Goal: Task Accomplishment & Management: Manage account settings

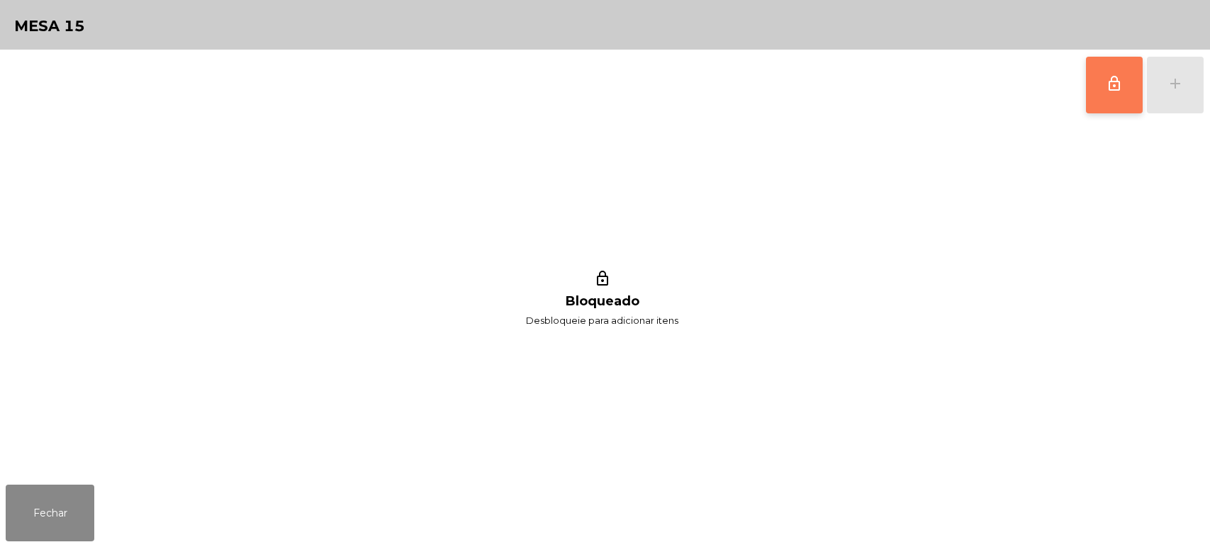
click at [1101, 66] on button "lock_outline" at bounding box center [1114, 85] width 57 height 57
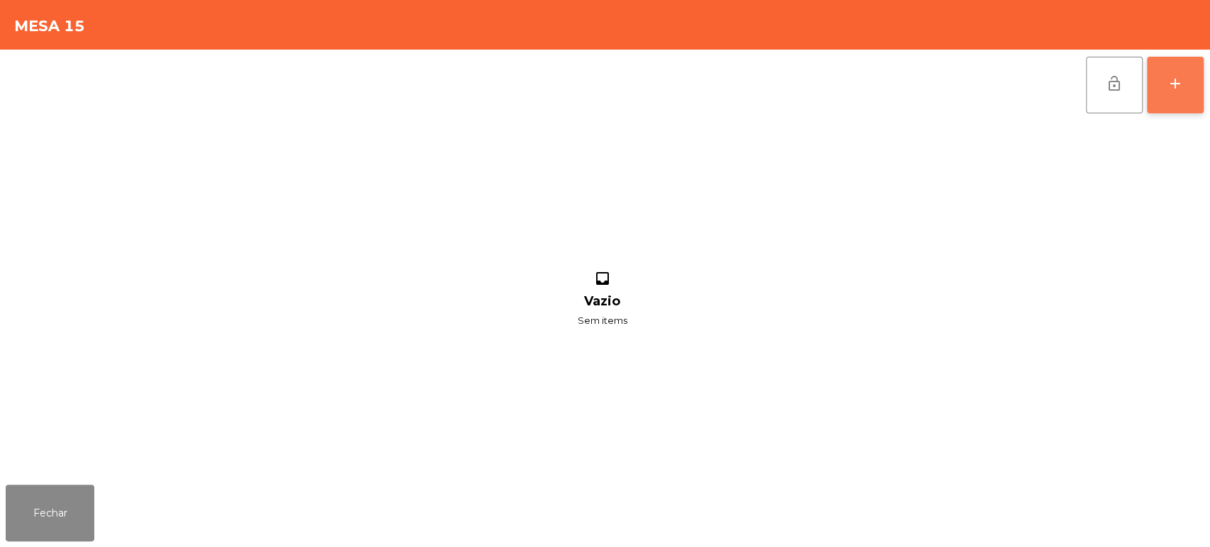
click at [1164, 85] on button "add" at bounding box center [1175, 85] width 57 height 57
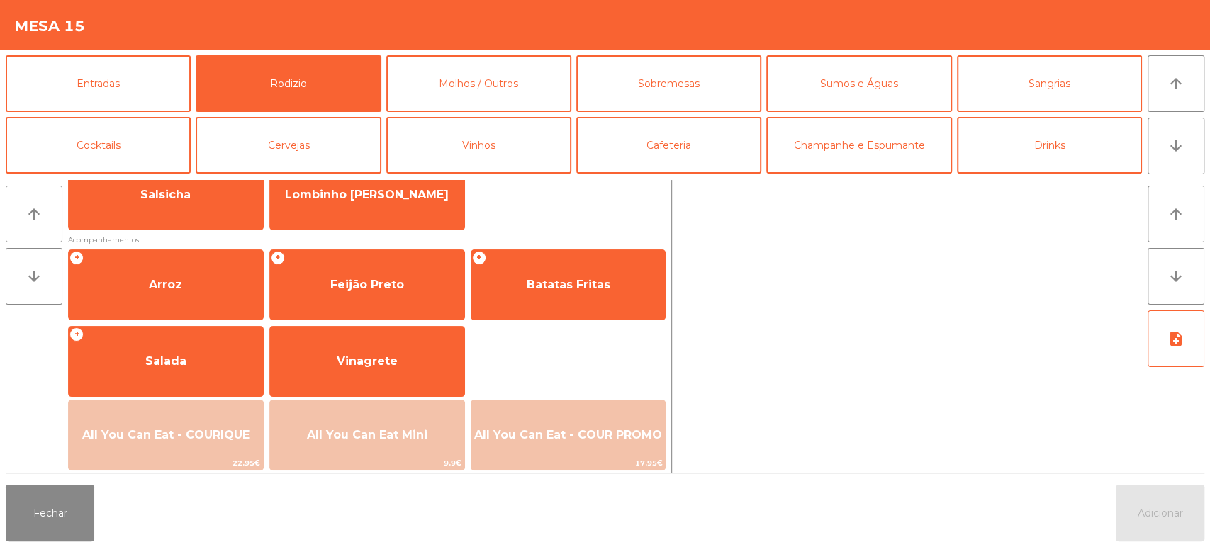
scroll to position [140, 0]
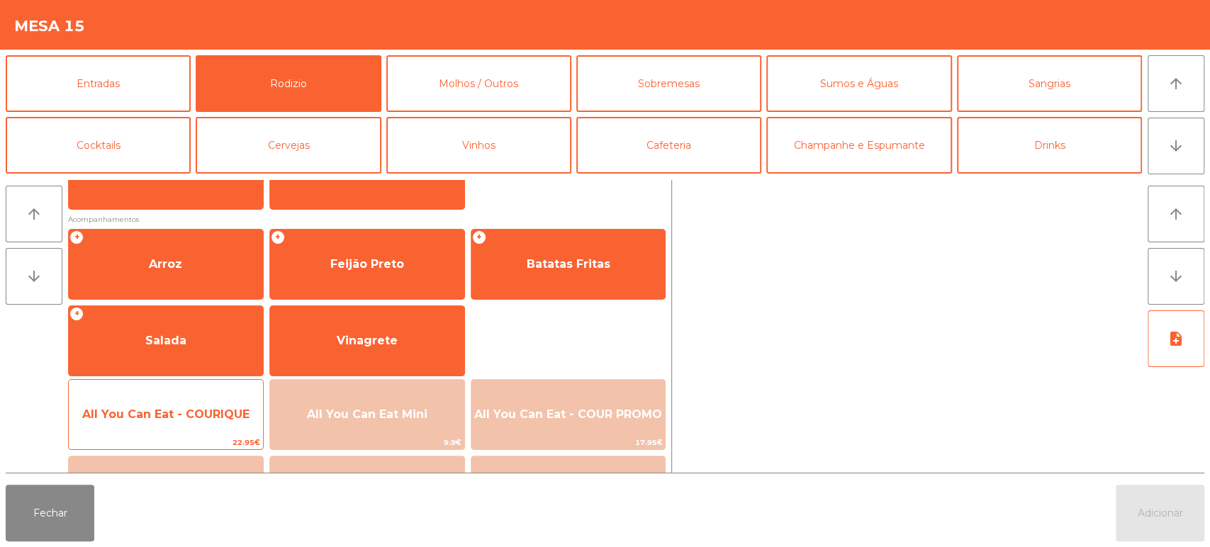
click at [195, 392] on div "All You Can Eat - COURIQUE 22.95€" at bounding box center [166, 414] width 196 height 71
click at [196, 389] on div "All You Can Eat - COURIQUE 22.95€" at bounding box center [166, 414] width 196 height 71
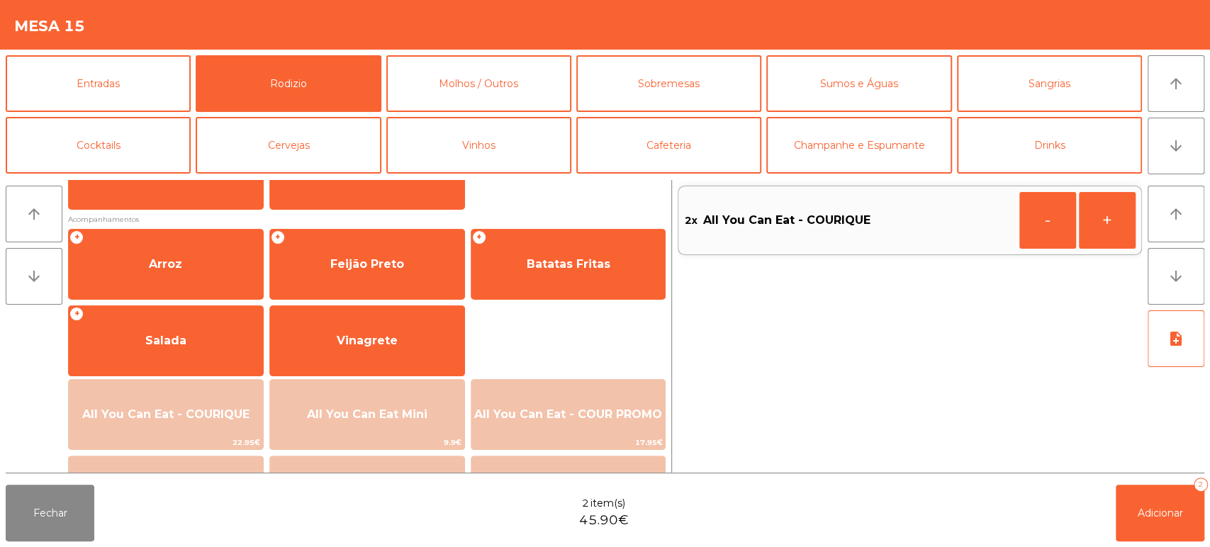
click at [1083, 508] on div "Fechar 2 item(s) 45.90€ Adicionar 2" at bounding box center [605, 513] width 1210 height 68
click at [1188, 507] on button "Adicionar 2" at bounding box center [1160, 513] width 89 height 57
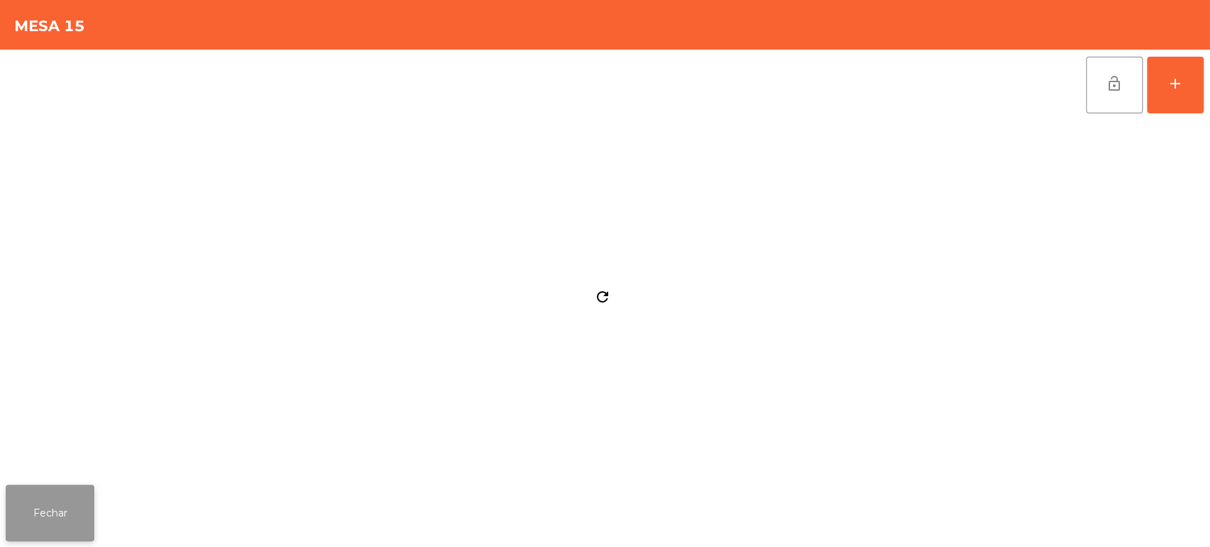
click at [77, 488] on button "Fechar" at bounding box center [50, 513] width 89 height 57
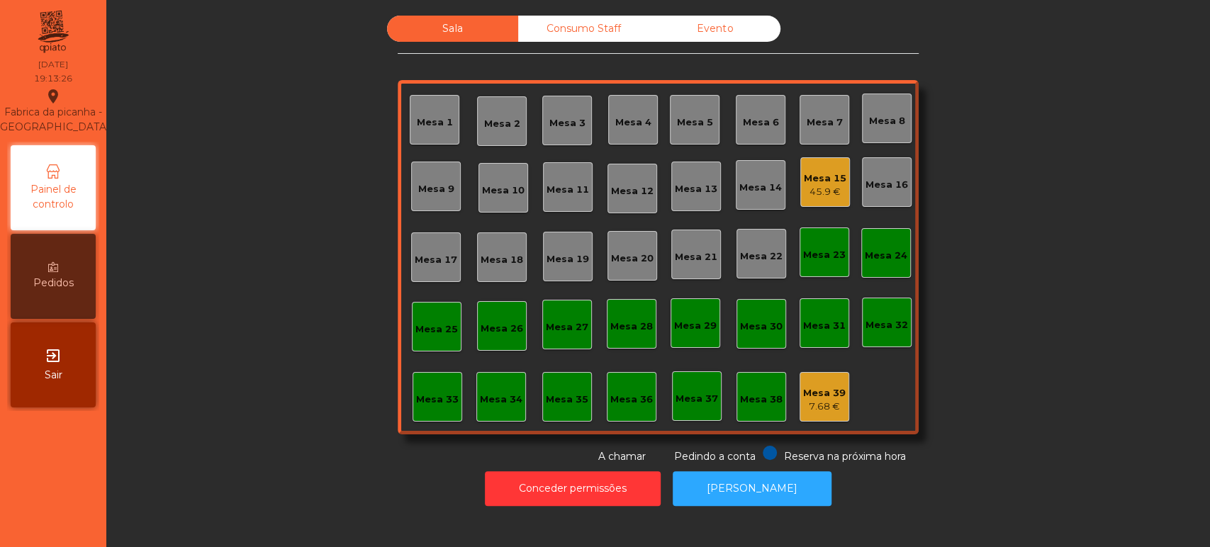
click at [826, 206] on div "Mesa 15 45.9 €" at bounding box center [825, 182] width 50 height 50
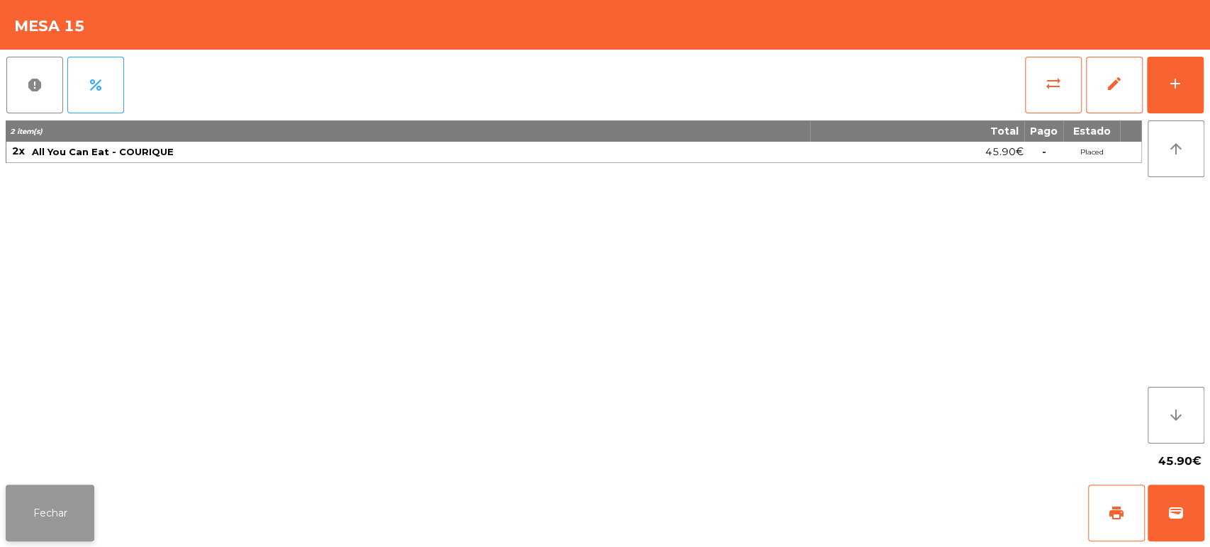
click at [86, 489] on button "Fechar" at bounding box center [50, 513] width 89 height 57
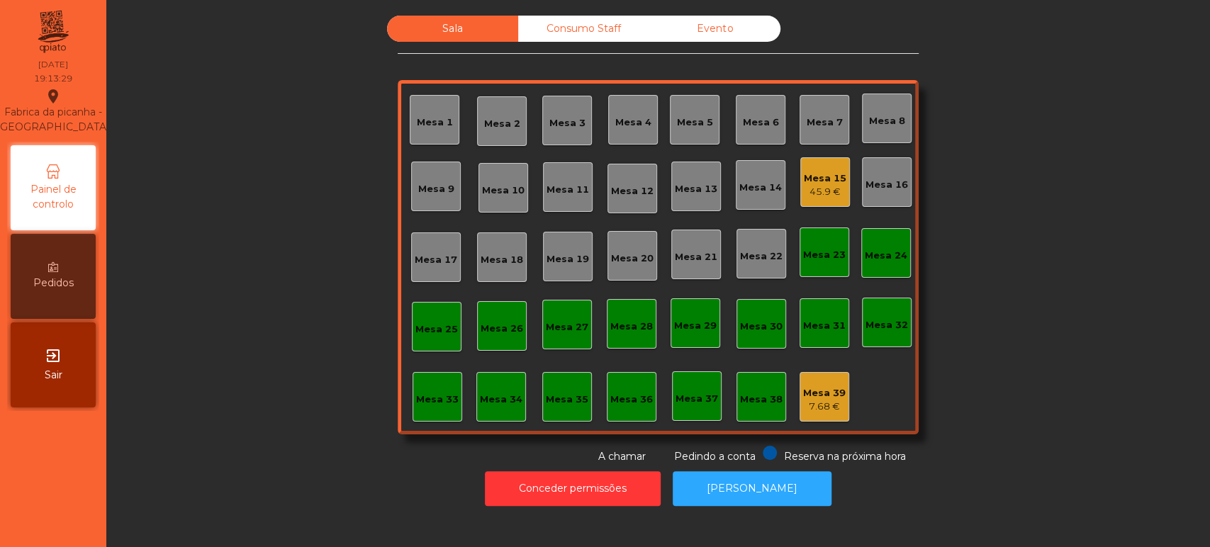
click at [839, 402] on div "Mesa 39 7.68 €" at bounding box center [824, 397] width 50 height 50
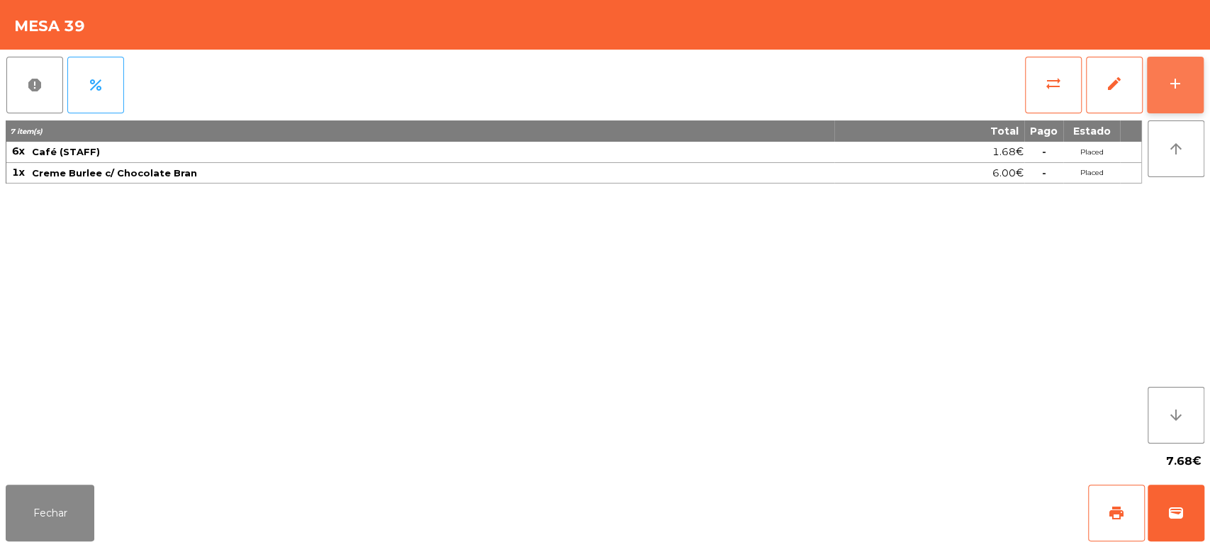
click at [1182, 84] on div "add" at bounding box center [1175, 83] width 17 height 17
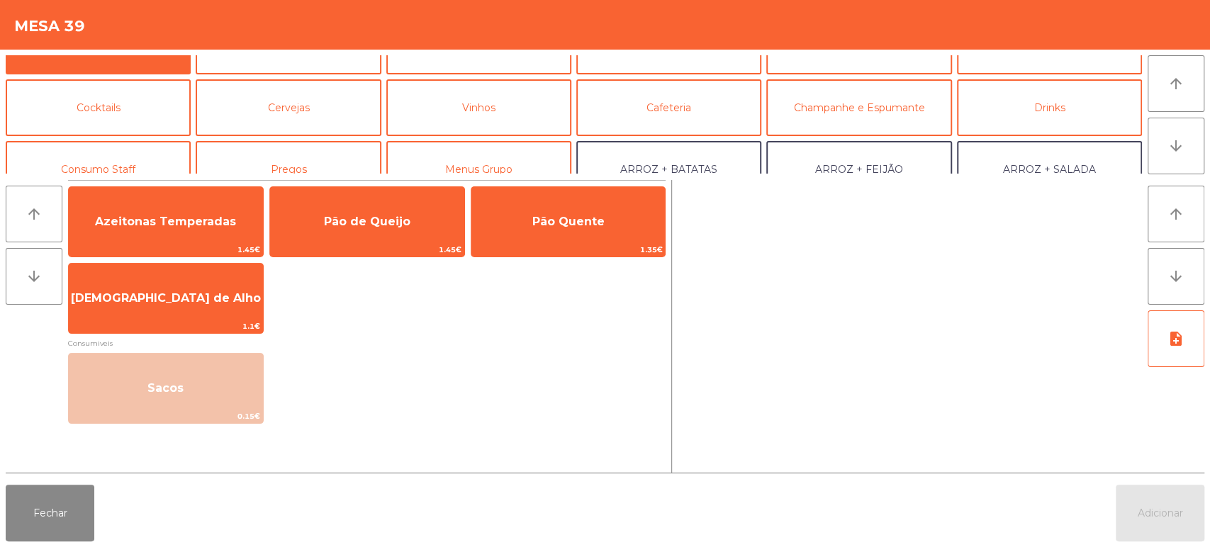
scroll to position [64, 0]
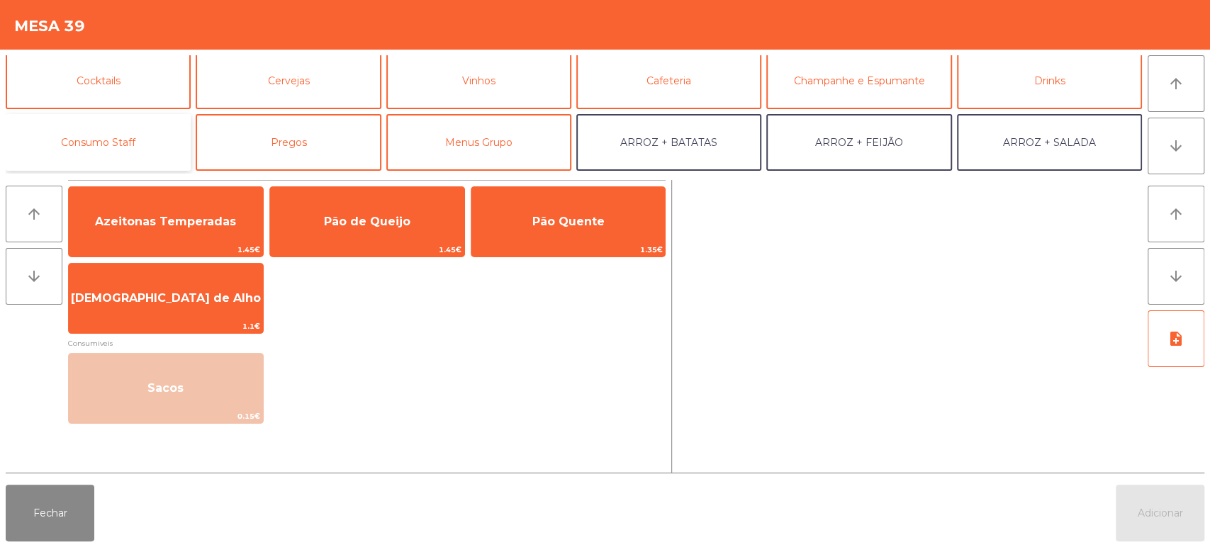
click at [153, 138] on button "Consumo Staff" at bounding box center [98, 142] width 185 height 57
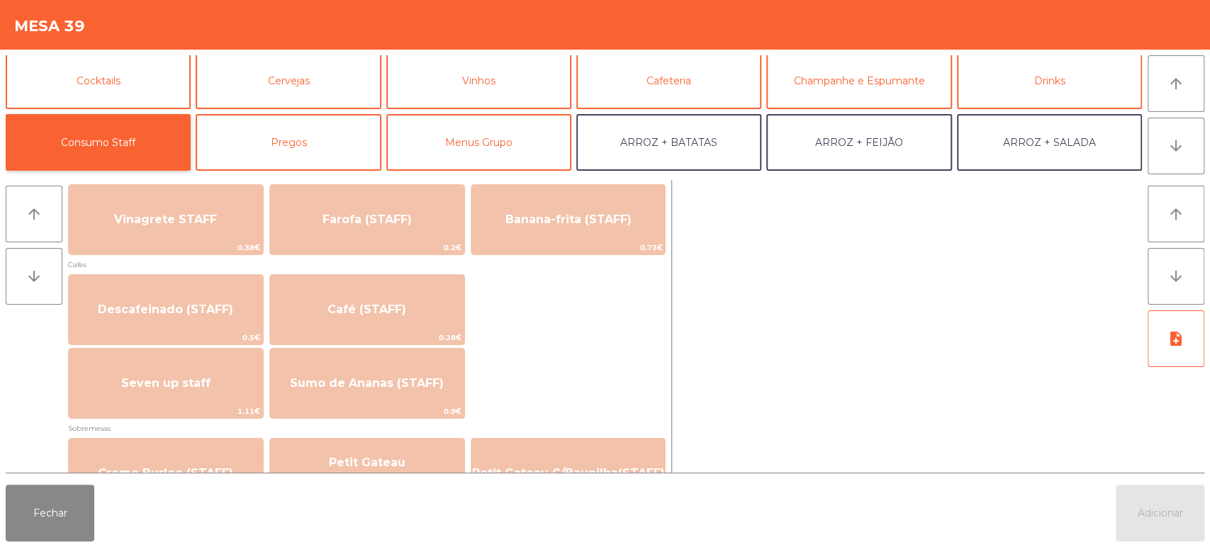
scroll to position [751, 0]
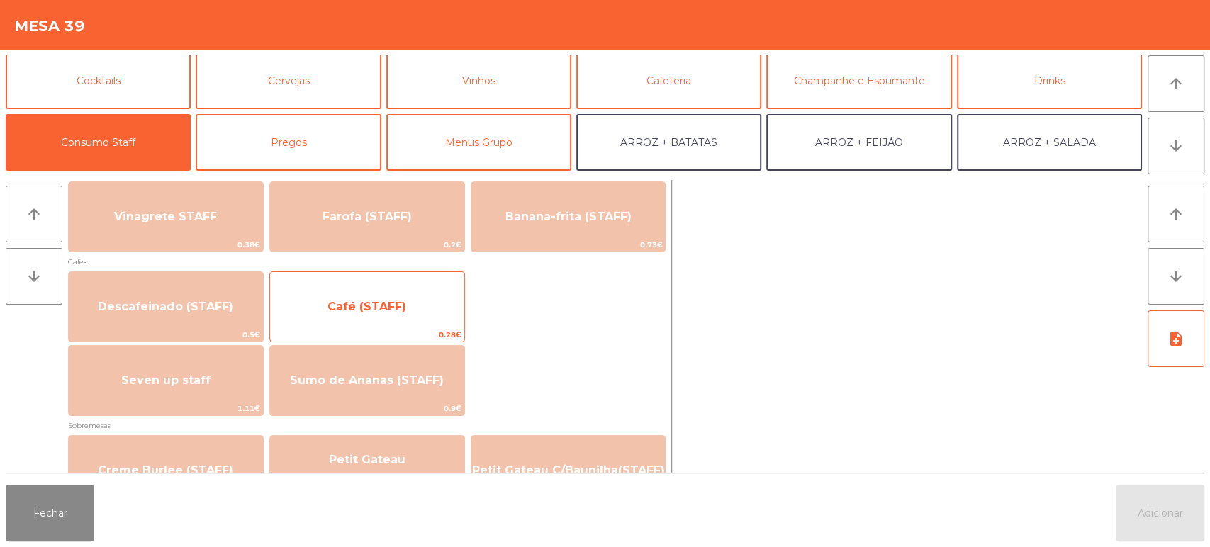
click at [395, 310] on span "Café (STAFF)" at bounding box center [366, 306] width 79 height 13
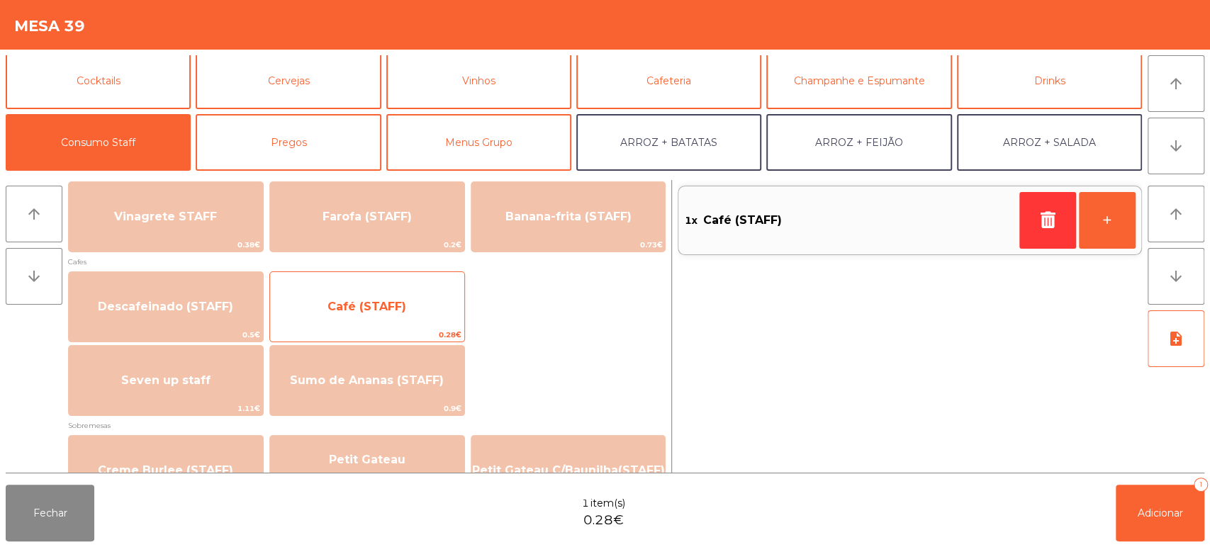
click at [397, 306] on span "Café (STAFF)" at bounding box center [366, 306] width 79 height 13
click at [398, 303] on span "Café (STAFF)" at bounding box center [366, 306] width 79 height 13
click at [399, 300] on span "Café (STAFF)" at bounding box center [366, 306] width 79 height 13
click at [394, 310] on span "Café (STAFF)" at bounding box center [366, 306] width 79 height 13
click at [412, 312] on span "Café (STAFF)" at bounding box center [367, 307] width 194 height 38
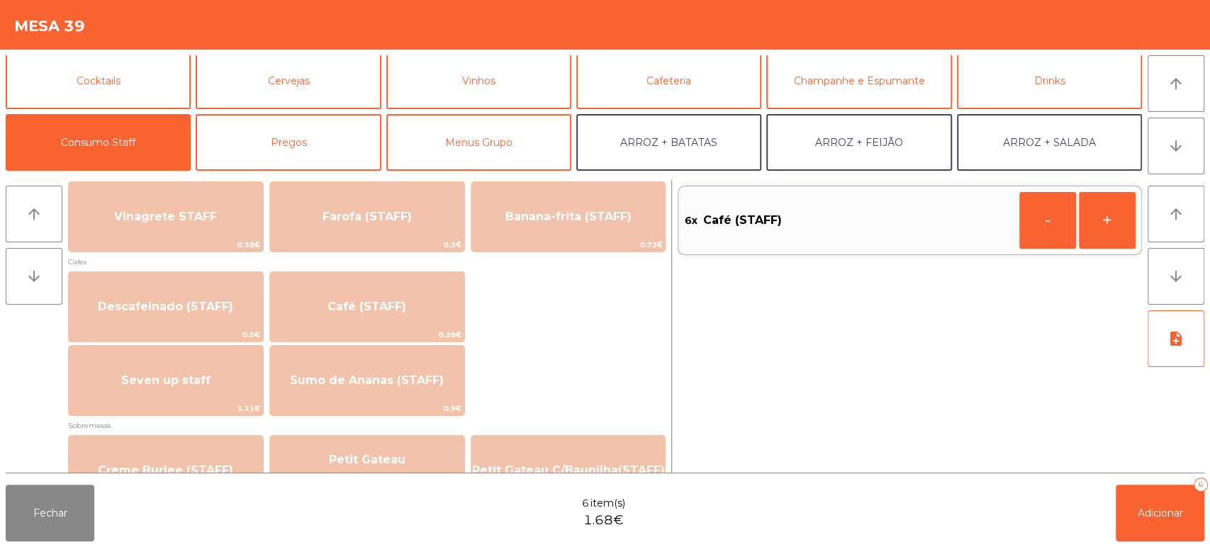
click at [1170, 458] on div "note_add" at bounding box center [1175, 388] width 57 height 157
click at [74, 473] on div "arrow_upward arrow_downward Carnes + Picanha (STAFF) 2.6€ + Maminha AA (STAFF) …" at bounding box center [605, 326] width 1198 height 293
click at [1153, 512] on span "Adicionar" at bounding box center [1159, 513] width 45 height 13
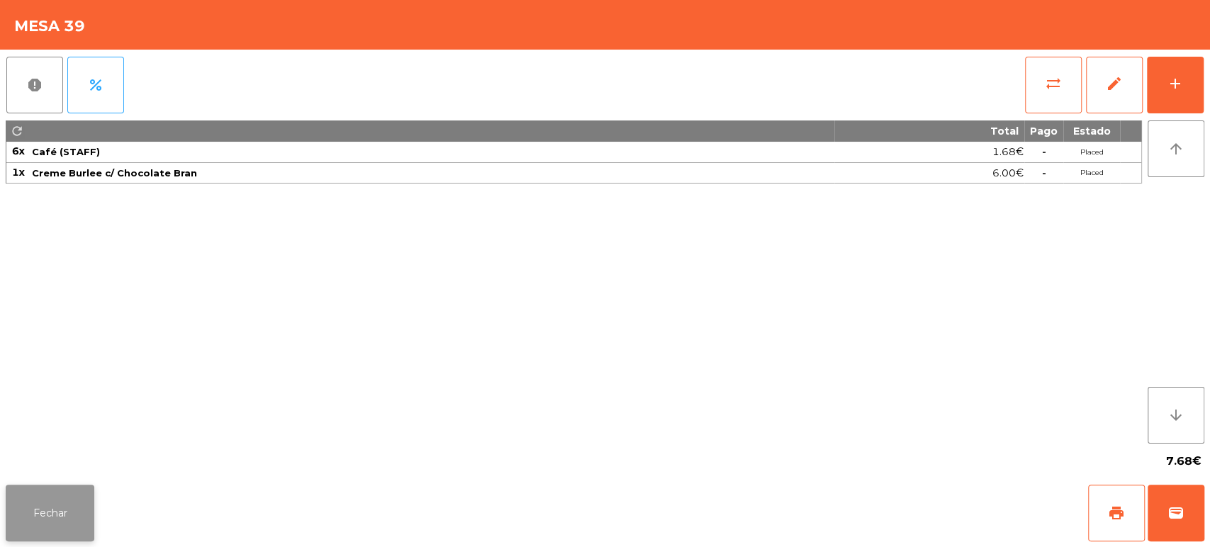
click at [44, 519] on button "Fechar" at bounding box center [50, 513] width 89 height 57
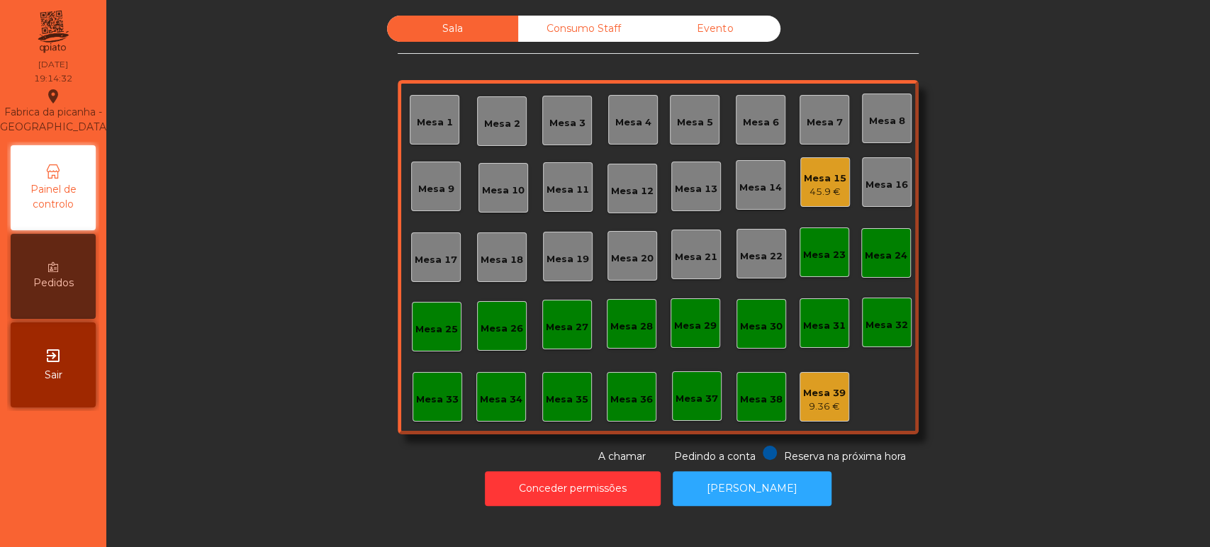
click at [505, 188] on div "Mesa 10" at bounding box center [503, 191] width 43 height 14
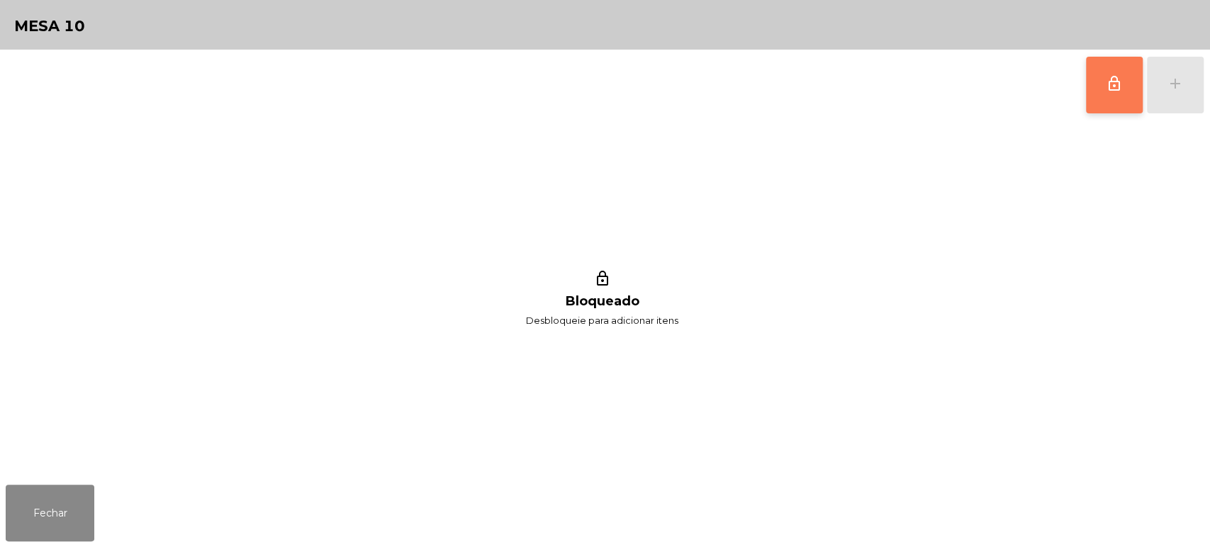
click at [1120, 84] on span "lock_outline" at bounding box center [1114, 83] width 17 height 17
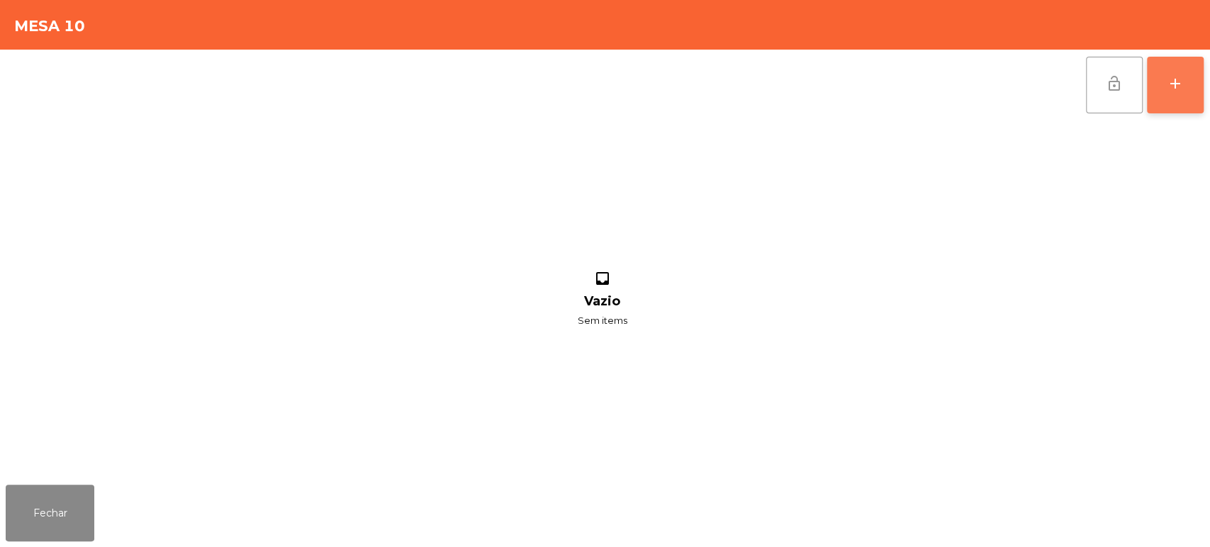
click at [1167, 78] on div "add" at bounding box center [1175, 83] width 17 height 17
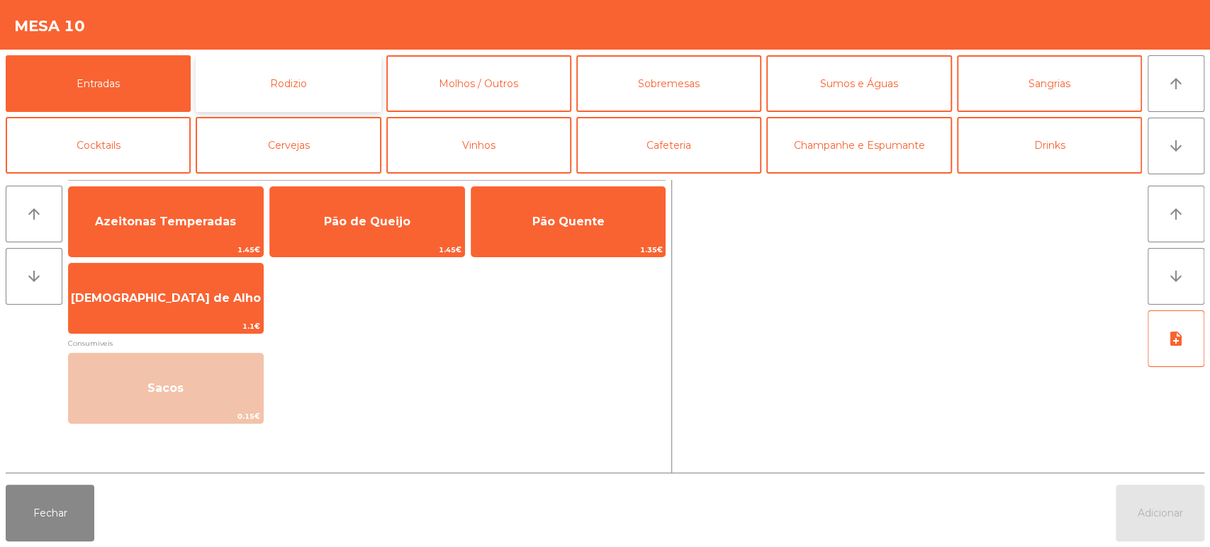
click at [311, 108] on button "Rodizio" at bounding box center [288, 83] width 185 height 57
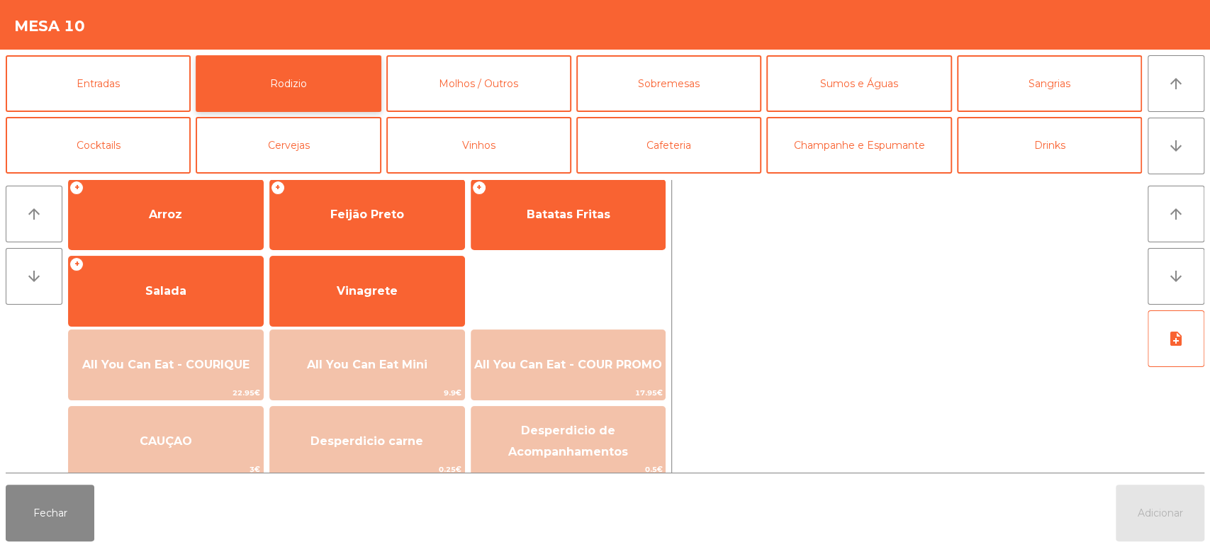
scroll to position [199, 0]
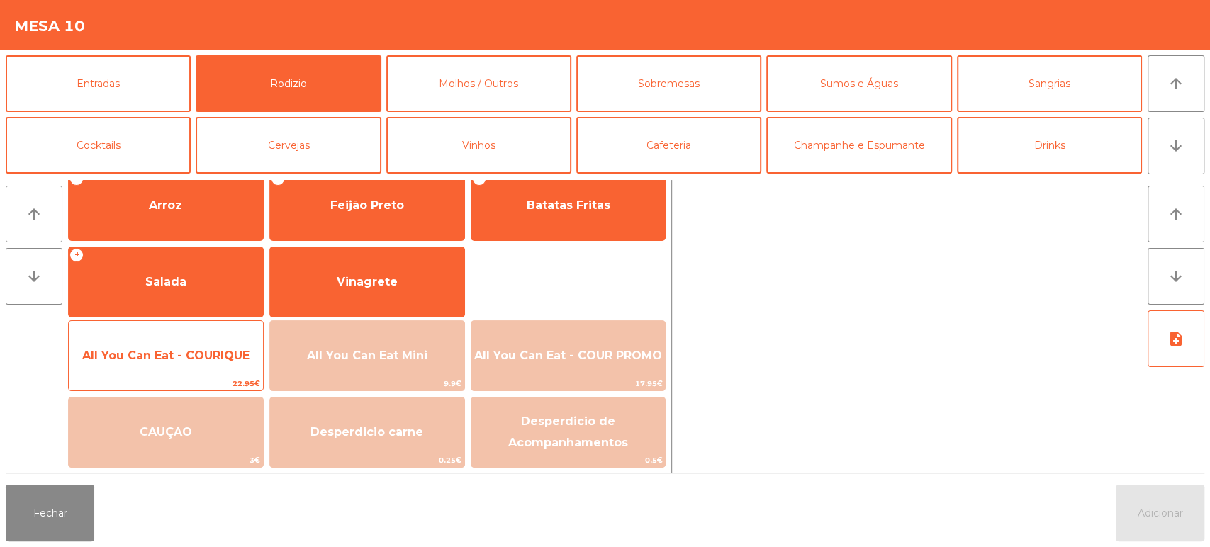
click at [211, 351] on span "All You Can Eat - COURIQUE" at bounding box center [165, 355] width 167 height 13
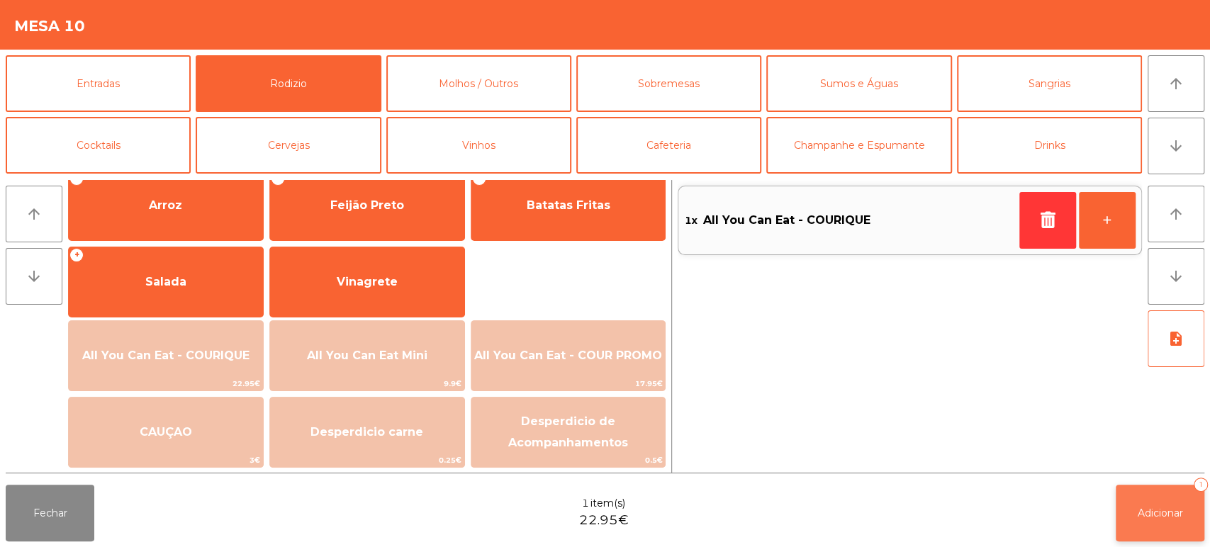
click at [1151, 506] on button "Adicionar 1" at bounding box center [1160, 513] width 89 height 57
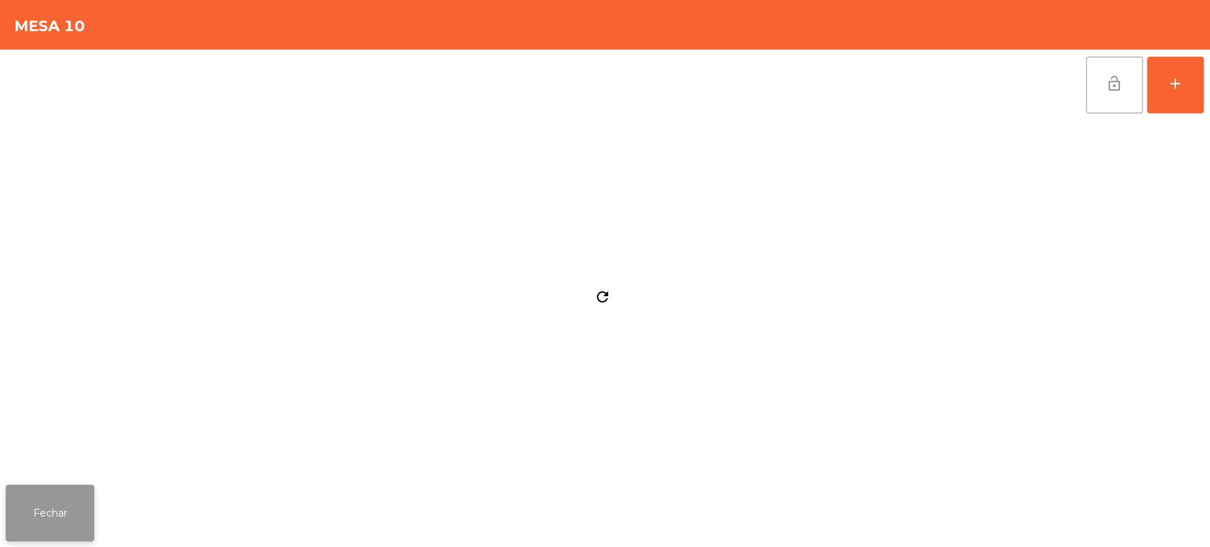
click at [62, 522] on button "Fechar" at bounding box center [50, 513] width 89 height 57
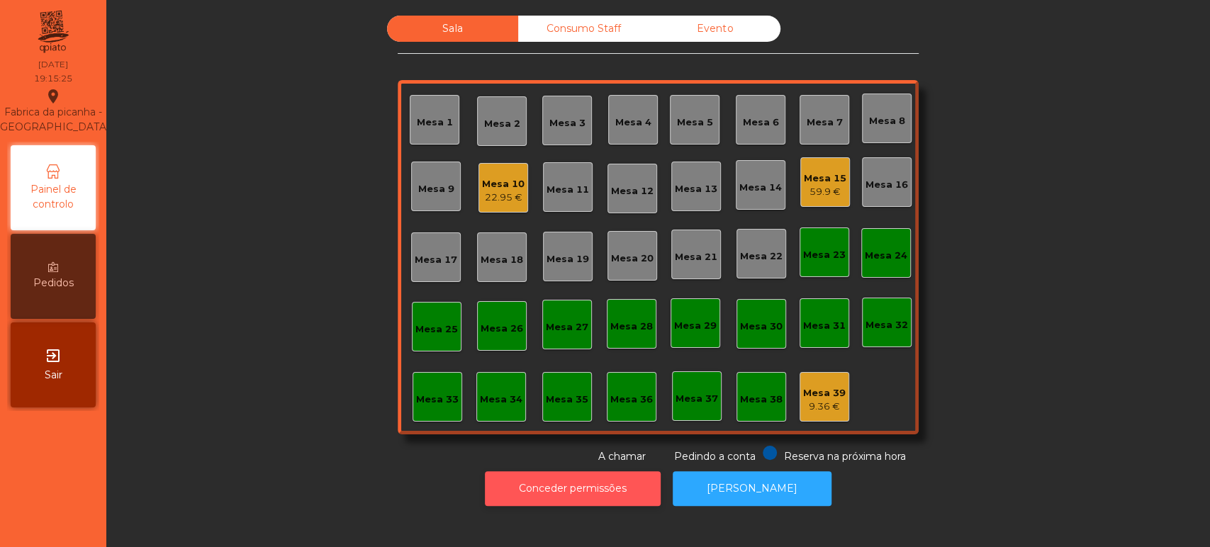
click at [522, 484] on button "Conceder permissões" at bounding box center [573, 488] width 176 height 35
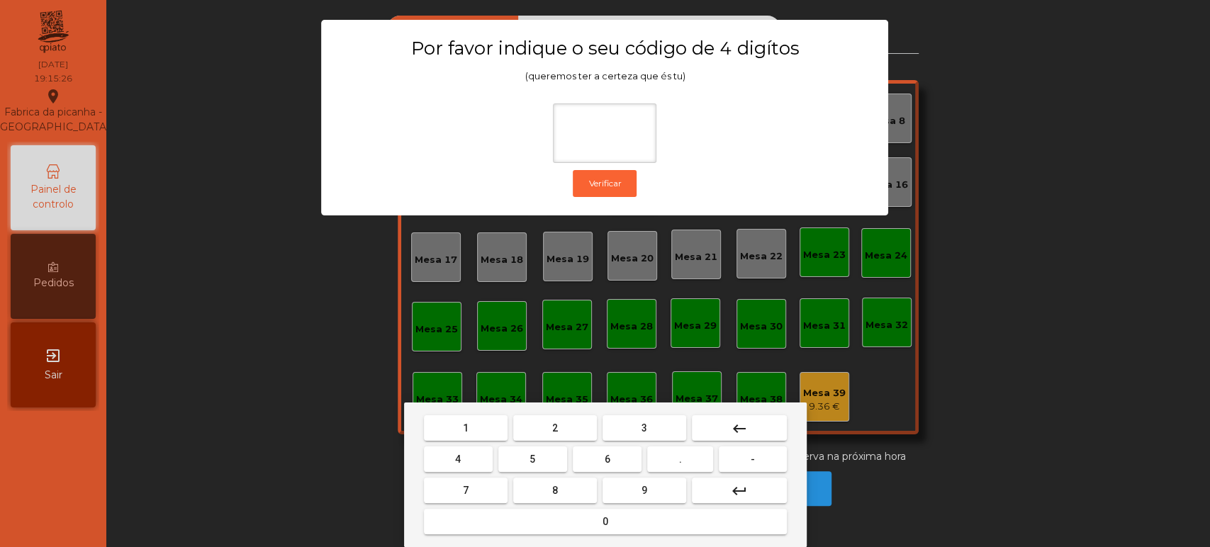
click at [454, 412] on div "1 2 3 keyboard_backspace 4 5 6 . - 7 8 9 keyboard_return 0" at bounding box center [605, 475] width 403 height 145
click at [464, 431] on span "1" at bounding box center [466, 427] width 6 height 11
click at [676, 427] on button "3" at bounding box center [644, 428] width 84 height 26
click at [544, 459] on button "5" at bounding box center [532, 459] width 69 height 26
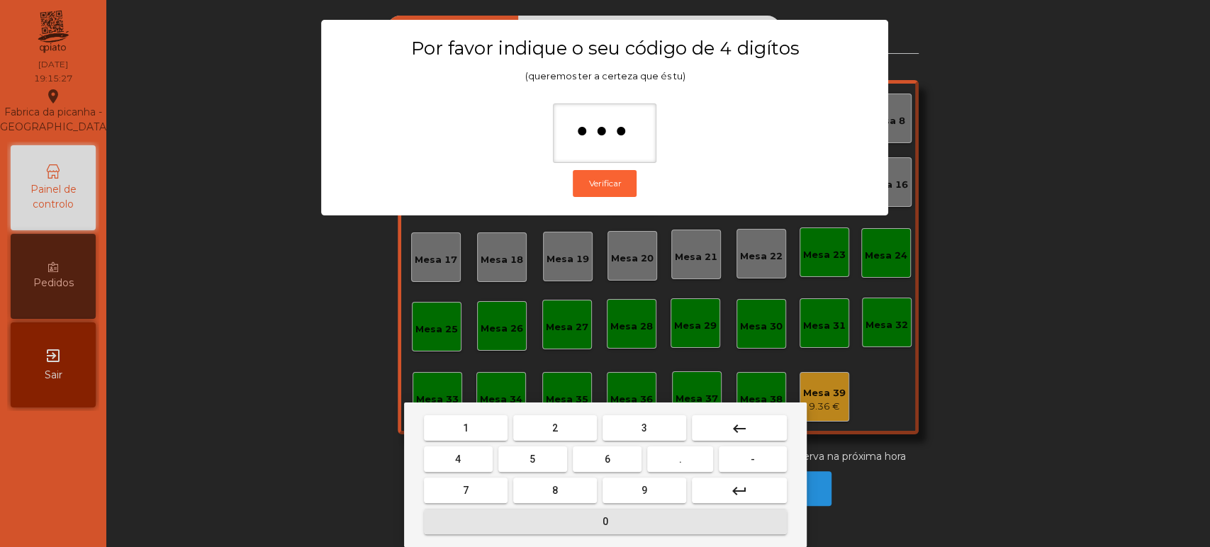
click at [569, 515] on button "0" at bounding box center [605, 522] width 363 height 26
type input "****"
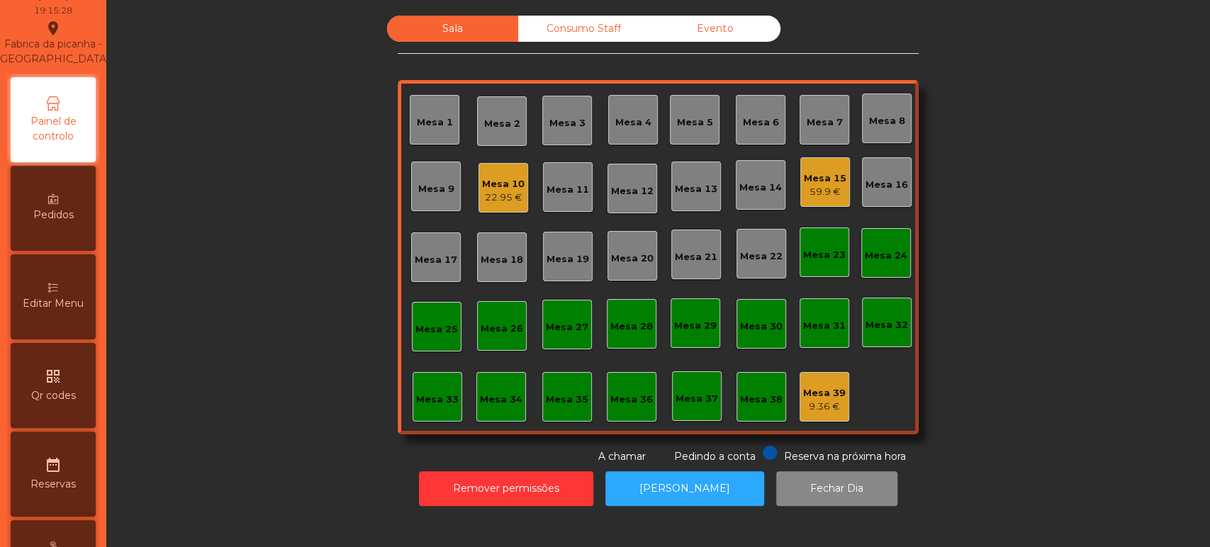
click at [58, 293] on icon at bounding box center [53, 288] width 10 height 10
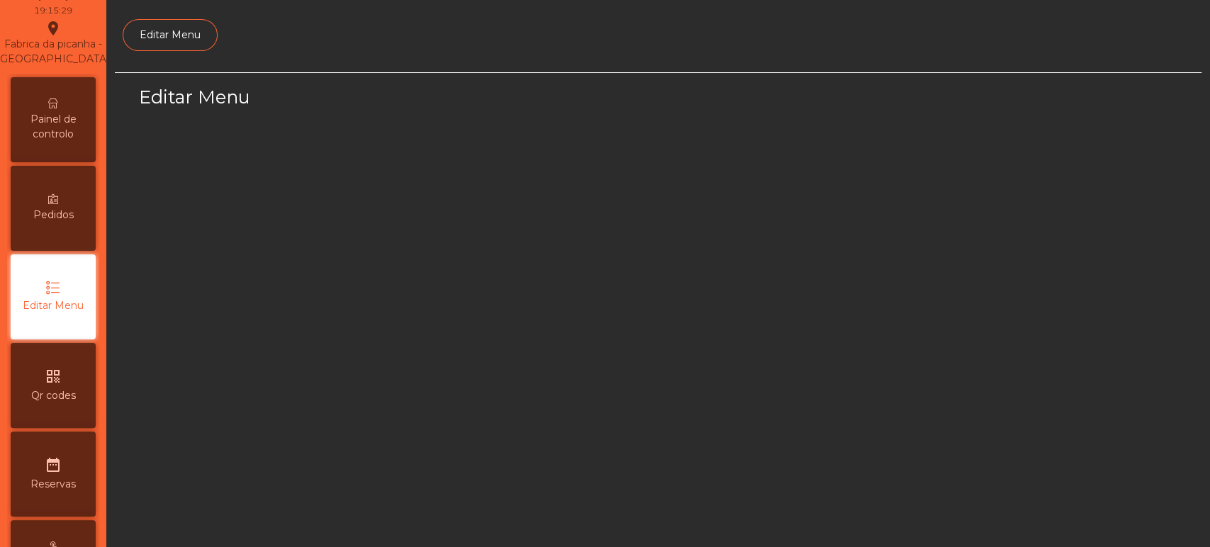
scroll to position [106, 0]
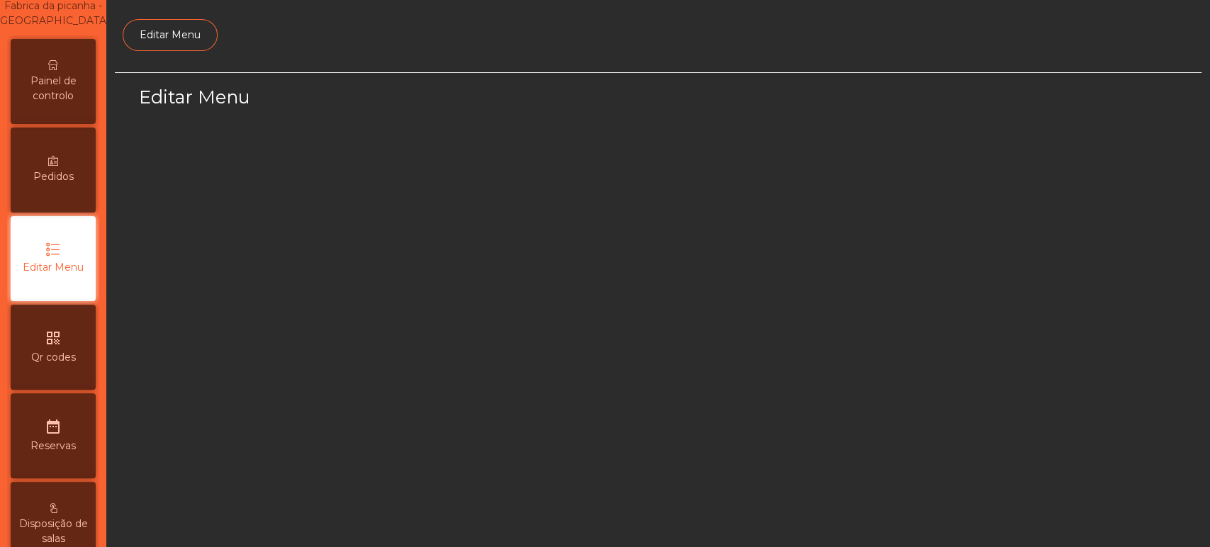
select select "*"
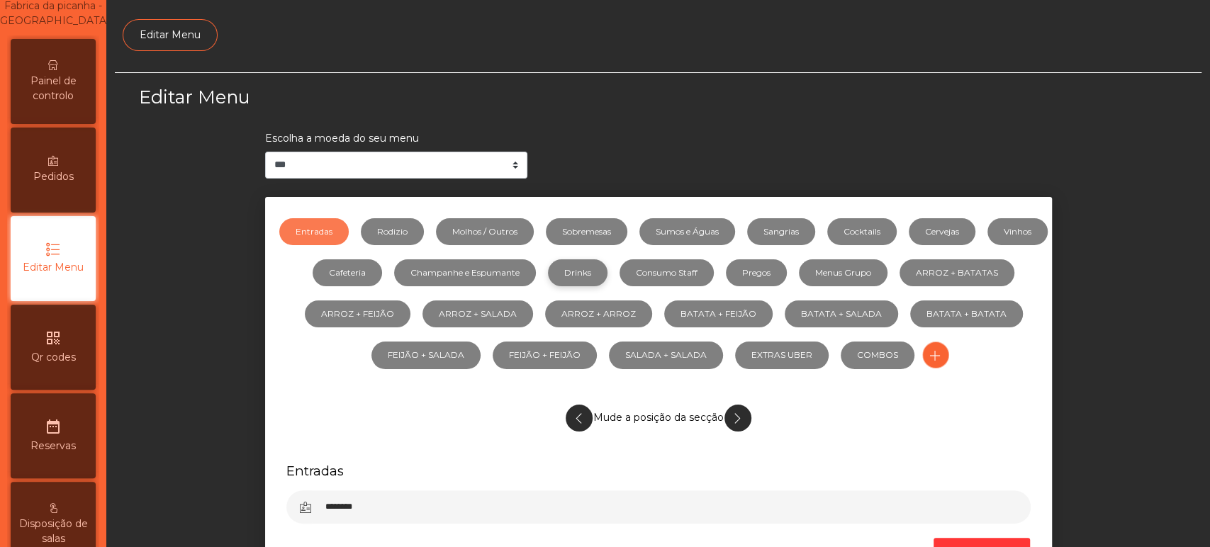
click at [607, 273] on link "Drinks" at bounding box center [578, 272] width 60 height 27
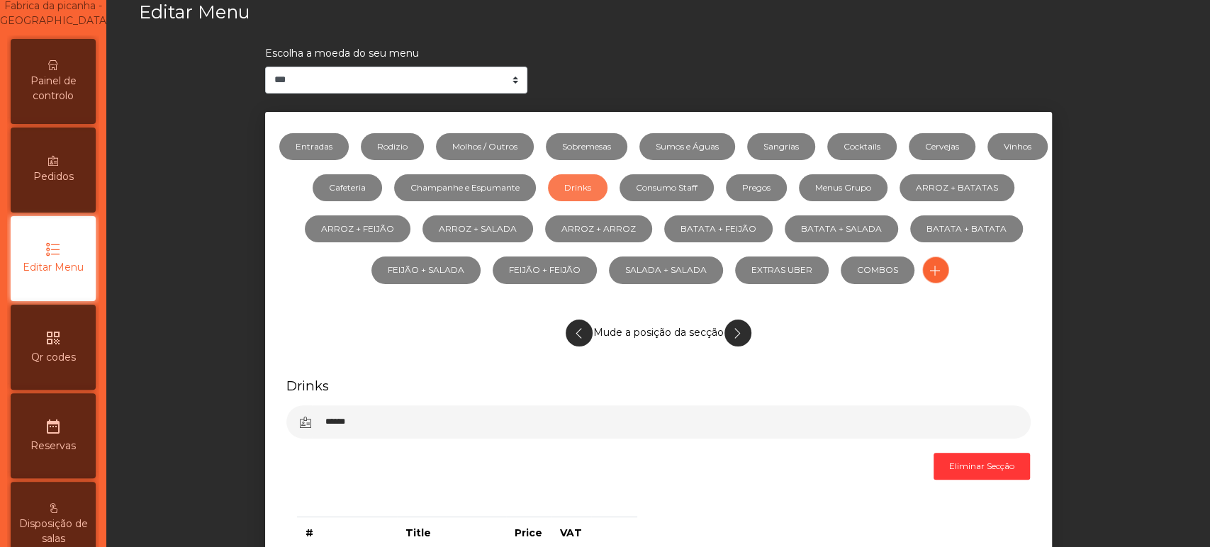
scroll to position [85, 0]
click at [897, 149] on link "Cocktails" at bounding box center [861, 146] width 69 height 27
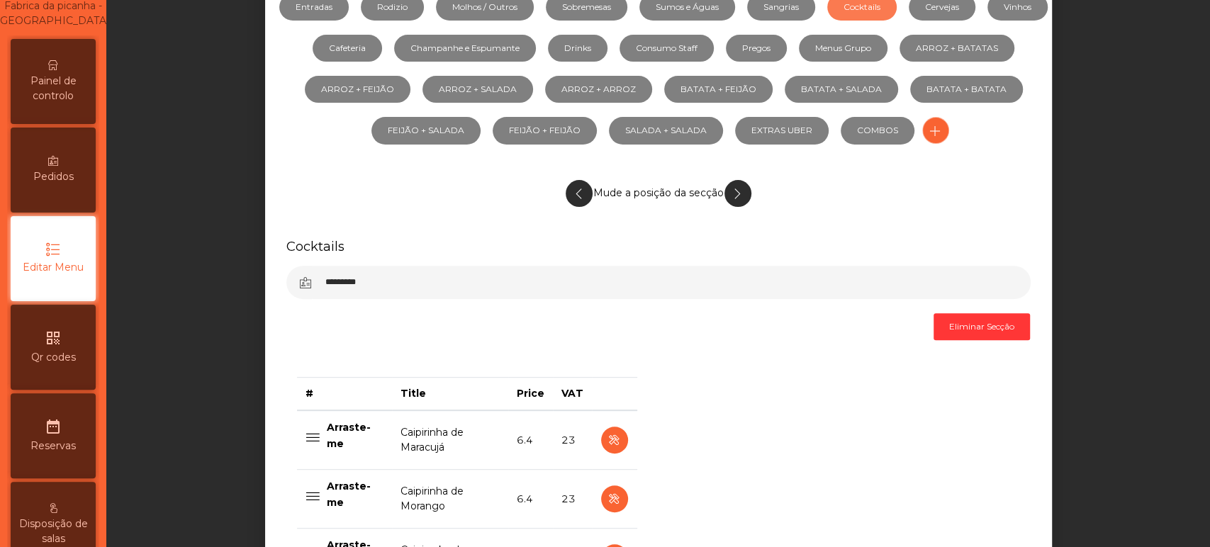
scroll to position [224, 0]
click at [607, 57] on link "Drinks" at bounding box center [578, 48] width 60 height 27
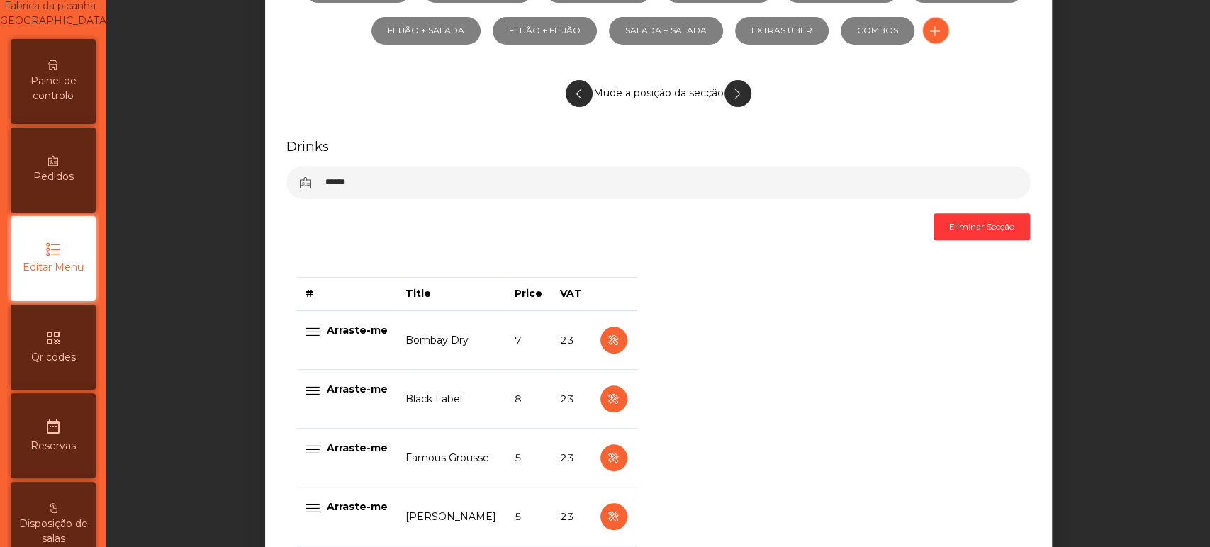
scroll to position [327, 0]
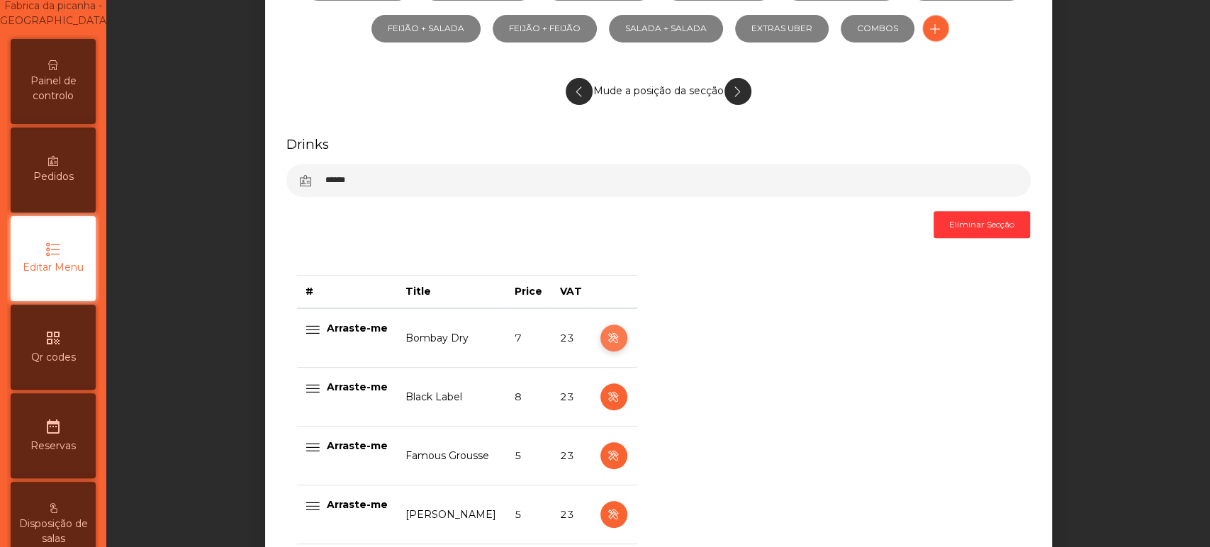
click at [607, 339] on icon "button" at bounding box center [613, 339] width 16 height 18
select select "***"
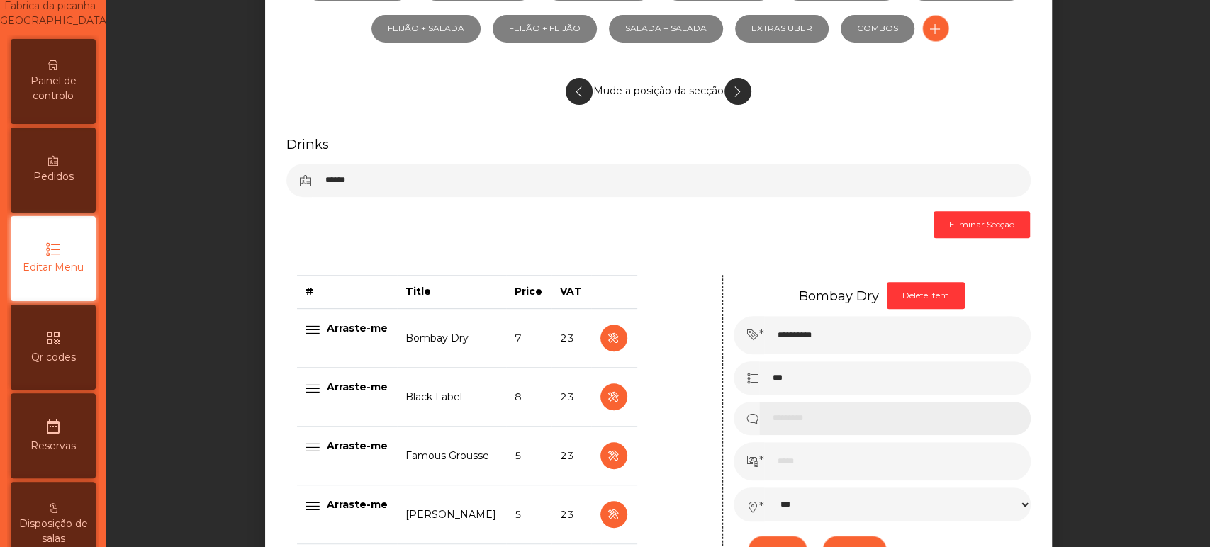
click at [816, 420] on input at bounding box center [894, 418] width 271 height 33
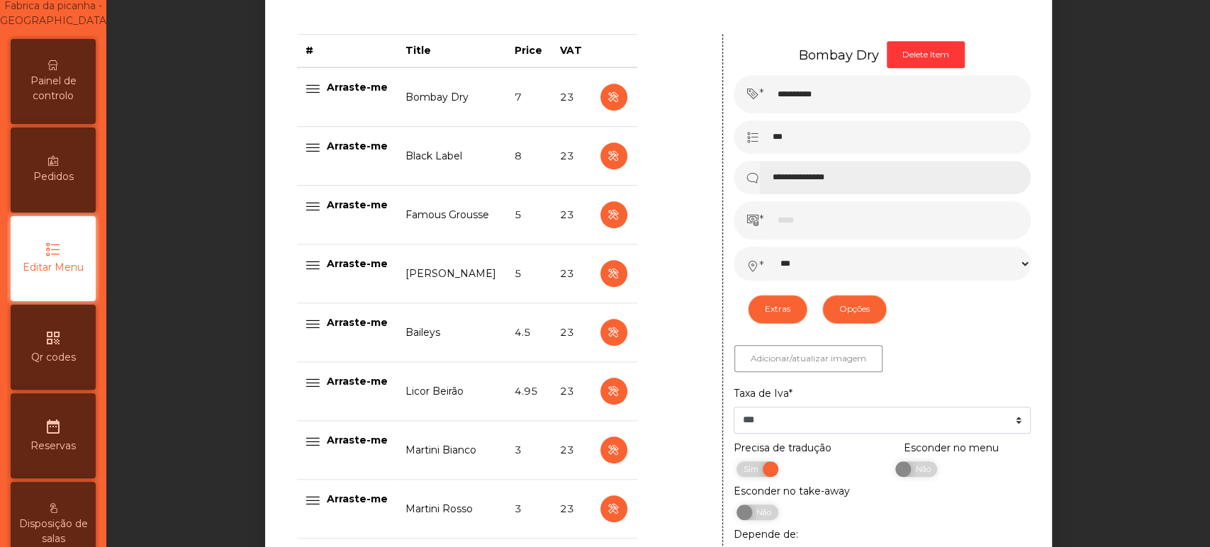
scroll to position [571, 0]
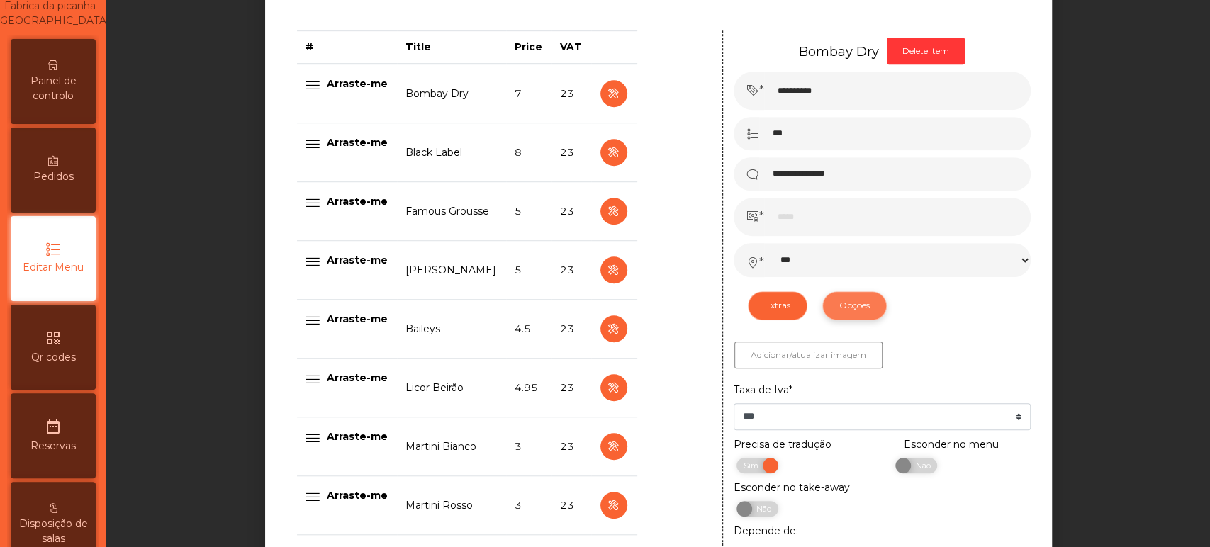
click at [843, 308] on button "Opções" at bounding box center [854, 305] width 64 height 28
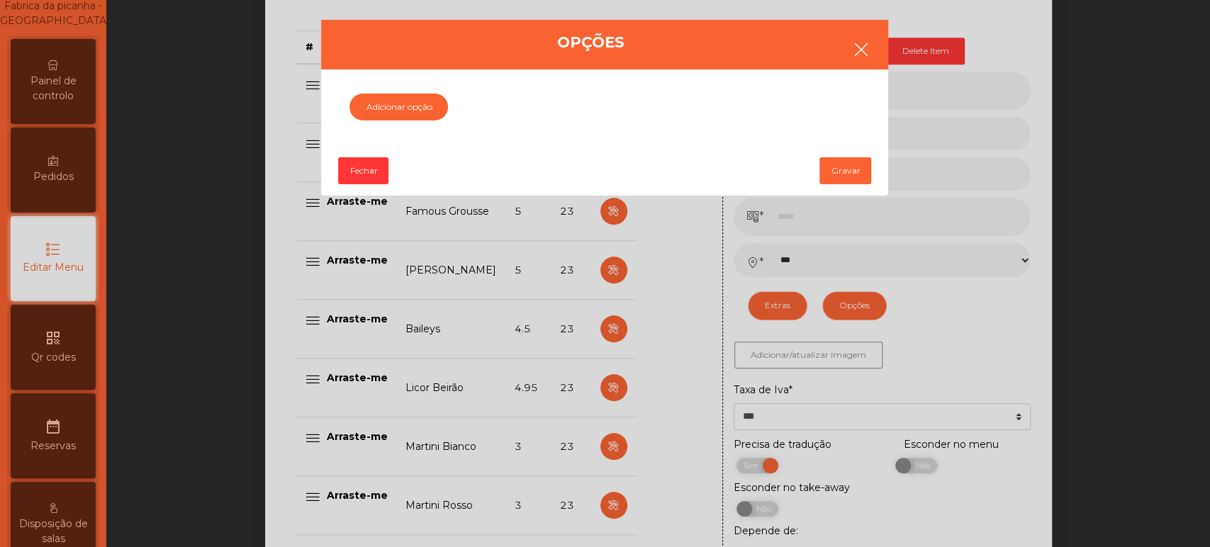
click at [841, 39] on button "button" at bounding box center [861, 51] width 40 height 43
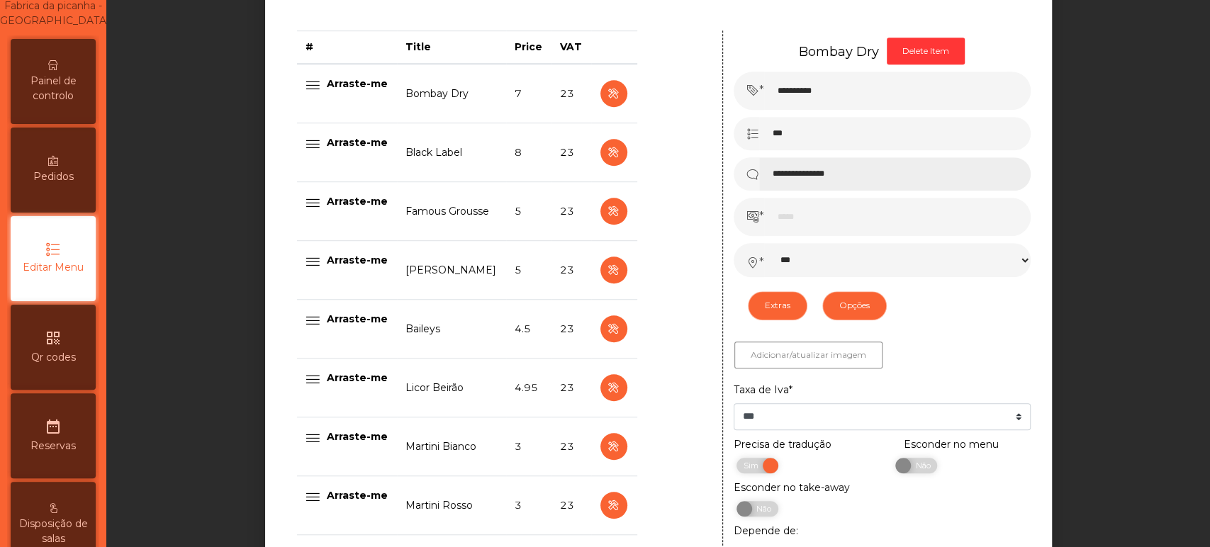
click at [940, 176] on input "**********" at bounding box center [894, 173] width 271 height 33
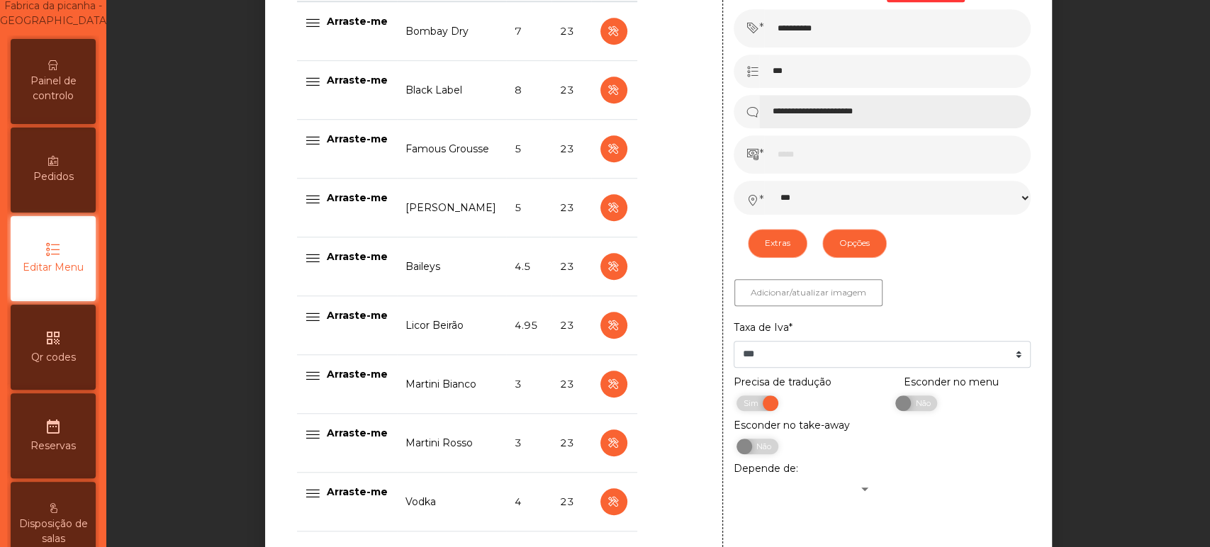
scroll to position [641, 0]
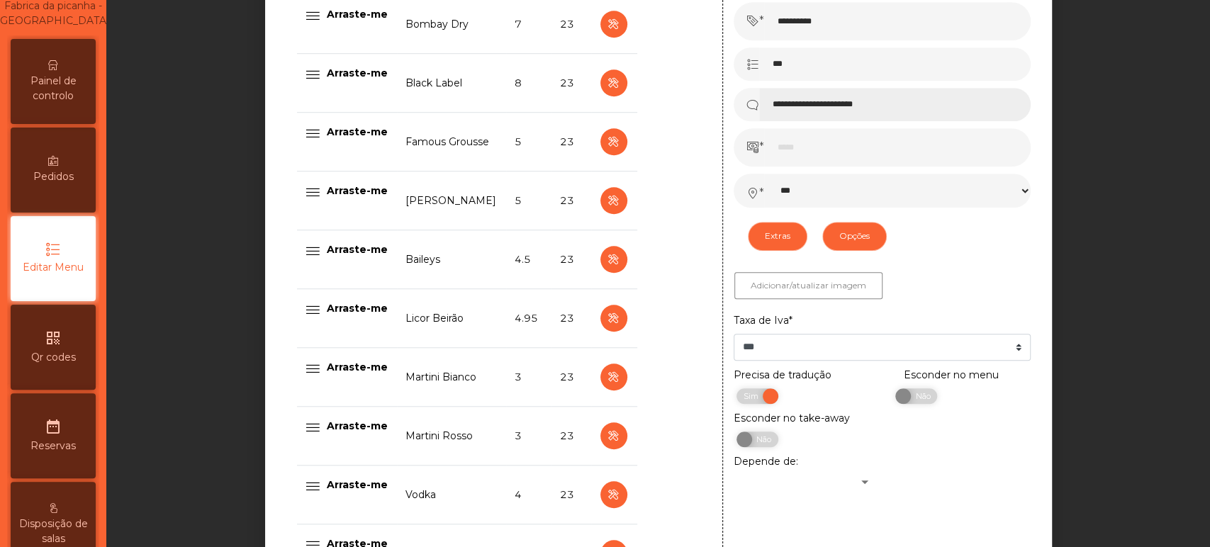
click at [929, 105] on input "**********" at bounding box center [894, 104] width 271 height 33
click at [838, 105] on input "**********" at bounding box center [894, 104] width 271 height 33
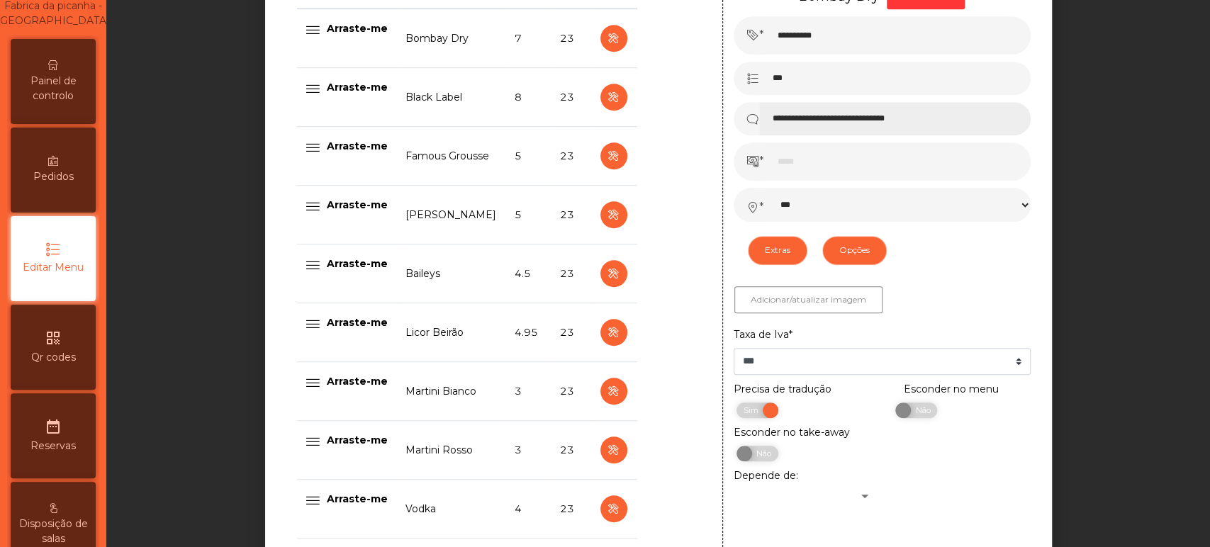
scroll to position [604, 0]
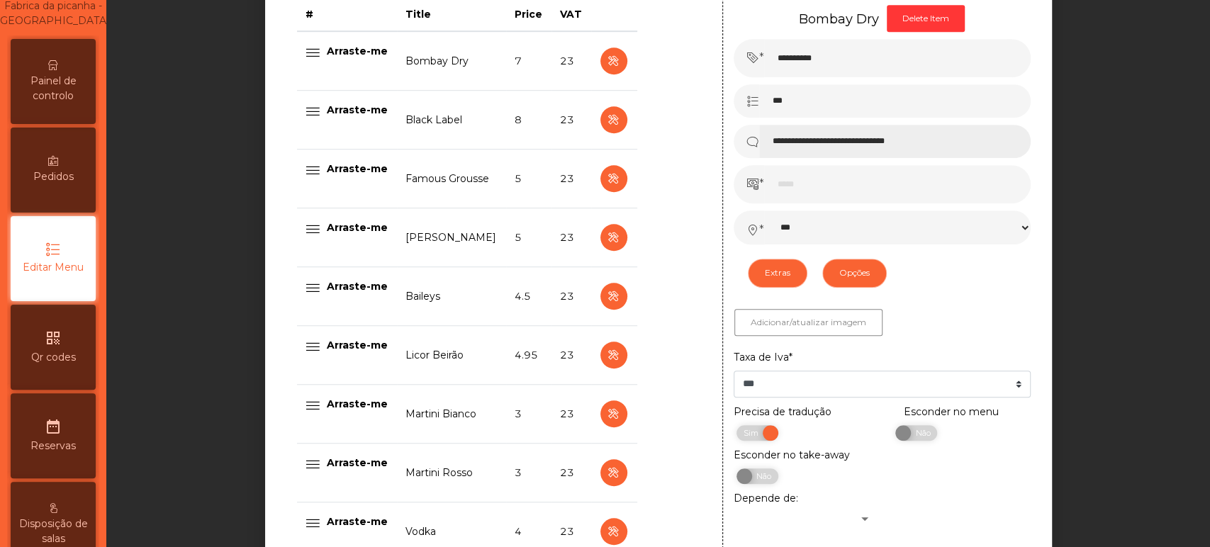
click at [884, 145] on input "**********" at bounding box center [894, 141] width 271 height 33
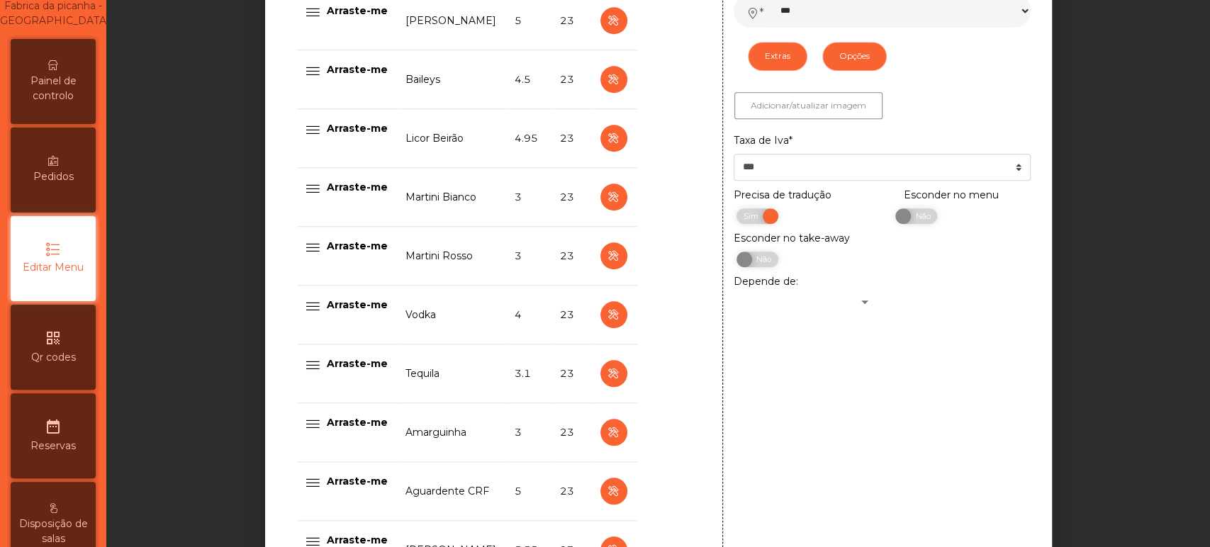
scroll to position [1089, 0]
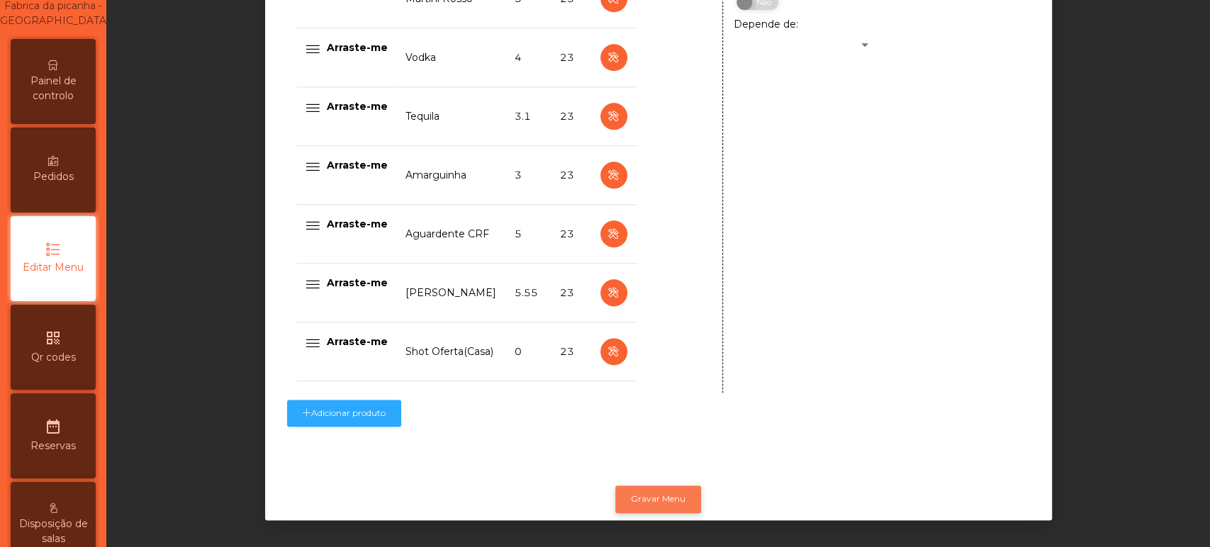
type input "**********"
click at [662, 485] on button "Gravar Menu" at bounding box center [658, 498] width 86 height 27
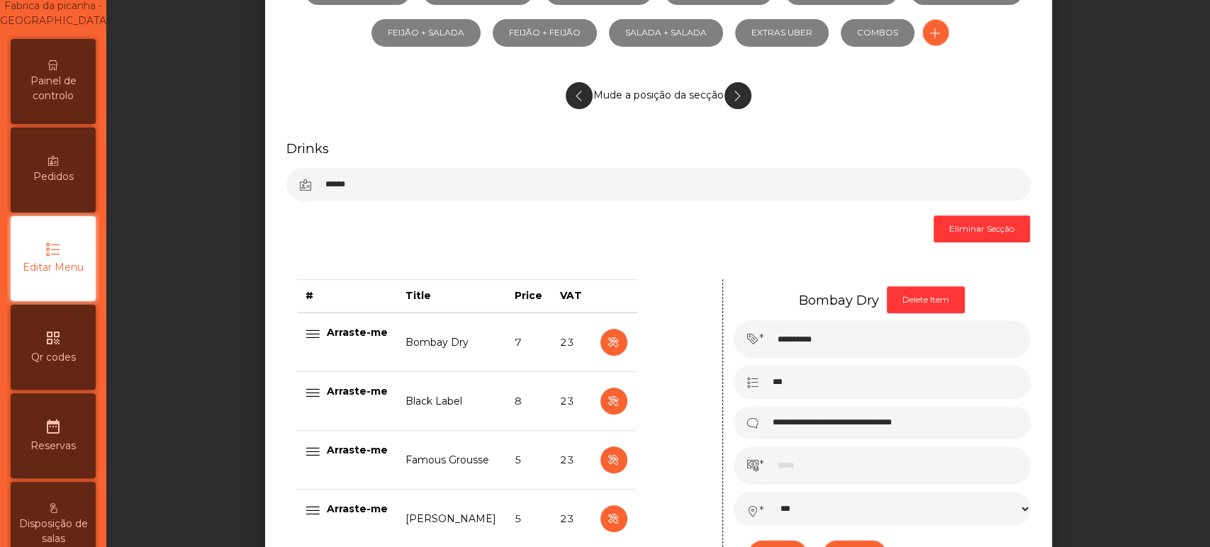
scroll to position [323, 0]
click at [731, 94] on icon "button" at bounding box center [737, 95] width 16 height 18
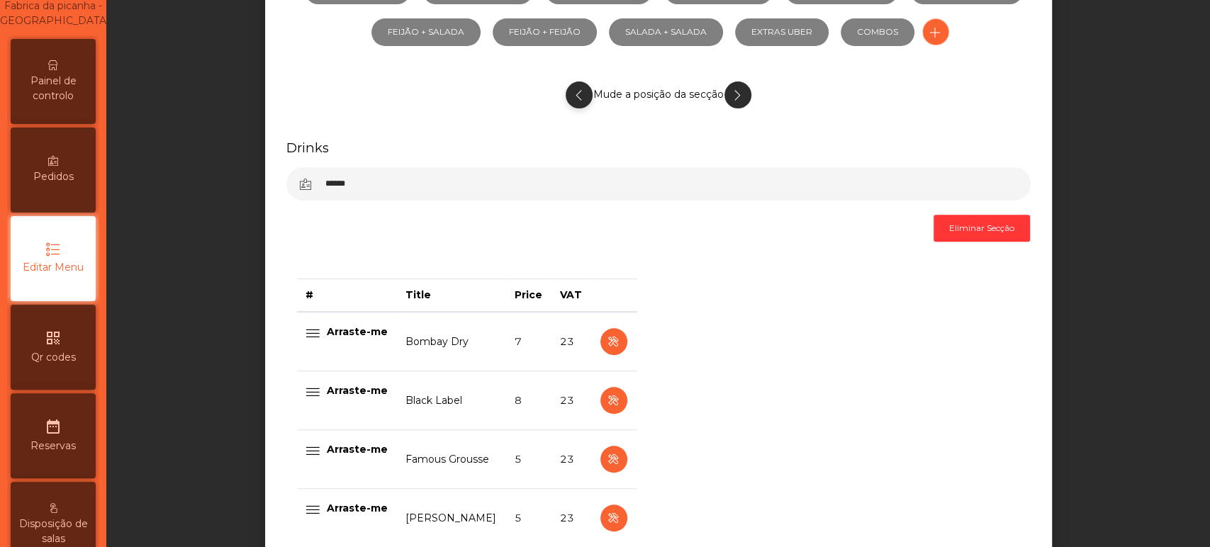
click at [573, 92] on icon "button" at bounding box center [579, 95] width 16 height 18
click at [573, 93] on icon "button" at bounding box center [579, 95] width 16 height 18
click at [739, 93] on button "button" at bounding box center [737, 95] width 27 height 27
click at [605, 340] on icon "button" at bounding box center [613, 342] width 16 height 18
select select "***"
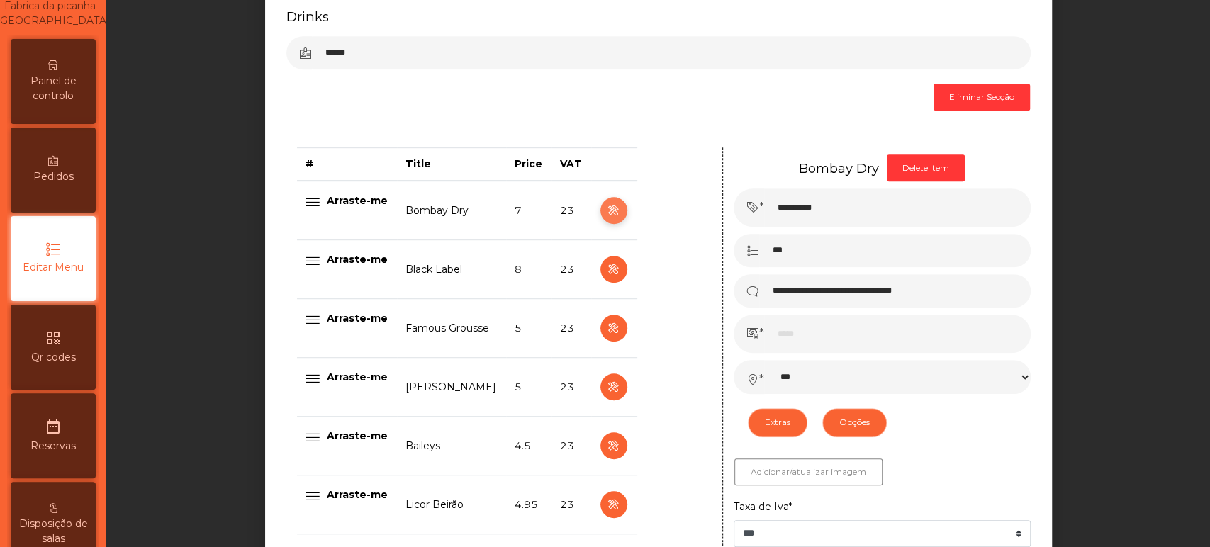
scroll to position [454, 0]
click at [748, 243] on span at bounding box center [747, 251] width 26 height 33
click at [785, 247] on input "***" at bounding box center [894, 251] width 271 height 33
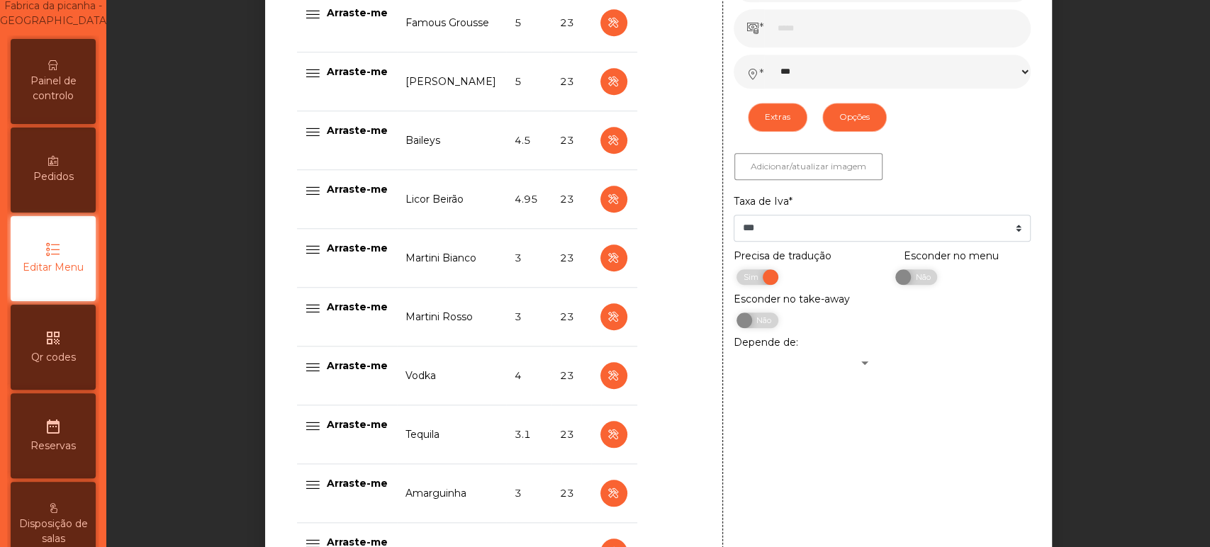
scroll to position [1089, 0]
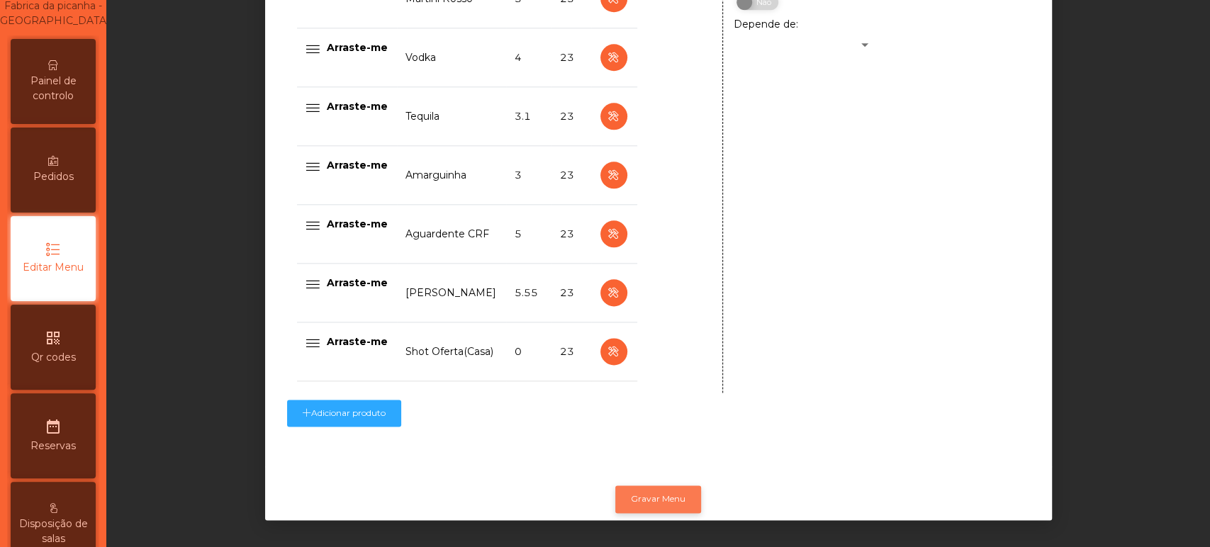
click at [639, 485] on button "Gravar Menu" at bounding box center [658, 498] width 86 height 27
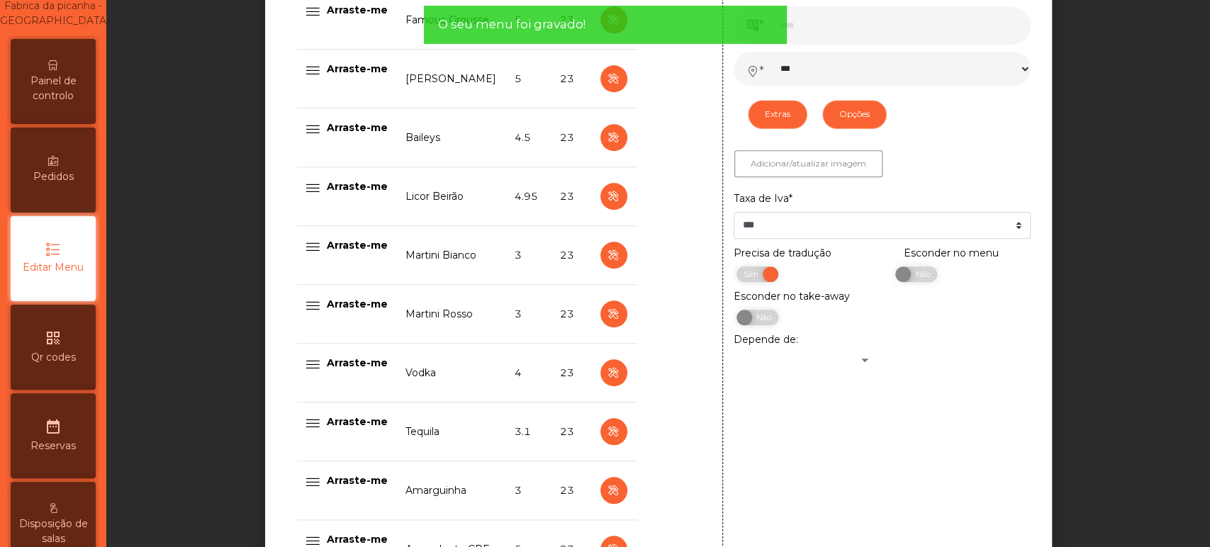
scroll to position [768, 0]
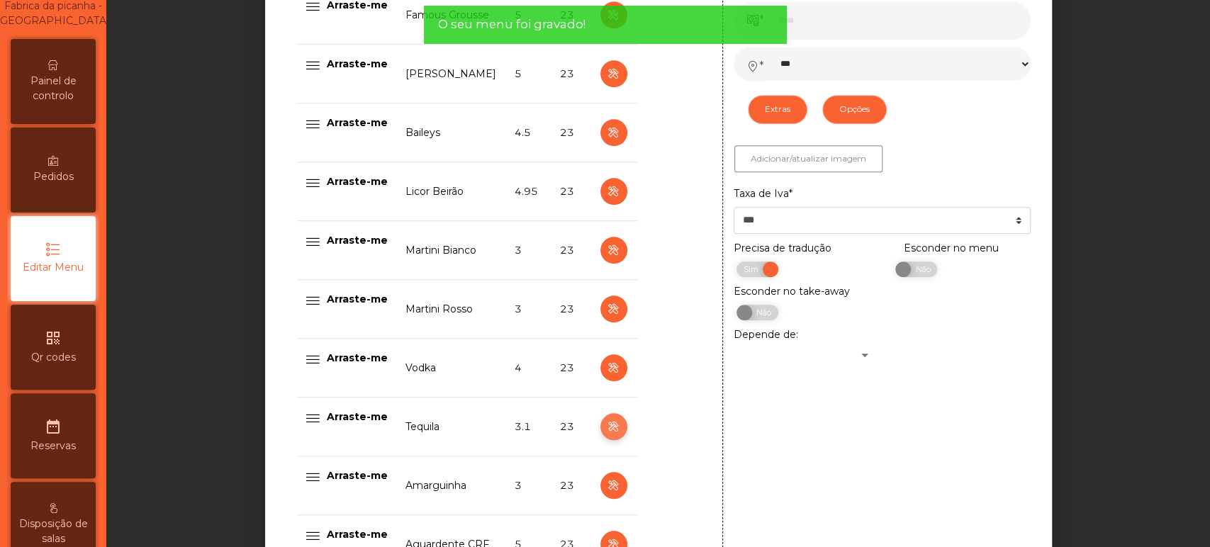
click at [605, 431] on icon "button" at bounding box center [613, 427] width 16 height 18
type input "*******"
type input "*****"
type input "***"
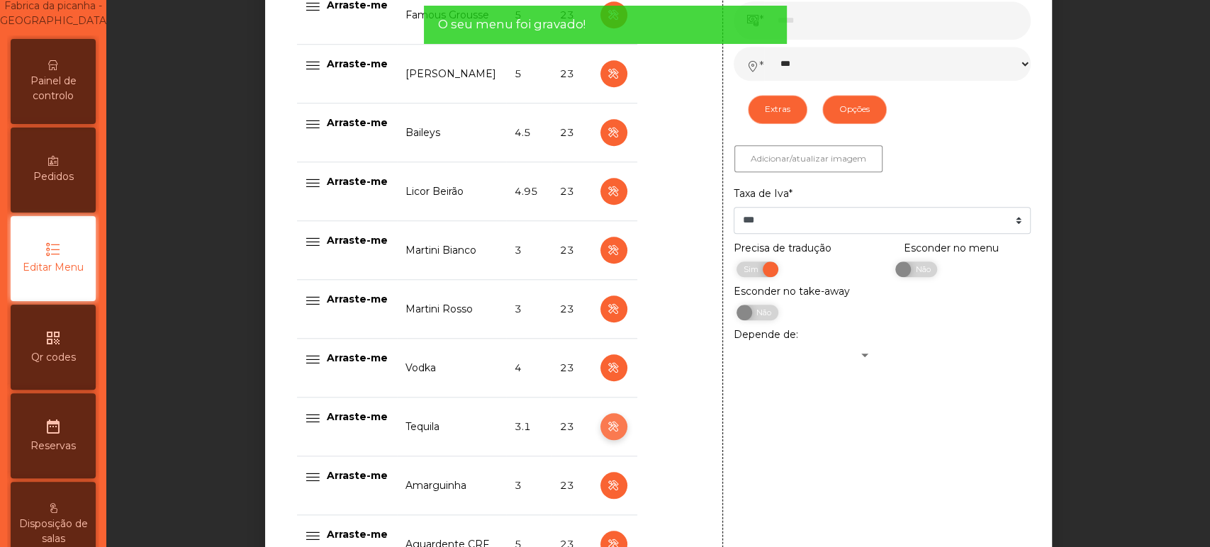
select select "***"
select select "**"
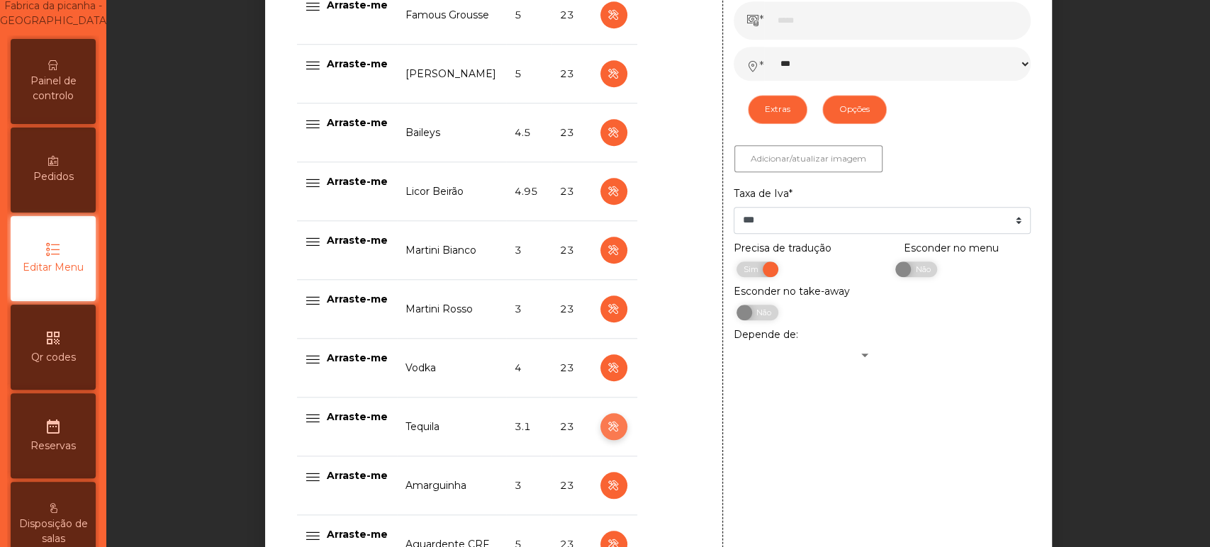
scroll to position [836, 0]
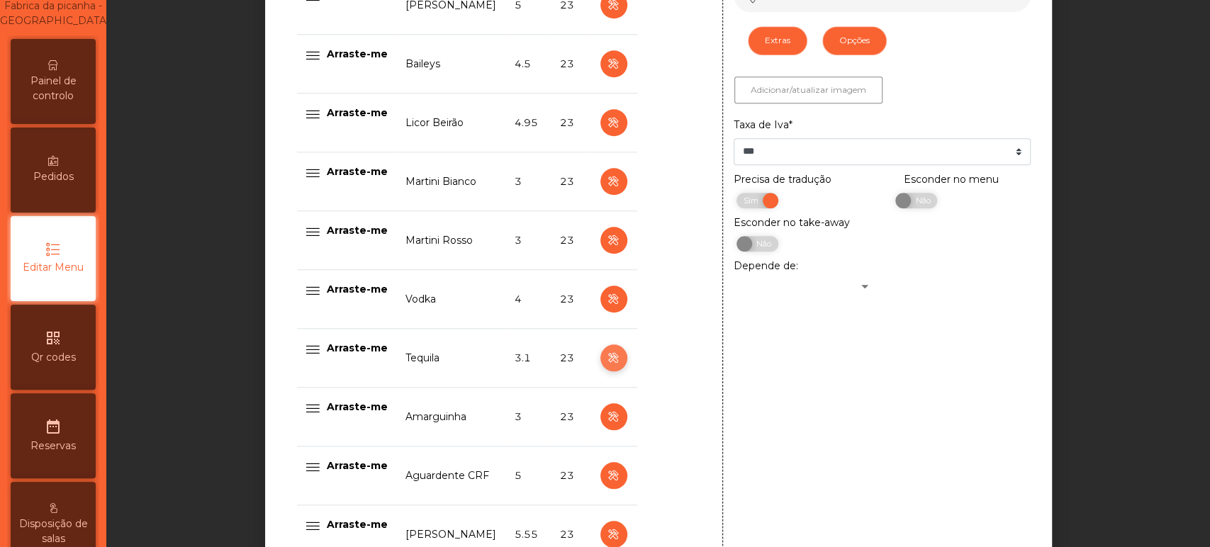
click at [606, 357] on icon "button" at bounding box center [613, 358] width 16 height 18
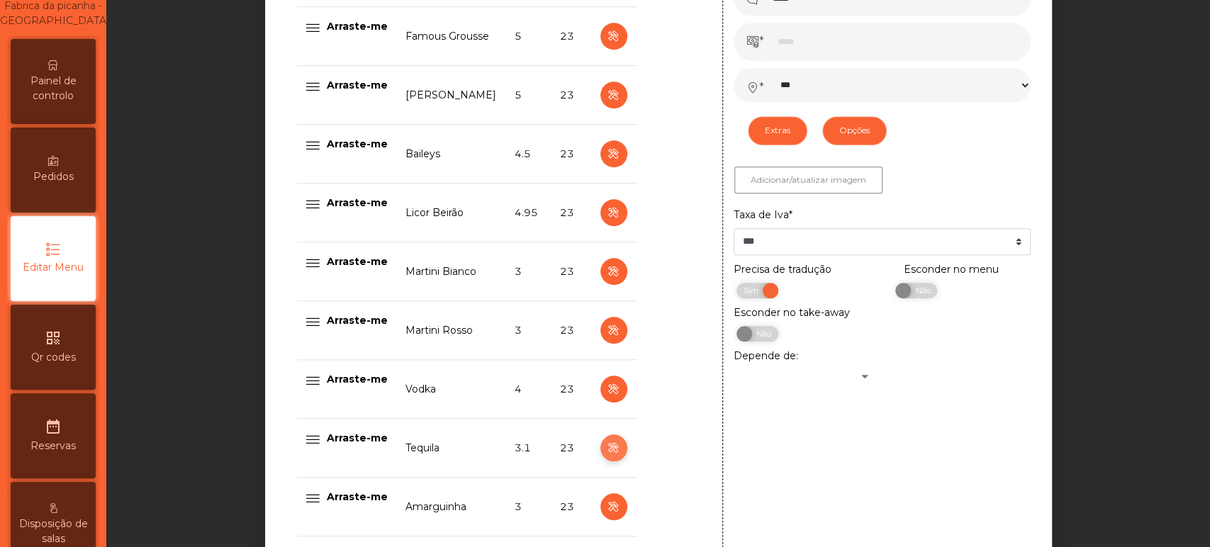
scroll to position [723, 0]
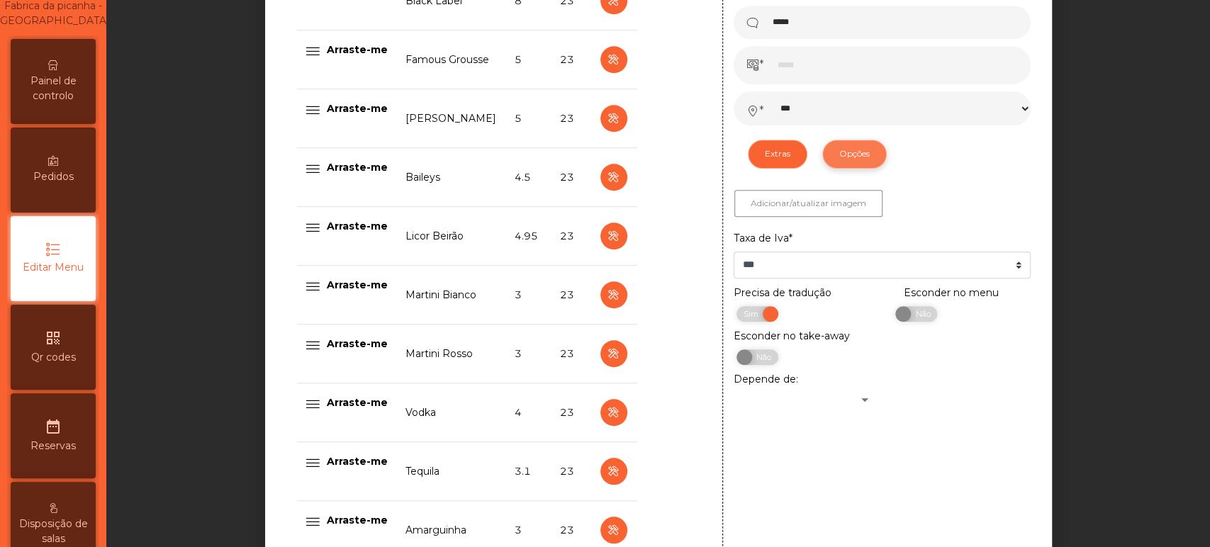
click at [841, 145] on button "Opções" at bounding box center [854, 154] width 64 height 28
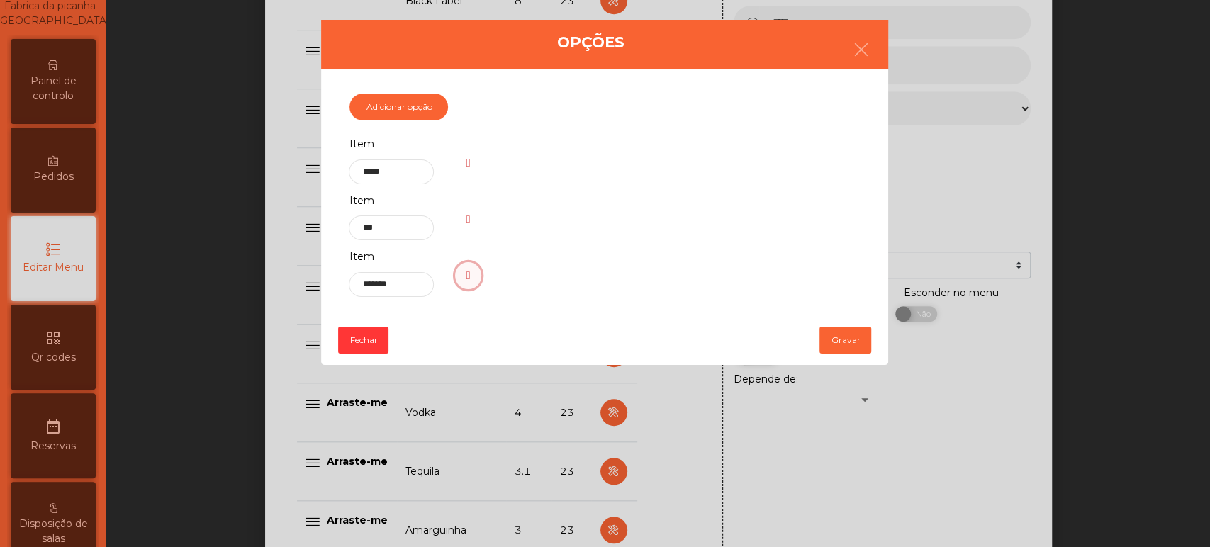
click at [471, 273] on span "button" at bounding box center [468, 275] width 4 height 11
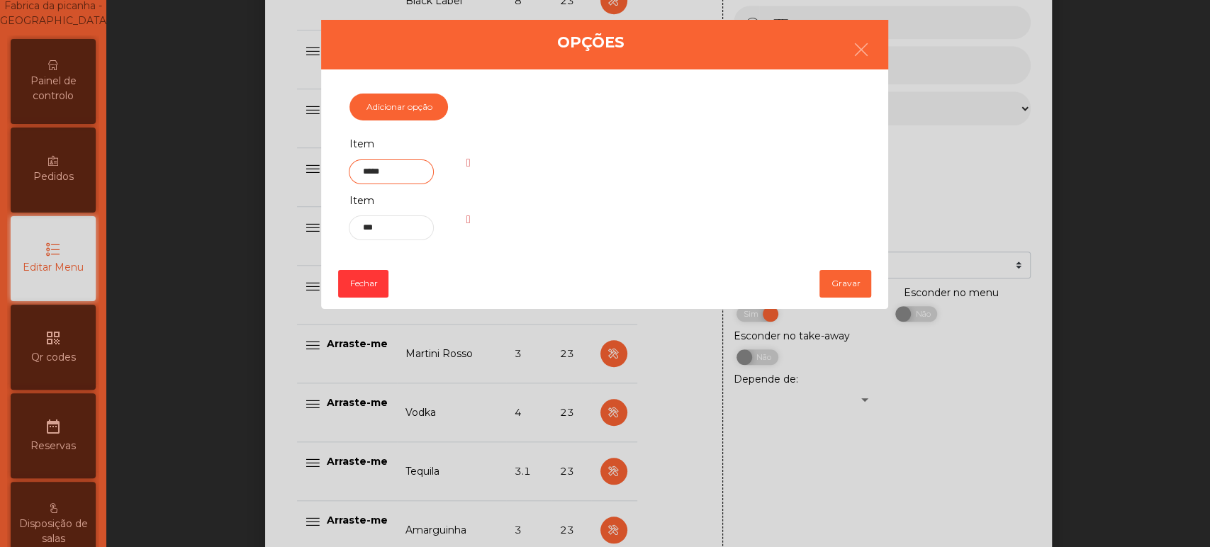
click at [395, 172] on input "*****" at bounding box center [391, 171] width 84 height 25
type input "*****"
click at [839, 289] on button "Gravar" at bounding box center [845, 283] width 52 height 27
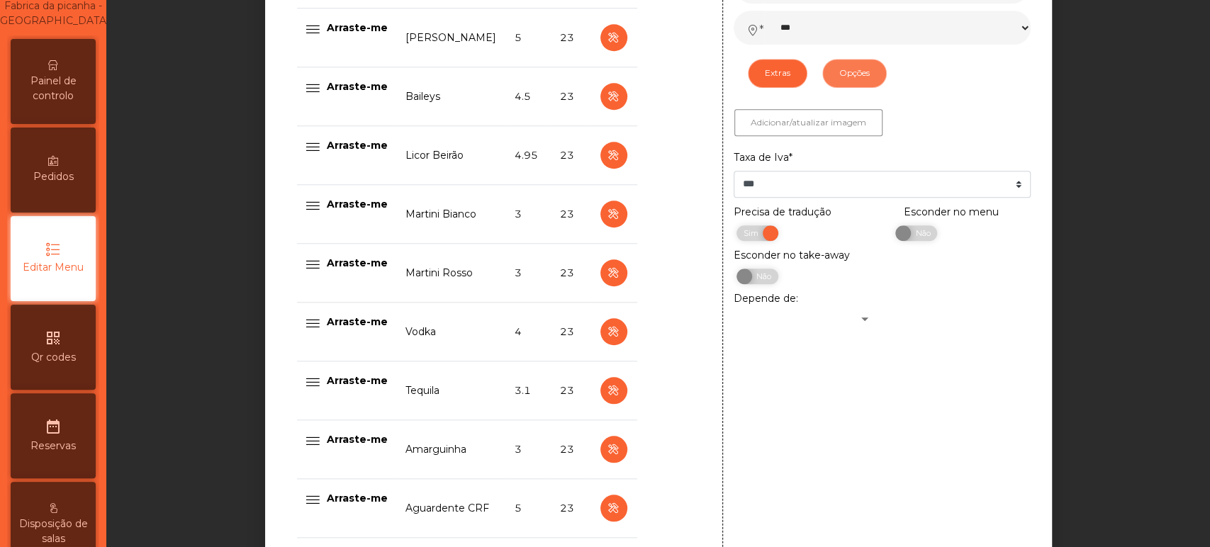
scroll to position [805, 0]
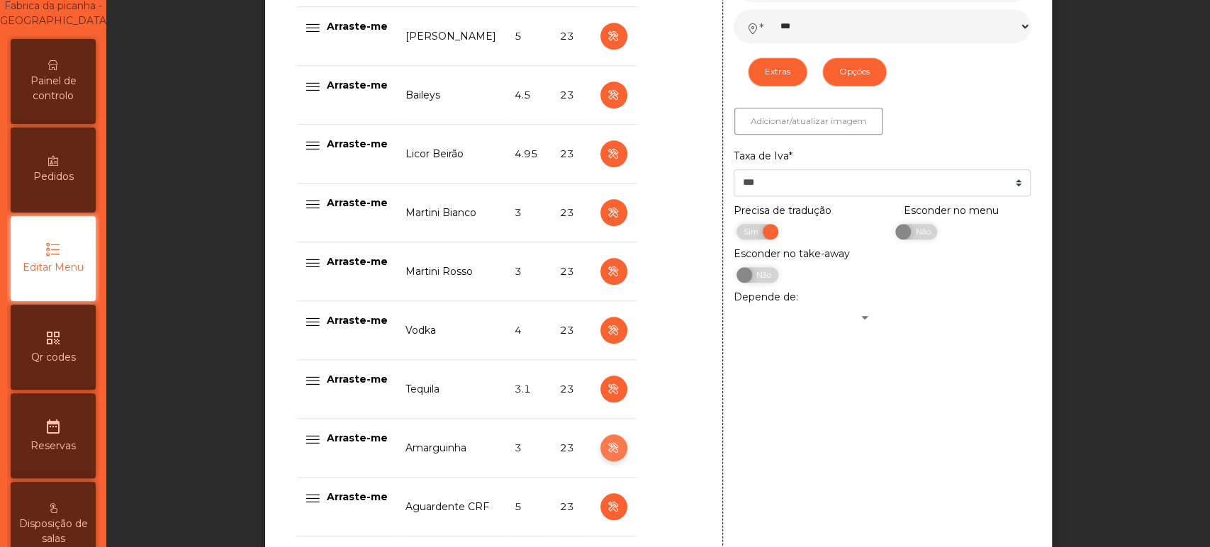
click at [607, 437] on button "button" at bounding box center [613, 447] width 27 height 27
type input "**********"
type input "*******"
type input "*"
select select "***"
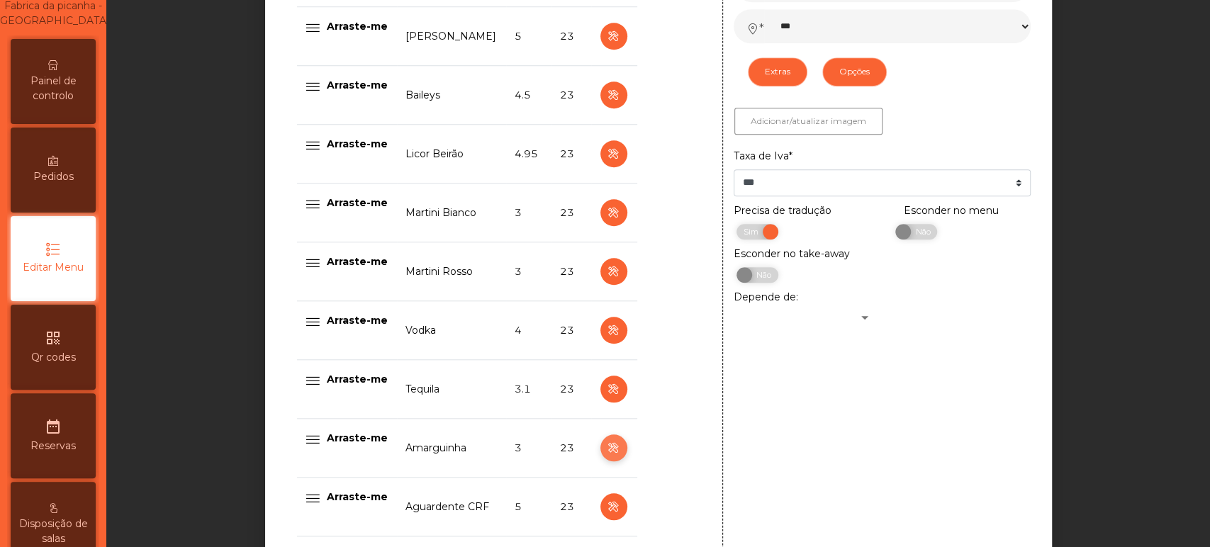
select select "**"
click at [605, 446] on icon "button" at bounding box center [613, 448] width 16 height 18
click at [833, 65] on button "Opções" at bounding box center [854, 71] width 64 height 28
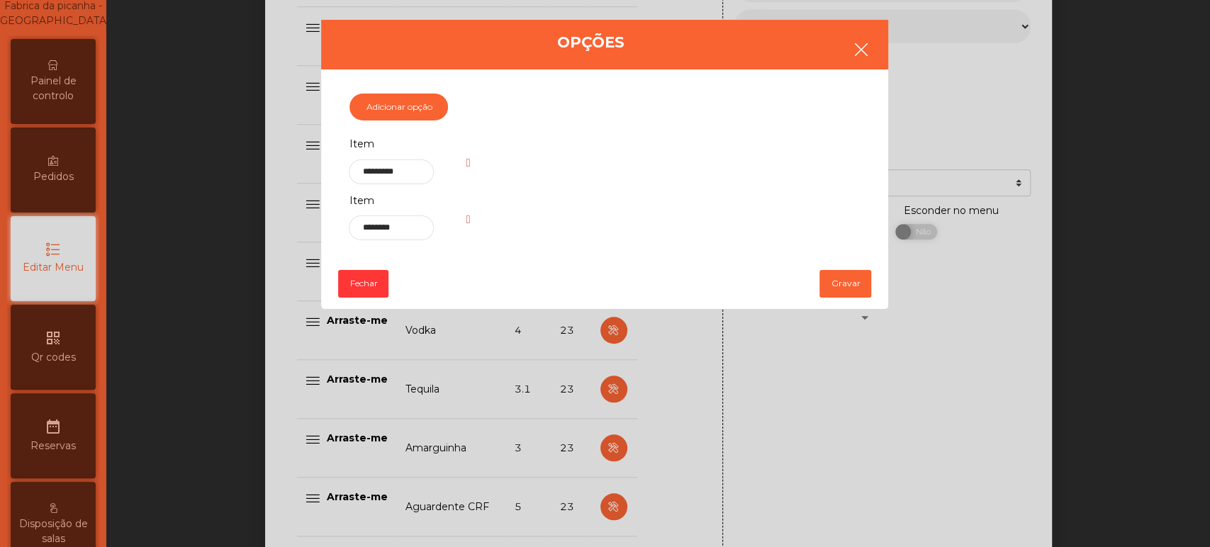
click at [863, 61] on button "button" at bounding box center [861, 51] width 40 height 43
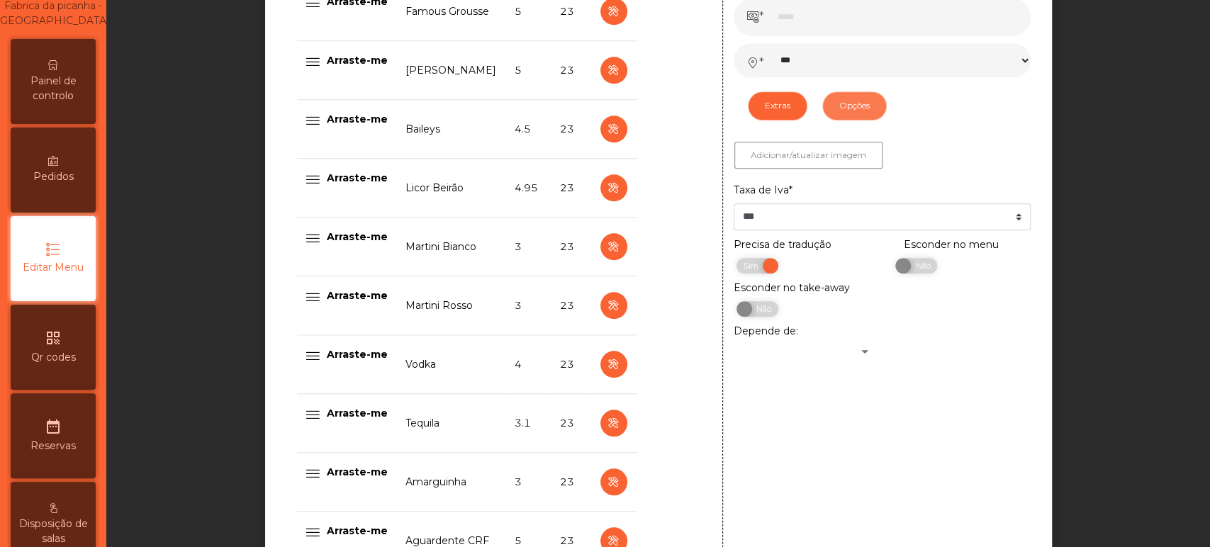
scroll to position [775, 0]
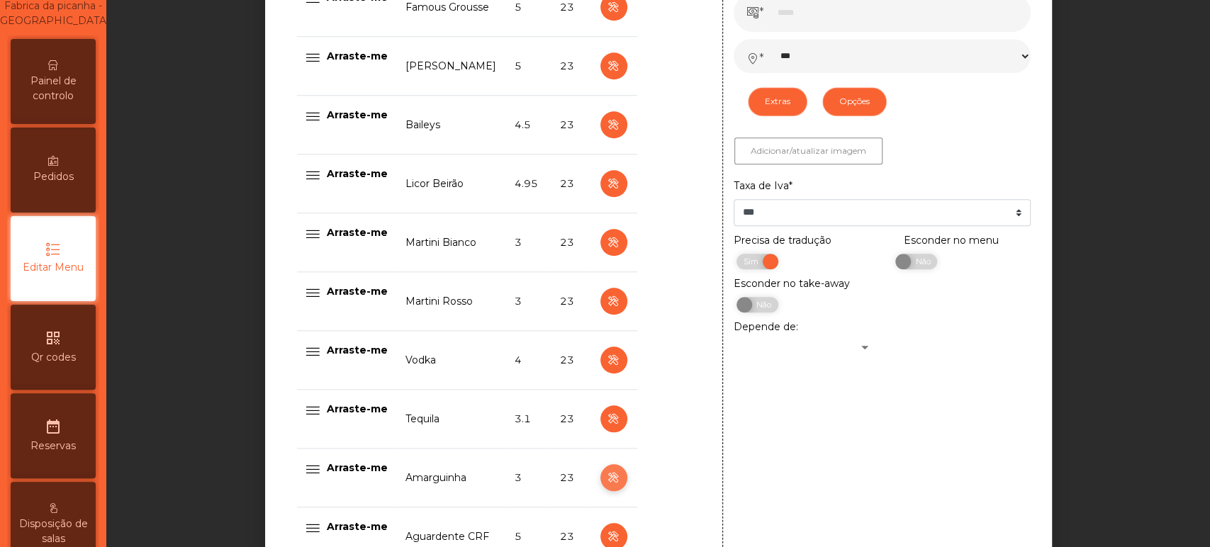
click at [606, 476] on icon "button" at bounding box center [613, 478] width 16 height 18
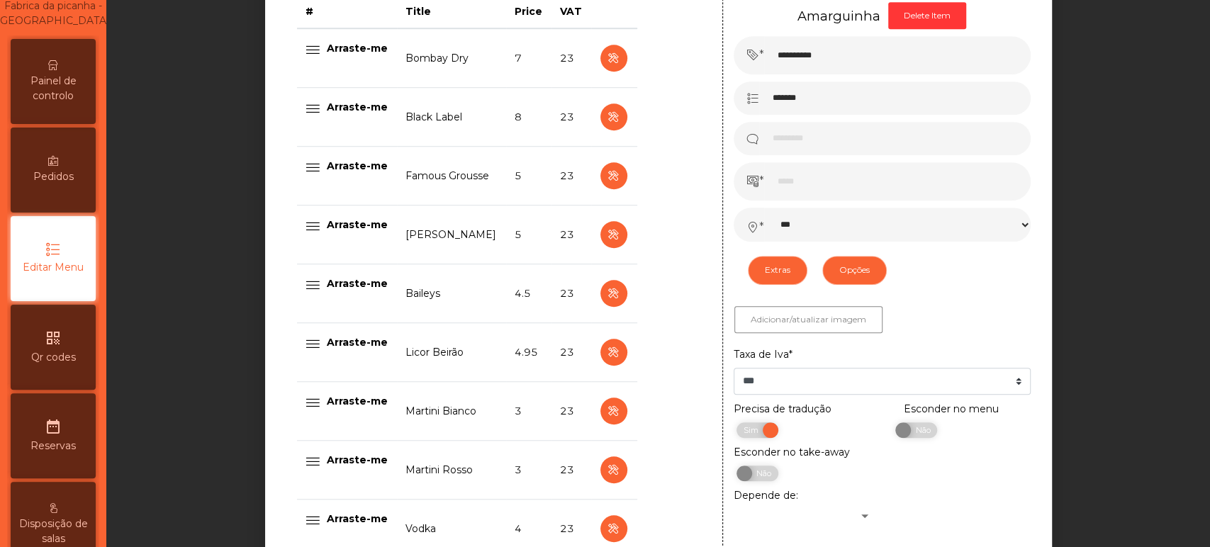
scroll to position [604, 0]
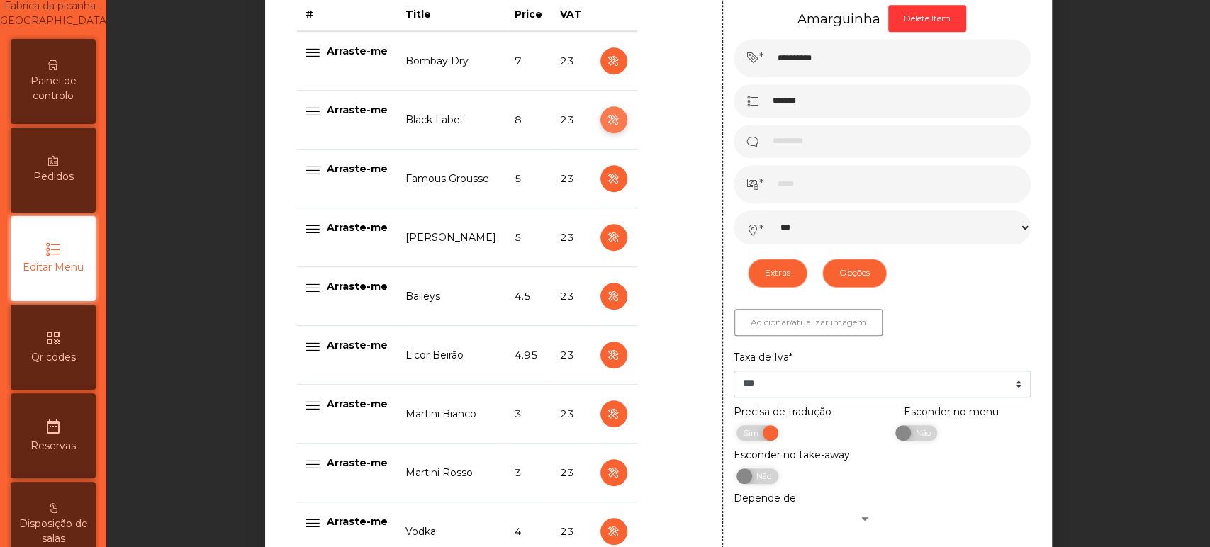
click at [605, 118] on icon "button" at bounding box center [613, 120] width 16 height 18
type input "**********"
type input "******"
type input "*****"
type input "*"
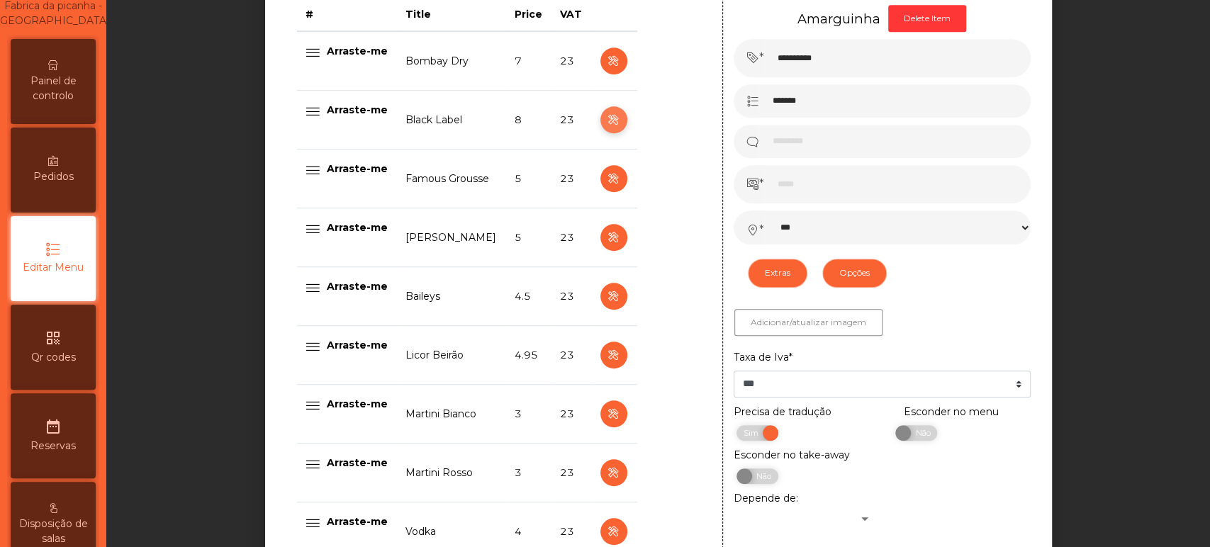
select select "***"
select select "**"
click at [872, 271] on button "Opções" at bounding box center [854, 273] width 64 height 28
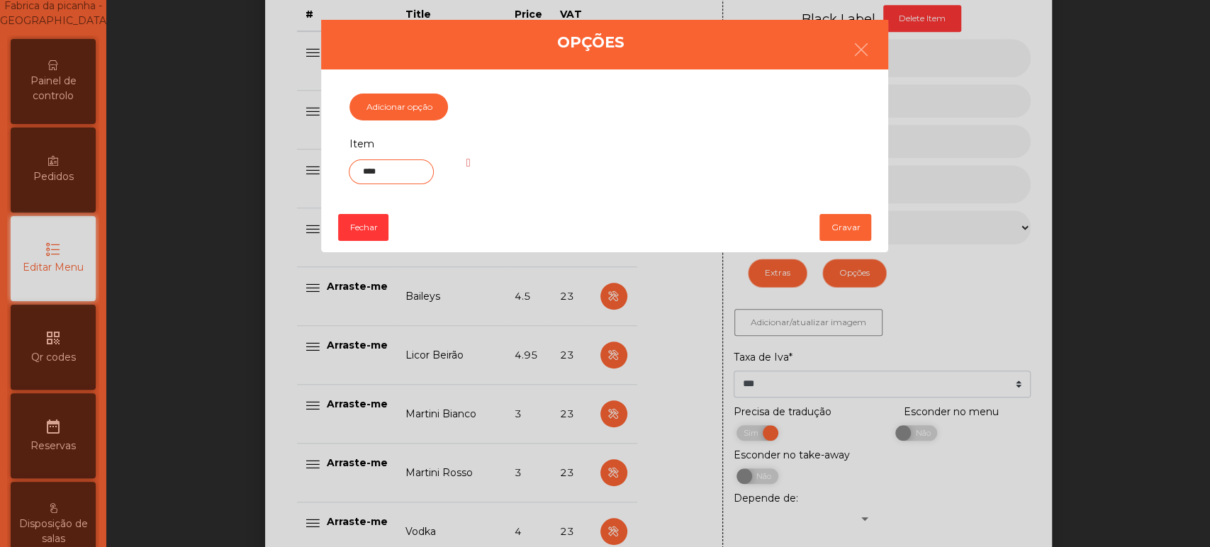
click at [367, 172] on input "****" at bounding box center [391, 171] width 84 height 25
type input "********"
click at [828, 237] on button "Gravar" at bounding box center [845, 227] width 52 height 27
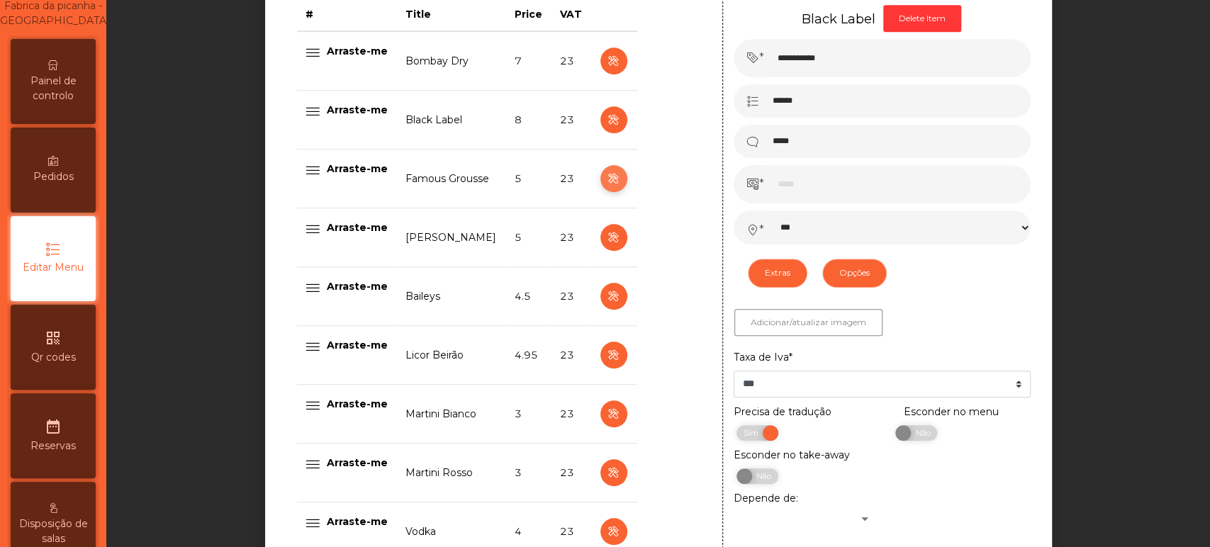
click at [609, 176] on icon "button" at bounding box center [613, 179] width 16 height 18
type input "**********"
type input "****"
type input "*"
select select "***"
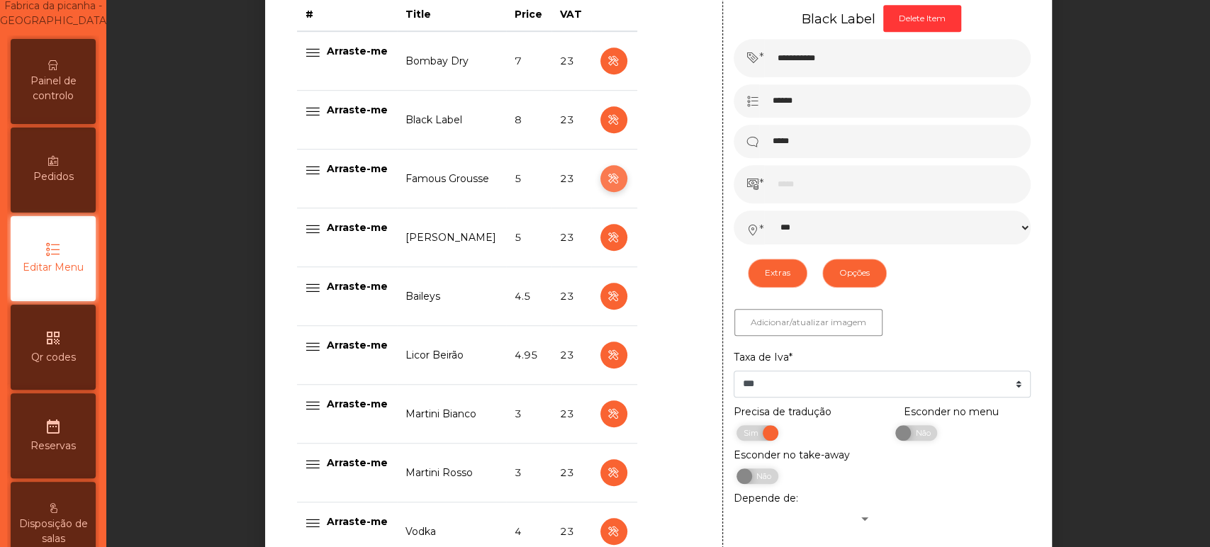
select select "**"
click at [605, 123] on icon "button" at bounding box center [613, 120] width 16 height 18
type input "**********"
type input "*****"
type input "*"
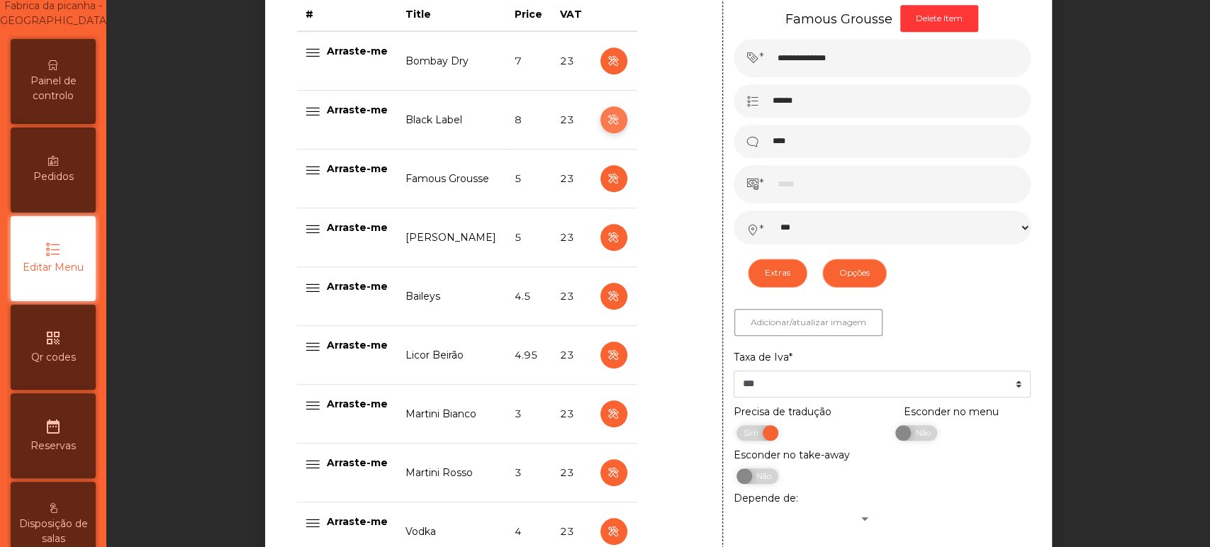
select select "***"
select select "**"
click at [605, 177] on icon "button" at bounding box center [613, 179] width 16 height 18
type input "**********"
type input "****"
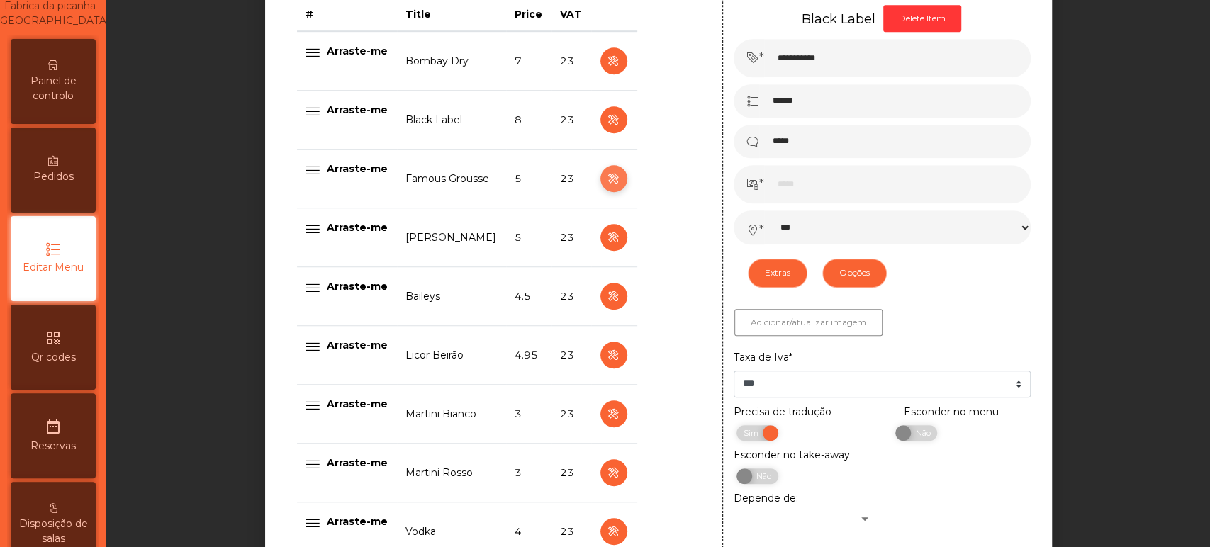
type input "*"
select select "***"
select select "**"
click at [605, 242] on icon "button" at bounding box center [613, 238] width 16 height 18
type input "*******"
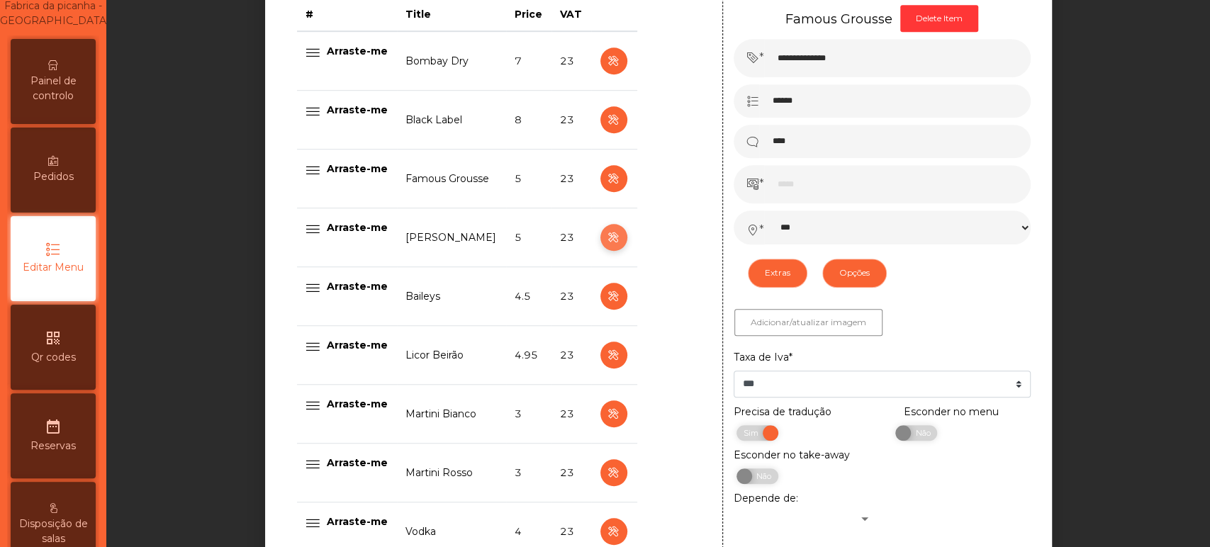
type input "*****"
select select "***"
select select "**"
click at [605, 300] on icon "button" at bounding box center [613, 297] width 16 height 18
type input "*******"
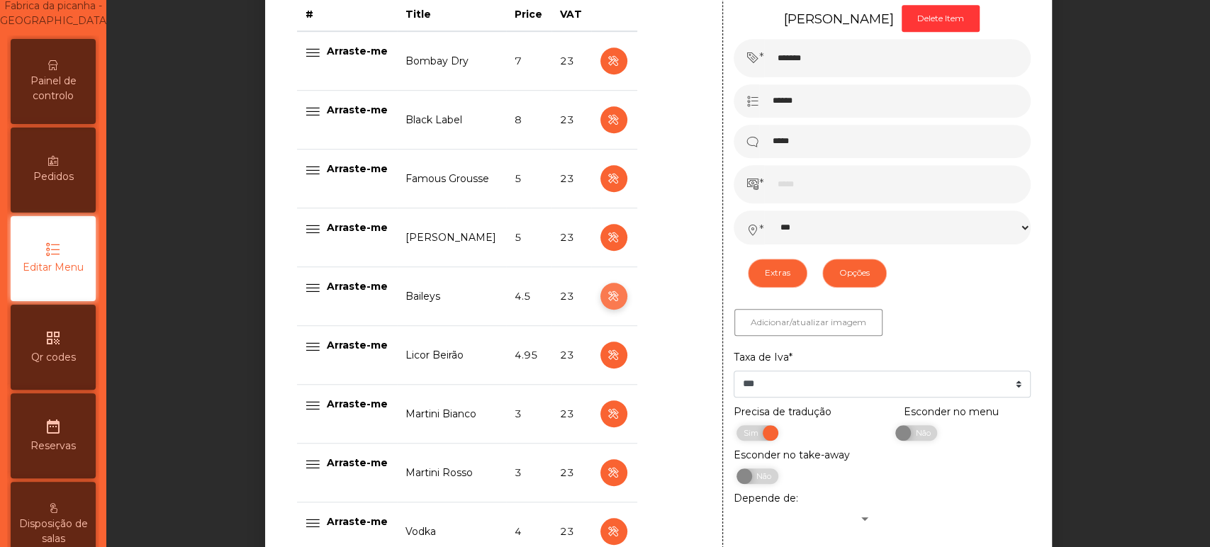
type input "*******"
type input "*****"
type input "***"
select select "***"
select select "**"
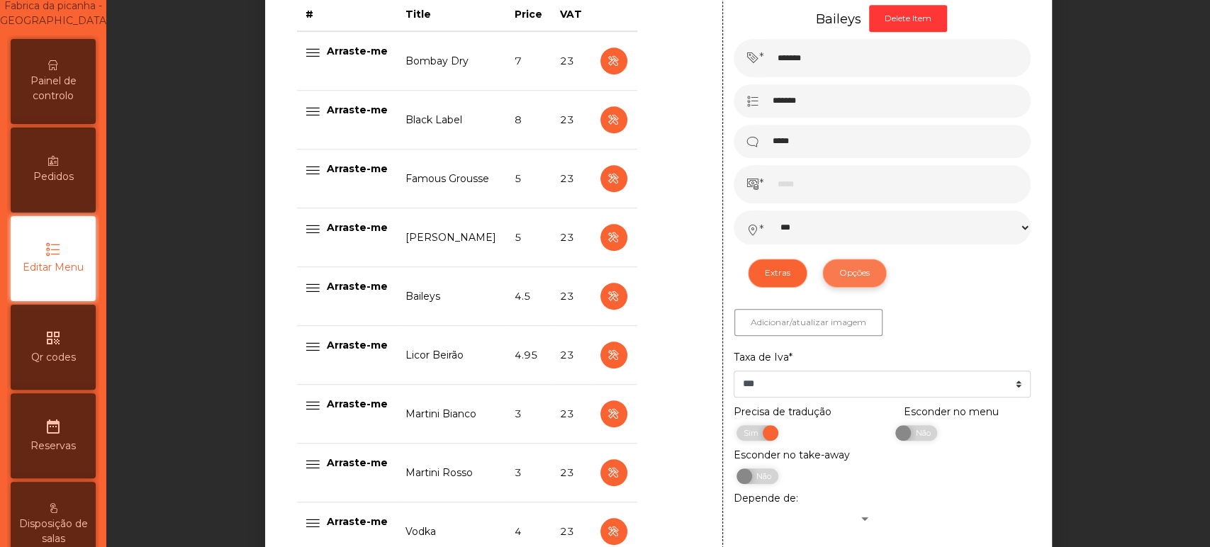
click at [838, 282] on button "Opções" at bounding box center [854, 273] width 64 height 28
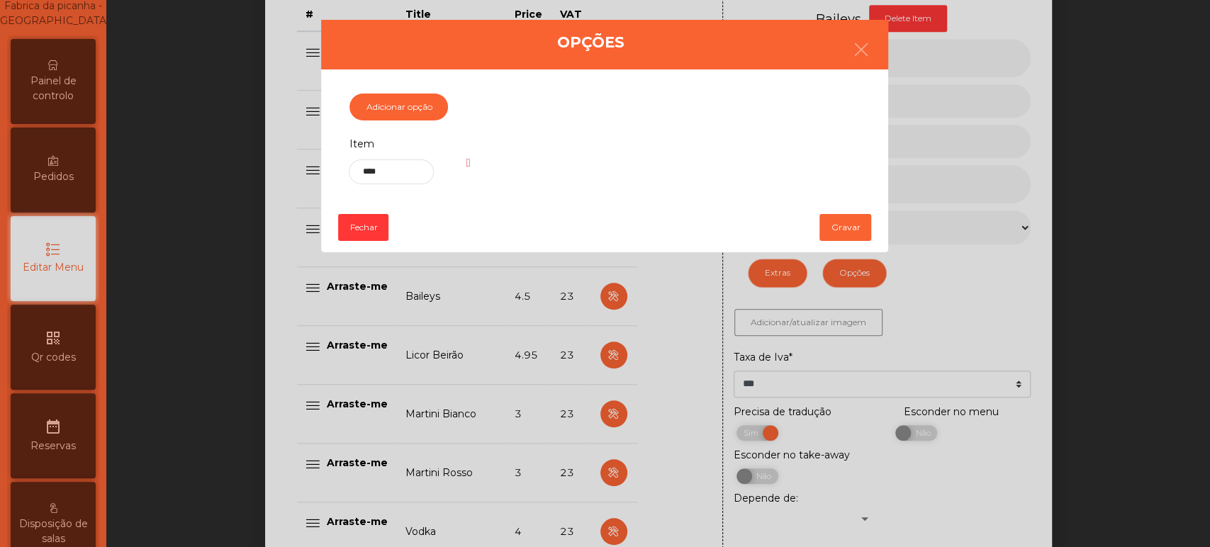
click at [348, 181] on div "Item ****" at bounding box center [391, 160] width 106 height 50
click at [363, 176] on input "****" at bounding box center [391, 171] width 84 height 25
type input "********"
click at [824, 222] on button "Gravar" at bounding box center [845, 227] width 52 height 27
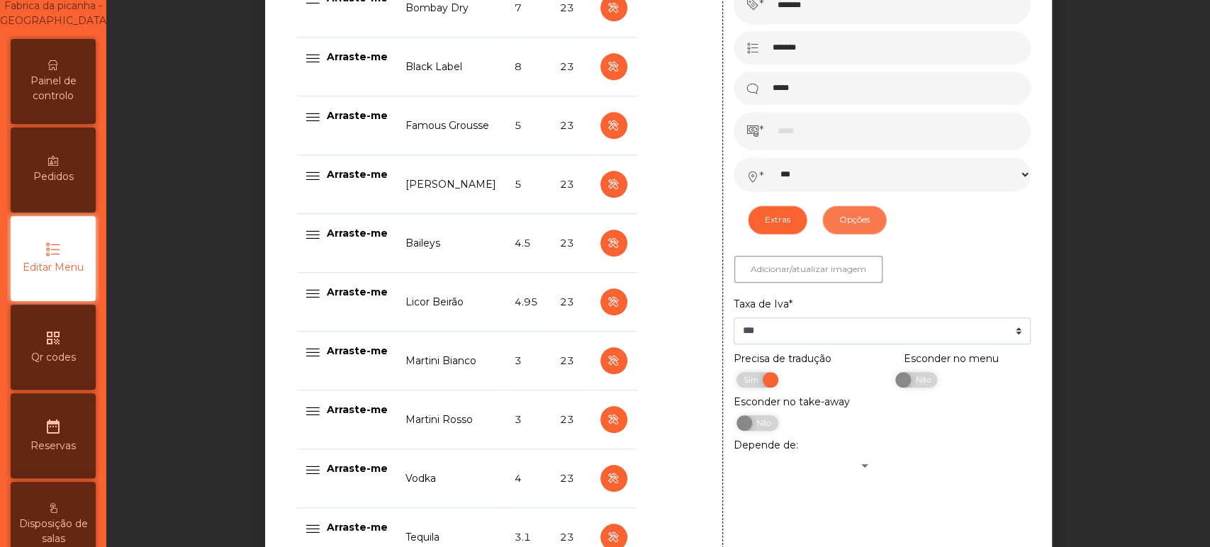
scroll to position [663, 0]
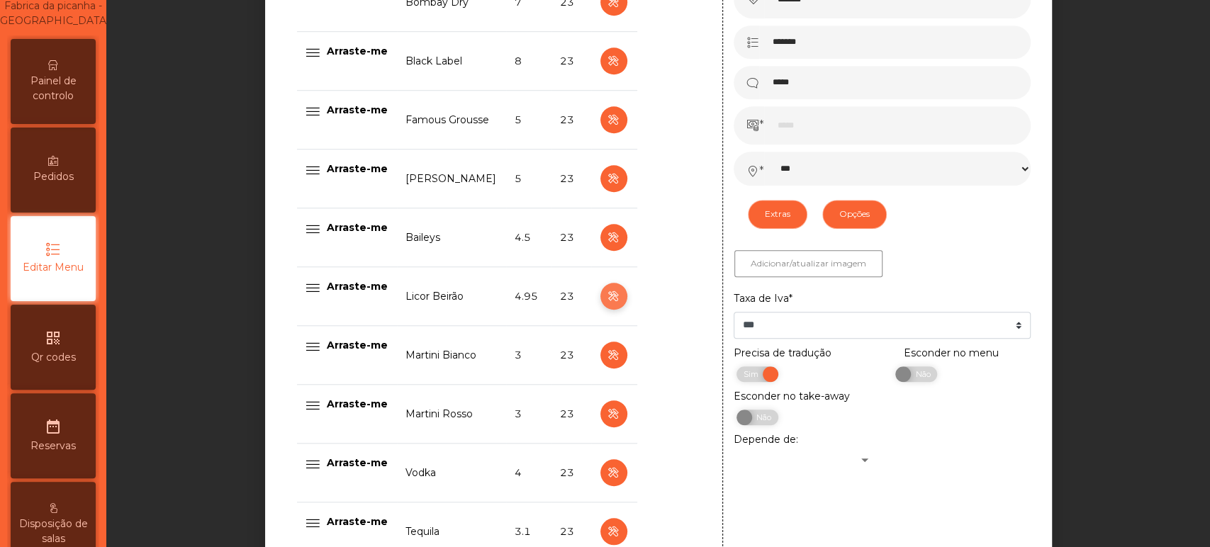
click at [607, 296] on icon "button" at bounding box center [613, 297] width 16 height 18
type input "**********"
type input "****"
select select "***"
select select "**"
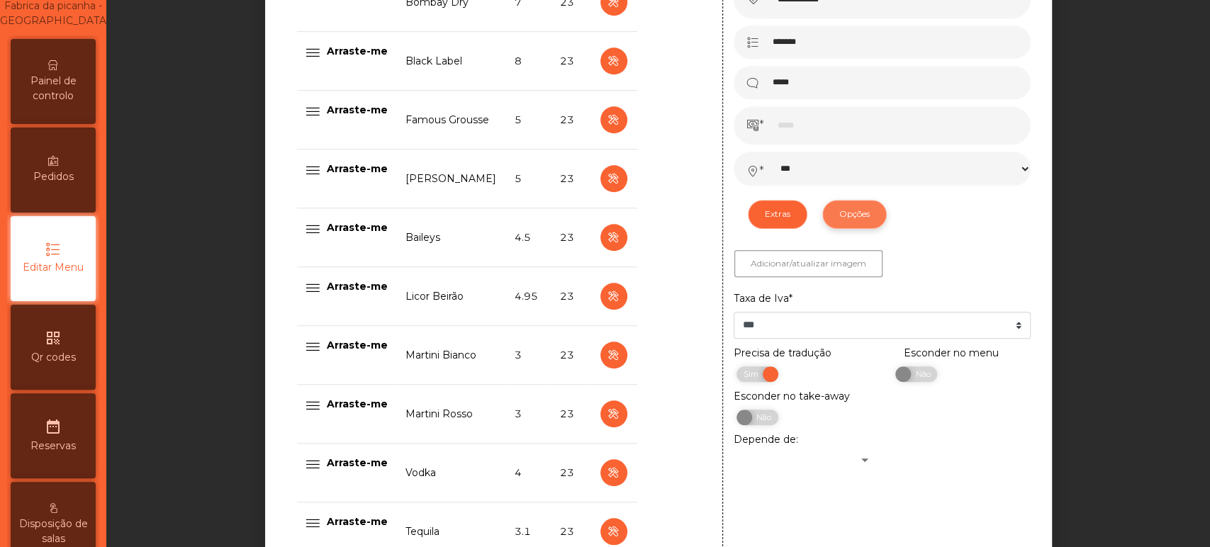
click at [846, 228] on button "Opções" at bounding box center [854, 214] width 64 height 28
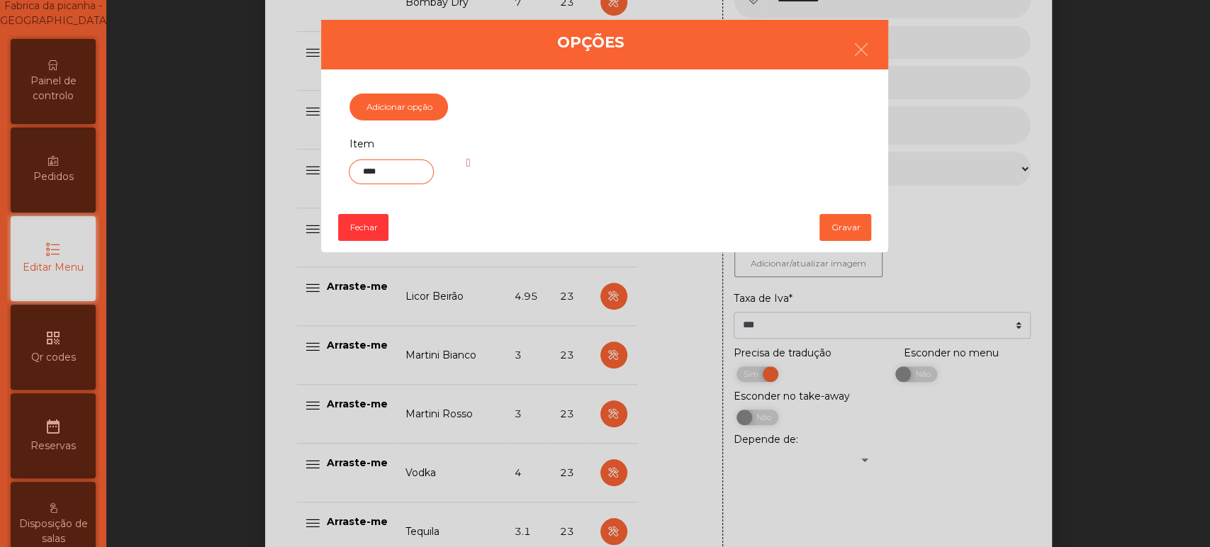
click at [378, 176] on input "****" at bounding box center [391, 171] width 84 height 25
type input "********"
click at [848, 228] on button "Gravar" at bounding box center [845, 227] width 52 height 27
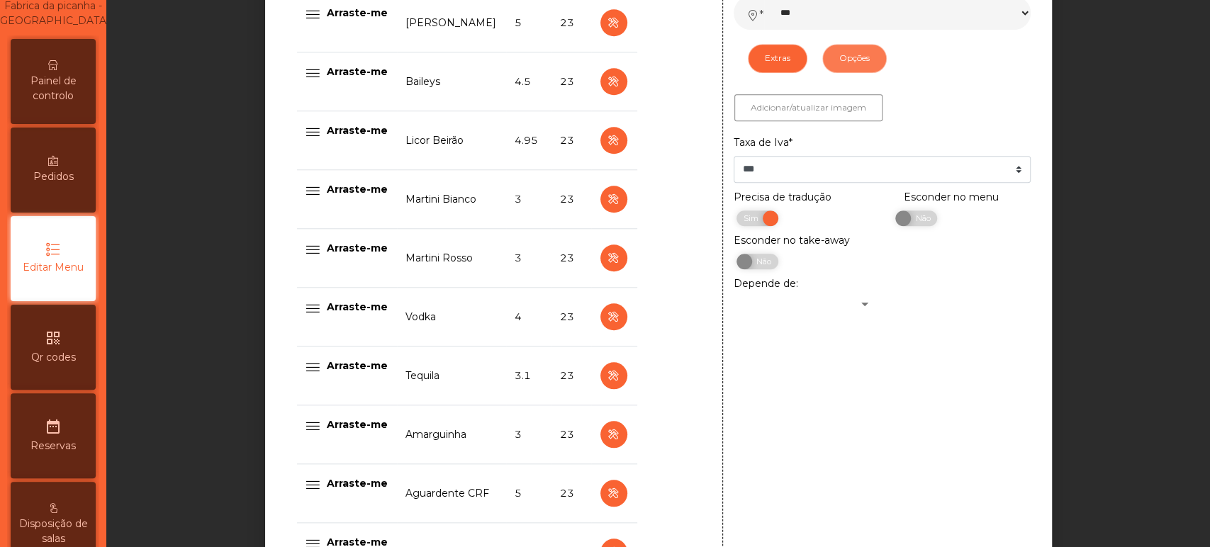
scroll to position [820, 0]
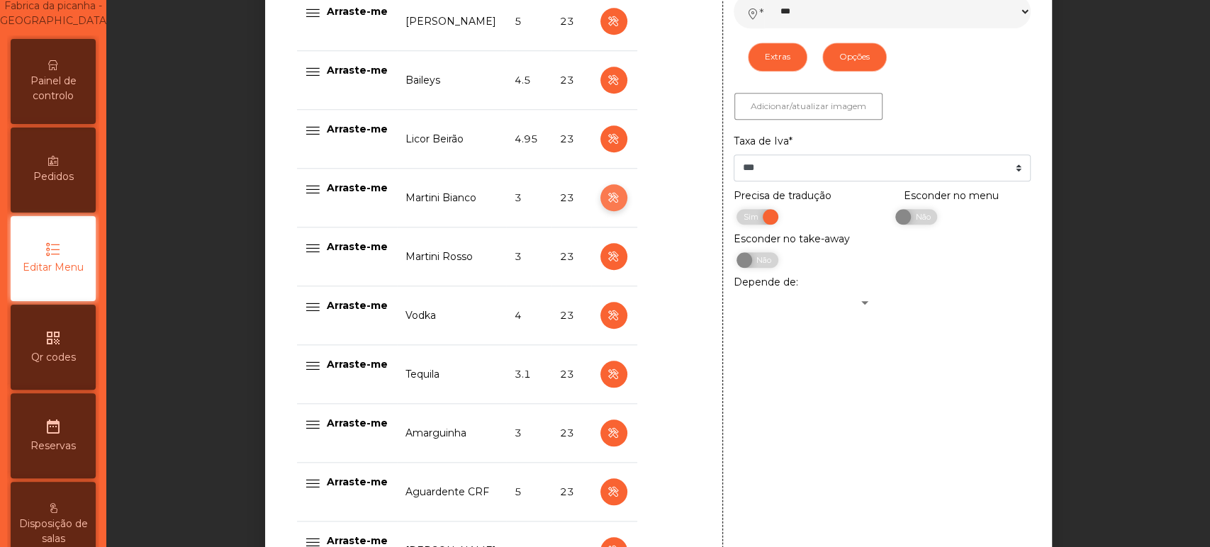
click at [600, 193] on button "button" at bounding box center [613, 197] width 27 height 27
type input "**********"
type input "********"
type input "*****"
type input "*"
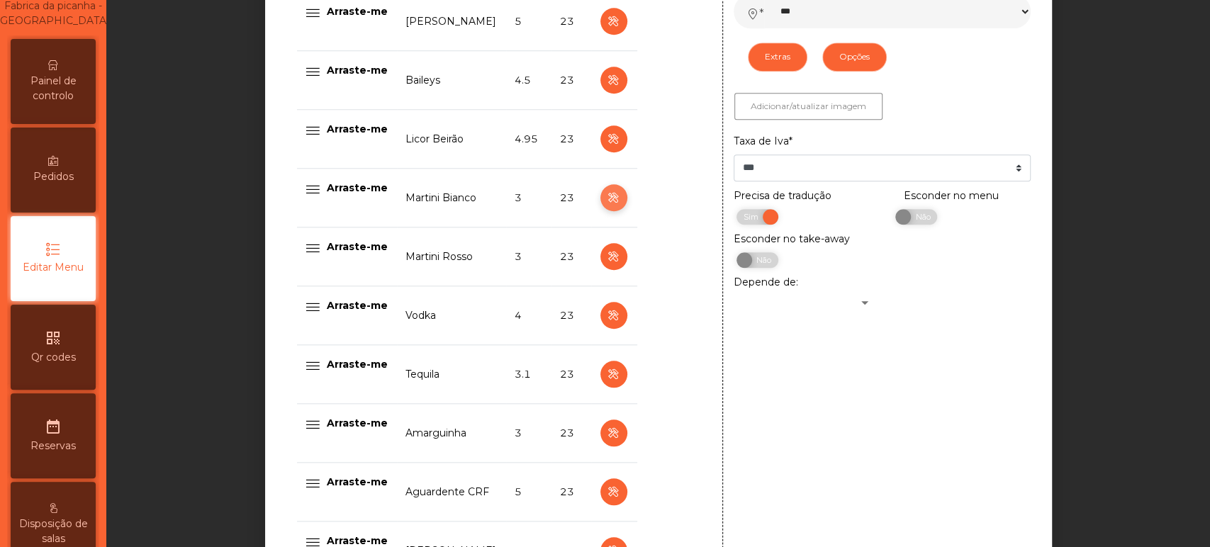
select select "***"
select select "**"
click at [606, 196] on icon "button" at bounding box center [613, 198] width 16 height 18
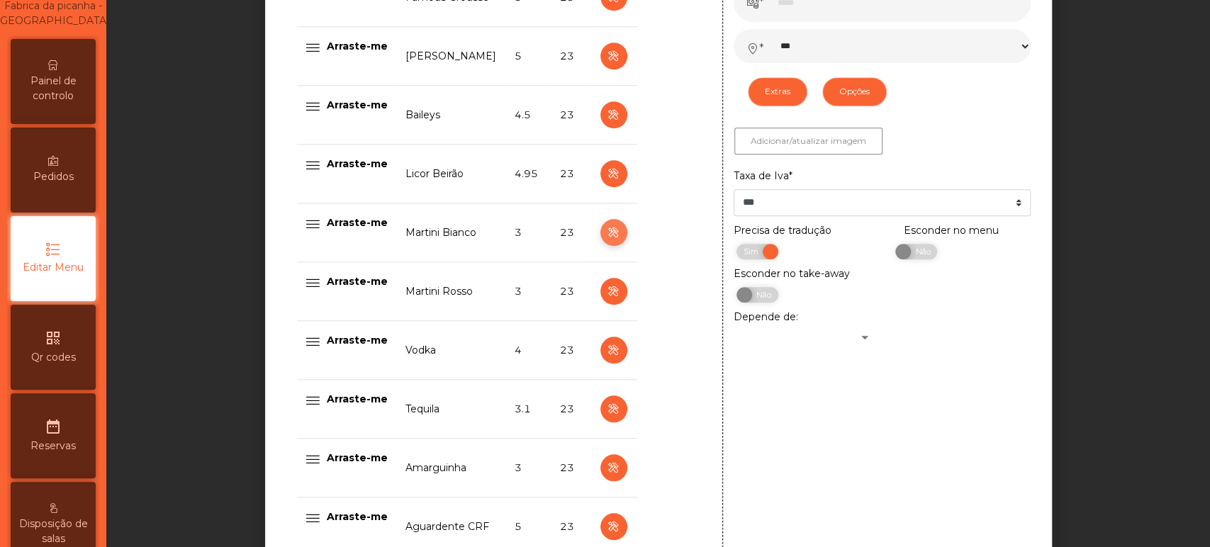
scroll to position [787, 0]
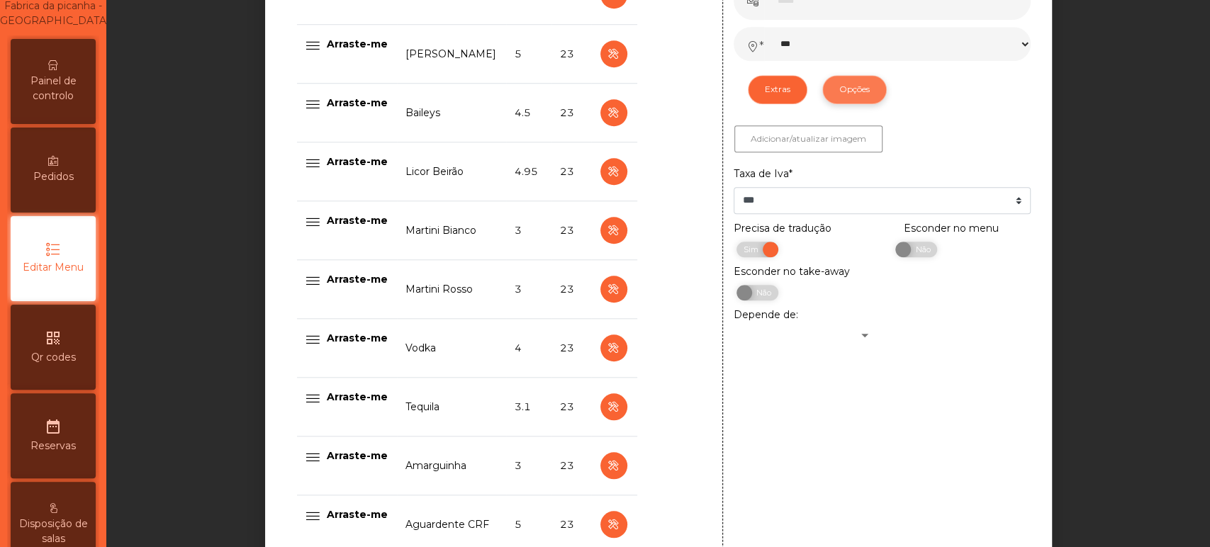
click at [843, 92] on button "Opções" at bounding box center [854, 89] width 64 height 28
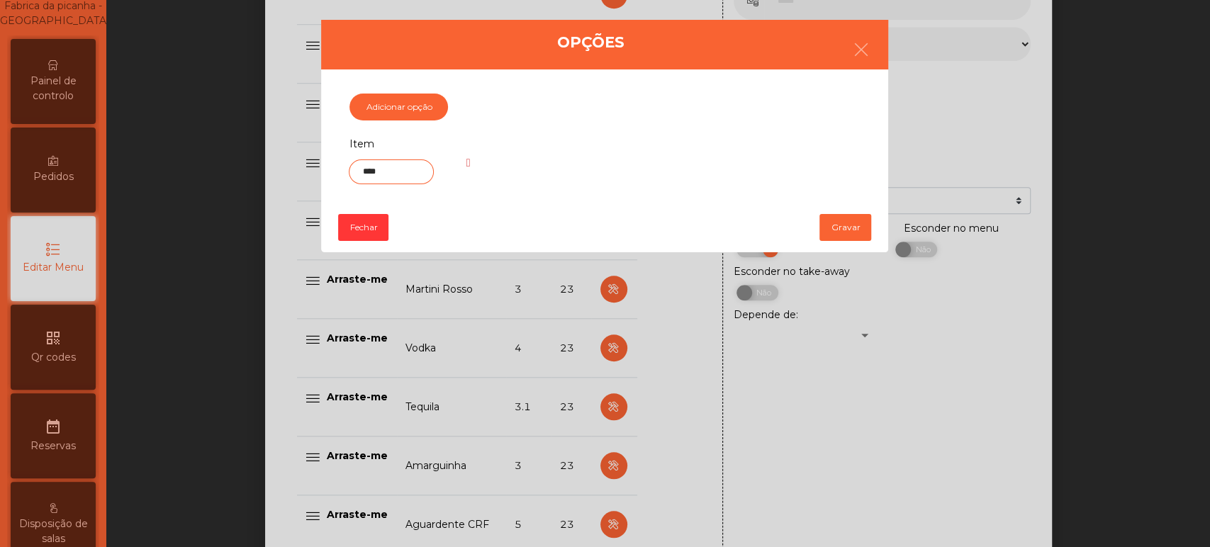
click at [374, 173] on input "****" at bounding box center [391, 171] width 84 height 25
click at [383, 170] on input "****" at bounding box center [391, 171] width 84 height 25
type input "********"
click at [836, 223] on button "Gravar" at bounding box center [845, 227] width 52 height 27
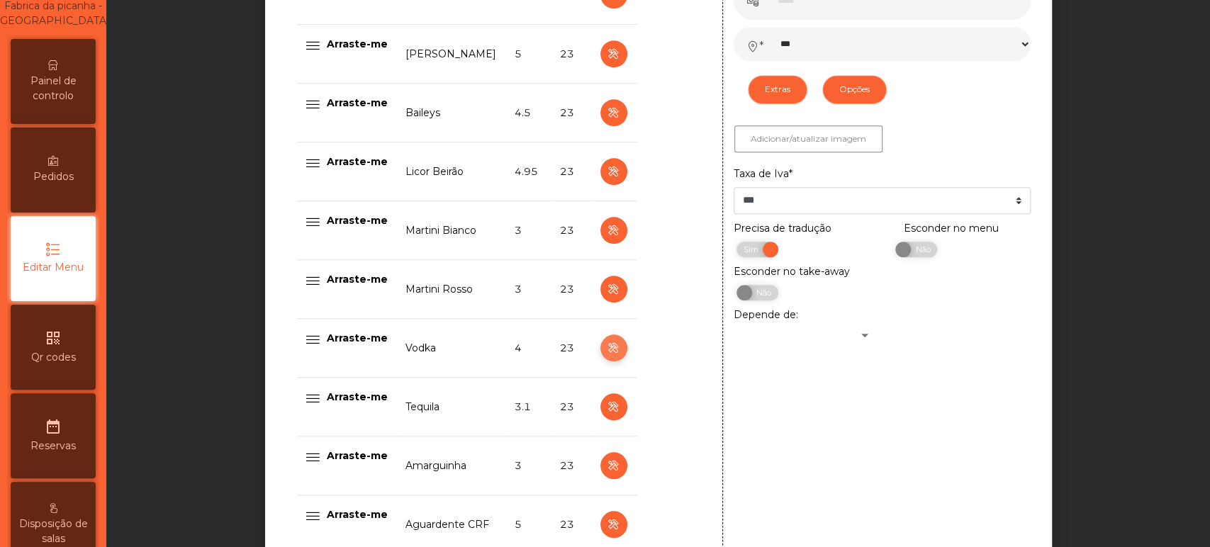
click at [605, 352] on icon "button" at bounding box center [613, 348] width 16 height 18
type input "*****"
type input "****"
type input "*"
select select "***"
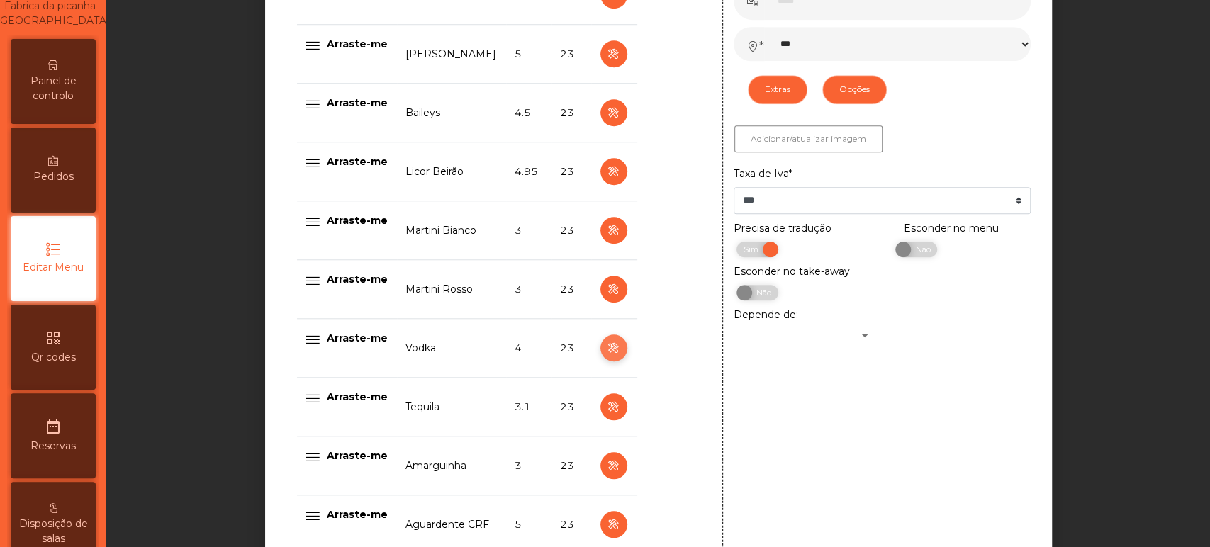
select select "**"
click at [609, 285] on icon "button" at bounding box center [613, 290] width 16 height 18
type input "**********"
type input "********"
type input "*****"
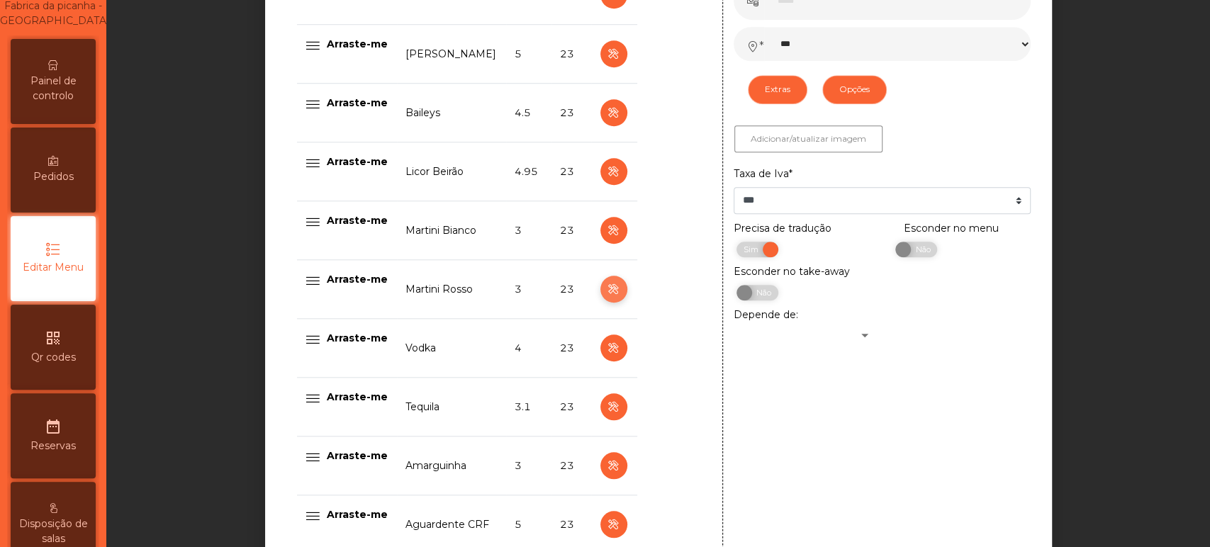
type input "*"
select select "***"
select select "**"
click at [838, 84] on button "Opções" at bounding box center [854, 89] width 64 height 28
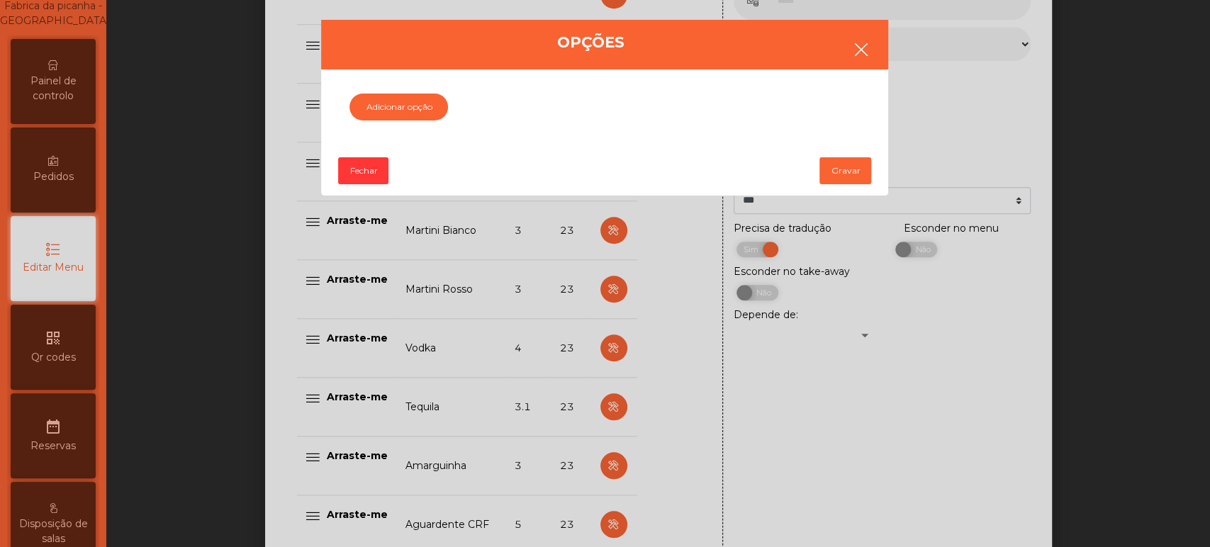
click at [862, 41] on icon "button" at bounding box center [860, 49] width 17 height 17
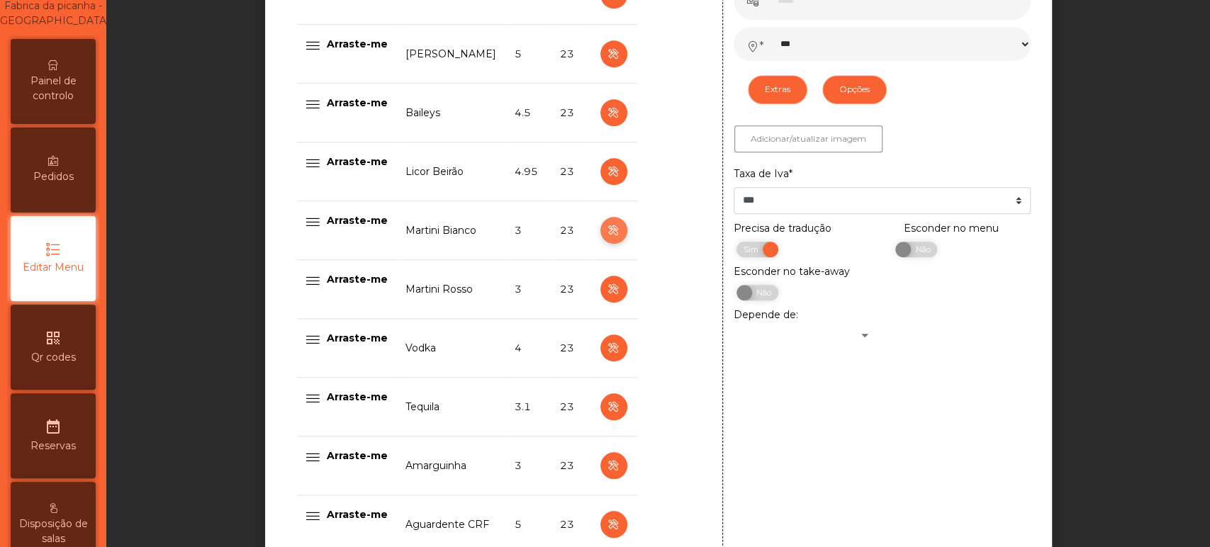
click at [605, 229] on icon "button" at bounding box center [613, 231] width 16 height 18
type input "**********"
select select "***"
select select "**"
click at [605, 289] on icon "button" at bounding box center [613, 290] width 16 height 18
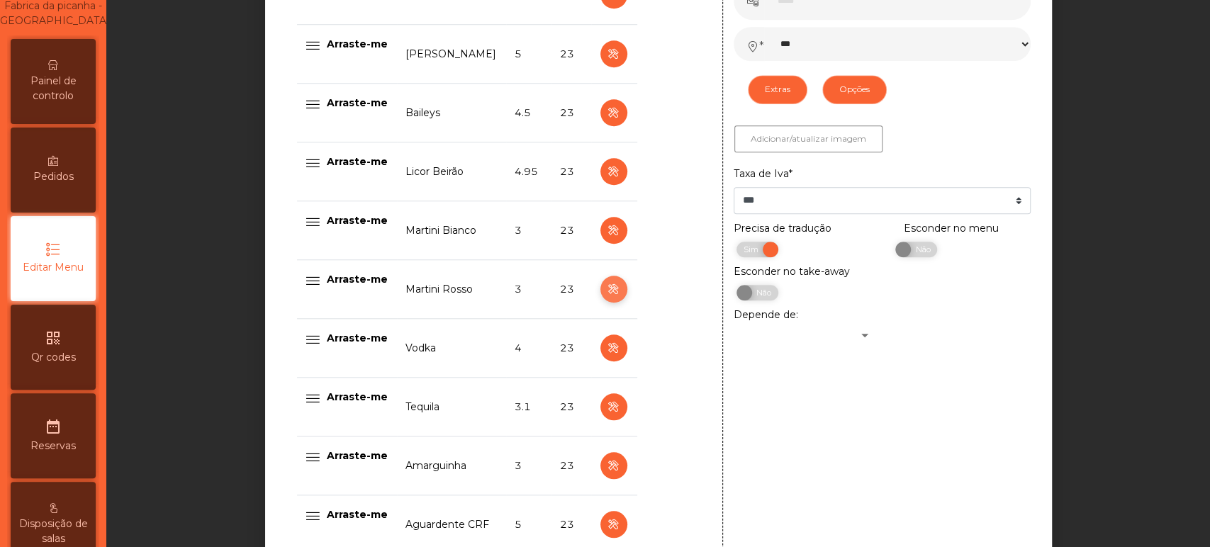
type input "**********"
select select "***"
select select "**"
click at [606, 231] on icon "button" at bounding box center [613, 231] width 16 height 18
type input "**********"
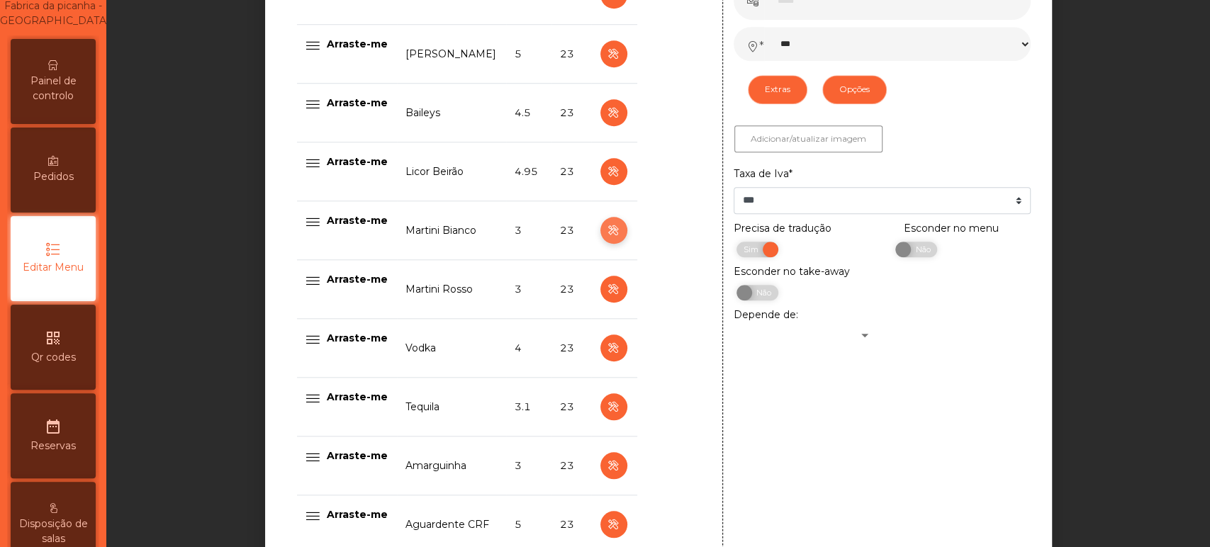
select select "***"
select select "**"
click at [848, 92] on button "Opções" at bounding box center [854, 89] width 64 height 28
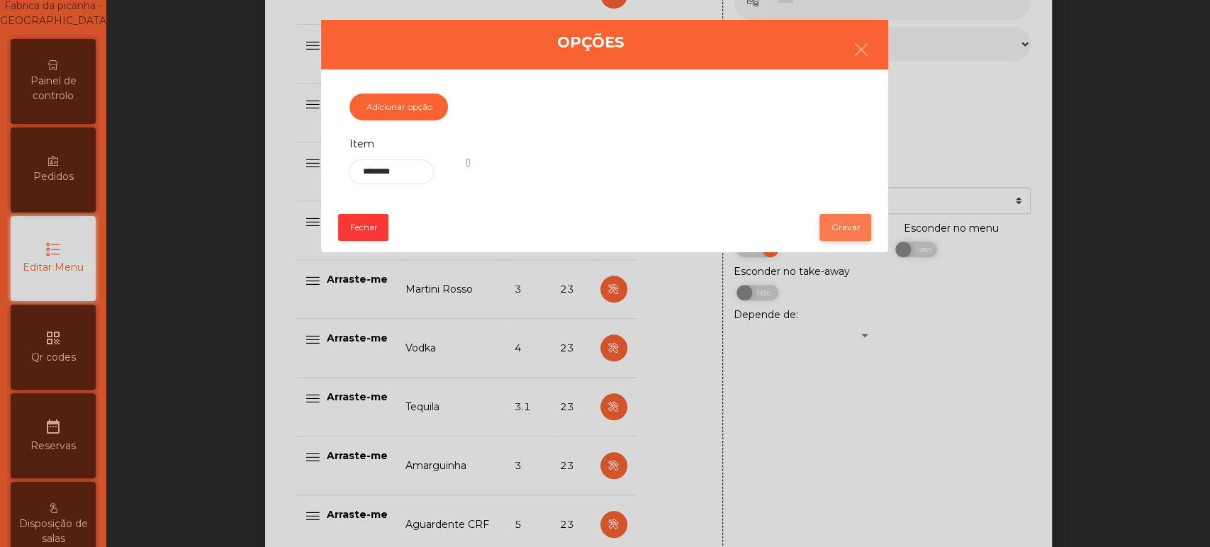
click at [833, 231] on button "Gravar" at bounding box center [845, 227] width 52 height 27
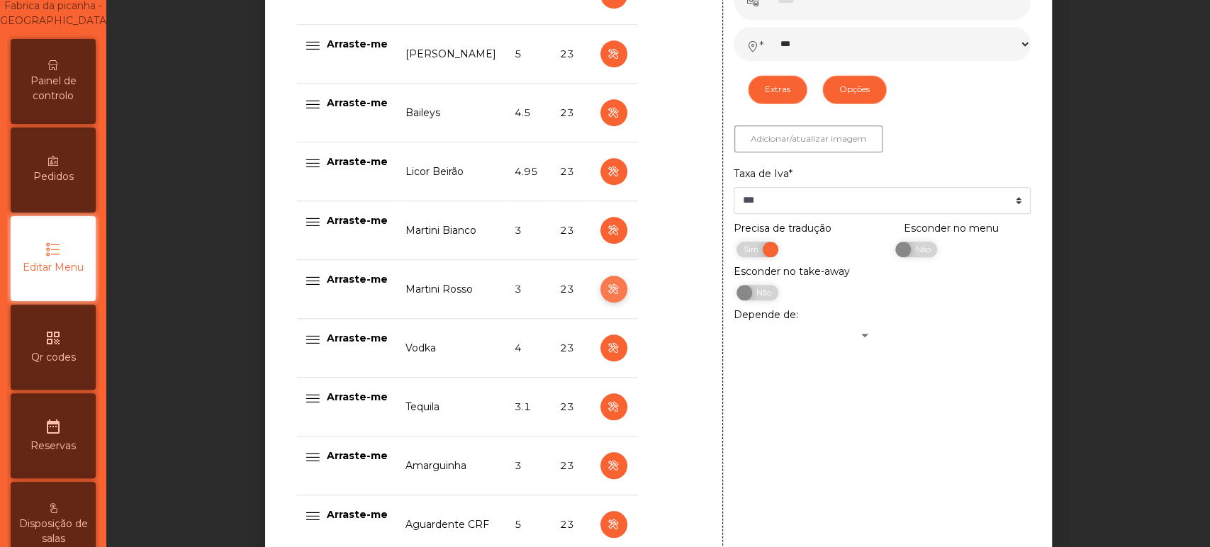
click at [606, 285] on icon "button" at bounding box center [613, 290] width 16 height 18
type input "**********"
select select "***"
select select "**"
click at [848, 94] on button "Opções" at bounding box center [854, 89] width 64 height 28
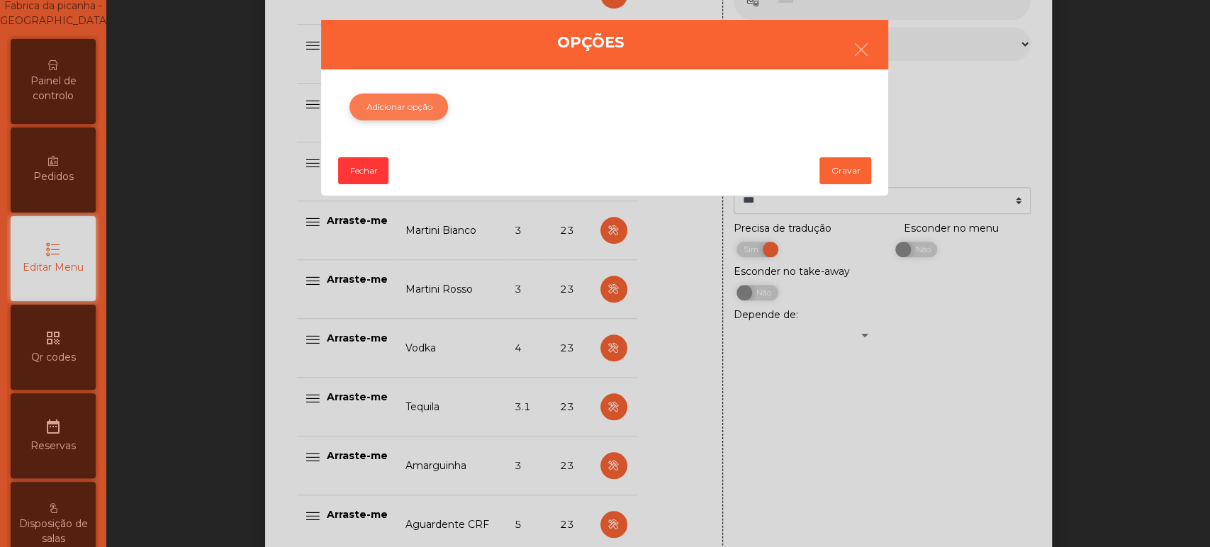
click at [400, 102] on button "Adicionar opção" at bounding box center [398, 107] width 99 height 27
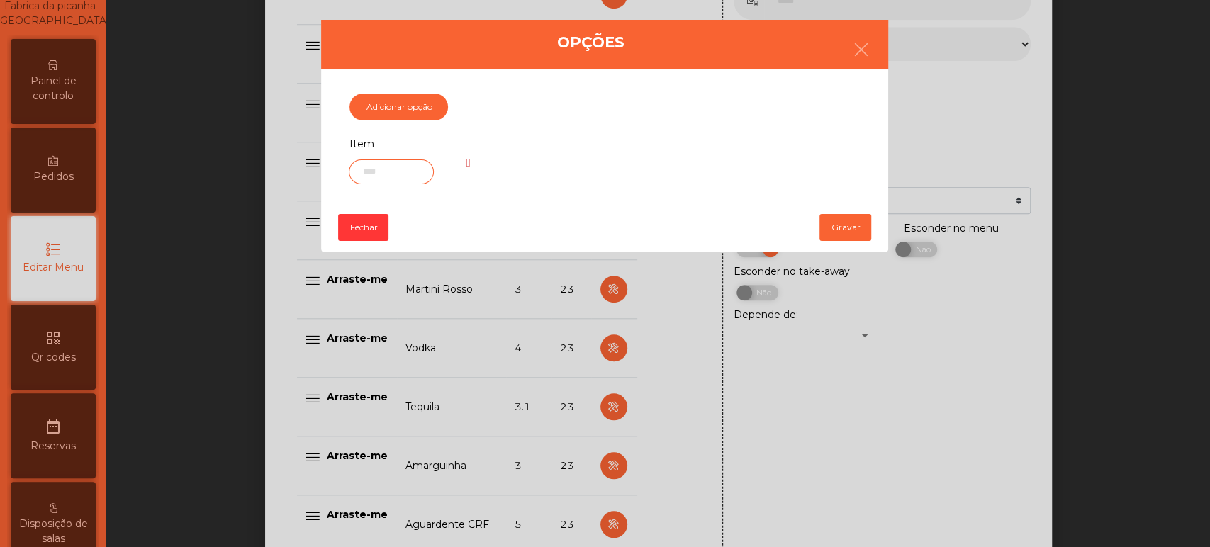
click at [427, 172] on input "text" at bounding box center [391, 171] width 84 height 25
type input "*******"
click at [845, 218] on button "Gravar" at bounding box center [845, 227] width 52 height 27
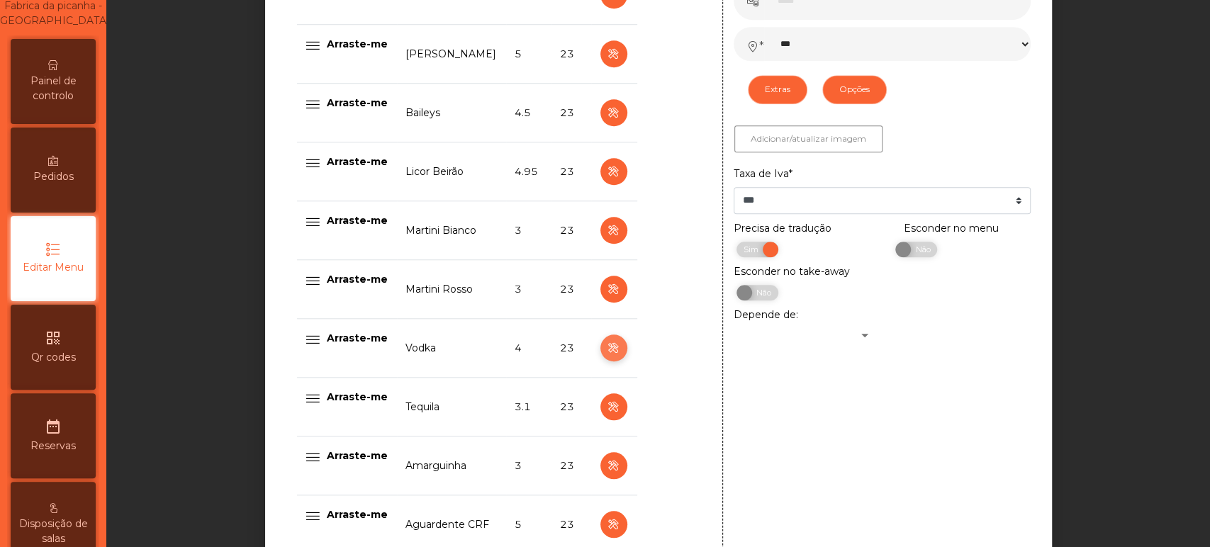
click at [605, 346] on icon "button" at bounding box center [613, 348] width 16 height 18
type input "*****"
type input "****"
type input "*"
select select "***"
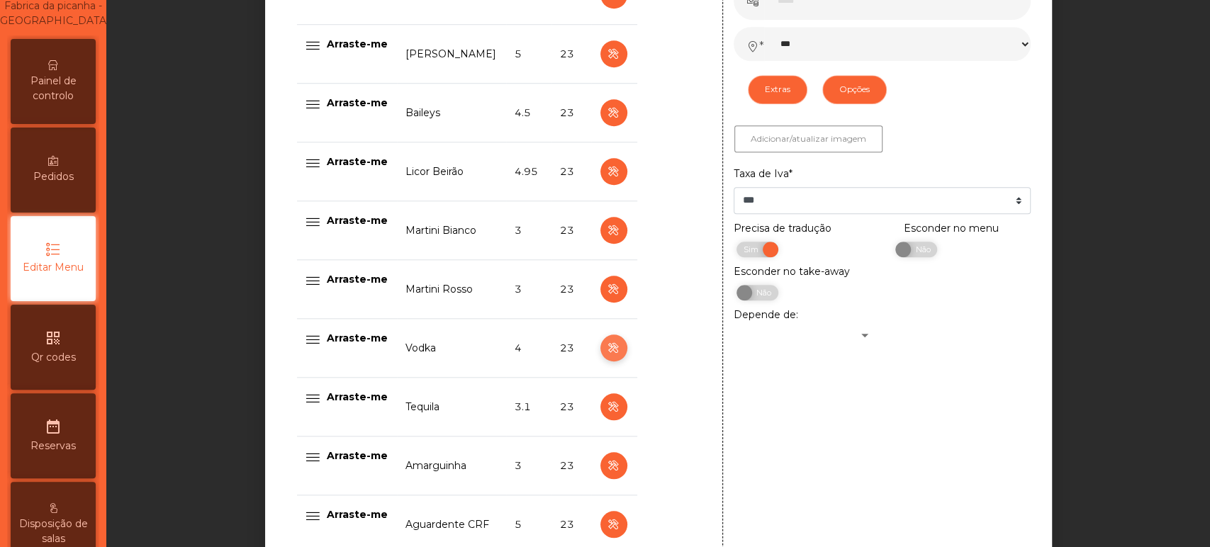
select select "**"
click at [605, 410] on icon "button" at bounding box center [613, 407] width 16 height 18
type input "*******"
type input "*****"
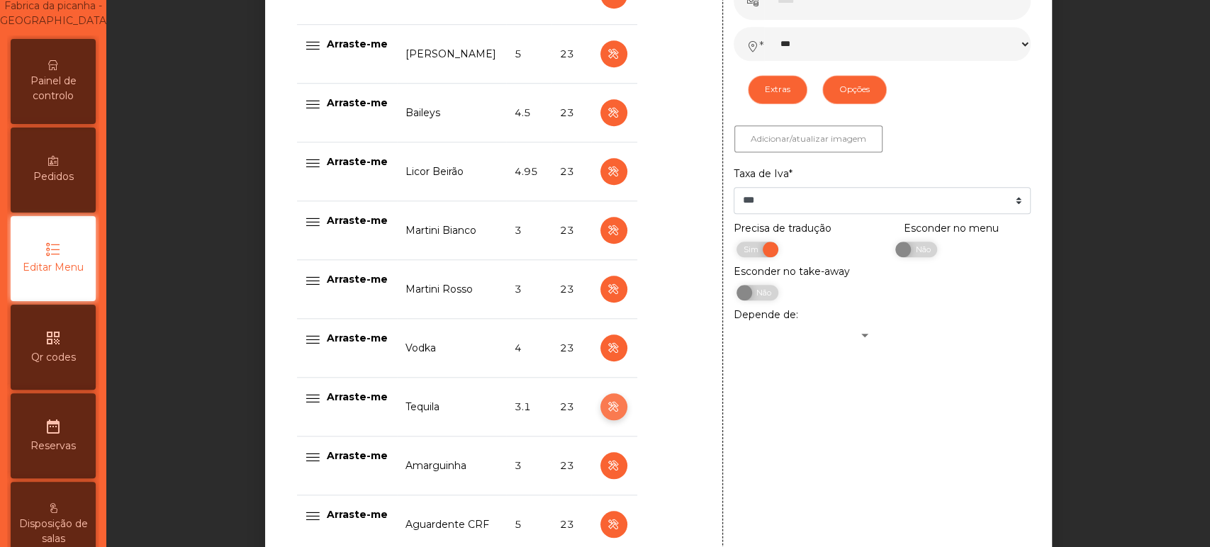
type input "***"
select select "***"
select select "**"
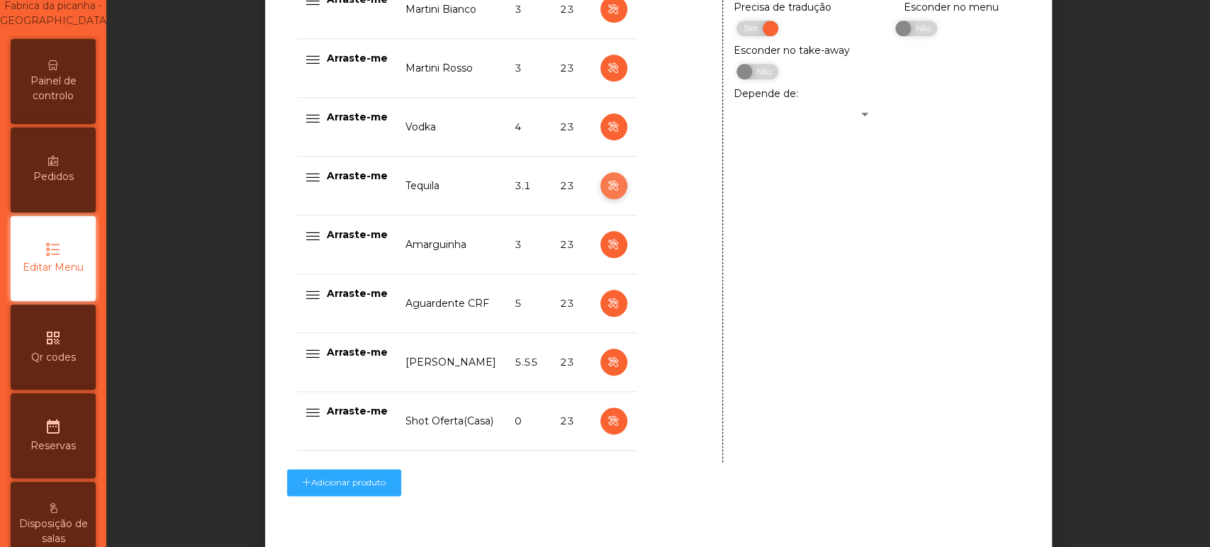
scroll to position [1010, 0]
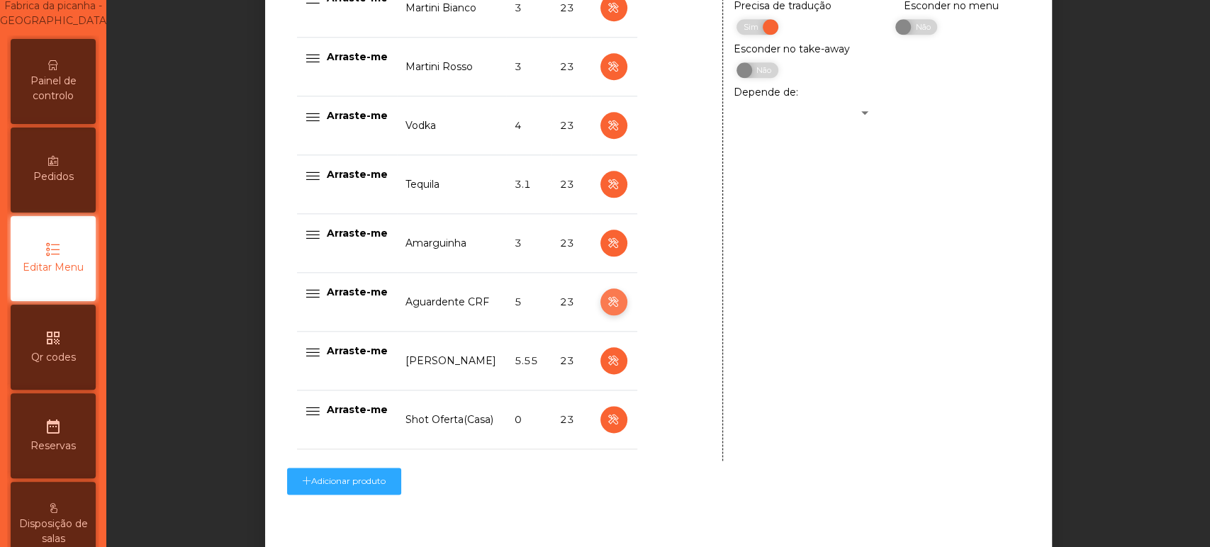
click at [605, 300] on icon "button" at bounding box center [613, 302] width 16 height 18
type input "**********"
type input "****"
type input "*"
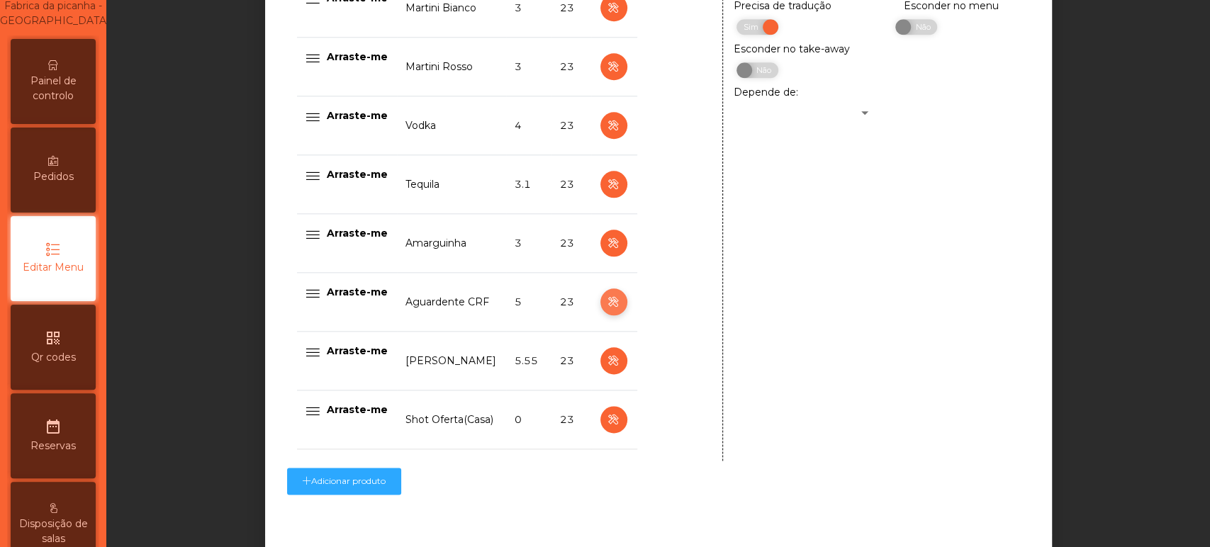
select select "***"
select select "**"
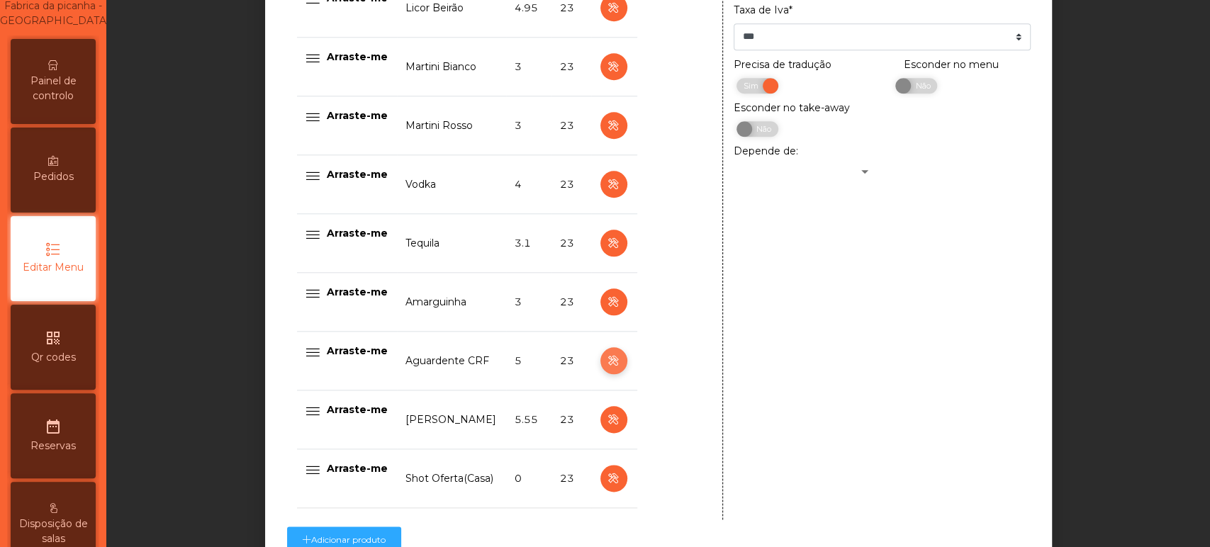
scroll to position [947, 0]
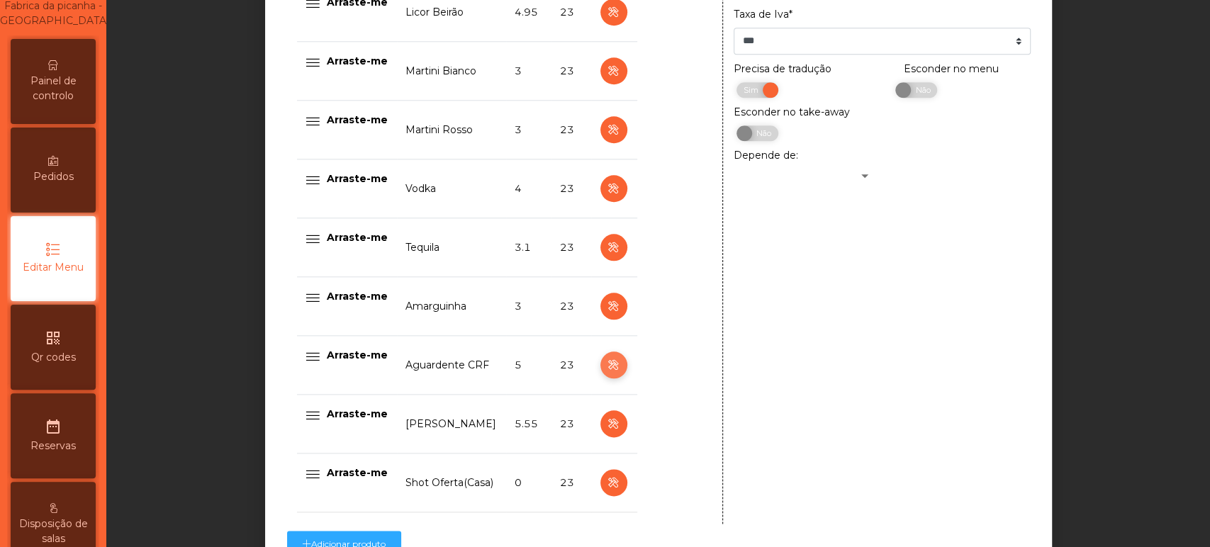
click at [605, 365] on icon "button" at bounding box center [613, 365] width 16 height 18
click at [605, 364] on icon "button" at bounding box center [613, 365] width 16 height 18
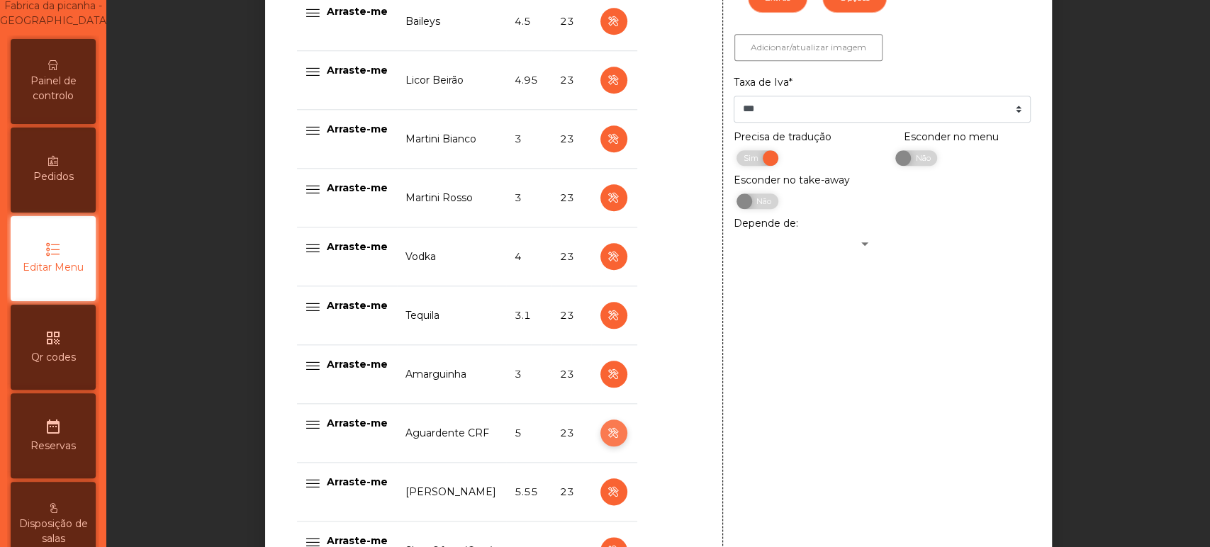
scroll to position [883, 0]
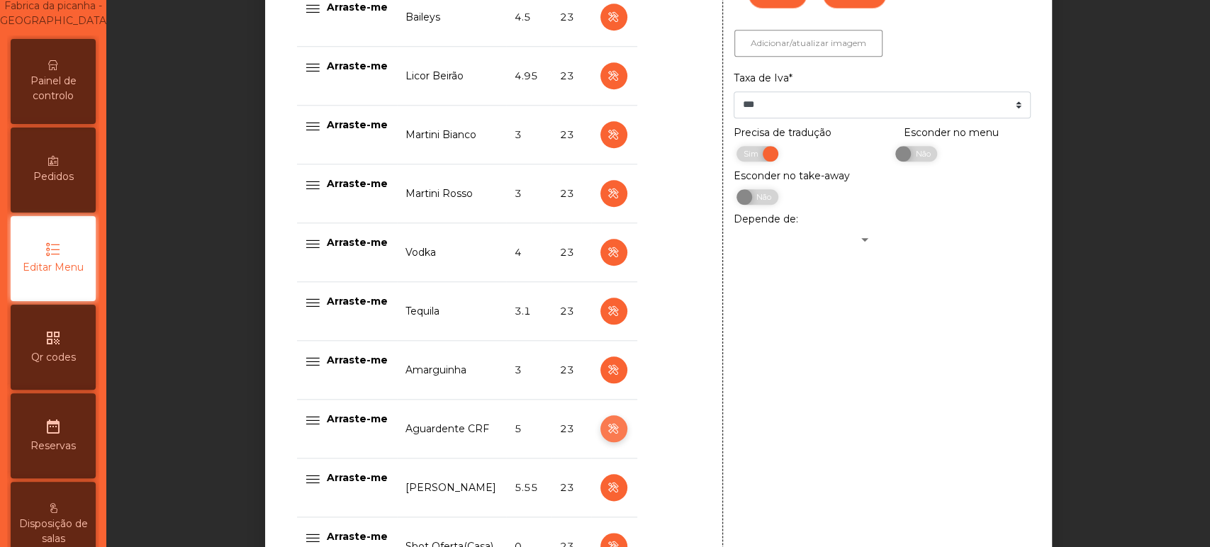
click at [605, 427] on icon "button" at bounding box center [613, 429] width 16 height 18
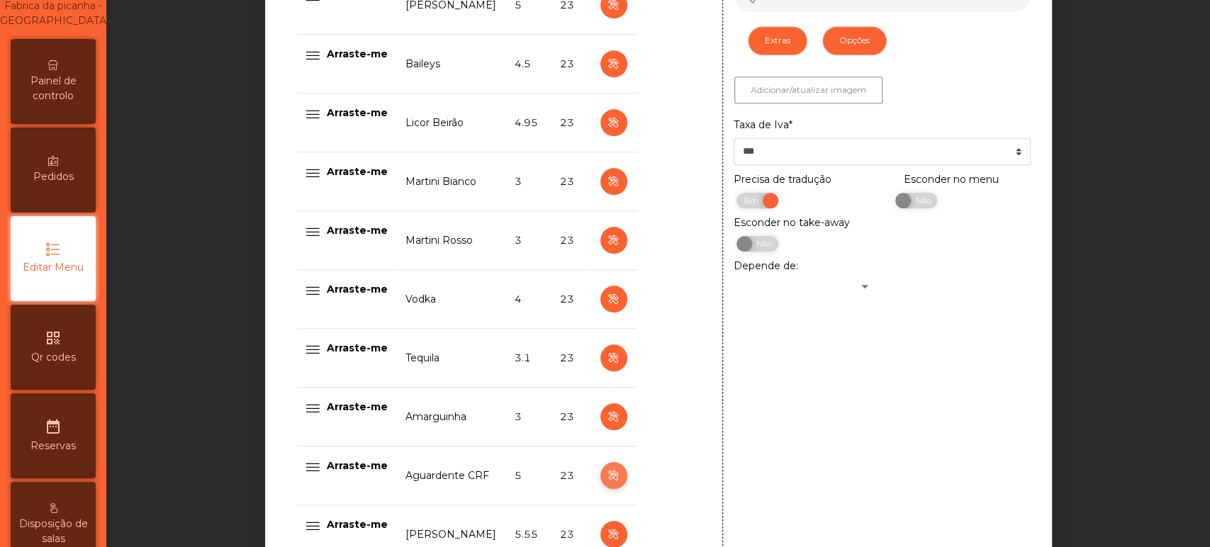
scroll to position [816, 0]
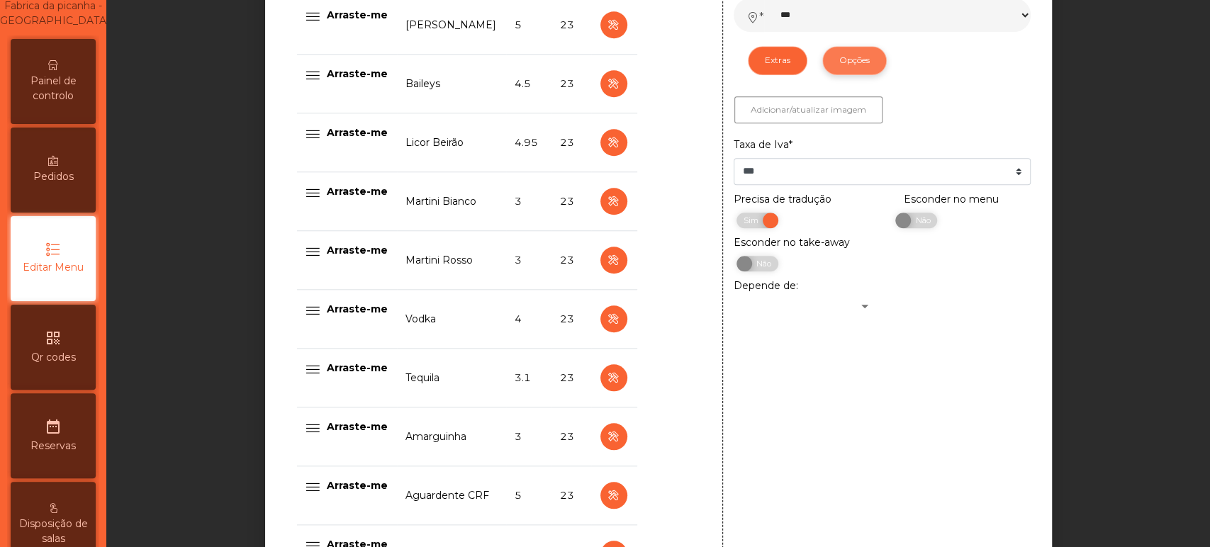
click at [844, 67] on button "Opções" at bounding box center [854, 60] width 64 height 28
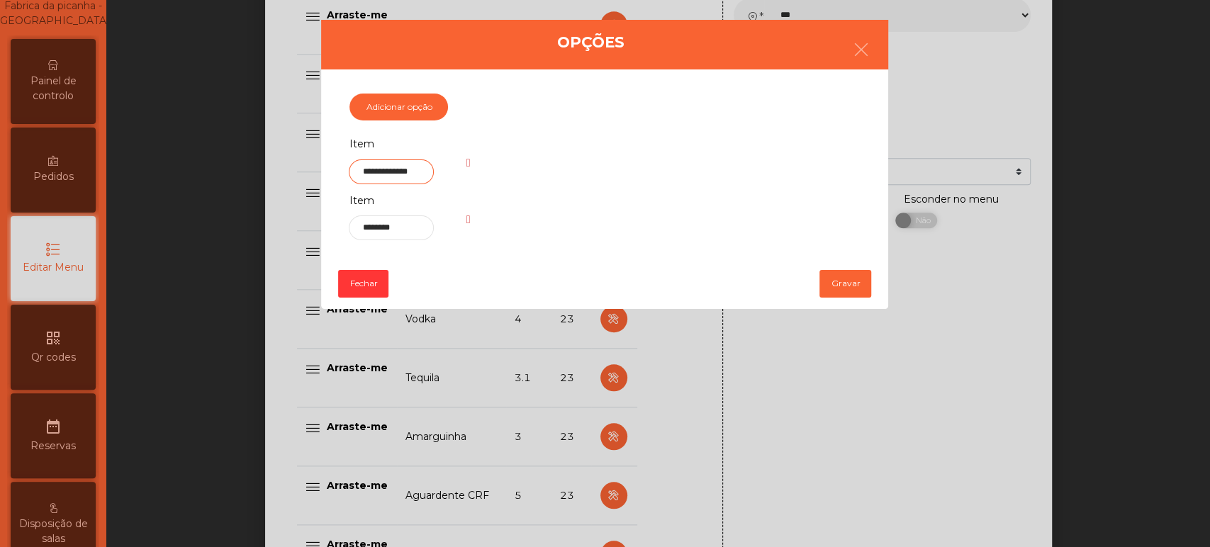
click at [397, 172] on input "**********" at bounding box center [391, 171] width 84 height 25
click at [848, 284] on button "Gravar" at bounding box center [845, 283] width 52 height 27
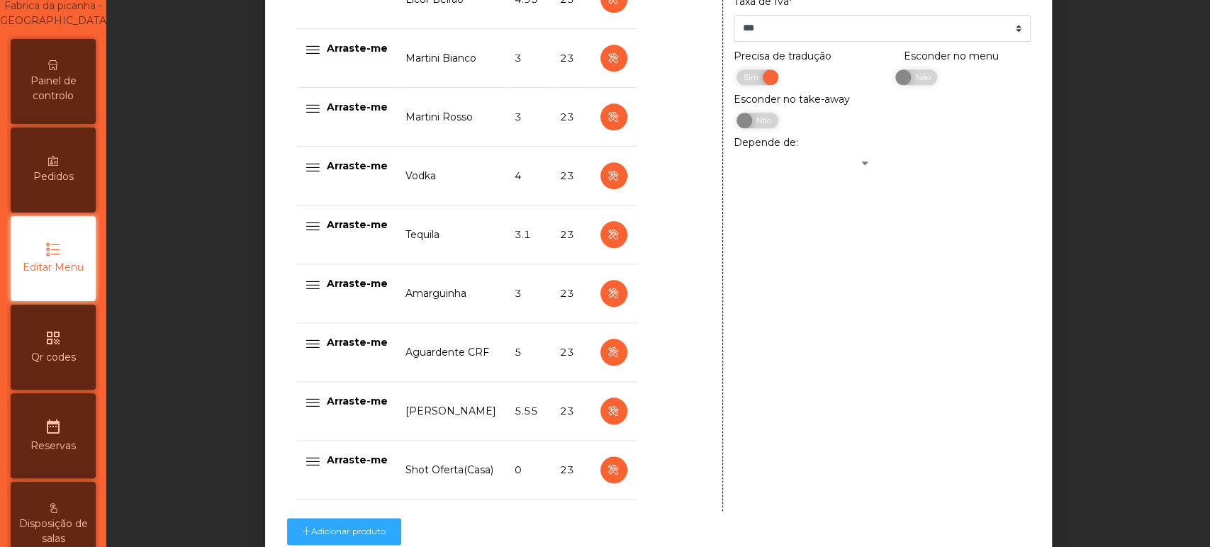
scroll to position [962, 0]
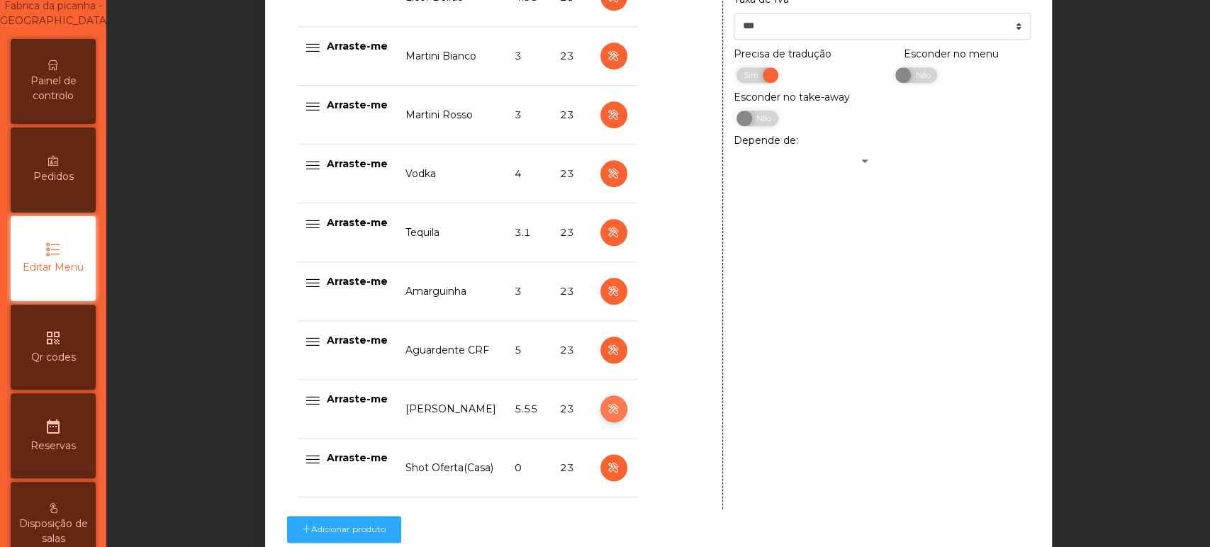
click at [606, 408] on icon "button" at bounding box center [613, 409] width 16 height 18
type input "**********"
type input "****"
select select "***"
select select "**"
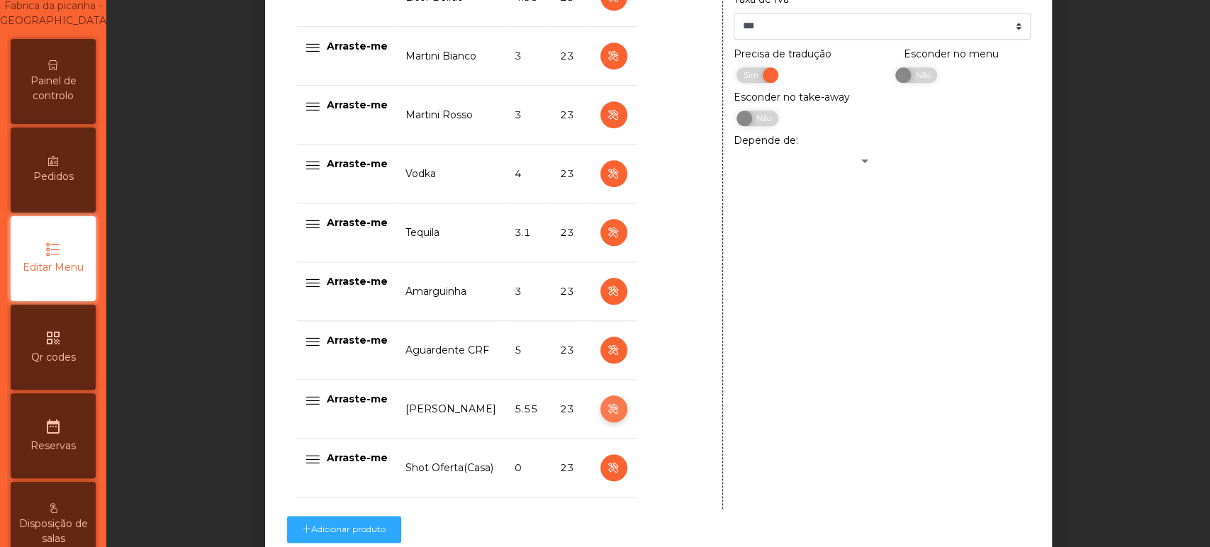
click at [606, 407] on icon "button" at bounding box center [613, 409] width 16 height 18
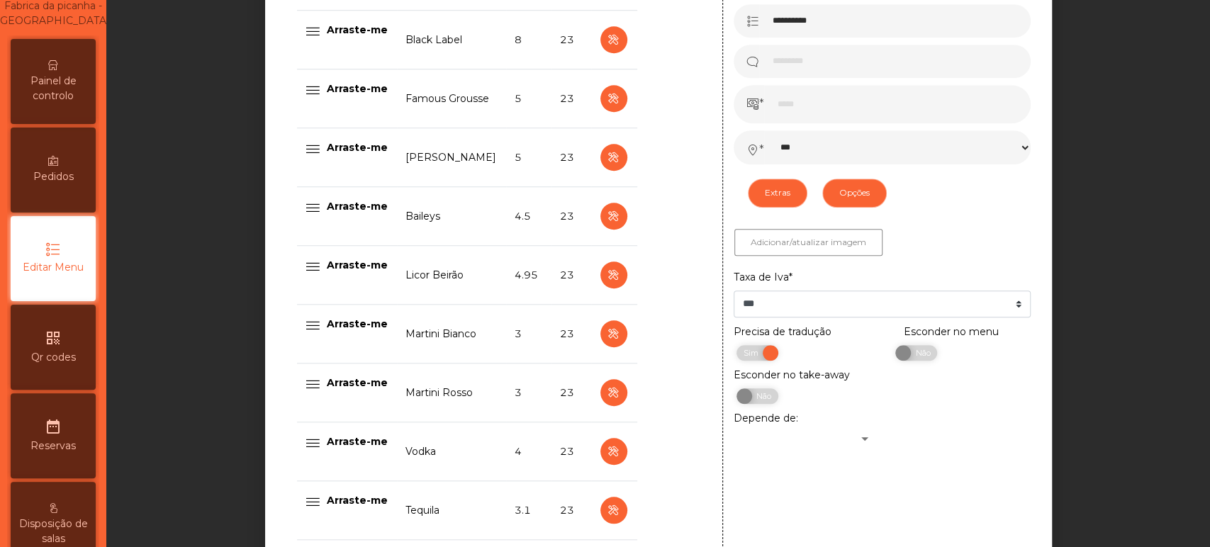
scroll to position [670, 0]
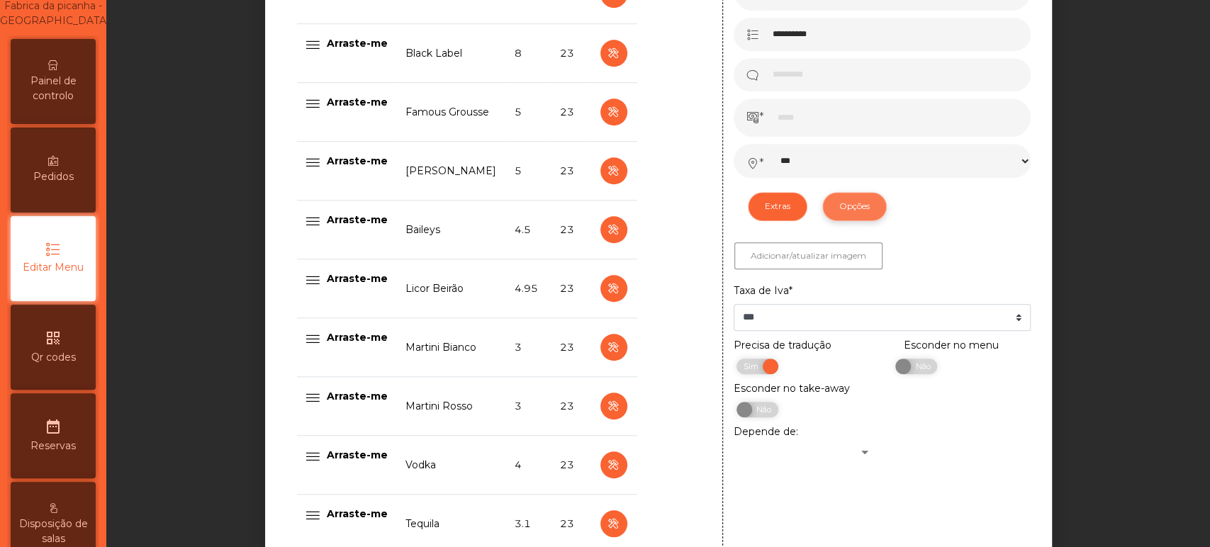
click at [855, 198] on button "Opções" at bounding box center [854, 206] width 64 height 28
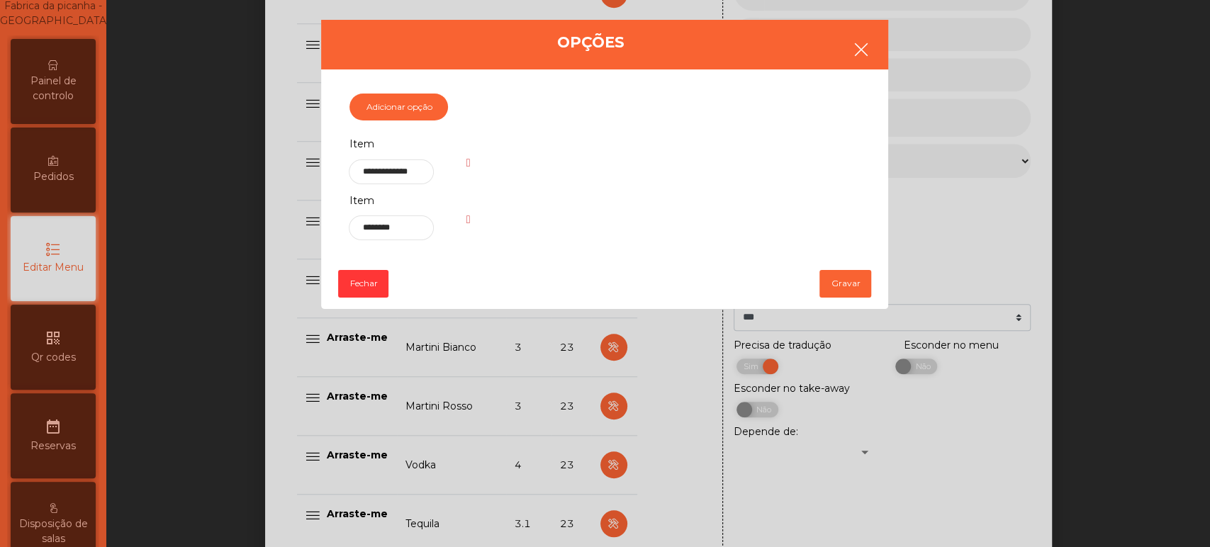
click at [875, 67] on button "button" at bounding box center [861, 51] width 40 height 43
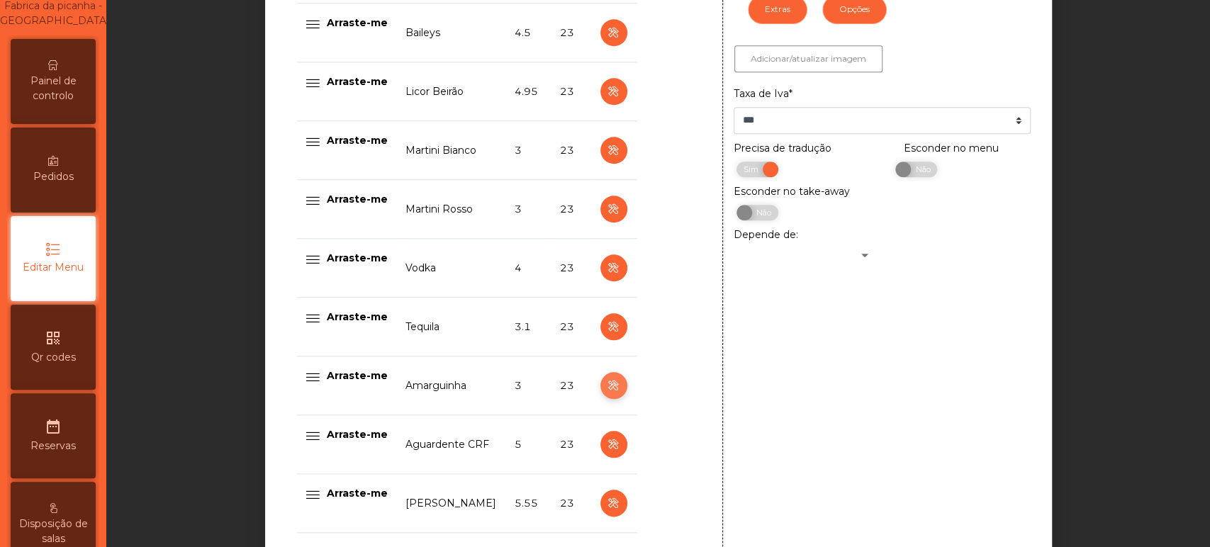
click at [606, 385] on icon "button" at bounding box center [613, 386] width 16 height 18
type input "**********"
type input "*******"
type input "*"
select select "***"
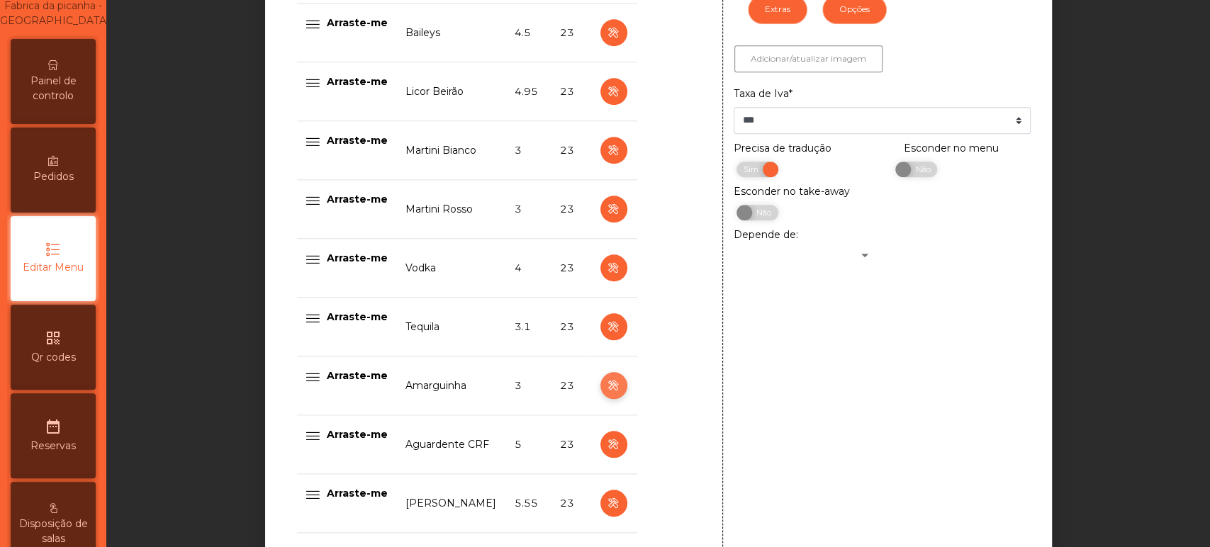
select select "**"
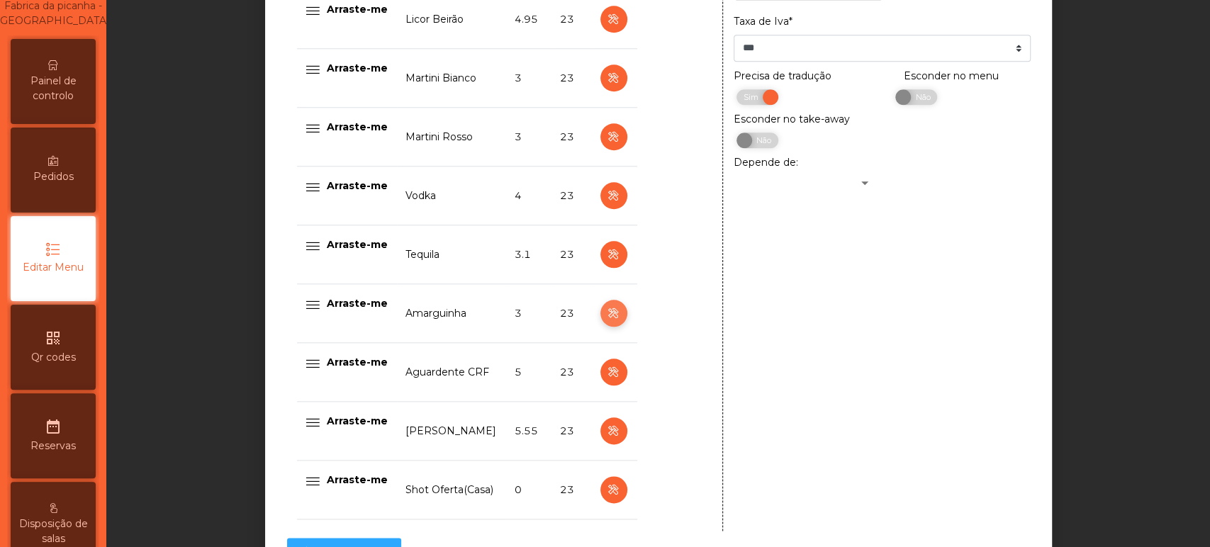
scroll to position [957, 0]
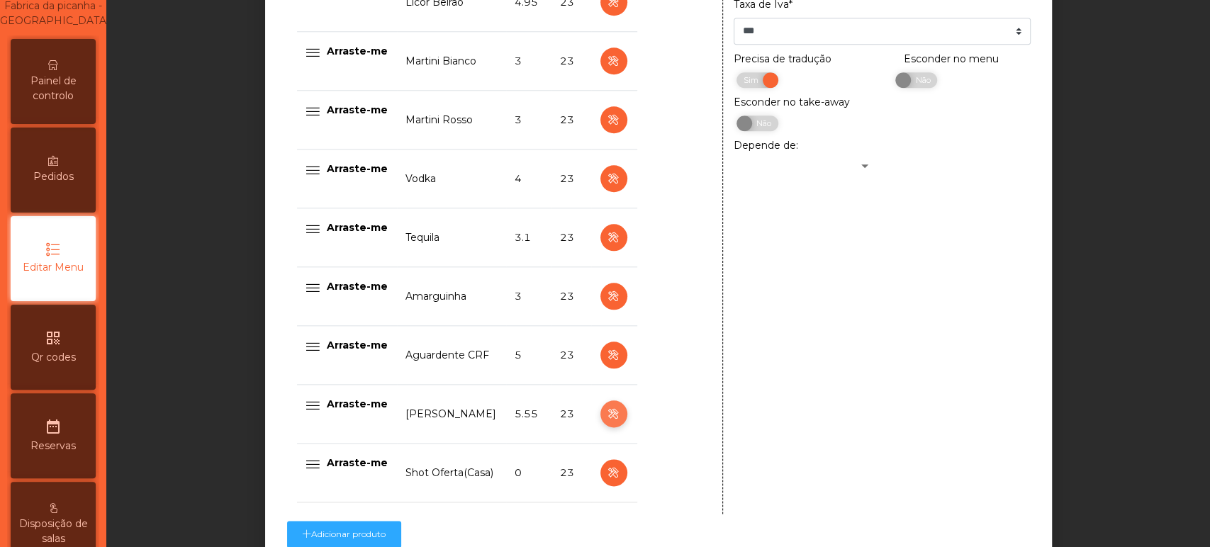
click at [606, 414] on icon "button" at bounding box center [613, 414] width 16 height 18
type input "**********"
type input "****"
select select "***"
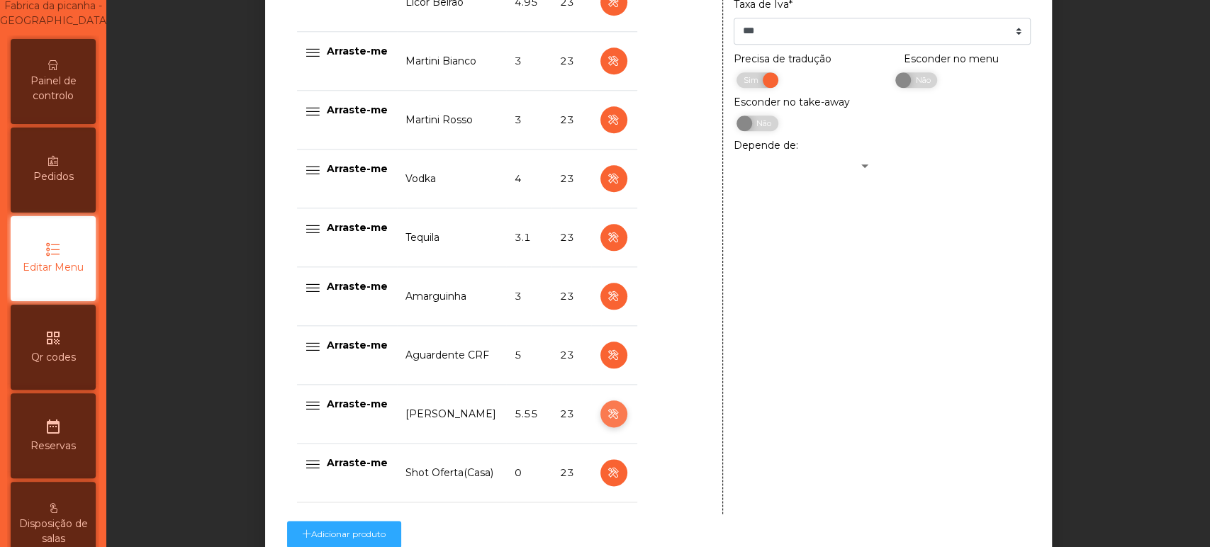
select select "**"
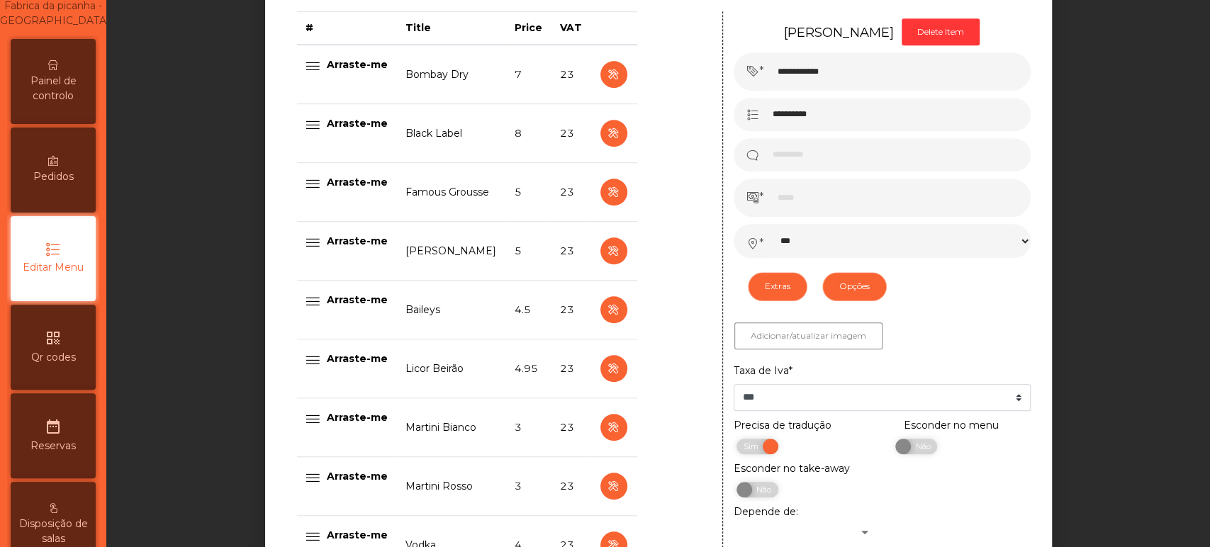
scroll to position [590, 0]
click at [606, 251] on icon "button" at bounding box center [613, 252] width 16 height 18
type input "*******"
type input "******"
type input "*****"
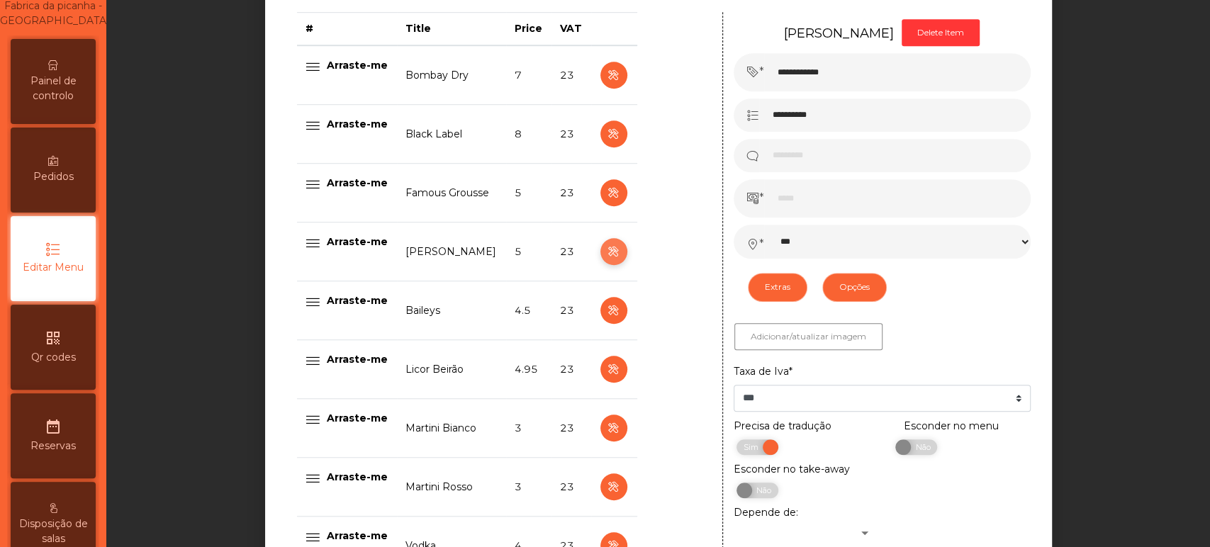
type input "*"
select select "***"
select select "**"
click at [865, 301] on button "Opções" at bounding box center [854, 287] width 64 height 28
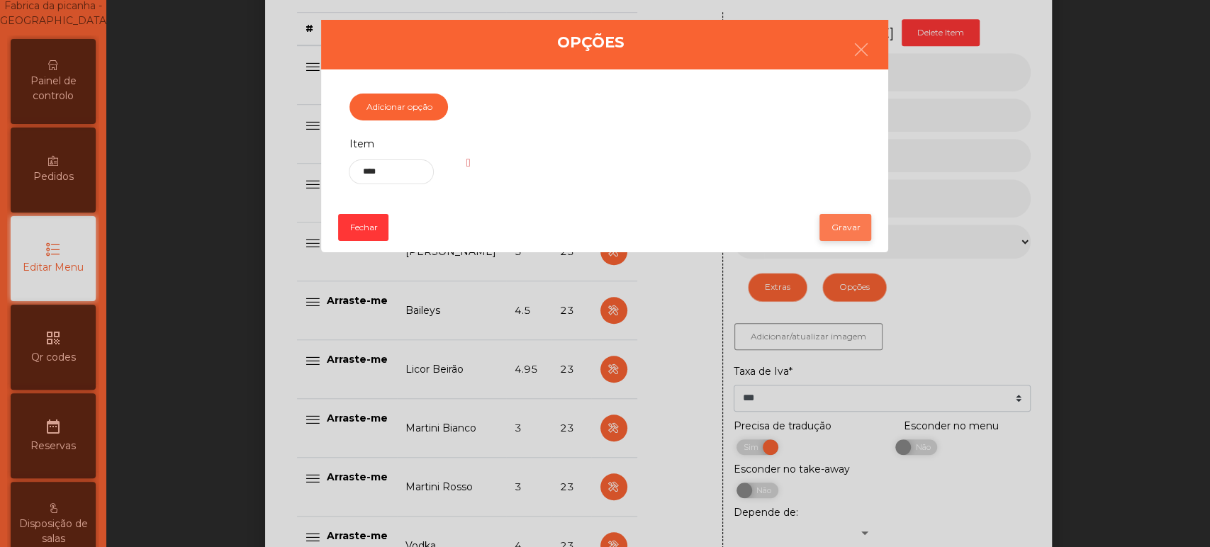
click at [864, 214] on button "Gravar" at bounding box center [845, 227] width 52 height 27
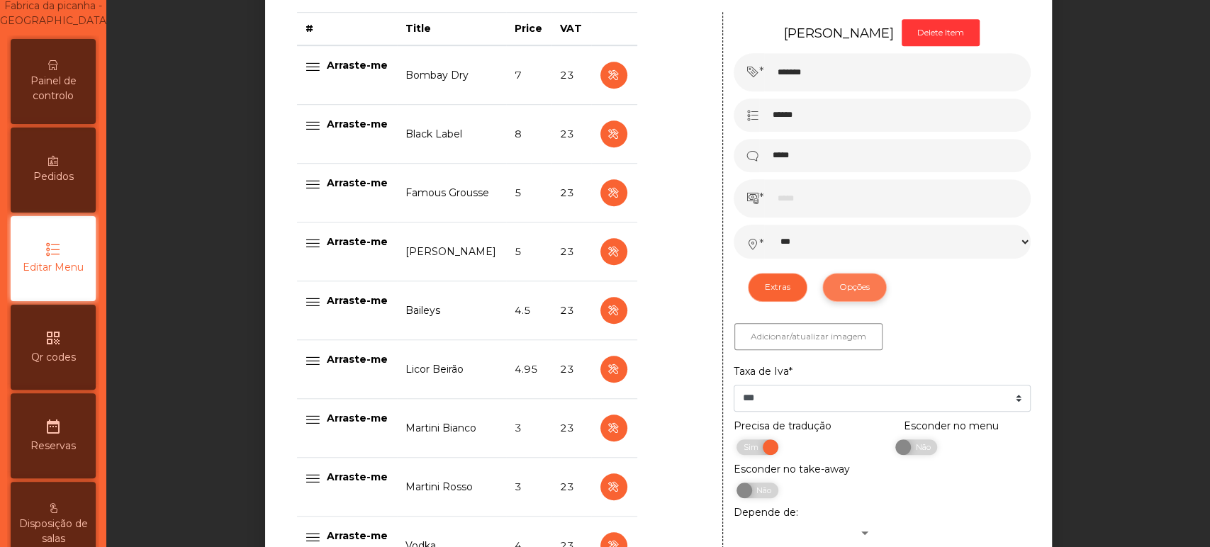
click at [839, 298] on button "Opções" at bounding box center [854, 287] width 64 height 28
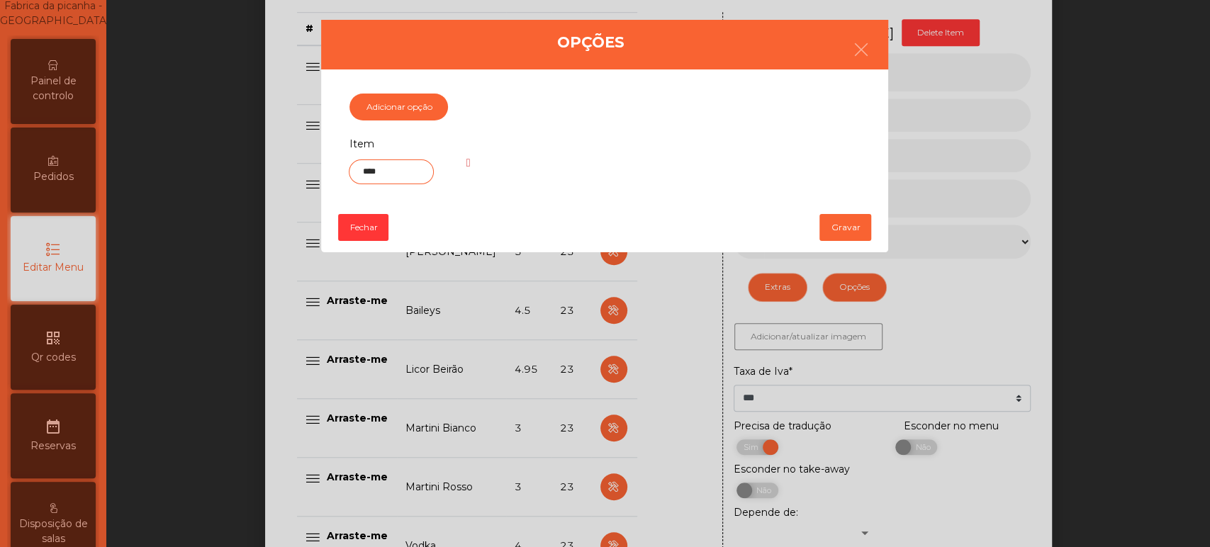
click at [378, 172] on input "****" at bounding box center [391, 171] width 84 height 25
type input "********"
click at [843, 227] on button "Gravar" at bounding box center [845, 227] width 52 height 27
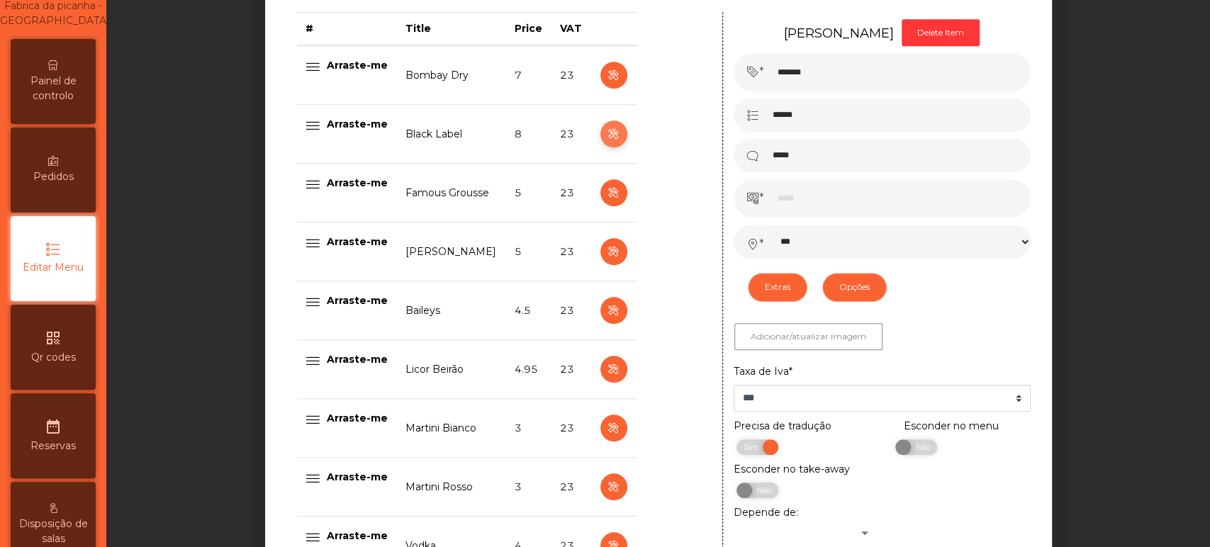
click at [605, 122] on button "button" at bounding box center [613, 133] width 27 height 27
type input "**********"
type input "*****"
type input "*"
select select "***"
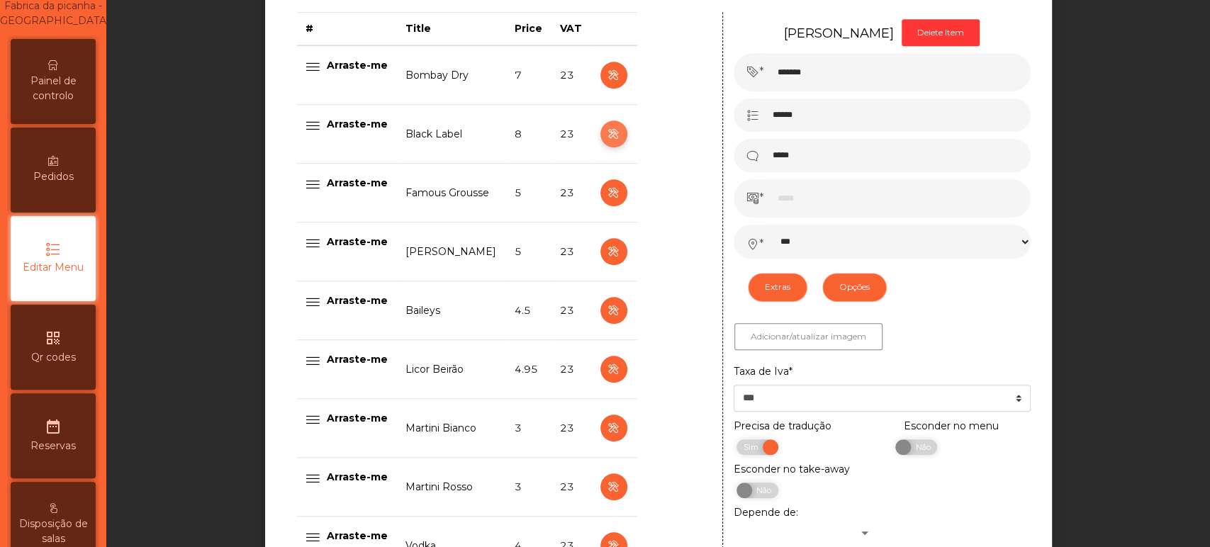
select select "**"
click at [844, 299] on button "Opções" at bounding box center [854, 287] width 64 height 28
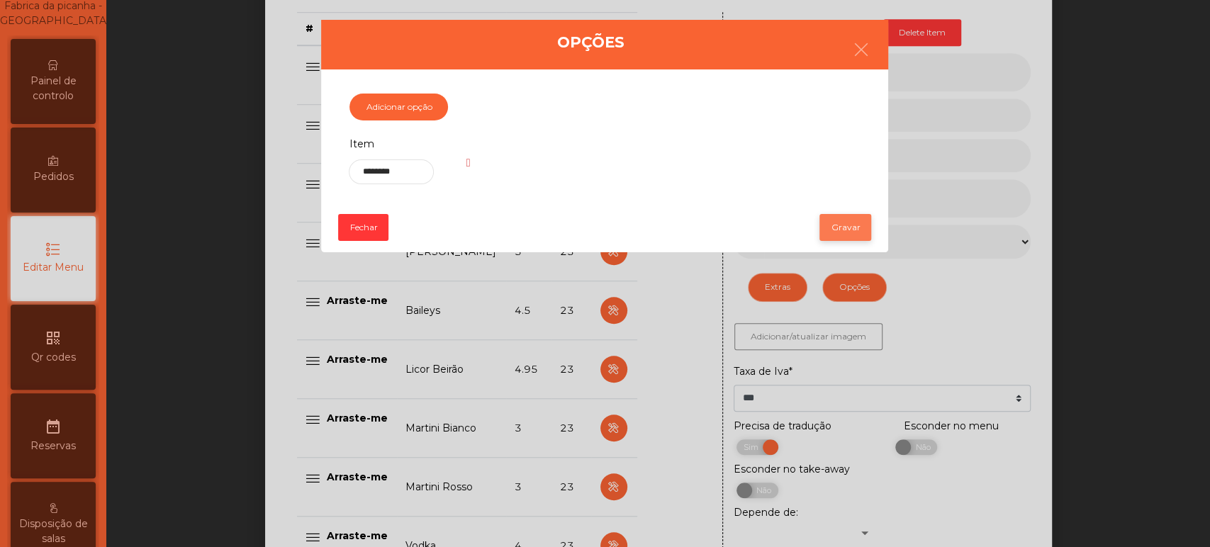
click at [841, 228] on button "Gravar" at bounding box center [845, 227] width 52 height 27
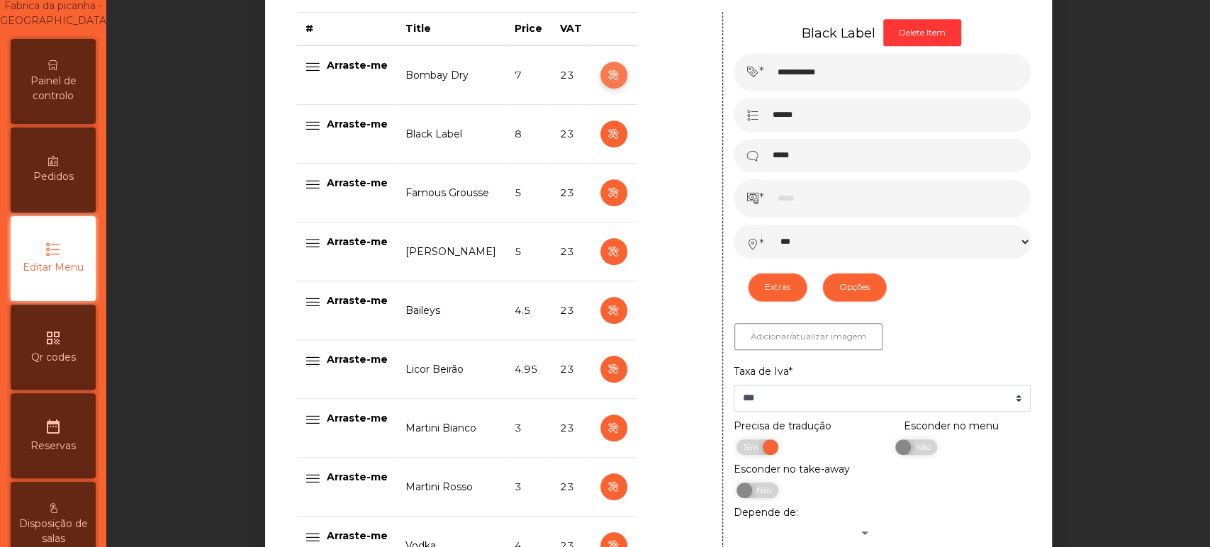
click at [605, 82] on icon "button" at bounding box center [613, 76] width 16 height 18
type input "**********"
type input "***"
type input "**********"
type input "*"
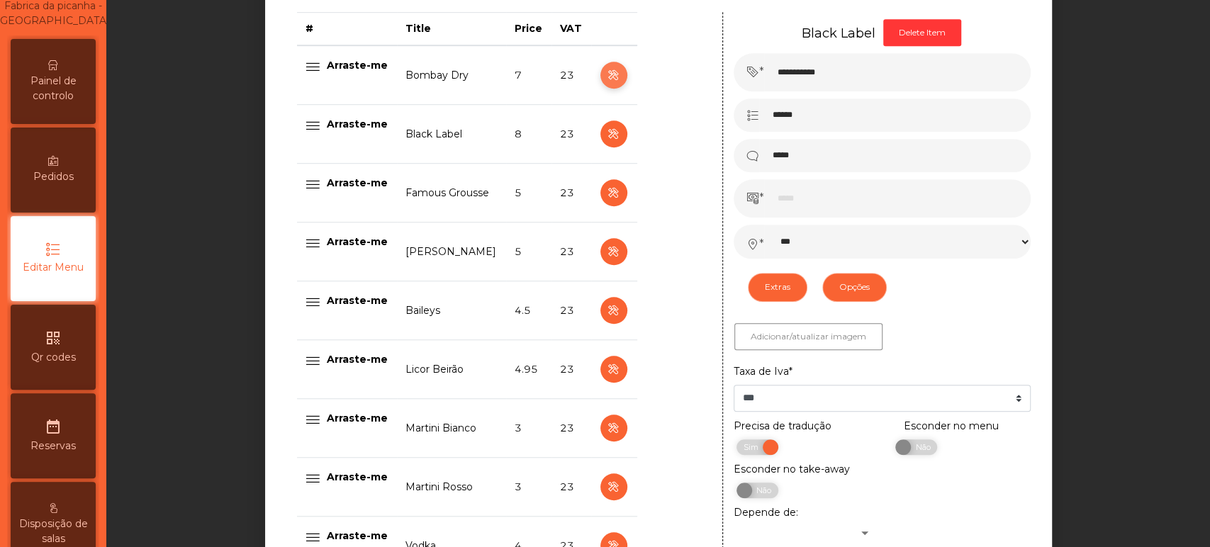
select select "***"
select select "**"
click at [845, 290] on button "Opções" at bounding box center [854, 287] width 64 height 28
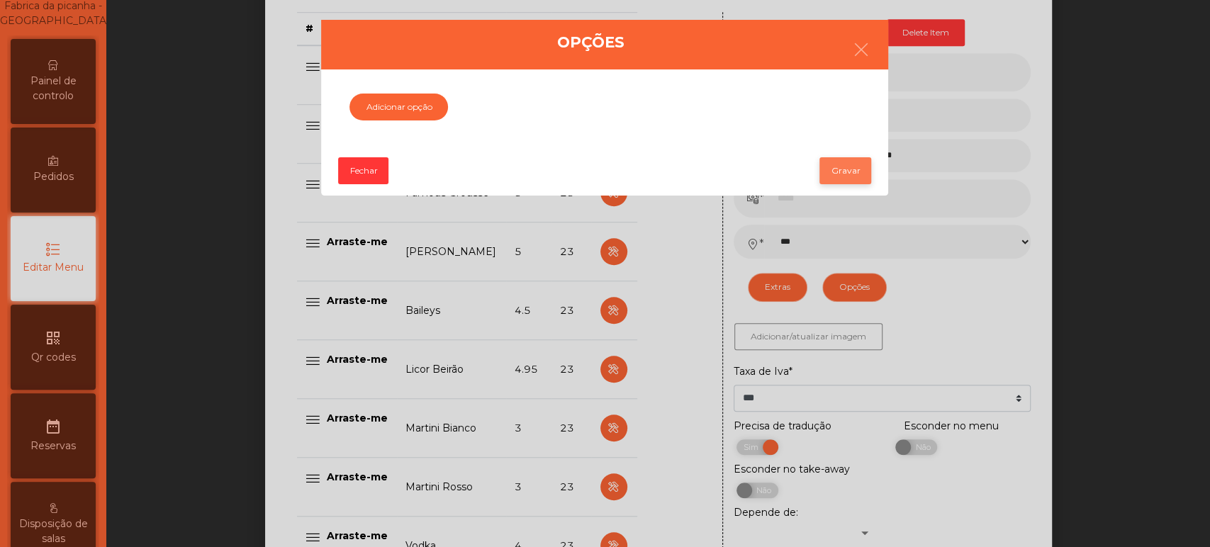
click at [843, 172] on button "Gravar" at bounding box center [845, 170] width 52 height 27
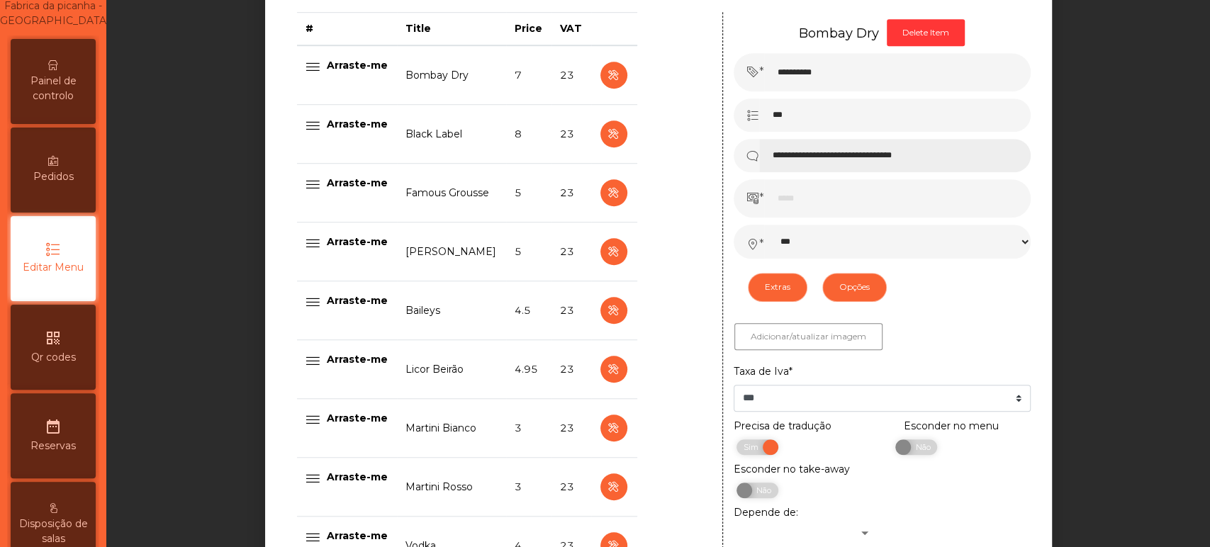
click at [772, 156] on input "**********" at bounding box center [894, 155] width 271 height 33
click at [782, 157] on input "**********" at bounding box center [894, 155] width 271 height 33
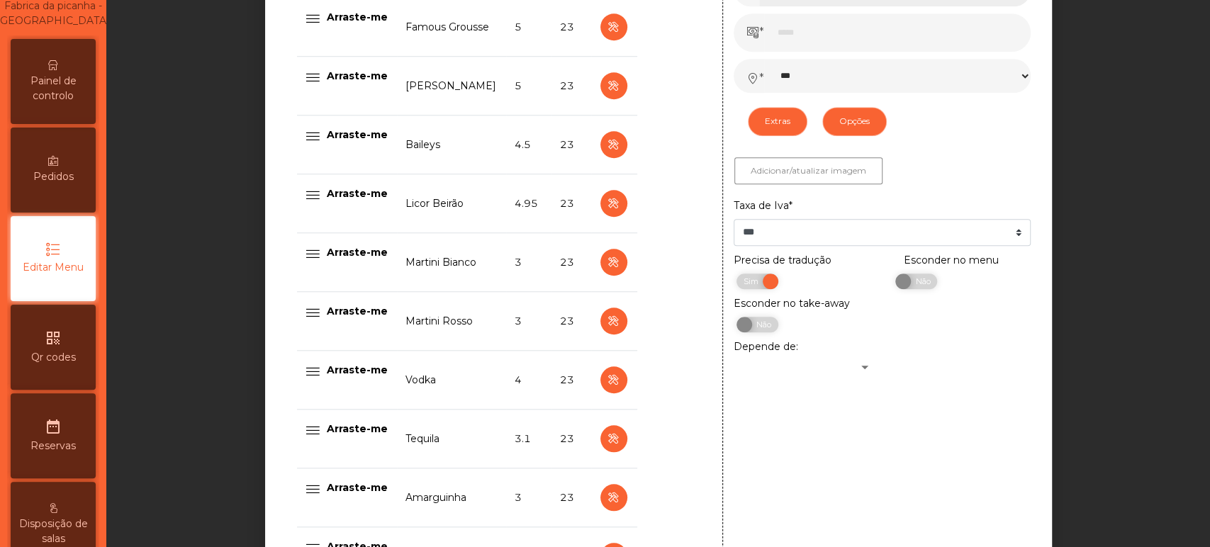
scroll to position [1089, 0]
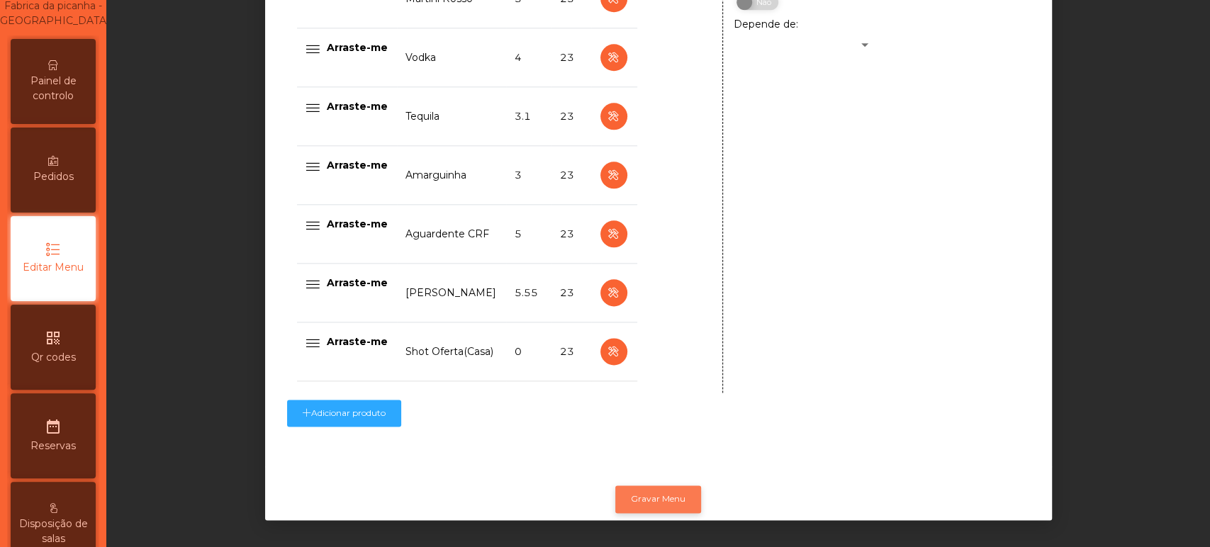
type input "**********"
click at [664, 488] on button "Gravar Menu" at bounding box center [658, 498] width 86 height 27
click at [648, 488] on button "Gravar Menu" at bounding box center [658, 498] width 86 height 27
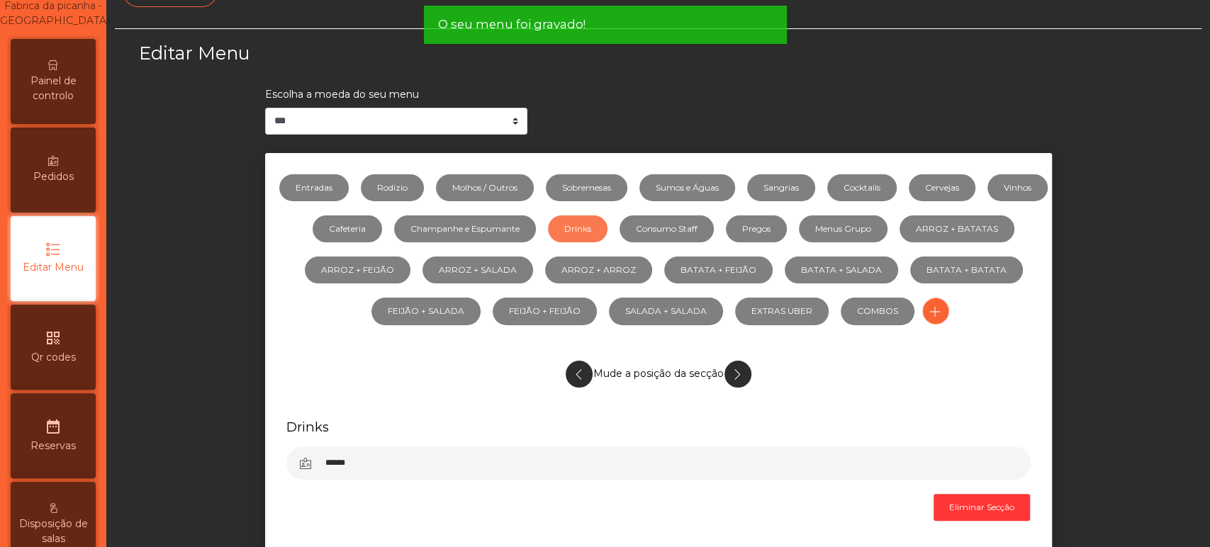
scroll to position [0, 0]
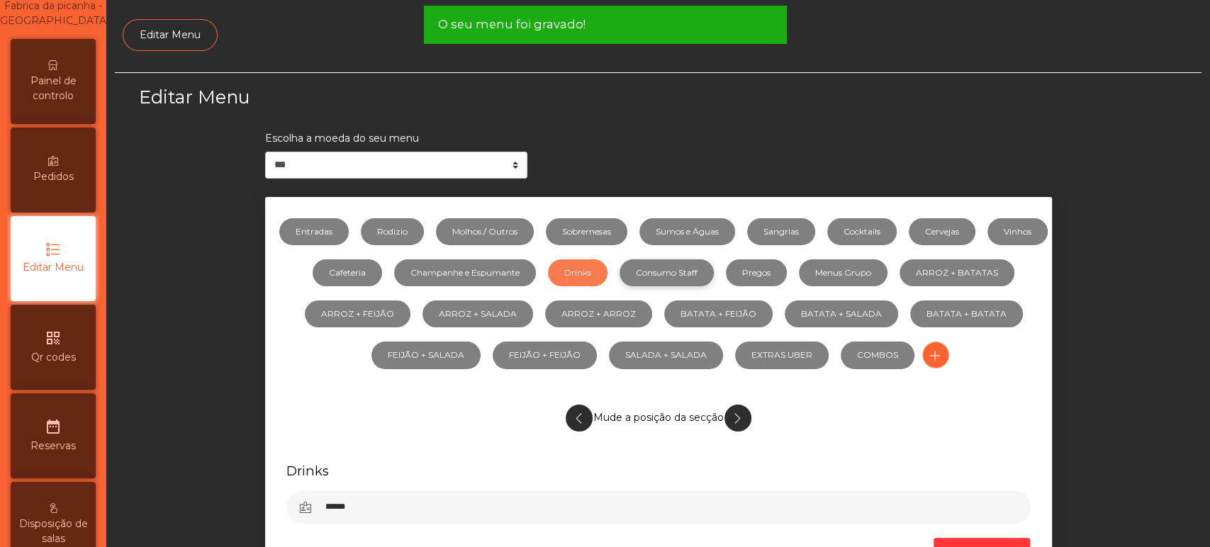
click at [714, 280] on link "Consumo Staff" at bounding box center [666, 272] width 94 height 27
select select "***"
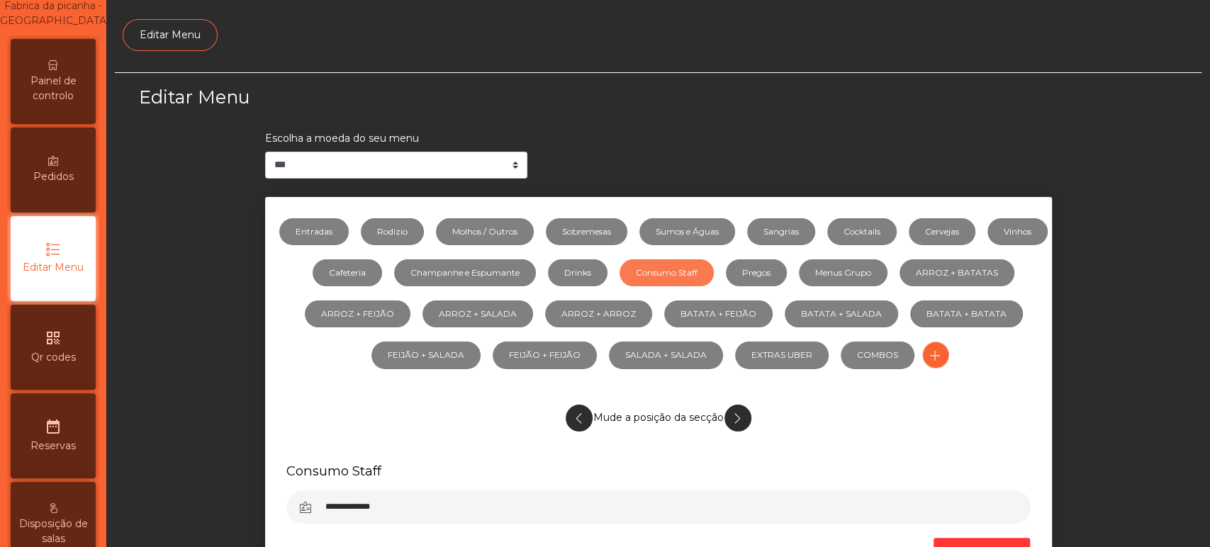
click at [714, 276] on link "Consumo Staff" at bounding box center [666, 272] width 94 height 27
click at [345, 229] on link "Entradas" at bounding box center [313, 231] width 69 height 27
select select "***"
click at [424, 234] on link "Rodizio" at bounding box center [392, 231] width 63 height 27
select select "***"
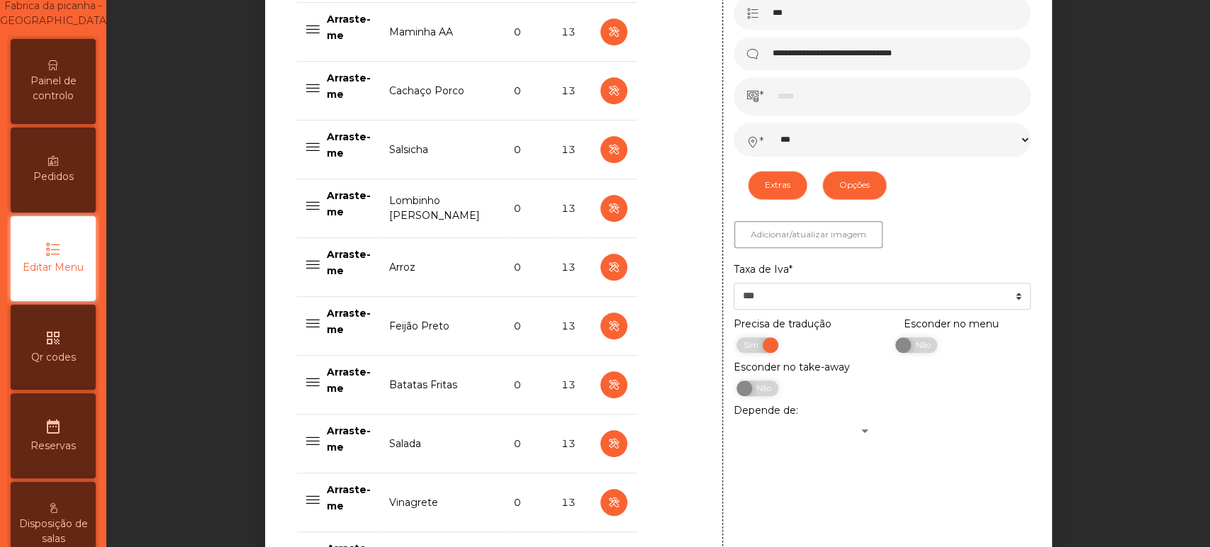
scroll to position [697, 0]
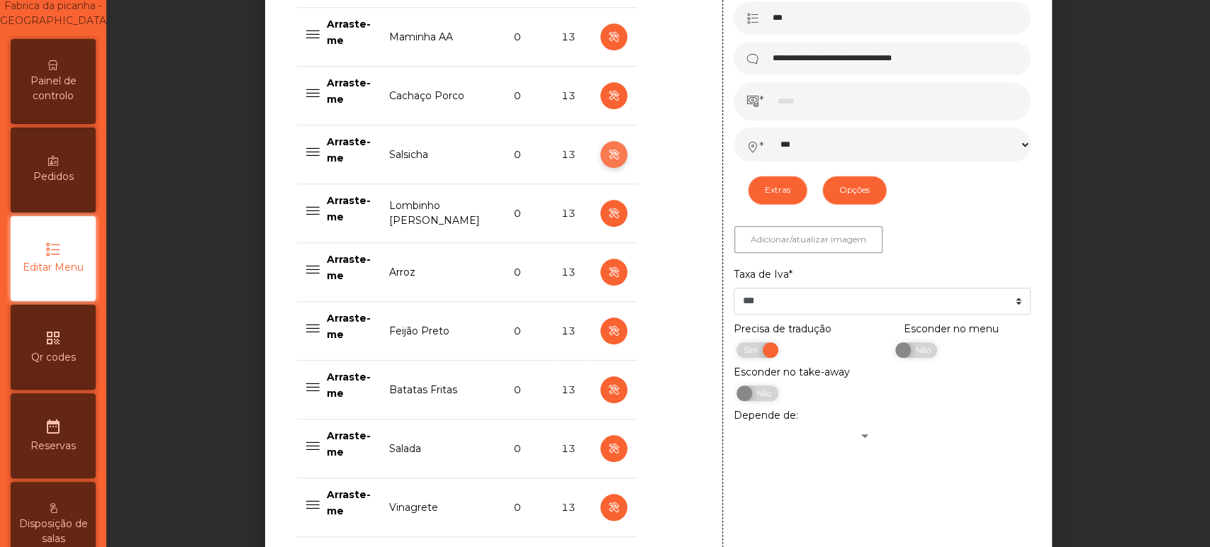
click at [606, 154] on icon "button" at bounding box center [613, 155] width 16 height 18
type input "********"
type input "******"
type input "**********"
type input "*"
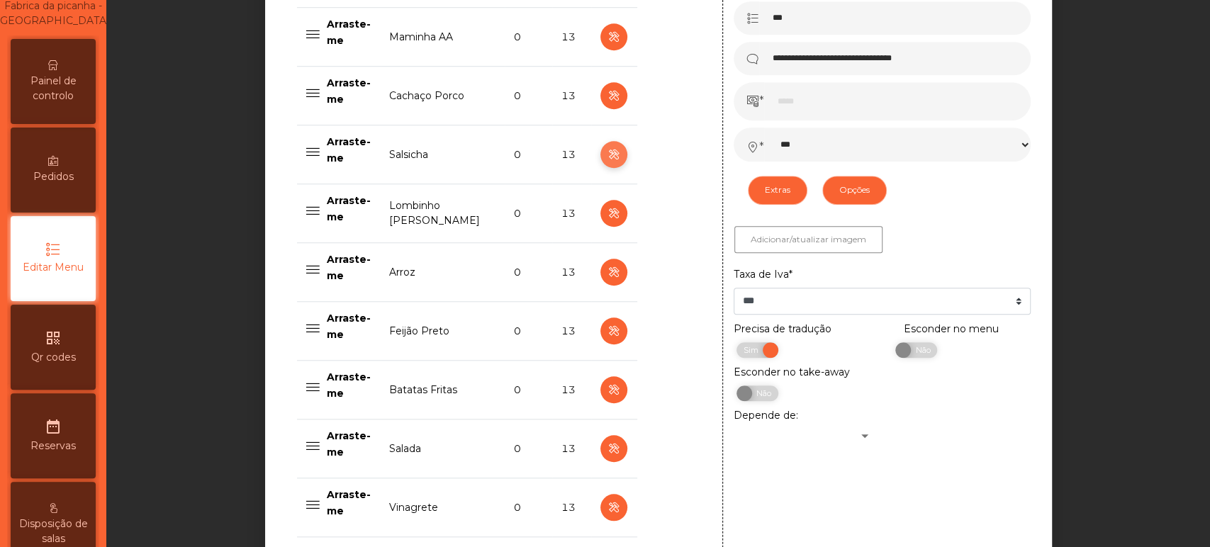
select select "*******"
select select "**"
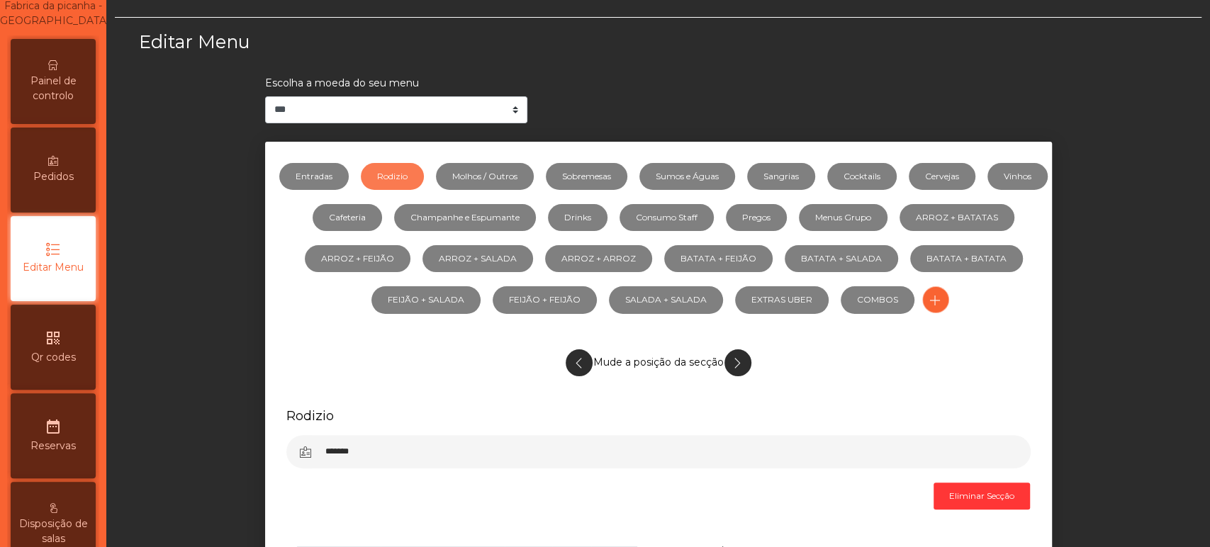
scroll to position [52, 0]
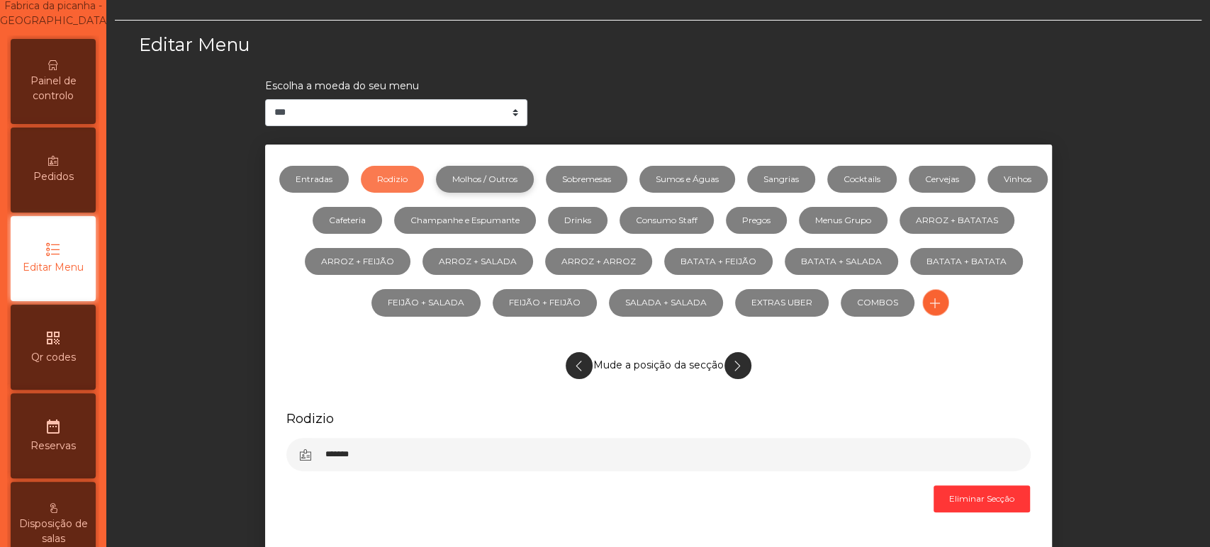
click at [510, 177] on link "Molhos / Outros" at bounding box center [485, 179] width 98 height 27
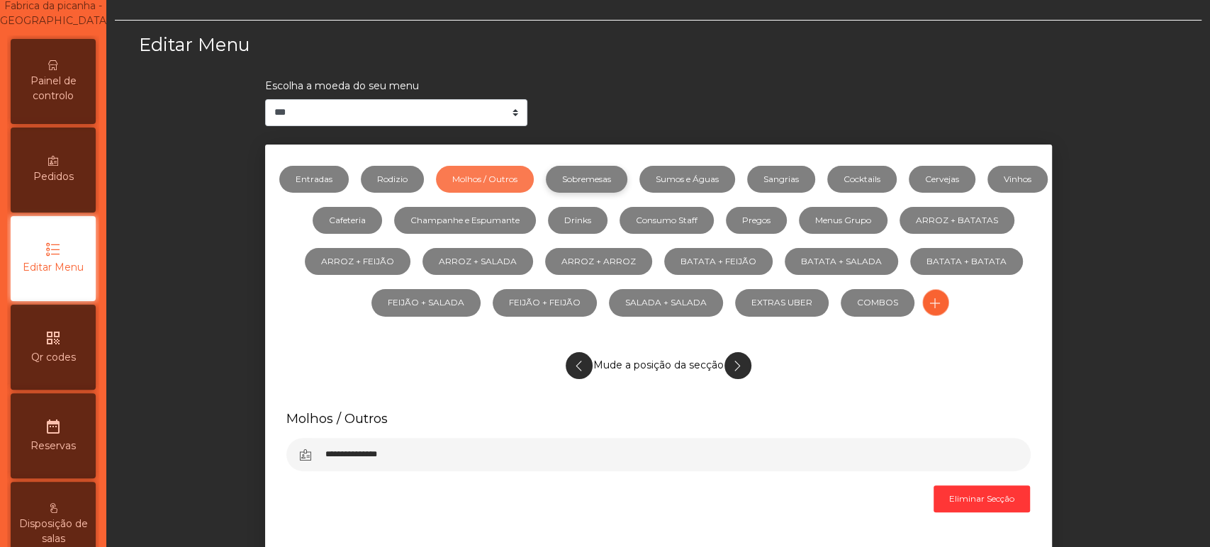
click at [601, 176] on link "Sobremesas" at bounding box center [587, 179] width 82 height 27
select select "**"
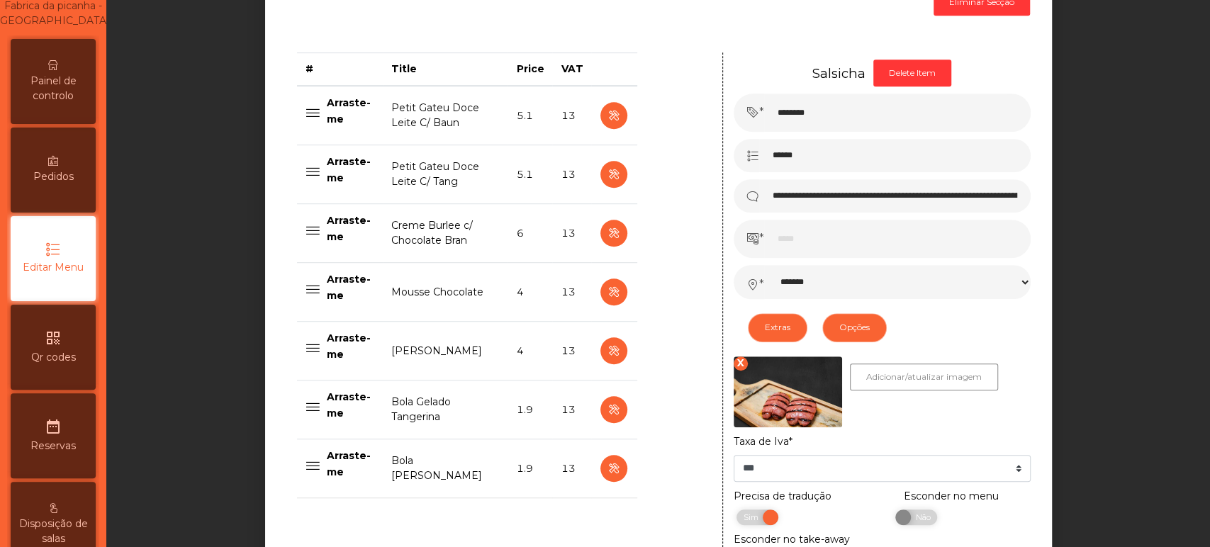
scroll to position [548, 0]
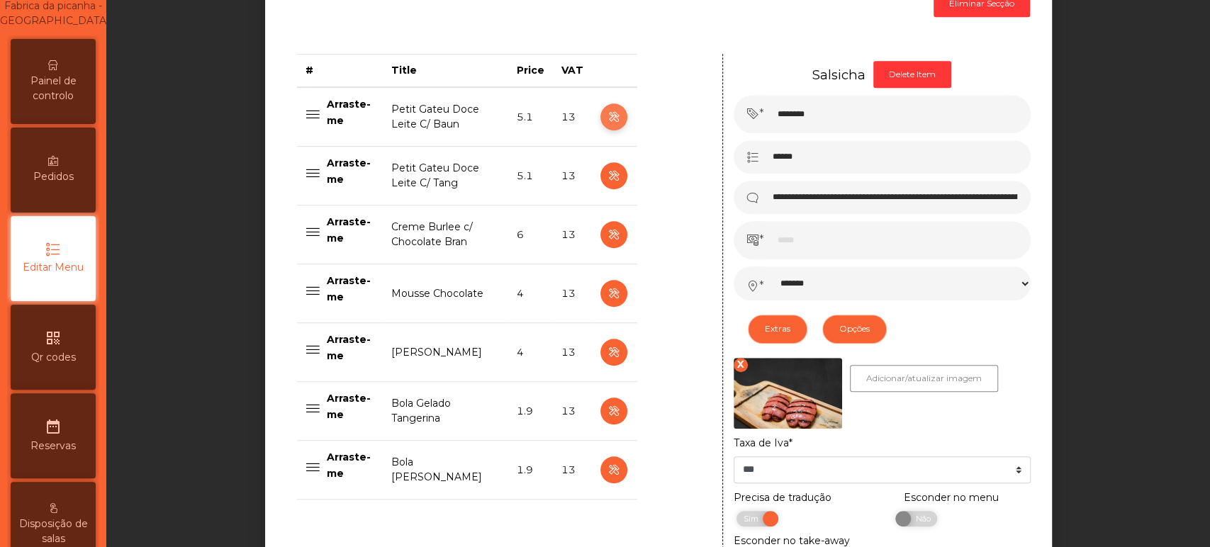
click at [600, 114] on button "button" at bounding box center [613, 116] width 27 height 27
type input "**********"
type input "***"
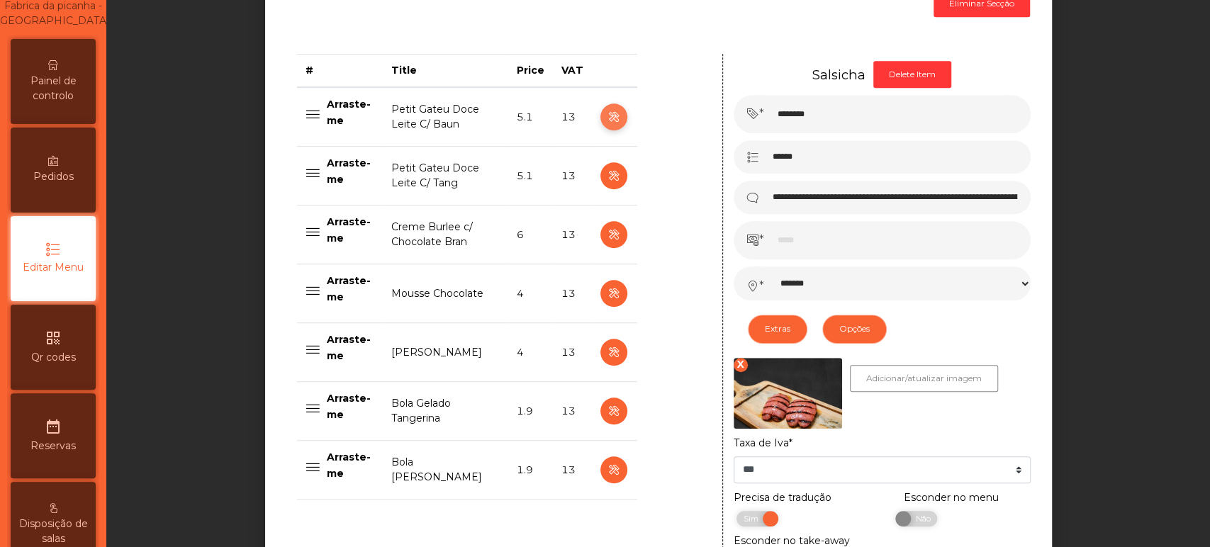
select select "*******"
select select "**"
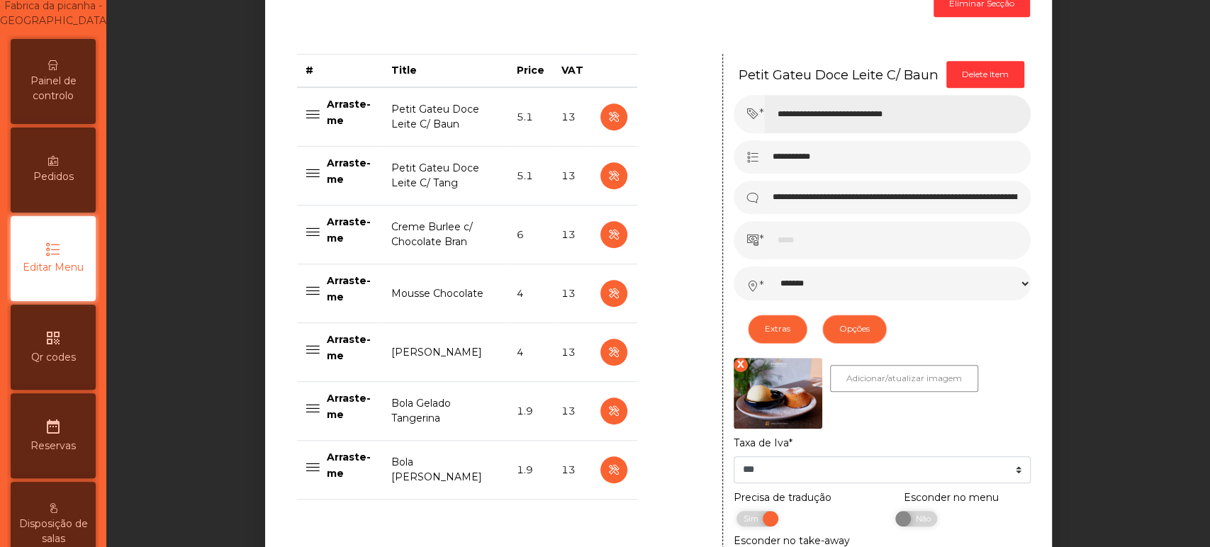
click at [872, 114] on input "**********" at bounding box center [897, 114] width 266 height 38
click at [1135, 181] on div "**********" at bounding box center [658, 144] width 1086 height 1240
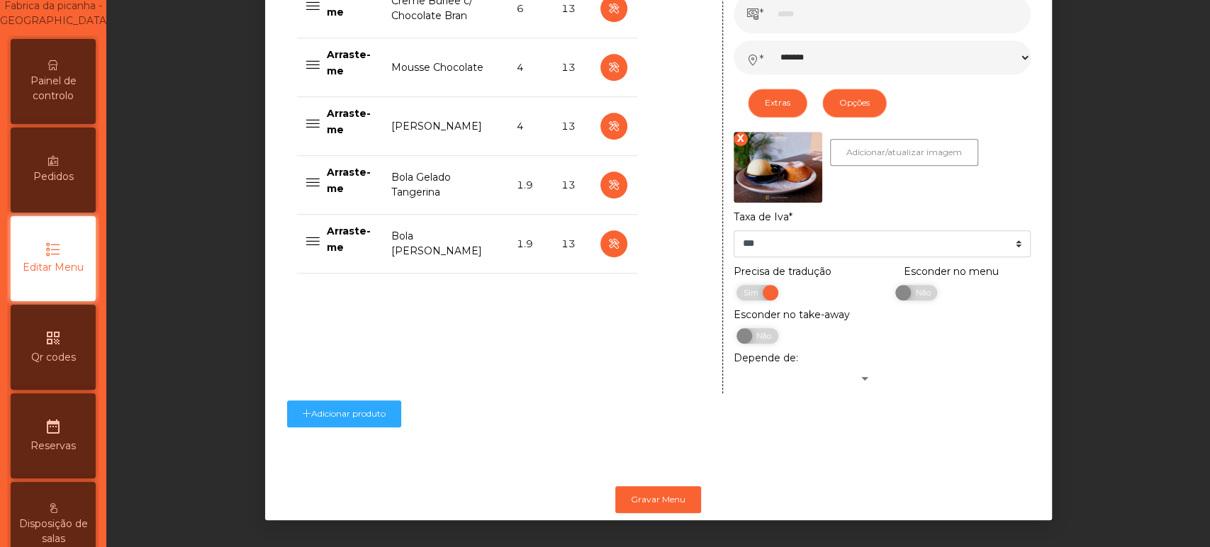
scroll to position [788, 0]
click at [656, 488] on button "Gravar Menu" at bounding box center [658, 499] width 86 height 27
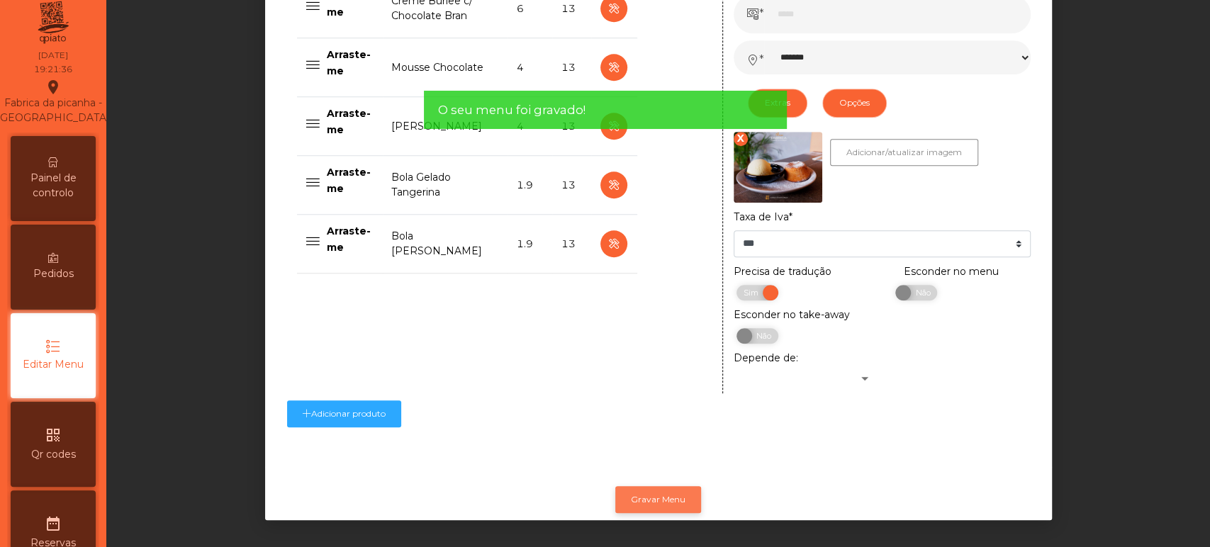
scroll to position [0, 0]
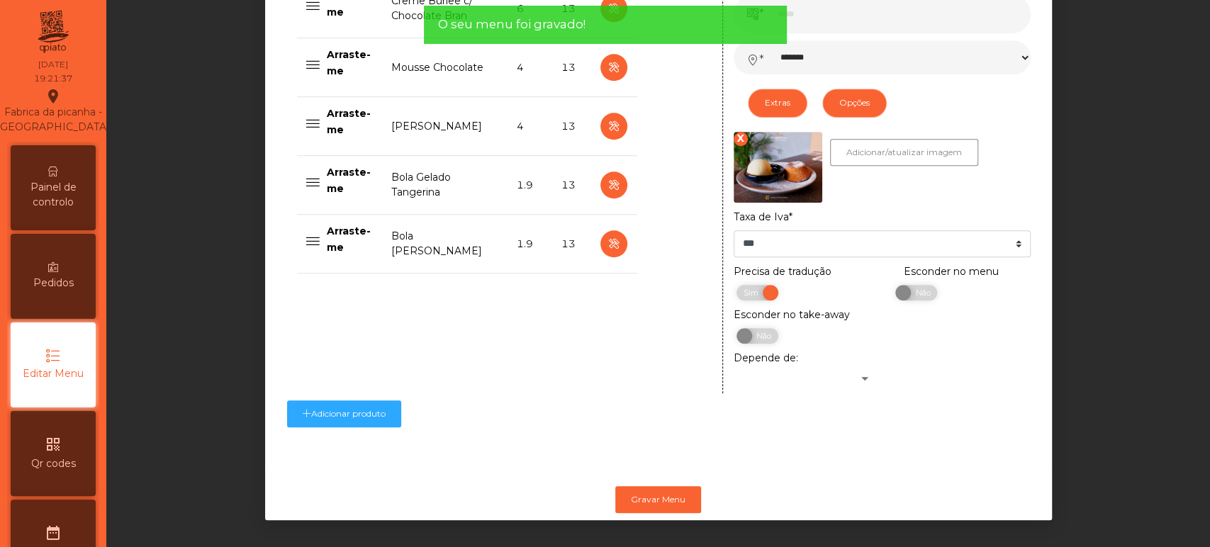
click at [75, 192] on div "Painel de controlo" at bounding box center [53, 187] width 85 height 85
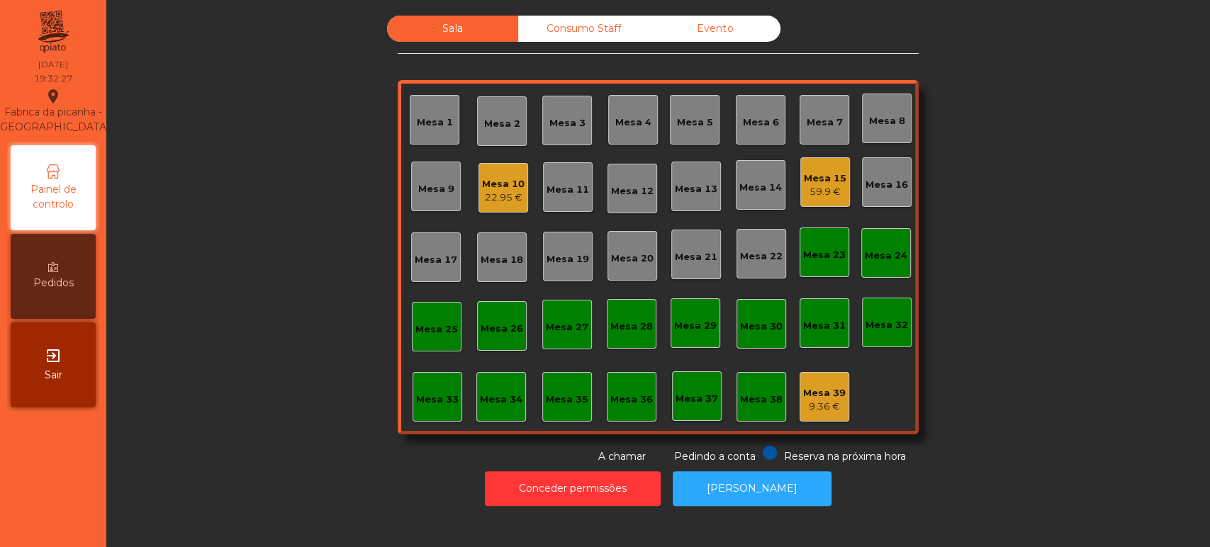
click at [811, 187] on div "59.9 €" at bounding box center [825, 192] width 43 height 14
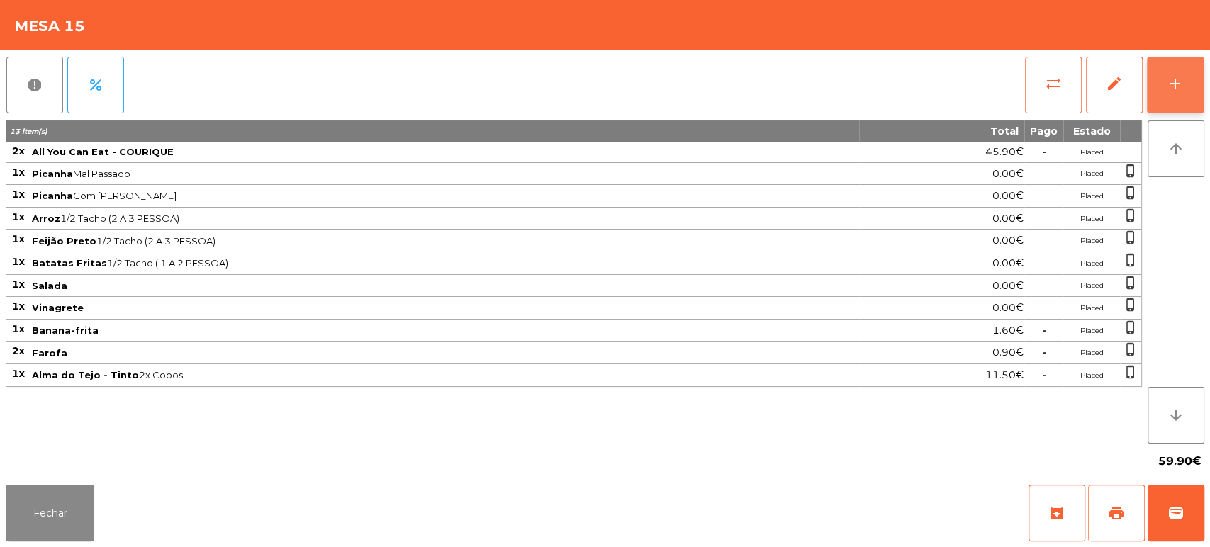
click at [1193, 91] on button "add" at bounding box center [1175, 85] width 57 height 57
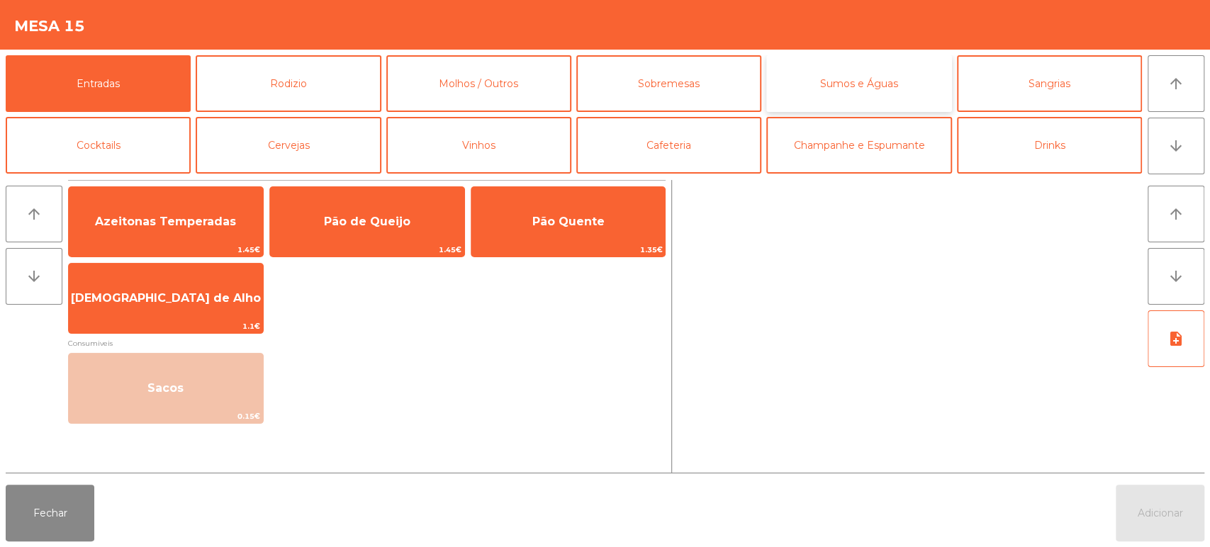
click at [870, 93] on button "Sumos e Águas" at bounding box center [858, 83] width 185 height 57
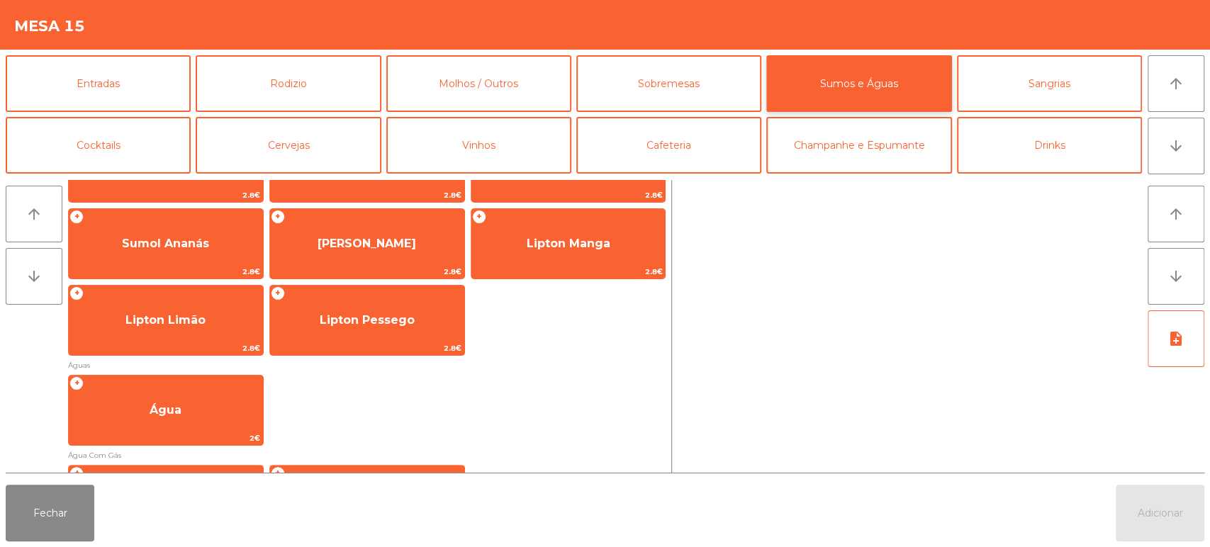
scroll to position [357, 0]
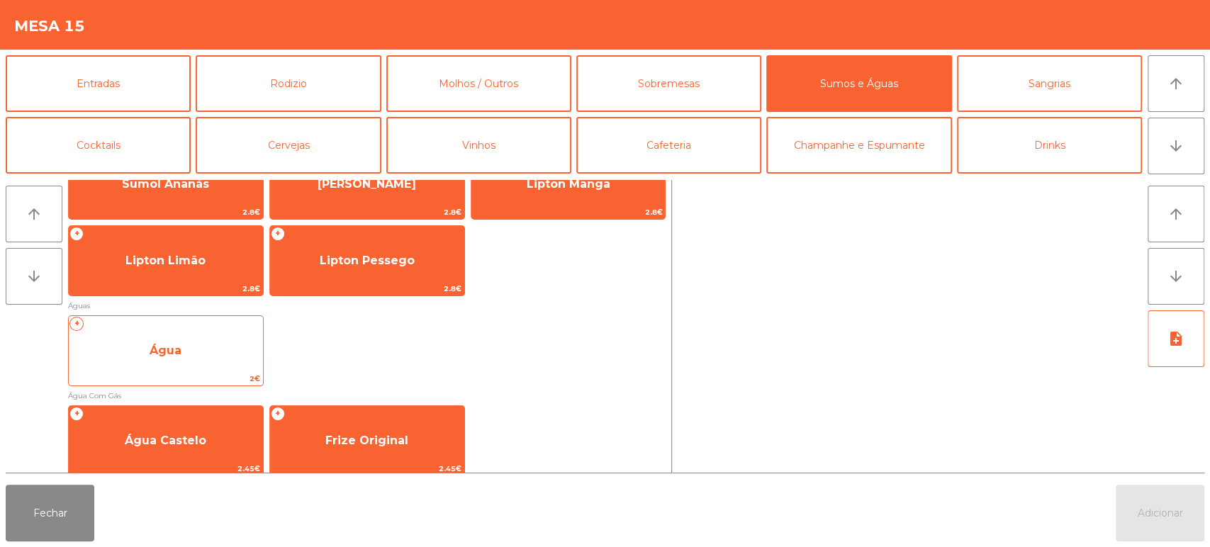
click at [200, 340] on span "Água" at bounding box center [166, 351] width 194 height 38
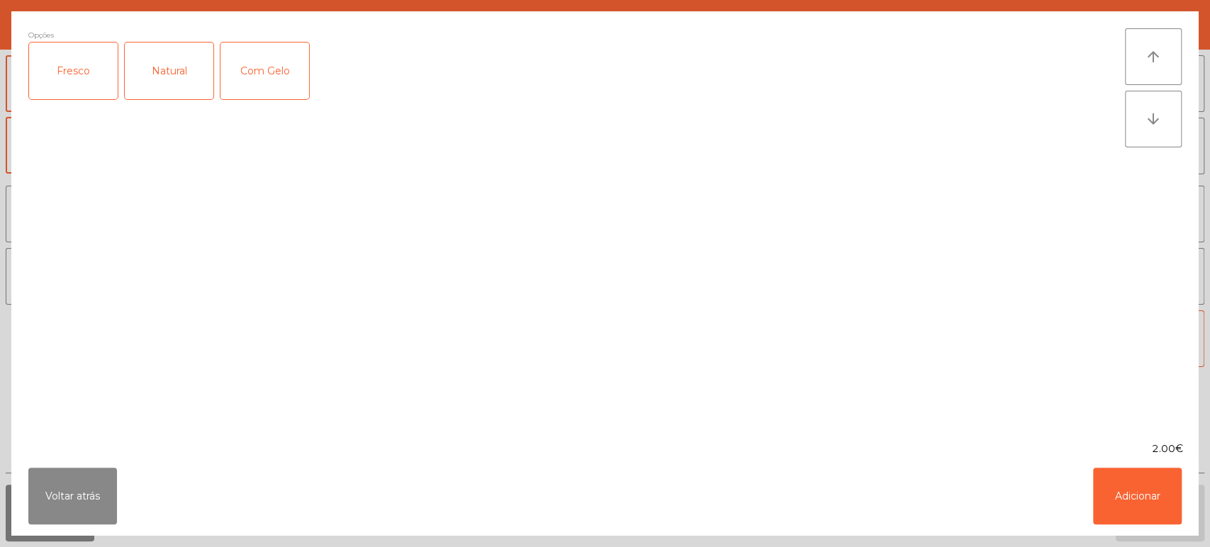
click at [181, 68] on div "Natural" at bounding box center [169, 71] width 89 height 57
click at [1142, 503] on button "Adicionar" at bounding box center [1137, 496] width 89 height 57
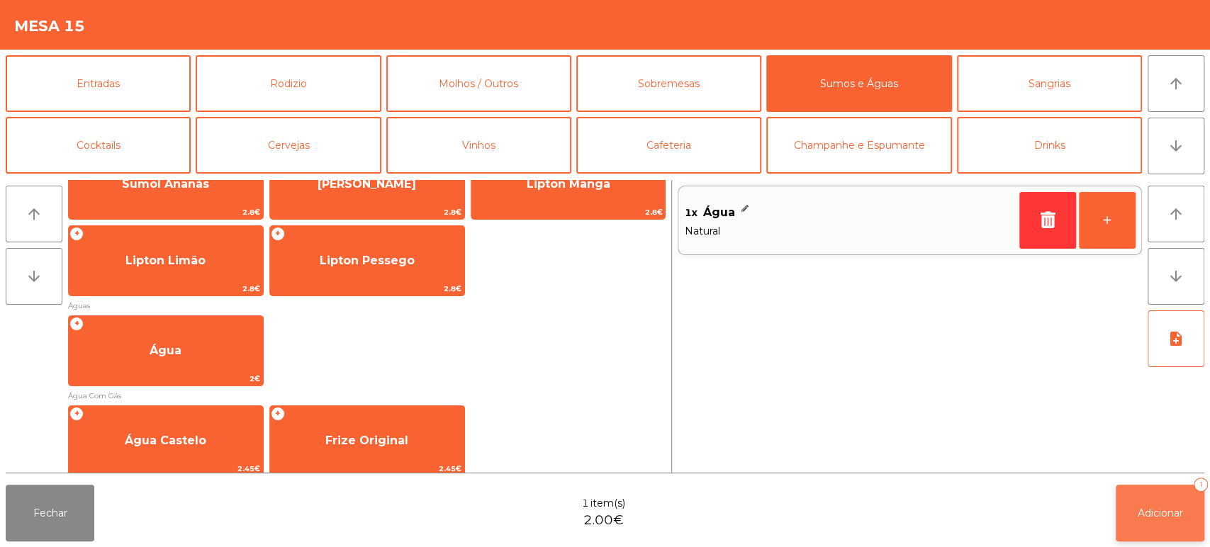
click at [1161, 500] on button "Adicionar 1" at bounding box center [1160, 513] width 89 height 57
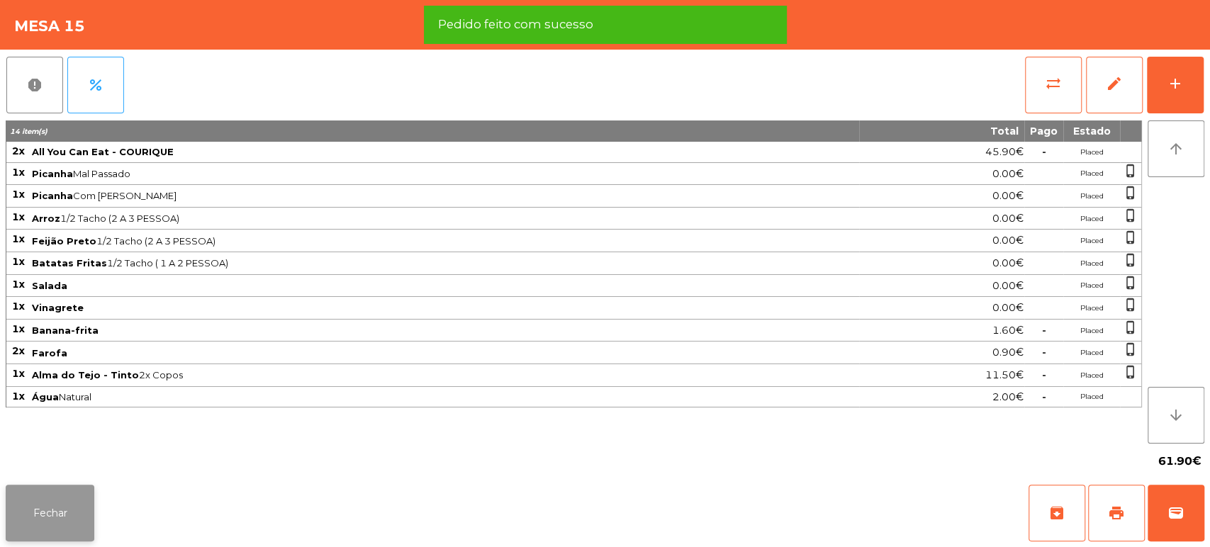
click at [38, 520] on button "Fechar" at bounding box center [50, 513] width 89 height 57
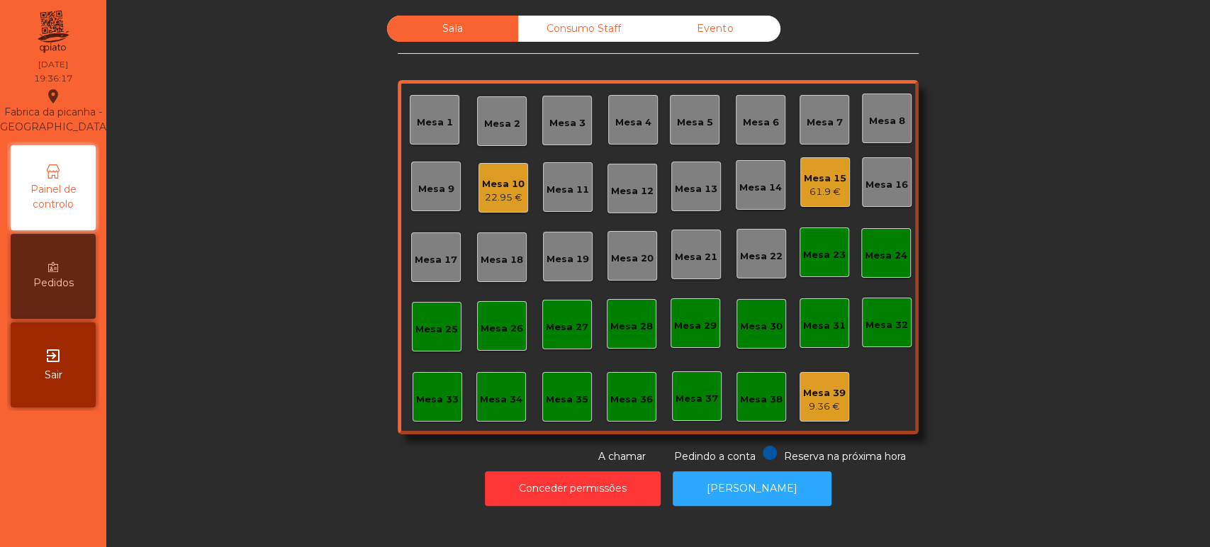
click at [300, 285] on div "Sala Consumo Staff Evento Mesa 1 Mesa 2 Mesa 3 Mesa 4 Mesa 5 Mesa 6 Mesa 7 Mesa…" at bounding box center [657, 240] width 1065 height 449
click at [820, 174] on div "Mesa 15" at bounding box center [825, 179] width 43 height 14
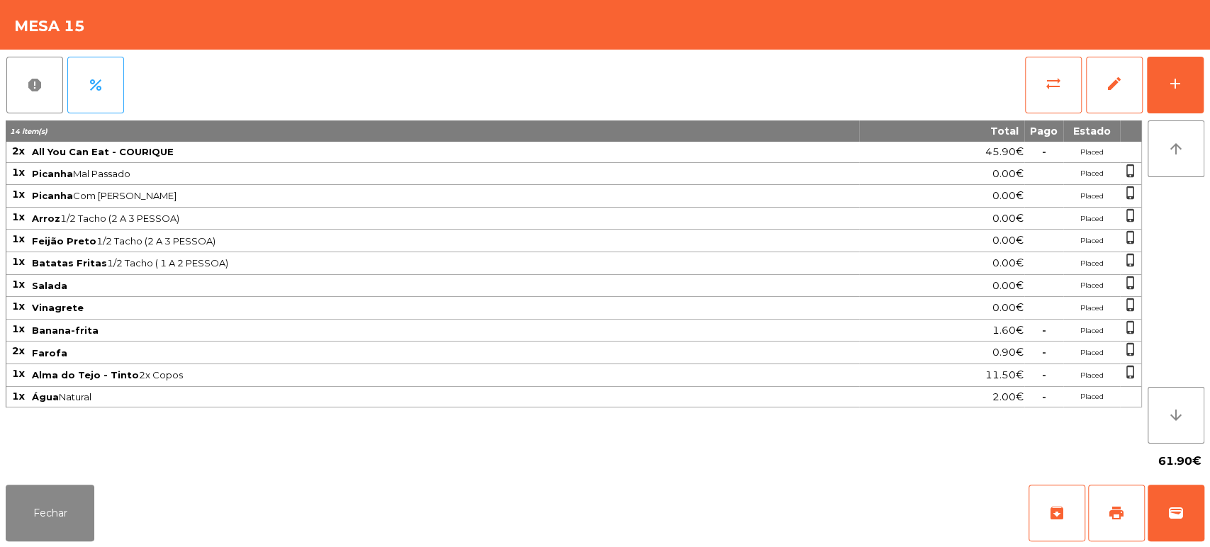
click at [1208, 88] on div "report percent sync_alt edit add 14 item(s) Total Pago Estado 2x All You Can Ea…" at bounding box center [605, 264] width 1210 height 429
click at [1180, 84] on div "add" at bounding box center [1175, 83] width 17 height 17
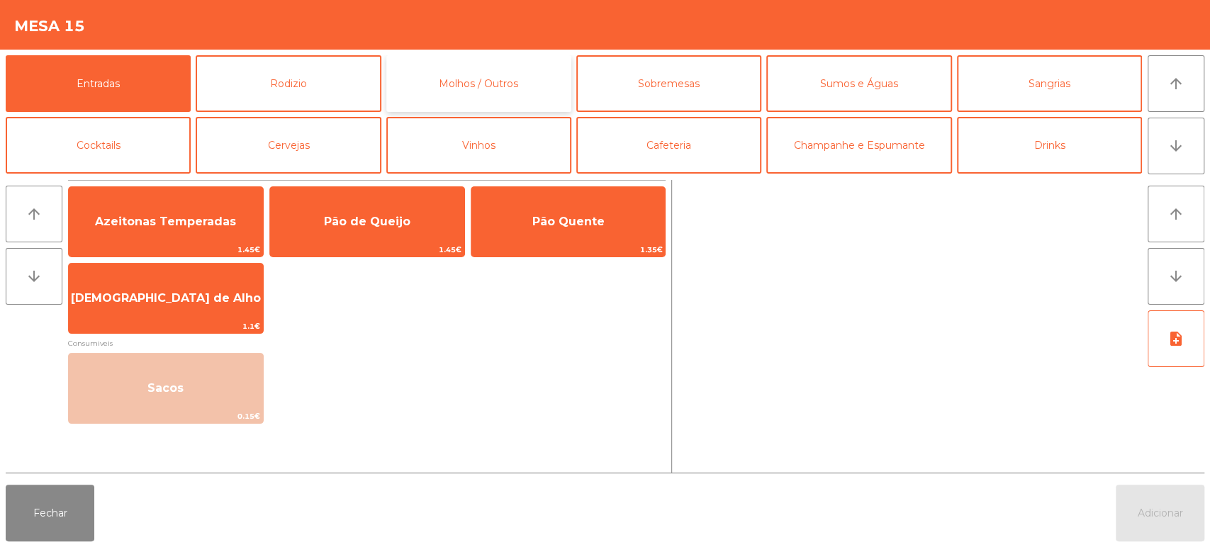
click at [412, 84] on button "Molhos / Outros" at bounding box center [478, 83] width 185 height 57
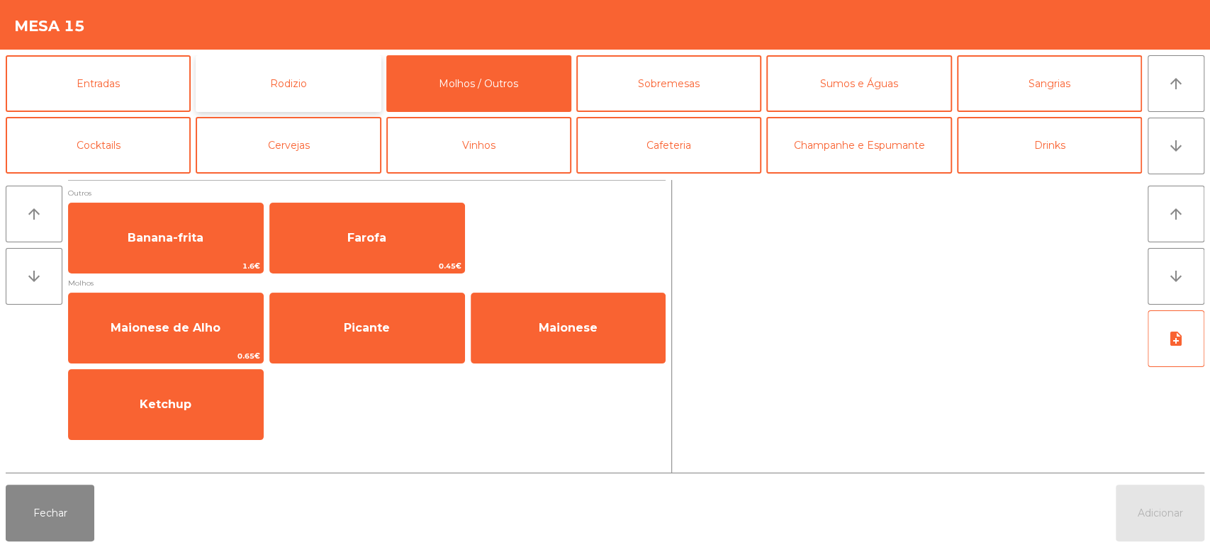
click at [328, 77] on button "Rodizio" at bounding box center [288, 83] width 185 height 57
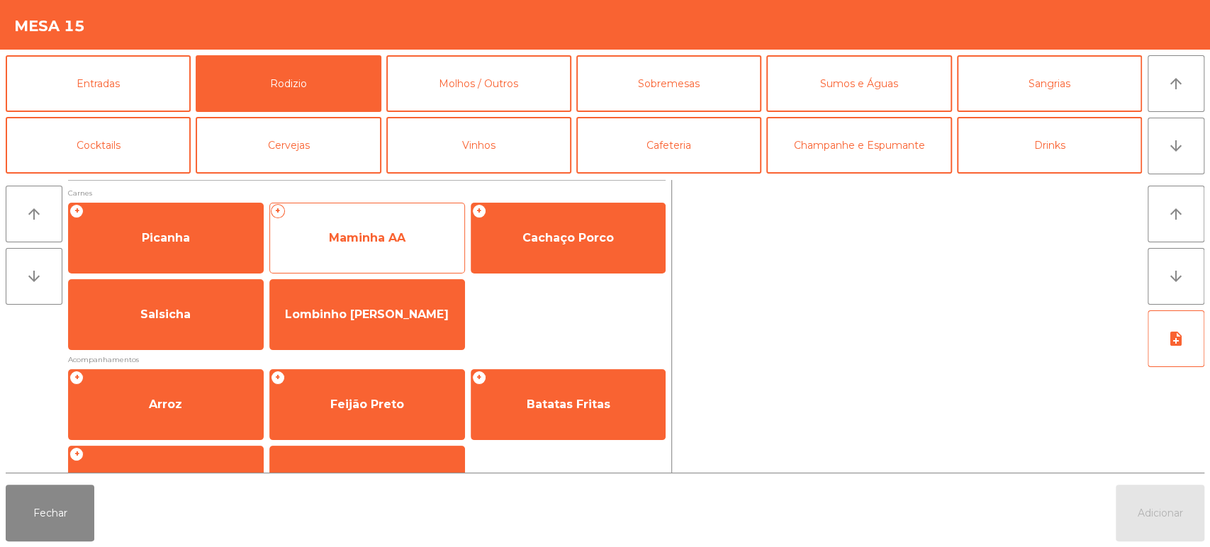
click at [391, 235] on span "Maminha AA" at bounding box center [367, 237] width 77 height 13
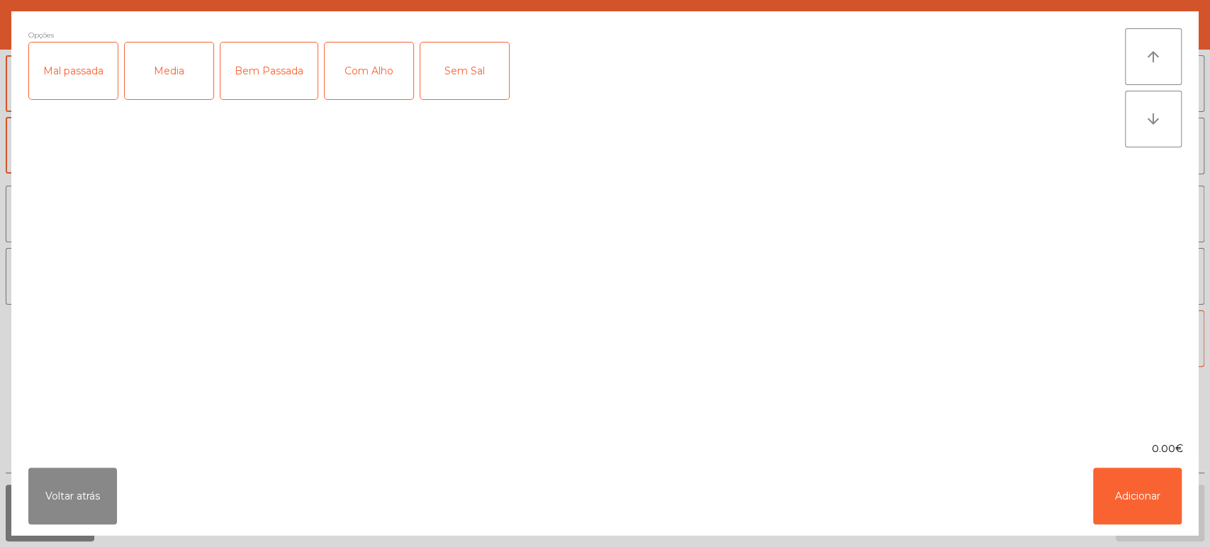
click at [186, 86] on div "Media" at bounding box center [169, 71] width 89 height 57
click at [371, 68] on div "Com Alho" at bounding box center [369, 71] width 89 height 57
click at [1118, 485] on button "Adicionar" at bounding box center [1137, 496] width 89 height 57
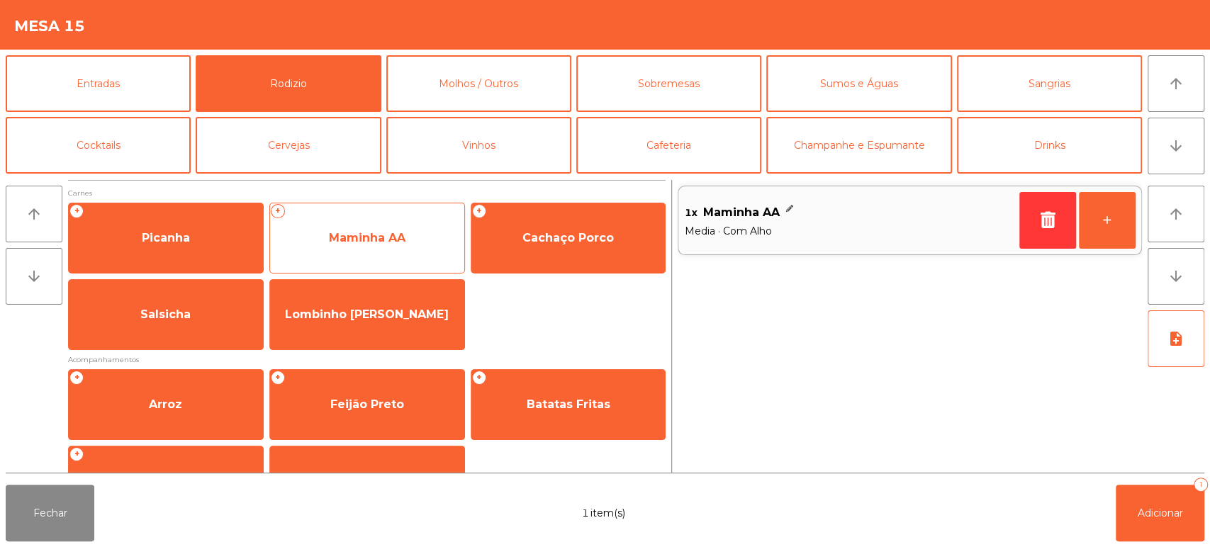
click at [387, 229] on span "Maminha AA" at bounding box center [367, 238] width 194 height 38
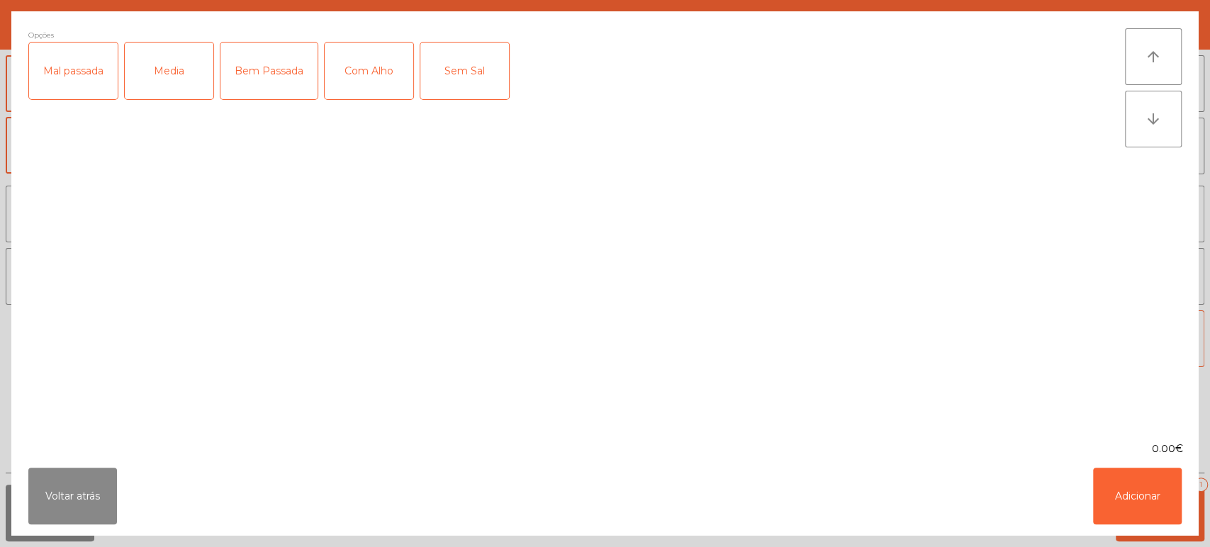
click at [99, 66] on div "Mal passada" at bounding box center [73, 71] width 89 height 57
click at [348, 68] on div "Com Alho" at bounding box center [369, 71] width 89 height 57
click at [1145, 505] on button "Adicionar" at bounding box center [1137, 496] width 89 height 57
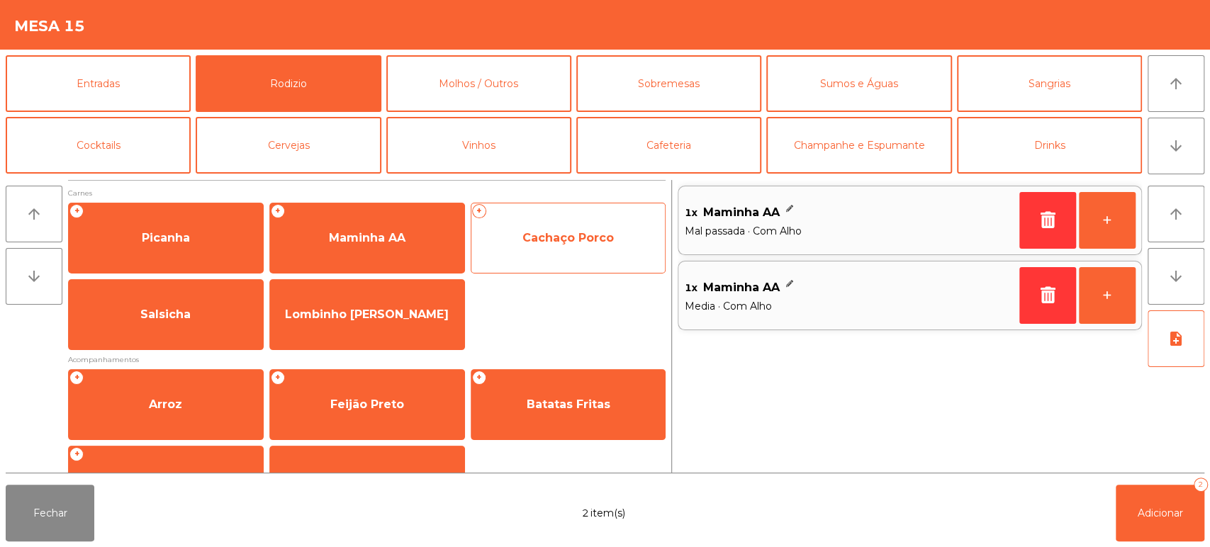
click at [570, 244] on span "Cachaço Porco" at bounding box center [567, 237] width 91 height 13
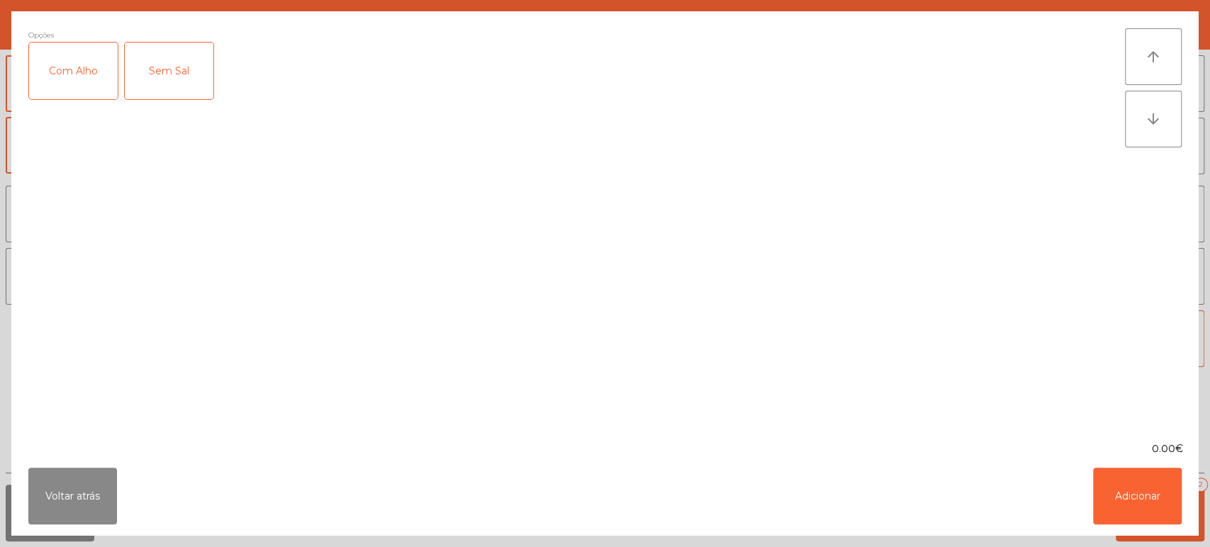
click at [42, 45] on div "Com Alho" at bounding box center [73, 71] width 89 height 57
click at [1135, 496] on button "Adicionar" at bounding box center [1137, 496] width 89 height 57
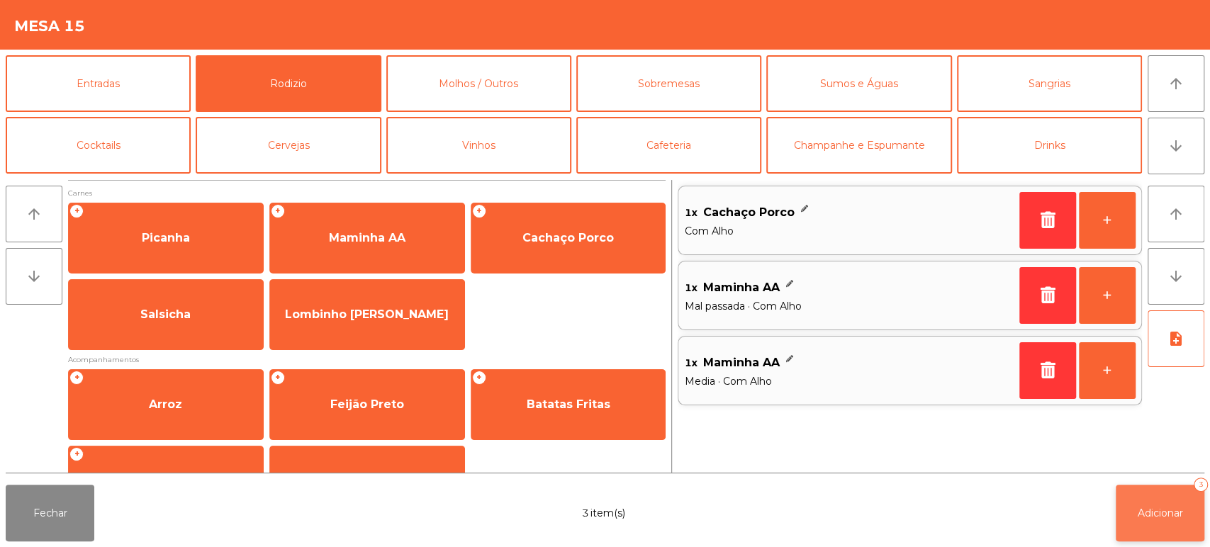
click at [1163, 518] on span "Adicionar" at bounding box center [1159, 513] width 45 height 13
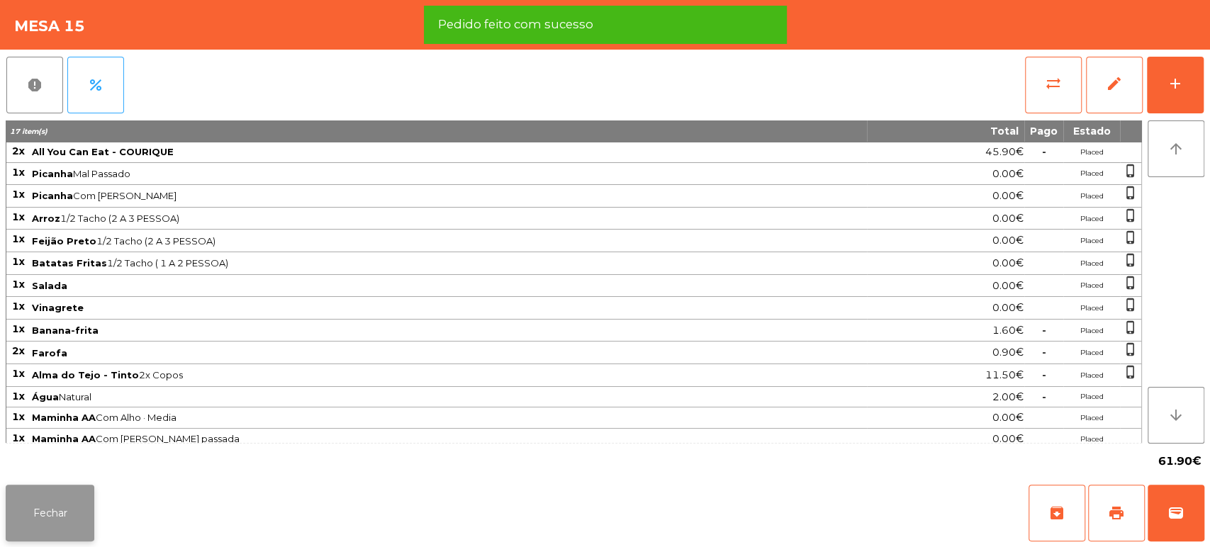
click at [50, 491] on button "Fechar" at bounding box center [50, 513] width 89 height 57
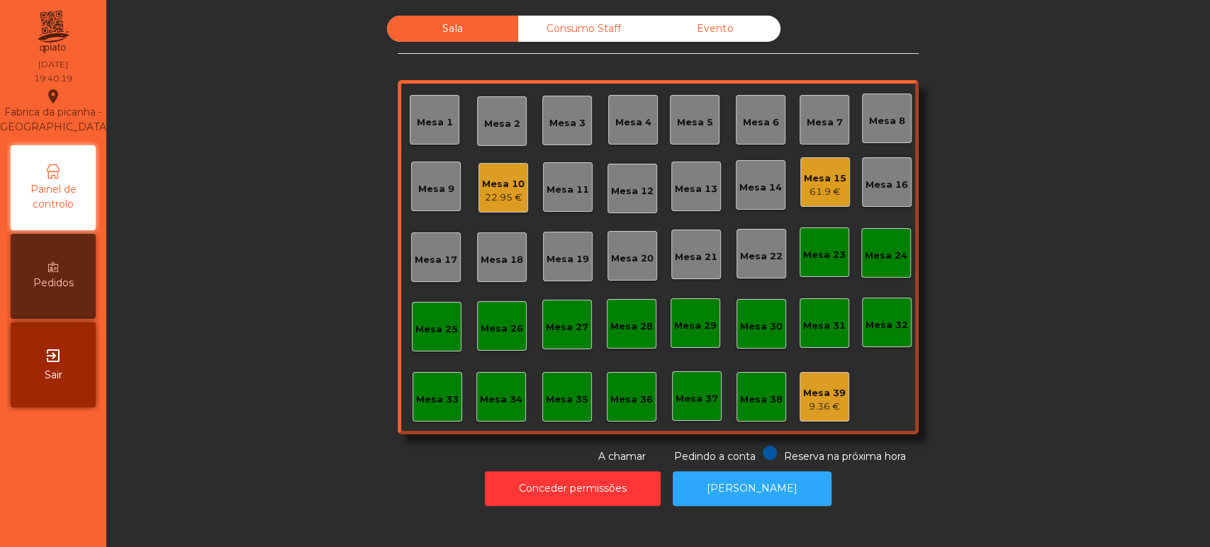
click at [562, 105] on div "Mesa 3" at bounding box center [567, 121] width 50 height 50
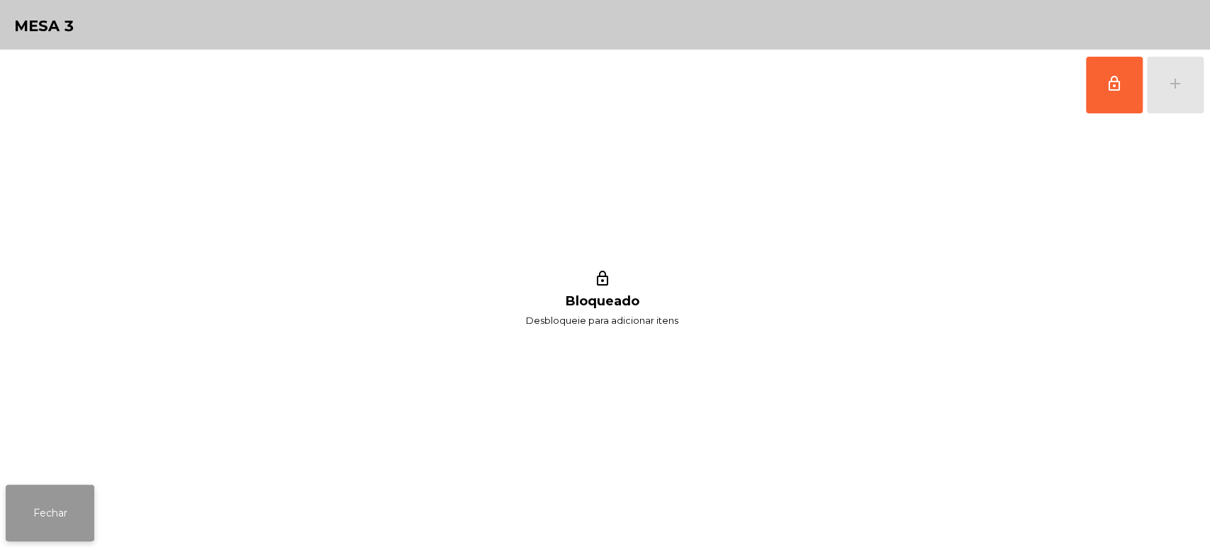
click at [77, 485] on button "Fechar" at bounding box center [50, 513] width 89 height 57
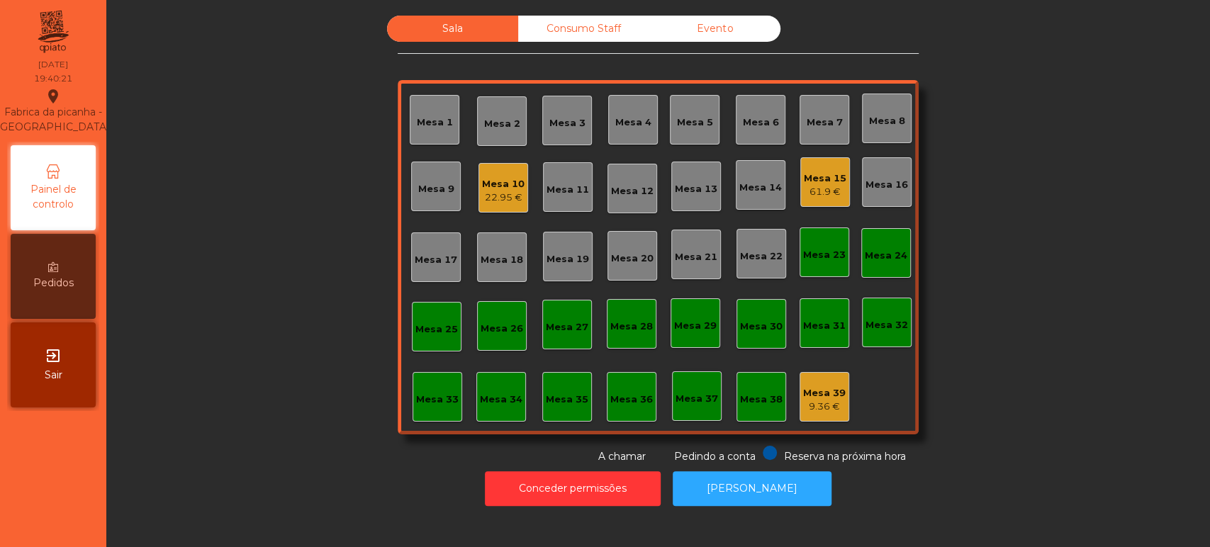
click at [572, 128] on div "Mesa 3" at bounding box center [567, 123] width 36 height 14
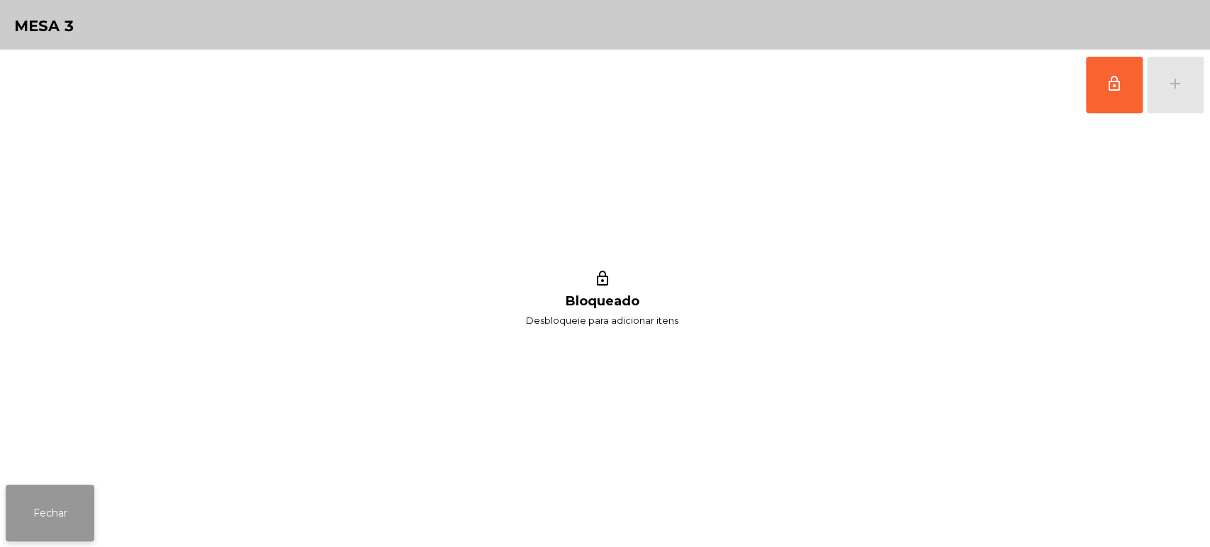
click at [88, 505] on button "Fechar" at bounding box center [50, 513] width 89 height 57
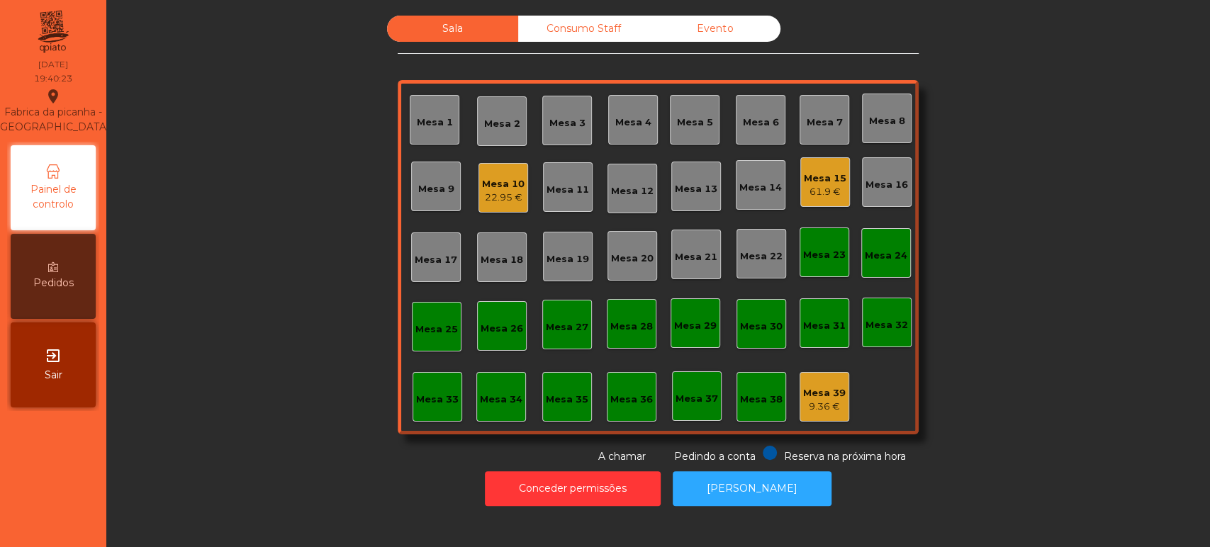
click at [633, 125] on div "Mesa 4" at bounding box center [633, 123] width 36 height 14
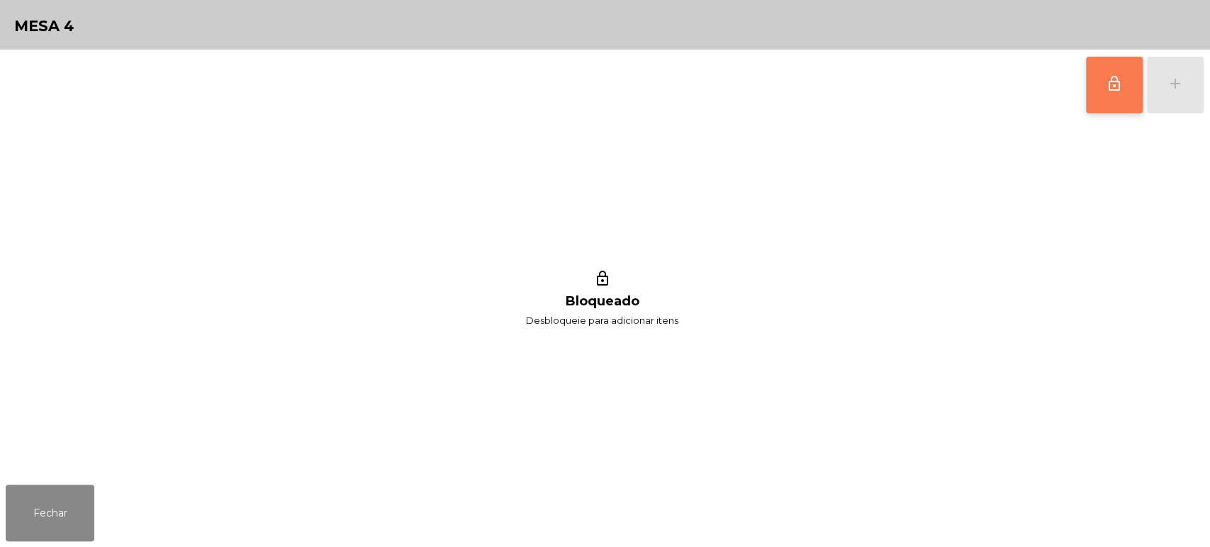
click at [1106, 85] on span "lock_outline" at bounding box center [1114, 83] width 17 height 17
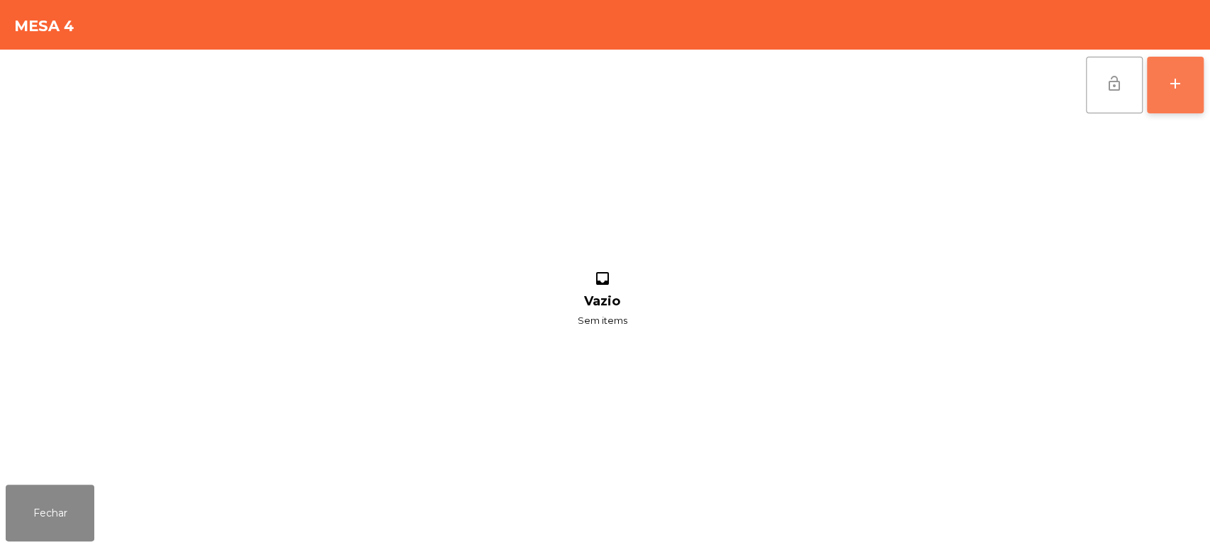
click at [1179, 81] on div "add" at bounding box center [1175, 83] width 17 height 17
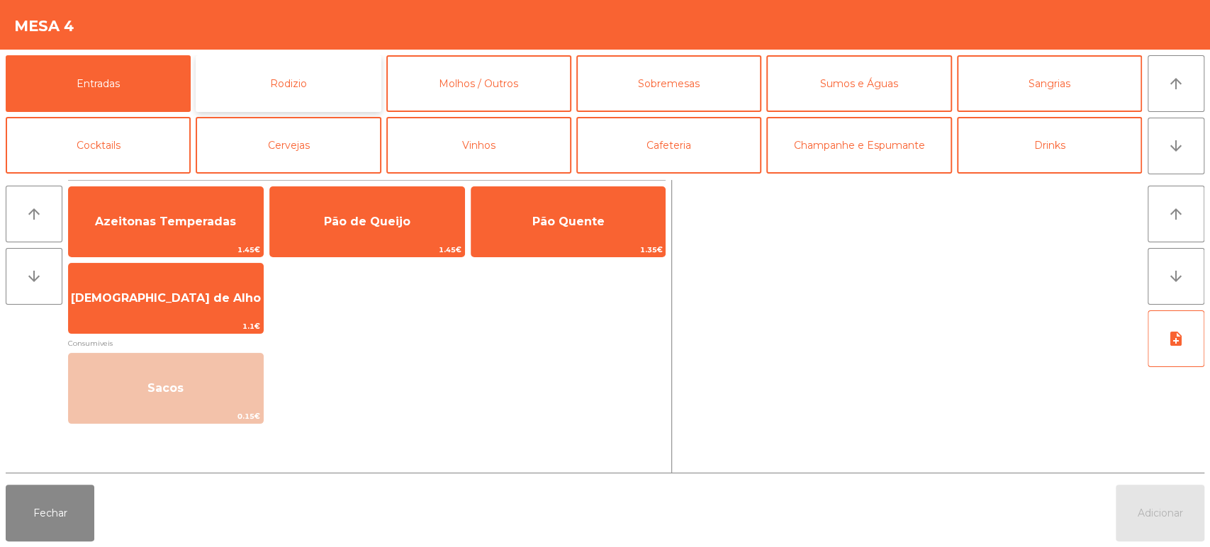
click at [314, 77] on button "Rodizio" at bounding box center [288, 83] width 185 height 57
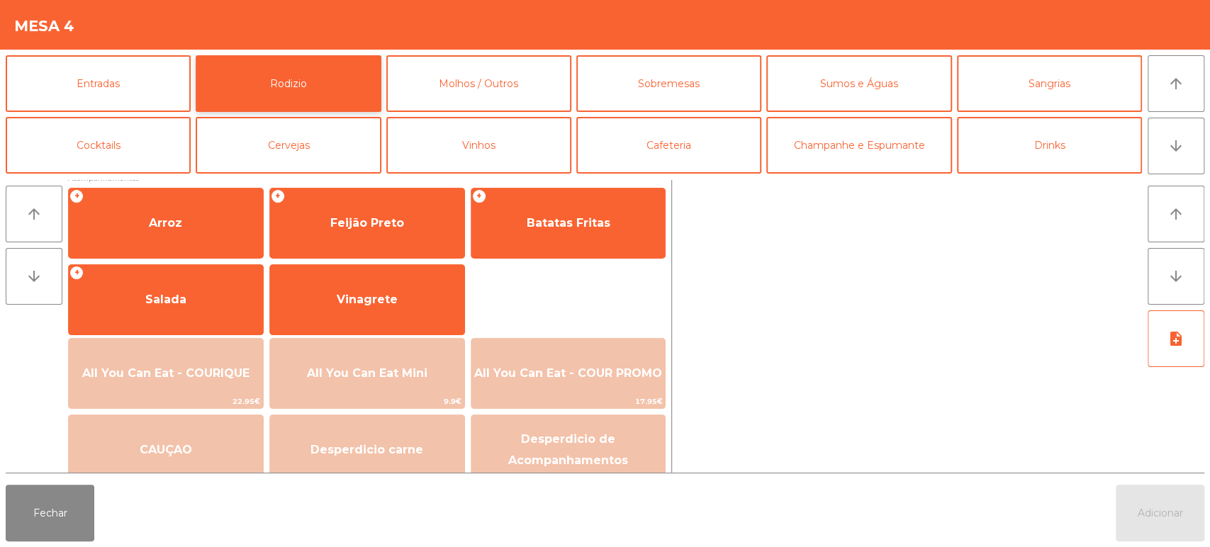
scroll to position [199, 0]
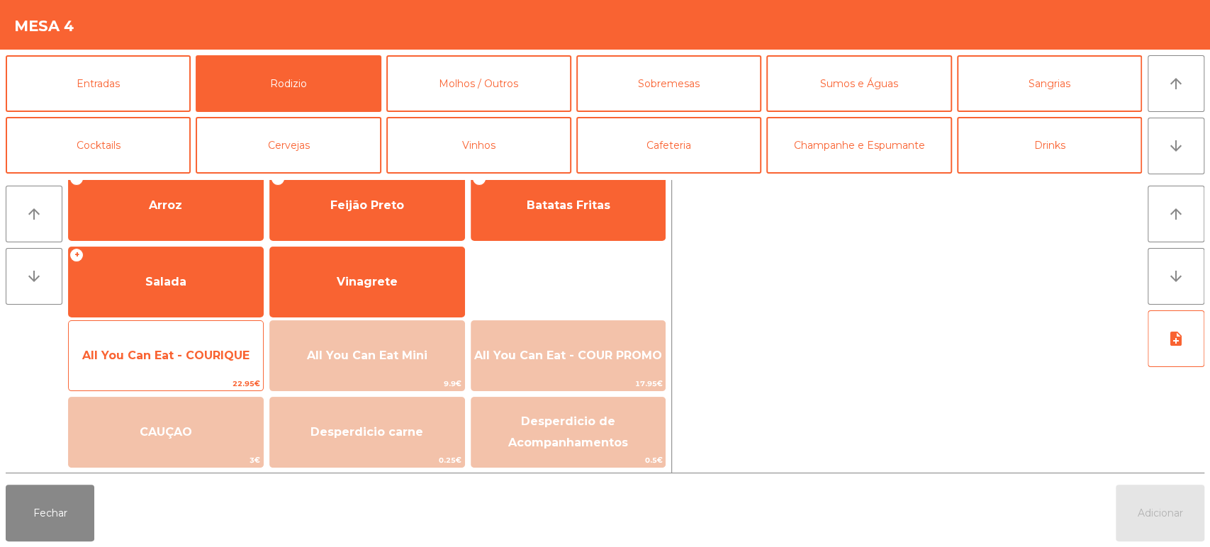
click at [187, 338] on span "All You Can Eat - COURIQUE" at bounding box center [166, 356] width 194 height 38
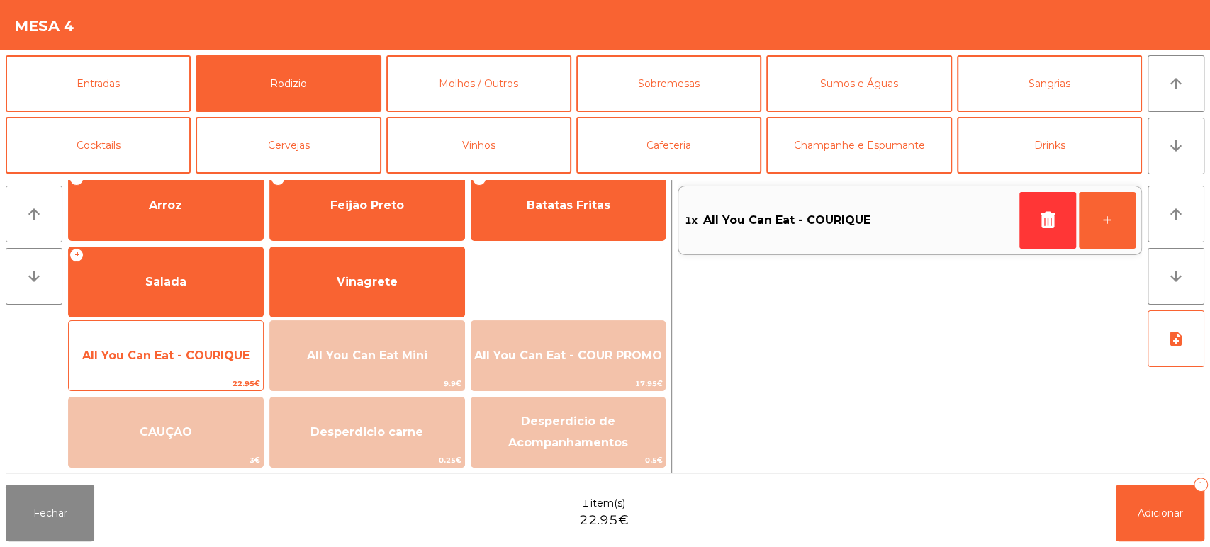
click at [183, 345] on span "All You Can Eat - COURIQUE" at bounding box center [166, 356] width 194 height 38
click at [191, 338] on span "All You Can Eat - COURIQUE" at bounding box center [166, 356] width 194 height 38
click at [208, 344] on span "All You Can Eat - COURIQUE" at bounding box center [166, 356] width 194 height 38
click at [211, 337] on span "All You Can Eat - COURIQUE" at bounding box center [166, 356] width 194 height 38
click at [210, 341] on span "All You Can Eat - COURIQUE" at bounding box center [166, 356] width 194 height 38
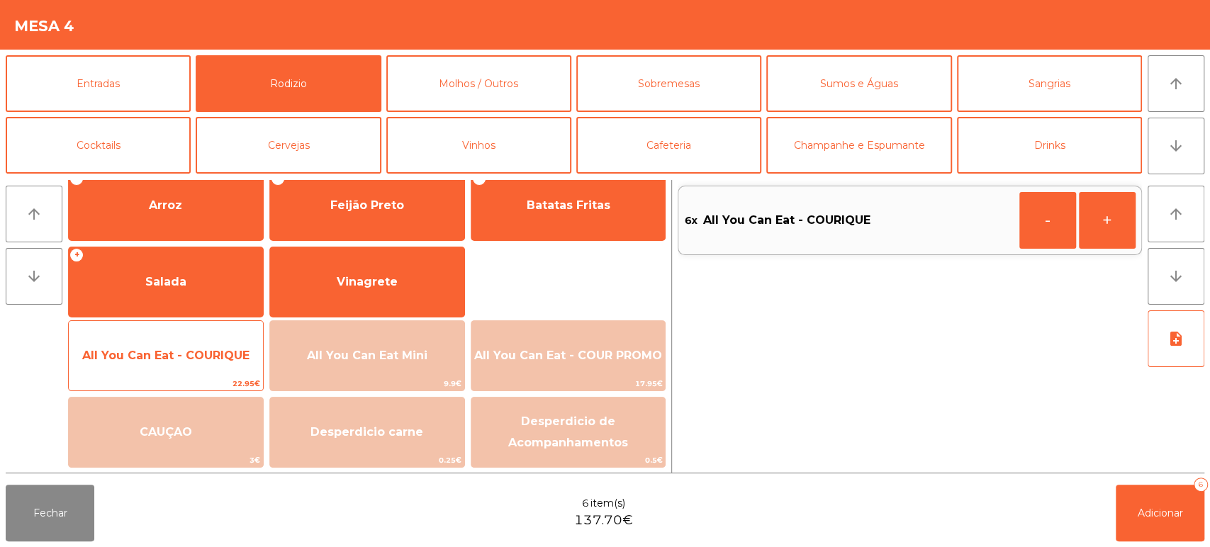
click at [196, 353] on span "All You Can Eat - COURIQUE" at bounding box center [165, 355] width 167 height 13
click at [198, 345] on span "All You Can Eat - COURIQUE" at bounding box center [166, 356] width 194 height 38
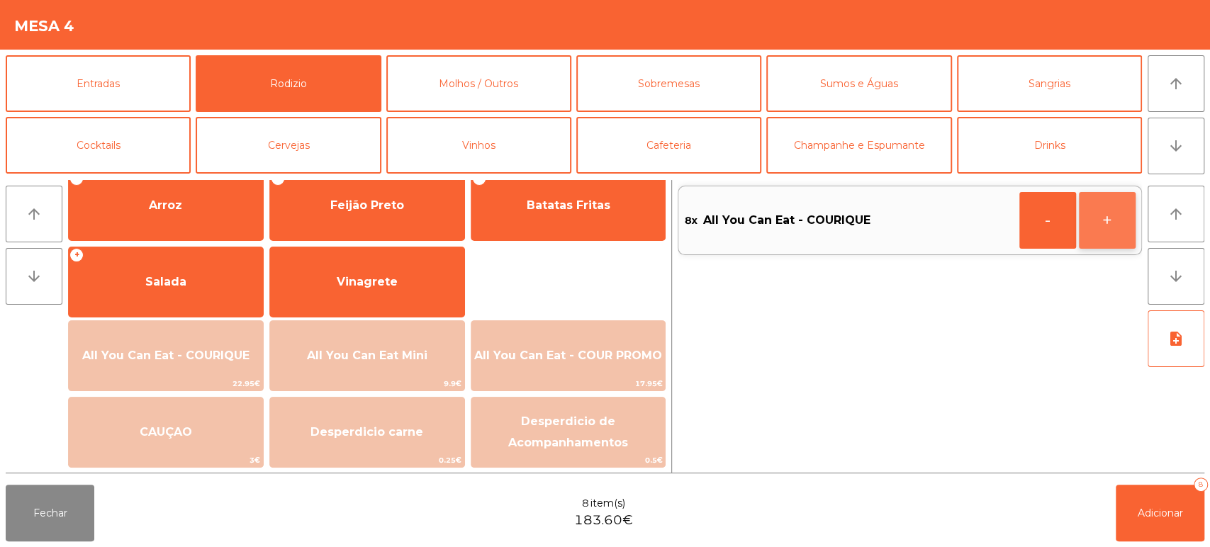
click at [1128, 224] on button "+" at bounding box center [1107, 220] width 57 height 57
click at [1142, 498] on button "Adicionar 9" at bounding box center [1160, 513] width 89 height 57
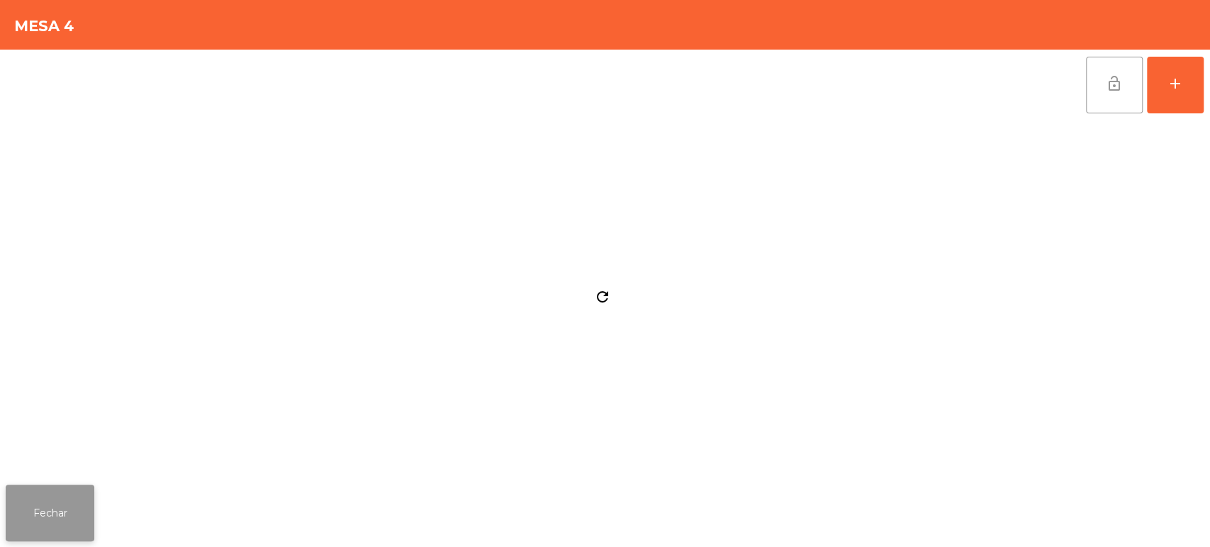
click at [83, 498] on button "Fechar" at bounding box center [50, 513] width 89 height 57
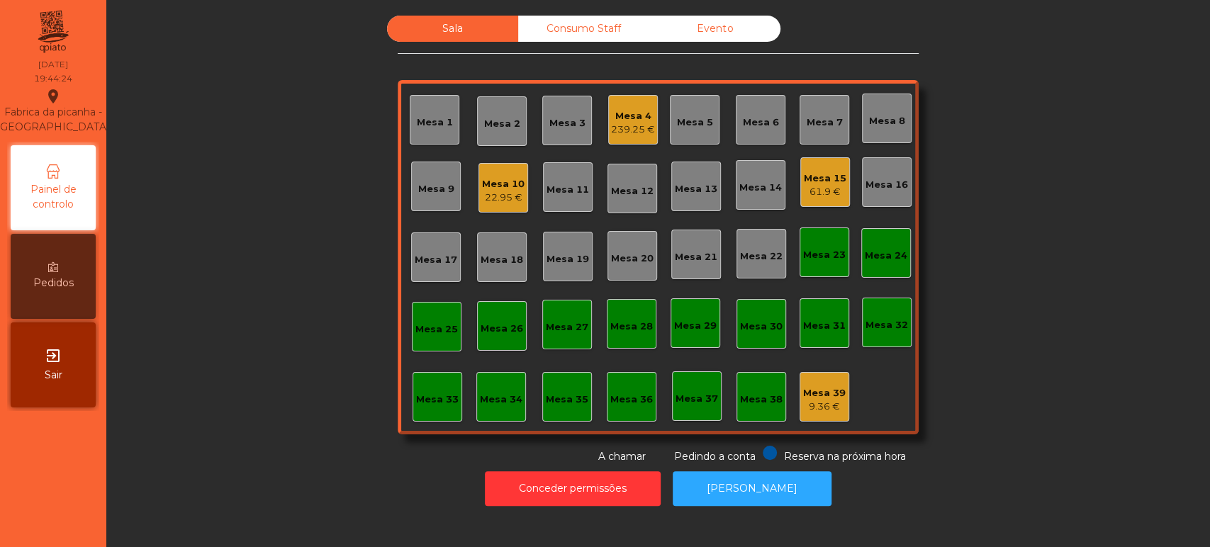
click at [432, 391] on div "Mesa 33" at bounding box center [437, 397] width 43 height 20
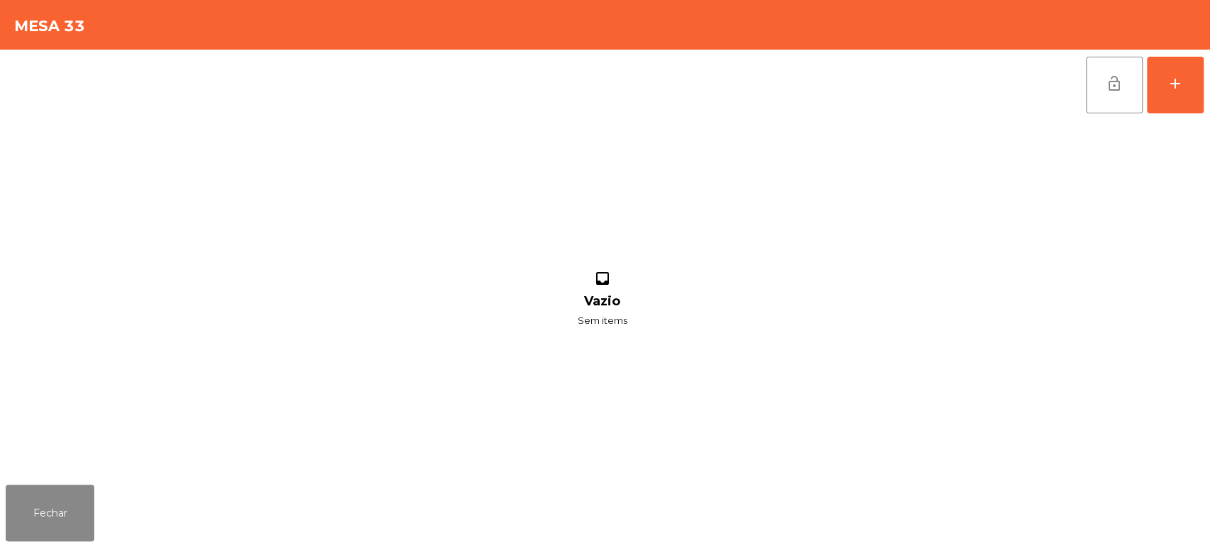
click at [1208, 90] on div "lock_open add inbox Vazio Sem items" at bounding box center [605, 264] width 1210 height 429
click at [1178, 83] on div "add" at bounding box center [1175, 83] width 17 height 17
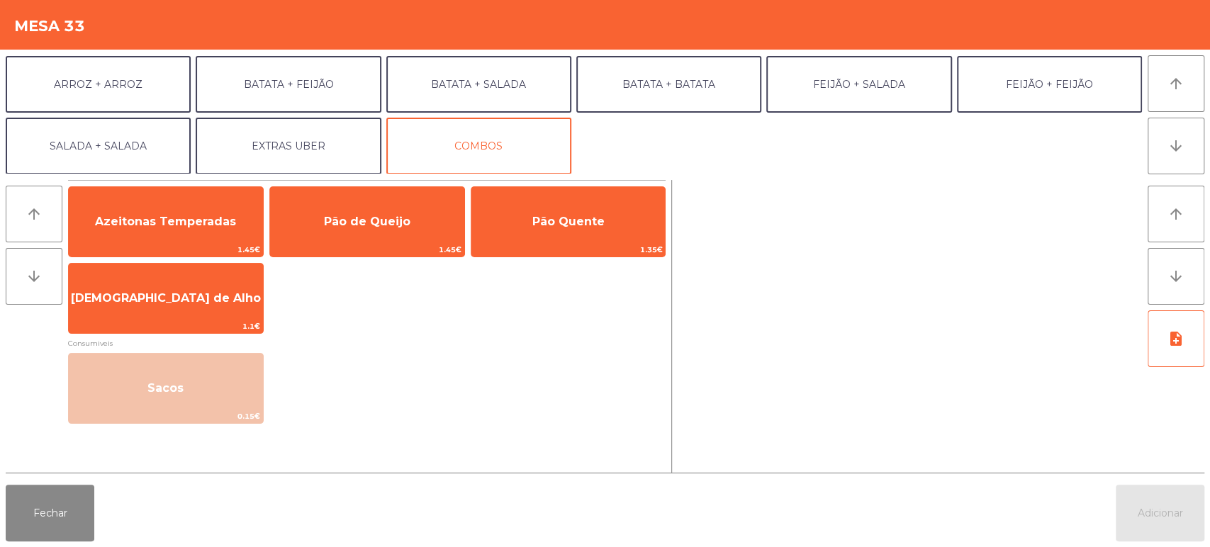
scroll to position [130, 0]
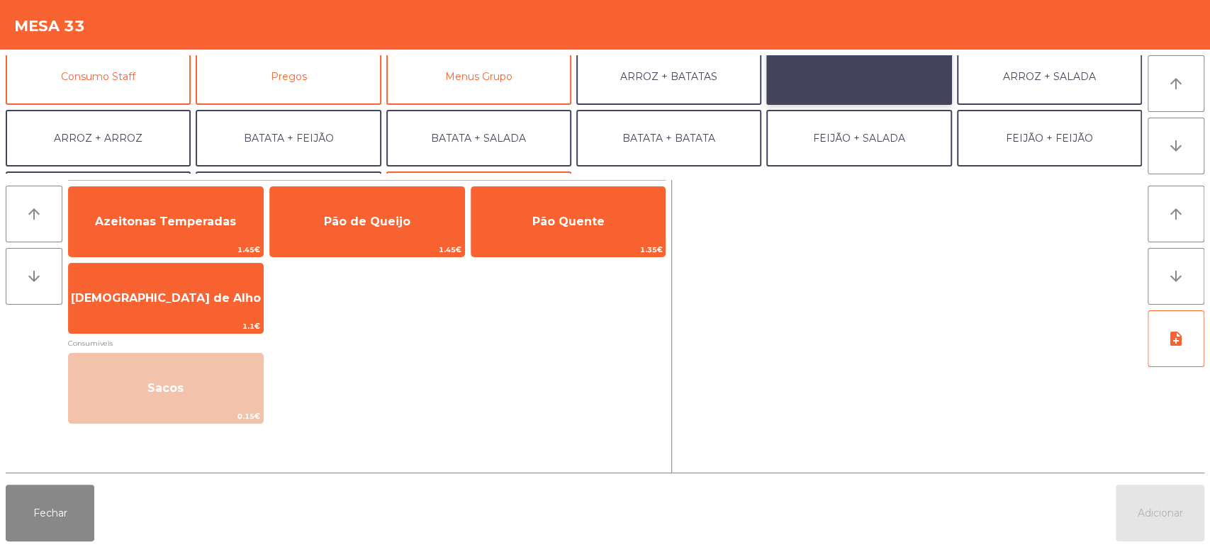
click at [877, 98] on button "ARROZ + FEIJÃO" at bounding box center [858, 76] width 185 height 57
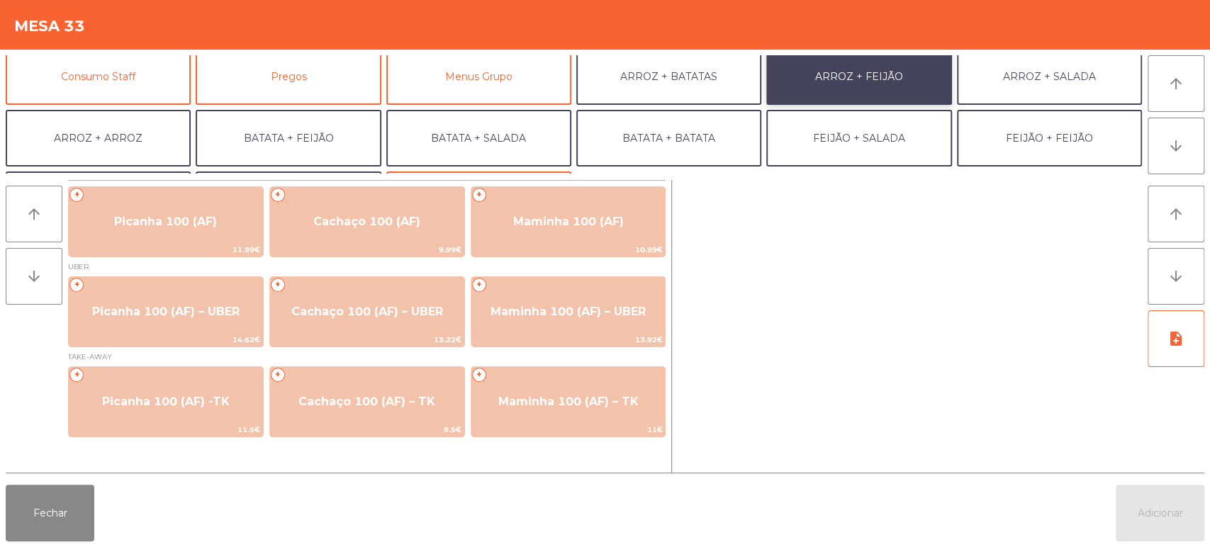
click at [859, 84] on button "ARROZ + FEIJÃO" at bounding box center [858, 76] width 185 height 57
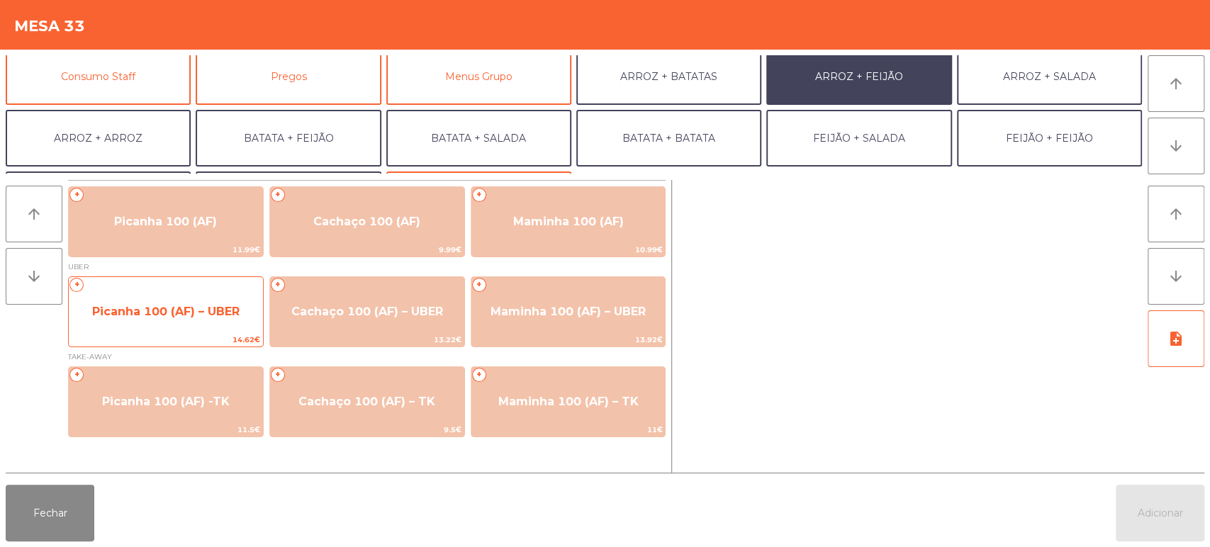
click at [182, 300] on span "Picanha 100 (AF) – UBER" at bounding box center [166, 312] width 194 height 38
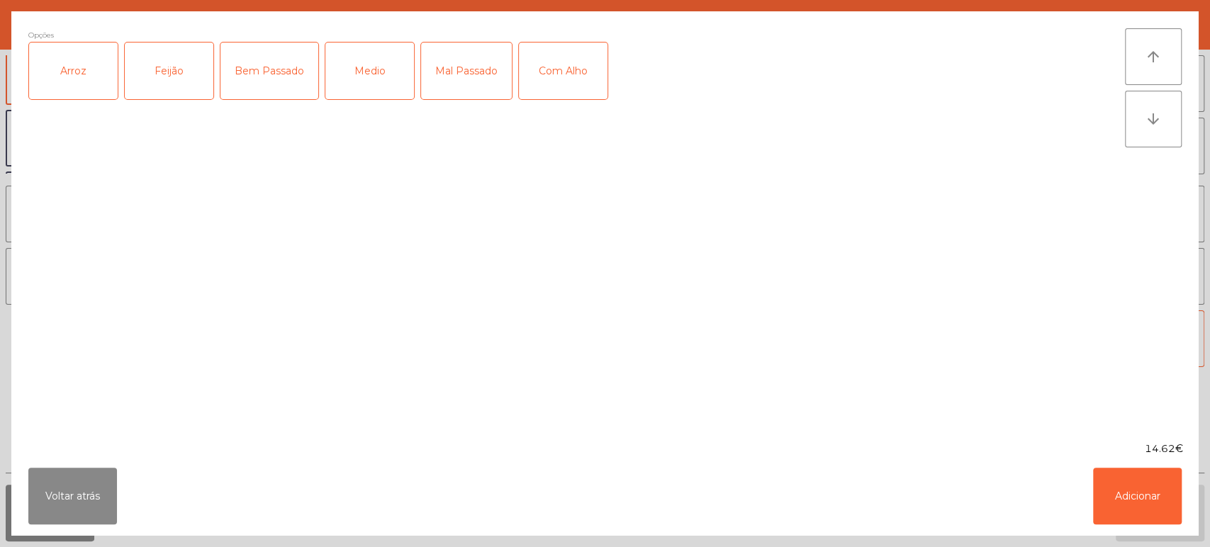
click at [90, 84] on div "Arroz" at bounding box center [73, 71] width 89 height 57
click at [157, 68] on div "Feijão" at bounding box center [169, 71] width 89 height 57
click at [367, 69] on div "Medio" at bounding box center [369, 71] width 89 height 57
click at [573, 57] on div "Com Alho" at bounding box center [563, 71] width 89 height 57
click at [1158, 498] on button "Adicionar" at bounding box center [1137, 496] width 89 height 57
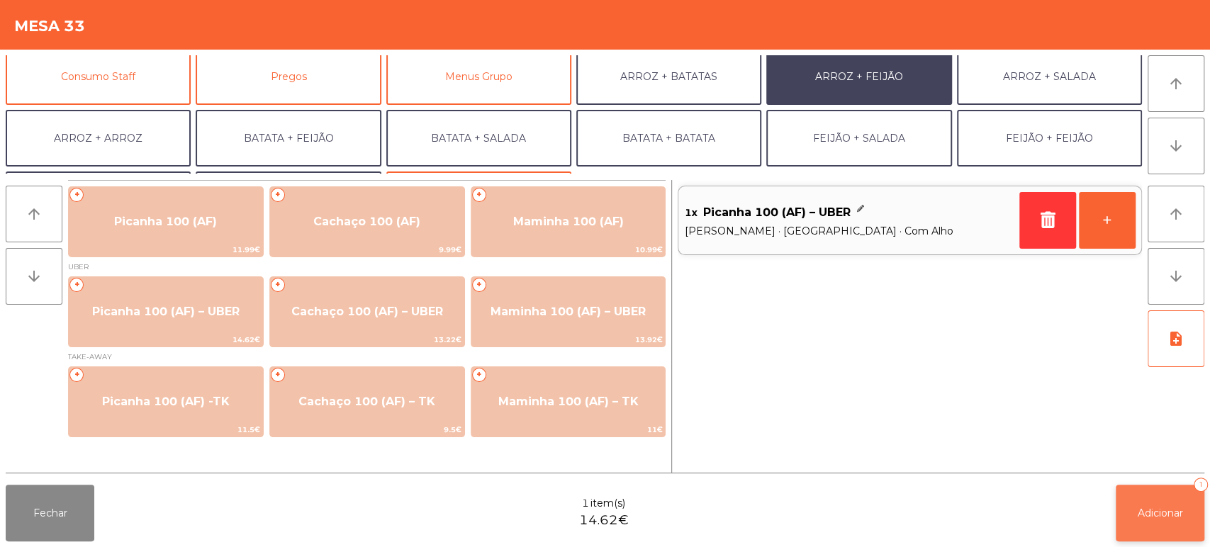
click at [1155, 499] on button "Adicionar 1" at bounding box center [1160, 513] width 89 height 57
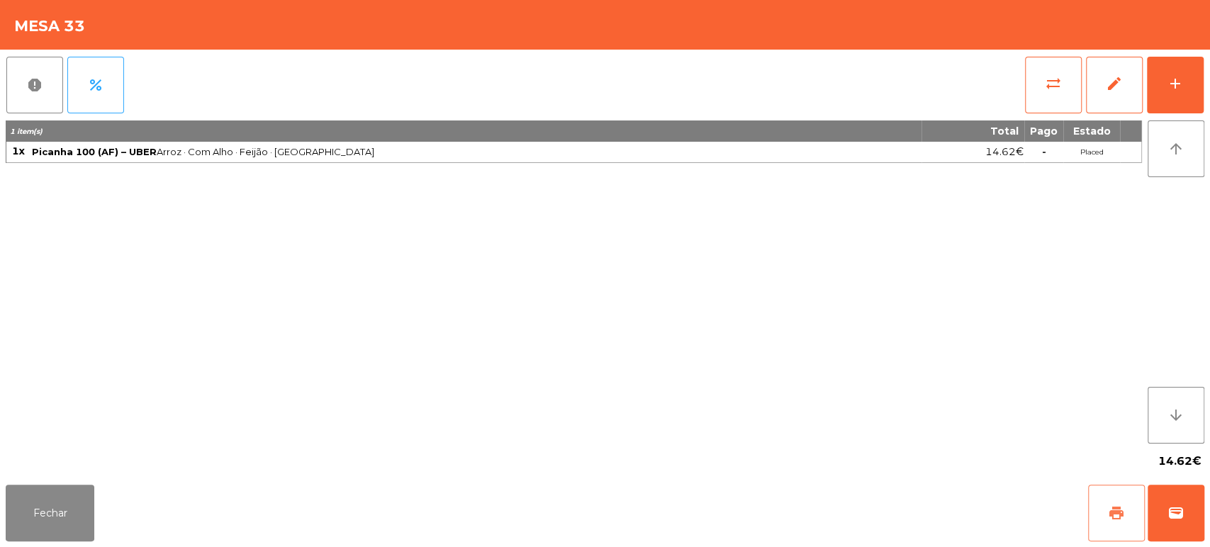
click at [1107, 488] on button "print" at bounding box center [1116, 513] width 57 height 57
click at [1152, 497] on button "wallet" at bounding box center [1175, 513] width 57 height 57
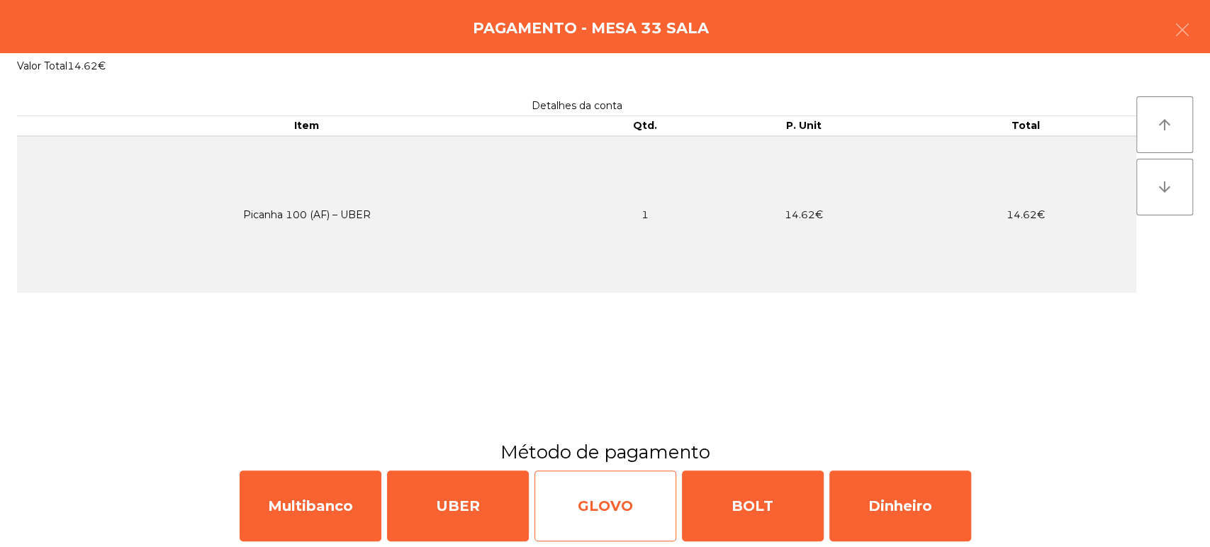
click at [601, 502] on div "GLOVO" at bounding box center [605, 506] width 142 height 71
select select "**"
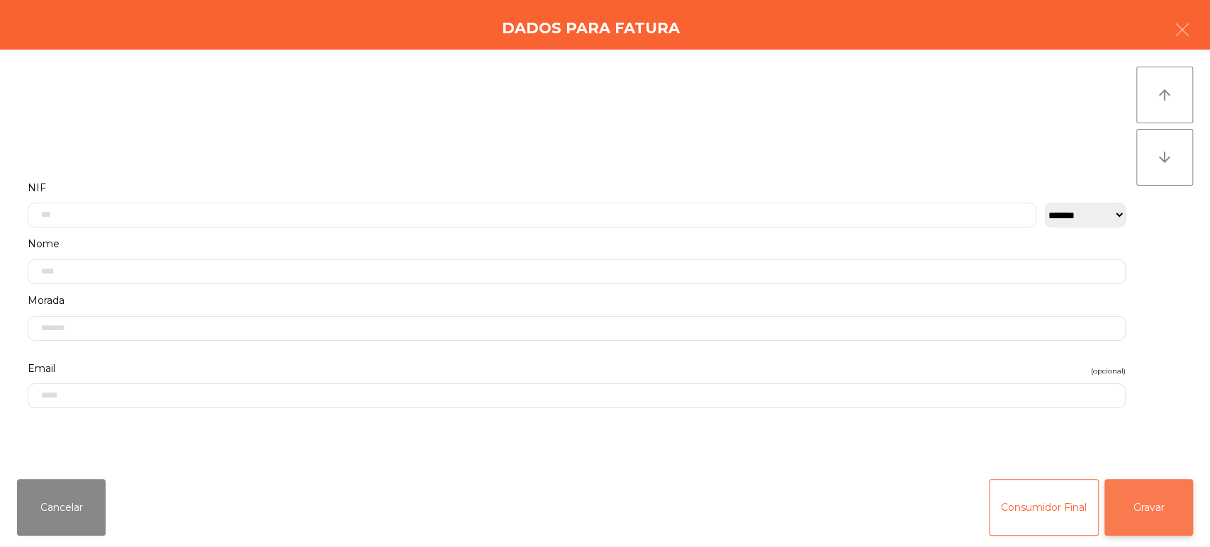
click at [1179, 490] on button "Gravar" at bounding box center [1148, 507] width 89 height 57
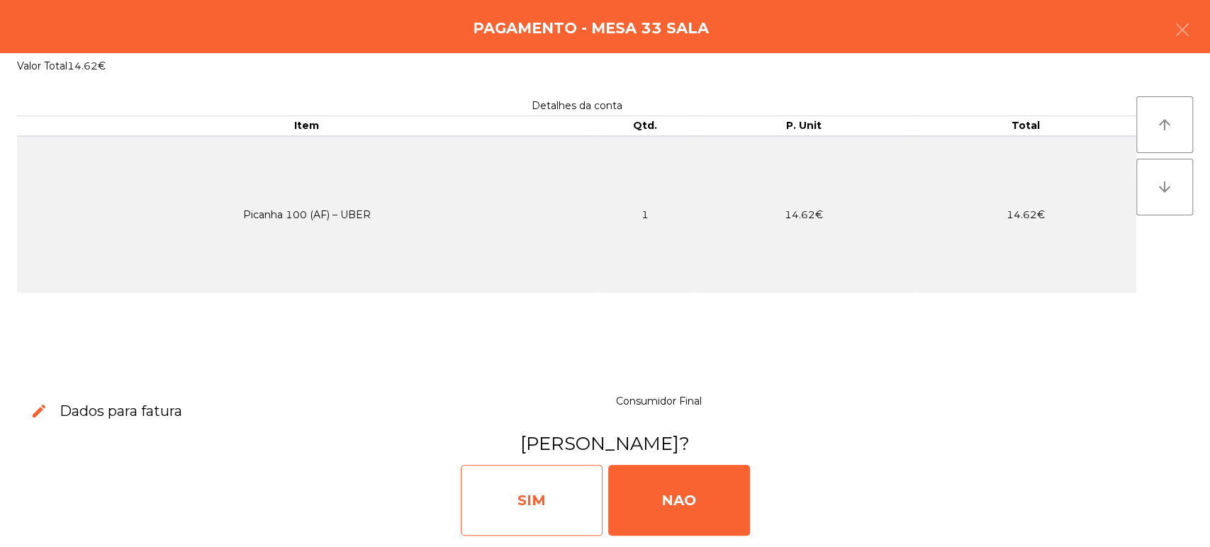
click at [539, 482] on div "SIM" at bounding box center [532, 500] width 142 height 71
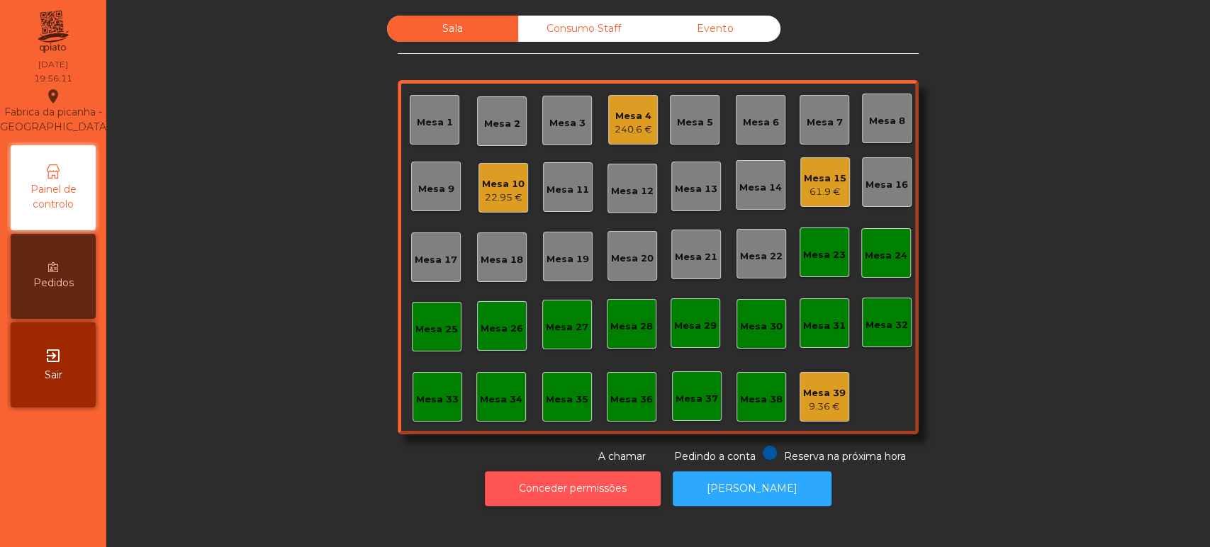
click at [494, 488] on button "Conceder permissões" at bounding box center [573, 488] width 176 height 35
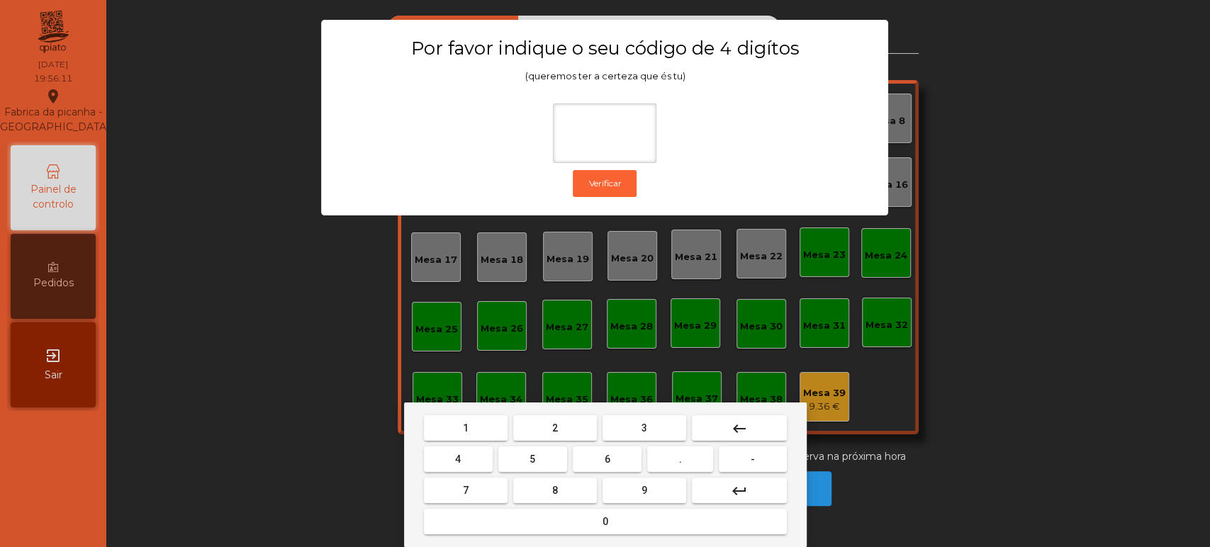
click at [475, 425] on button "1" at bounding box center [466, 428] width 84 height 26
click at [655, 423] on button "3" at bounding box center [644, 428] width 84 height 26
click at [526, 460] on button "5" at bounding box center [532, 459] width 69 height 26
click at [552, 519] on button "0" at bounding box center [605, 522] width 363 height 26
type input "****"
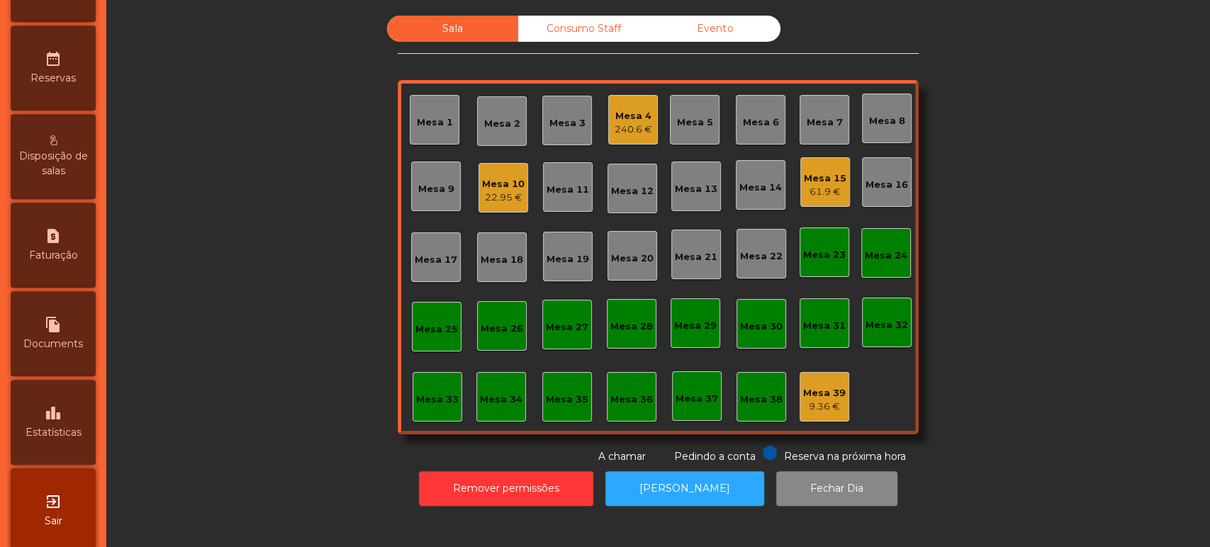
click at [62, 288] on div "request_page Faturação" at bounding box center [53, 245] width 85 height 85
select select "*"
select select "****"
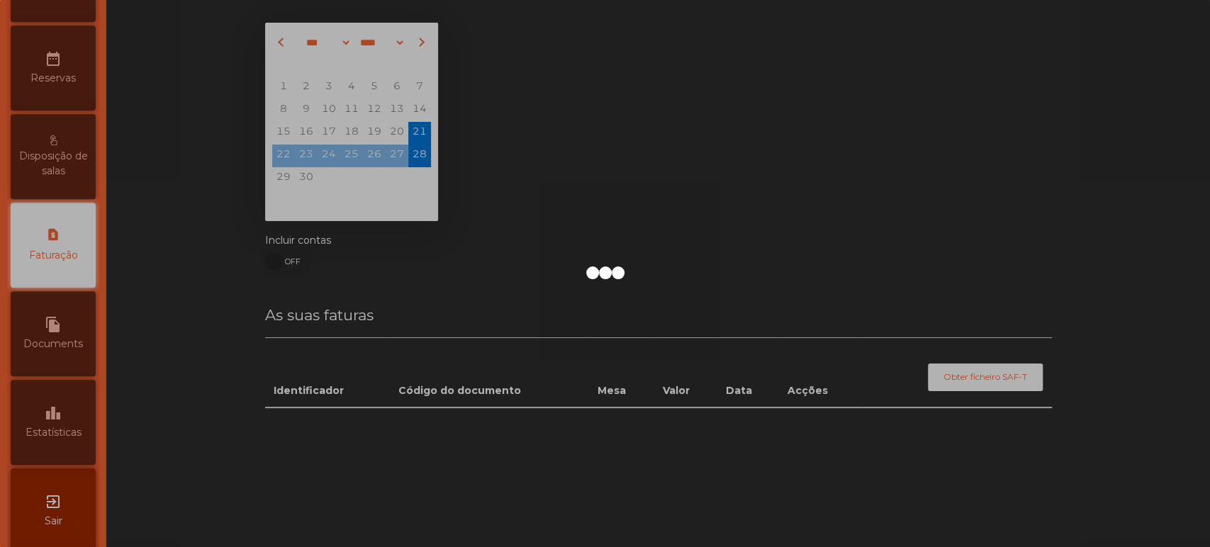
scroll to position [460, 0]
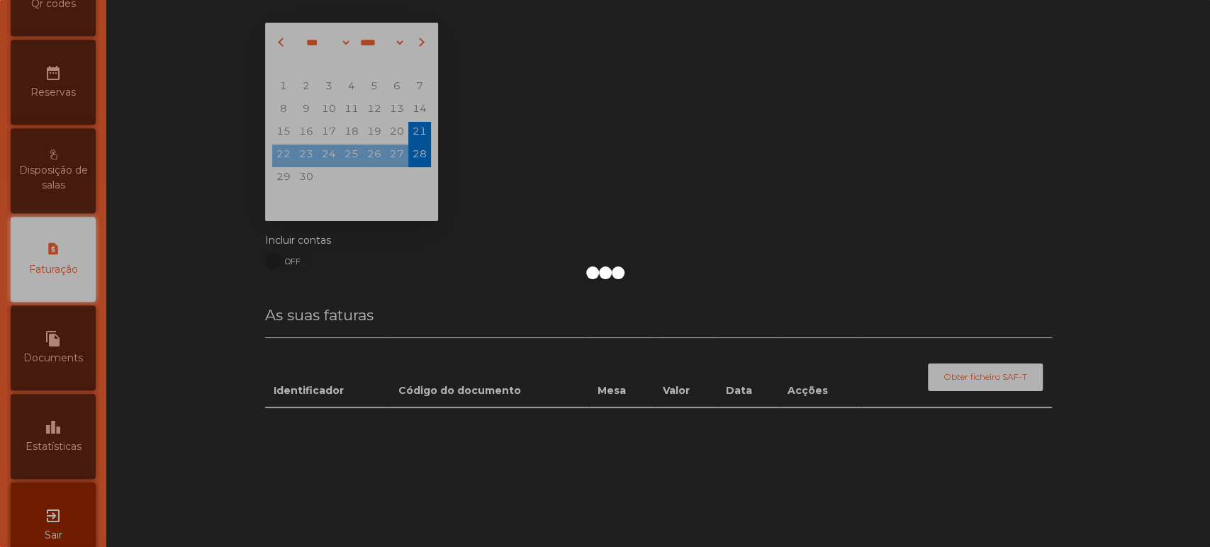
click at [48, 262] on div at bounding box center [605, 273] width 1210 height 547
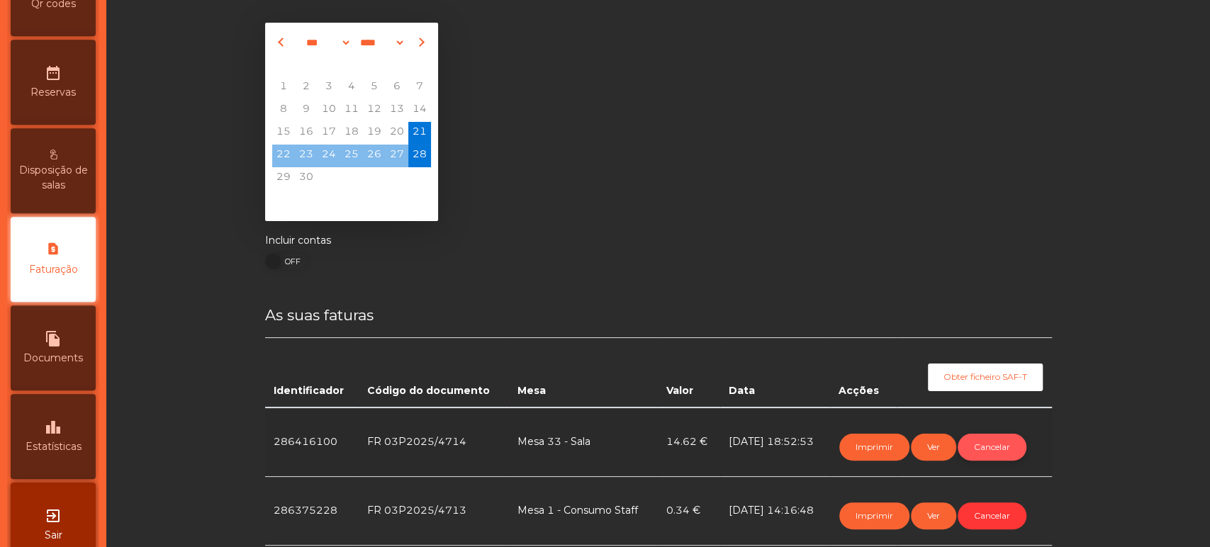
click at [994, 445] on button "Cancelar" at bounding box center [991, 447] width 69 height 27
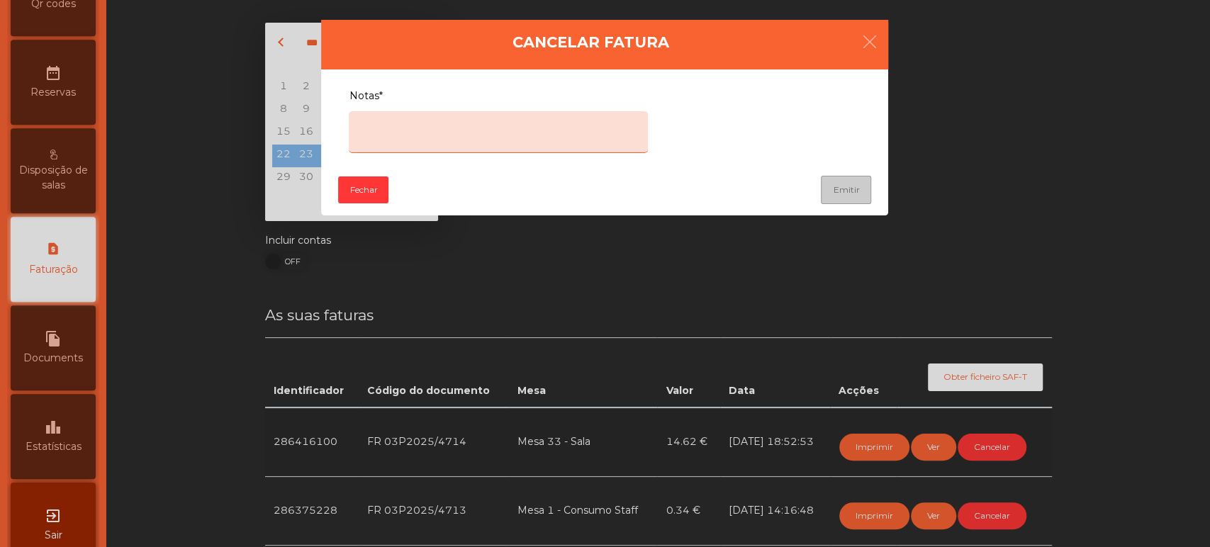
click at [510, 133] on textarea "Notas*" at bounding box center [498, 132] width 299 height 42
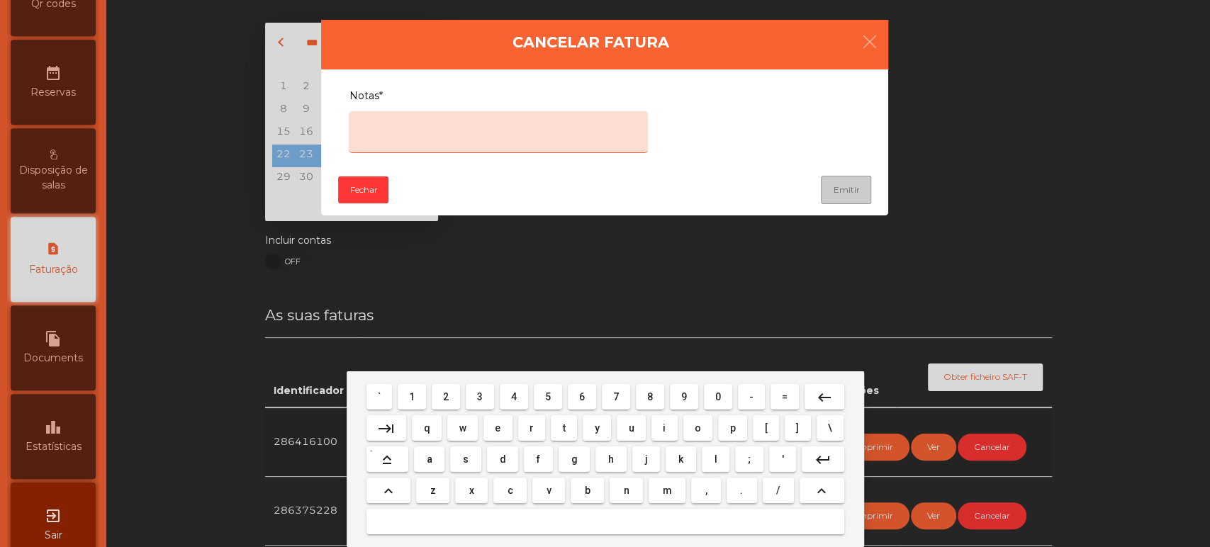
click at [498, 427] on span "e" at bounding box center [498, 427] width 6 height 11
click at [522, 426] on button "r" at bounding box center [532, 428] width 28 height 26
click at [531, 427] on span "r" at bounding box center [531, 427] width 4 height 11
click at [697, 427] on span "o" at bounding box center [698, 427] width 6 height 11
type textarea "****"
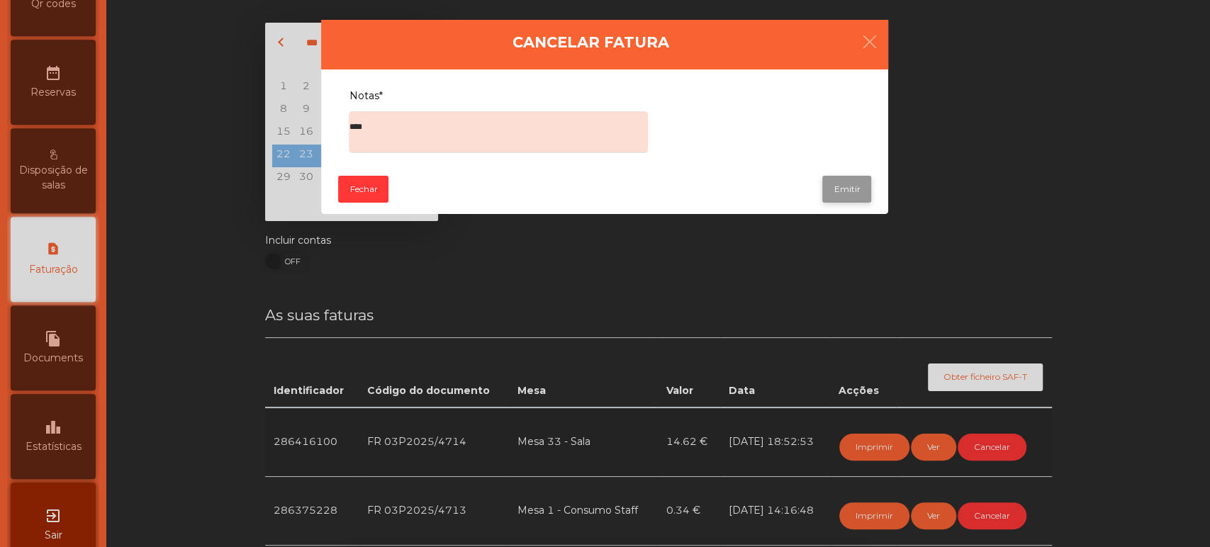
click at [848, 191] on button "Emitir" at bounding box center [846, 189] width 49 height 27
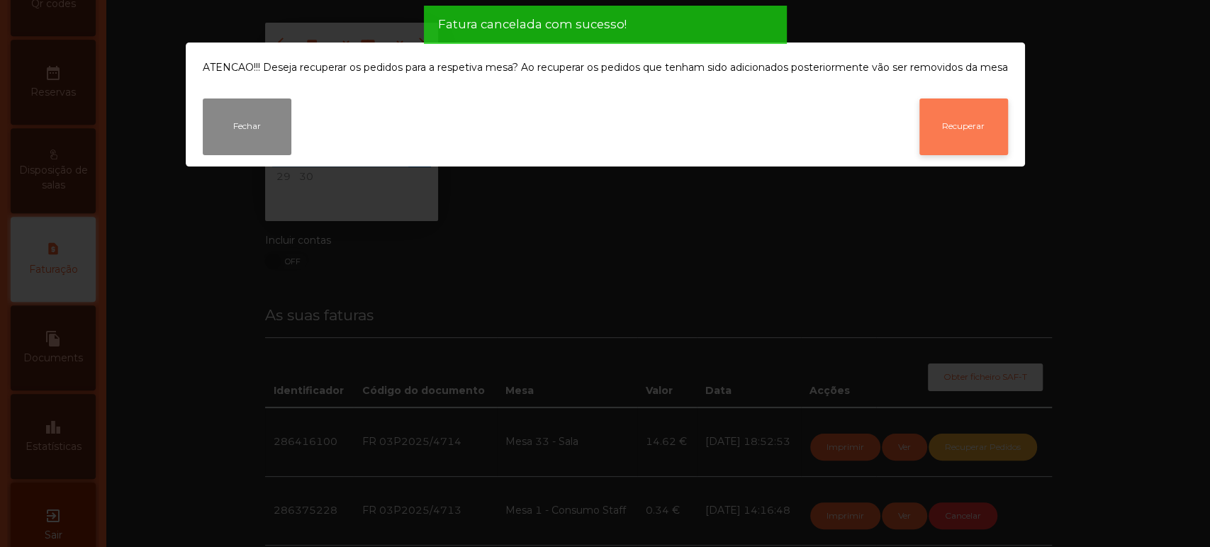
click at [975, 130] on button "Recuperar" at bounding box center [963, 127] width 89 height 57
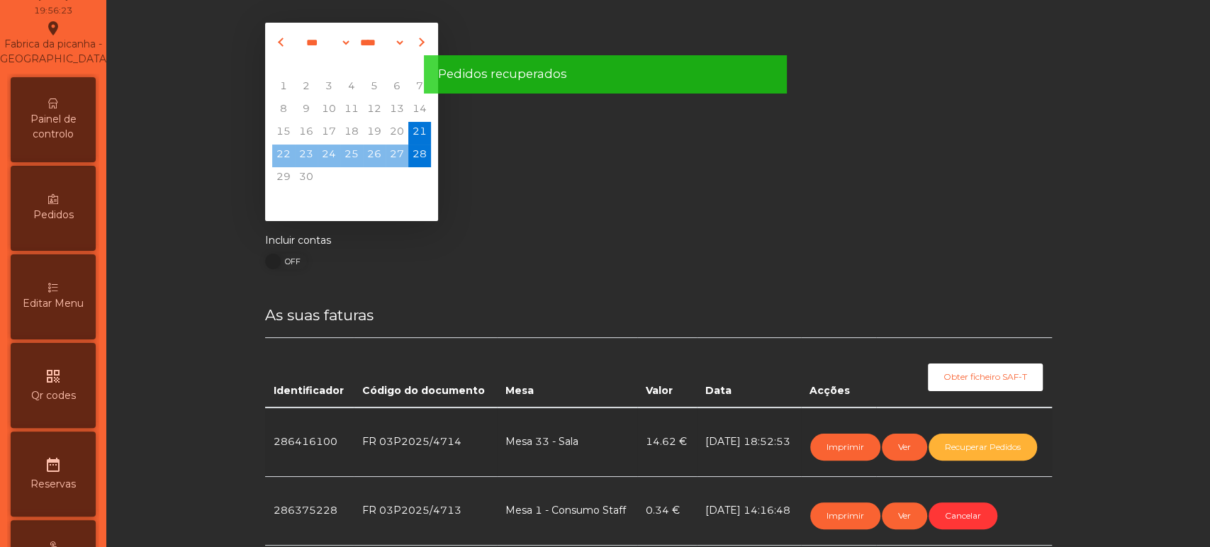
scroll to position [0, 0]
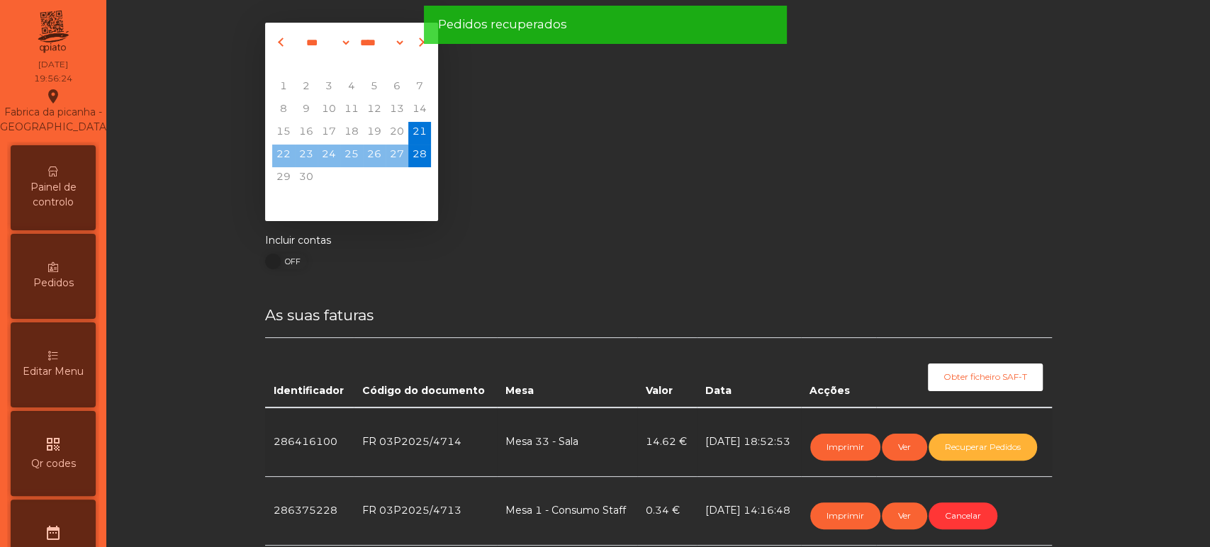
click at [45, 210] on span "Painel de controlo" at bounding box center [53, 195] width 78 height 30
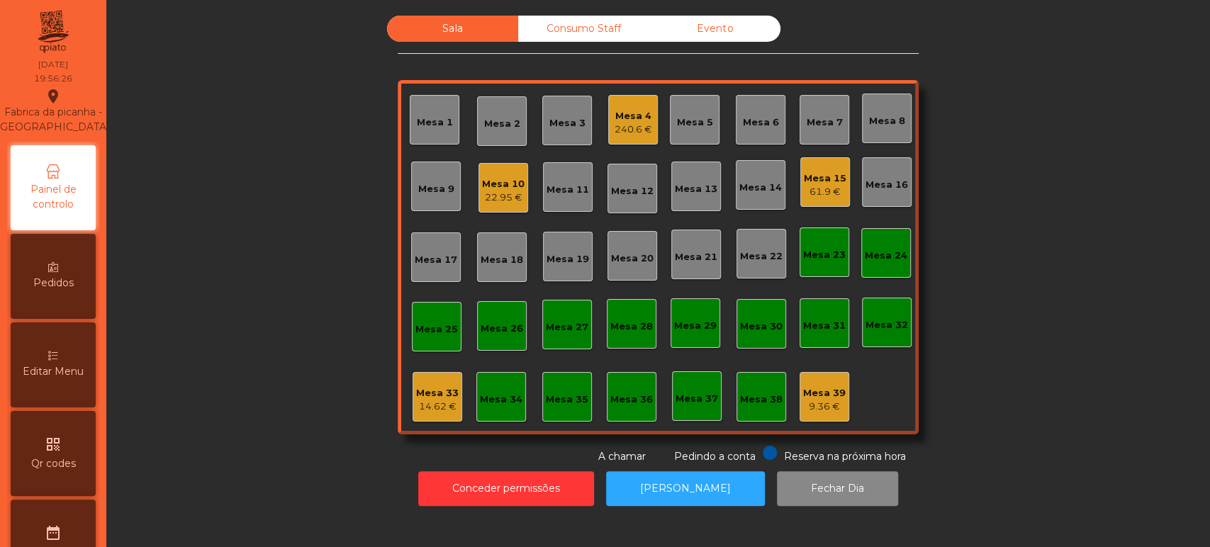
click at [437, 404] on div "14.62 €" at bounding box center [437, 407] width 43 height 14
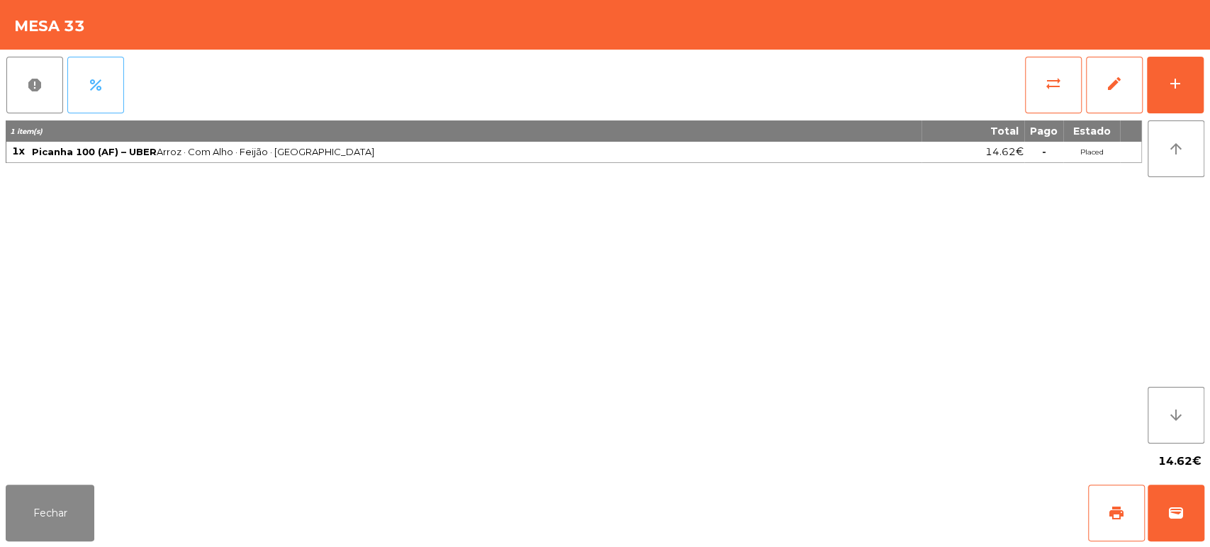
click at [100, 74] on button "percent" at bounding box center [95, 85] width 57 height 57
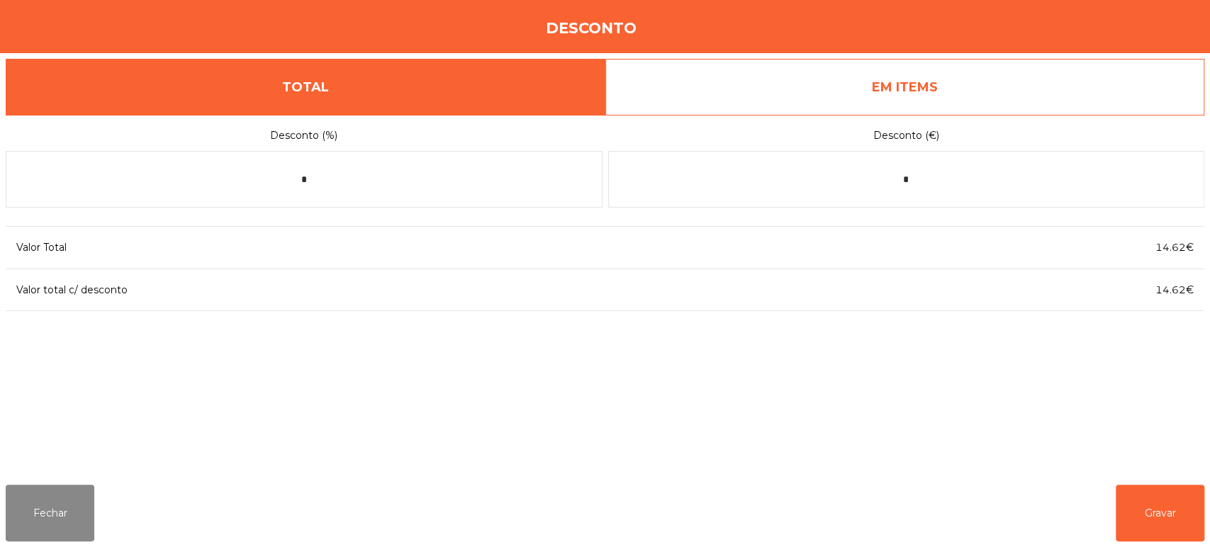
click at [1004, 101] on link "EM ITEMS" at bounding box center [905, 87] width 600 height 57
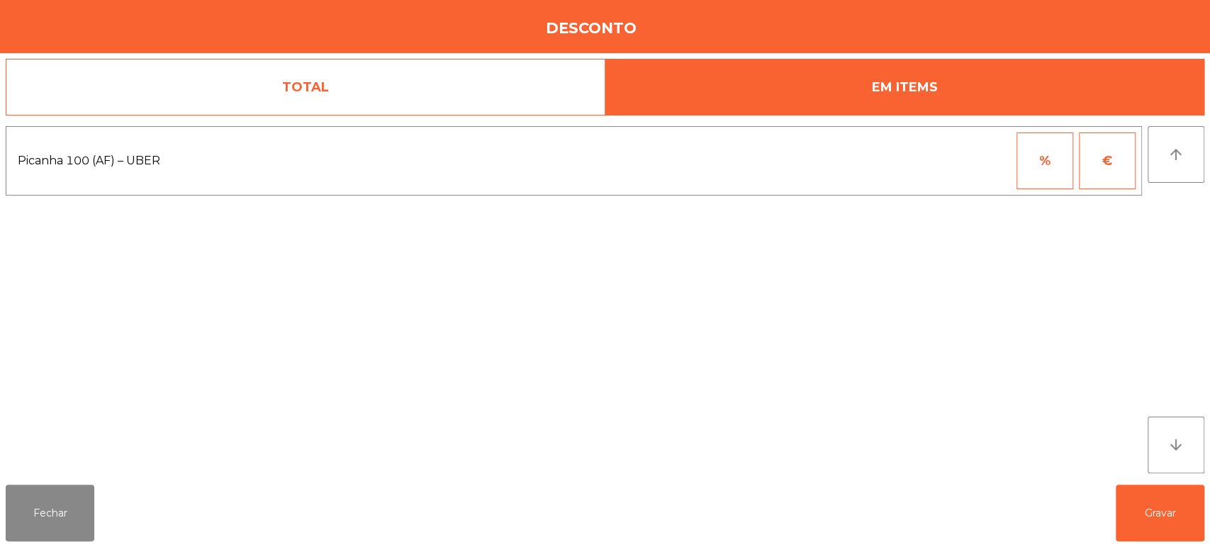
click at [459, 71] on link "TOTAL" at bounding box center [306, 87] width 600 height 57
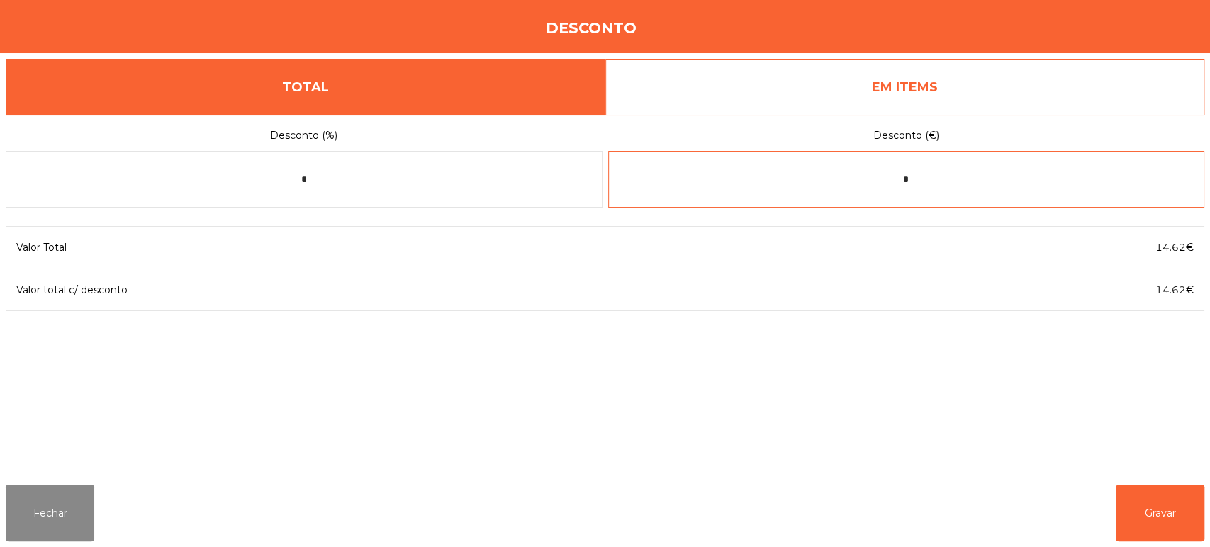
click at [1103, 176] on input "*" at bounding box center [906, 179] width 597 height 57
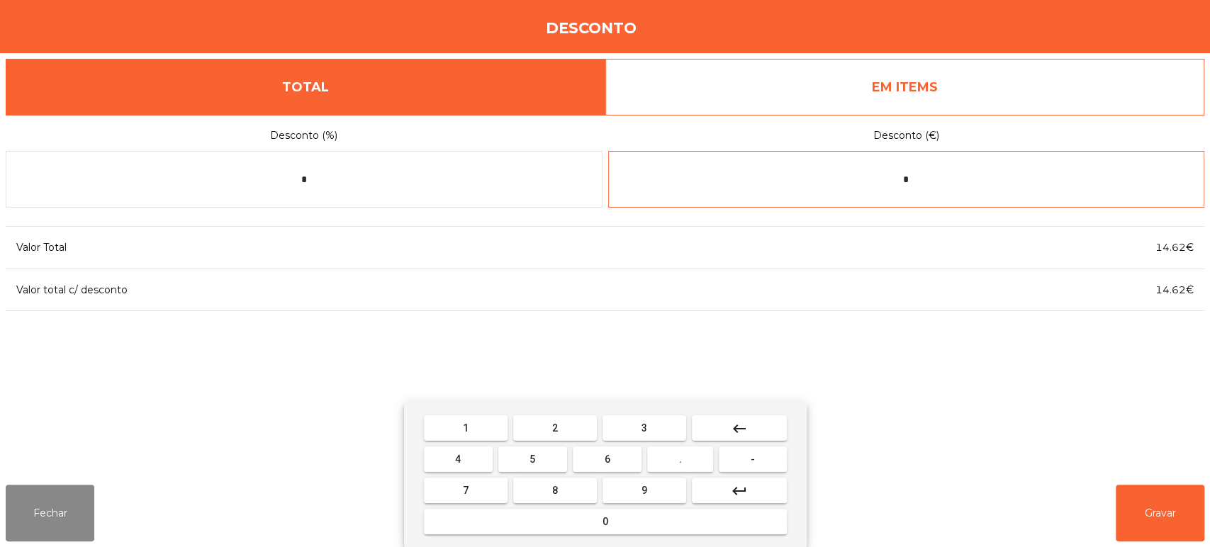
click at [751, 429] on button "keyboard_backspace" at bounding box center [739, 428] width 95 height 26
click at [753, 459] on span "-" at bounding box center [753, 459] width 4 height 11
click at [607, 461] on span "6" at bounding box center [608, 459] width 6 height 11
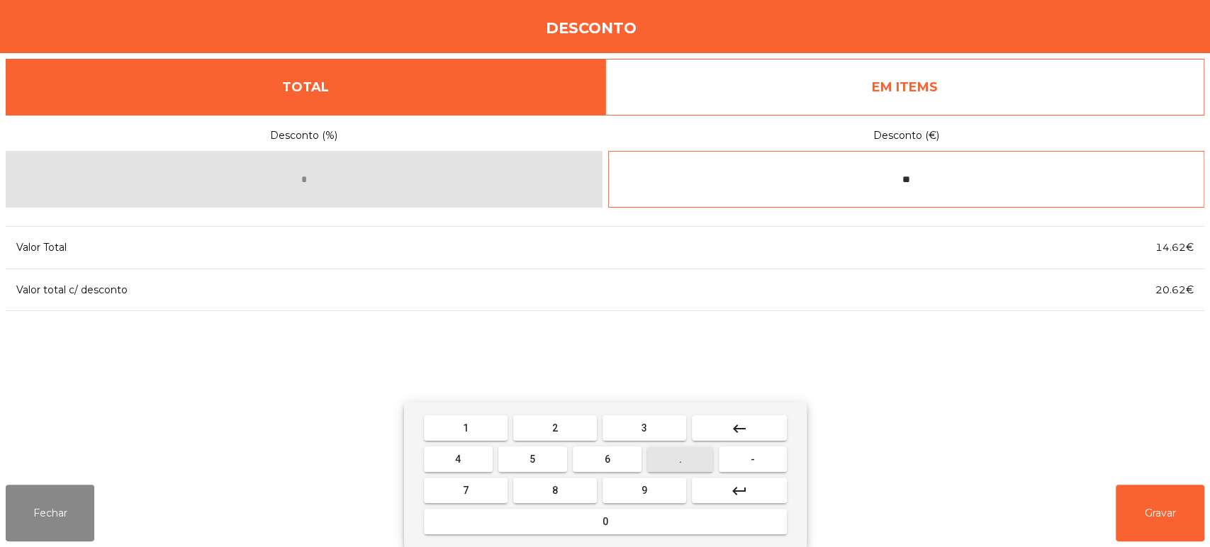
click at [666, 468] on button "." at bounding box center [680, 459] width 66 height 26
click at [554, 427] on span "2" at bounding box center [555, 427] width 6 height 11
click at [607, 459] on span "6" at bounding box center [608, 459] width 6 height 11
type input "*****"
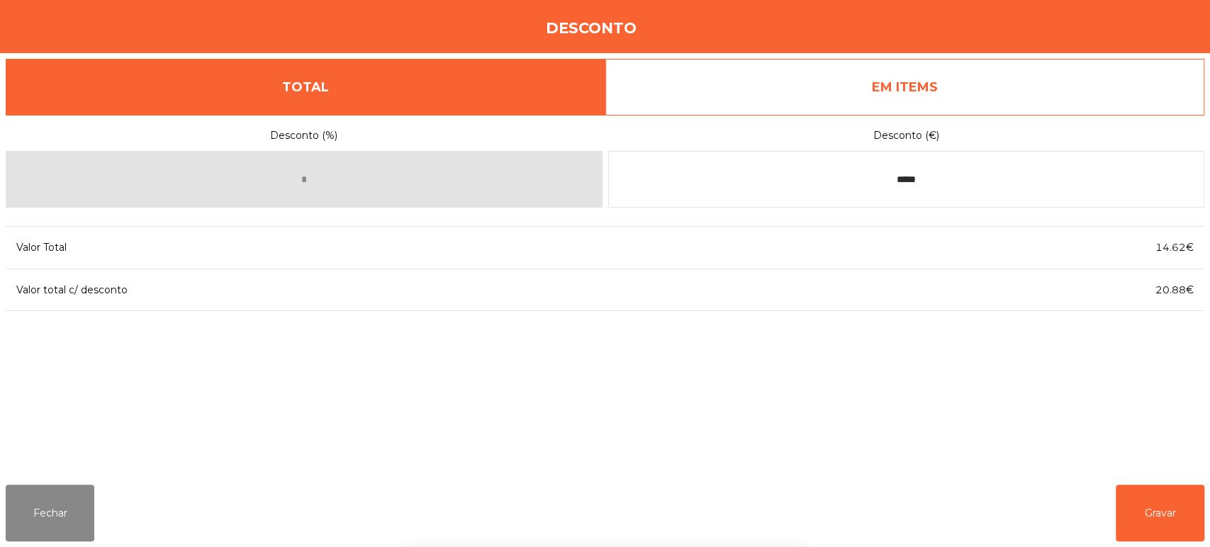
click at [1135, 512] on div "1 2 3 keyboard_backspace 4 5 6 . - 7 8 9 keyboard_return 0" at bounding box center [605, 475] width 1210 height 145
click at [1142, 536] on button "Gravar" at bounding box center [1160, 513] width 89 height 57
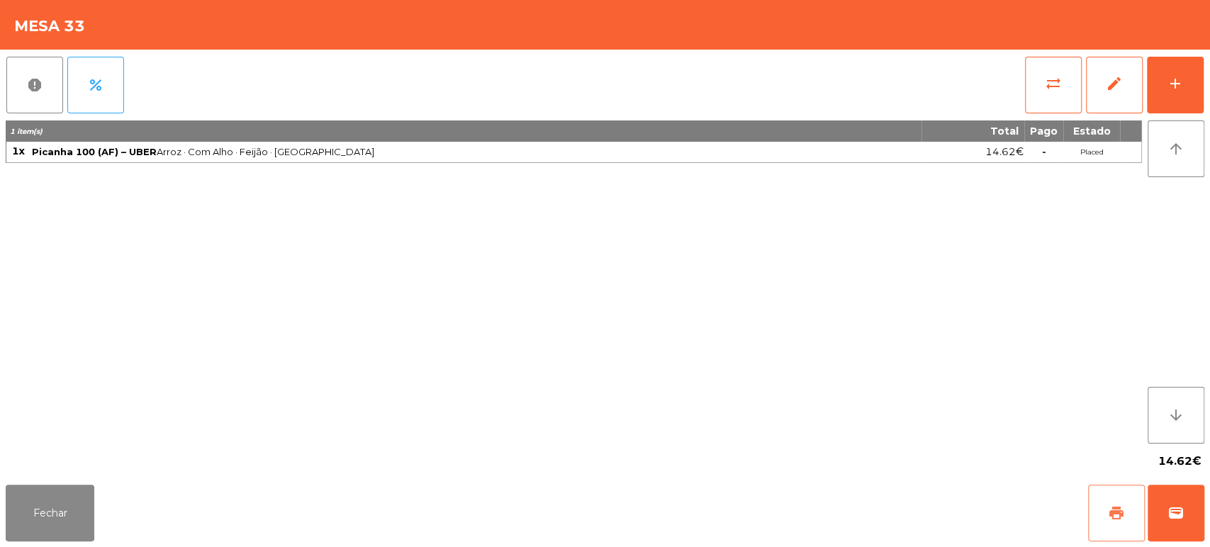
click at [1111, 515] on span "print" at bounding box center [1116, 513] width 17 height 17
click at [93, 95] on button "percent" at bounding box center [95, 85] width 57 height 57
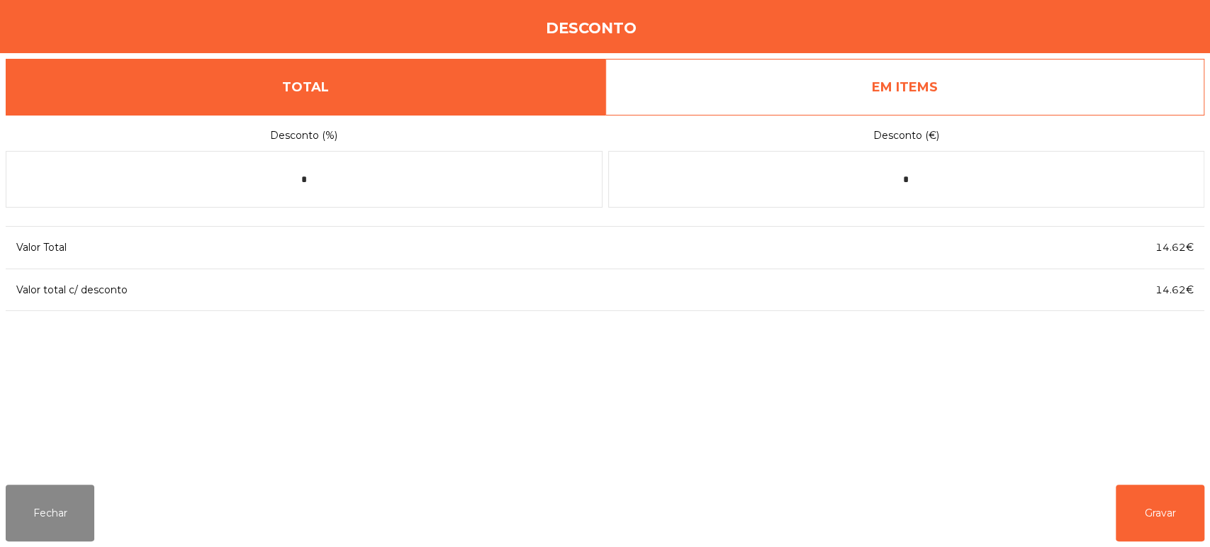
click at [1068, 221] on div "Valor Total 14.62€ Valor total c/ desconto 14.62€" at bounding box center [605, 269] width 1198 height 108
click at [1038, 184] on input "*" at bounding box center [906, 179] width 597 height 57
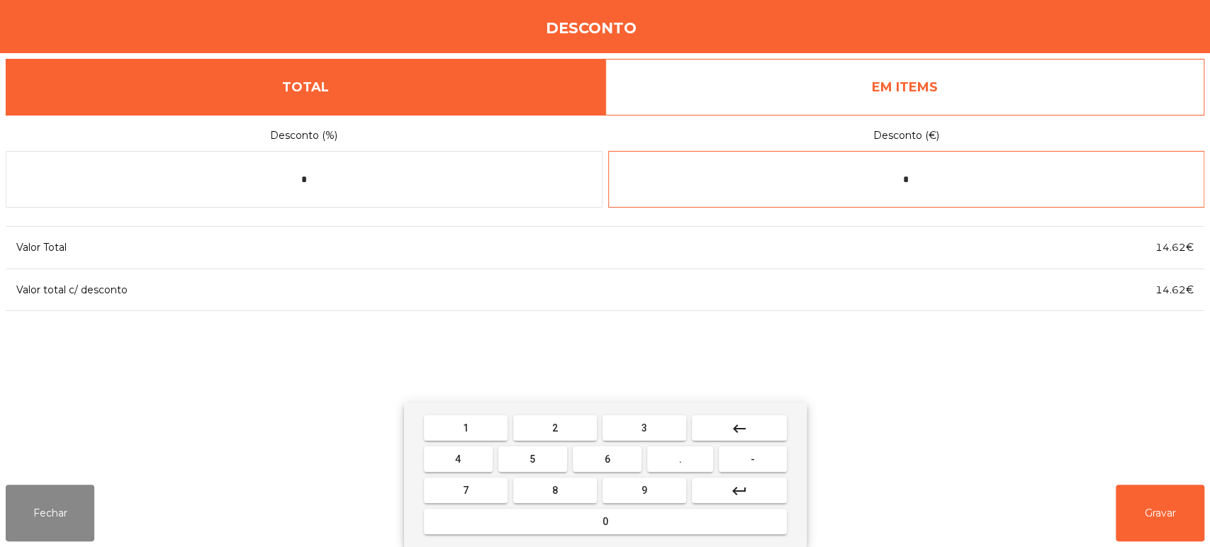
click at [758, 427] on button "keyboard_backspace" at bounding box center [739, 428] width 95 height 26
click at [753, 459] on span "-" at bounding box center [753, 459] width 4 height 11
click at [668, 456] on button "." at bounding box center [680, 459] width 66 height 26
click at [754, 431] on button "keyboard_backspace" at bounding box center [739, 428] width 95 height 26
click at [621, 458] on button "6" at bounding box center [607, 459] width 69 height 26
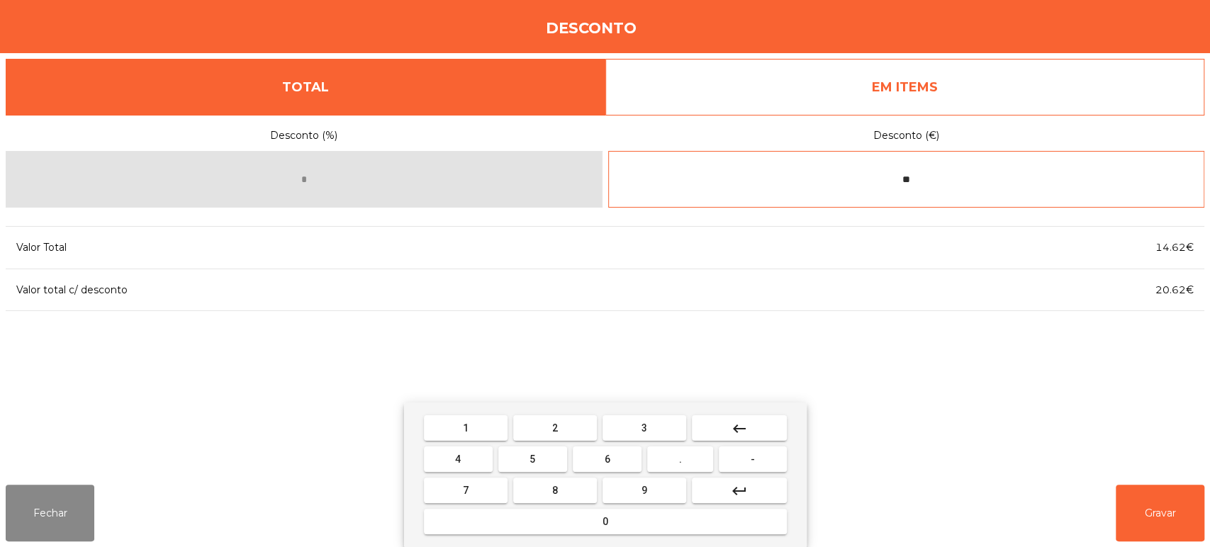
click at [680, 459] on span "." at bounding box center [680, 459] width 3 height 11
click at [567, 425] on button "2" at bounding box center [555, 428] width 84 height 26
click at [625, 462] on button "6" at bounding box center [607, 459] width 69 height 26
type input "*****"
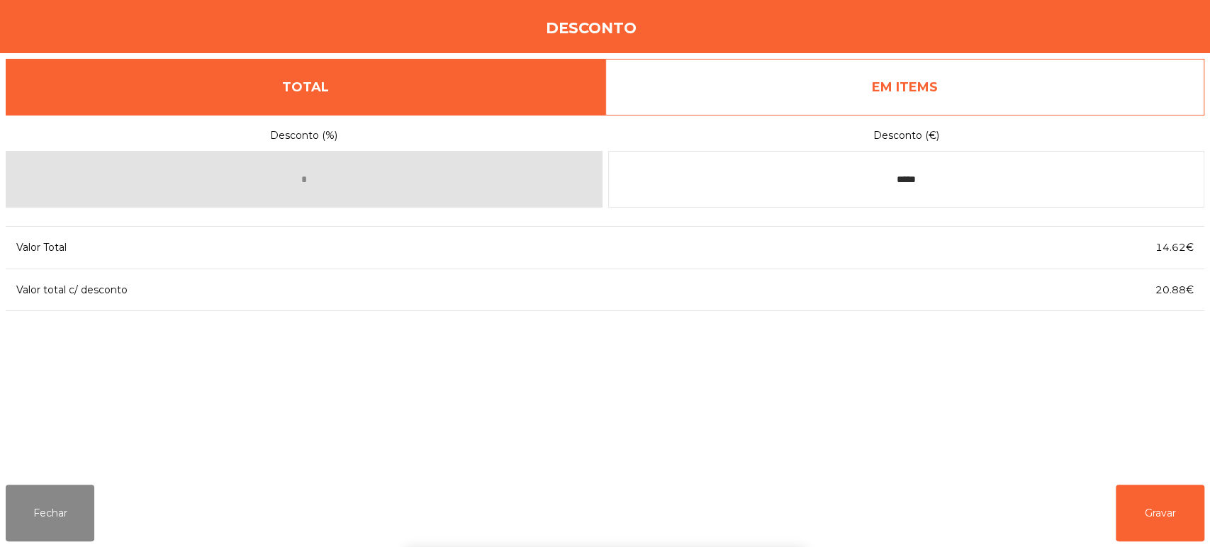
click at [909, 393] on div "Desconto (%) * Desconto (€) ***** Valor Total 14.62€ Valor total c/ desconto 20…" at bounding box center [605, 294] width 1198 height 359
click at [1133, 325] on div "Desconto (%) * Desconto (€) ***** Valor Total 14.62€ Valor total c/ desconto 20…" at bounding box center [605, 294] width 1198 height 359
click at [1145, 320] on div "Valor Total 14.62€ Valor total c/ desconto 20.88€" at bounding box center [605, 269] width 1198 height 108
click at [1149, 303] on div "Valor Total 14.62€ Valor total c/ desconto 20.88€" at bounding box center [605, 269] width 1198 height 108
click at [1140, 519] on button "Gravar" at bounding box center [1160, 513] width 89 height 57
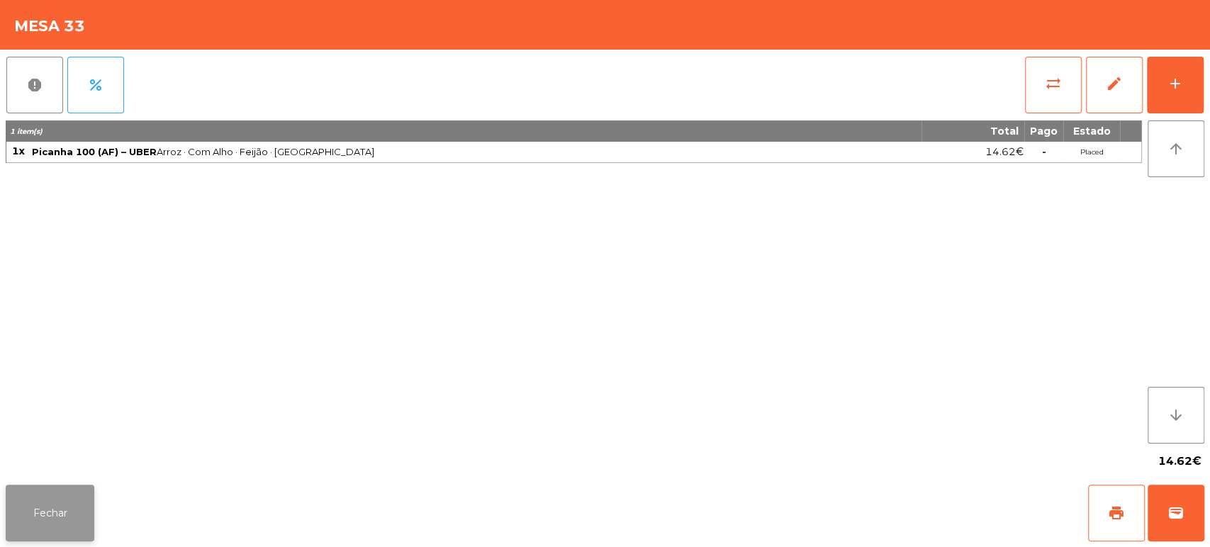
click at [50, 488] on button "Fechar" at bounding box center [50, 513] width 89 height 57
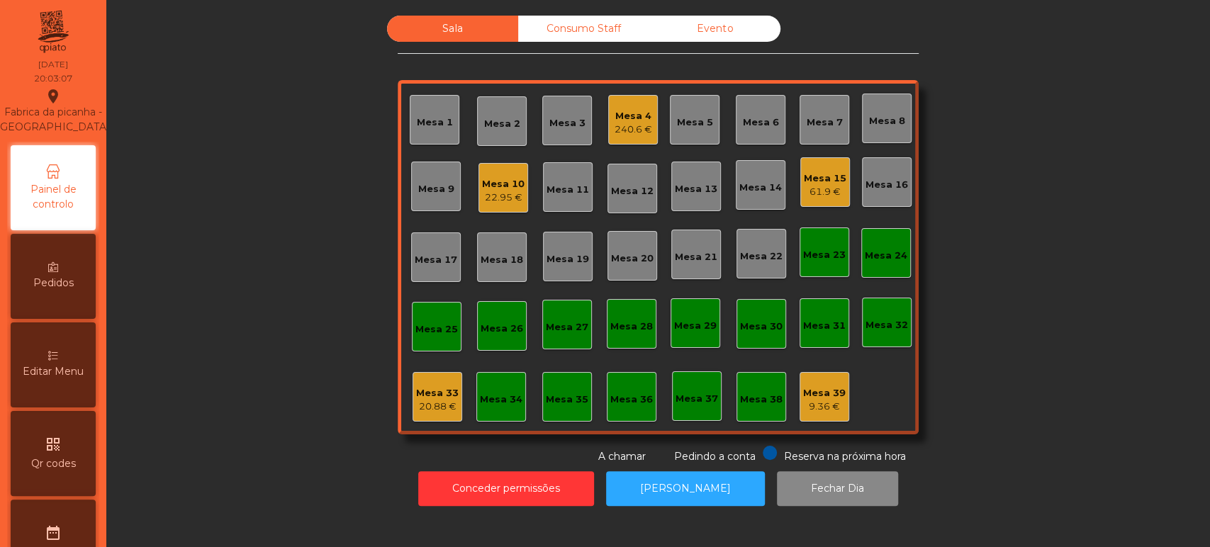
click at [421, 408] on div "20.88 €" at bounding box center [437, 407] width 43 height 14
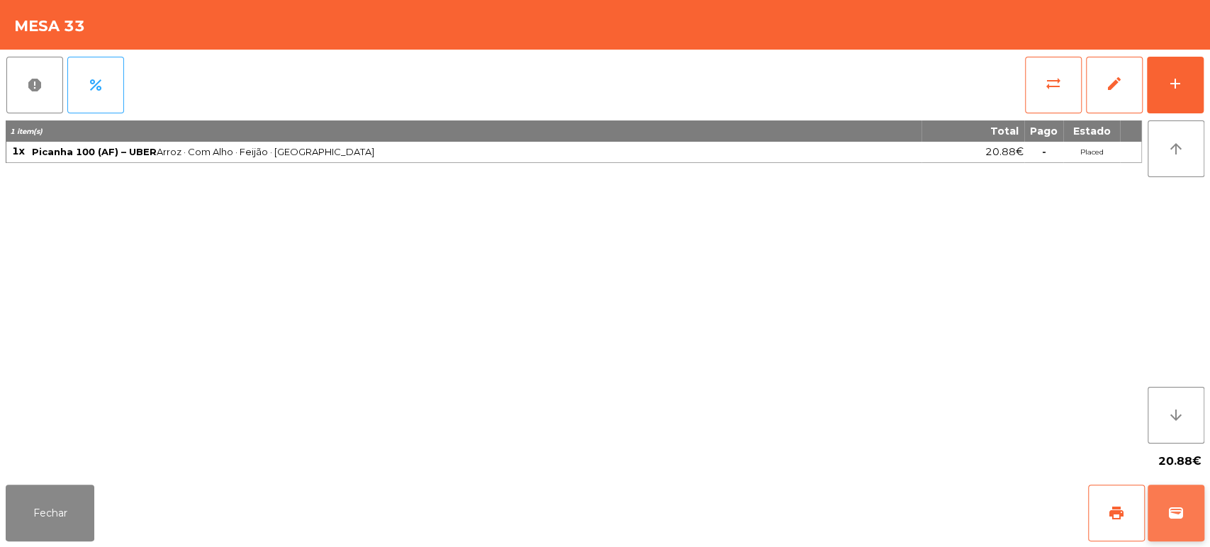
click at [1175, 529] on button "wallet" at bounding box center [1175, 513] width 57 height 57
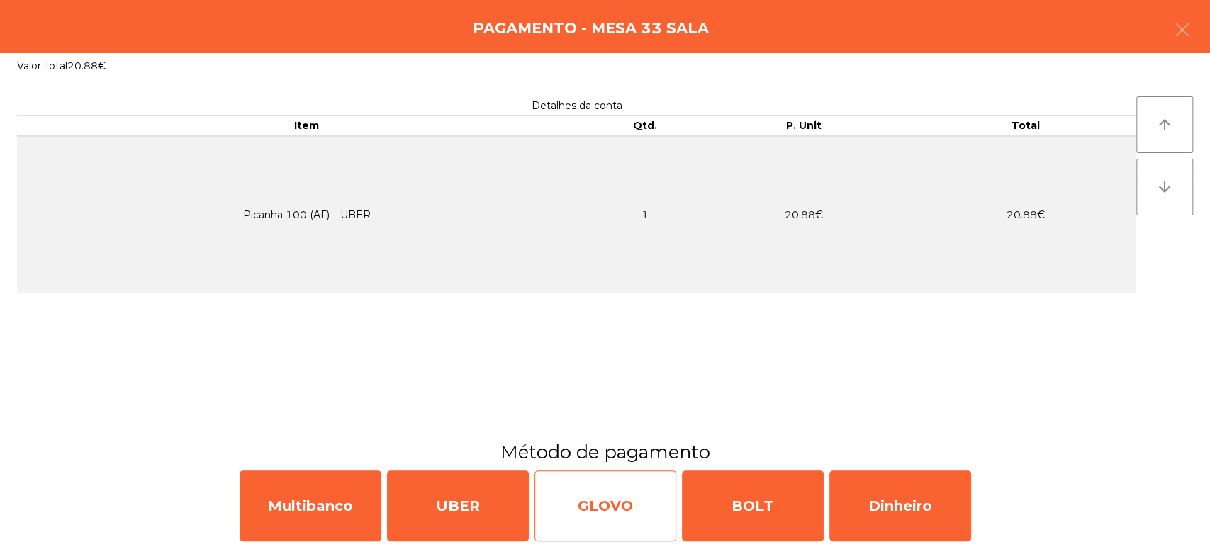
click at [625, 493] on div "GLOVO" at bounding box center [605, 506] width 142 height 71
select select "**"
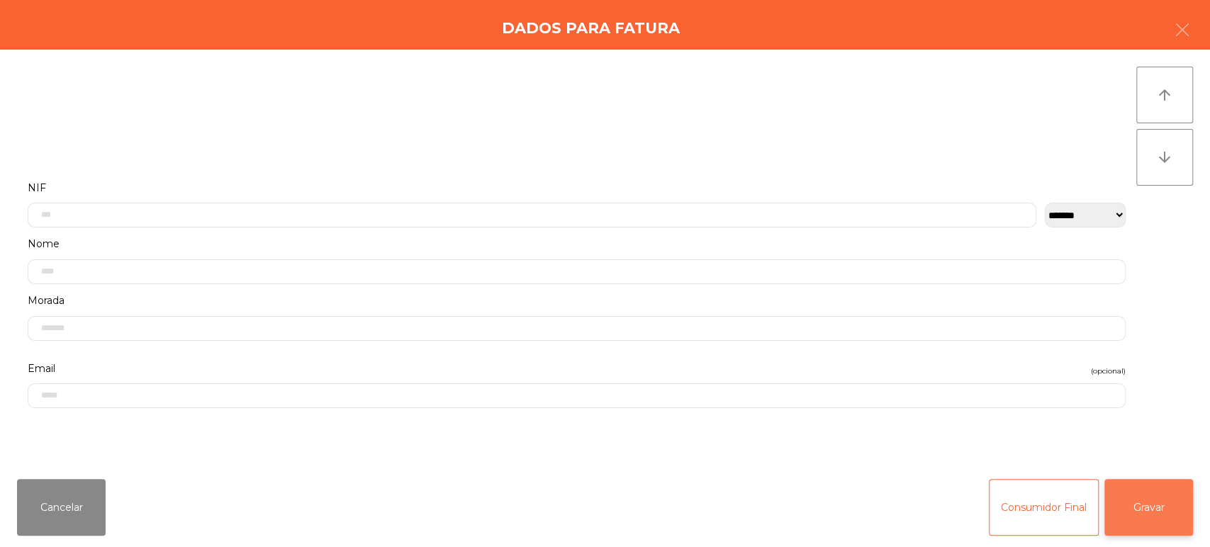
click at [1162, 514] on button "Gravar" at bounding box center [1148, 507] width 89 height 57
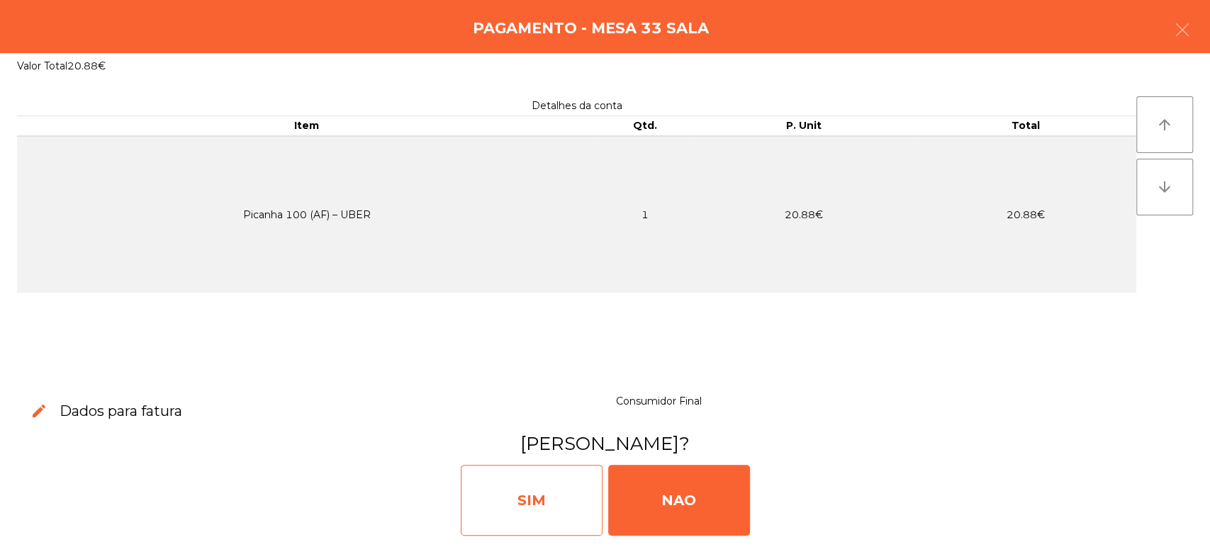
click at [550, 497] on div "SIM" at bounding box center [532, 500] width 142 height 71
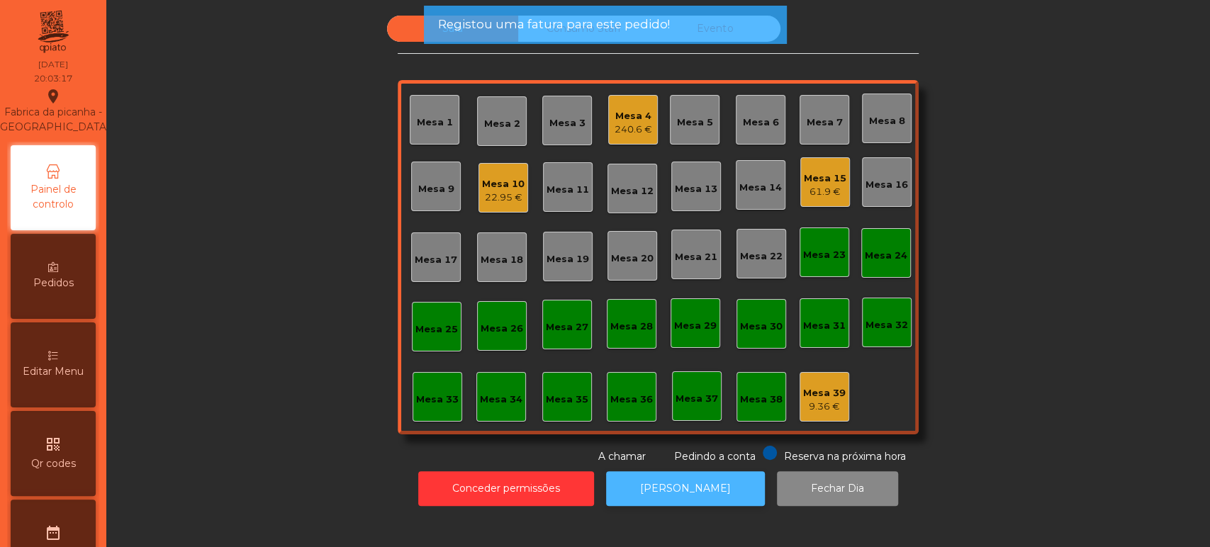
click at [660, 473] on button "[PERSON_NAME]" at bounding box center [685, 488] width 159 height 35
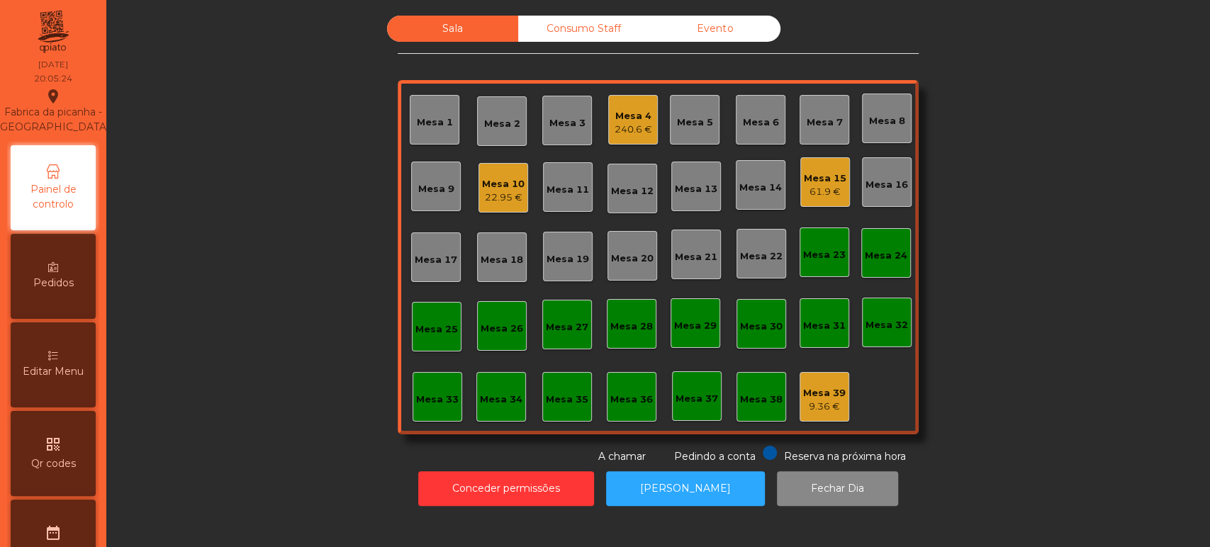
click at [831, 122] on div "Mesa 7" at bounding box center [825, 123] width 36 height 14
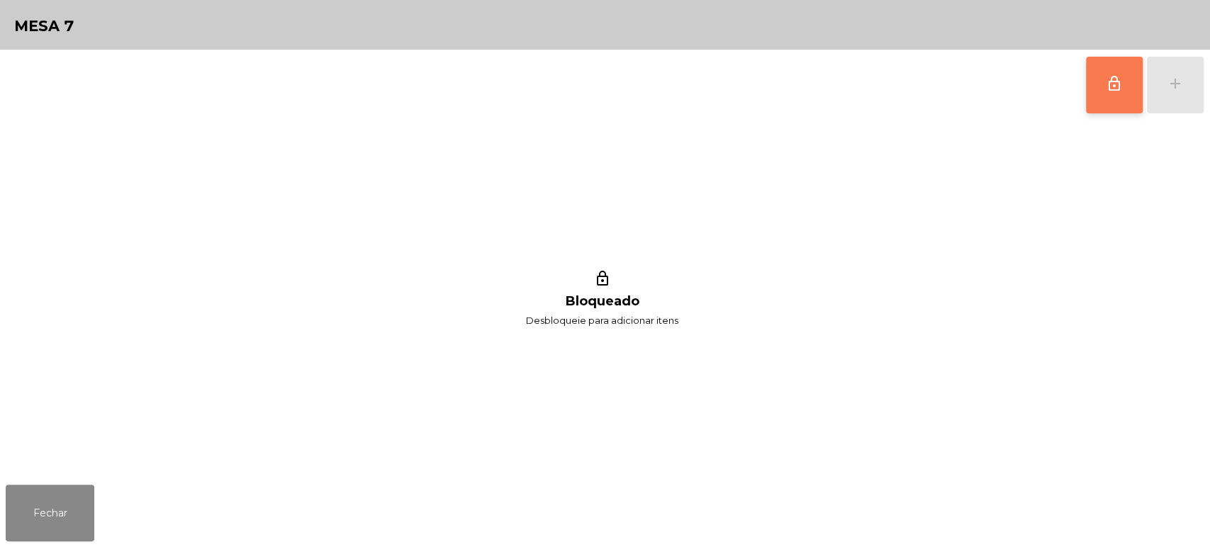
click at [1099, 94] on button "lock_outline" at bounding box center [1114, 85] width 57 height 57
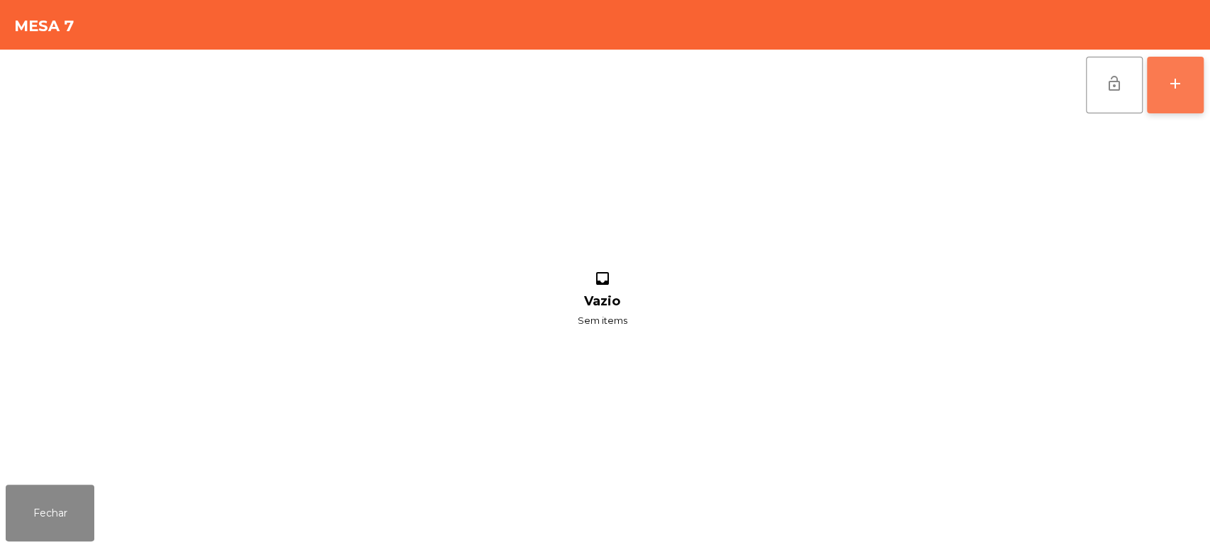
click at [1180, 91] on div "add" at bounding box center [1175, 83] width 17 height 17
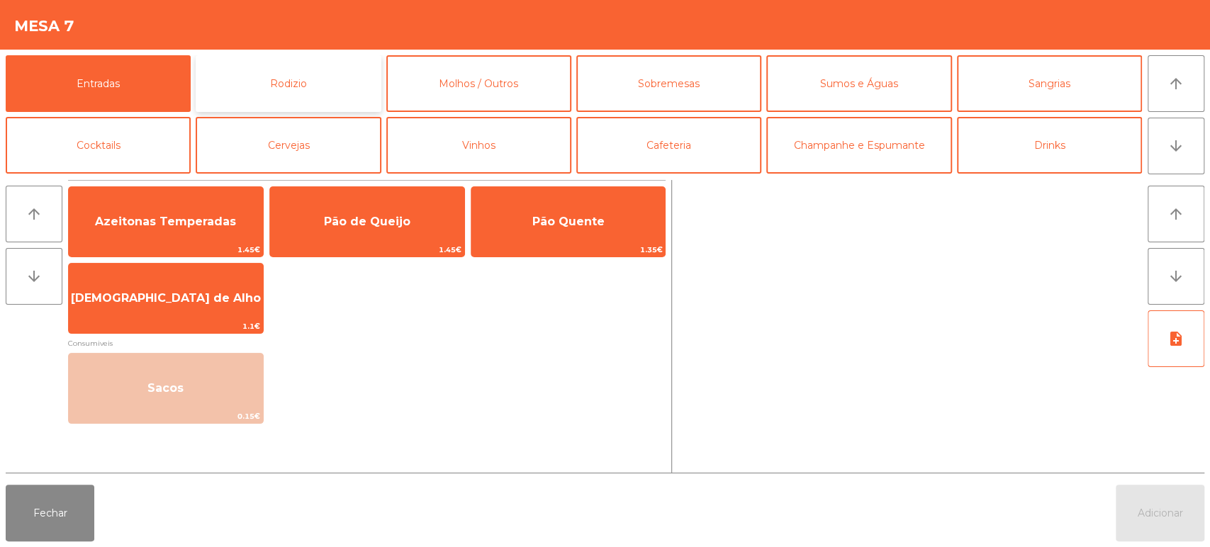
click at [305, 65] on button "Rodizio" at bounding box center [288, 83] width 185 height 57
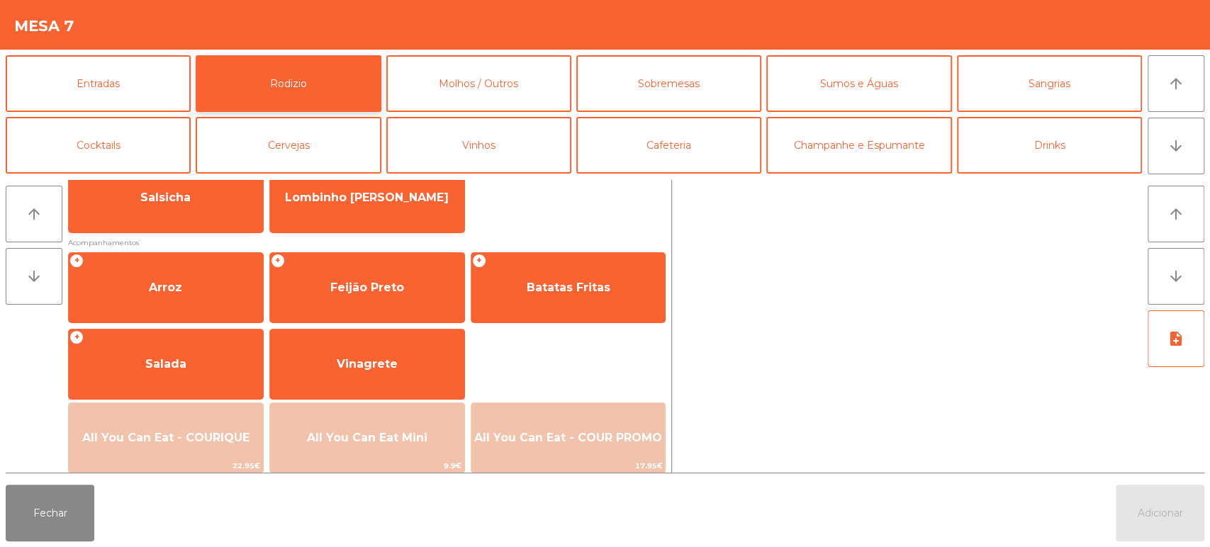
scroll to position [128, 0]
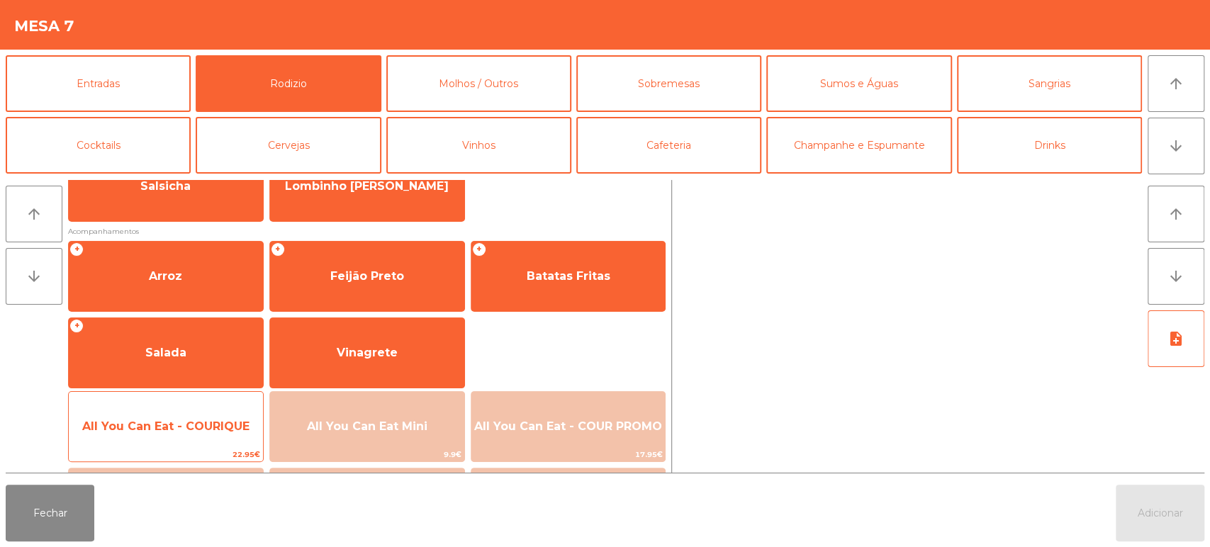
click at [170, 394] on div "All You Can Eat - COURIQUE 22.95€" at bounding box center [166, 426] width 196 height 71
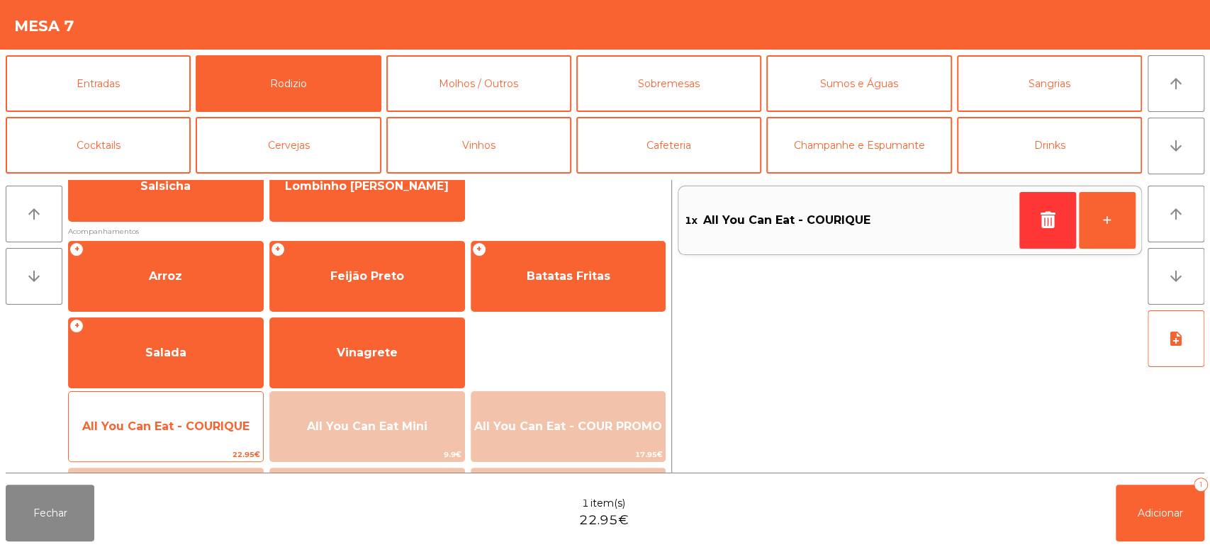
click at [162, 429] on span "All You Can Eat - COURIQUE" at bounding box center [165, 426] width 167 height 13
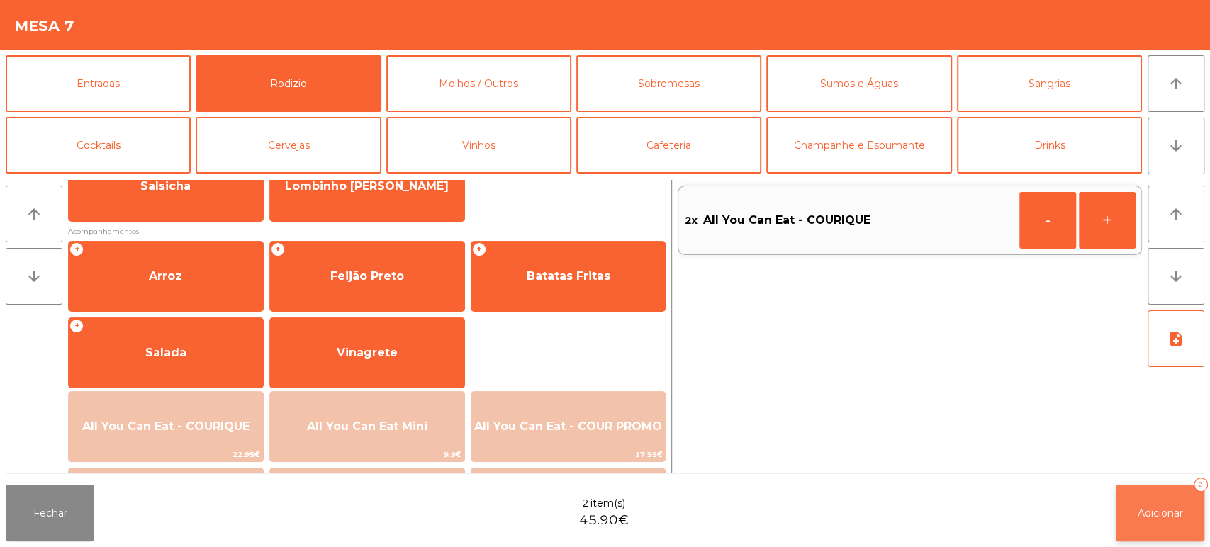
click at [1155, 517] on span "Adicionar" at bounding box center [1159, 513] width 45 height 13
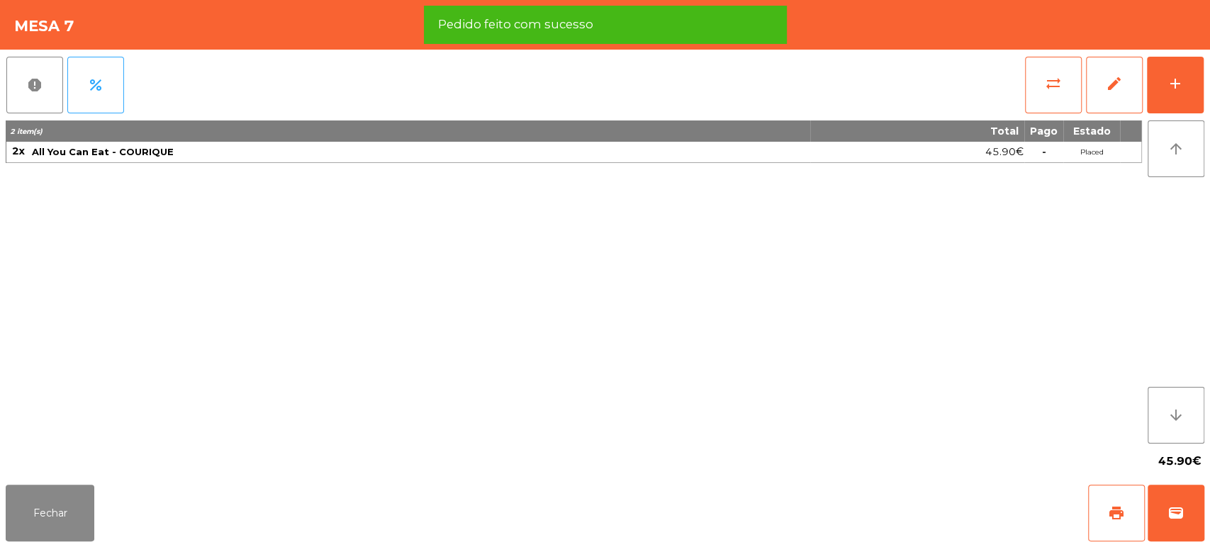
click at [1, 545] on div "Fechar print wallet" at bounding box center [605, 513] width 1210 height 68
click at [62, 498] on button "Fechar" at bounding box center [50, 513] width 89 height 57
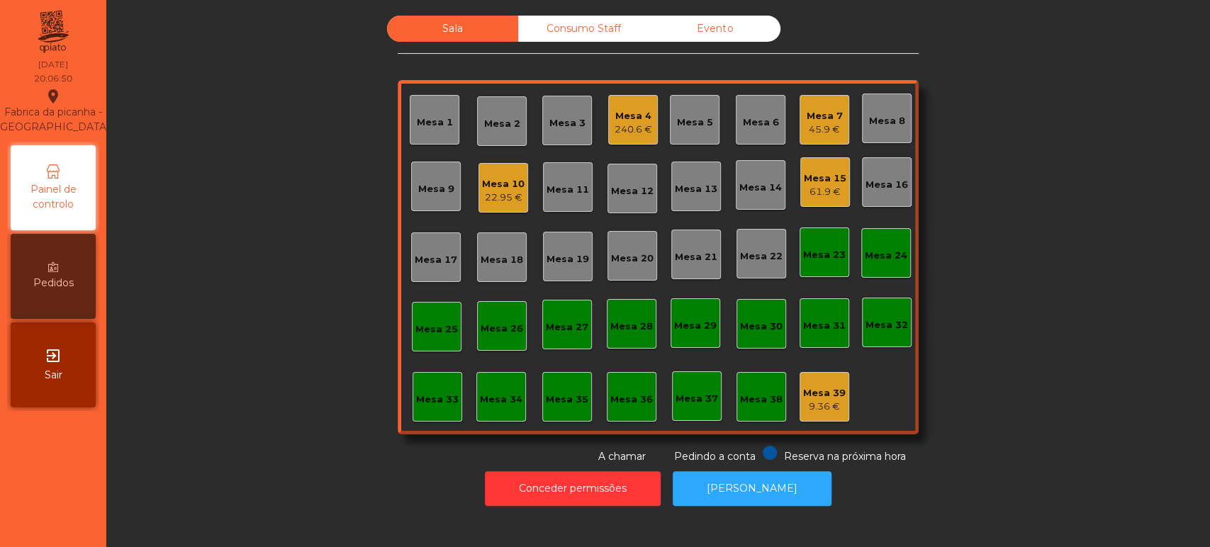
click at [332, 299] on div "Sala Consumo Staff Evento Mesa 1 Mesa 2 Mesa 3 Mesa 4 240.6 € Mesa 5 Mesa 6 Mes…" at bounding box center [657, 240] width 1065 height 449
click at [624, 128] on div "240.6 €" at bounding box center [633, 130] width 38 height 14
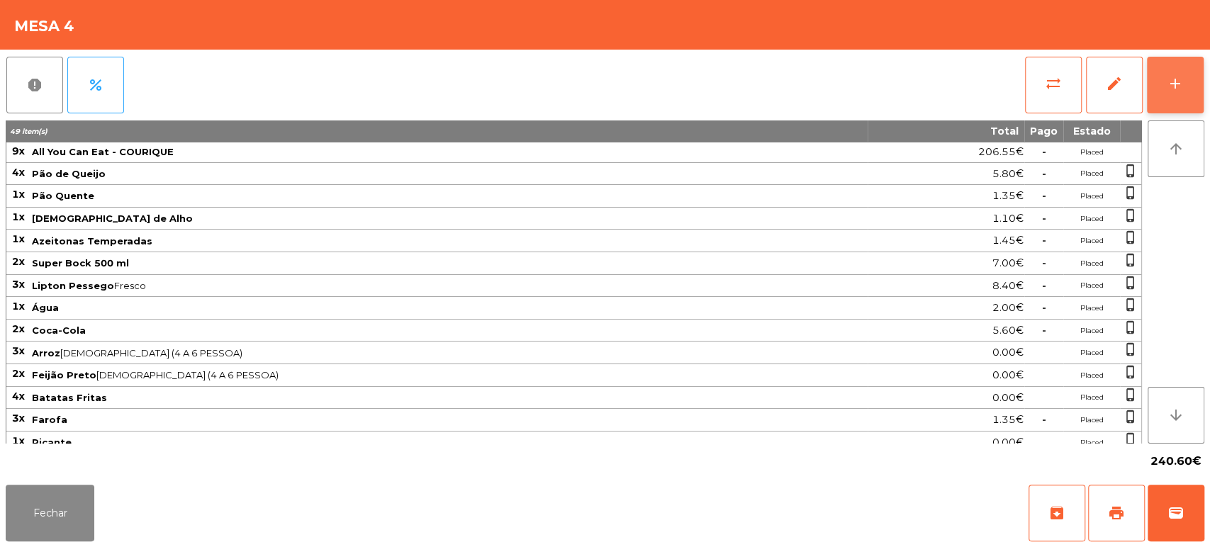
click at [1172, 84] on div "add" at bounding box center [1175, 83] width 17 height 17
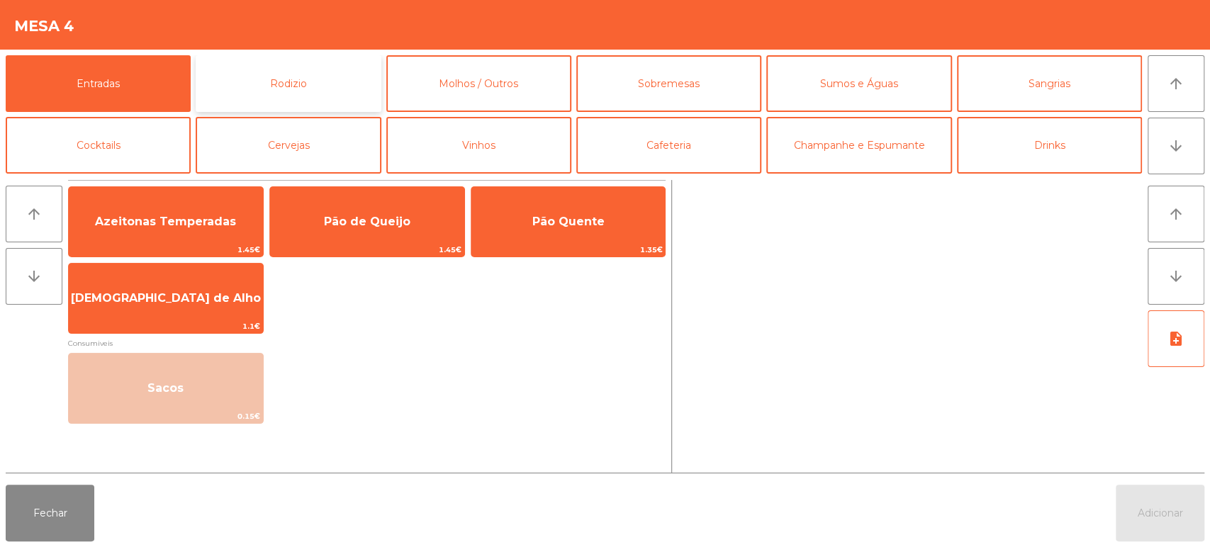
click at [332, 74] on button "Rodizio" at bounding box center [288, 83] width 185 height 57
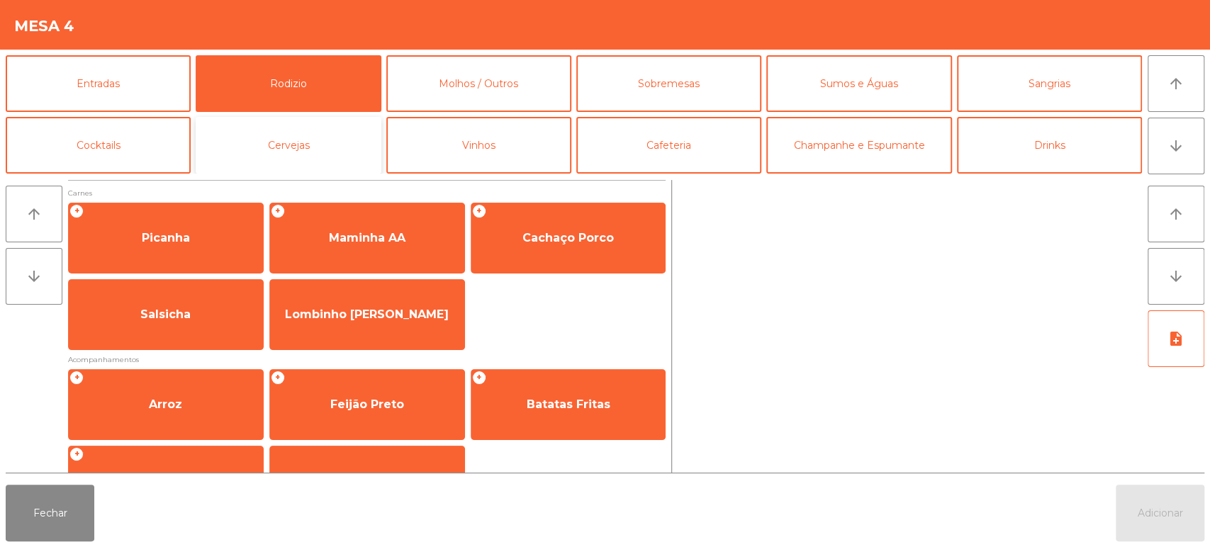
click at [358, 143] on button "Cervejas" at bounding box center [288, 145] width 185 height 57
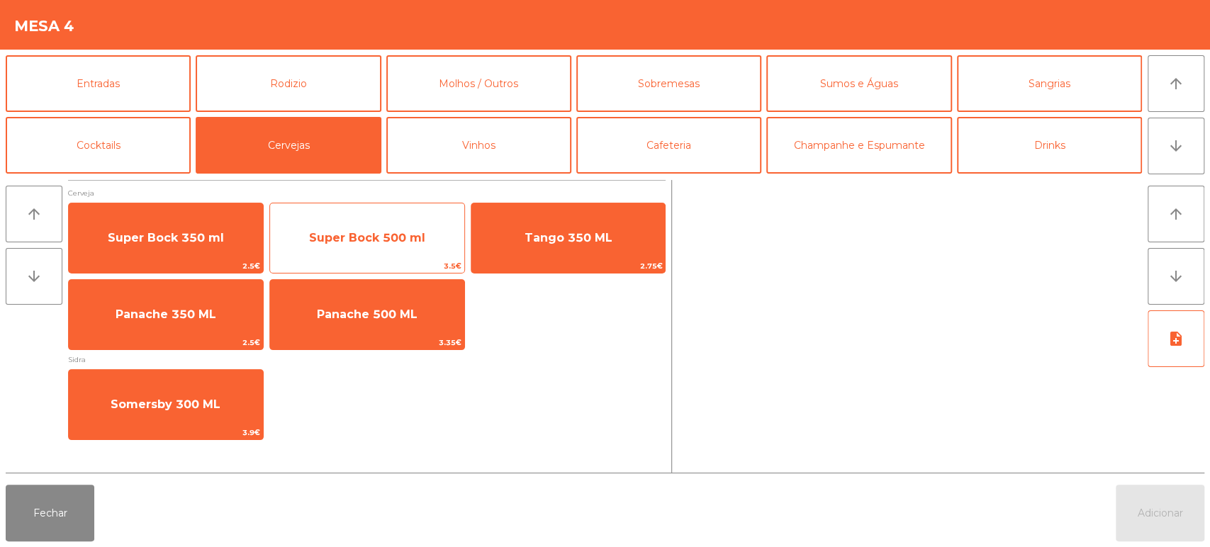
click at [371, 258] on div "Super Bock 500 ml 3.5€" at bounding box center [367, 238] width 196 height 71
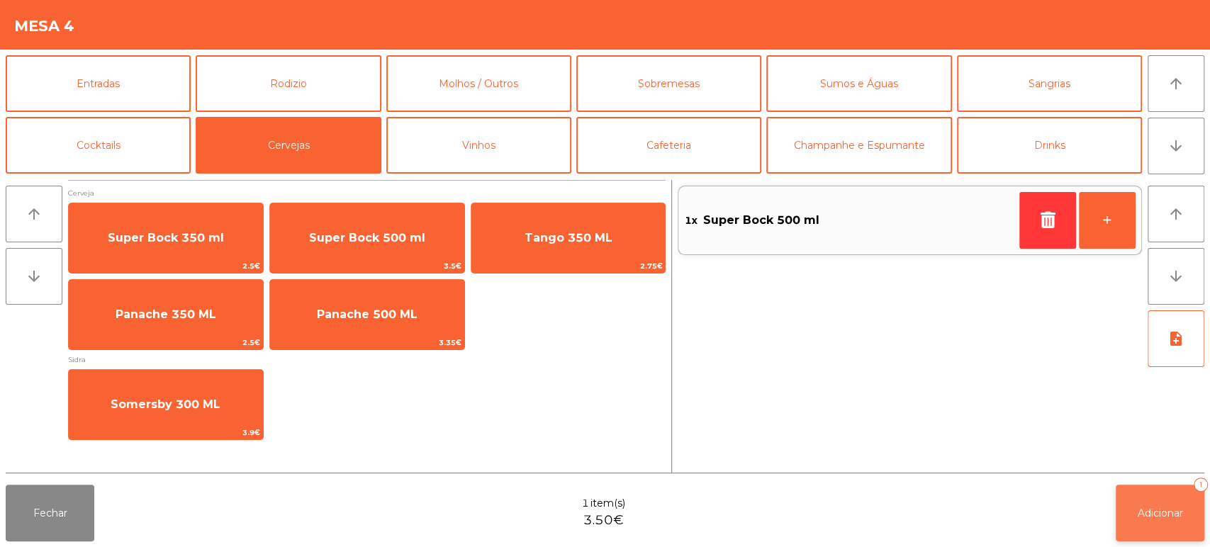
click at [1144, 519] on button "Adicionar 1" at bounding box center [1160, 513] width 89 height 57
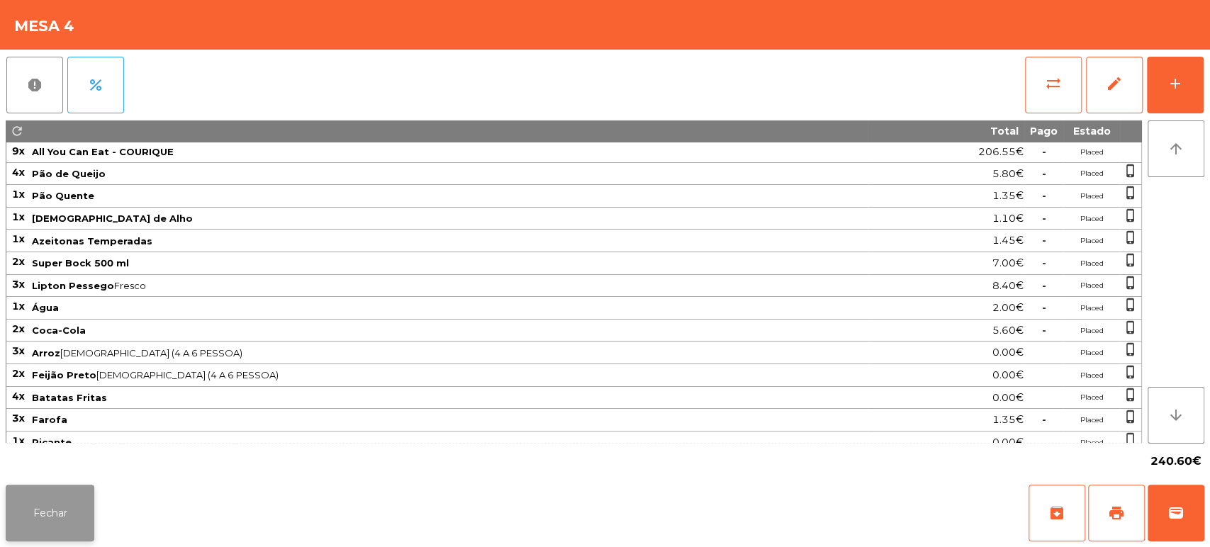
click at [87, 489] on button "Fechar" at bounding box center [50, 513] width 89 height 57
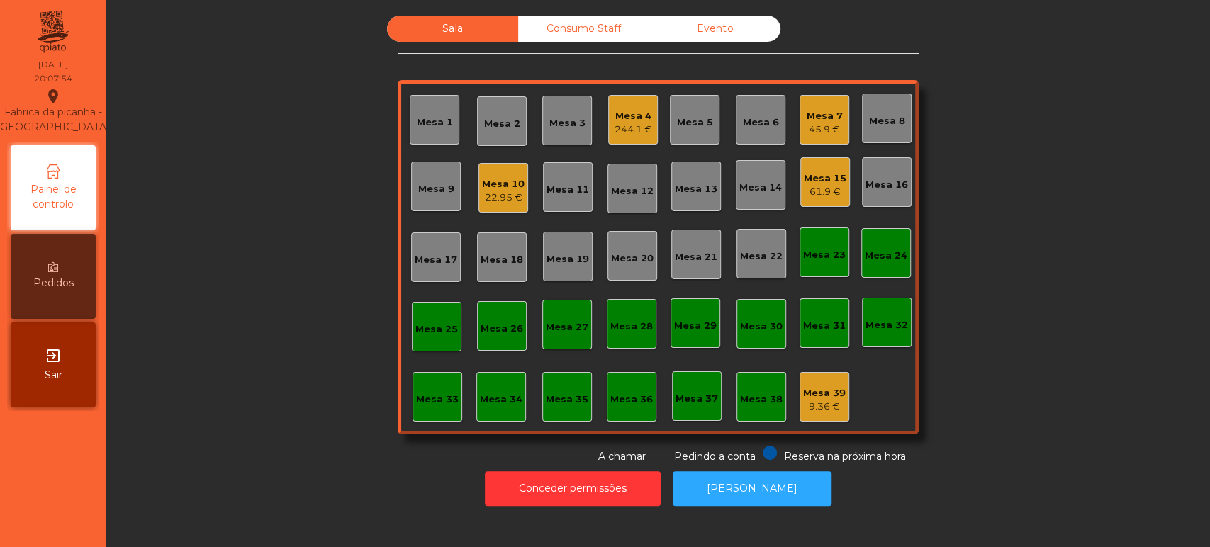
click at [832, 197] on div "61.9 €" at bounding box center [825, 192] width 43 height 14
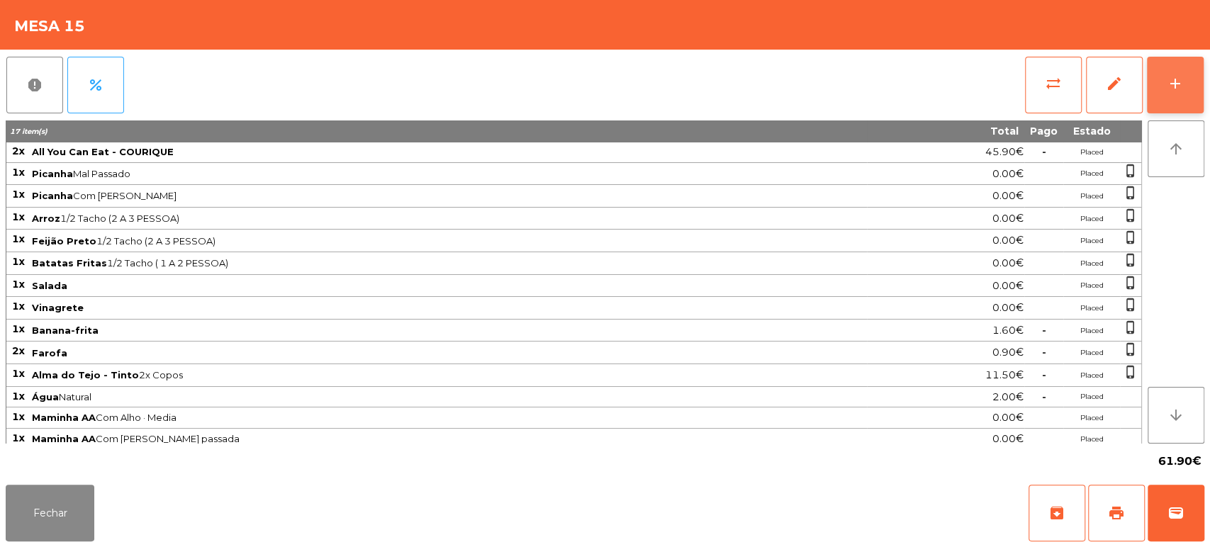
click at [1201, 90] on button "add" at bounding box center [1175, 85] width 57 height 57
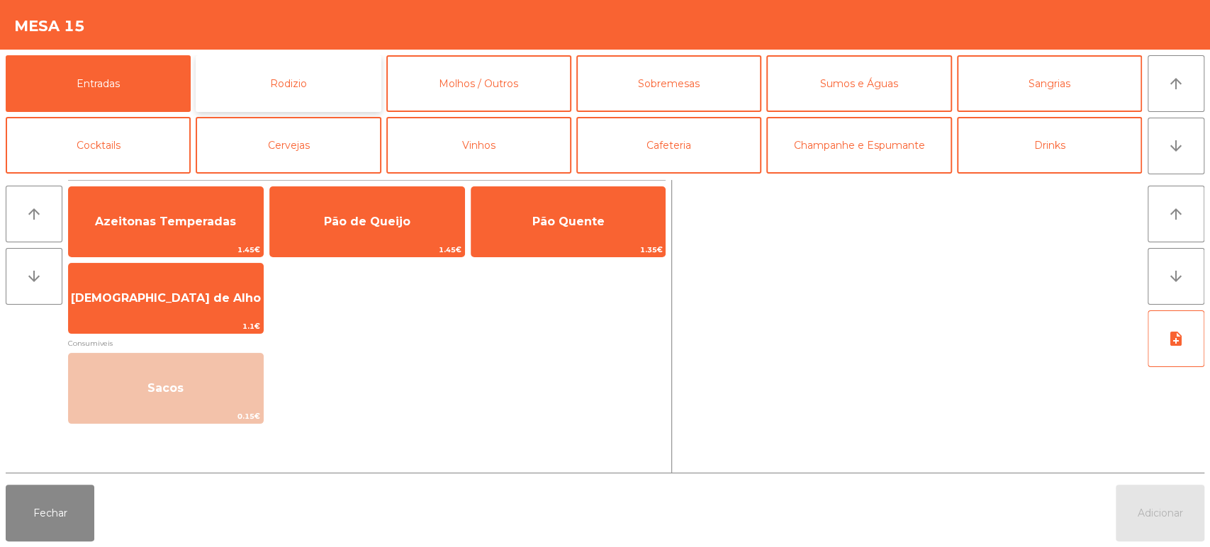
click at [281, 102] on button "Rodizio" at bounding box center [288, 83] width 185 height 57
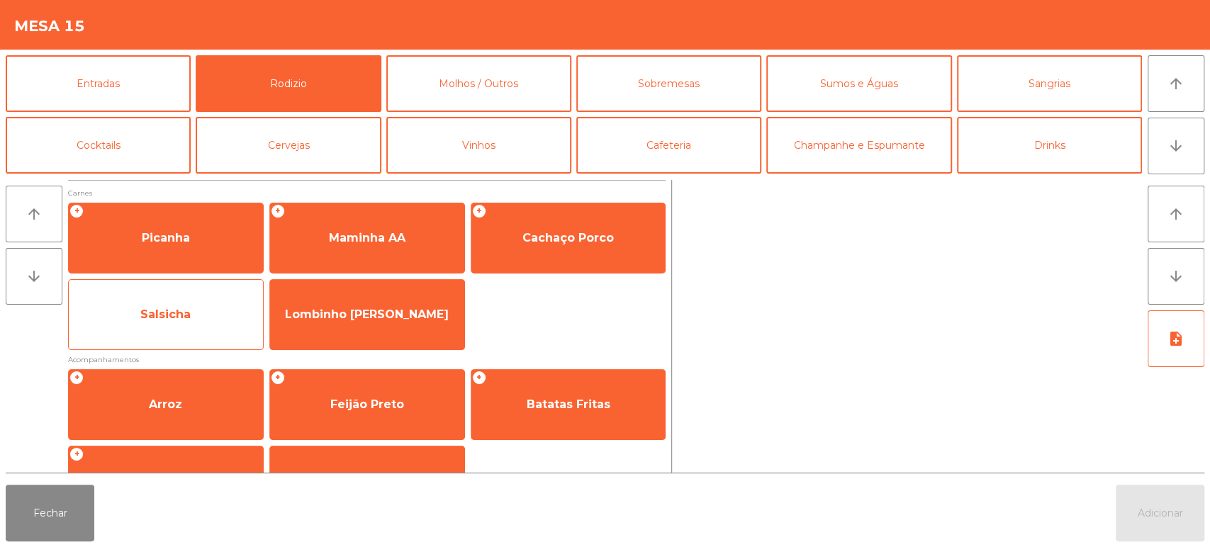
click at [193, 327] on span "Salsicha" at bounding box center [166, 315] width 194 height 38
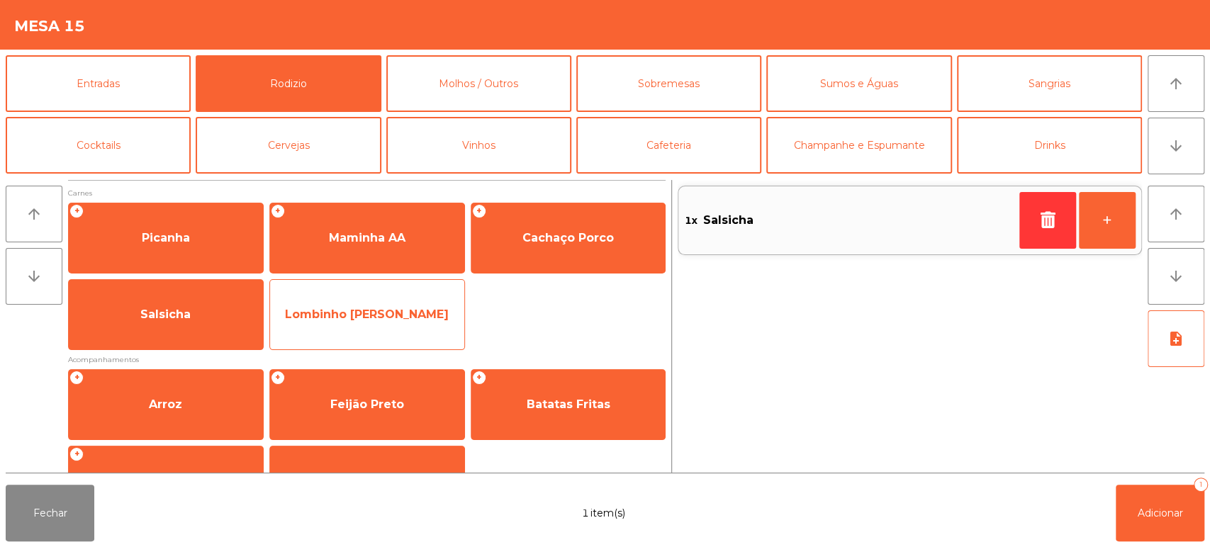
click at [371, 318] on span "Lombinho [PERSON_NAME]" at bounding box center [367, 314] width 164 height 13
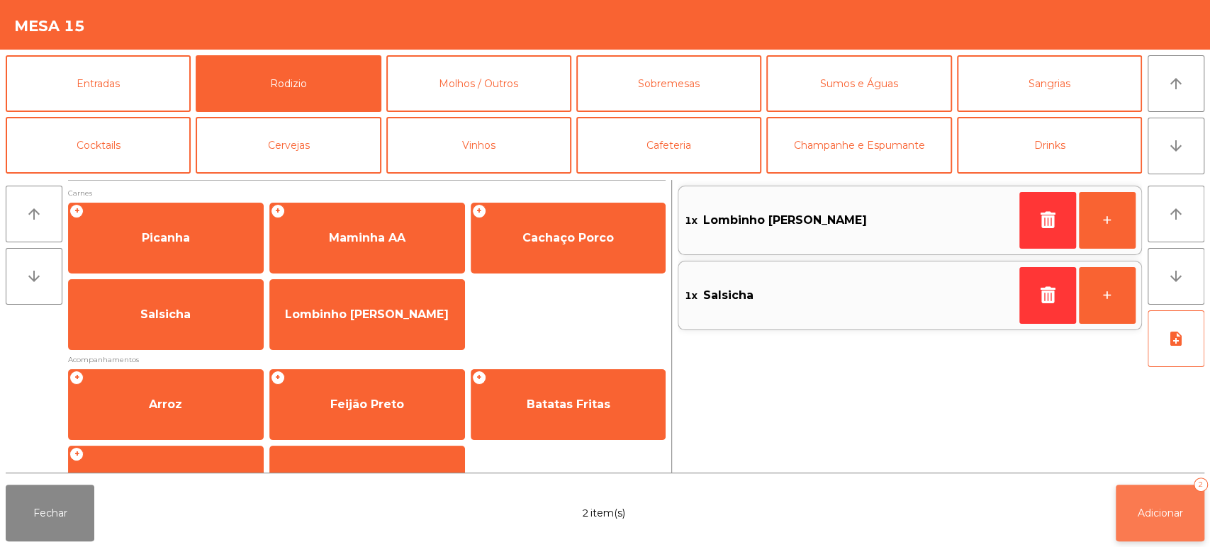
click at [1203, 487] on div "2" at bounding box center [1200, 485] width 14 height 14
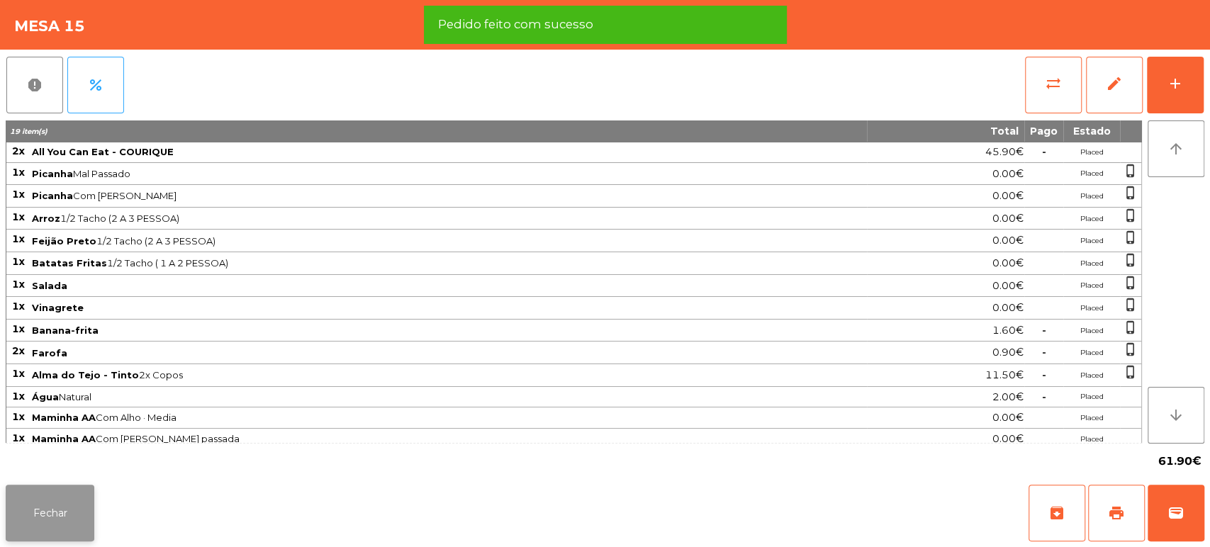
click at [74, 530] on button "Fechar" at bounding box center [50, 513] width 89 height 57
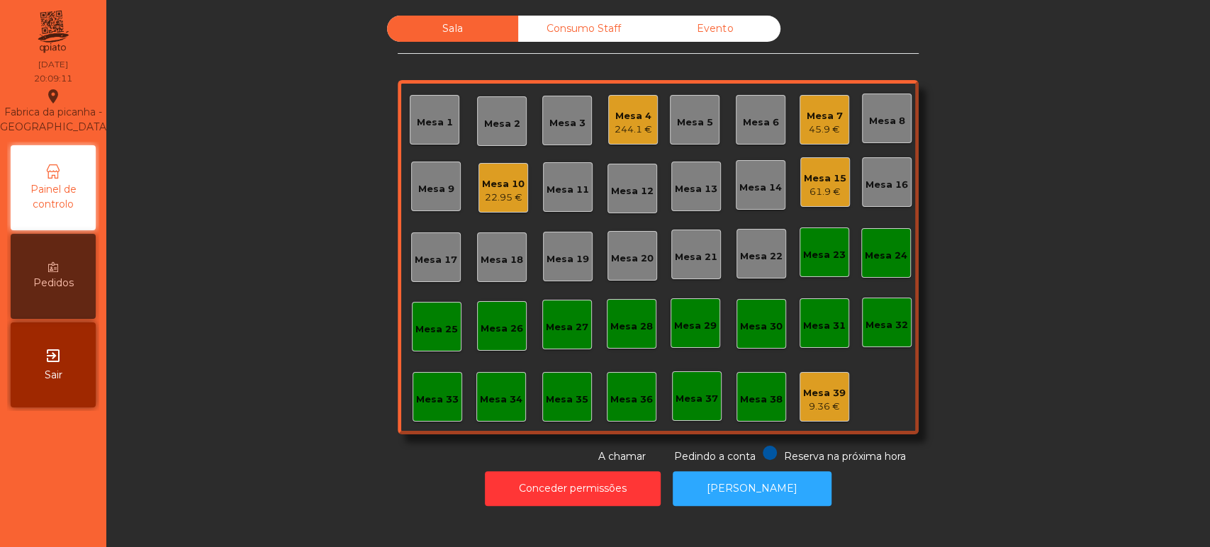
click at [611, 185] on div "Mesa 12" at bounding box center [632, 191] width 43 height 14
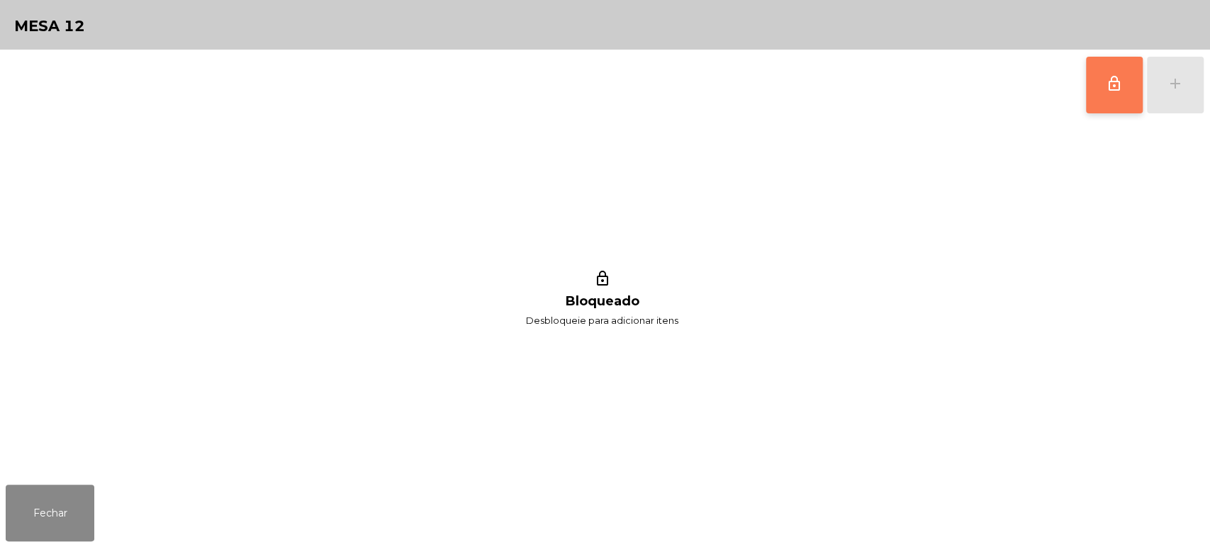
click at [1090, 101] on button "lock_outline" at bounding box center [1114, 85] width 57 height 57
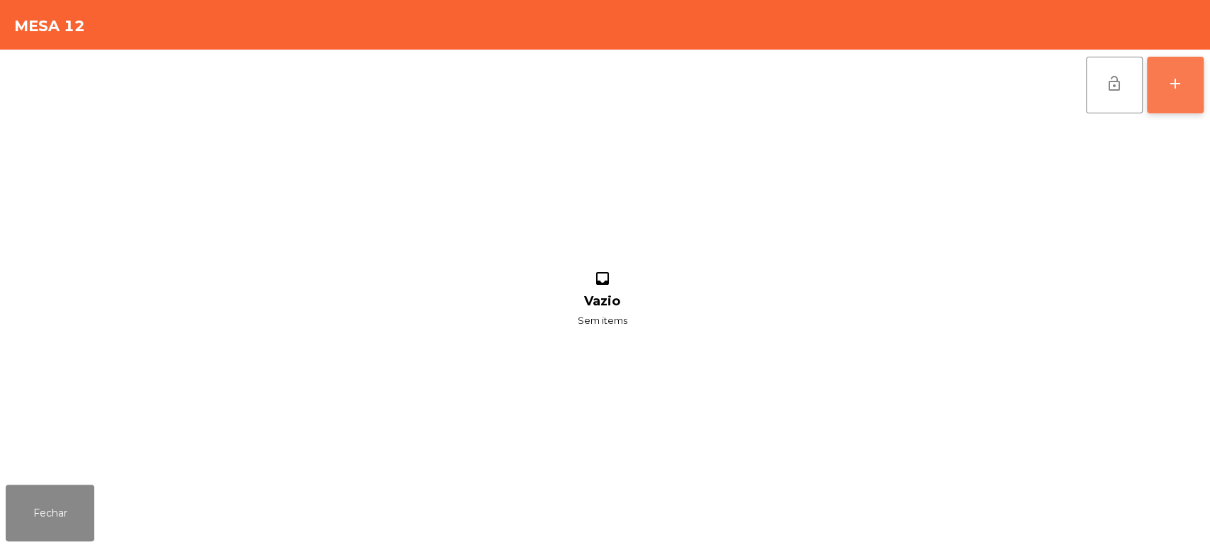
click at [1175, 79] on div "add" at bounding box center [1175, 83] width 17 height 17
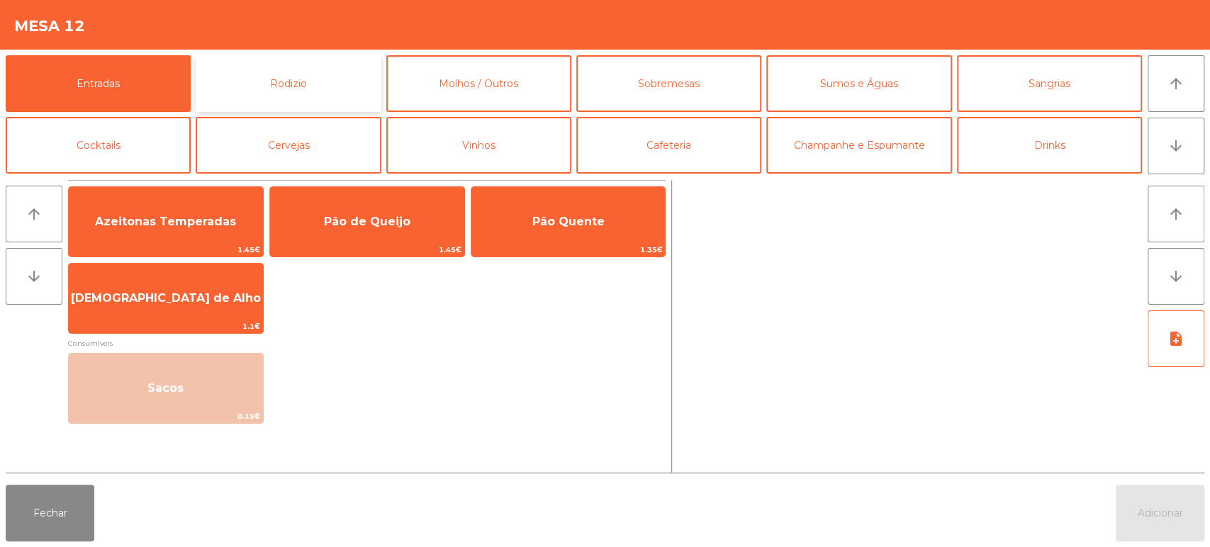
click at [200, 84] on button "Rodizio" at bounding box center [288, 83] width 185 height 57
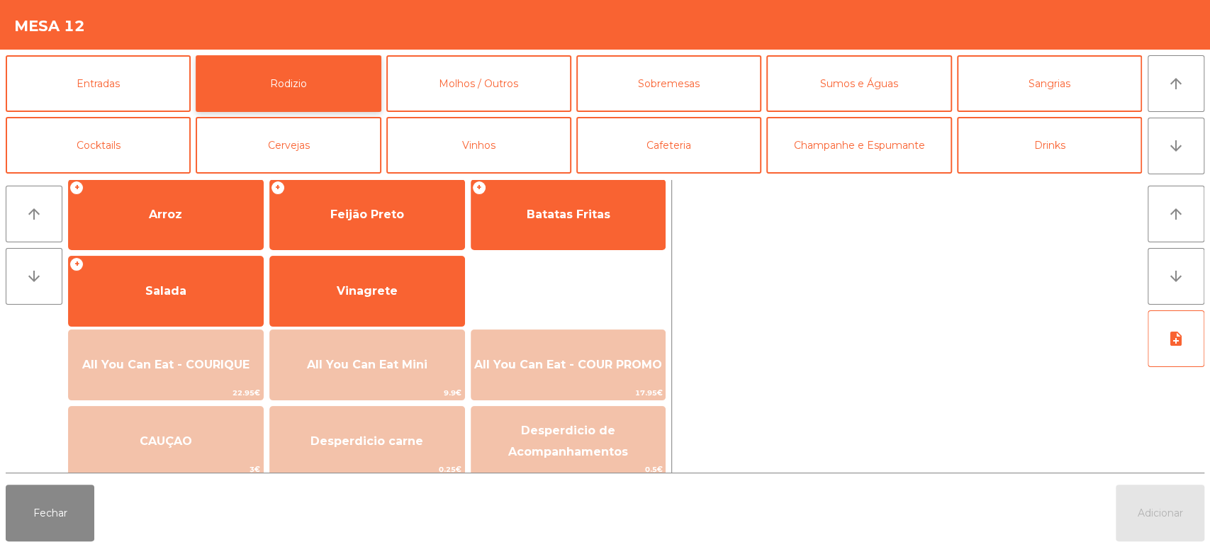
scroll to position [191, 0]
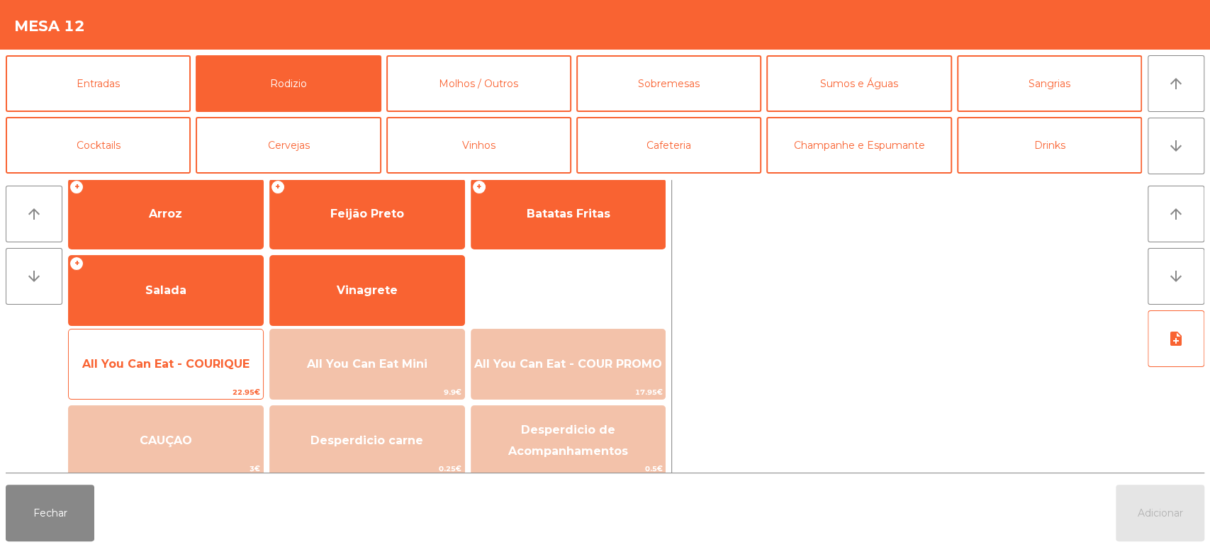
click at [183, 331] on div "All You Can Eat - COURIQUE 22.95€" at bounding box center [166, 364] width 196 height 71
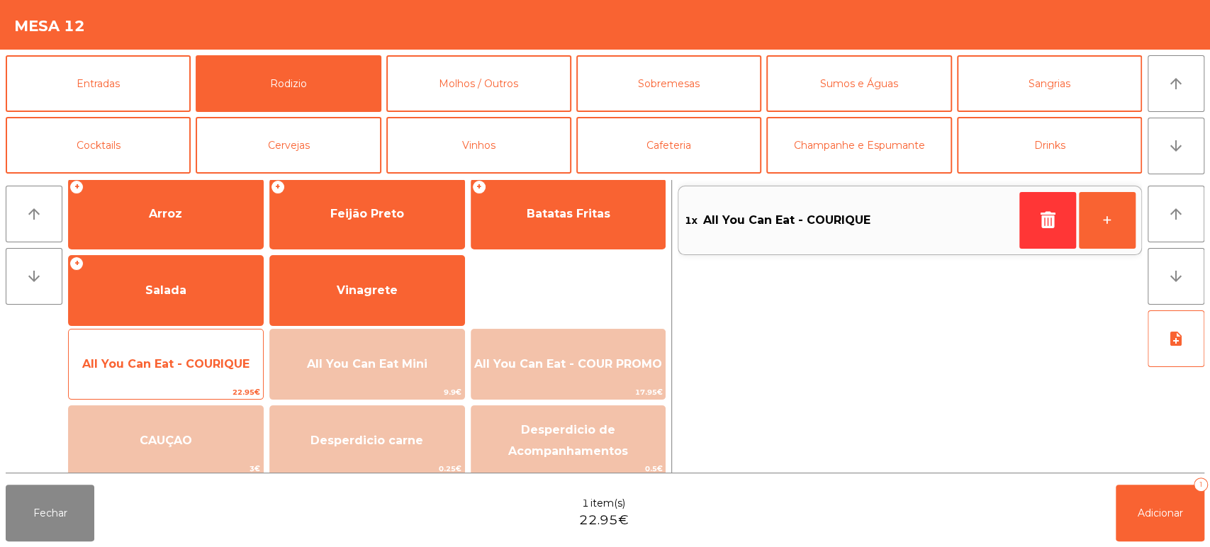
click at [184, 347] on span "All You Can Eat - COURIQUE" at bounding box center [166, 364] width 194 height 38
click at [190, 339] on div "All You Can Eat - COURIQUE 22.95€" at bounding box center [166, 364] width 196 height 71
click at [184, 346] on span "All You Can Eat - COURIQUE" at bounding box center [166, 364] width 194 height 38
click at [176, 343] on div "All You Can Eat - COURIQUE 22.95€" at bounding box center [166, 364] width 196 height 71
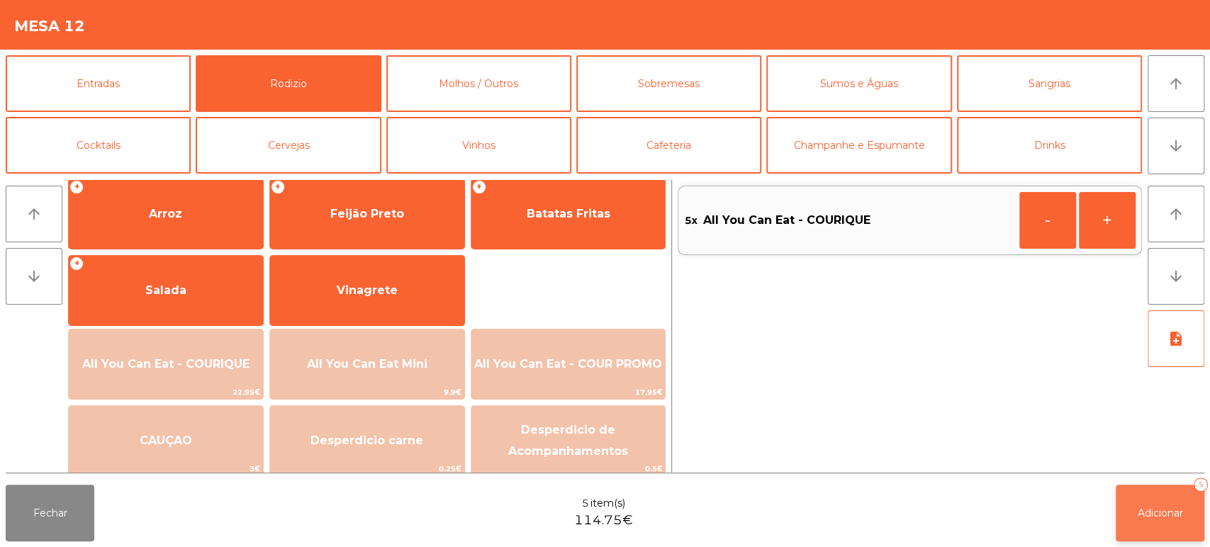
click at [1140, 505] on button "Adicionar 5" at bounding box center [1160, 513] width 89 height 57
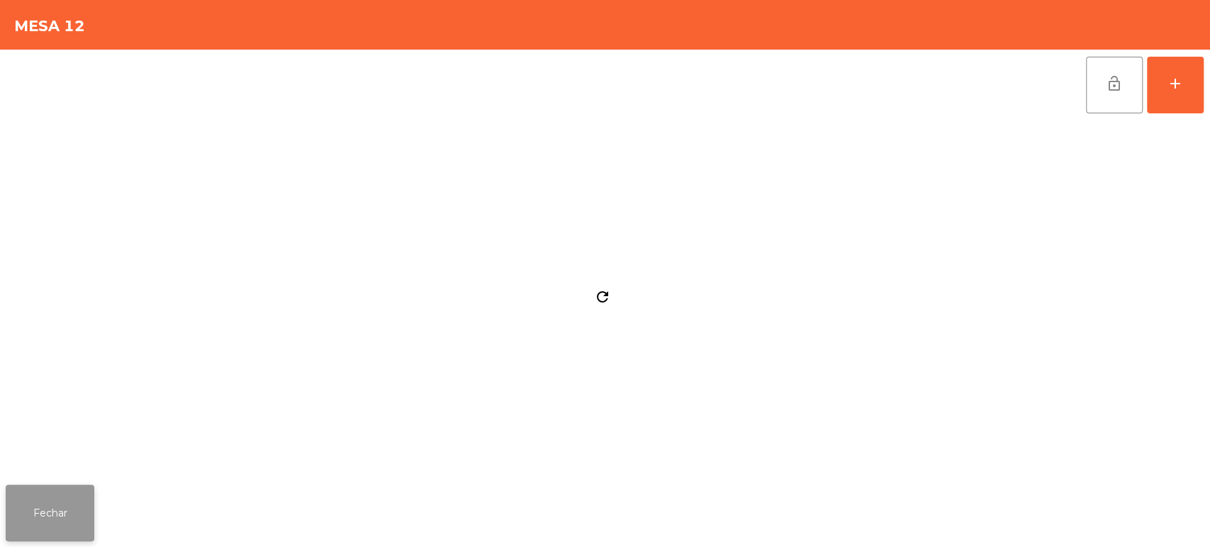
click at [69, 496] on button "Fechar" at bounding box center [50, 513] width 89 height 57
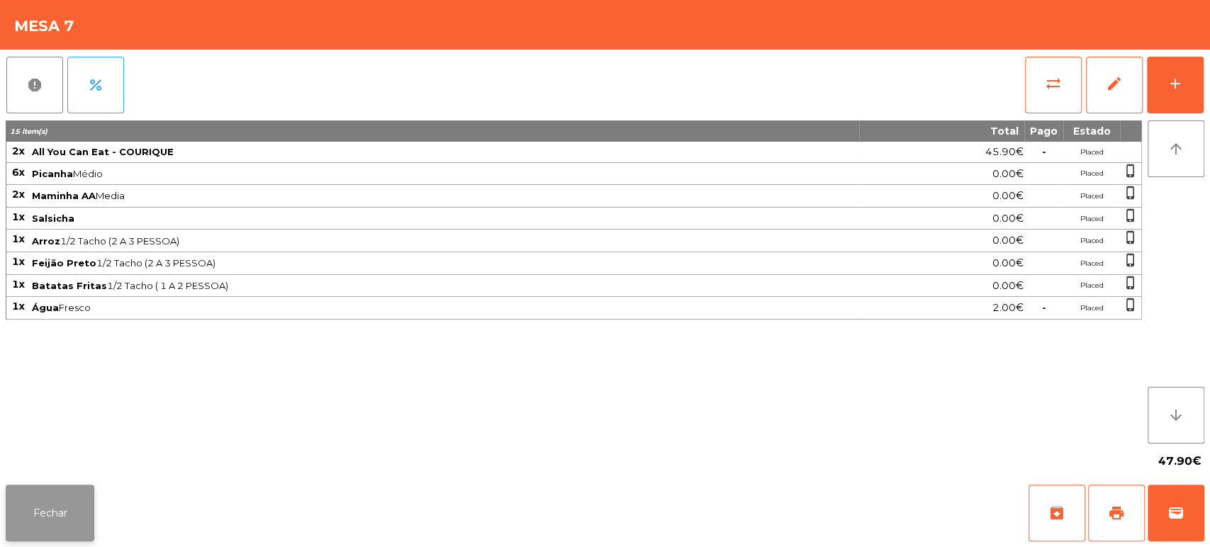
click at [70, 488] on button "Fechar" at bounding box center [50, 513] width 89 height 57
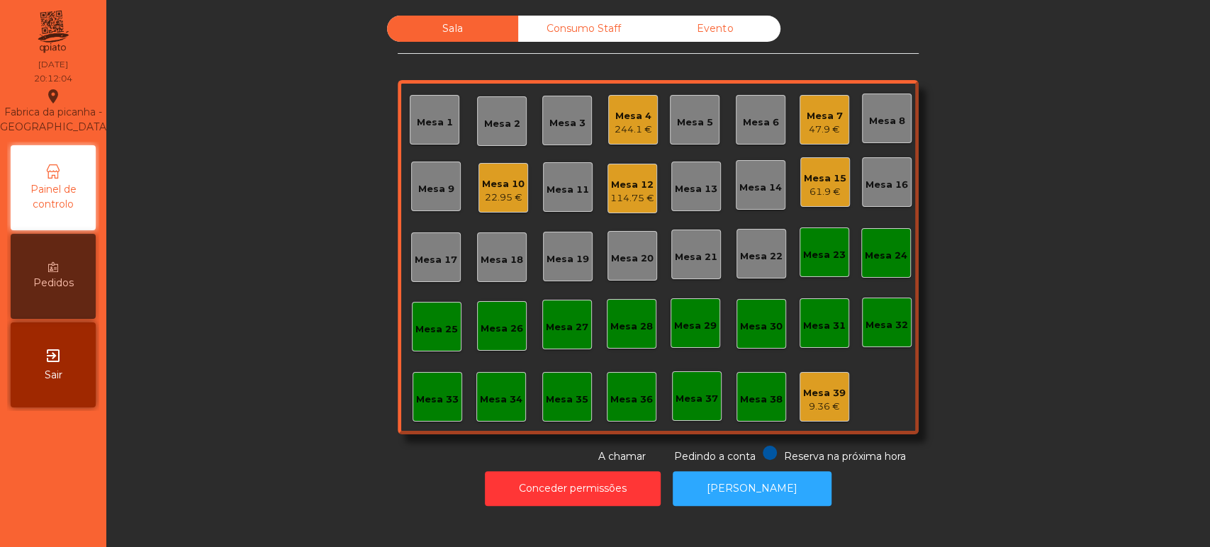
click at [306, 312] on div "Sala Consumo Staff Evento Mesa 1 Mesa 2 Mesa 3 Mesa 4 244.1 € Mesa 5 Mesa 6 Mes…" at bounding box center [657, 240] width 1065 height 449
click at [631, 130] on div "244.1 €" at bounding box center [633, 130] width 38 height 14
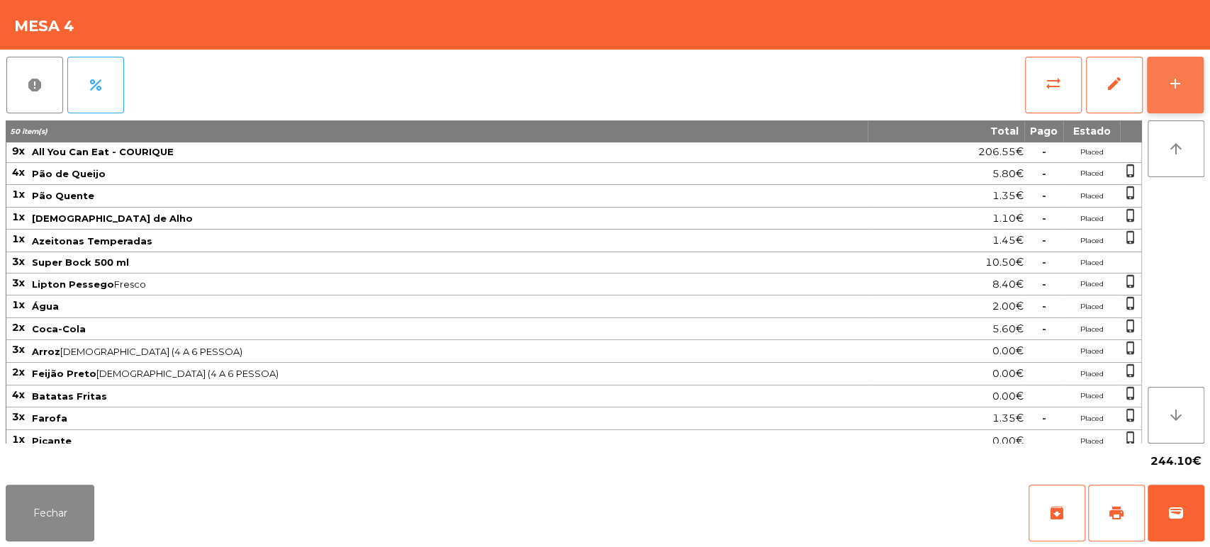
click at [1170, 89] on div "add" at bounding box center [1175, 83] width 17 height 17
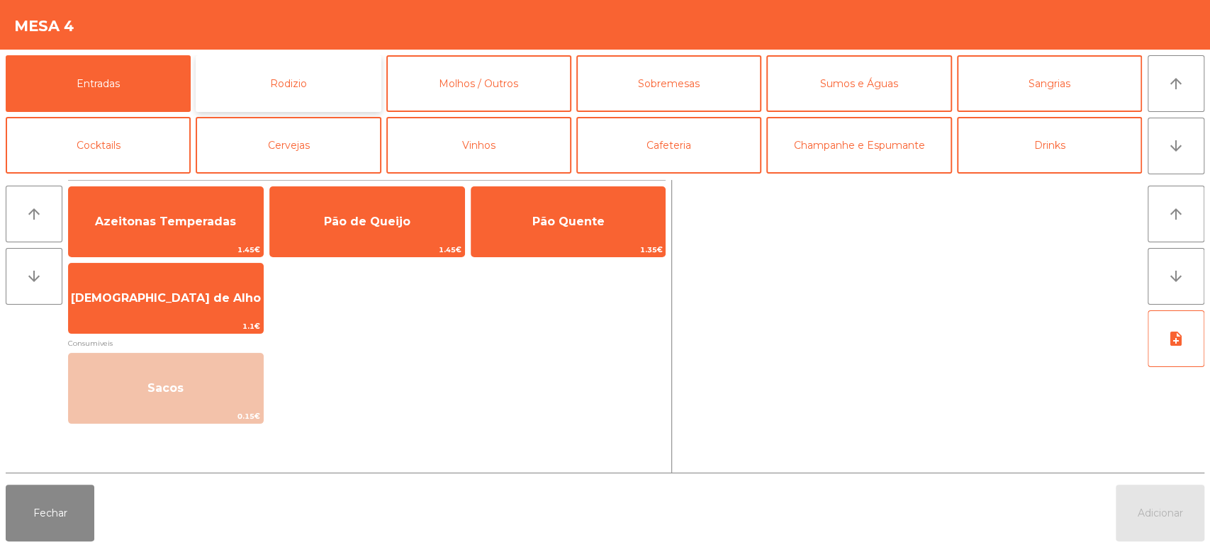
click at [323, 99] on button "Rodizio" at bounding box center [288, 83] width 185 height 57
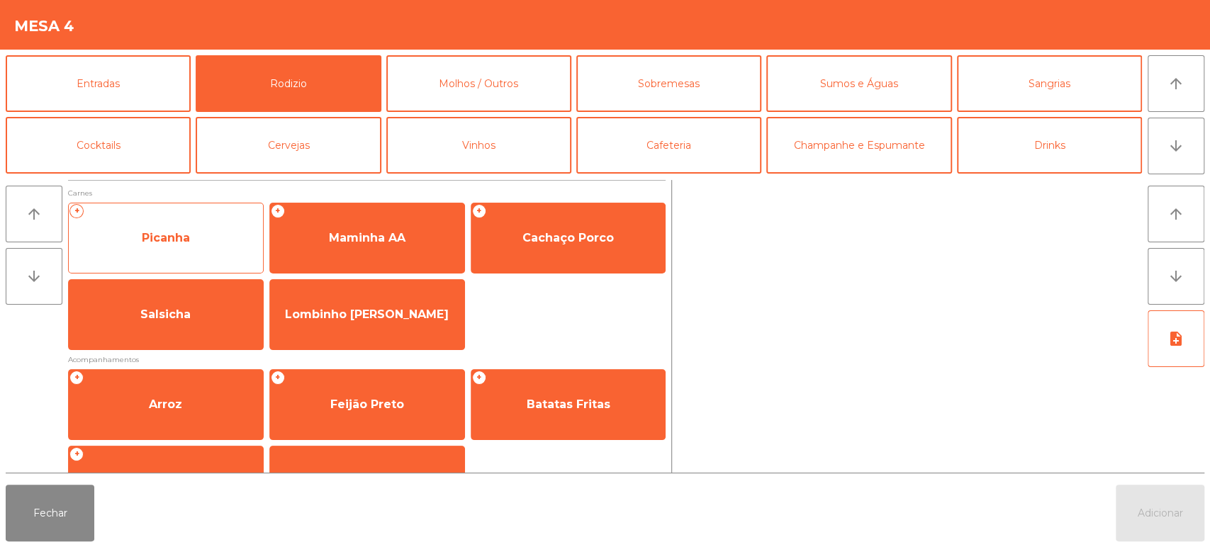
click at [210, 245] on span "Picanha" at bounding box center [166, 238] width 194 height 38
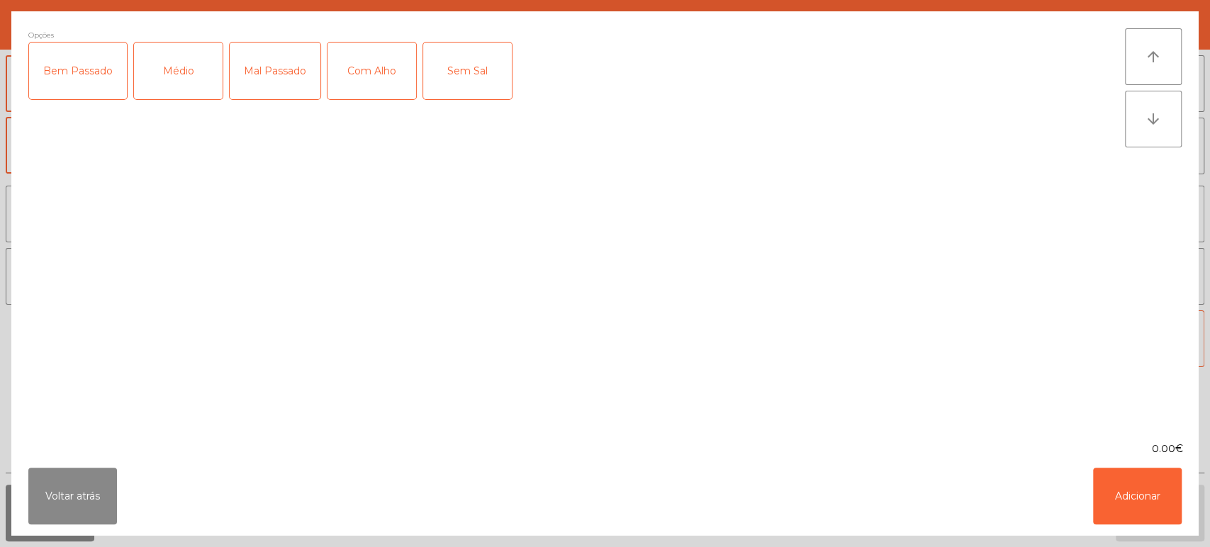
click at [187, 71] on div "Médio" at bounding box center [178, 71] width 89 height 57
click at [382, 74] on div "Com Alho" at bounding box center [371, 71] width 89 height 57
click at [1140, 511] on button "Adicionar" at bounding box center [1137, 496] width 89 height 57
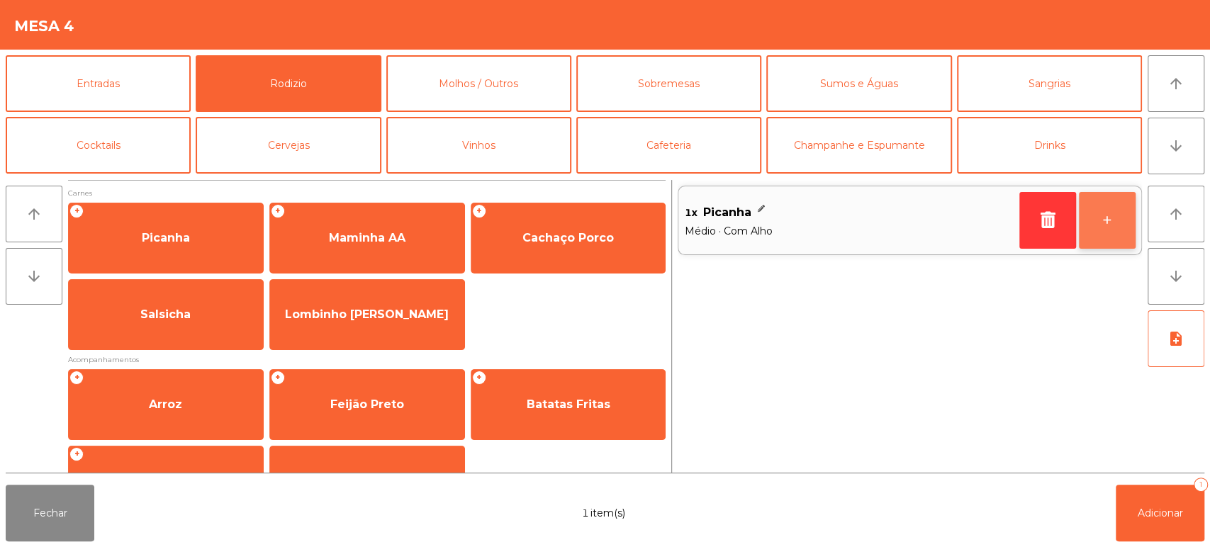
click at [1096, 220] on button "+" at bounding box center [1107, 220] width 57 height 57
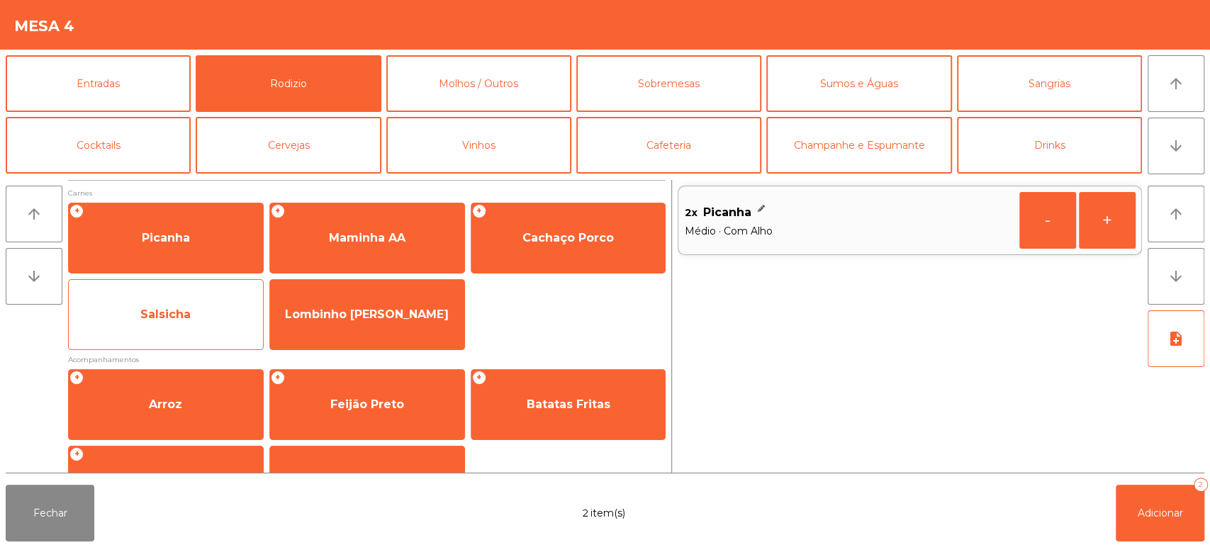
click at [218, 291] on div "Salsicha" at bounding box center [166, 314] width 196 height 71
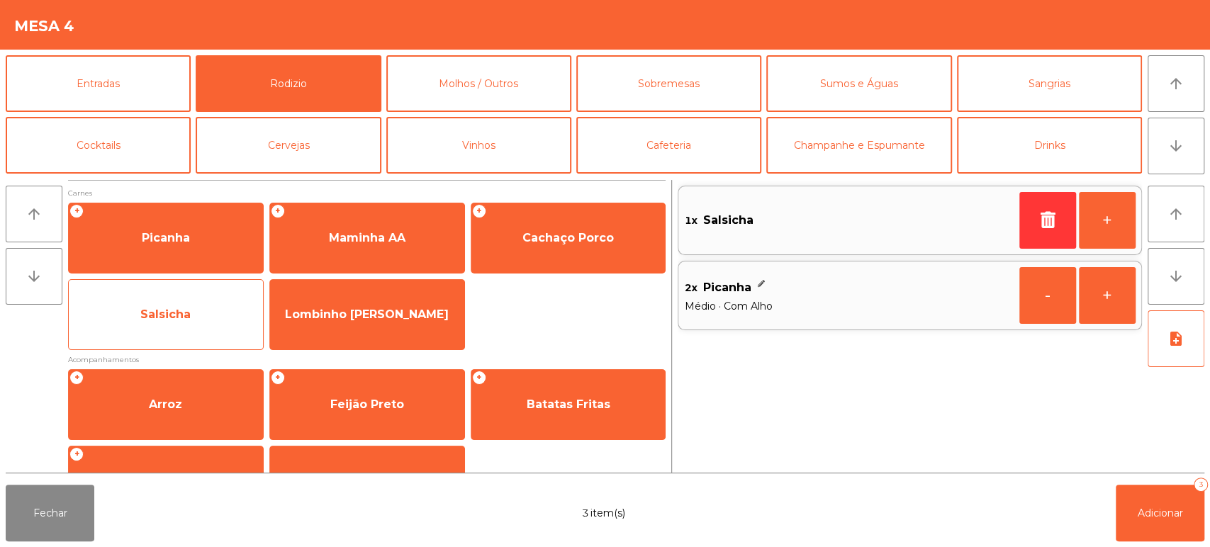
click at [213, 306] on span "Salsicha" at bounding box center [166, 315] width 194 height 38
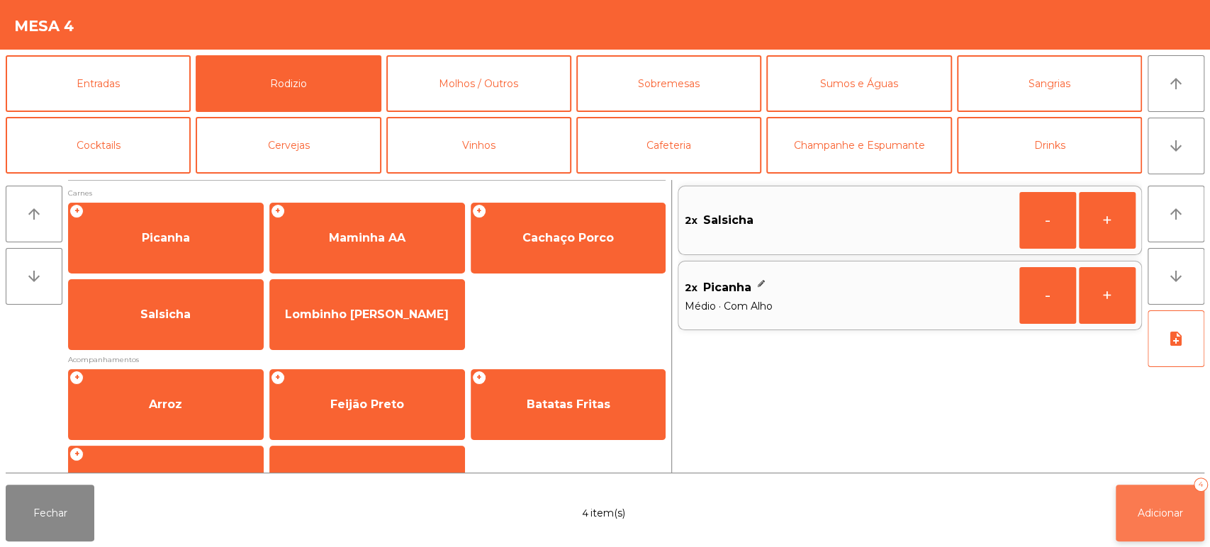
click at [1163, 522] on button "Adicionar 4" at bounding box center [1160, 513] width 89 height 57
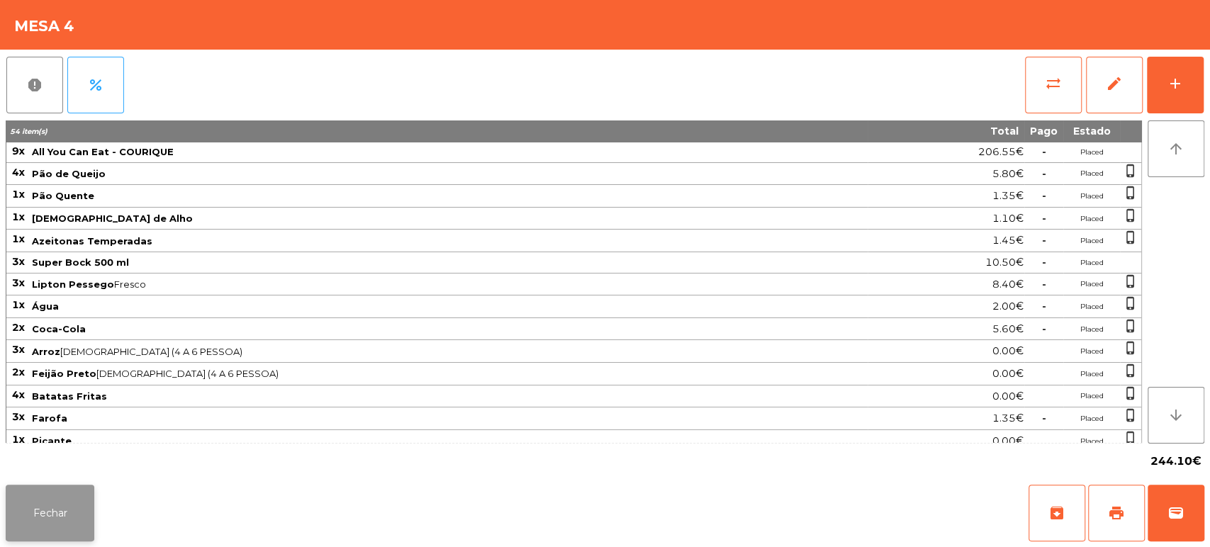
click at [90, 495] on button "Fechar" at bounding box center [50, 513] width 89 height 57
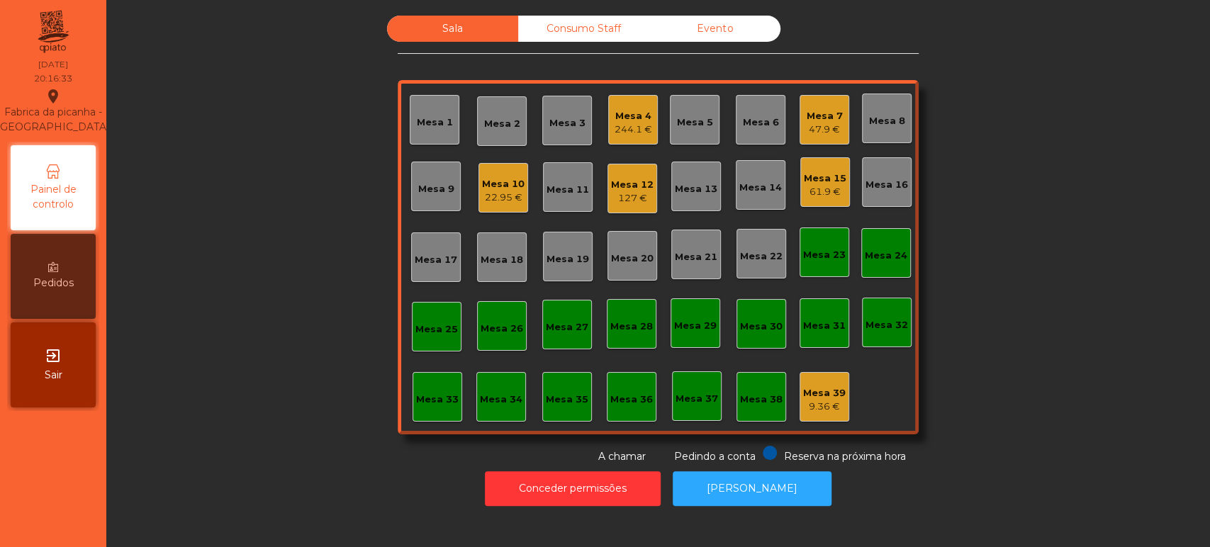
click at [763, 116] on div "Mesa 6" at bounding box center [761, 123] width 36 height 14
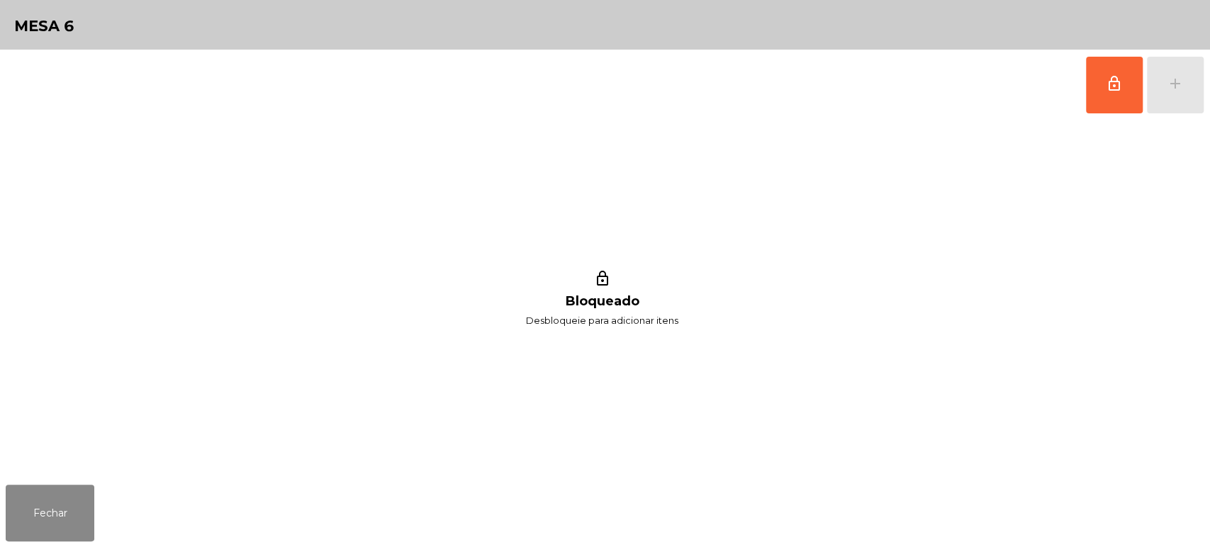
click at [126, 488] on div "Fechar" at bounding box center [605, 513] width 1210 height 68
click at [51, 490] on button "Fechar" at bounding box center [50, 513] width 89 height 57
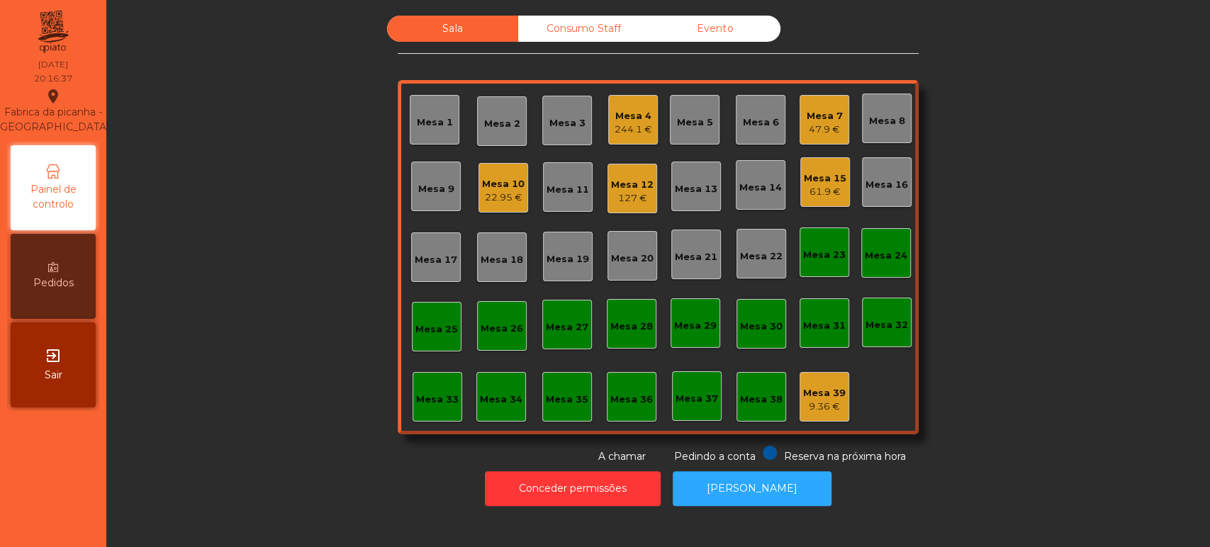
click at [690, 106] on div "Mesa 5" at bounding box center [695, 120] width 50 height 50
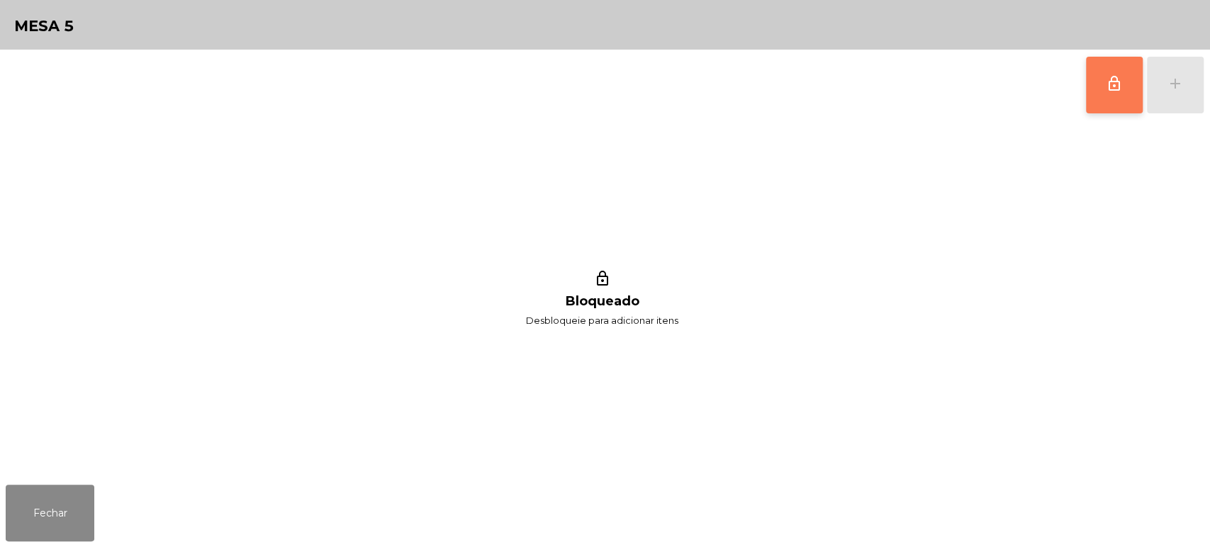
click at [1109, 75] on span "lock_outline" at bounding box center [1114, 83] width 17 height 17
click at [1173, 85] on div "add" at bounding box center [1175, 83] width 17 height 17
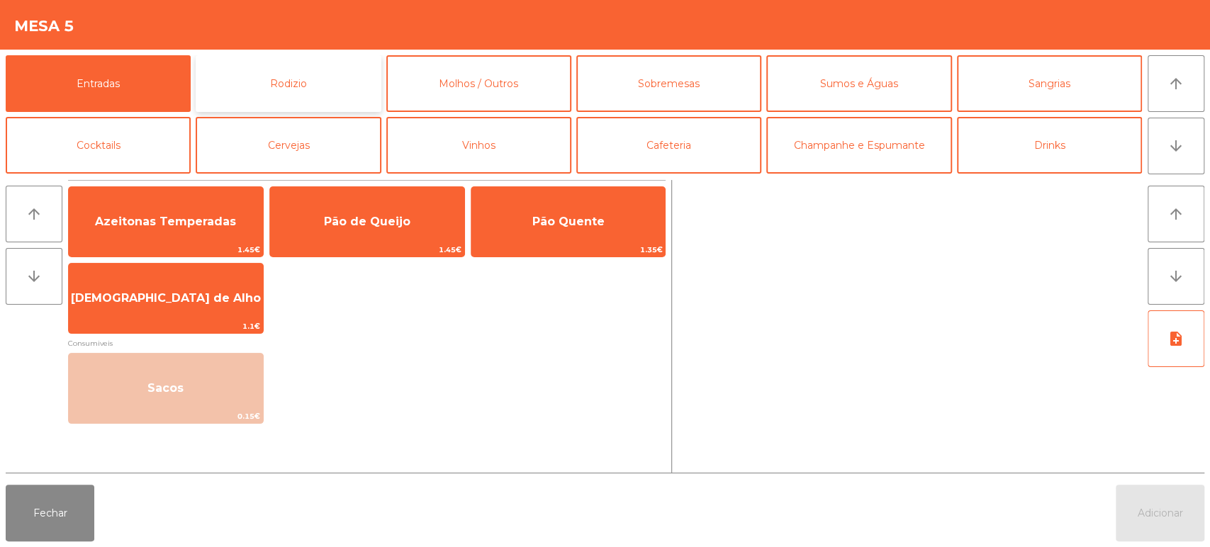
click at [335, 92] on button "Rodizio" at bounding box center [288, 83] width 185 height 57
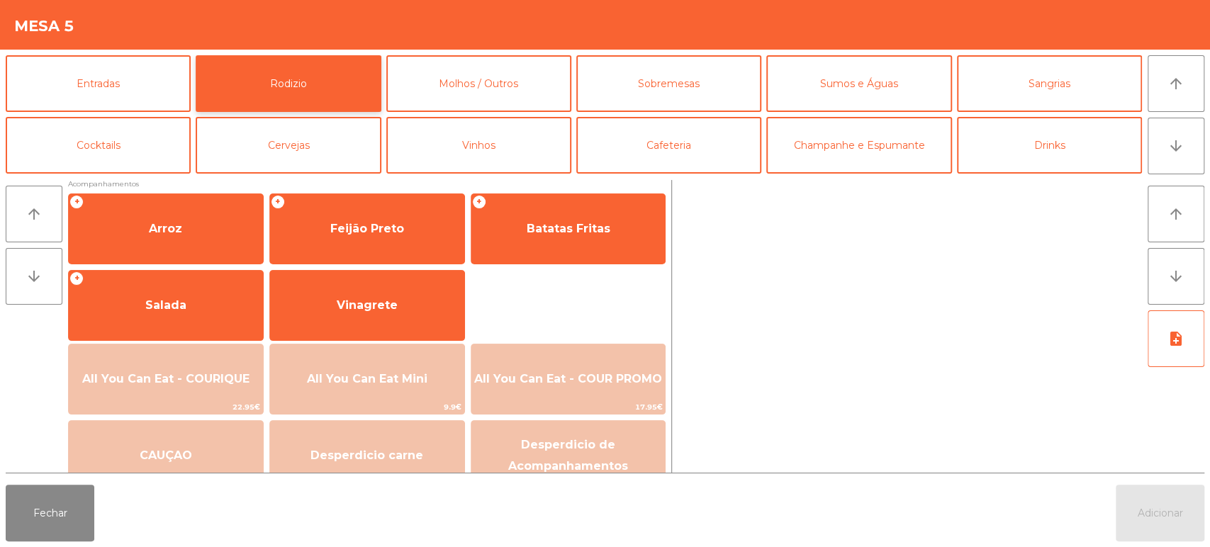
scroll to position [199, 0]
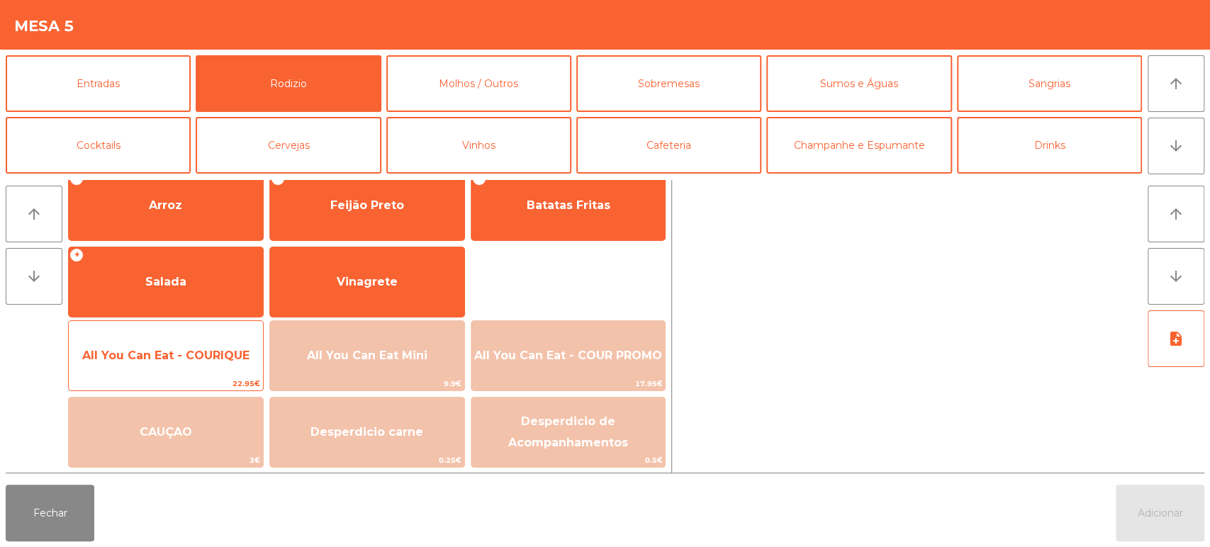
click at [194, 354] on span "All You Can Eat - COURIQUE" at bounding box center [165, 355] width 167 height 13
click at [202, 337] on span "All You Can Eat - COURIQUE" at bounding box center [166, 356] width 194 height 38
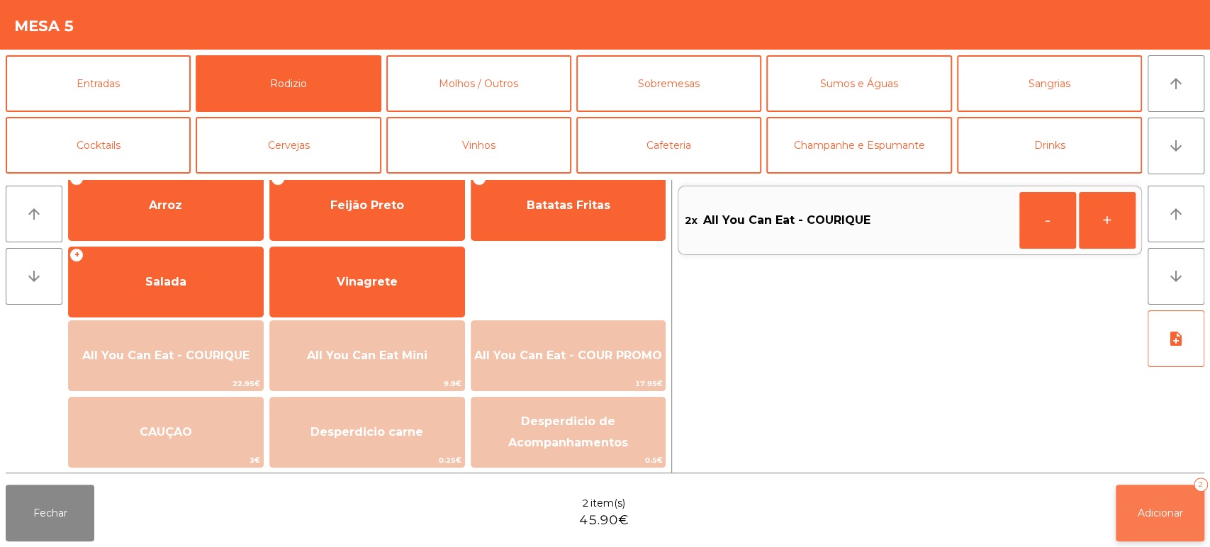
click at [1162, 499] on button "Adicionar 2" at bounding box center [1160, 513] width 89 height 57
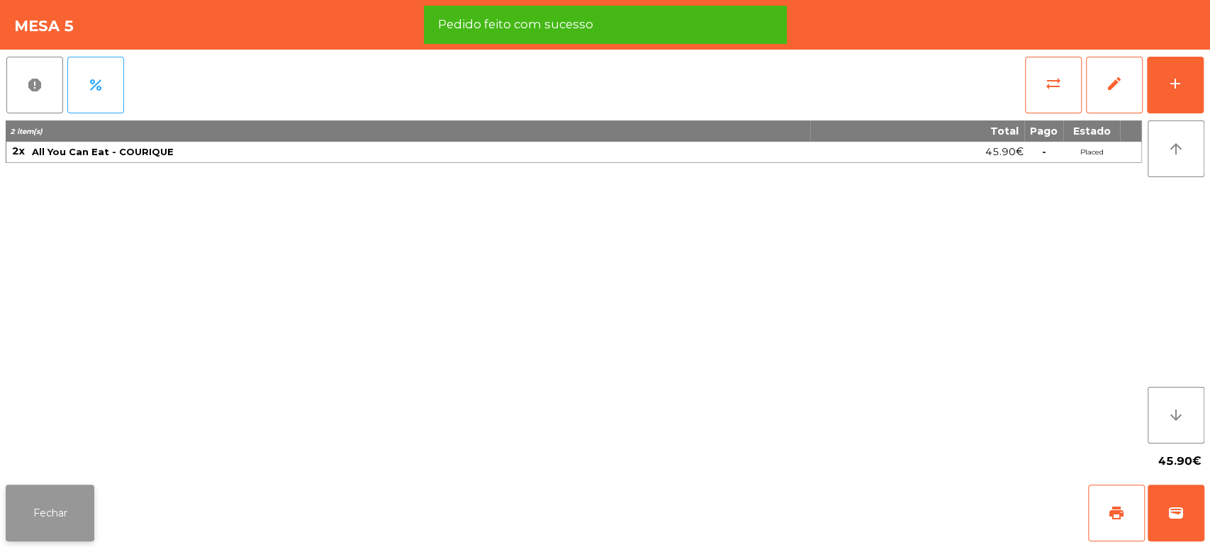
click at [91, 513] on button "Fechar" at bounding box center [50, 513] width 89 height 57
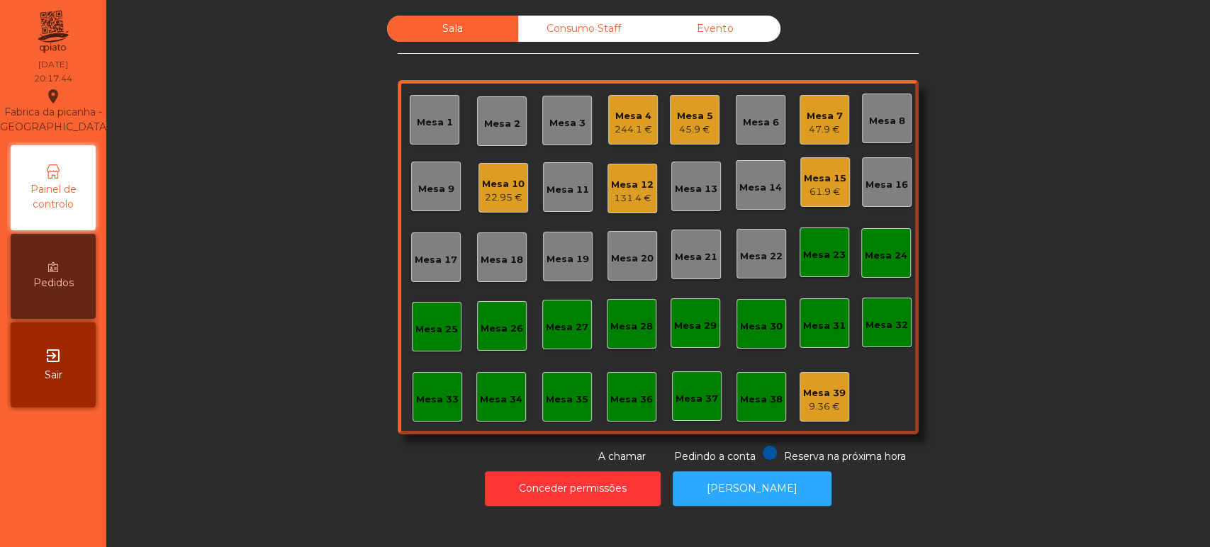
click at [886, 130] on div "Mesa 8" at bounding box center [887, 119] width 50 height 50
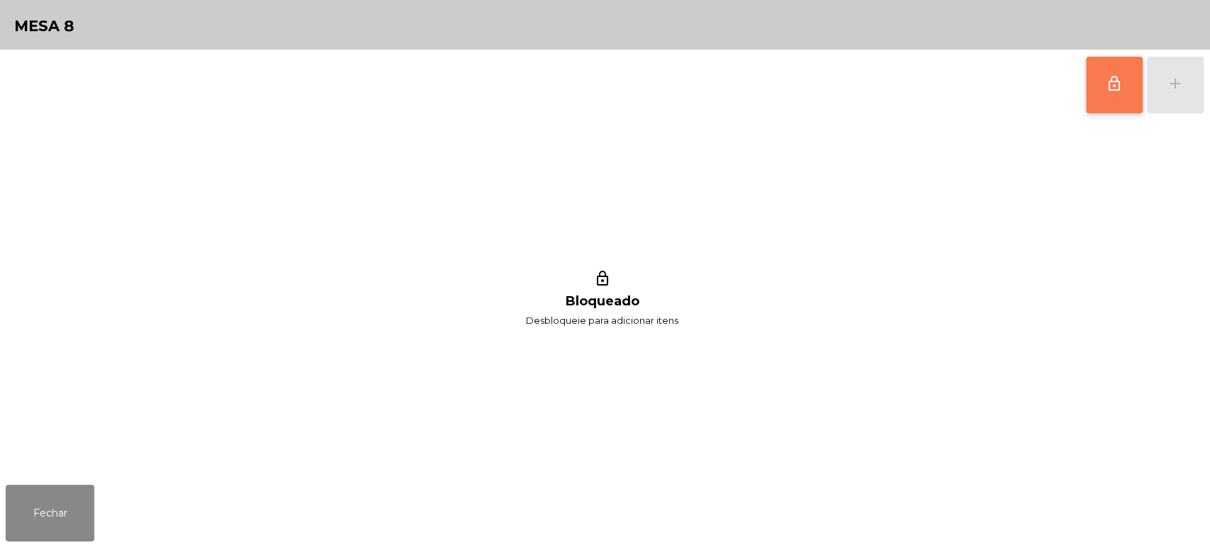
click at [1106, 85] on span "lock_outline" at bounding box center [1114, 83] width 17 height 17
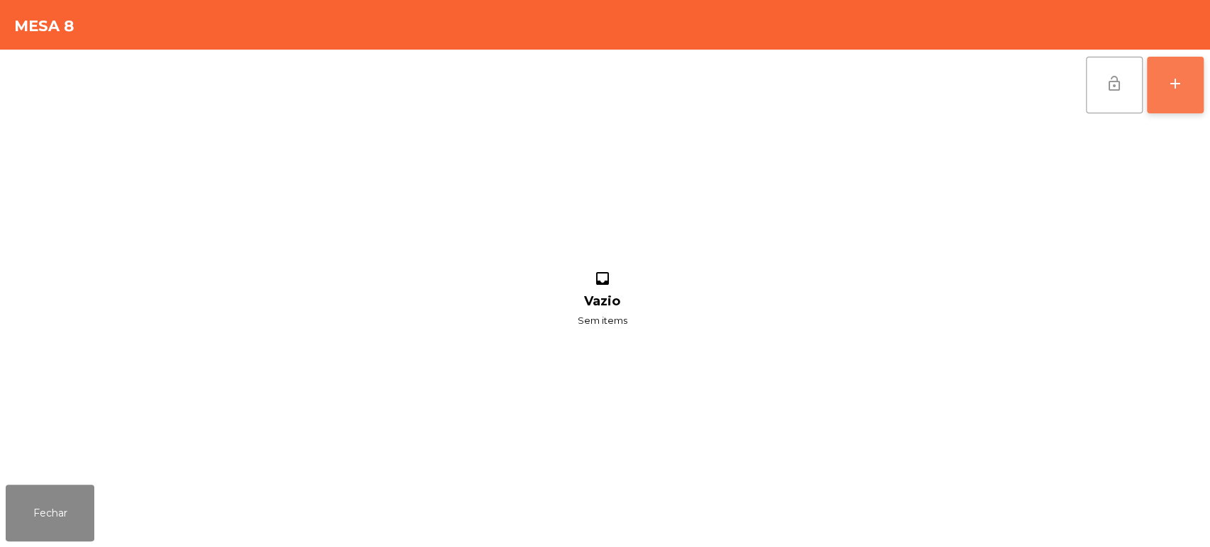
click at [1174, 98] on button "add" at bounding box center [1175, 85] width 57 height 57
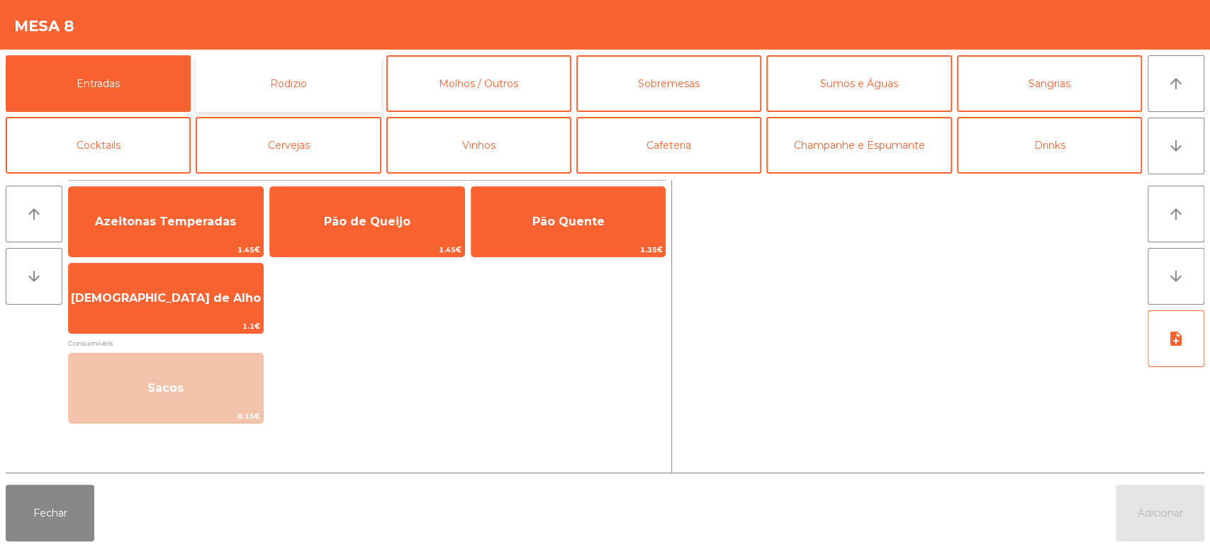
click at [329, 99] on button "Rodizio" at bounding box center [288, 83] width 185 height 57
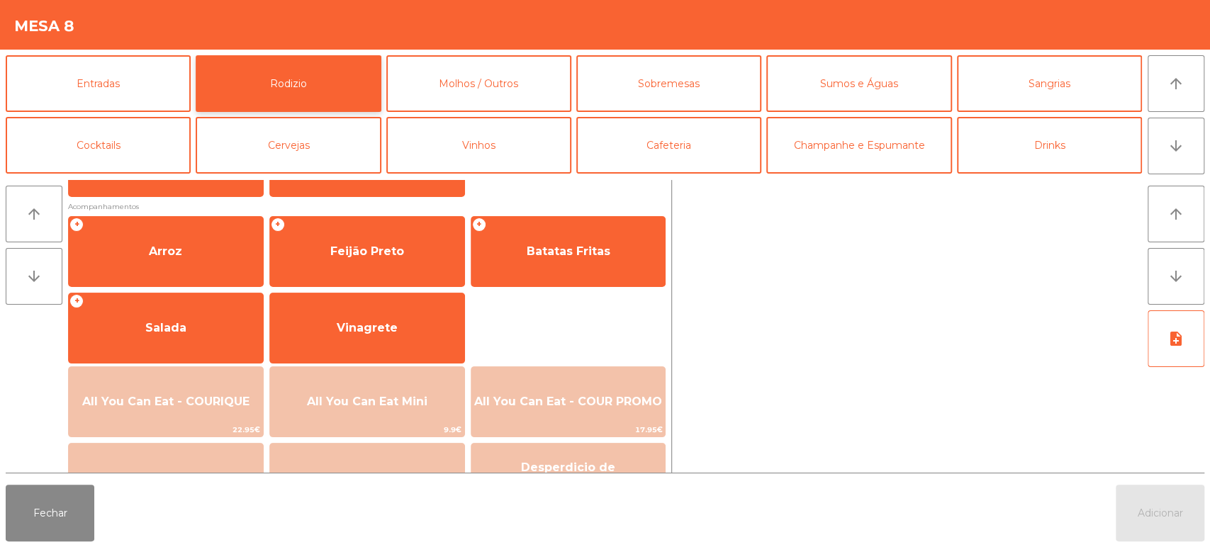
scroll to position [196, 0]
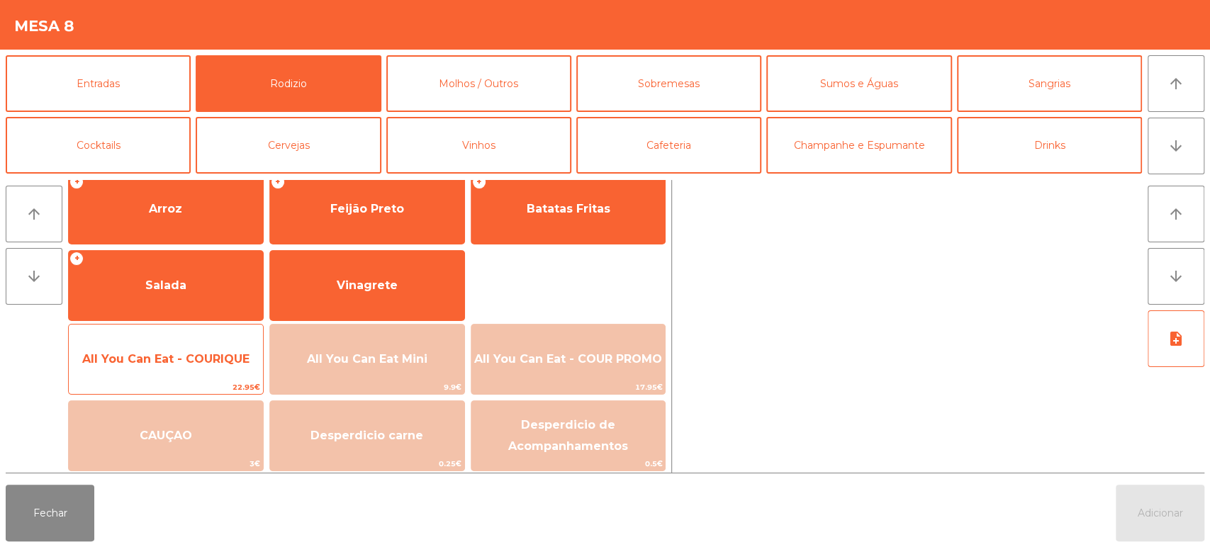
click at [211, 357] on span "All You Can Eat - COURIQUE" at bounding box center [165, 358] width 167 height 13
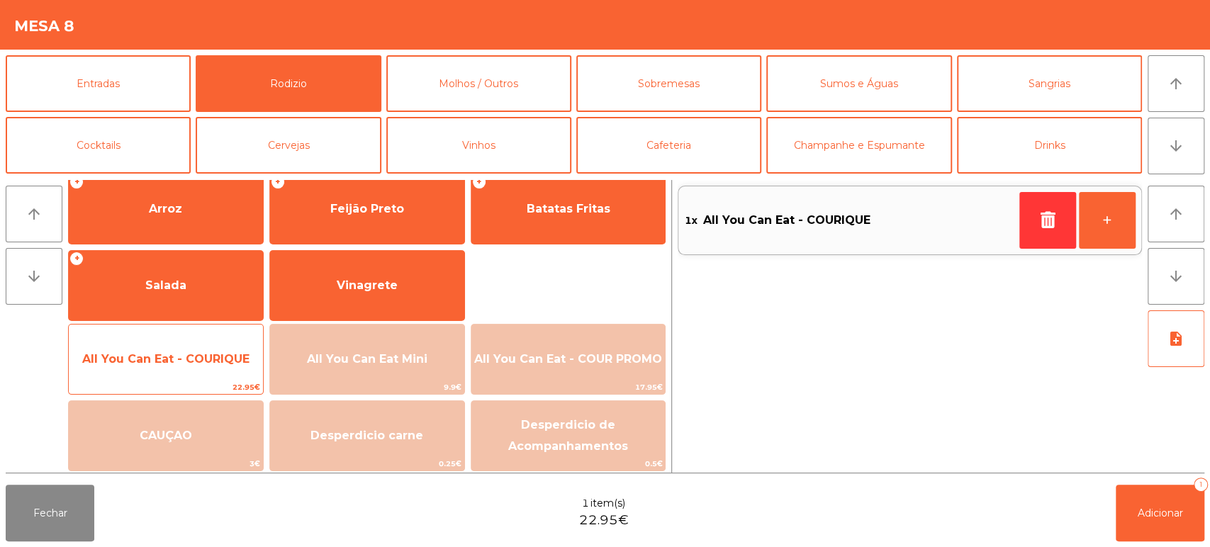
click at [199, 355] on span "All You Can Eat - COURIQUE" at bounding box center [165, 358] width 167 height 13
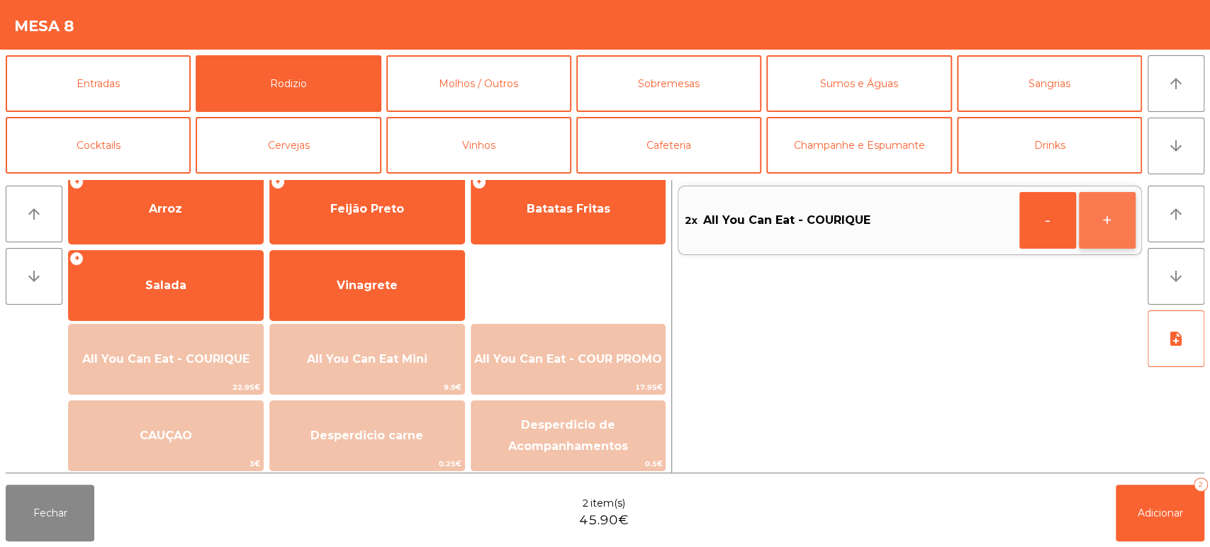
click at [1110, 238] on button "+" at bounding box center [1107, 220] width 57 height 57
click at [1111, 236] on button "+" at bounding box center [1107, 220] width 57 height 57
click at [1115, 233] on button "+" at bounding box center [1107, 220] width 57 height 57
click at [1106, 237] on button "+" at bounding box center [1107, 220] width 57 height 57
click at [1149, 539] on button "Adicionar 6" at bounding box center [1160, 513] width 89 height 57
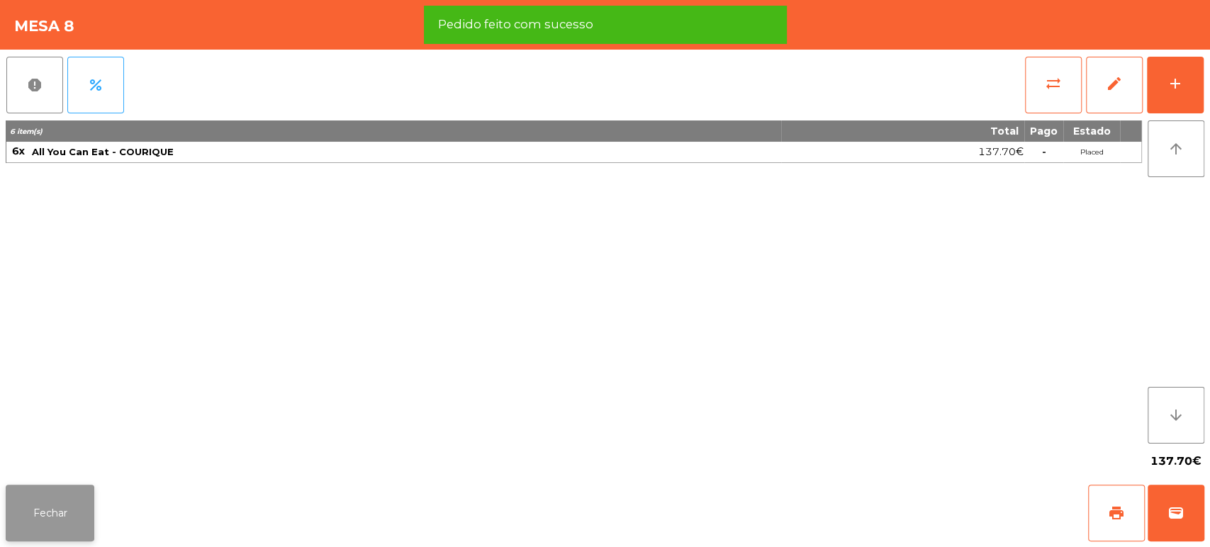
click at [75, 496] on button "Fechar" at bounding box center [50, 513] width 89 height 57
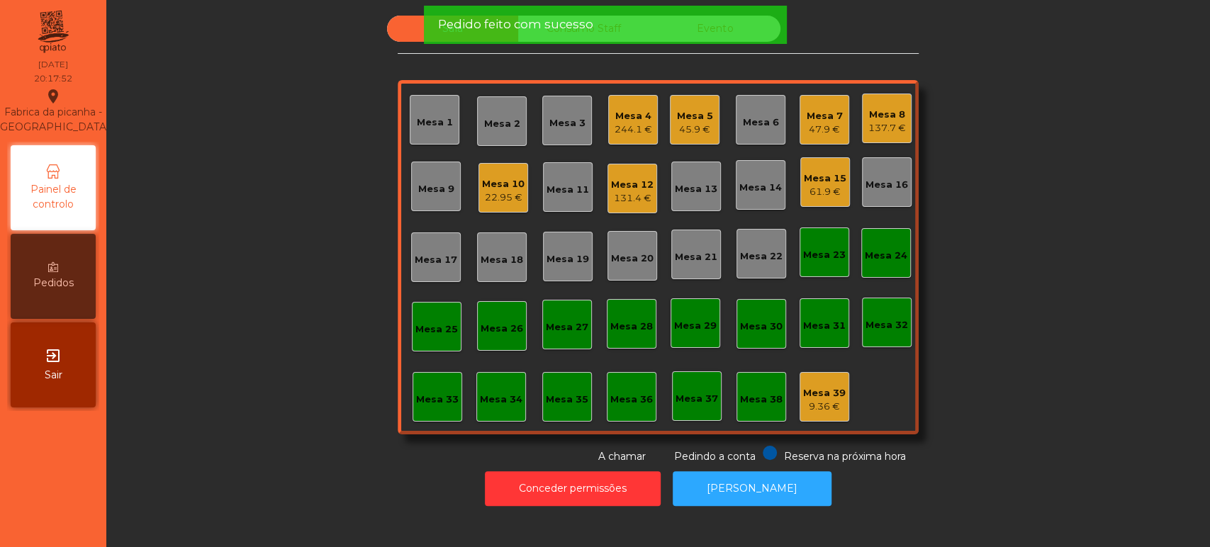
click at [692, 125] on div "45.9 €" at bounding box center [695, 130] width 36 height 14
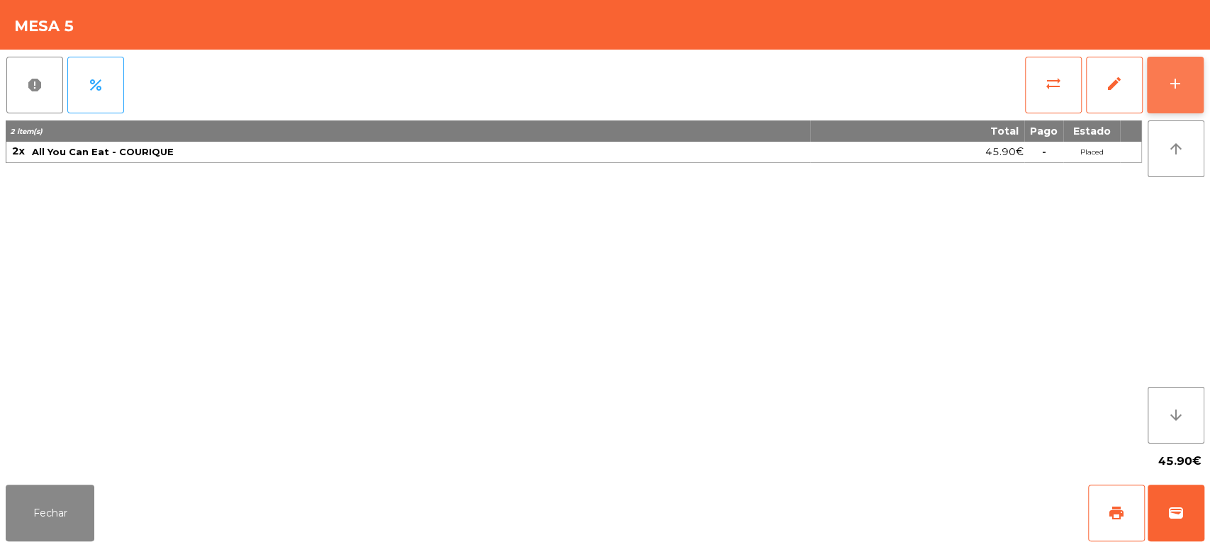
click at [1173, 88] on div "add" at bounding box center [1175, 83] width 17 height 17
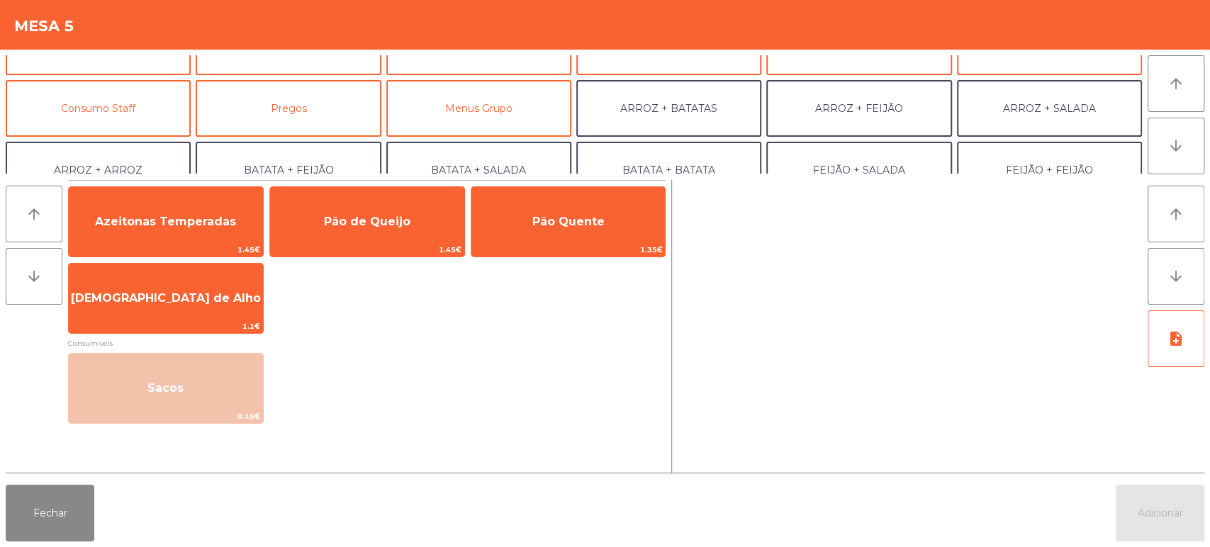
scroll to position [0, 0]
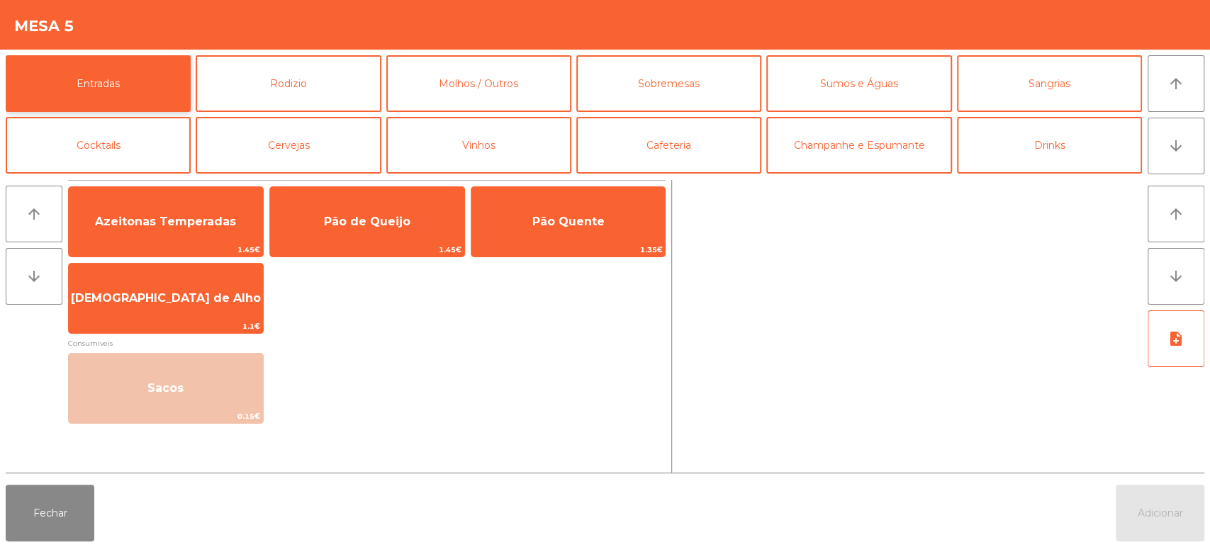
click at [137, 85] on button "Entradas" at bounding box center [98, 83] width 185 height 57
click at [281, 72] on button "Rodizio" at bounding box center [288, 83] width 185 height 57
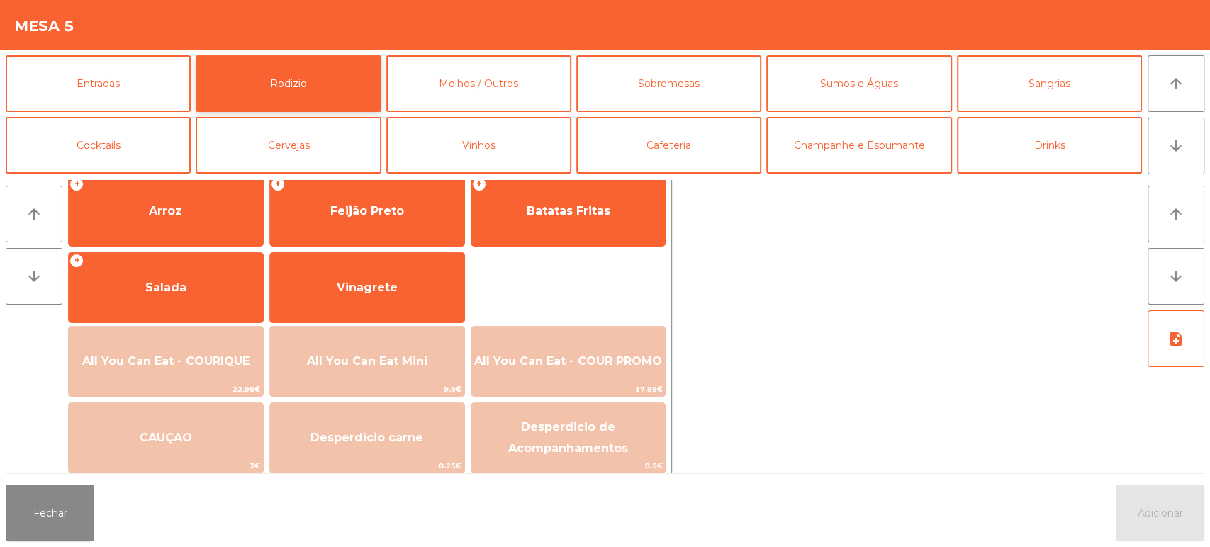
scroll to position [194, 0]
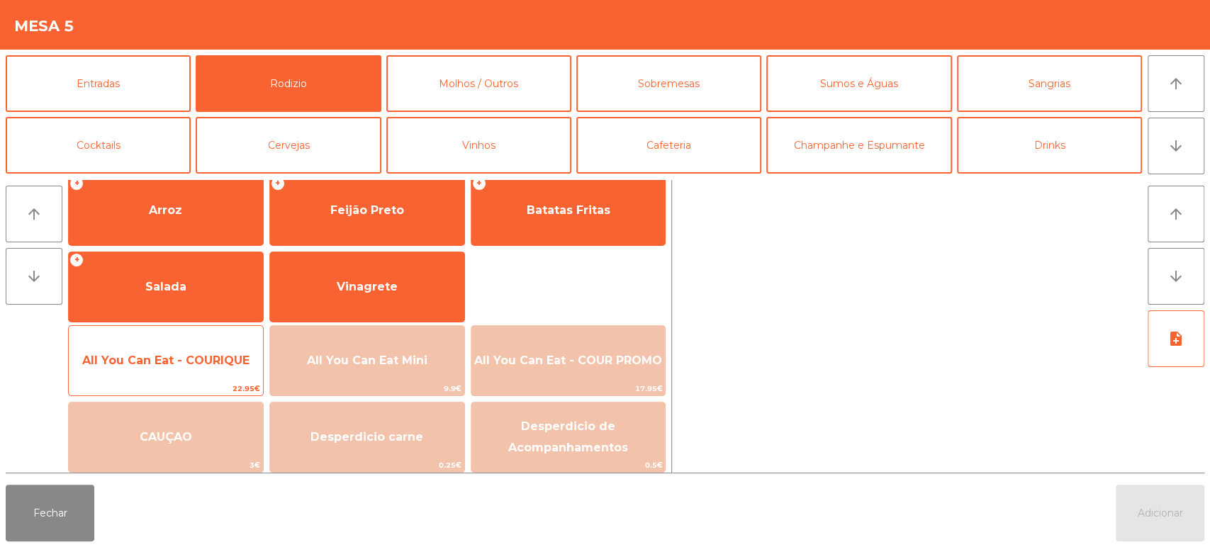
click at [232, 363] on span "All You Can Eat - COURIQUE" at bounding box center [165, 360] width 167 height 13
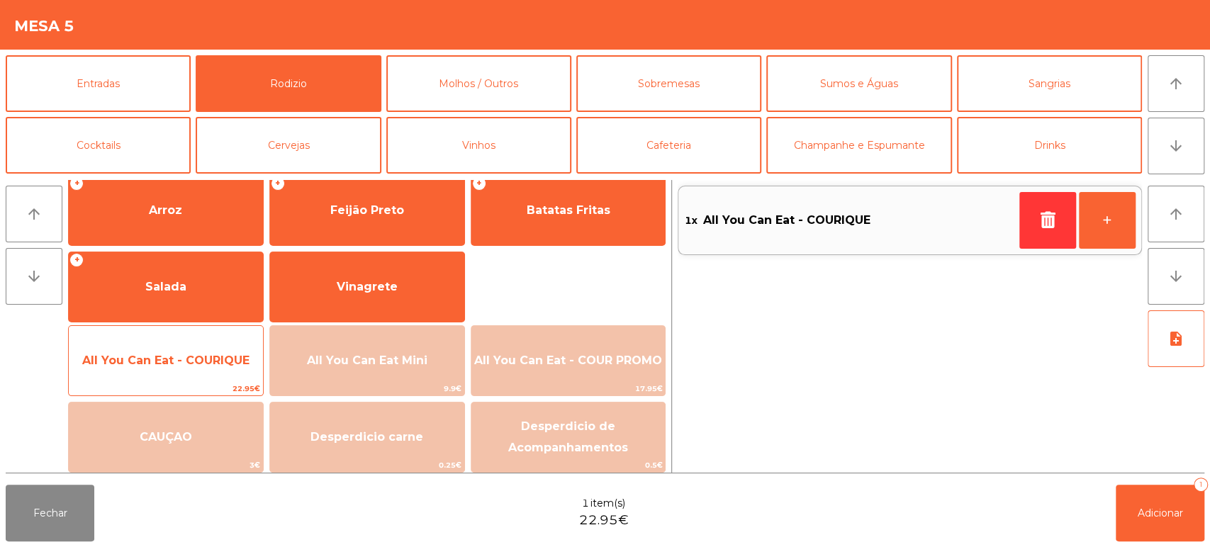
click at [240, 356] on span "All You Can Eat - COURIQUE" at bounding box center [165, 360] width 167 height 13
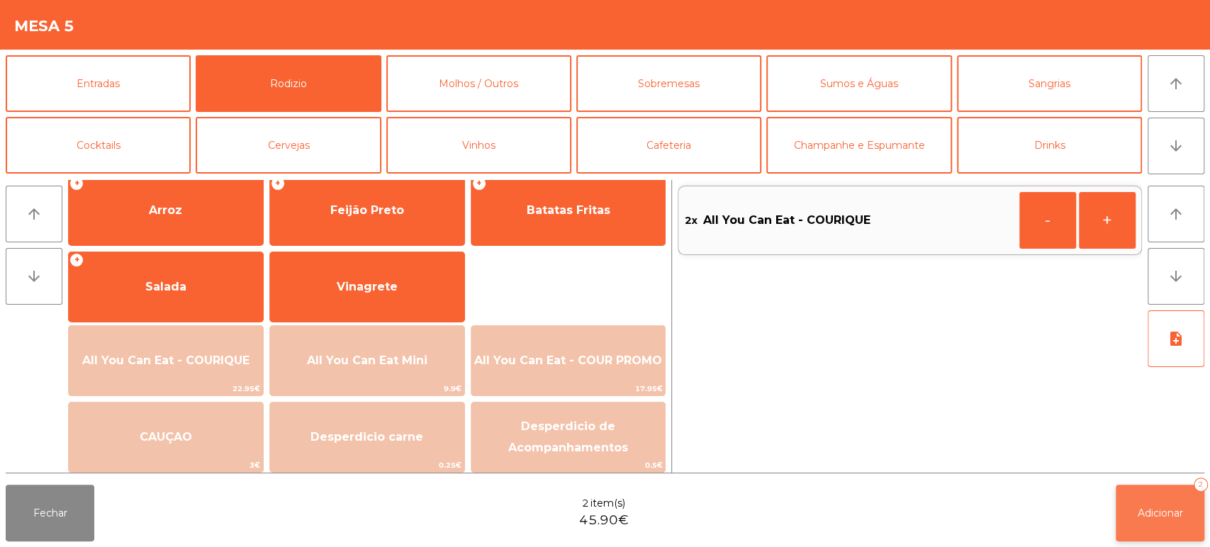
click at [1154, 539] on button "Adicionar 2" at bounding box center [1160, 513] width 89 height 57
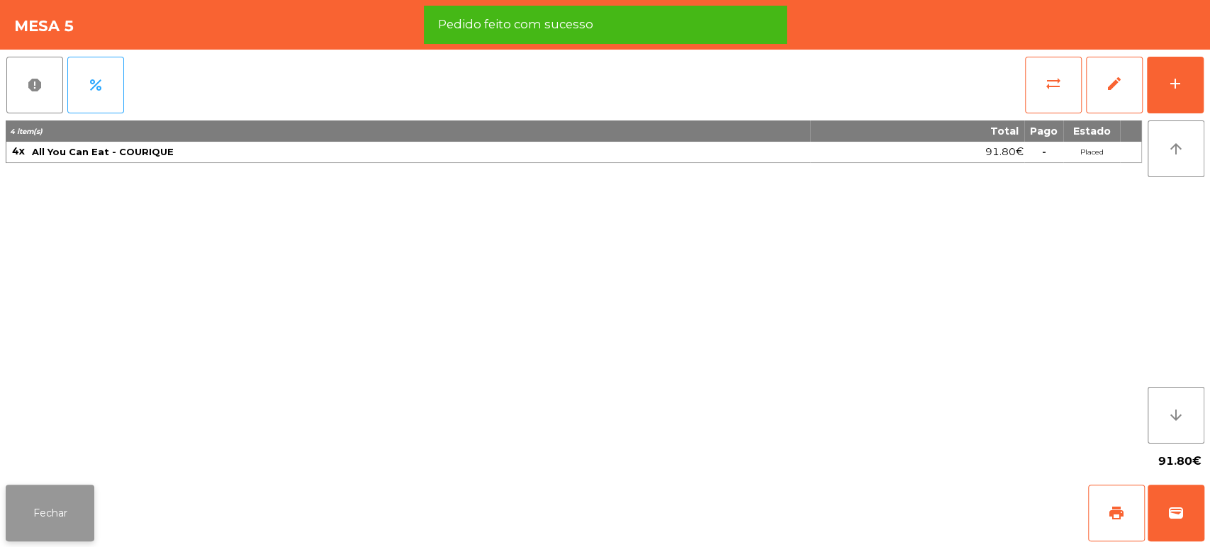
click at [75, 488] on button "Fechar" at bounding box center [50, 513] width 89 height 57
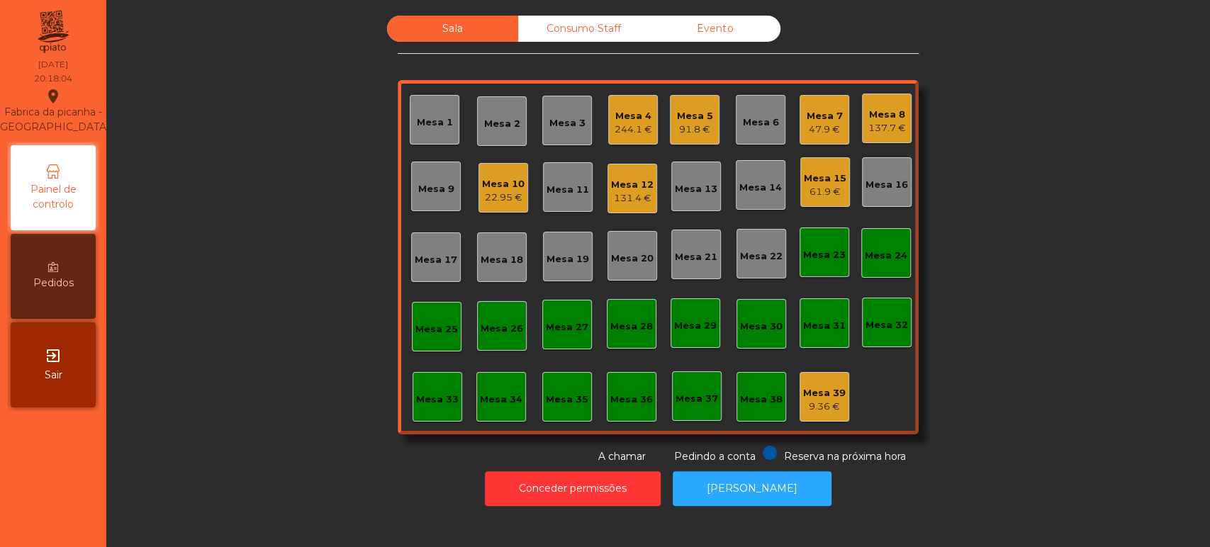
click at [634, 123] on div "244.1 €" at bounding box center [633, 130] width 38 height 14
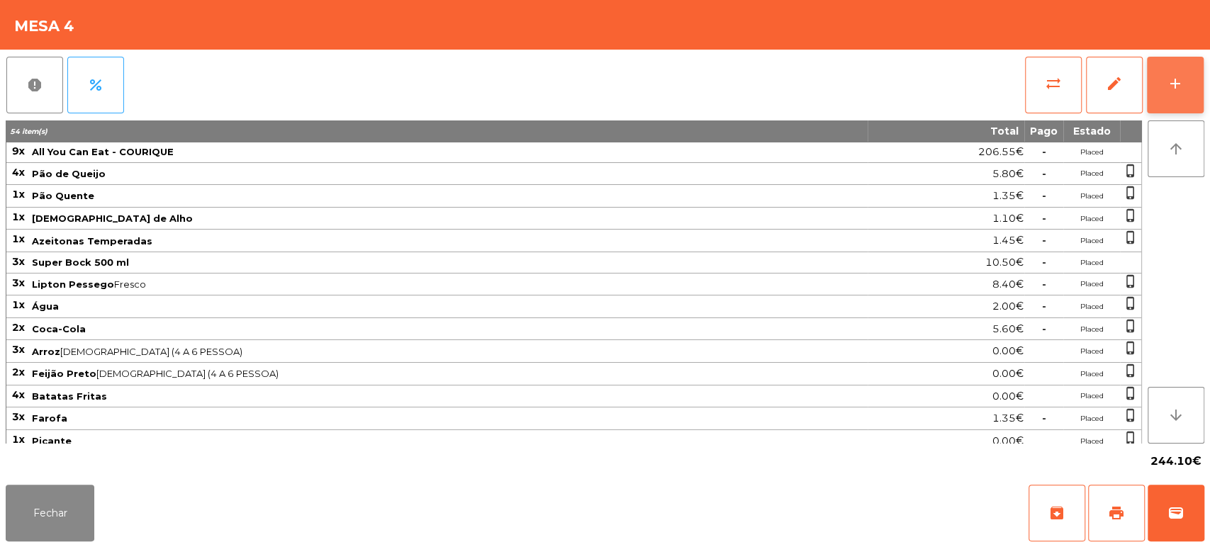
click at [1169, 98] on button "add" at bounding box center [1175, 85] width 57 height 57
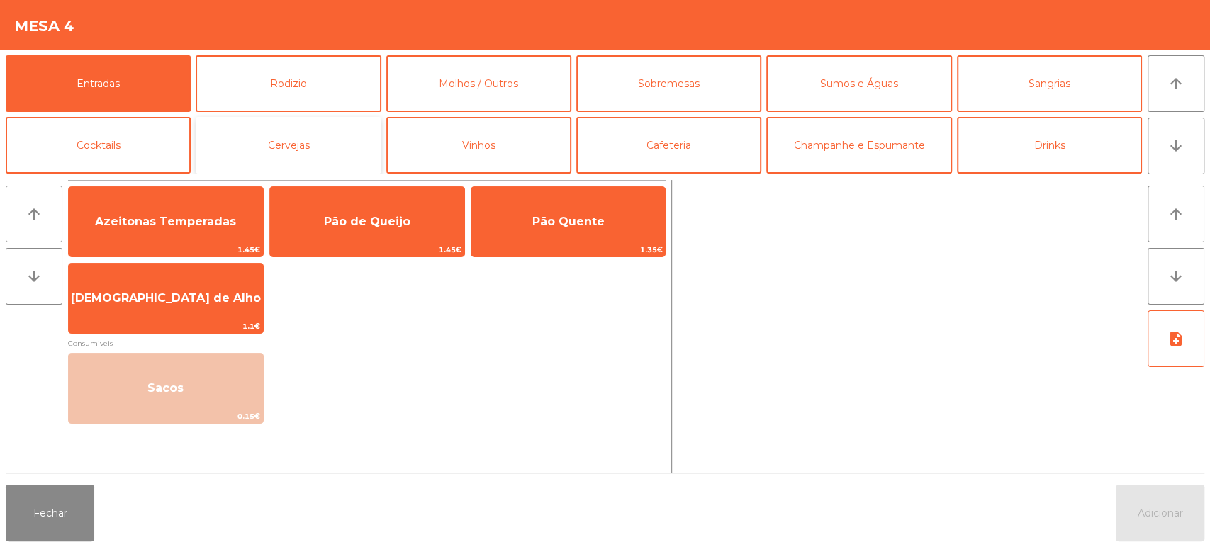
click at [308, 157] on button "Cervejas" at bounding box center [288, 145] width 185 height 57
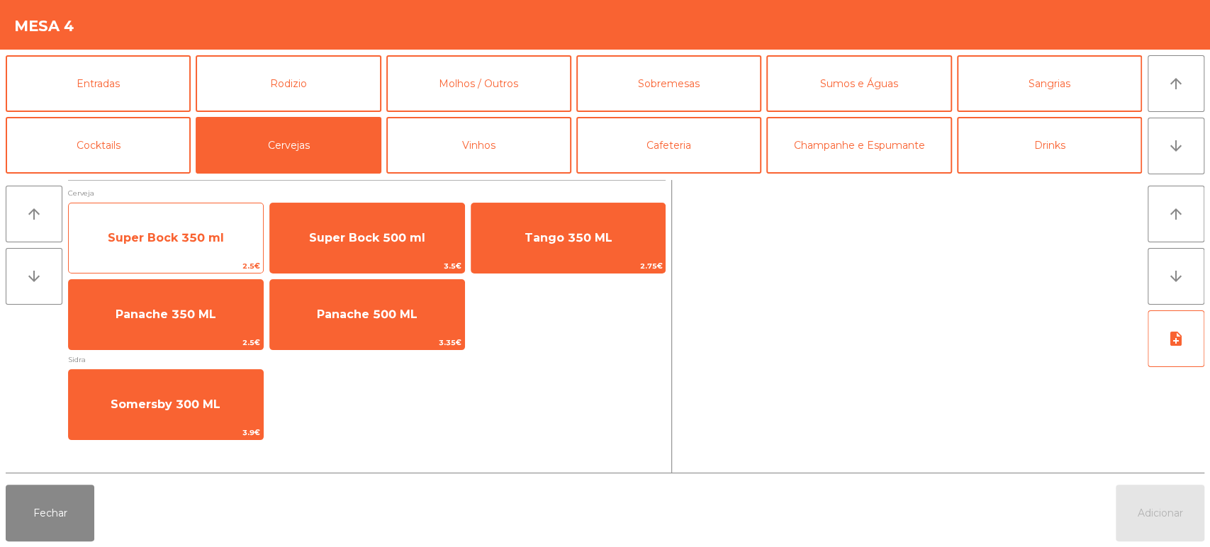
click at [222, 258] on div "Super Bock 350 ml 2.5€" at bounding box center [166, 238] width 196 height 71
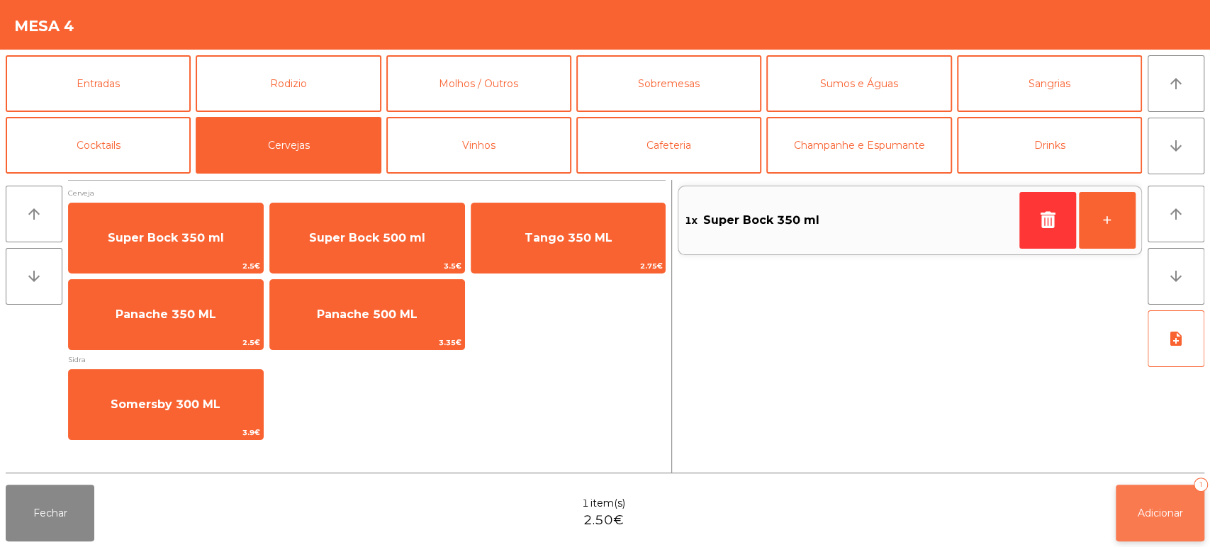
click at [1138, 527] on button "Adicionar 1" at bounding box center [1160, 513] width 89 height 57
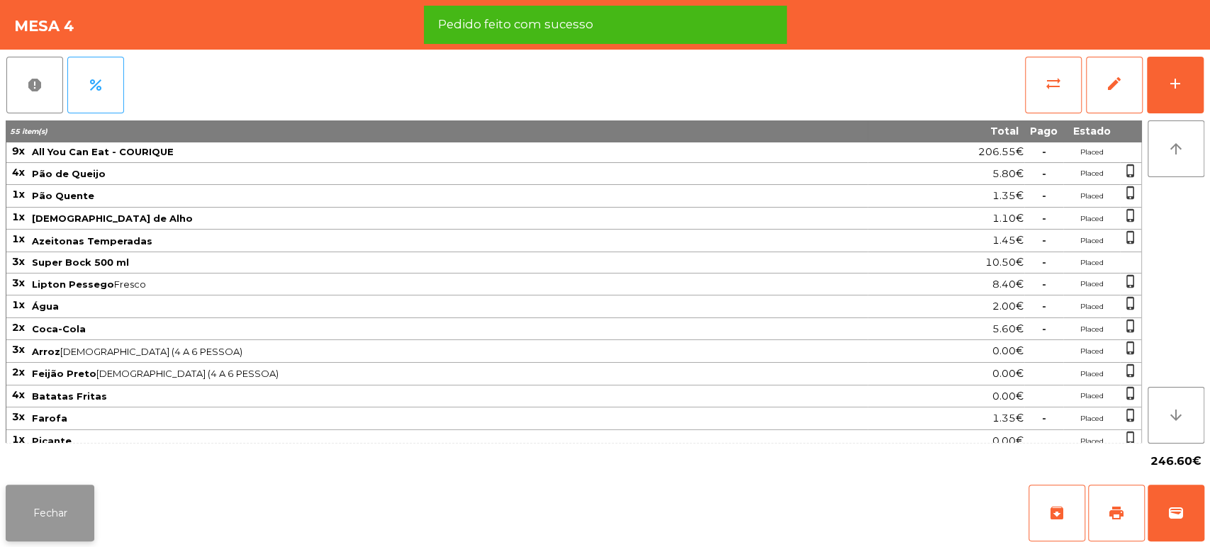
click at [35, 523] on button "Fechar" at bounding box center [50, 513] width 89 height 57
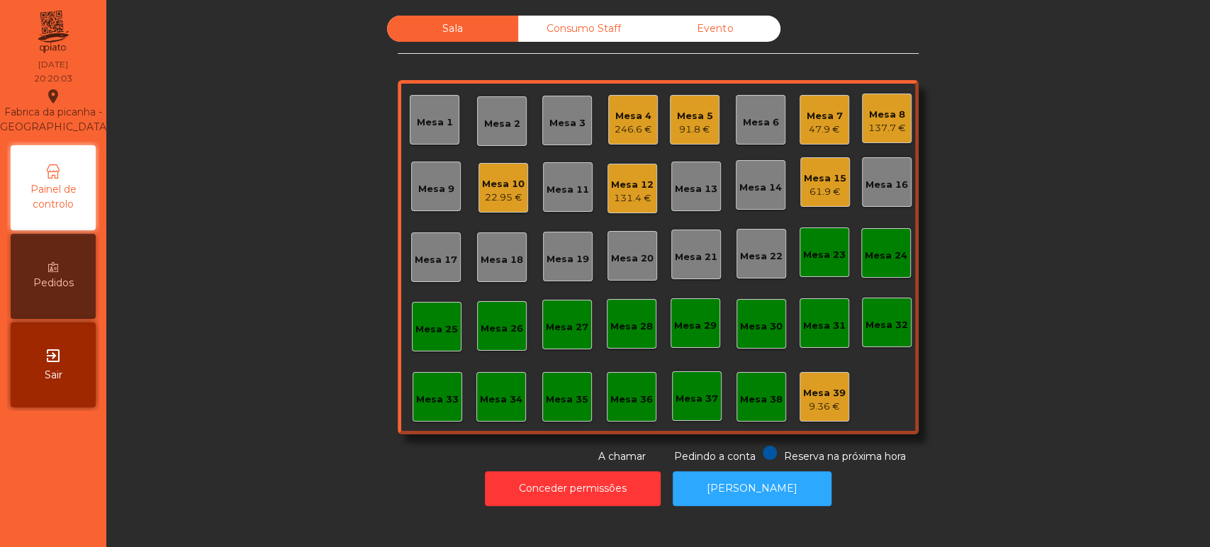
click at [425, 164] on div "Mesa 9" at bounding box center [436, 187] width 50 height 50
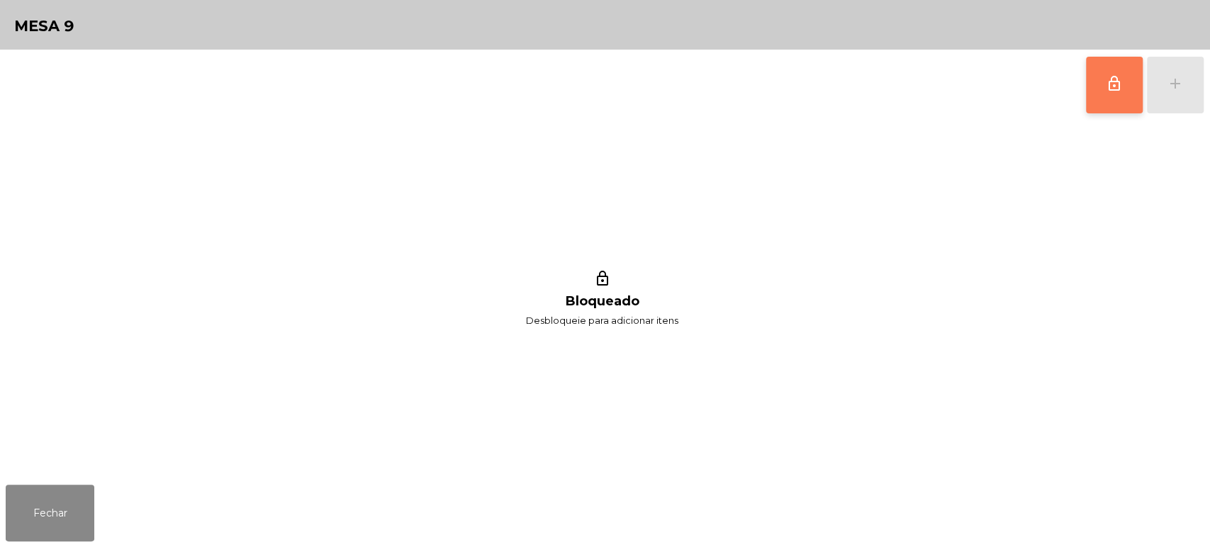
click at [1098, 64] on button "lock_outline" at bounding box center [1114, 85] width 57 height 57
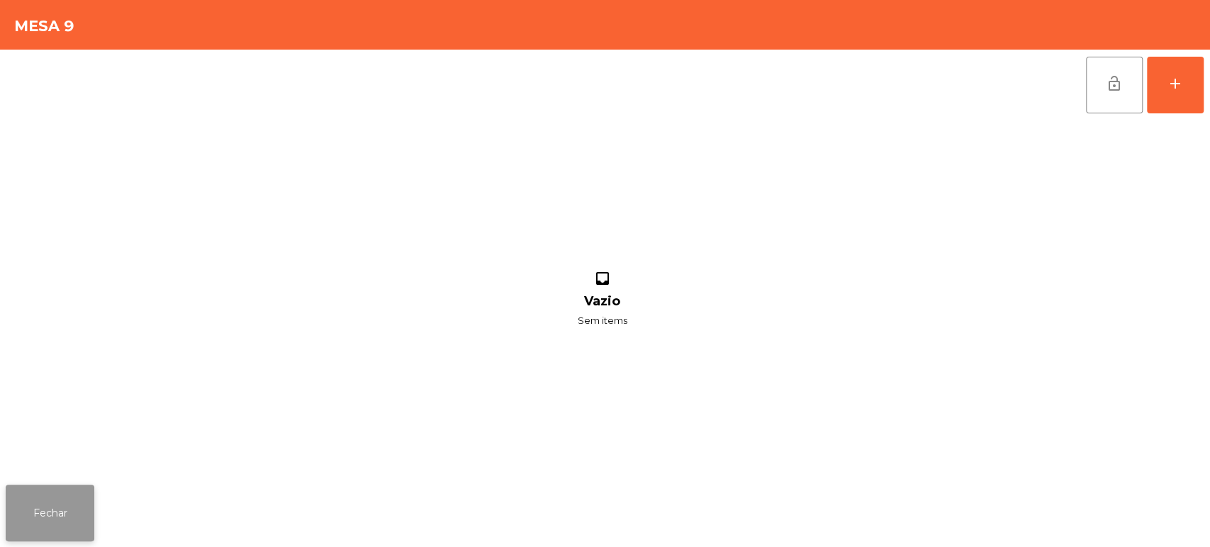
click at [59, 516] on button "Fechar" at bounding box center [50, 513] width 89 height 57
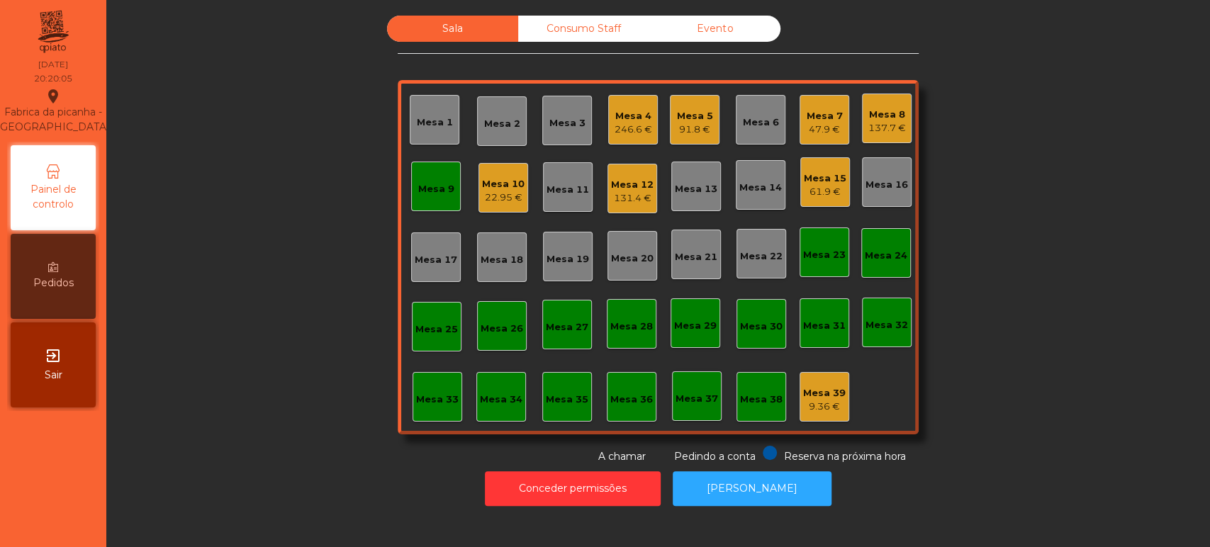
click at [895, 127] on div "137.7 €" at bounding box center [887, 128] width 38 height 14
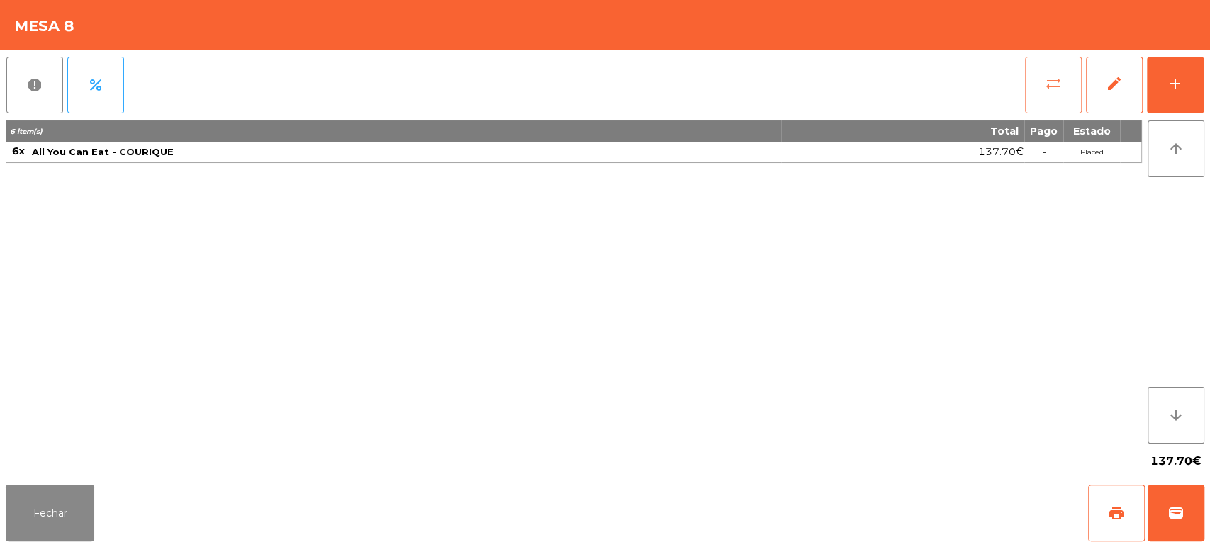
click at [1049, 74] on button "sync_alt" at bounding box center [1053, 85] width 57 height 57
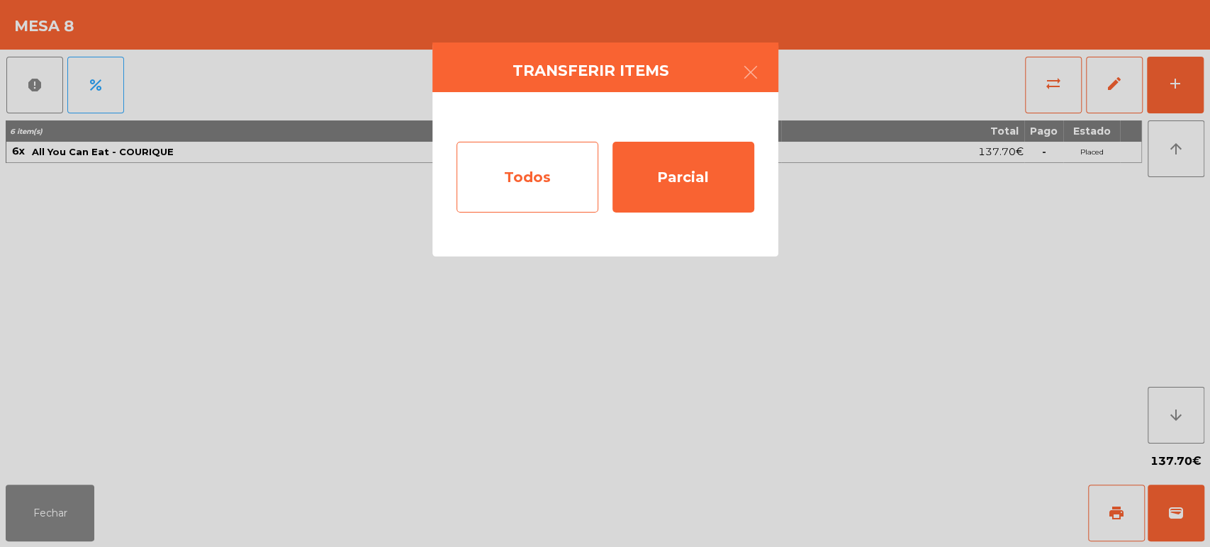
click at [481, 181] on div "Todos" at bounding box center [527, 177] width 142 height 71
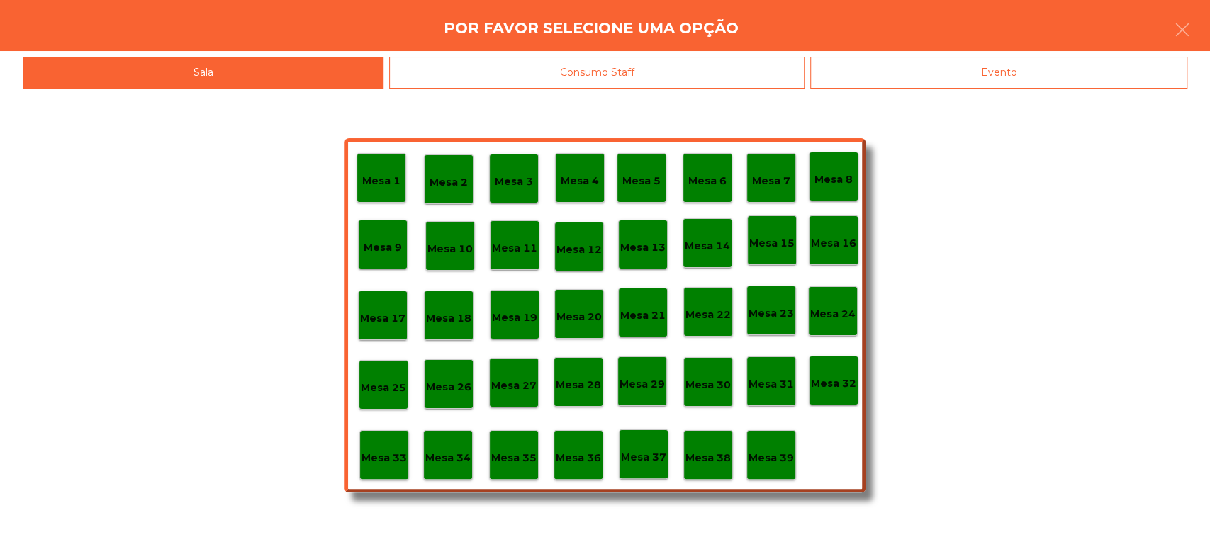
click at [385, 247] on p "Mesa 9" at bounding box center [383, 248] width 38 height 16
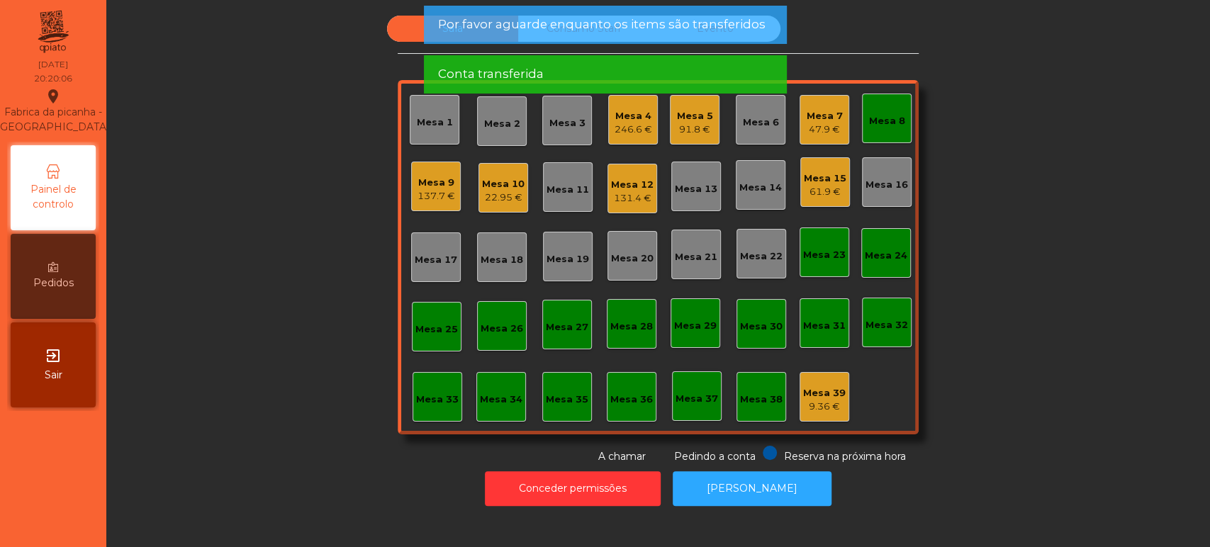
click at [875, 119] on div "Mesa 8" at bounding box center [887, 121] width 36 height 14
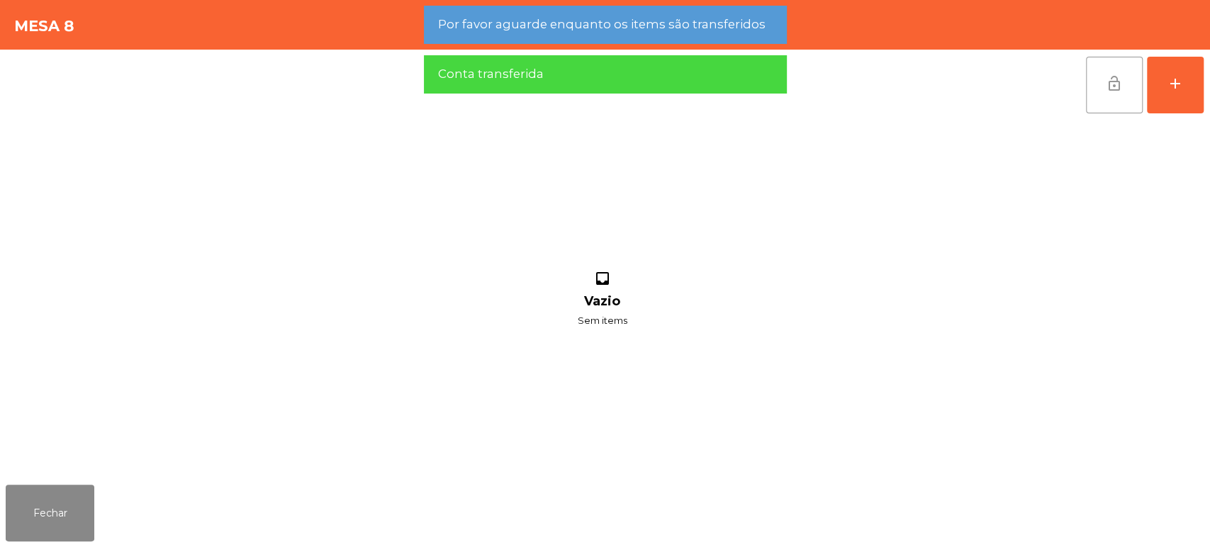
click at [1086, 79] on button "lock_open" at bounding box center [1114, 85] width 57 height 57
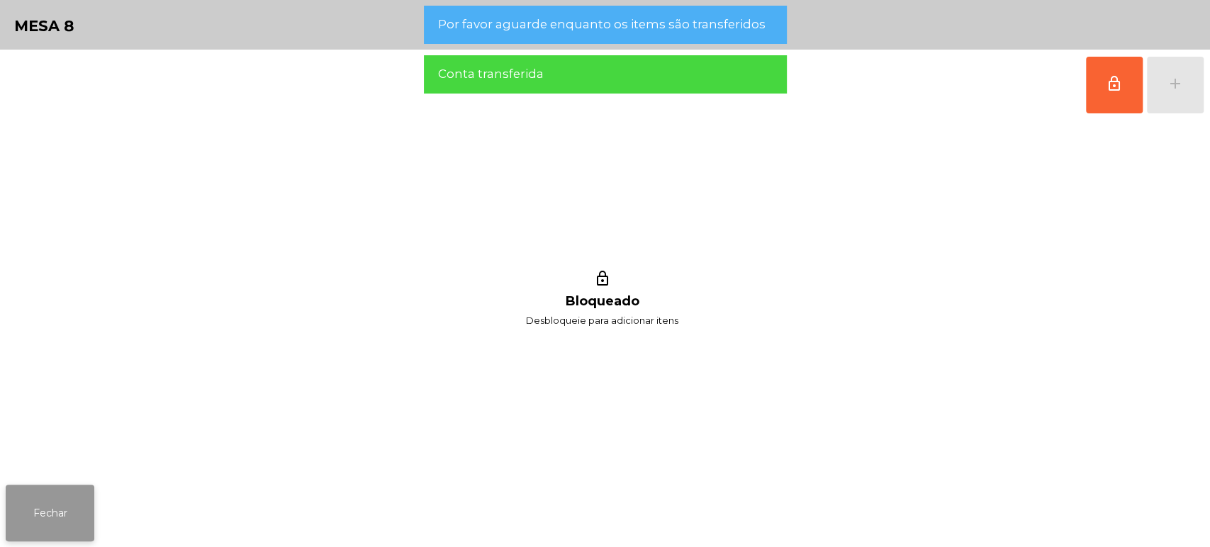
click at [40, 533] on button "Fechar" at bounding box center [50, 513] width 89 height 57
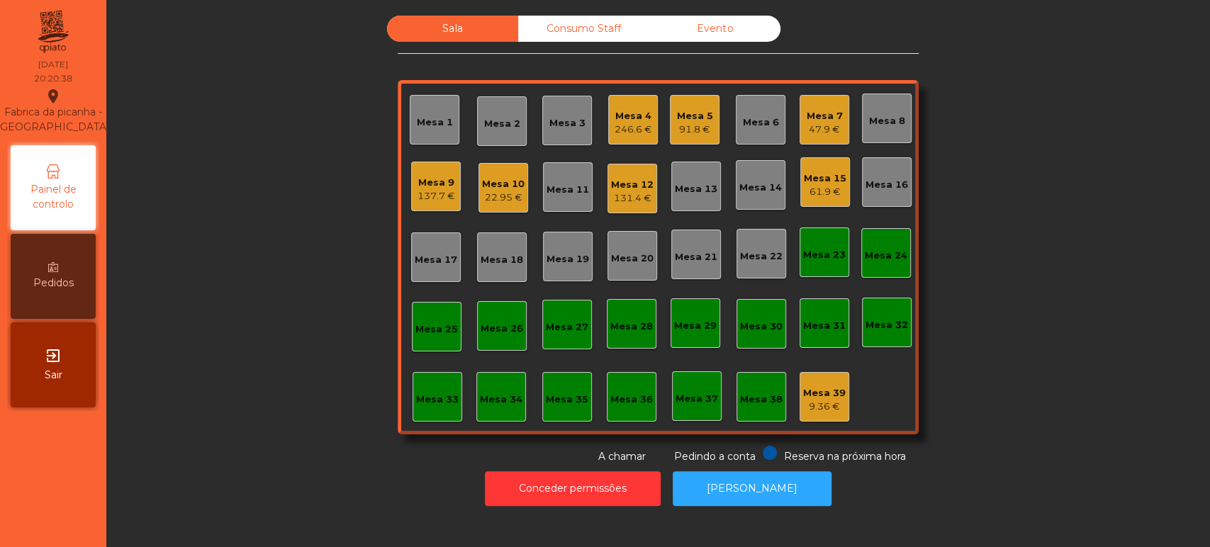
click at [629, 101] on div "Mesa 4 246.6 €" at bounding box center [633, 120] width 50 height 50
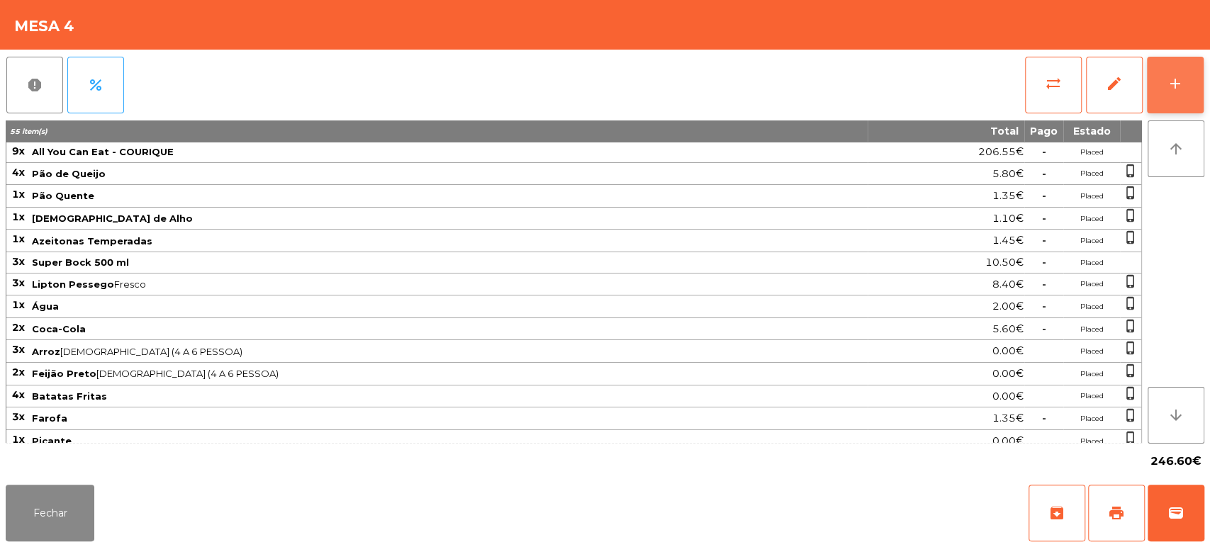
click at [1179, 97] on button "add" at bounding box center [1175, 85] width 57 height 57
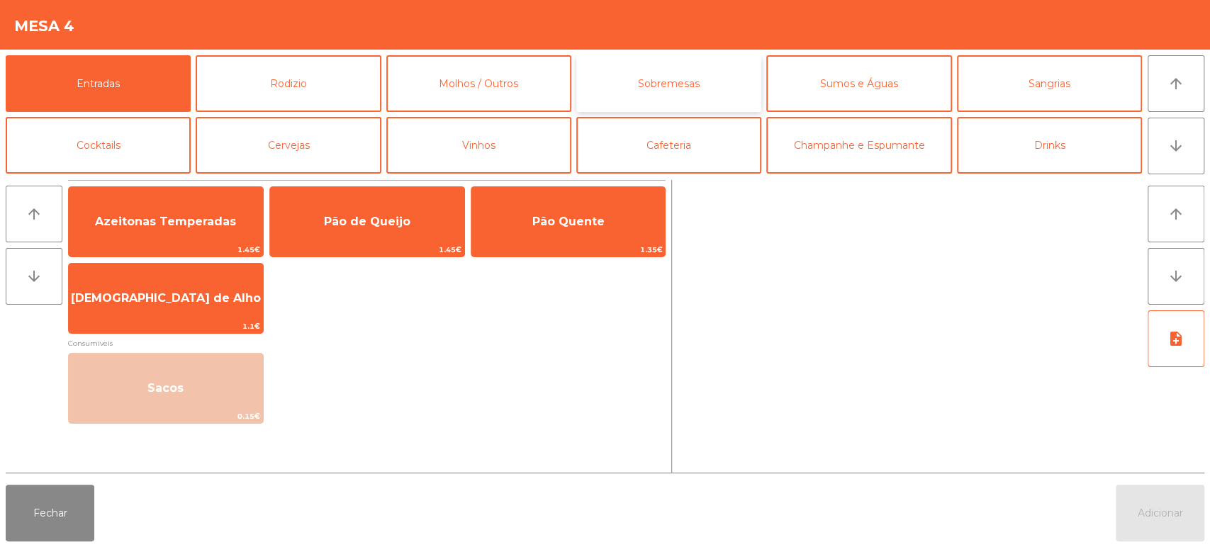
click at [709, 74] on button "Sobremesas" at bounding box center [668, 83] width 185 height 57
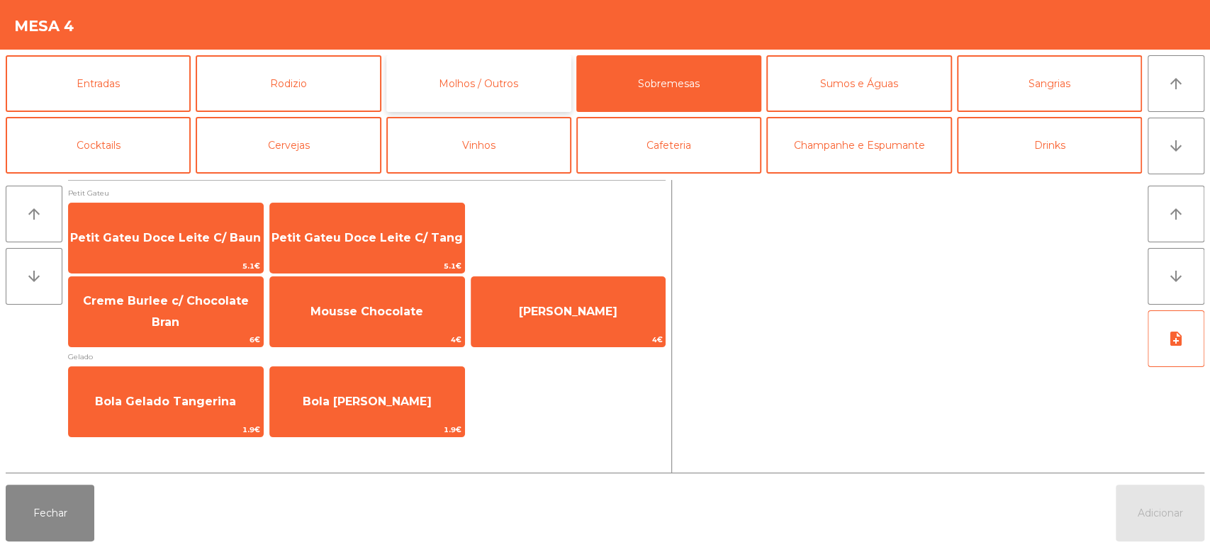
click at [481, 91] on button "Molhos / Outros" at bounding box center [478, 83] width 185 height 57
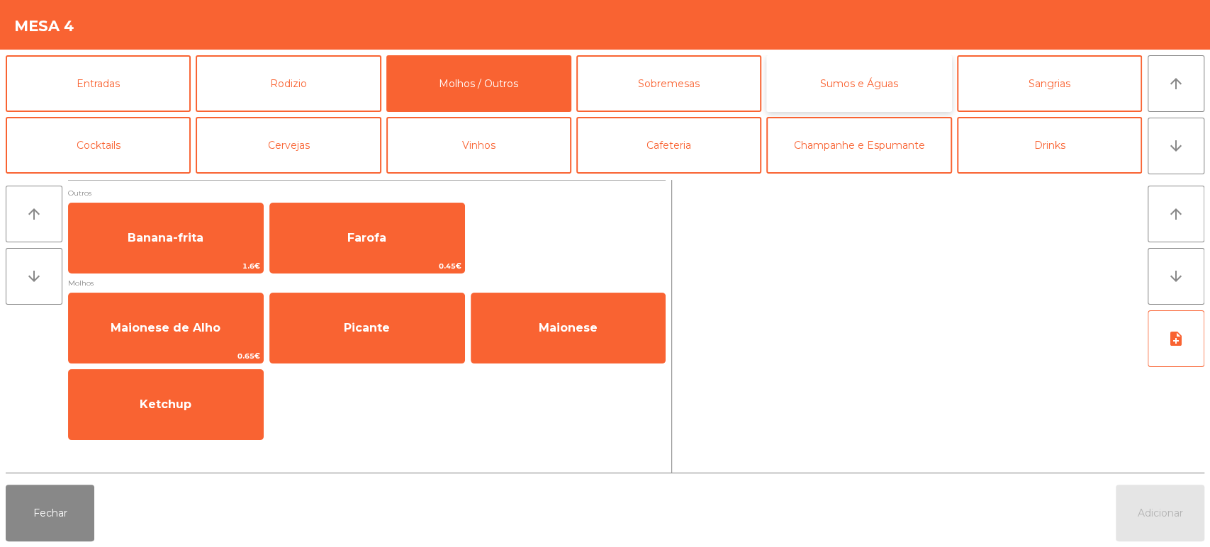
click at [839, 97] on button "Sumos e Águas" at bounding box center [858, 83] width 185 height 57
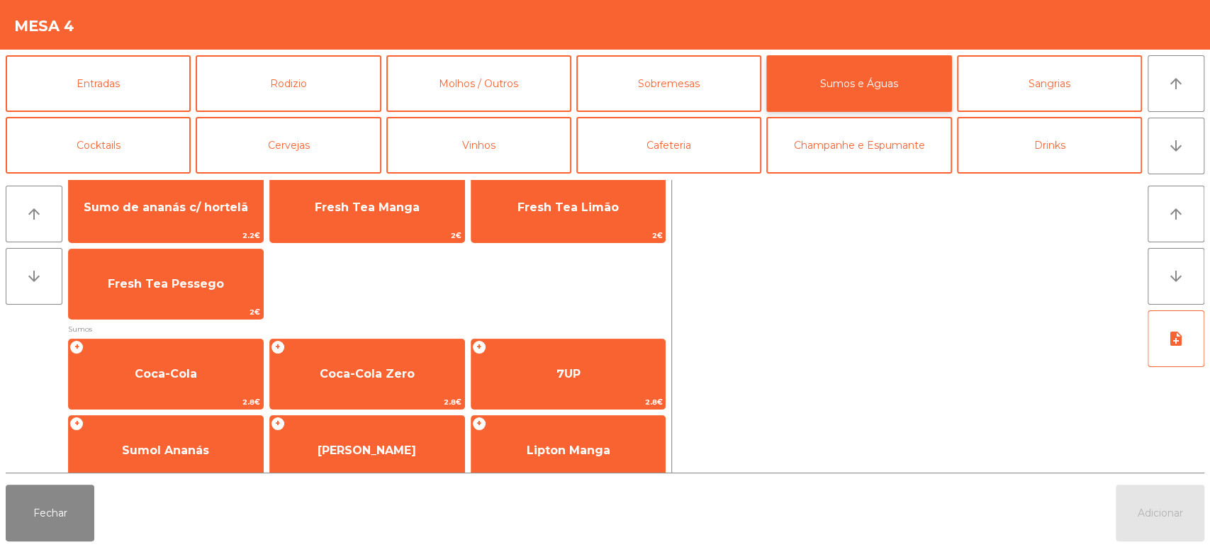
scroll to position [123, 0]
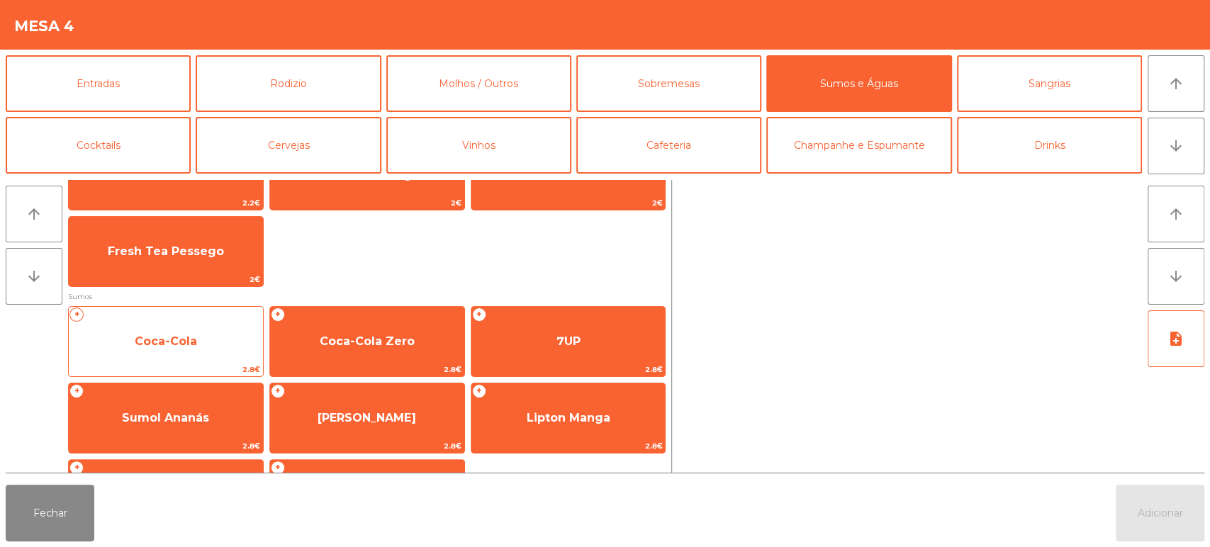
click at [181, 371] on span "2.8€" at bounding box center [166, 369] width 194 height 13
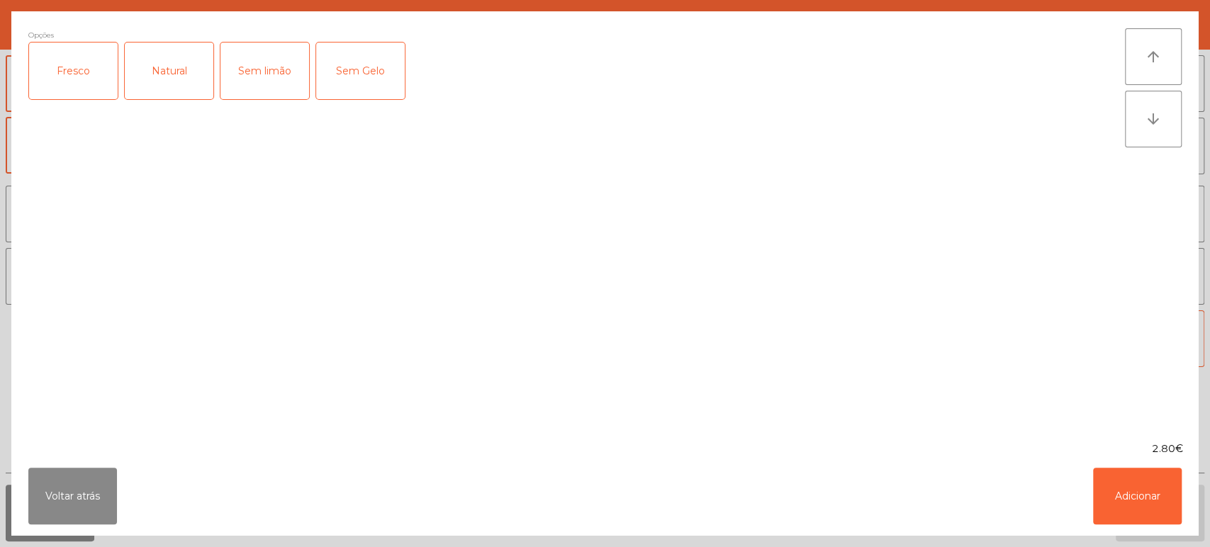
click at [79, 62] on div "Fresco" at bounding box center [73, 71] width 89 height 57
click at [1138, 510] on button "Adicionar" at bounding box center [1137, 496] width 89 height 57
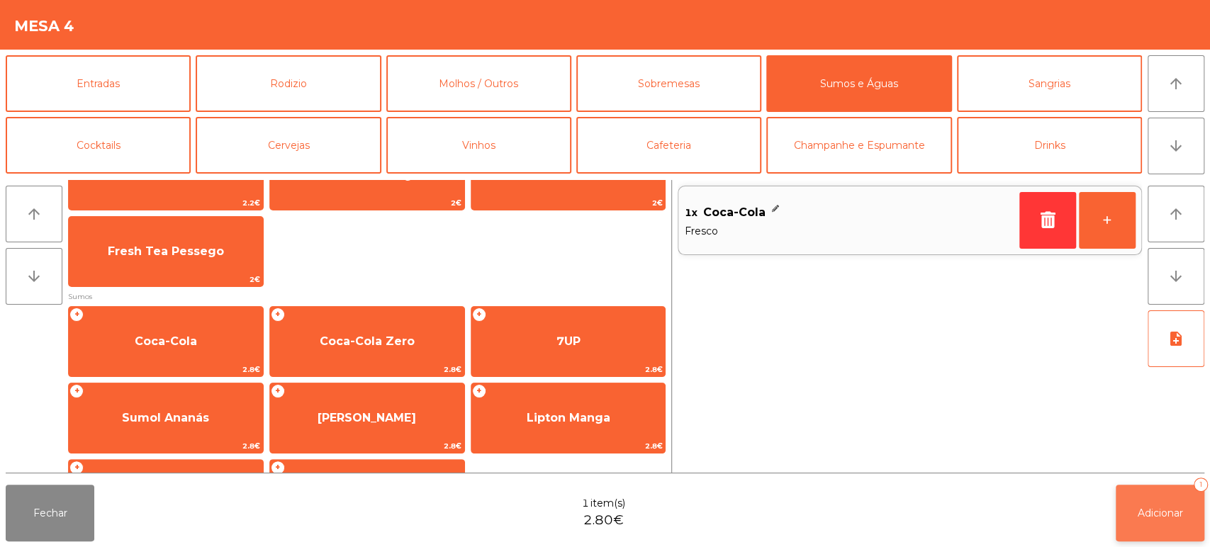
click at [1147, 524] on button "Adicionar 1" at bounding box center [1160, 513] width 89 height 57
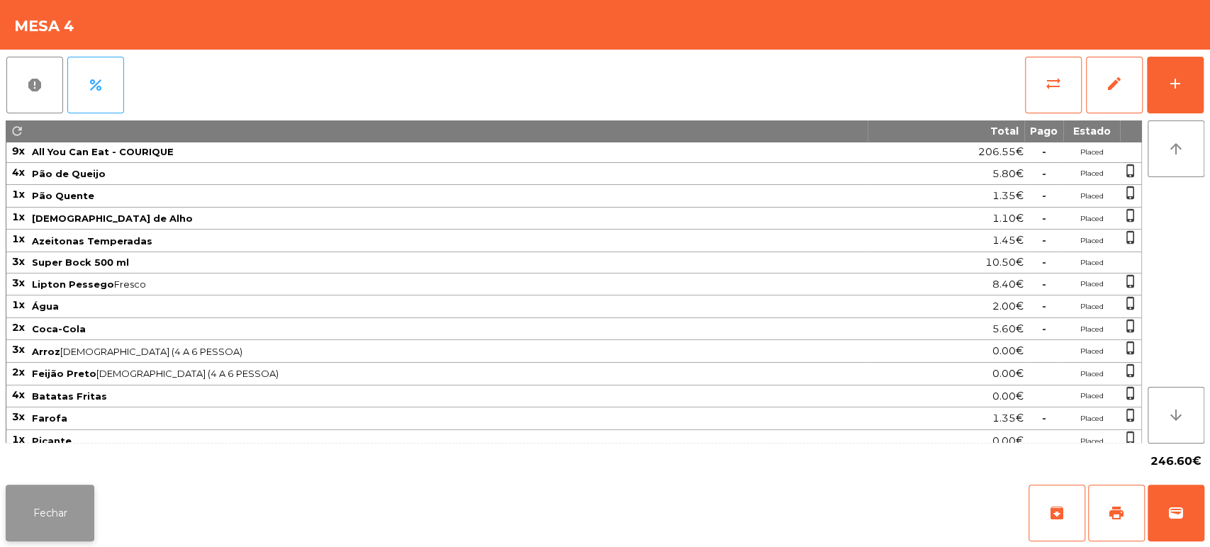
click at [71, 493] on button "Fechar" at bounding box center [50, 513] width 89 height 57
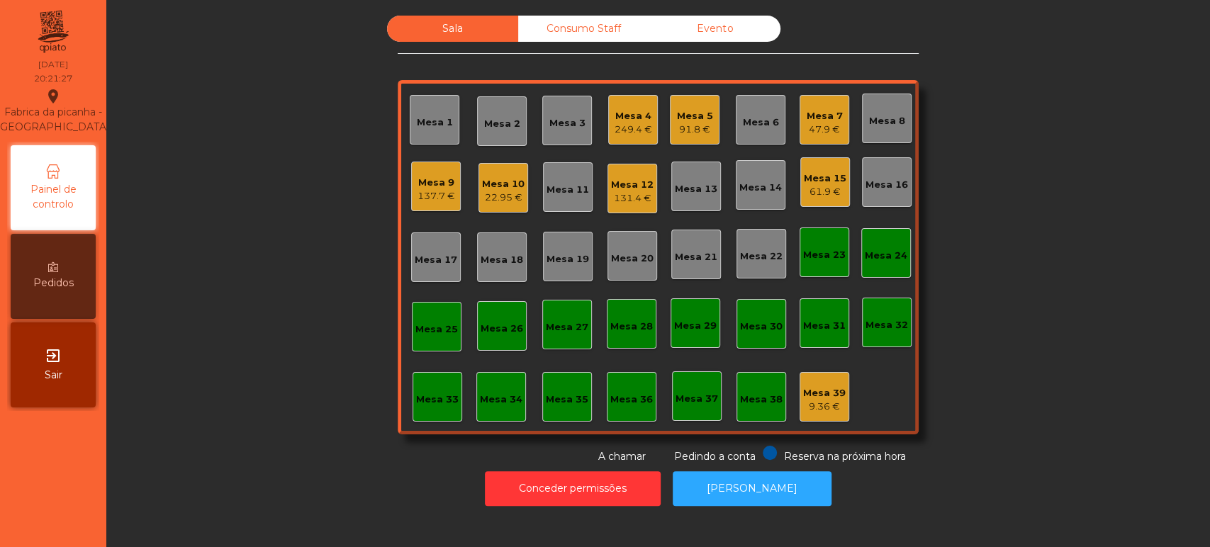
click at [618, 117] on div "Mesa 4" at bounding box center [633, 116] width 38 height 14
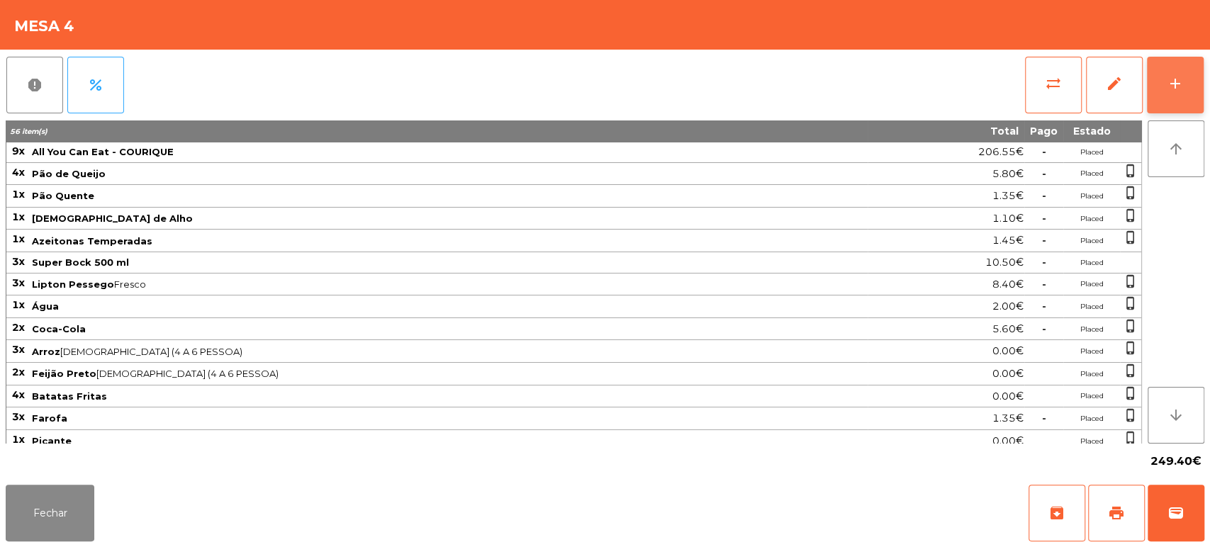
click at [1180, 62] on button "add" at bounding box center [1175, 85] width 57 height 57
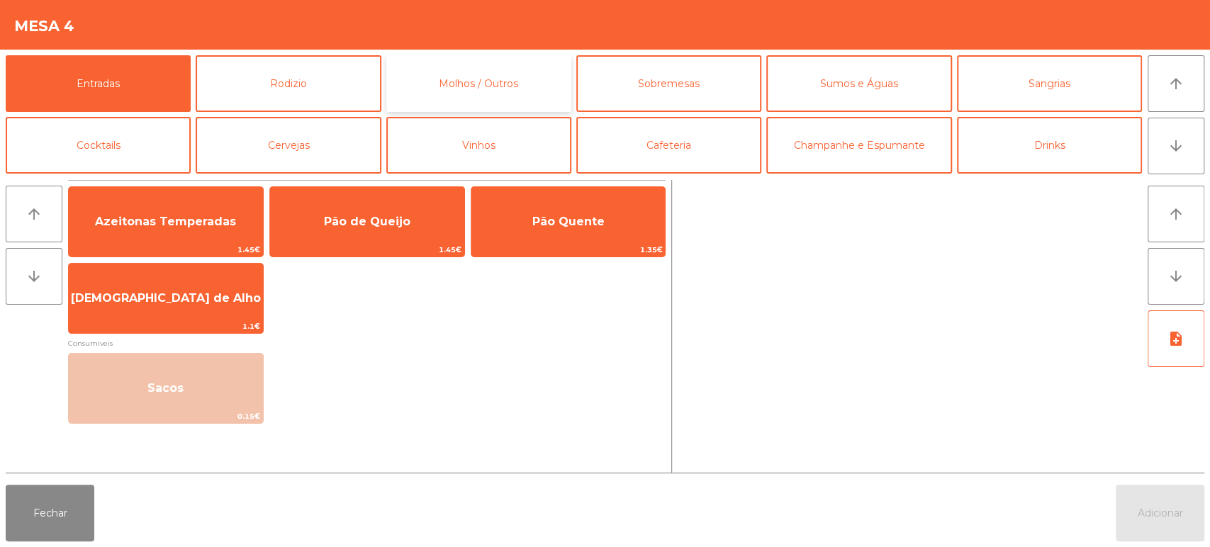
click at [492, 67] on button "Molhos / Outros" at bounding box center [478, 83] width 185 height 57
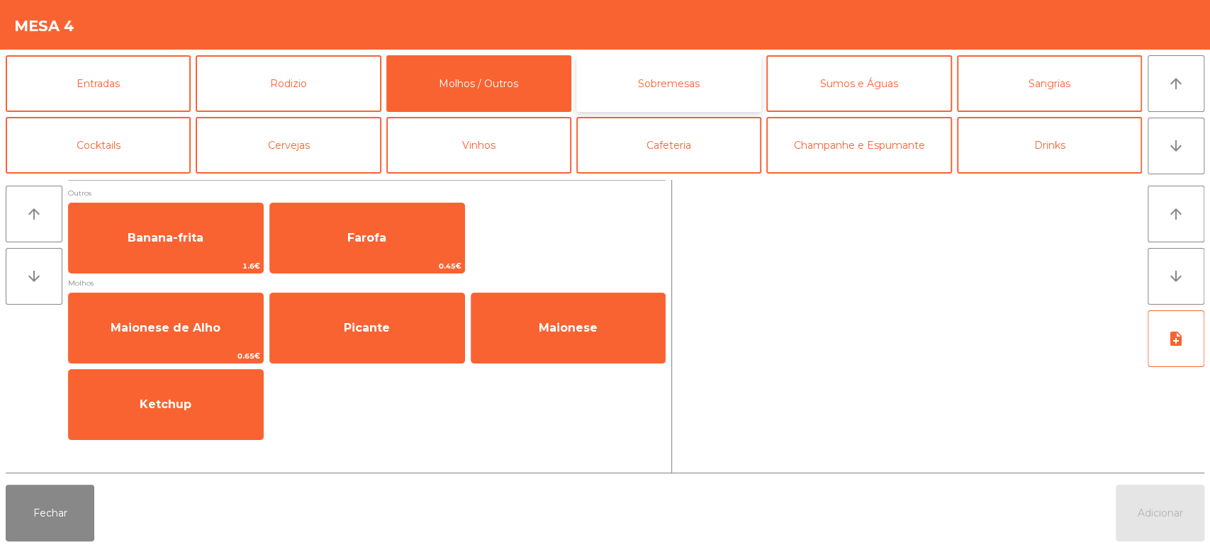
click at [673, 73] on button "Sobremesas" at bounding box center [668, 83] width 185 height 57
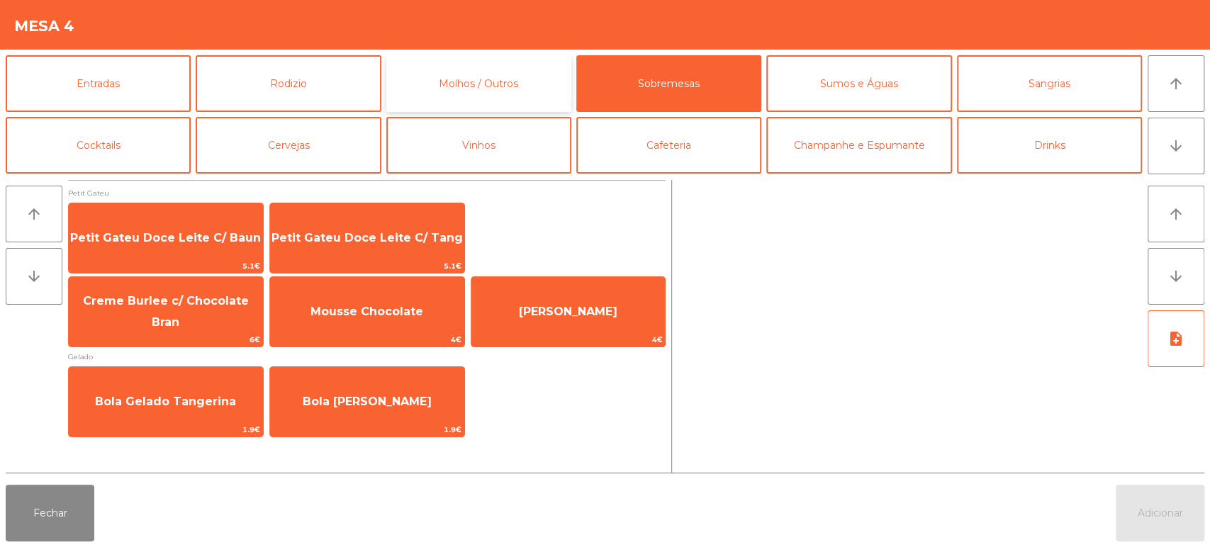
click at [489, 85] on button "Molhos / Outros" at bounding box center [478, 83] width 185 height 57
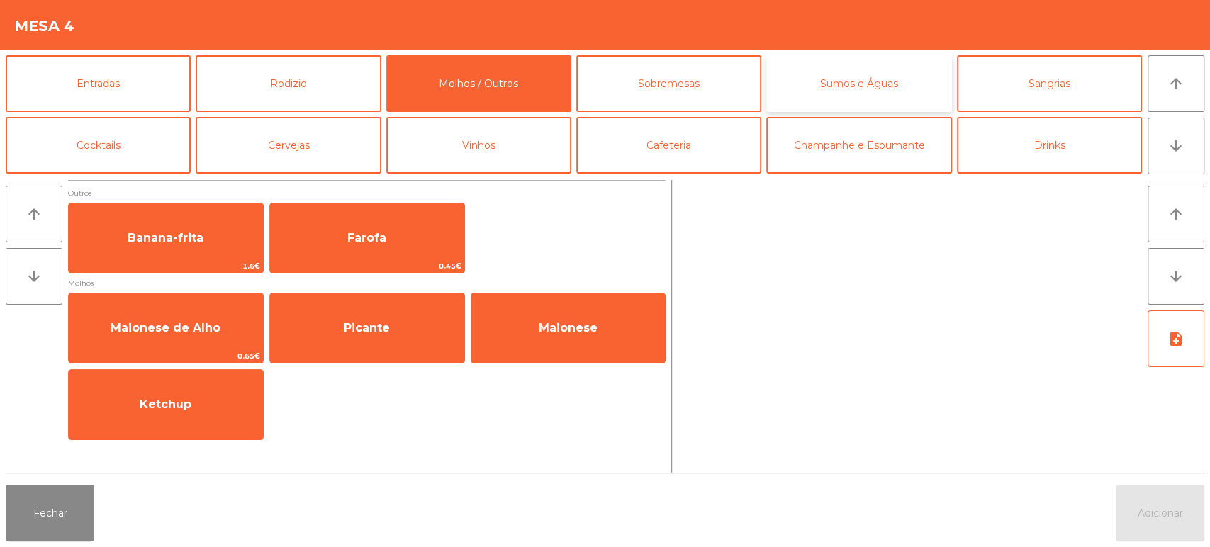
click at [877, 79] on button "Sumos e Águas" at bounding box center [858, 83] width 185 height 57
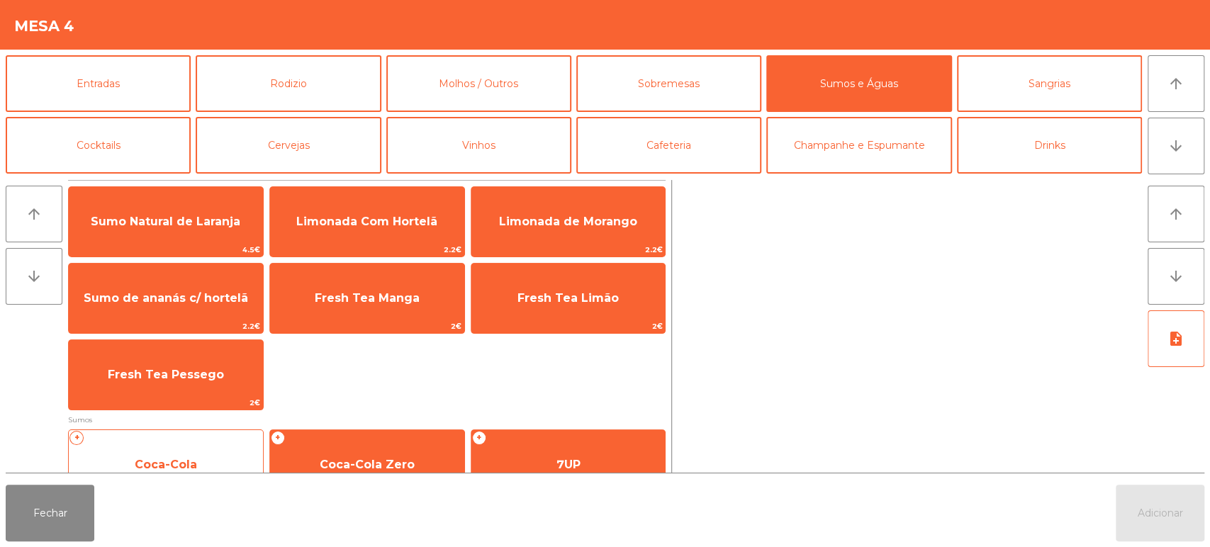
click at [192, 454] on span "Coca-Cola" at bounding box center [166, 465] width 194 height 38
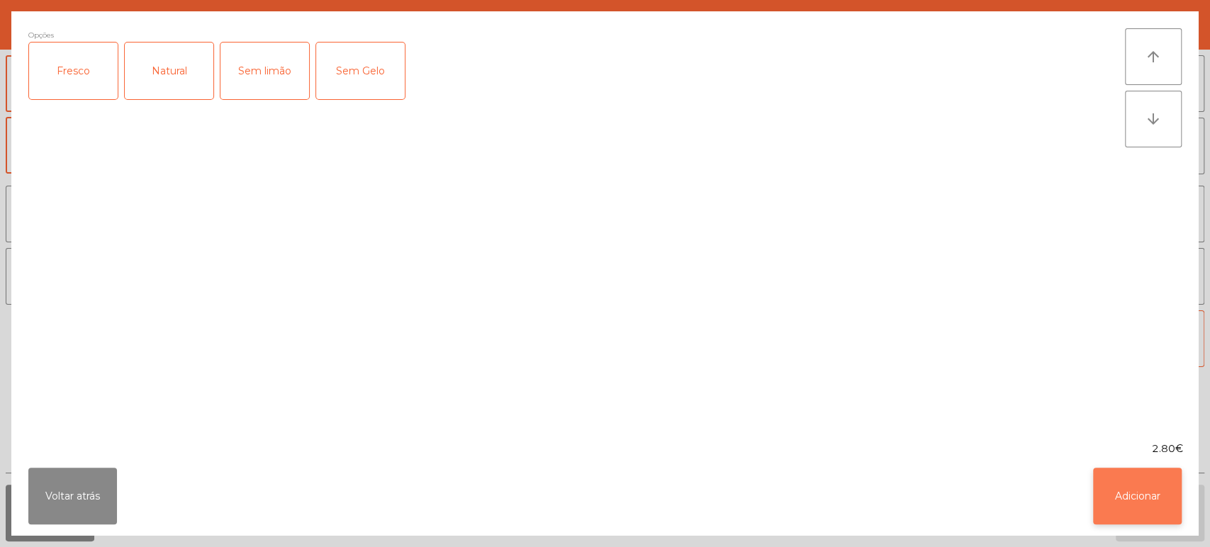
click at [1112, 536] on div "Voltar atrás Adicionar" at bounding box center [604, 495] width 1187 height 79
click at [1132, 519] on button "Adicionar" at bounding box center [1137, 496] width 89 height 57
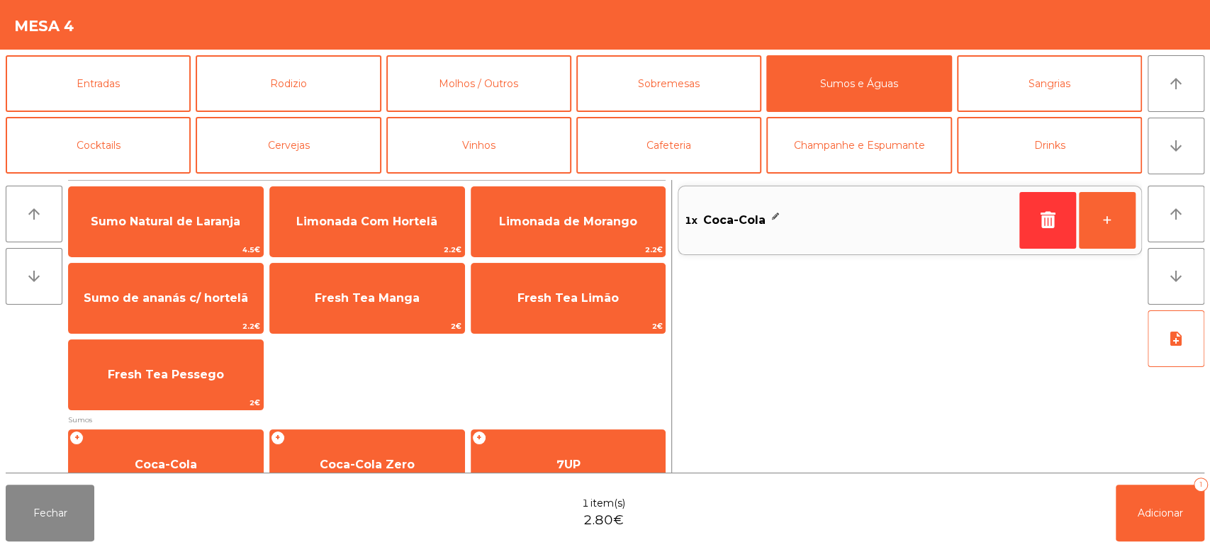
click at [1175, 471] on div "arrow_upward arrow_downward note_add" at bounding box center [1173, 326] width 62 height 293
click at [1172, 505] on button "Adicionar 1" at bounding box center [1160, 513] width 89 height 57
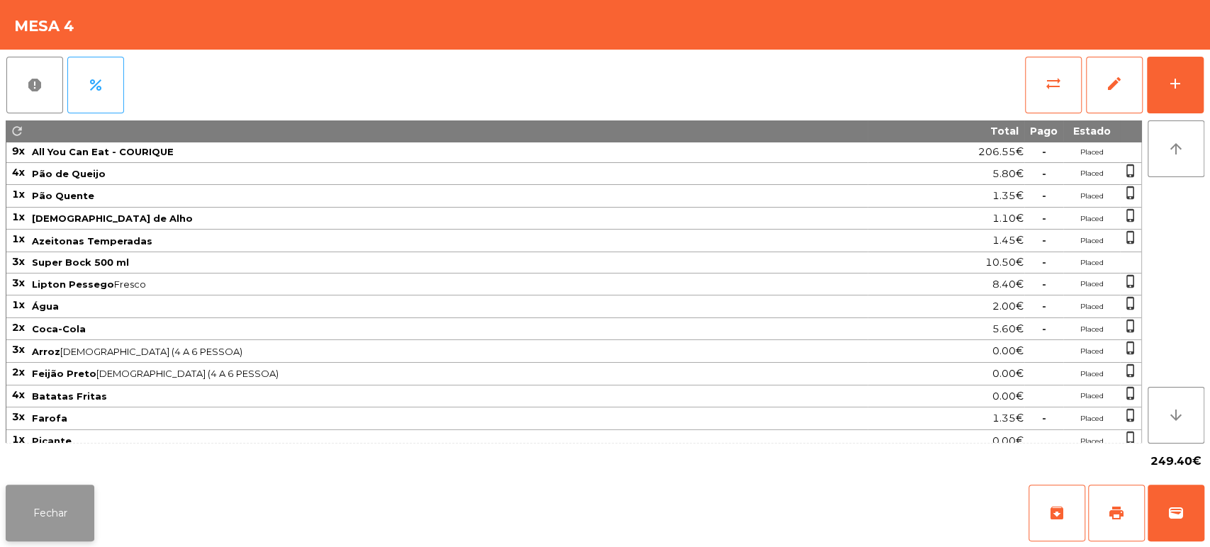
click at [72, 485] on button "Fechar" at bounding box center [50, 513] width 89 height 57
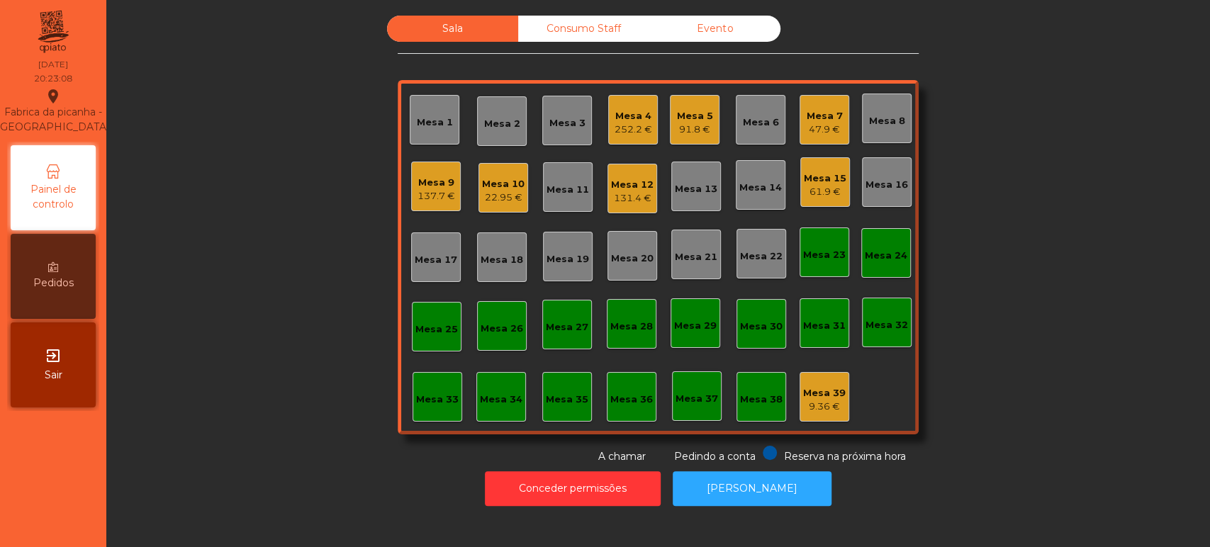
click at [616, 132] on div "252.2 €" at bounding box center [633, 130] width 38 height 14
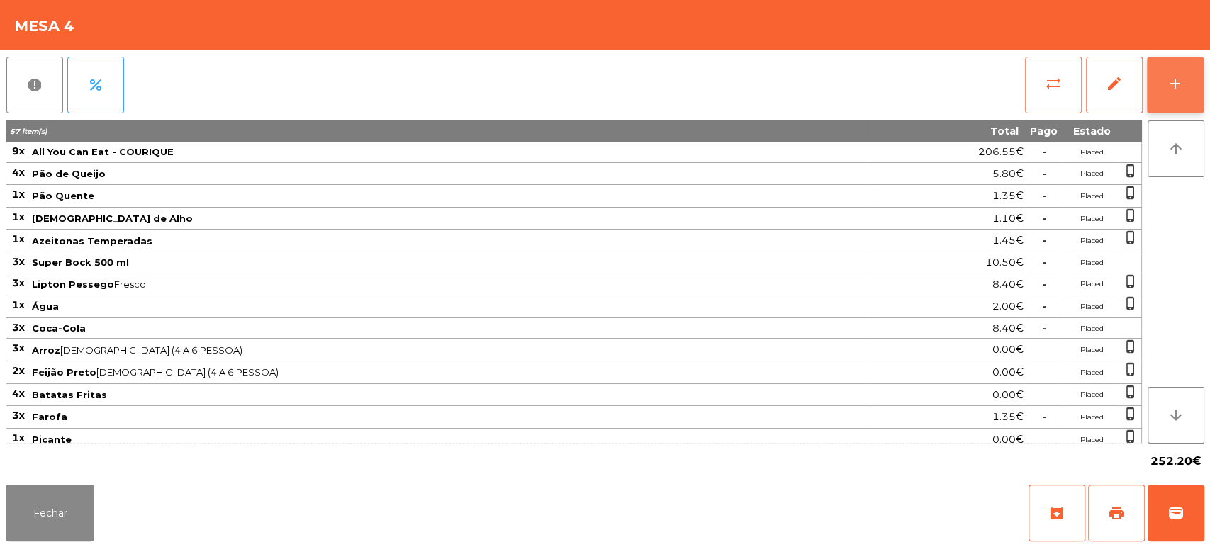
click at [1179, 85] on div "add" at bounding box center [1175, 83] width 17 height 17
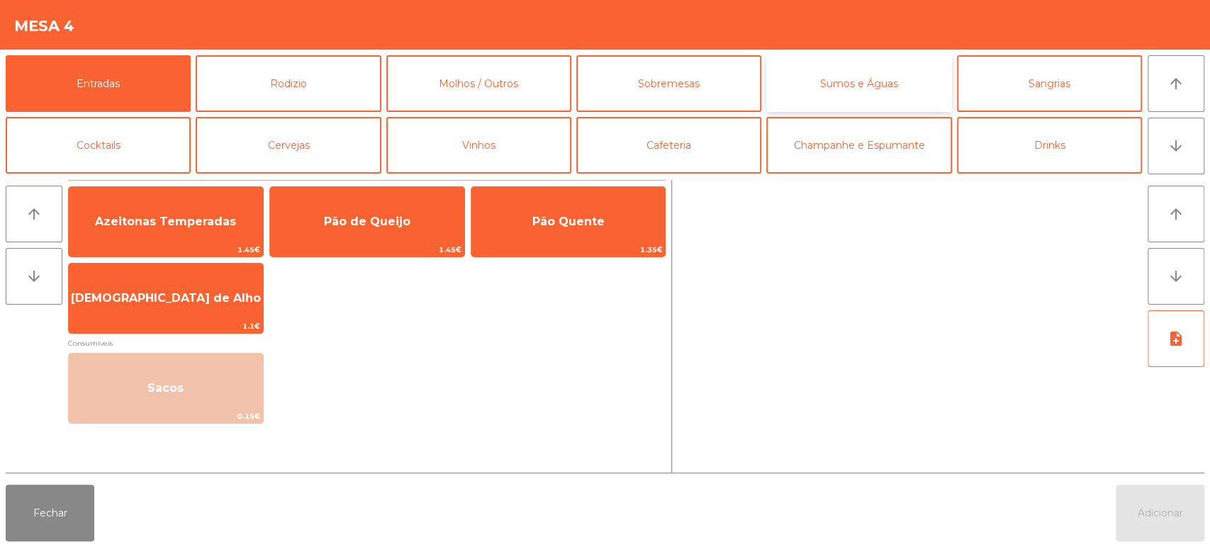
click at [896, 79] on button "Sumos e Águas" at bounding box center [858, 83] width 185 height 57
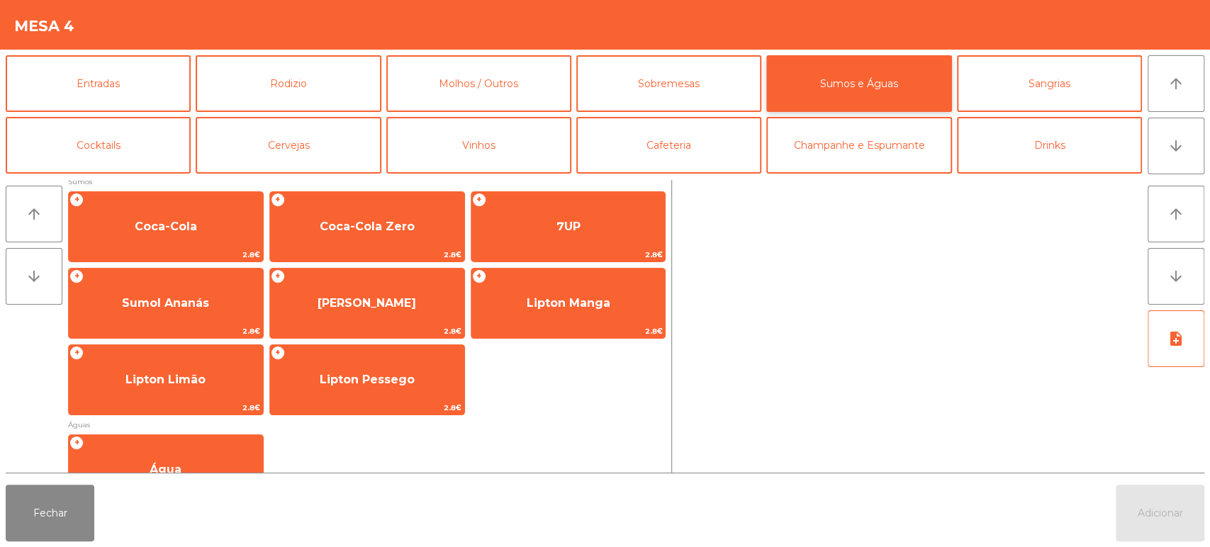
scroll to position [274, 0]
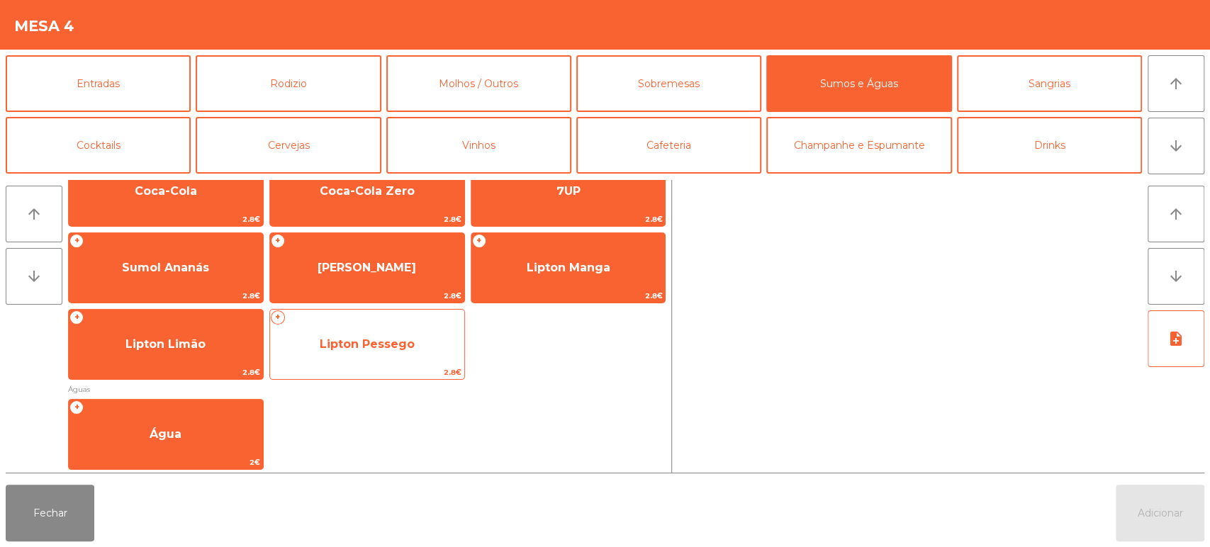
click at [454, 337] on span "Lipton Pessego" at bounding box center [367, 344] width 194 height 38
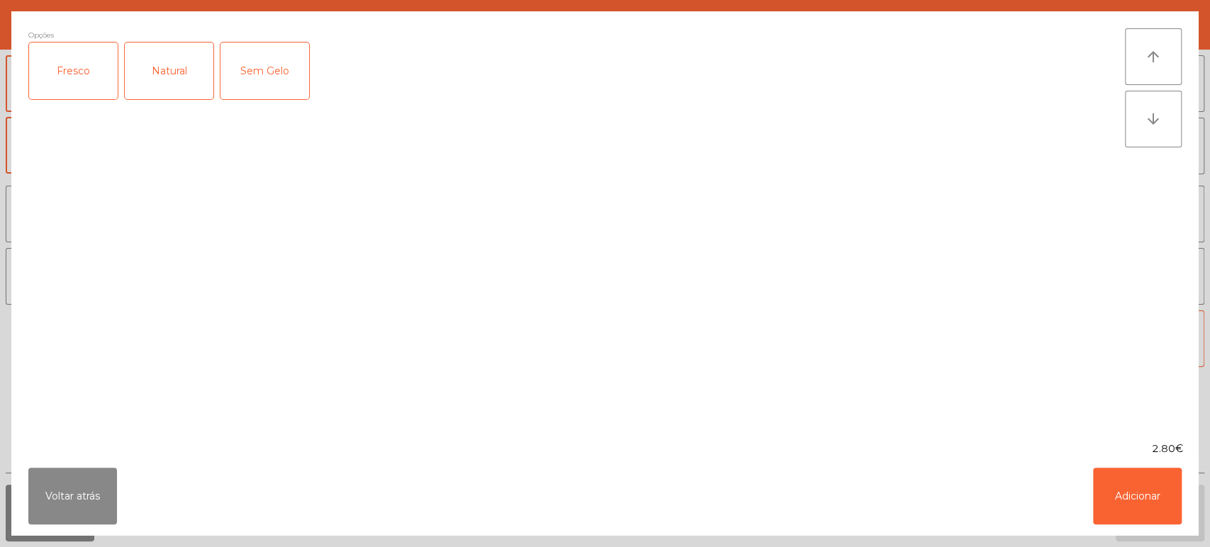
click at [107, 87] on div "Fresco" at bounding box center [73, 71] width 89 height 57
click at [1145, 496] on button "Adicionar" at bounding box center [1137, 496] width 89 height 57
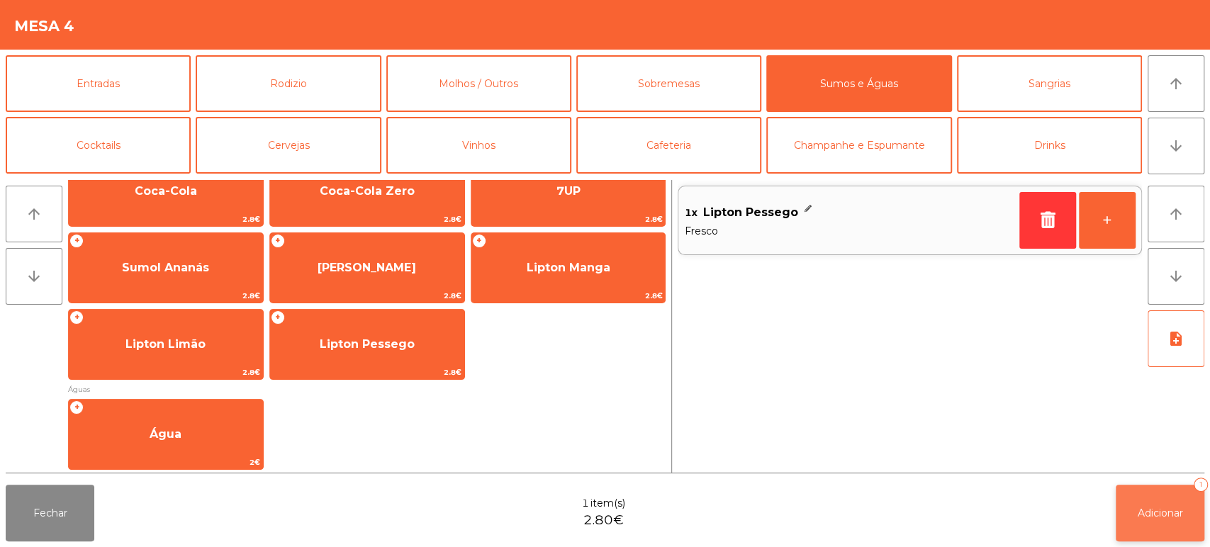
click at [1168, 519] on span "Adicionar" at bounding box center [1159, 513] width 45 height 13
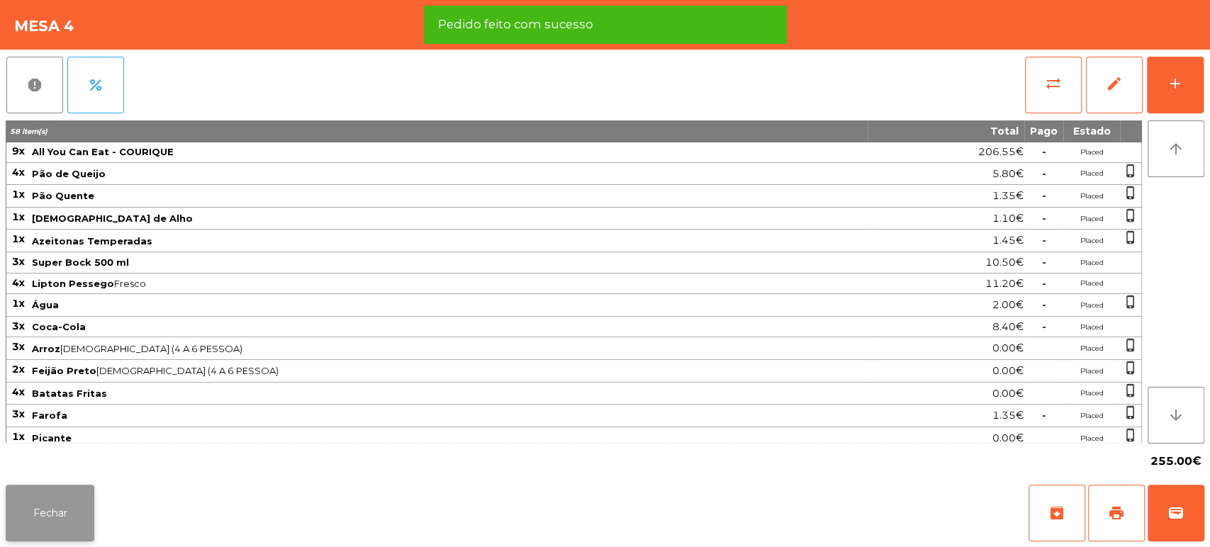
click at [74, 504] on button "Fechar" at bounding box center [50, 513] width 89 height 57
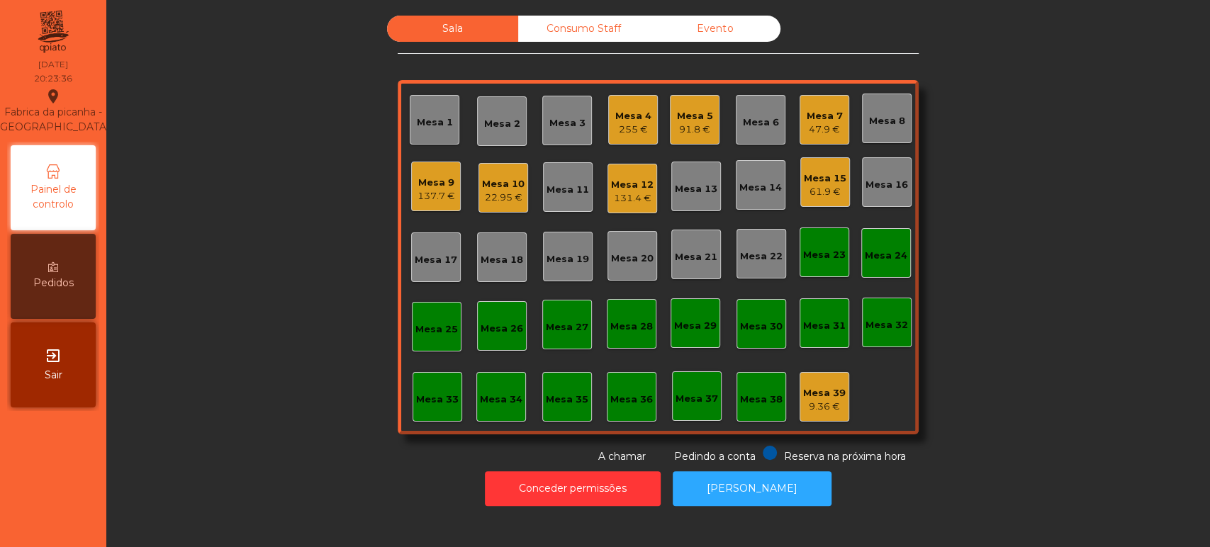
click at [620, 181] on div "Mesa 12" at bounding box center [632, 185] width 43 height 14
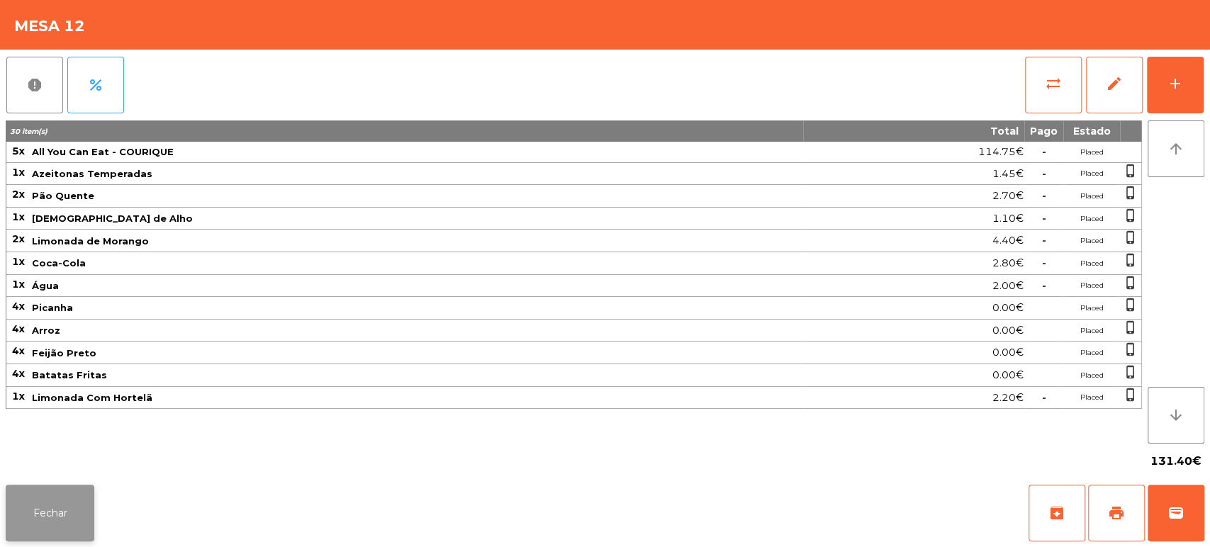
click at [73, 505] on button "Fechar" at bounding box center [50, 513] width 89 height 57
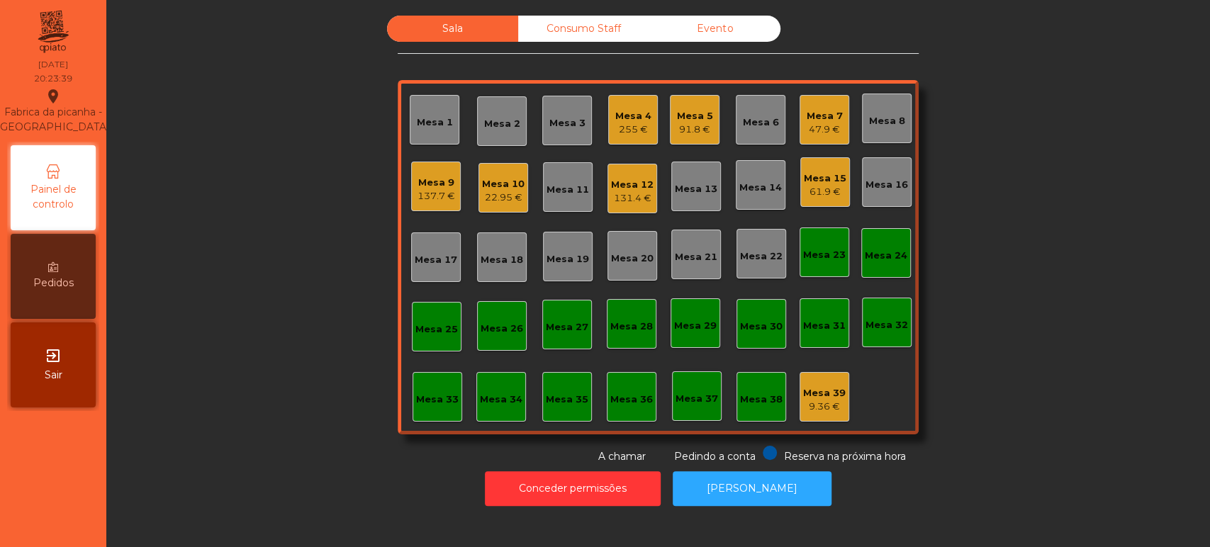
click at [612, 199] on div "131.4 €" at bounding box center [632, 198] width 43 height 14
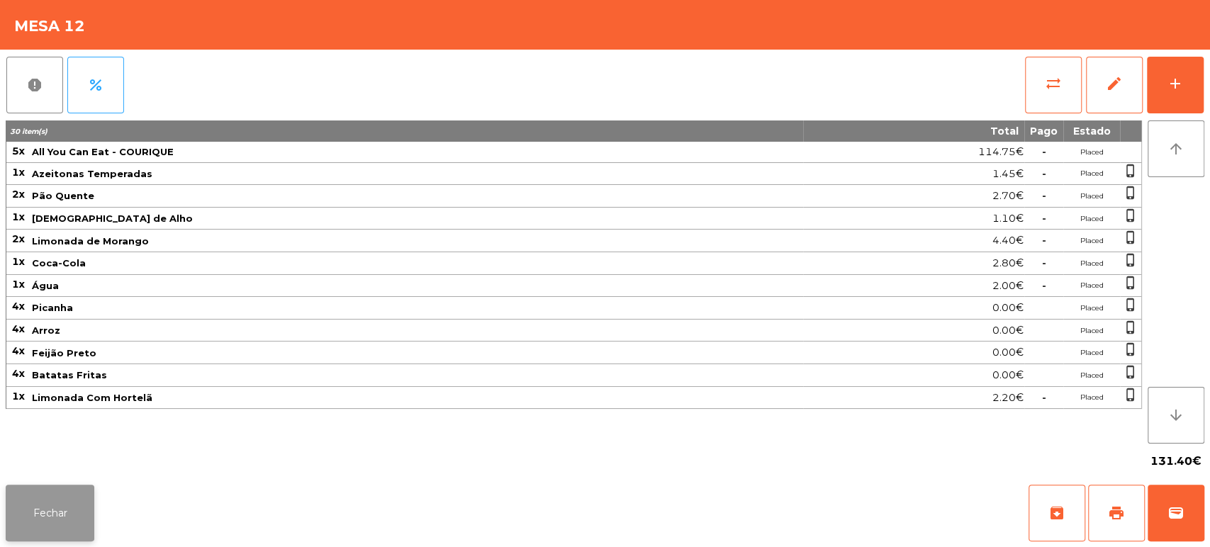
click at [45, 511] on button "Fechar" at bounding box center [50, 513] width 89 height 57
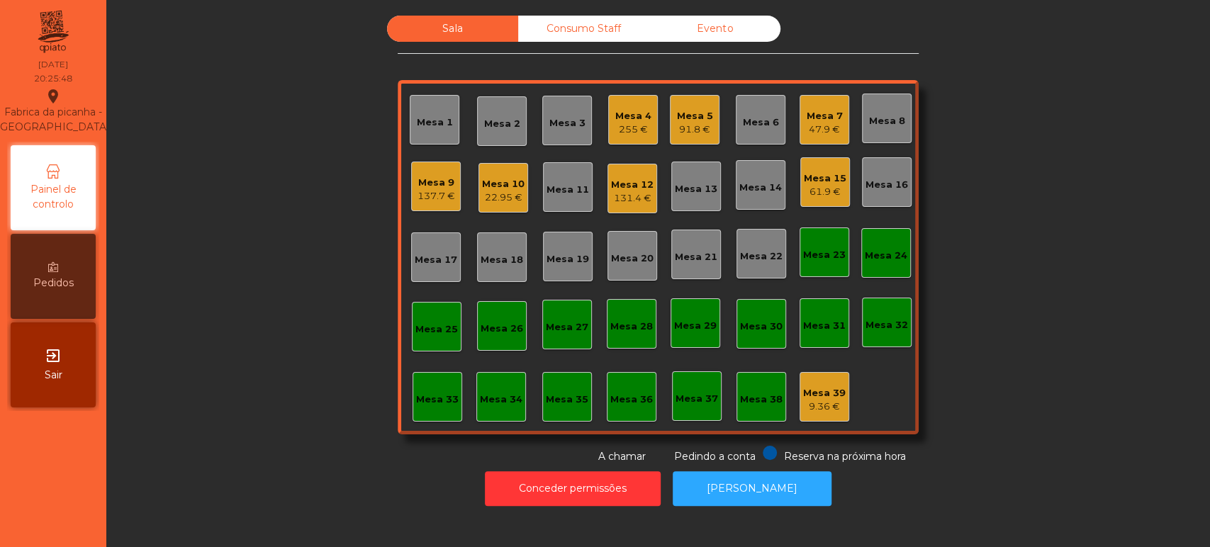
click at [692, 189] on div "Mesa 13" at bounding box center [696, 189] width 43 height 14
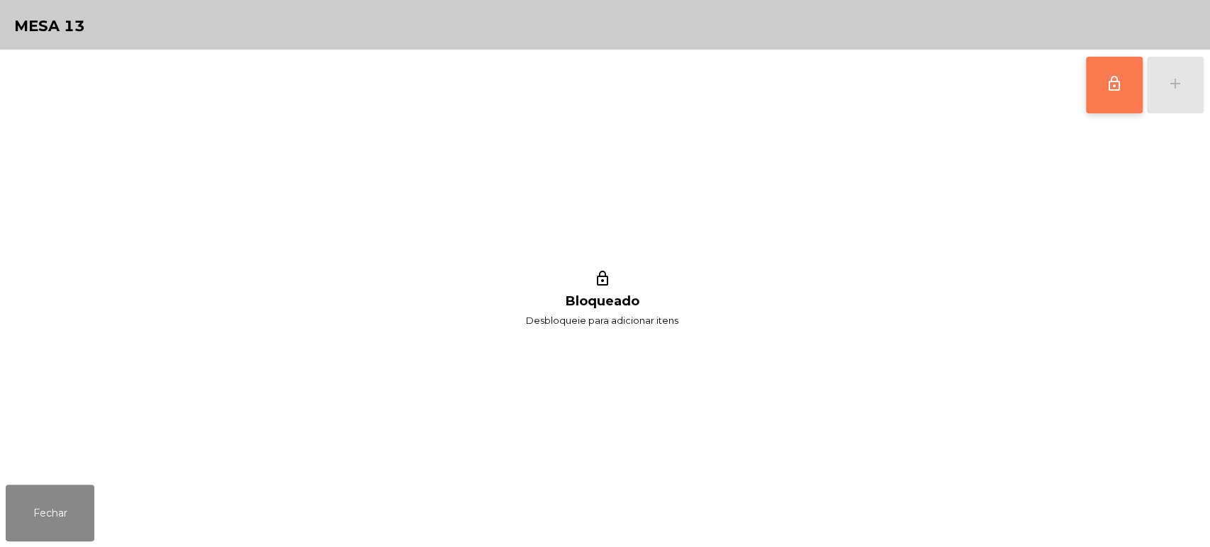
click at [1120, 84] on span "lock_outline" at bounding box center [1114, 83] width 17 height 17
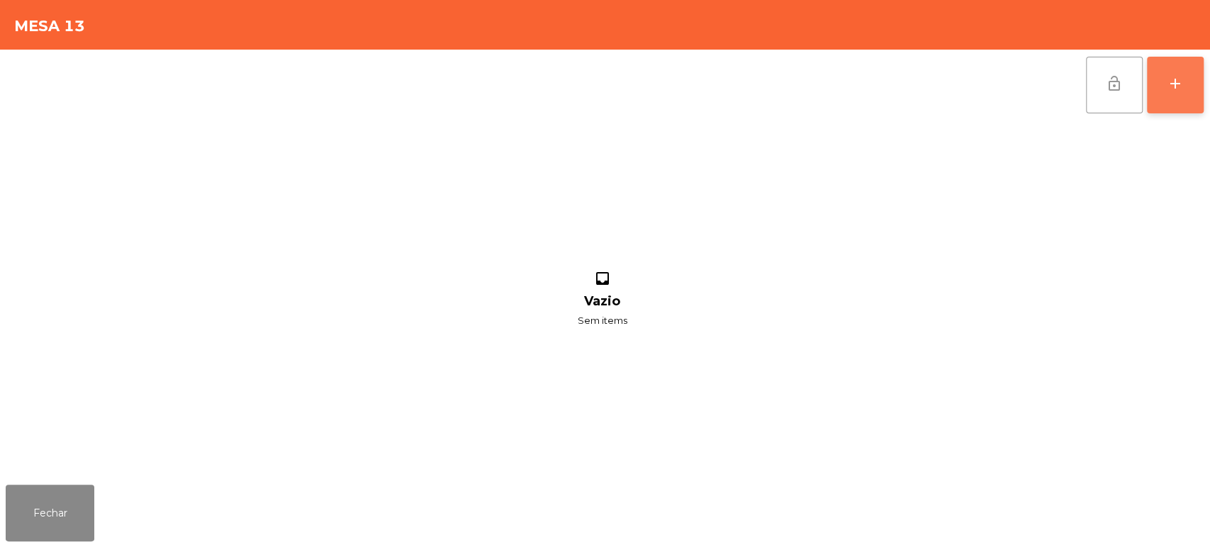
click at [1166, 98] on button "add" at bounding box center [1175, 85] width 57 height 57
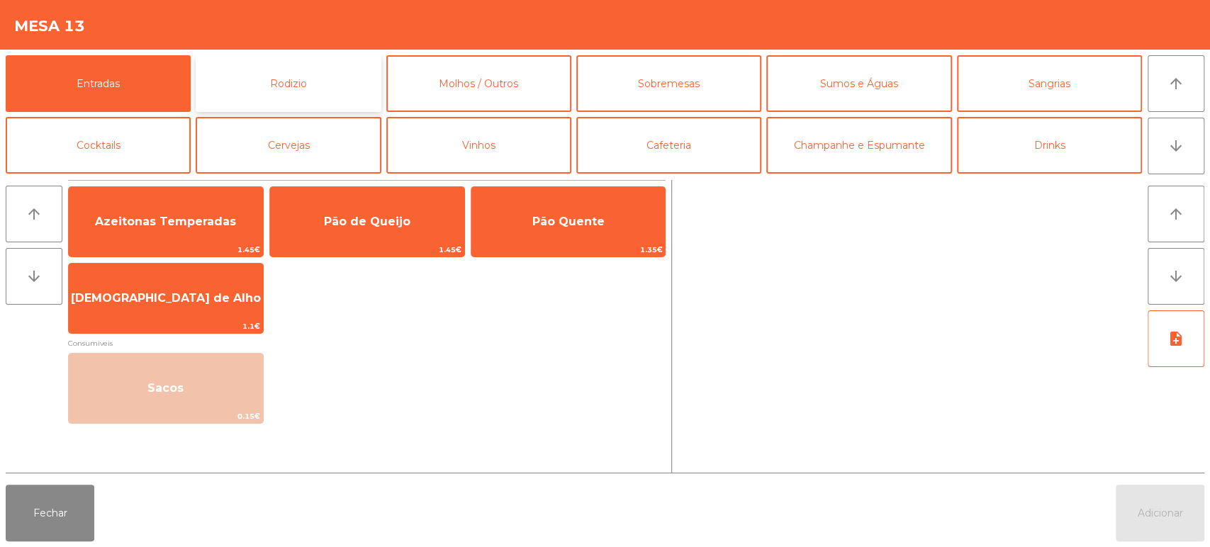
click at [340, 72] on button "Rodizio" at bounding box center [288, 83] width 185 height 57
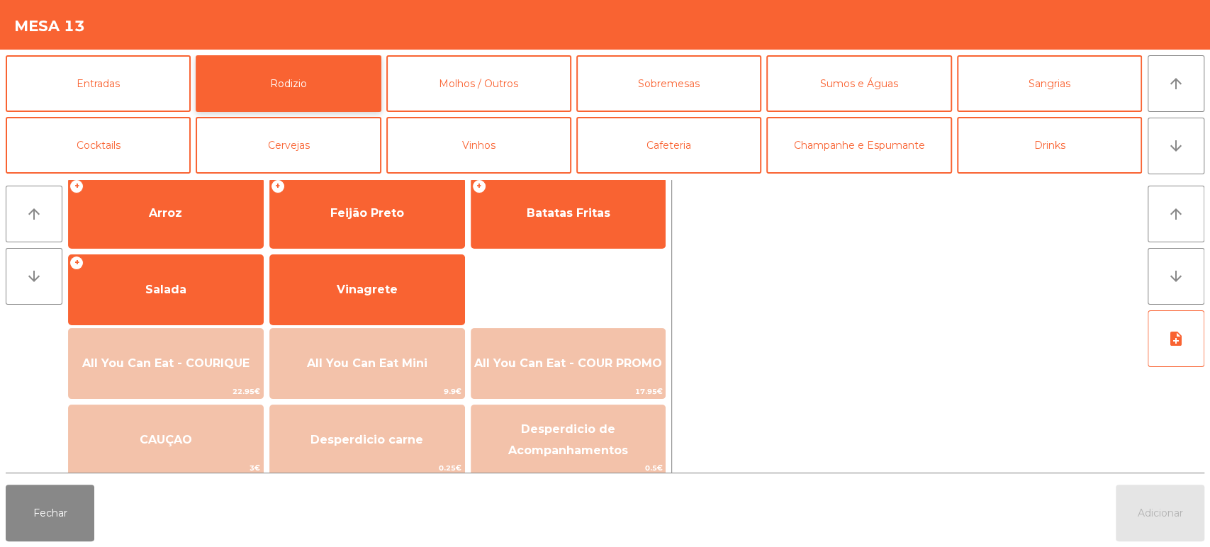
scroll to position [199, 0]
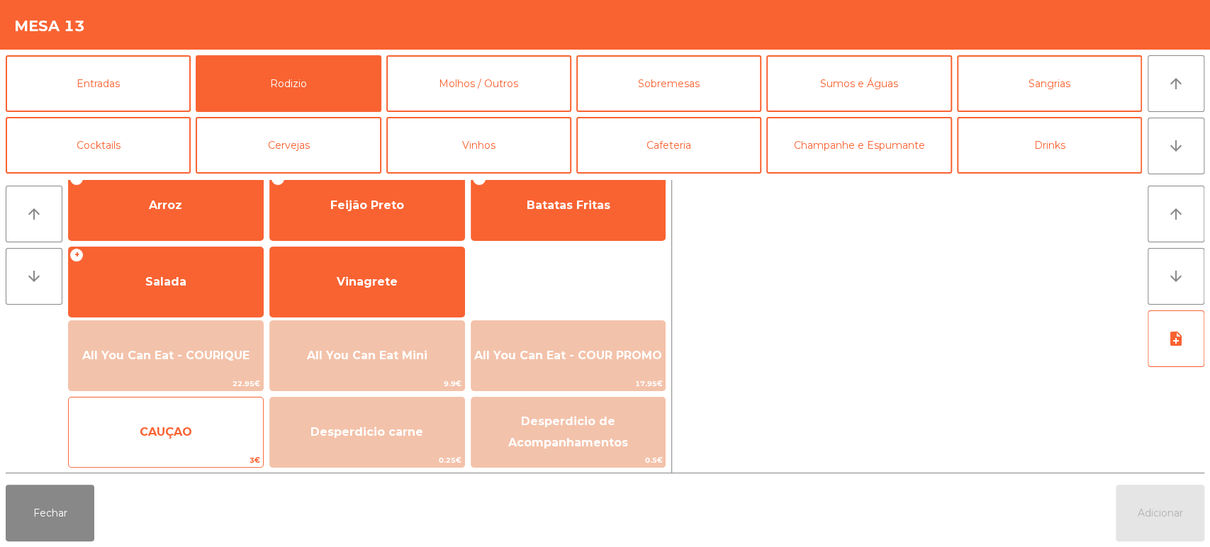
click at [169, 413] on span "CAUÇAO" at bounding box center [166, 432] width 194 height 38
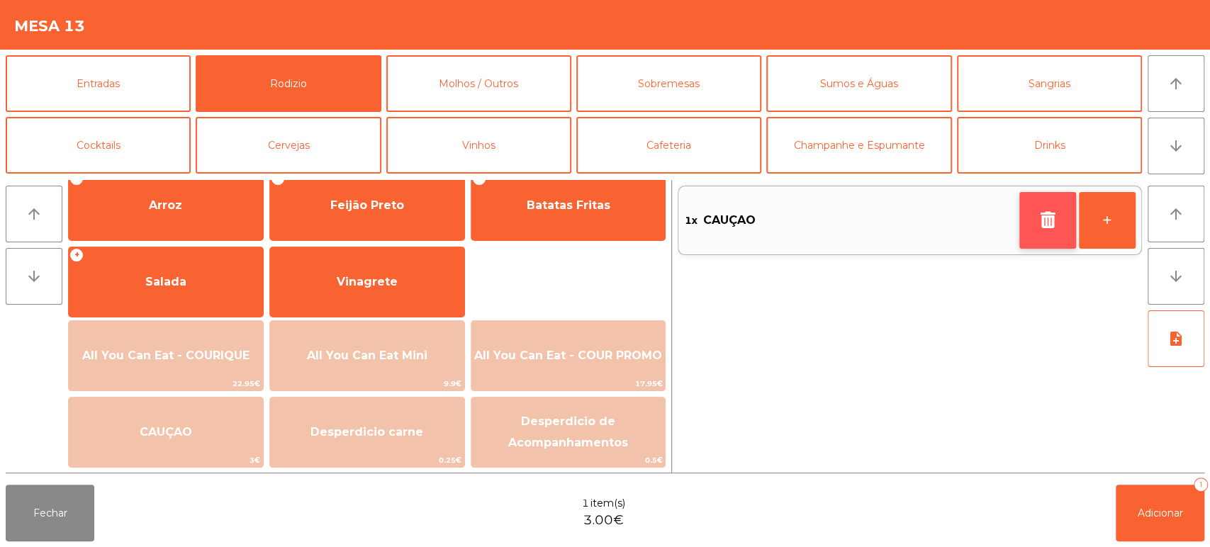
click at [1053, 242] on button "button" at bounding box center [1047, 220] width 57 height 57
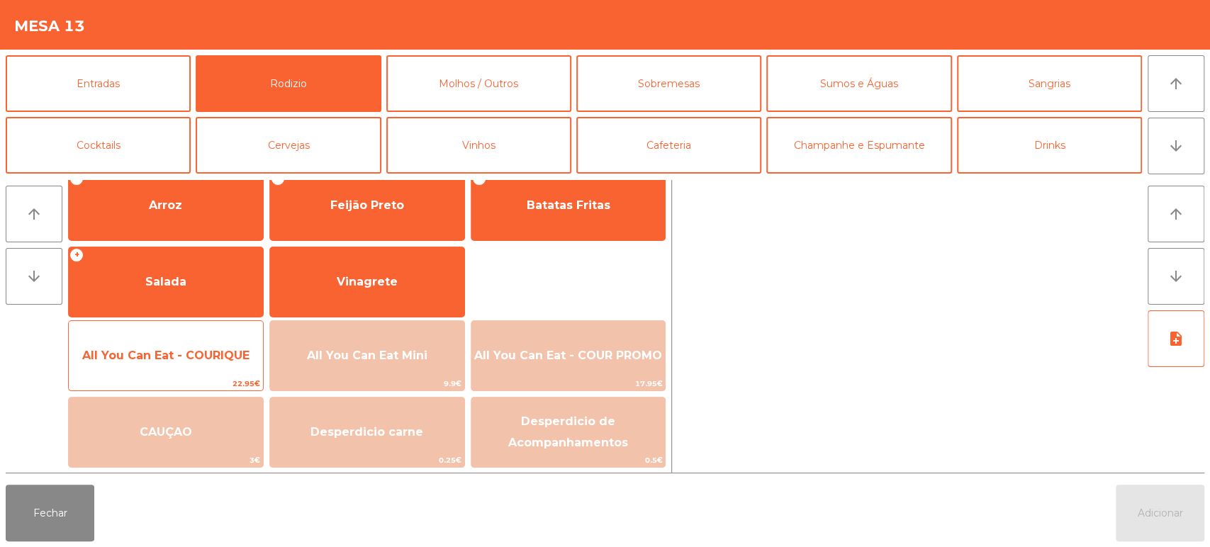
click at [211, 381] on span "22.95€" at bounding box center [166, 383] width 194 height 13
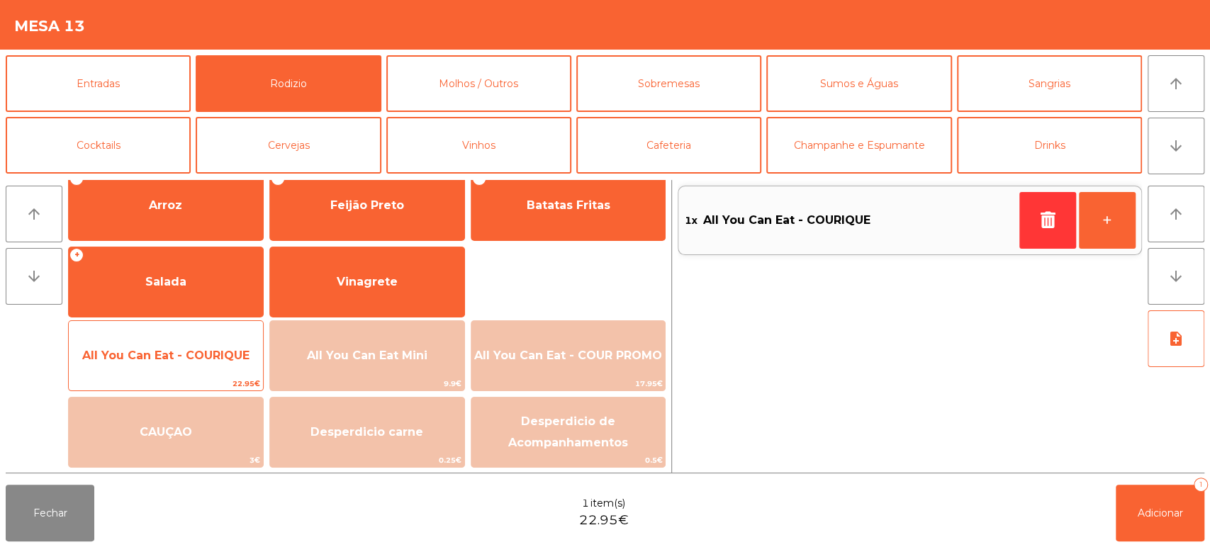
click at [207, 369] on span "All You Can Eat - COURIQUE" at bounding box center [166, 356] width 194 height 38
click at [211, 345] on span "All You Can Eat - COURIQUE" at bounding box center [166, 356] width 194 height 38
click at [204, 346] on span "All You Can Eat - COURIQUE" at bounding box center [166, 356] width 194 height 38
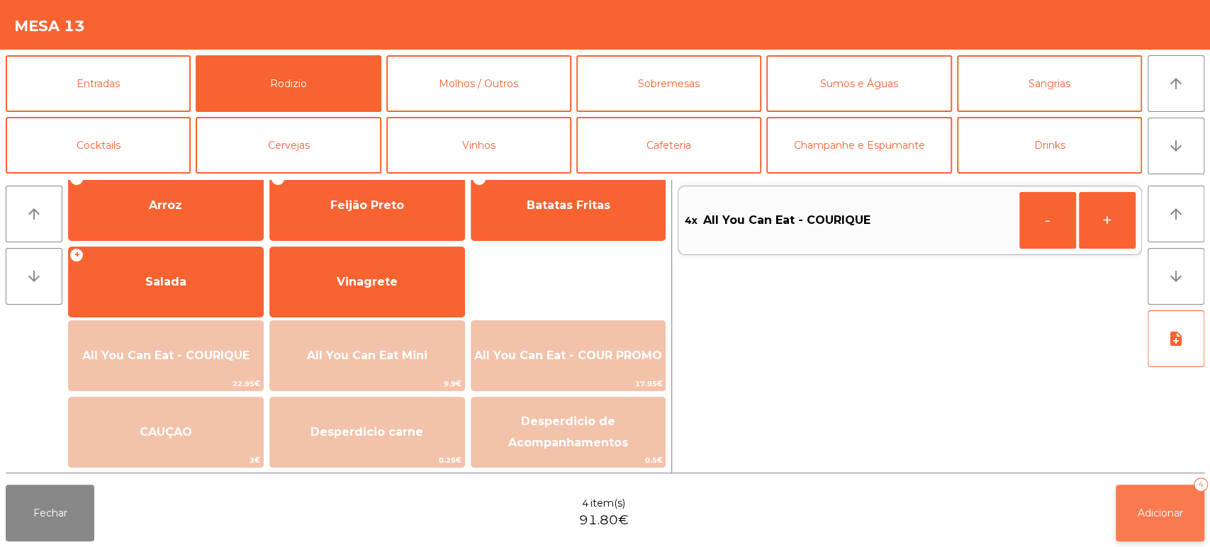
click at [1176, 515] on span "Adicionar" at bounding box center [1159, 513] width 45 height 13
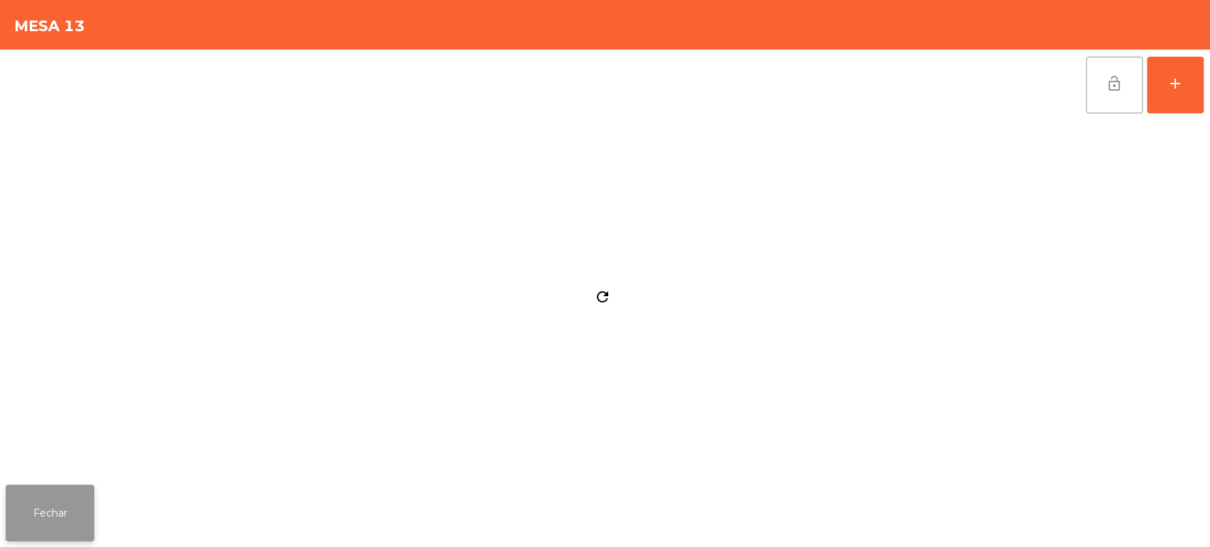
click at [88, 493] on button "Fechar" at bounding box center [50, 513] width 89 height 57
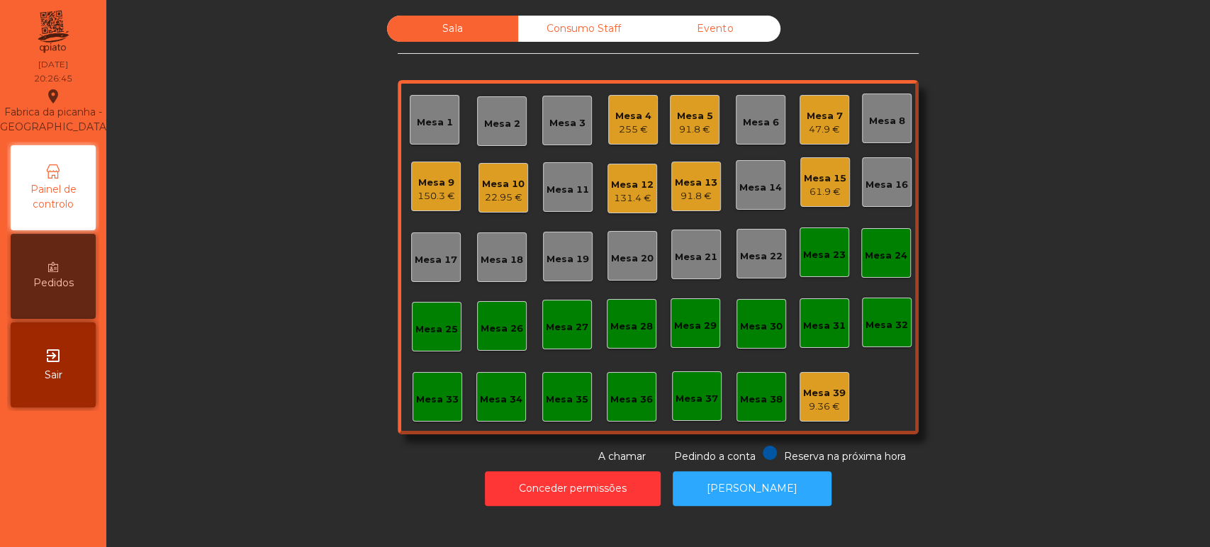
click at [692, 189] on div "91.8 €" at bounding box center [696, 196] width 43 height 14
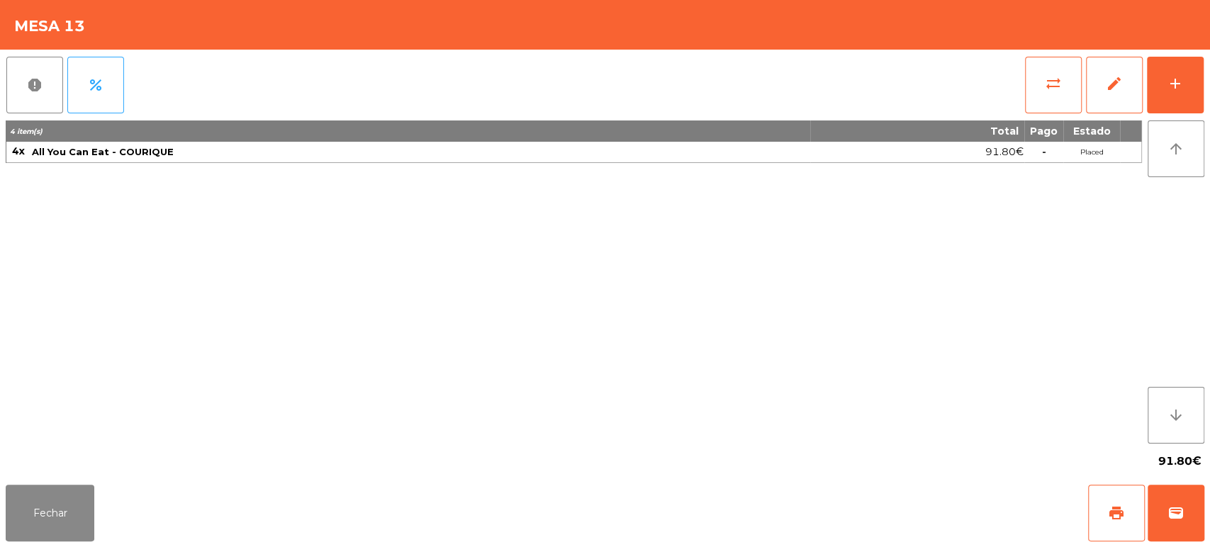
click at [165, 364] on div "4 item(s) Total Pago Estado 4x All You Can Eat - COURIQUE 91.80€ - Placed" at bounding box center [574, 281] width 1136 height 323
click at [67, 505] on button "Fechar" at bounding box center [50, 513] width 89 height 57
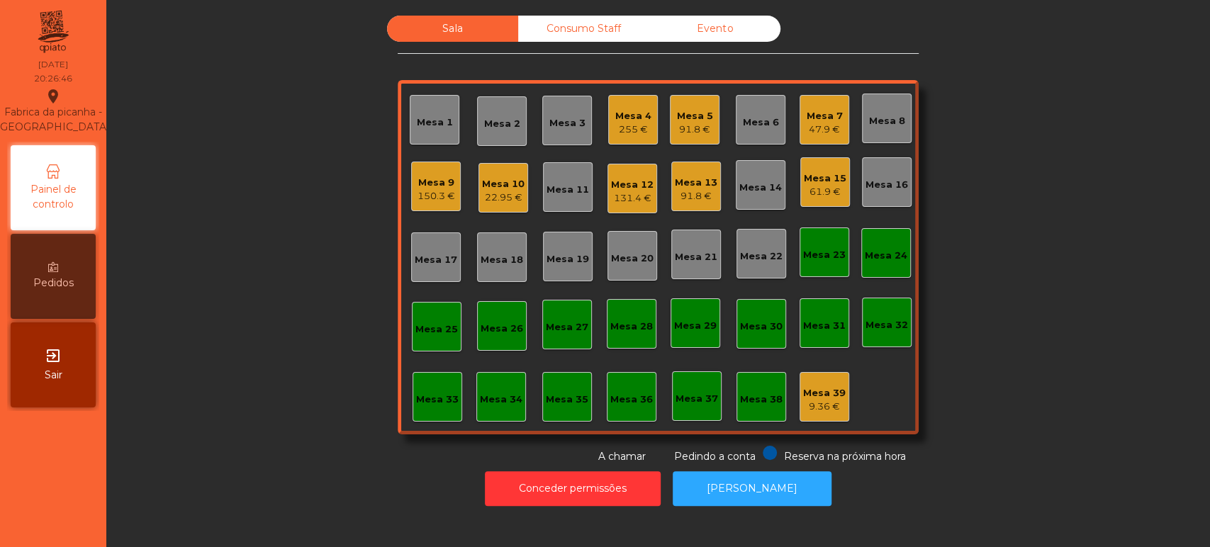
click at [692, 113] on div "Mesa 5" at bounding box center [695, 116] width 36 height 14
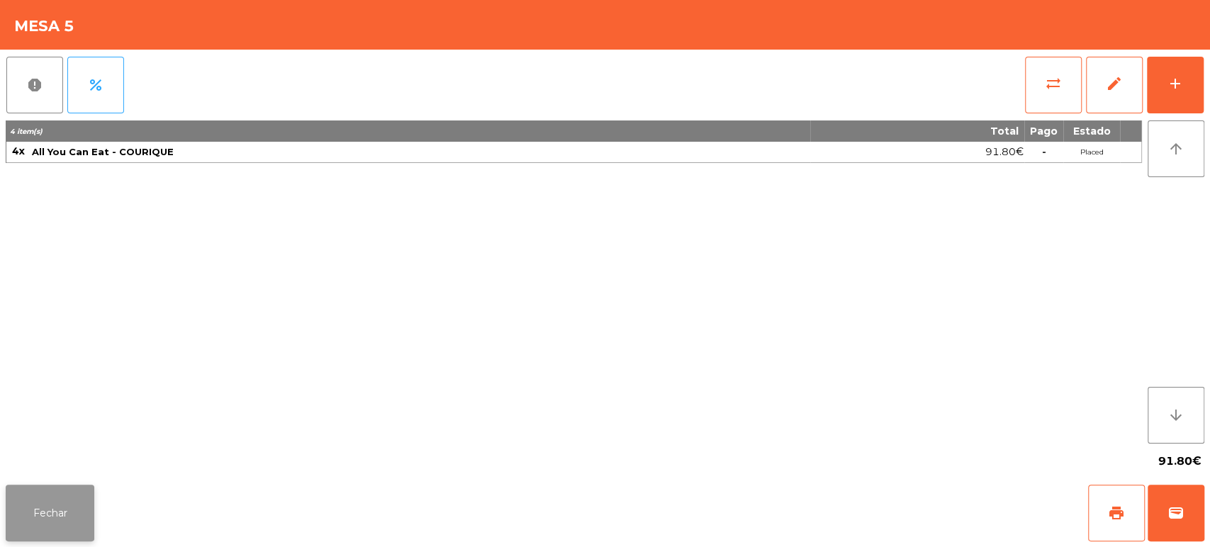
click at [57, 538] on button "Fechar" at bounding box center [50, 513] width 89 height 57
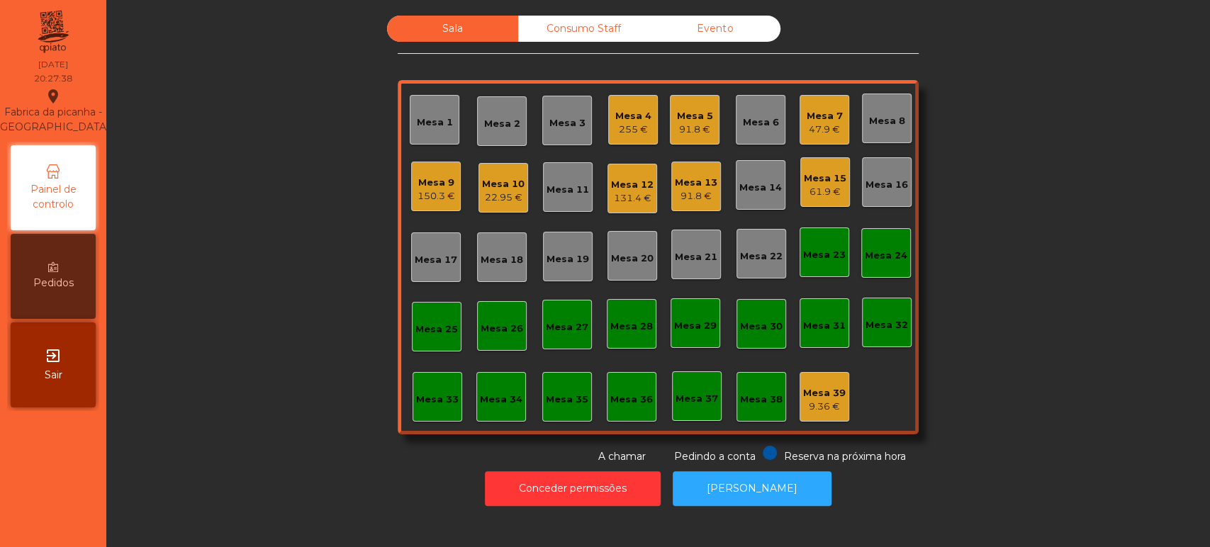
click at [632, 135] on div "255 €" at bounding box center [633, 130] width 36 height 14
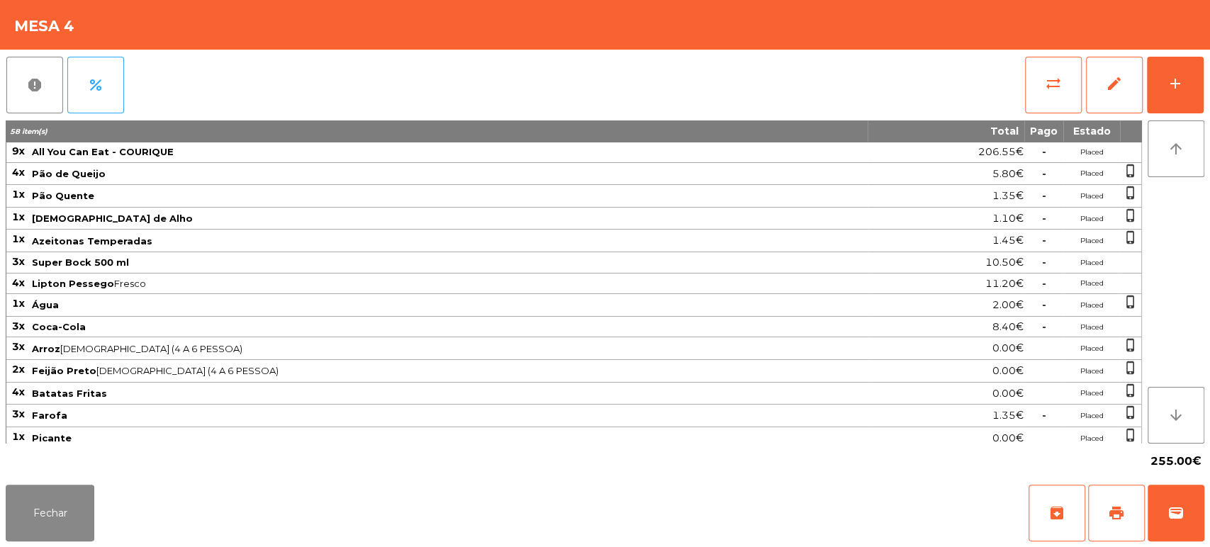
scroll to position [175, 0]
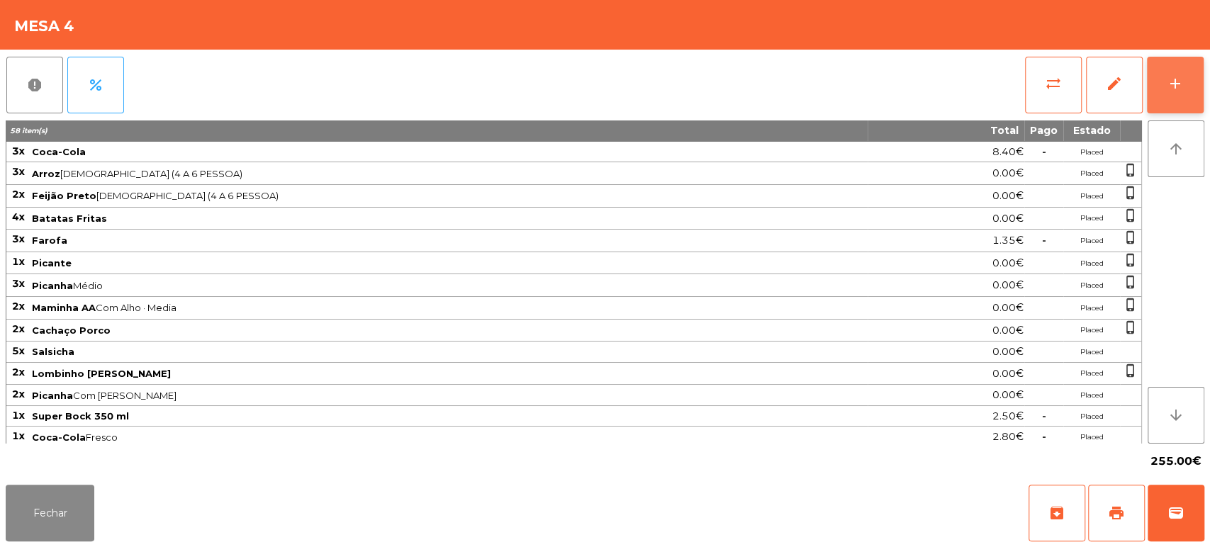
click at [1178, 79] on div "add" at bounding box center [1175, 83] width 17 height 17
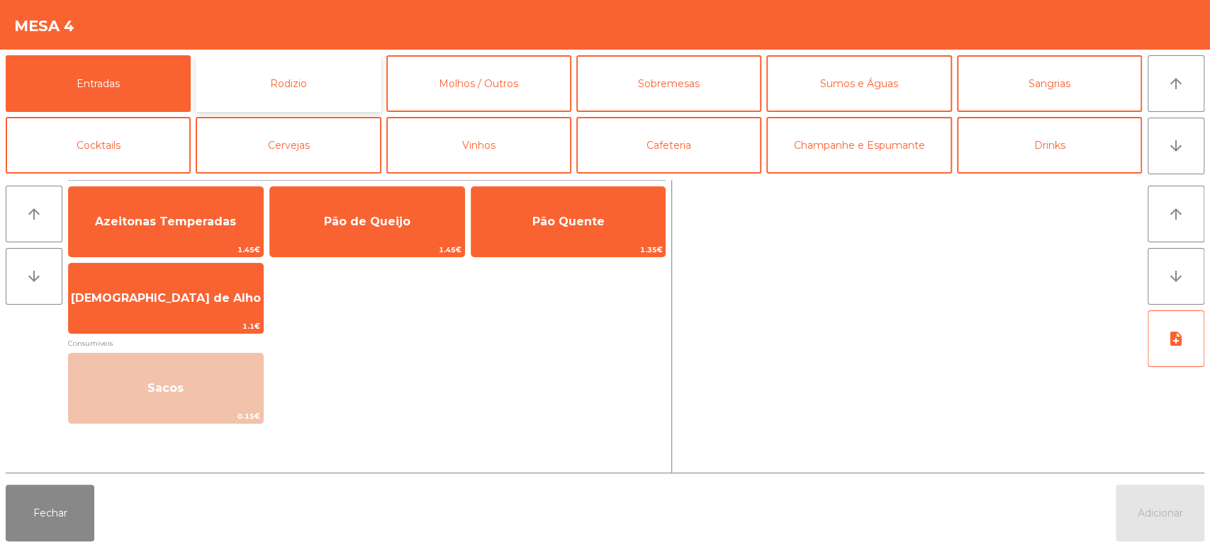
click at [272, 69] on button "Rodizio" at bounding box center [288, 83] width 185 height 57
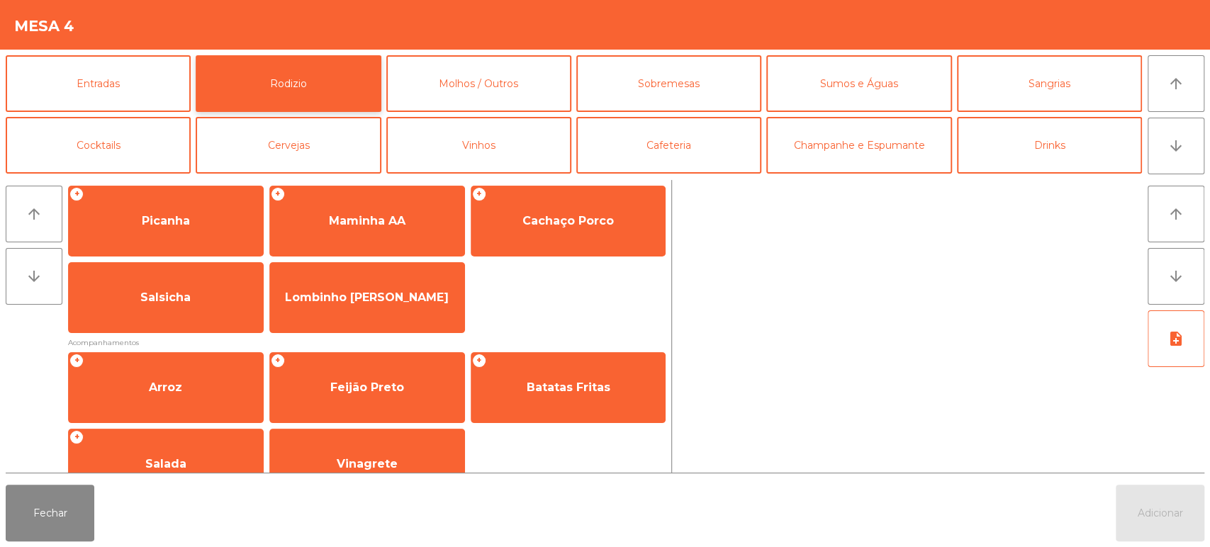
scroll to position [0, 0]
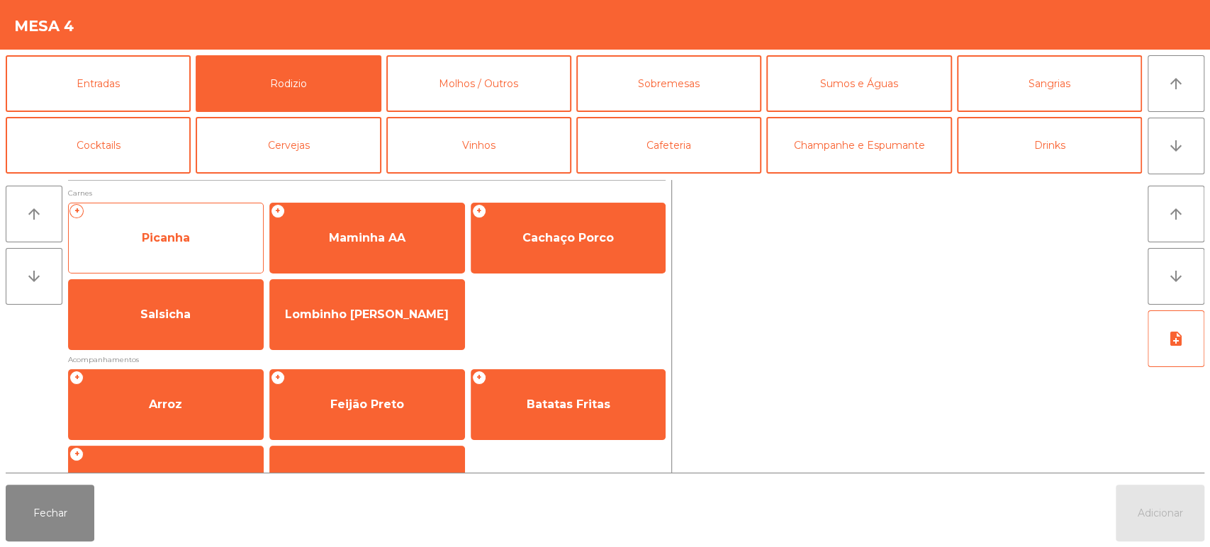
click at [198, 245] on span "Picanha" at bounding box center [166, 238] width 194 height 38
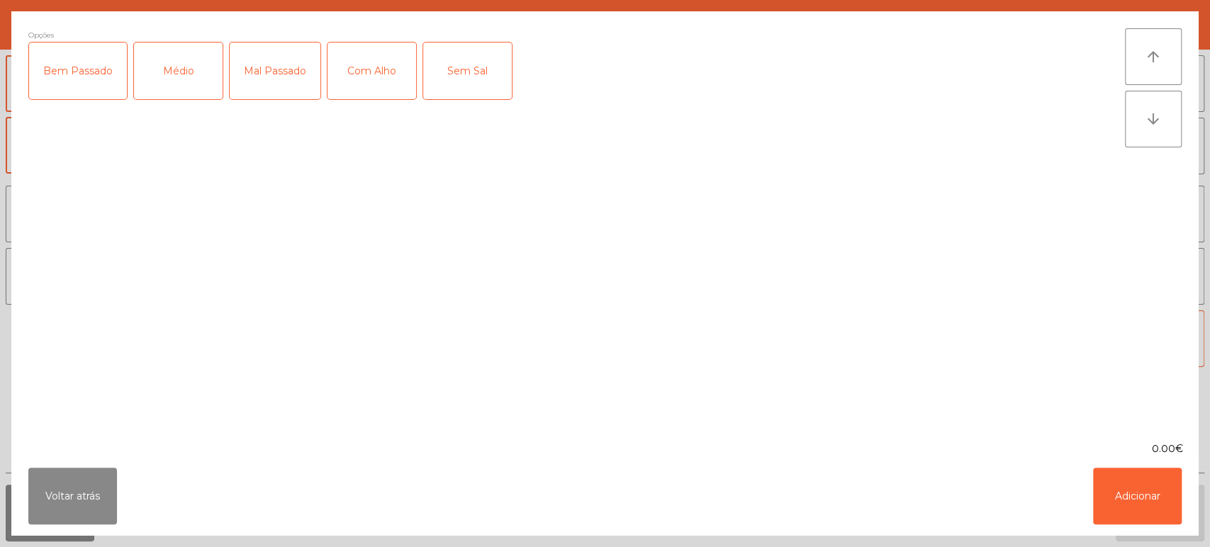
click at [185, 73] on div "Médio" at bounding box center [178, 71] width 89 height 57
click at [375, 56] on div "Com Alho" at bounding box center [371, 71] width 89 height 57
click at [1108, 488] on button "Adicionar" at bounding box center [1137, 496] width 89 height 57
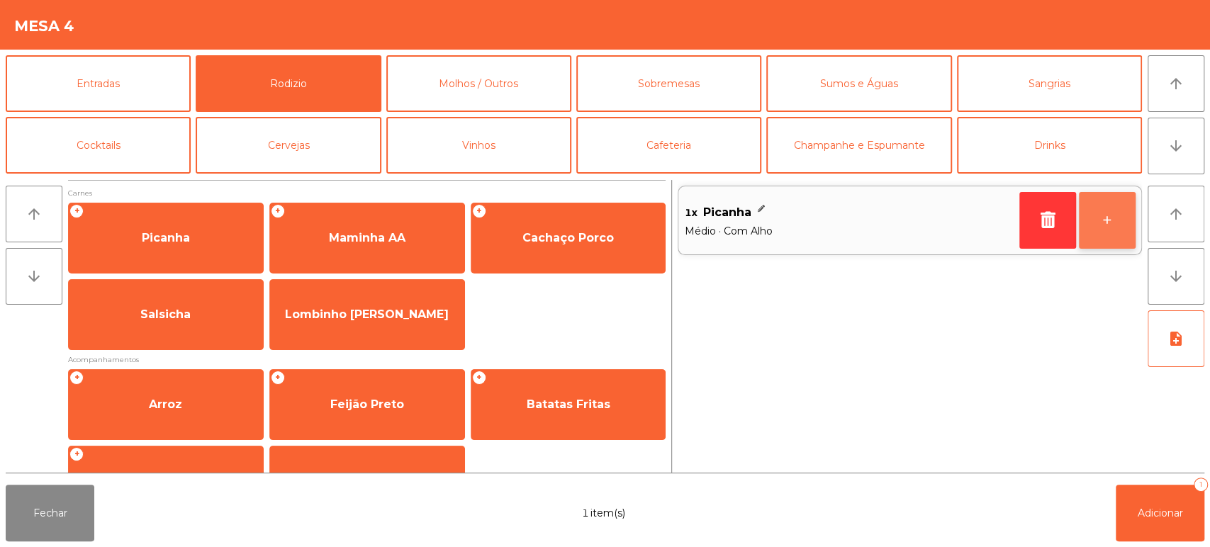
click at [1089, 241] on button "+" at bounding box center [1107, 220] width 57 height 57
click at [1083, 235] on button "+" at bounding box center [1107, 220] width 57 height 57
click at [1113, 227] on button "+" at bounding box center [1107, 220] width 57 height 57
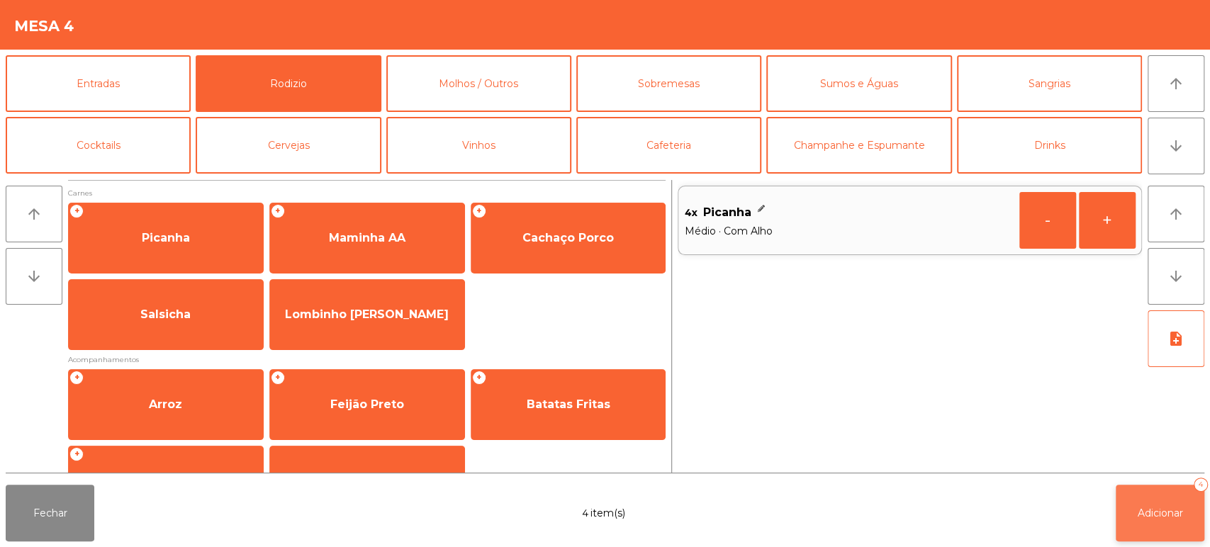
click at [1184, 510] on button "Adicionar 4" at bounding box center [1160, 513] width 89 height 57
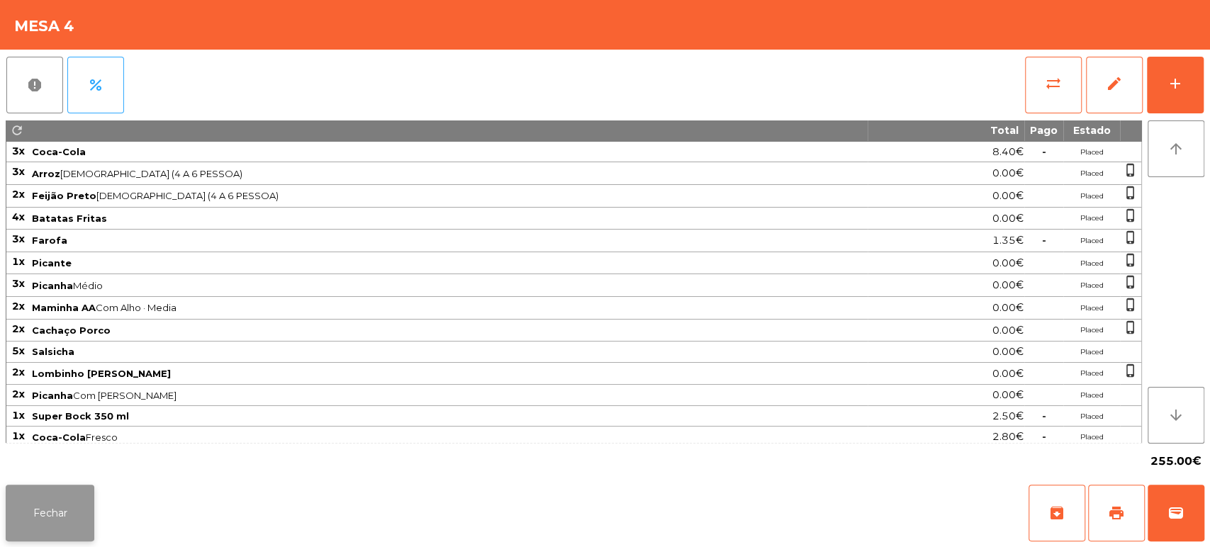
click at [67, 515] on button "Fechar" at bounding box center [50, 513] width 89 height 57
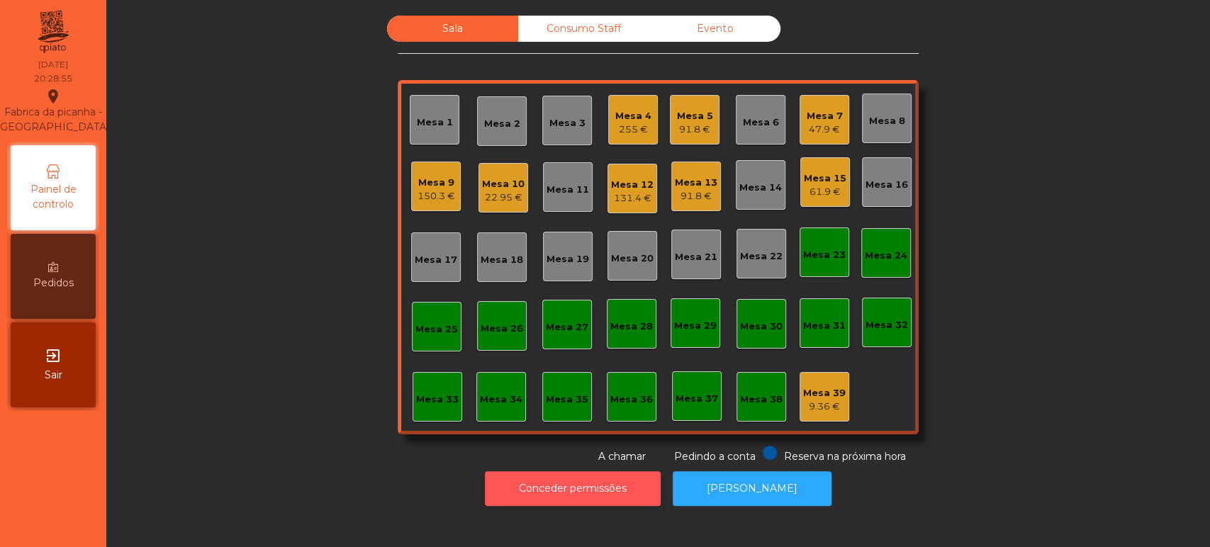
click at [576, 471] on button "Conceder permissões" at bounding box center [573, 488] width 176 height 35
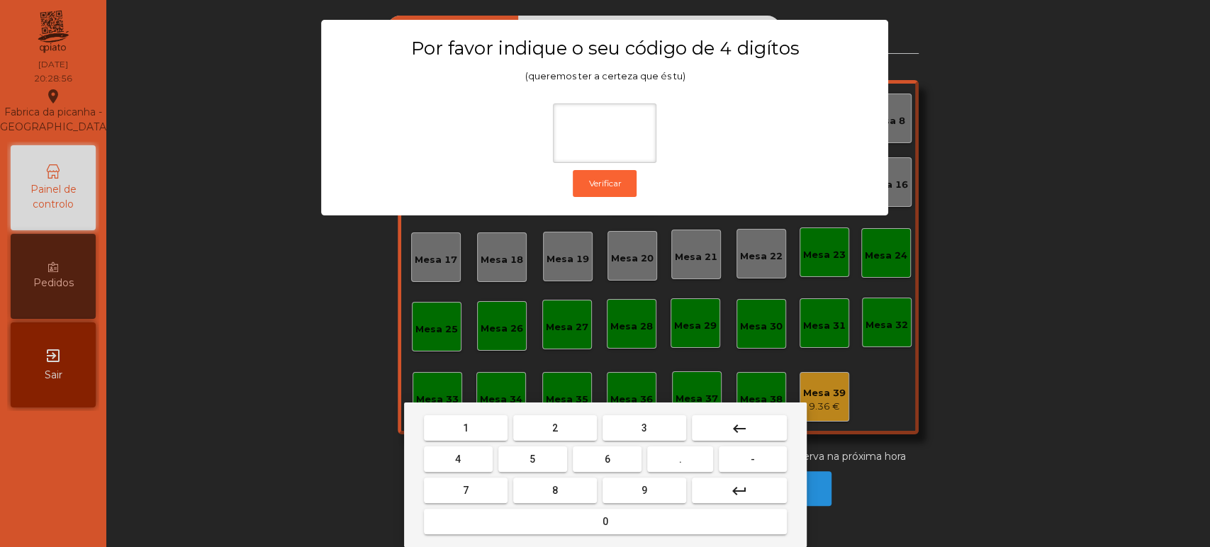
click at [481, 414] on mat-keyboard-key "1" at bounding box center [465, 427] width 89 height 31
click at [463, 429] on span "1" at bounding box center [466, 427] width 6 height 11
click at [644, 427] on span "3" at bounding box center [644, 427] width 6 height 11
click at [532, 459] on span "5" at bounding box center [532, 459] width 6 height 11
click at [575, 534] on button "0" at bounding box center [605, 522] width 363 height 26
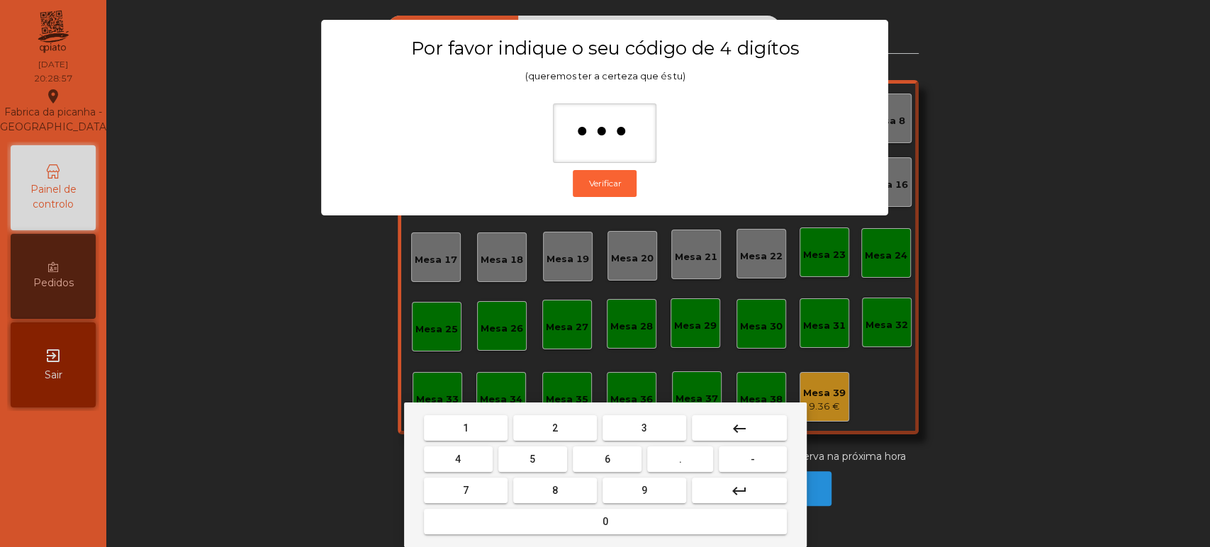
type input "****"
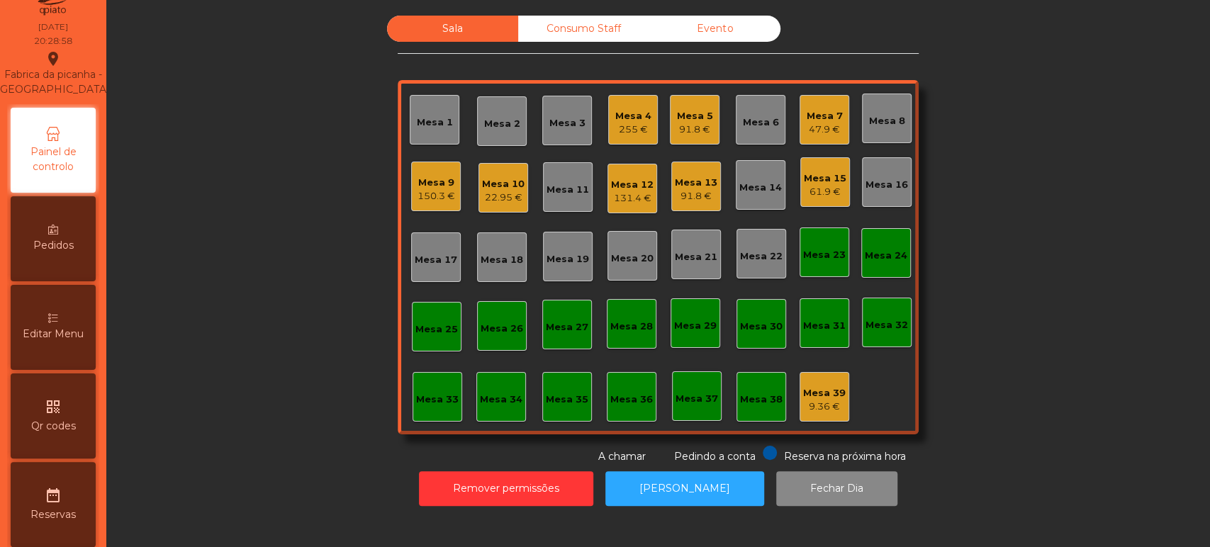
click at [69, 334] on div "Editar Menu" at bounding box center [53, 327] width 85 height 85
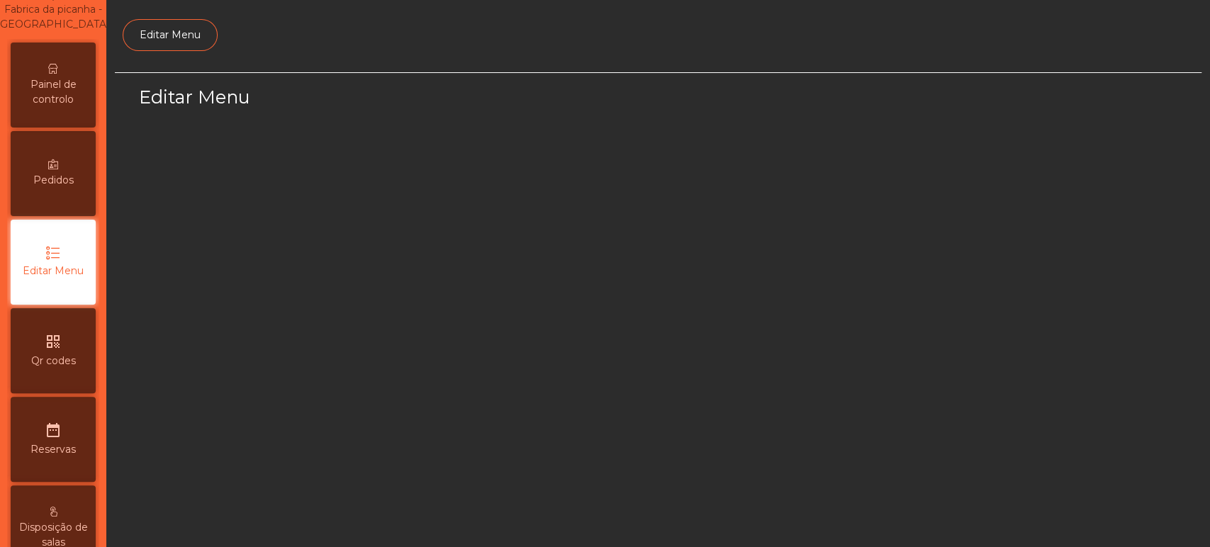
select select "*"
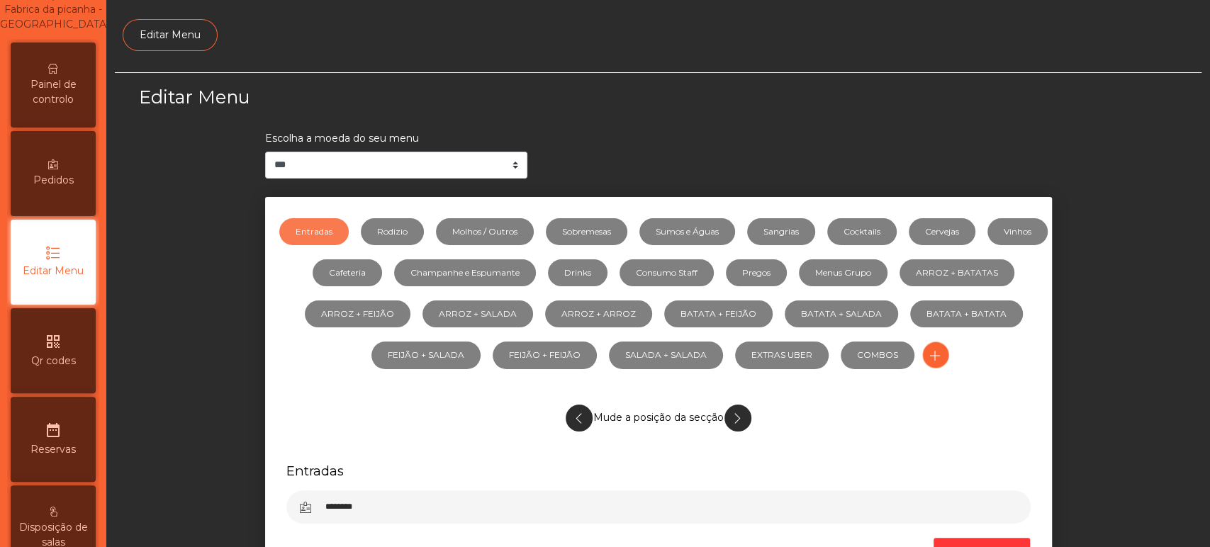
scroll to position [106, 0]
click at [724, 231] on link "Sumos e Águas" at bounding box center [687, 231] width 96 height 27
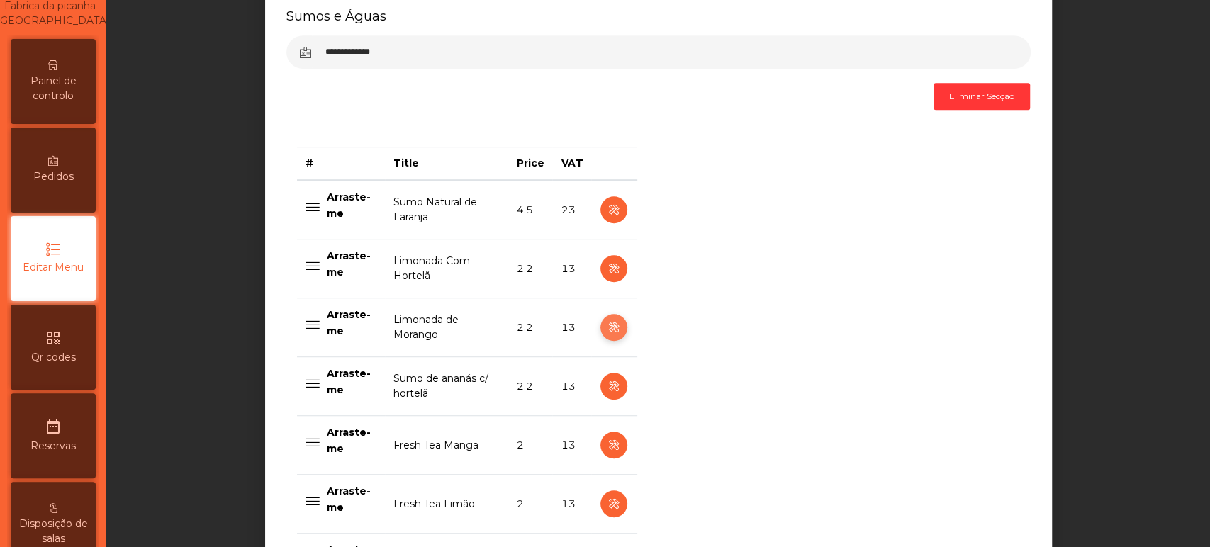
click at [607, 327] on icon "button" at bounding box center [613, 328] width 16 height 18
select select "***"
select select "**"
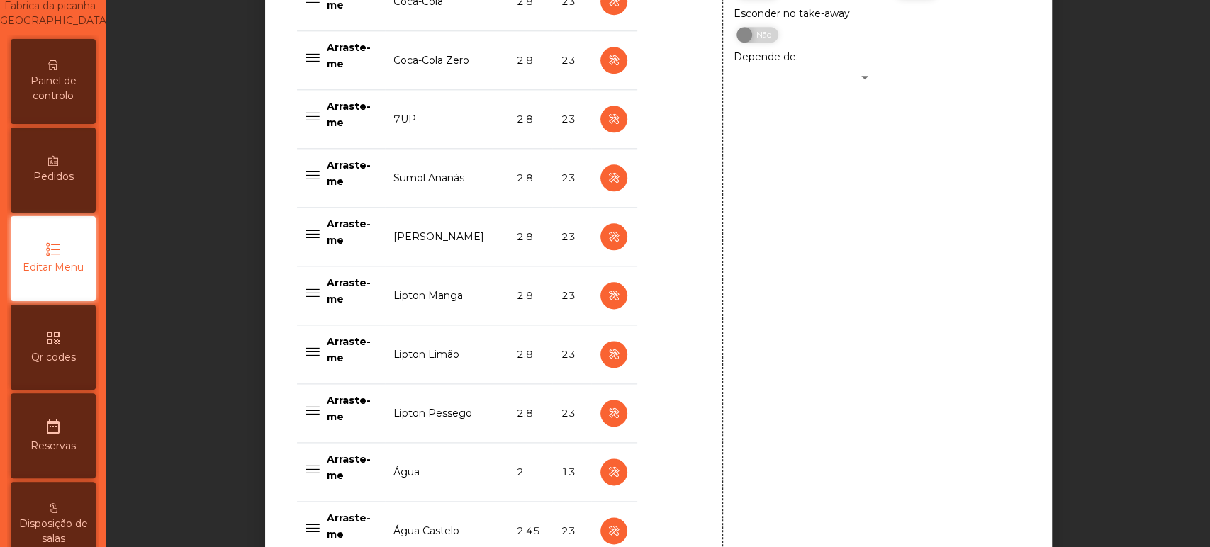
scroll to position [1440, 0]
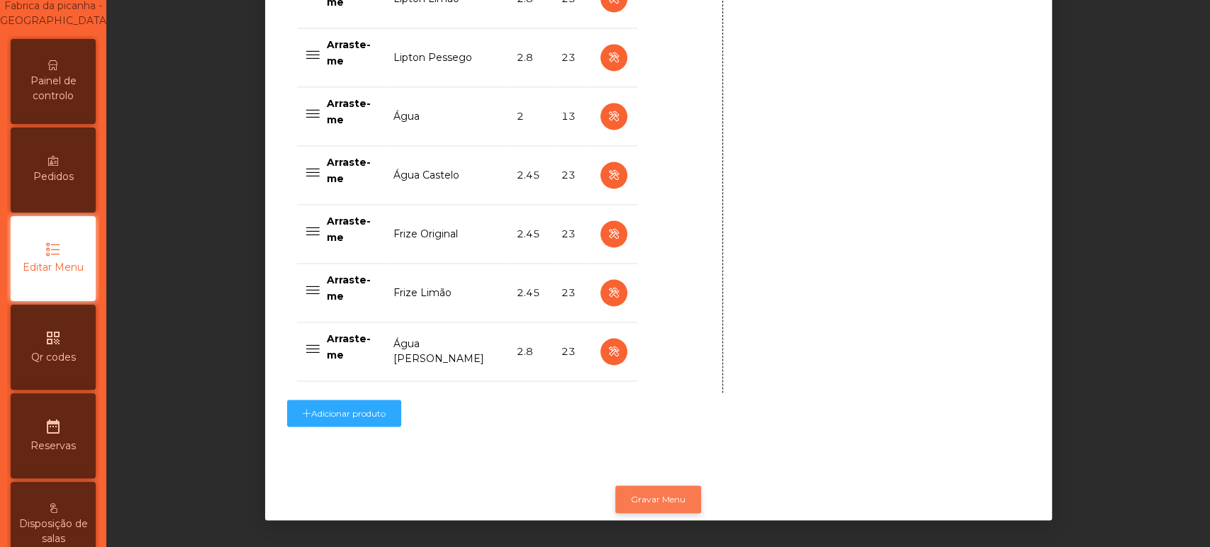
click at [639, 495] on button "Gravar Menu" at bounding box center [658, 498] width 86 height 27
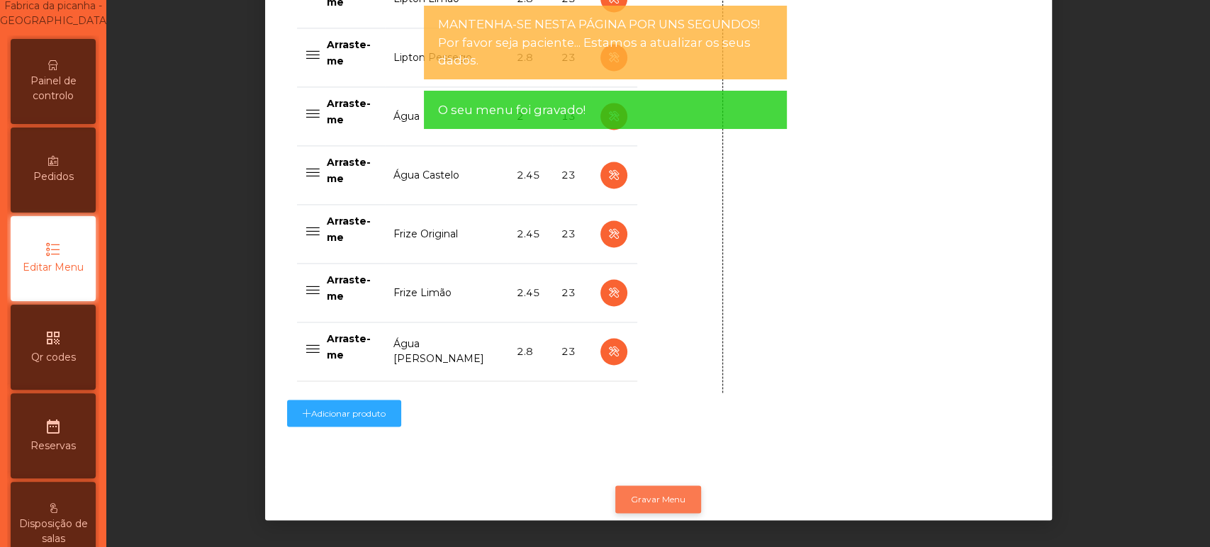
scroll to position [0, 0]
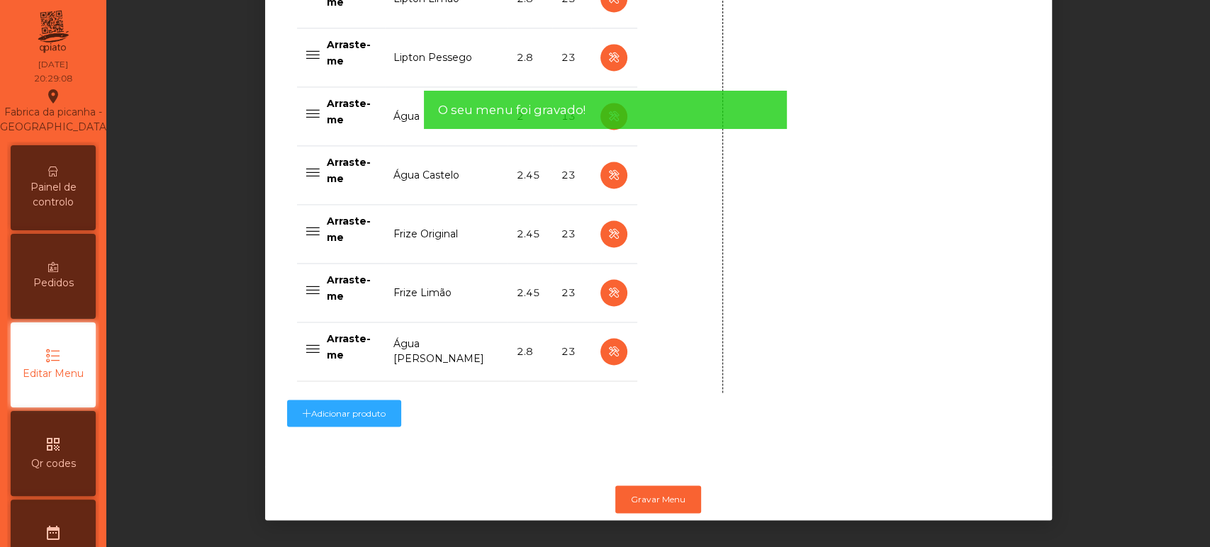
click at [75, 210] on span "Painel de controlo" at bounding box center [53, 195] width 78 height 30
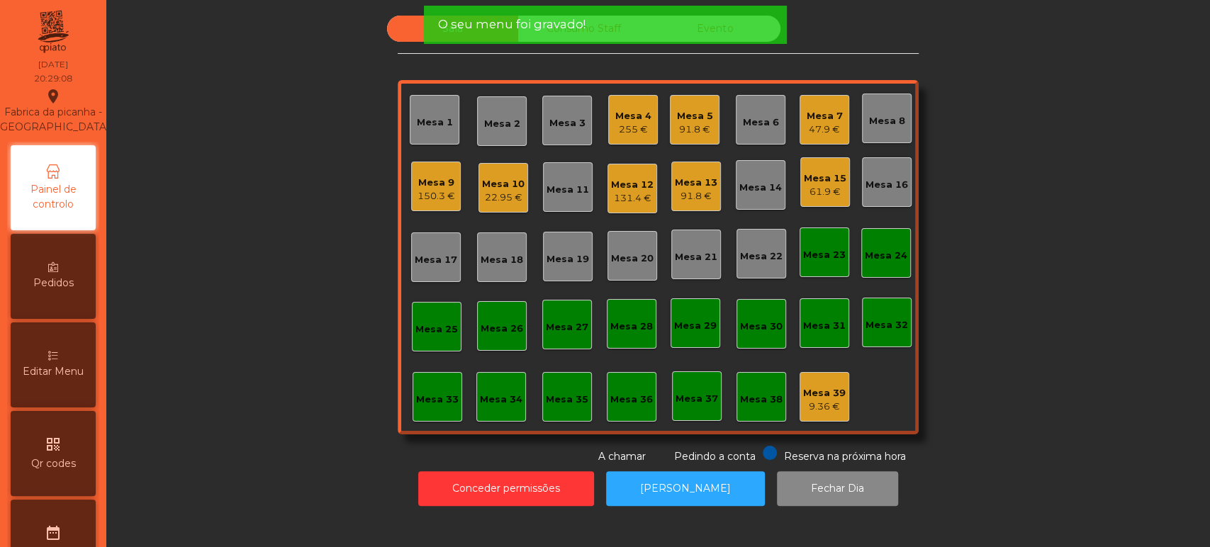
click at [92, 212] on span "Painel de controlo" at bounding box center [53, 197] width 78 height 30
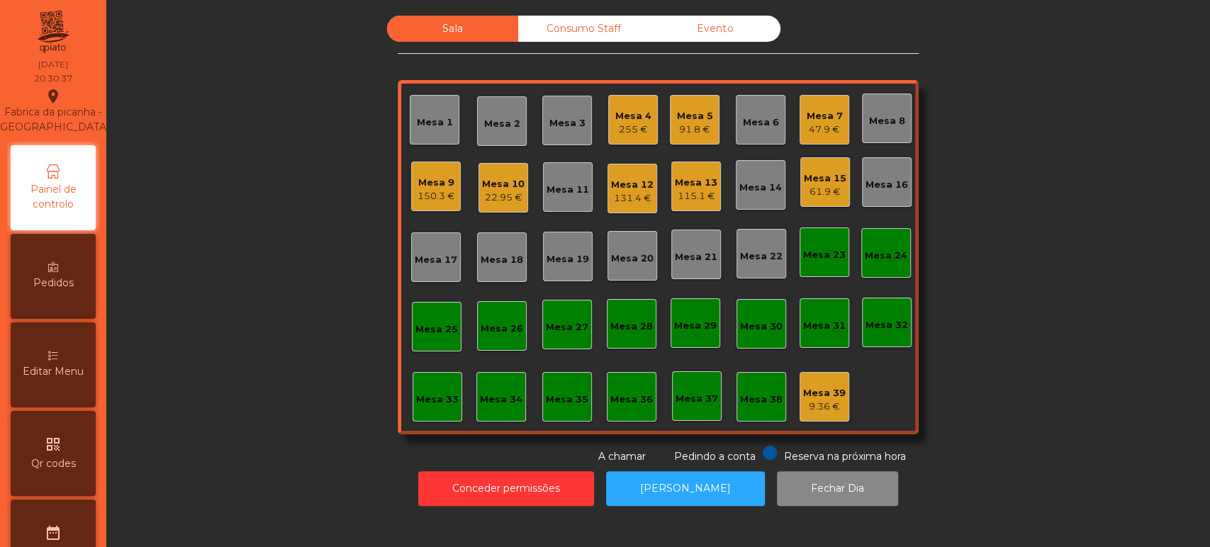
click at [710, 130] on div "Mesa 5 91.8 €" at bounding box center [695, 120] width 50 height 50
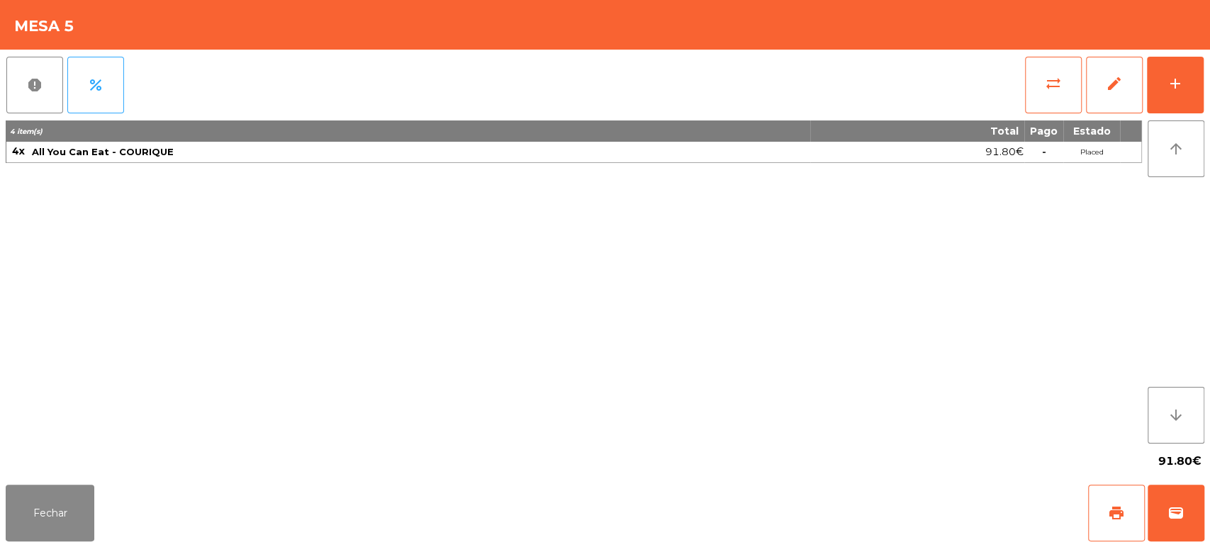
click at [460, 252] on div "4 item(s) Total Pago Estado 4x All You Can Eat - COURIQUE 91.80€ - Placed" at bounding box center [574, 281] width 1136 height 323
click at [57, 514] on button "Fechar" at bounding box center [50, 513] width 89 height 57
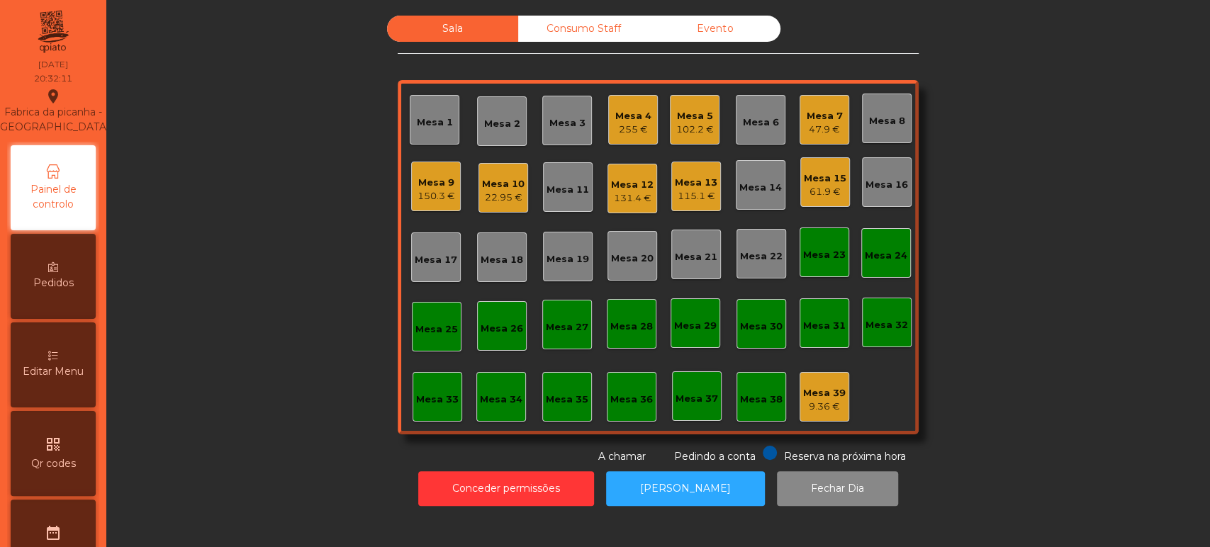
click at [755, 266] on div "Mesa 22" at bounding box center [761, 254] width 50 height 50
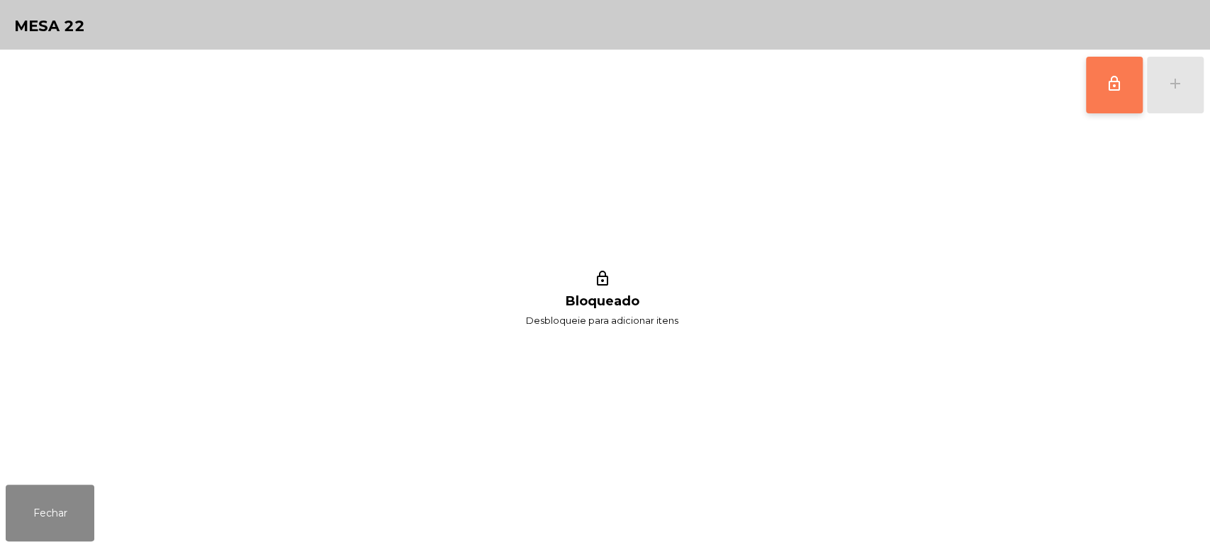
click at [1101, 94] on button "lock_outline" at bounding box center [1114, 85] width 57 height 57
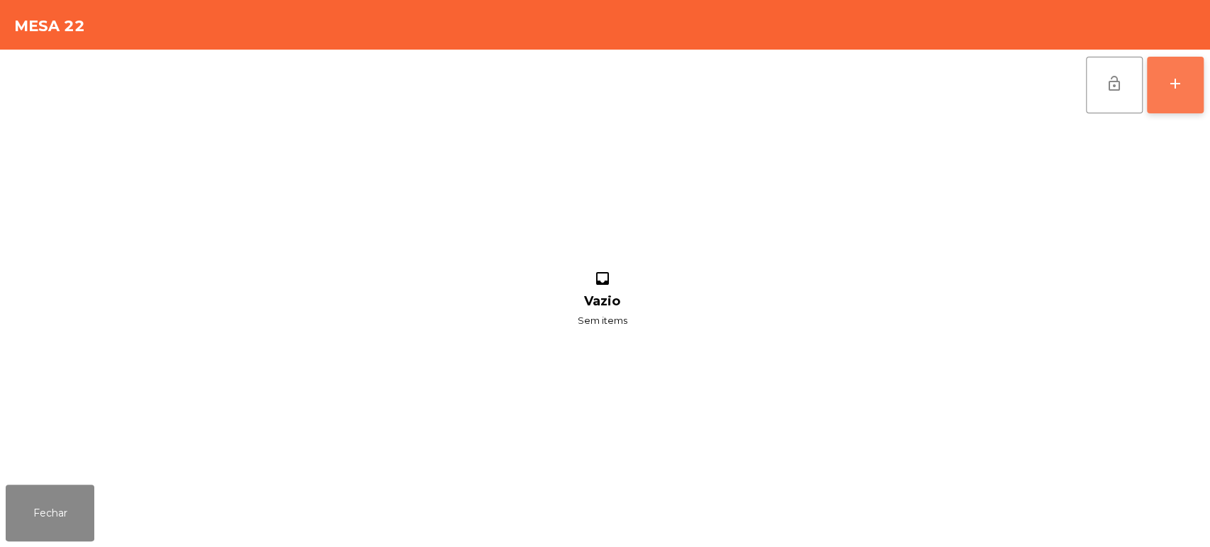
click at [1171, 92] on button "add" at bounding box center [1175, 85] width 57 height 57
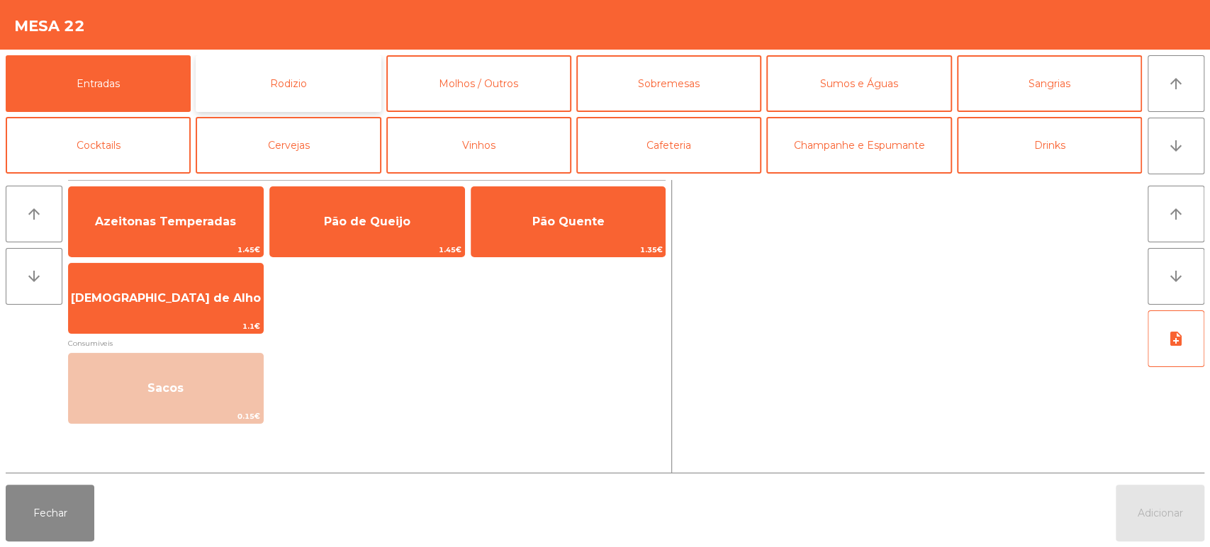
click at [289, 67] on button "Rodizio" at bounding box center [288, 83] width 185 height 57
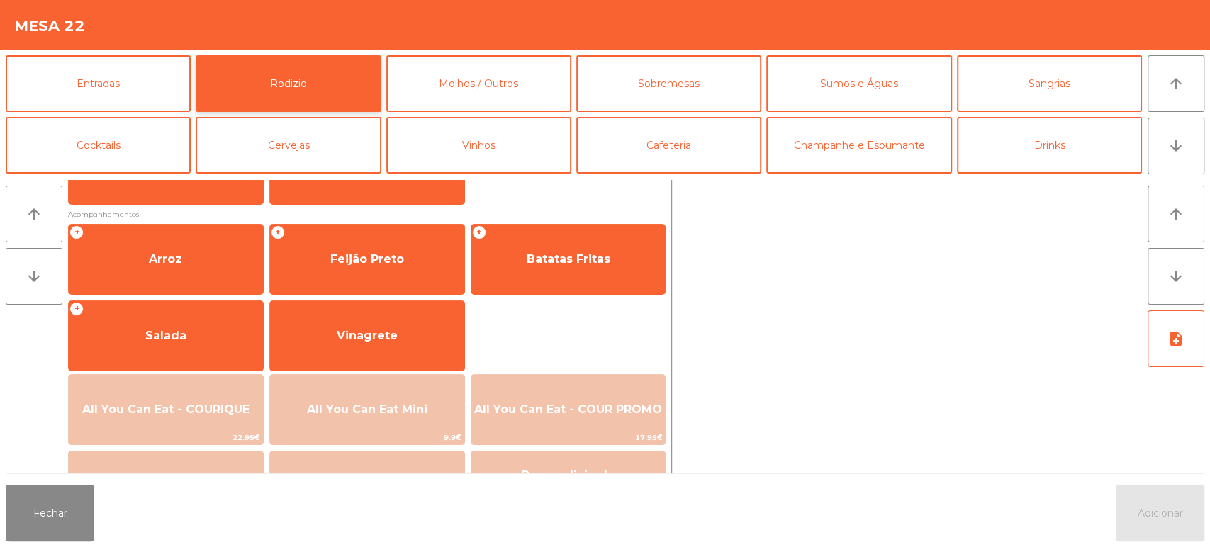
scroll to position [154, 0]
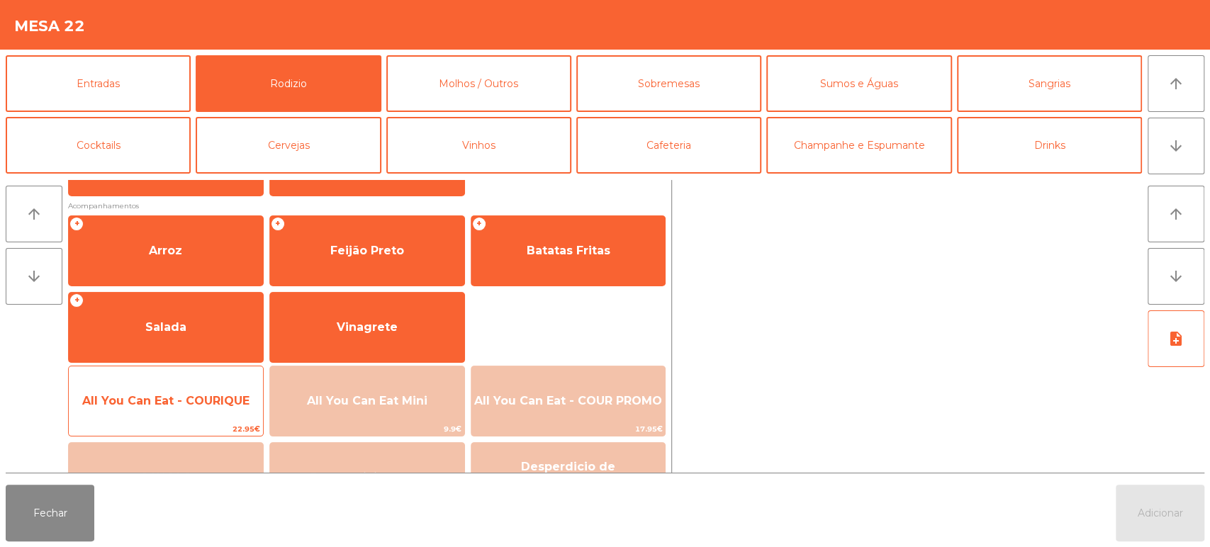
click at [158, 392] on span "All You Can Eat - COURIQUE" at bounding box center [166, 401] width 194 height 38
click at [167, 376] on div "All You Can Eat - COURIQUE 22.95€" at bounding box center [166, 401] width 196 height 71
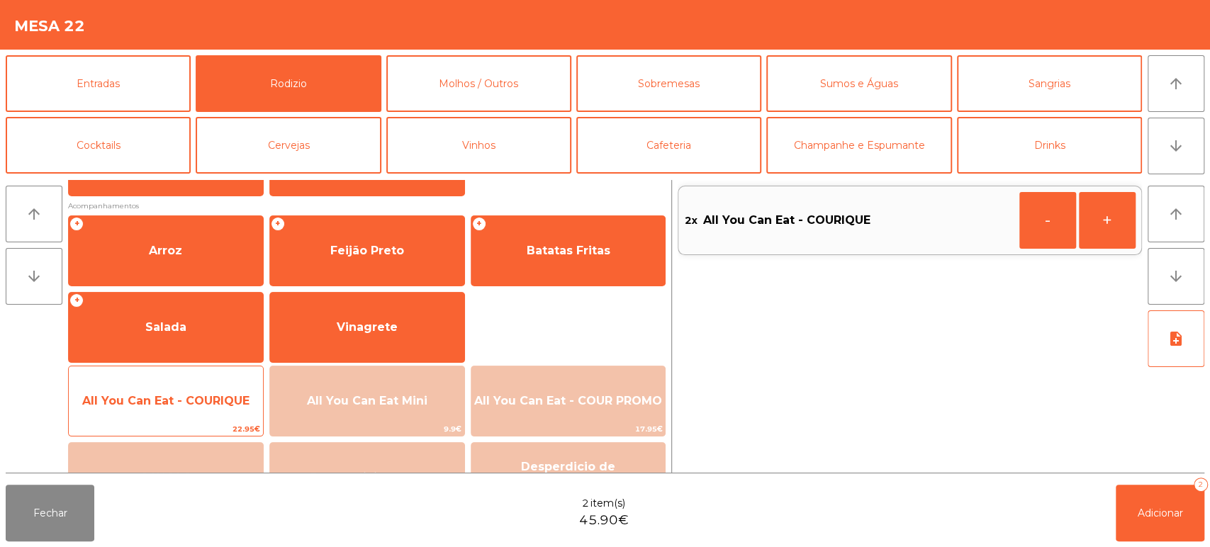
click at [164, 382] on span "All You Can Eat - COURIQUE" at bounding box center [166, 401] width 194 height 38
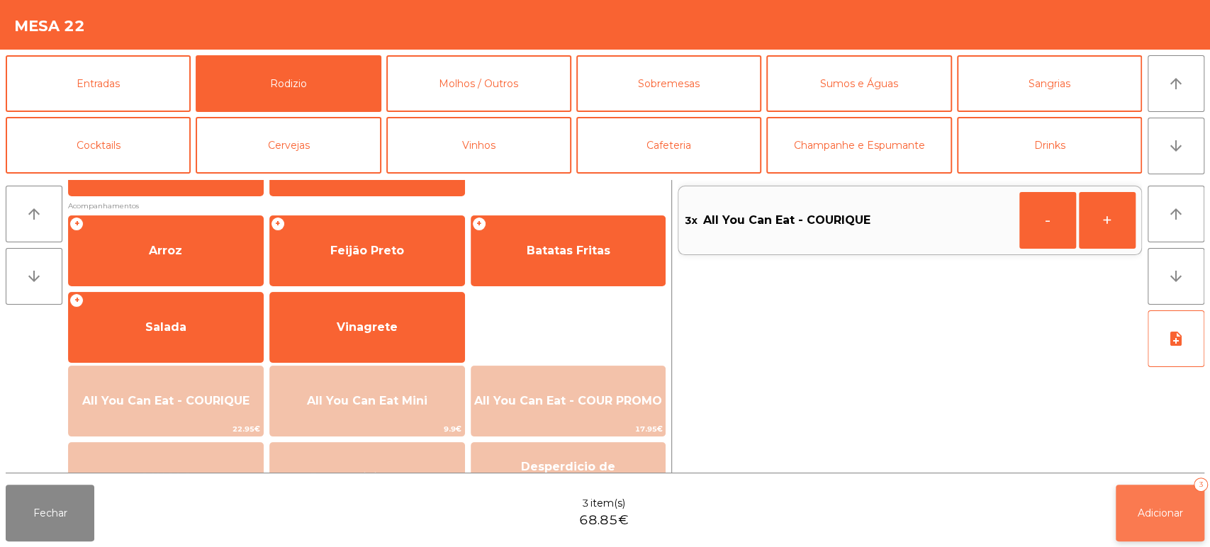
click at [1128, 495] on button "Adicionar 3" at bounding box center [1160, 513] width 89 height 57
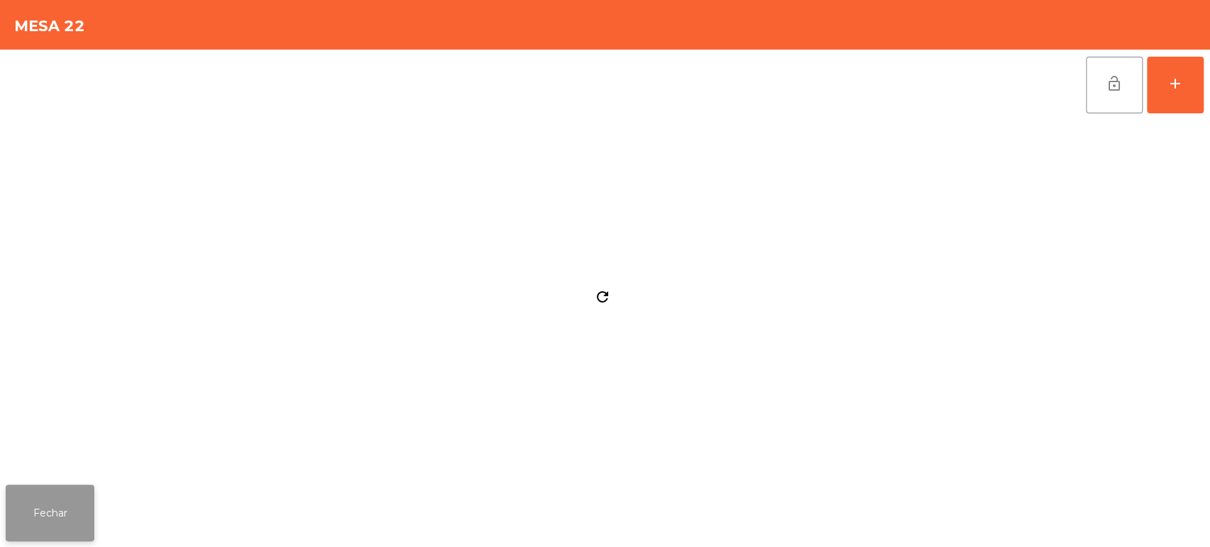
click at [52, 516] on button "Fechar" at bounding box center [50, 513] width 89 height 57
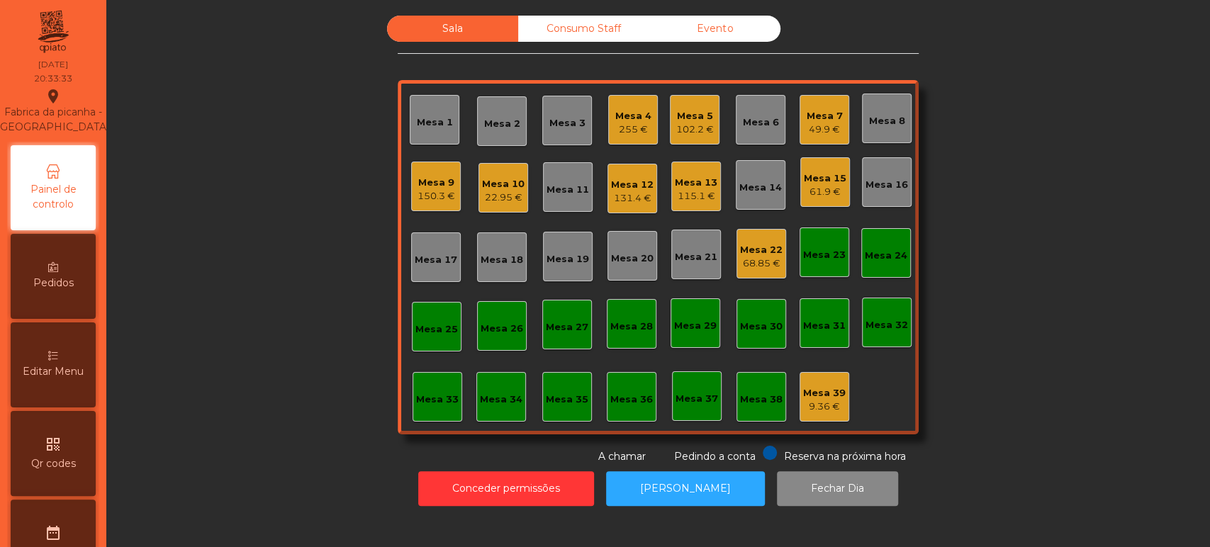
click at [691, 142] on div "Mesa 5 102.2 €" at bounding box center [695, 120] width 50 height 50
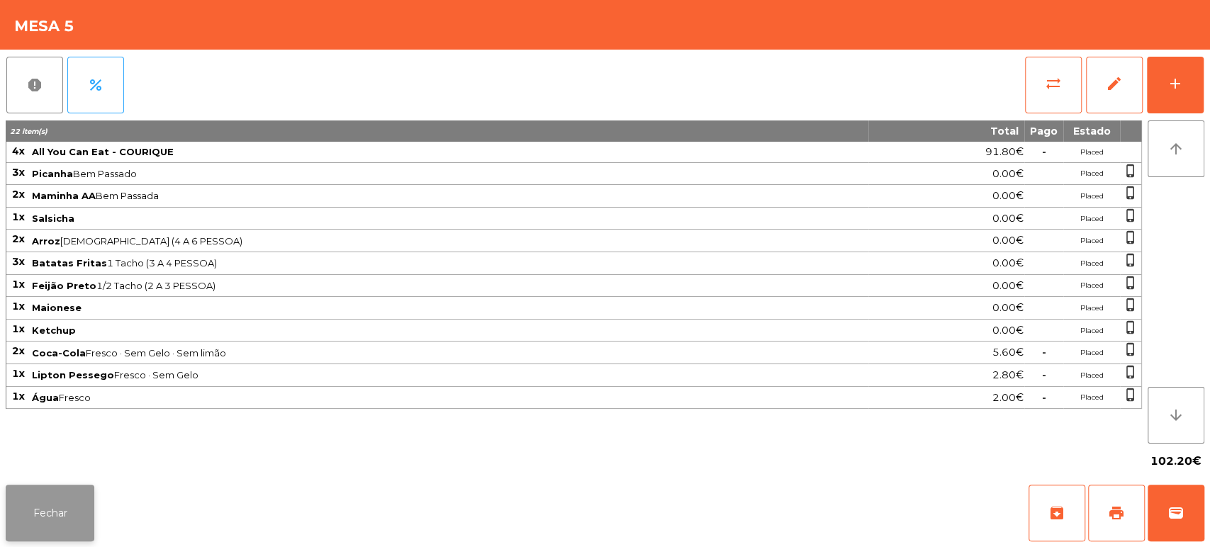
click at [86, 523] on button "Fechar" at bounding box center [50, 513] width 89 height 57
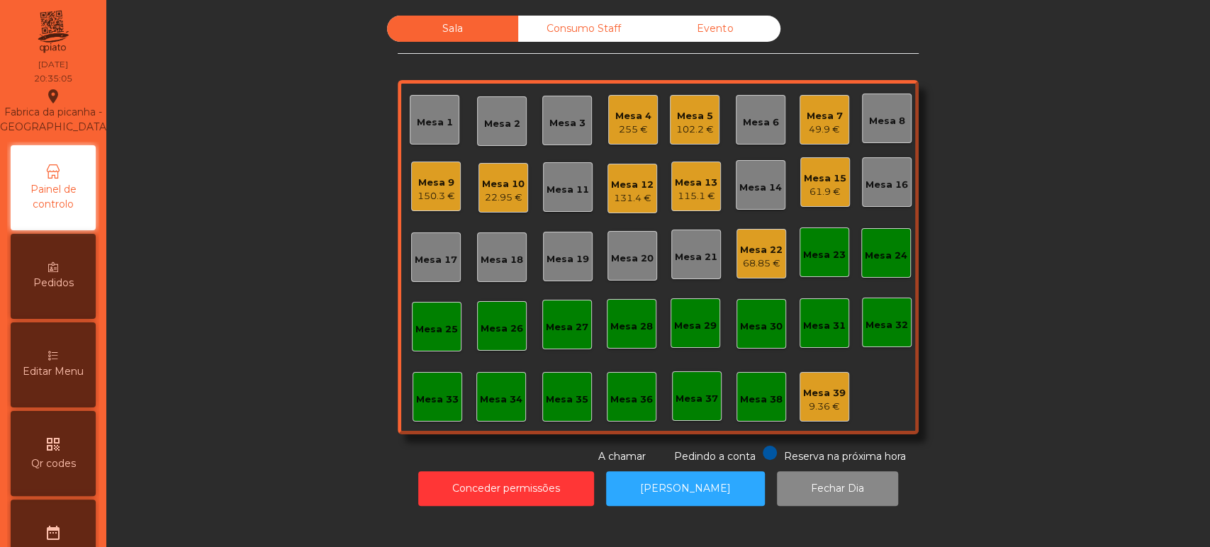
click at [427, 192] on div "150.3 €" at bounding box center [436, 196] width 38 height 14
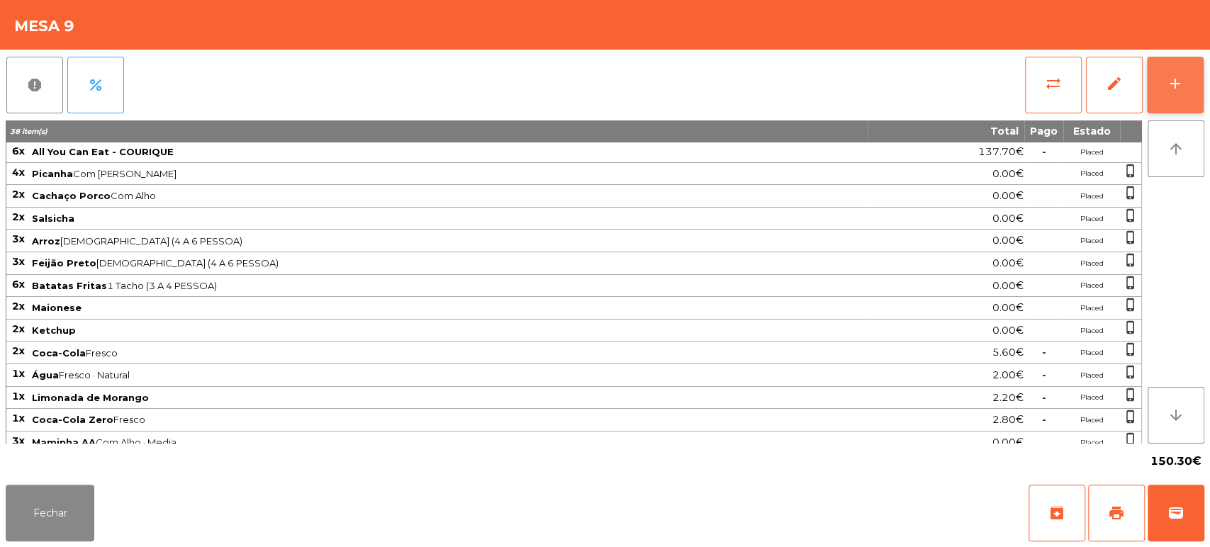
click at [1181, 79] on div "add" at bounding box center [1175, 83] width 17 height 17
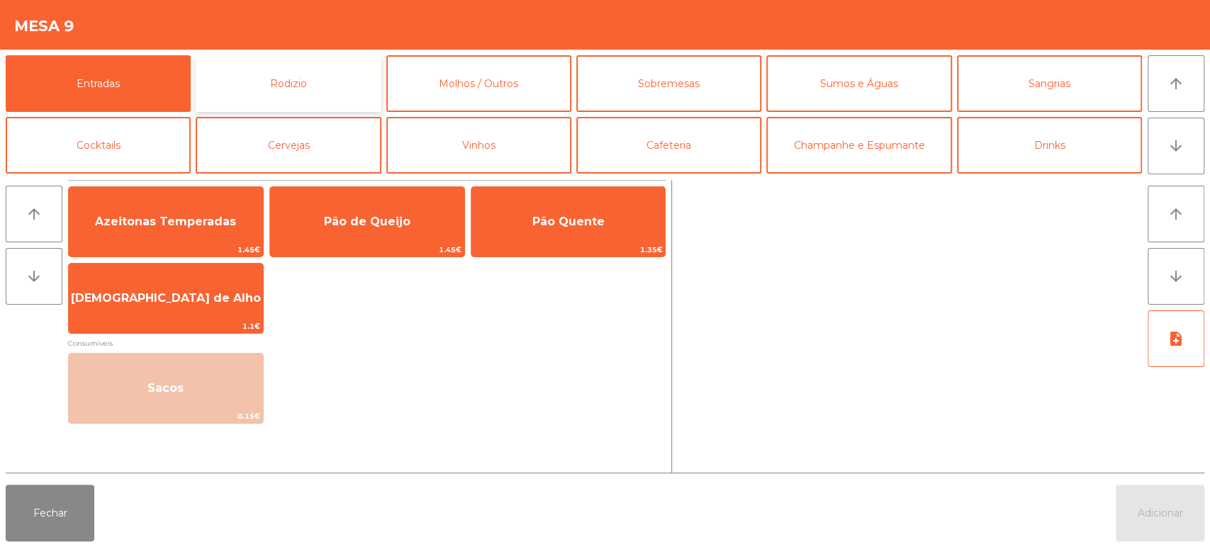
click at [341, 91] on button "Rodizio" at bounding box center [288, 83] width 185 height 57
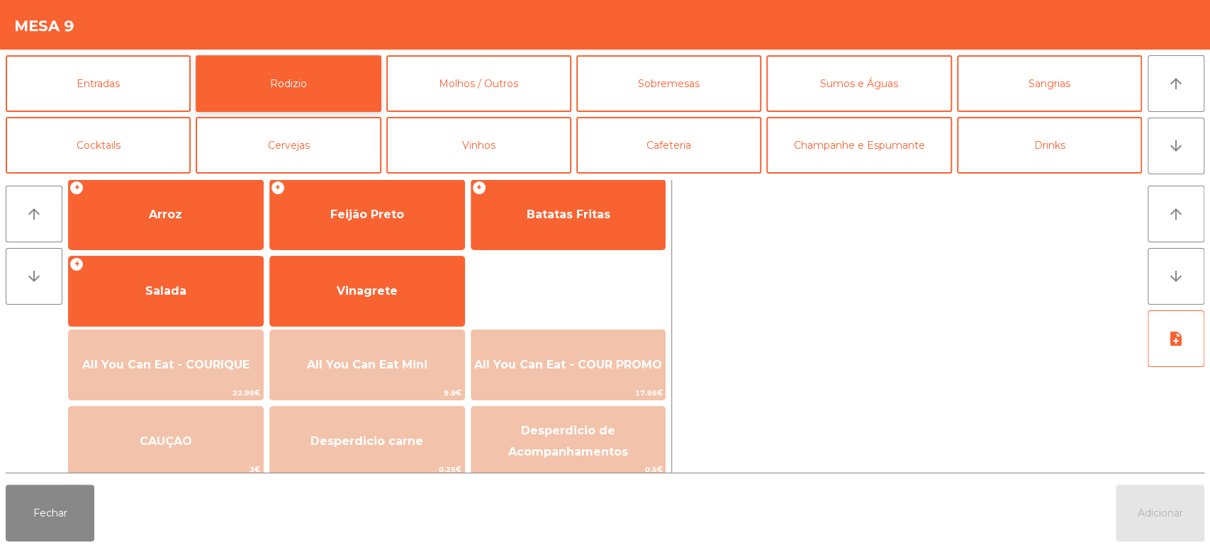
scroll to position [199, 0]
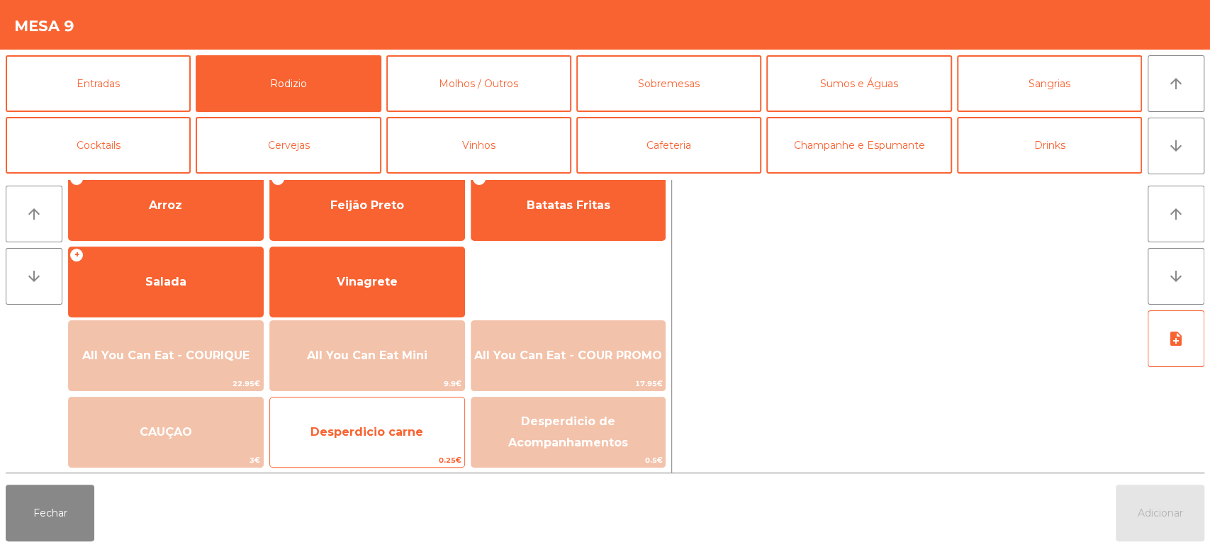
click at [422, 459] on span "0.25€" at bounding box center [367, 460] width 194 height 13
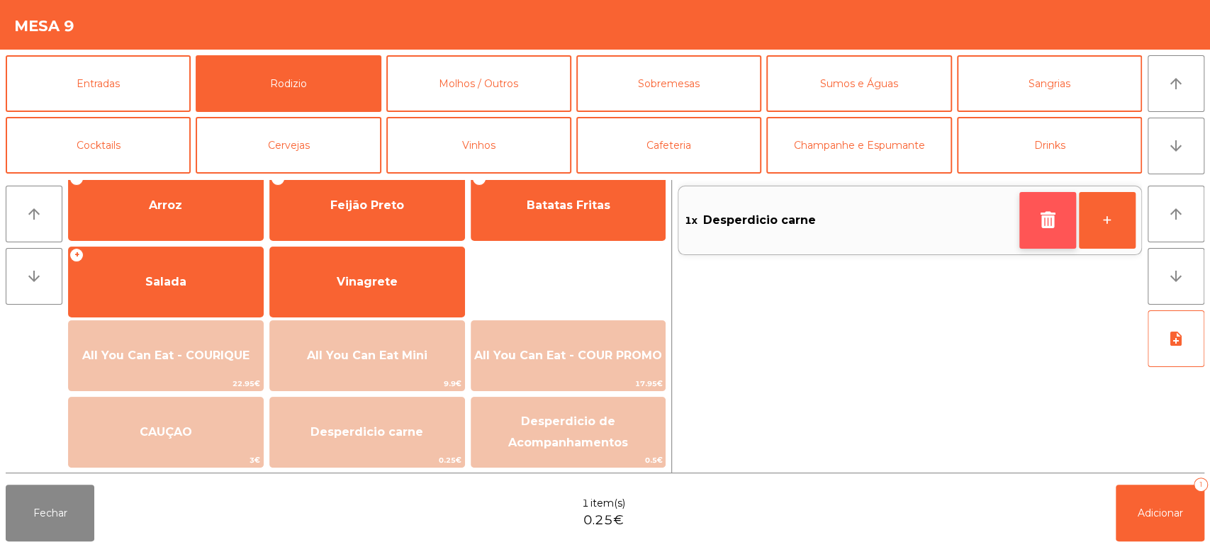
click at [1052, 226] on icon "button" at bounding box center [1047, 219] width 21 height 17
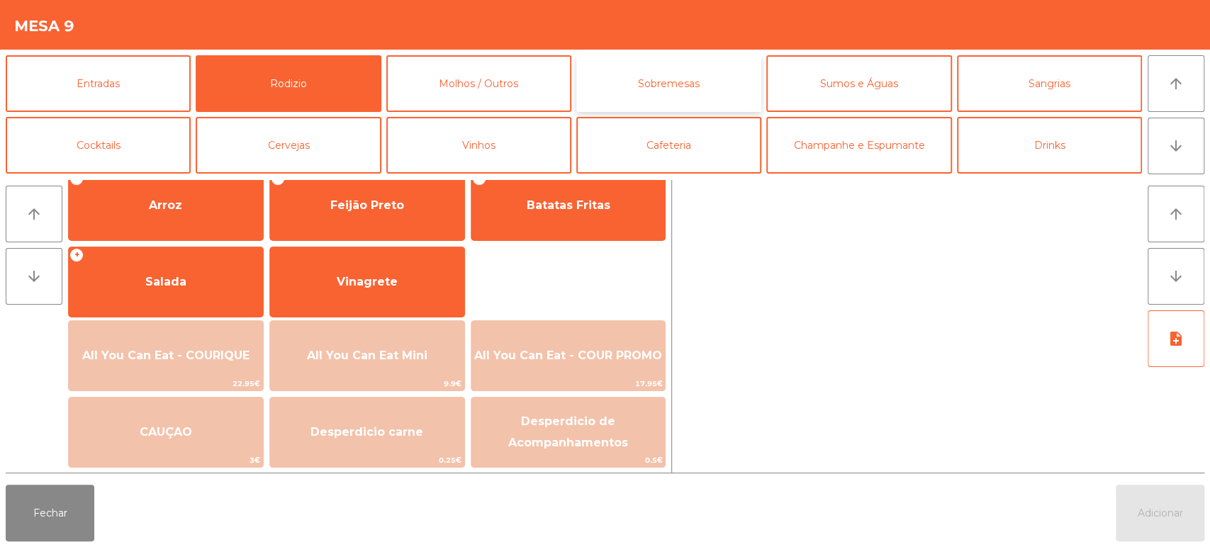
click at [689, 92] on button "Sobremesas" at bounding box center [668, 83] width 185 height 57
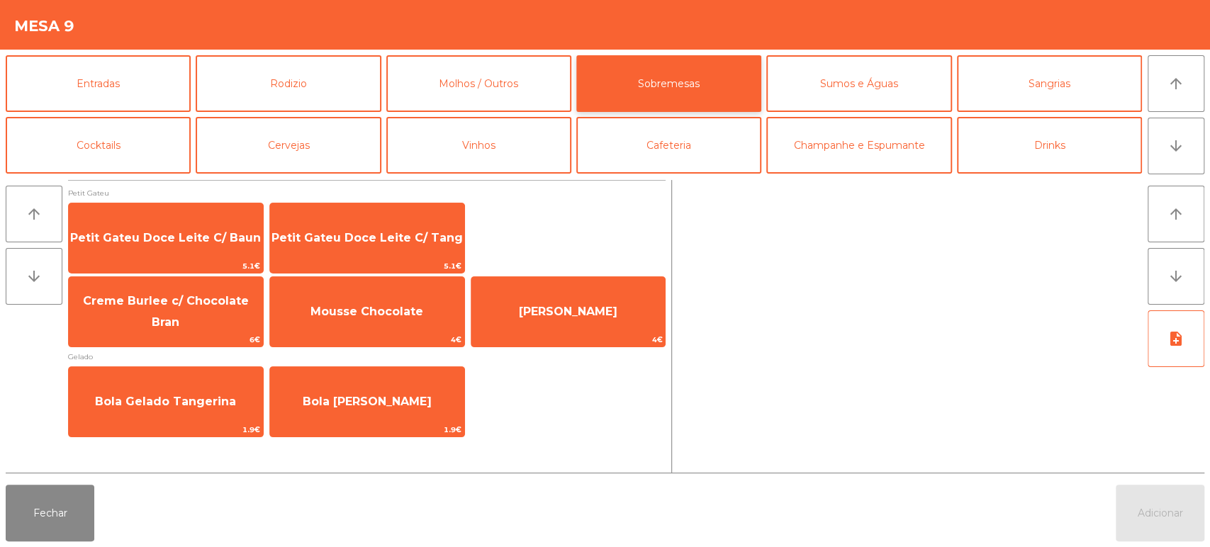
scroll to position [0, 0]
click at [534, 79] on button "Molhos / Outros" at bounding box center [478, 83] width 185 height 57
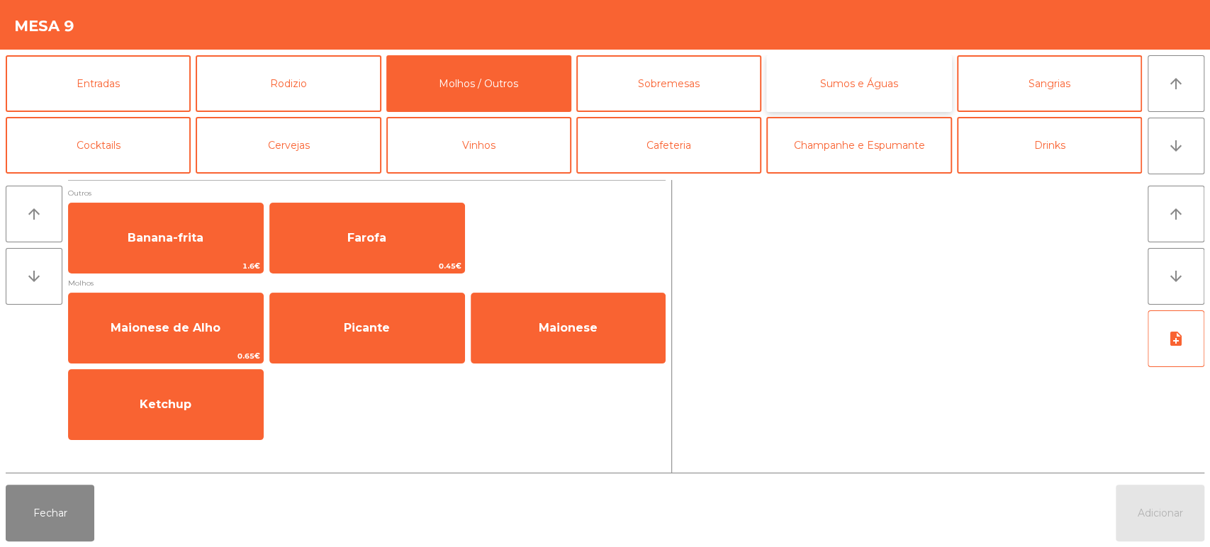
click at [871, 81] on button "Sumos e Águas" at bounding box center [858, 83] width 185 height 57
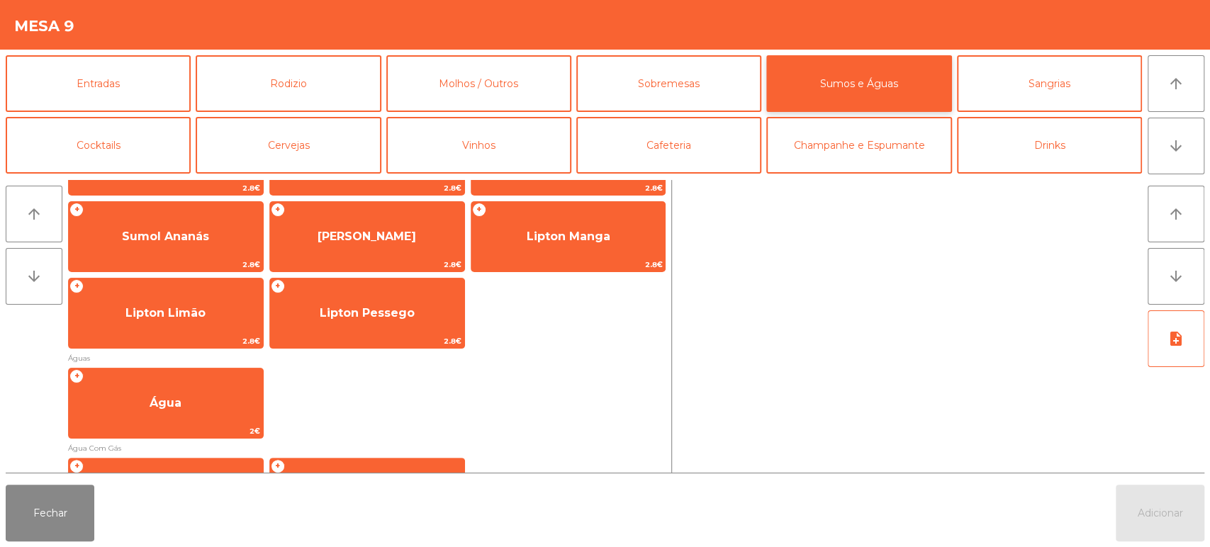
scroll to position [312, 0]
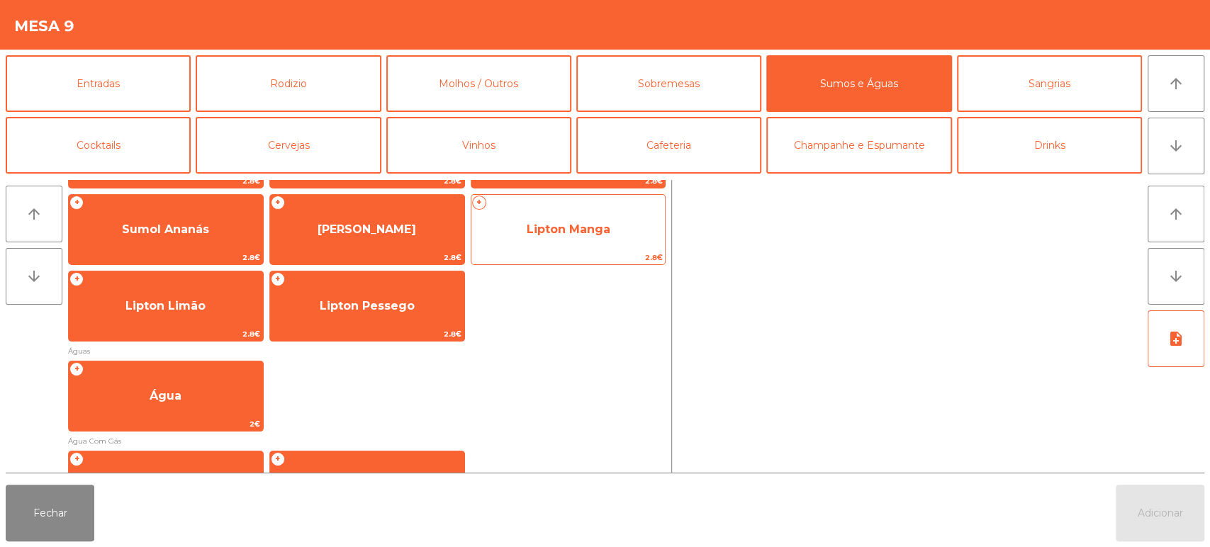
click at [554, 251] on span "2.8€" at bounding box center [568, 257] width 194 height 13
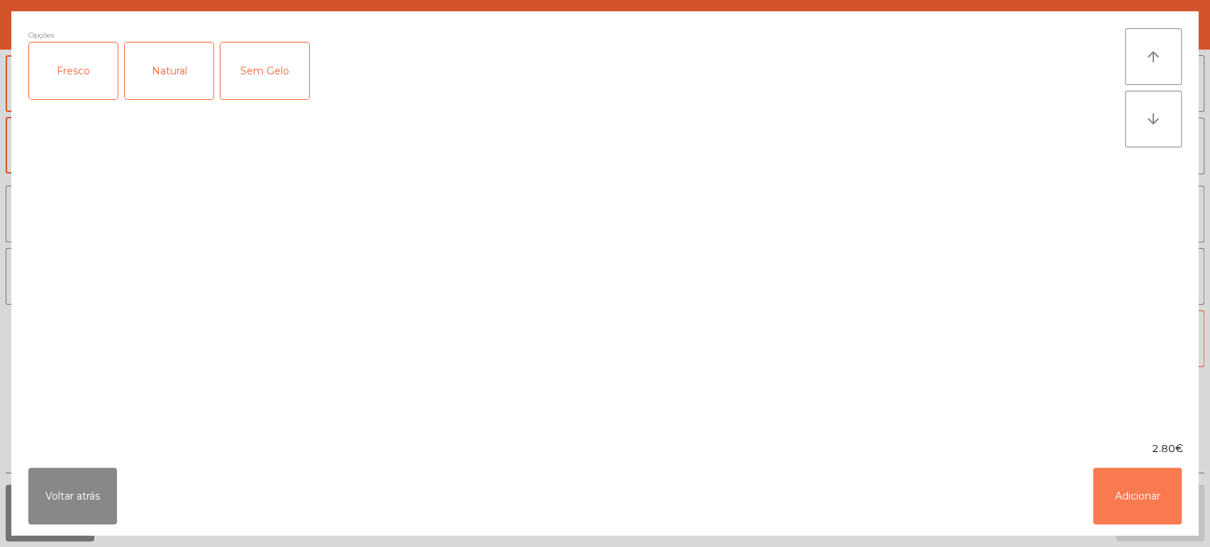
click at [1104, 481] on button "Adicionar" at bounding box center [1137, 496] width 89 height 57
click at [1083, 471] on div at bounding box center [910, 326] width 464 height 293
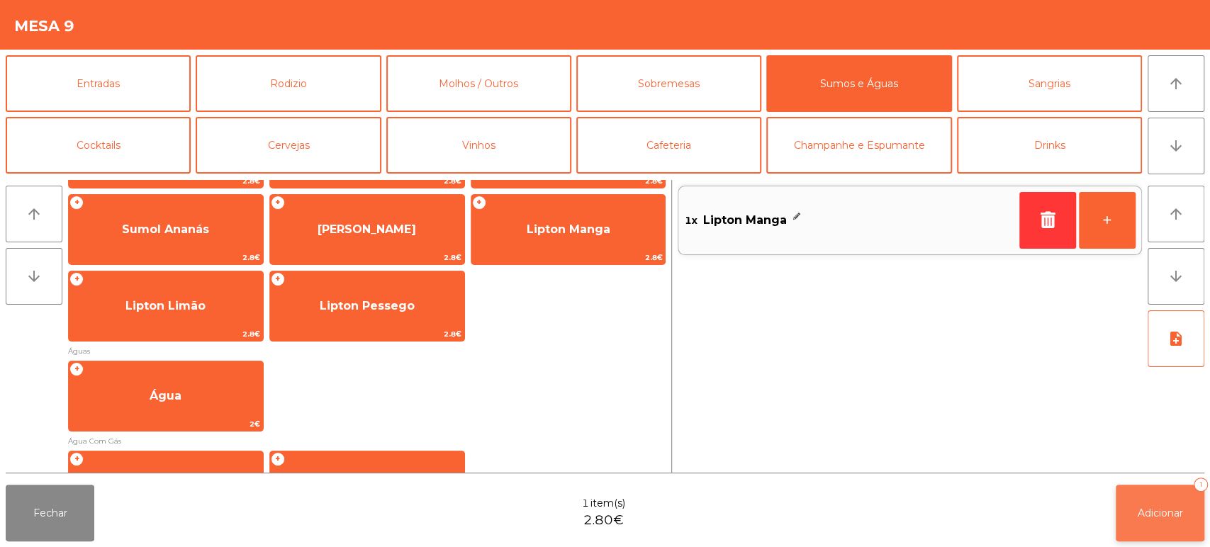
click at [1201, 509] on button "Adicionar 1" at bounding box center [1160, 513] width 89 height 57
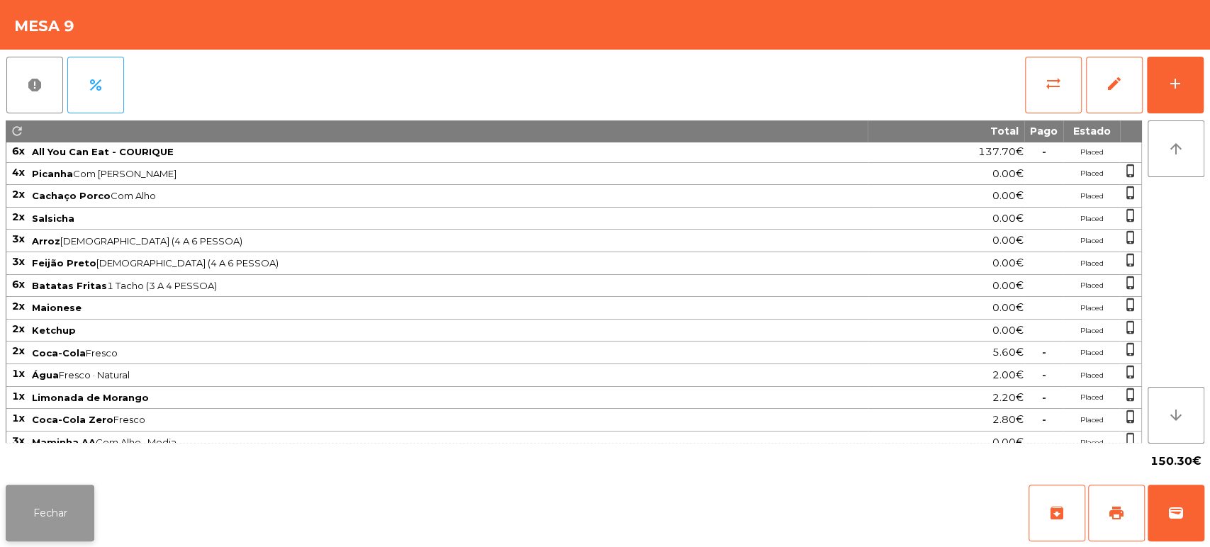
click at [59, 510] on button "Fechar" at bounding box center [50, 513] width 89 height 57
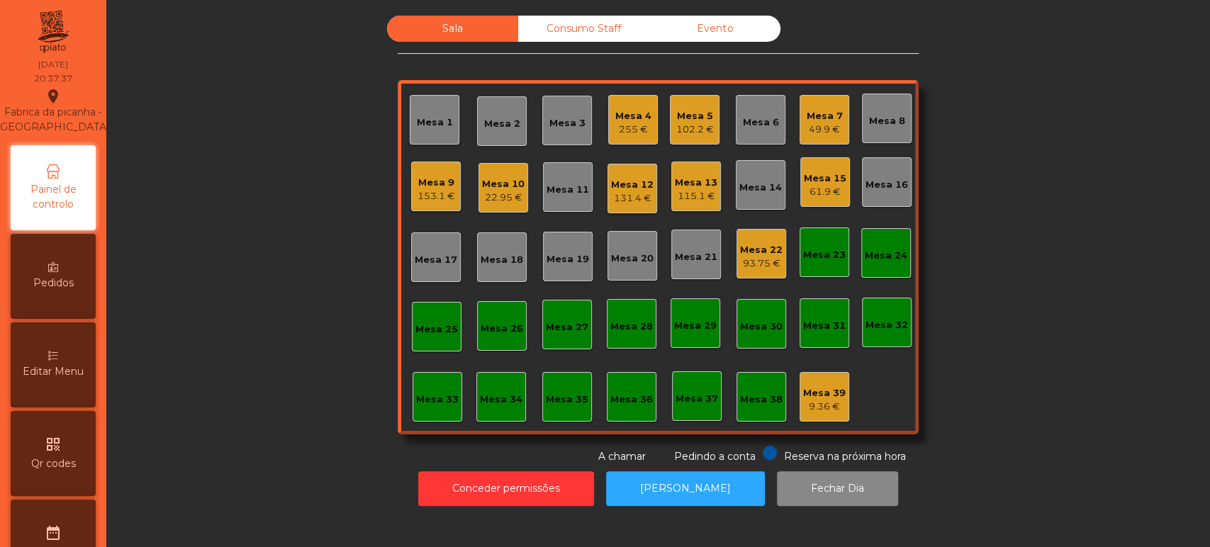
click at [678, 186] on div "Mesa 13" at bounding box center [696, 183] width 43 height 14
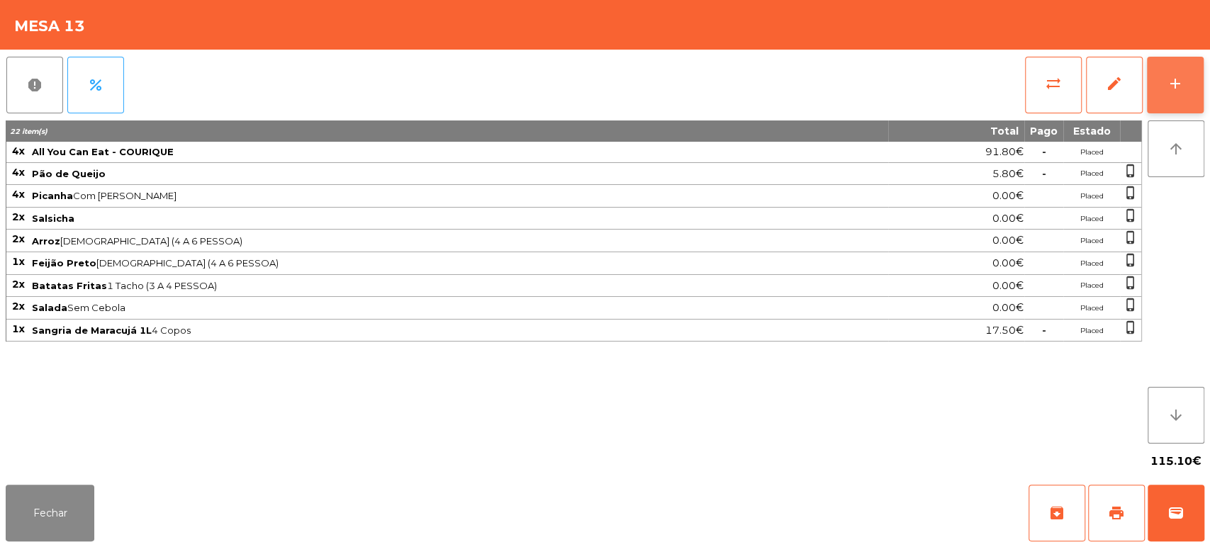
click at [1178, 79] on div "add" at bounding box center [1175, 83] width 17 height 17
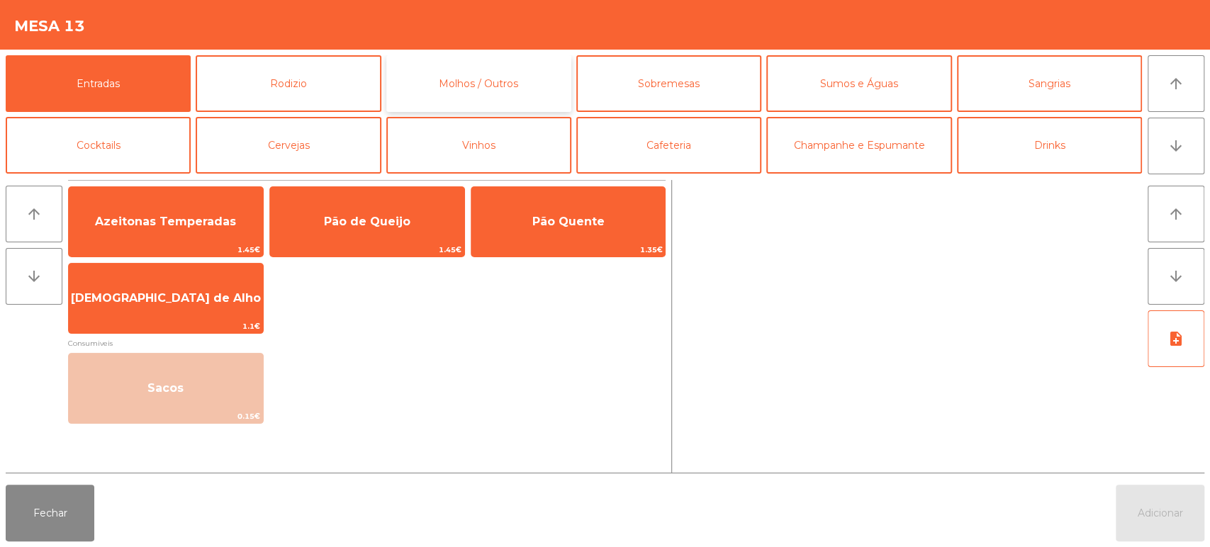
click at [432, 73] on button "Molhos / Outros" at bounding box center [478, 83] width 185 height 57
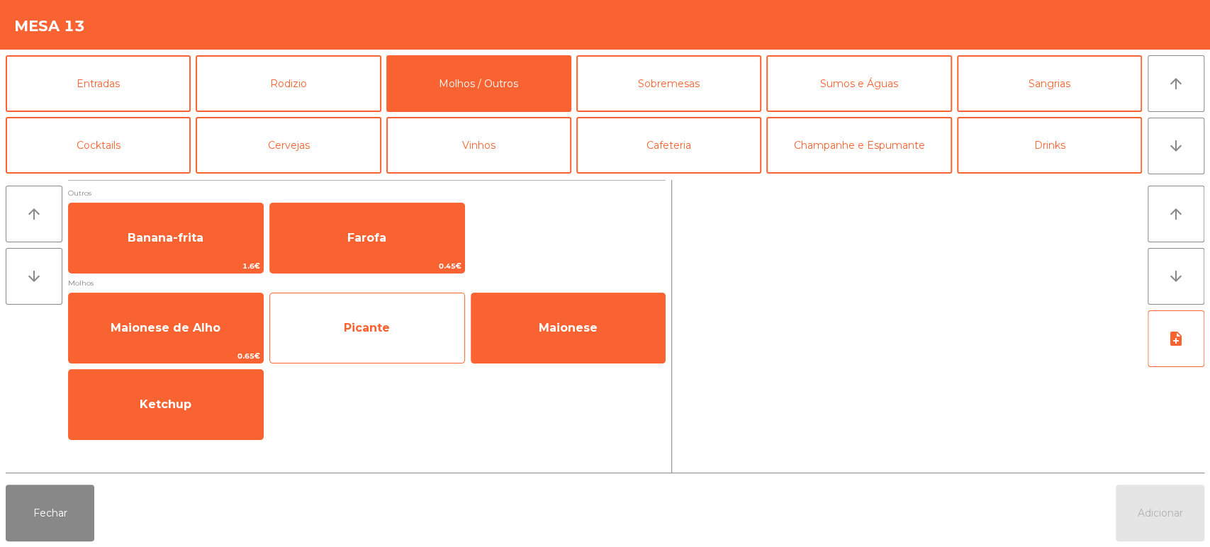
click at [364, 308] on div "Picante" at bounding box center [367, 328] width 196 height 71
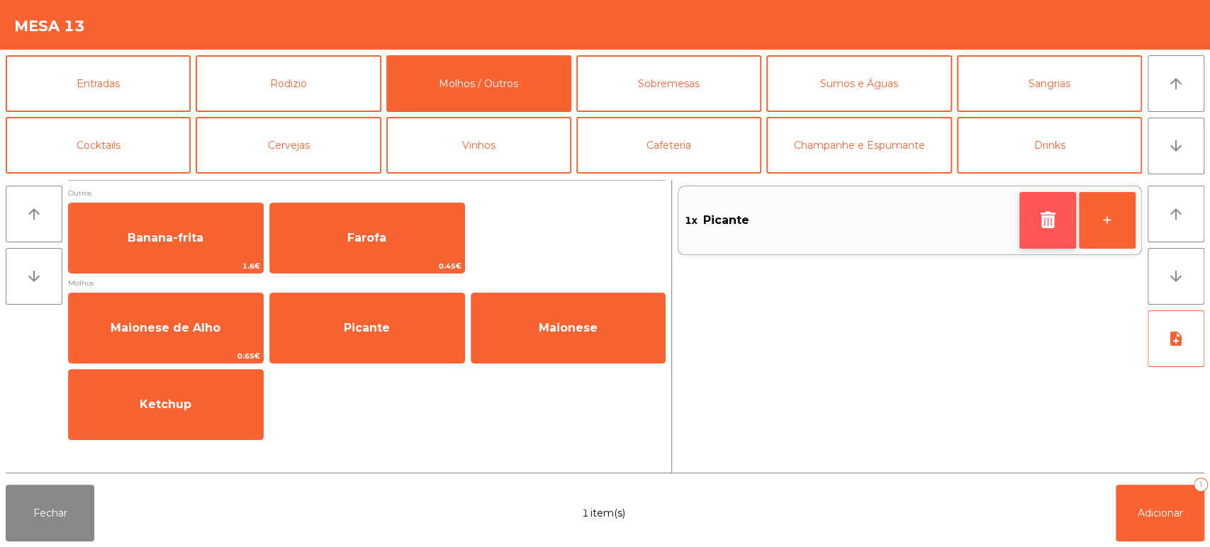
click at [1045, 237] on button "button" at bounding box center [1047, 220] width 57 height 57
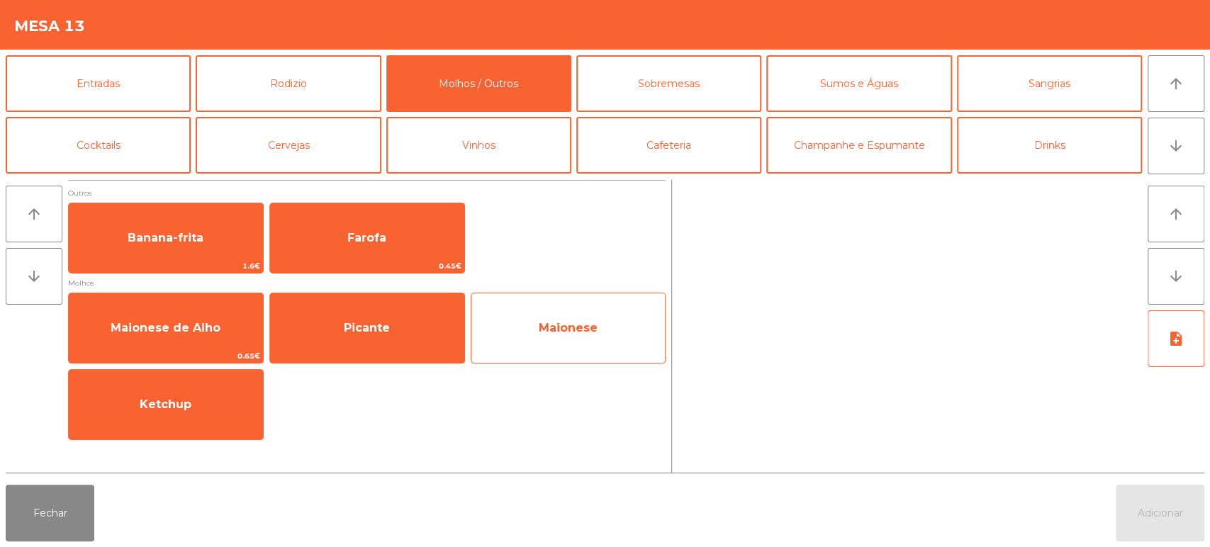
click at [573, 329] on span "Maionese" at bounding box center [568, 327] width 59 height 13
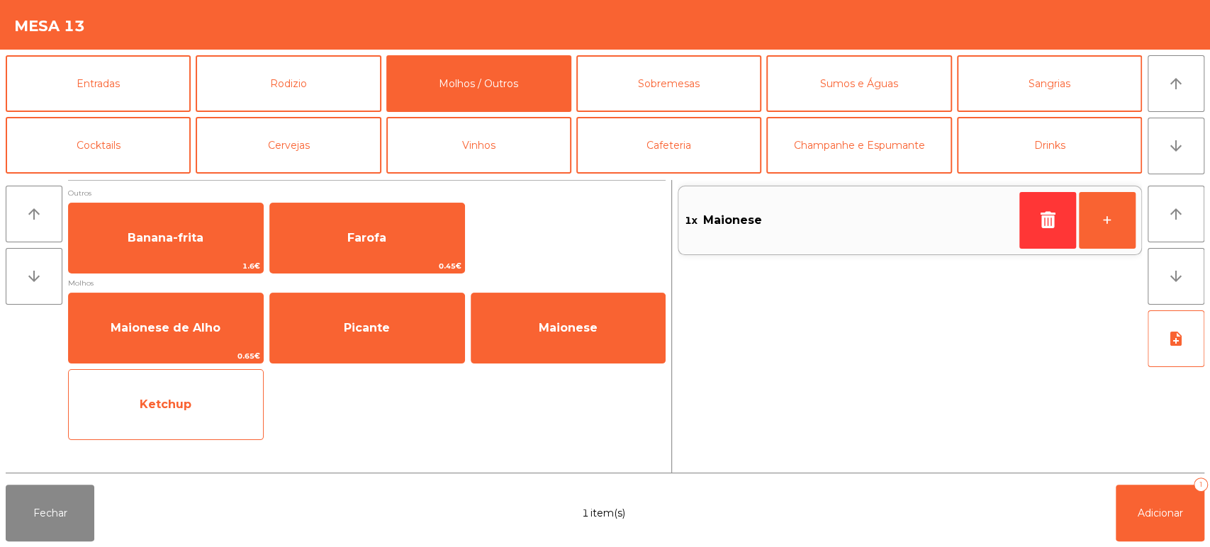
click at [193, 408] on span "Ketchup" at bounding box center [166, 405] width 194 height 38
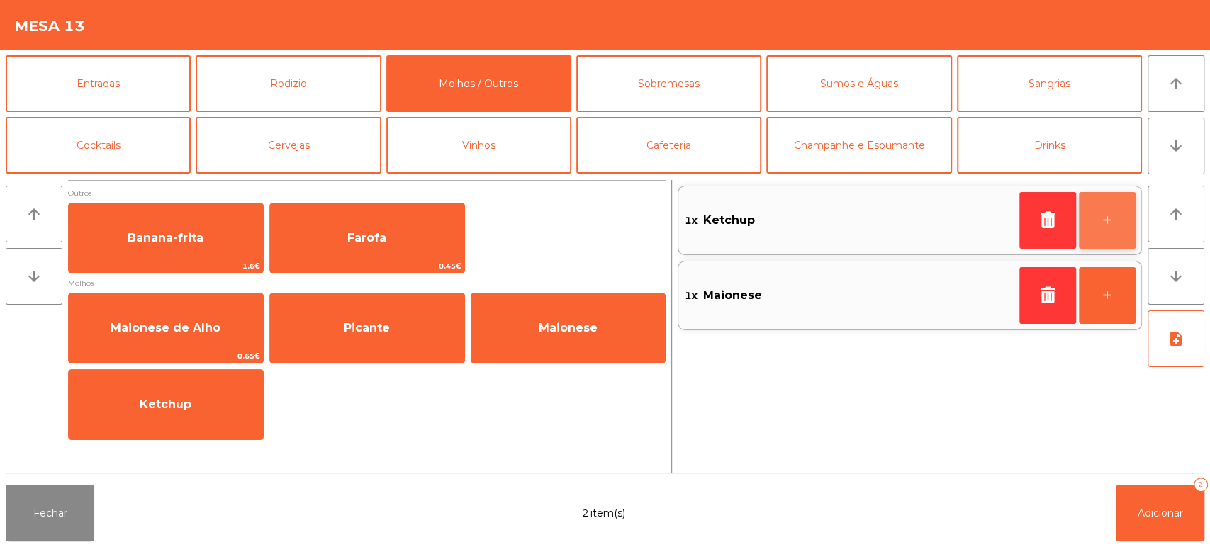
click at [1113, 245] on button "+" at bounding box center [1107, 220] width 57 height 57
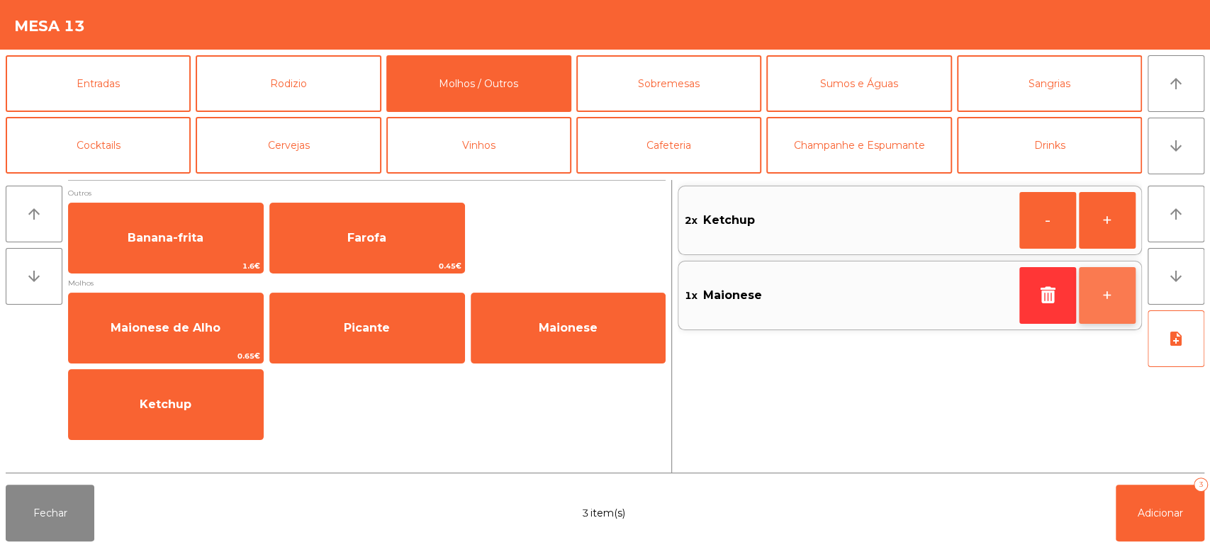
click at [1127, 298] on button "+" at bounding box center [1107, 295] width 57 height 57
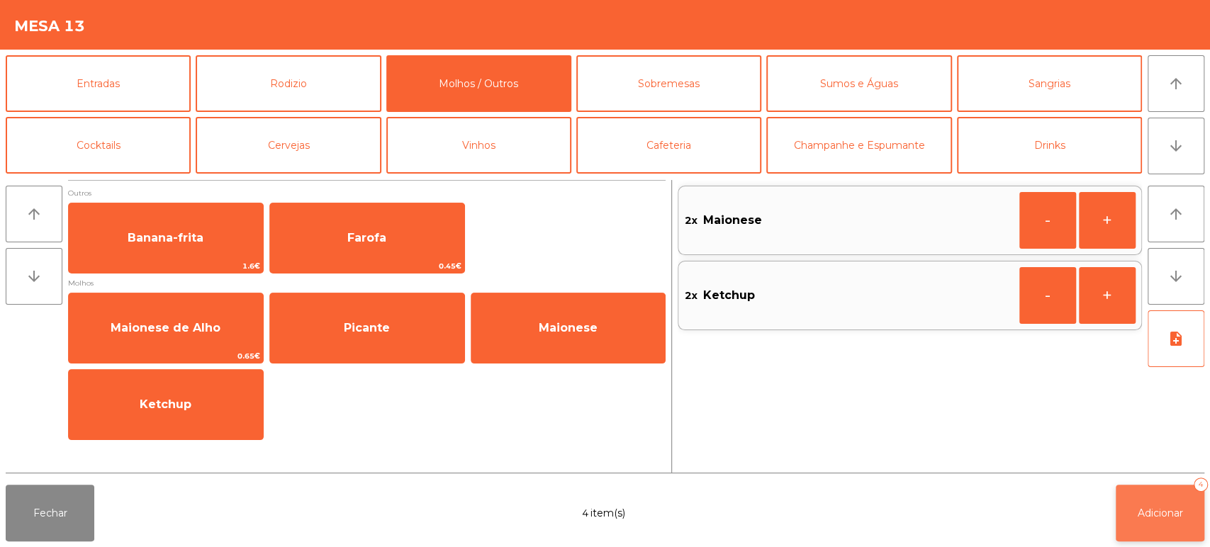
click at [1123, 495] on button "Adicionar 4" at bounding box center [1160, 513] width 89 height 57
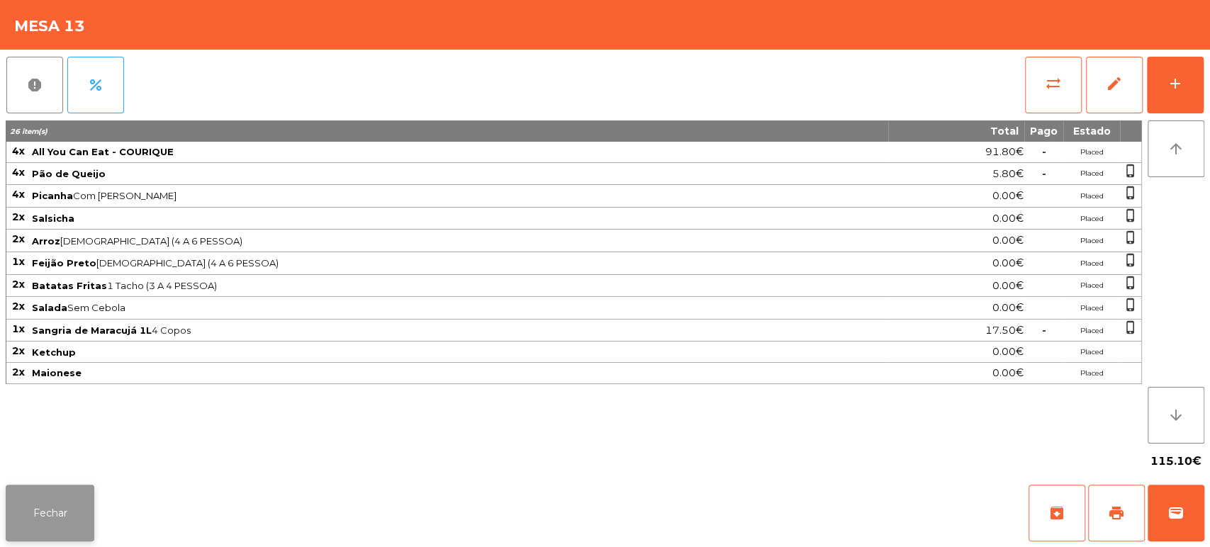
click at [69, 519] on button "Fechar" at bounding box center [50, 513] width 89 height 57
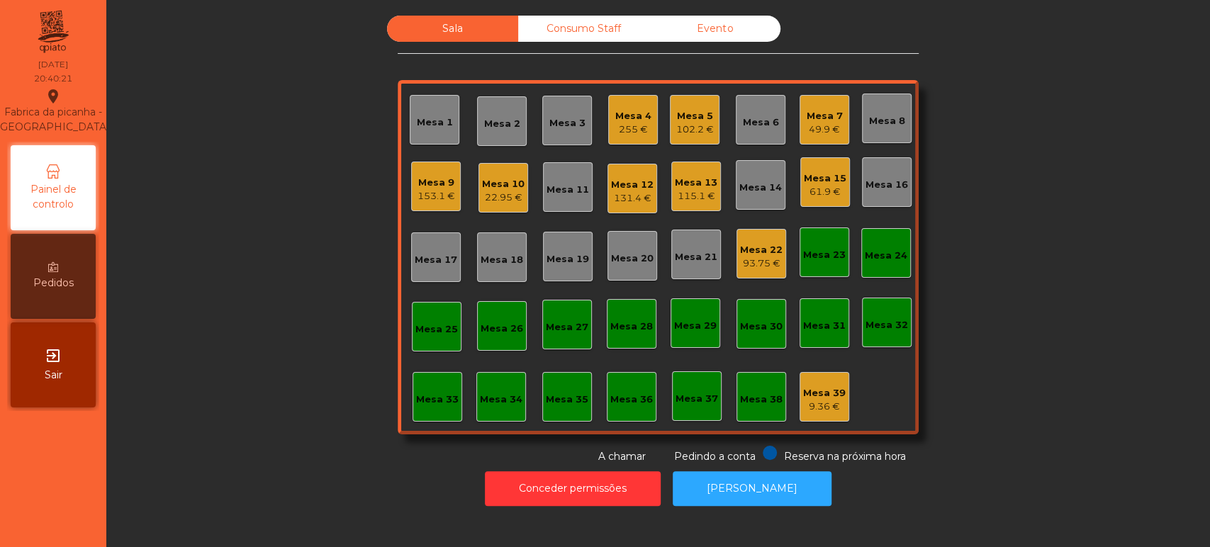
click at [770, 302] on div "Mesa 30" at bounding box center [761, 324] width 50 height 50
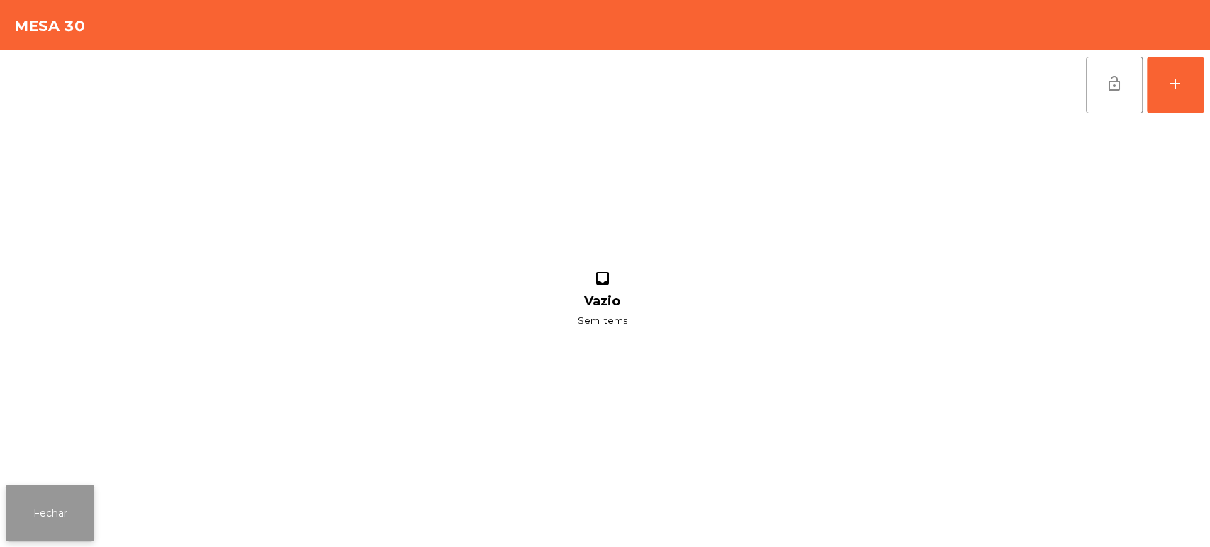
click at [85, 527] on button "Fechar" at bounding box center [50, 513] width 89 height 57
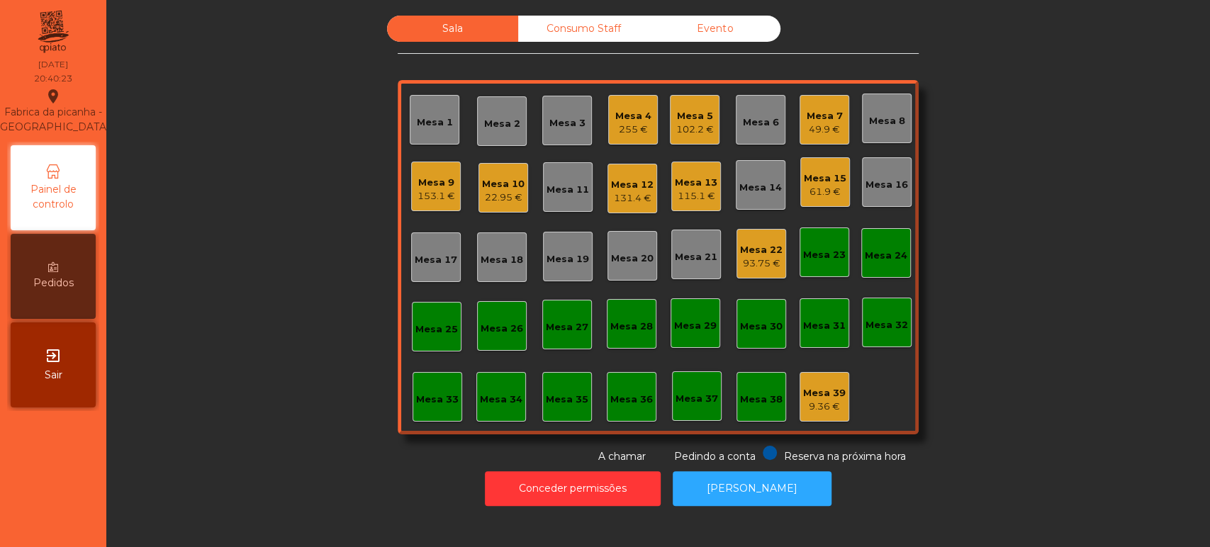
click at [761, 262] on div "93.75 €" at bounding box center [761, 264] width 43 height 14
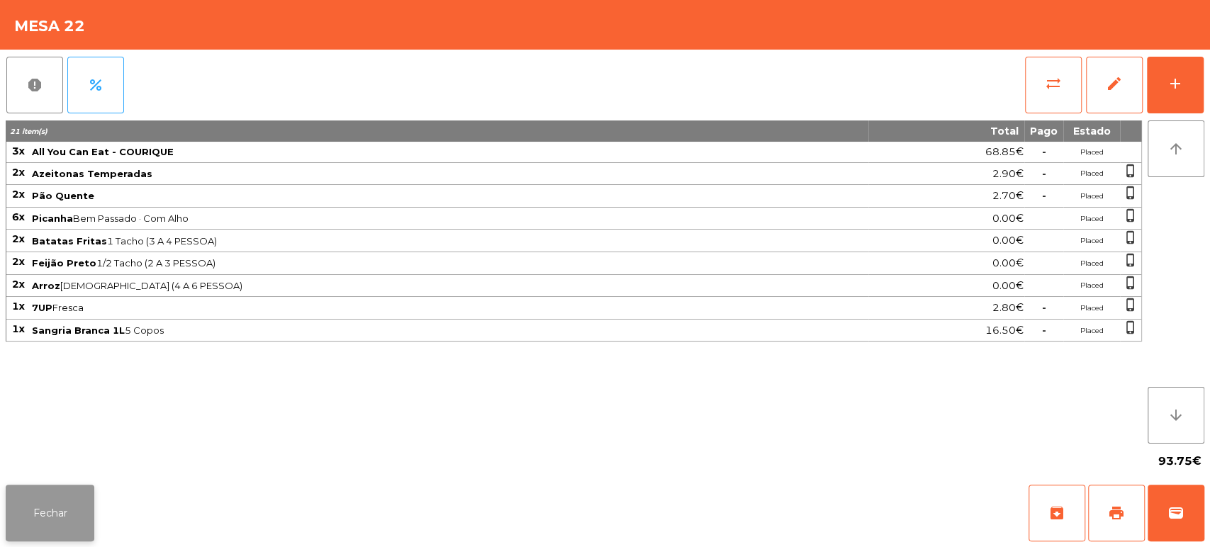
click at [82, 507] on button "Fechar" at bounding box center [50, 513] width 89 height 57
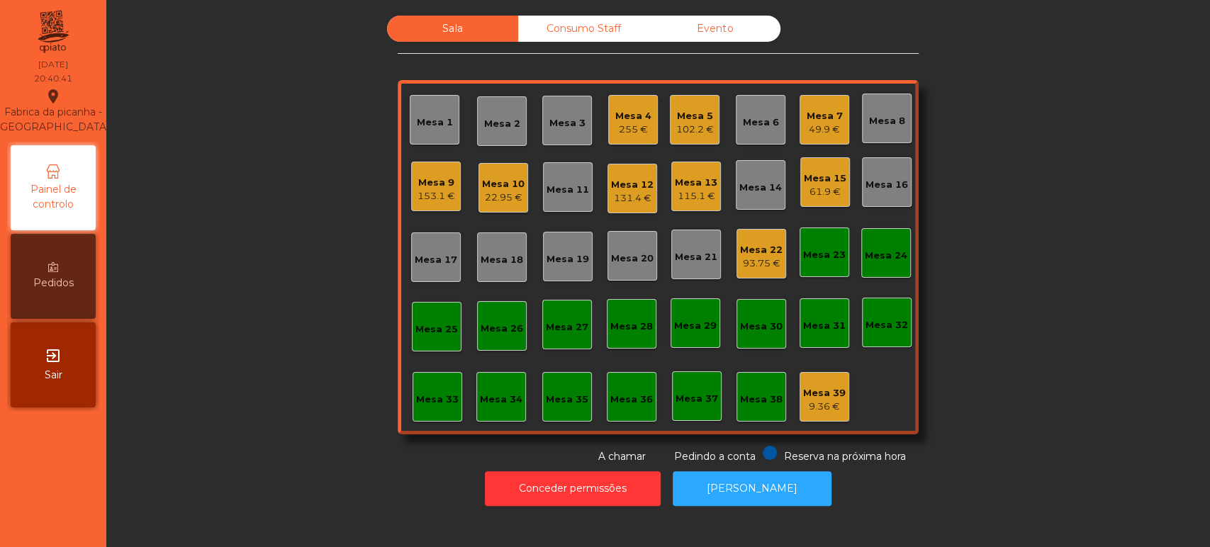
click at [768, 257] on div "93.75 €" at bounding box center [761, 264] width 43 height 14
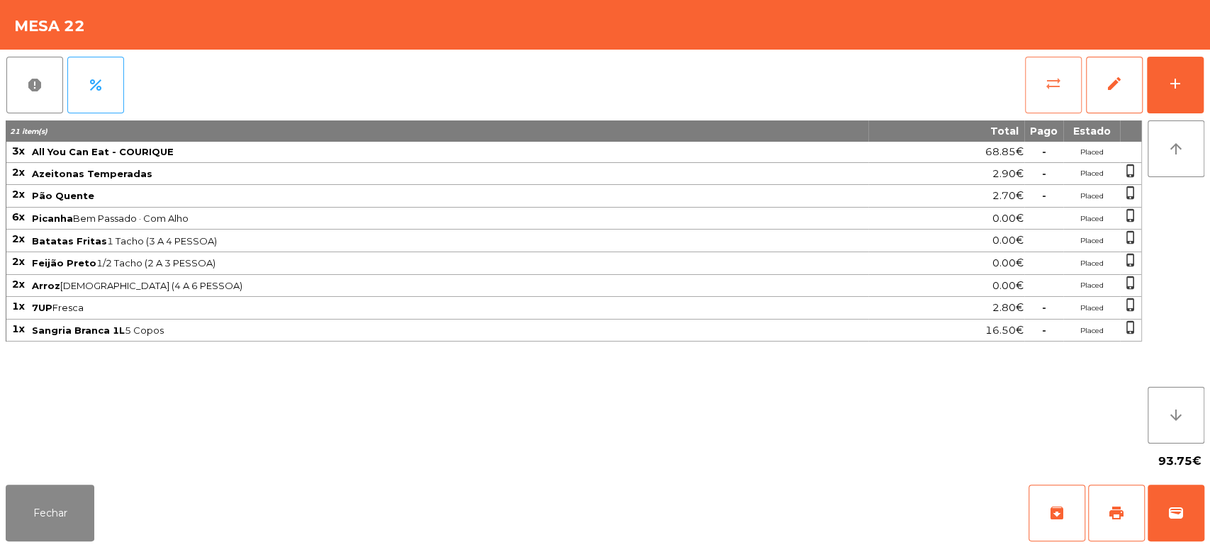
click at [1047, 80] on span "sync_alt" at bounding box center [1053, 83] width 17 height 17
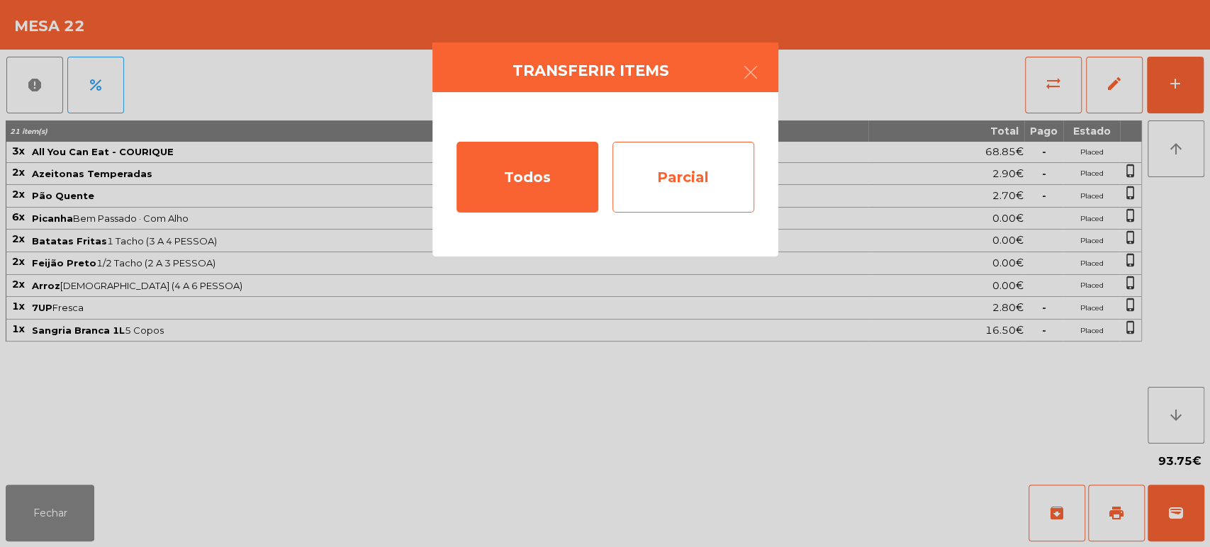
click at [697, 176] on div "Parcial" at bounding box center [683, 177] width 142 height 71
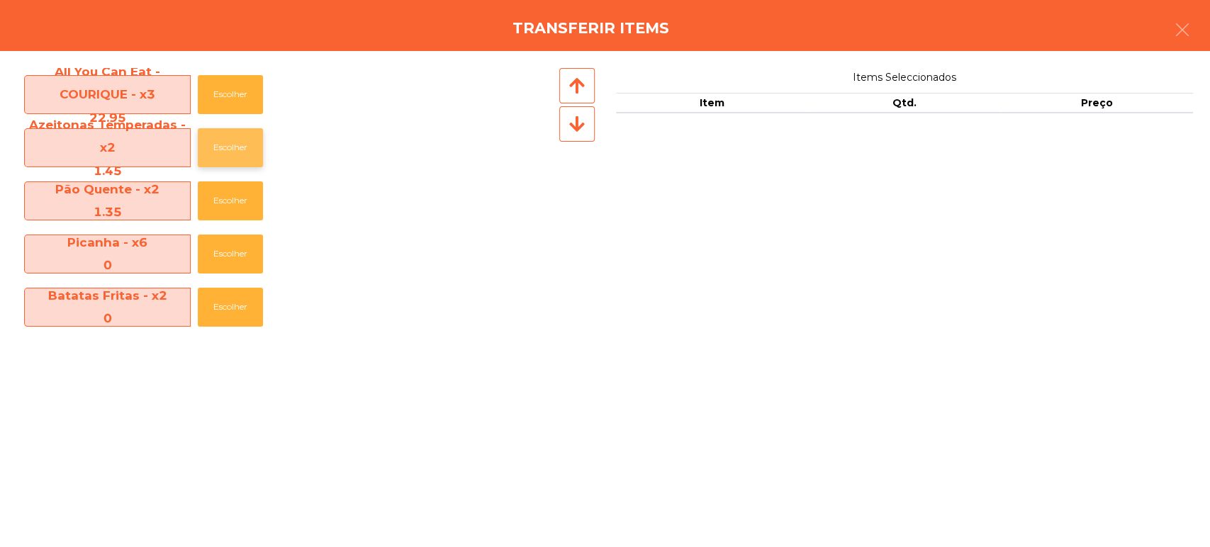
click at [249, 153] on button "Escolher" at bounding box center [230, 147] width 65 height 39
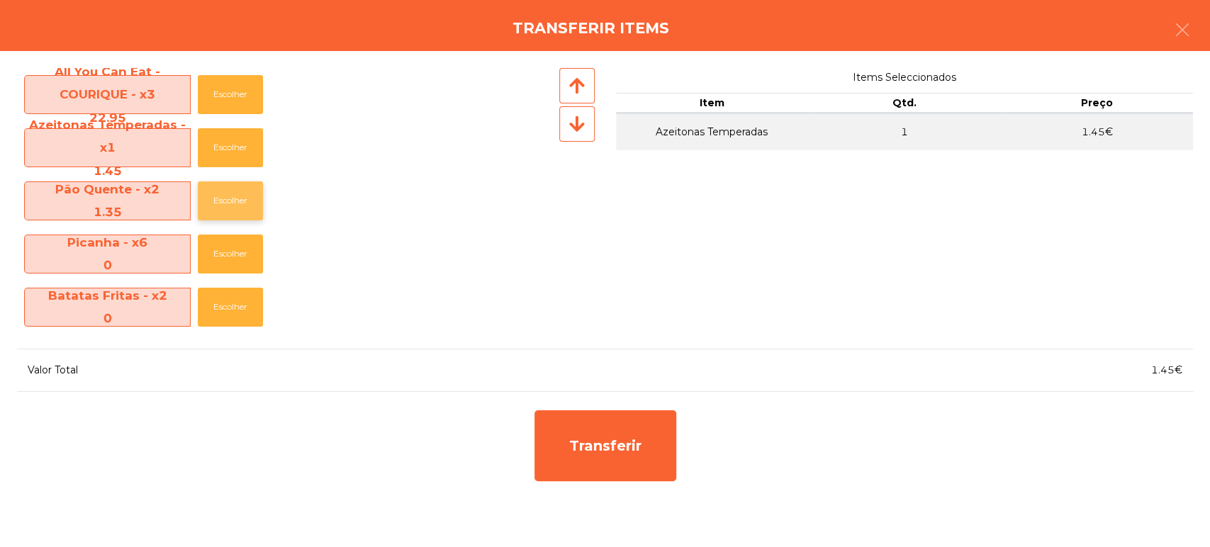
click at [222, 213] on button "Escolher" at bounding box center [230, 200] width 65 height 39
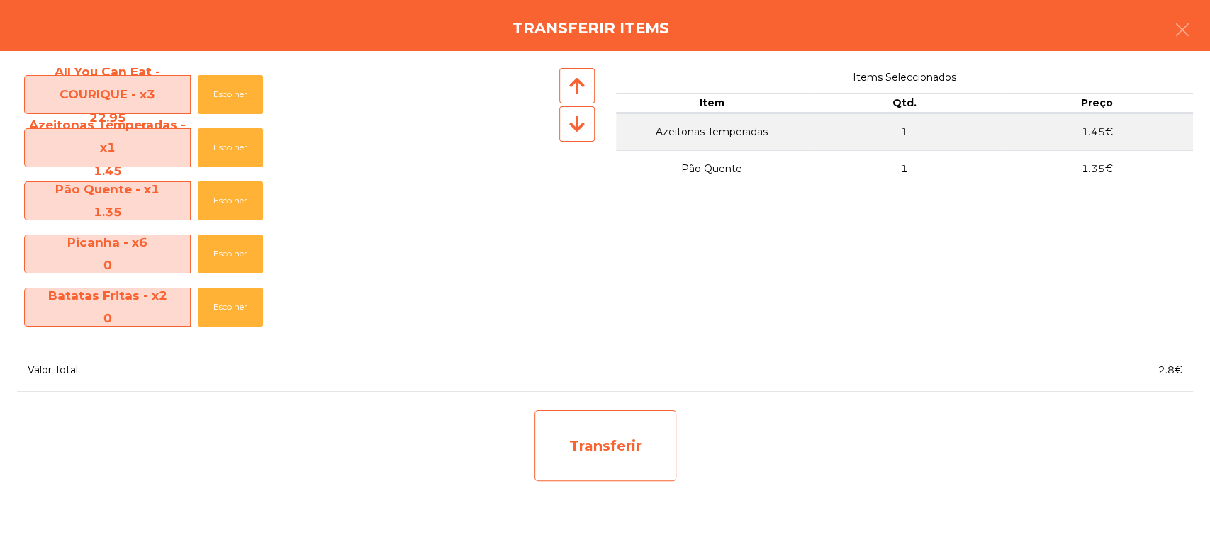
click at [639, 458] on div "Transferir" at bounding box center [605, 445] width 142 height 71
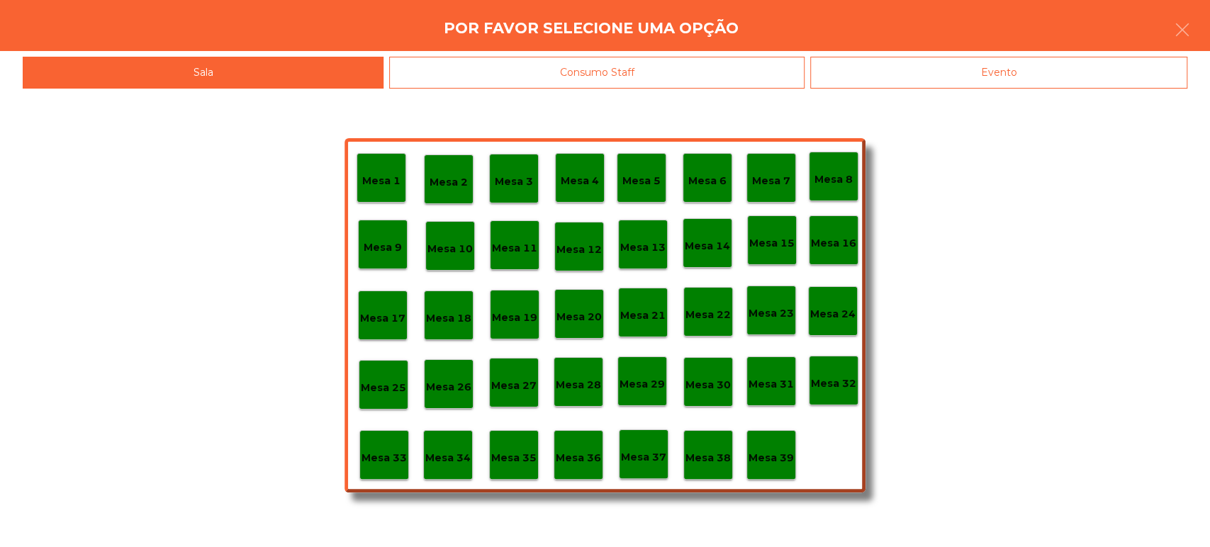
click at [636, 461] on p "Mesa 37" at bounding box center [643, 457] width 45 height 16
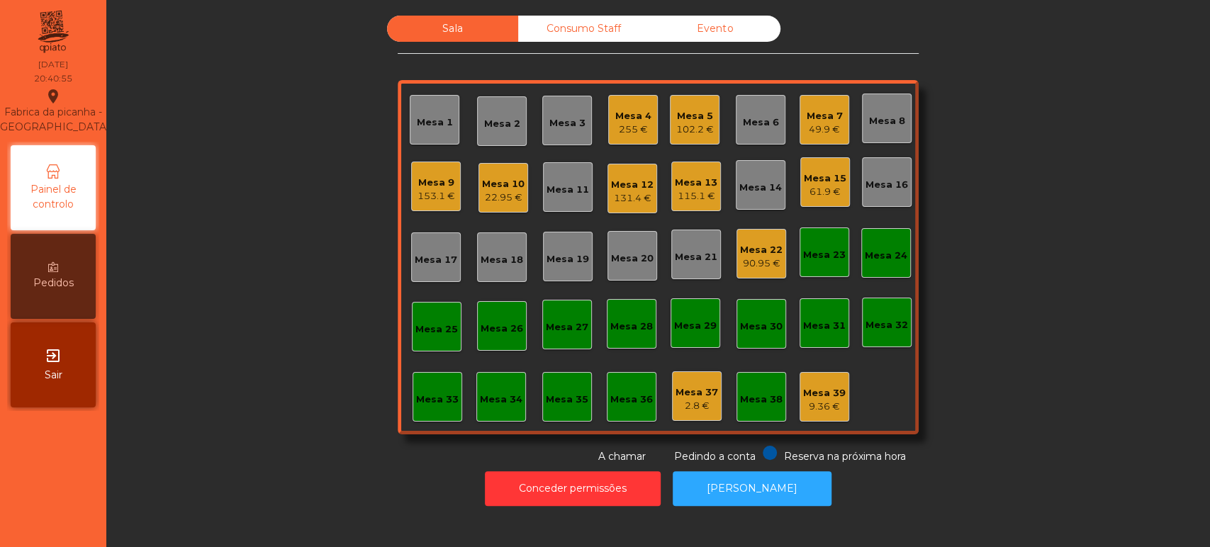
click at [753, 229] on div "Mesa 22 90.95 €" at bounding box center [761, 254] width 50 height 50
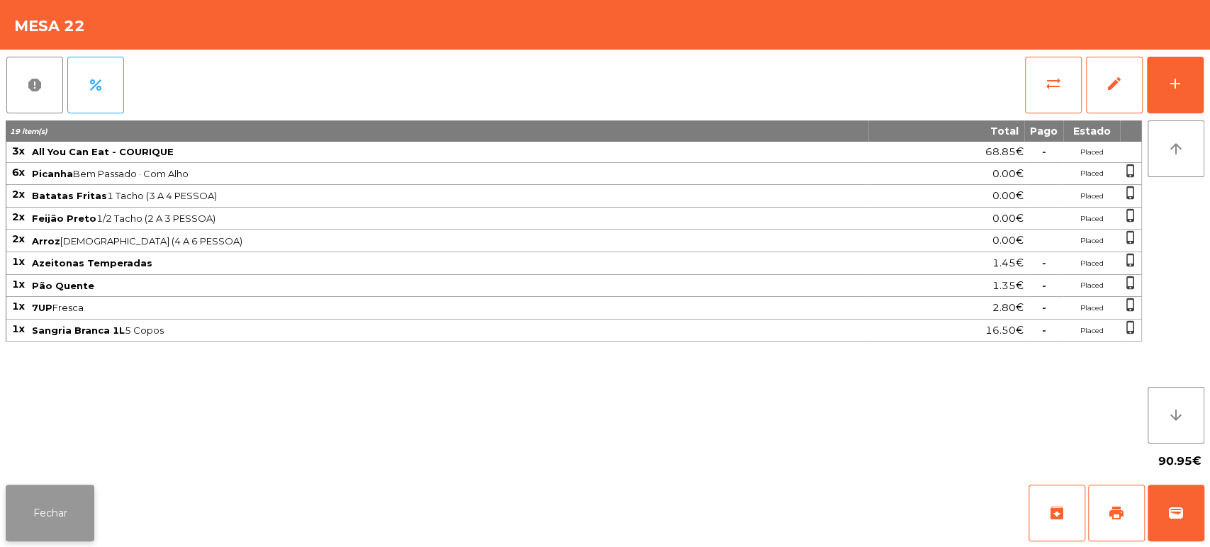
click at [45, 494] on button "Fechar" at bounding box center [50, 513] width 89 height 57
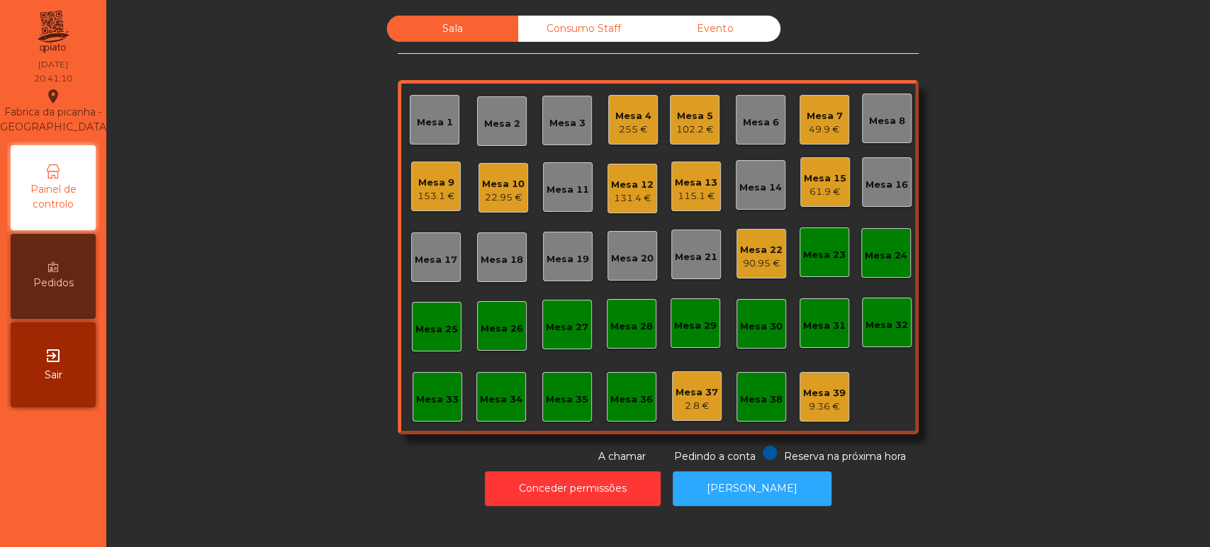
click at [432, 193] on div "153.1 €" at bounding box center [436, 196] width 38 height 14
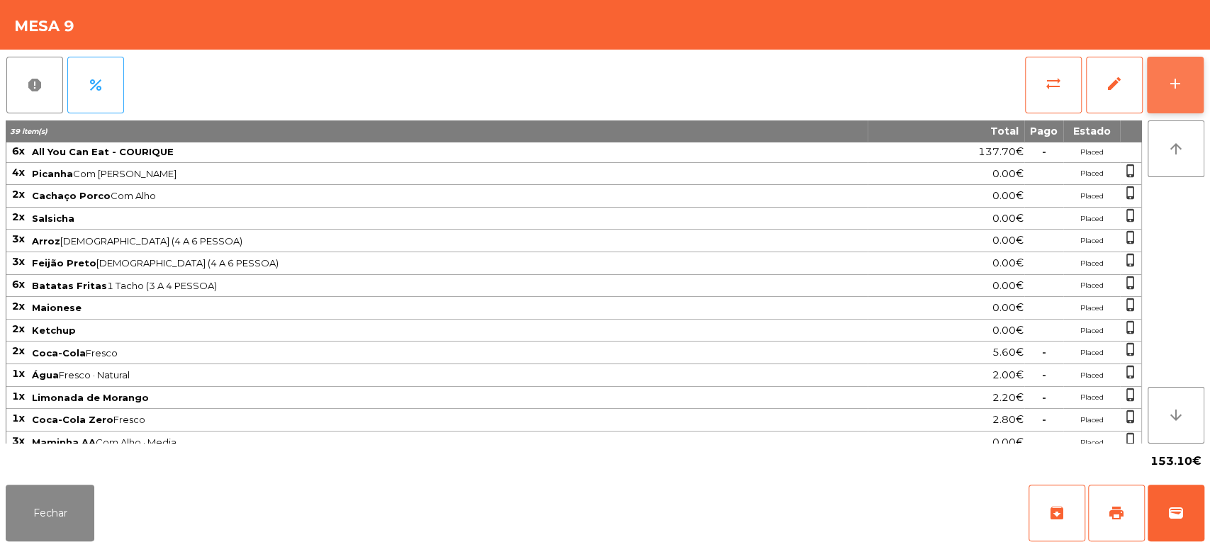
click at [1171, 99] on button "add" at bounding box center [1175, 85] width 57 height 57
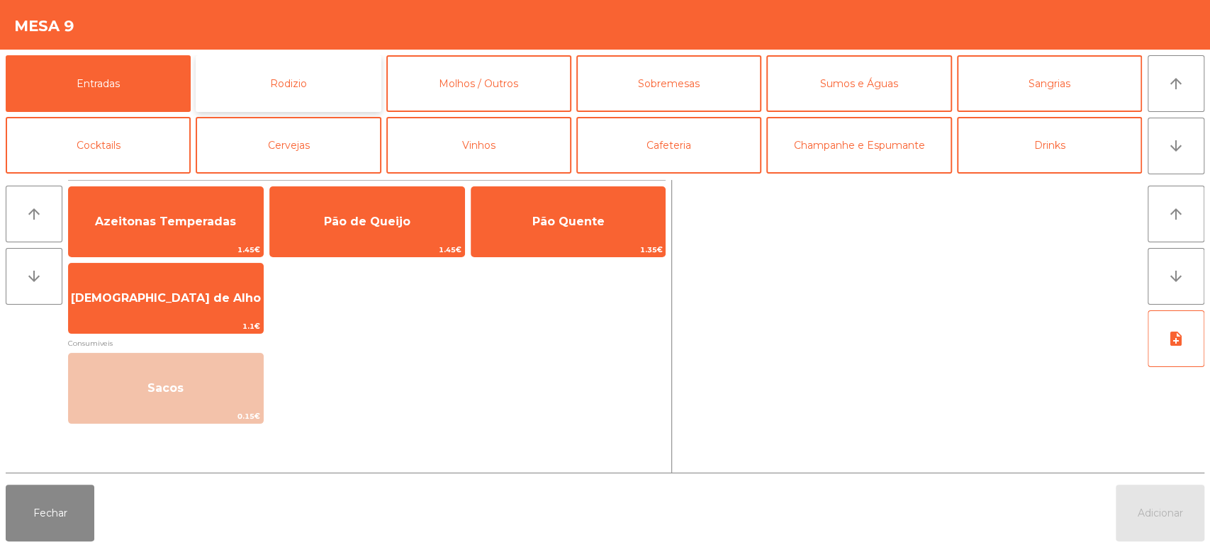
click at [329, 91] on button "Rodizio" at bounding box center [288, 83] width 185 height 57
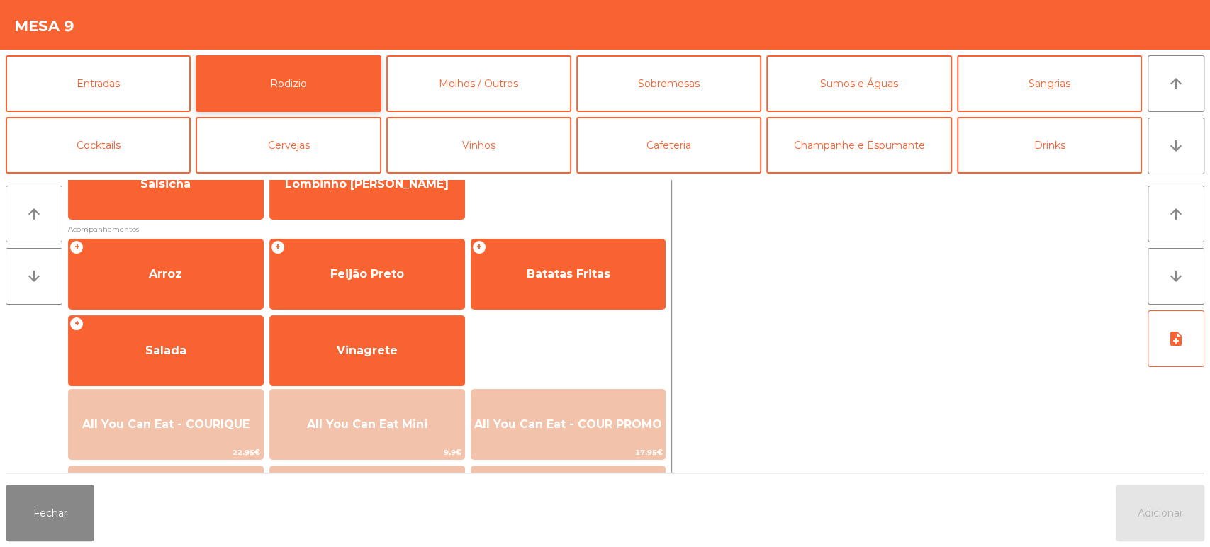
scroll to position [131, 0]
click at [856, 85] on button "Sumos e Águas" at bounding box center [858, 83] width 185 height 57
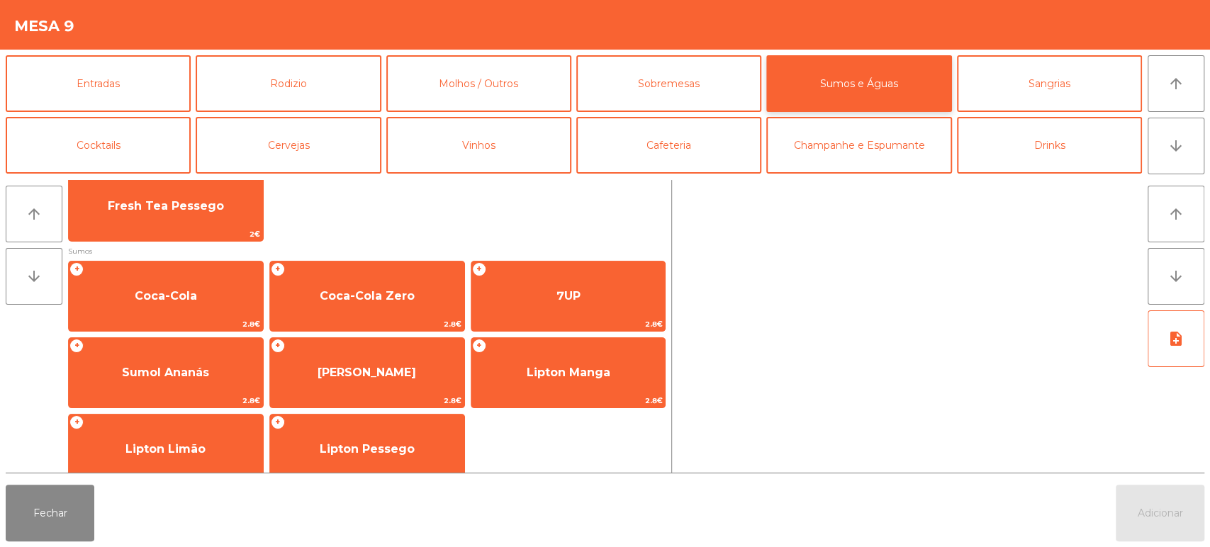
scroll to position [172, 0]
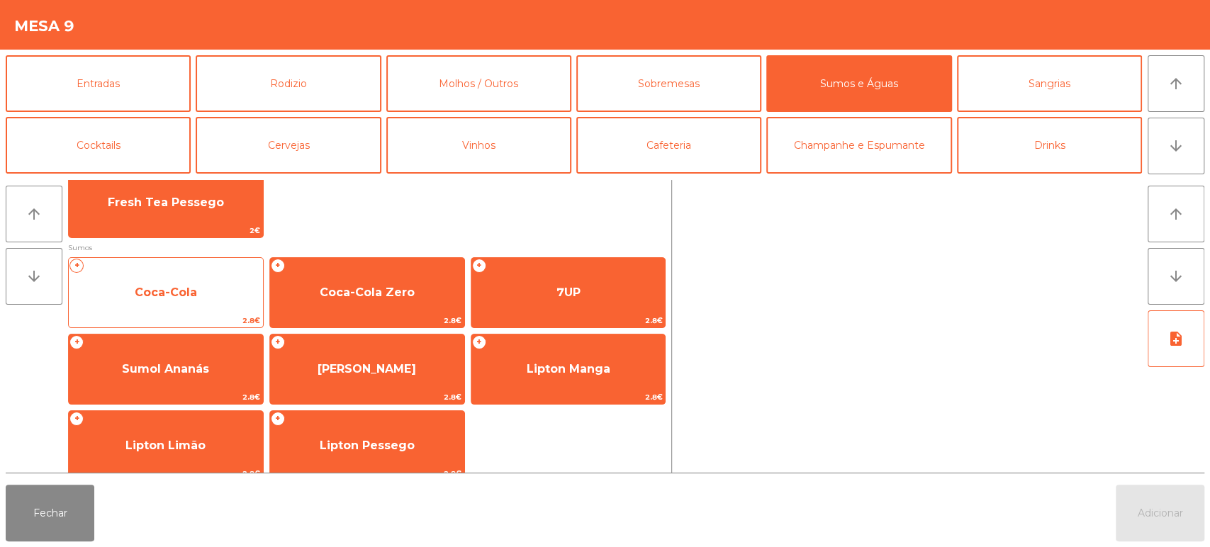
click at [193, 301] on span "Coca-Cola" at bounding box center [166, 293] width 194 height 38
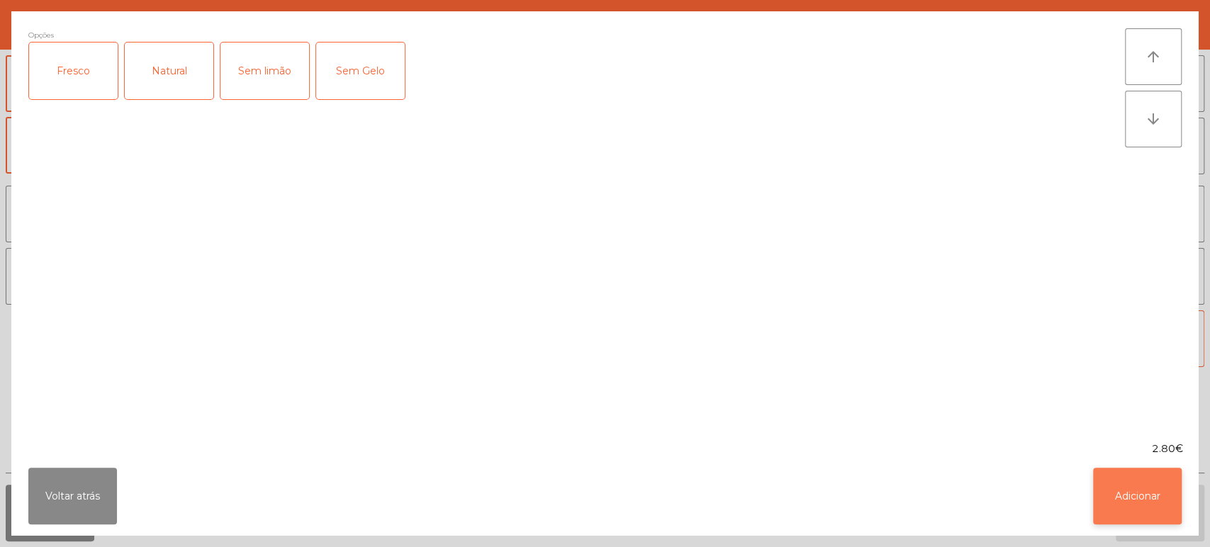
click at [1130, 473] on button "Adicionar" at bounding box center [1137, 496] width 89 height 57
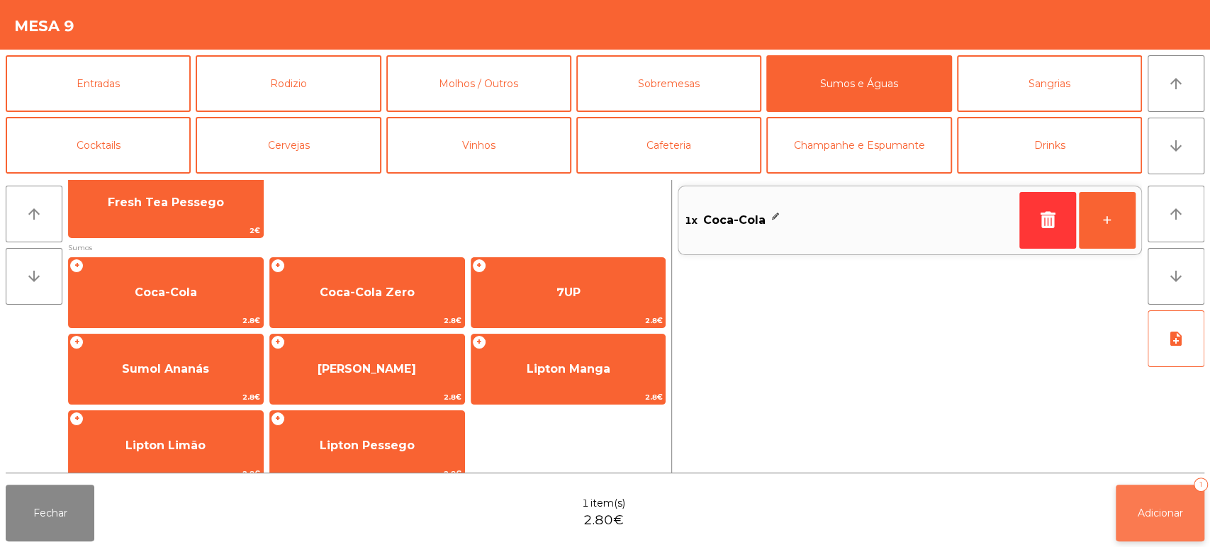
click at [1148, 510] on span "Adicionar" at bounding box center [1159, 513] width 45 height 13
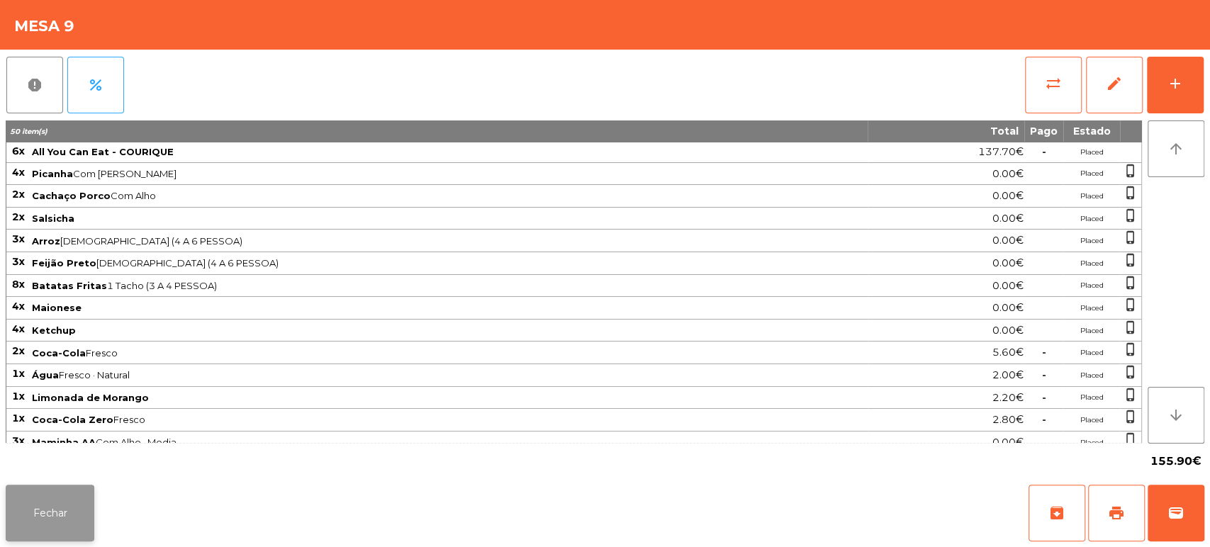
click at [51, 505] on button "Fechar" at bounding box center [50, 513] width 89 height 57
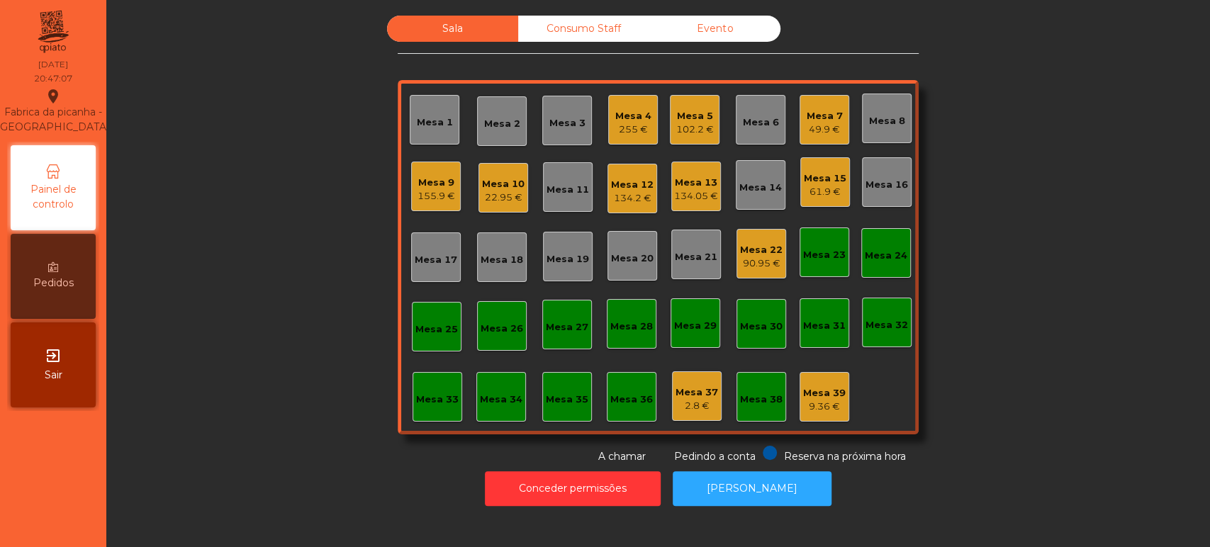
click at [615, 119] on div "Mesa 4" at bounding box center [633, 116] width 36 height 14
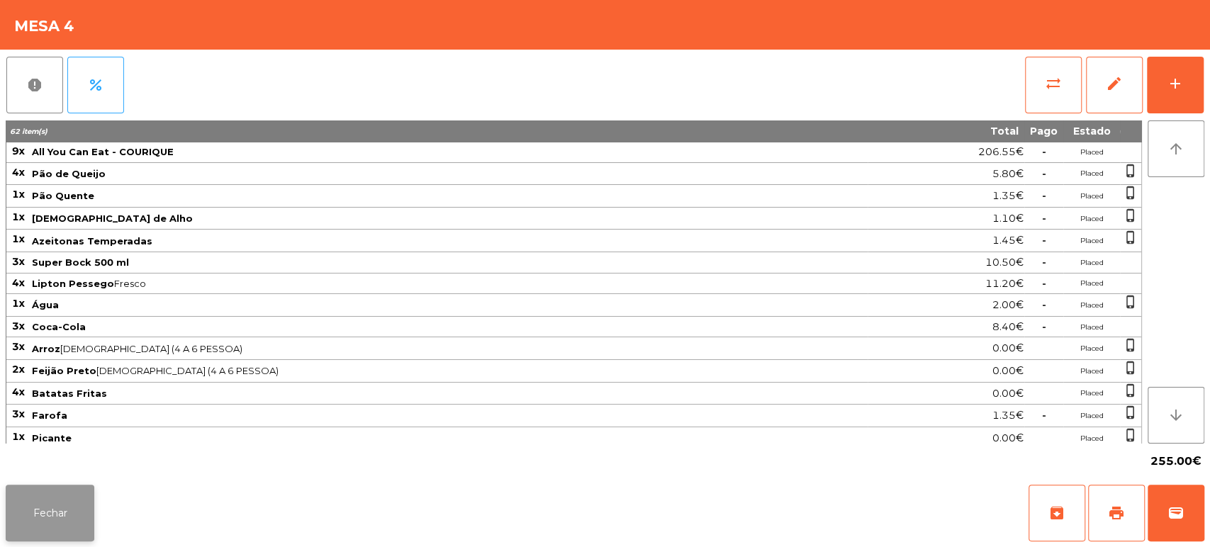
click at [45, 519] on button "Fechar" at bounding box center [50, 513] width 89 height 57
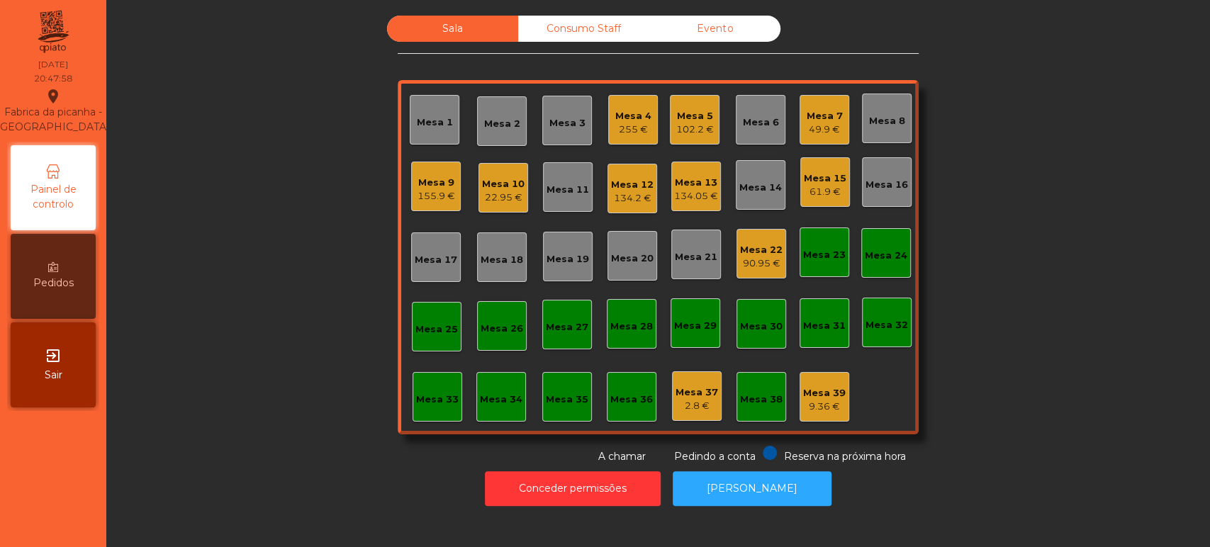
click at [758, 257] on div "90.95 €" at bounding box center [761, 264] width 43 height 14
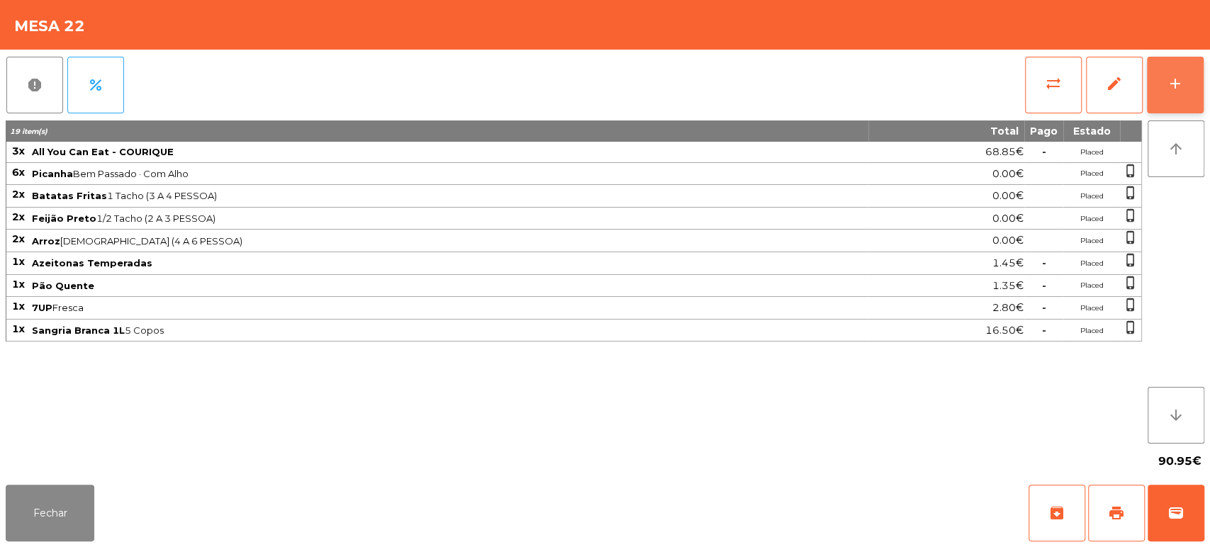
click at [1179, 95] on button "add" at bounding box center [1175, 85] width 57 height 57
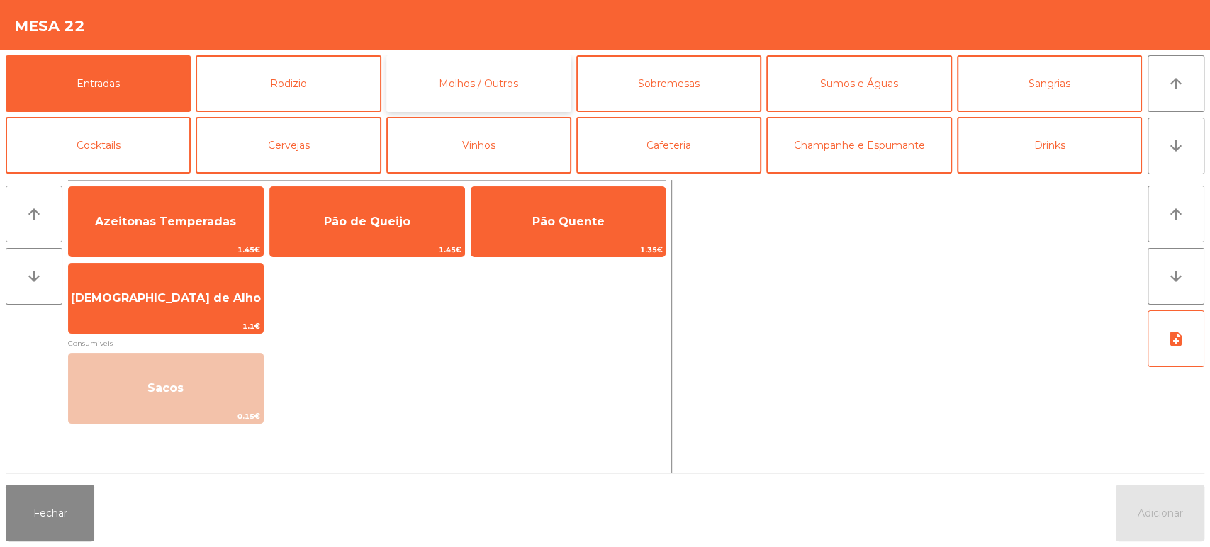
click at [501, 86] on button "Molhos / Outros" at bounding box center [478, 83] width 185 height 57
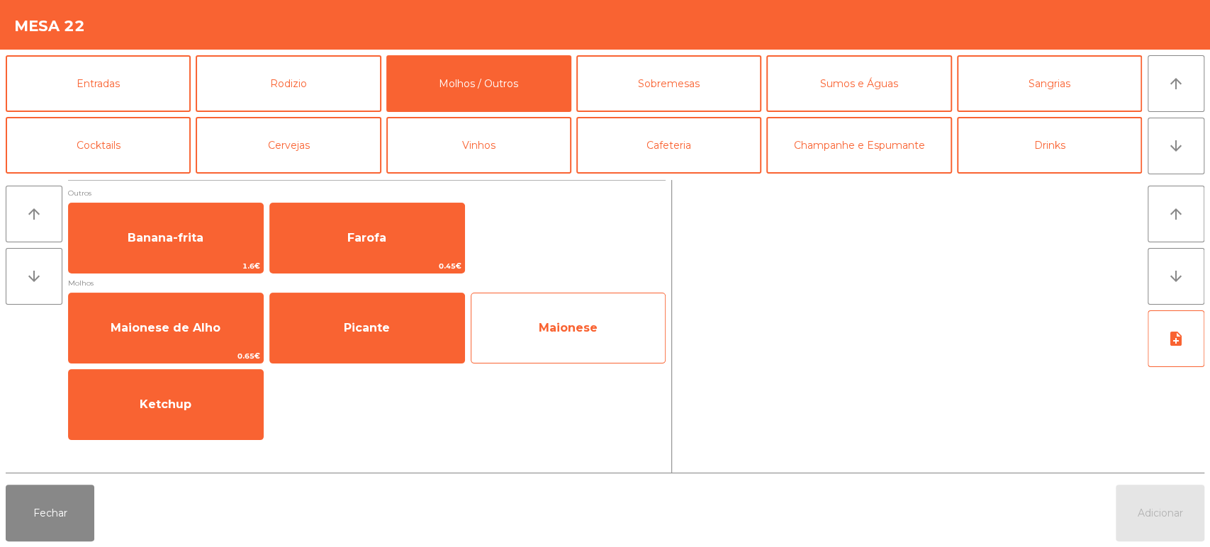
click at [598, 315] on span "Maionese" at bounding box center [568, 328] width 194 height 38
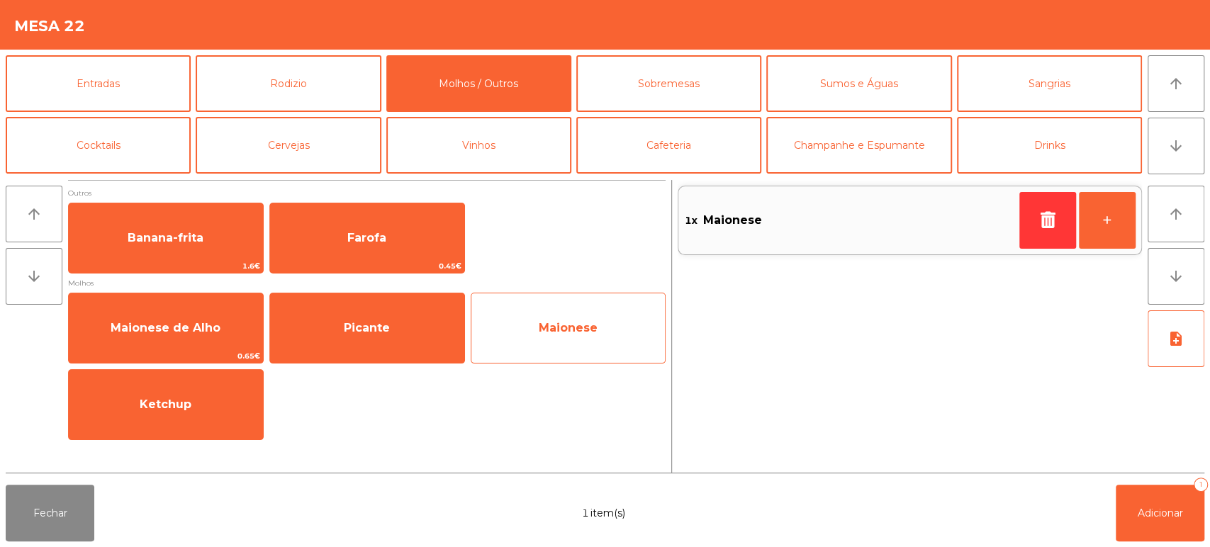
click at [602, 312] on span "Maionese" at bounding box center [568, 328] width 194 height 38
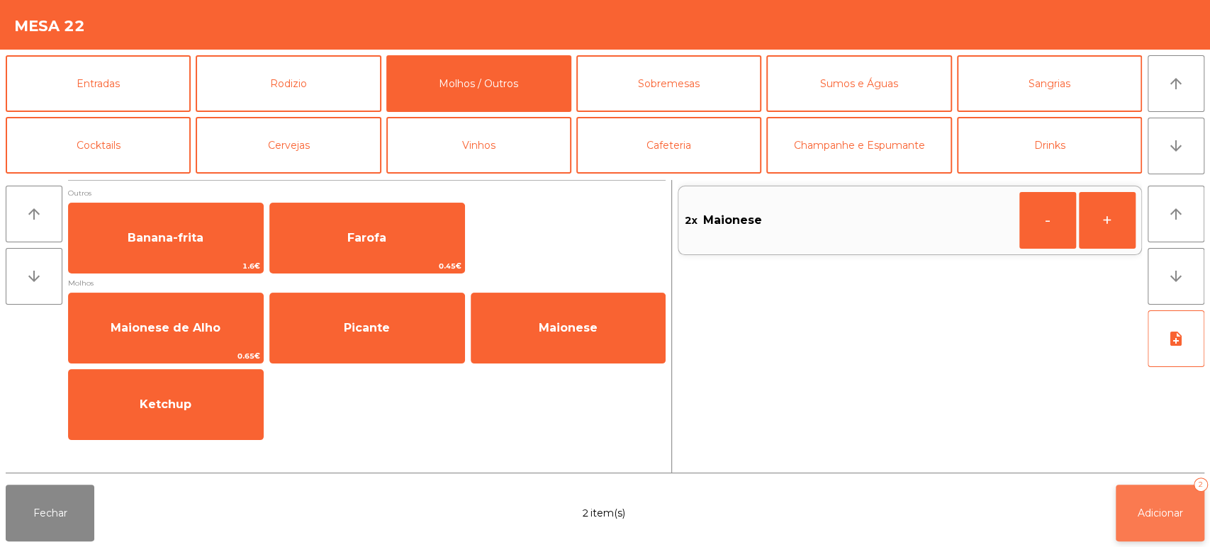
click at [1142, 499] on button "Adicionar 2" at bounding box center [1160, 513] width 89 height 57
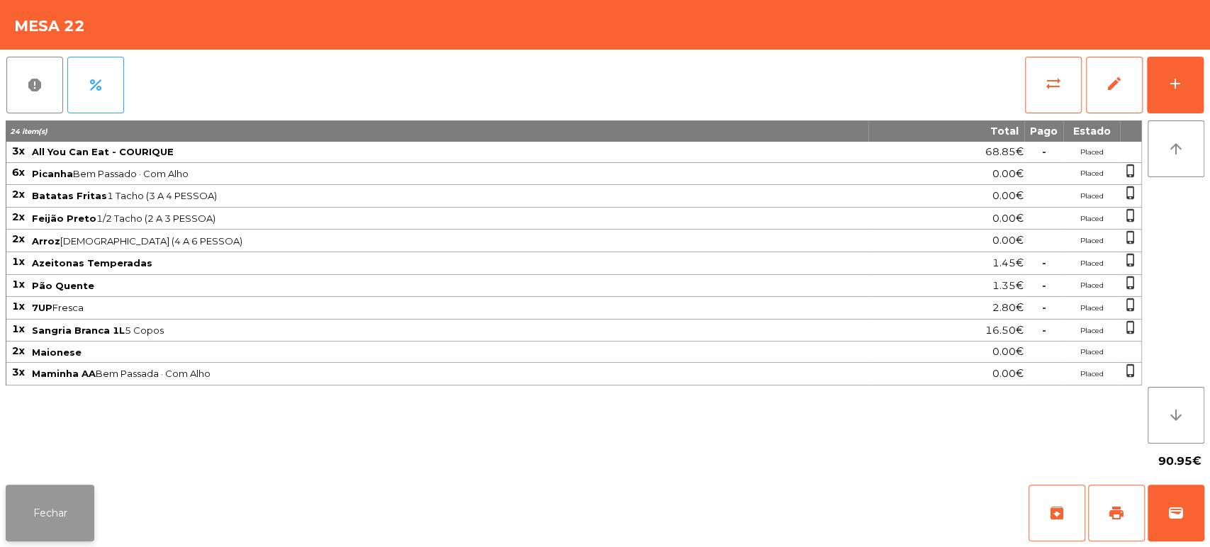
click at [42, 505] on button "Fechar" at bounding box center [50, 513] width 89 height 57
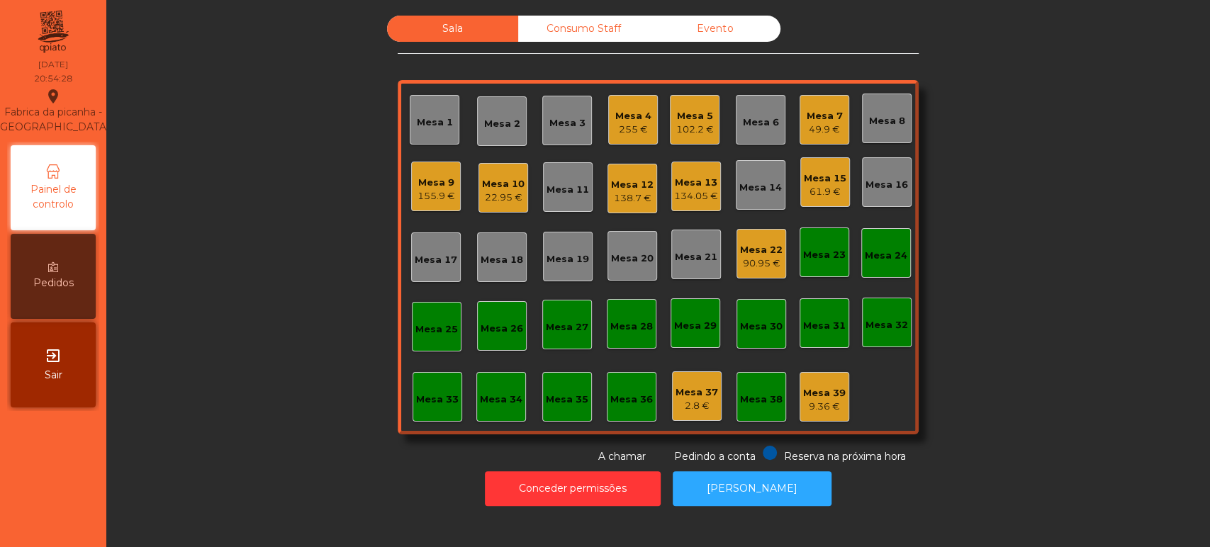
click at [627, 119] on div "Mesa 4" at bounding box center [633, 116] width 36 height 14
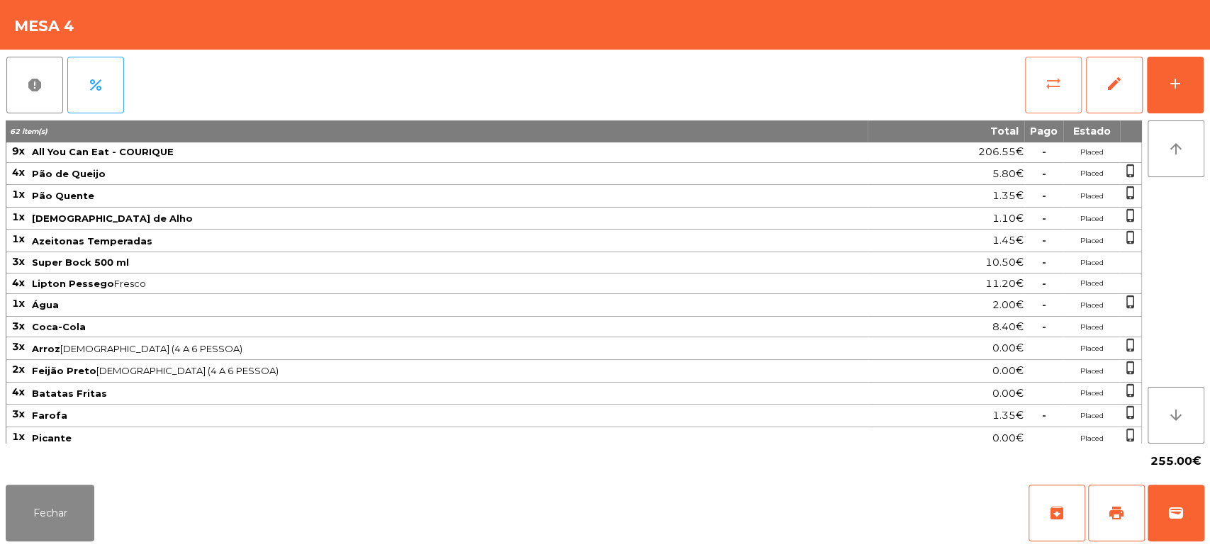
click at [1031, 86] on button "sync_alt" at bounding box center [1053, 85] width 57 height 57
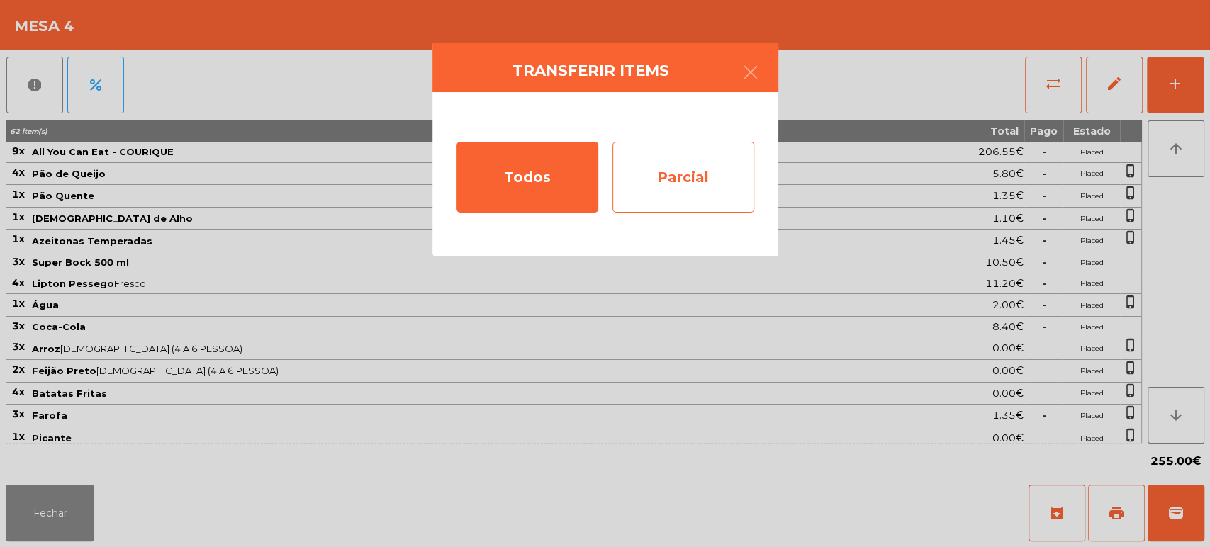
click at [673, 191] on div "Parcial" at bounding box center [683, 177] width 142 height 71
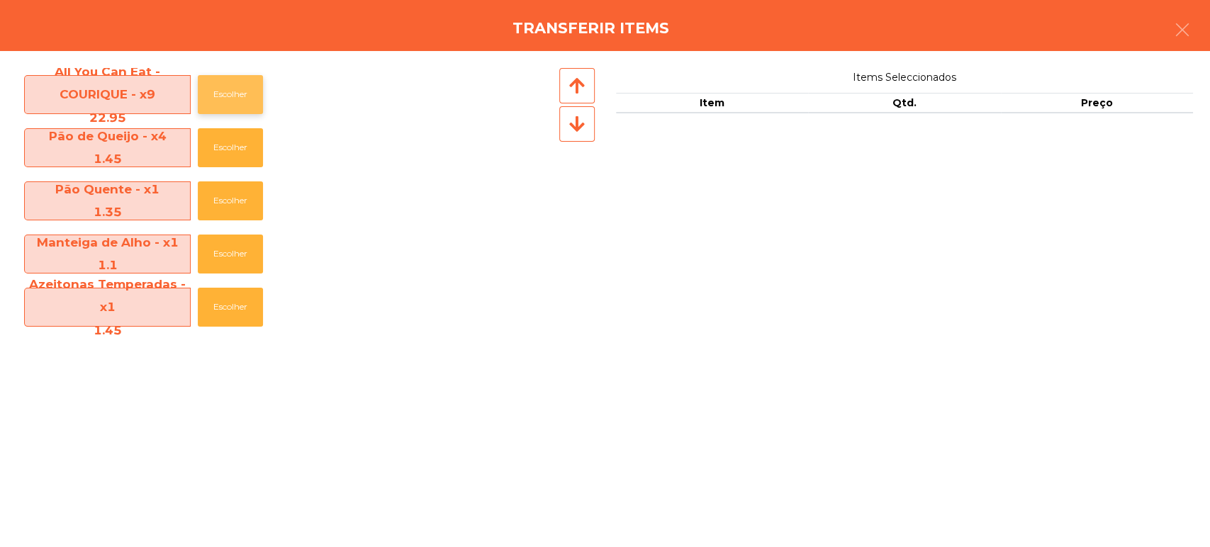
click at [210, 95] on button "Escolher" at bounding box center [230, 94] width 65 height 39
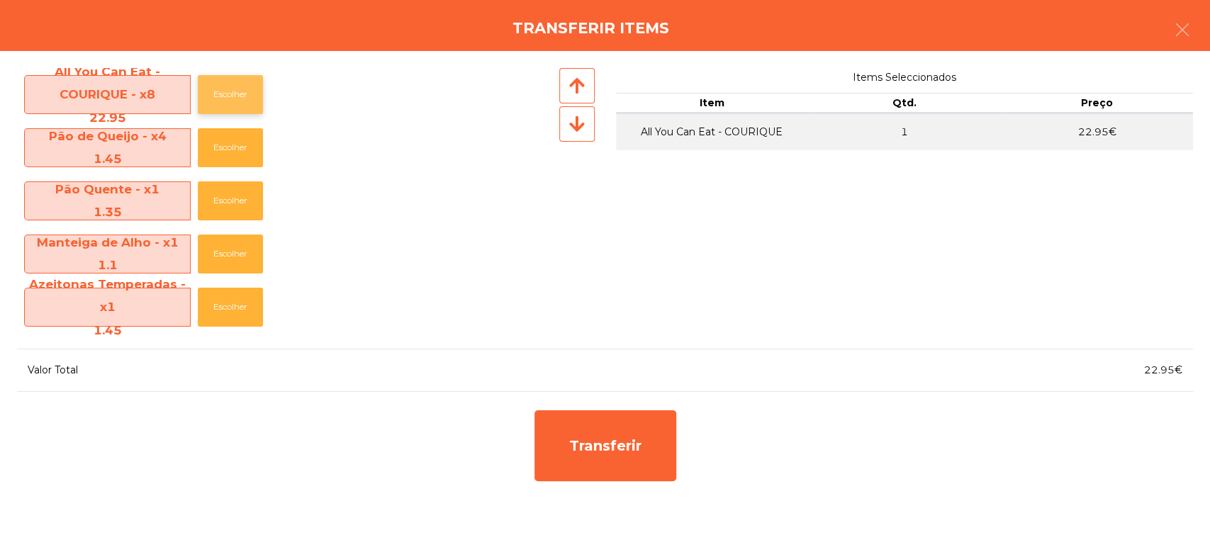
click at [218, 93] on button "Escolher" at bounding box center [230, 94] width 65 height 39
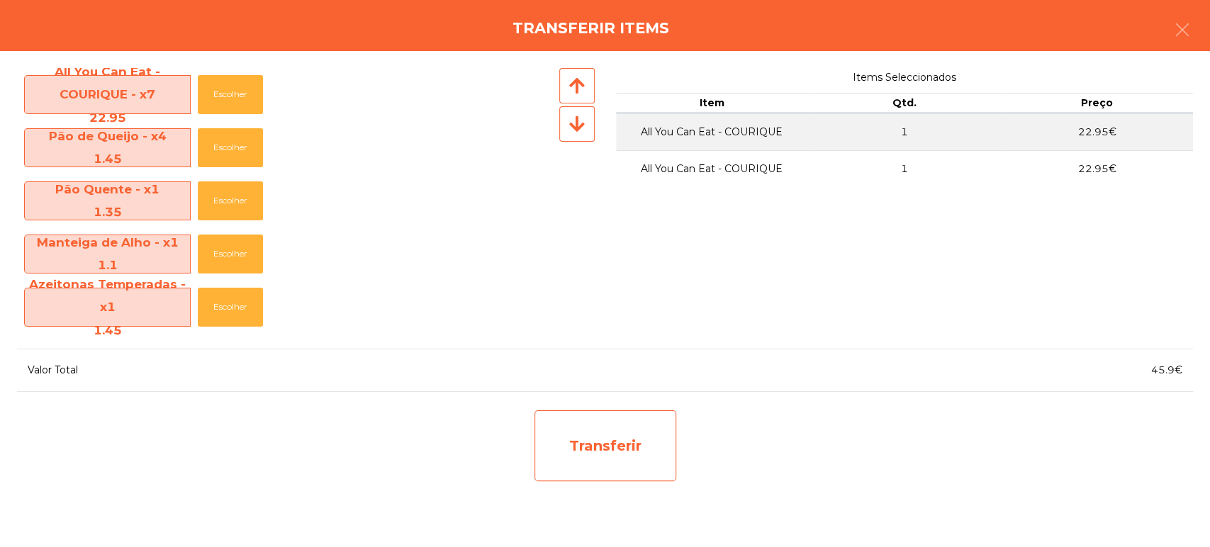
click at [547, 428] on div "Transferir" at bounding box center [605, 445] width 142 height 71
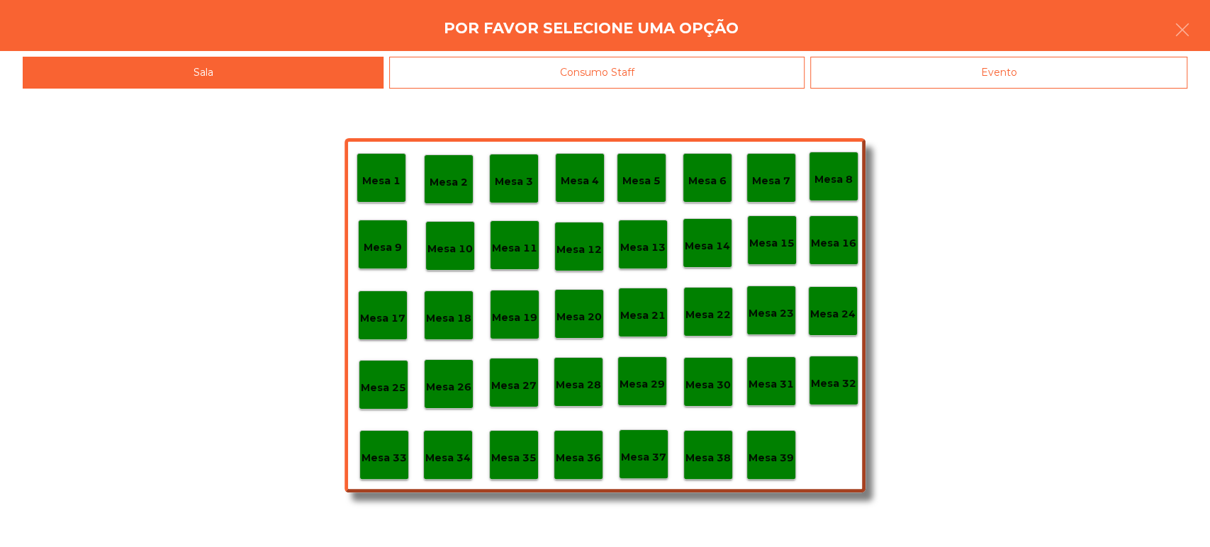
click at [639, 468] on div "Mesa 37" at bounding box center [644, 454] width 50 height 50
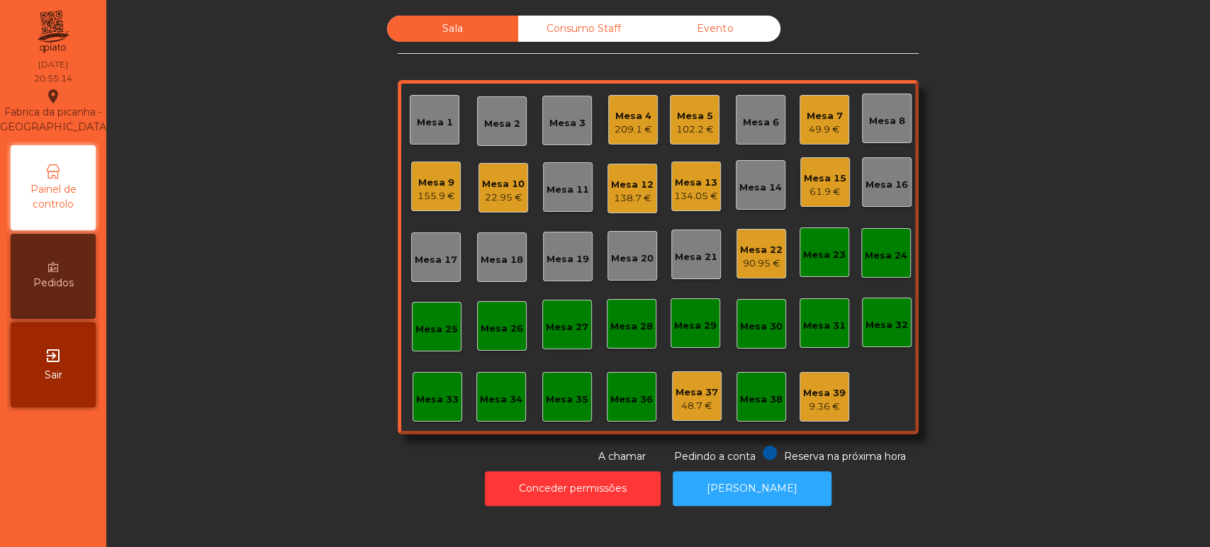
click at [839, 189] on div "Mesa 15 61.9 €" at bounding box center [825, 182] width 50 height 50
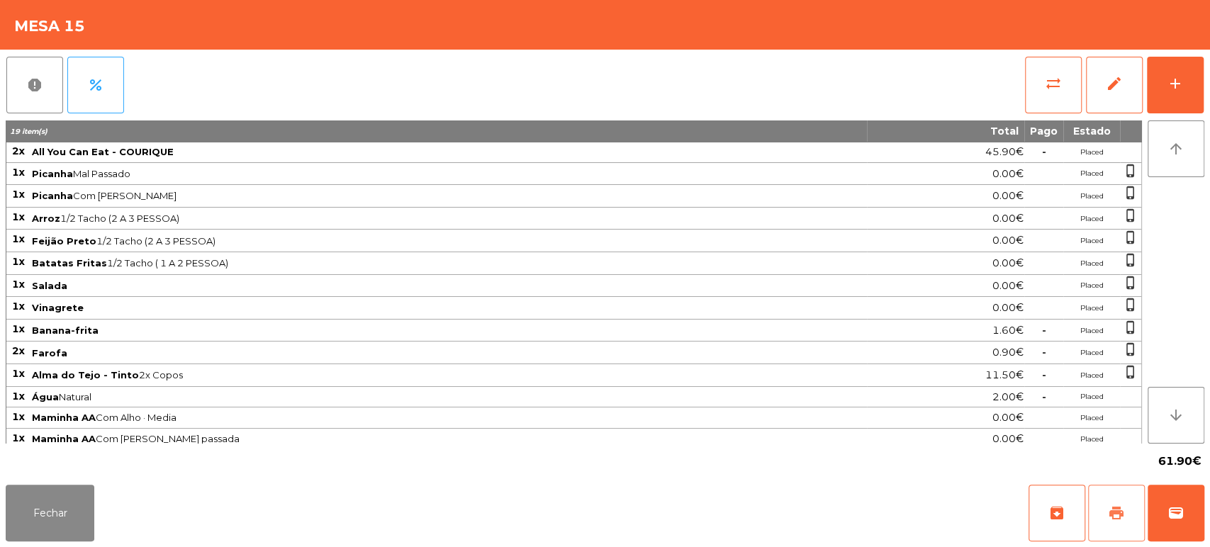
click at [1111, 514] on span "print" at bounding box center [1116, 513] width 17 height 17
click at [69, 531] on button "Fechar" at bounding box center [50, 513] width 89 height 57
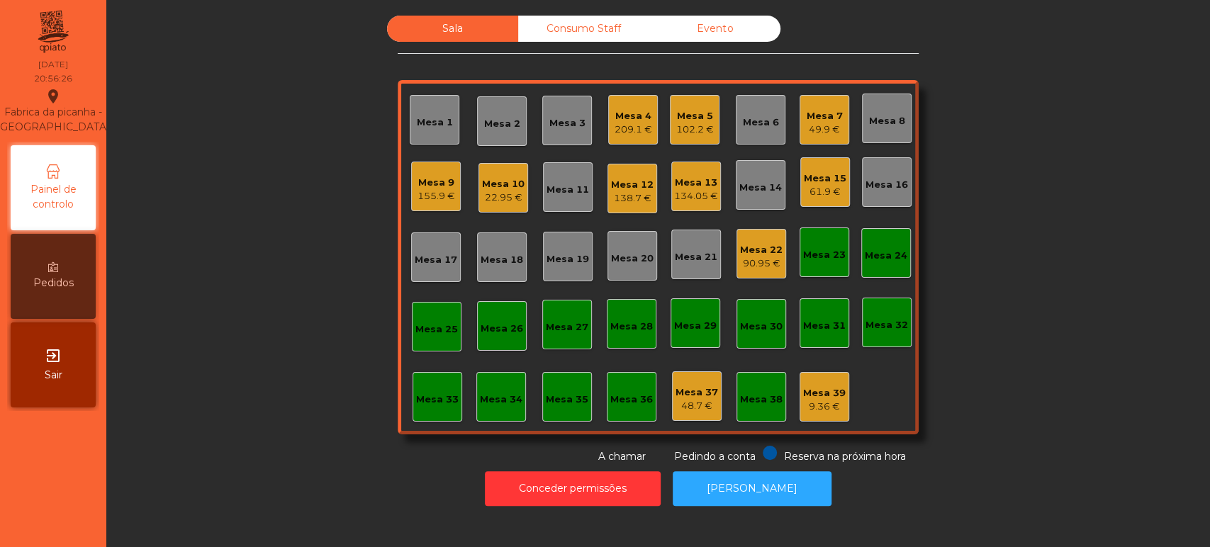
click at [614, 120] on div "Mesa 4" at bounding box center [633, 116] width 38 height 14
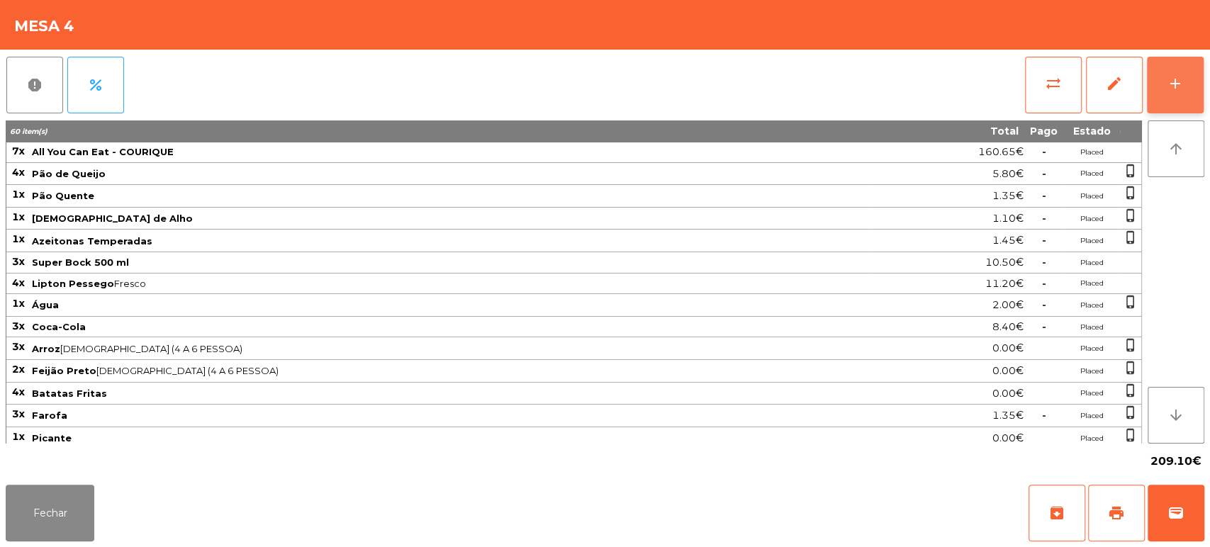
click at [1155, 89] on button "add" at bounding box center [1175, 85] width 57 height 57
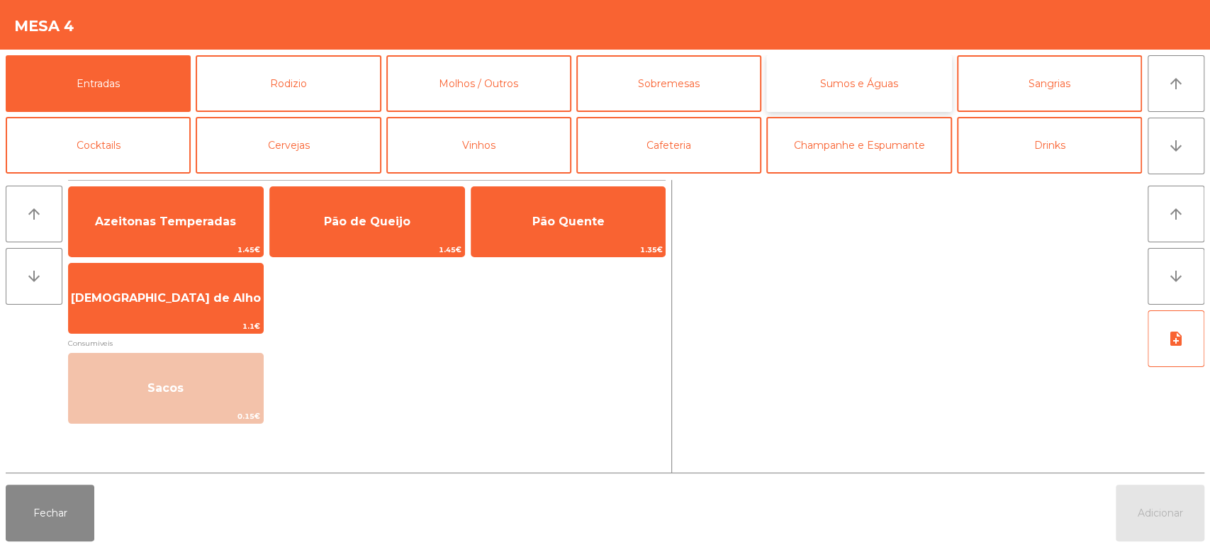
click at [873, 68] on button "Sumos e Águas" at bounding box center [858, 83] width 185 height 57
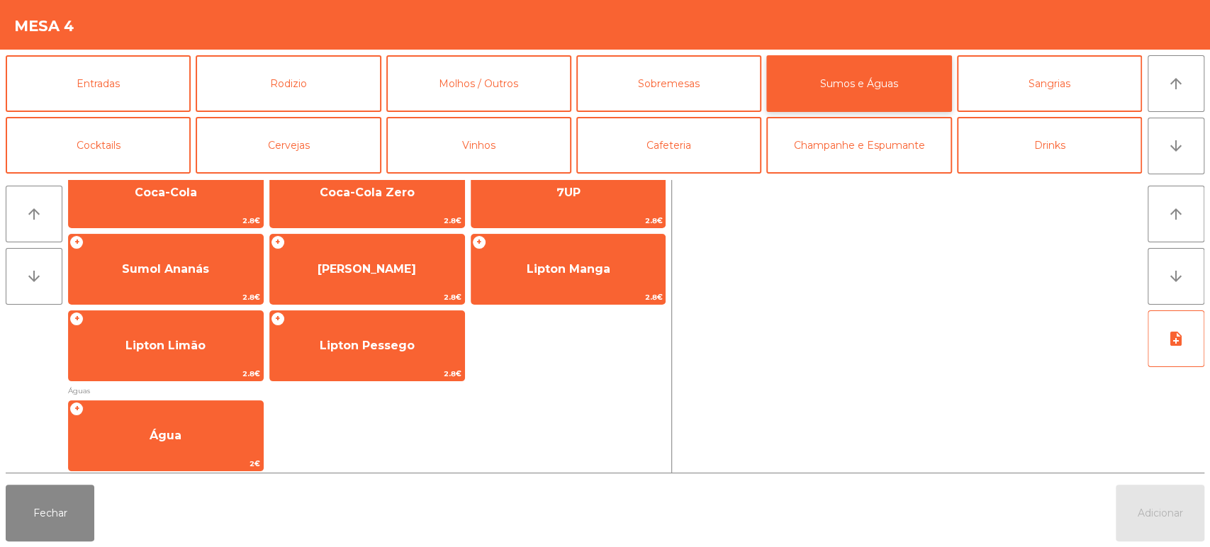
scroll to position [271, 0]
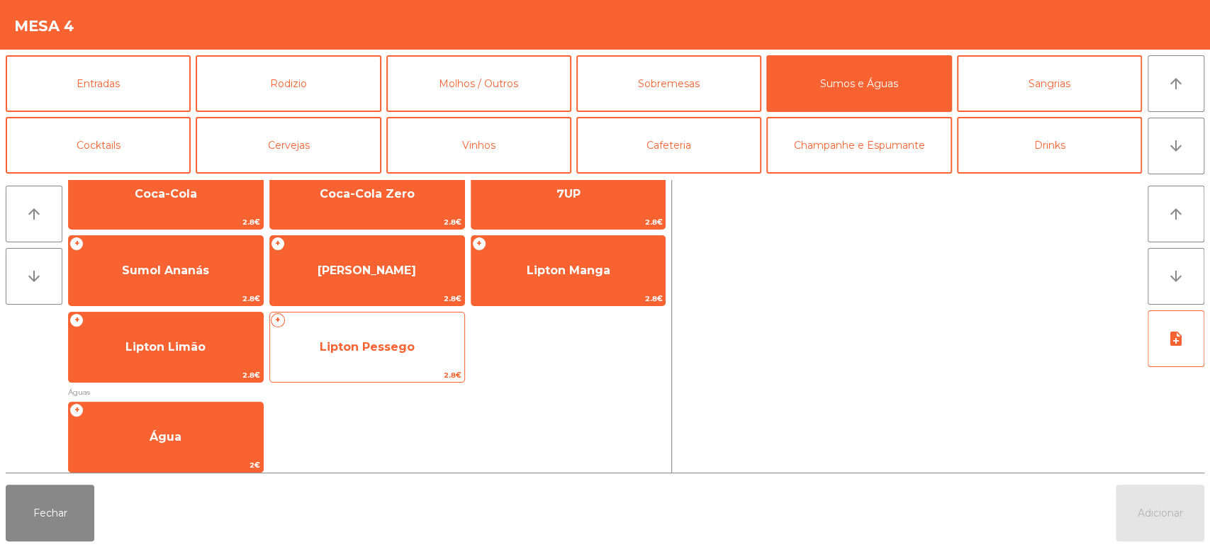
click at [400, 364] on span "Lipton Pessego" at bounding box center [367, 347] width 194 height 38
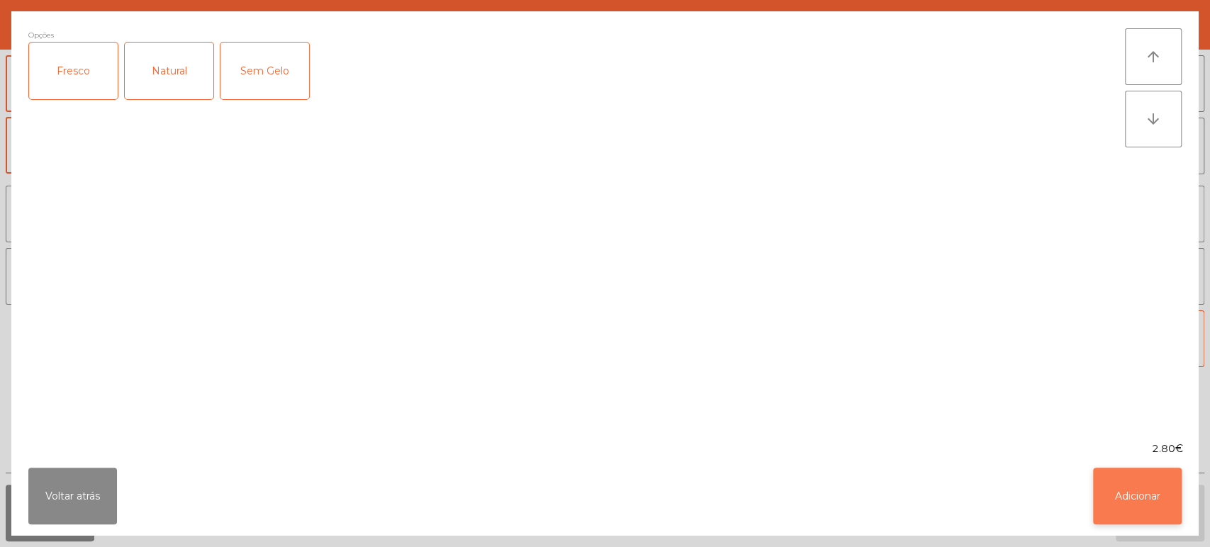
click at [1147, 499] on button "Adicionar" at bounding box center [1137, 496] width 89 height 57
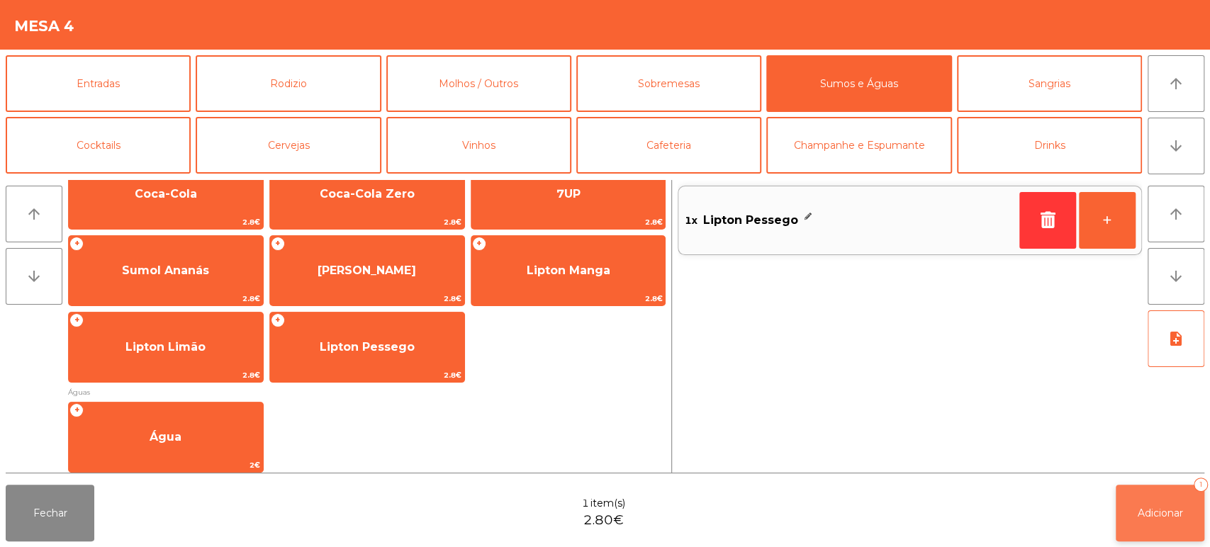
click at [1200, 533] on button "Adicionar 1" at bounding box center [1160, 513] width 89 height 57
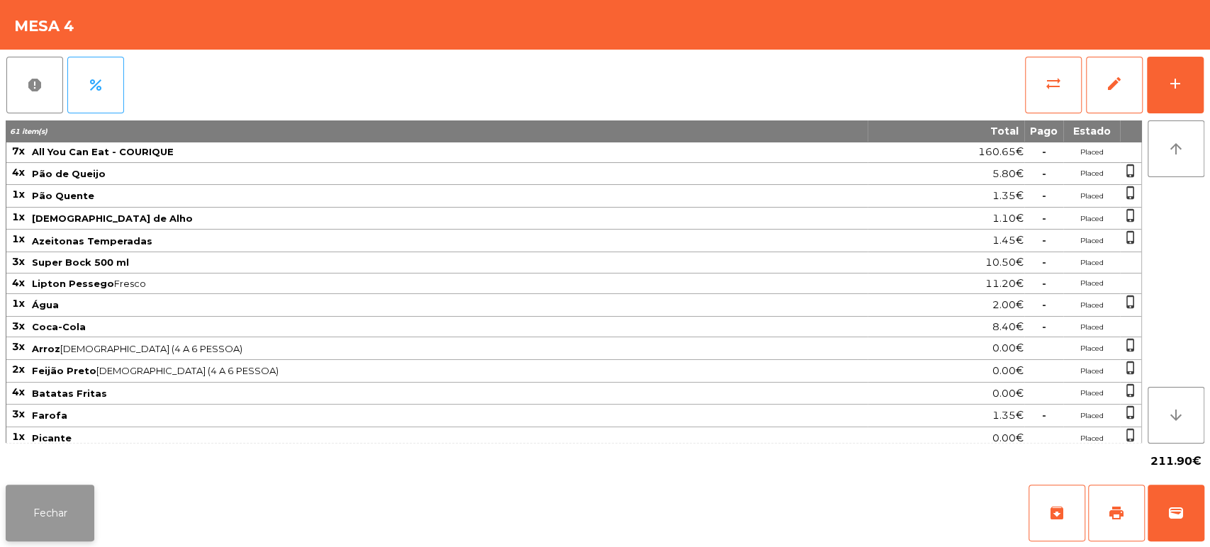
click at [62, 515] on button "Fechar" at bounding box center [50, 513] width 89 height 57
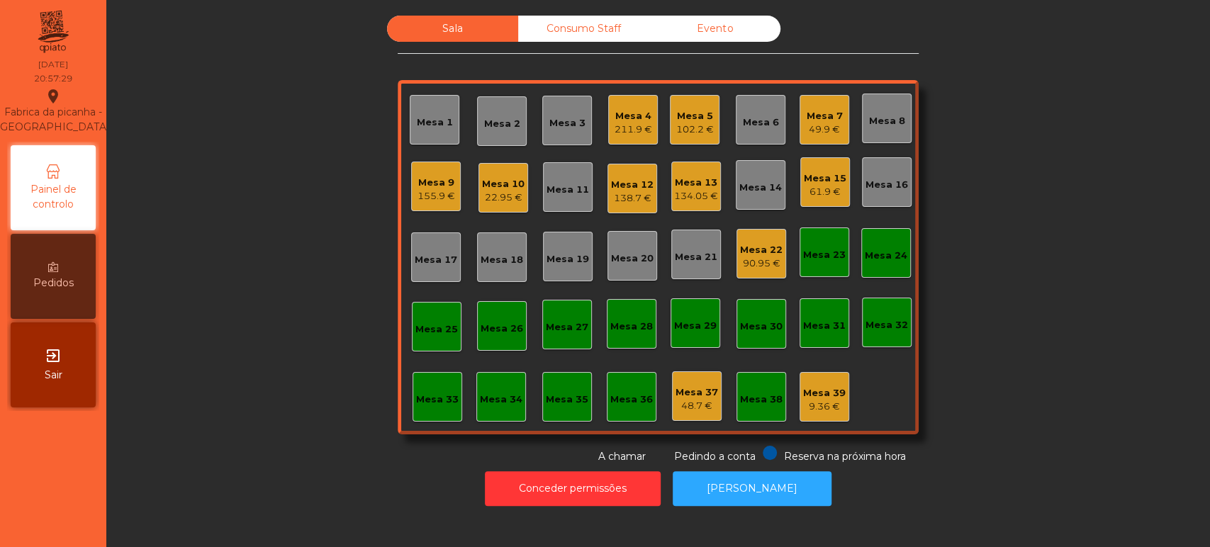
click at [819, 103] on div "Mesa 7 49.9 €" at bounding box center [825, 119] width 36 height 33
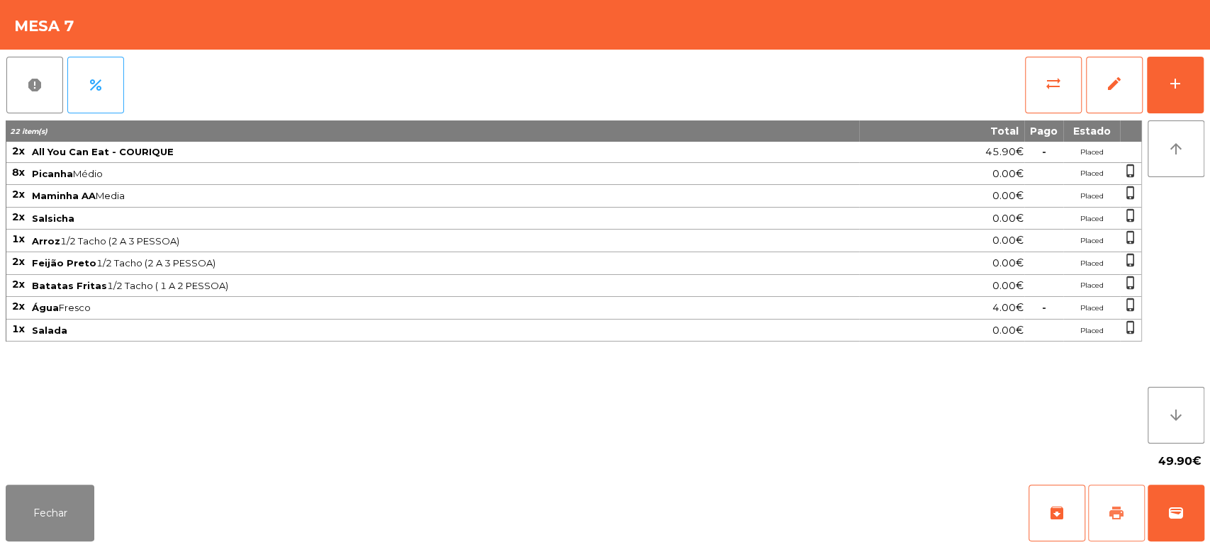
click at [1116, 502] on button "print" at bounding box center [1116, 513] width 57 height 57
click at [58, 510] on button "Fechar" at bounding box center [50, 513] width 89 height 57
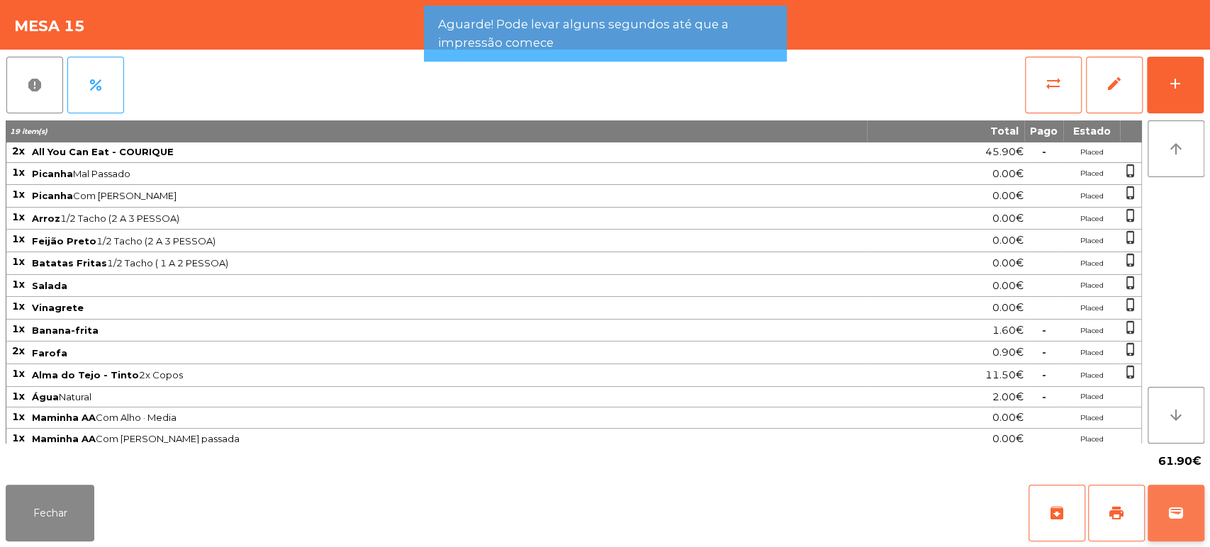
click at [1162, 493] on button "wallet" at bounding box center [1175, 513] width 57 height 57
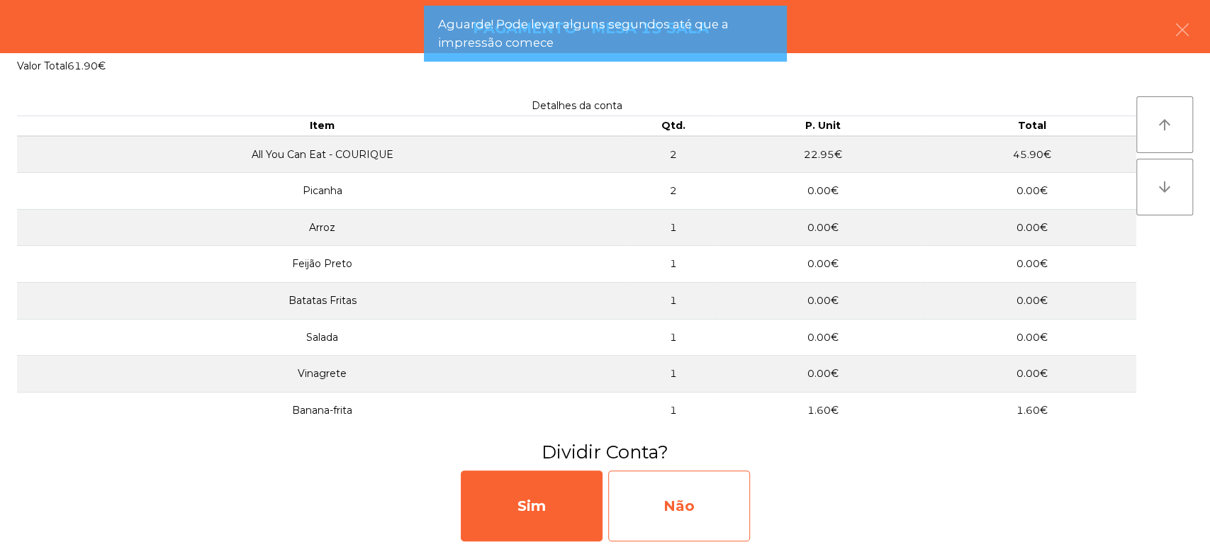
click at [696, 480] on div "Não" at bounding box center [679, 506] width 142 height 71
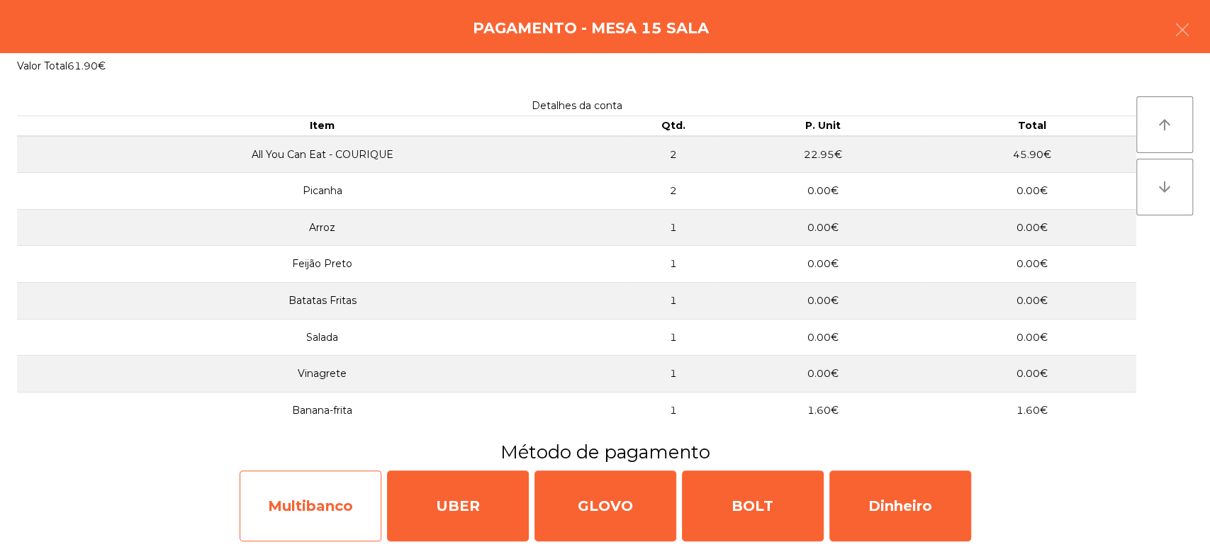
click at [370, 490] on div "Multibanco" at bounding box center [311, 506] width 142 height 71
select select "**"
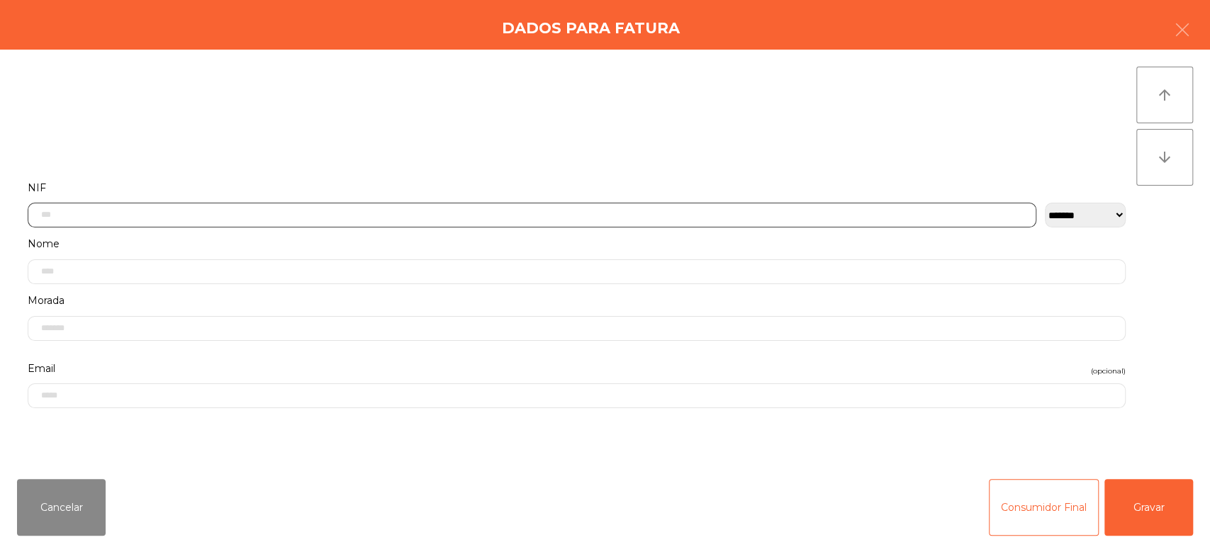
click at [911, 205] on input "text" at bounding box center [532, 215] width 1009 height 25
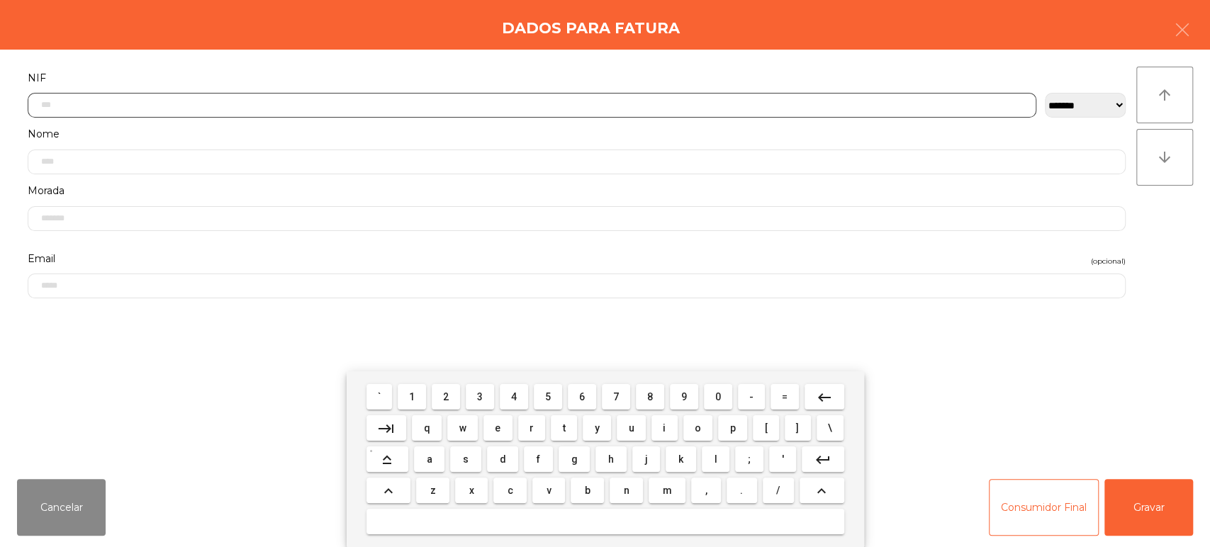
scroll to position [111, 0]
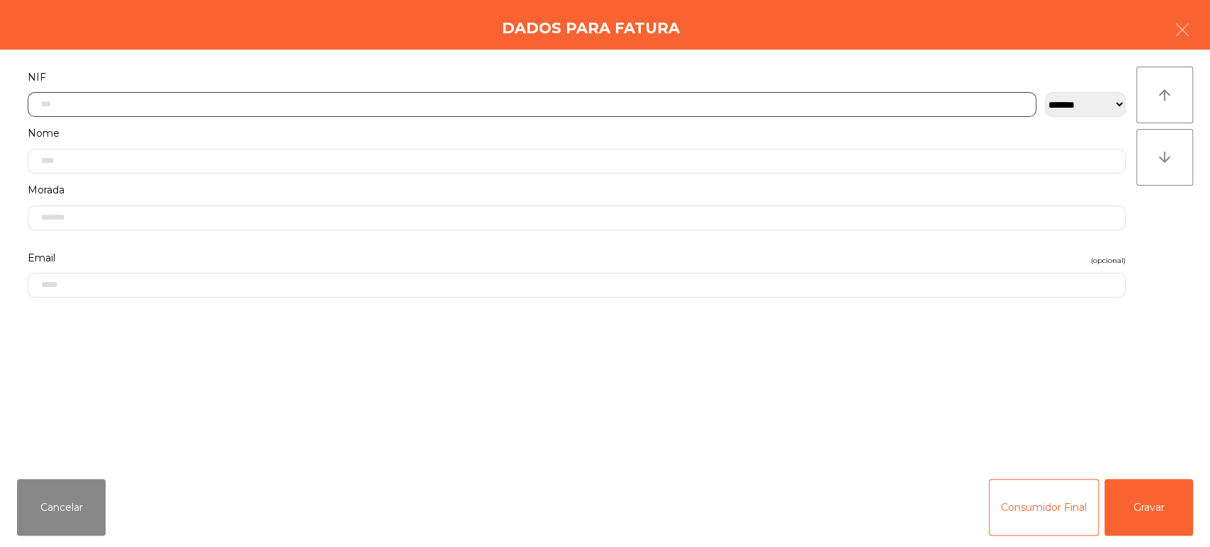
click at [641, 100] on input "text" at bounding box center [532, 104] width 1009 height 25
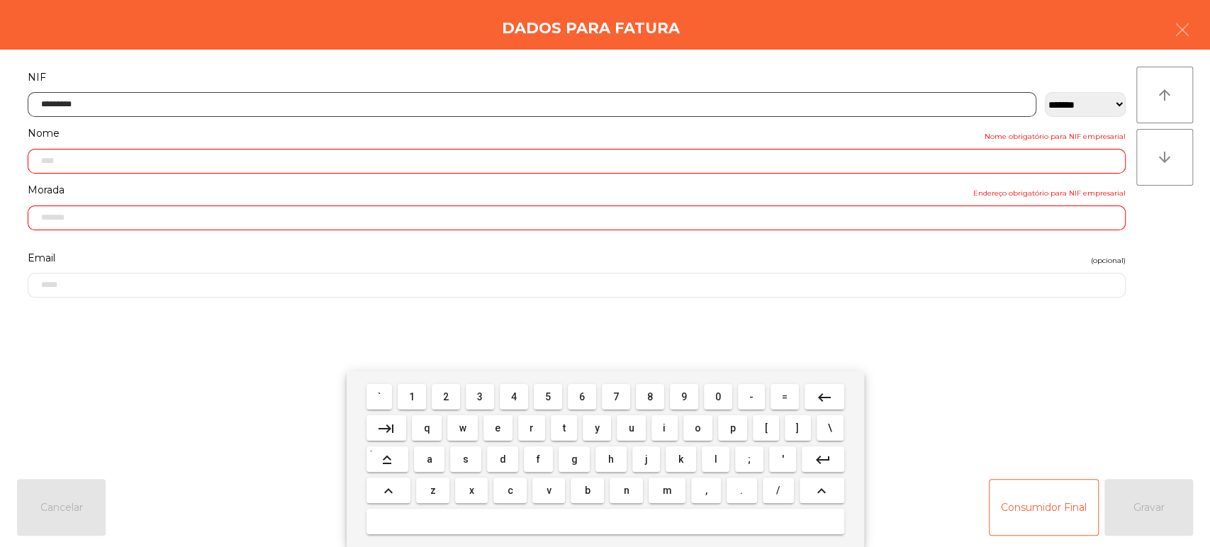
type input "*********"
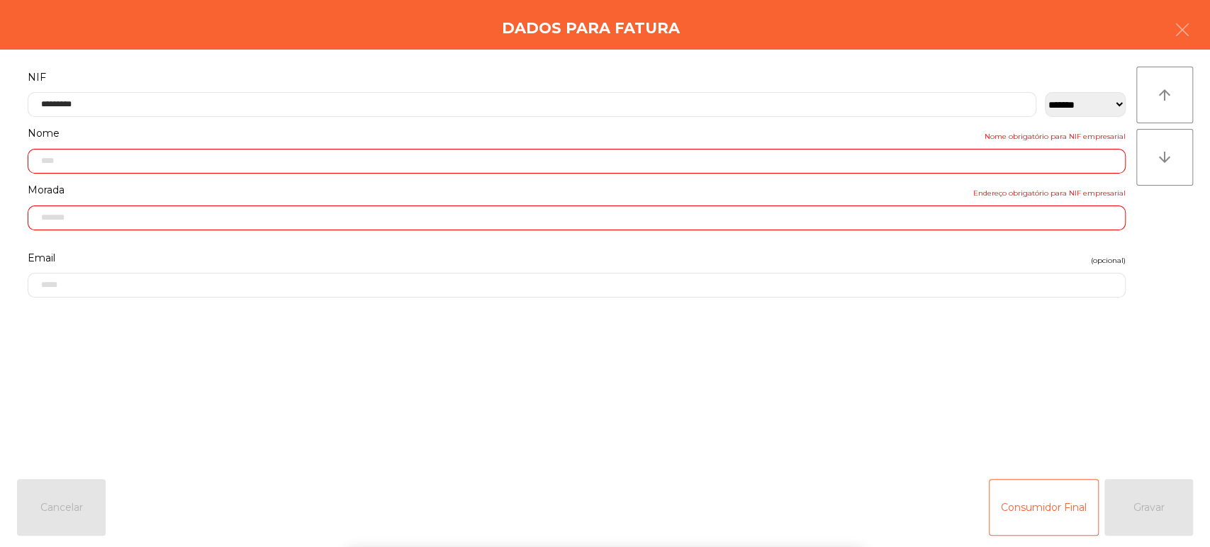
click at [1162, 518] on div "` 1 2 3 4 5 6 7 8 9 0 - = keyboard_backspace keyboard_tab q w e r t y u i o p […" at bounding box center [605, 459] width 1210 height 176
type input "**********"
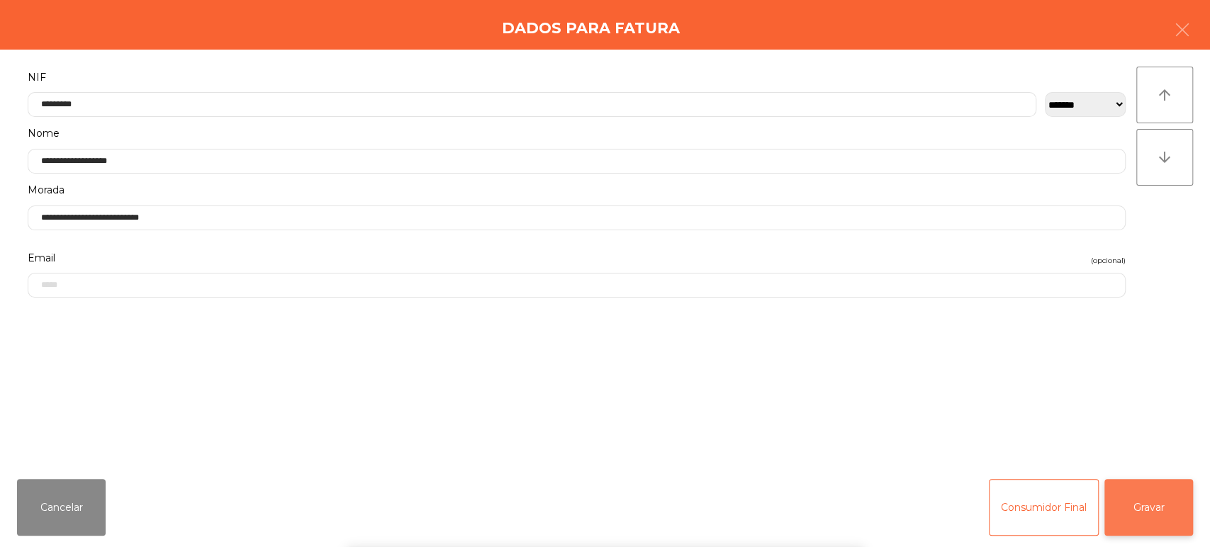
click at [1167, 493] on button "Gravar" at bounding box center [1148, 507] width 89 height 57
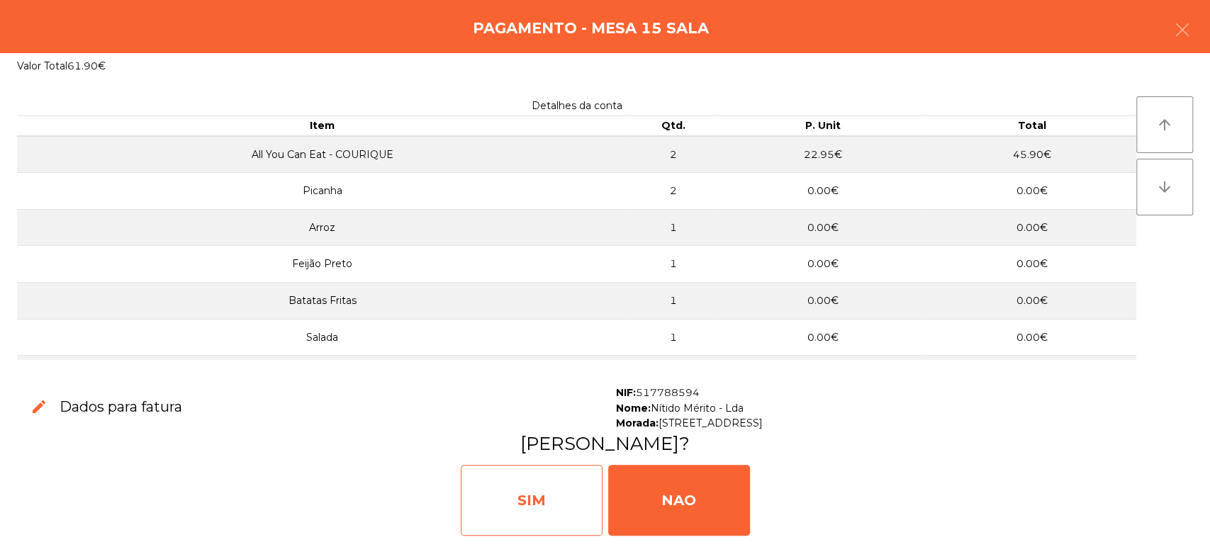
click at [542, 489] on div "SIM" at bounding box center [532, 500] width 142 height 71
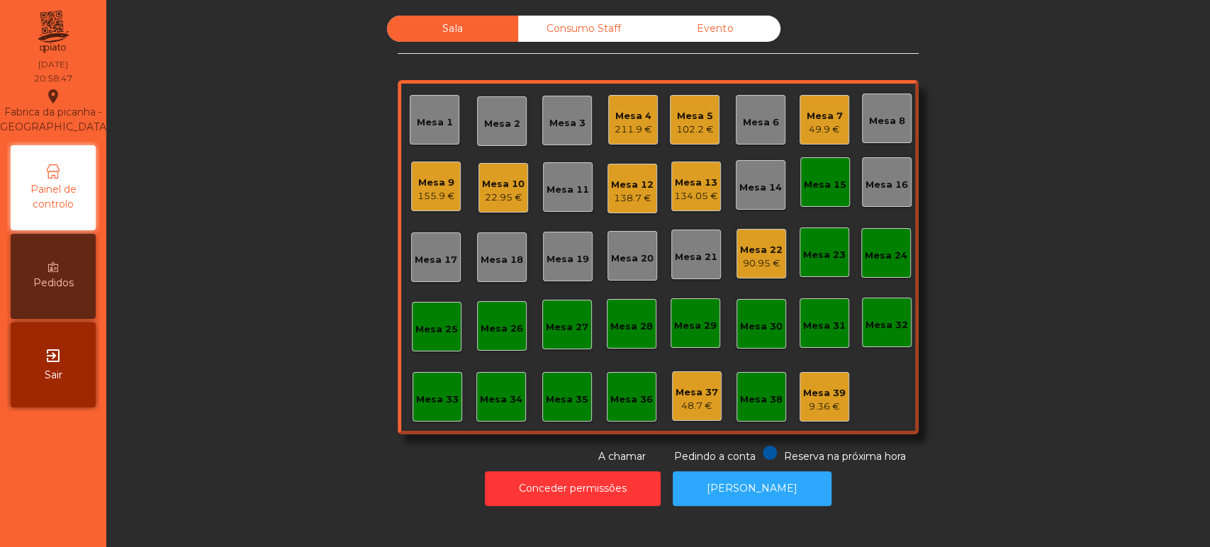
click at [130, 116] on div "Sala Consumo Staff Evento Mesa 1 Mesa 2 Mesa 3 Mesa 4 211.9 € Mesa 5 102.2 € Me…" at bounding box center [657, 240] width 1065 height 449
click at [819, 187] on div "Mesa 15" at bounding box center [825, 185] width 43 height 14
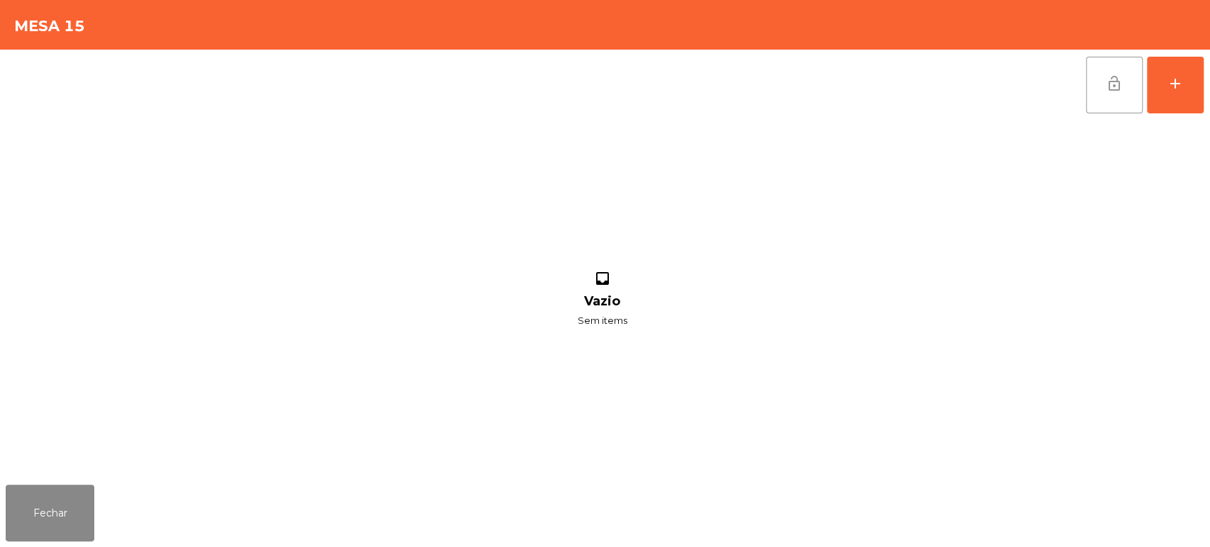
click at [1108, 84] on span "lock_open" at bounding box center [1114, 83] width 17 height 17
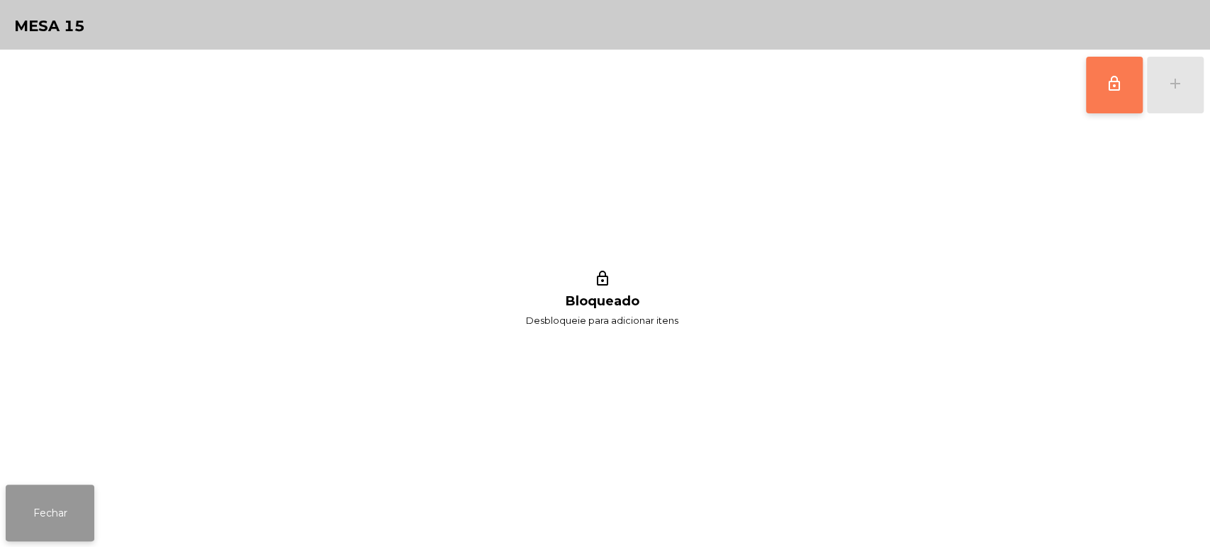
click at [88, 498] on button "Fechar" at bounding box center [50, 513] width 89 height 57
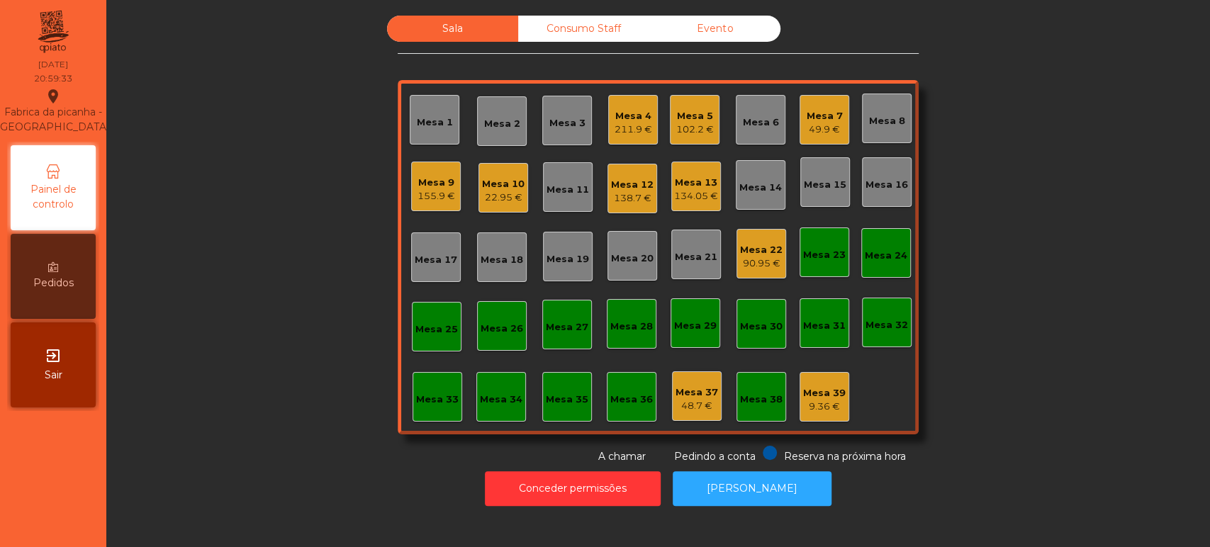
click at [691, 128] on div "102.2 €" at bounding box center [695, 130] width 38 height 14
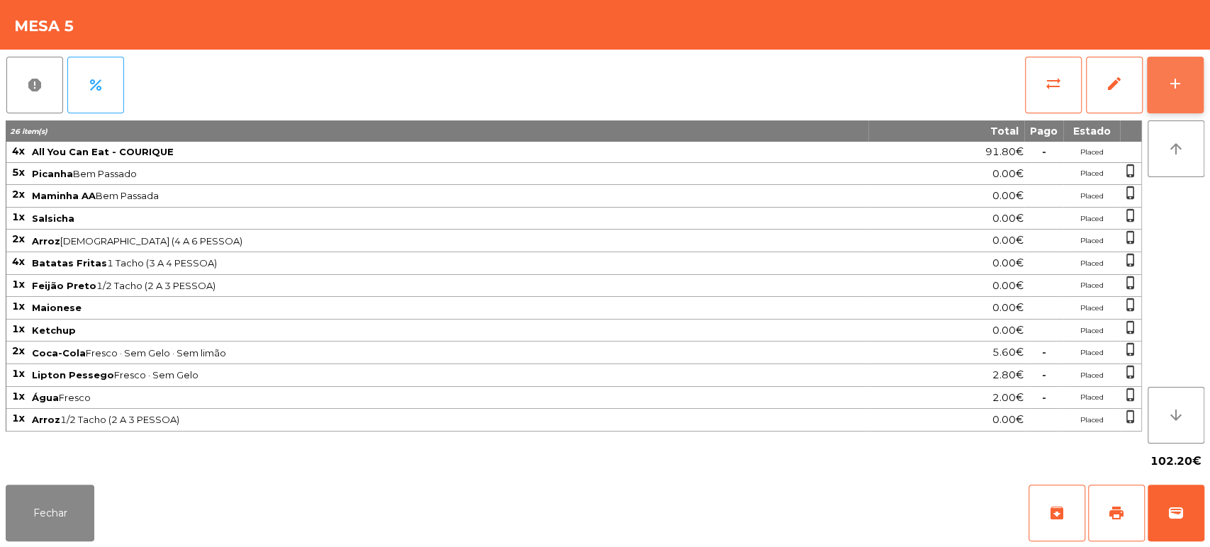
click at [1186, 91] on button "add" at bounding box center [1175, 85] width 57 height 57
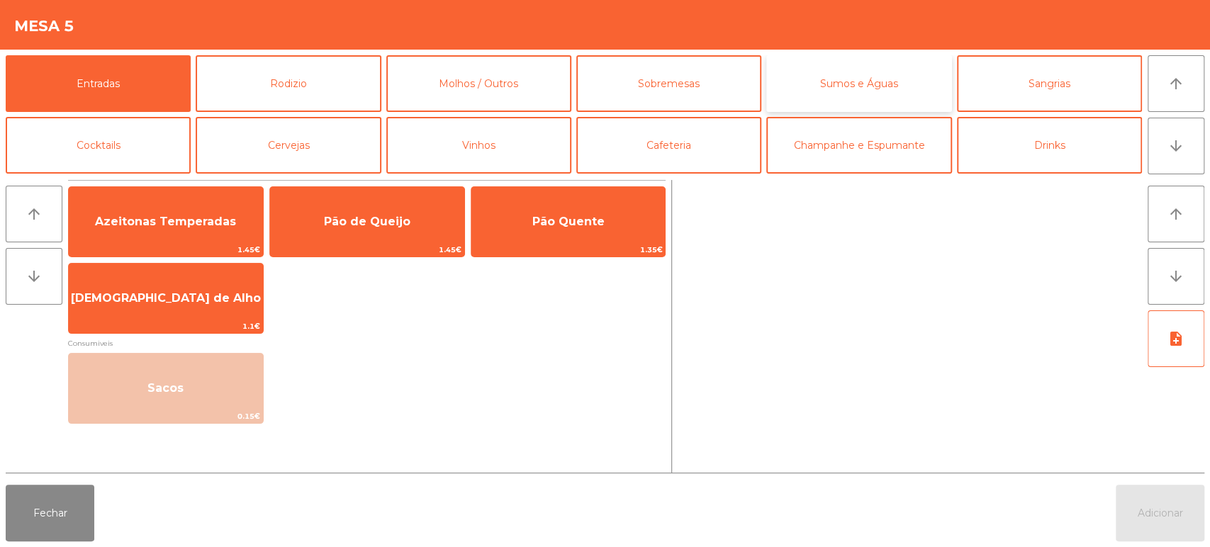
click at [841, 95] on button "Sumos e Águas" at bounding box center [858, 83] width 185 height 57
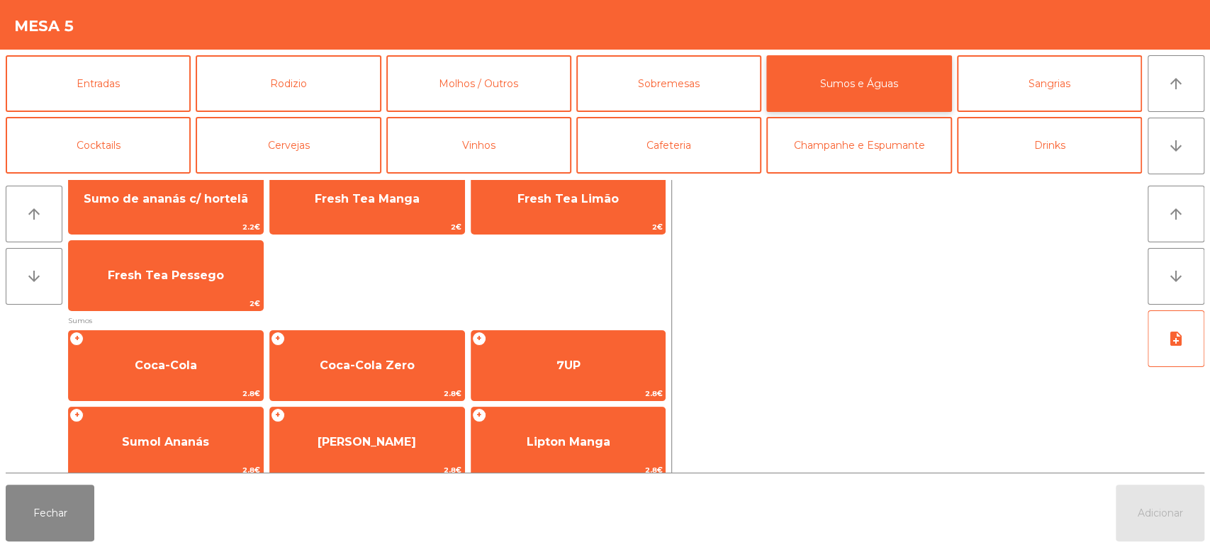
scroll to position [110, 0]
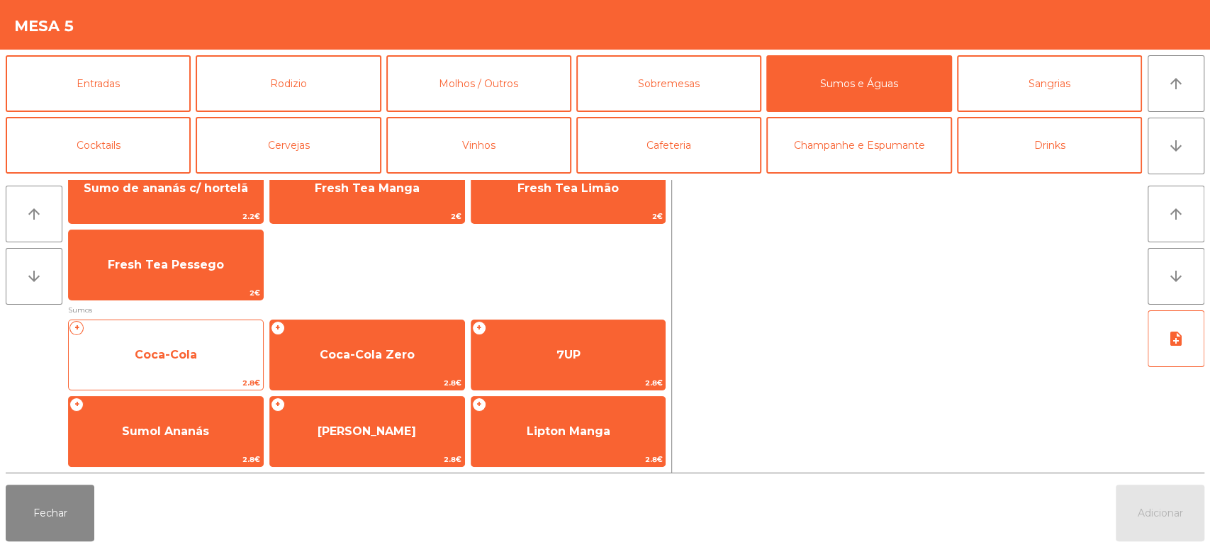
click at [219, 376] on span "2.8€" at bounding box center [166, 382] width 194 height 13
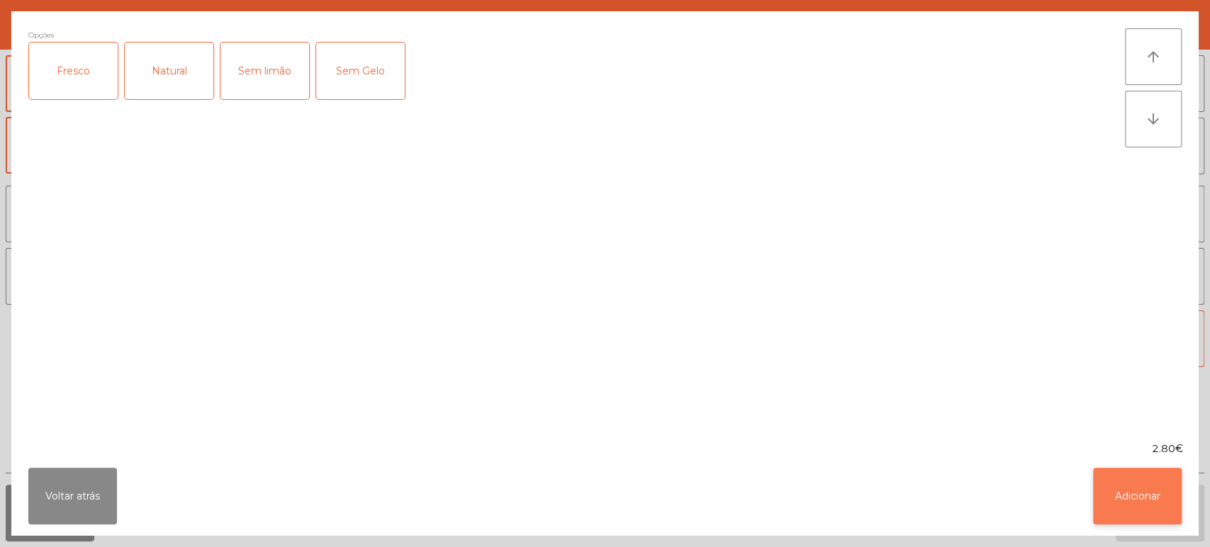
click at [1165, 505] on button "Adicionar" at bounding box center [1137, 496] width 89 height 57
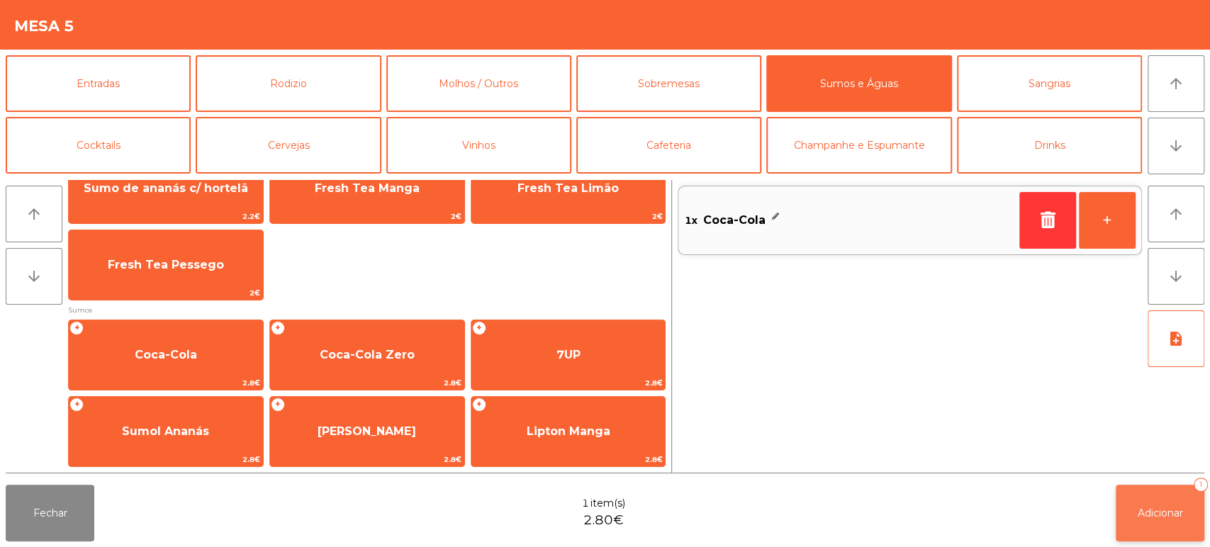
click at [1145, 507] on span "Adicionar" at bounding box center [1159, 513] width 45 height 13
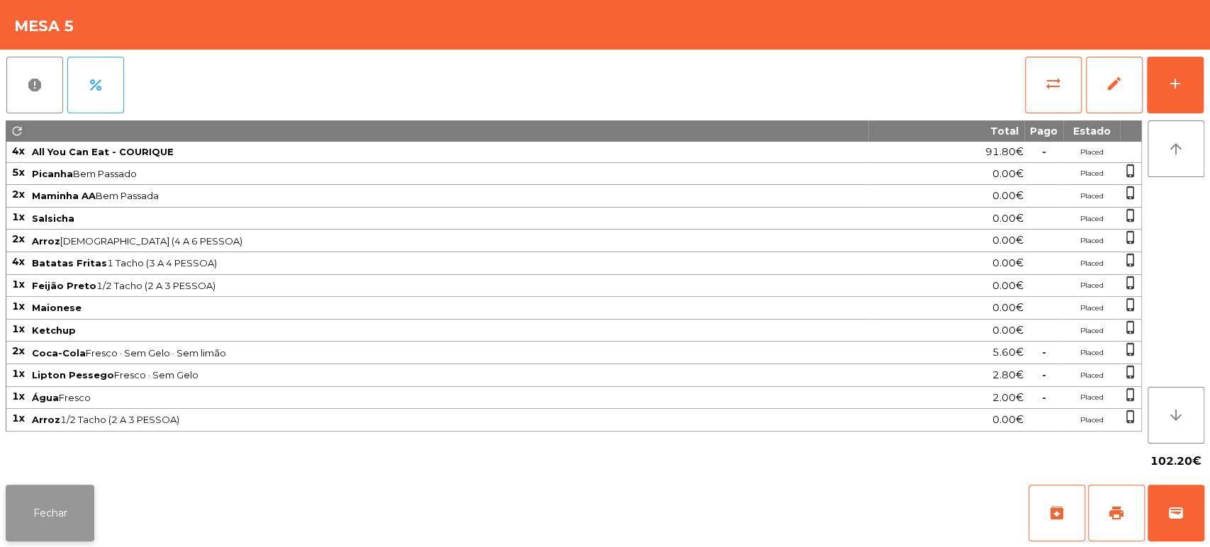
click at [79, 516] on button "Fechar" at bounding box center [50, 513] width 89 height 57
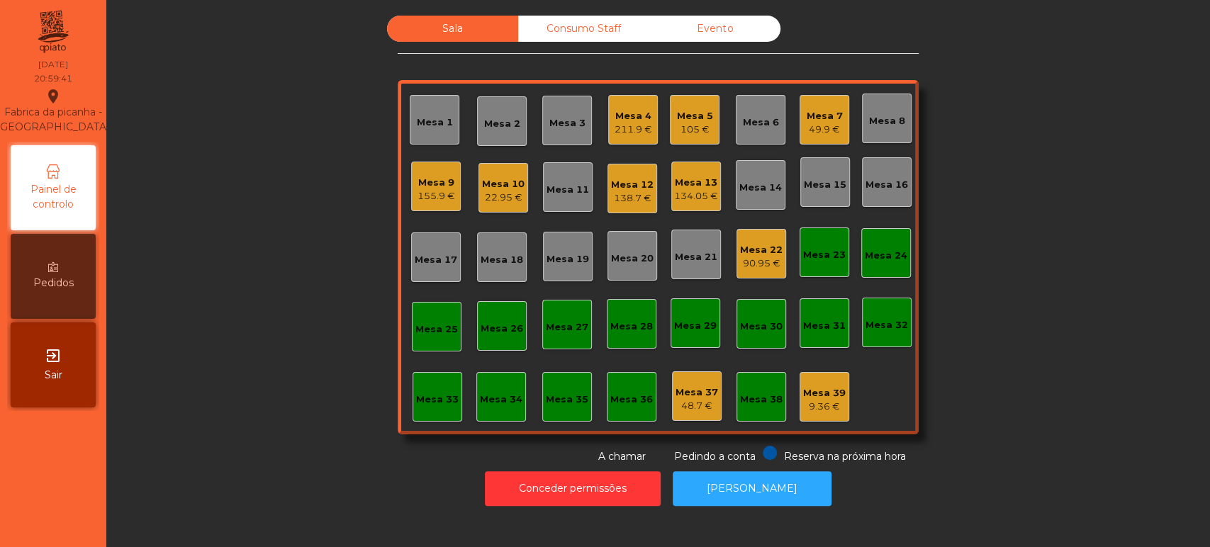
click at [629, 206] on div "Mesa 12 138.7 €" at bounding box center [632, 189] width 50 height 50
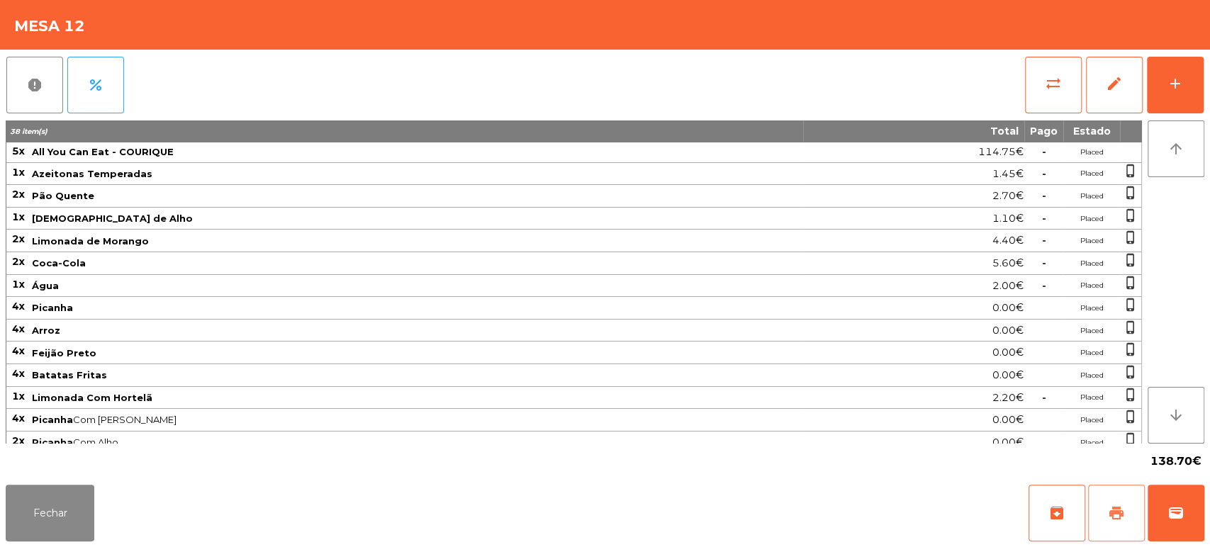
click at [1108, 519] on span "print" at bounding box center [1116, 513] width 17 height 17
click at [66, 487] on button "Fechar" at bounding box center [50, 513] width 89 height 57
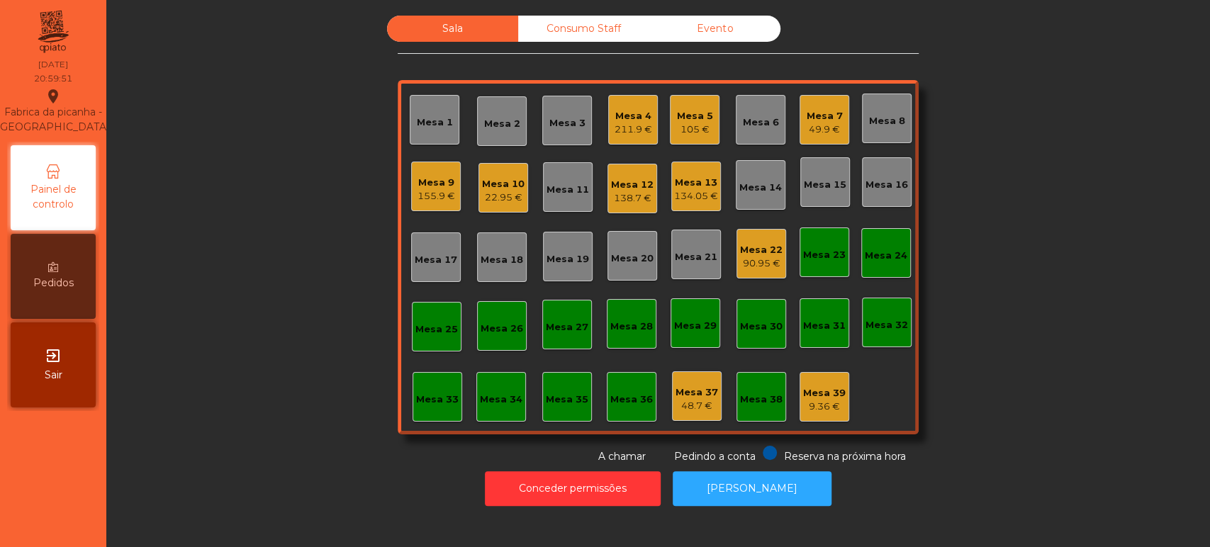
click at [814, 125] on div "49.9 €" at bounding box center [825, 130] width 36 height 14
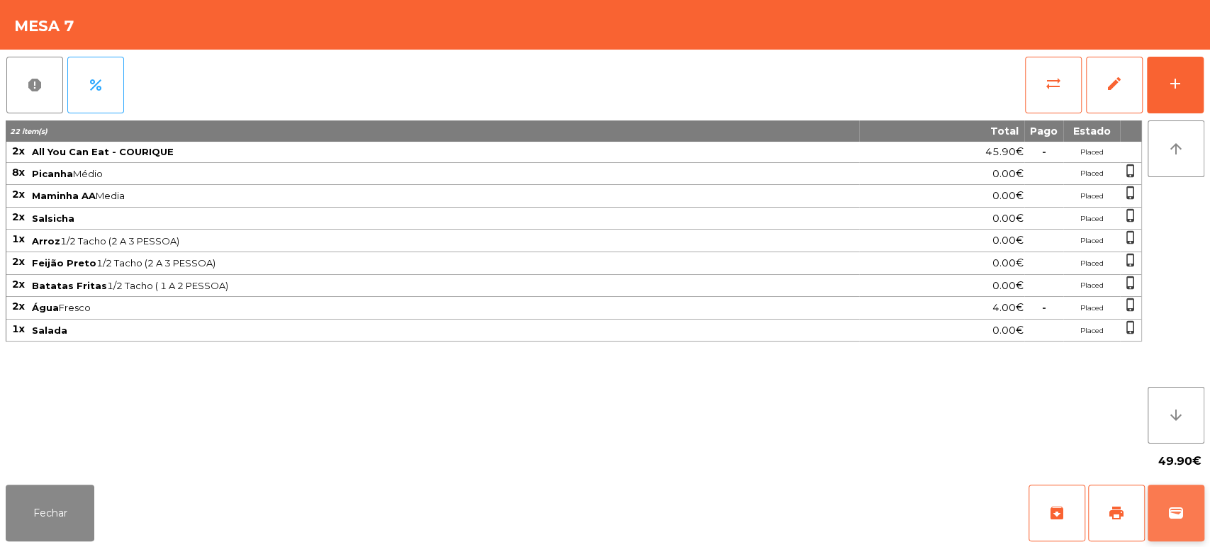
click at [1178, 496] on button "wallet" at bounding box center [1175, 513] width 57 height 57
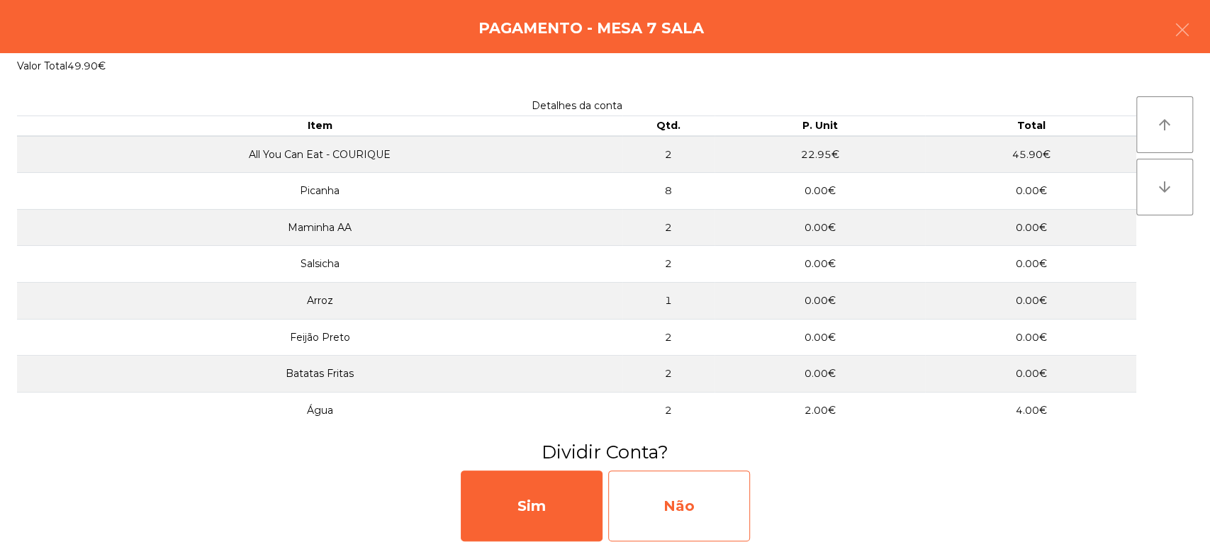
click at [741, 488] on div "Não" at bounding box center [679, 506] width 142 height 71
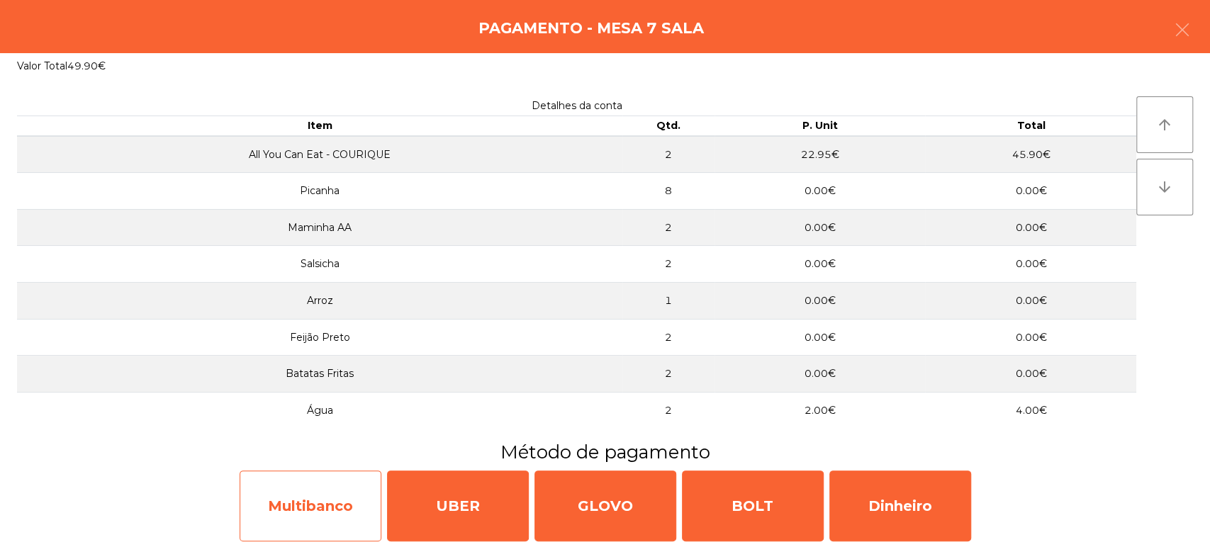
click at [302, 502] on div "Multibanco" at bounding box center [311, 506] width 142 height 71
select select "**"
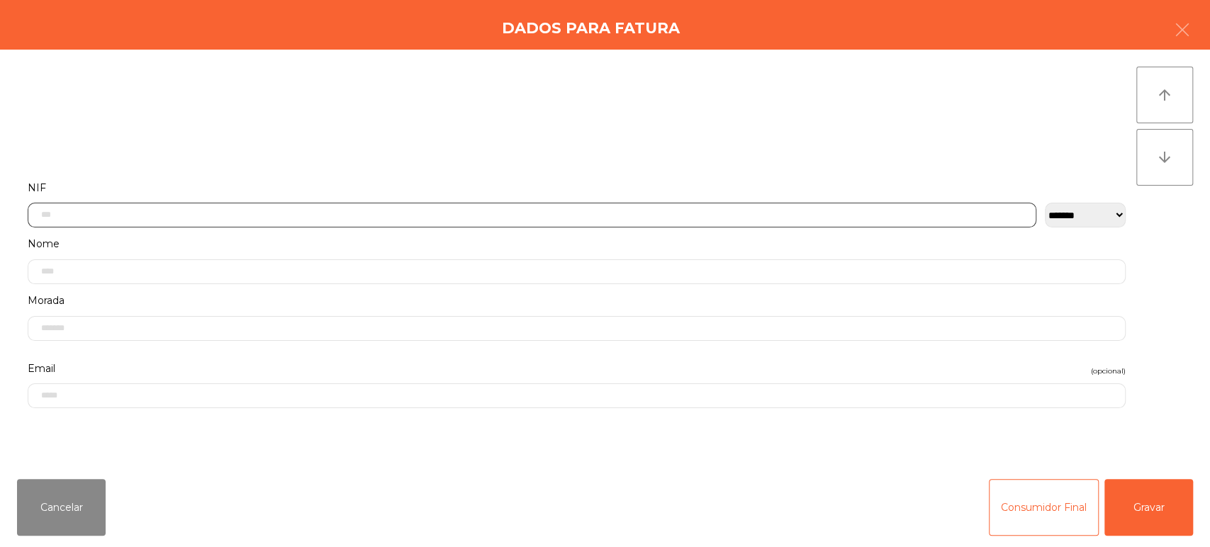
click at [573, 214] on input "text" at bounding box center [532, 215] width 1009 height 25
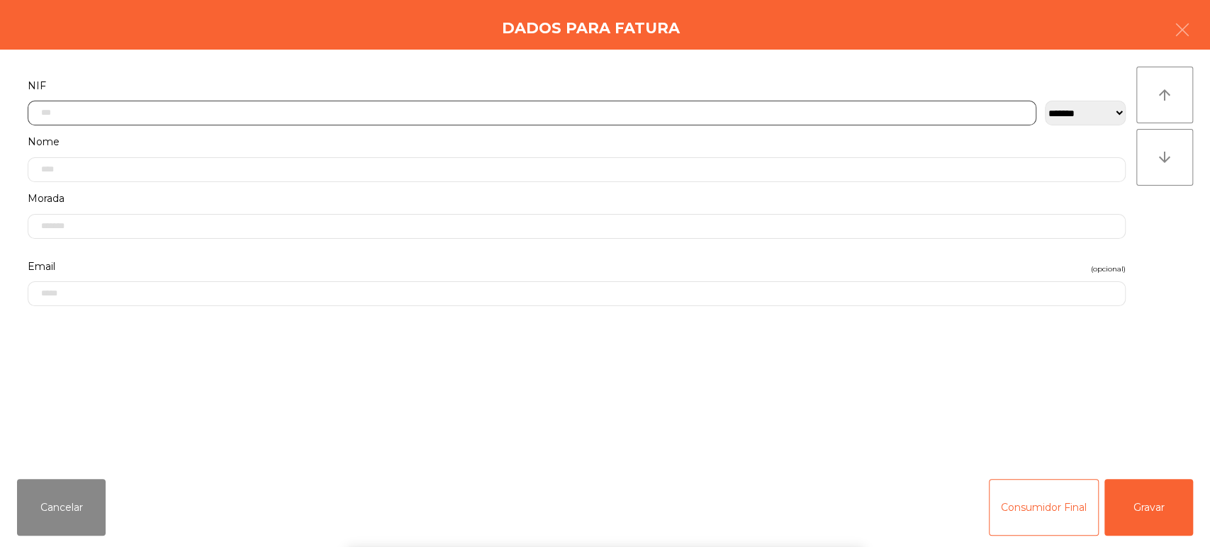
scroll to position [111, 0]
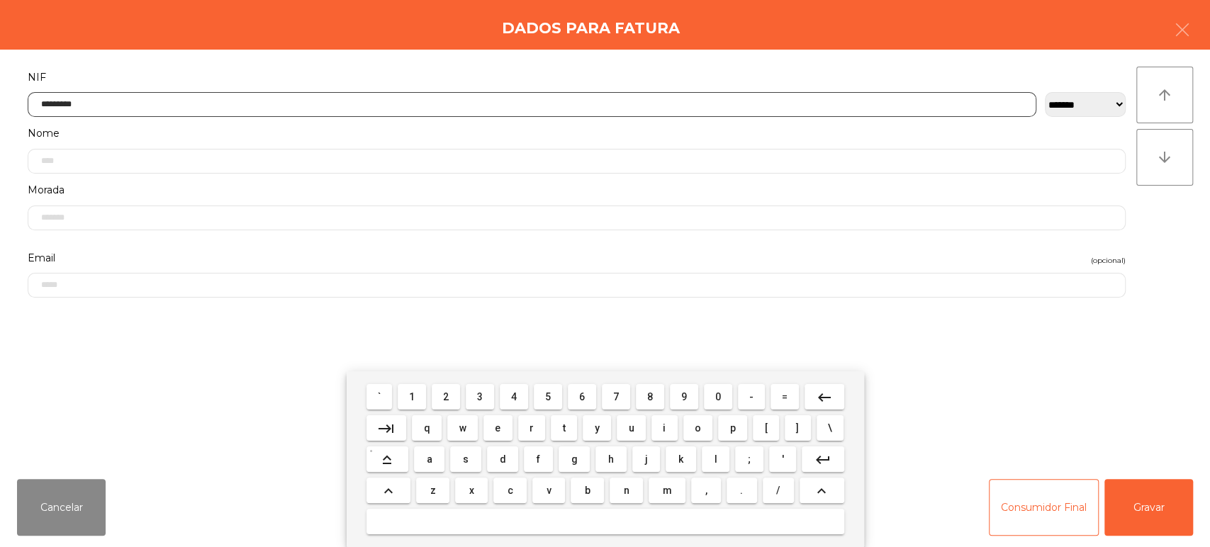
type input "*********"
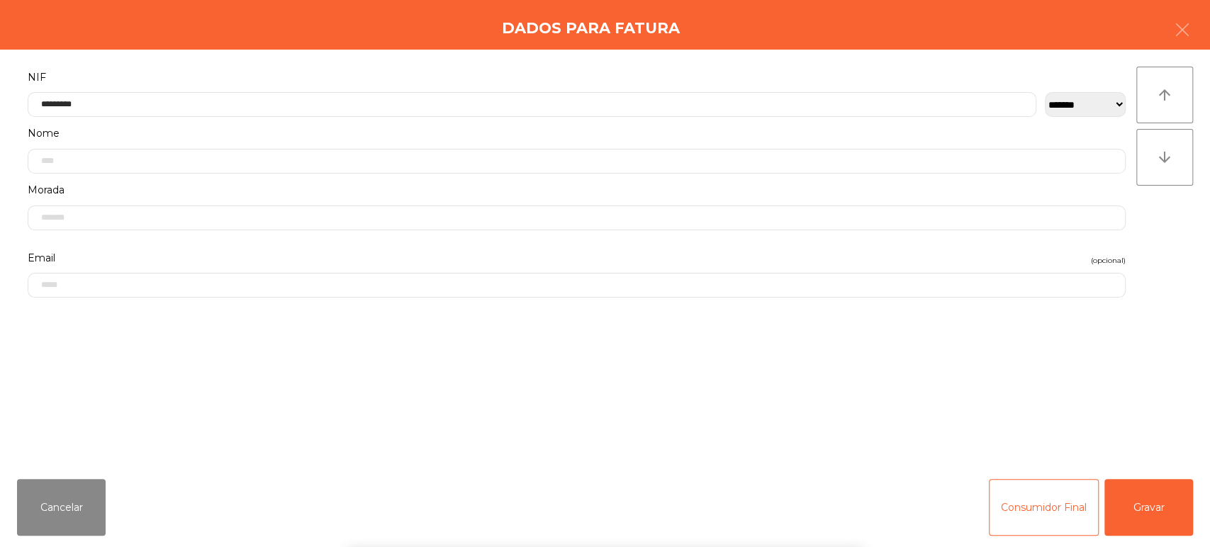
click at [1116, 487] on div "` 1 2 3 4 5 6 7 8 9 0 - = keyboard_backspace keyboard_tab q w e r t y u i o p […" at bounding box center [605, 459] width 1210 height 176
click at [1151, 498] on div "` 1 2 3 4 5 6 7 8 9 0 - = keyboard_backspace keyboard_tab q w e r t y u i o p […" at bounding box center [605, 459] width 1210 height 176
click at [1169, 481] on button "Gravar" at bounding box center [1148, 507] width 89 height 57
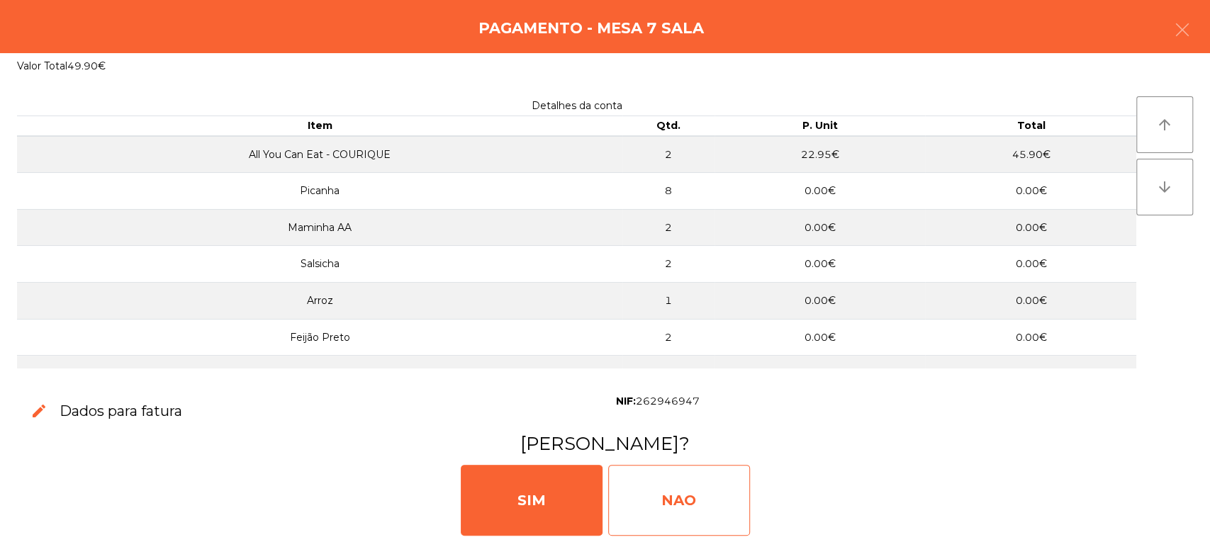
click at [705, 467] on div "NAO" at bounding box center [679, 500] width 142 height 71
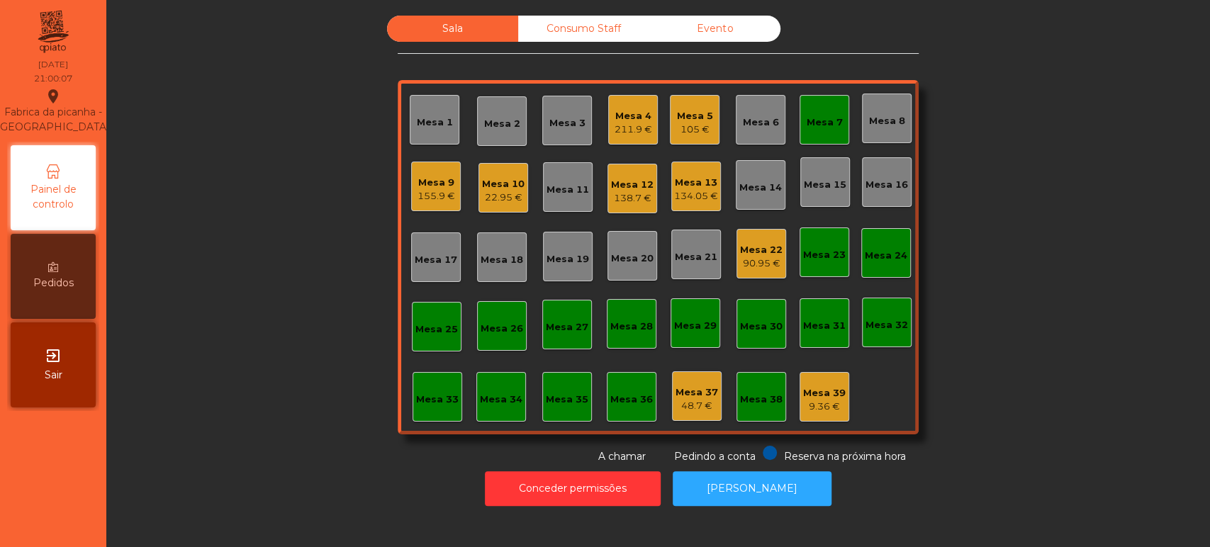
click at [836, 129] on div "Mesa 7" at bounding box center [824, 120] width 50 height 50
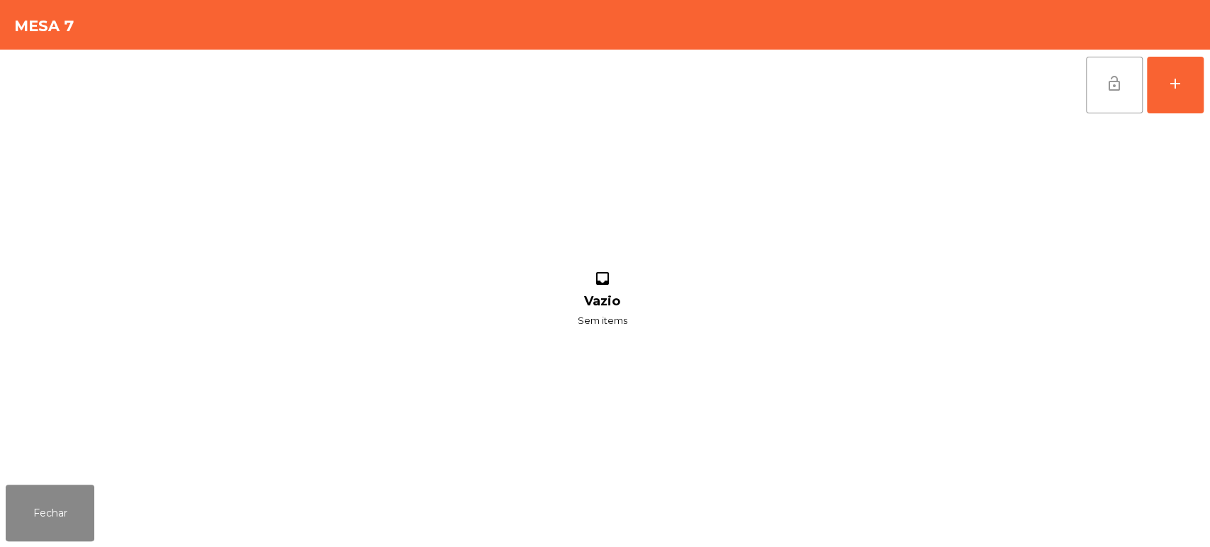
click at [1107, 80] on span "lock_open" at bounding box center [1114, 83] width 17 height 17
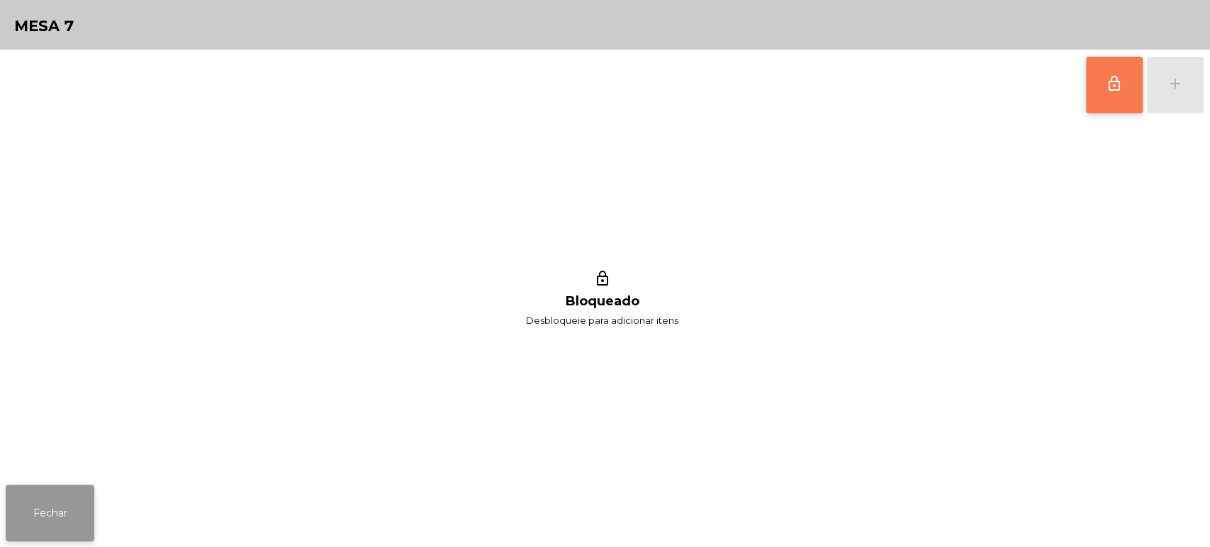
click at [76, 515] on button "Fechar" at bounding box center [50, 513] width 89 height 57
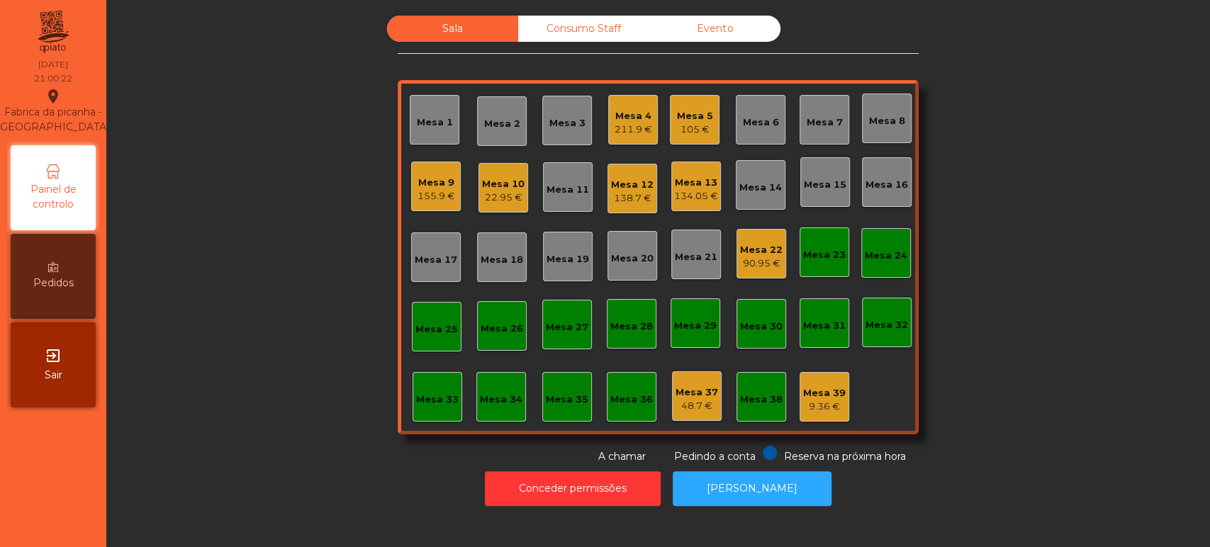
click at [627, 184] on div "Mesa 12" at bounding box center [632, 185] width 43 height 14
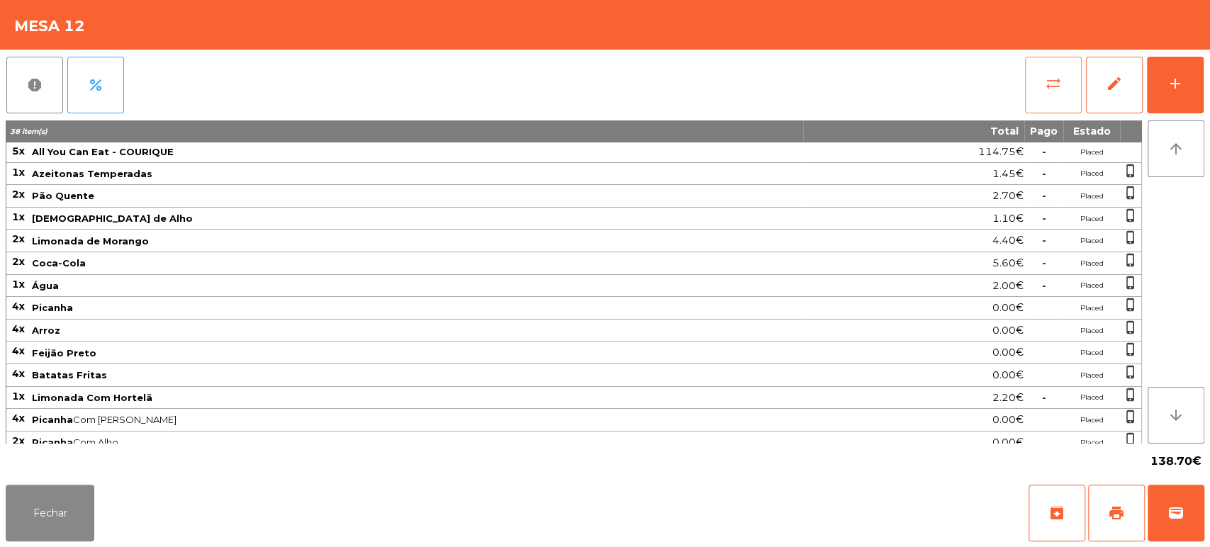
click at [1065, 108] on button "sync_alt" at bounding box center [1053, 85] width 57 height 57
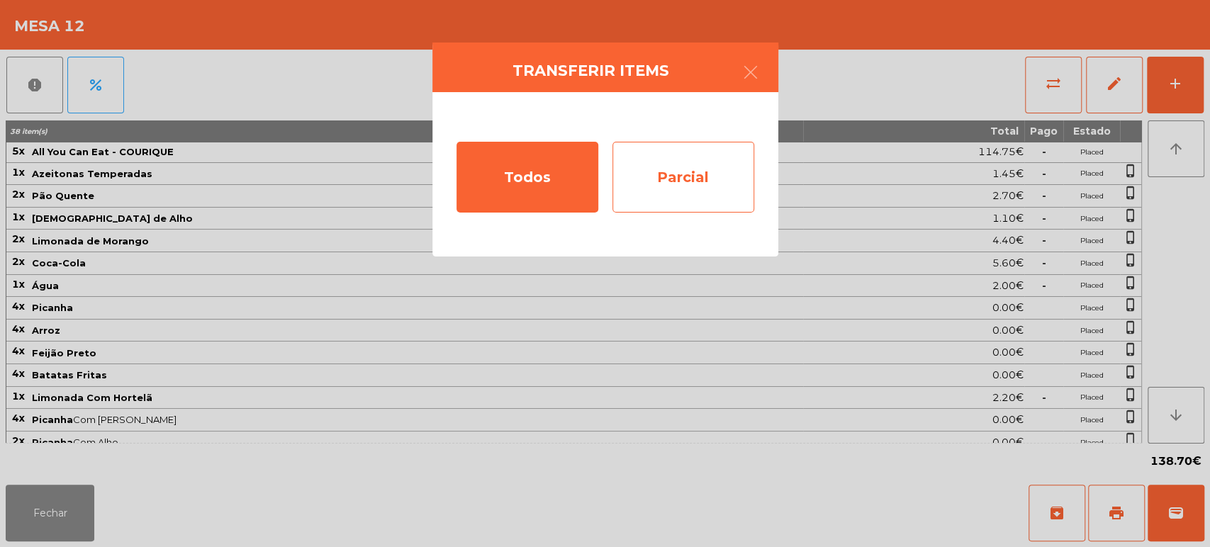
click at [748, 180] on div "Parcial" at bounding box center [683, 177] width 142 height 71
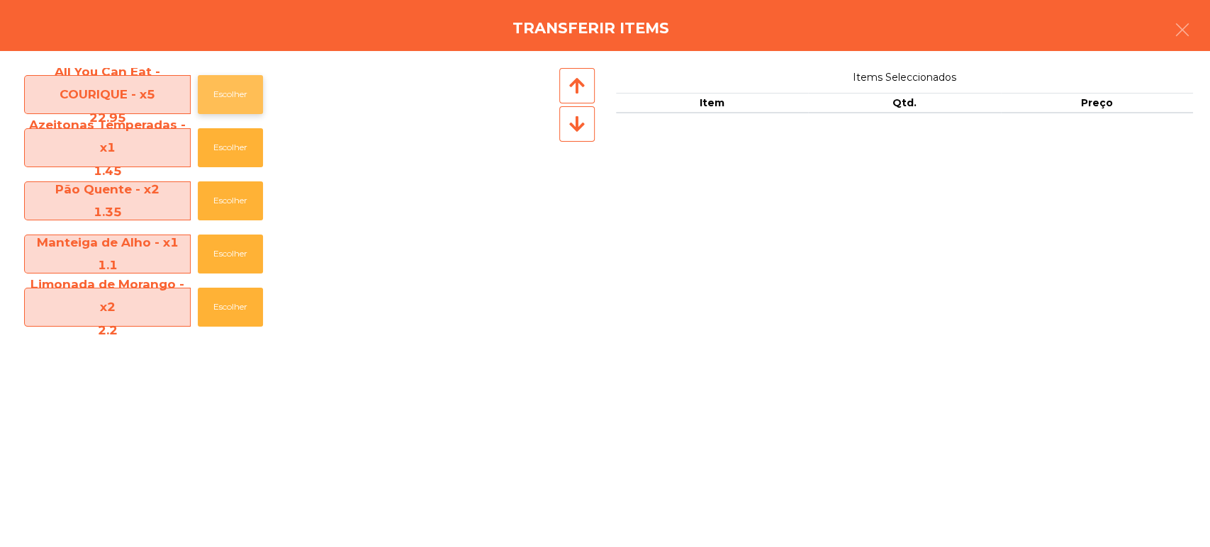
click at [247, 94] on button "Escolher" at bounding box center [230, 94] width 65 height 39
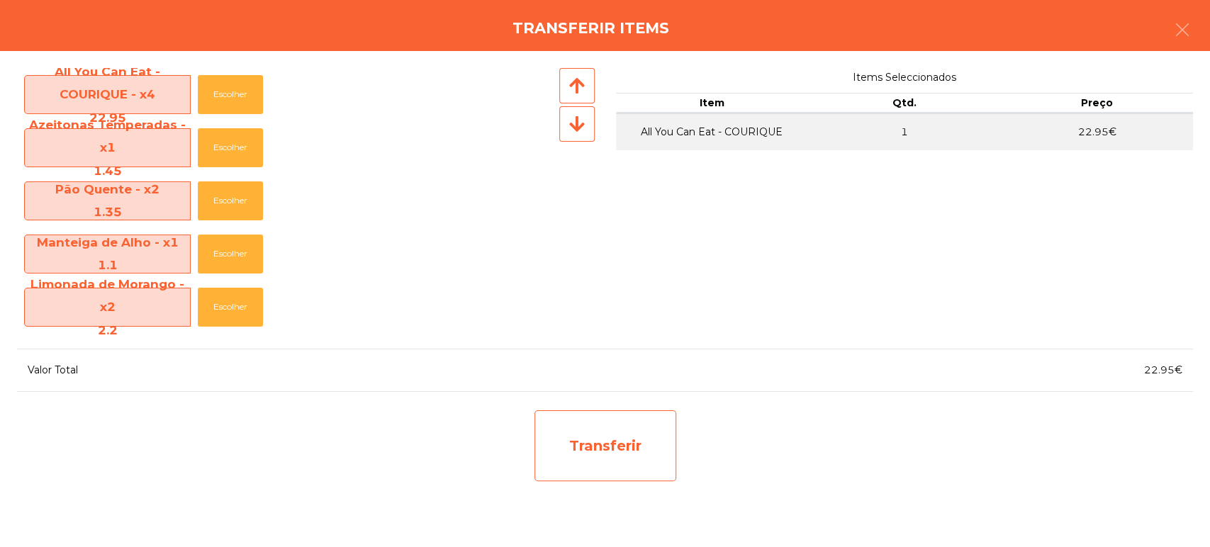
click at [578, 459] on div "Transferir" at bounding box center [605, 445] width 142 height 71
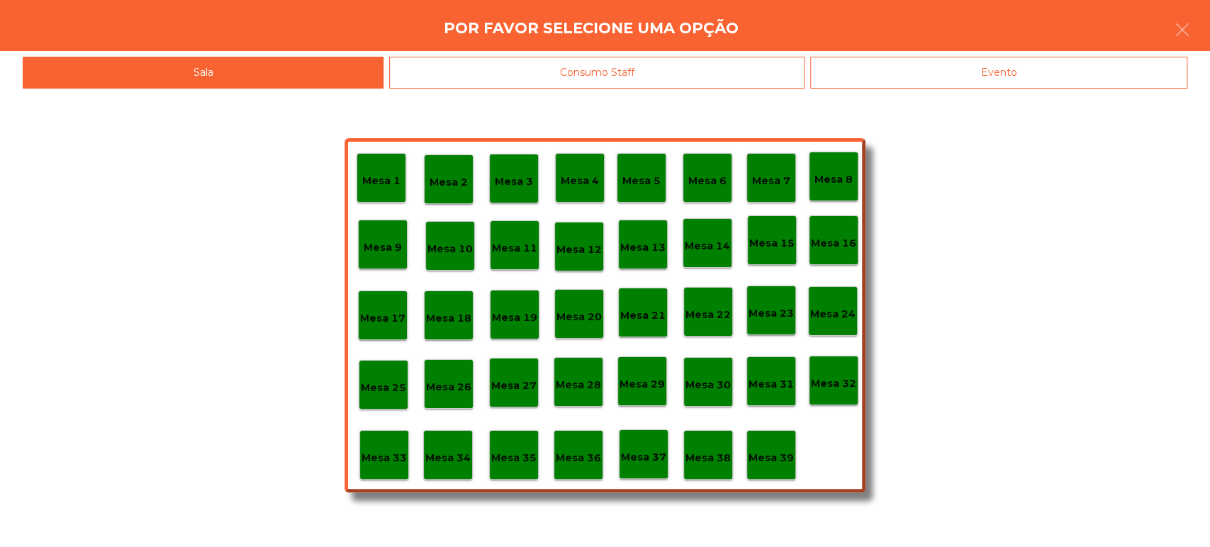
click at [631, 444] on div "Mesa 37" at bounding box center [643, 455] width 45 height 22
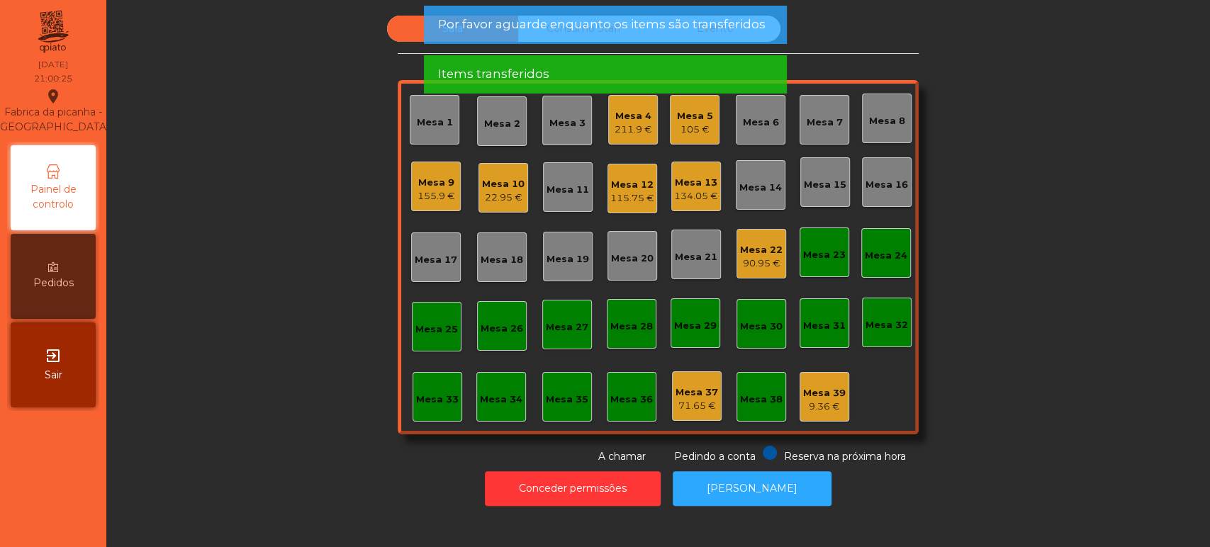
click at [631, 191] on div "115.75 €" at bounding box center [632, 198] width 44 height 14
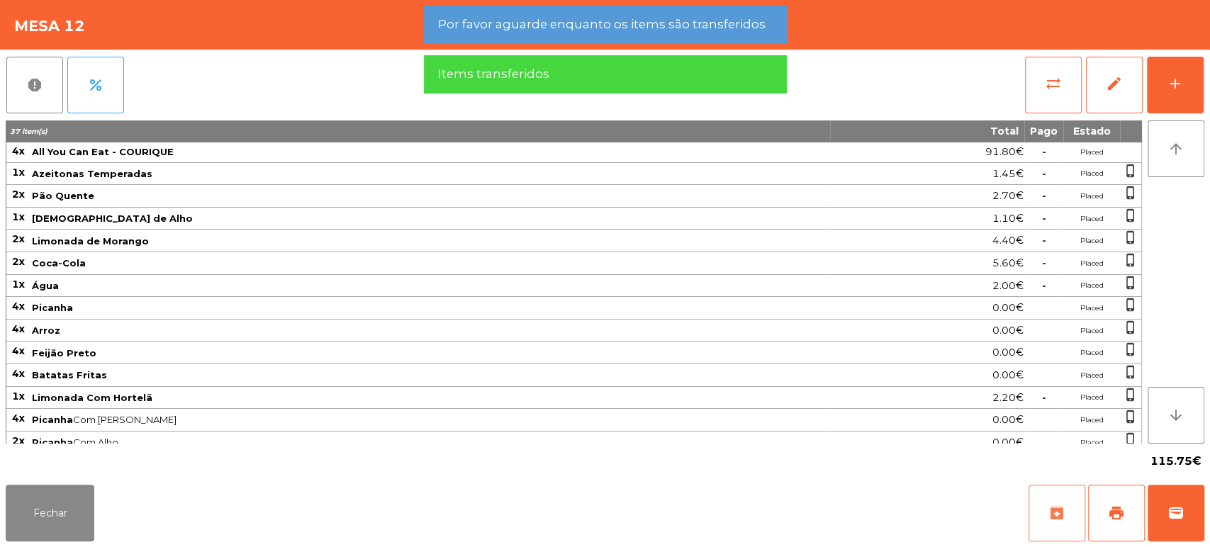
click at [1078, 515] on button "archive" at bounding box center [1056, 513] width 57 height 57
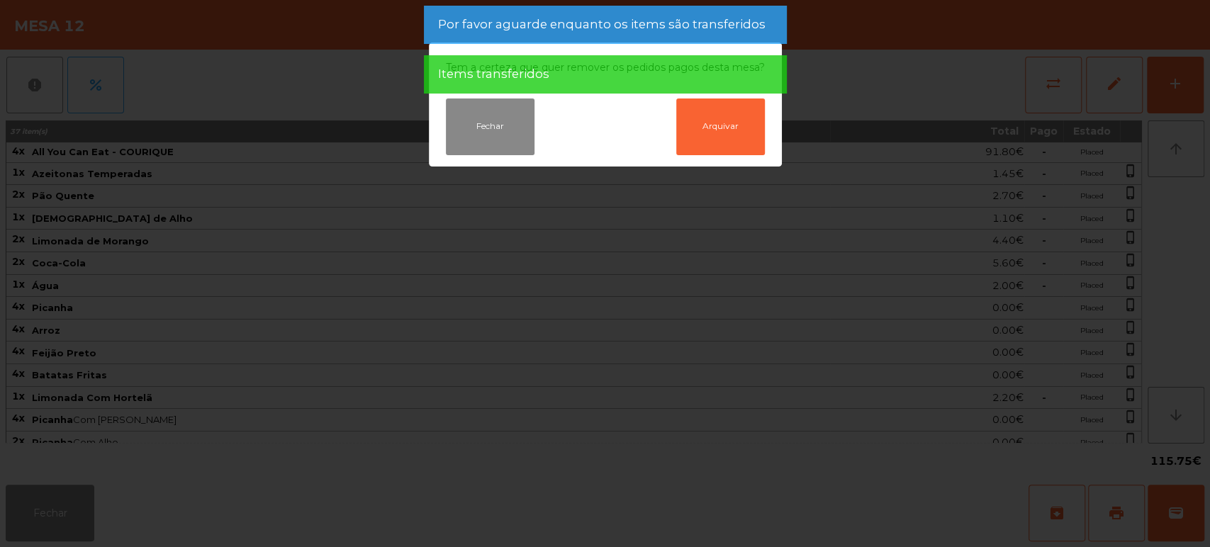
click at [112, 476] on ngb-modal-window "Tem a certeza que quer remover os pedidos pagos desta mesa? Fechar Arquivar" at bounding box center [605, 273] width 1210 height 547
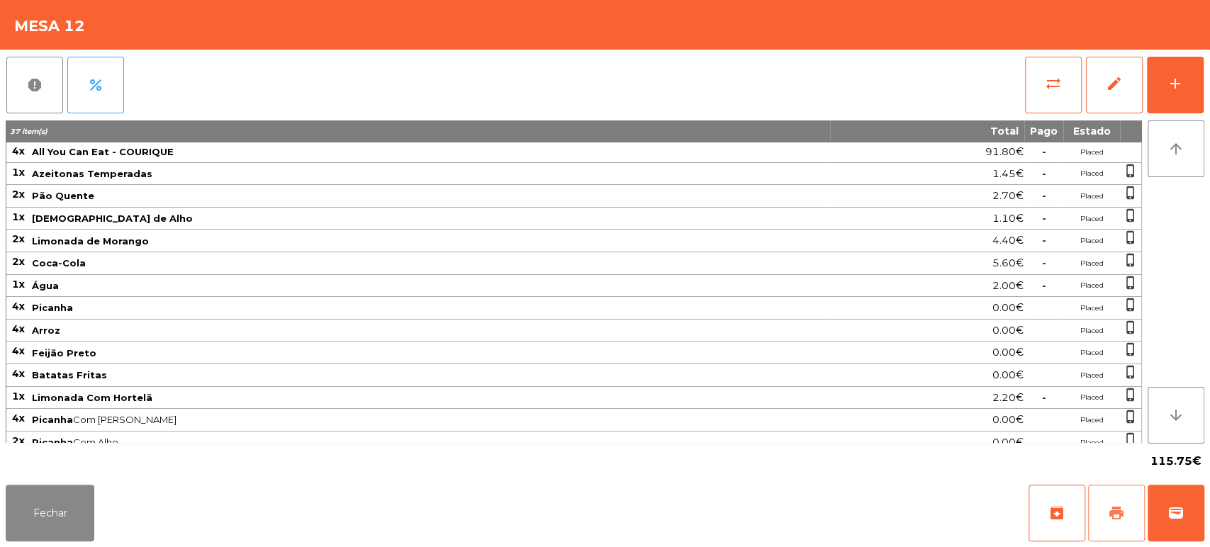
click at [1106, 522] on button "print" at bounding box center [1116, 513] width 57 height 57
click at [79, 501] on button "Fechar" at bounding box center [50, 513] width 89 height 57
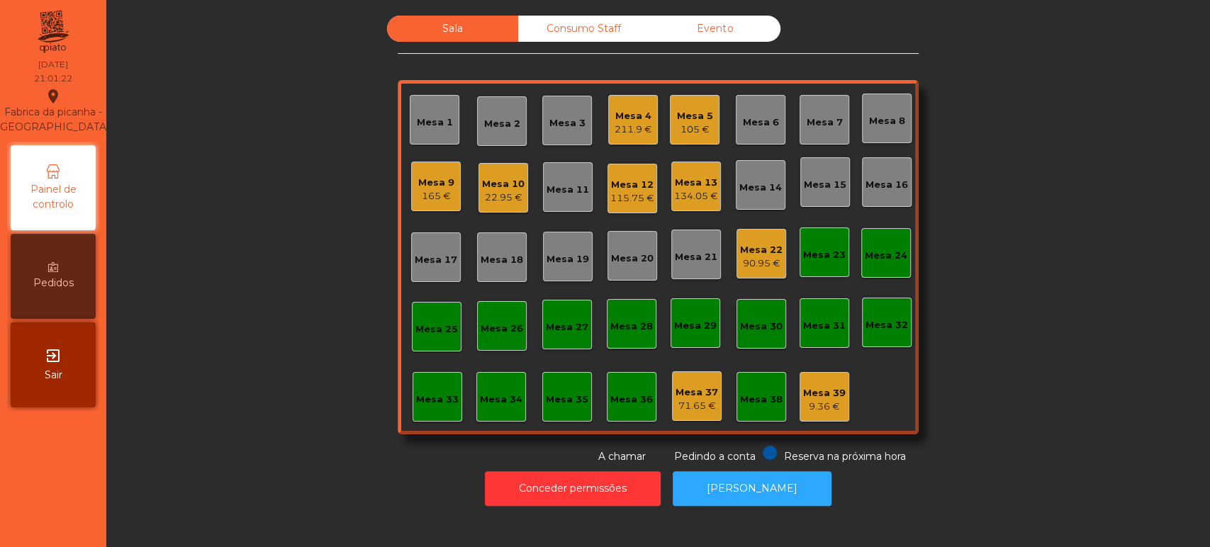
click at [634, 191] on div "115.75 €" at bounding box center [632, 198] width 44 height 14
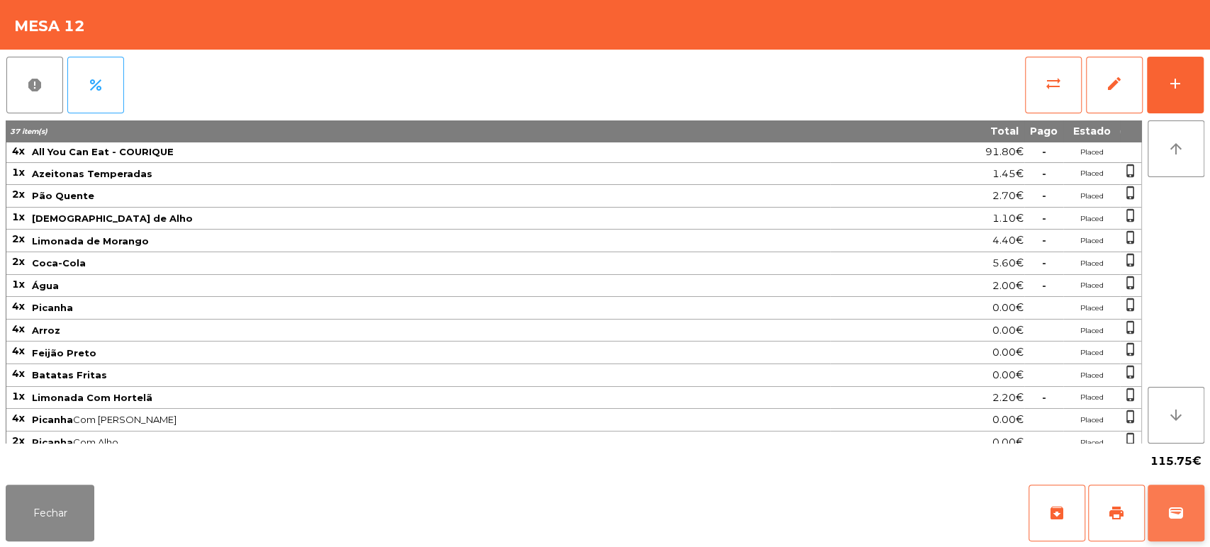
click at [1200, 518] on button "wallet" at bounding box center [1175, 513] width 57 height 57
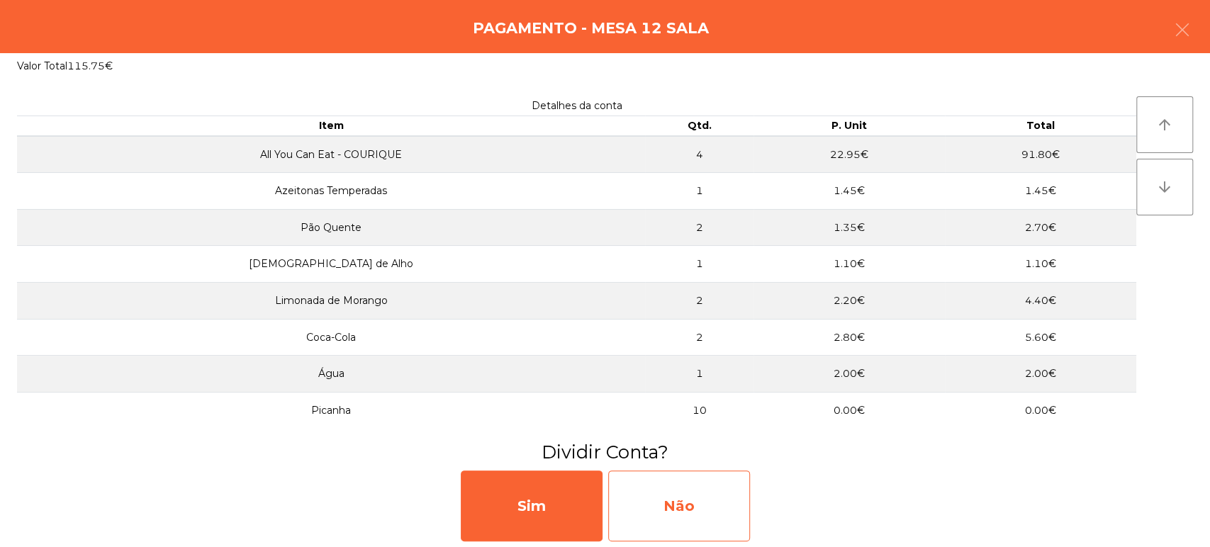
click at [745, 505] on div "Não" at bounding box center [679, 506] width 142 height 71
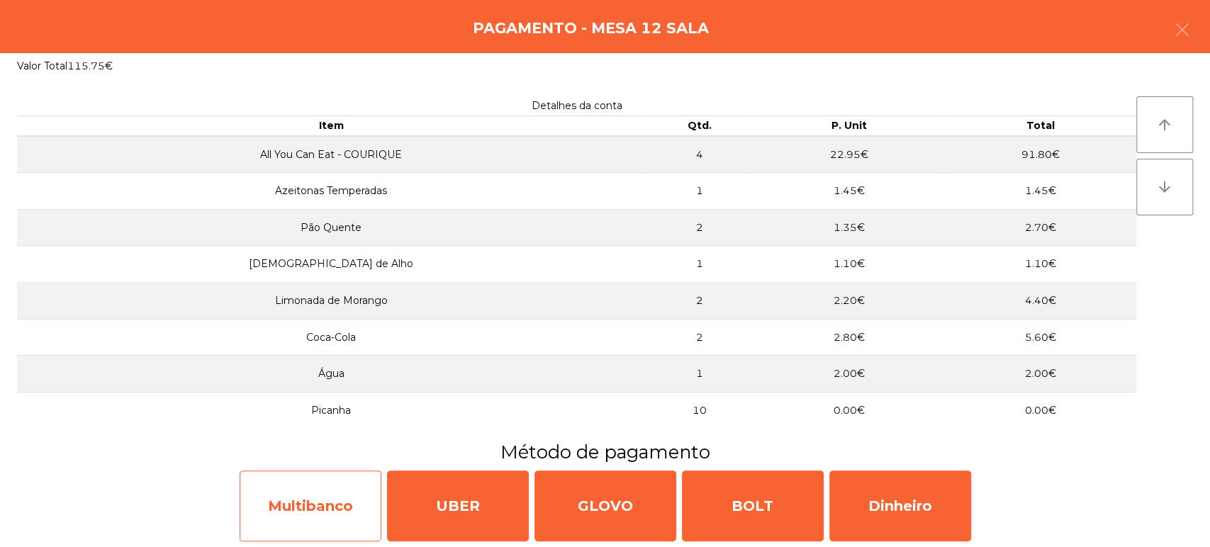
click at [336, 509] on div "Multibanco" at bounding box center [311, 506] width 142 height 71
select select "**"
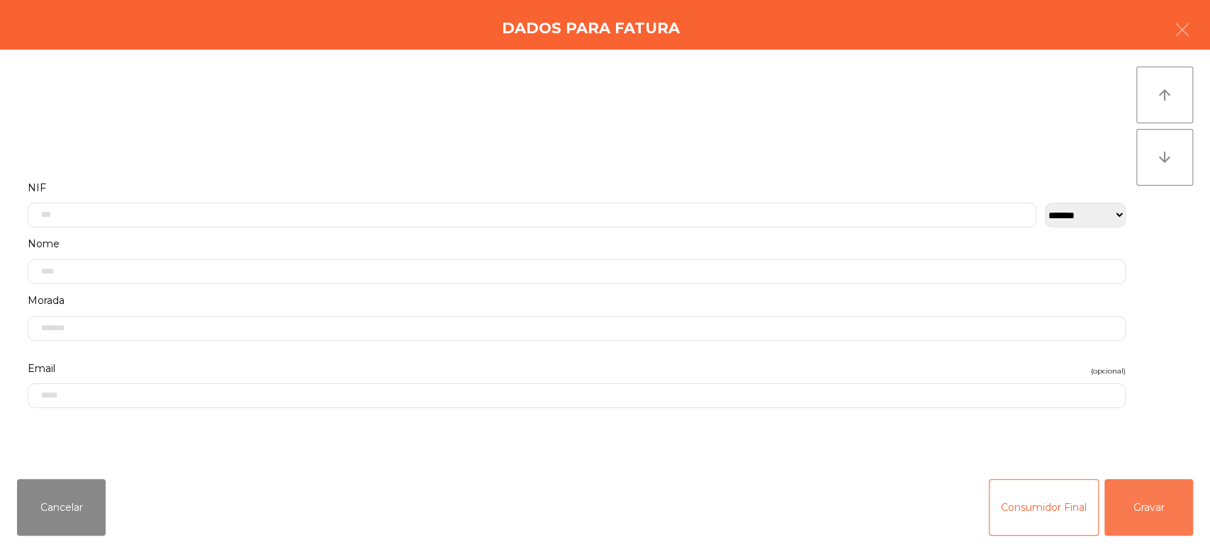
click at [1168, 488] on button "Gravar" at bounding box center [1148, 507] width 89 height 57
click at [692, 481] on div "NAO" at bounding box center [679, 500] width 142 height 71
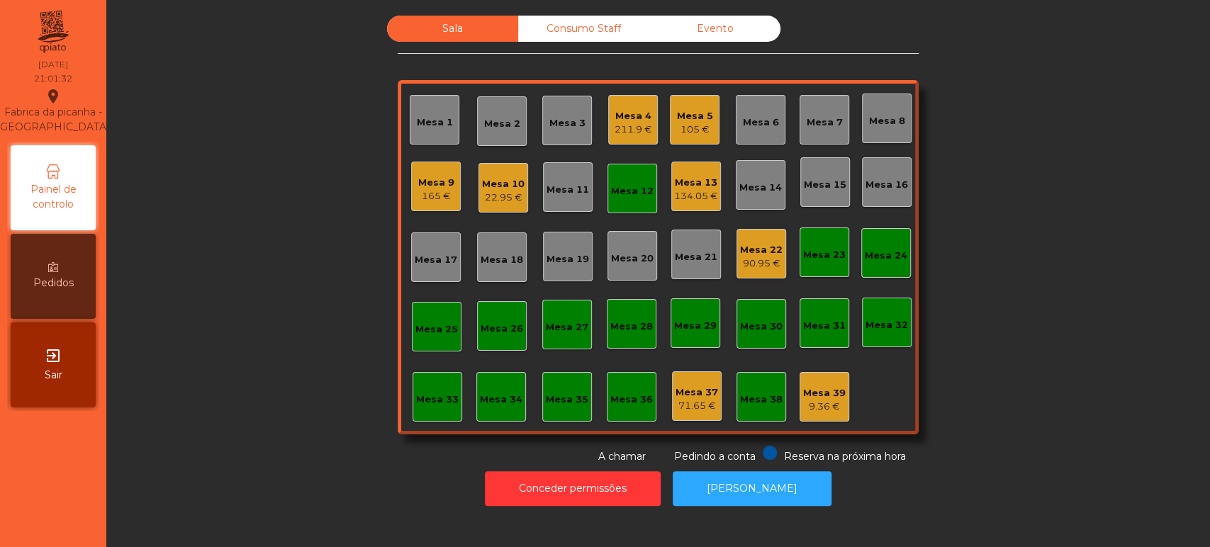
click at [617, 195] on div "Mesa 12" at bounding box center [632, 191] width 43 height 14
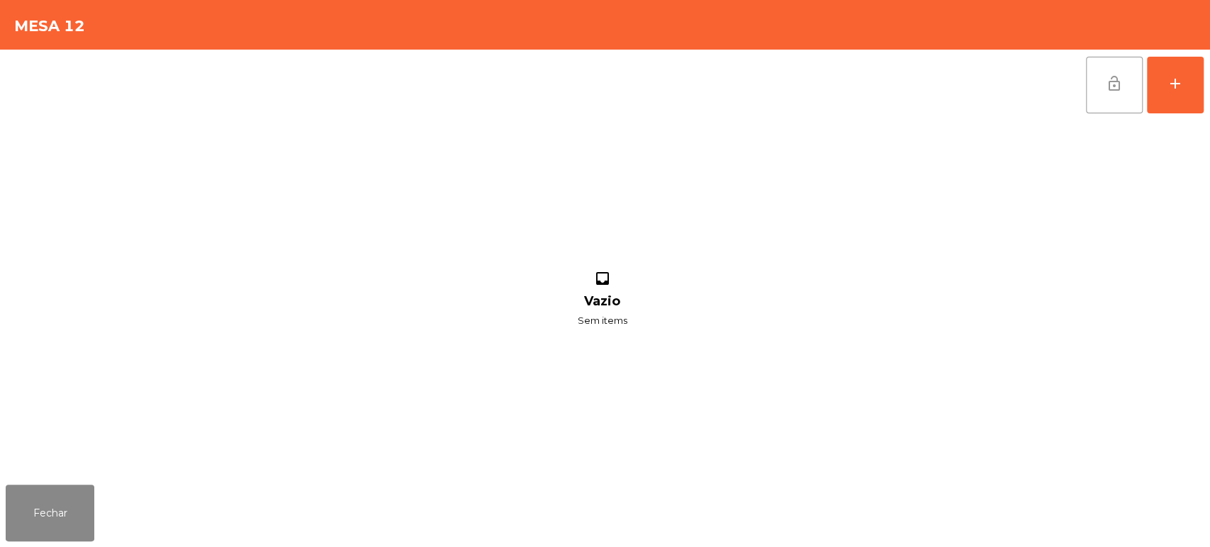
click at [1106, 83] on span "lock_open" at bounding box center [1114, 83] width 17 height 17
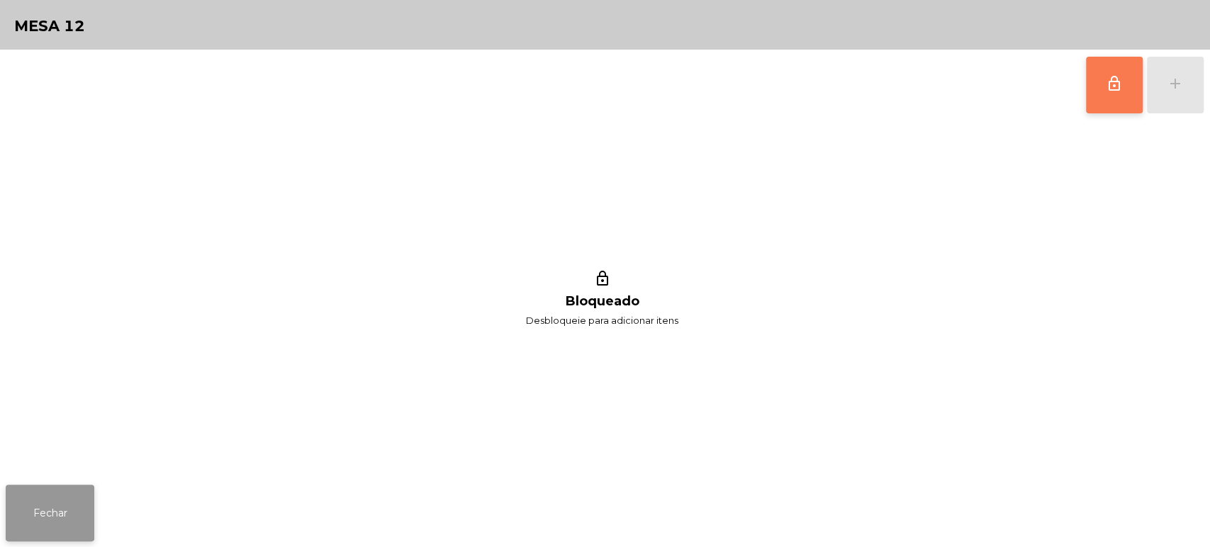
click at [40, 492] on button "Fechar" at bounding box center [50, 513] width 89 height 57
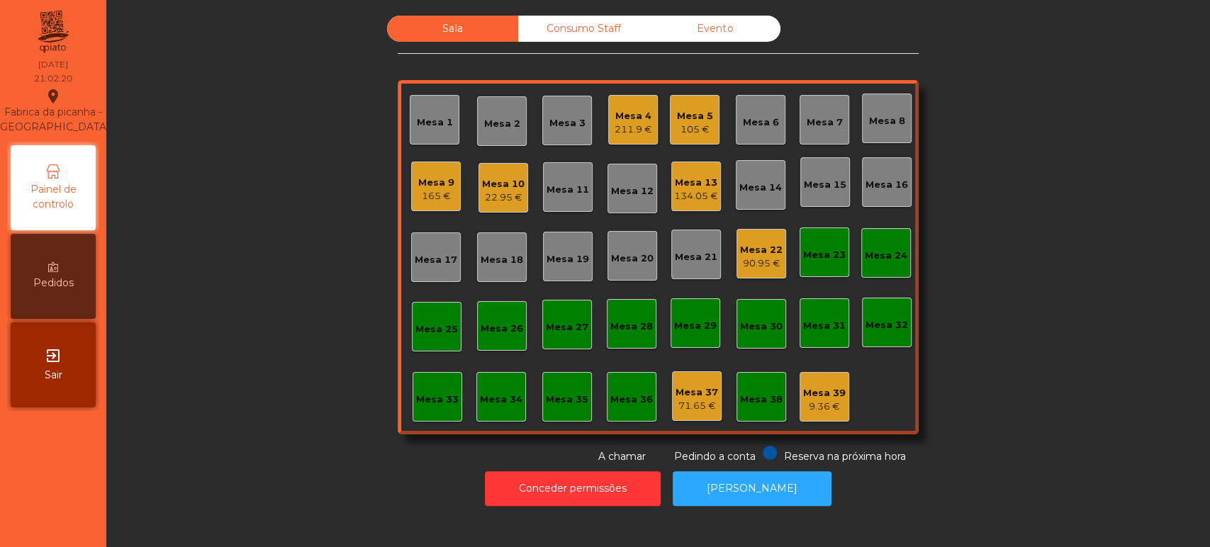
click at [618, 109] on div "Mesa 4" at bounding box center [633, 116] width 38 height 14
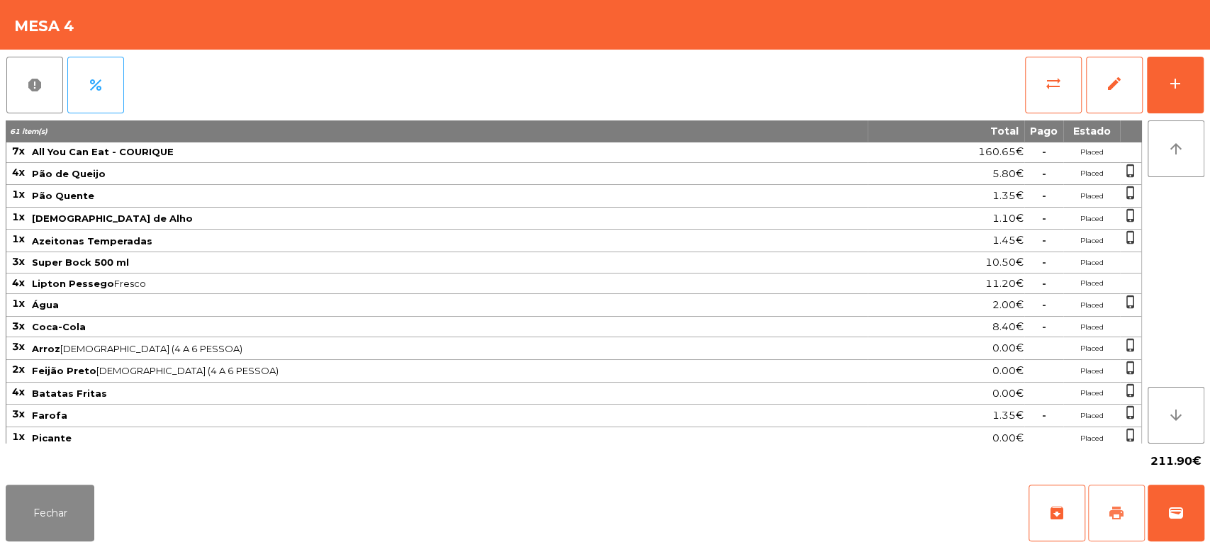
click at [1117, 508] on span "print" at bounding box center [1116, 513] width 17 height 17
click at [73, 515] on button "Fechar" at bounding box center [50, 513] width 89 height 57
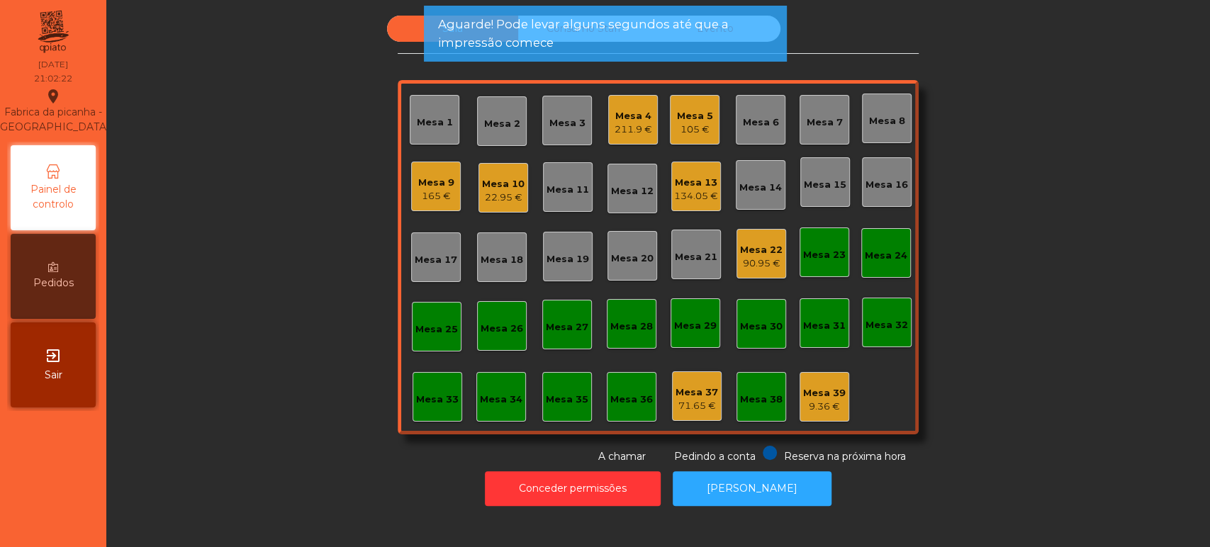
click at [1018, 237] on div "Sala Consumo Staff Evento Mesa 1 [GEOGRAPHIC_DATA] 3 Mesa 4 211.9 € [GEOGRAPHIC…" at bounding box center [657, 240] width 1065 height 449
click at [482, 179] on div "Mesa 10" at bounding box center [503, 184] width 43 height 14
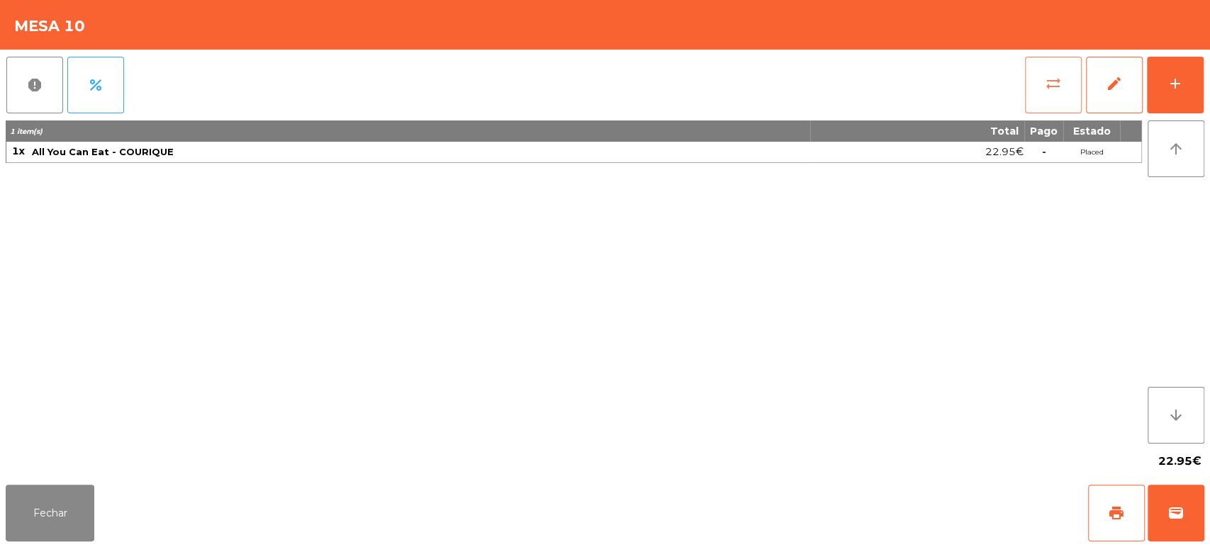
click at [1053, 60] on button "sync_alt" at bounding box center [1053, 85] width 57 height 57
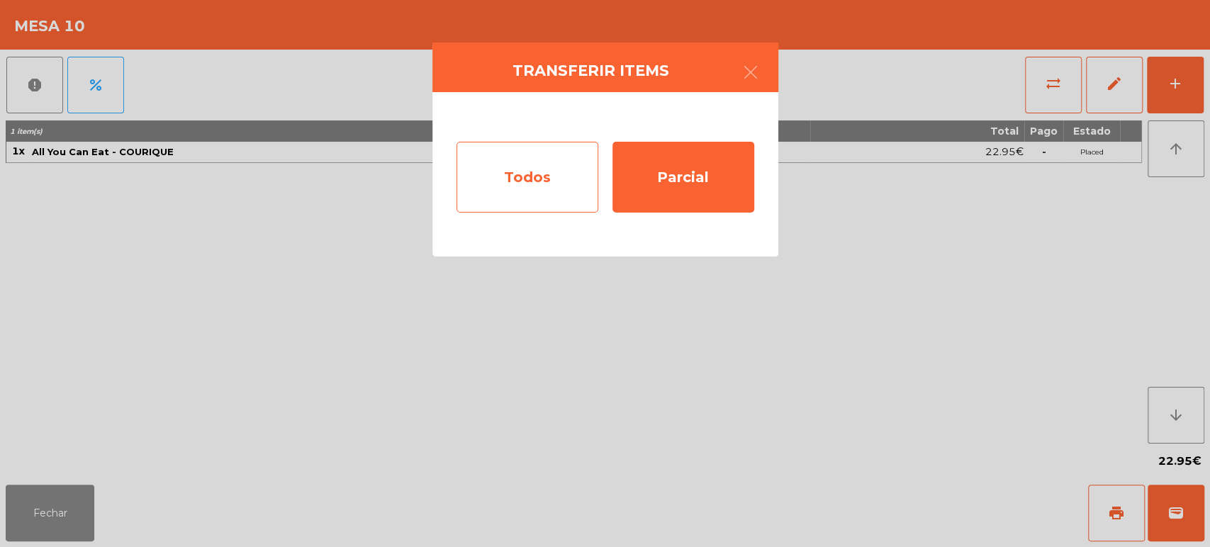
click at [592, 170] on div "Todos" at bounding box center [527, 177] width 142 height 71
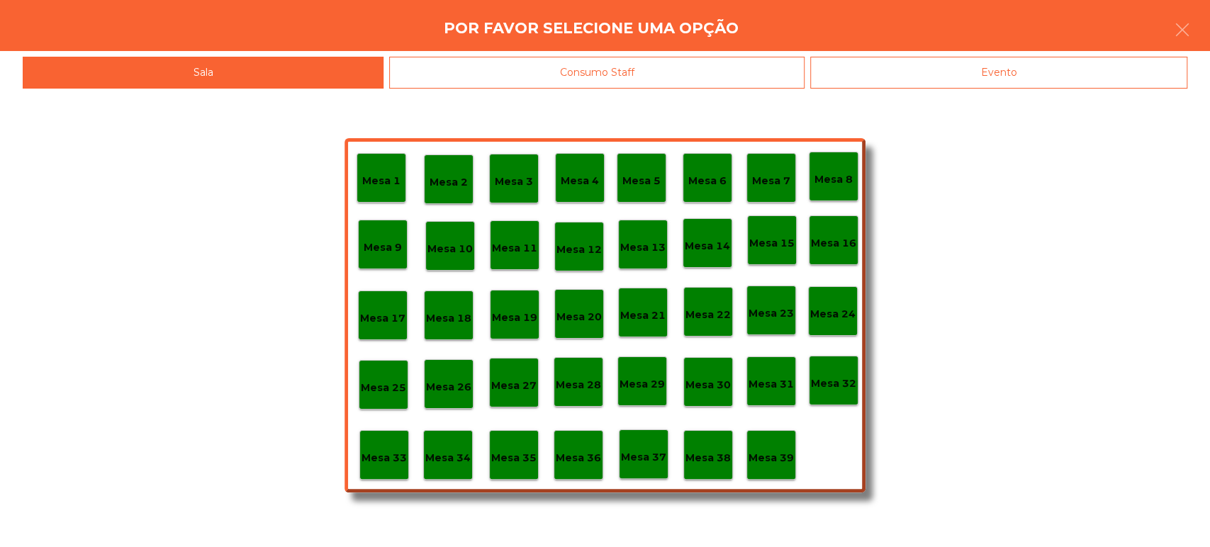
click at [630, 449] on p "Mesa 37" at bounding box center [643, 457] width 45 height 16
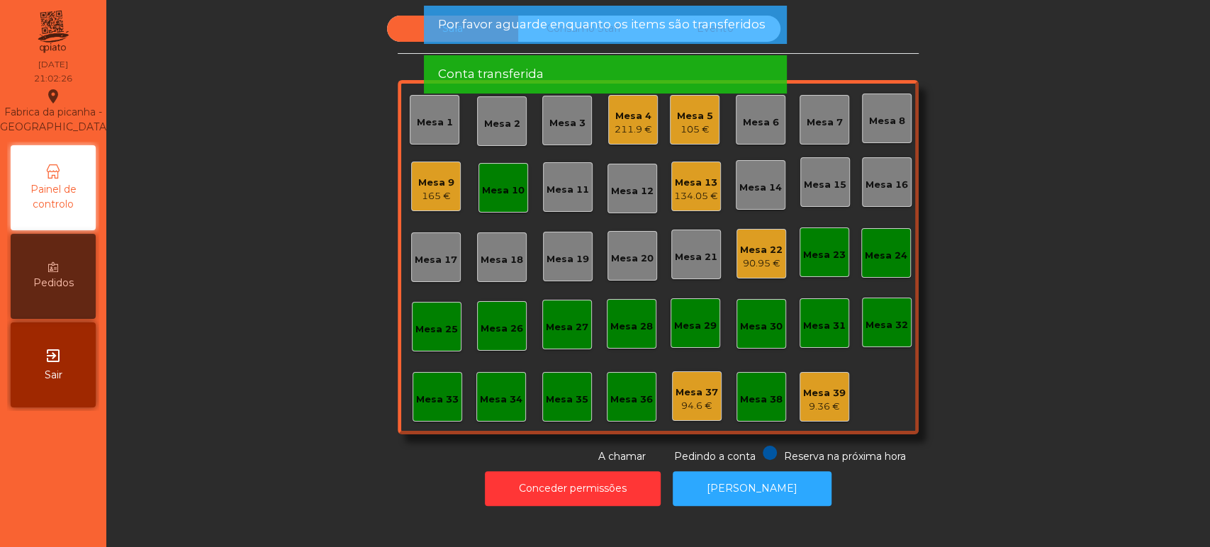
click at [493, 186] on div "Mesa 10" at bounding box center [503, 191] width 43 height 14
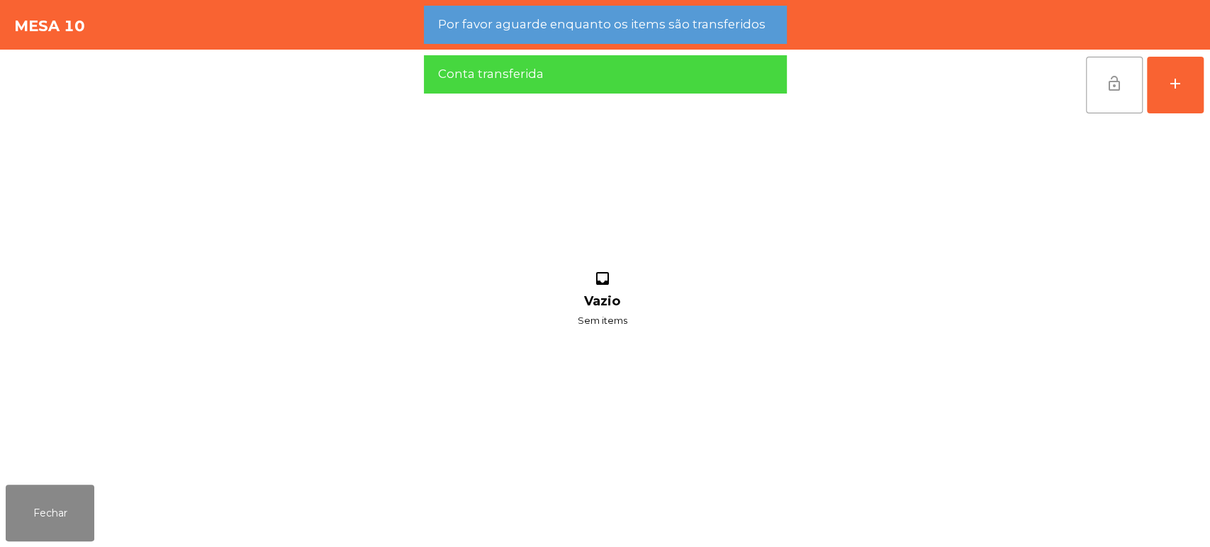
click at [1101, 76] on button "lock_open" at bounding box center [1114, 85] width 57 height 57
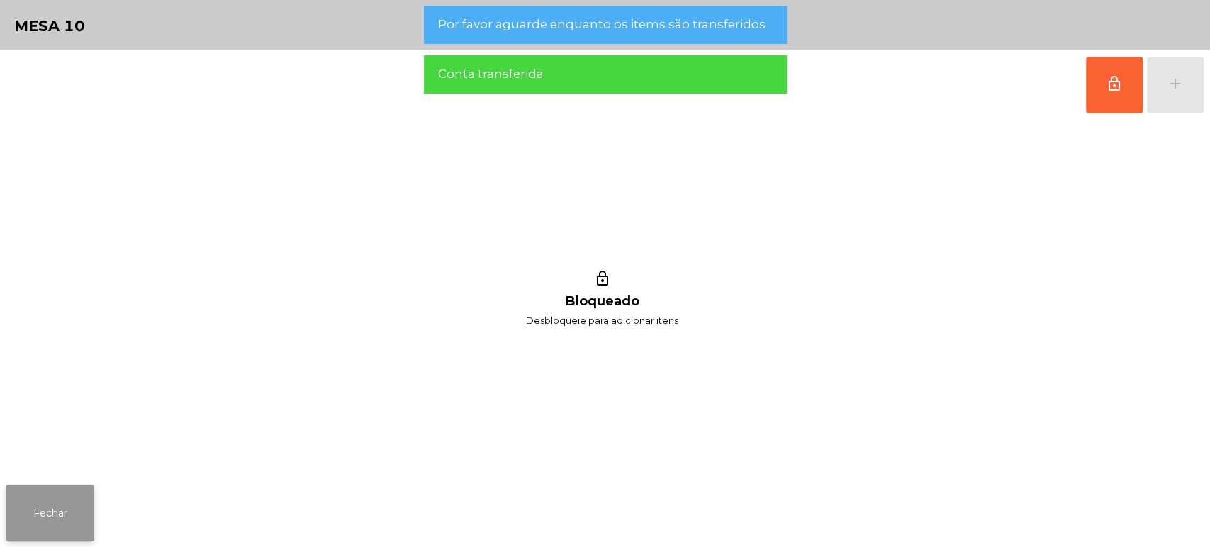
click at [74, 506] on button "Fechar" at bounding box center [50, 513] width 89 height 57
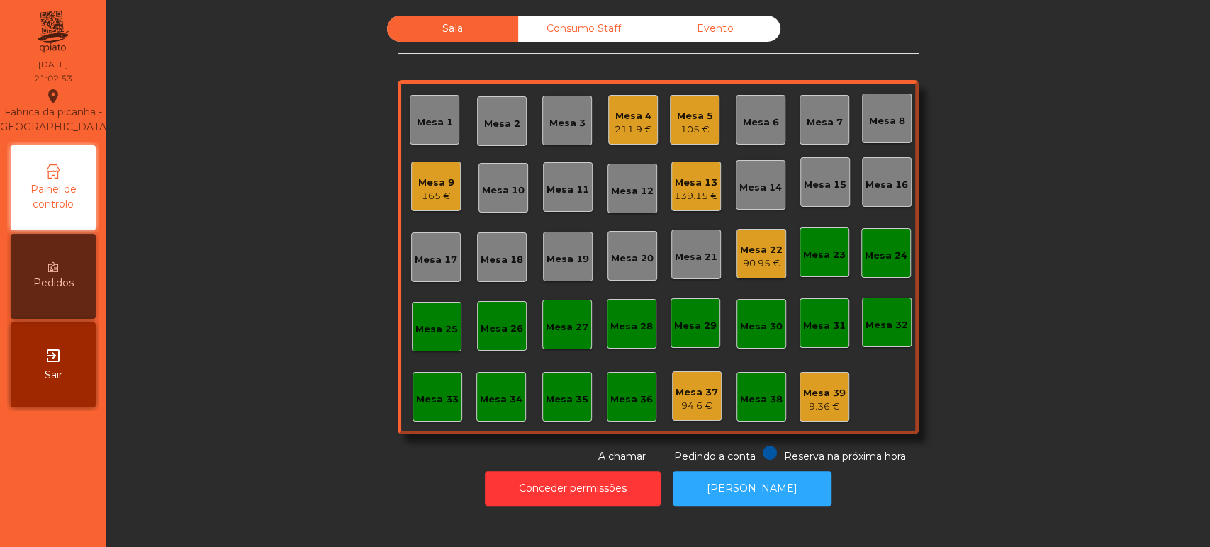
click at [624, 103] on div "Mesa 4 211.9 €" at bounding box center [633, 119] width 38 height 33
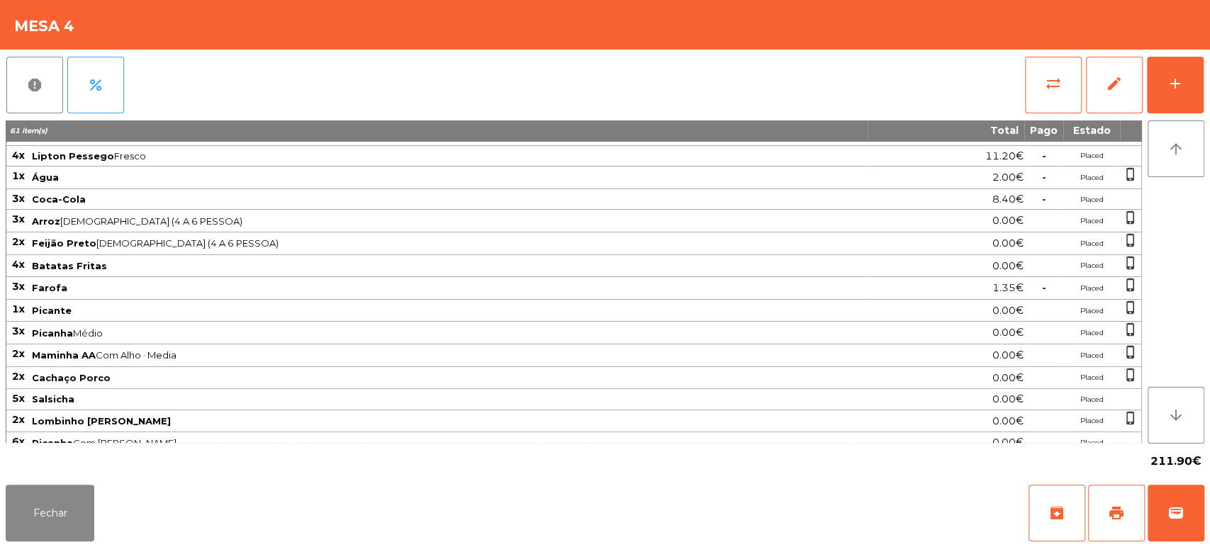
scroll to position [196, 0]
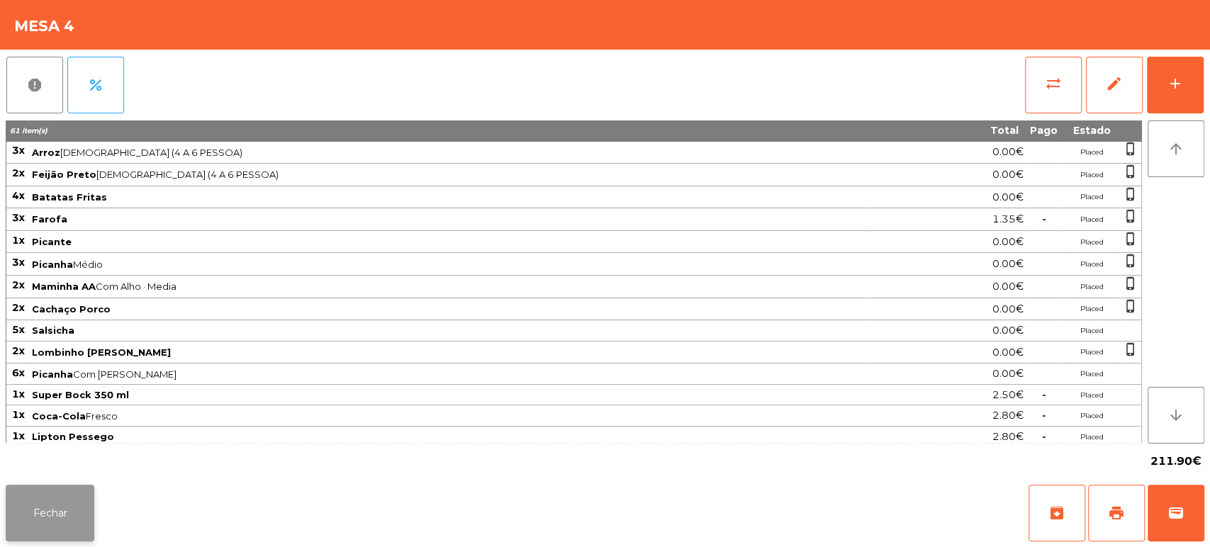
click at [70, 493] on button "Fechar" at bounding box center [50, 513] width 89 height 57
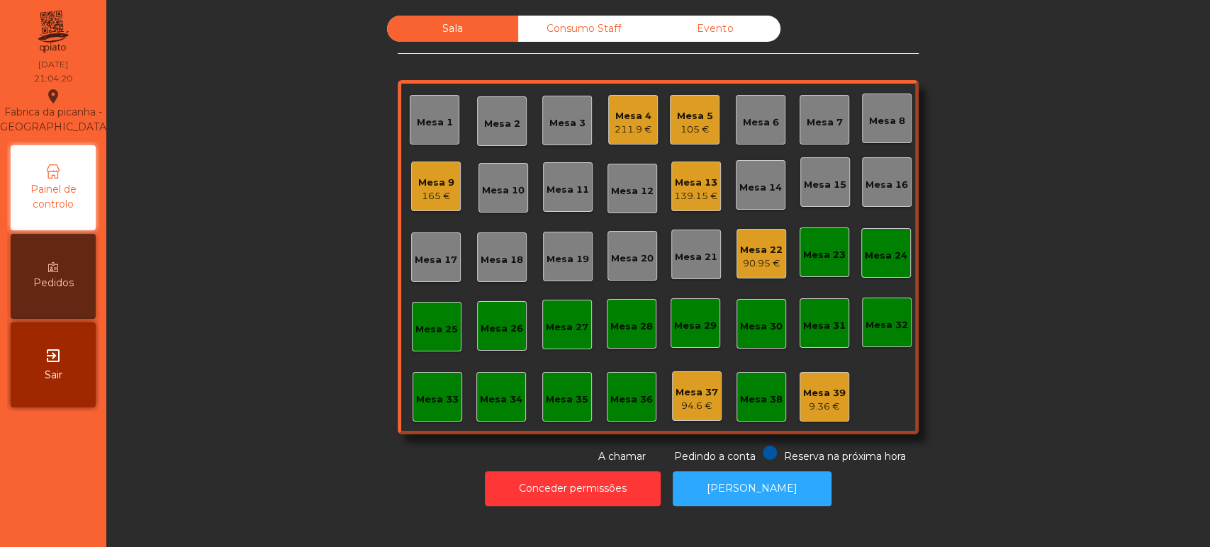
click at [1017, 318] on div "Sala Consumo Staff Evento Mesa 1 [GEOGRAPHIC_DATA] 4 211.9 € [GEOGRAPHIC_DATA] …" at bounding box center [657, 240] width 1065 height 449
click at [1035, 333] on div "Sala Consumo Staff Evento Mesa 1 [GEOGRAPHIC_DATA] 4 211.9 € [GEOGRAPHIC_DATA] …" at bounding box center [657, 240] width 1065 height 449
click at [1009, 339] on div "Sala Consumo Staff Evento Mesa 1 [GEOGRAPHIC_DATA] 4 211.9 € [GEOGRAPHIC_DATA] …" at bounding box center [657, 240] width 1065 height 449
click at [1048, 327] on div "Sala Consumo Staff Evento Mesa 1 [GEOGRAPHIC_DATA] 4 211.9 € [GEOGRAPHIC_DATA] …" at bounding box center [657, 240] width 1065 height 449
click at [1054, 358] on div "Sala Consumo Staff Evento Mesa 1 [GEOGRAPHIC_DATA] 4 211.9 € [GEOGRAPHIC_DATA] …" at bounding box center [657, 240] width 1065 height 449
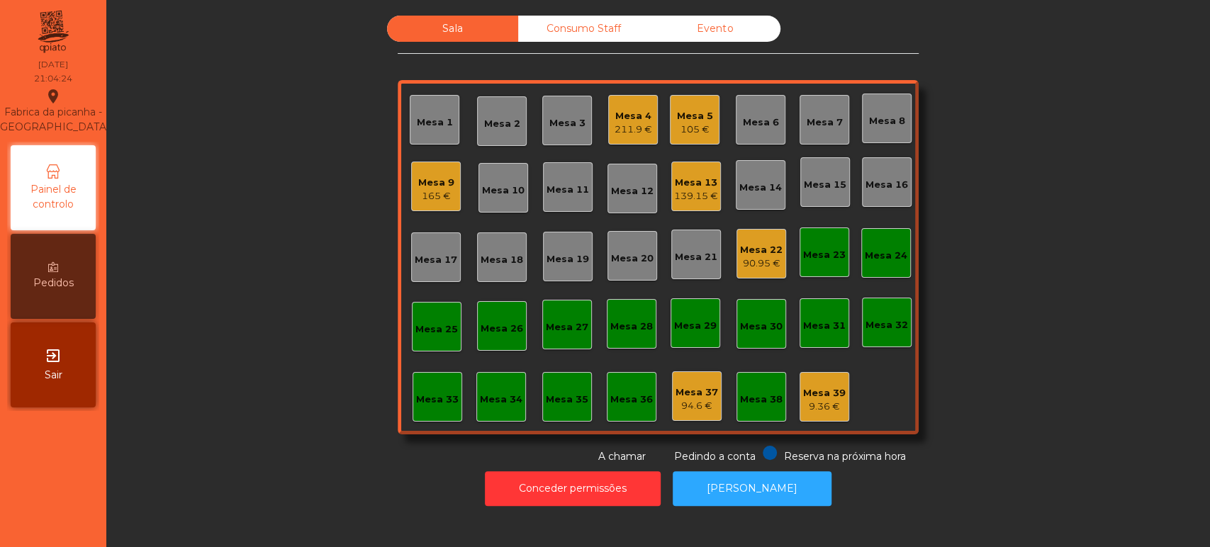
click at [1025, 367] on div "Sala Consumo Staff Evento Mesa 1 [GEOGRAPHIC_DATA] 4 211.9 € [GEOGRAPHIC_DATA] …" at bounding box center [657, 240] width 1065 height 449
click at [1044, 343] on div "Sala Consumo Staff Evento Mesa 1 [GEOGRAPHIC_DATA] 4 211.9 € [GEOGRAPHIC_DATA] …" at bounding box center [657, 240] width 1065 height 449
click at [1028, 358] on div "Sala Consumo Staff Evento Mesa 1 [GEOGRAPHIC_DATA] 4 211.9 € [GEOGRAPHIC_DATA] …" at bounding box center [657, 240] width 1065 height 449
click at [984, 337] on div "Sala Consumo Staff Evento Mesa 1 [GEOGRAPHIC_DATA] 4 211.9 € [GEOGRAPHIC_DATA] …" at bounding box center [657, 240] width 1065 height 449
click at [1047, 352] on div "Sala Consumo Staff Evento Mesa 1 [GEOGRAPHIC_DATA] 4 211.9 € [GEOGRAPHIC_DATA] …" at bounding box center [657, 240] width 1065 height 449
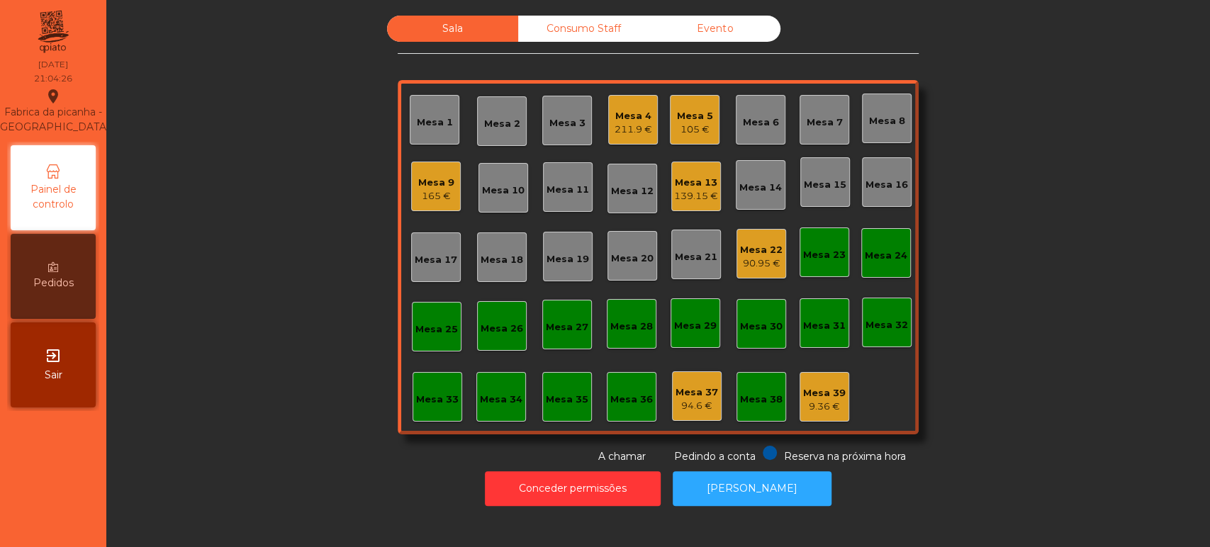
click at [1031, 354] on div "Sala Consumo Staff Evento Mesa 1 [GEOGRAPHIC_DATA] 4 211.9 € [GEOGRAPHIC_DATA] …" at bounding box center [657, 240] width 1065 height 449
click at [990, 334] on div "Sala Consumo Staff Evento Mesa 1 [GEOGRAPHIC_DATA] 4 211.9 € [GEOGRAPHIC_DATA] …" at bounding box center [657, 240] width 1065 height 449
click at [987, 334] on div "Sala Consumo Staff Evento Mesa 1 [GEOGRAPHIC_DATA] 4 211.9 € [GEOGRAPHIC_DATA] …" at bounding box center [657, 240] width 1065 height 449
click at [1054, 353] on div "Sala Consumo Staff Evento Mesa 1 [GEOGRAPHIC_DATA] 4 211.9 € [GEOGRAPHIC_DATA] …" at bounding box center [657, 240] width 1065 height 449
click at [1078, 352] on div "Sala Consumo Staff Evento Mesa 1 [GEOGRAPHIC_DATA] 4 211.9 € [GEOGRAPHIC_DATA] …" at bounding box center [657, 240] width 1065 height 449
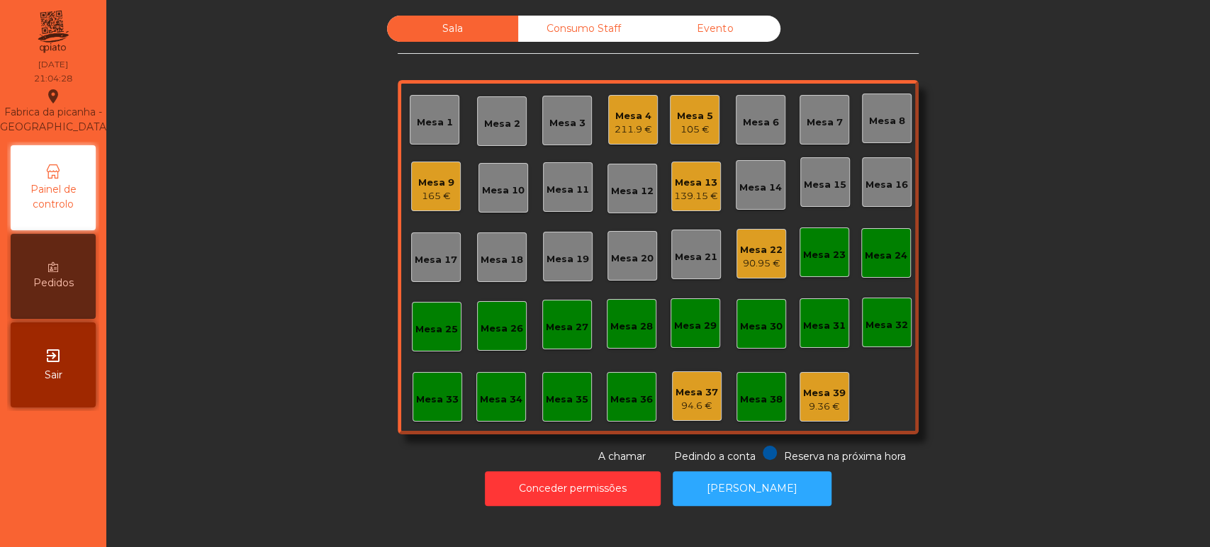
click at [967, 333] on div "Sala Consumo Staff Evento Mesa 1 [GEOGRAPHIC_DATA] 4 211.9 € [GEOGRAPHIC_DATA] …" at bounding box center [657, 240] width 1065 height 449
click at [1026, 357] on div "Sala Consumo Staff Evento Mesa 1 [GEOGRAPHIC_DATA] 4 211.9 € [GEOGRAPHIC_DATA] …" at bounding box center [657, 240] width 1065 height 449
click at [1043, 359] on div "Sala Consumo Staff Evento Mesa 1 [GEOGRAPHIC_DATA] 4 211.9 € [GEOGRAPHIC_DATA] …" at bounding box center [657, 240] width 1065 height 449
click at [992, 339] on div "Sala Consumo Staff Evento Mesa 1 [GEOGRAPHIC_DATA] 4 211.9 € [GEOGRAPHIC_DATA] …" at bounding box center [657, 240] width 1065 height 449
click at [999, 477] on div "Conceder permissões Abrir [PERSON_NAME]" at bounding box center [657, 488] width 1065 height 49
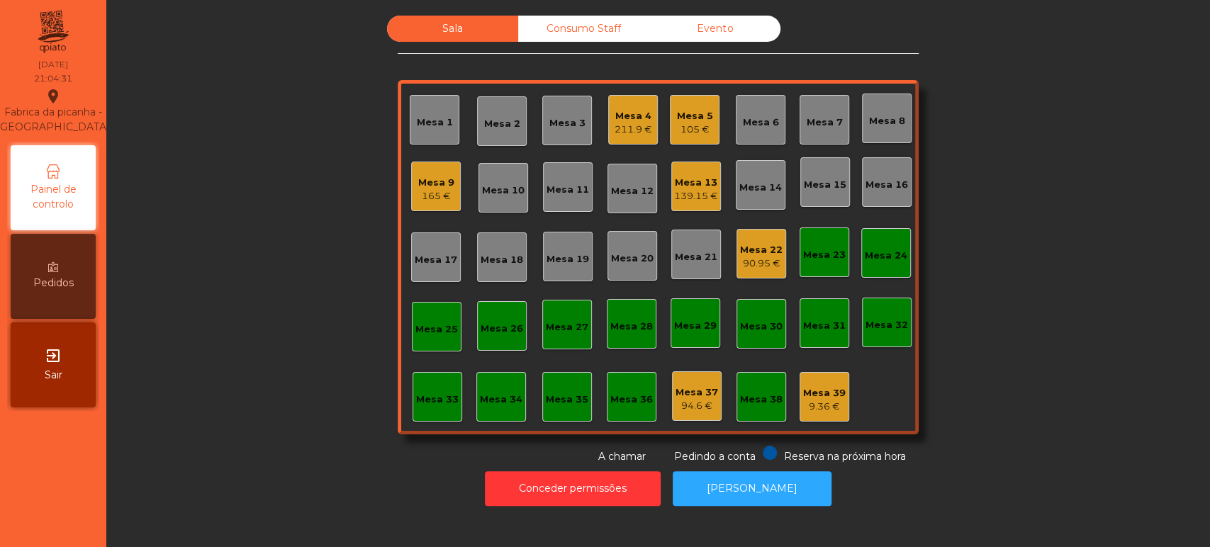
click at [1018, 364] on div "Sala Consumo Staff Evento Mesa 1 [GEOGRAPHIC_DATA] 4 211.9 € [GEOGRAPHIC_DATA] …" at bounding box center [657, 240] width 1065 height 449
click at [1021, 336] on div "Sala Consumo Staff Evento Mesa 1 [GEOGRAPHIC_DATA] 4 211.9 € [GEOGRAPHIC_DATA] …" at bounding box center [657, 240] width 1065 height 449
click at [1018, 358] on div "Sala Consumo Staff Evento Mesa 1 [GEOGRAPHIC_DATA] 4 211.9 € [GEOGRAPHIC_DATA] …" at bounding box center [657, 240] width 1065 height 449
click at [1113, 449] on div "Sala Consumo Staff Evento Mesa 1 [GEOGRAPHIC_DATA] 4 211.9 € [GEOGRAPHIC_DATA] …" at bounding box center [657, 240] width 1065 height 449
click at [1033, 356] on div "Sala Consumo Staff Evento Mesa 1 [GEOGRAPHIC_DATA] 4 211.9 € [GEOGRAPHIC_DATA] …" at bounding box center [657, 240] width 1065 height 449
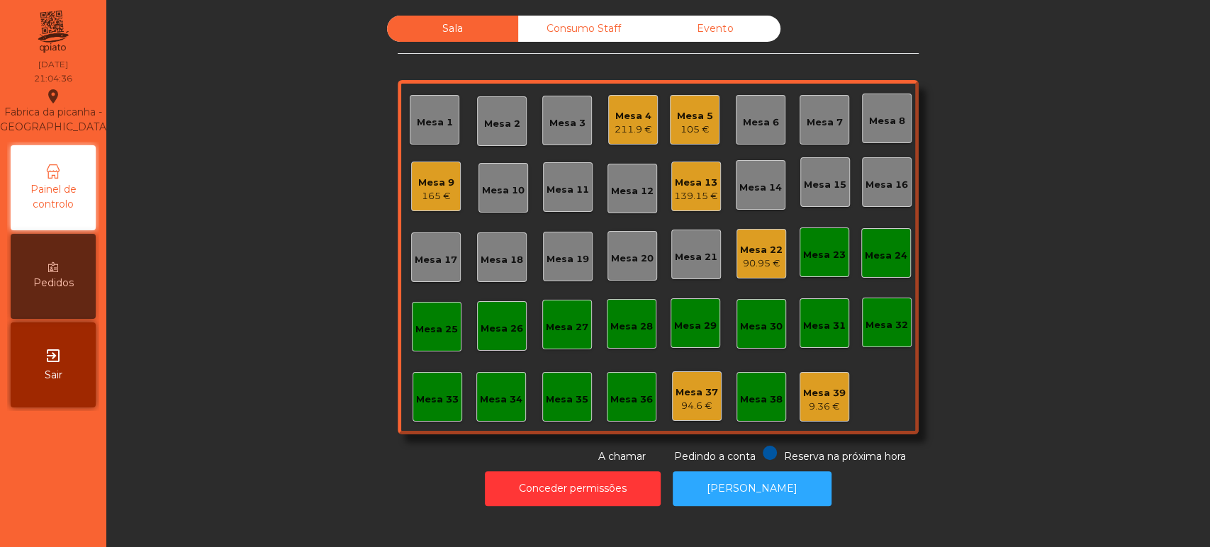
click at [1017, 369] on div "Sala Consumo Staff Evento Mesa 1 [GEOGRAPHIC_DATA] 4 211.9 € [GEOGRAPHIC_DATA] …" at bounding box center [657, 240] width 1065 height 449
click at [1041, 366] on div "Sala Consumo Staff Evento Mesa 1 [GEOGRAPHIC_DATA] 4 211.9 € [GEOGRAPHIC_DATA] …" at bounding box center [657, 240] width 1065 height 449
click at [1068, 337] on div "Sala Consumo Staff Evento Mesa 1 [GEOGRAPHIC_DATA] 4 211.9 € [GEOGRAPHIC_DATA] …" at bounding box center [657, 240] width 1065 height 449
click at [989, 366] on div "Sala Consumo Staff Evento Mesa 1 [GEOGRAPHIC_DATA] 4 211.9 € [GEOGRAPHIC_DATA] …" at bounding box center [657, 240] width 1065 height 449
click at [984, 339] on div "Sala Consumo Staff Evento Mesa 1 [GEOGRAPHIC_DATA] 4 211.9 € [GEOGRAPHIC_DATA] …" at bounding box center [657, 240] width 1065 height 449
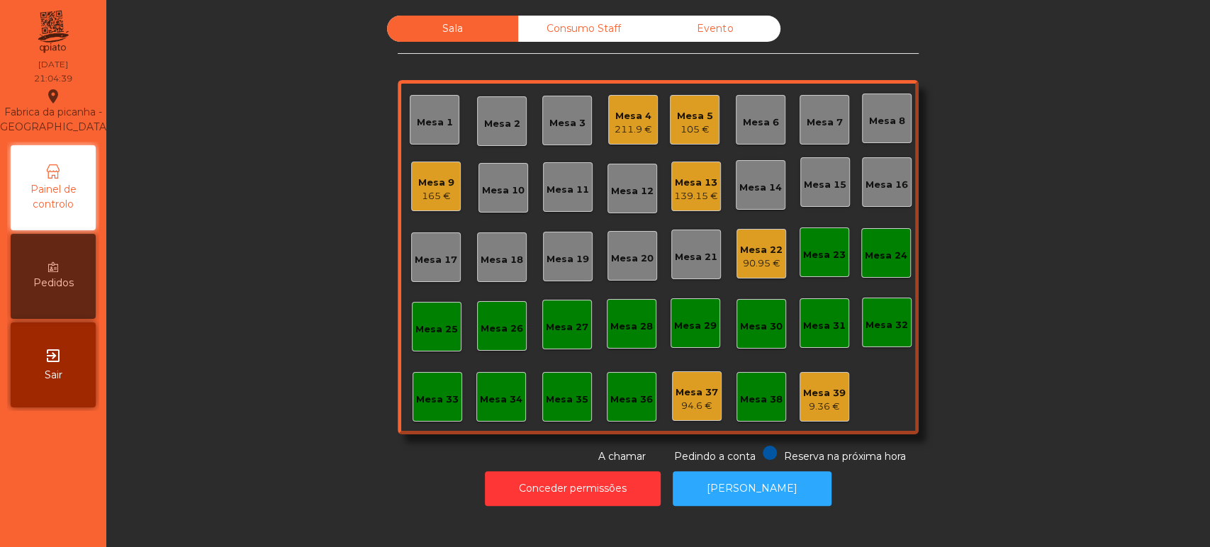
click at [998, 335] on div "Sala Consumo Staff Evento Mesa 1 [GEOGRAPHIC_DATA] 4 211.9 € [GEOGRAPHIC_DATA] …" at bounding box center [657, 240] width 1065 height 449
click at [1032, 343] on div "Sala Consumo Staff Evento Mesa 1 [GEOGRAPHIC_DATA] 4 211.9 € [GEOGRAPHIC_DATA] …" at bounding box center [657, 240] width 1065 height 449
click at [1017, 333] on div "Sala Consumo Staff Evento Mesa 1 [GEOGRAPHIC_DATA] 4 211.9 € [GEOGRAPHIC_DATA] …" at bounding box center [657, 240] width 1065 height 449
click at [608, 120] on div "Mesa 4 211.9 €" at bounding box center [633, 120] width 50 height 50
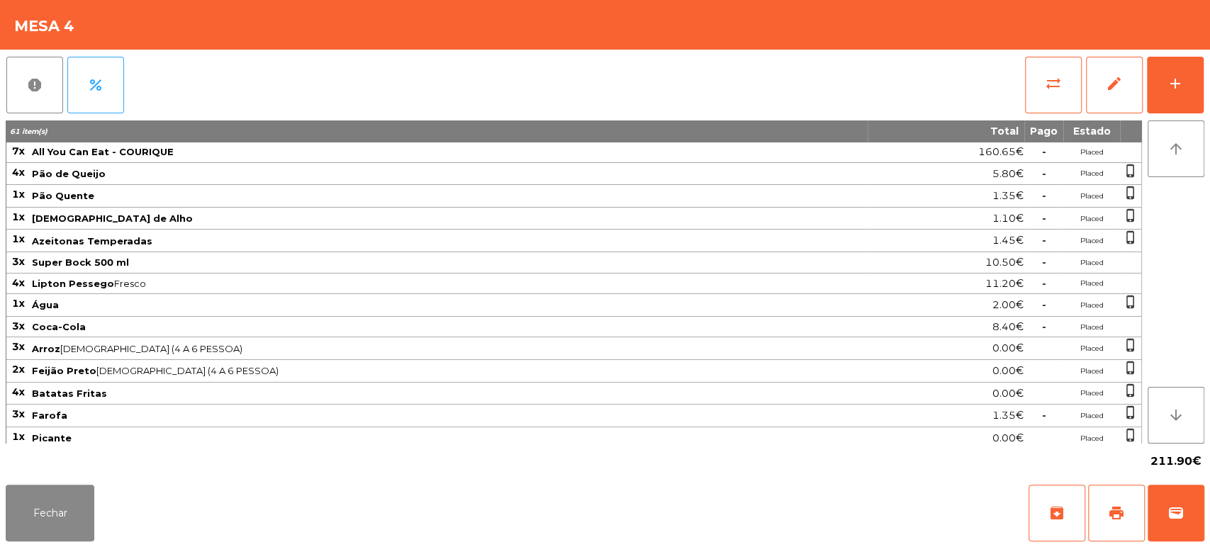
click at [794, 391] on span "Batatas Fritas" at bounding box center [449, 393] width 834 height 11
click at [1177, 507] on span "wallet" at bounding box center [1175, 513] width 17 height 17
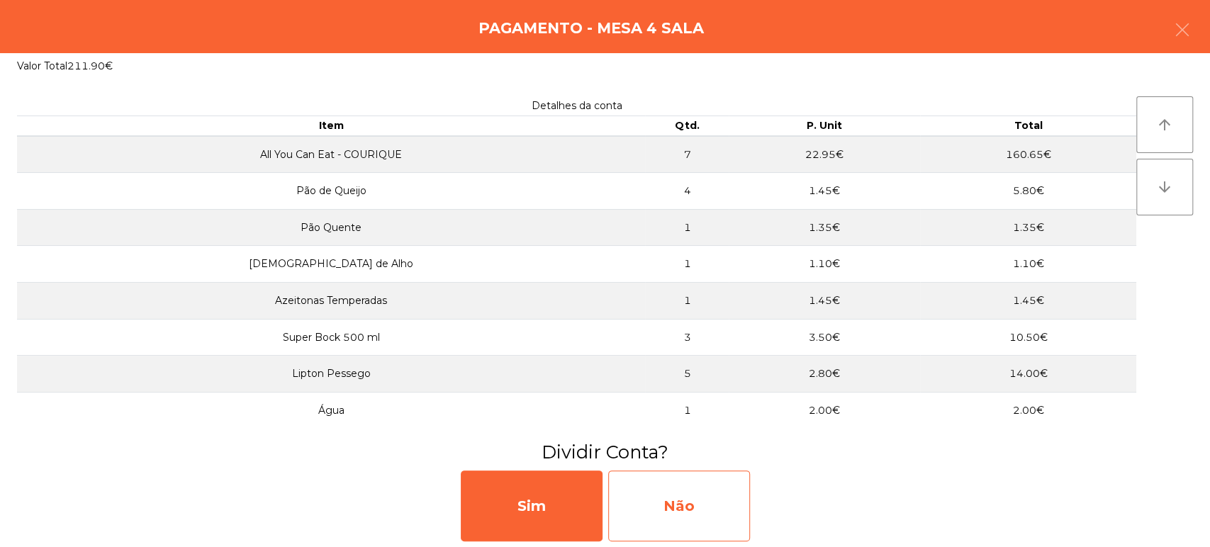
click at [709, 496] on div "Não" at bounding box center [679, 506] width 142 height 71
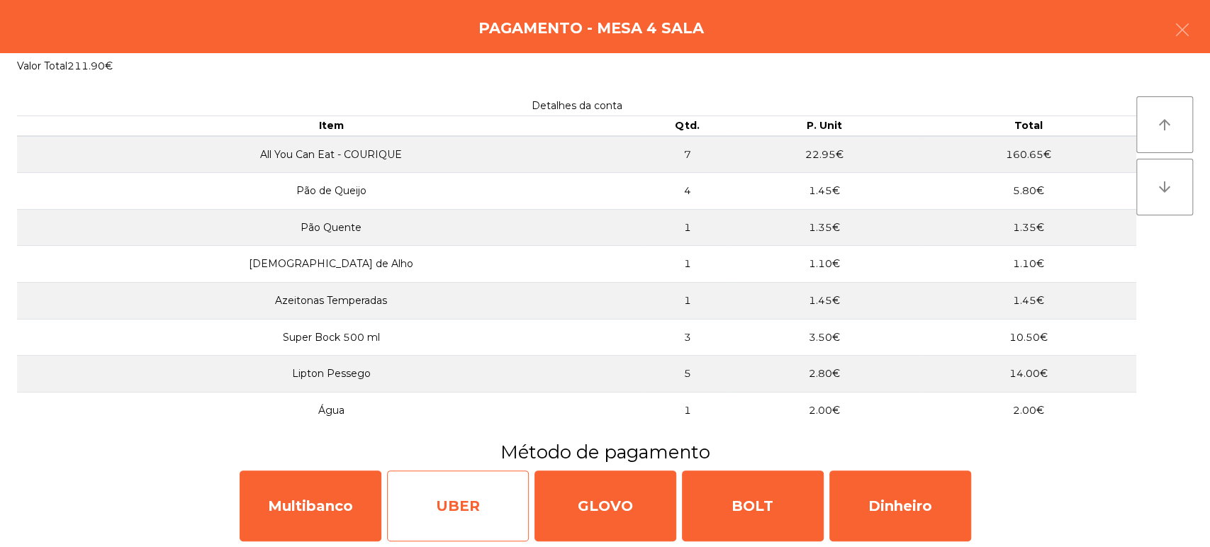
click at [400, 482] on div "UBER" at bounding box center [458, 506] width 142 height 71
select select "**"
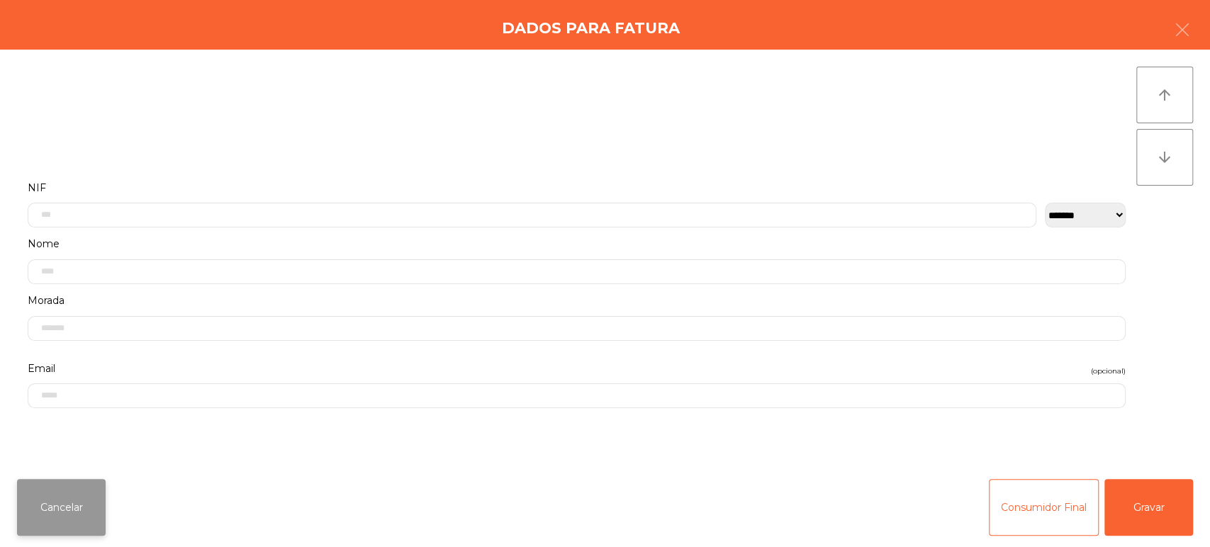
click at [79, 483] on button "Cancelar" at bounding box center [61, 507] width 89 height 57
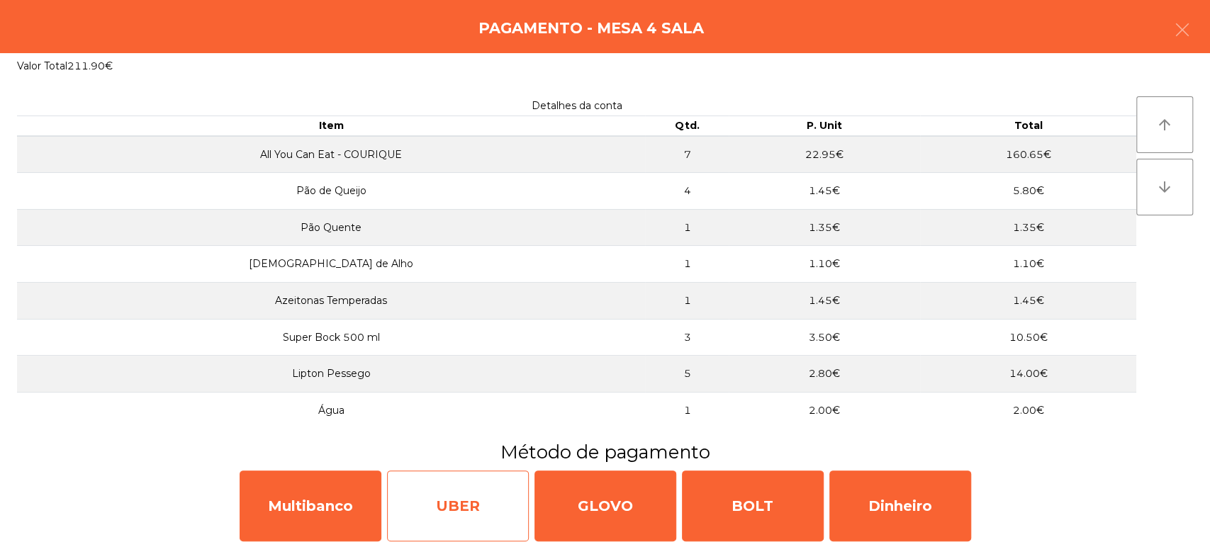
click at [391, 505] on div "UBER" at bounding box center [458, 506] width 142 height 71
select select "**"
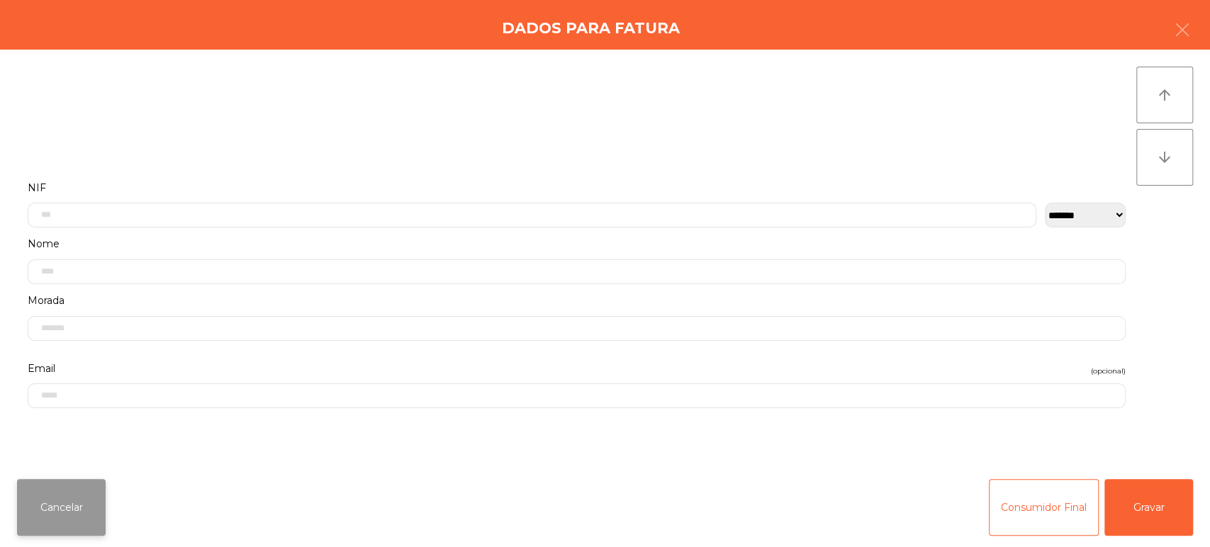
click at [100, 493] on button "Cancelar" at bounding box center [61, 507] width 89 height 57
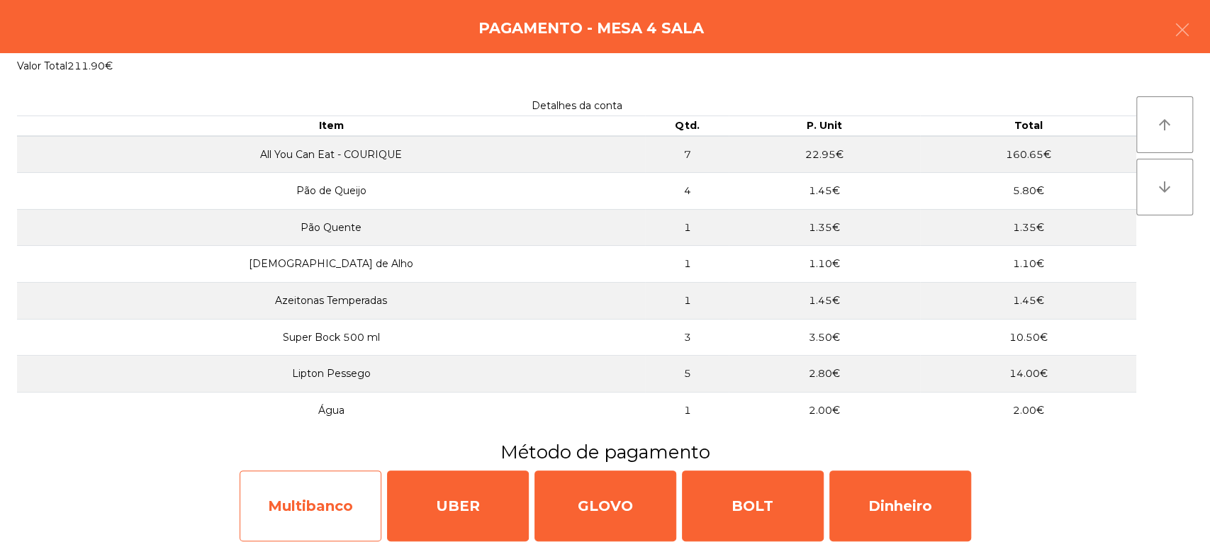
click at [346, 506] on div "Multibanco" at bounding box center [311, 506] width 142 height 71
select select "**"
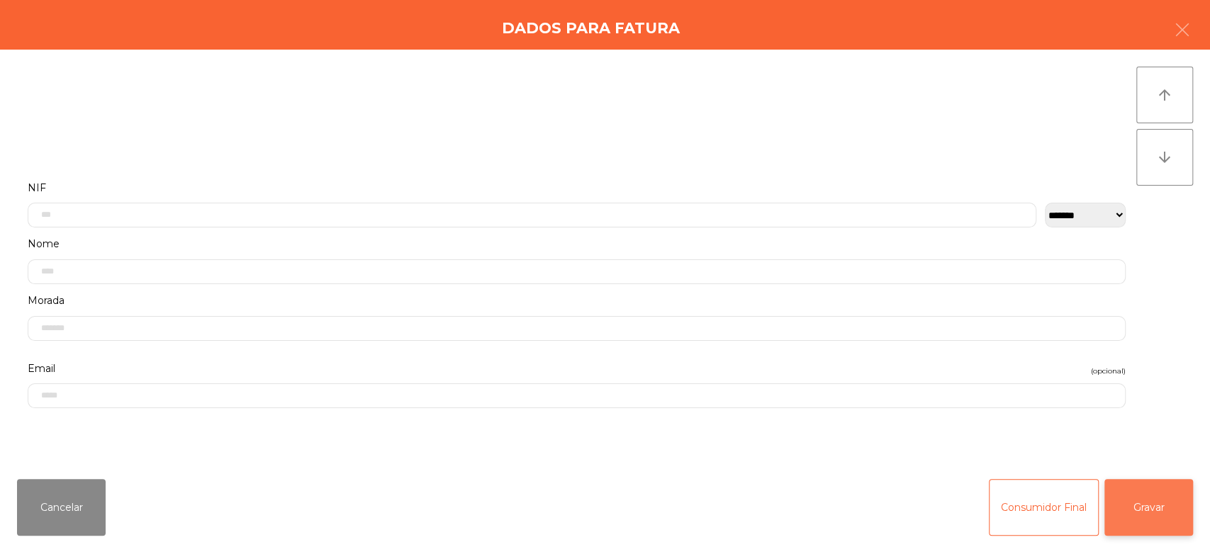
click at [1169, 522] on button "Gravar" at bounding box center [1148, 507] width 89 height 57
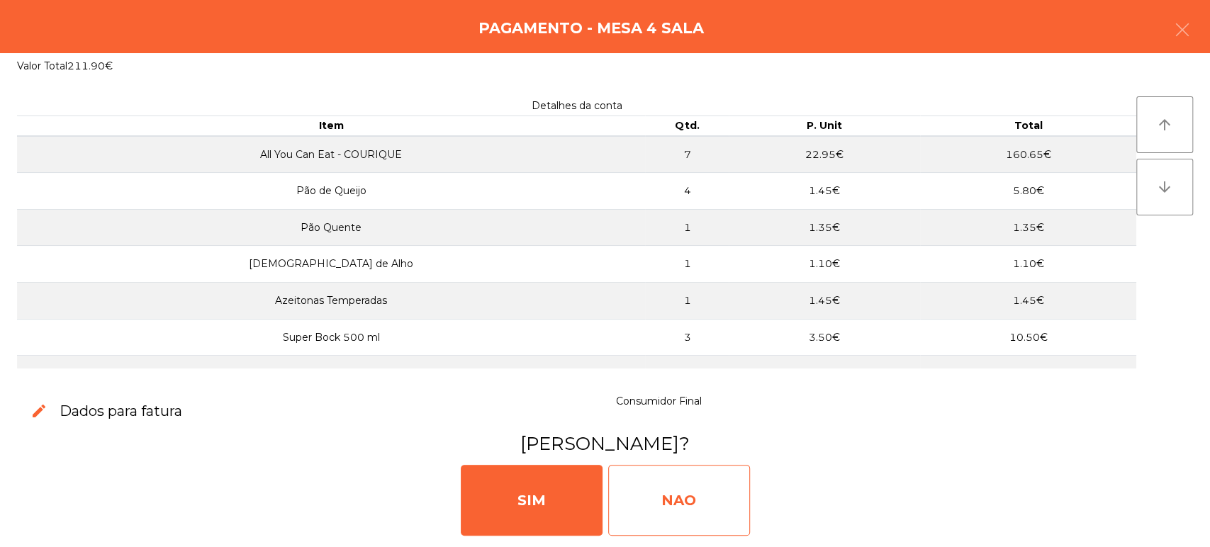
click at [670, 504] on div "NAO" at bounding box center [679, 500] width 142 height 71
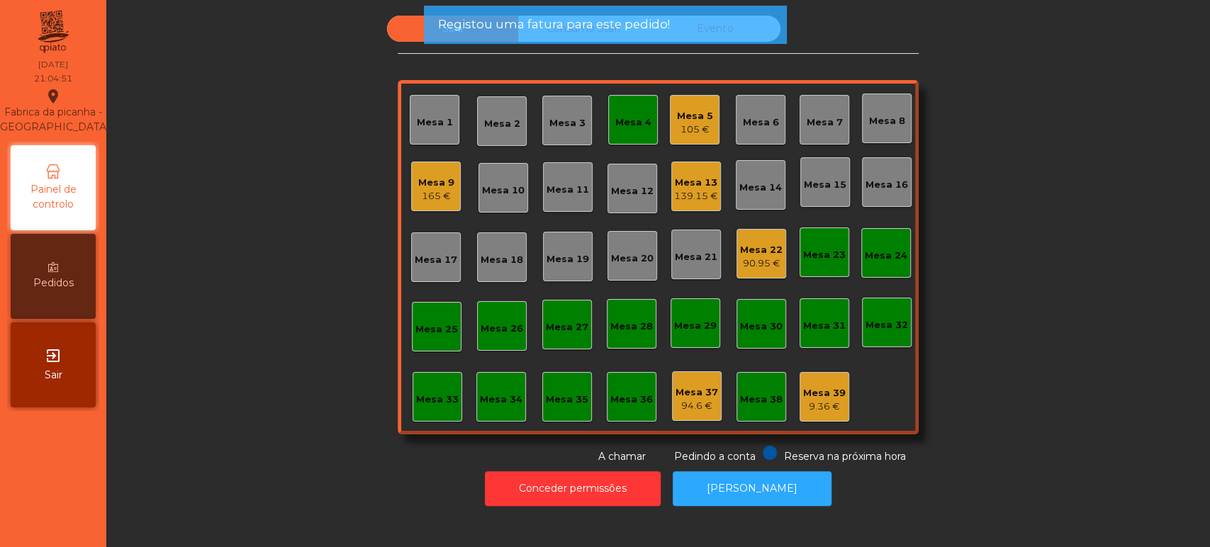
click at [624, 121] on div "Mesa 4" at bounding box center [633, 123] width 36 height 14
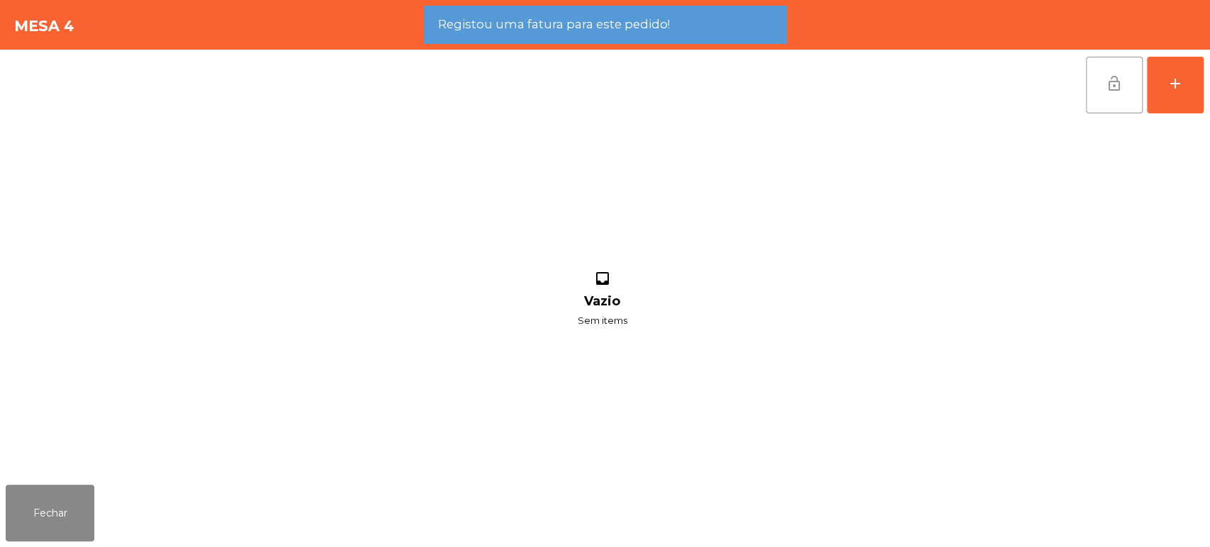
click at [1106, 89] on span "lock_open" at bounding box center [1114, 83] width 17 height 17
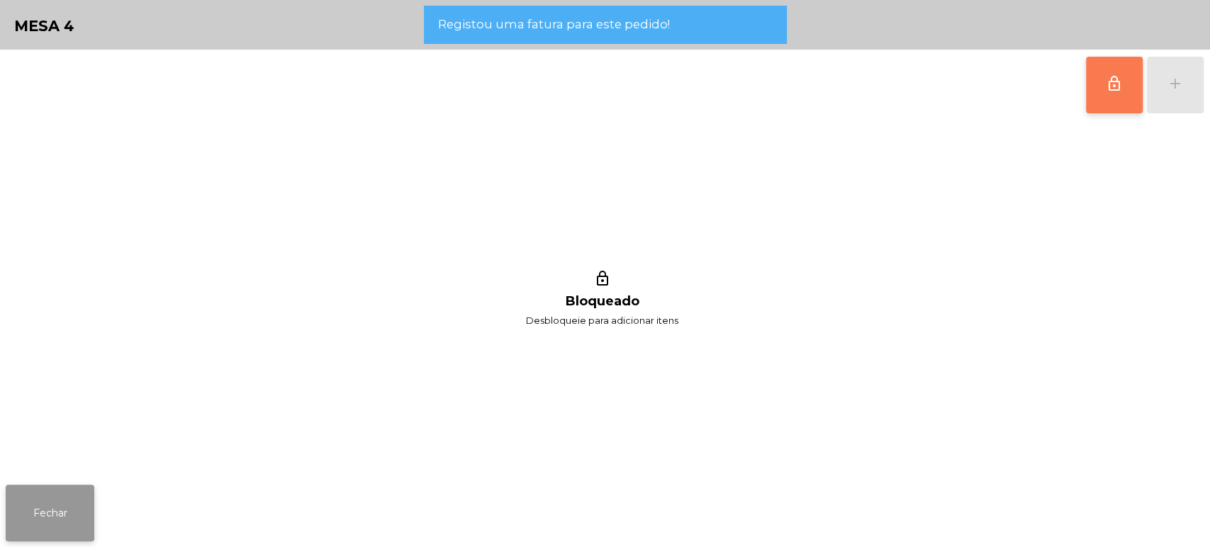
click at [79, 500] on button "Fechar" at bounding box center [50, 513] width 89 height 57
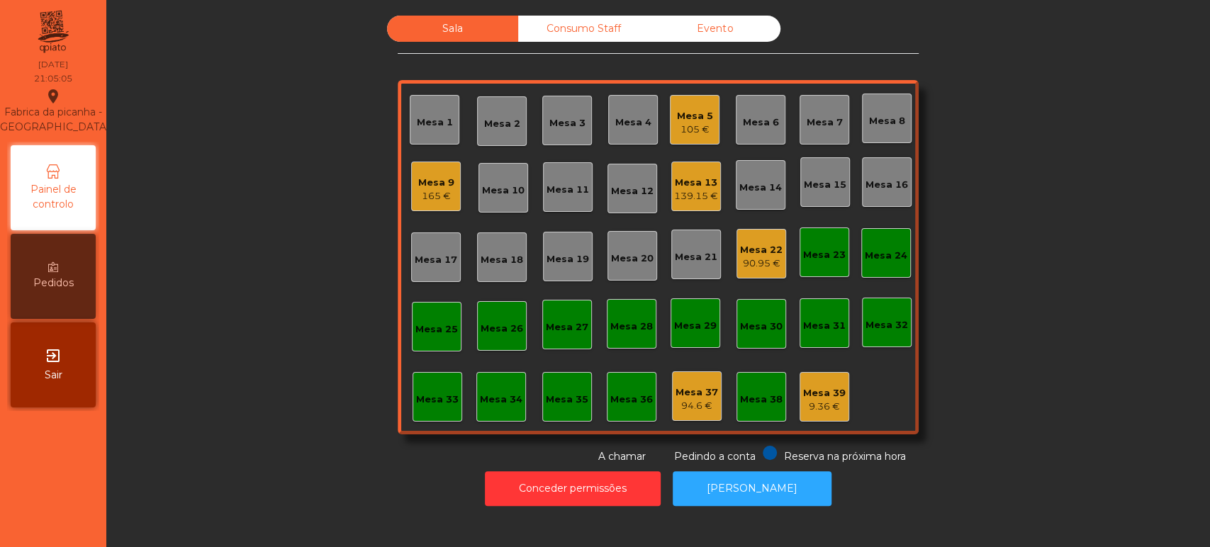
click at [424, 187] on div "Mesa 9" at bounding box center [436, 183] width 36 height 14
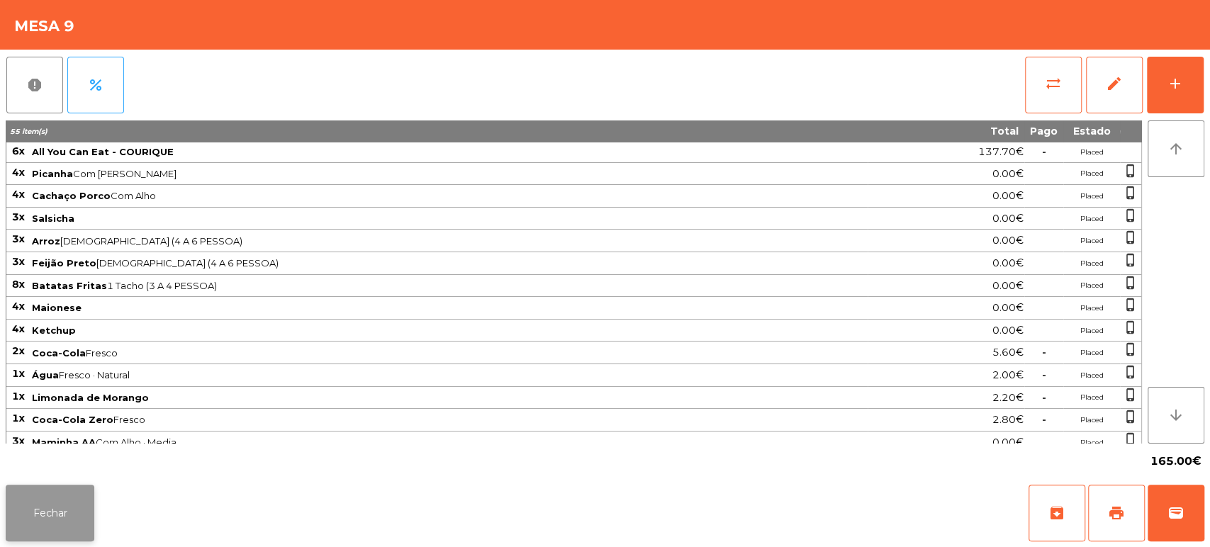
click at [42, 509] on button "Fechar" at bounding box center [50, 513] width 89 height 57
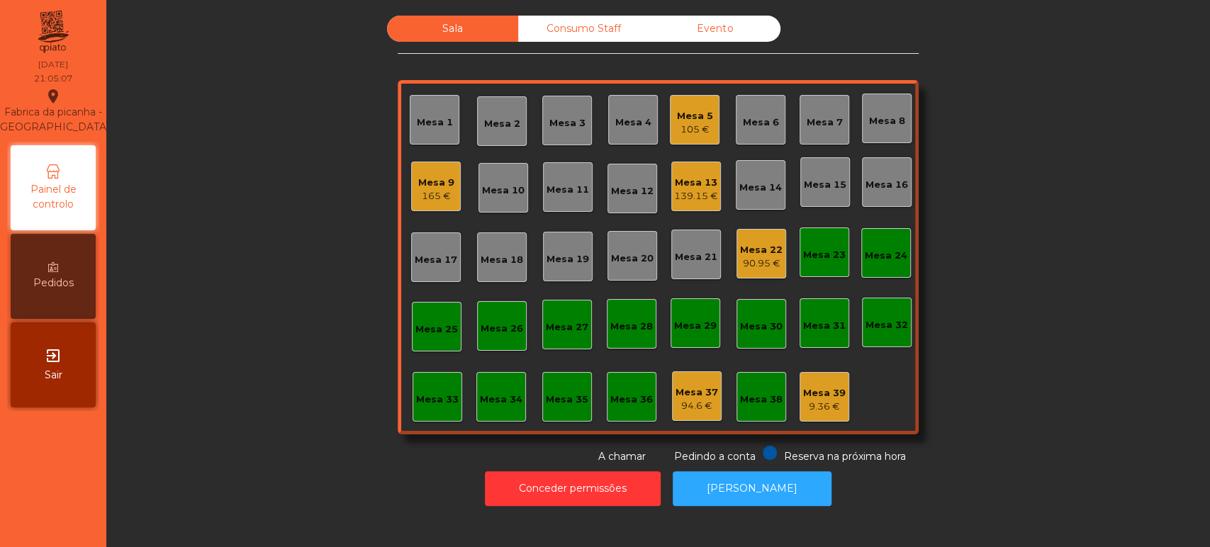
click at [427, 186] on div "Mesa 9" at bounding box center [436, 183] width 36 height 14
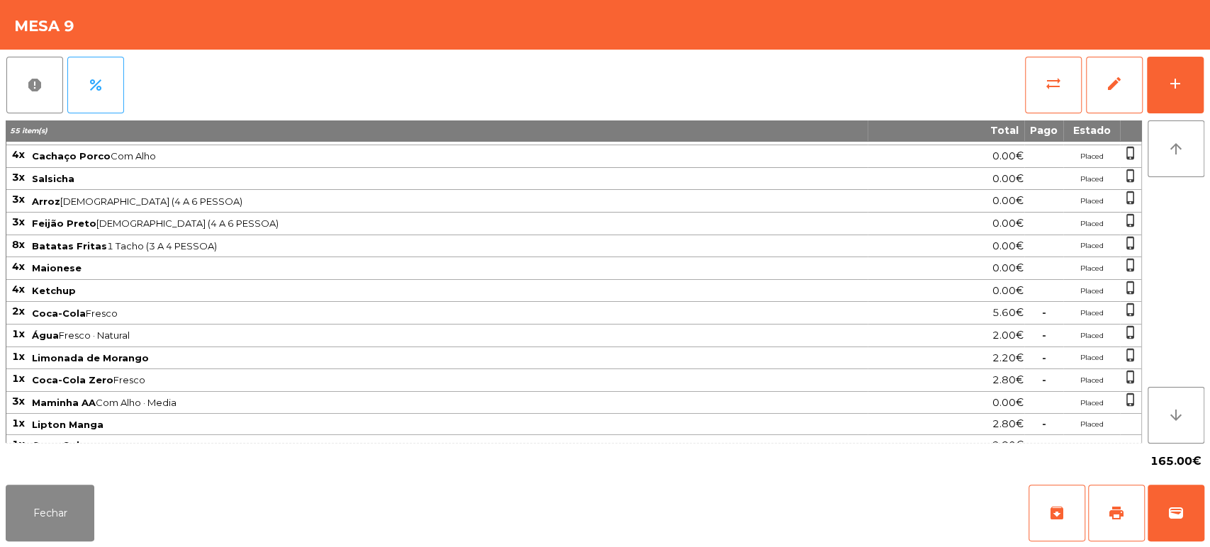
scroll to position [52, 0]
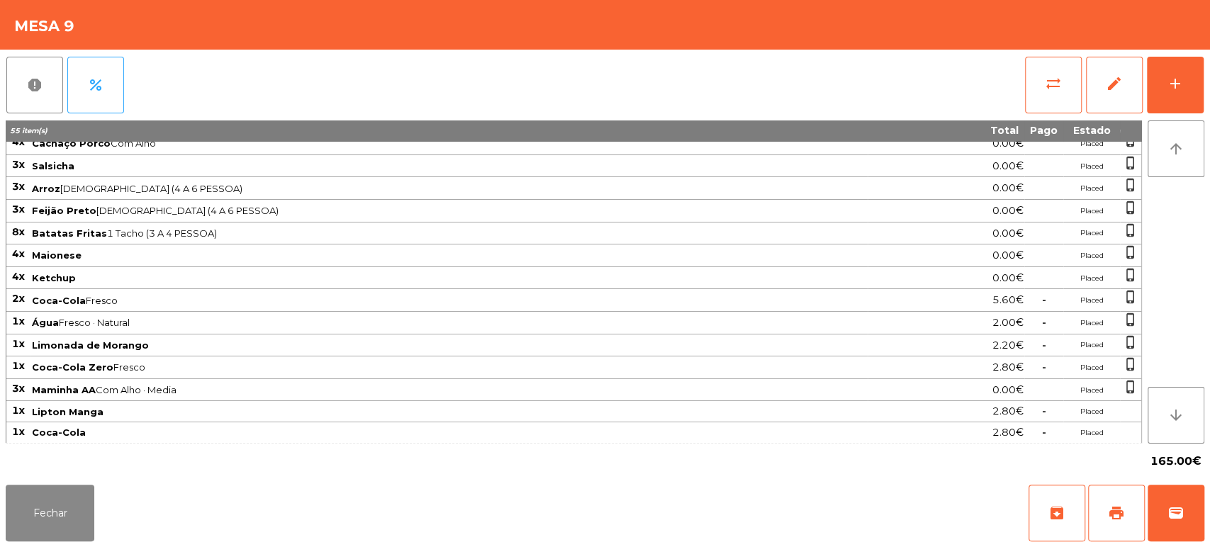
click at [281, 302] on span "Coca-Cola Fresco" at bounding box center [449, 300] width 834 height 11
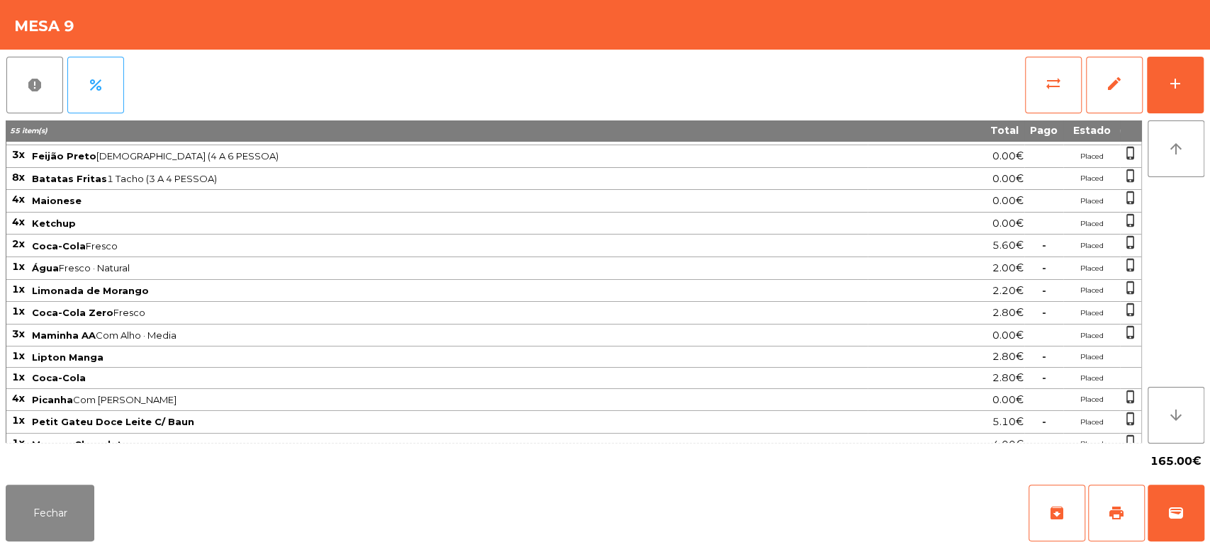
scroll to position [115, 0]
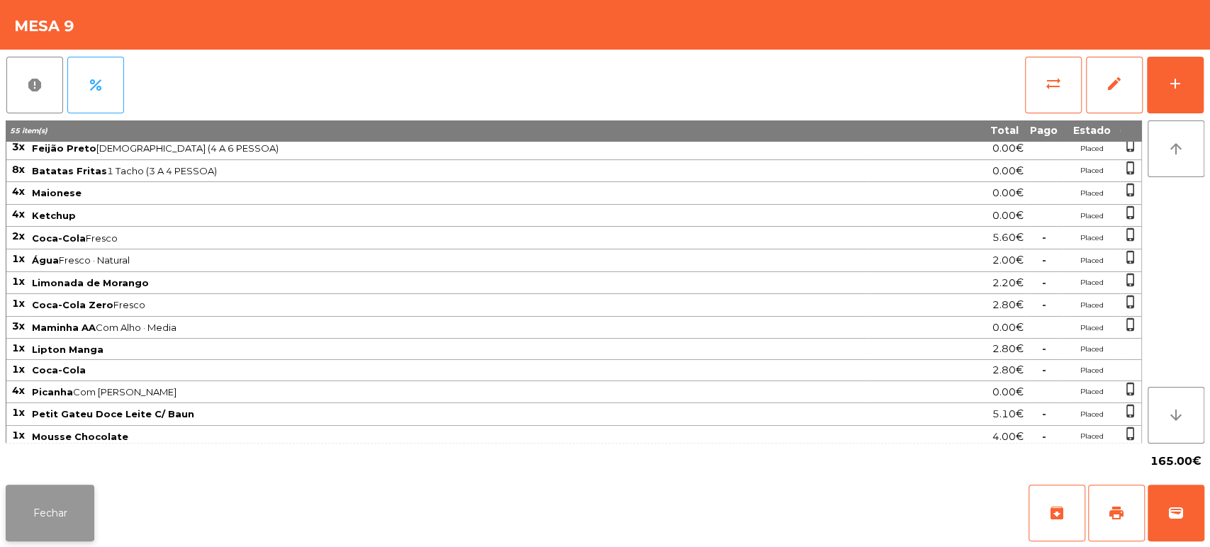
click at [77, 485] on button "Fechar" at bounding box center [50, 513] width 89 height 57
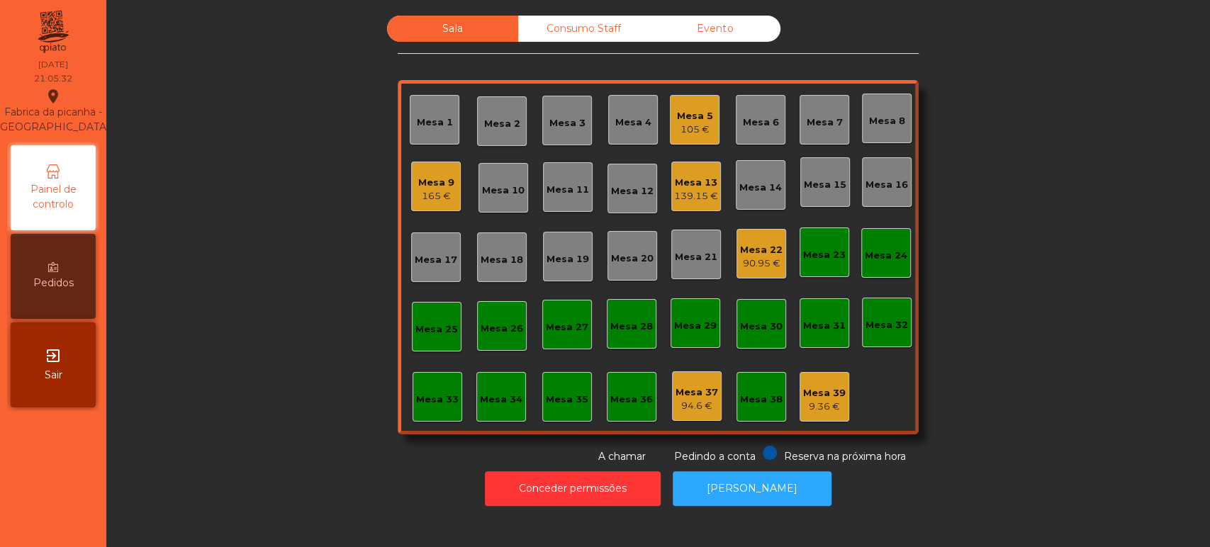
click at [420, 205] on div "Mesa 9 165 €" at bounding box center [436, 187] width 50 height 50
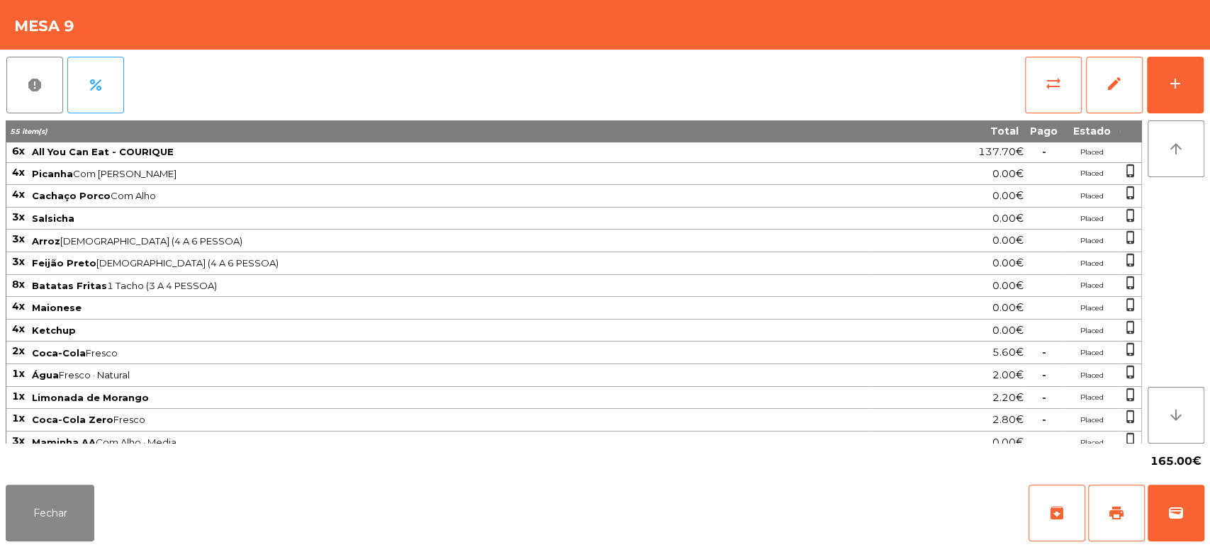
scroll to position [114, 0]
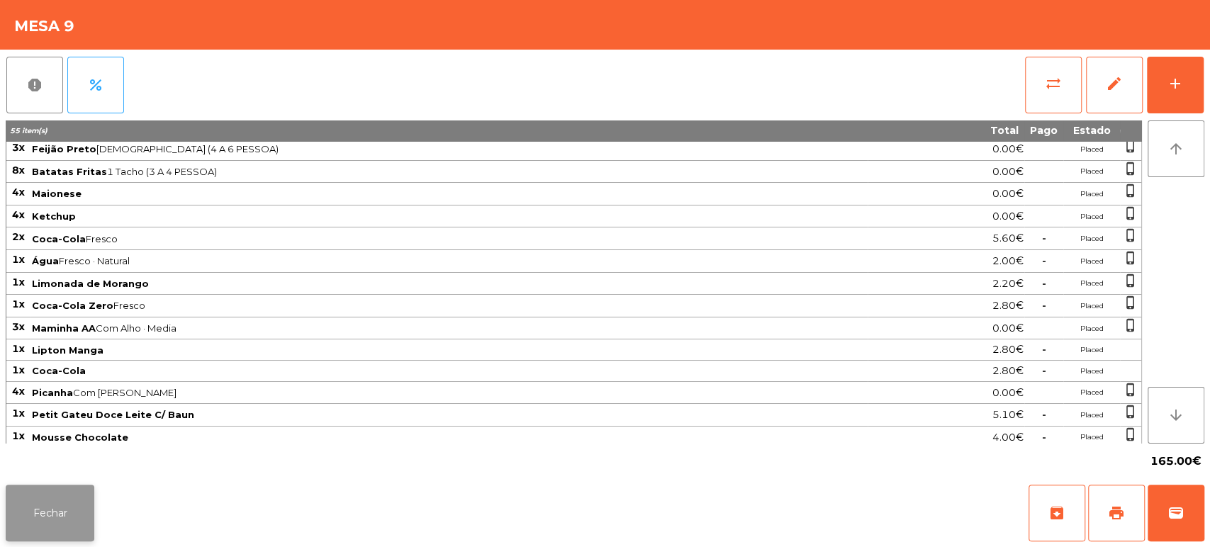
click at [65, 511] on button "Fechar" at bounding box center [50, 513] width 89 height 57
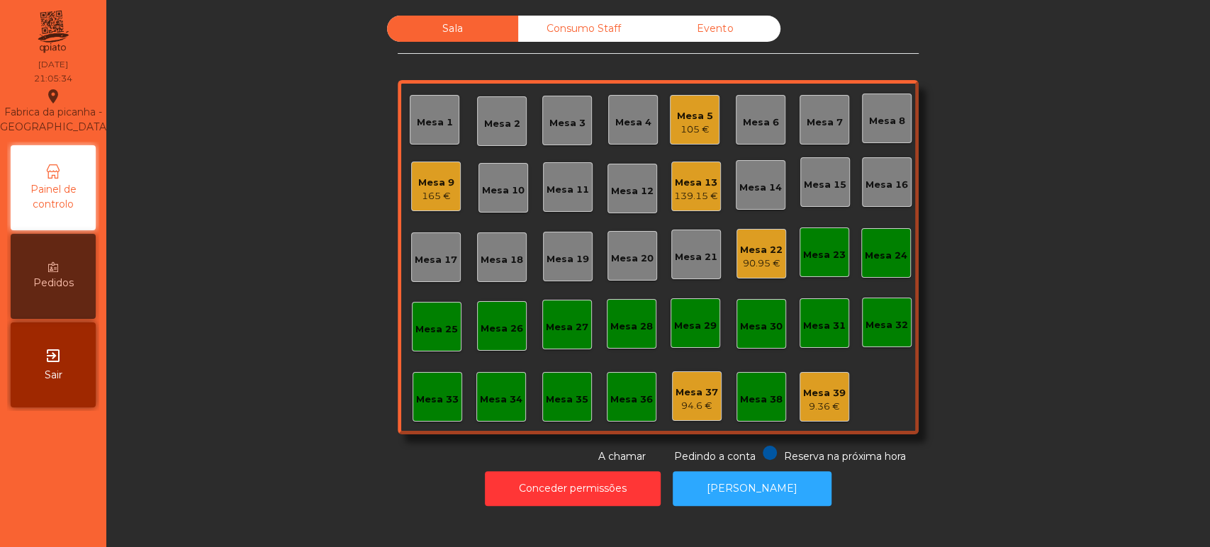
click at [262, 310] on div "Sala Consumo Staff Evento Mesa 1 [GEOGRAPHIC_DATA] 3 Mesa 4 Mesa 5 105 € [GEOGR…" at bounding box center [657, 240] width 1065 height 449
click at [1074, 270] on div "Sala Consumo Staff Evento Mesa 1 [GEOGRAPHIC_DATA] 3 Mesa 4 Mesa 5 105 € [GEOGR…" at bounding box center [657, 240] width 1065 height 449
click at [418, 192] on div "165 €" at bounding box center [436, 196] width 36 height 14
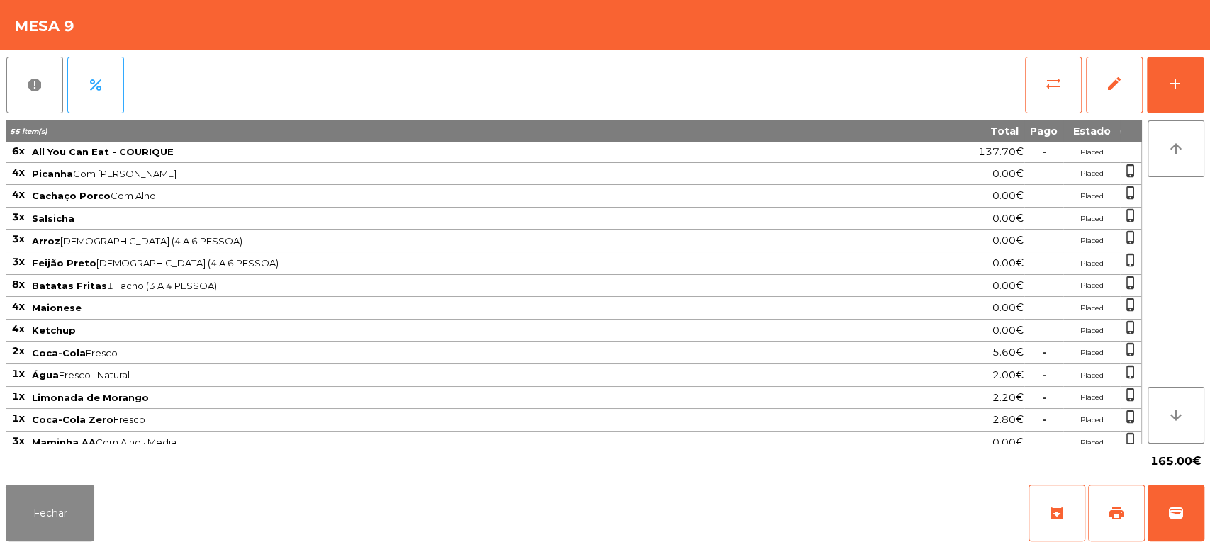
click at [1207, 77] on div "report percent sync_alt edit add 55 item(s) Total Pago Estado 6x All You Can Ea…" at bounding box center [605, 264] width 1210 height 429
click at [244, 88] on div "report percent sync_alt edit add" at bounding box center [605, 85] width 1198 height 71
click at [1202, 99] on button "add" at bounding box center [1175, 85] width 57 height 57
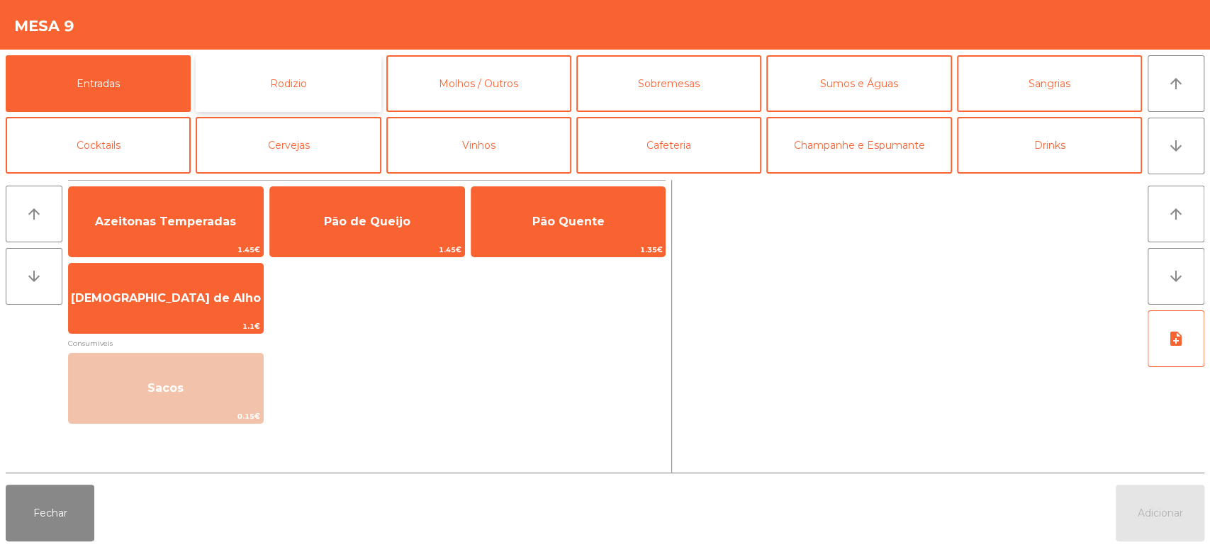
click at [235, 77] on button "Rodizio" at bounding box center [288, 83] width 185 height 57
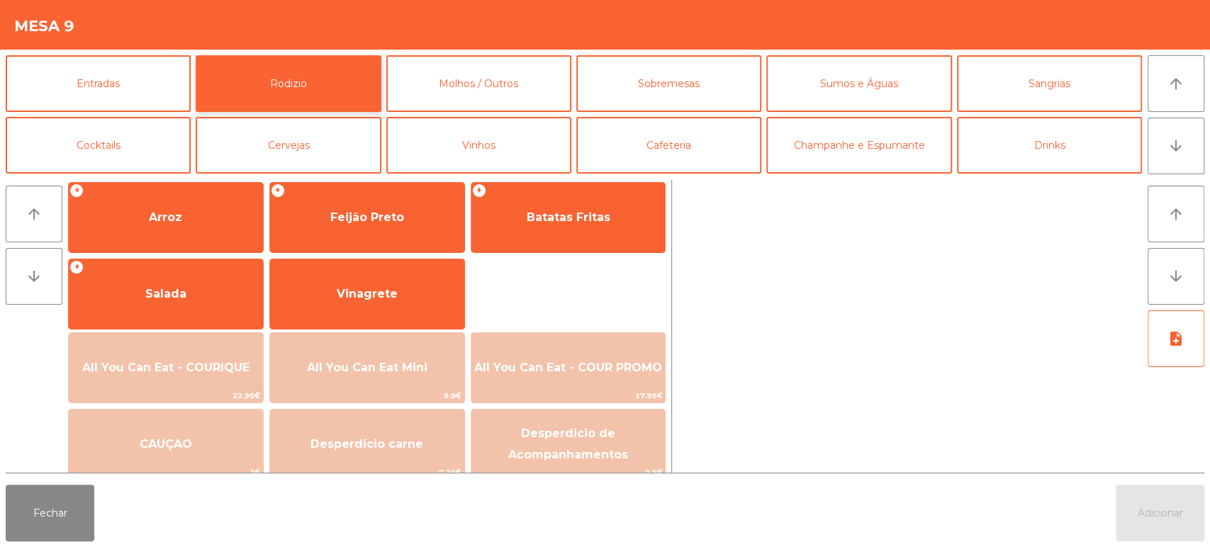
scroll to position [199, 0]
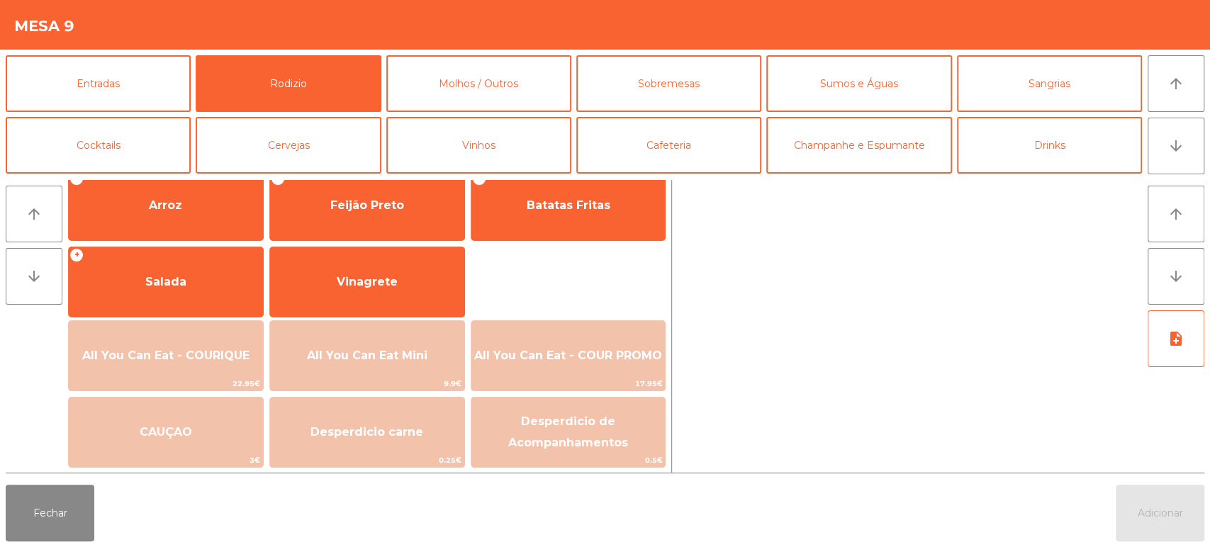
click at [539, 174] on div "arrow_upward arrow_downward Carnes + Picanha + Maminha AA + Cachaço Porco Salsi…" at bounding box center [605, 326] width 1210 height 305
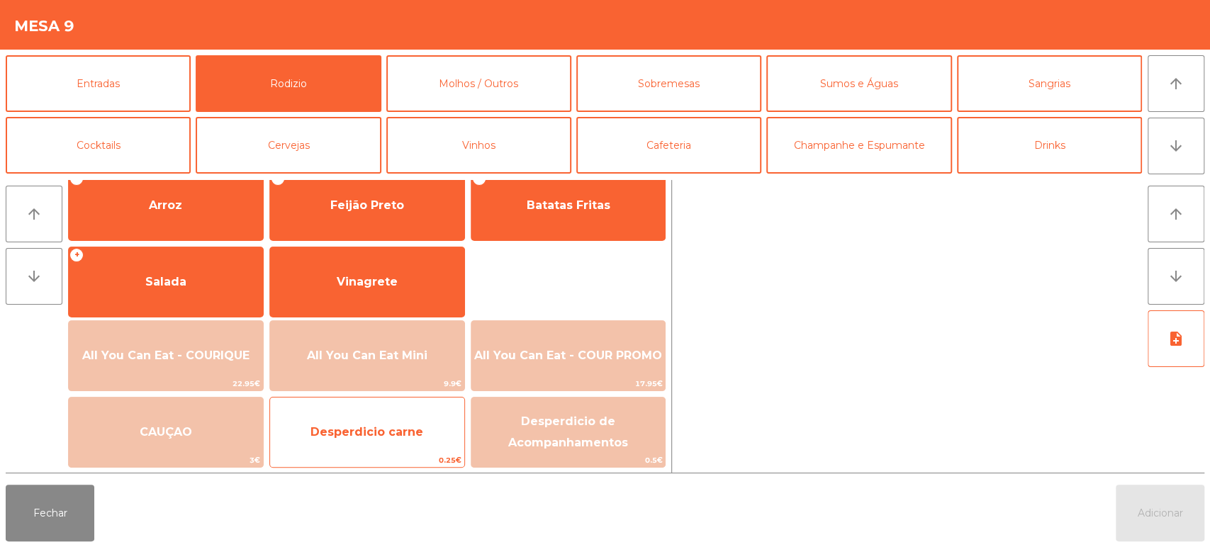
click at [375, 423] on span "Desperdicio carne" at bounding box center [367, 432] width 194 height 38
click at [393, 425] on span "Desperdicio carne" at bounding box center [366, 431] width 113 height 13
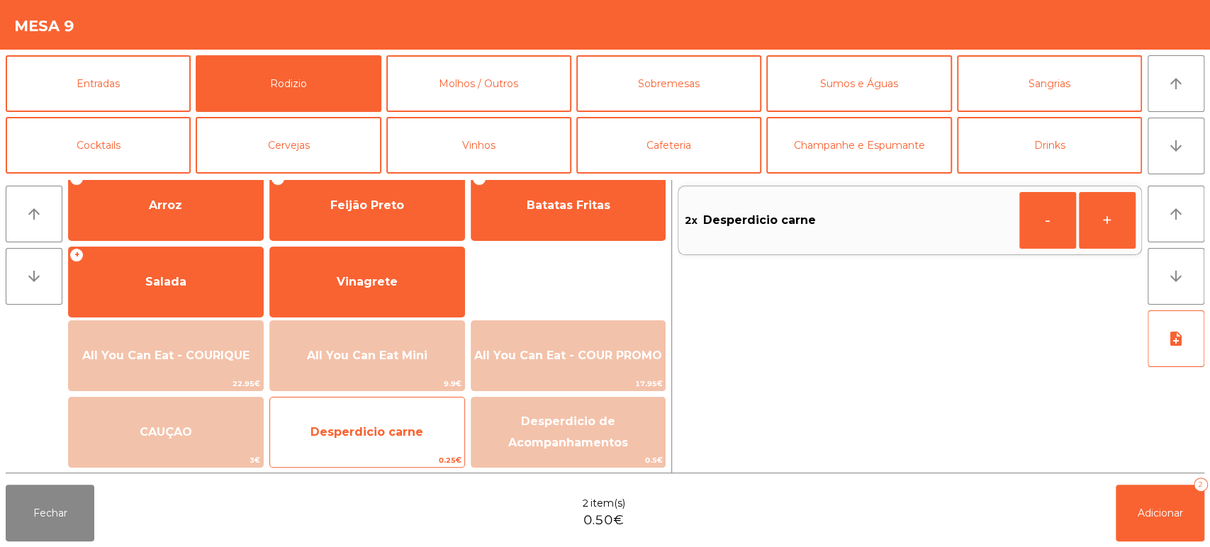
click at [401, 427] on span "Desperdicio carne" at bounding box center [366, 431] width 113 height 13
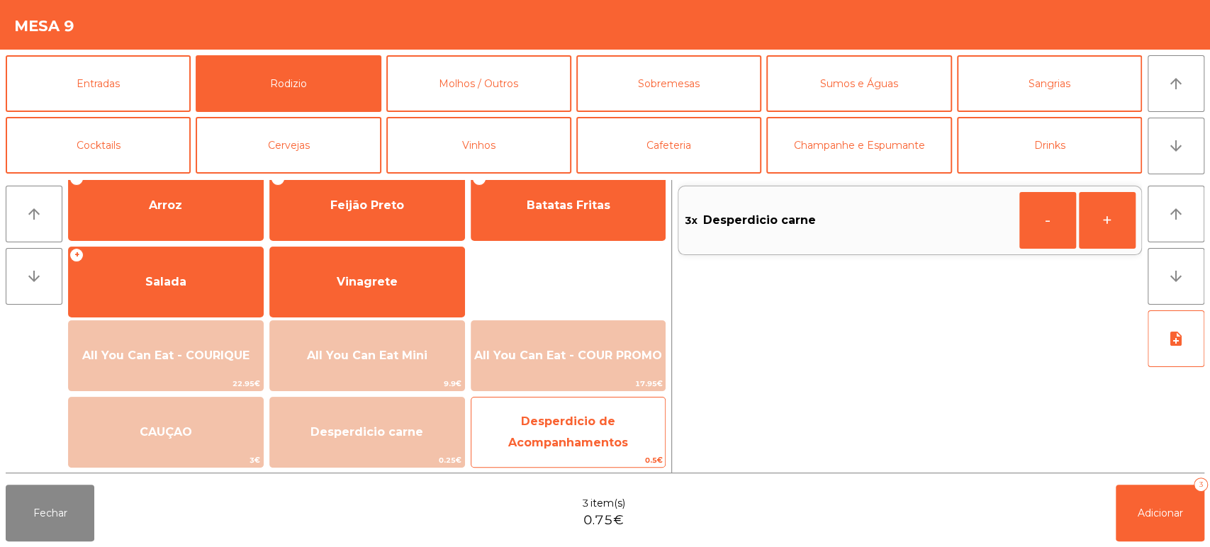
click at [575, 422] on span "Desperdicio de Acompanhamentos" at bounding box center [568, 432] width 120 height 35
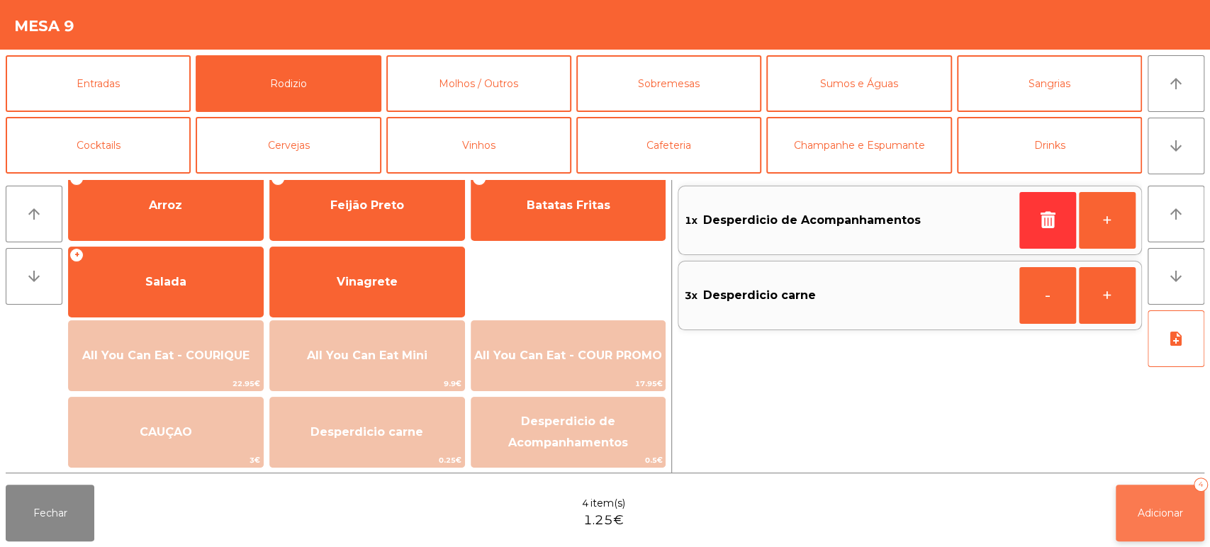
click at [1172, 512] on span "Adicionar" at bounding box center [1159, 513] width 45 height 13
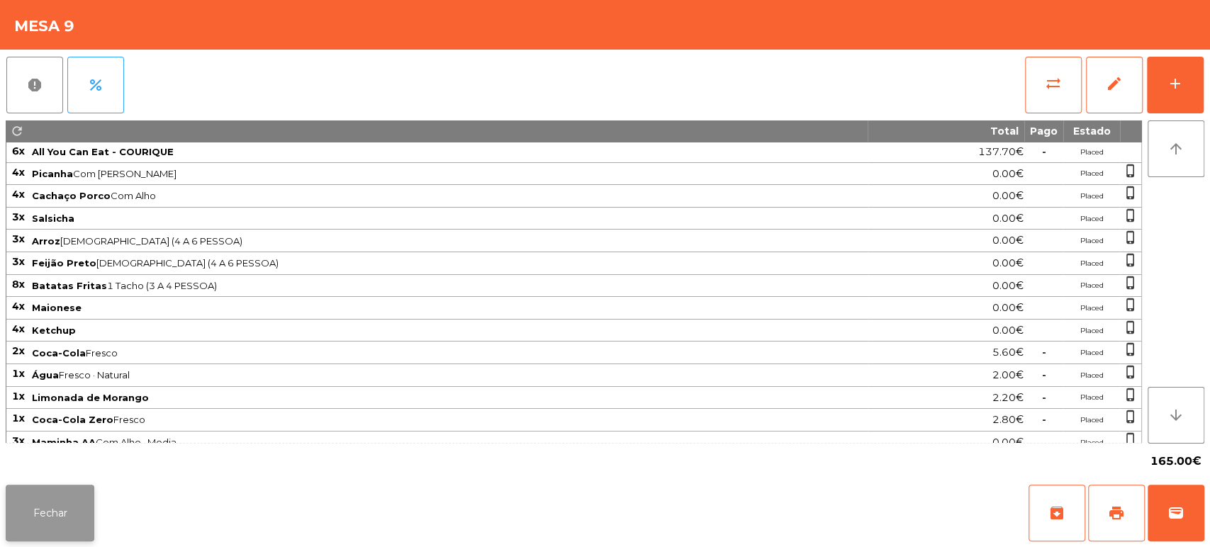
click at [70, 507] on button "Fechar" at bounding box center [50, 513] width 89 height 57
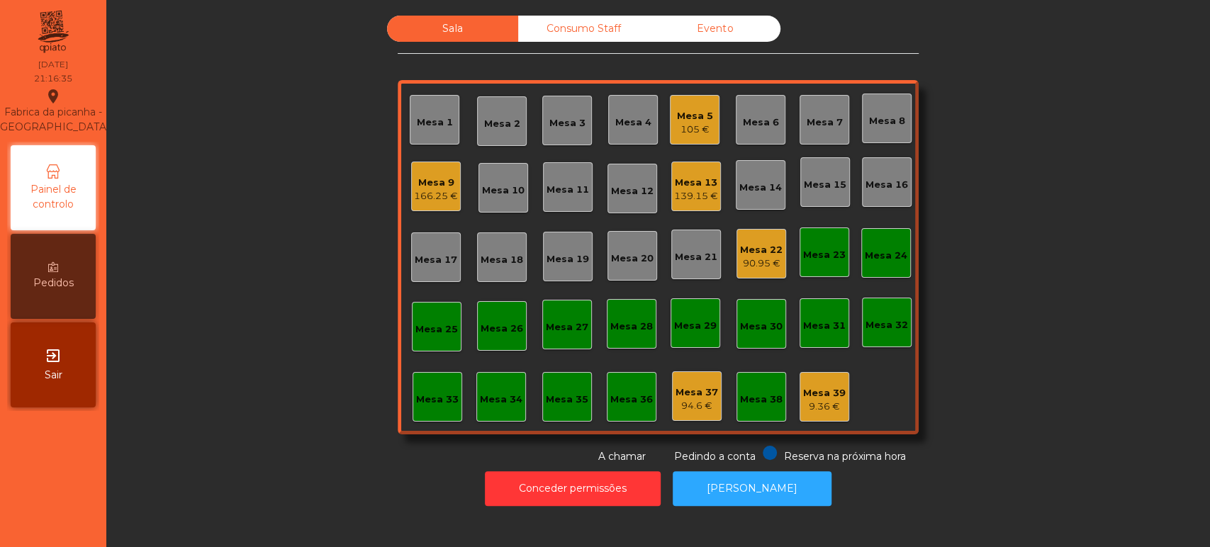
click at [429, 187] on div "Mesa 9" at bounding box center [436, 183] width 44 height 14
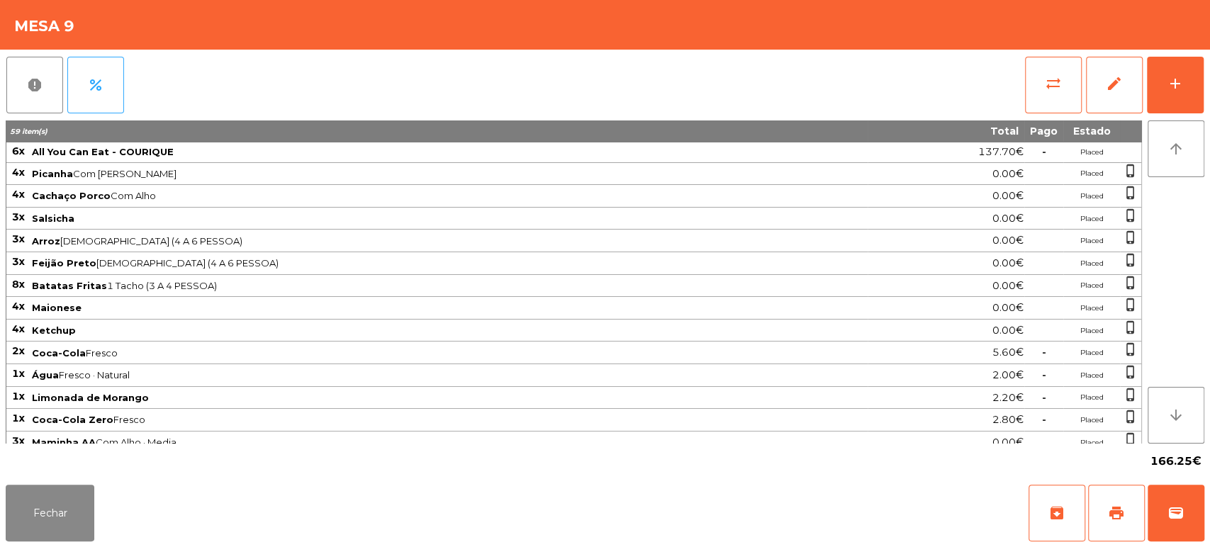
scroll to position [156, 0]
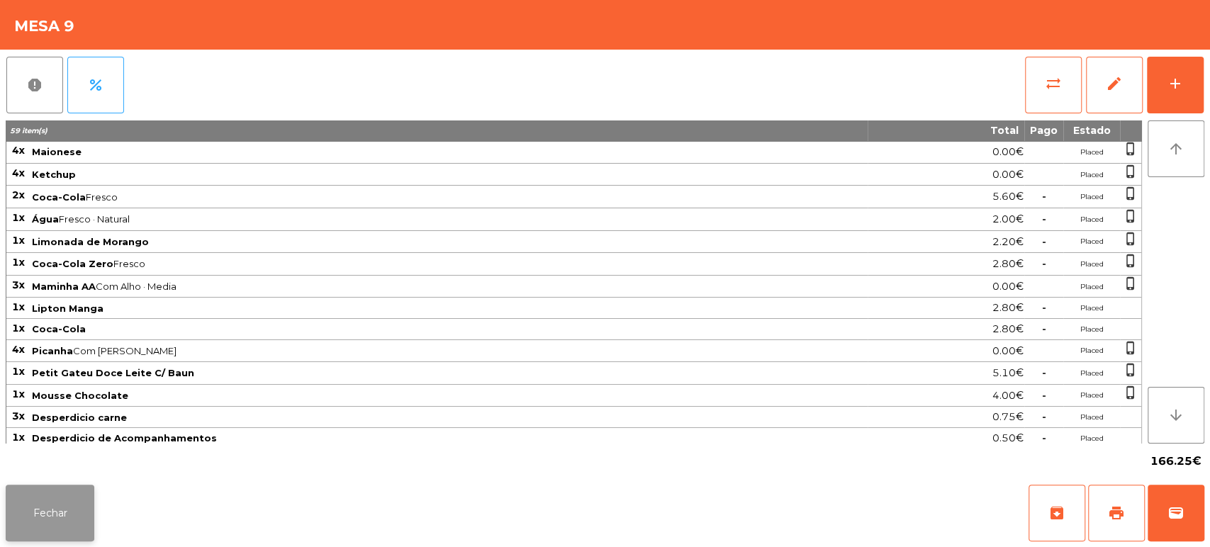
click at [70, 491] on button "Fechar" at bounding box center [50, 513] width 89 height 57
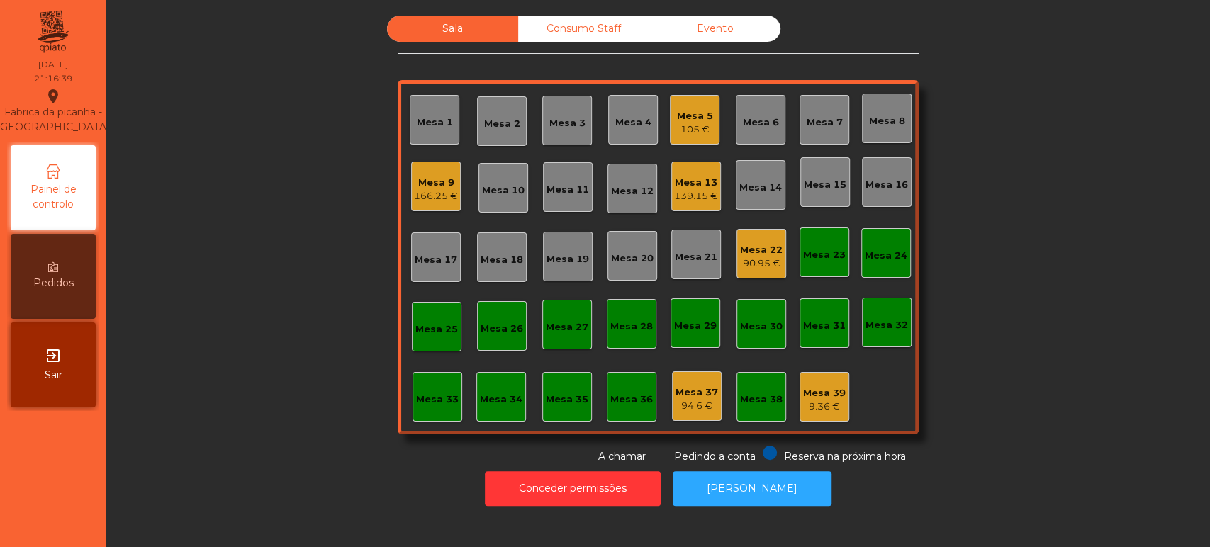
click at [255, 377] on div "Sala Consumo Staff Evento Mesa 1 [GEOGRAPHIC_DATA] 3 Mesa 4 Mesa 5 105 € Mesa 6…" at bounding box center [657, 240] width 1065 height 449
click at [1045, 251] on div "Sala Consumo Staff Evento Mesa 1 [GEOGRAPHIC_DATA] 3 Mesa 4 Mesa 5 105 € Mesa 6…" at bounding box center [657, 240] width 1065 height 449
click at [430, 183] on div "Mesa 9" at bounding box center [436, 183] width 44 height 14
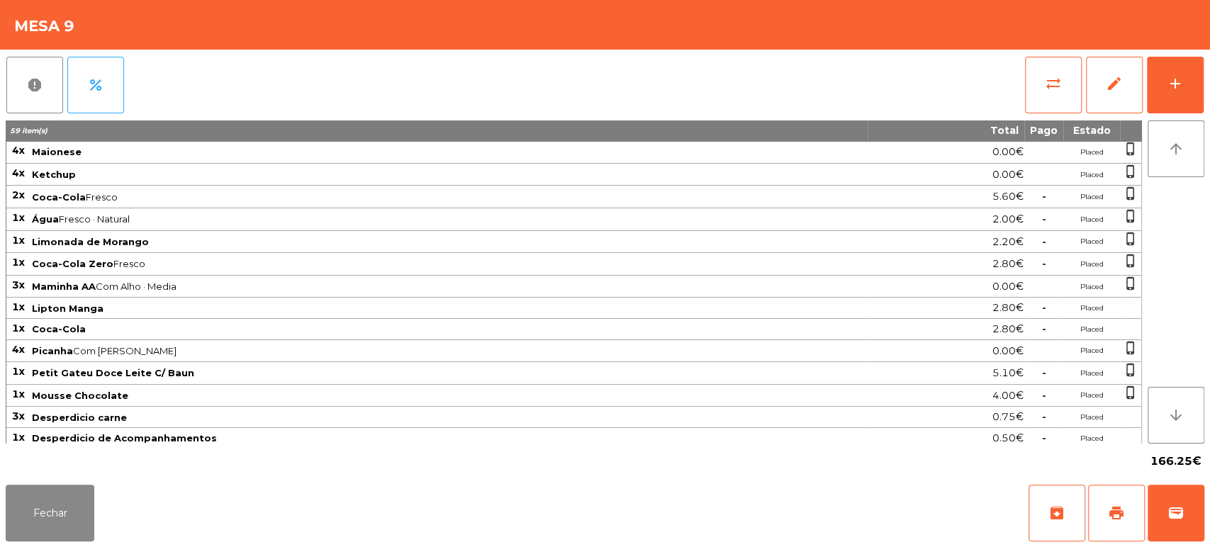
scroll to position [0, 0]
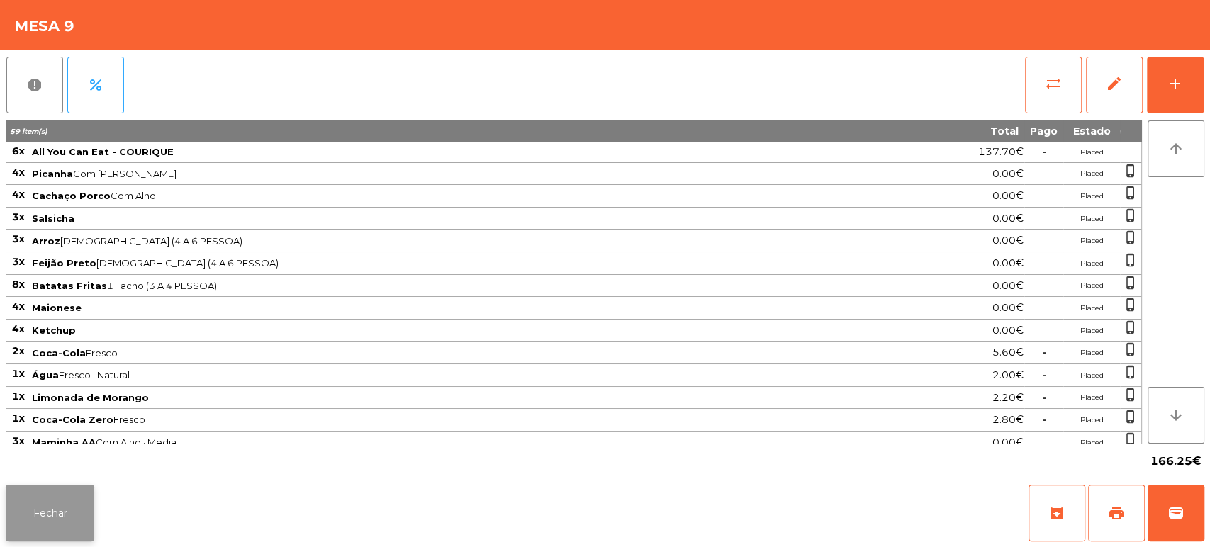
click at [74, 504] on button "Fechar" at bounding box center [50, 513] width 89 height 57
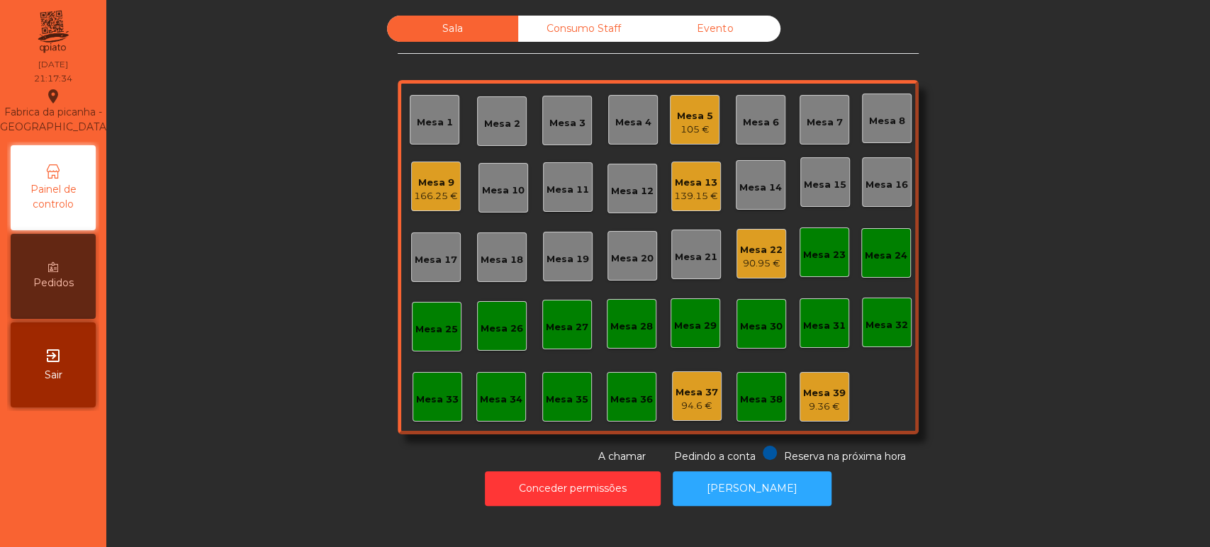
click at [992, 293] on div "Sala Consumo Staff Evento Mesa 1 [GEOGRAPHIC_DATA] 3 Mesa 4 Mesa 5 105 € Mesa 6…" at bounding box center [657, 240] width 1065 height 449
click at [1033, 327] on div "Sala Consumo Staff Evento Mesa 1 [GEOGRAPHIC_DATA] 3 Mesa 4 Mesa 5 105 € Mesa 6…" at bounding box center [657, 240] width 1065 height 449
click at [1057, 331] on div "Sala Consumo Staff Evento Mesa 1 [GEOGRAPHIC_DATA] 3 Mesa 4 Mesa 5 105 € Mesa 6…" at bounding box center [657, 240] width 1065 height 449
click at [1061, 335] on div "Sala Consumo Staff Evento Mesa 1 [GEOGRAPHIC_DATA] 3 Mesa 4 Mesa 5 105 € Mesa 6…" at bounding box center [657, 240] width 1065 height 449
click at [1055, 340] on div "Sala Consumo Staff Evento Mesa 1 [GEOGRAPHIC_DATA] 3 Mesa 4 Mesa 5 105 € Mesa 6…" at bounding box center [657, 240] width 1065 height 449
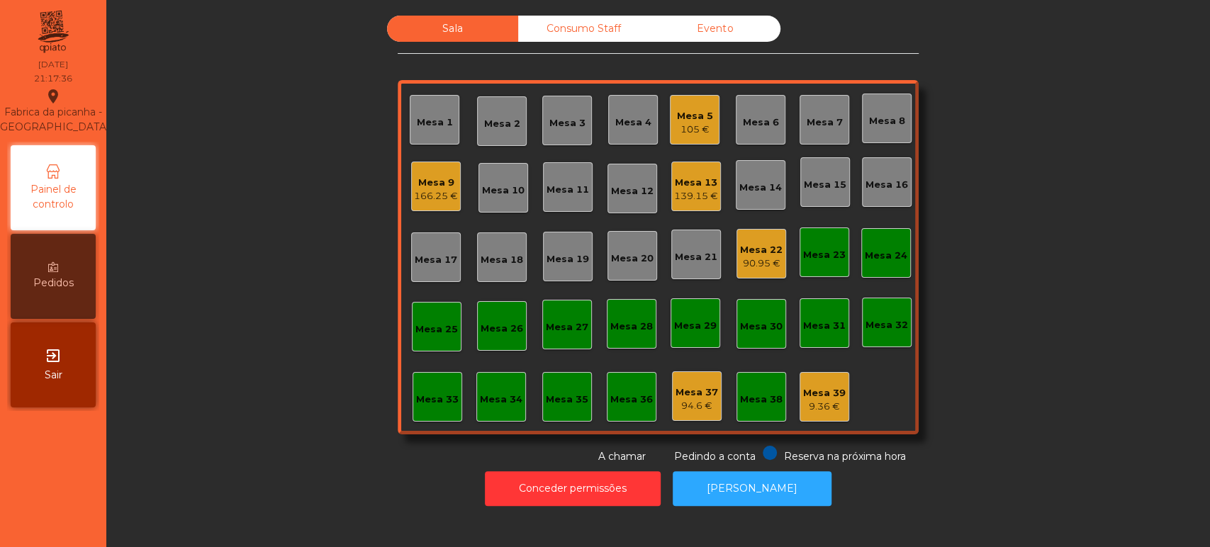
click at [1061, 340] on div "Sala Consumo Staff Evento Mesa 1 [GEOGRAPHIC_DATA] 3 Mesa 4 Mesa 5 105 € Mesa 6…" at bounding box center [657, 240] width 1065 height 449
click at [1077, 329] on div "Sala Consumo Staff Evento Mesa 1 [GEOGRAPHIC_DATA] 3 Mesa 4 Mesa 5 105 € Mesa 6…" at bounding box center [657, 240] width 1065 height 449
click at [1075, 340] on div "Sala Consumo Staff Evento Mesa 1 [GEOGRAPHIC_DATA] 3 Mesa 4 Mesa 5 105 € Mesa 6…" at bounding box center [657, 240] width 1065 height 449
click at [1072, 339] on div "Sala Consumo Staff Evento Mesa 1 [GEOGRAPHIC_DATA] 3 Mesa 4 Mesa 5 105 € Mesa 6…" at bounding box center [657, 240] width 1065 height 449
click at [1076, 339] on div "Sala Consumo Staff Evento Mesa 1 [GEOGRAPHIC_DATA] 3 Mesa 4 Mesa 5 105 € Mesa 6…" at bounding box center [657, 240] width 1065 height 449
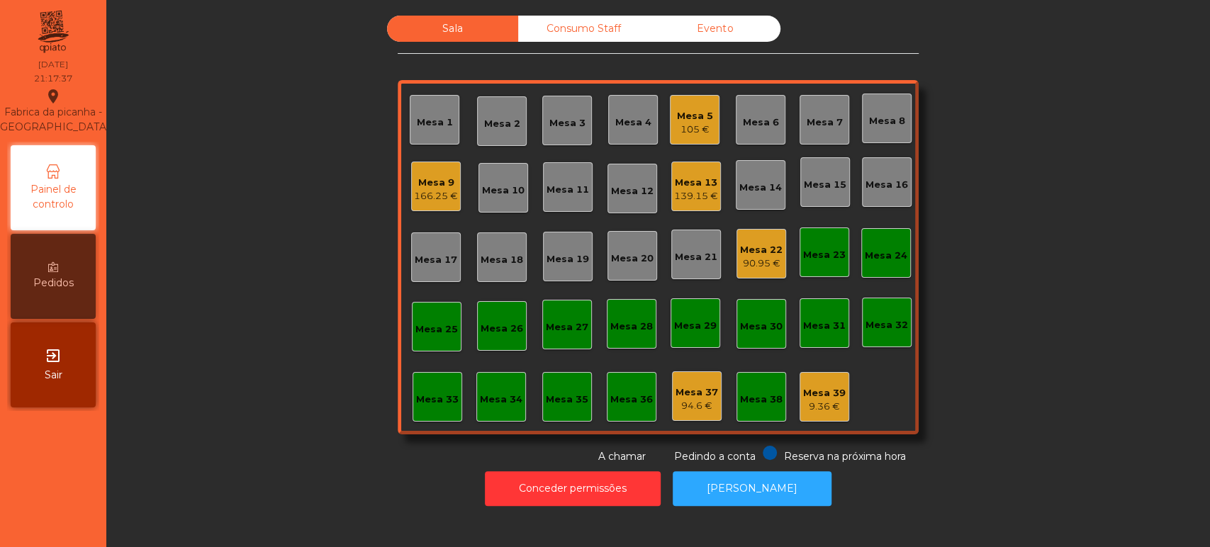
click at [426, 176] on div "Mesa 9" at bounding box center [436, 183] width 44 height 14
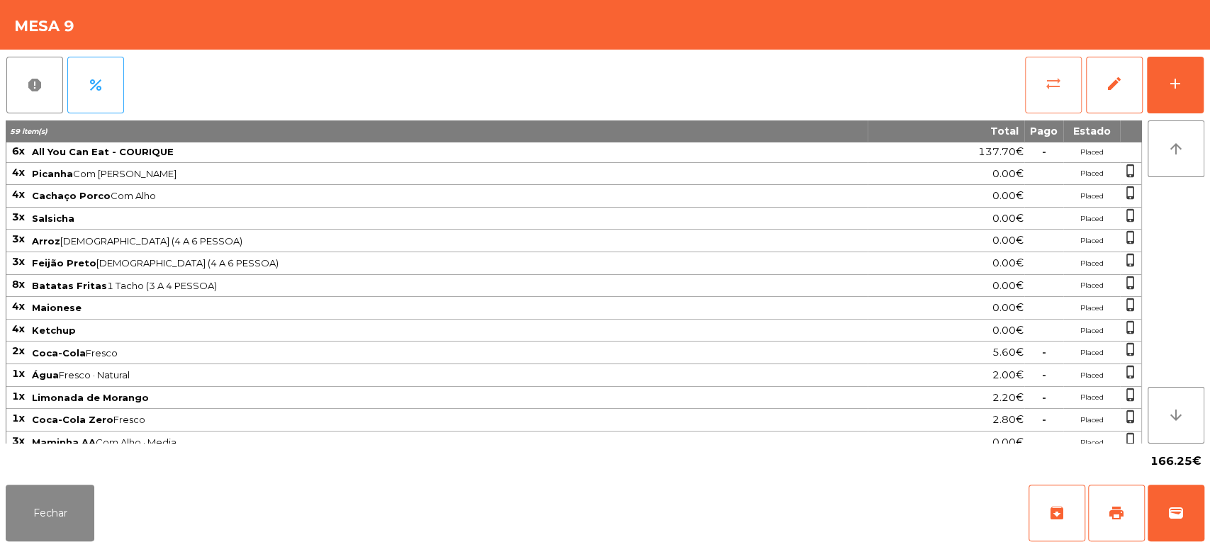
click at [1026, 65] on button "sync_alt" at bounding box center [1053, 85] width 57 height 57
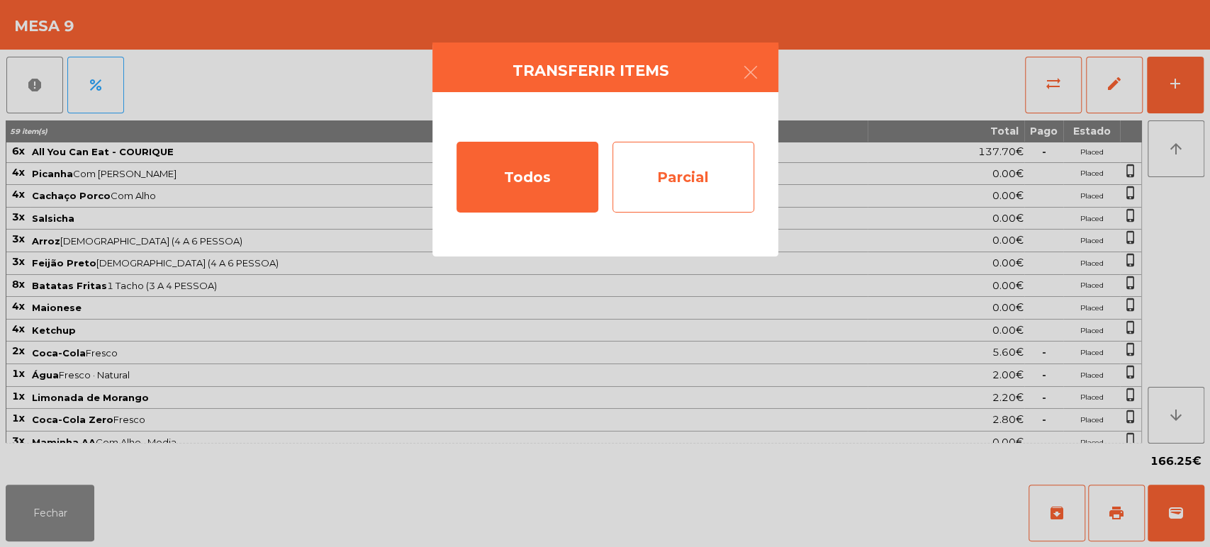
click at [706, 164] on div "Parcial" at bounding box center [683, 177] width 142 height 71
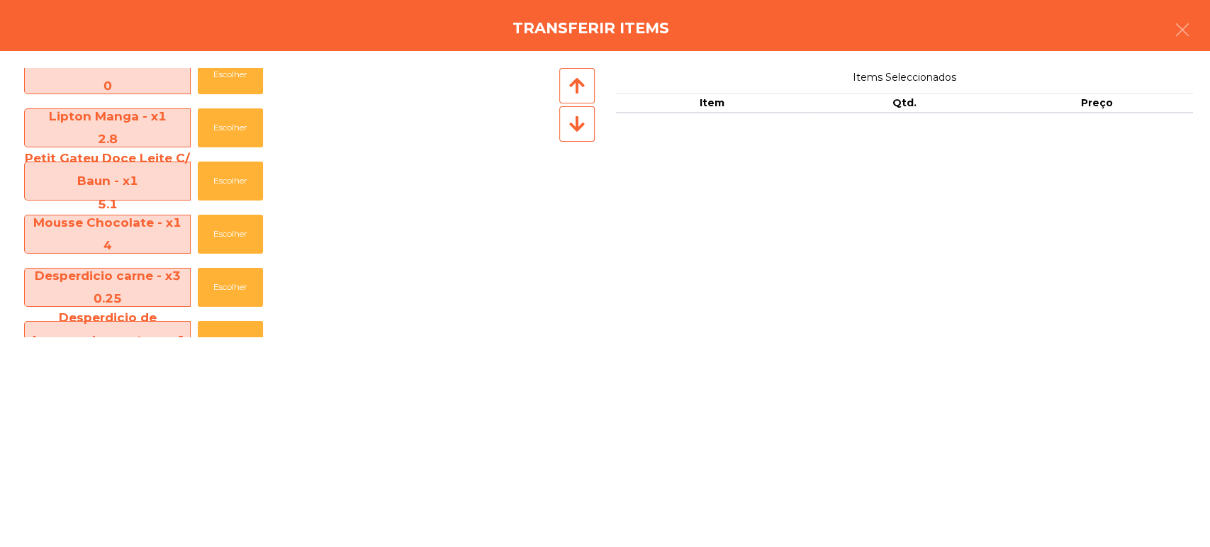
scroll to position [748, 0]
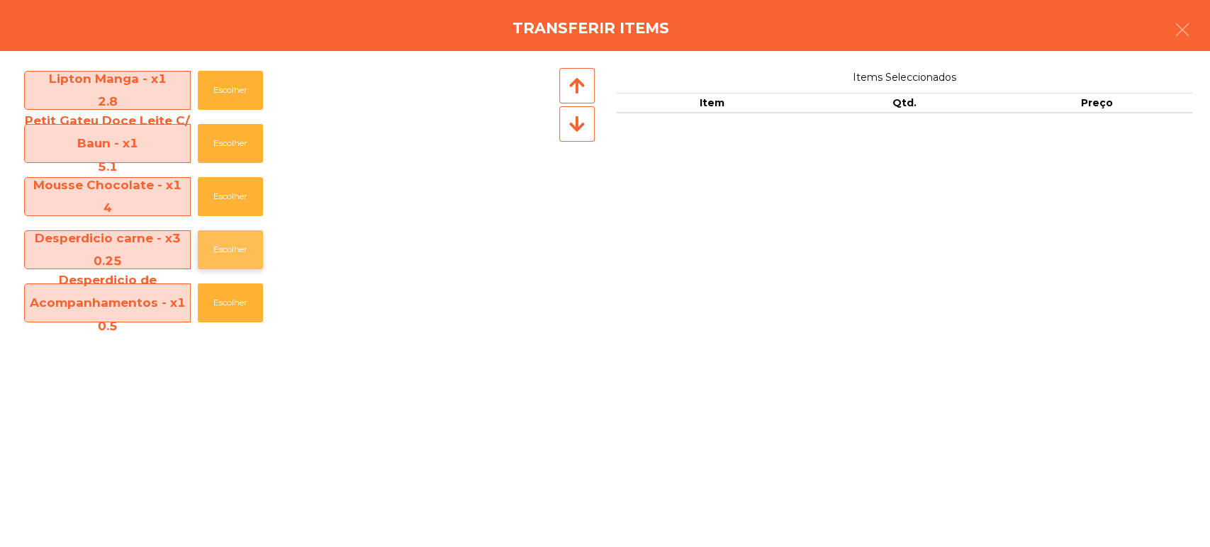
click at [237, 245] on button "Escolher" at bounding box center [230, 249] width 65 height 39
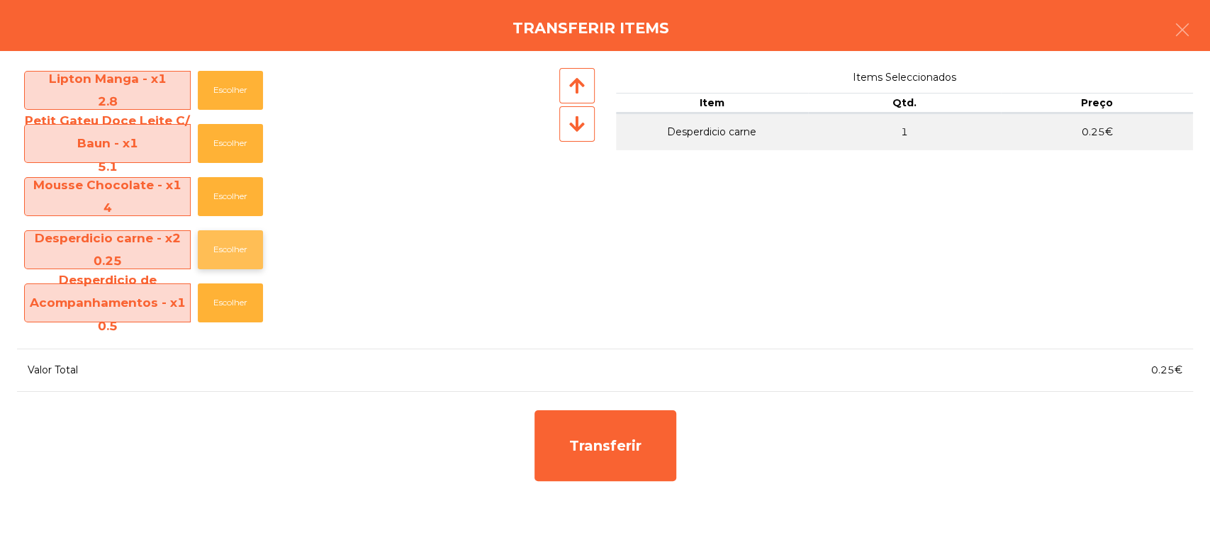
click at [241, 250] on button "Escolher" at bounding box center [230, 249] width 65 height 39
click at [243, 245] on button "Escolher" at bounding box center [230, 249] width 65 height 39
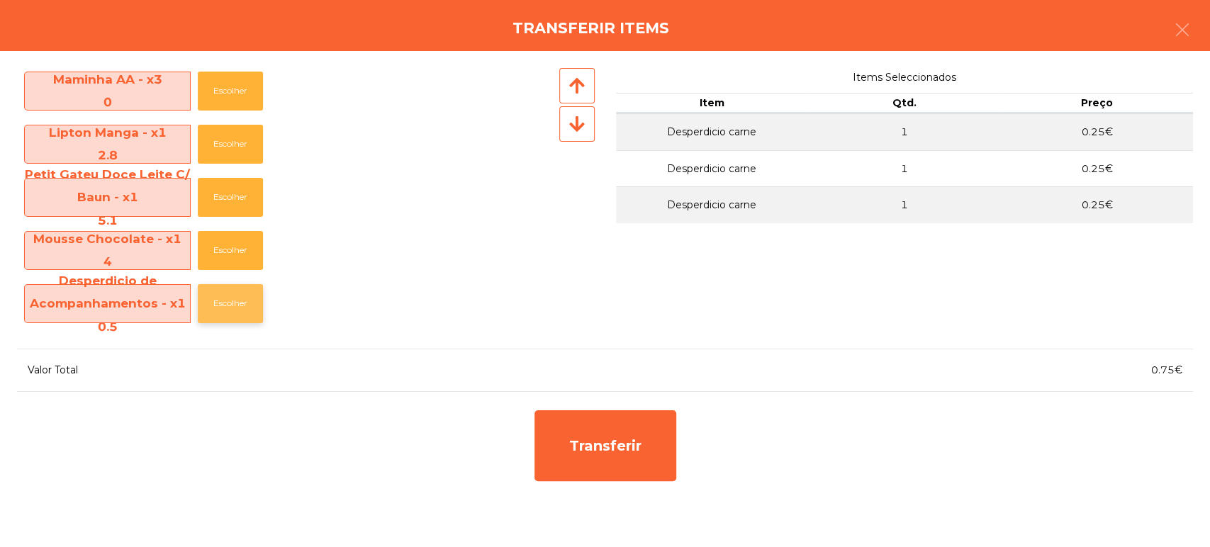
click at [216, 310] on button "Escolher" at bounding box center [230, 303] width 65 height 39
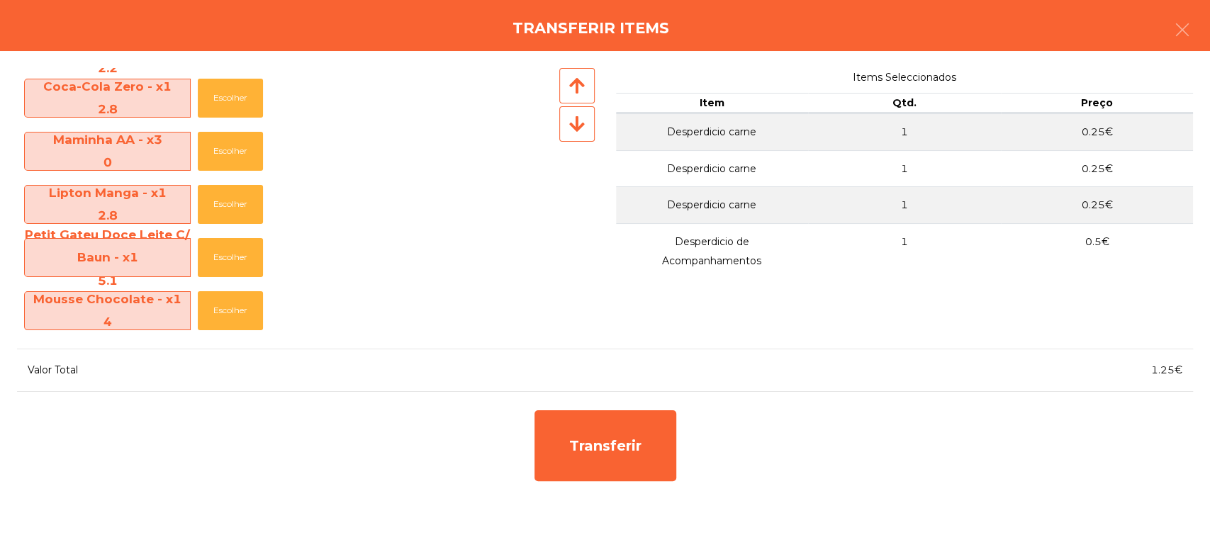
scroll to position [634, 0]
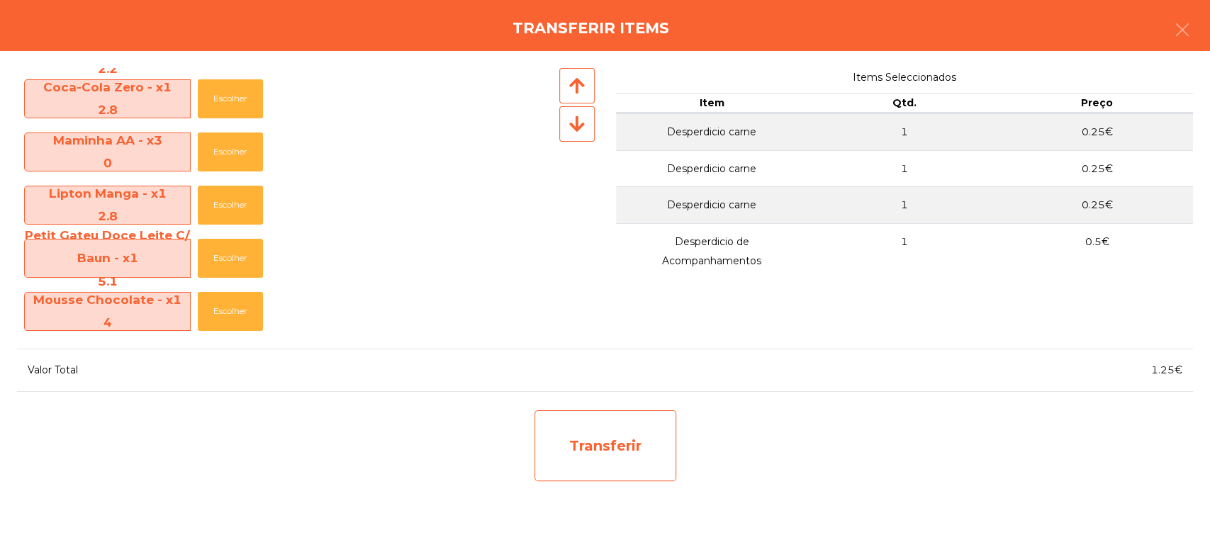
click at [623, 419] on div "Transferir" at bounding box center [605, 445] width 142 height 71
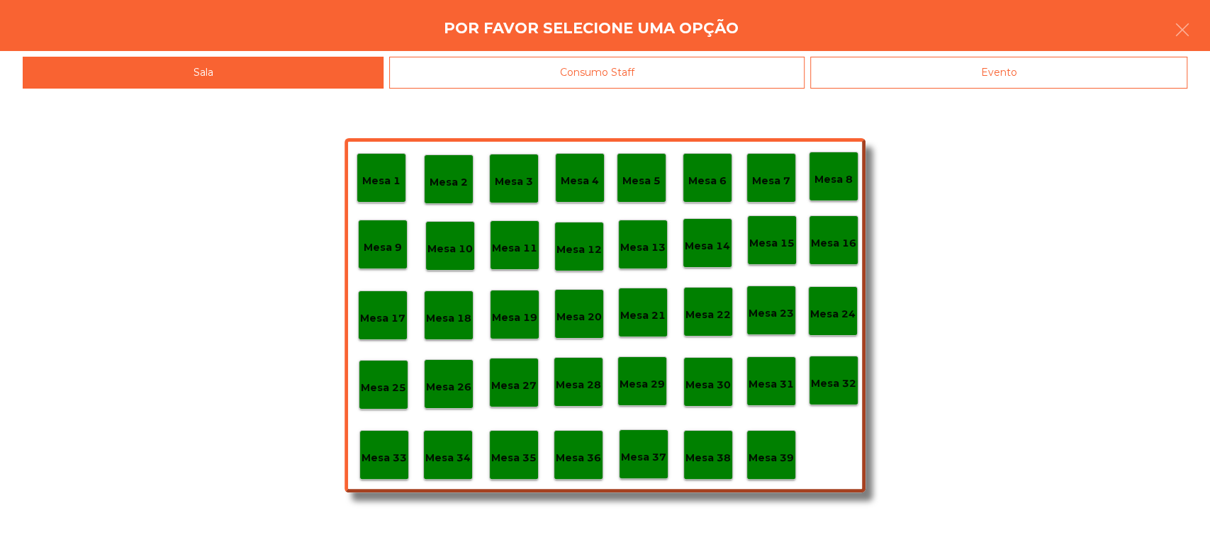
click at [645, 452] on p "Mesa 37" at bounding box center [643, 457] width 45 height 16
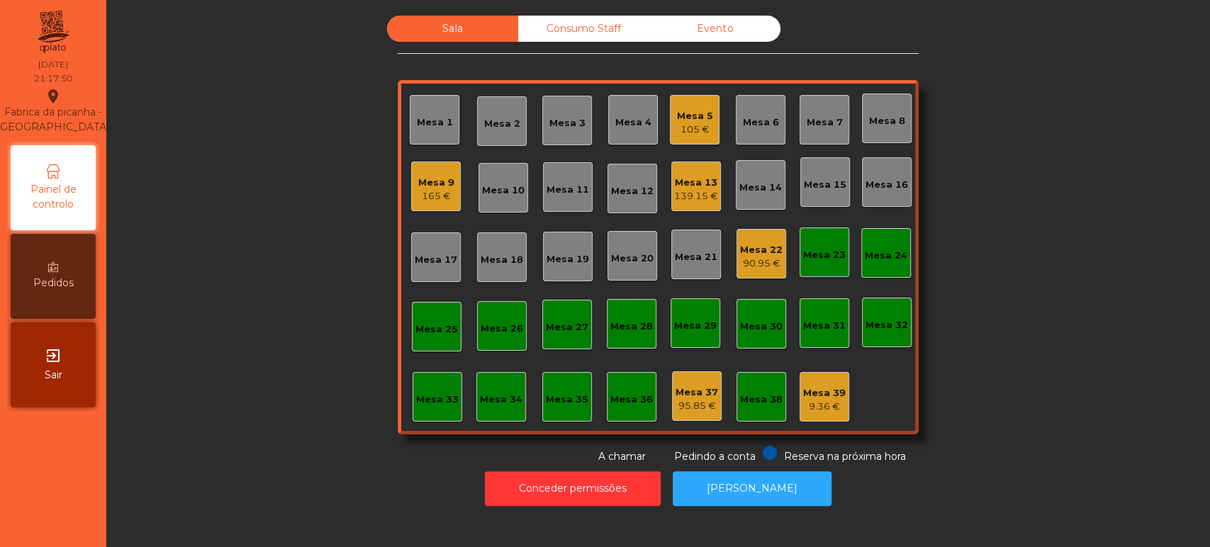
click at [700, 116] on div "Mesa 5" at bounding box center [695, 116] width 36 height 14
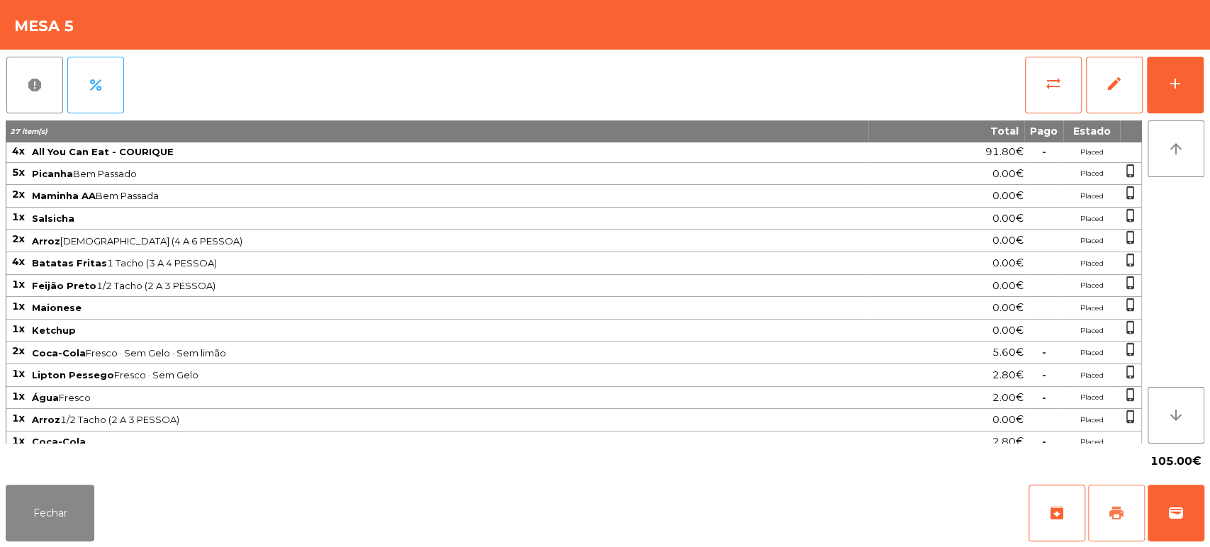
click at [1088, 519] on button "print" at bounding box center [1116, 513] width 57 height 57
click at [30, 500] on button "Fechar" at bounding box center [50, 513] width 89 height 57
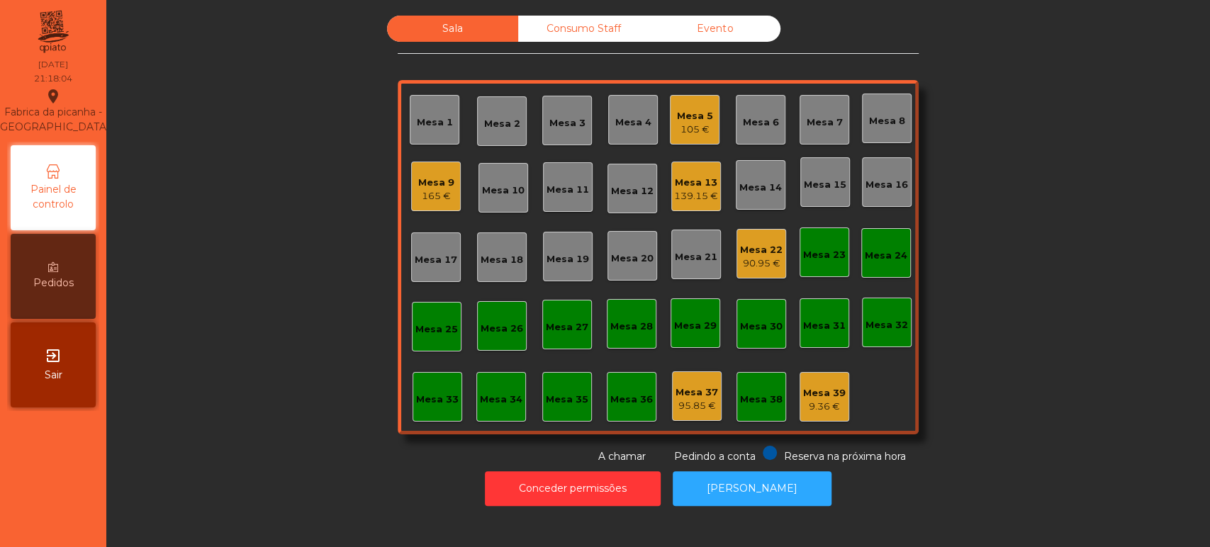
click at [677, 119] on div "Mesa 5" at bounding box center [695, 116] width 36 height 14
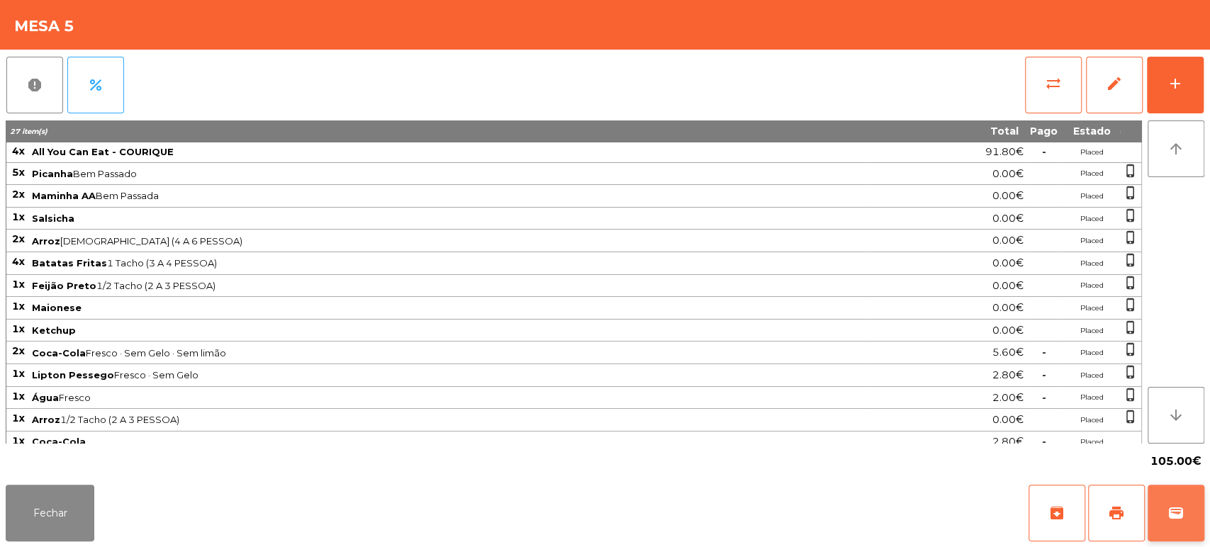
click at [1174, 498] on button "wallet" at bounding box center [1175, 513] width 57 height 57
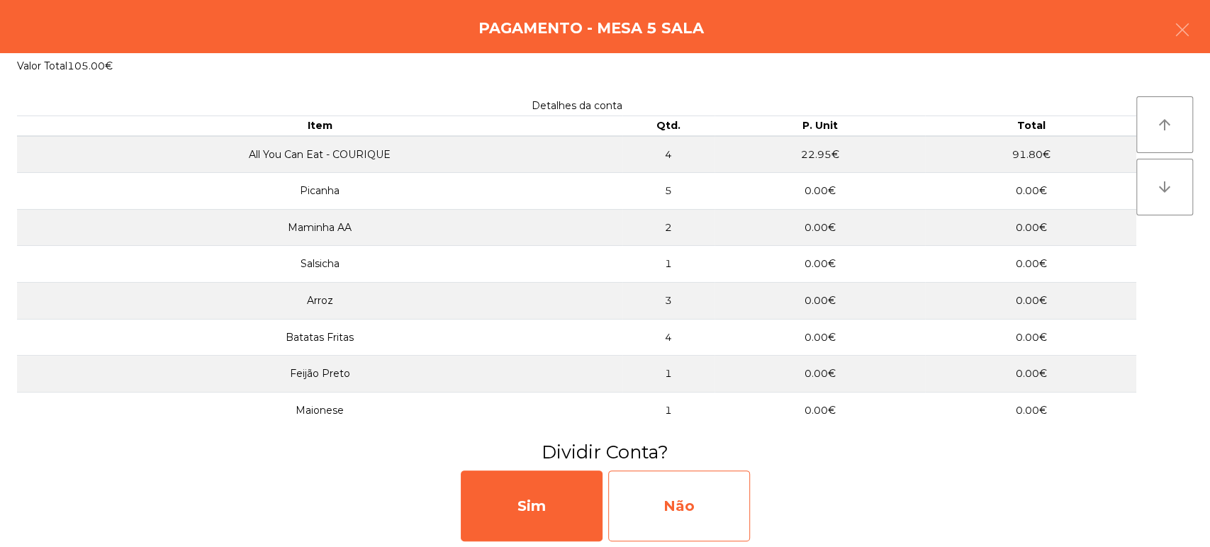
click at [708, 516] on div "Não" at bounding box center [679, 506] width 142 height 71
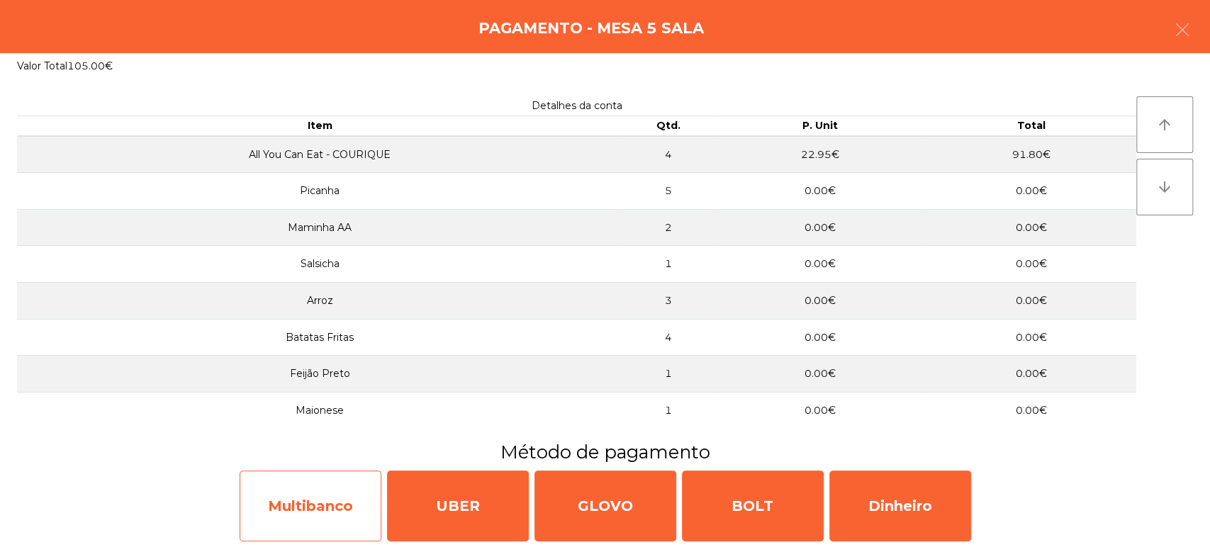
click at [337, 501] on div "Multibanco" at bounding box center [311, 506] width 142 height 71
select select "**"
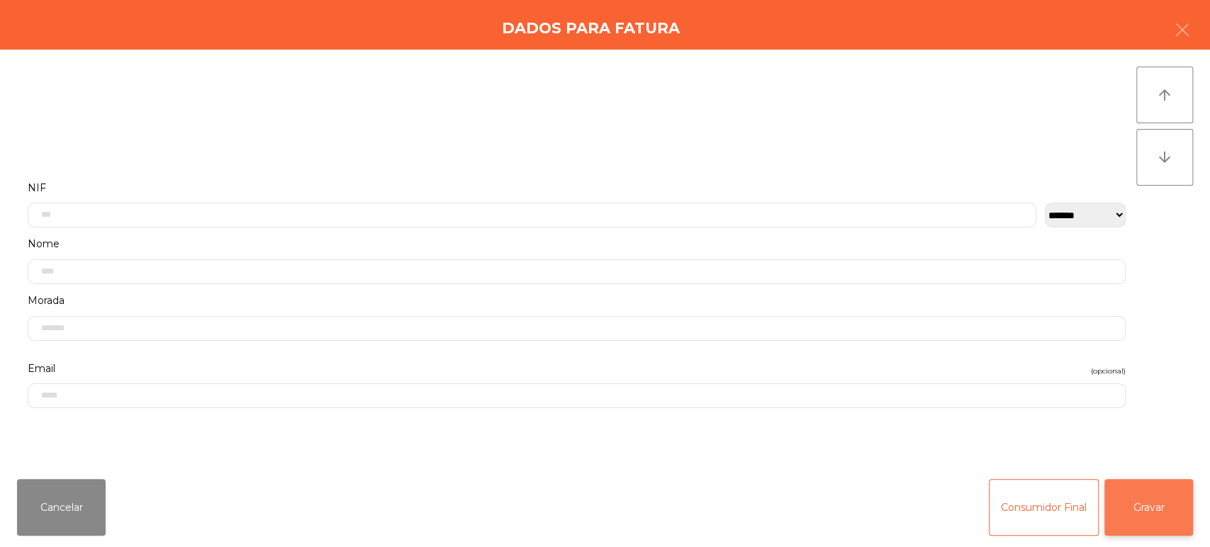
click at [1130, 507] on button "Gravar" at bounding box center [1148, 507] width 89 height 57
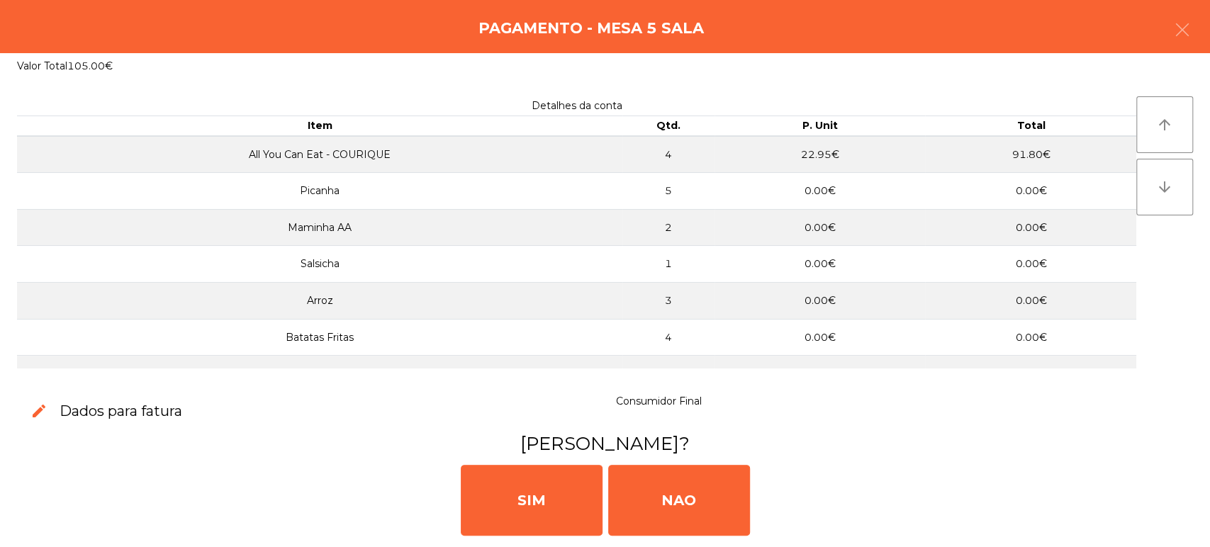
click at [1208, 69] on div "Valor Total 105.00€" at bounding box center [605, 66] width 1210 height 26
click at [1174, 18] on button "button" at bounding box center [1182, 31] width 40 height 43
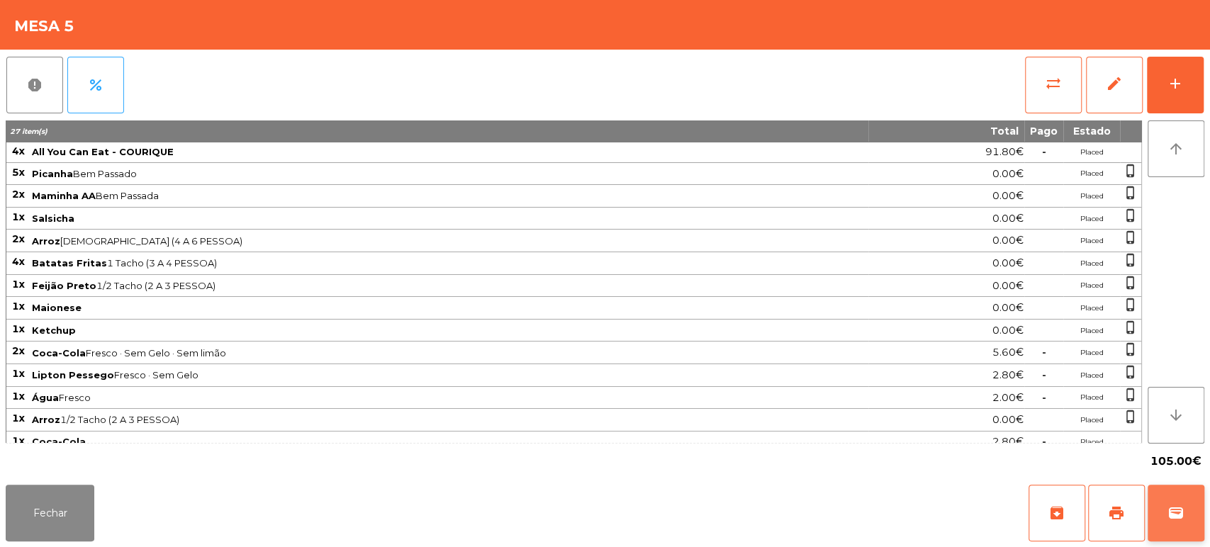
click at [1201, 517] on button "wallet" at bounding box center [1175, 513] width 57 height 57
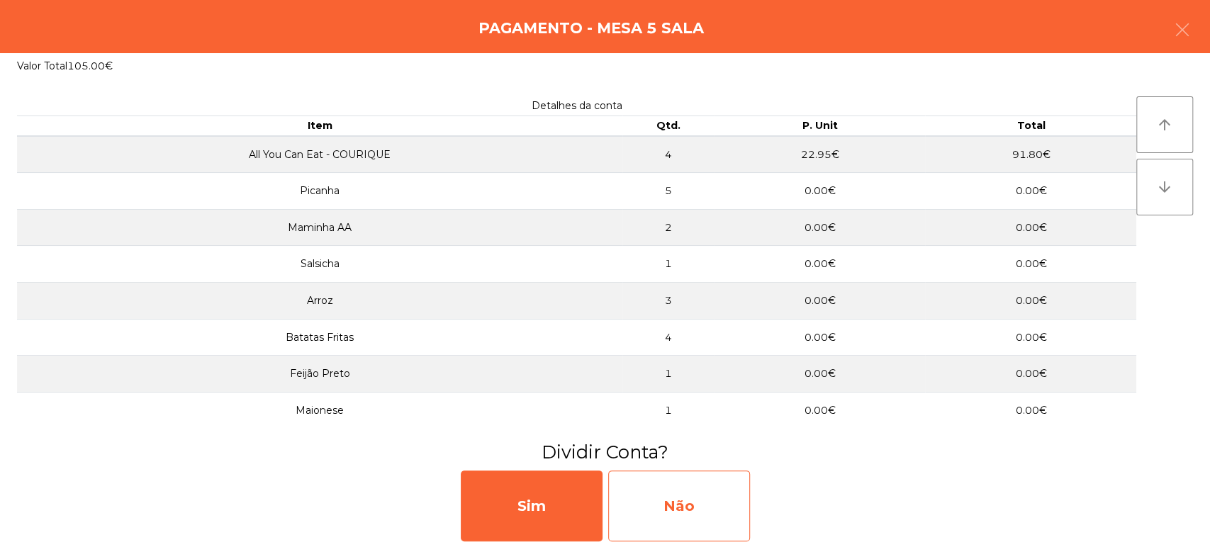
click at [697, 507] on div "Não" at bounding box center [679, 506] width 142 height 71
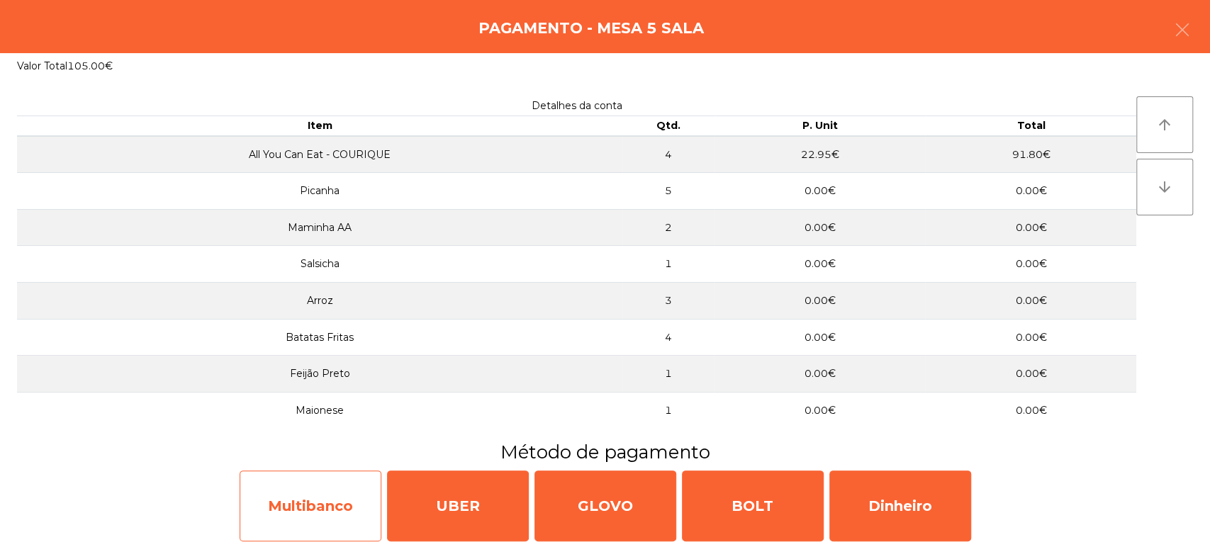
click at [331, 483] on div "Multibanco" at bounding box center [311, 506] width 142 height 71
select select "**"
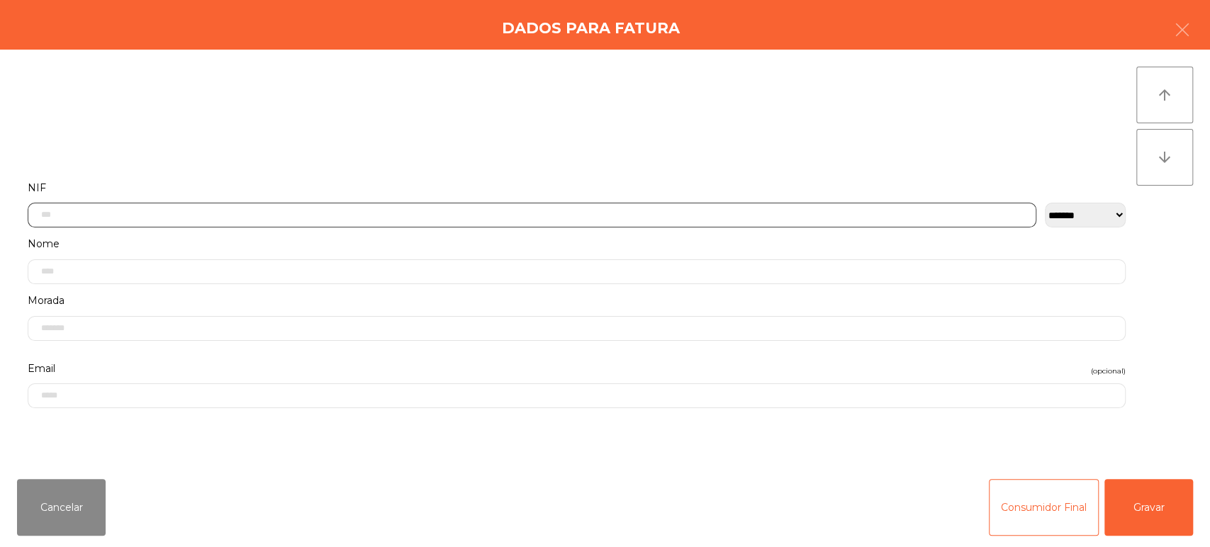
click at [629, 214] on input "text" at bounding box center [532, 215] width 1009 height 25
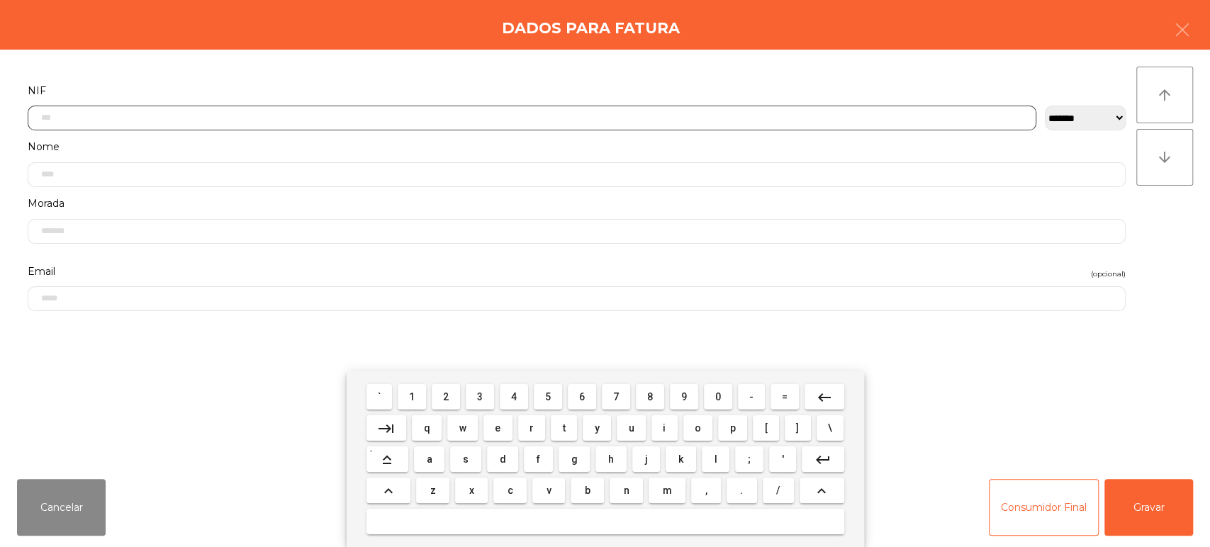
scroll to position [111, 0]
type input "*********"
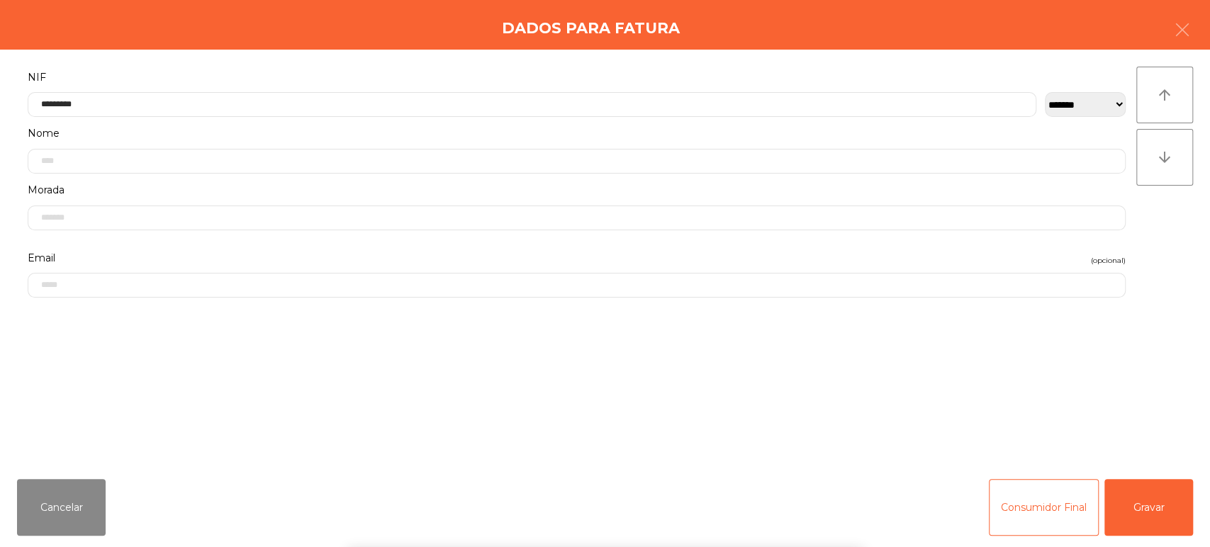
click at [1158, 490] on div "` 1 2 3 4 5 6 7 8 9 0 - = keyboard_backspace keyboard_tab q w e r t y u i o p […" at bounding box center [605, 459] width 1210 height 176
click at [1171, 485] on div "` 1 2 3 4 5 6 7 8 9 0 - = keyboard_backspace keyboard_tab q w e r t y u i o p […" at bounding box center [605, 459] width 1210 height 176
click at [1205, 495] on div "Cancelar Consumidor Final Gravar" at bounding box center [605, 507] width 1210 height 79
click at [1159, 516] on button "Gravar" at bounding box center [1148, 507] width 89 height 57
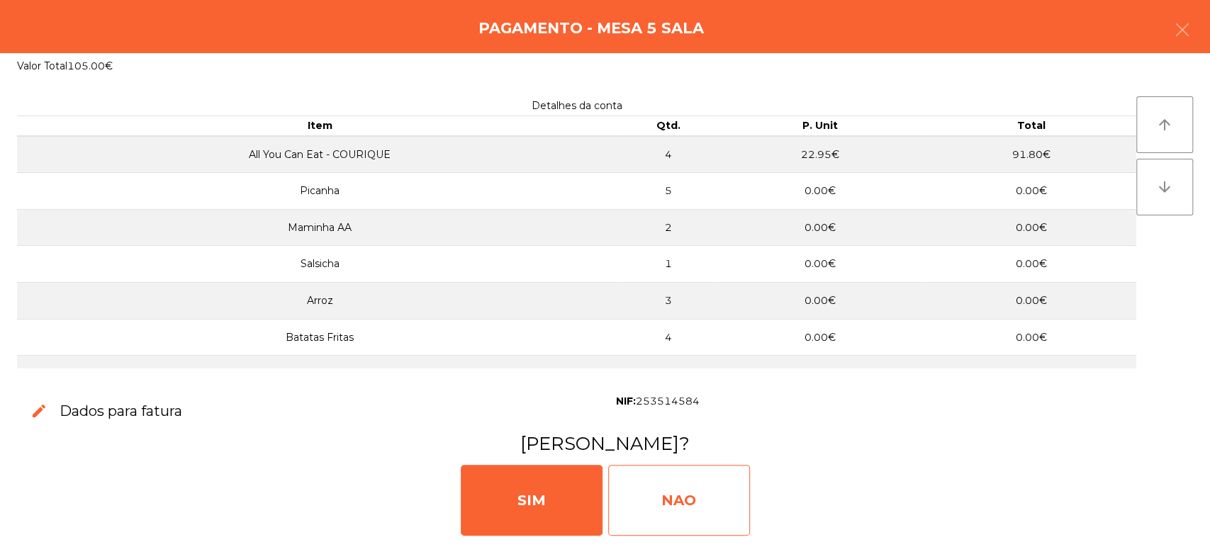
click at [722, 502] on div "NAO" at bounding box center [679, 500] width 142 height 71
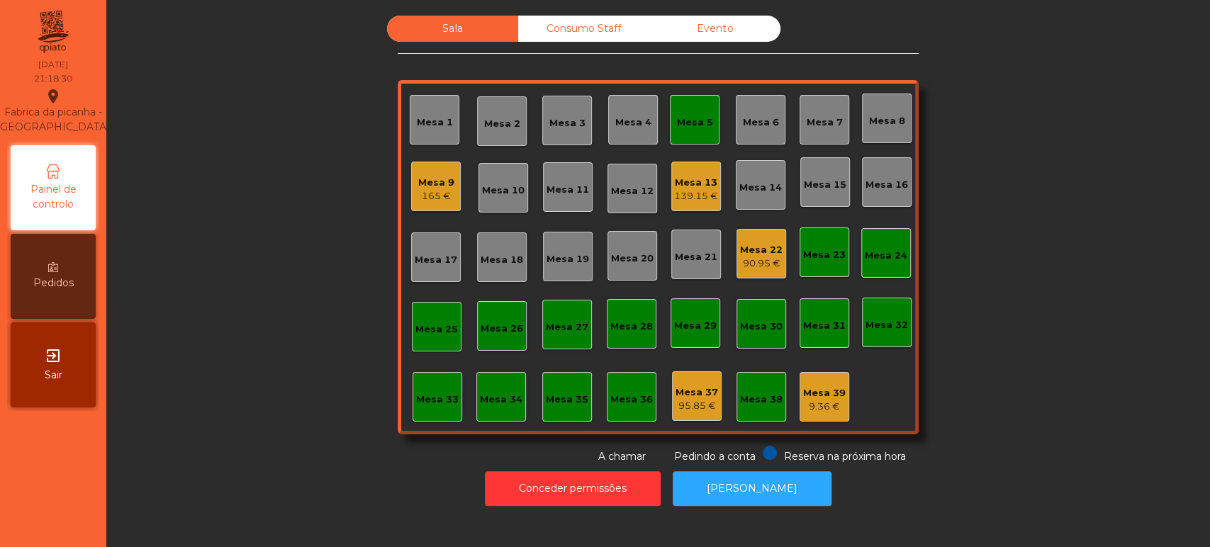
click at [671, 95] on div "Mesa 5" at bounding box center [695, 120] width 50 height 50
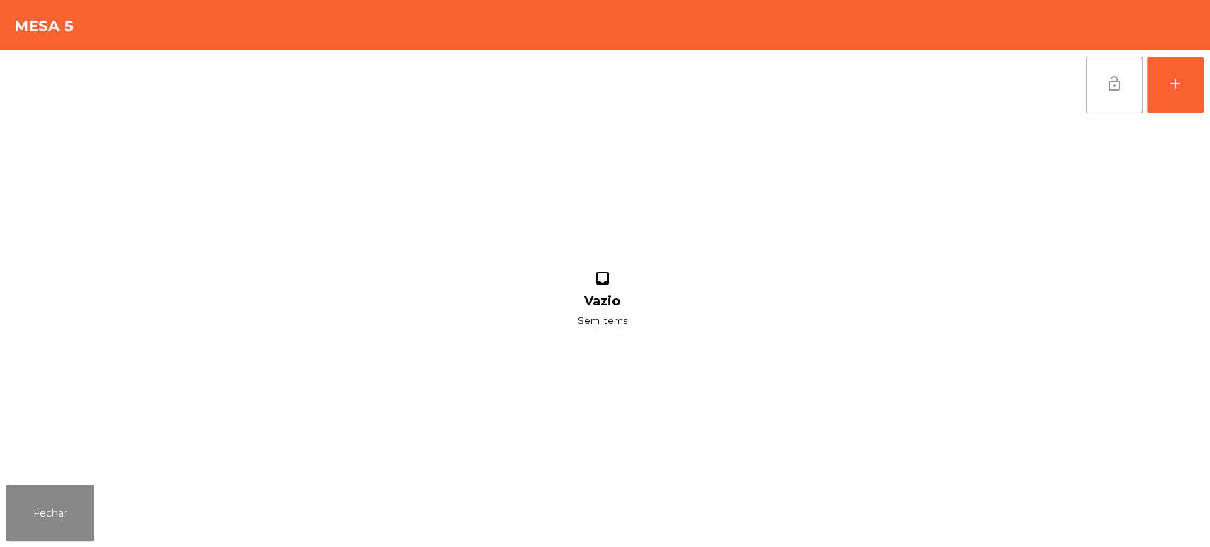
click at [1101, 62] on button "lock_open" at bounding box center [1114, 85] width 57 height 57
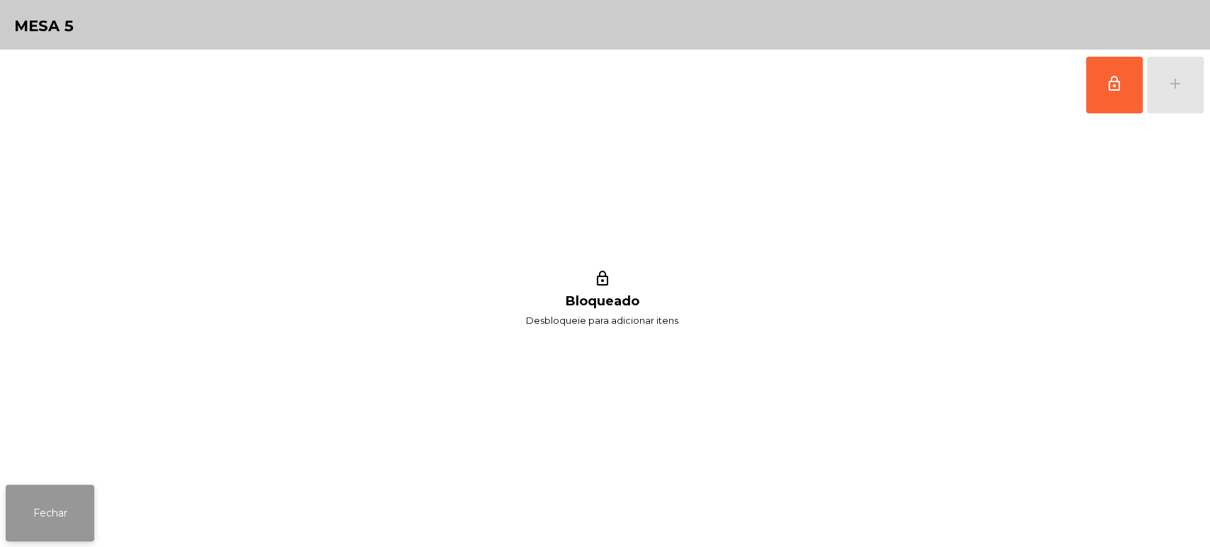
click at [69, 488] on button "Fechar" at bounding box center [50, 513] width 89 height 57
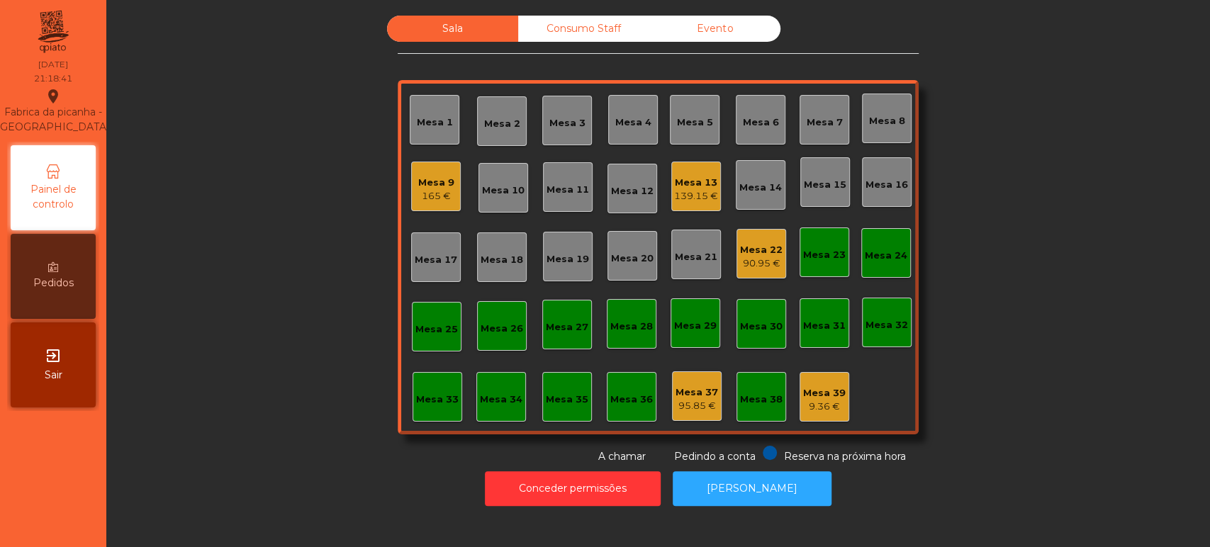
click at [692, 176] on div "Mesa 13" at bounding box center [696, 183] width 44 height 14
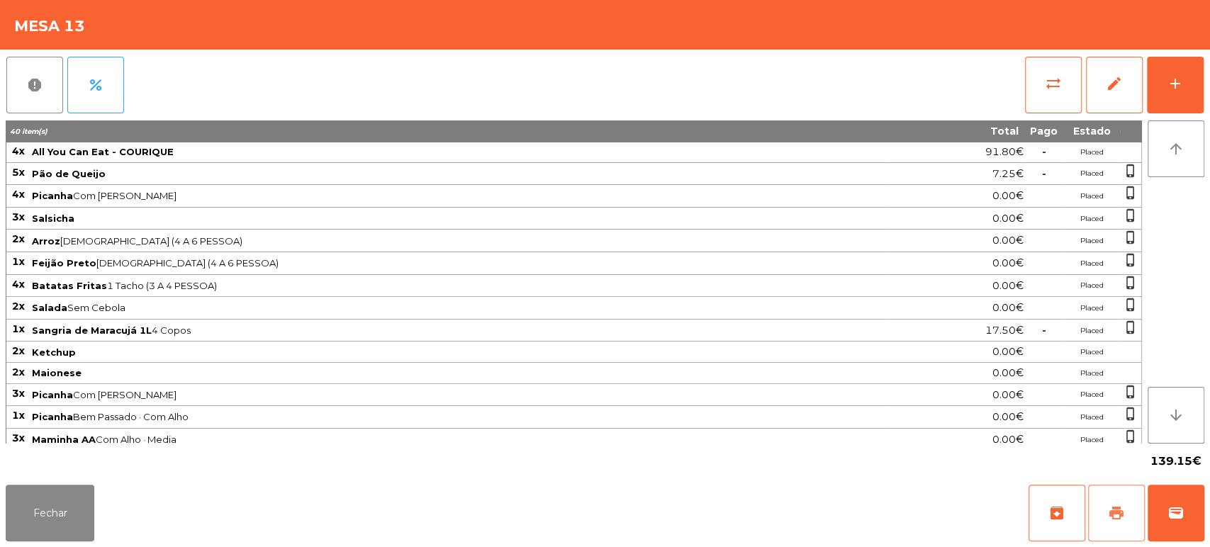
click at [1103, 518] on button "print" at bounding box center [1116, 513] width 57 height 57
click at [46, 537] on button "Fechar" at bounding box center [50, 513] width 89 height 57
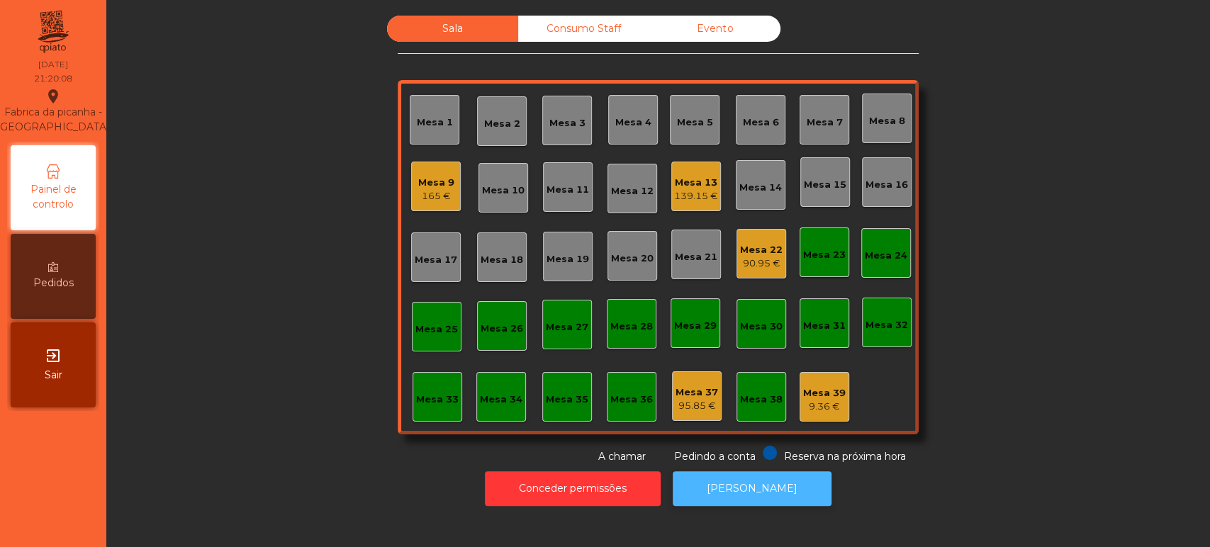
click at [720, 498] on button "[PERSON_NAME]" at bounding box center [752, 488] width 159 height 35
click at [695, 164] on div "Mesa 13 139.15 €" at bounding box center [696, 187] width 50 height 50
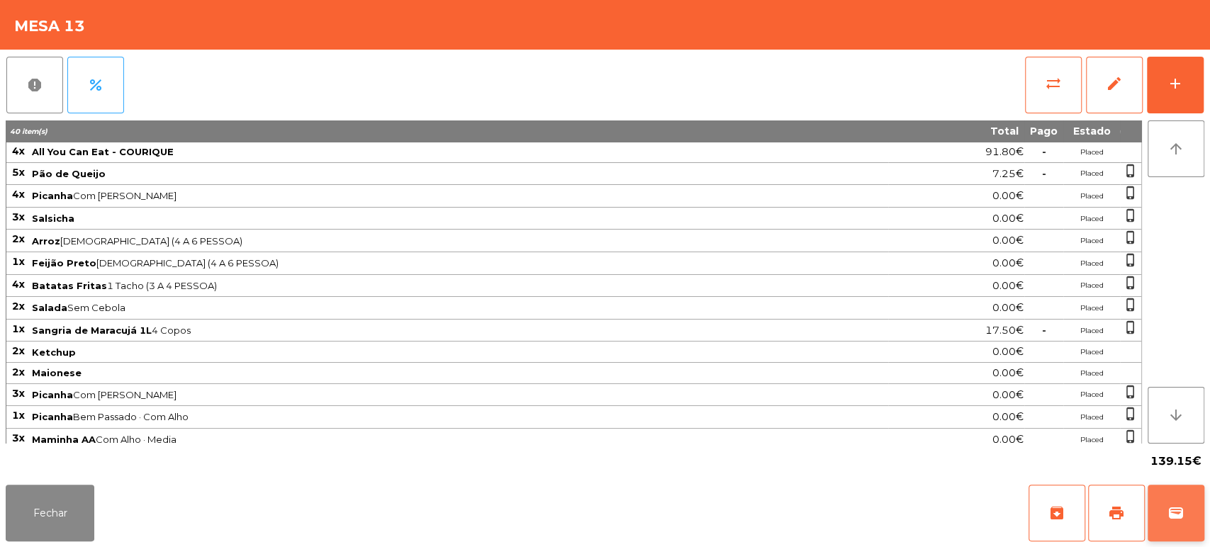
click at [1184, 489] on button "wallet" at bounding box center [1175, 513] width 57 height 57
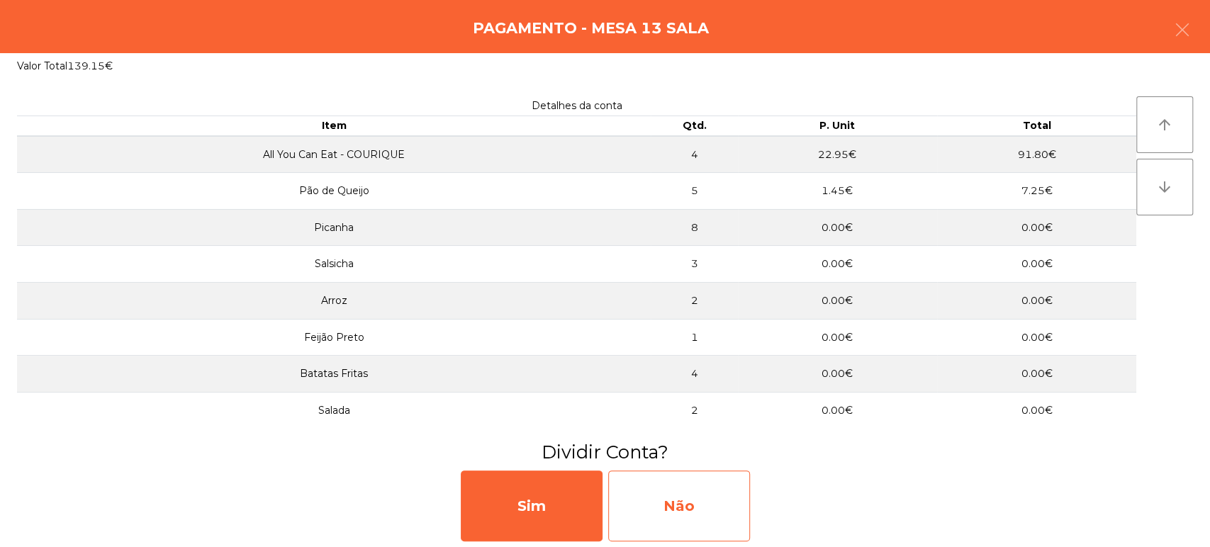
click at [663, 513] on div "Não" at bounding box center [679, 506] width 142 height 71
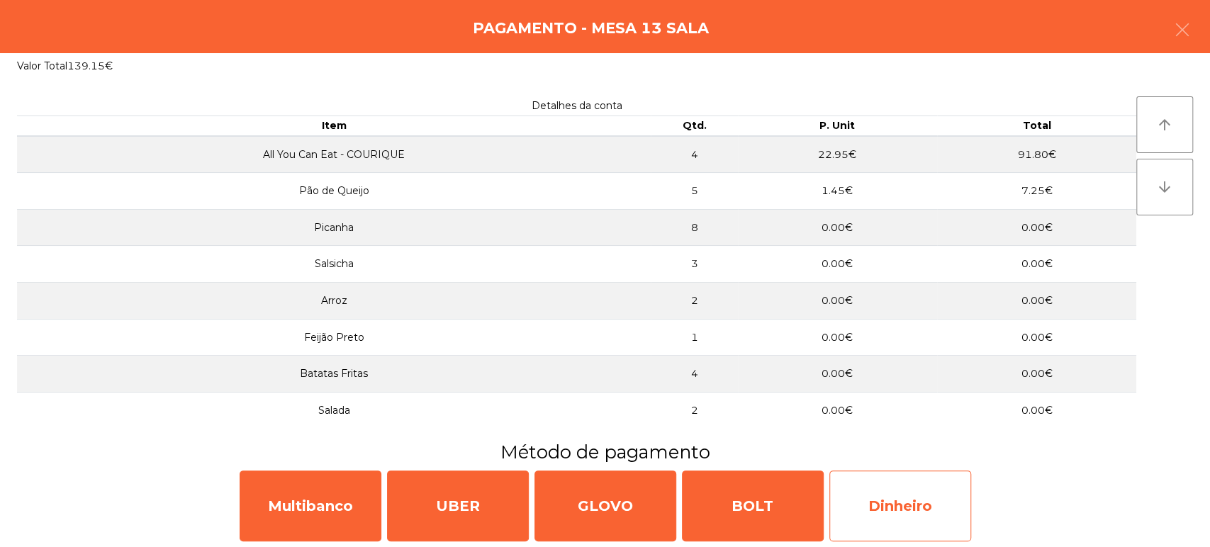
click at [933, 498] on div "Dinheiro" at bounding box center [900, 506] width 142 height 71
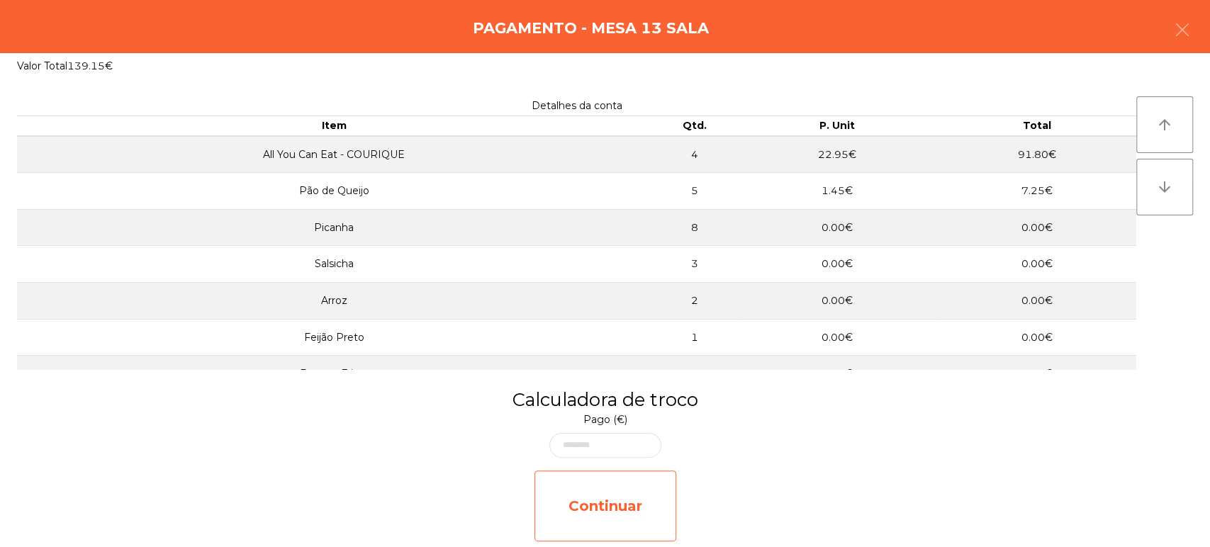
click at [599, 502] on div "Continuar" at bounding box center [605, 506] width 142 height 71
select select "**"
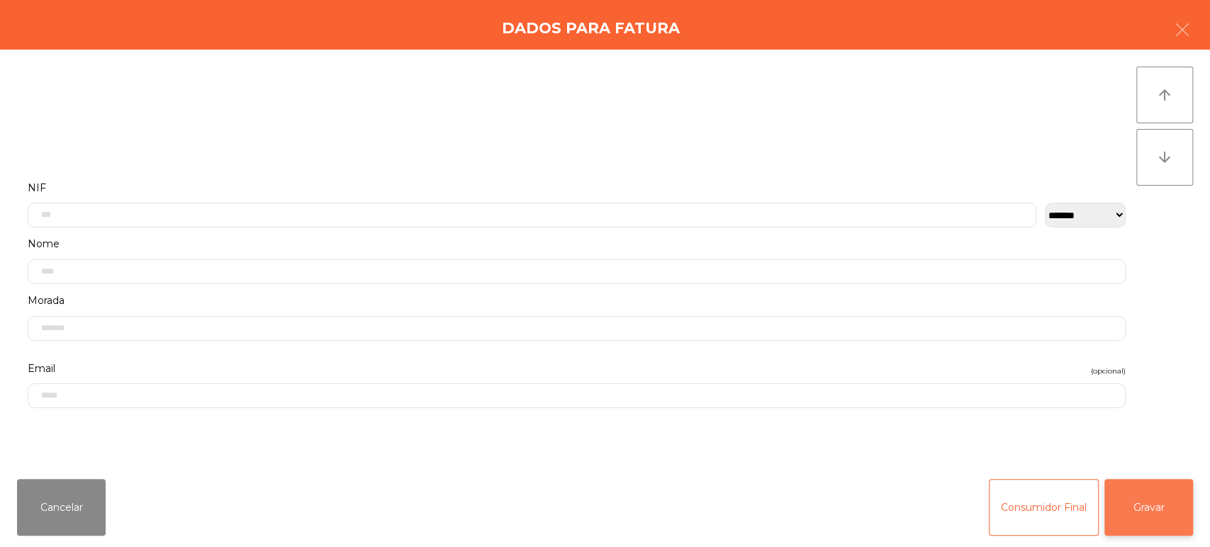
click at [1128, 511] on button "Gravar" at bounding box center [1148, 507] width 89 height 57
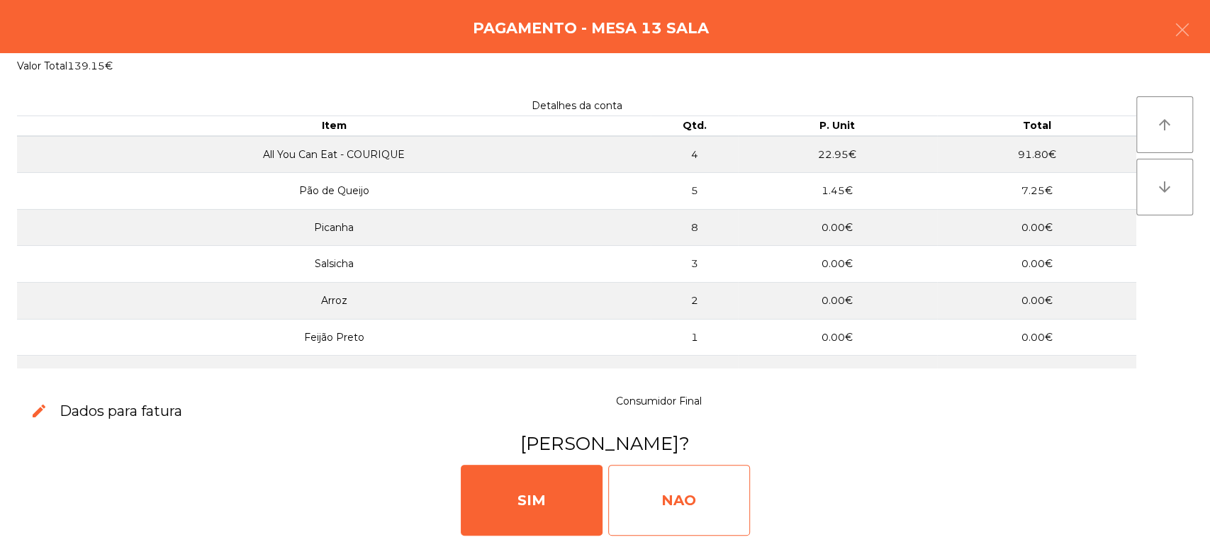
click at [673, 490] on div "NAO" at bounding box center [679, 500] width 142 height 71
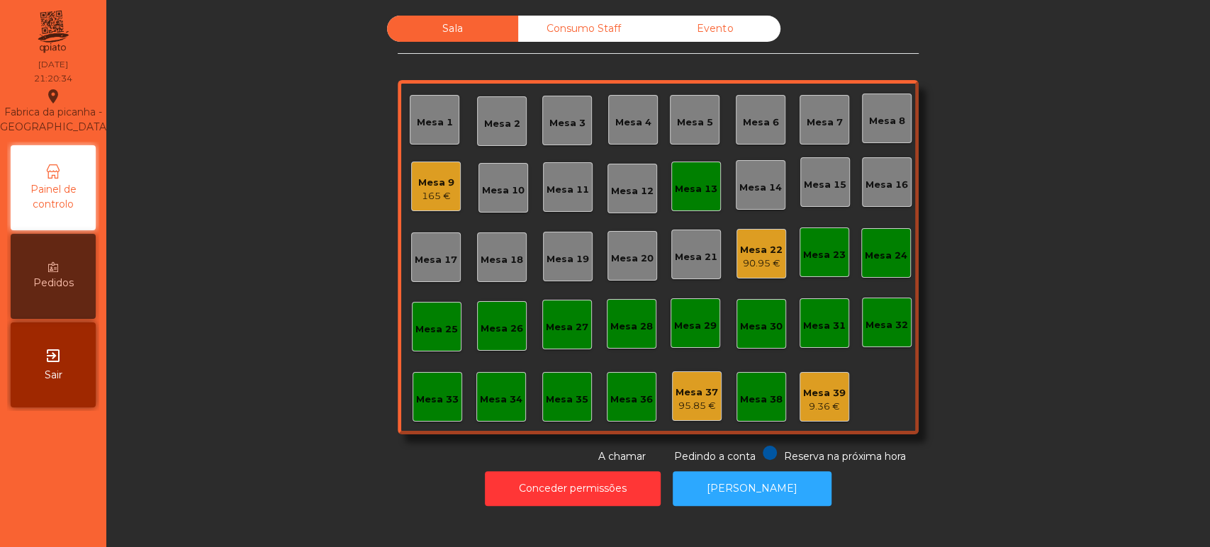
click at [686, 195] on div "Mesa 13" at bounding box center [696, 189] width 43 height 14
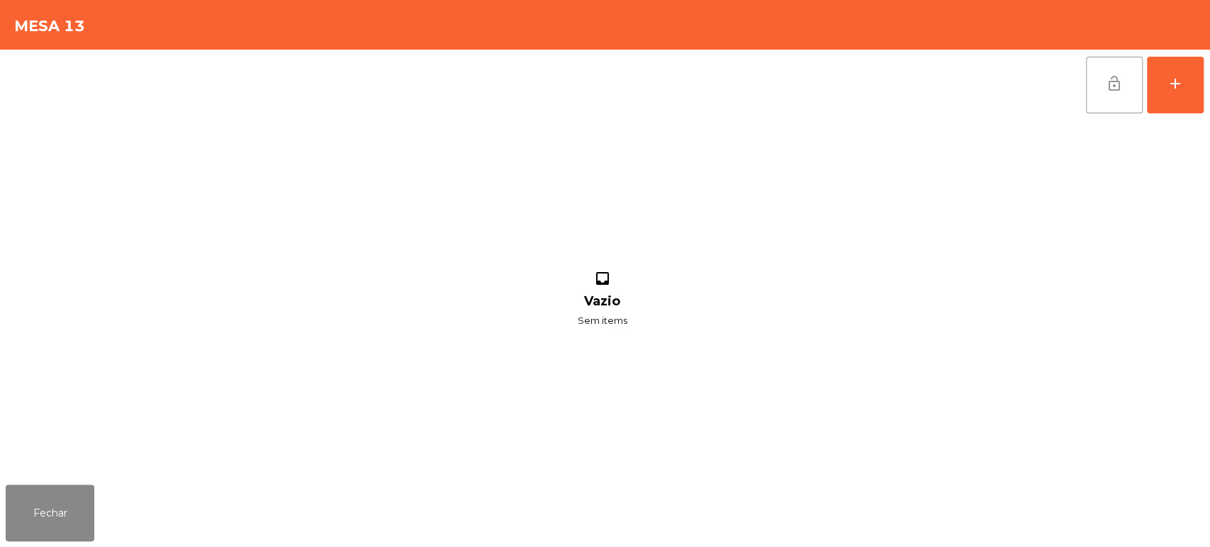
click at [1106, 85] on span "lock_open" at bounding box center [1114, 83] width 17 height 17
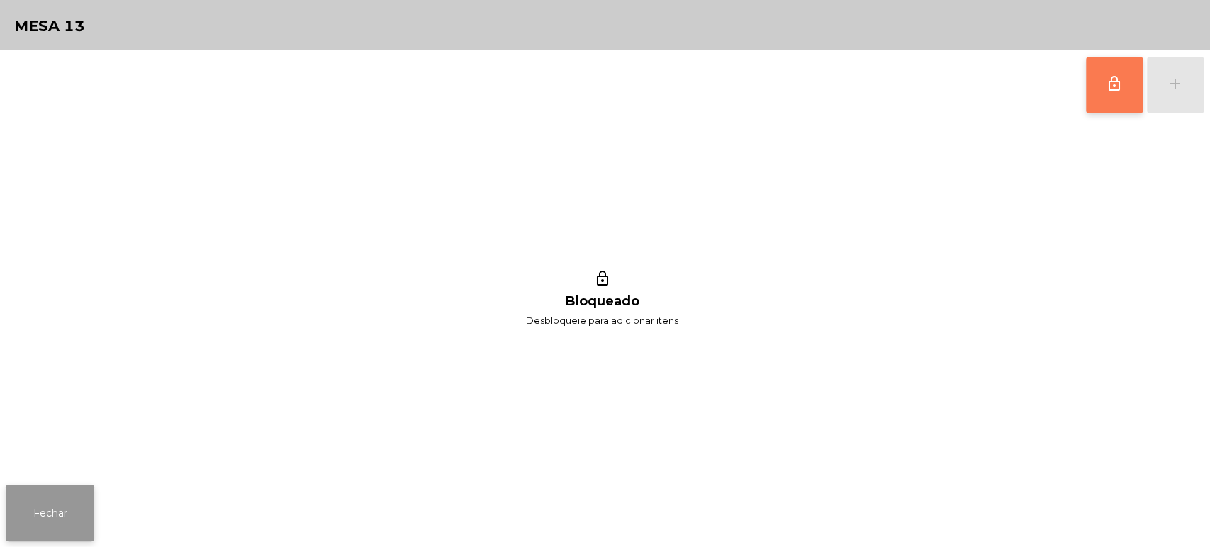
click at [91, 512] on button "Fechar" at bounding box center [50, 513] width 89 height 57
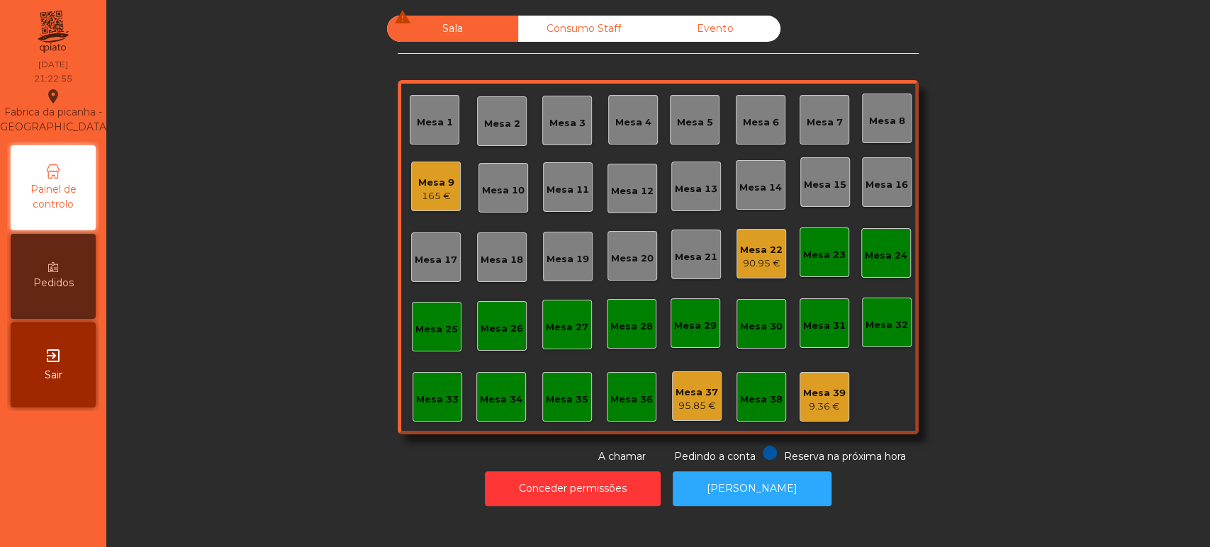
click at [442, 186] on div "Mesa 9" at bounding box center [436, 183] width 36 height 14
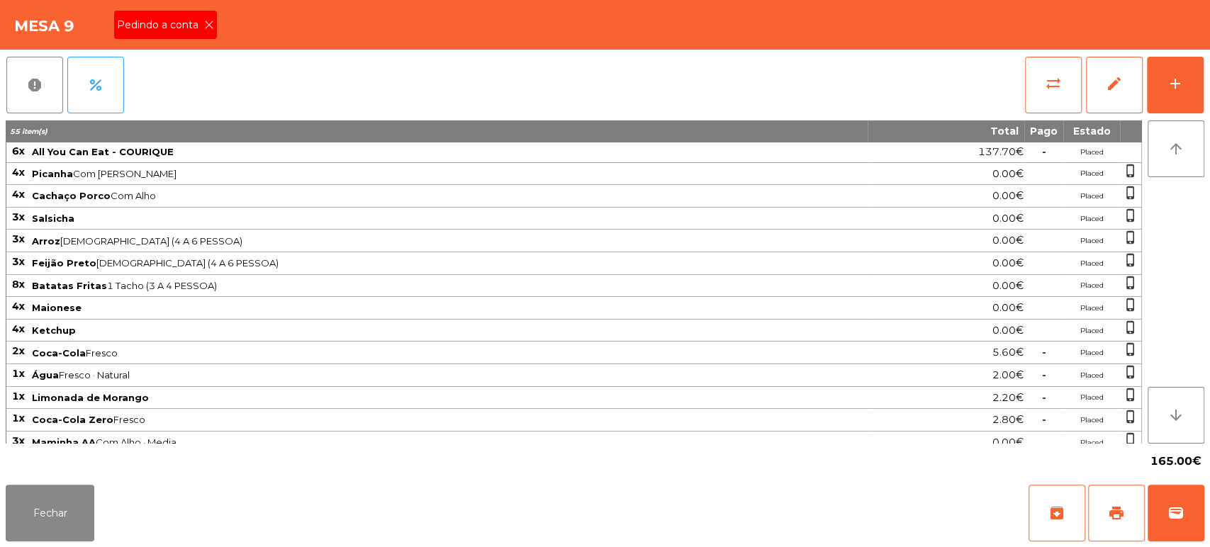
click at [209, 27] on icon at bounding box center [209, 25] width 10 height 10
click at [1110, 510] on span "print" at bounding box center [1116, 513] width 17 height 17
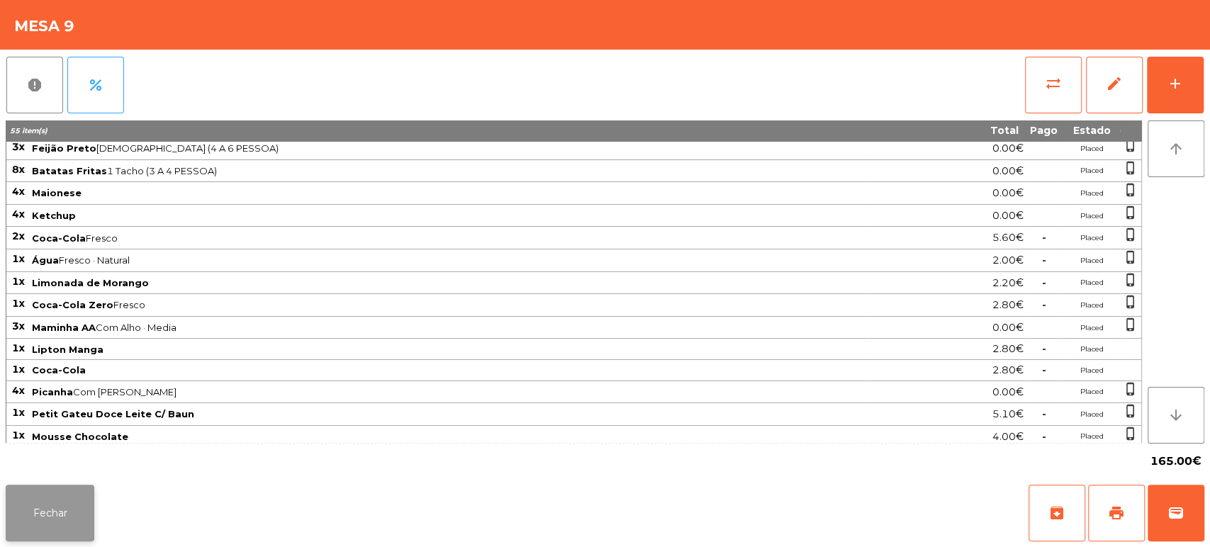
click at [71, 505] on button "Fechar" at bounding box center [50, 513] width 89 height 57
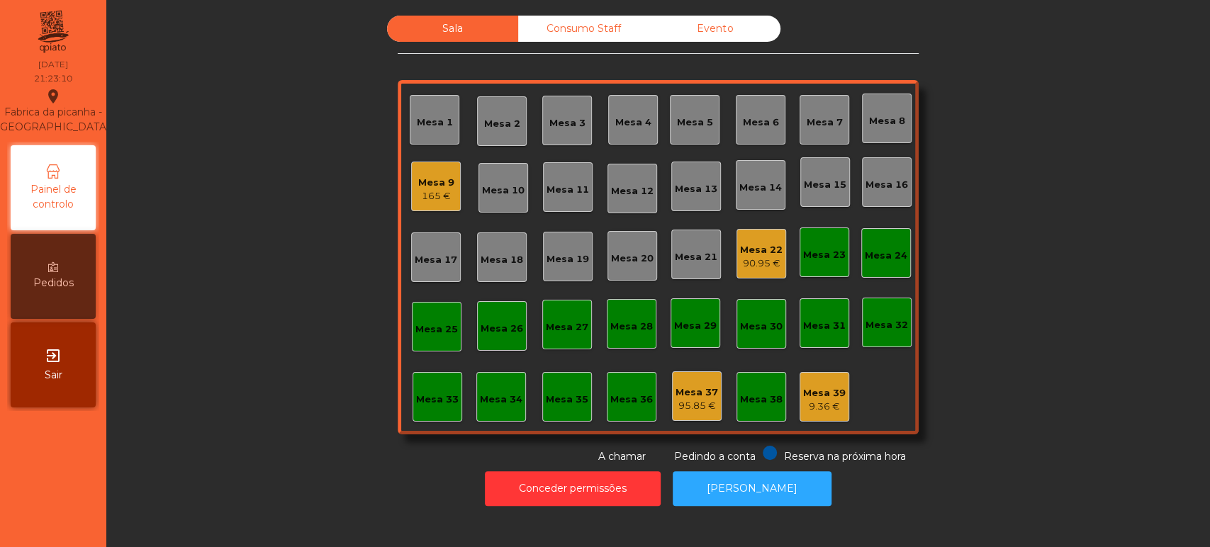
click at [751, 269] on div "90.95 €" at bounding box center [761, 264] width 43 height 14
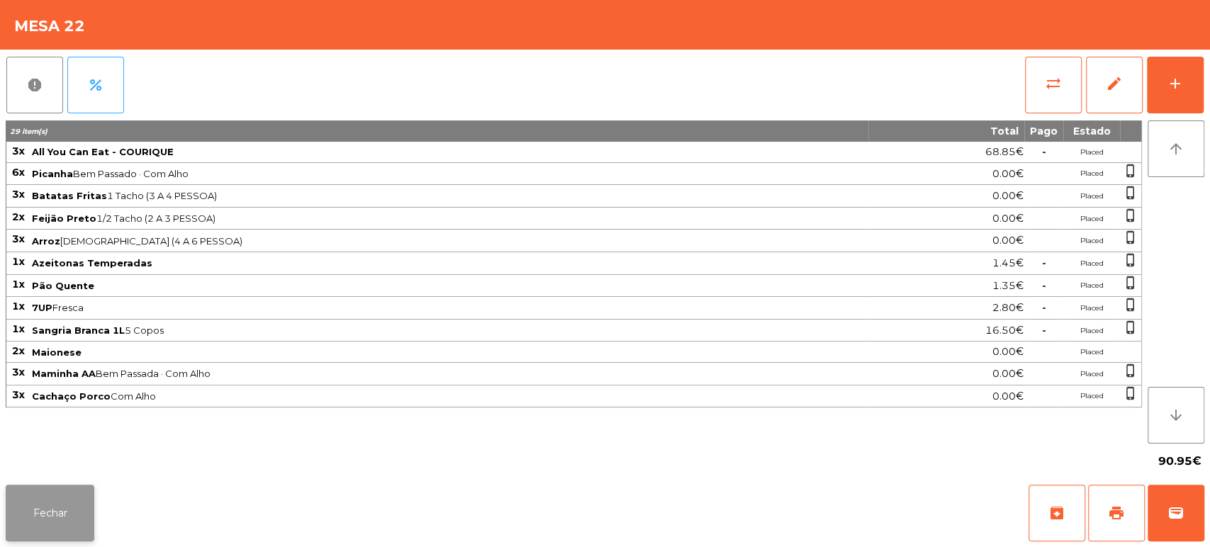
click at [85, 517] on button "Fechar" at bounding box center [50, 513] width 89 height 57
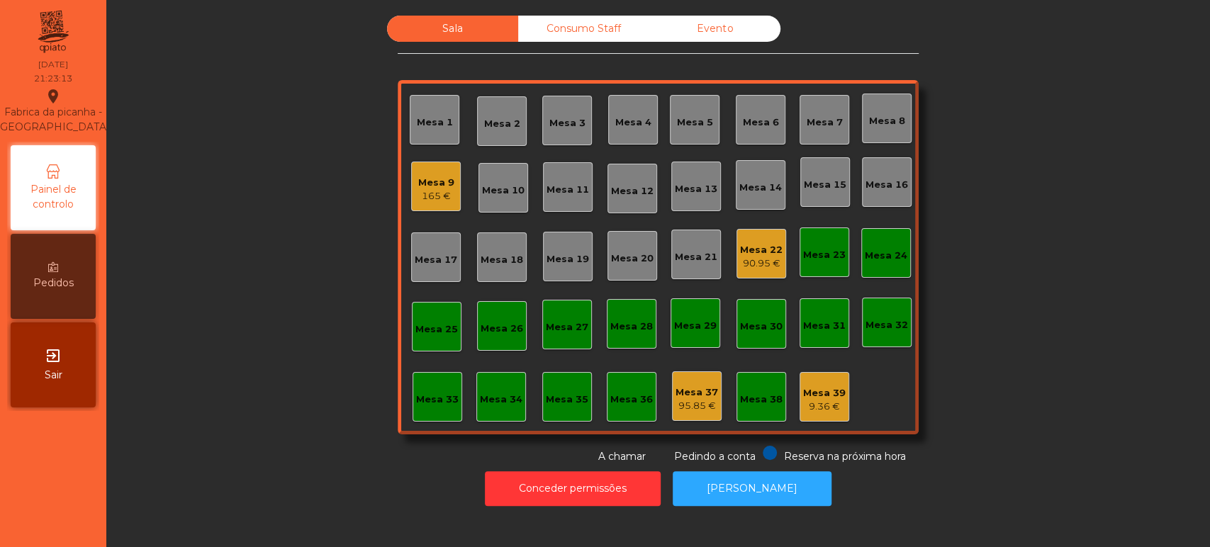
click at [428, 184] on div "Mesa 9" at bounding box center [436, 183] width 36 height 14
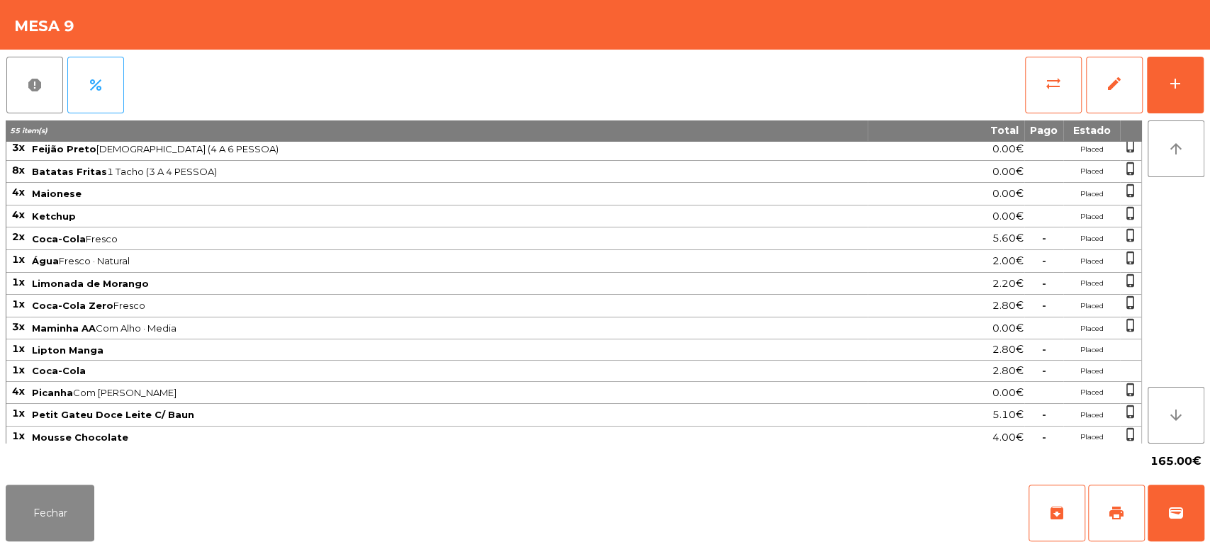
scroll to position [0, 0]
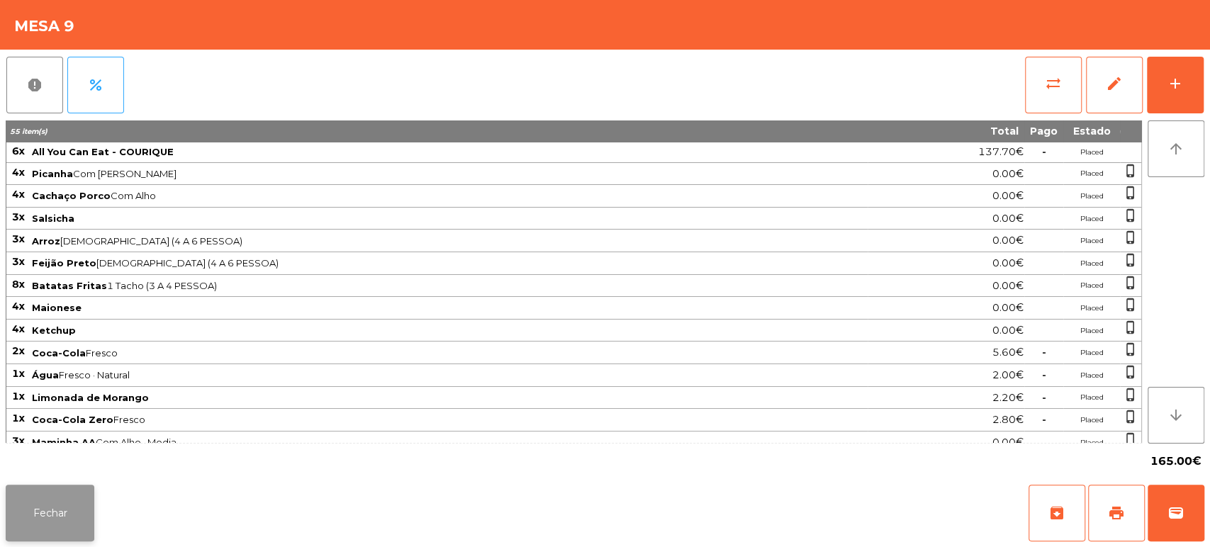
click at [72, 514] on button "Fechar" at bounding box center [50, 513] width 89 height 57
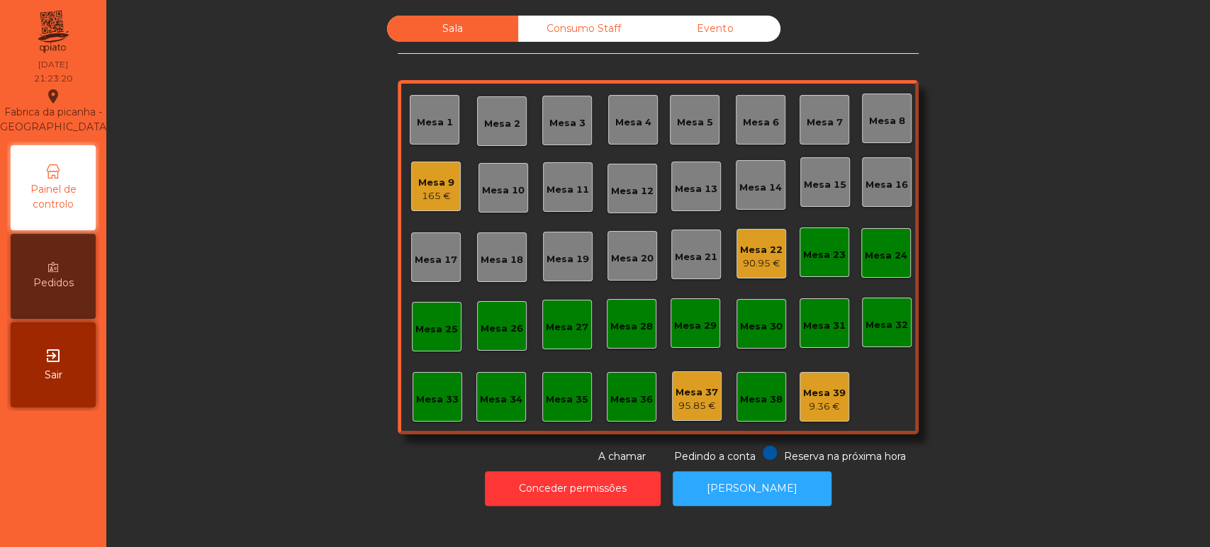
click at [812, 408] on div "9.36 €" at bounding box center [824, 407] width 43 height 14
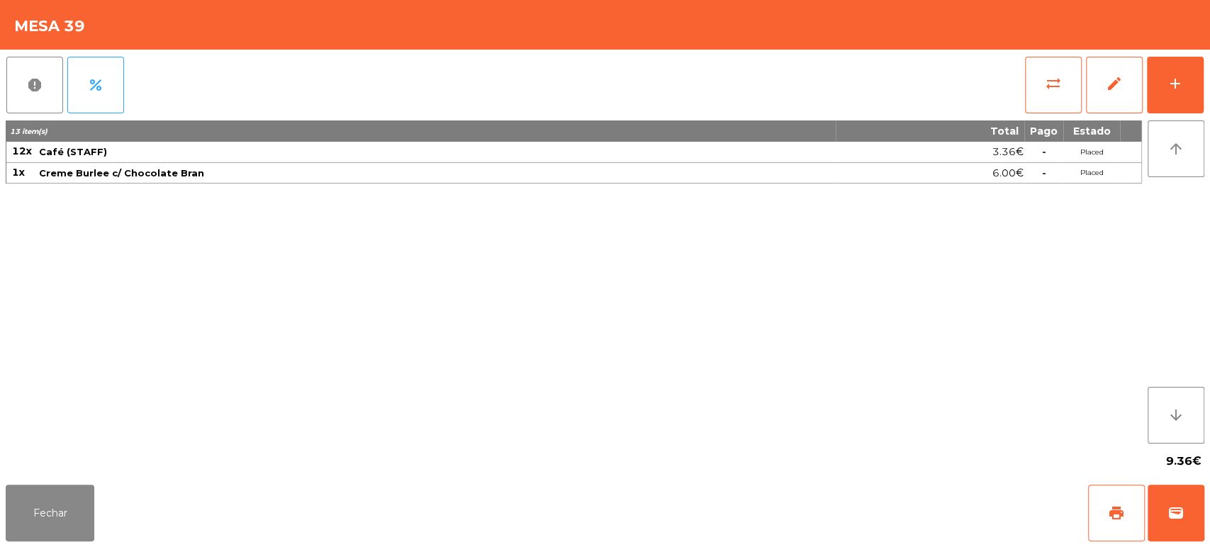
click at [108, 510] on div "Fechar print wallet" at bounding box center [605, 513] width 1210 height 68
click at [68, 517] on button "Fechar" at bounding box center [50, 513] width 89 height 57
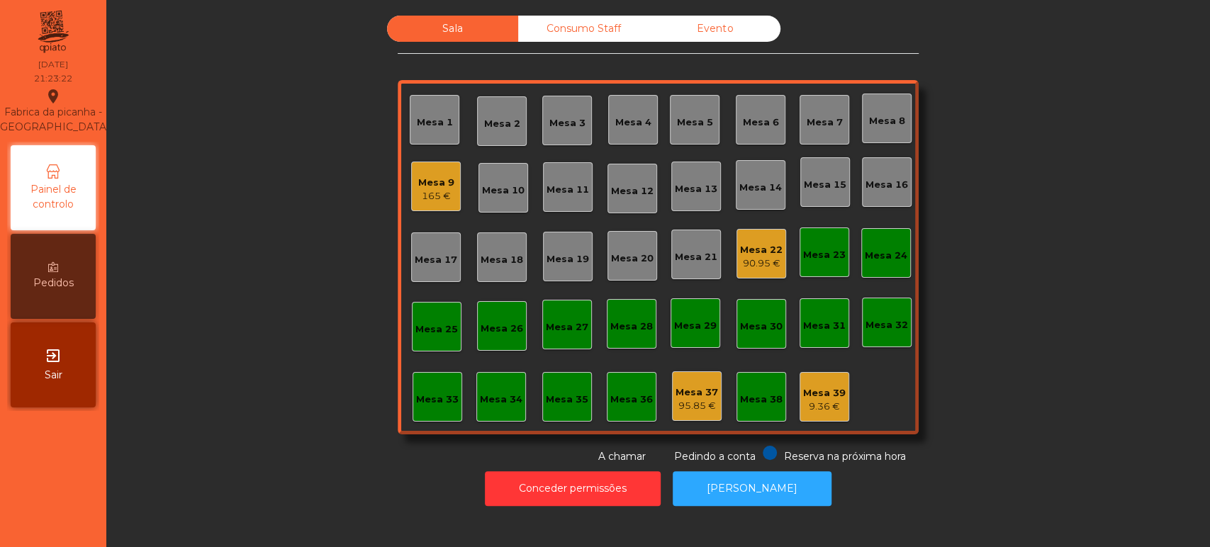
click at [693, 392] on div "Mesa 37" at bounding box center [696, 393] width 43 height 14
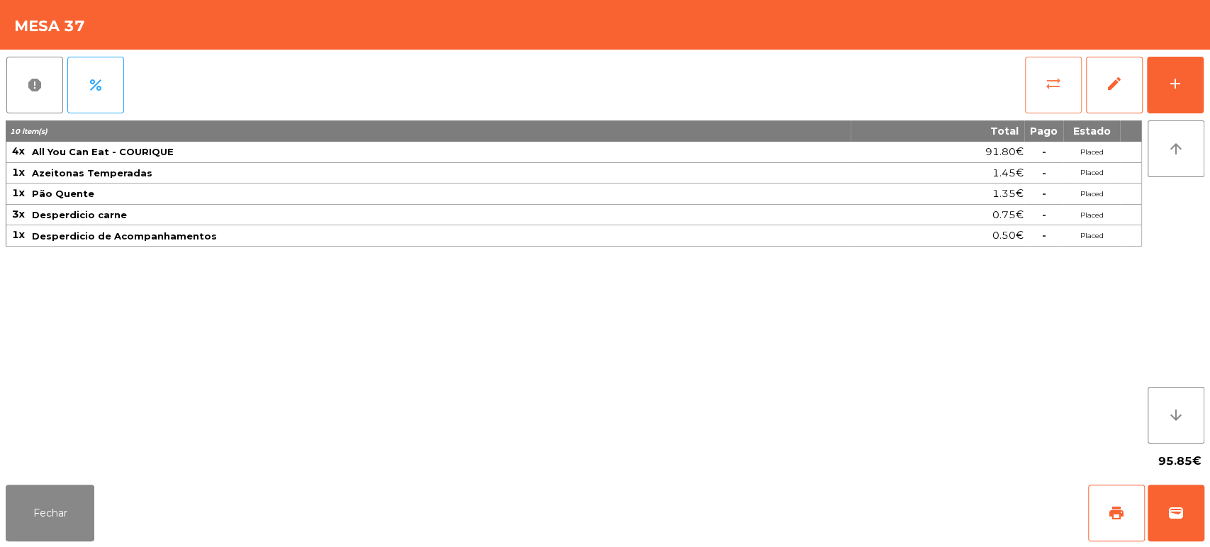
click at [1059, 81] on span "sync_alt" at bounding box center [1053, 83] width 17 height 17
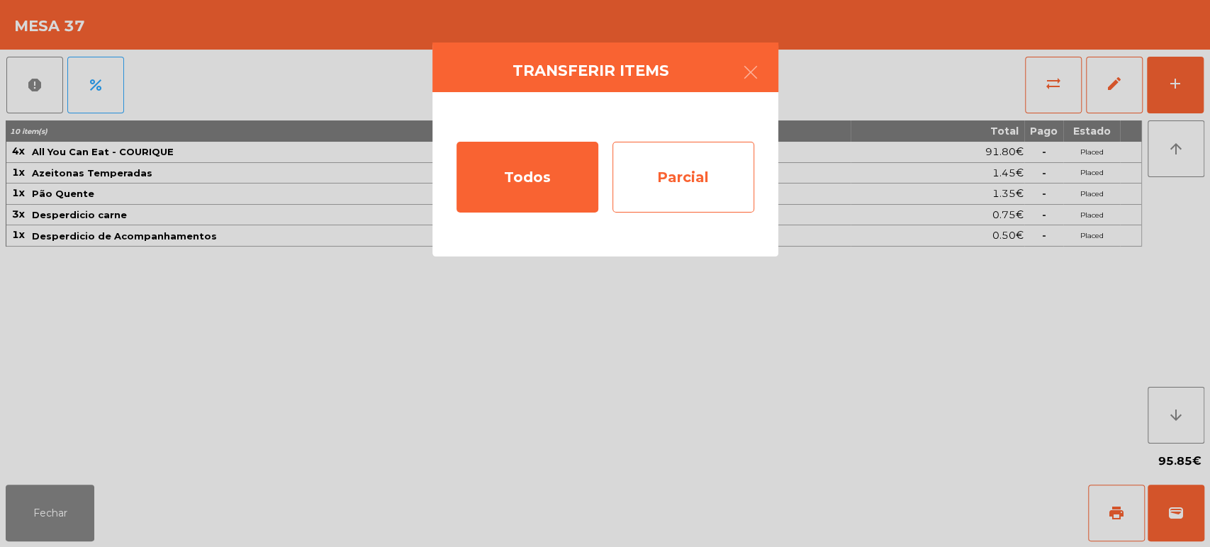
click at [697, 198] on div "Parcial" at bounding box center [683, 177] width 142 height 71
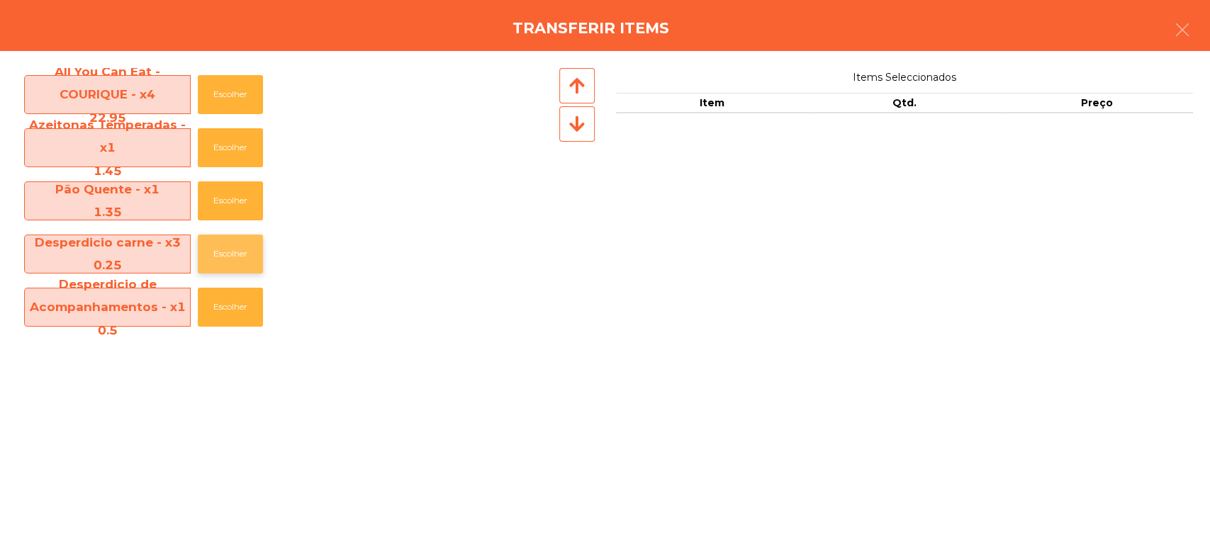
click at [250, 253] on button "Escolher" at bounding box center [230, 254] width 65 height 39
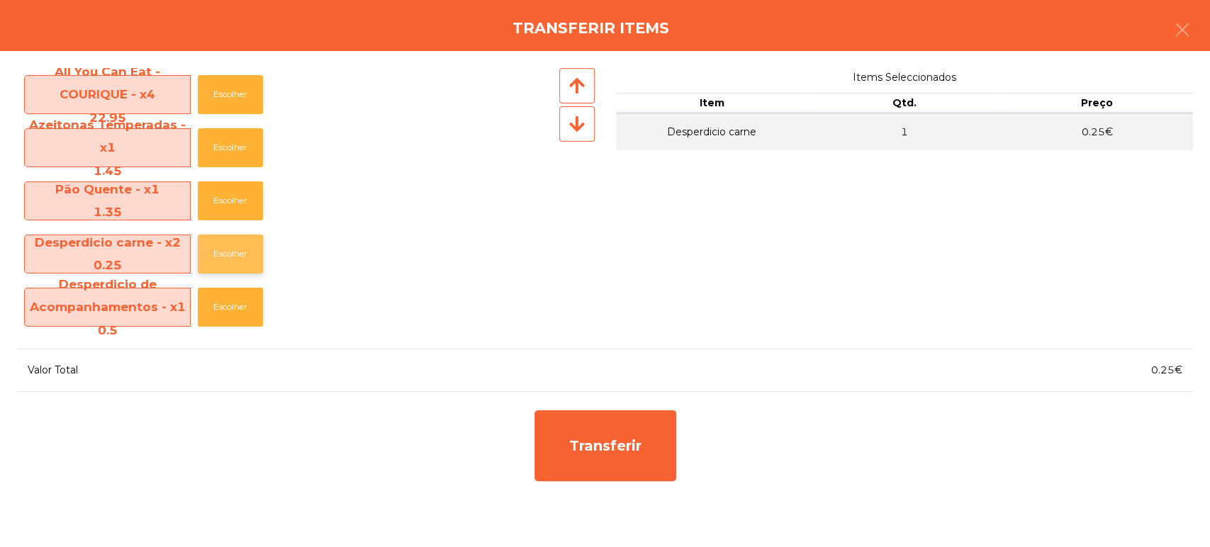
click at [238, 266] on button "Escolher" at bounding box center [230, 254] width 65 height 39
click at [238, 269] on button "Escolher" at bounding box center [230, 254] width 65 height 39
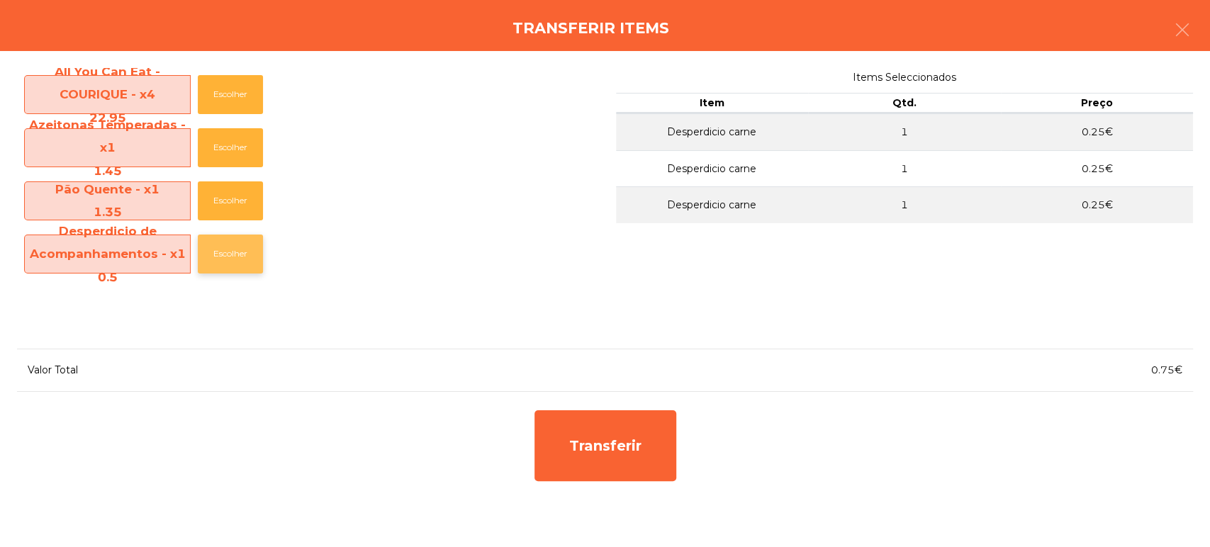
click at [242, 261] on button "Escolher" at bounding box center [230, 254] width 65 height 39
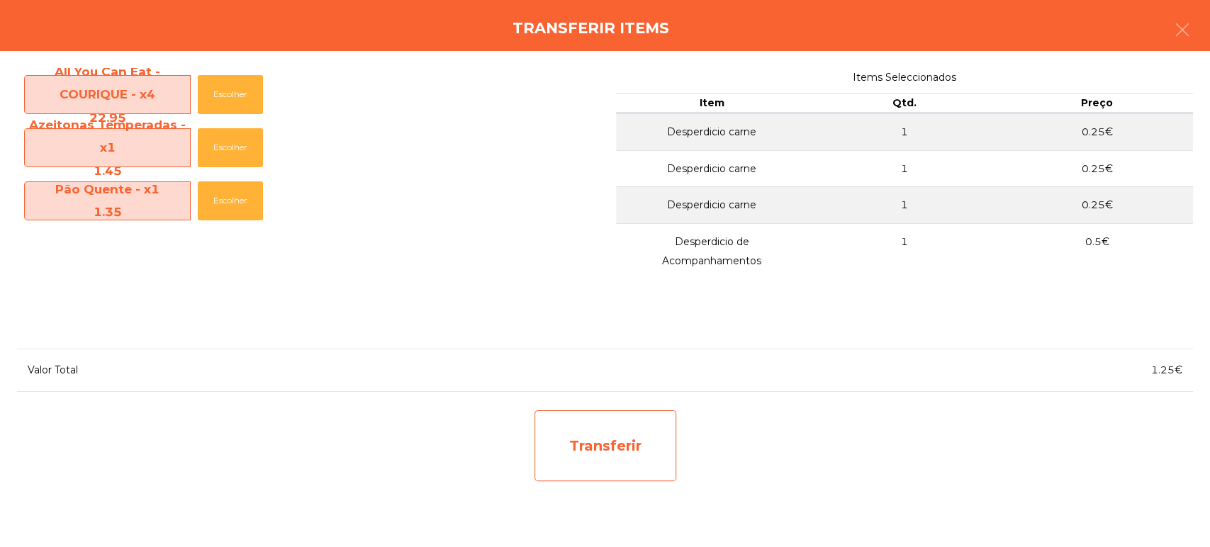
click at [609, 459] on div "Transferir" at bounding box center [605, 445] width 142 height 71
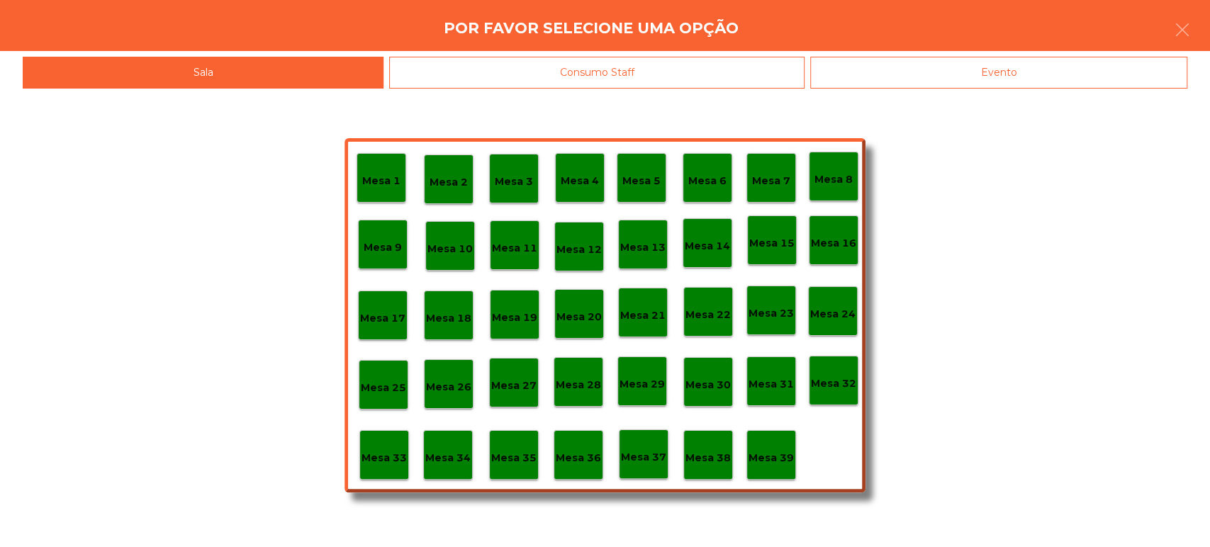
click at [380, 247] on p "Mesa 9" at bounding box center [383, 248] width 38 height 16
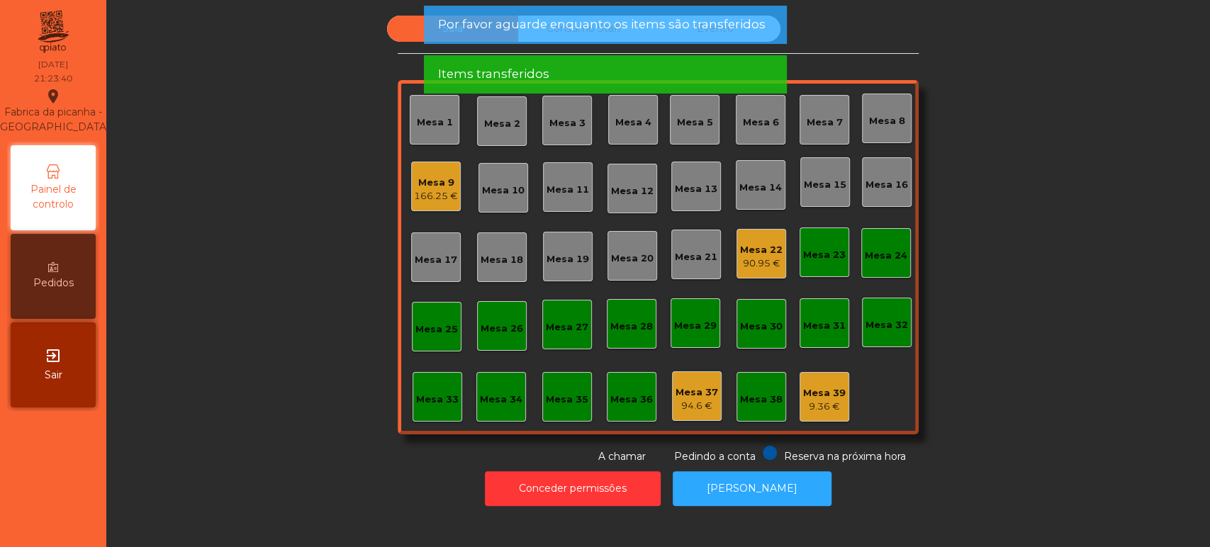
click at [420, 193] on div "166.25 €" at bounding box center [436, 196] width 44 height 14
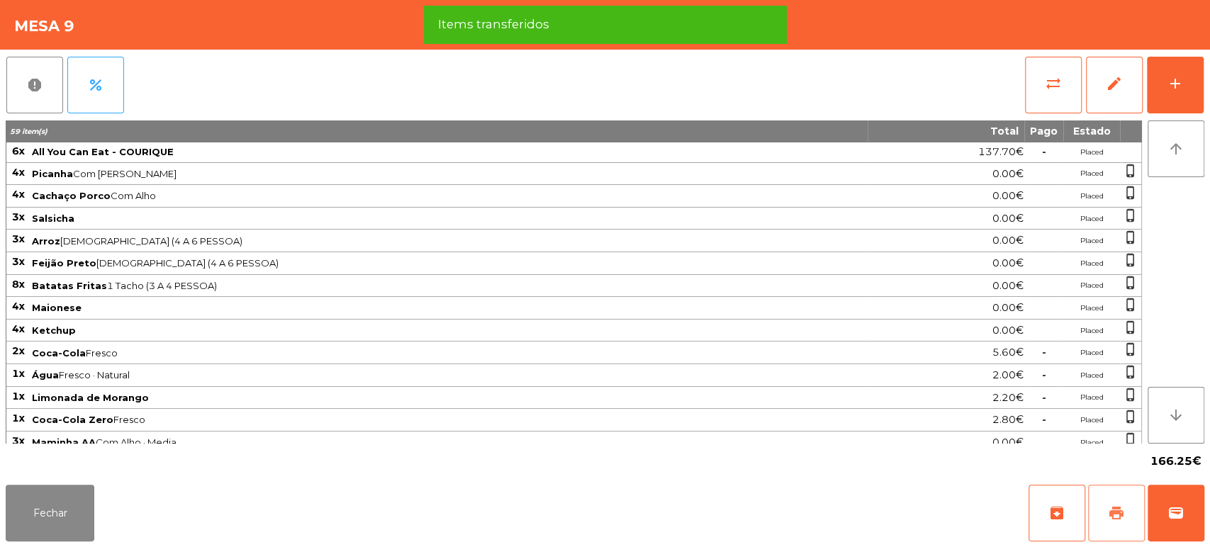
click at [1111, 521] on span "print" at bounding box center [1116, 513] width 17 height 17
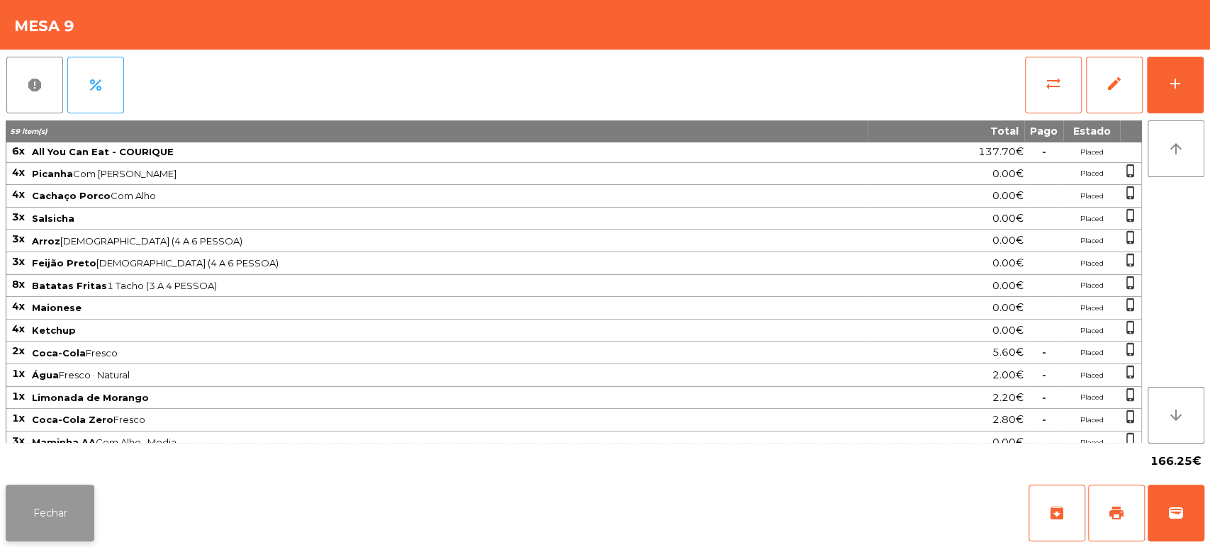
click at [72, 517] on button "Fechar" at bounding box center [50, 513] width 89 height 57
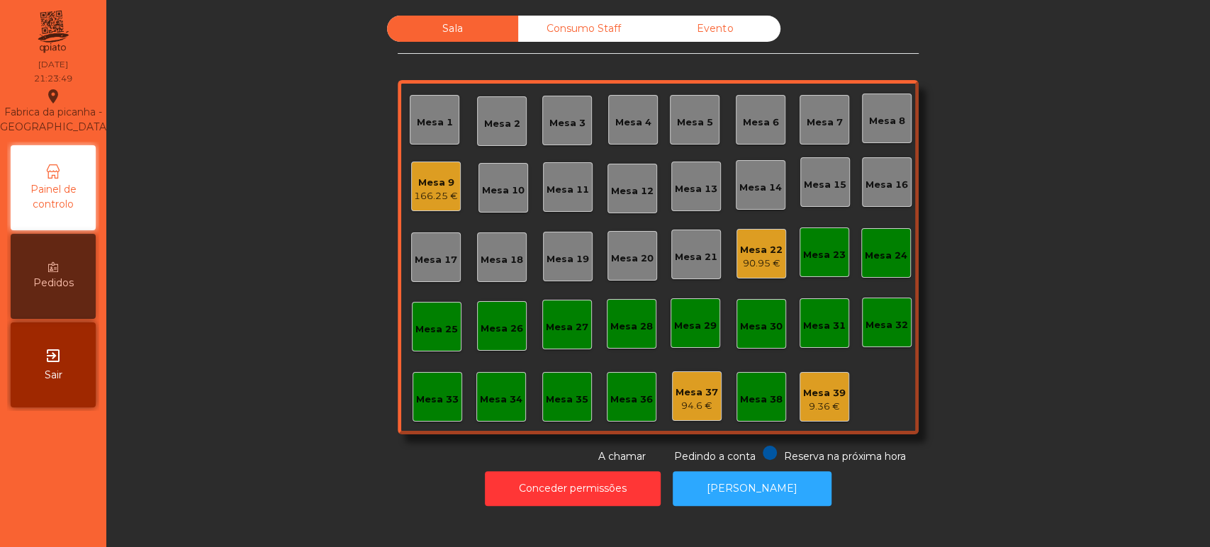
click at [425, 266] on div "Mesa 17" at bounding box center [436, 260] width 43 height 14
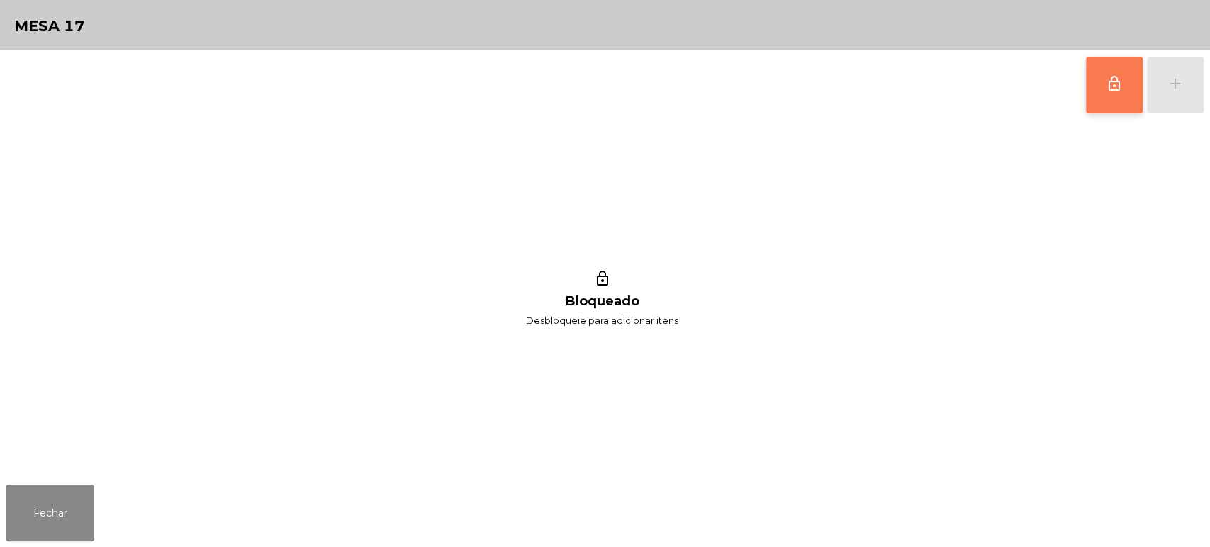
click at [1097, 103] on button "lock_outline" at bounding box center [1114, 85] width 57 height 57
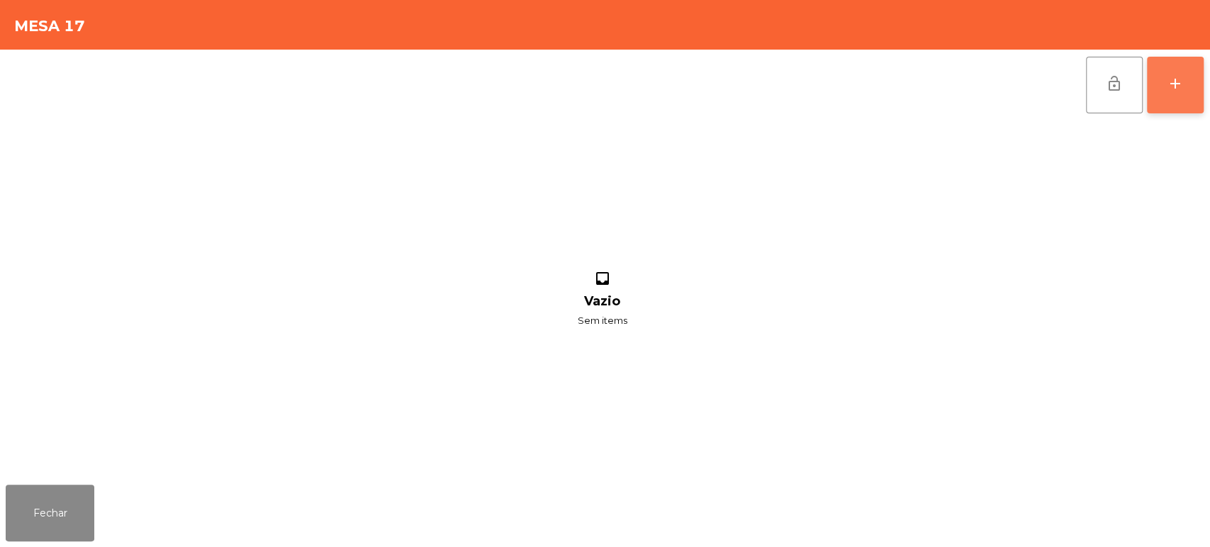
click at [1191, 84] on button "add" at bounding box center [1175, 85] width 57 height 57
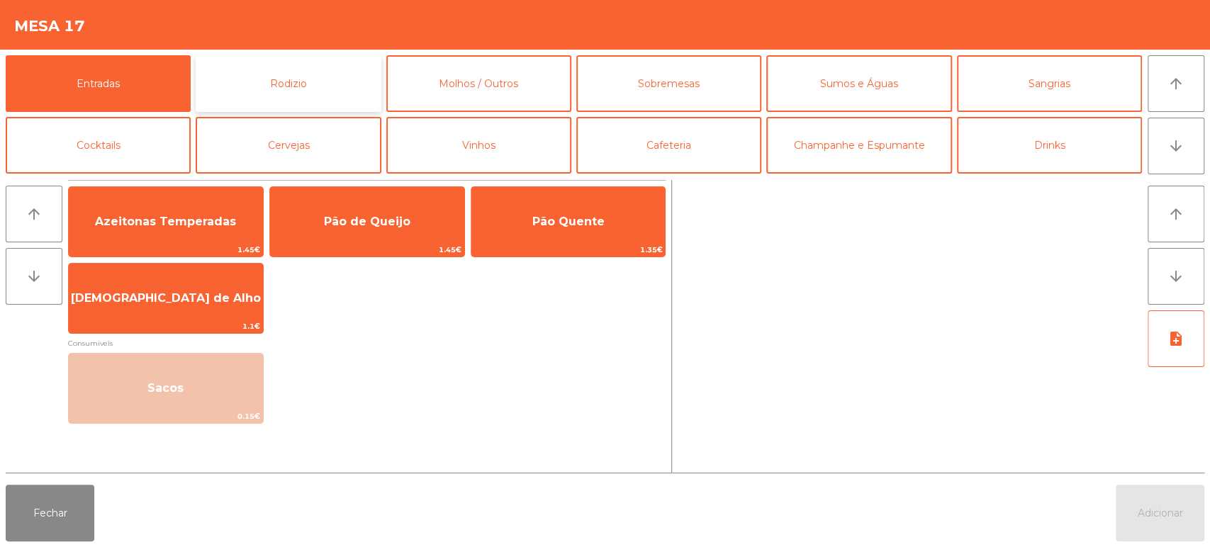
click at [334, 89] on button "Rodizio" at bounding box center [288, 83] width 185 height 57
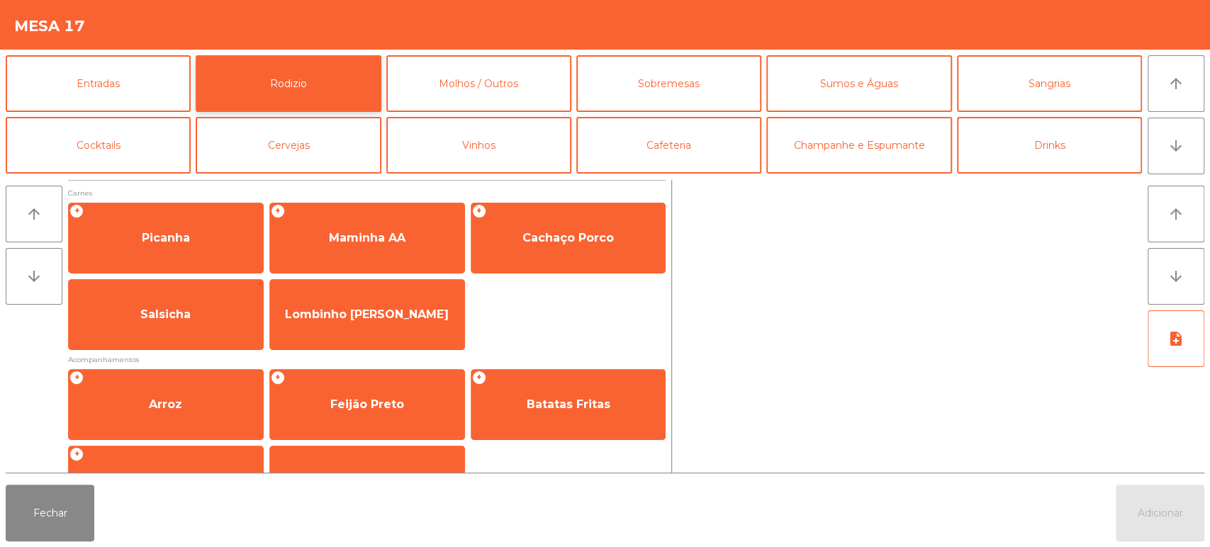
scroll to position [199, 0]
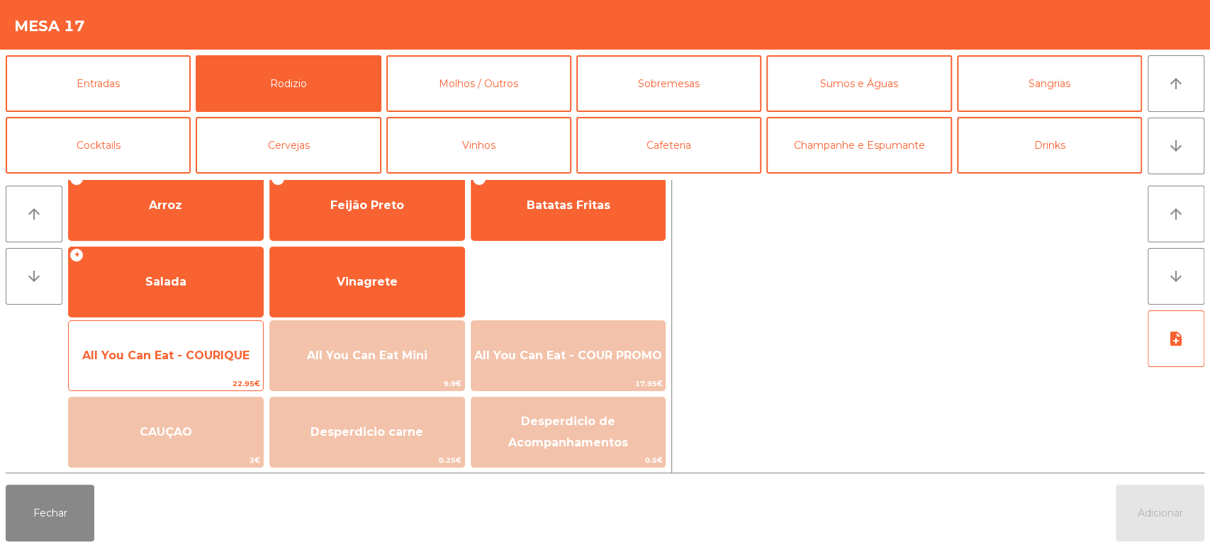
click at [237, 374] on span "All You Can Eat - COURIQUE" at bounding box center [166, 356] width 194 height 38
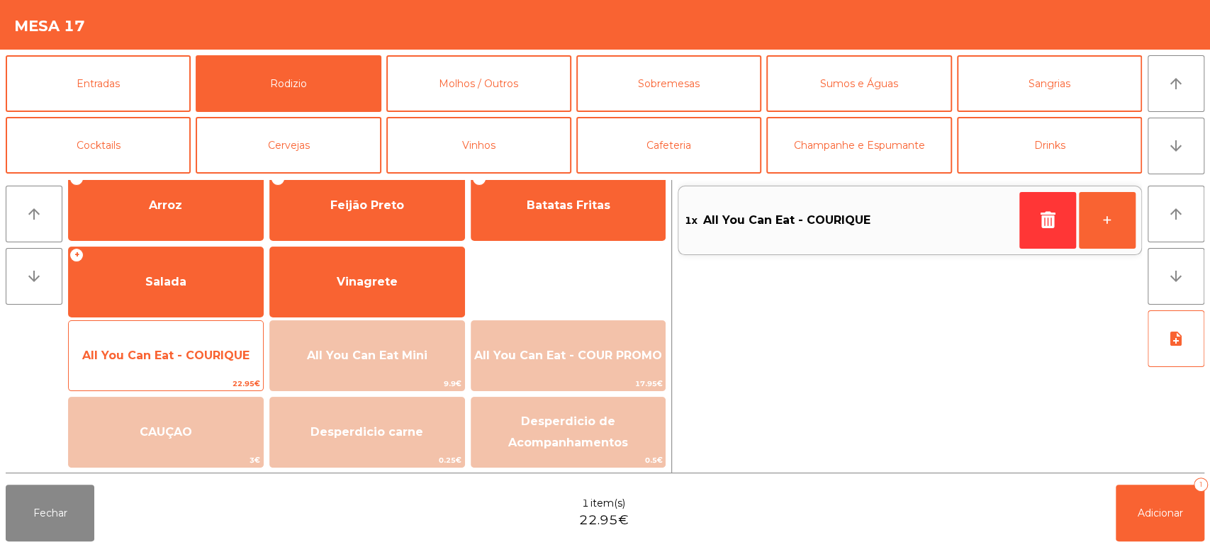
click at [221, 371] on span "All You Can Eat - COURIQUE" at bounding box center [166, 356] width 194 height 38
click at [222, 364] on span "All You Can Eat - COURIQUE" at bounding box center [166, 356] width 194 height 38
click at [221, 357] on span "All You Can Eat - COURIQUE" at bounding box center [165, 355] width 167 height 13
click at [218, 354] on span "All You Can Eat - COURIQUE" at bounding box center [165, 355] width 167 height 13
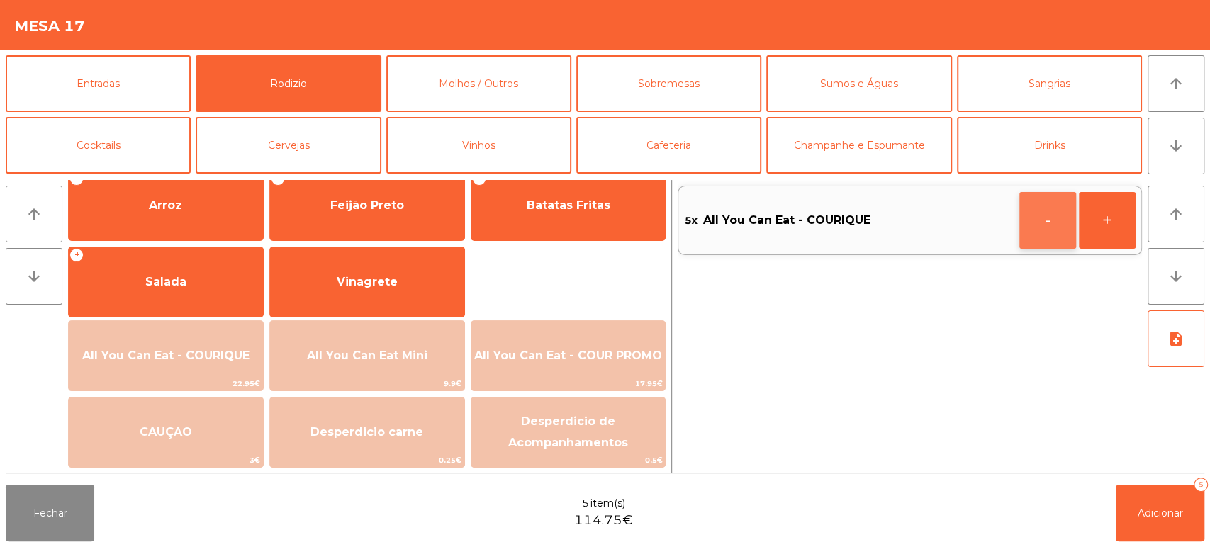
click at [1037, 218] on button "-" at bounding box center [1047, 220] width 57 height 57
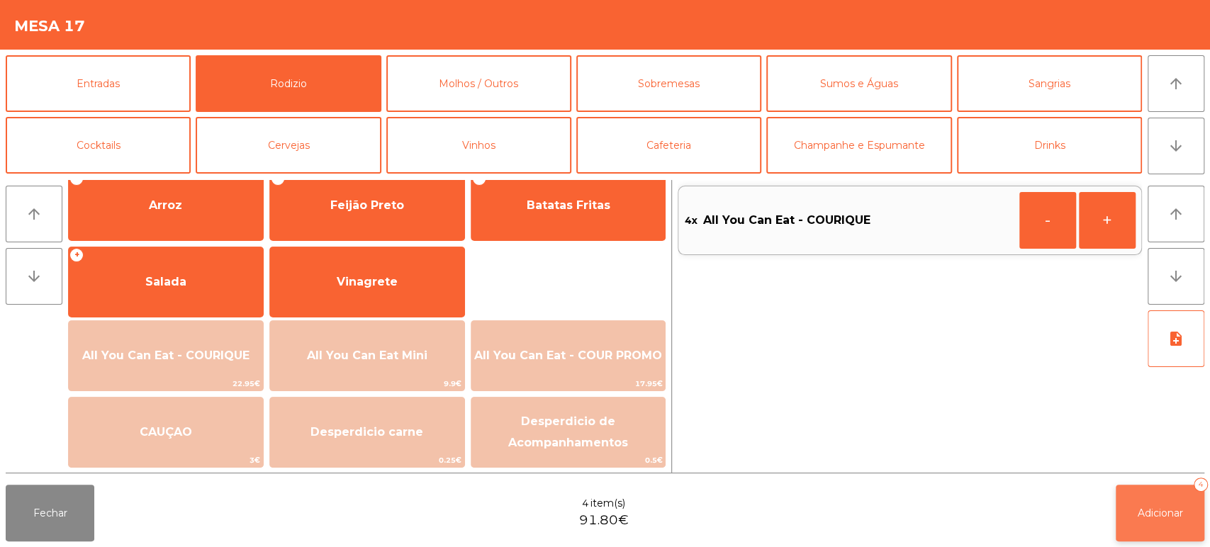
click at [1165, 513] on span "Adicionar" at bounding box center [1159, 513] width 45 height 13
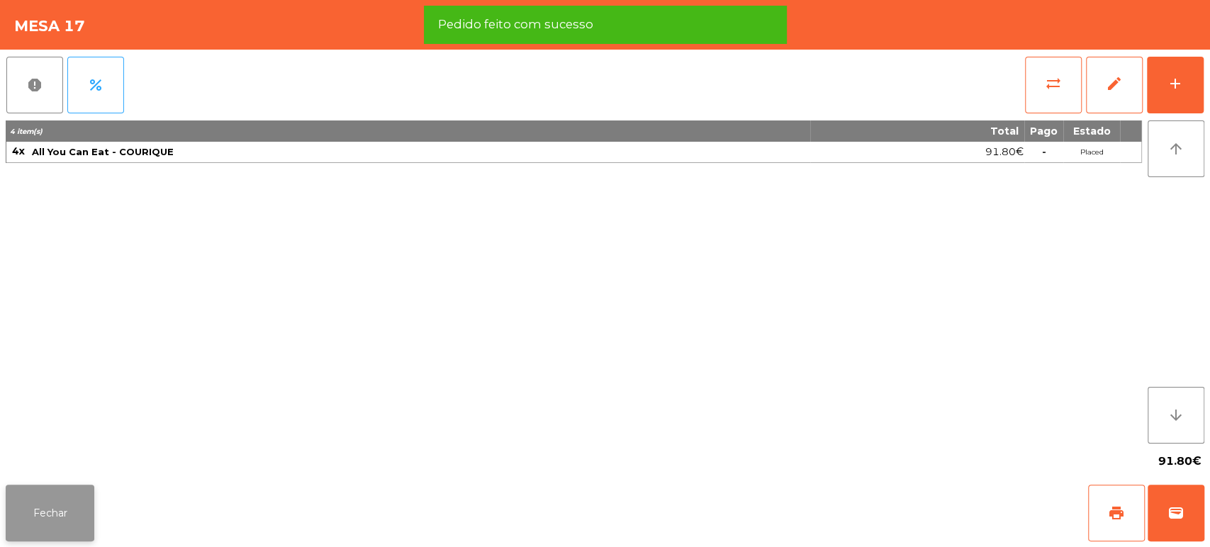
click at [79, 505] on button "Fechar" at bounding box center [50, 513] width 89 height 57
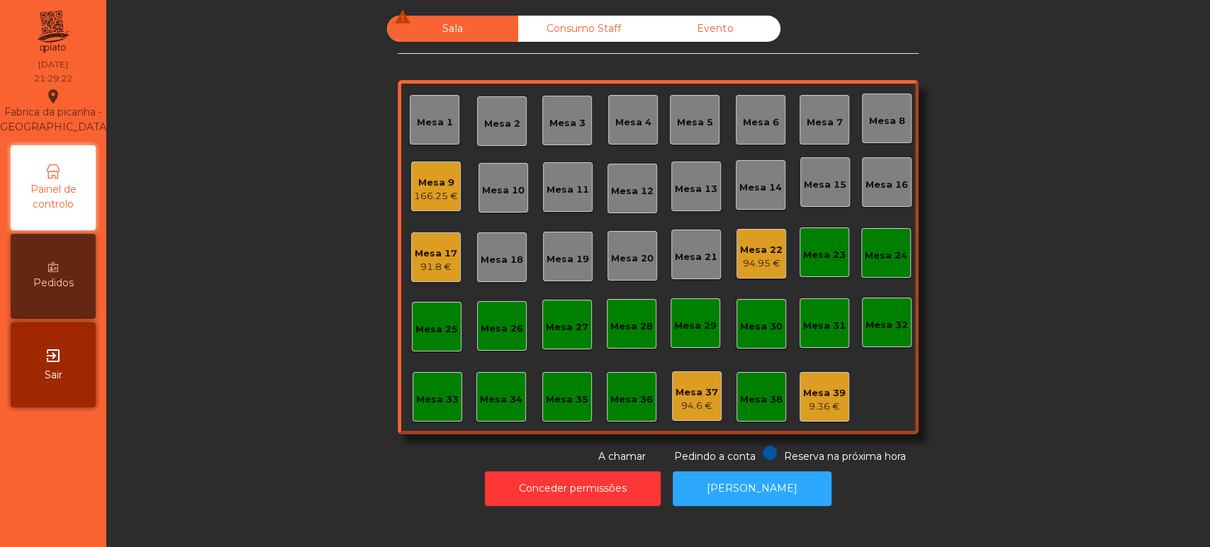
click at [755, 248] on div "Mesa 22" at bounding box center [761, 250] width 43 height 14
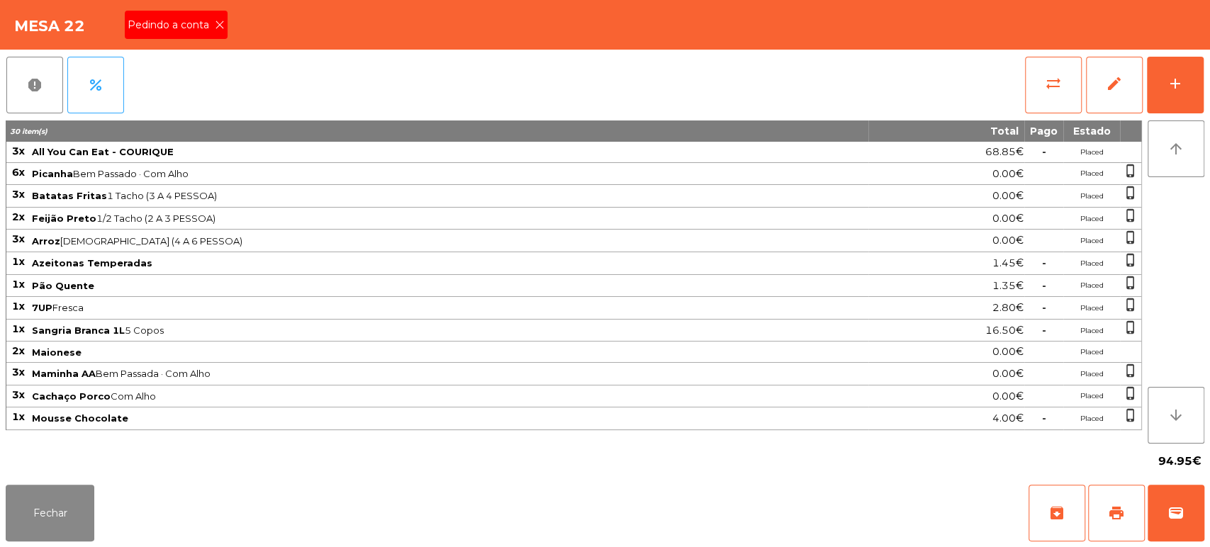
click at [208, 35] on div "Pedindo a conta" at bounding box center [176, 25] width 103 height 28
click at [1120, 516] on span "print" at bounding box center [1116, 513] width 17 height 17
click at [54, 515] on button "Fechar" at bounding box center [50, 513] width 89 height 57
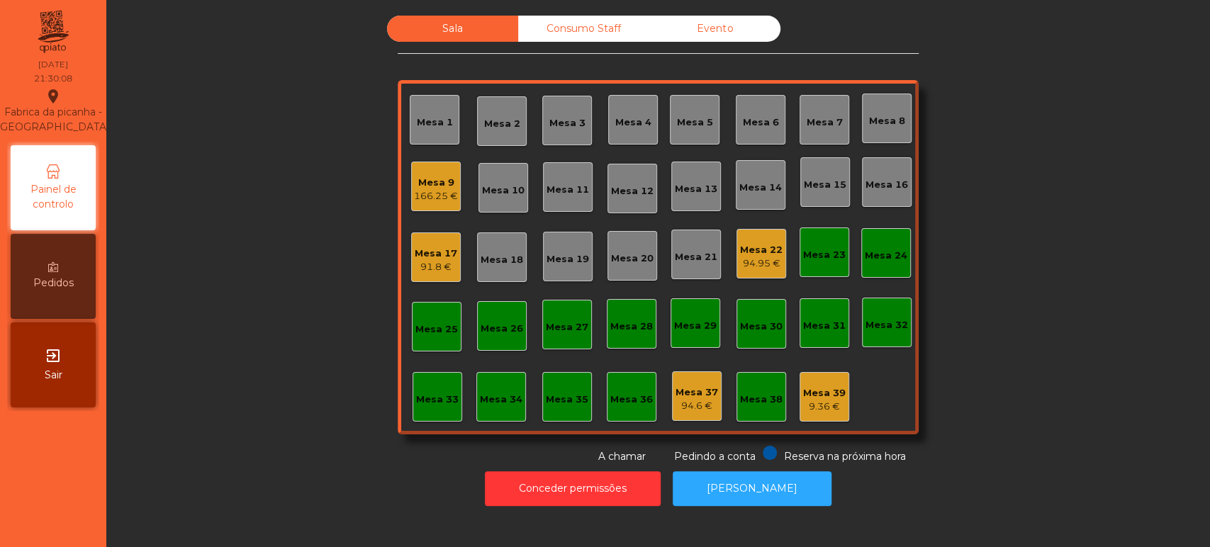
click at [451, 181] on div "Mesa 9" at bounding box center [436, 183] width 44 height 14
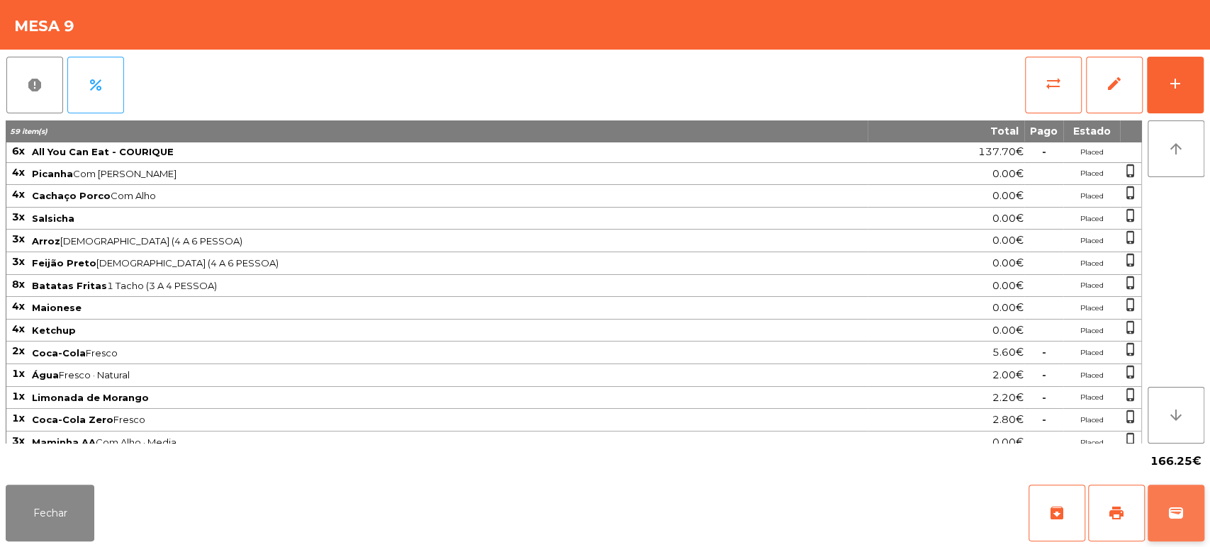
click at [1199, 500] on button "wallet" at bounding box center [1175, 513] width 57 height 57
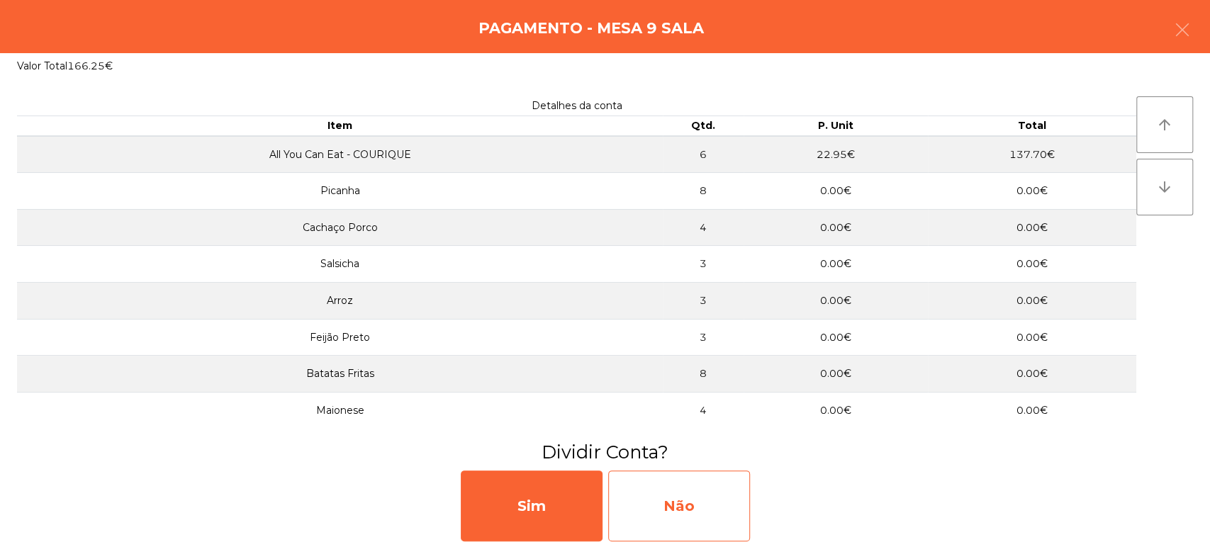
click at [711, 495] on div "Não" at bounding box center [679, 506] width 142 height 71
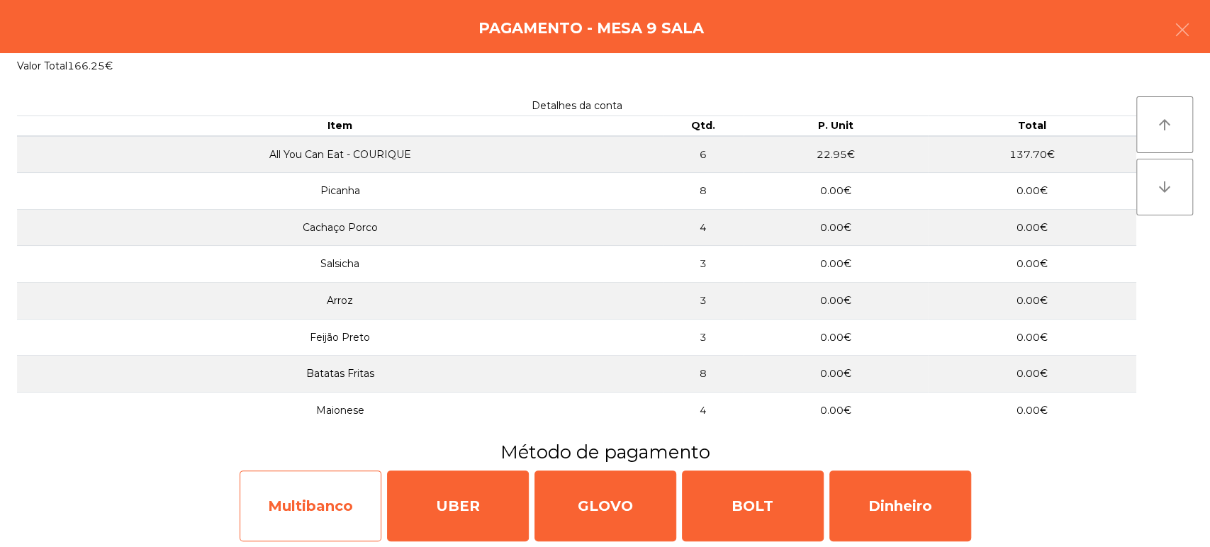
click at [332, 486] on div "Multibanco" at bounding box center [311, 506] width 142 height 71
select select "**"
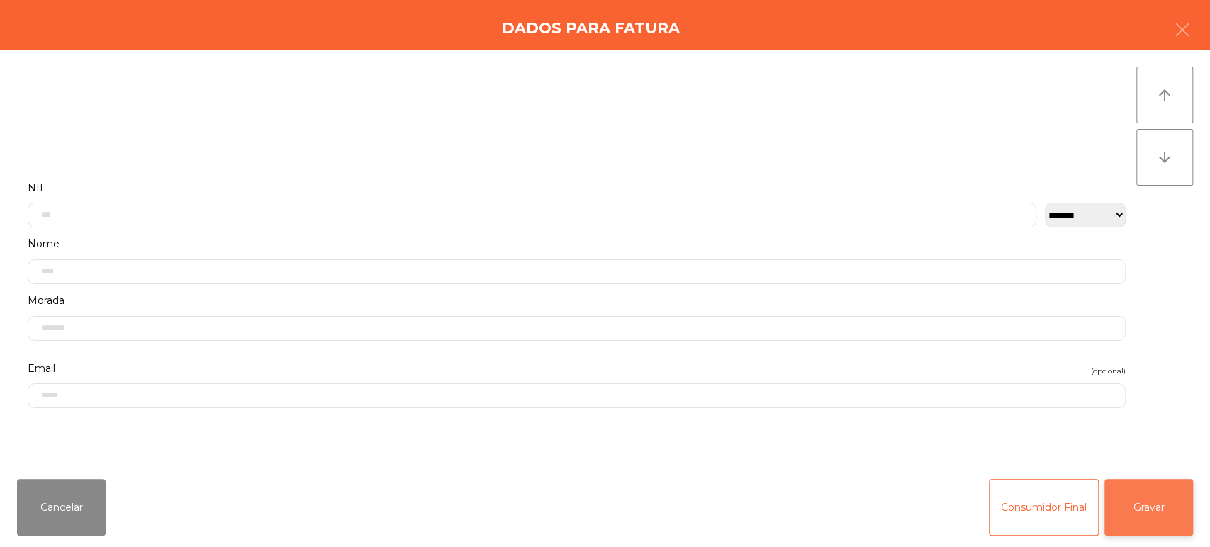
click at [1140, 490] on button "Gravar" at bounding box center [1148, 507] width 89 height 57
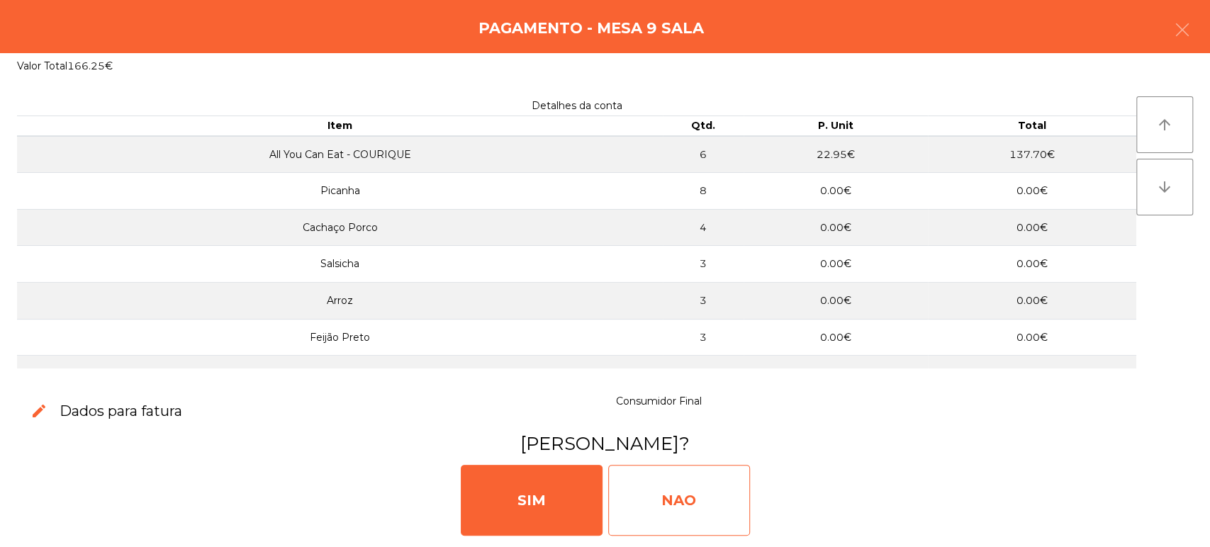
click at [695, 517] on div "NAO" at bounding box center [679, 500] width 142 height 71
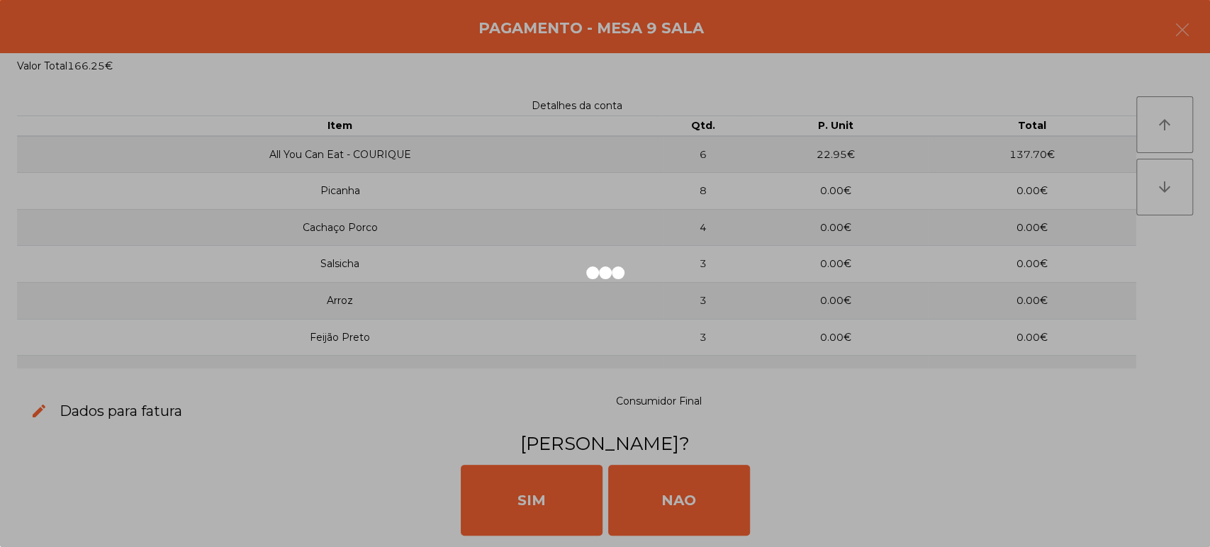
click at [675, 489] on div at bounding box center [605, 273] width 1210 height 547
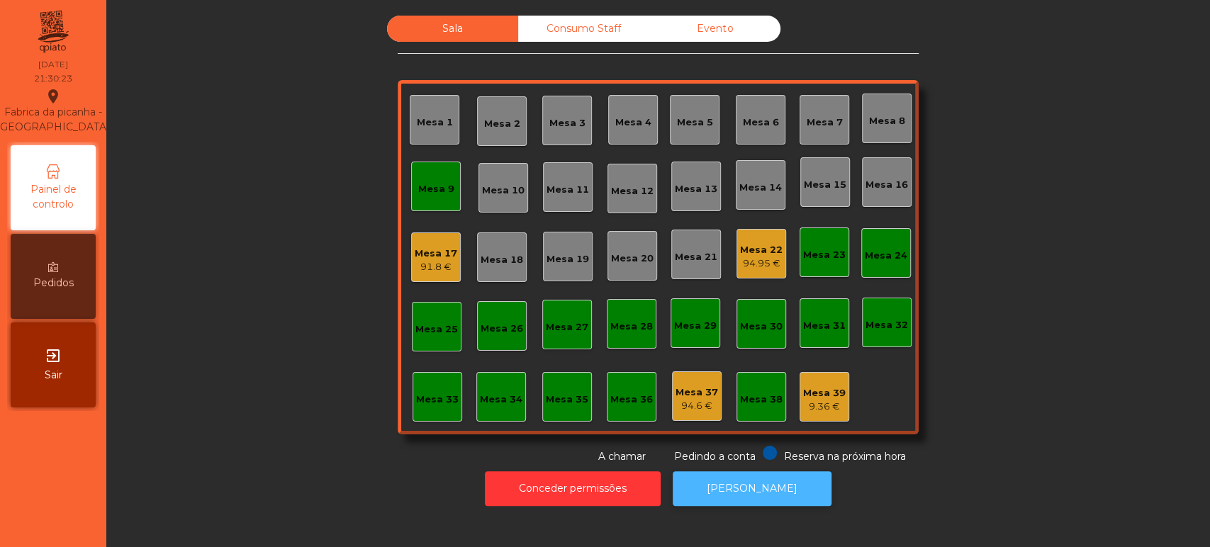
click at [751, 493] on button "[PERSON_NAME]" at bounding box center [752, 488] width 159 height 35
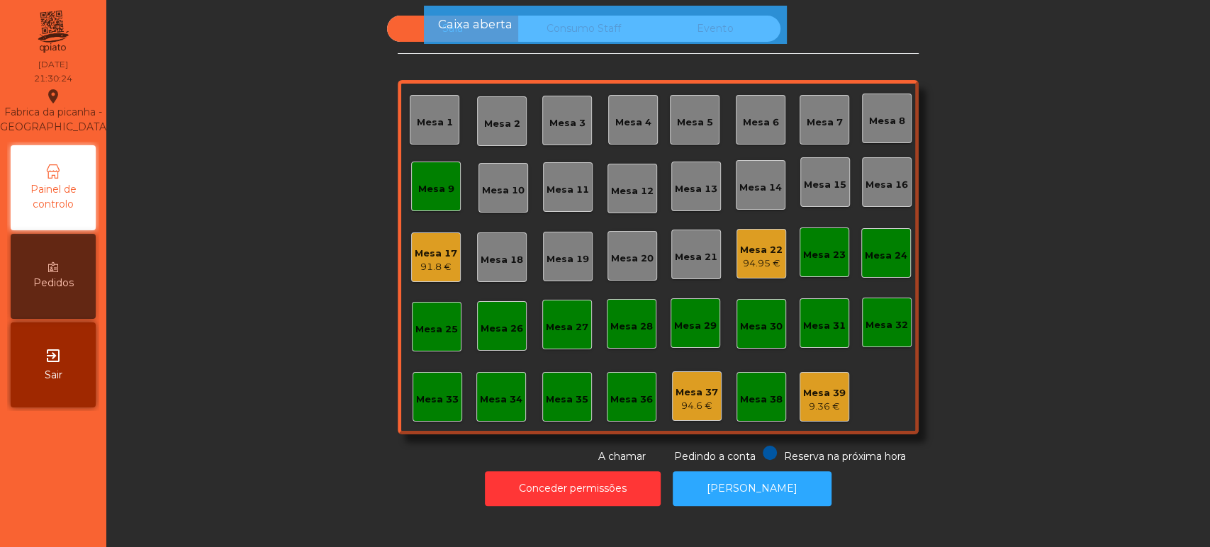
click at [418, 206] on div "Mesa 9" at bounding box center [436, 187] width 50 height 50
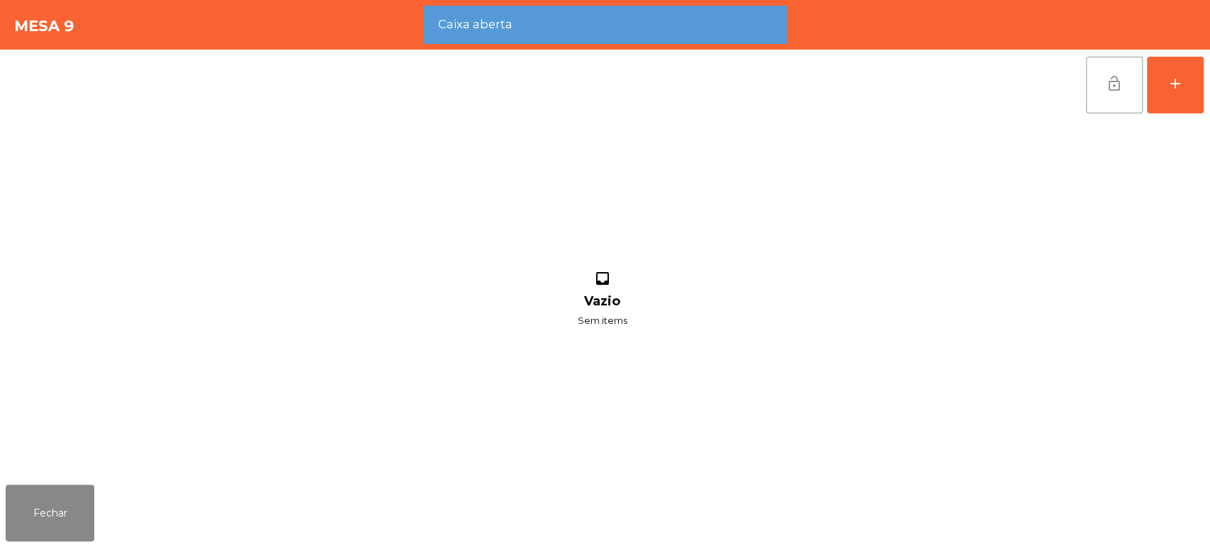
click at [1122, 89] on span "lock_open" at bounding box center [1114, 83] width 17 height 17
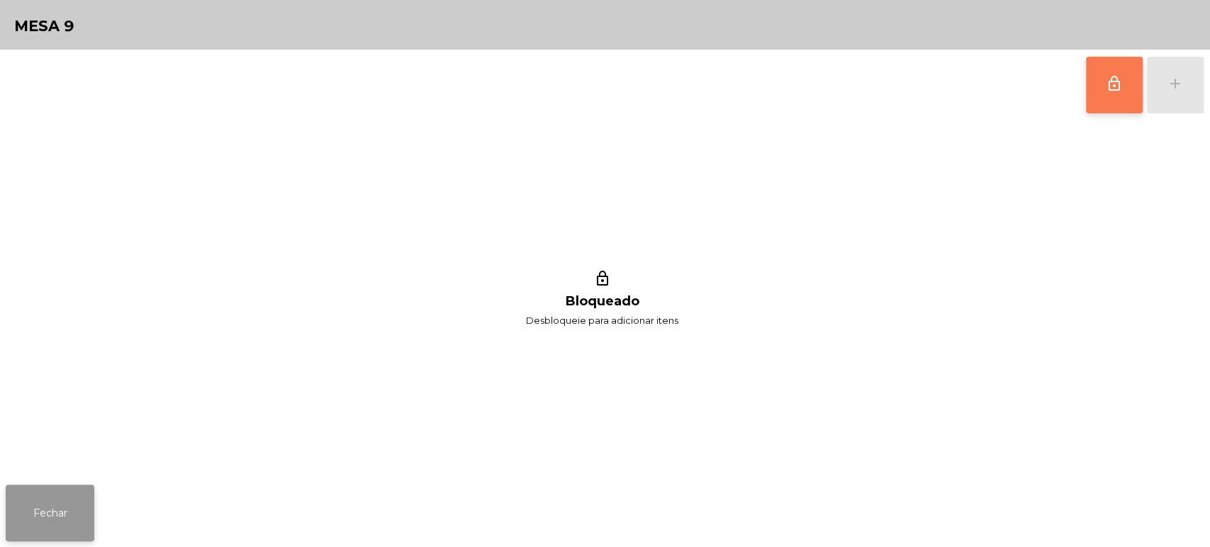
click at [88, 485] on button "Fechar" at bounding box center [50, 513] width 89 height 57
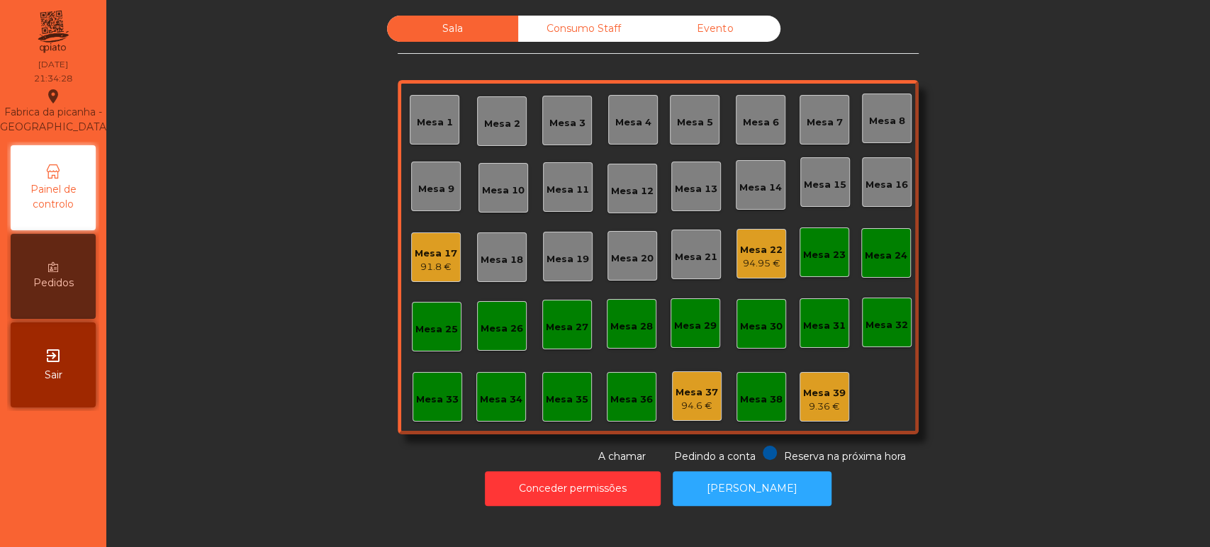
click at [741, 251] on div "Mesa 22" at bounding box center [761, 250] width 43 height 14
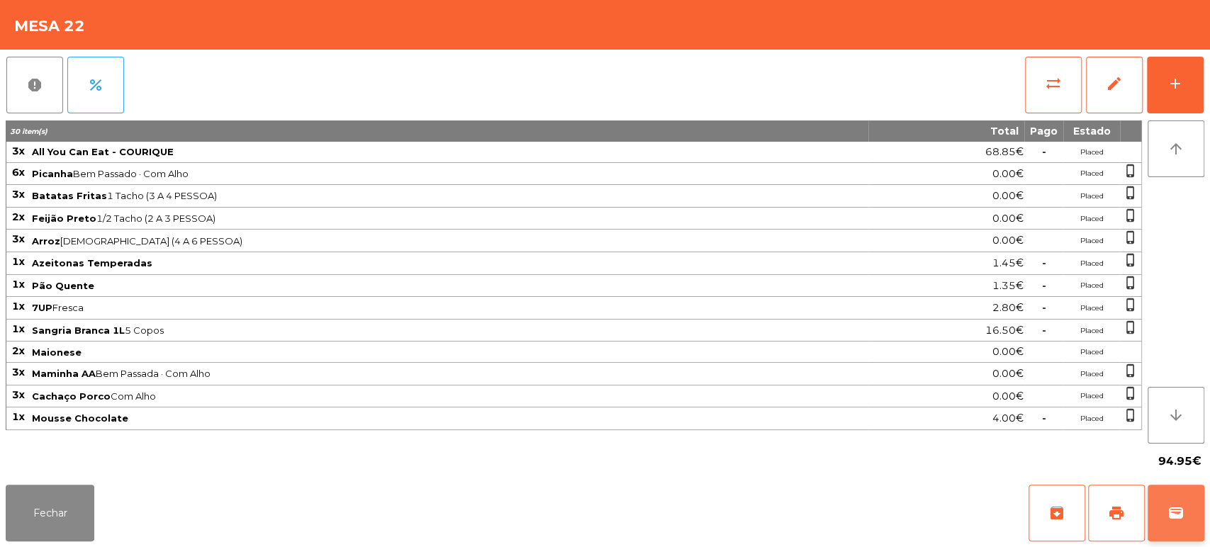
click at [1165, 503] on button "wallet" at bounding box center [1175, 513] width 57 height 57
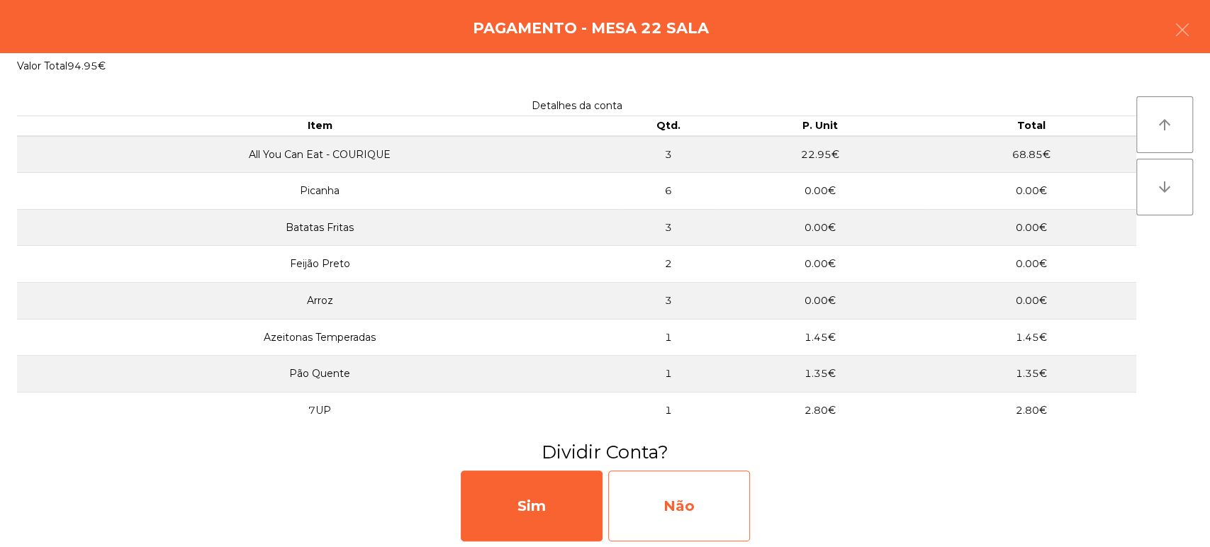
click at [683, 498] on div "Não" at bounding box center [679, 506] width 142 height 71
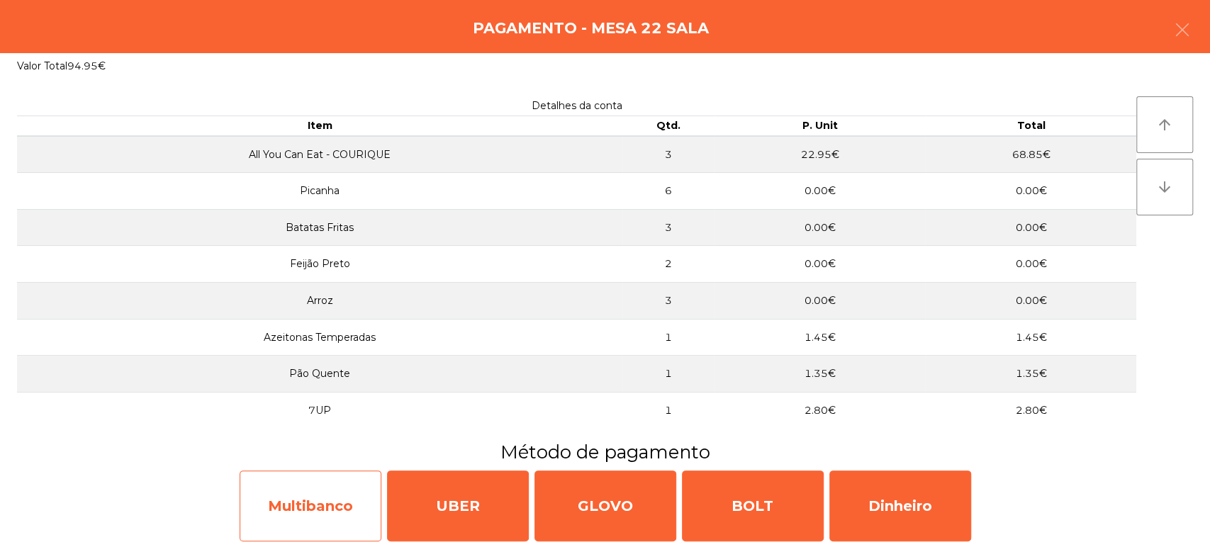
click at [318, 495] on div "Multibanco" at bounding box center [311, 506] width 142 height 71
select select "**"
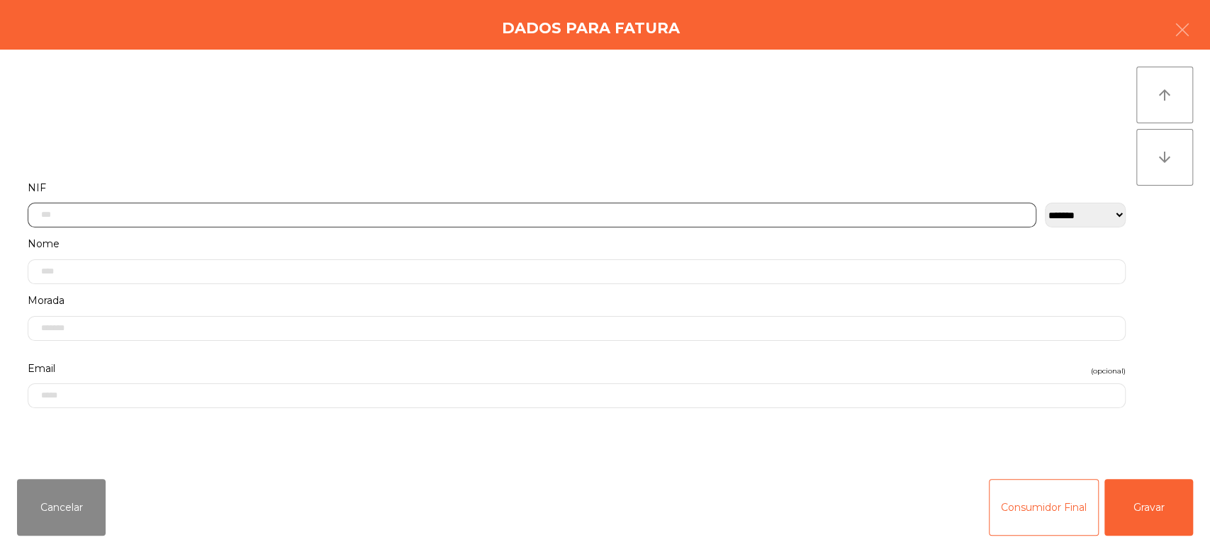
click at [714, 214] on input "text" at bounding box center [532, 215] width 1009 height 25
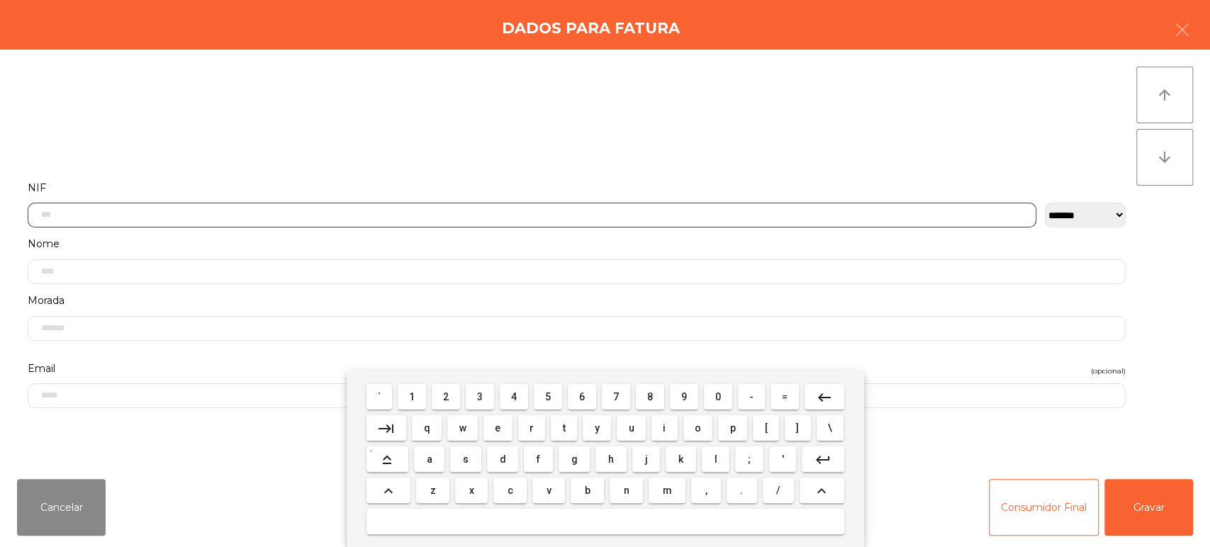
scroll to position [111, 0]
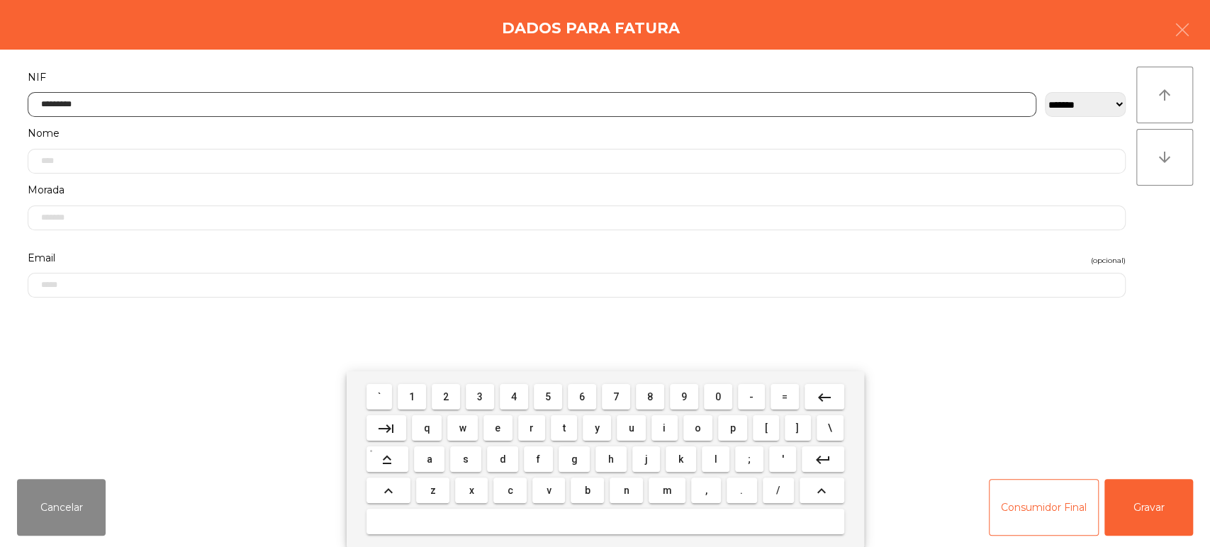
type input "*********"
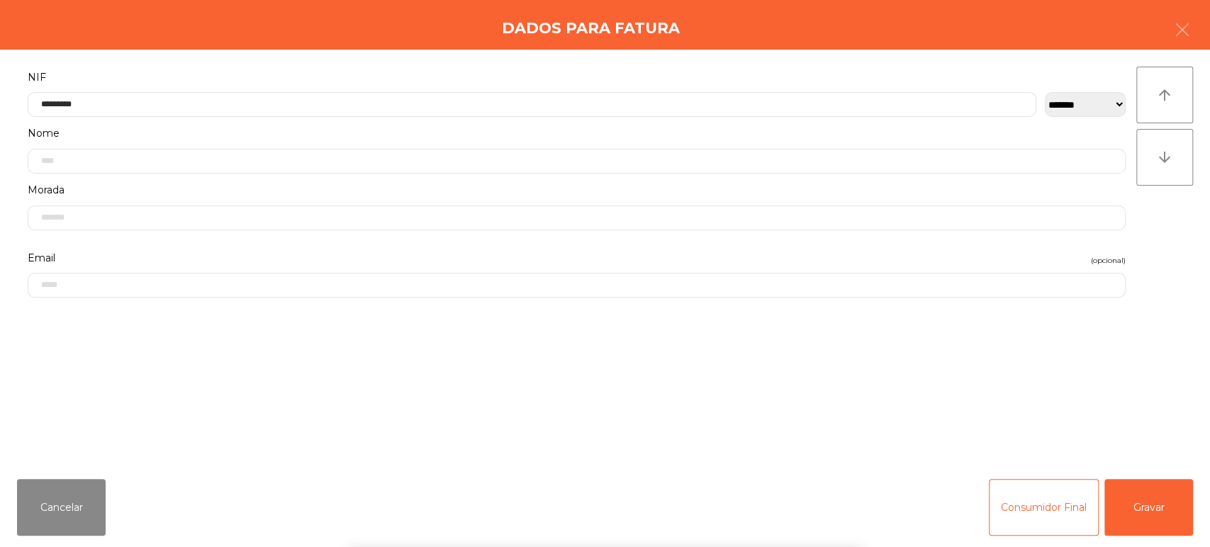
click at [1207, 481] on div "` 1 2 3 4 5 6 7 8 9 0 - = keyboard_backspace keyboard_tab q w e r t y u i o p […" at bounding box center [605, 459] width 1210 height 176
click at [1160, 516] on button "Gravar" at bounding box center [1148, 507] width 89 height 57
click at [1147, 521] on div "[PERSON_NAME]" at bounding box center [605, 498] width 1198 height 85
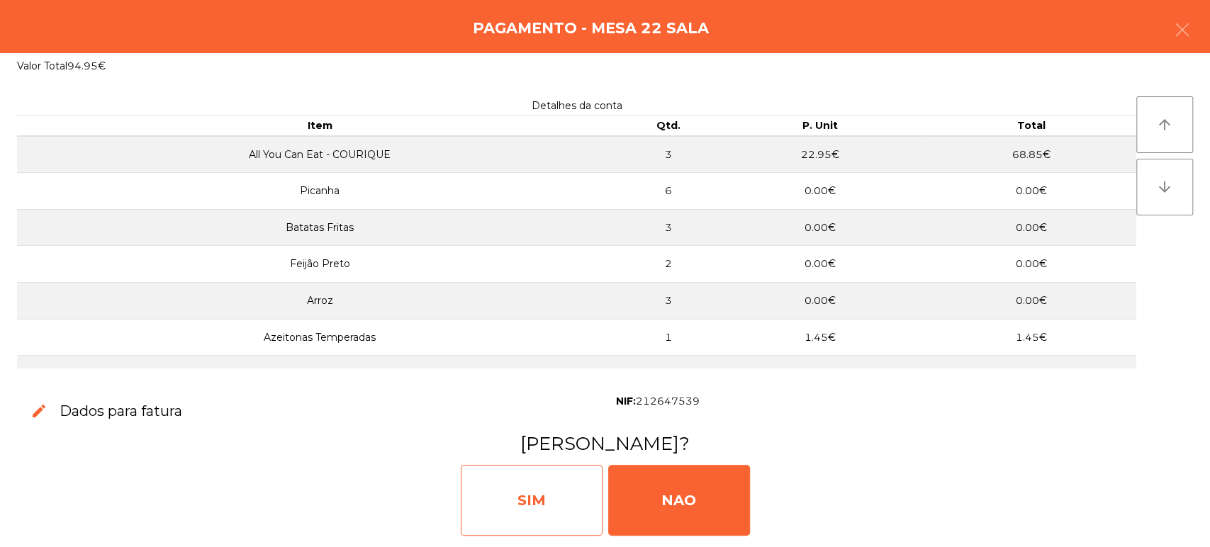
click at [533, 503] on div "SIM" at bounding box center [532, 500] width 142 height 71
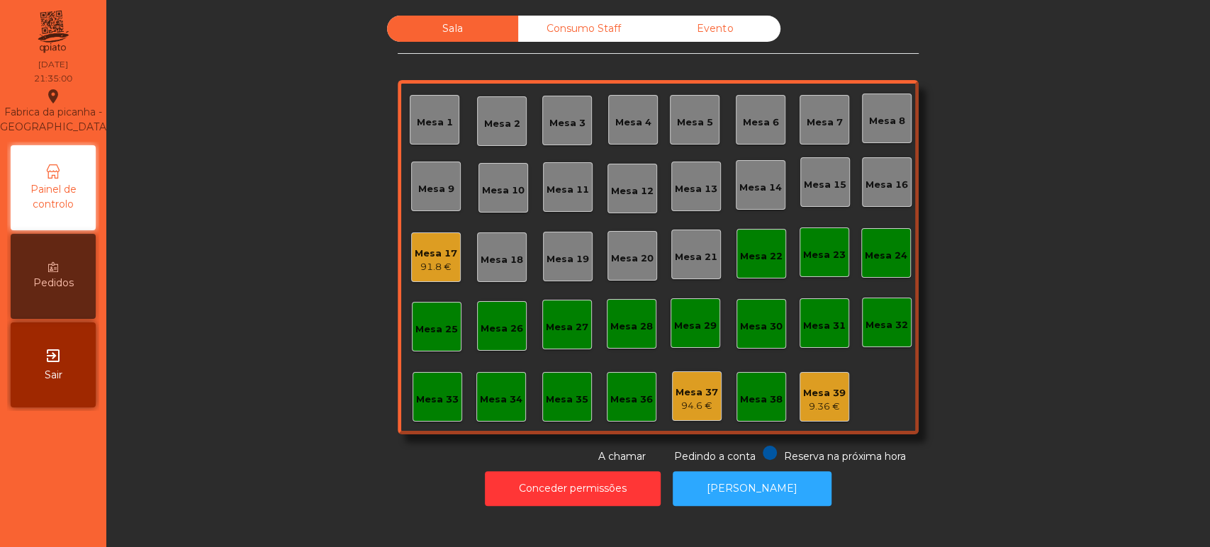
click at [776, 254] on div "Mesa 22" at bounding box center [761, 254] width 50 height 50
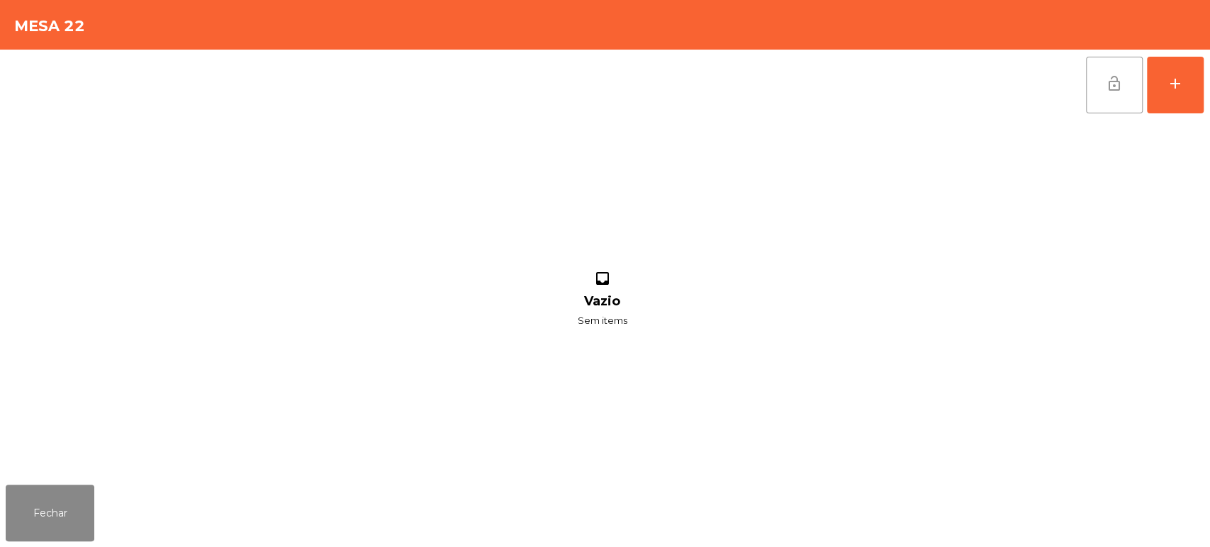
click at [1089, 76] on button "lock_open" at bounding box center [1114, 85] width 57 height 57
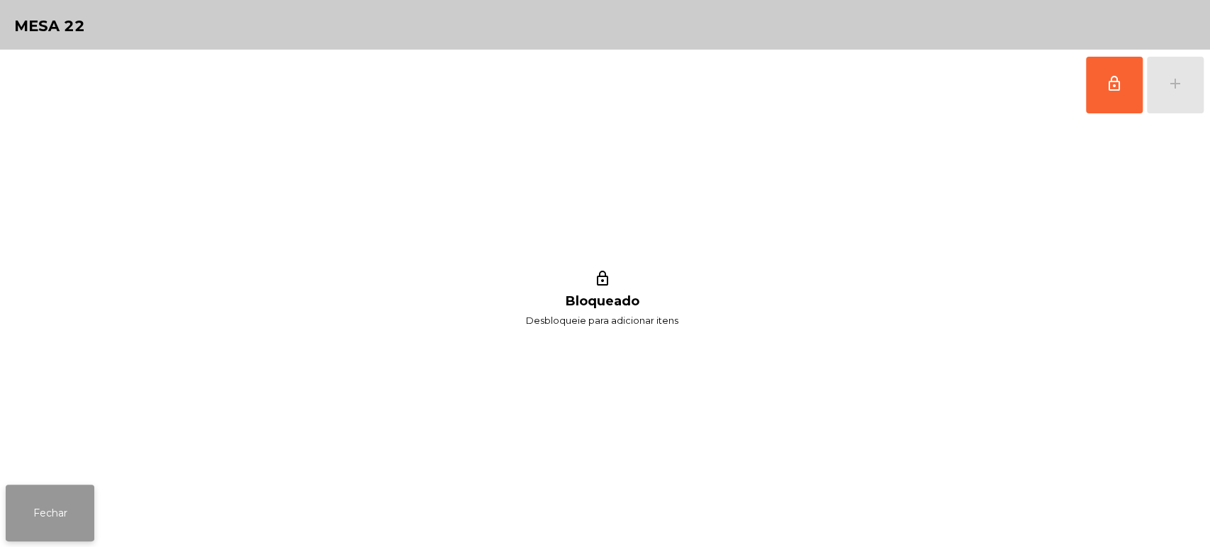
click at [57, 493] on button "Fechar" at bounding box center [50, 513] width 89 height 57
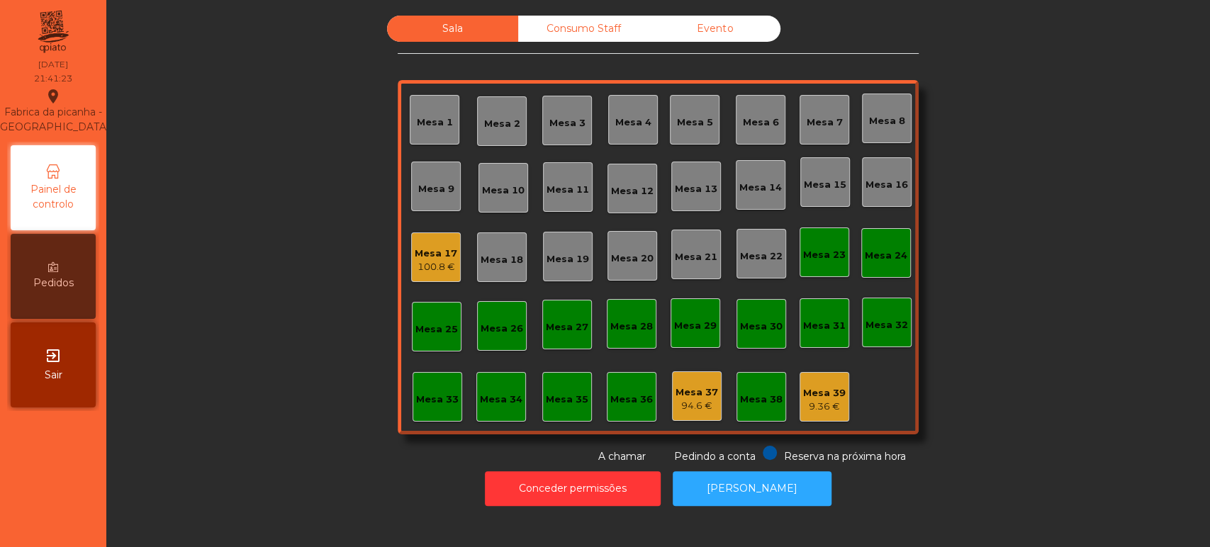
click at [437, 305] on div "Mesa 25" at bounding box center [437, 327] width 50 height 50
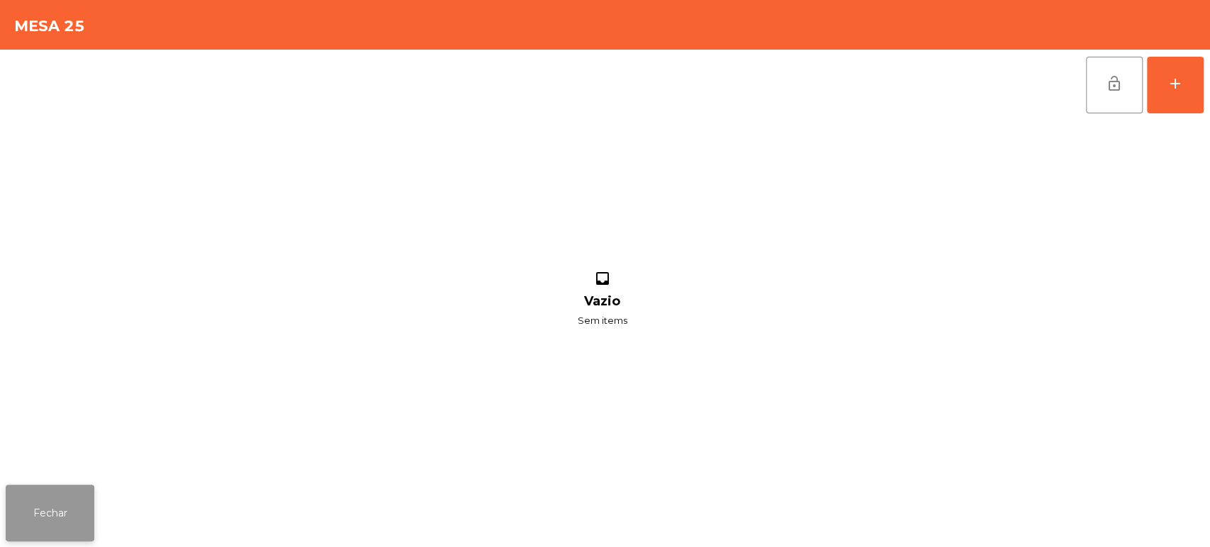
click at [67, 532] on button "Fechar" at bounding box center [50, 513] width 89 height 57
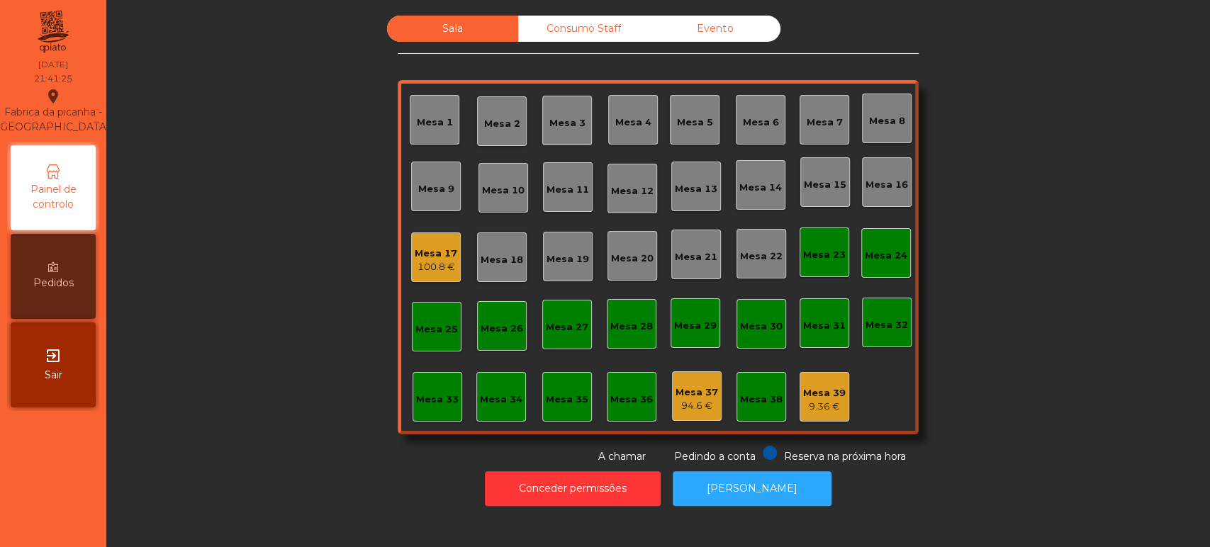
click at [422, 271] on div "100.8 €" at bounding box center [436, 267] width 43 height 14
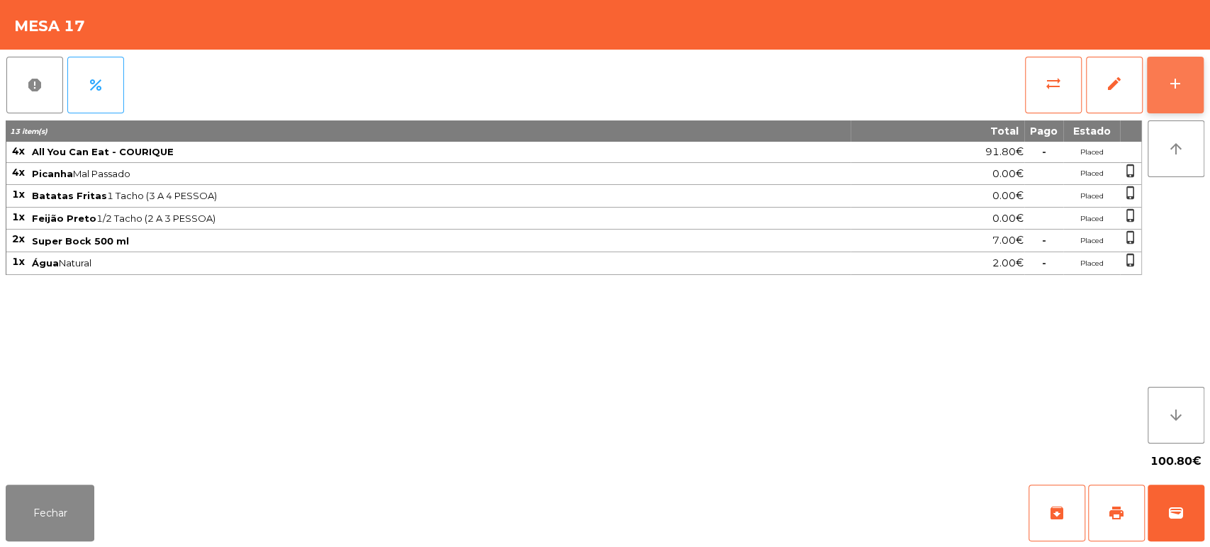
click at [1172, 77] on div "add" at bounding box center [1175, 83] width 17 height 17
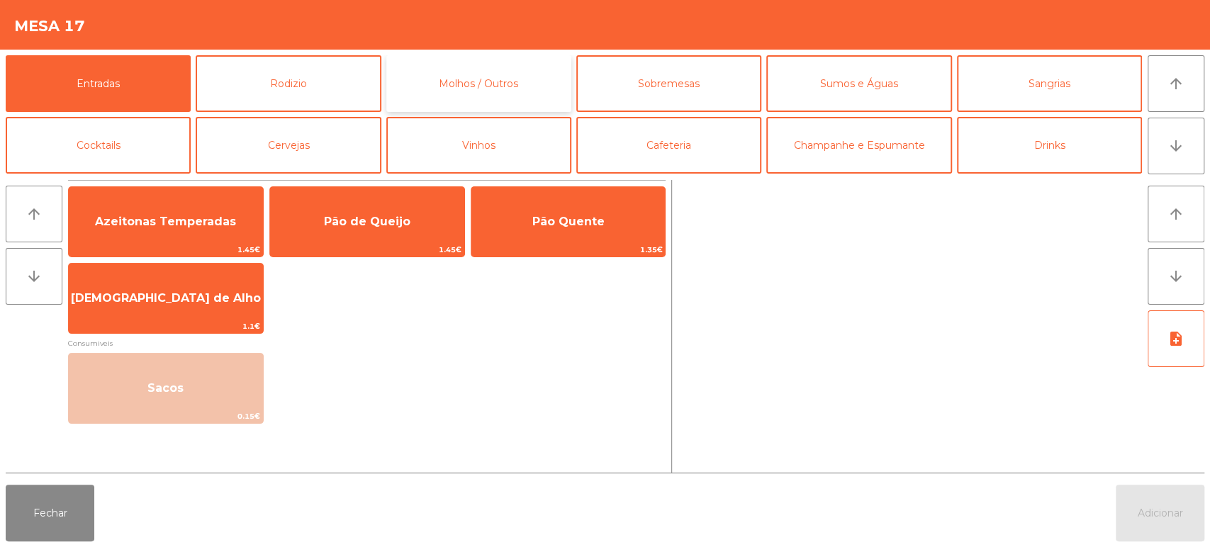
click at [515, 74] on button "Molhos / Outros" at bounding box center [478, 83] width 185 height 57
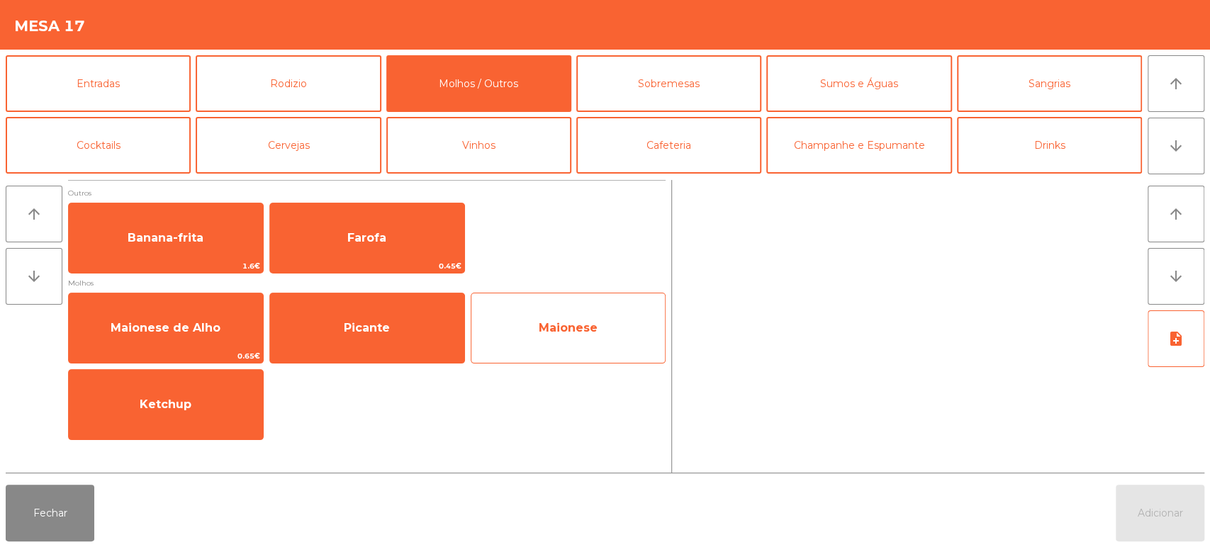
click at [548, 318] on span "Maionese" at bounding box center [568, 328] width 194 height 38
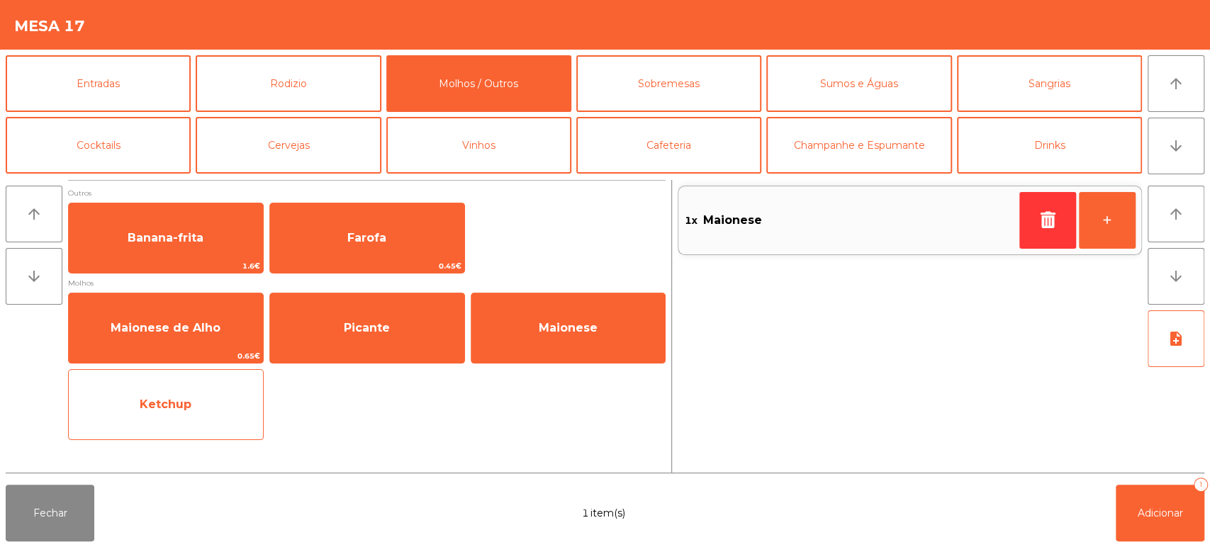
click at [193, 402] on span "Ketchup" at bounding box center [166, 405] width 194 height 38
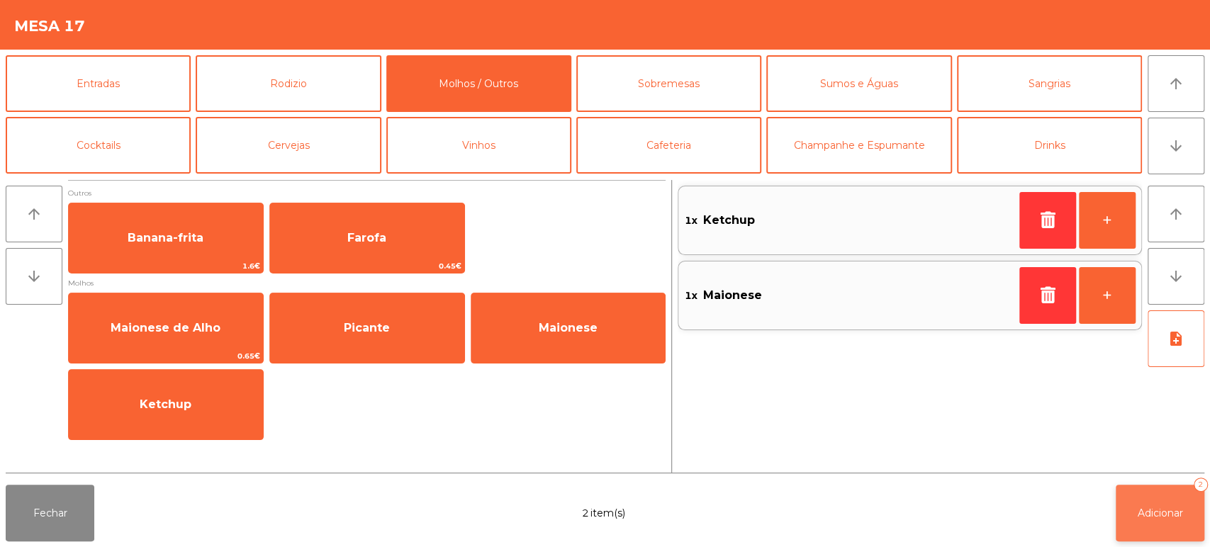
click at [1157, 490] on button "Adicionar 2" at bounding box center [1160, 513] width 89 height 57
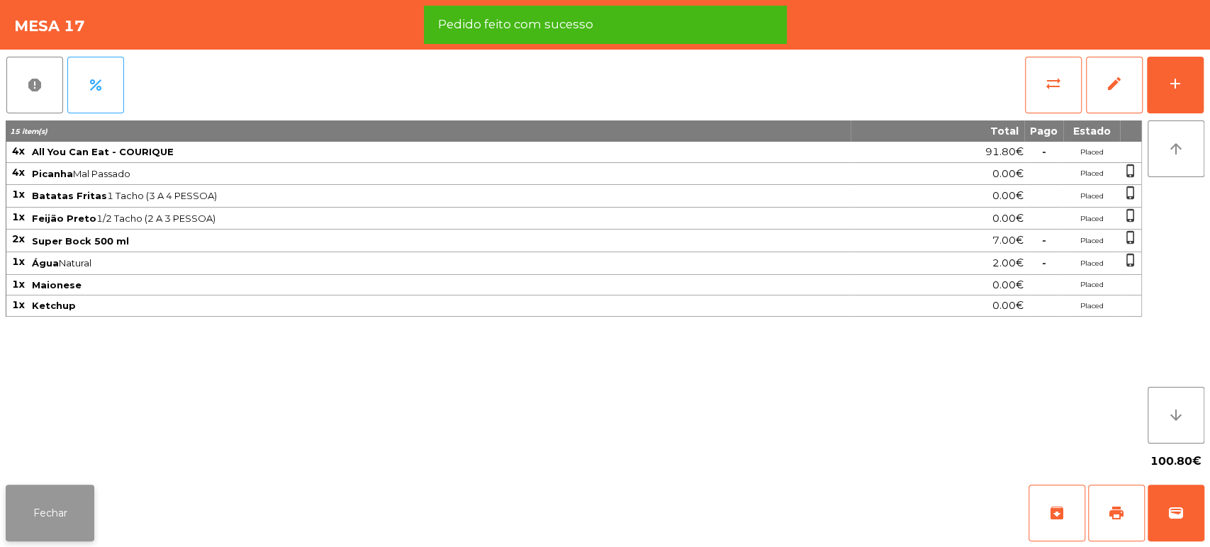
click at [62, 509] on button "Fechar" at bounding box center [50, 513] width 89 height 57
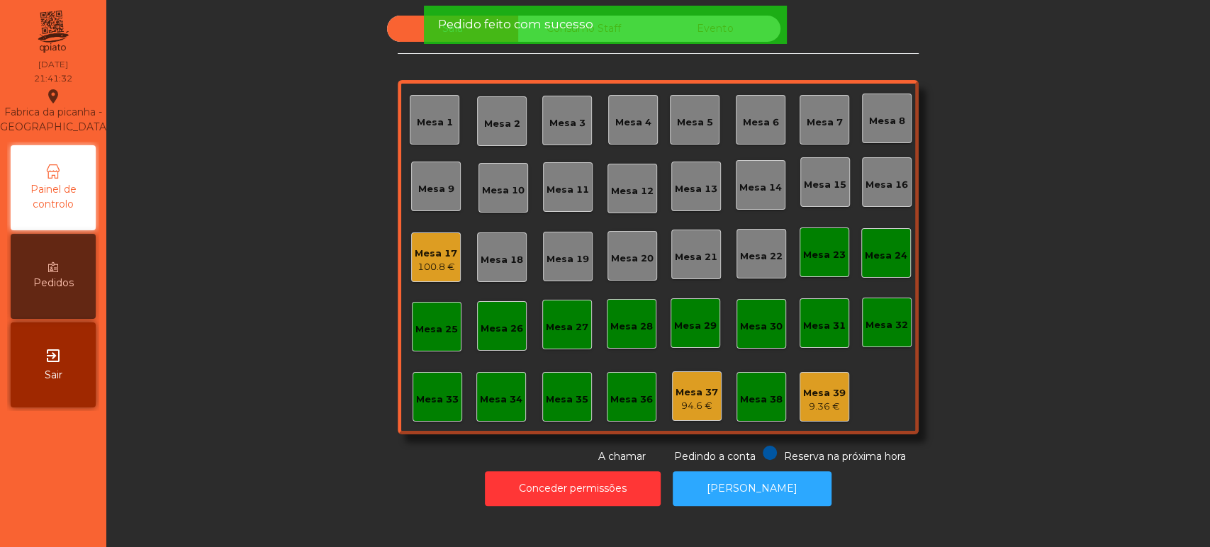
click at [227, 273] on div "Sala Consumo Staff Evento Mesa 1 [GEOGRAPHIC_DATA] 3 Mesa 4 [GEOGRAPHIC_DATA] 6…" at bounding box center [657, 240] width 1065 height 449
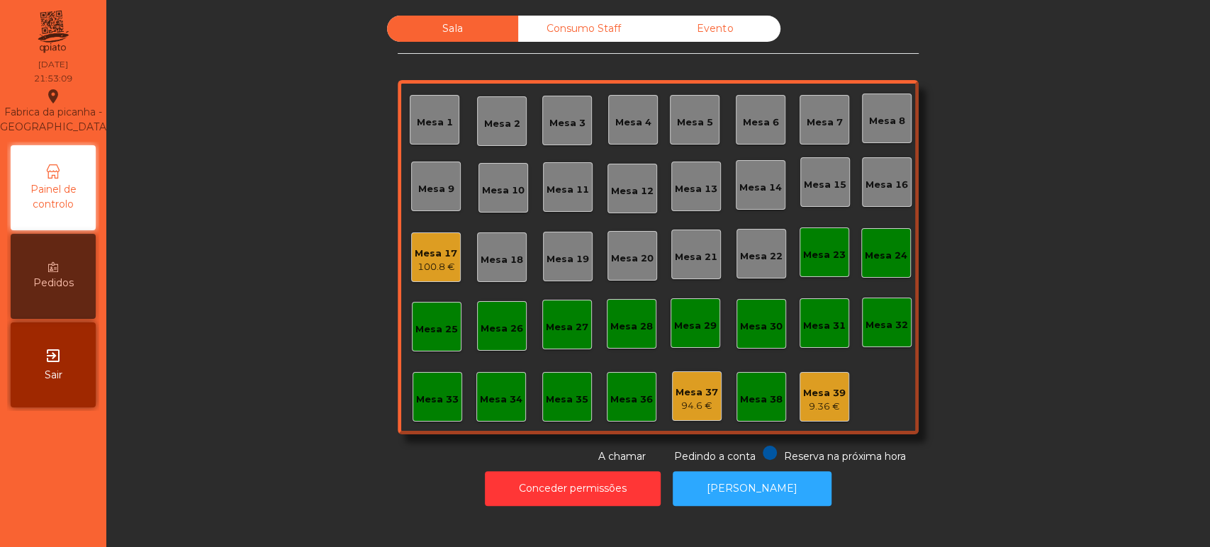
click at [991, 335] on div "Sala Consumo Staff Evento Mesa 1 [GEOGRAPHIC_DATA] 3 Mesa 4 [GEOGRAPHIC_DATA] 6…" at bounding box center [657, 240] width 1065 height 449
click at [1050, 328] on div "Sala Consumo Staff Evento Mesa 1 [GEOGRAPHIC_DATA] 3 Mesa 4 [GEOGRAPHIC_DATA] 6…" at bounding box center [657, 240] width 1065 height 449
click at [1067, 359] on div "Sala Consumo Staff Evento Mesa 1 [GEOGRAPHIC_DATA] 3 Mesa 4 [GEOGRAPHIC_DATA] 6…" at bounding box center [657, 240] width 1065 height 449
click at [1078, 367] on div "Sala Consumo Staff Evento Mesa 1 [GEOGRAPHIC_DATA] 3 Mesa 4 [GEOGRAPHIC_DATA] 6…" at bounding box center [657, 240] width 1065 height 449
click at [1023, 353] on div "Sala Consumo Staff Evento Mesa 1 [GEOGRAPHIC_DATA] 3 Mesa 4 [GEOGRAPHIC_DATA] 6…" at bounding box center [657, 240] width 1065 height 449
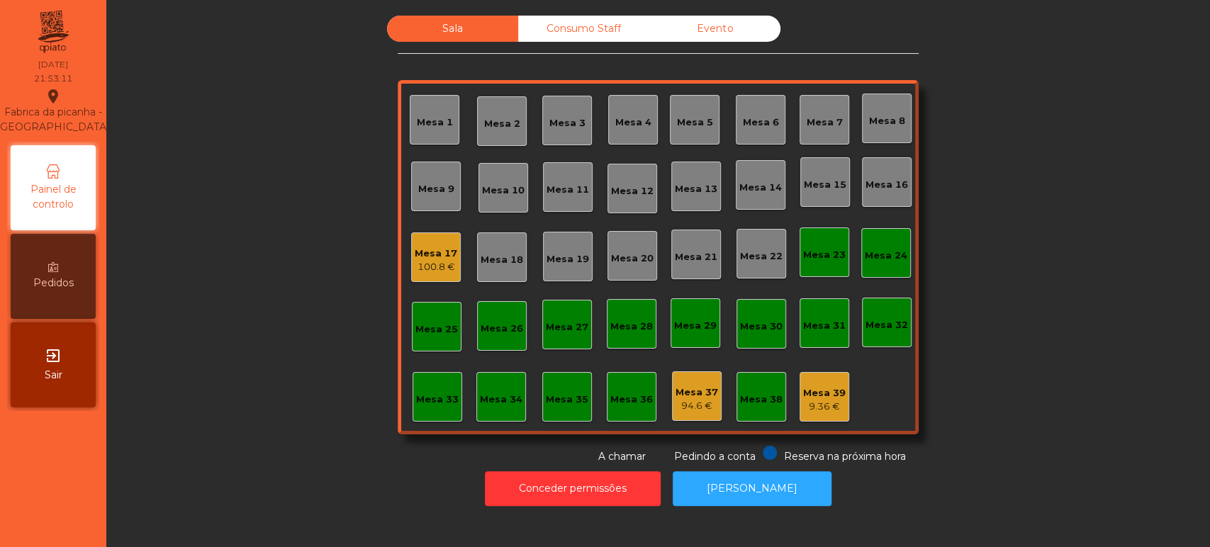
click at [1029, 382] on div "Sala Consumo Staff Evento Mesa 1 [GEOGRAPHIC_DATA] 3 Mesa 4 [GEOGRAPHIC_DATA] 6…" at bounding box center [657, 240] width 1065 height 449
click at [1030, 386] on div "Sala Consumo Staff Evento Mesa 1 [GEOGRAPHIC_DATA] 3 Mesa 4 [GEOGRAPHIC_DATA] 6…" at bounding box center [657, 240] width 1065 height 449
click at [987, 338] on div "Sala Consumo Staff Evento Mesa 1 [GEOGRAPHIC_DATA] 3 Mesa 4 [GEOGRAPHIC_DATA] 6…" at bounding box center [657, 240] width 1065 height 449
click at [1065, 368] on div "Sala Consumo Staff Evento Mesa 1 [GEOGRAPHIC_DATA] 3 Mesa 4 [GEOGRAPHIC_DATA] 6…" at bounding box center [657, 240] width 1065 height 449
click at [989, 307] on div "Sala Consumo Staff Evento Mesa 1 [GEOGRAPHIC_DATA] 3 Mesa 4 [GEOGRAPHIC_DATA] 6…" at bounding box center [657, 240] width 1065 height 449
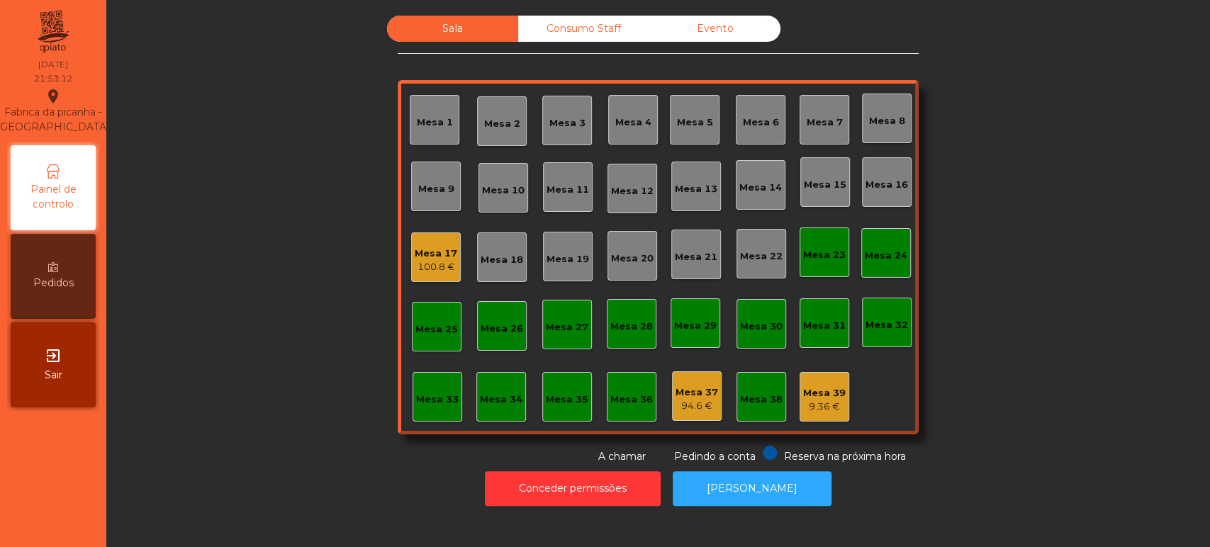
click at [1015, 359] on div "Sala Consumo Staff Evento Mesa 1 [GEOGRAPHIC_DATA] 3 Mesa 4 [GEOGRAPHIC_DATA] 6…" at bounding box center [657, 240] width 1065 height 449
click at [992, 346] on div "Sala Consumo Staff Evento Mesa 1 [GEOGRAPHIC_DATA] 3 Mesa 4 [GEOGRAPHIC_DATA] 6…" at bounding box center [657, 240] width 1065 height 449
click at [1040, 369] on div "Sala Consumo Staff Evento Mesa 1 [GEOGRAPHIC_DATA] 3 Mesa 4 [GEOGRAPHIC_DATA] 6…" at bounding box center [657, 240] width 1065 height 449
click at [991, 357] on div "Sala Consumo Staff Evento Mesa 1 [GEOGRAPHIC_DATA] 3 Mesa 4 [GEOGRAPHIC_DATA] 6…" at bounding box center [657, 240] width 1065 height 449
click at [1043, 367] on div "Sala Consumo Staff Evento Mesa 1 [GEOGRAPHIC_DATA] 3 Mesa 4 [GEOGRAPHIC_DATA] 6…" at bounding box center [657, 240] width 1065 height 449
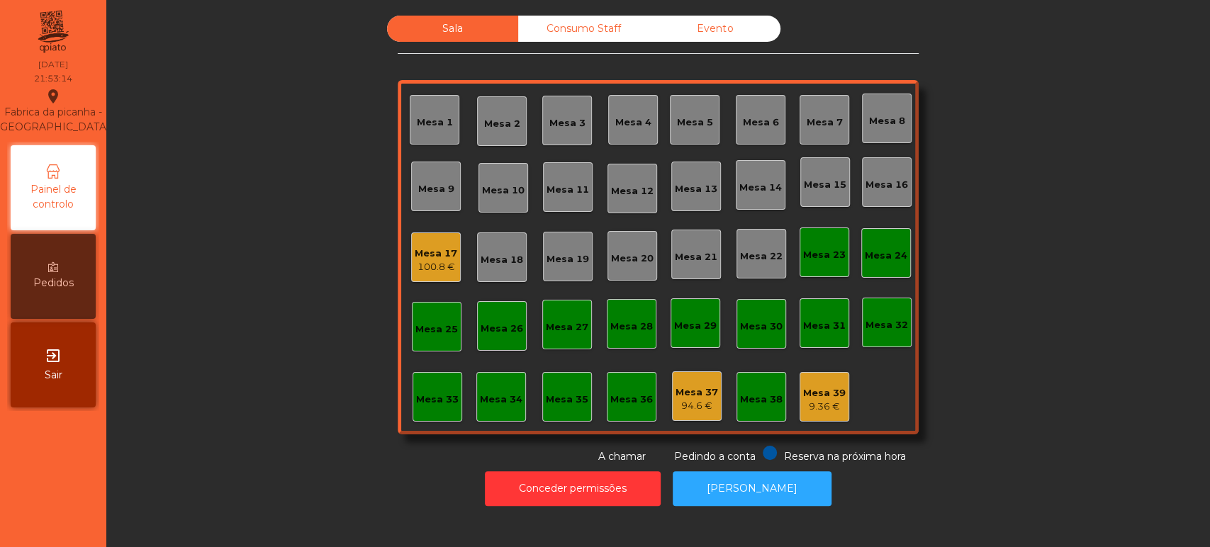
click at [979, 337] on div "Sala Consumo Staff Evento Mesa 1 [GEOGRAPHIC_DATA] 3 Mesa 4 [GEOGRAPHIC_DATA] 6…" at bounding box center [657, 240] width 1065 height 449
click at [994, 248] on div "Sala Consumo Staff Evento Mesa 1 [GEOGRAPHIC_DATA] 3 Mesa 4 [GEOGRAPHIC_DATA] 6…" at bounding box center [657, 240] width 1065 height 449
click at [427, 320] on div "Mesa 25" at bounding box center [436, 327] width 43 height 20
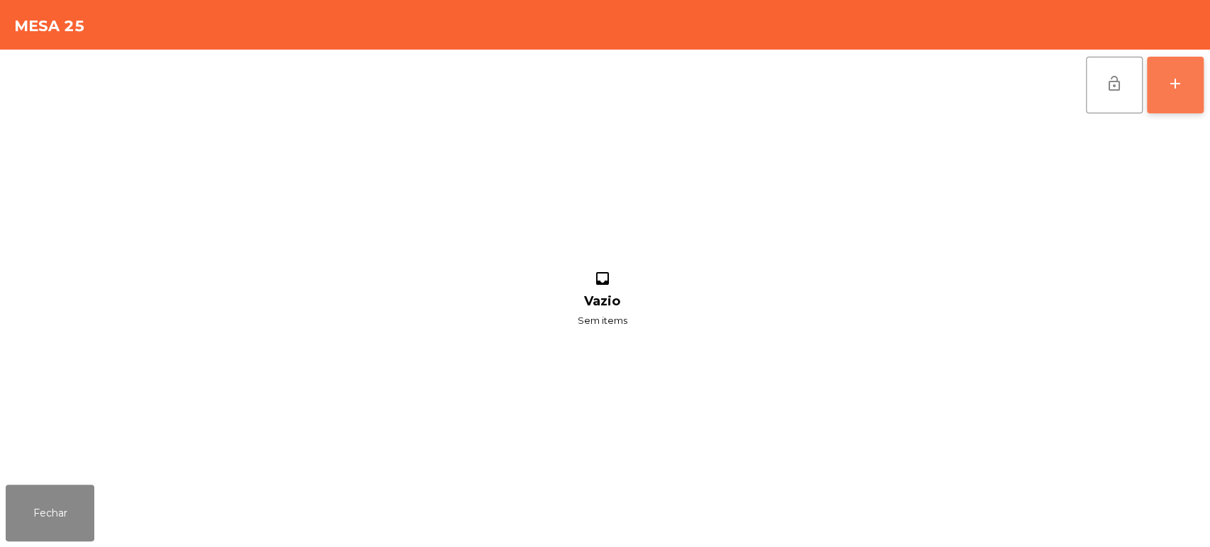
click at [1167, 104] on button "add" at bounding box center [1175, 85] width 57 height 57
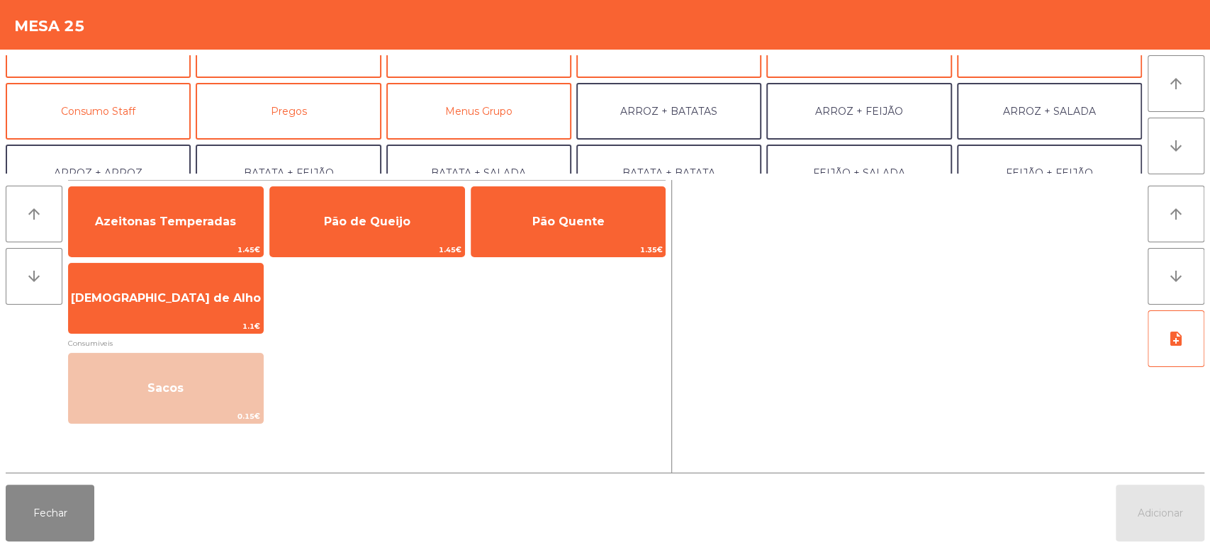
scroll to position [103, 0]
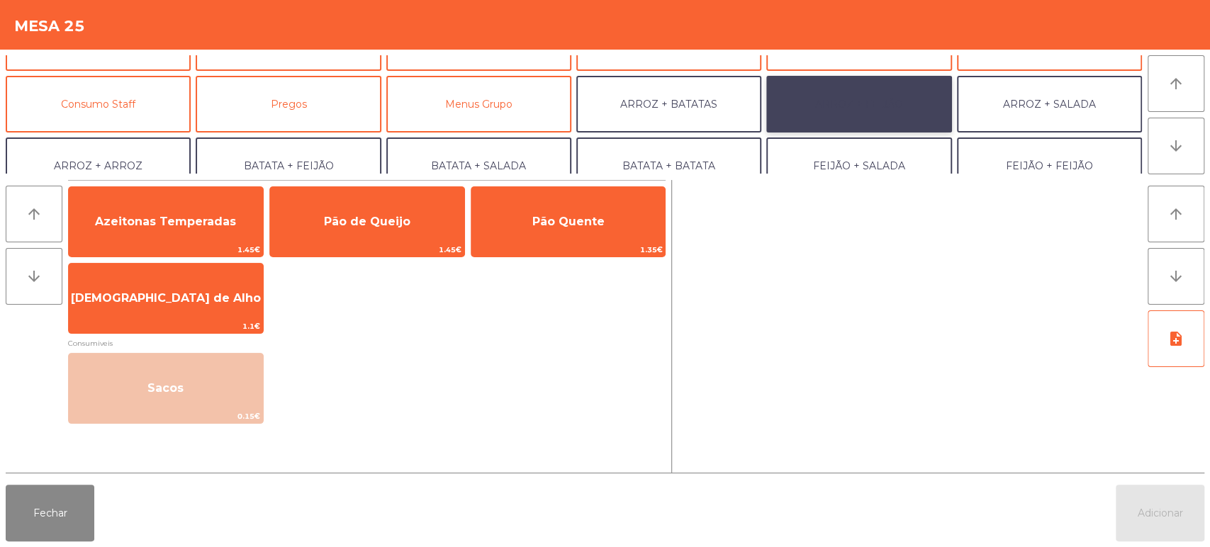
click at [897, 93] on button "ARROZ + FEIJÃO" at bounding box center [858, 104] width 185 height 57
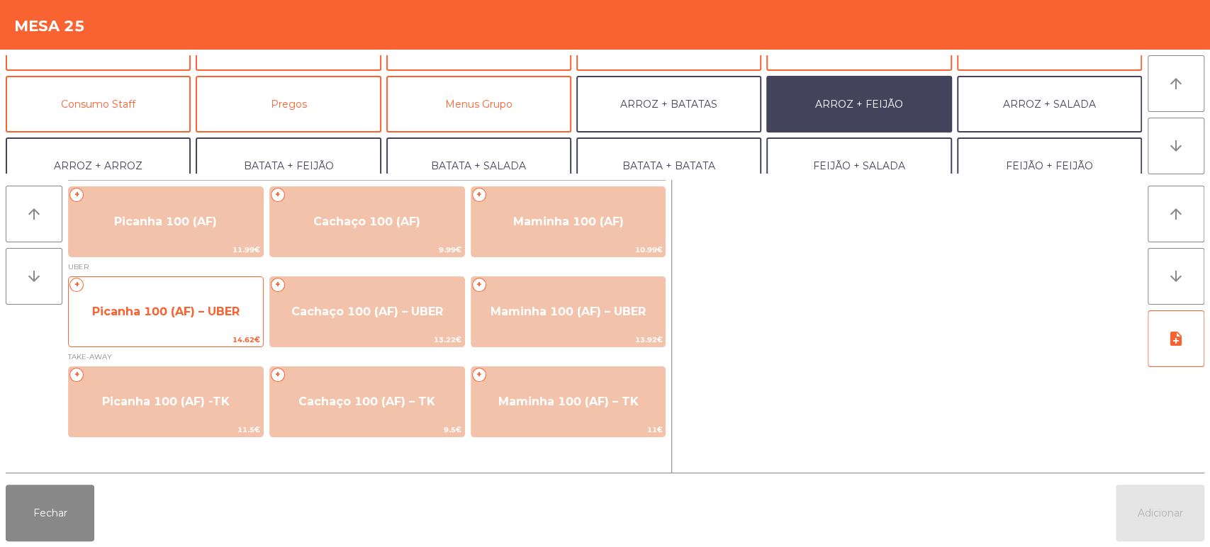
click at [232, 299] on span "Picanha 100 (AF) – UBER" at bounding box center [166, 312] width 194 height 38
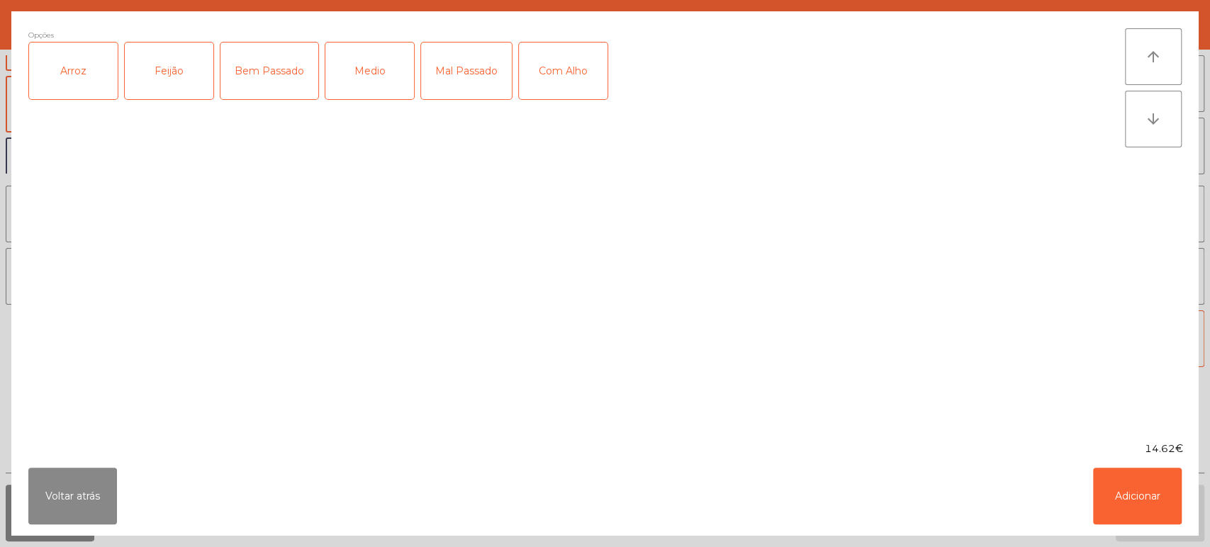
click at [73, 60] on div "Arroz" at bounding box center [73, 71] width 89 height 57
click at [150, 58] on div "Feijão" at bounding box center [169, 71] width 89 height 57
click at [279, 69] on div "Bem Passado" at bounding box center [269, 71] width 98 height 57
click at [550, 71] on div "Com Alho" at bounding box center [563, 71] width 89 height 57
click at [1106, 470] on button "Adicionar" at bounding box center [1137, 496] width 89 height 57
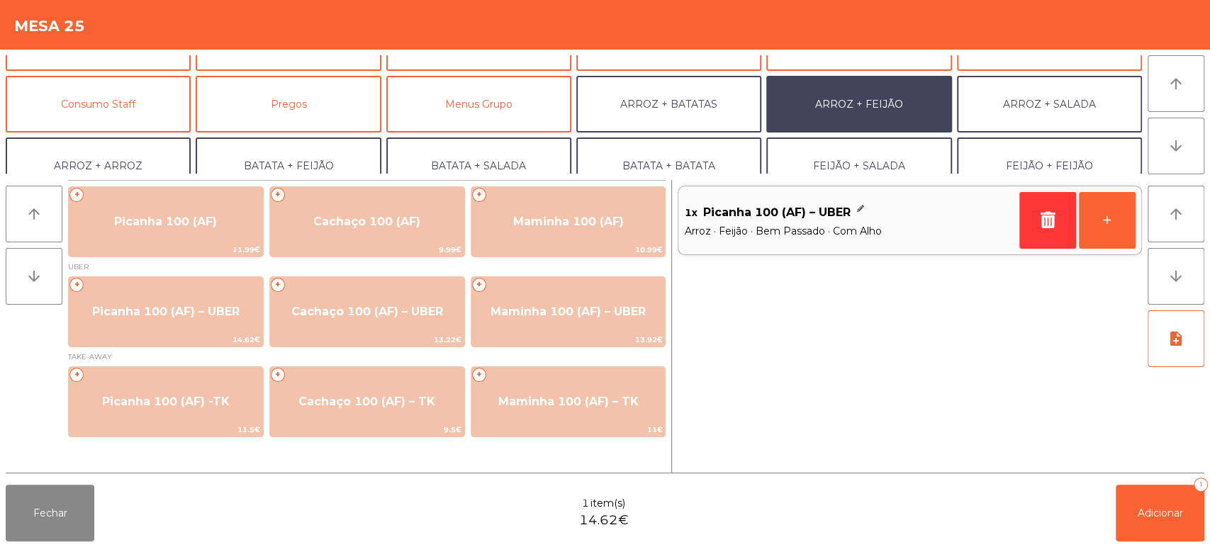
scroll to position [184, 0]
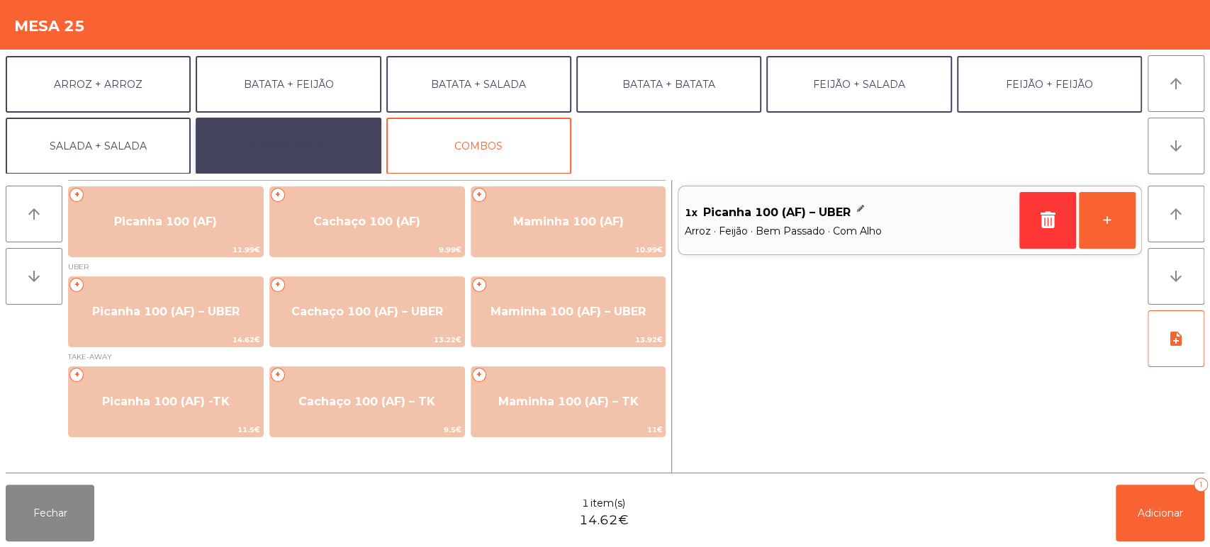
click at [278, 152] on button "EXTRAS UBER" at bounding box center [288, 146] width 185 height 57
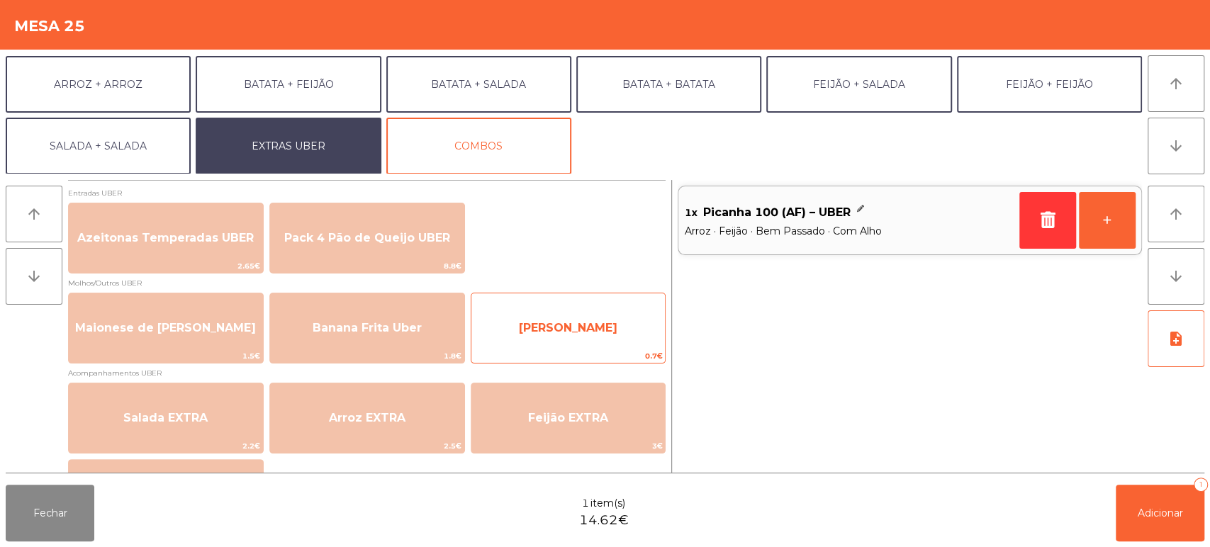
click at [541, 310] on span "[PERSON_NAME]" at bounding box center [568, 328] width 194 height 38
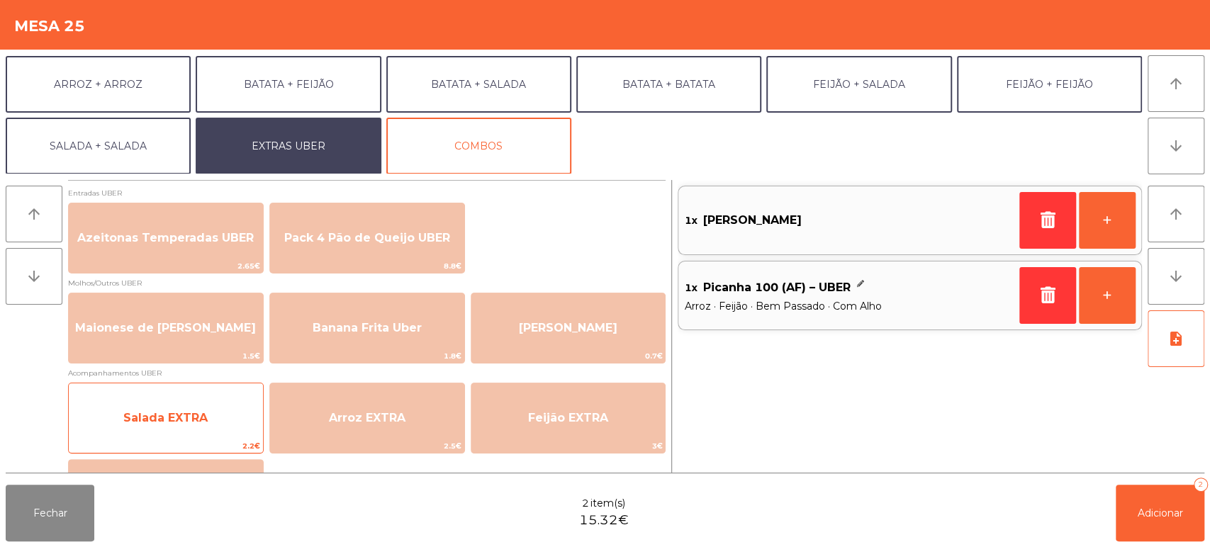
click at [163, 437] on span "Salada EXTRA" at bounding box center [166, 418] width 194 height 38
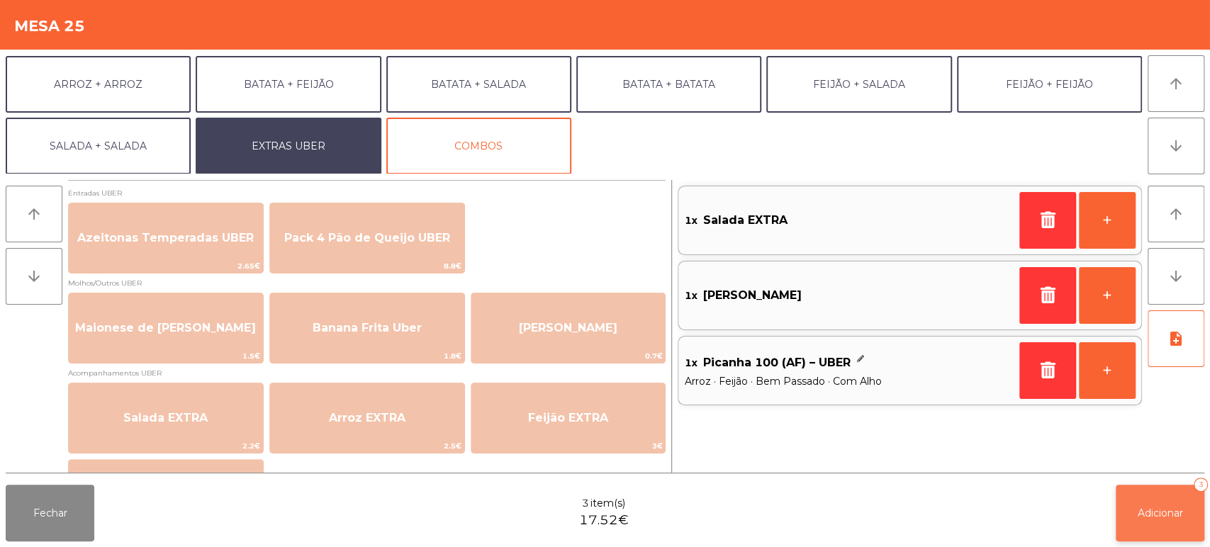
click at [1163, 527] on button "Adicionar 3" at bounding box center [1160, 513] width 89 height 57
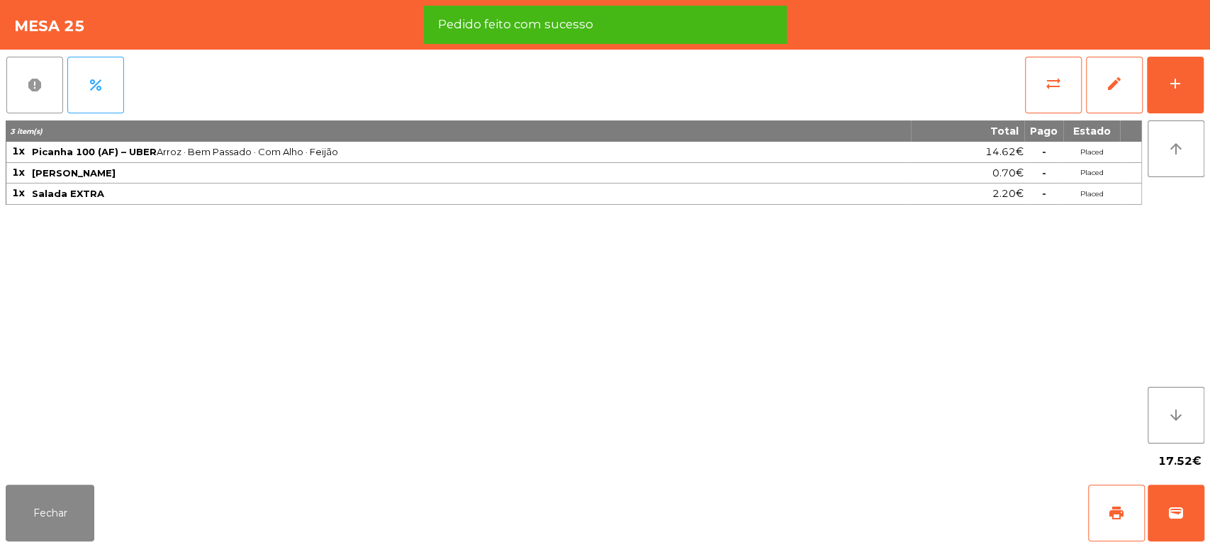
click at [18, 75] on button "report" at bounding box center [34, 85] width 57 height 57
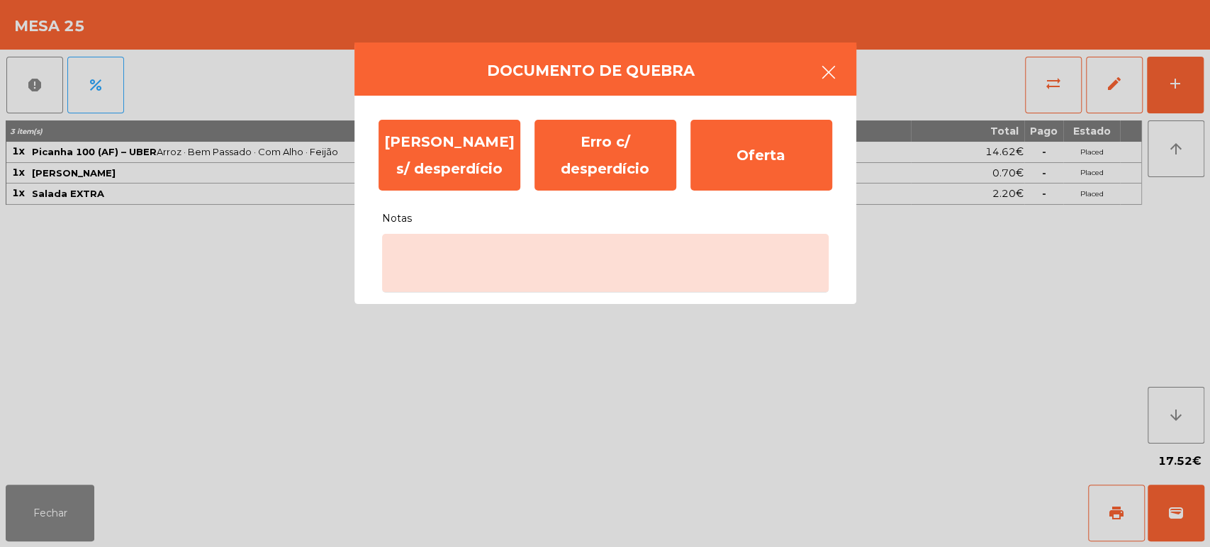
click at [838, 69] on button "button" at bounding box center [829, 73] width 40 height 43
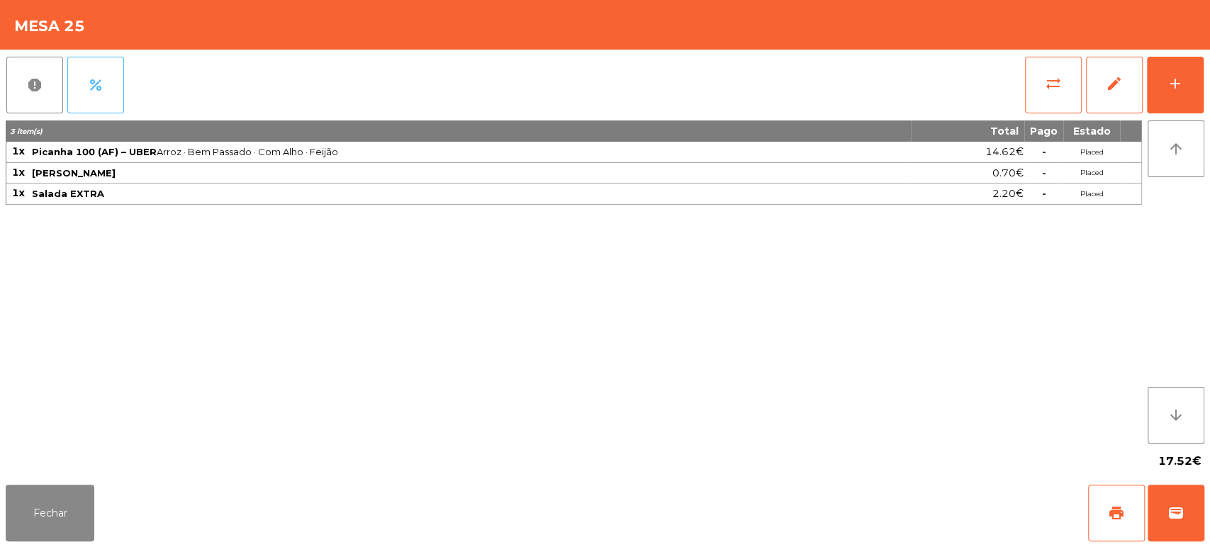
click at [96, 79] on span "percent" at bounding box center [95, 85] width 17 height 17
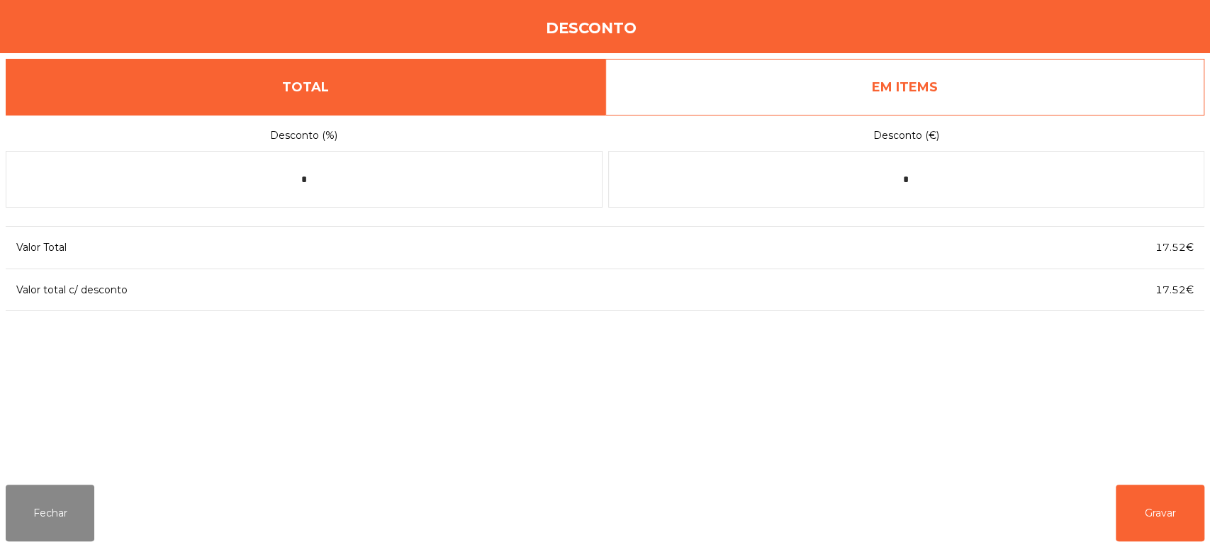
click at [884, 75] on link "EM ITEMS" at bounding box center [905, 87] width 600 height 57
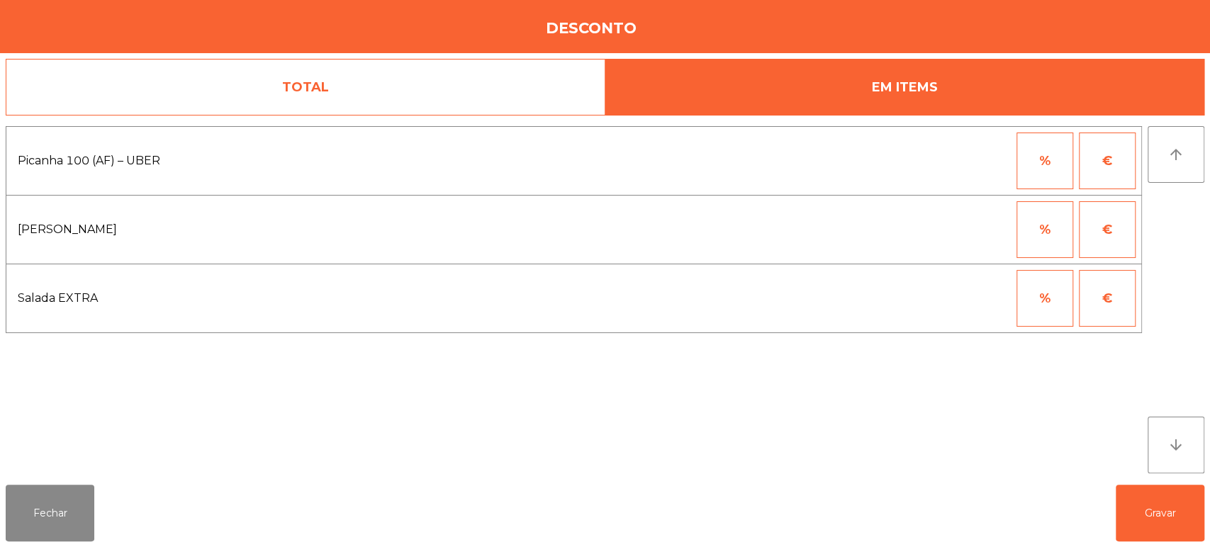
click at [1101, 230] on button "€" at bounding box center [1107, 229] width 57 height 57
click at [990, 232] on input "*" at bounding box center [975, 229] width 71 height 57
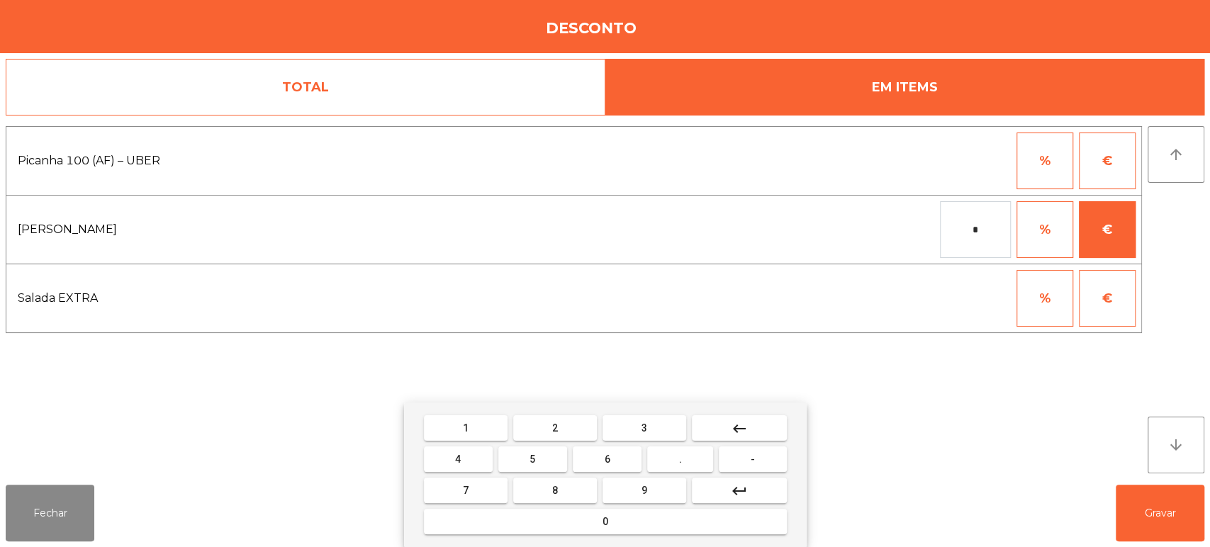
click at [661, 521] on button "0" at bounding box center [605, 522] width 363 height 26
click at [680, 459] on span "." at bounding box center [680, 459] width 3 height 11
click at [476, 422] on button "1" at bounding box center [466, 428] width 84 height 26
click at [602, 522] on span "0" at bounding box center [605, 521] width 6 height 11
type input "****"
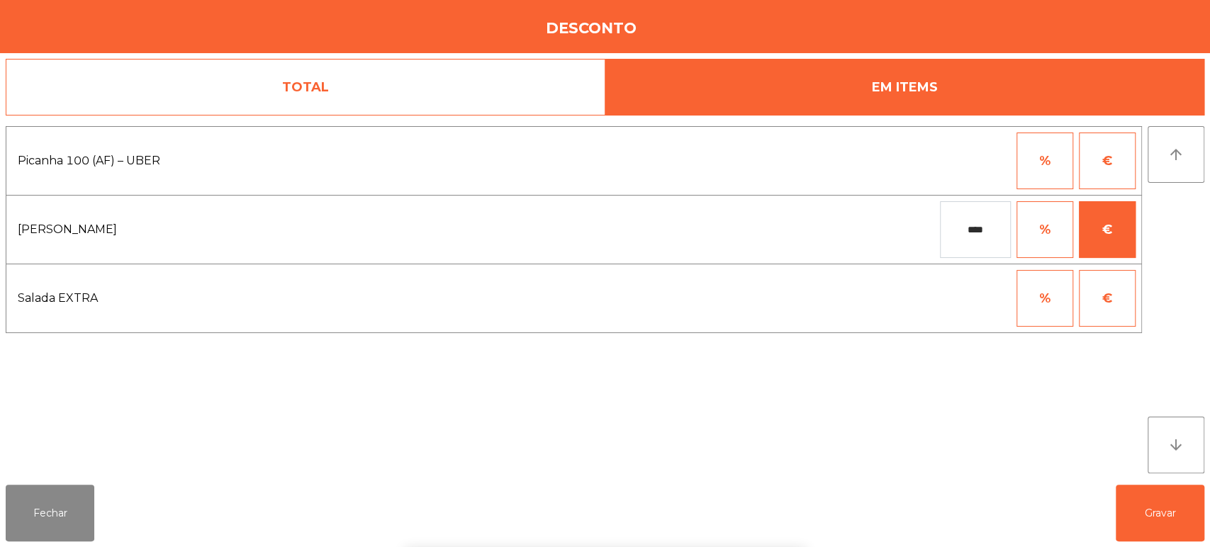
click at [1145, 515] on div "1 2 3 keyboard_backspace 4 5 6 . - 7 8 9 keyboard_return 0" at bounding box center [605, 475] width 1210 height 145
click at [1156, 516] on button "Gravar" at bounding box center [1160, 513] width 89 height 57
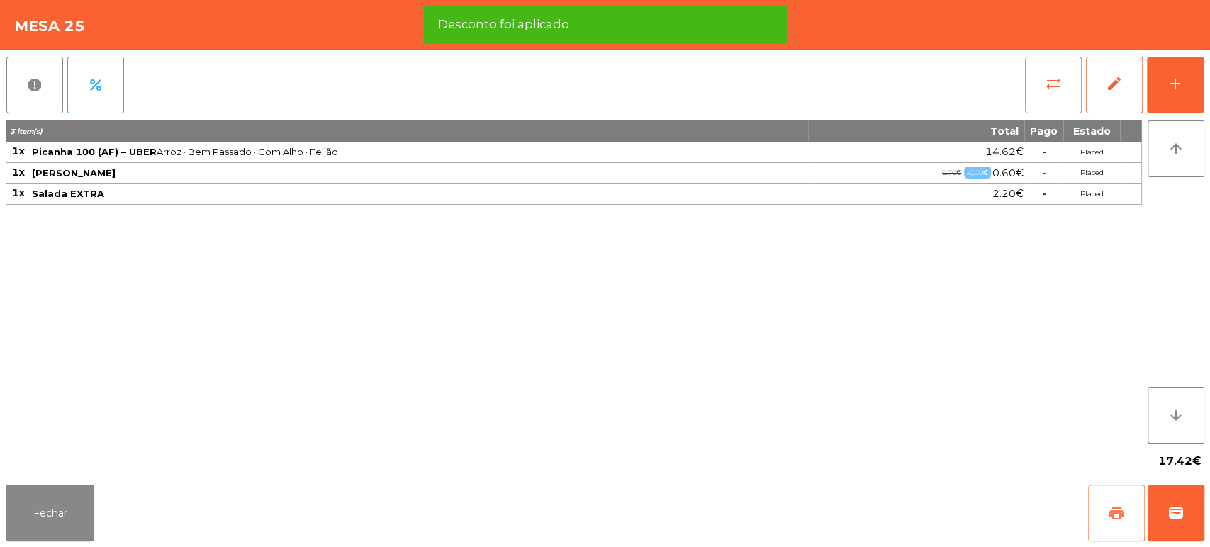
click at [1111, 505] on span "print" at bounding box center [1116, 513] width 17 height 17
click at [1183, 510] on span "wallet" at bounding box center [1175, 513] width 17 height 17
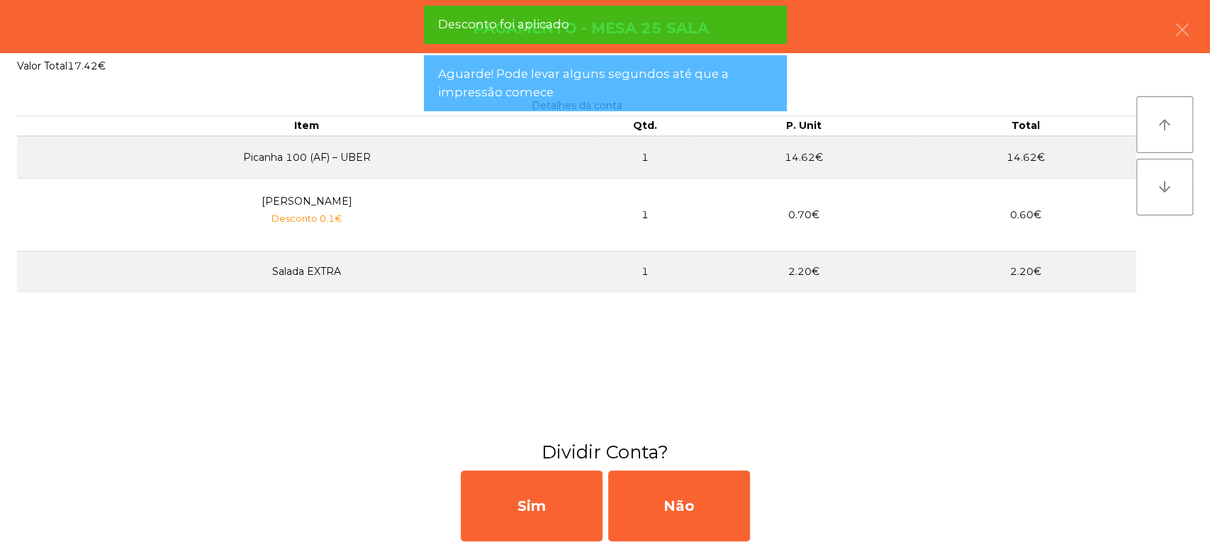
click at [780, 507] on div "Sim Não" at bounding box center [605, 506] width 1210 height 82
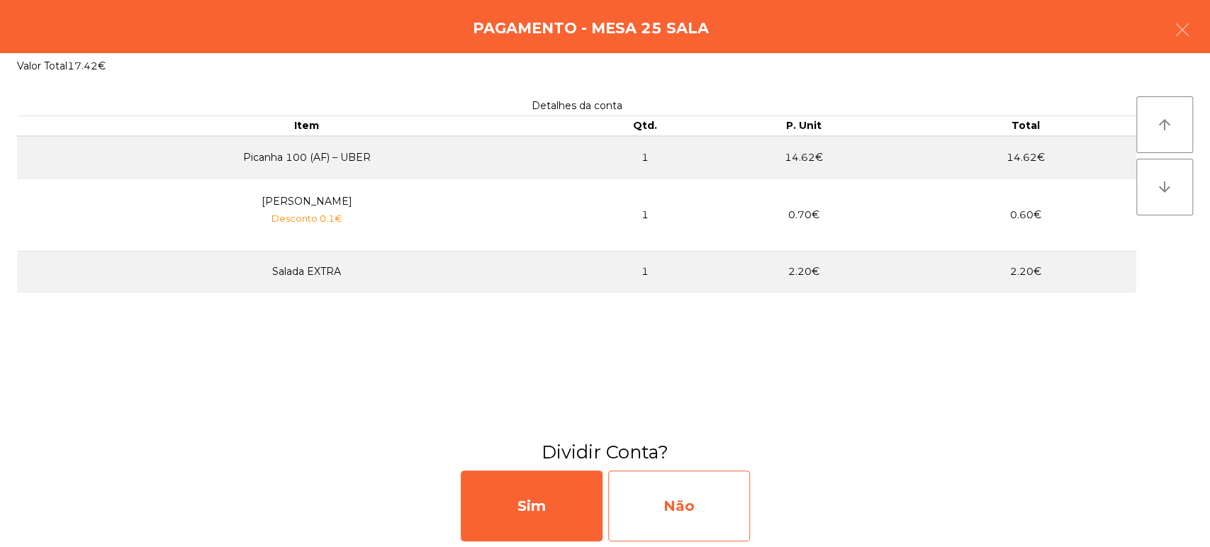
click at [656, 507] on div "Não" at bounding box center [679, 506] width 142 height 71
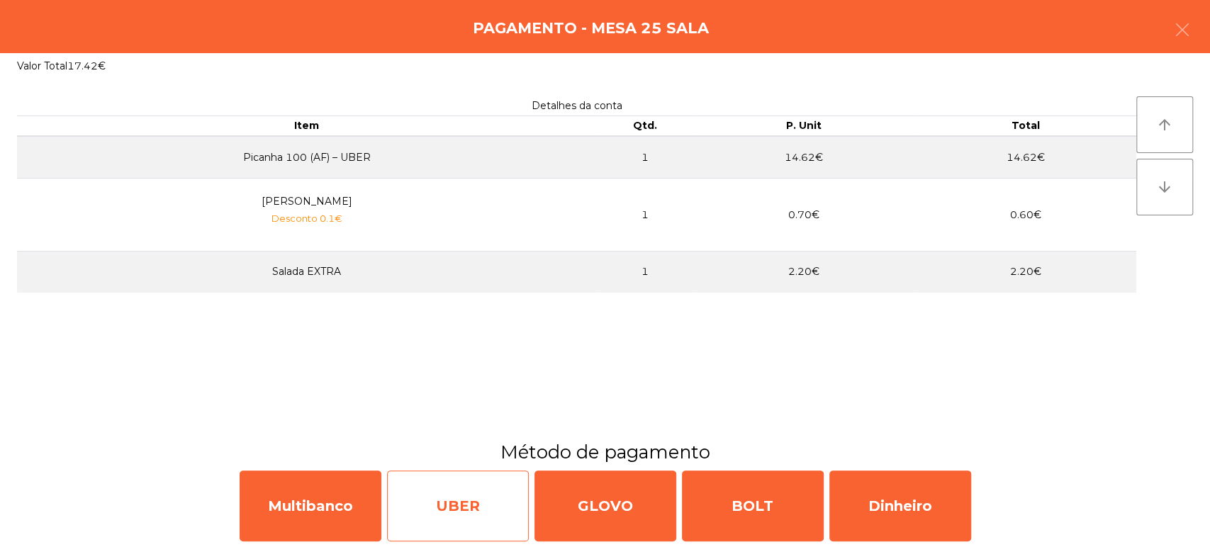
click at [454, 502] on div "UBER" at bounding box center [458, 506] width 142 height 71
select select "**"
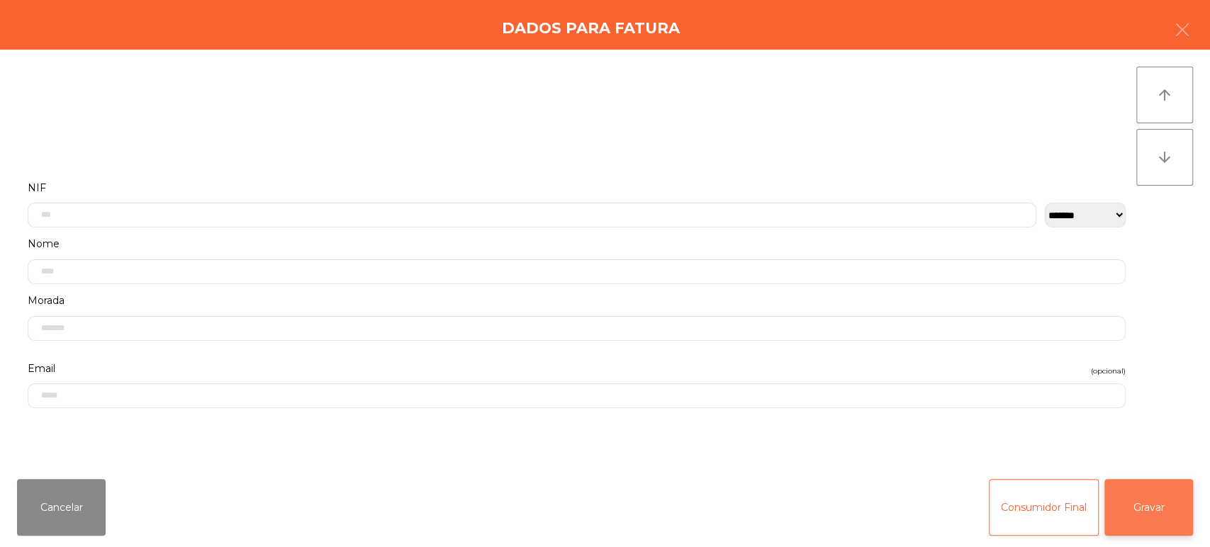
click at [1178, 518] on button "Gravar" at bounding box center [1148, 507] width 89 height 57
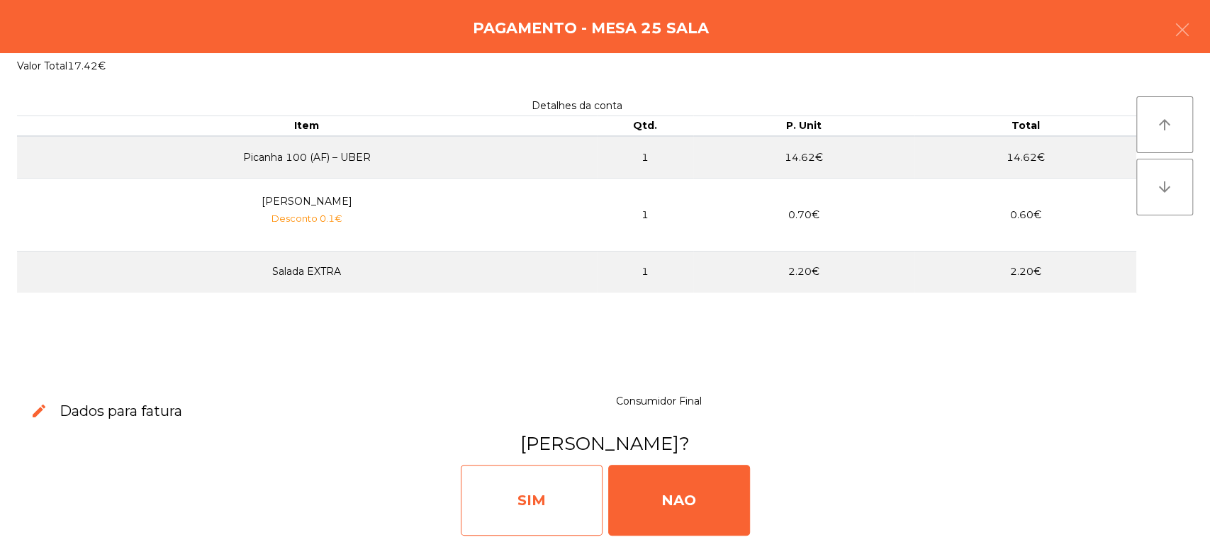
click at [551, 496] on div "SIM" at bounding box center [532, 500] width 142 height 71
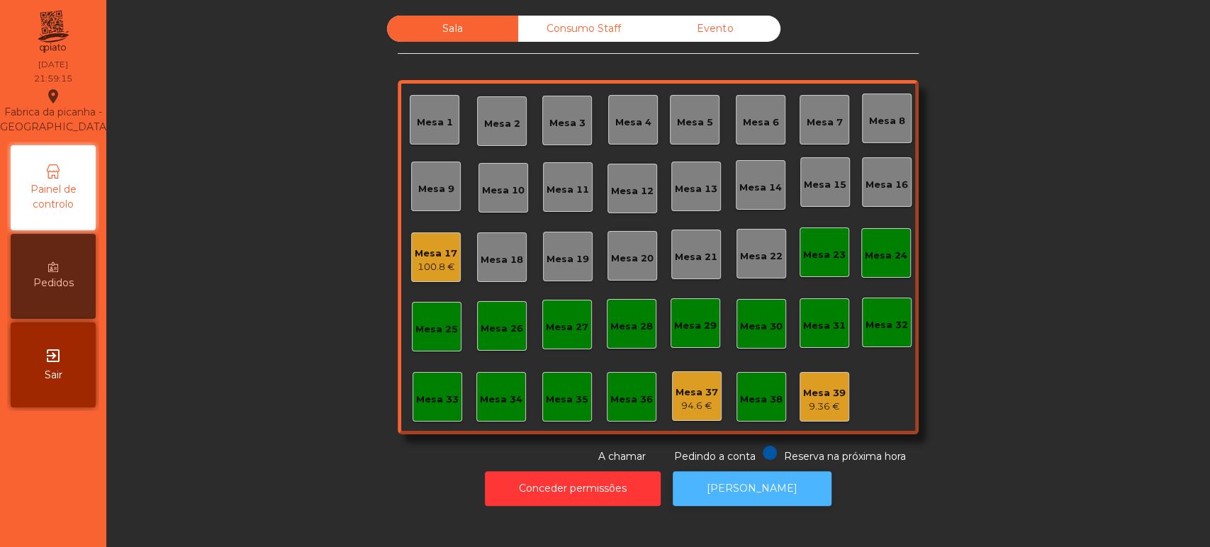
click at [743, 474] on button "[PERSON_NAME]" at bounding box center [752, 488] width 159 height 35
click at [816, 390] on div "Mesa 39" at bounding box center [824, 393] width 43 height 14
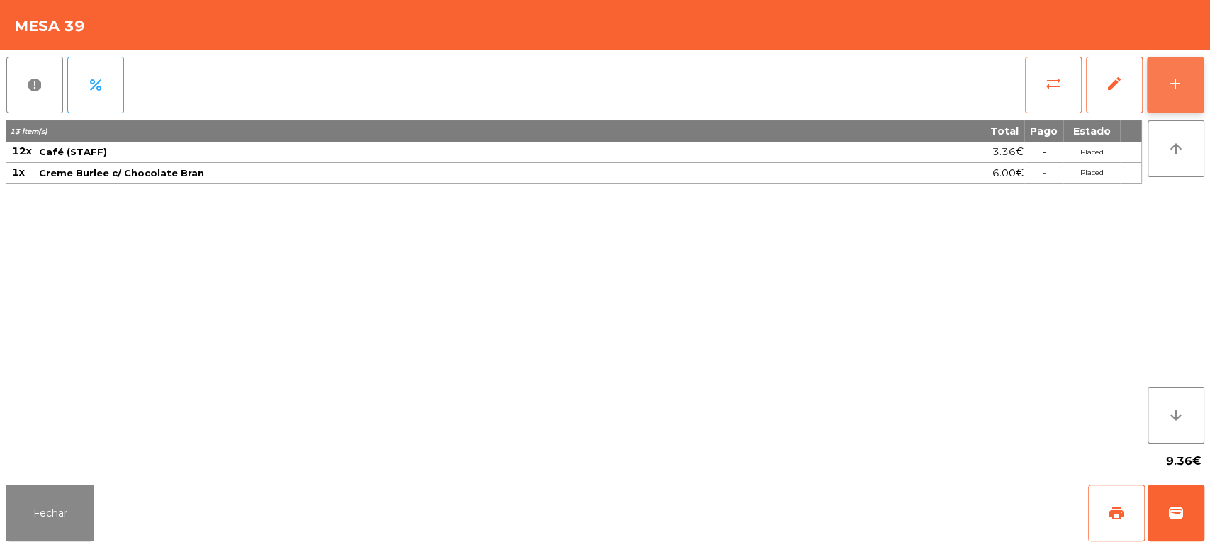
click at [1200, 77] on button "add" at bounding box center [1175, 85] width 57 height 57
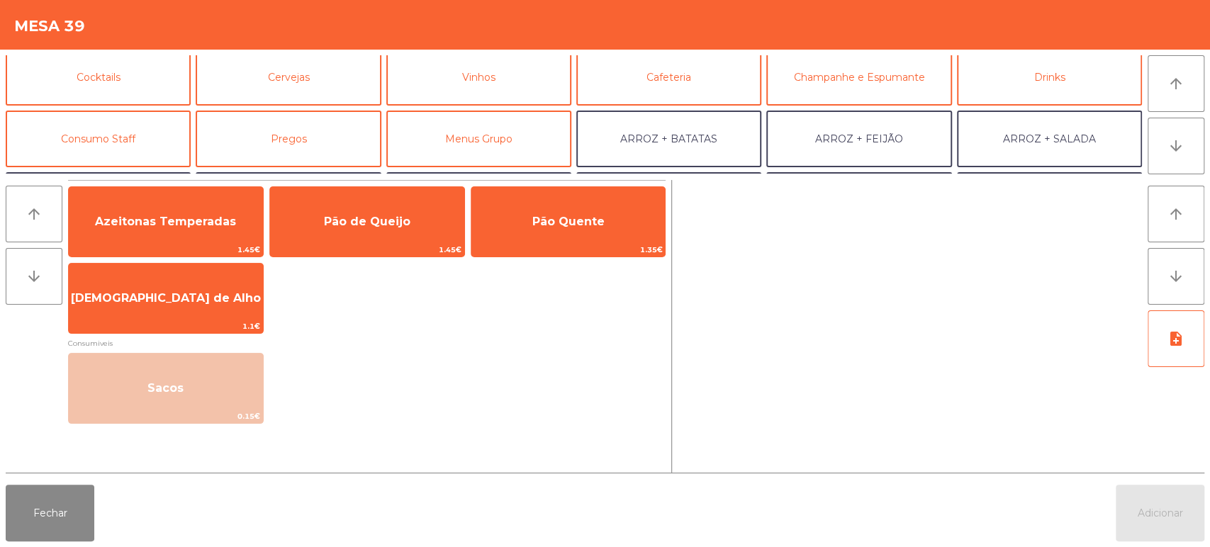
scroll to position [69, 0]
click at [148, 147] on button "Consumo Staff" at bounding box center [98, 137] width 185 height 57
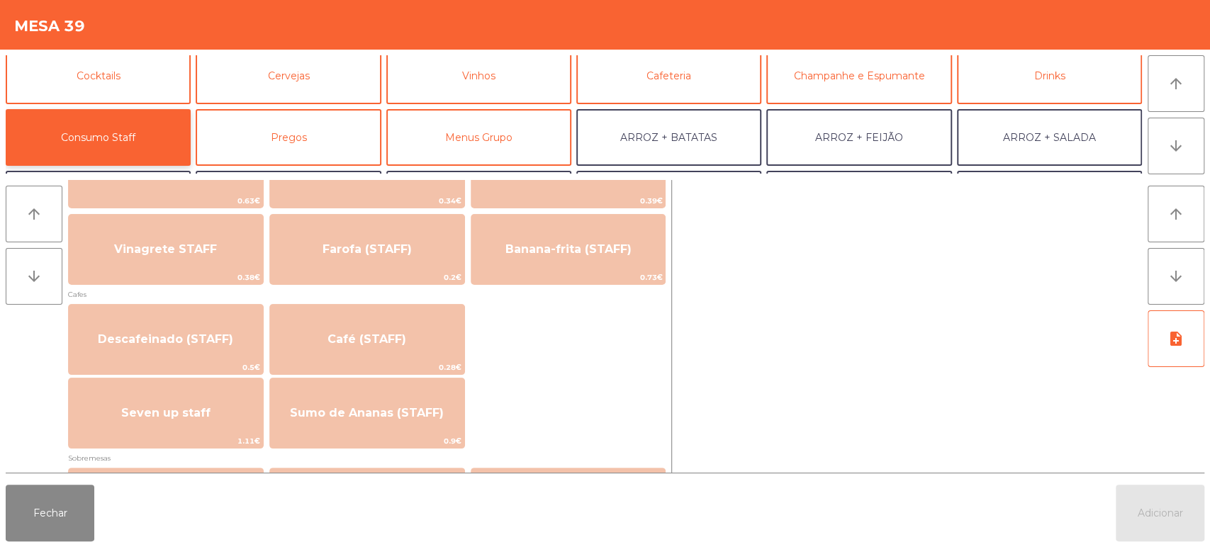
scroll to position [719, 0]
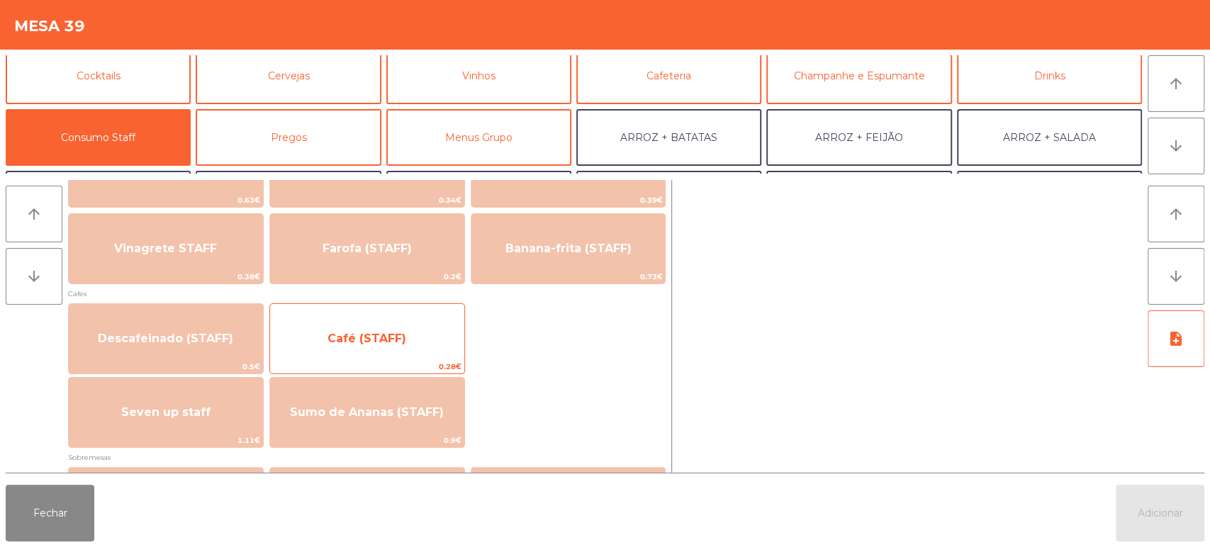
click at [394, 344] on span "Café (STAFF)" at bounding box center [366, 338] width 79 height 13
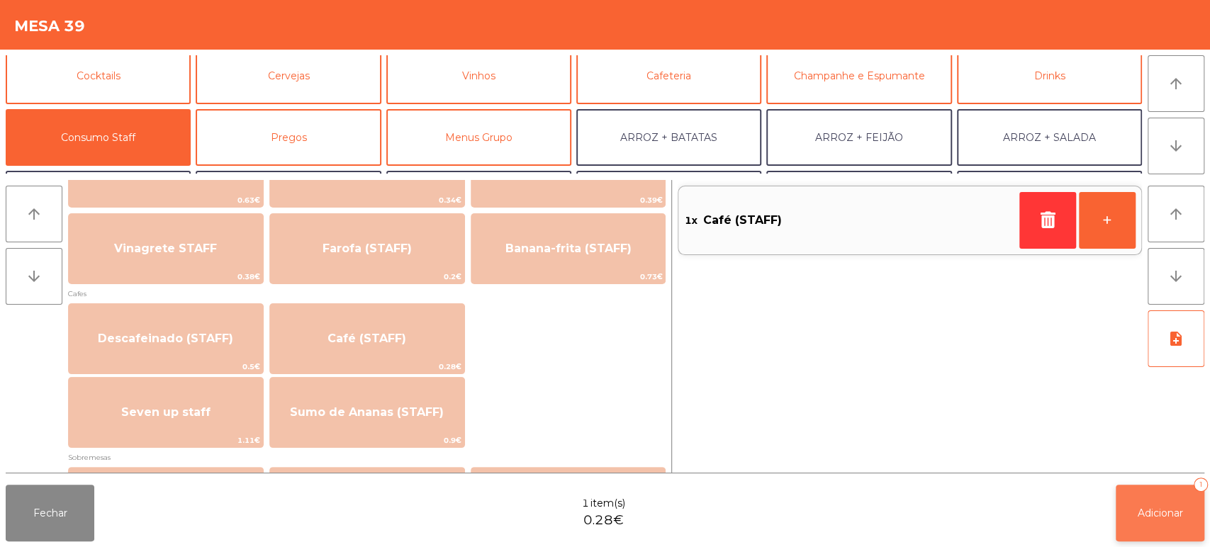
click at [1178, 507] on span "Adicionar" at bounding box center [1159, 513] width 45 height 13
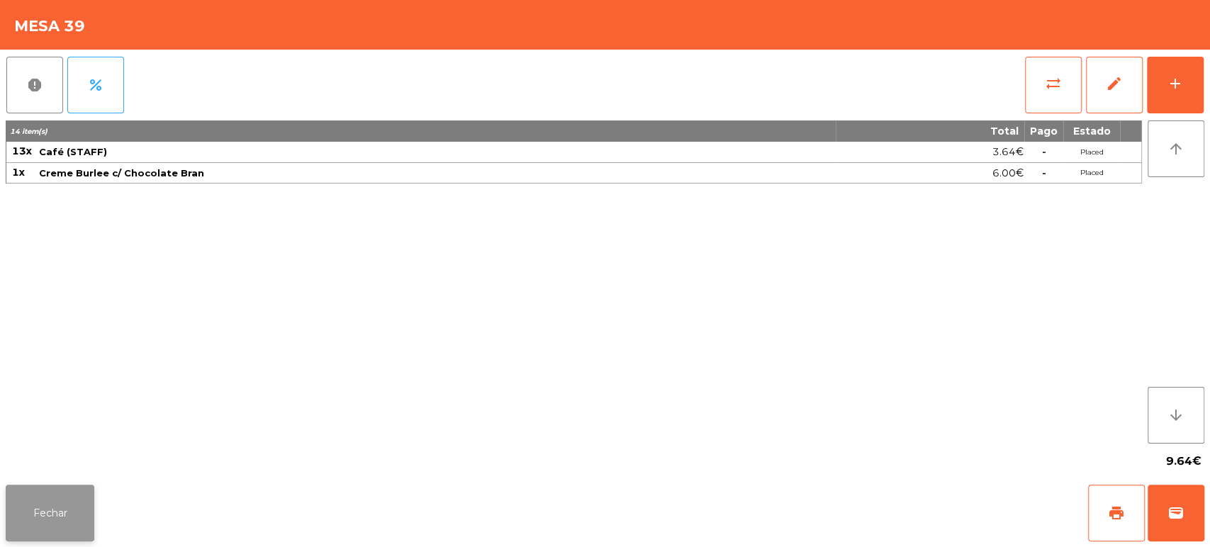
click at [28, 519] on button "Fechar" at bounding box center [50, 513] width 89 height 57
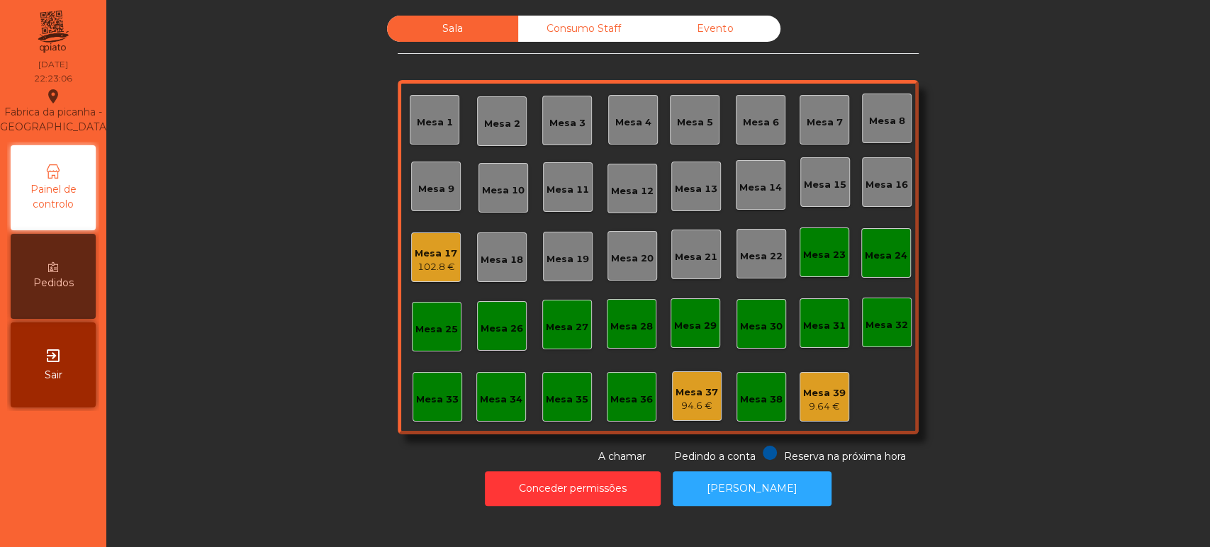
click at [429, 264] on div "102.8 €" at bounding box center [436, 267] width 43 height 14
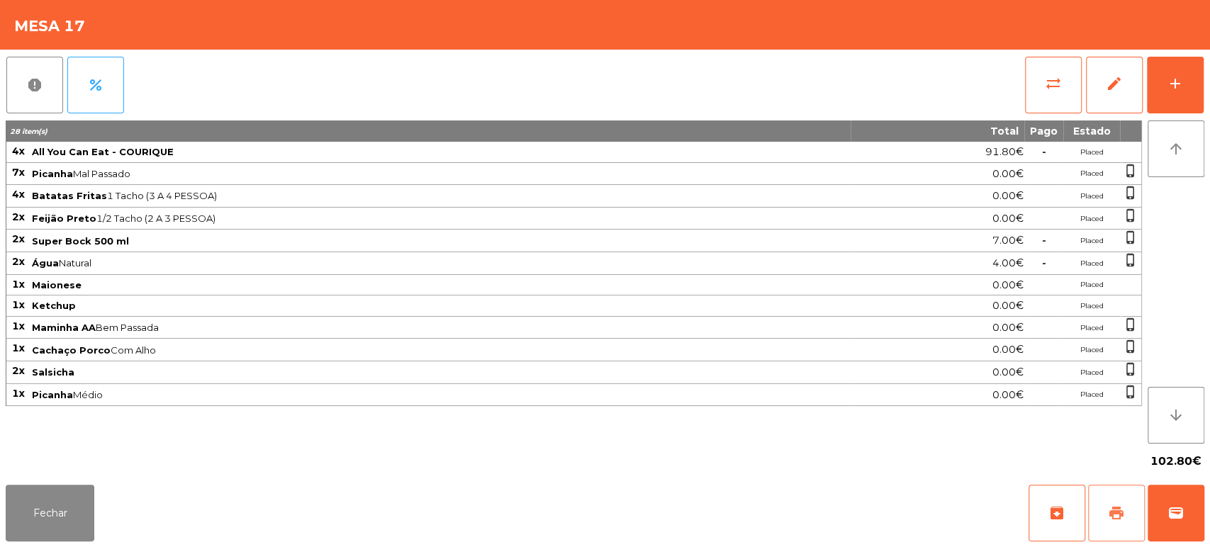
click at [1105, 517] on button "print" at bounding box center [1116, 513] width 57 height 57
click at [73, 513] on button "Fechar" at bounding box center [50, 513] width 89 height 57
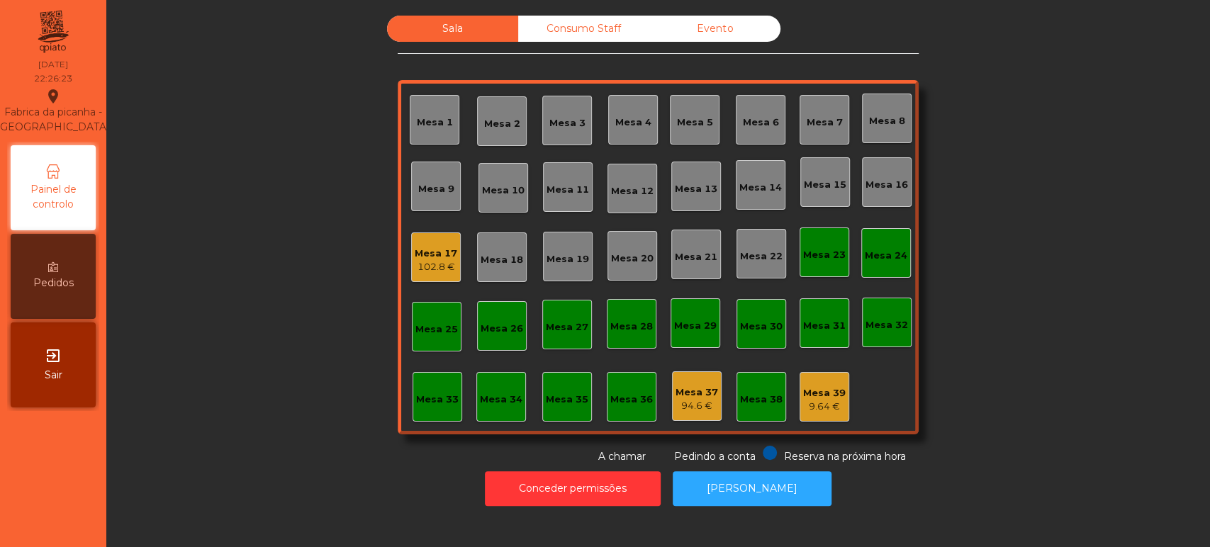
click at [437, 266] on div "102.8 €" at bounding box center [436, 267] width 43 height 14
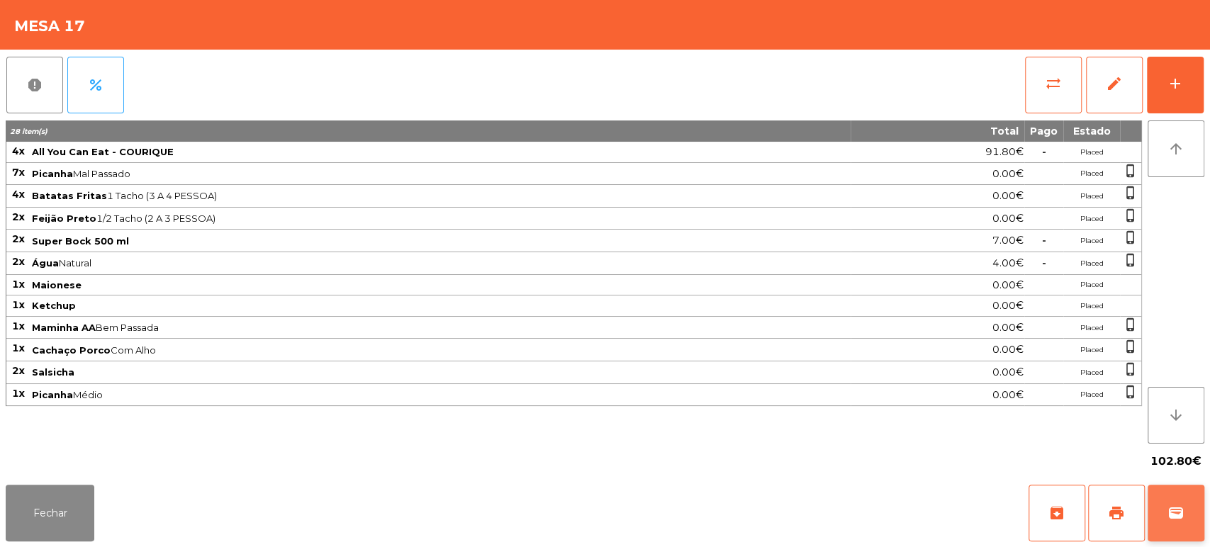
click at [1189, 510] on button "wallet" at bounding box center [1175, 513] width 57 height 57
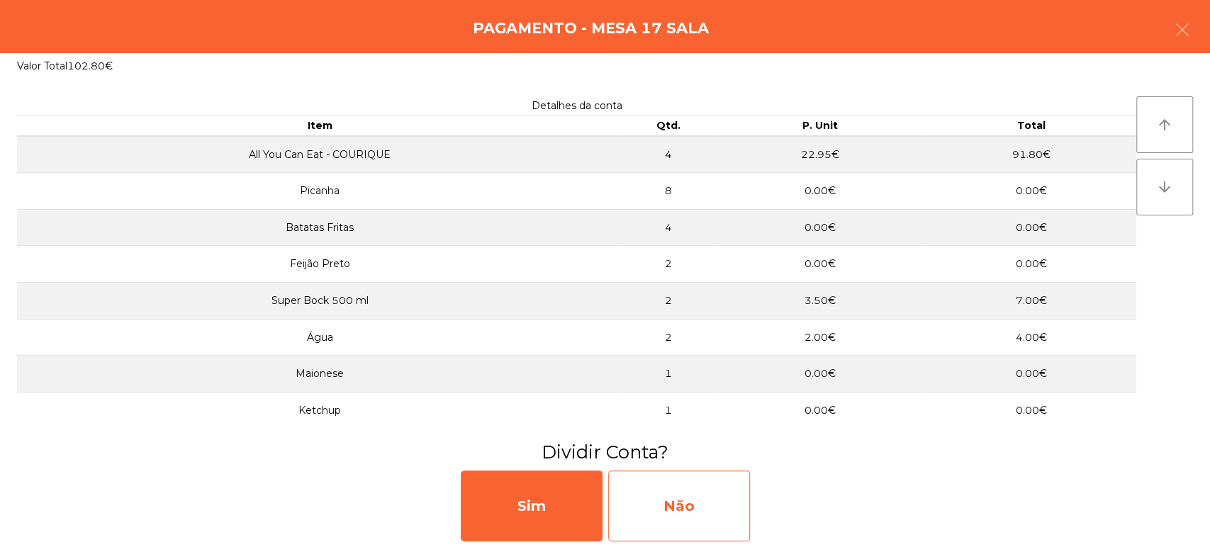
click at [720, 481] on div "Não" at bounding box center [679, 506] width 142 height 71
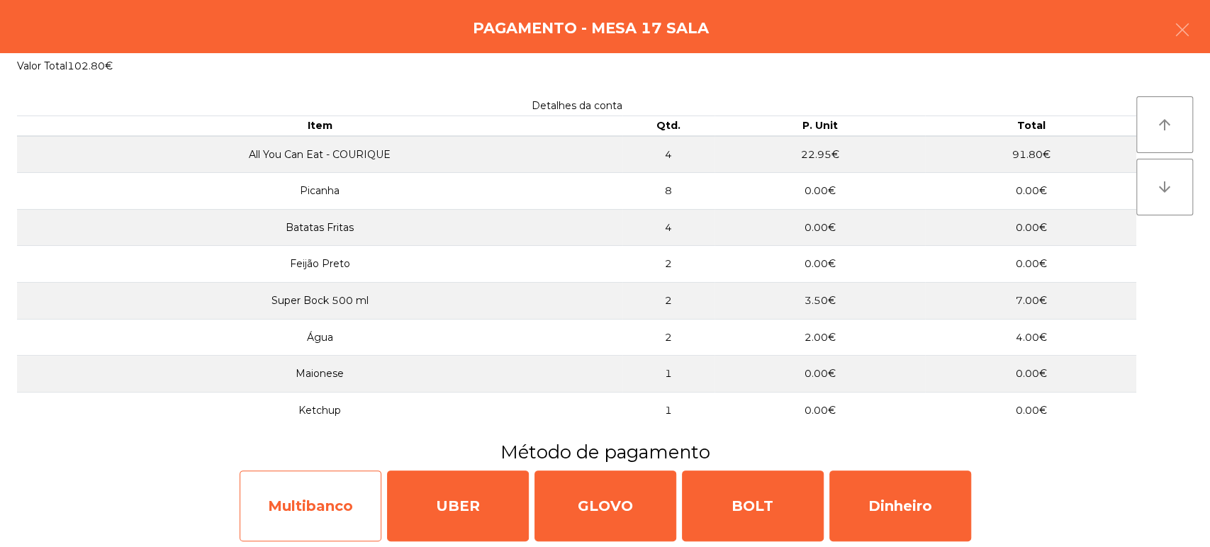
click at [311, 499] on div "Multibanco" at bounding box center [311, 506] width 142 height 71
select select "**"
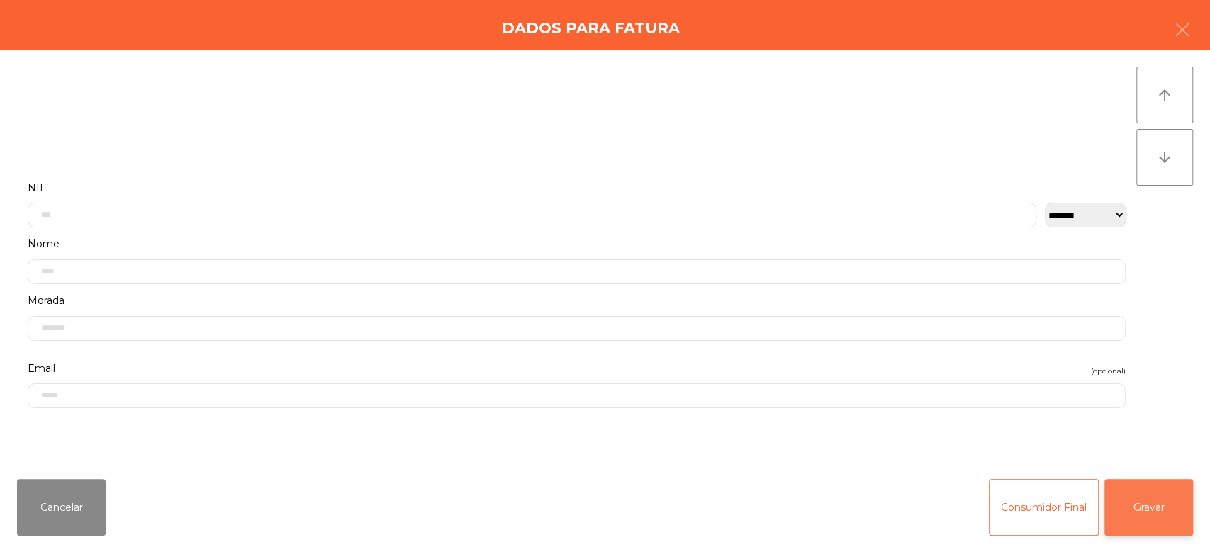
click at [1141, 515] on button "Gravar" at bounding box center [1148, 507] width 89 height 57
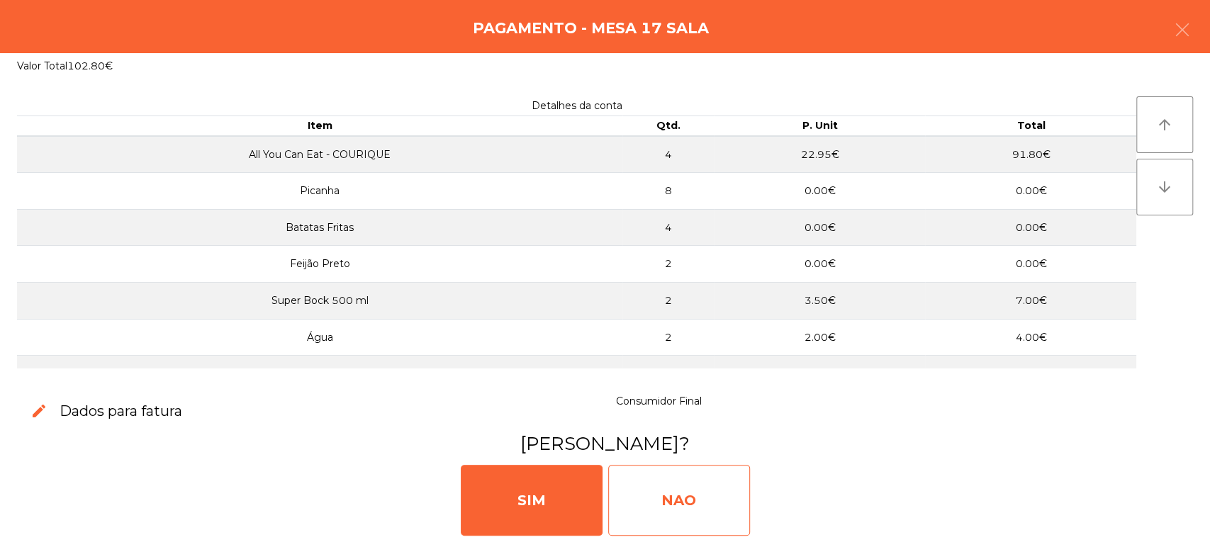
click at [690, 502] on div "NAO" at bounding box center [679, 500] width 142 height 71
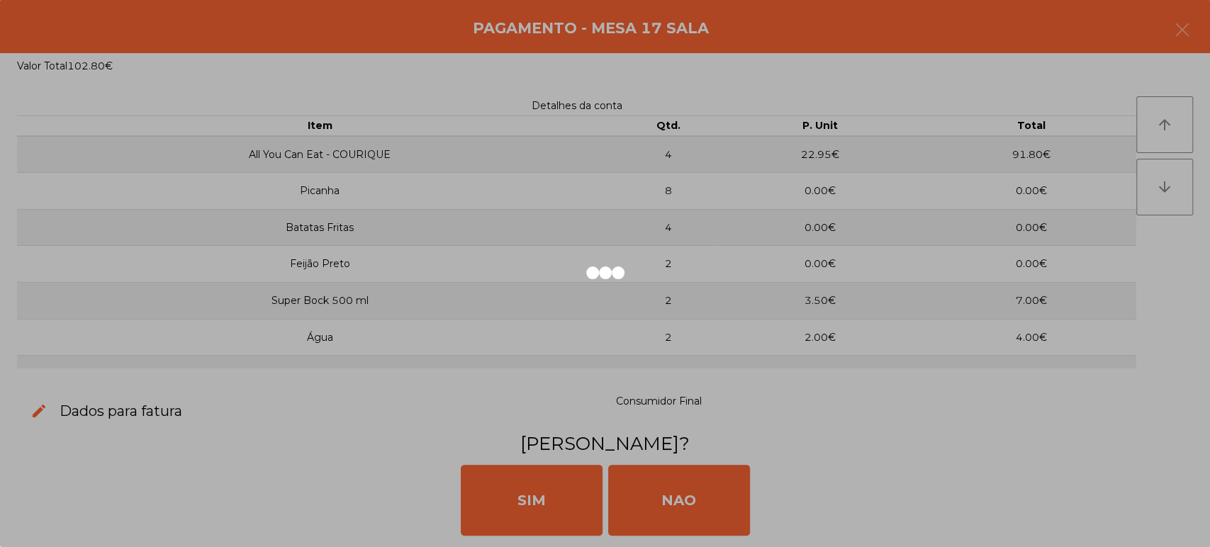
click at [629, 414] on div at bounding box center [605, 273] width 1210 height 547
click at [698, 485] on div at bounding box center [605, 273] width 1210 height 547
click at [685, 474] on button "[PERSON_NAME]" at bounding box center [752, 488] width 159 height 35
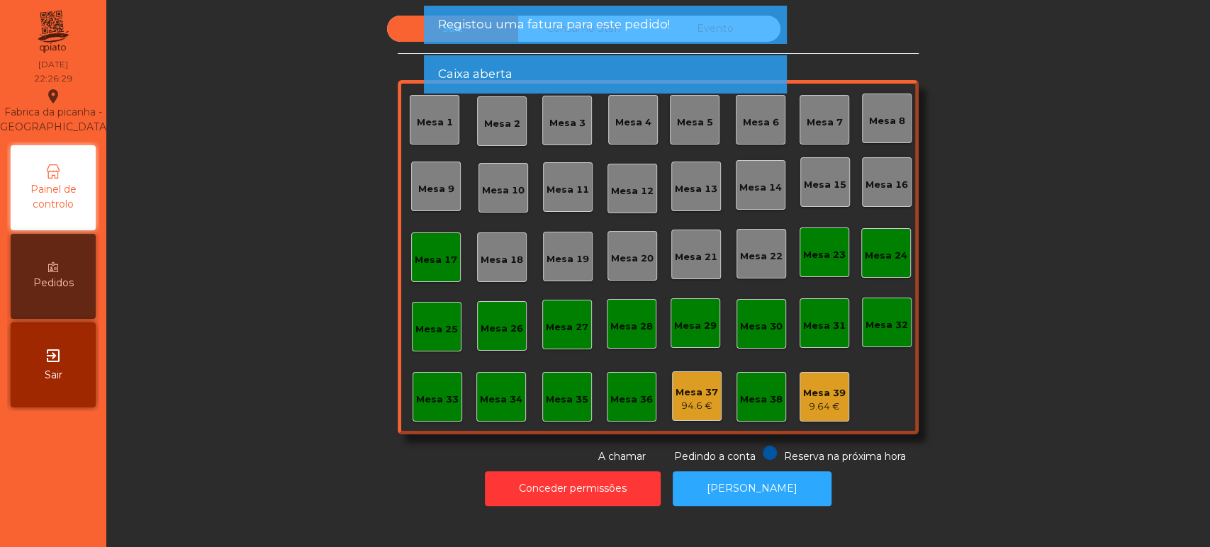
click at [432, 253] on div "Mesa 17" at bounding box center [436, 260] width 43 height 14
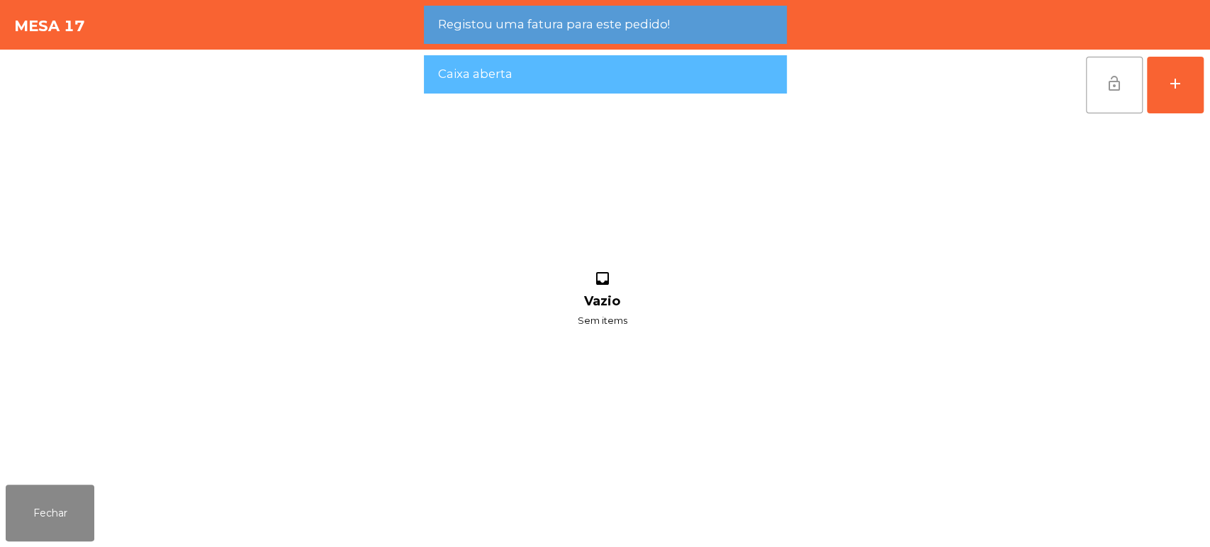
click at [1122, 81] on span "lock_open" at bounding box center [1114, 83] width 17 height 17
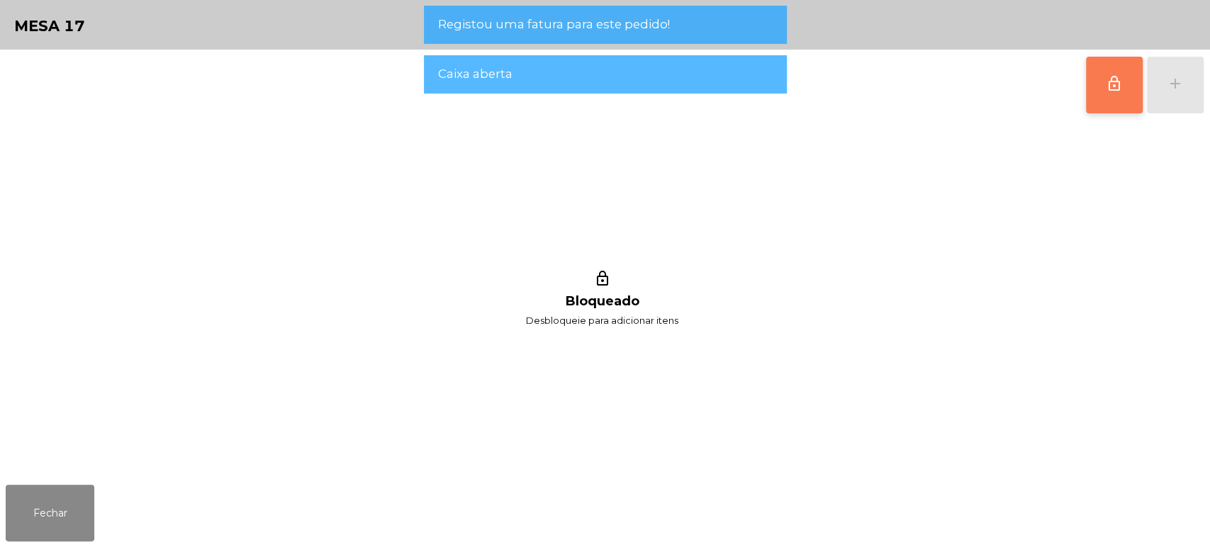
click at [89, 470] on div "lock_outline Bloqueado Desbloqueie para adicionar itens" at bounding box center [602, 299] width 1193 height 359
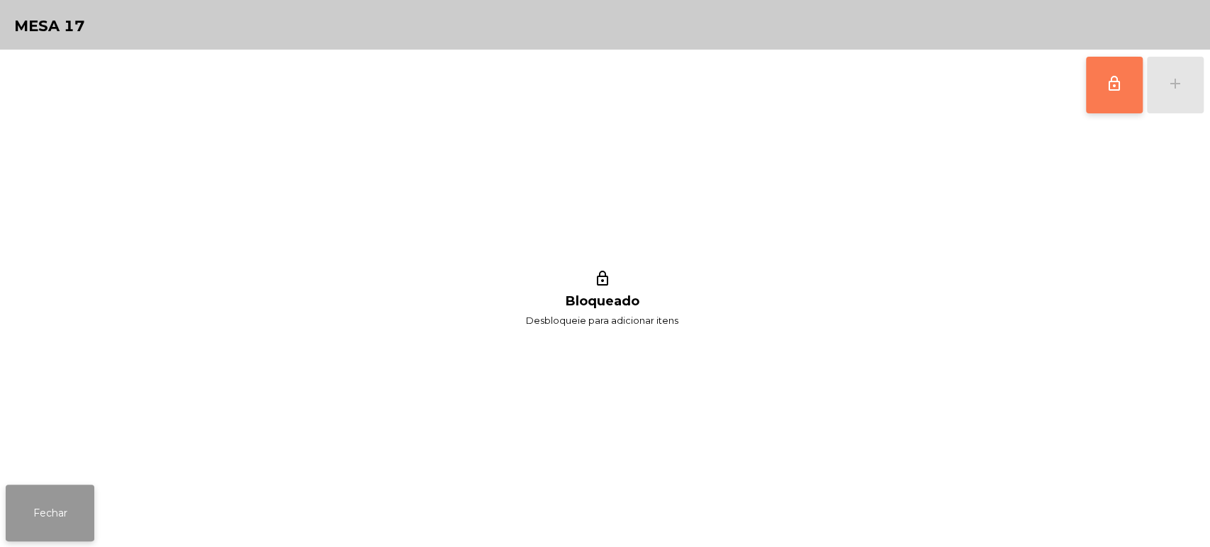
click at [42, 515] on button "Fechar" at bounding box center [50, 513] width 89 height 57
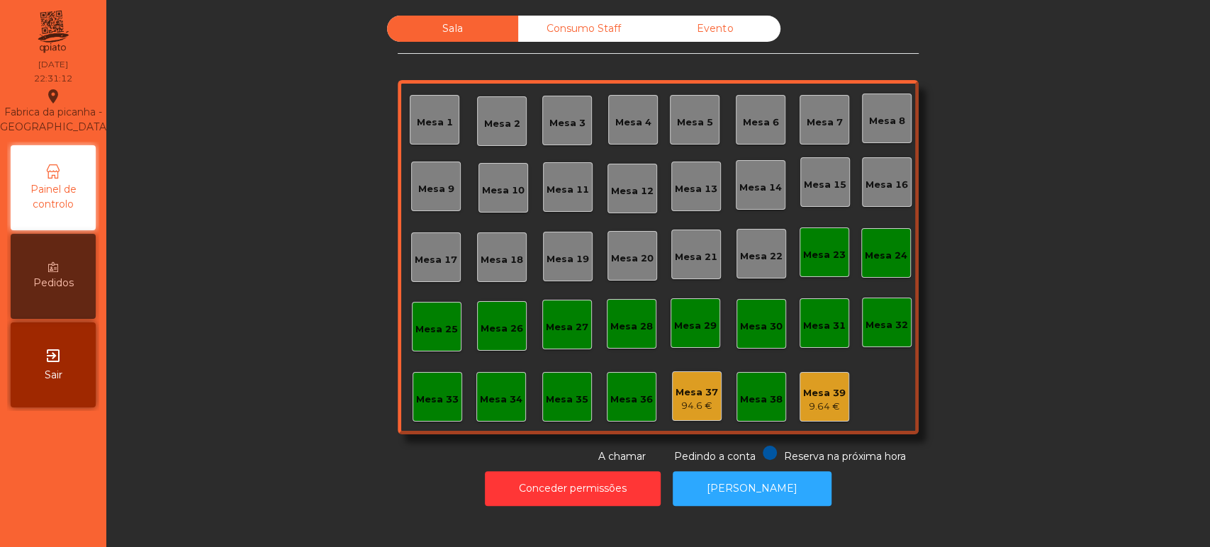
click at [424, 374] on div "Mesa 33" at bounding box center [437, 397] width 50 height 50
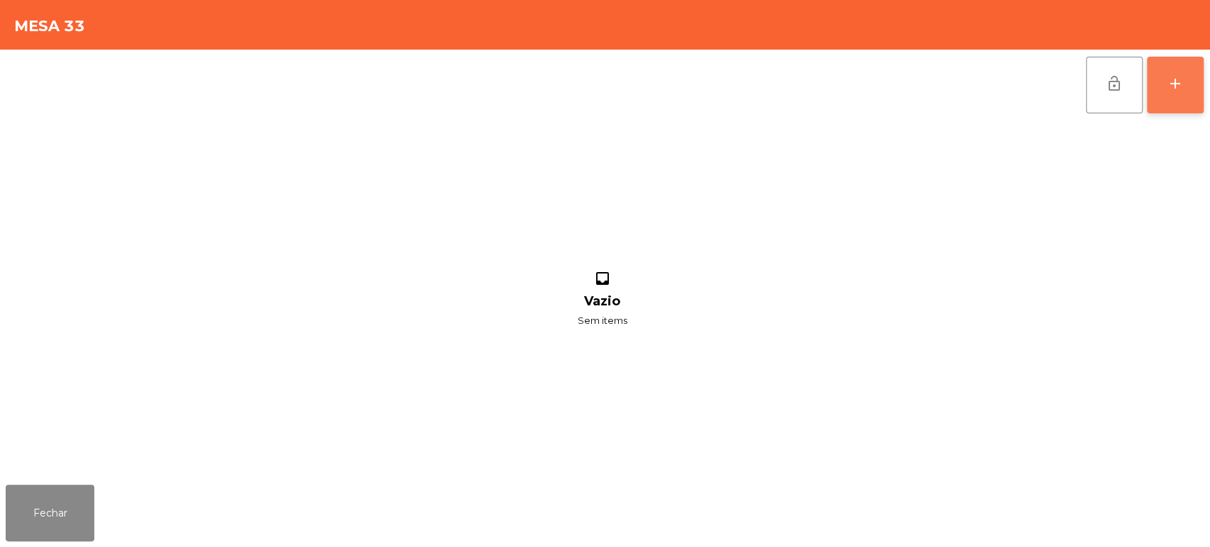
click at [1162, 102] on button "add" at bounding box center [1175, 85] width 57 height 57
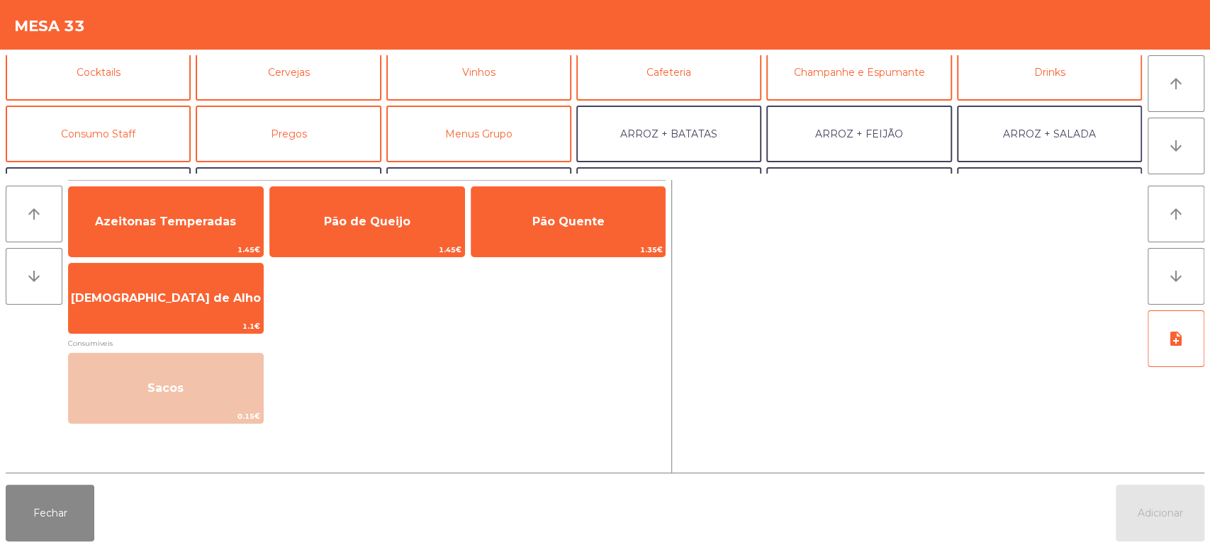
scroll to position [82, 0]
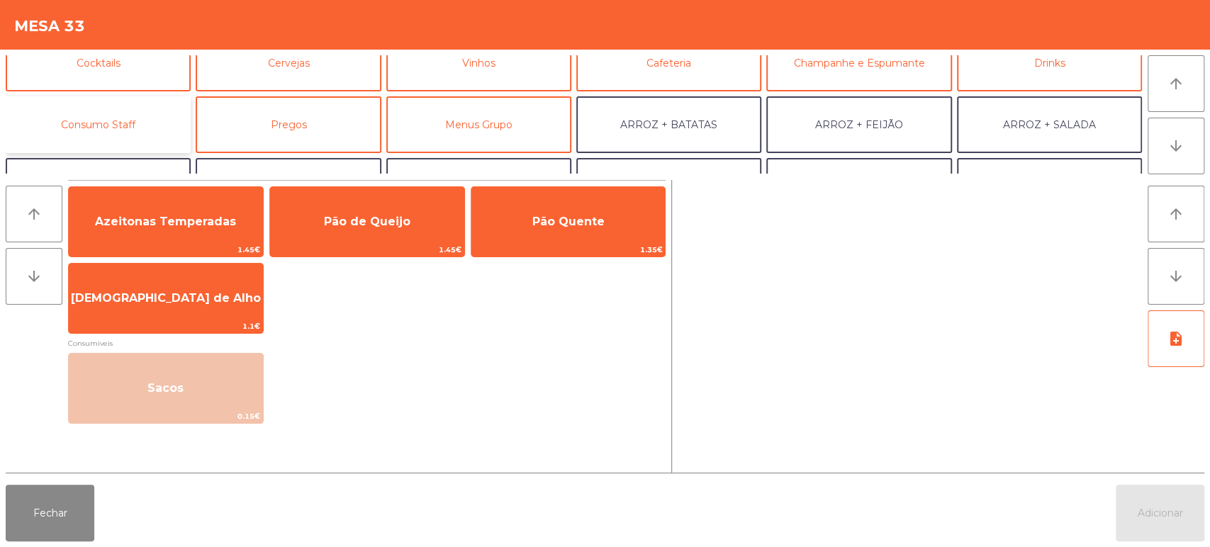
click at [121, 99] on button "Consumo Staff" at bounding box center [98, 124] width 185 height 57
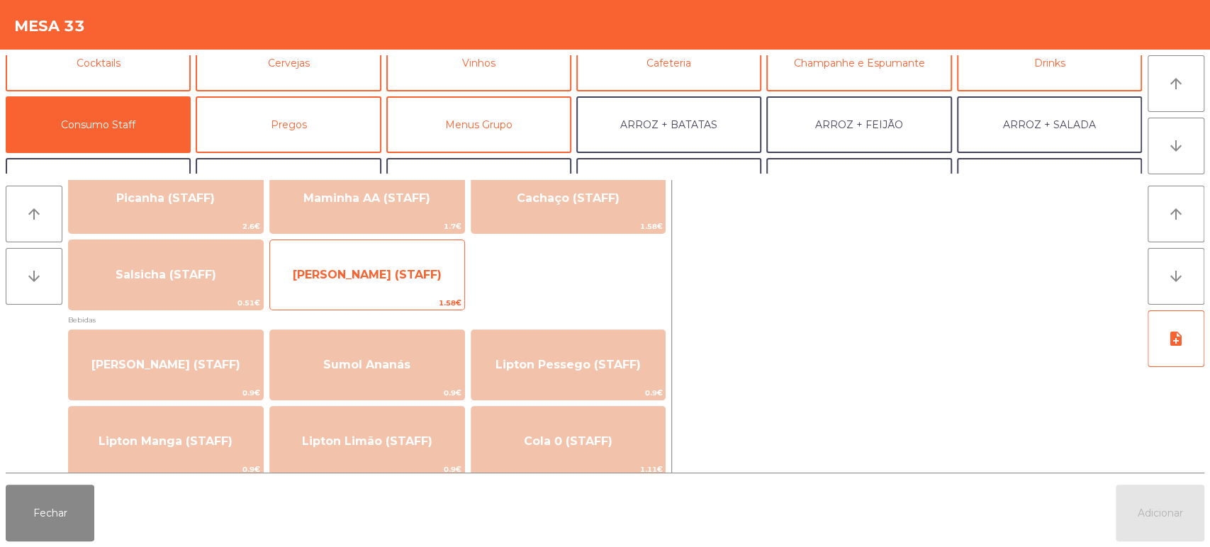
click at [346, 280] on span "[PERSON_NAME] (STAFF)" at bounding box center [367, 274] width 149 height 13
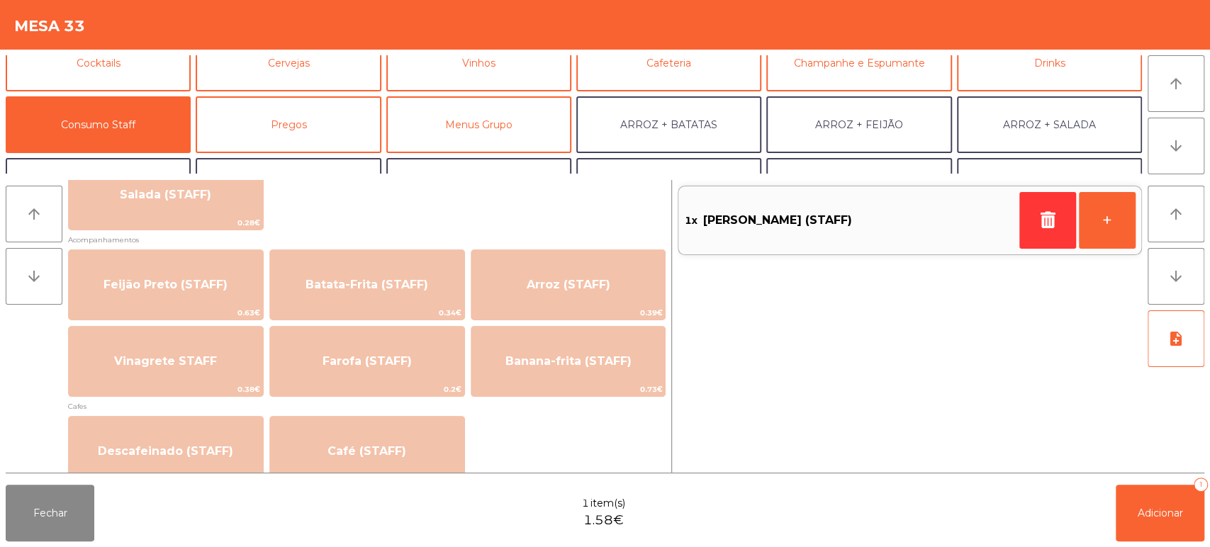
scroll to position [616, 0]
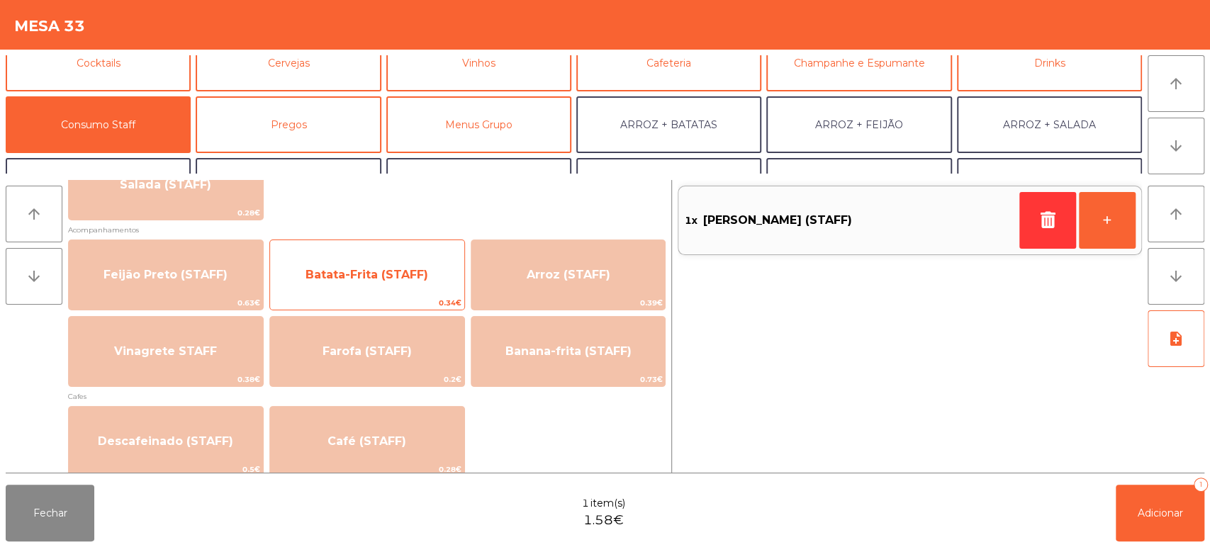
click at [346, 280] on span "Batata-Frita (STAFF)" at bounding box center [366, 274] width 123 height 13
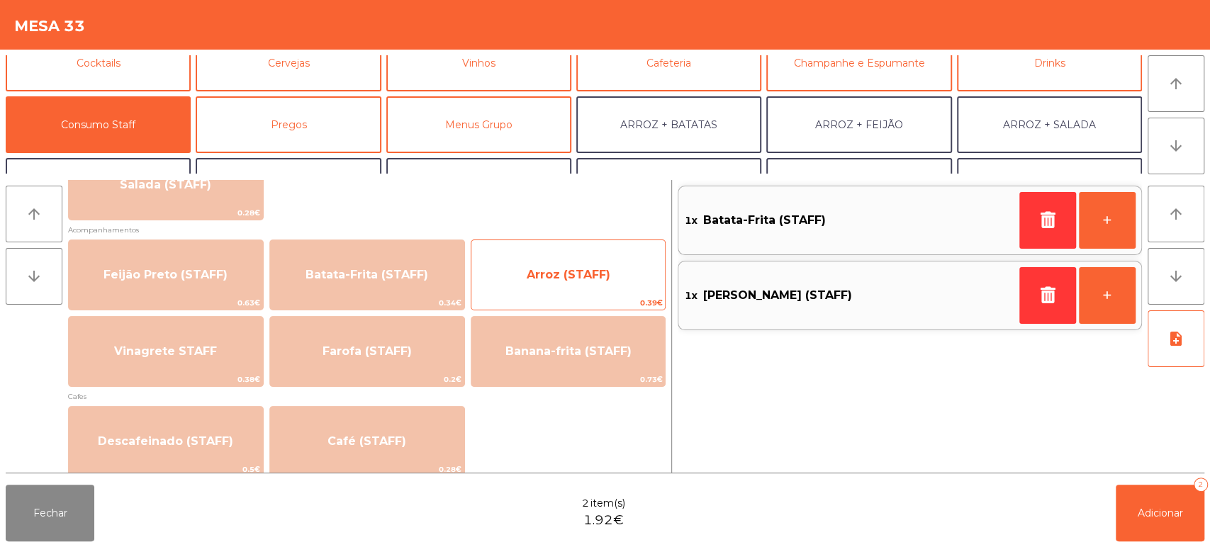
click at [524, 249] on div "Arroz (STAFF) 0.39€" at bounding box center [569, 275] width 196 height 71
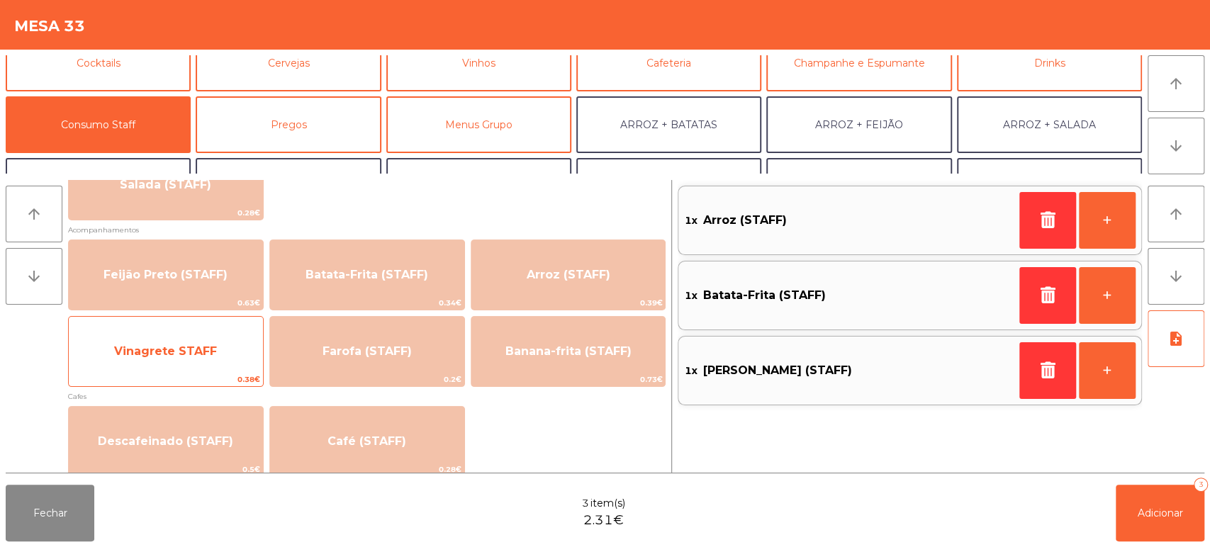
click at [191, 342] on span "Vinagrete STAFF" at bounding box center [166, 351] width 194 height 38
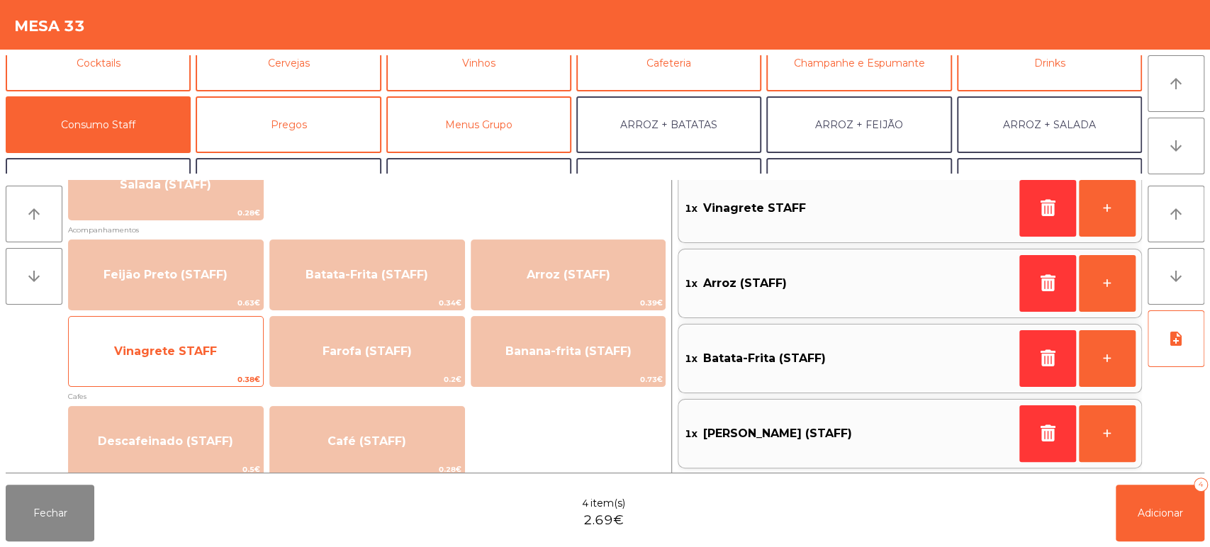
scroll to position [0, 0]
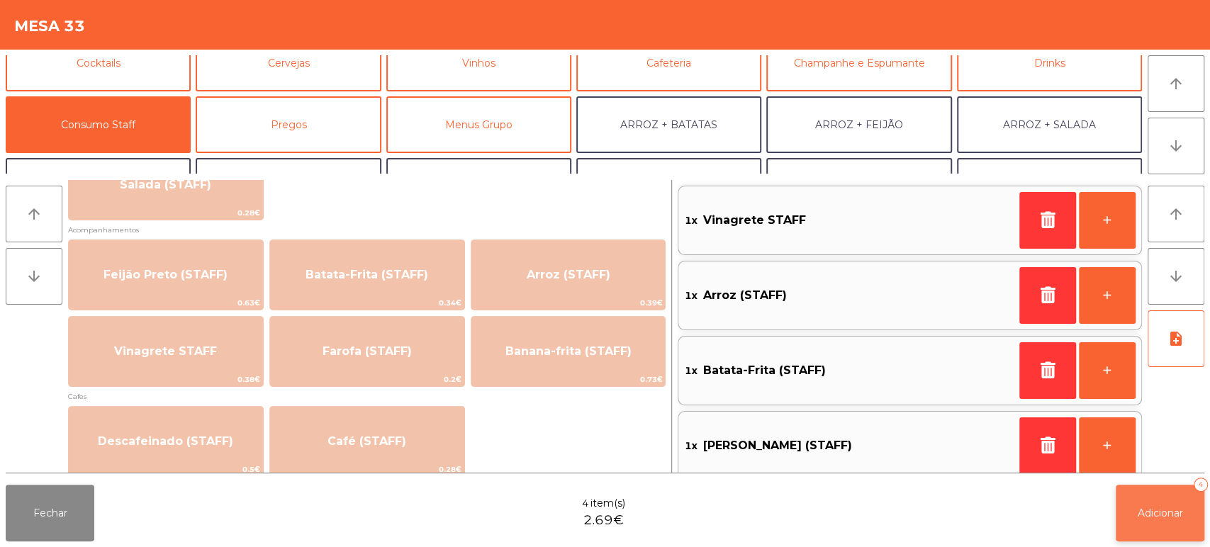
click at [1162, 513] on span "Adicionar" at bounding box center [1159, 513] width 45 height 13
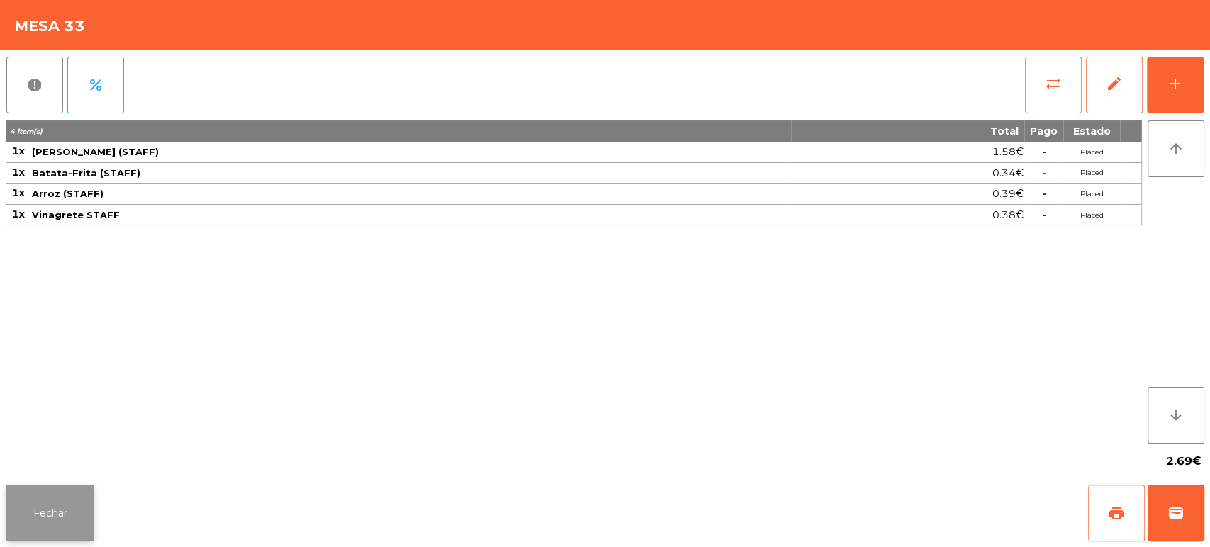
click at [48, 511] on button "Fechar" at bounding box center [50, 513] width 89 height 57
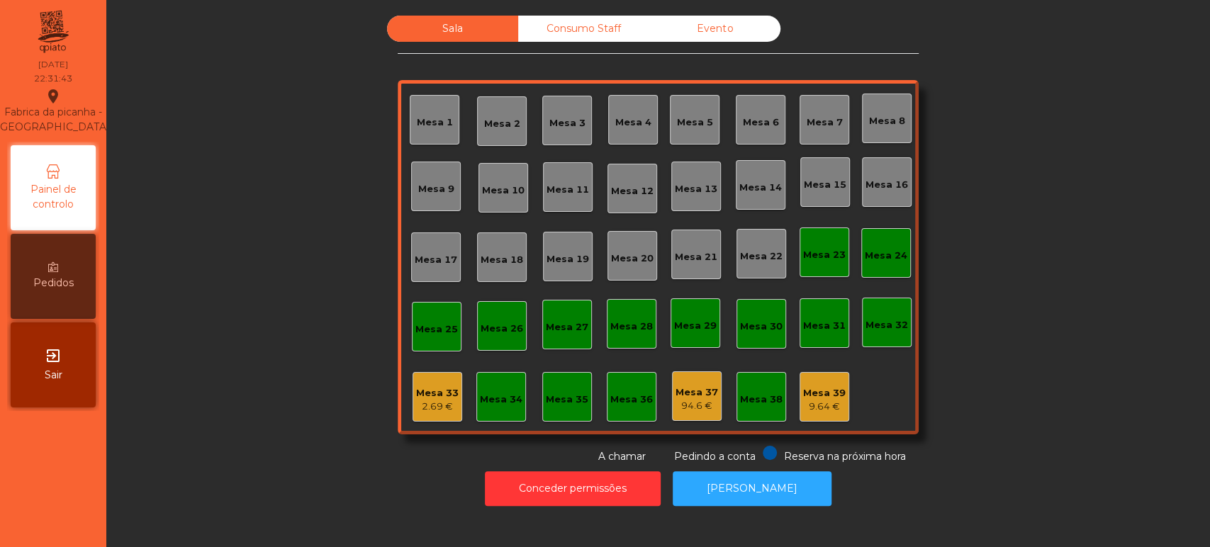
click at [568, 16] on div "Consumo Staff" at bounding box center [583, 29] width 131 height 26
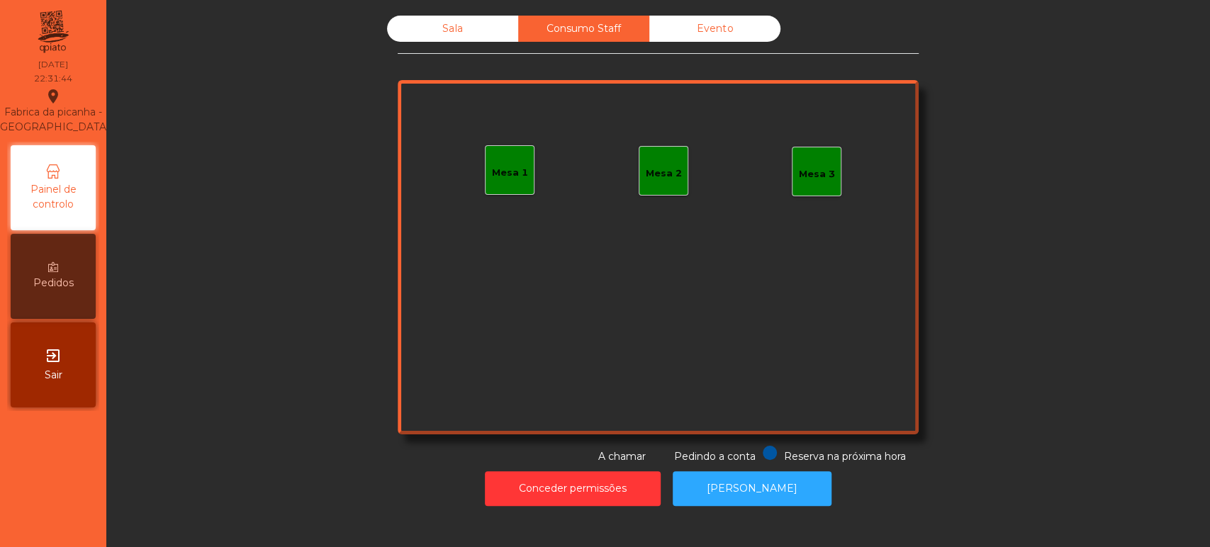
click at [466, 24] on div "Sala" at bounding box center [452, 29] width 131 height 26
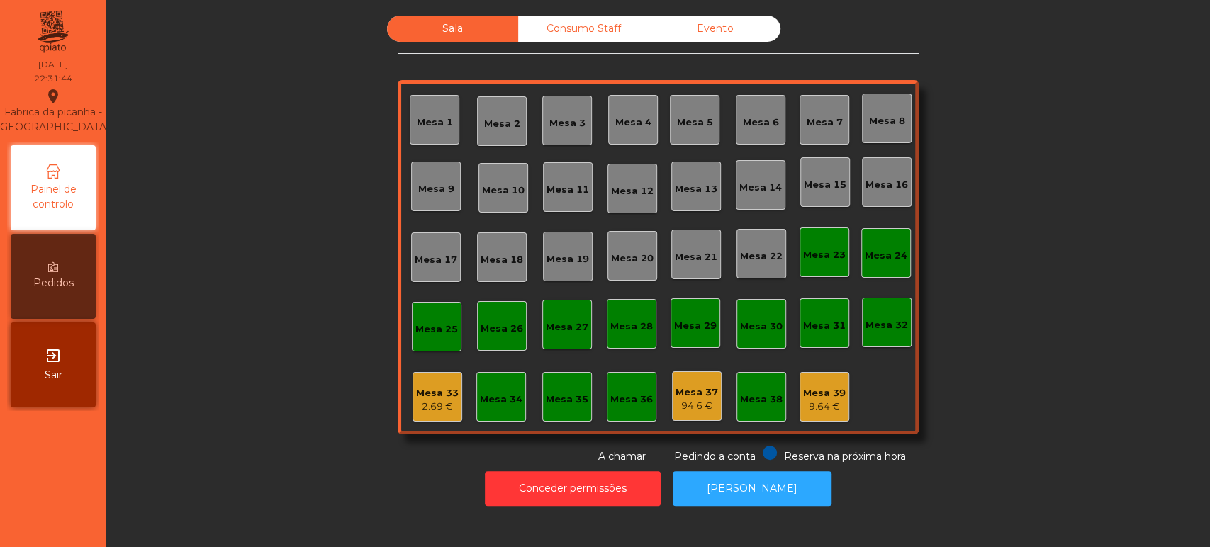
click at [434, 349] on div "Mesa 25" at bounding box center [437, 327] width 50 height 50
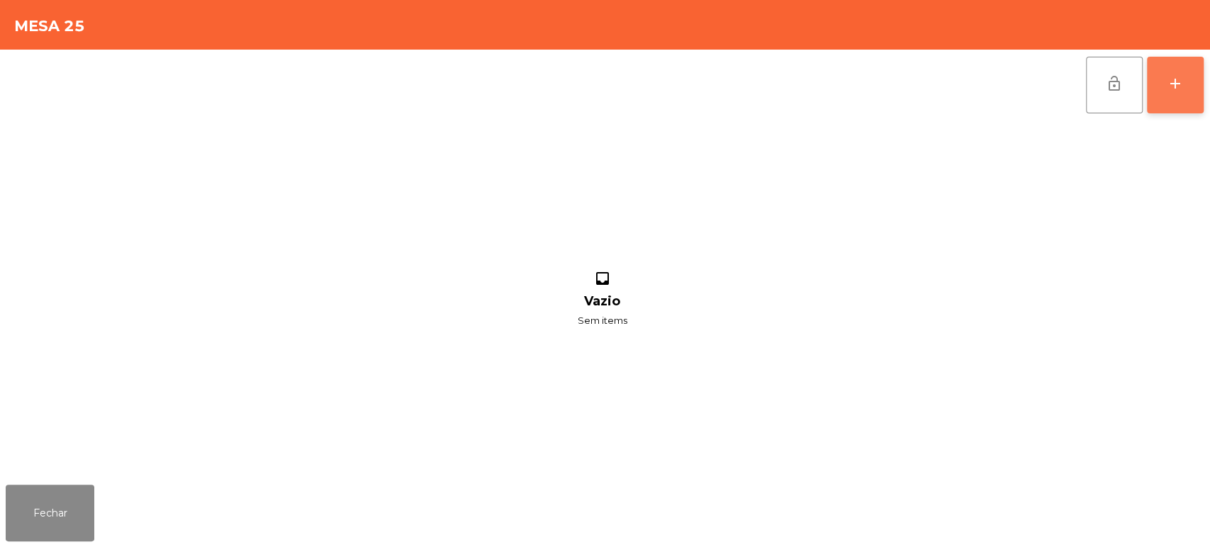
click at [1186, 93] on button "add" at bounding box center [1175, 85] width 57 height 57
click at [73, 512] on button "Fechar" at bounding box center [50, 513] width 89 height 57
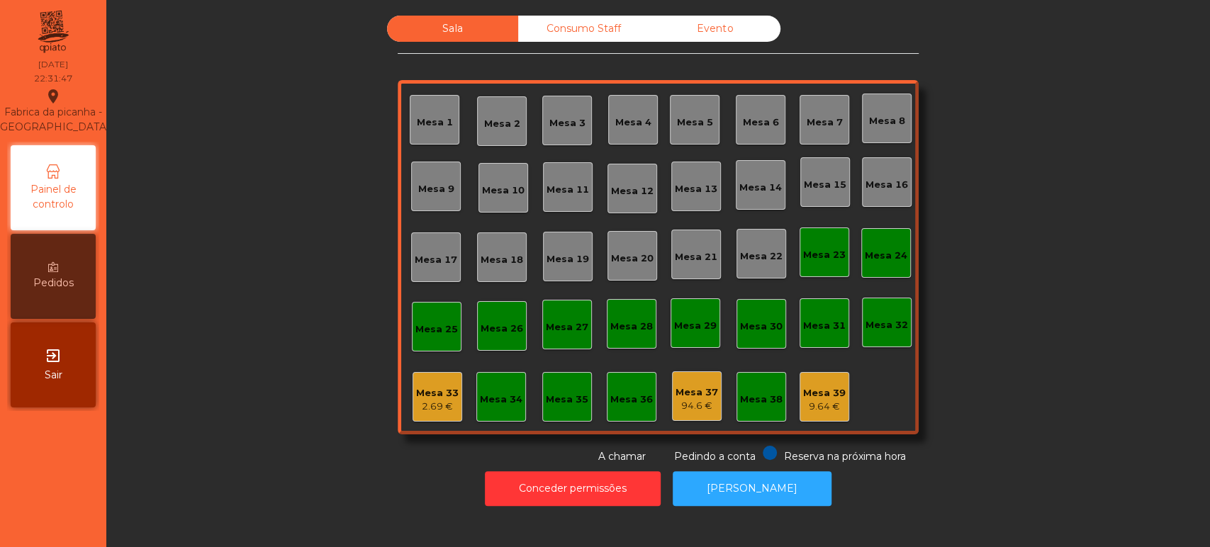
click at [416, 386] on div "Mesa 33" at bounding box center [437, 393] width 43 height 14
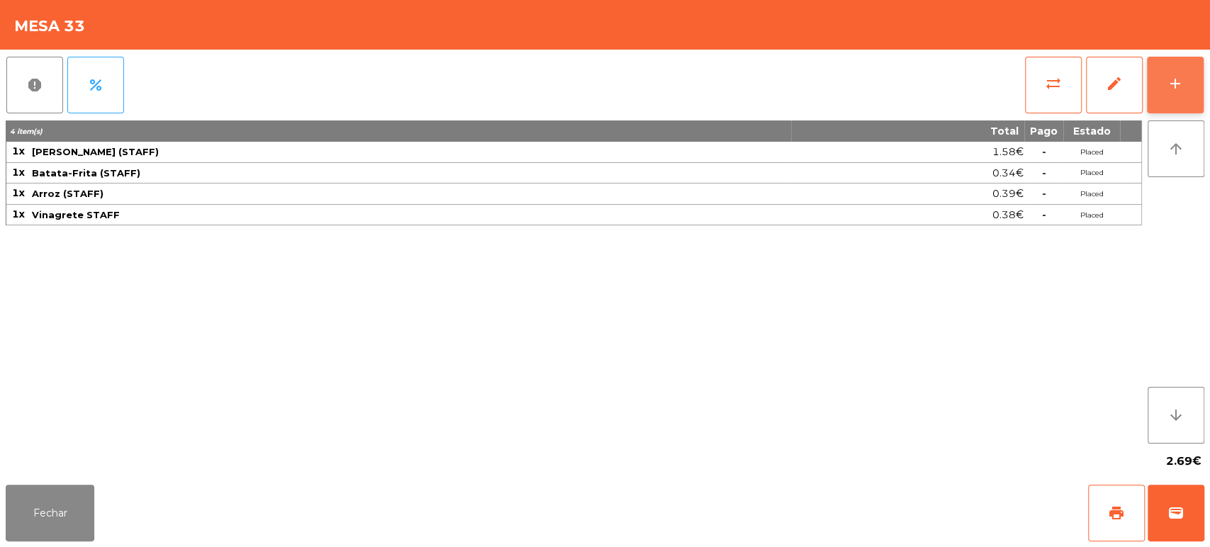
click at [1167, 76] on div "add" at bounding box center [1175, 83] width 17 height 17
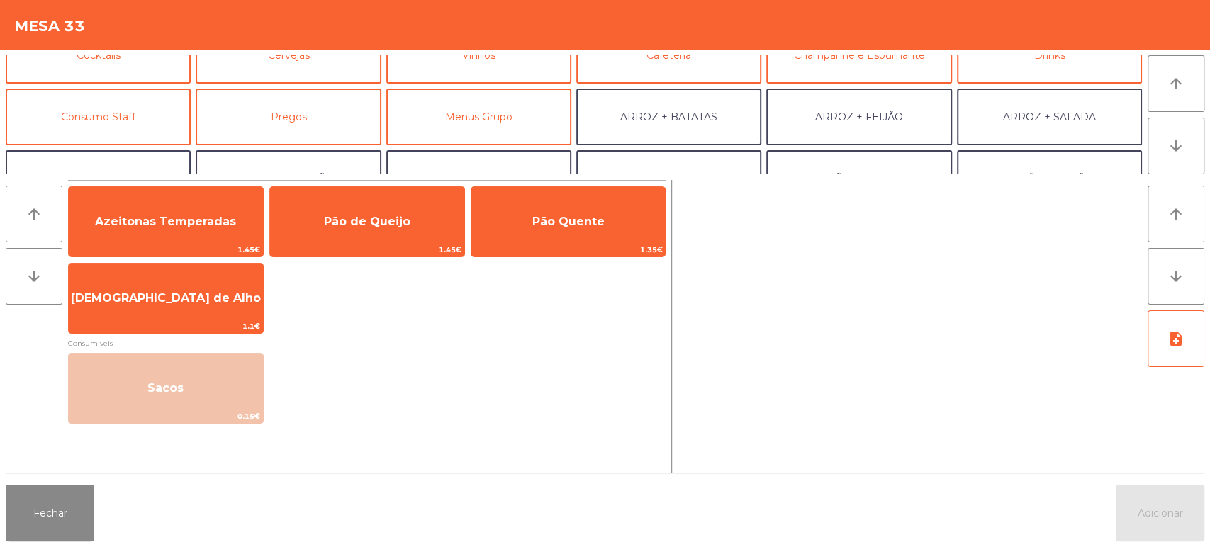
scroll to position [89, 0]
click at [130, 118] on button "Consumo Staff" at bounding box center [98, 118] width 185 height 57
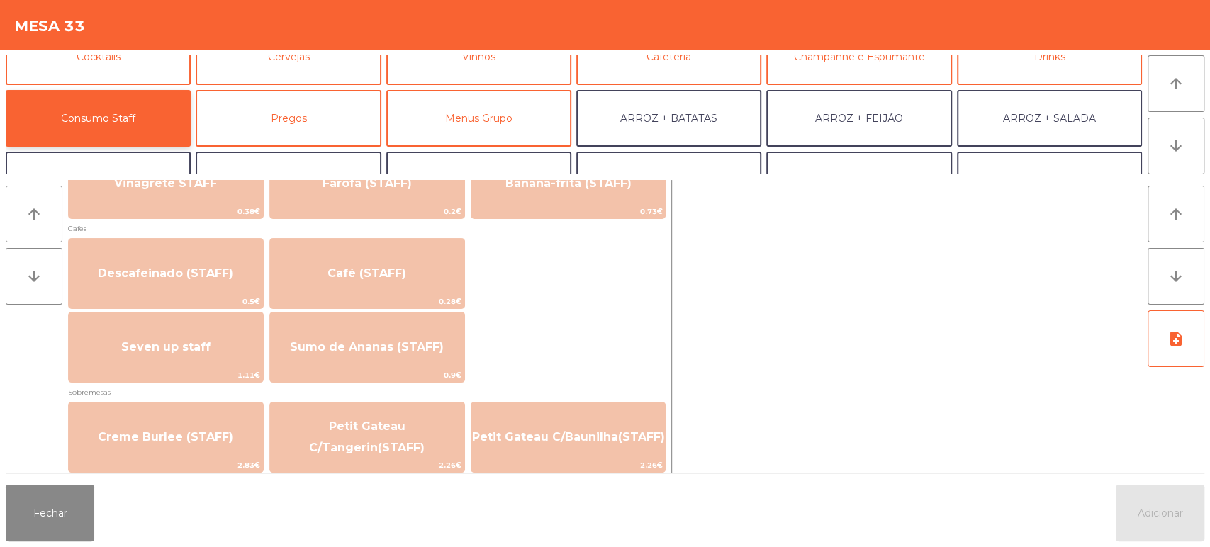
scroll to position [953, 0]
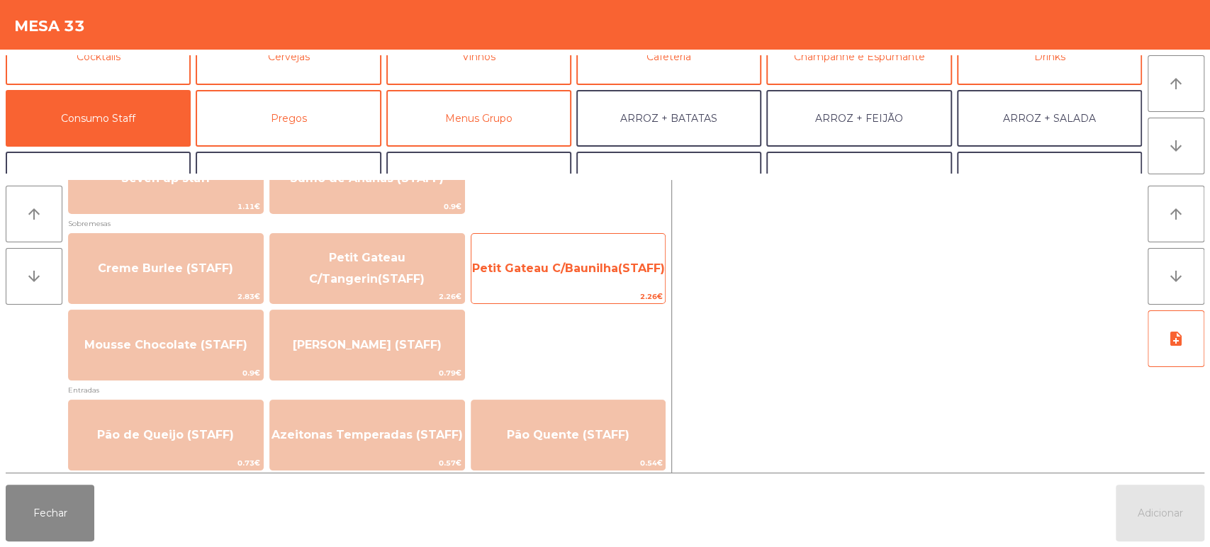
click at [608, 249] on span "Petit Gateau C/Baunilha(STAFF)" at bounding box center [568, 268] width 194 height 38
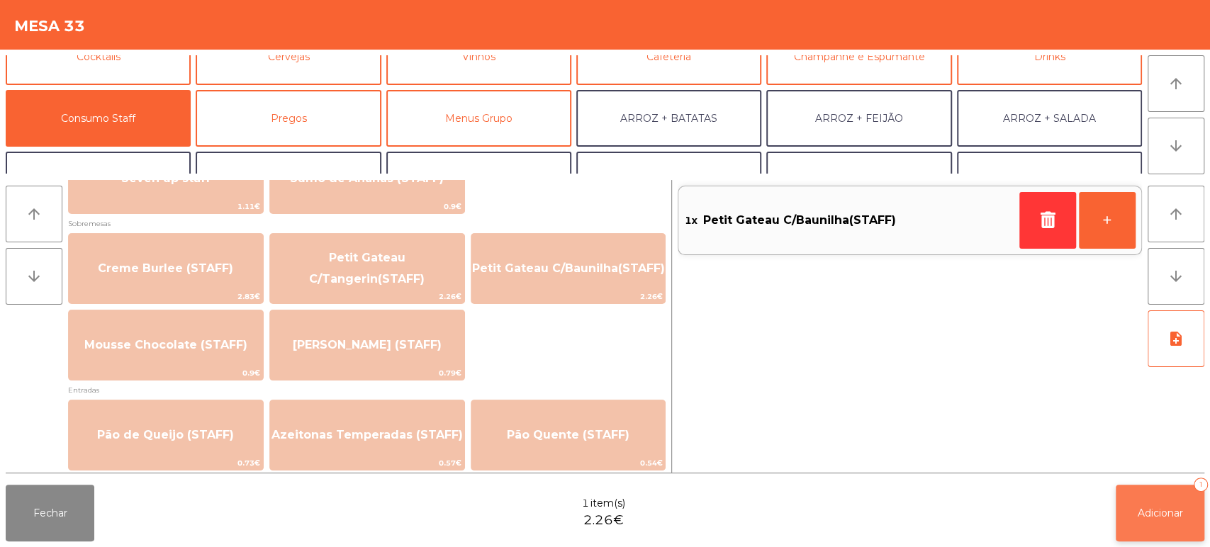
click at [1174, 492] on button "Adicionar 1" at bounding box center [1160, 513] width 89 height 57
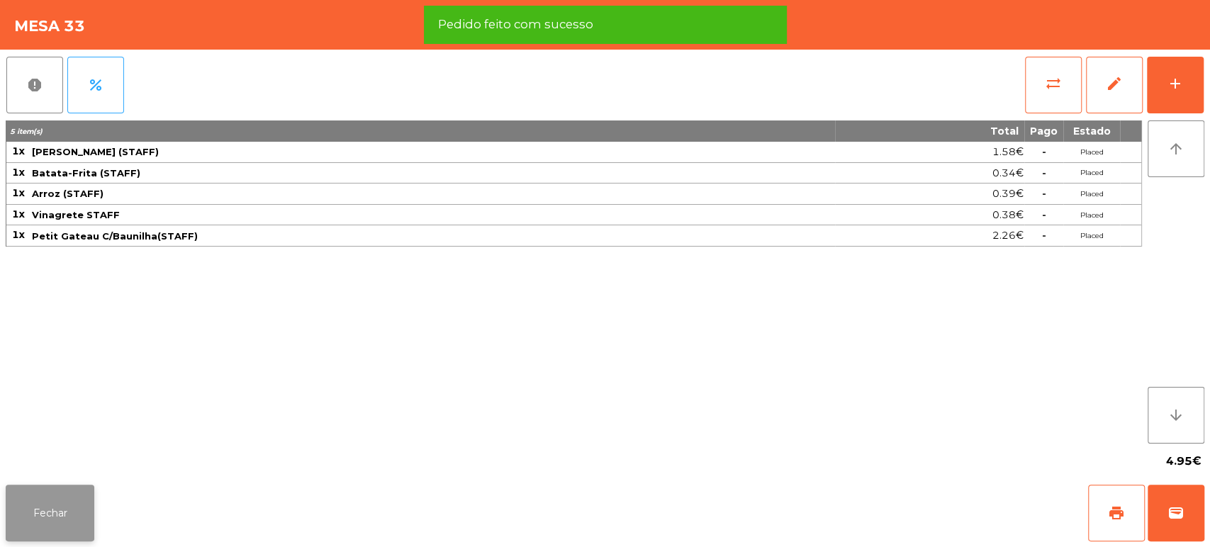
click at [78, 502] on button "Fechar" at bounding box center [50, 513] width 89 height 57
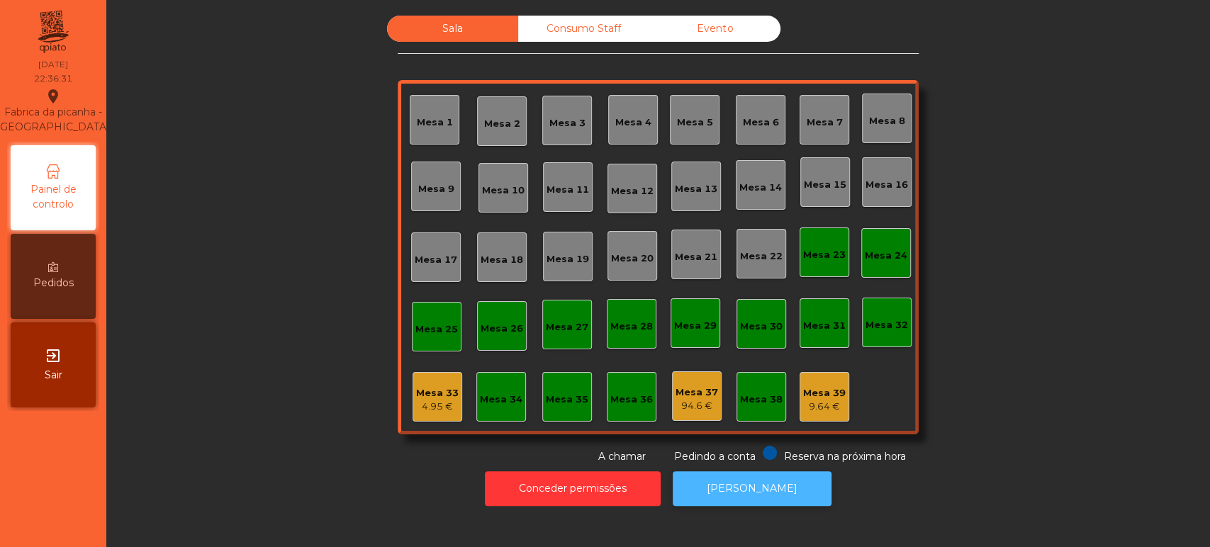
click at [755, 471] on button "[PERSON_NAME]" at bounding box center [752, 488] width 159 height 35
click at [434, 402] on div "4.95 €" at bounding box center [437, 407] width 43 height 14
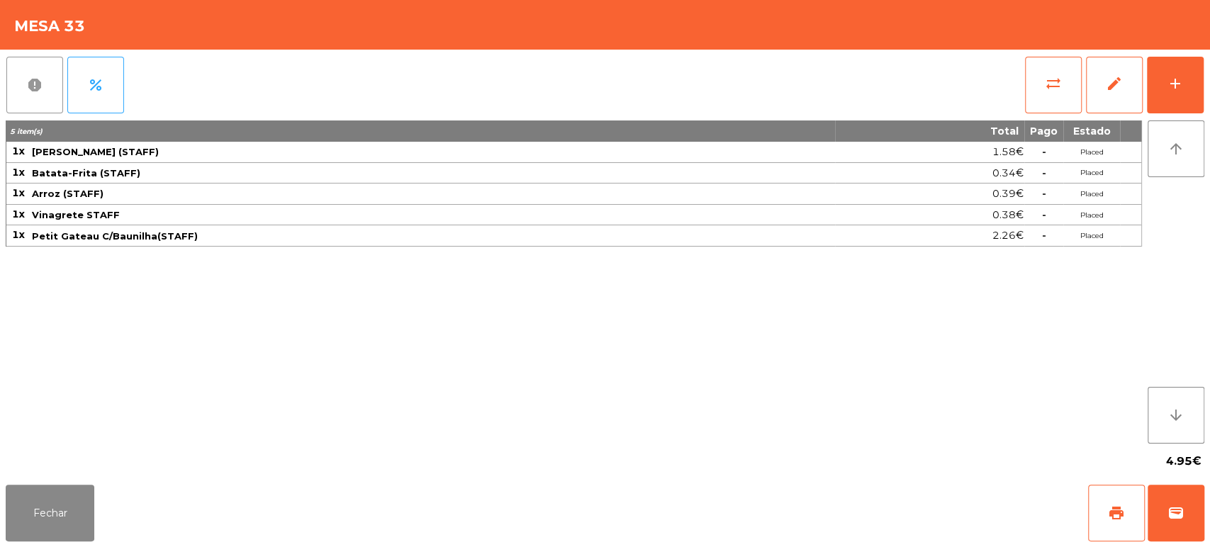
click at [28, 73] on button "report" at bounding box center [34, 85] width 57 height 57
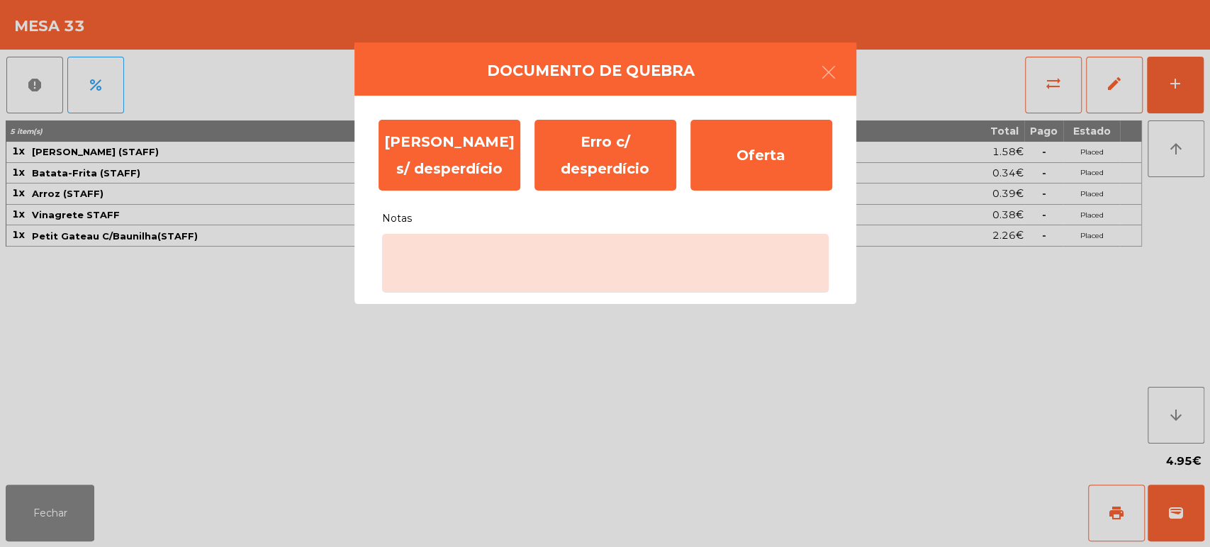
click at [538, 325] on ngb-modal-window "Documento de [PERSON_NAME] s/ desperdício Erro c/ desperdício Oferta Notas" at bounding box center [605, 273] width 1210 height 547
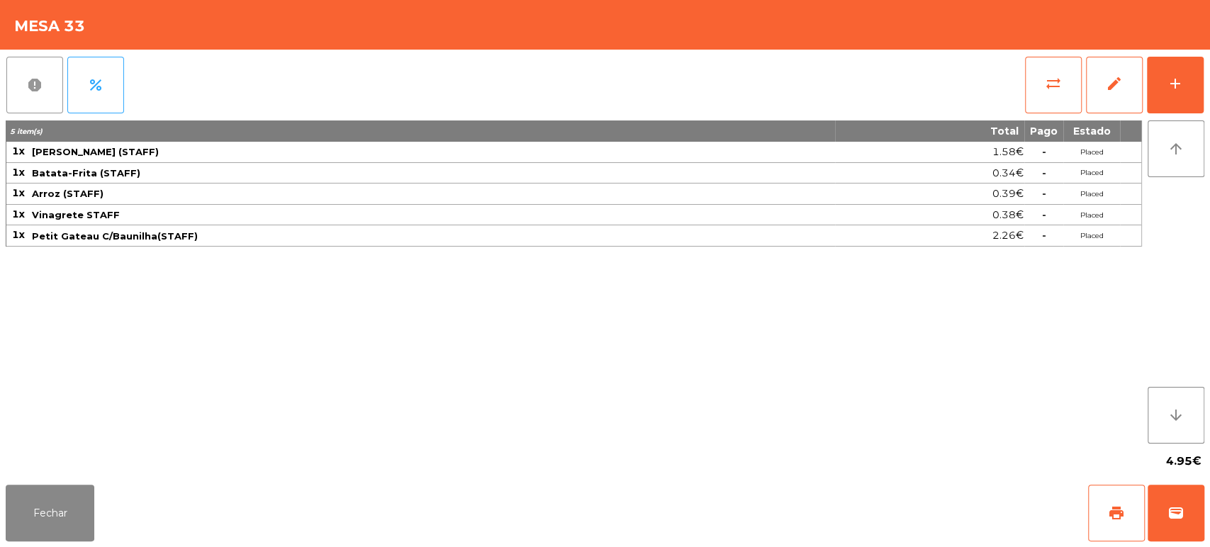
click at [11, 65] on button "report" at bounding box center [34, 85] width 57 height 57
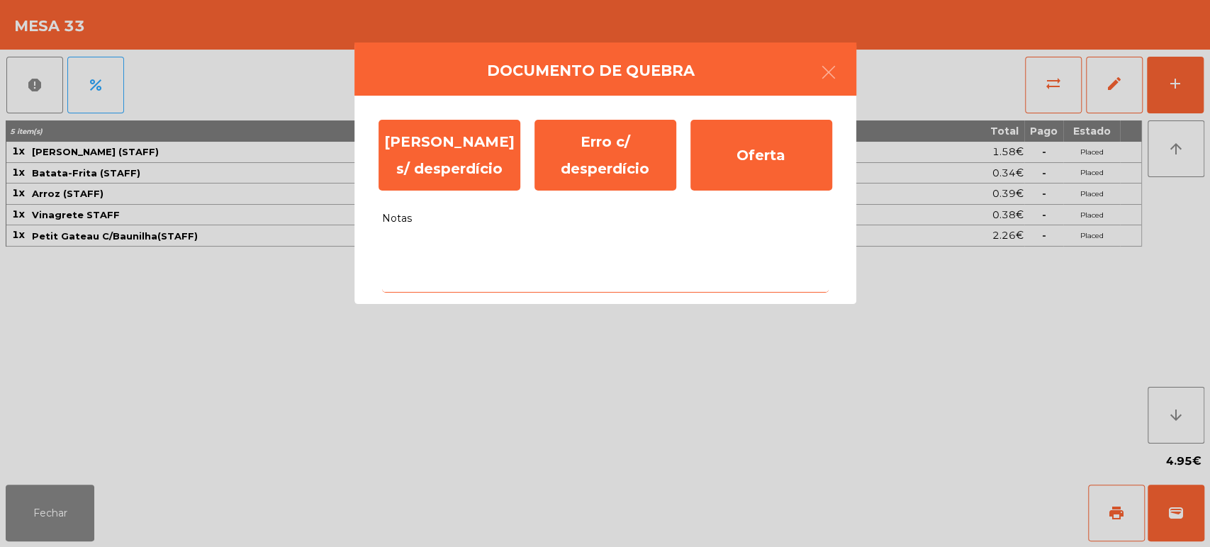
click at [407, 247] on textarea "Notas" at bounding box center [605, 263] width 446 height 59
type textarea "*"
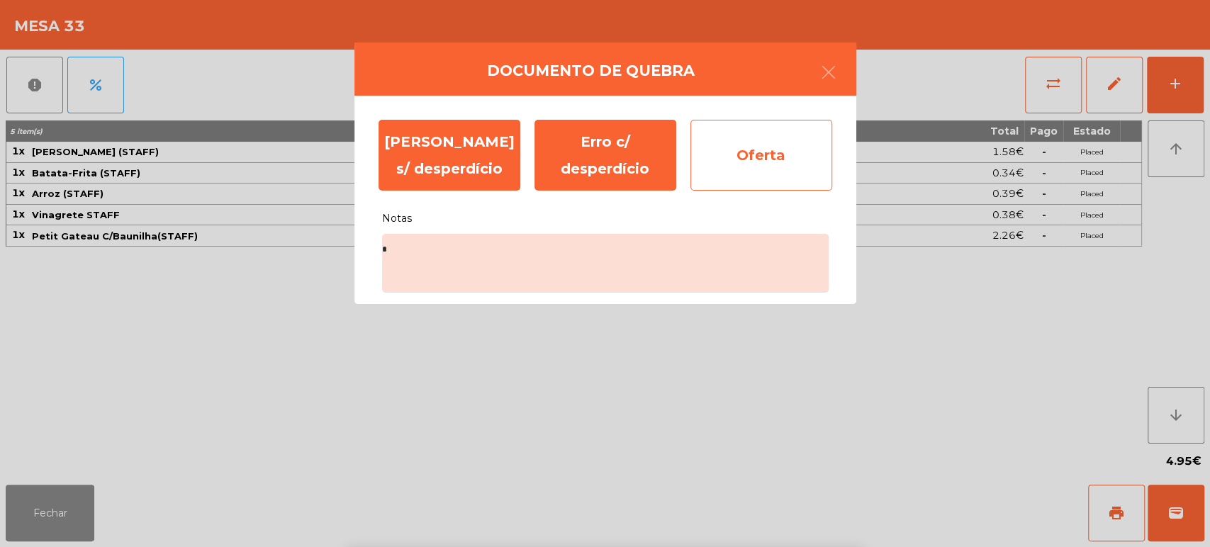
click at [724, 155] on div "Oferta" at bounding box center [761, 155] width 142 height 71
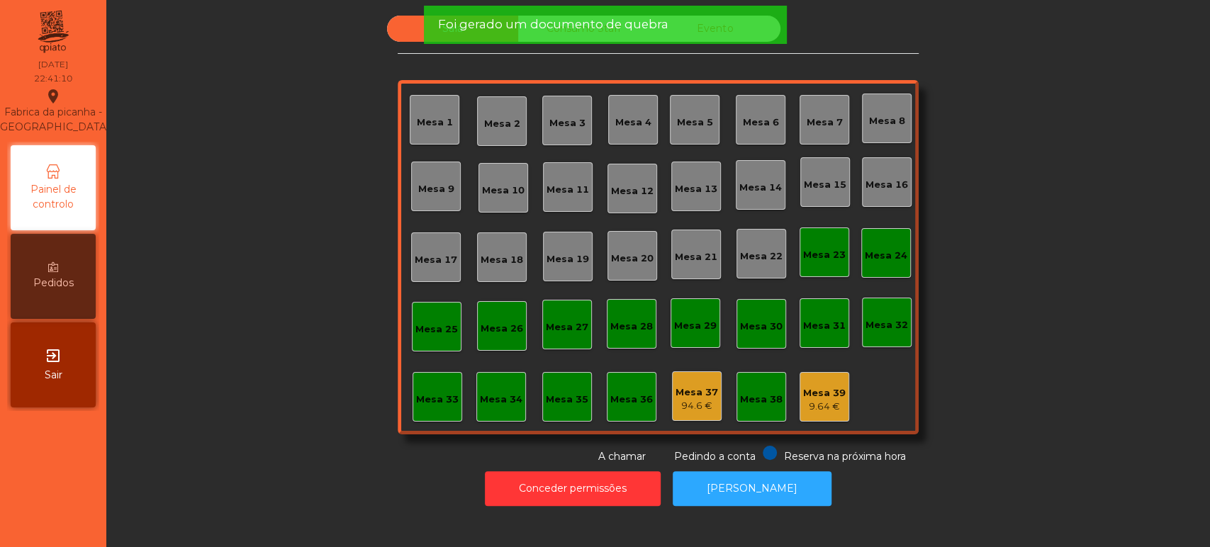
click at [690, 400] on div "94.6 €" at bounding box center [696, 406] width 43 height 14
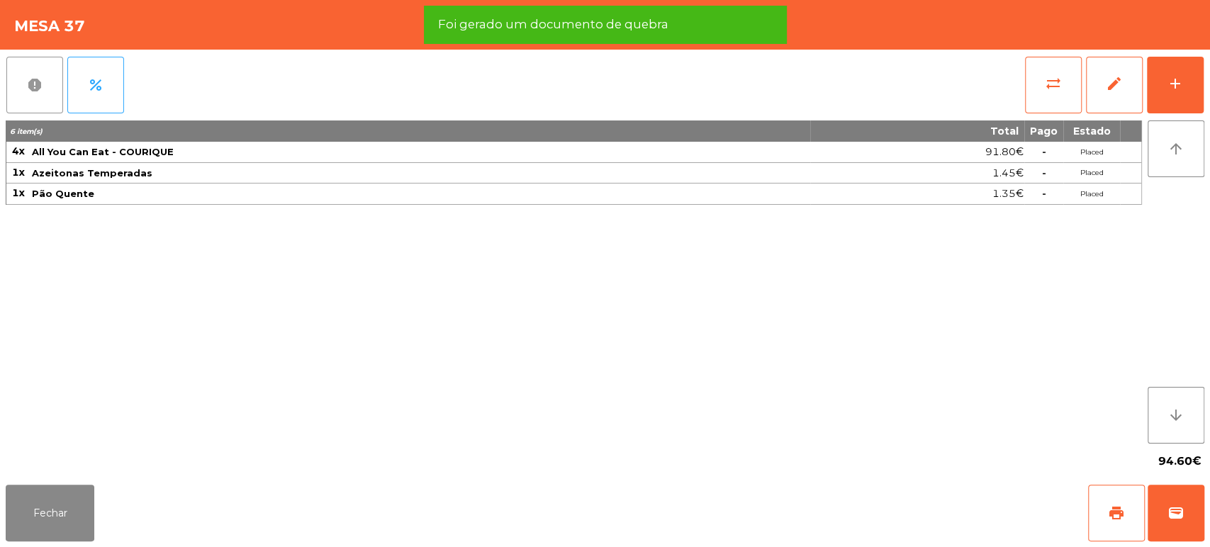
click at [17, 79] on button "report" at bounding box center [34, 85] width 57 height 57
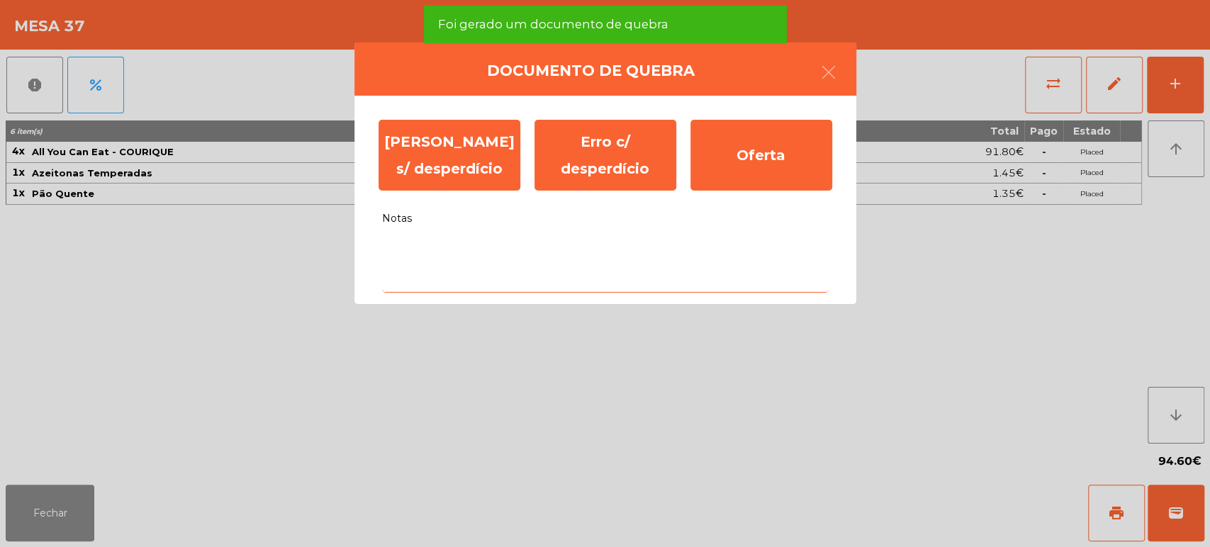
click at [518, 250] on textarea "Notas" at bounding box center [605, 263] width 446 height 59
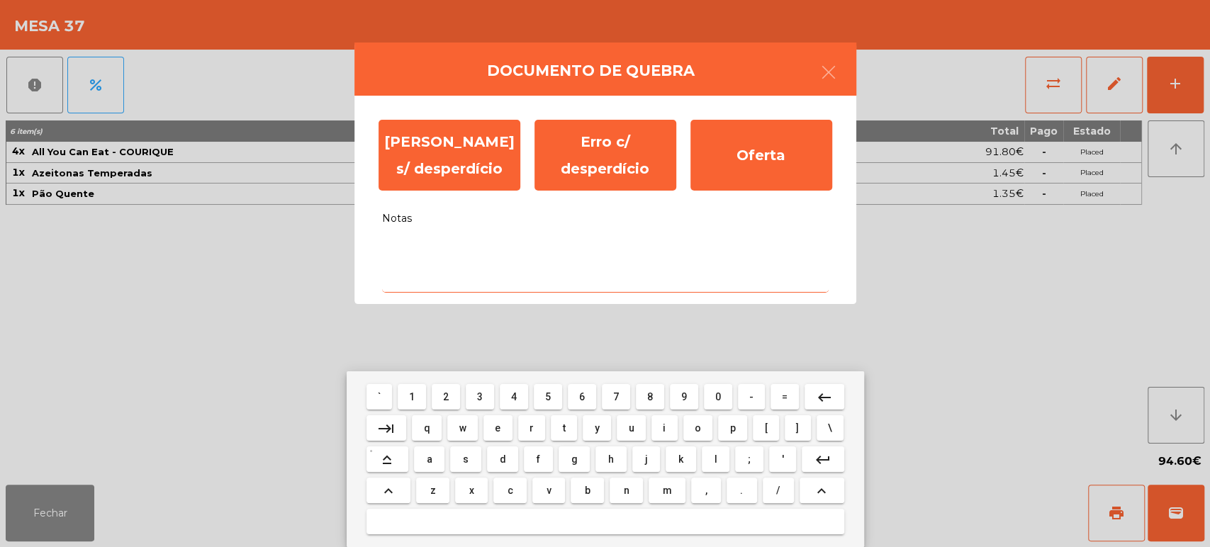
click at [476, 498] on button "x" at bounding box center [471, 491] width 33 height 26
type textarea "*"
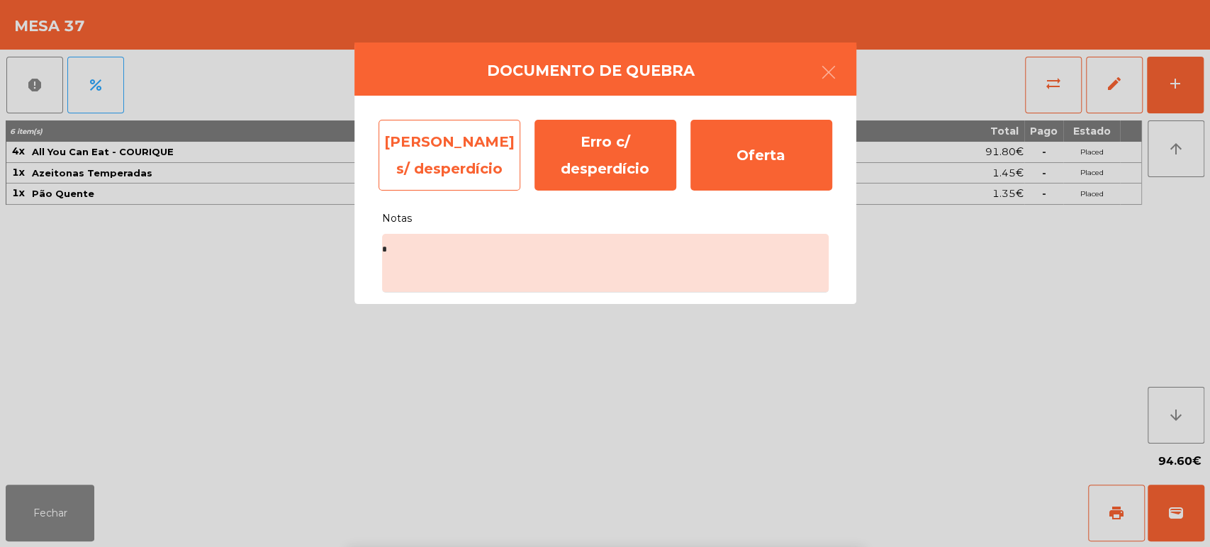
click at [457, 187] on div "[PERSON_NAME] s/ desperdício" at bounding box center [449, 155] width 142 height 71
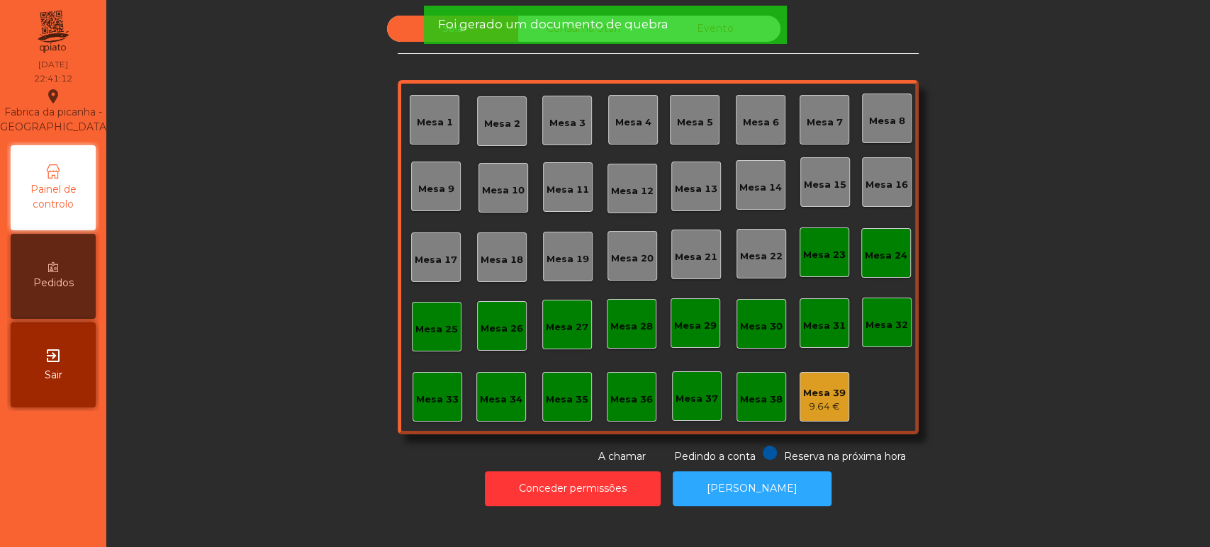
click at [839, 403] on div "Mesa 39 9.64 €" at bounding box center [824, 397] width 50 height 50
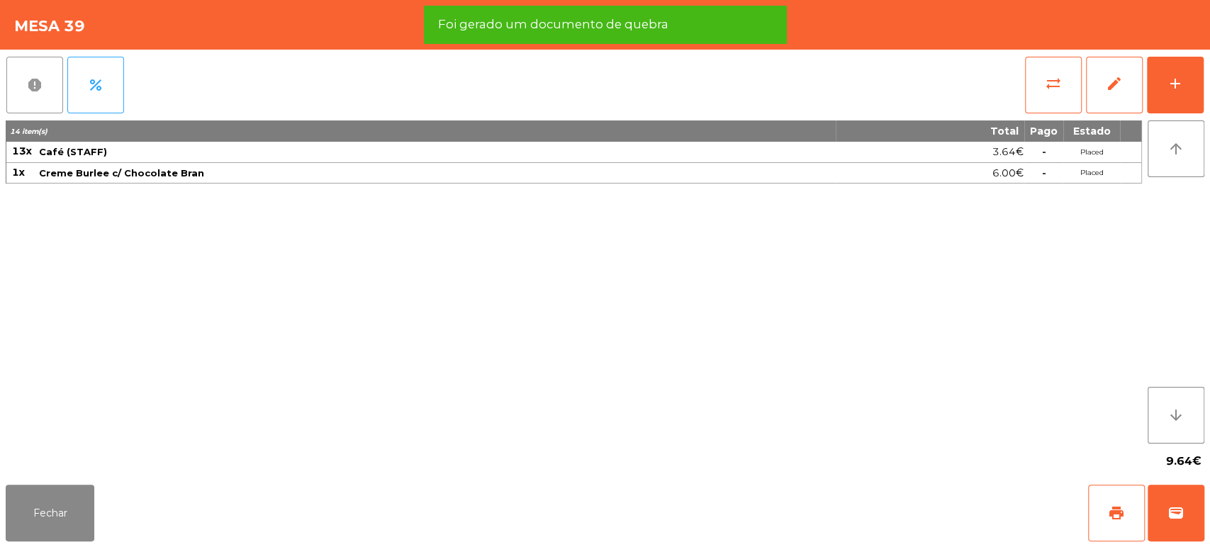
click at [33, 89] on span "report" at bounding box center [34, 85] width 17 height 17
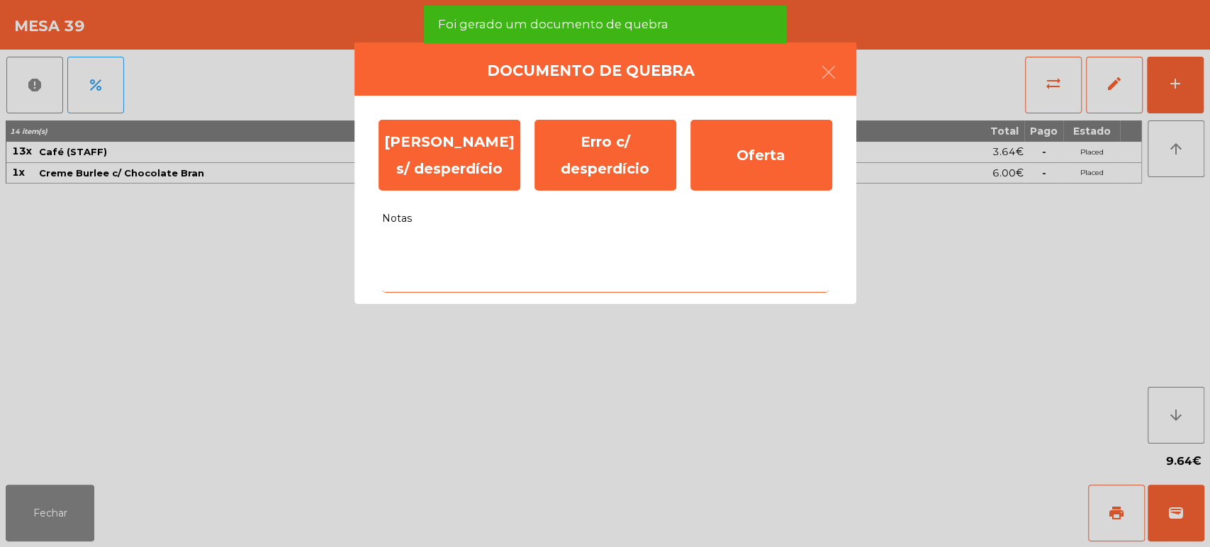
click at [512, 278] on textarea "Notas" at bounding box center [605, 263] width 446 height 59
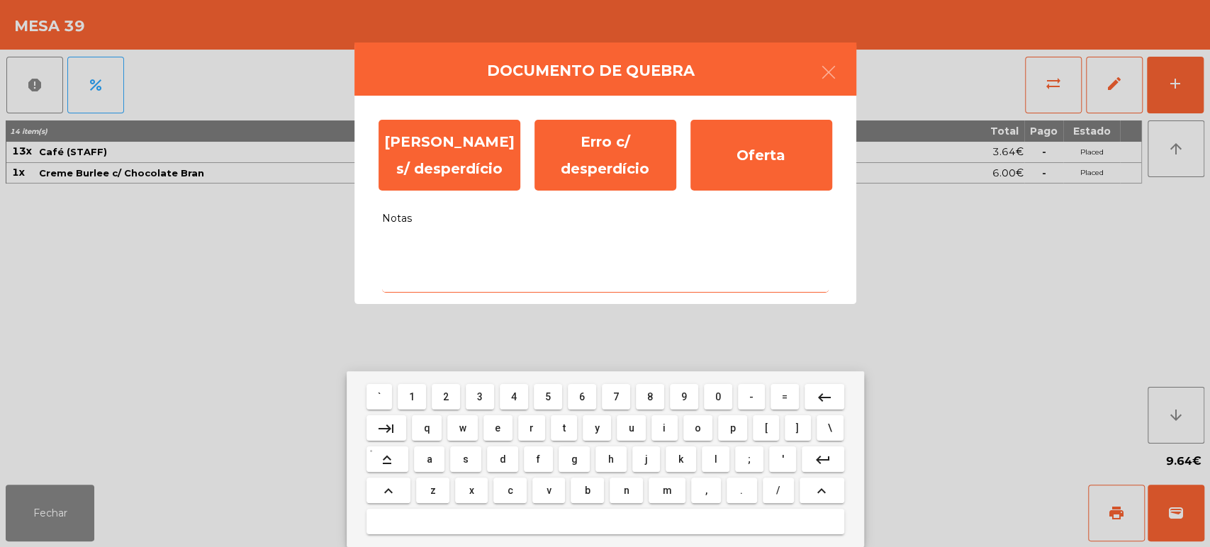
click at [488, 493] on button "x" at bounding box center [471, 491] width 33 height 26
type textarea "*"
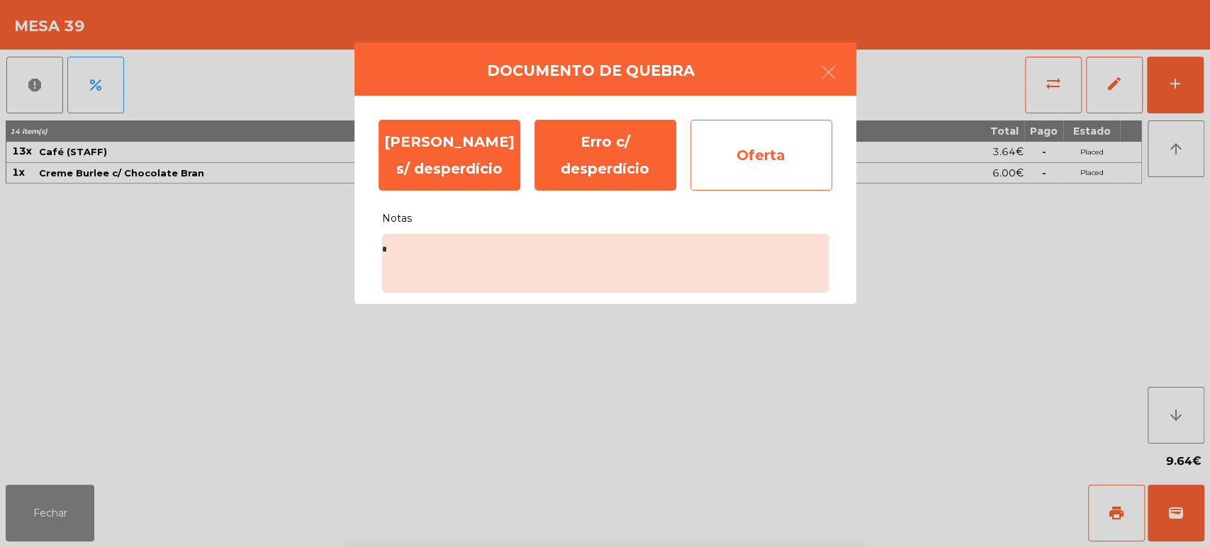
click at [725, 147] on div "Oferta" at bounding box center [761, 155] width 142 height 71
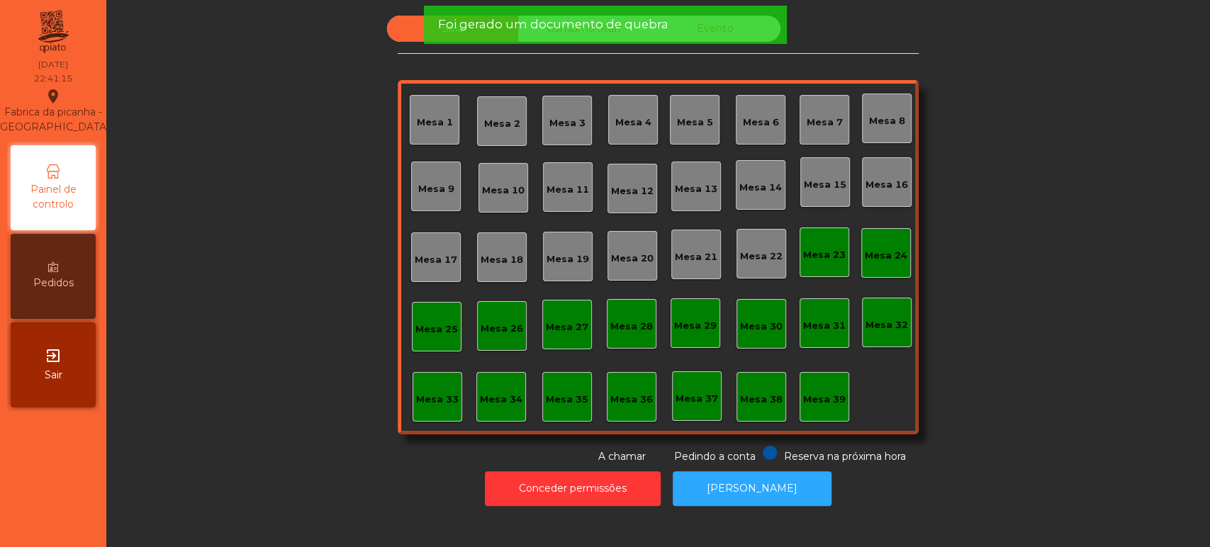
click at [603, 28] on span "Foi gerado um documento de quebra" at bounding box center [552, 25] width 230 height 18
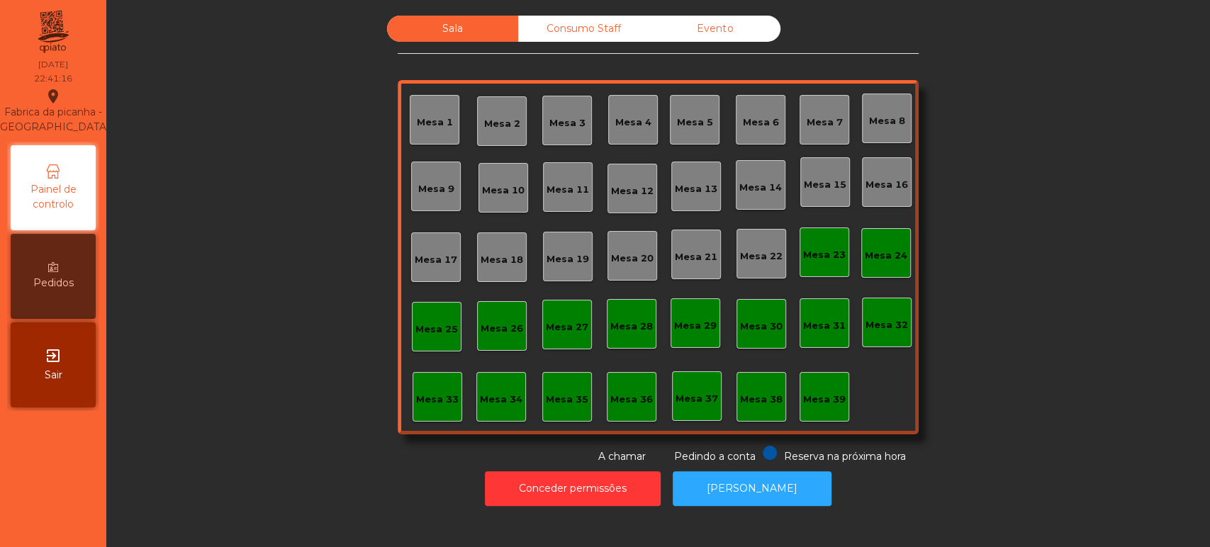
click at [600, 30] on span "Foi gerado um documento de quebra" at bounding box center [552, 25] width 230 height 18
click at [597, 24] on div "Consumo Staff" at bounding box center [583, 29] width 131 height 26
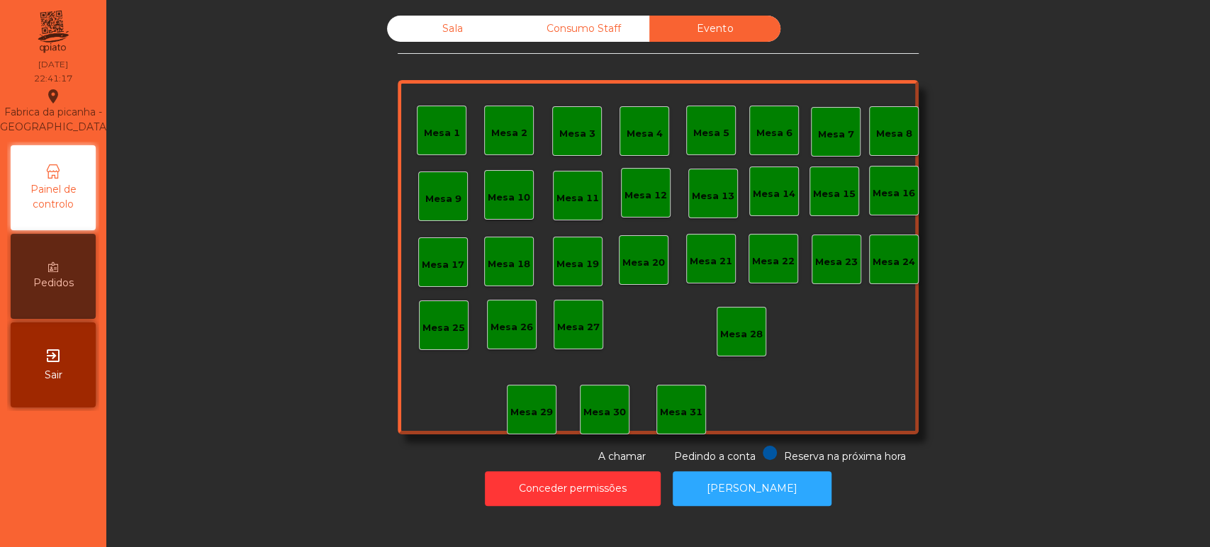
click at [429, 17] on div "Sala" at bounding box center [452, 29] width 131 height 26
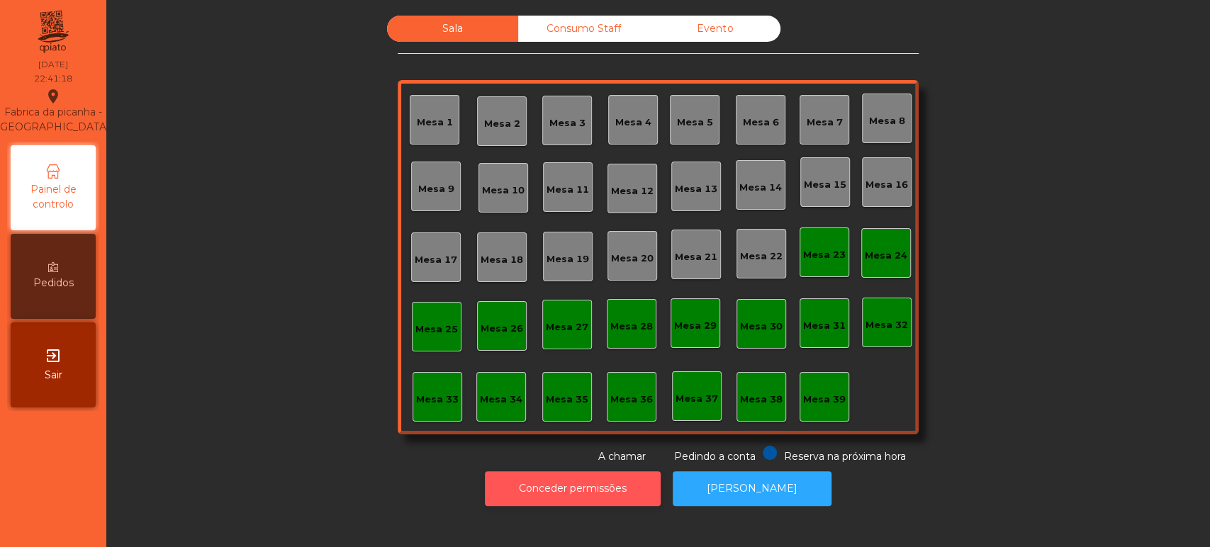
click at [609, 480] on button "Conceder permissões" at bounding box center [573, 488] width 176 height 35
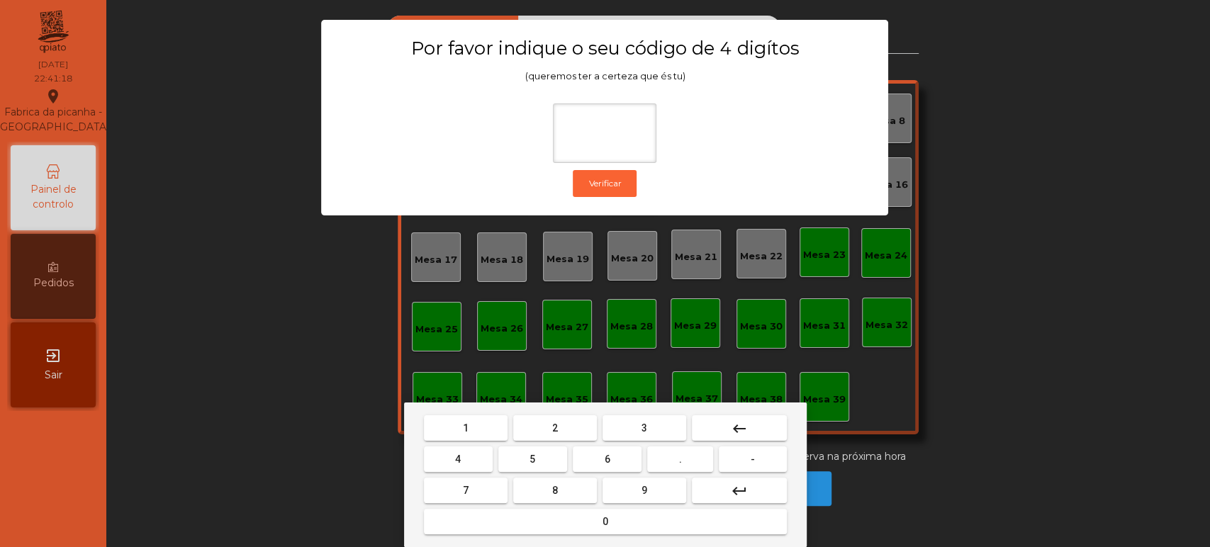
click at [467, 425] on span "1" at bounding box center [466, 427] width 6 height 11
click at [644, 427] on span "3" at bounding box center [644, 427] width 6 height 11
click at [532, 459] on span "5" at bounding box center [532, 459] width 6 height 11
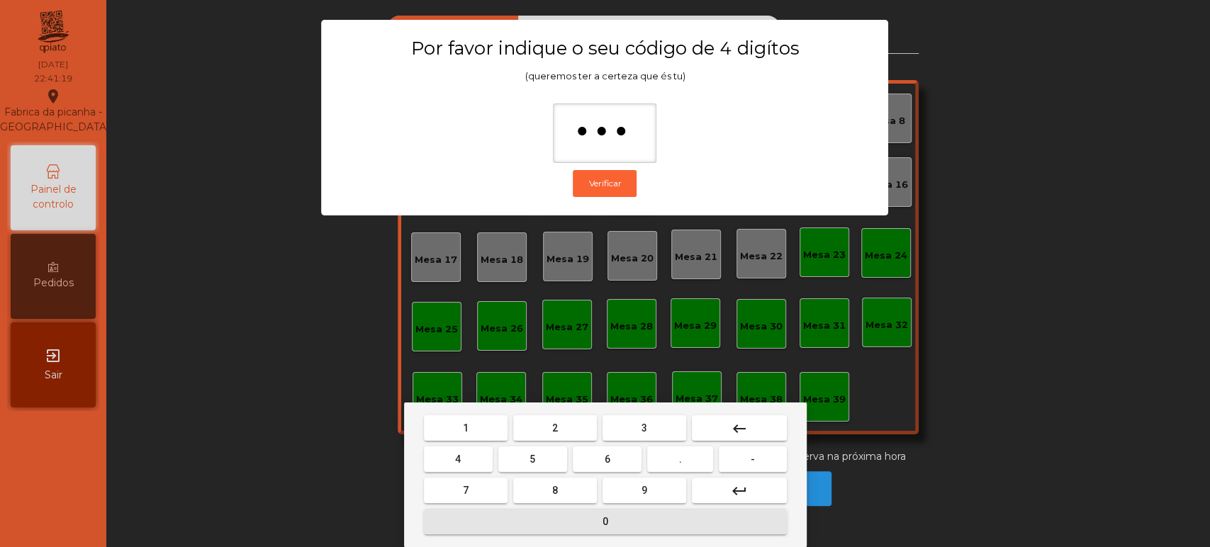
click at [566, 524] on button "0" at bounding box center [605, 522] width 363 height 26
type input "****"
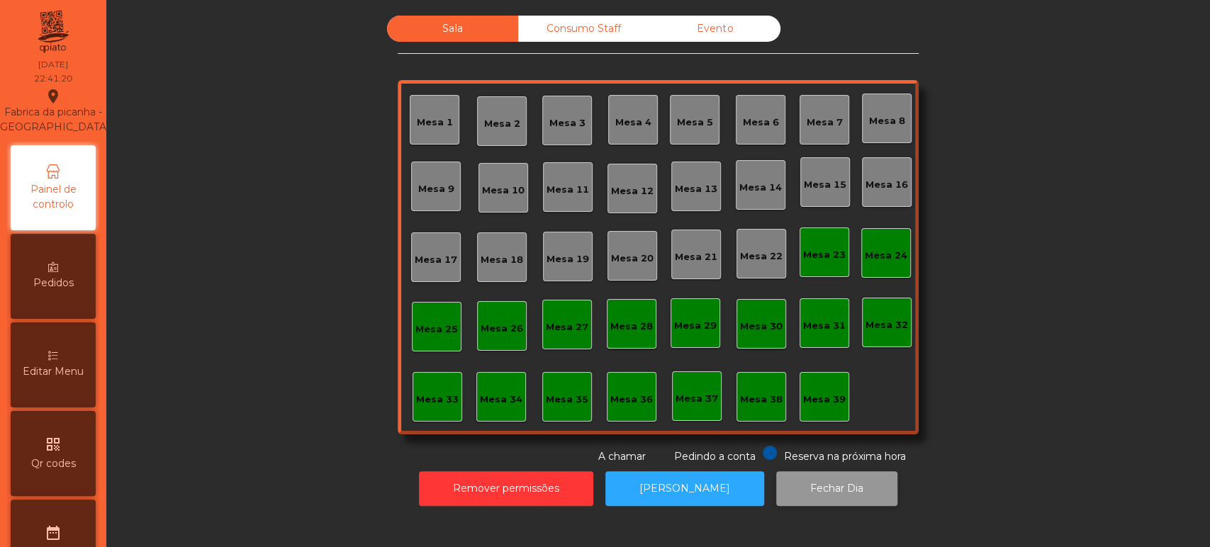
click at [819, 485] on button "Fechar Dia" at bounding box center [836, 488] width 121 height 35
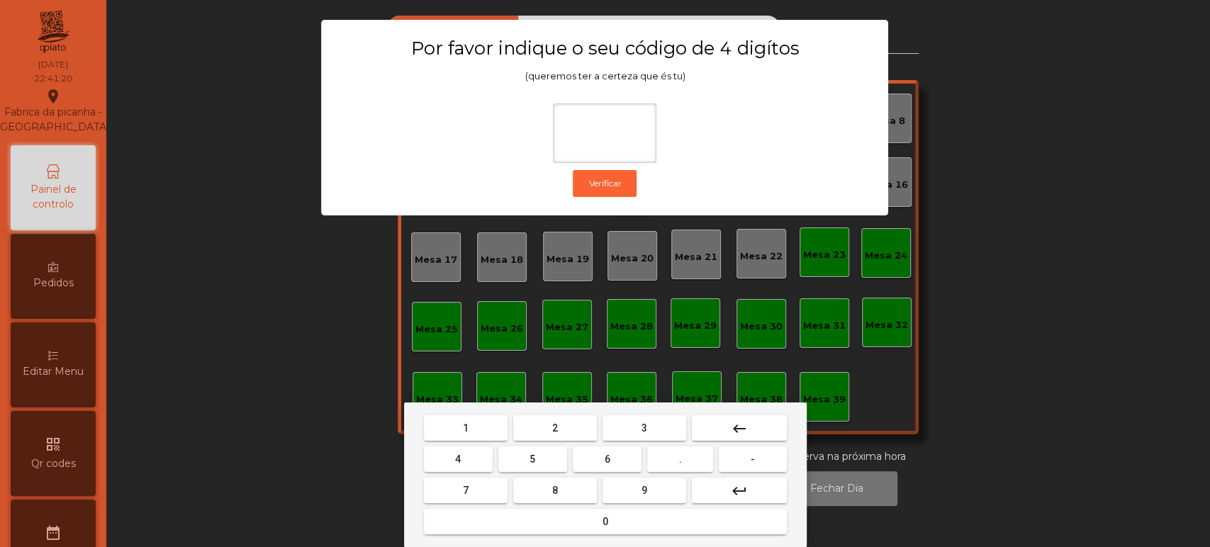
click at [463, 423] on span "1" at bounding box center [466, 427] width 6 height 11
click at [644, 427] on span "3" at bounding box center [644, 427] width 6 height 11
click at [520, 459] on button "5" at bounding box center [532, 459] width 69 height 26
click at [594, 524] on button "0" at bounding box center [605, 522] width 363 height 26
type input "****"
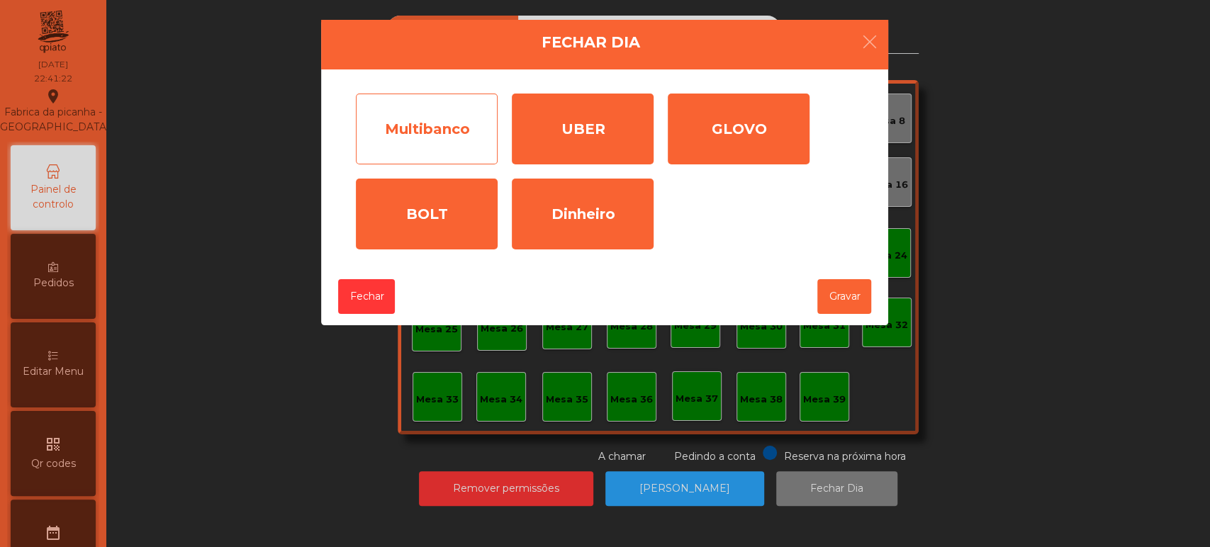
click at [422, 159] on div "Multibanco" at bounding box center [427, 129] width 142 height 71
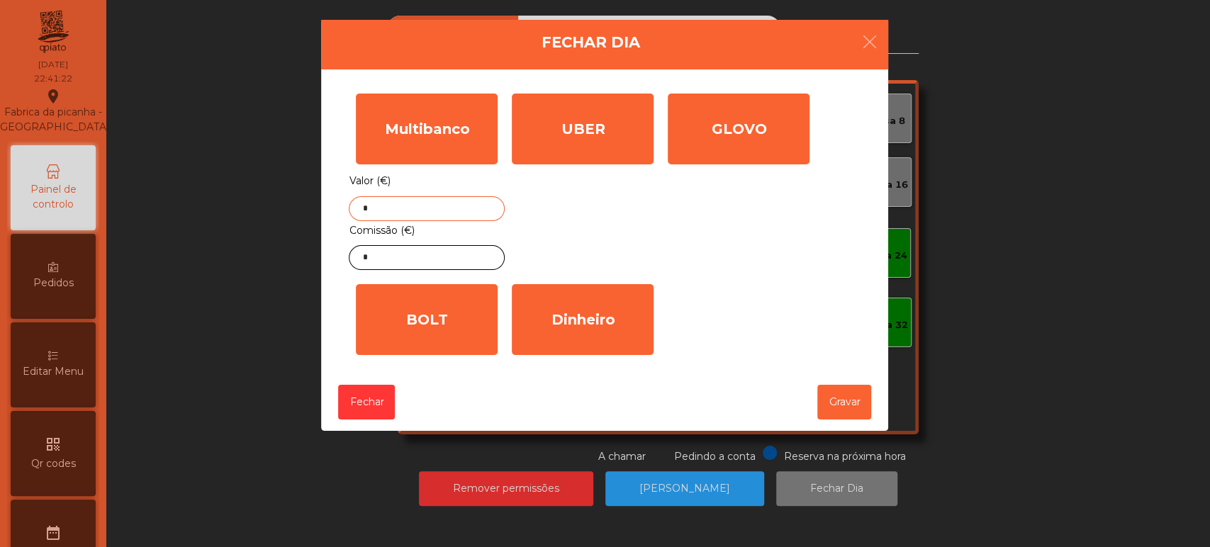
click at [422, 208] on input "*" at bounding box center [427, 208] width 156 height 25
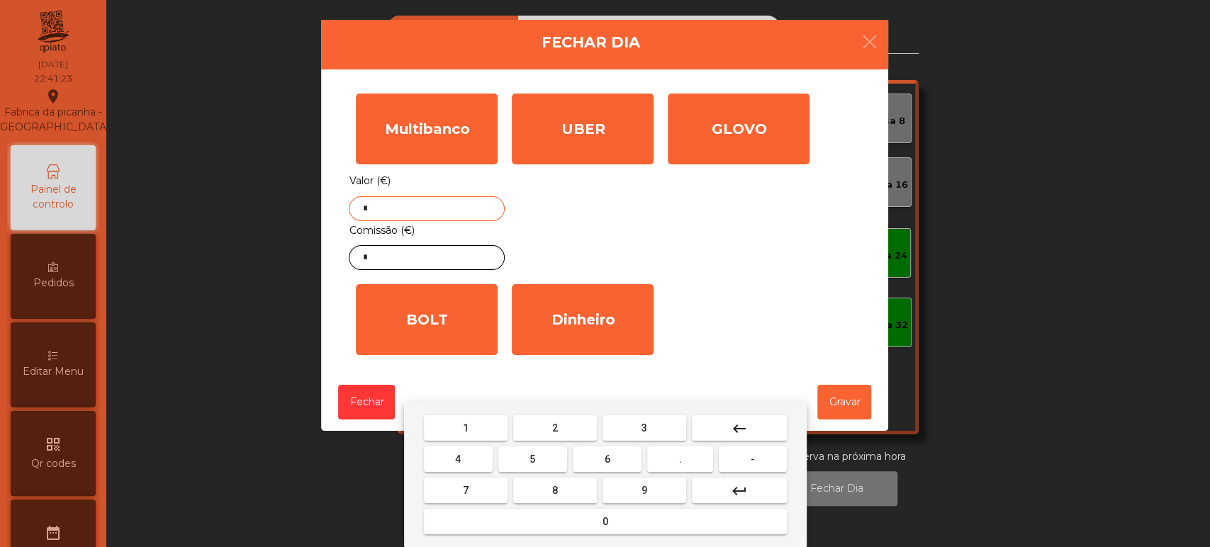
click at [736, 422] on mat-icon "keyboard_backspace" at bounding box center [739, 428] width 17 height 17
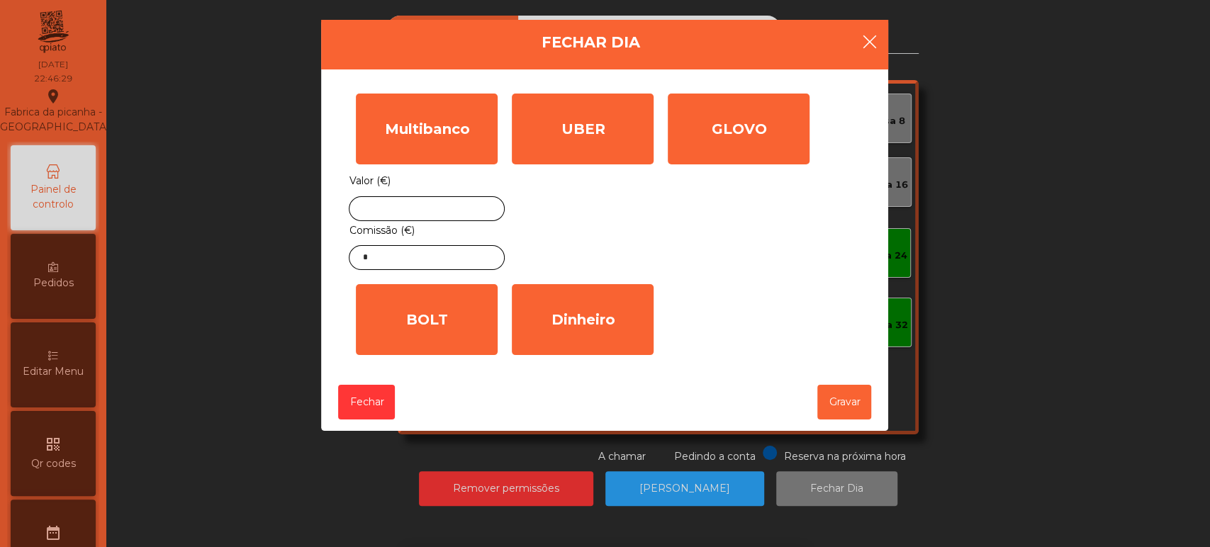
click at [873, 43] on icon "button" at bounding box center [868, 41] width 17 height 17
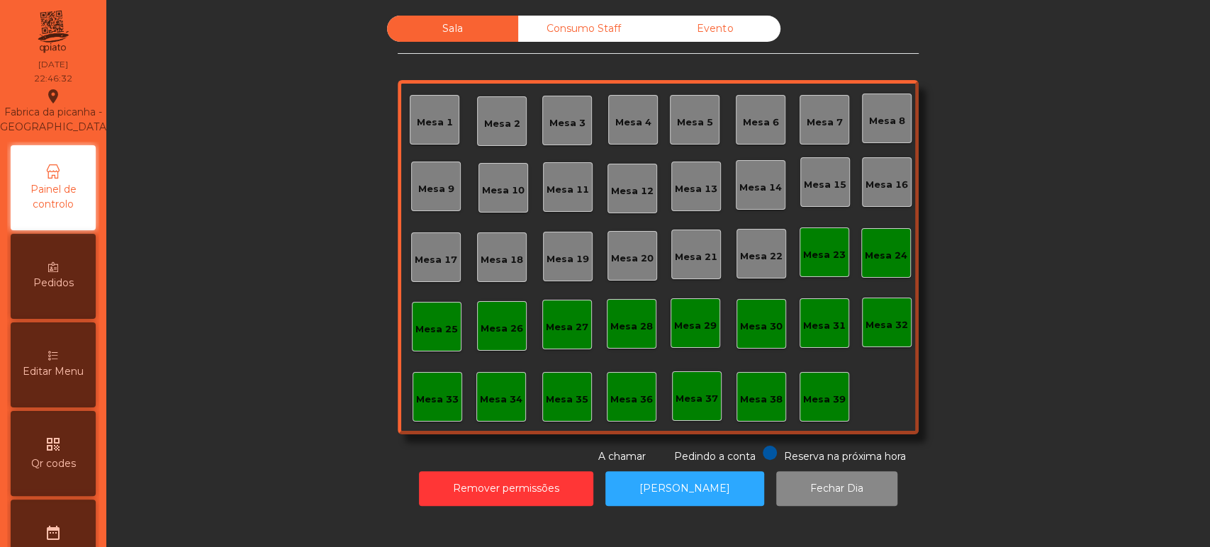
click at [425, 416] on div "Mesa 33" at bounding box center [437, 397] width 50 height 50
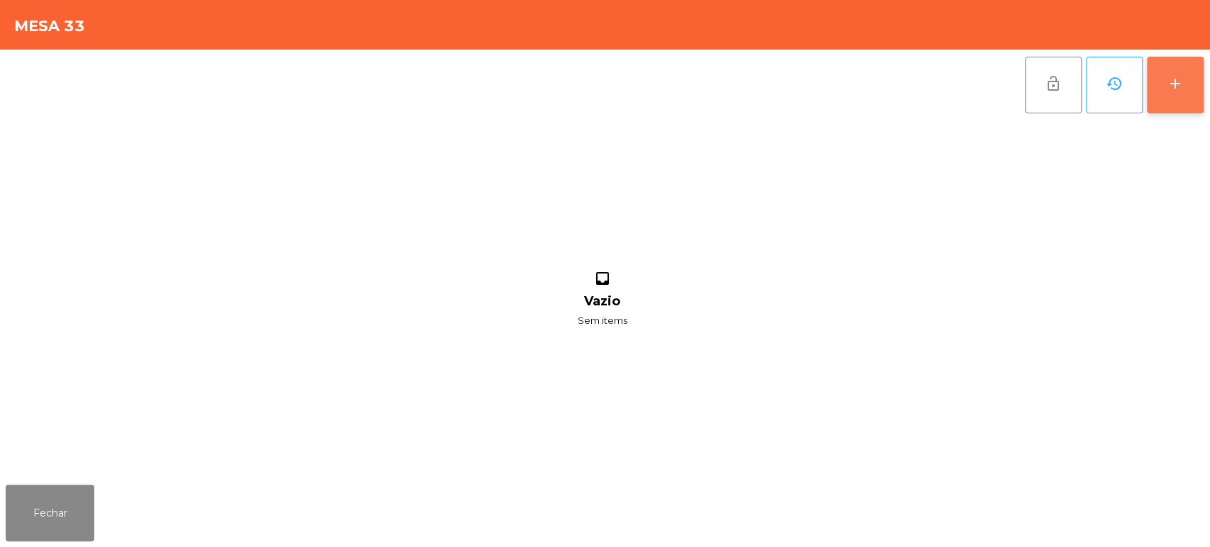
click at [1196, 72] on button "add" at bounding box center [1175, 85] width 57 height 57
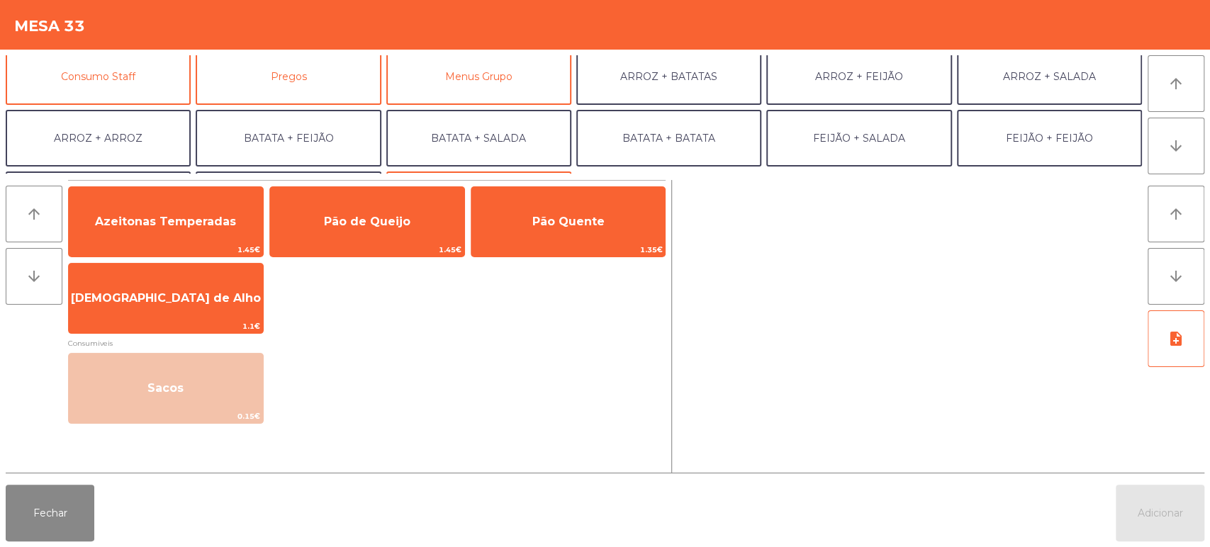
scroll to position [130, 0]
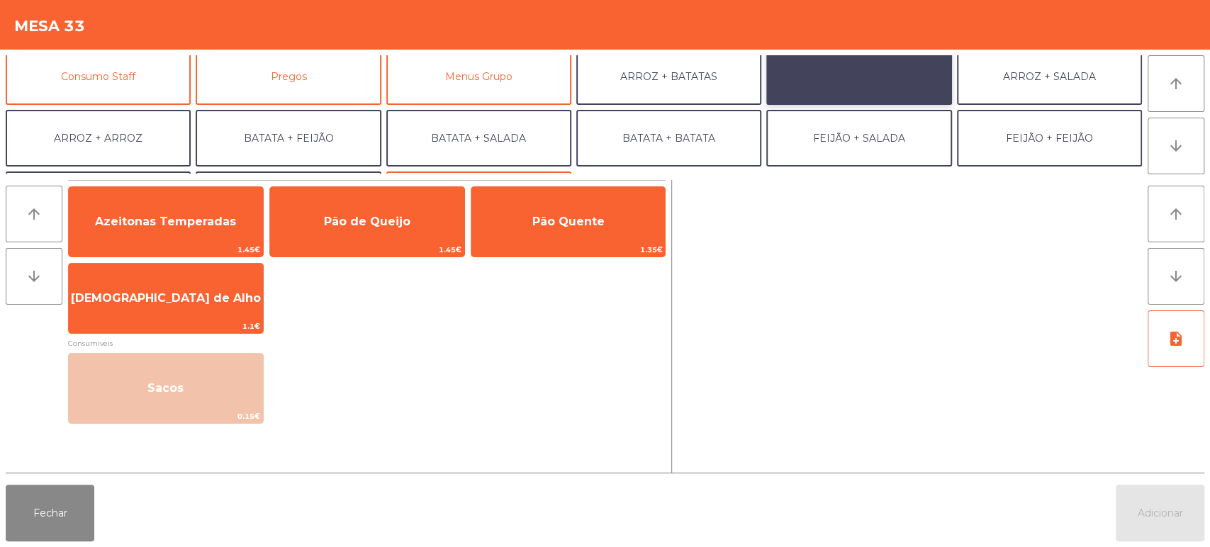
click at [901, 85] on button "ARROZ + FEIJÃO" at bounding box center [858, 76] width 185 height 57
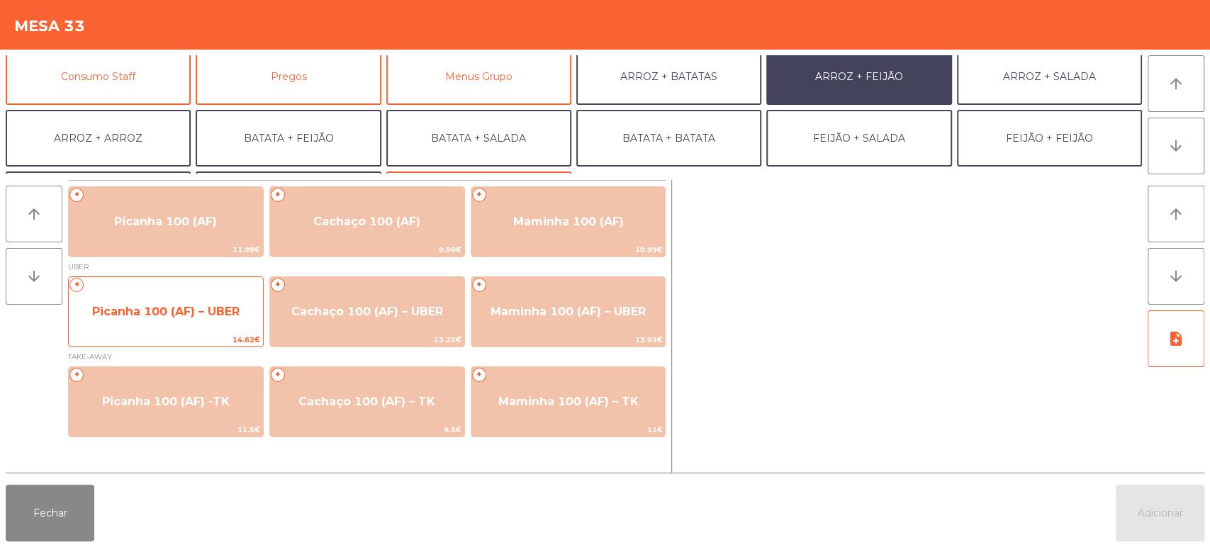
click at [181, 300] on span "Picanha 100 (AF) – UBER" at bounding box center [166, 312] width 194 height 38
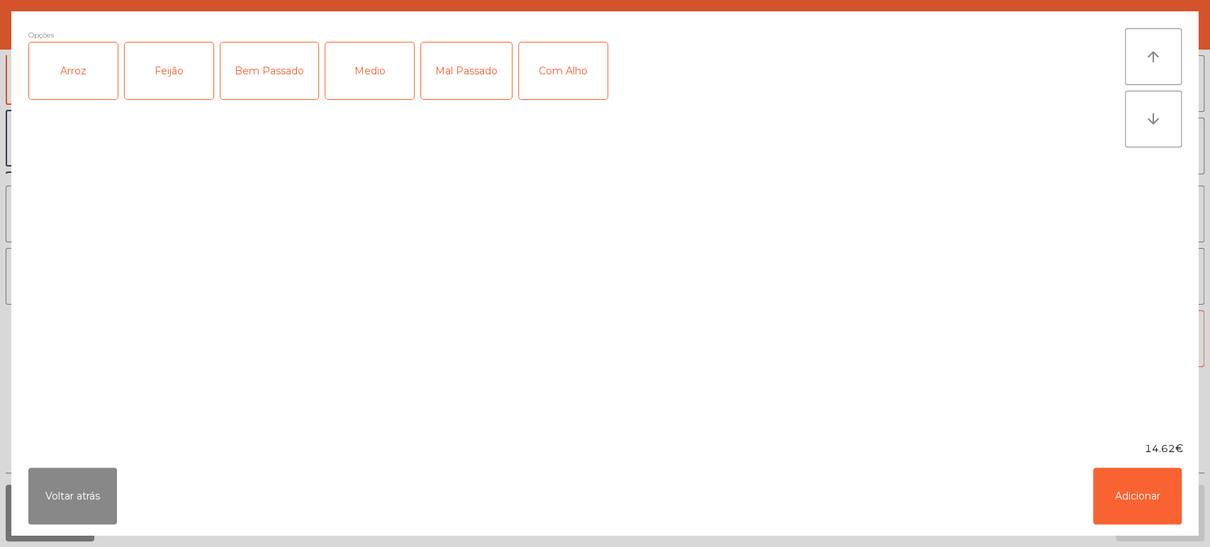
click at [64, 69] on div "Arroz" at bounding box center [73, 71] width 89 height 57
click at [159, 45] on div "Feijão" at bounding box center [169, 71] width 89 height 57
click at [472, 78] on div "Mal Passado" at bounding box center [466, 71] width 91 height 57
click at [1155, 497] on button "Adicionar" at bounding box center [1137, 496] width 89 height 57
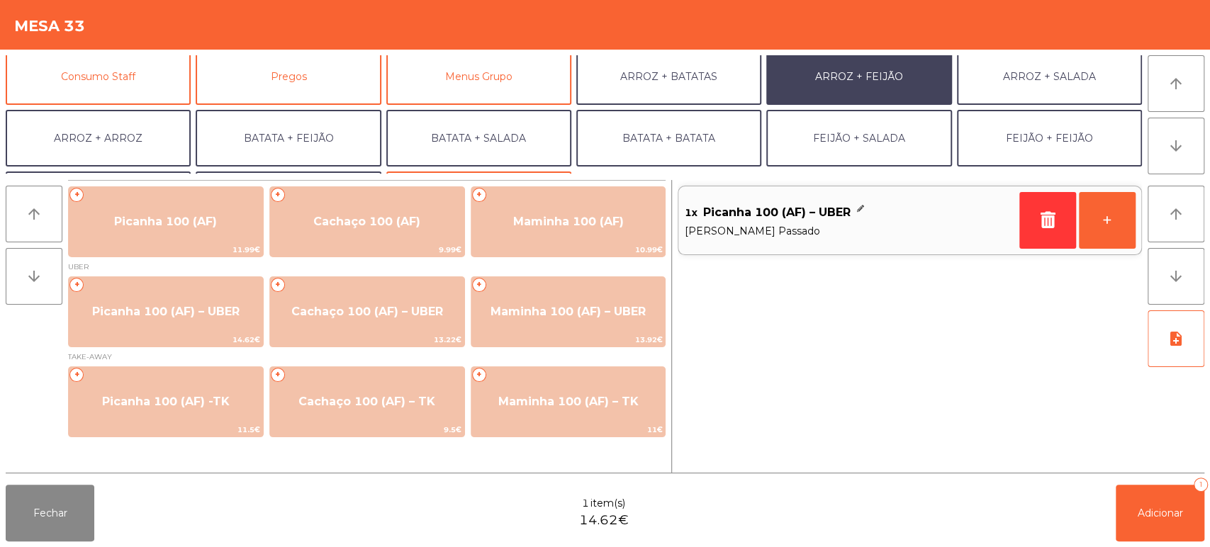
scroll to position [184, 0]
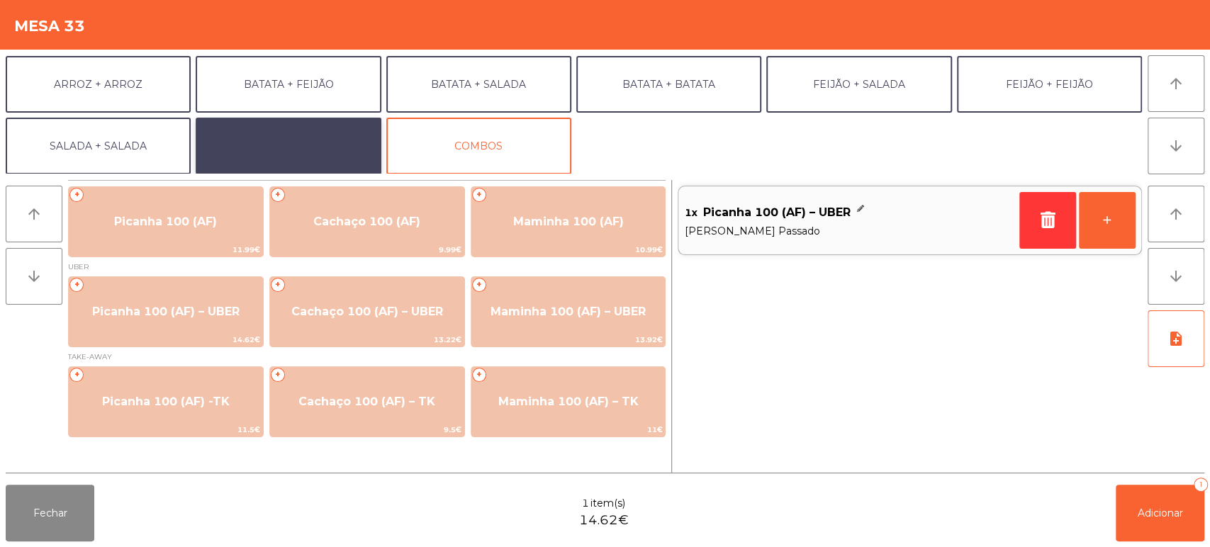
click at [327, 165] on button "EXTRAS UBER" at bounding box center [288, 146] width 185 height 57
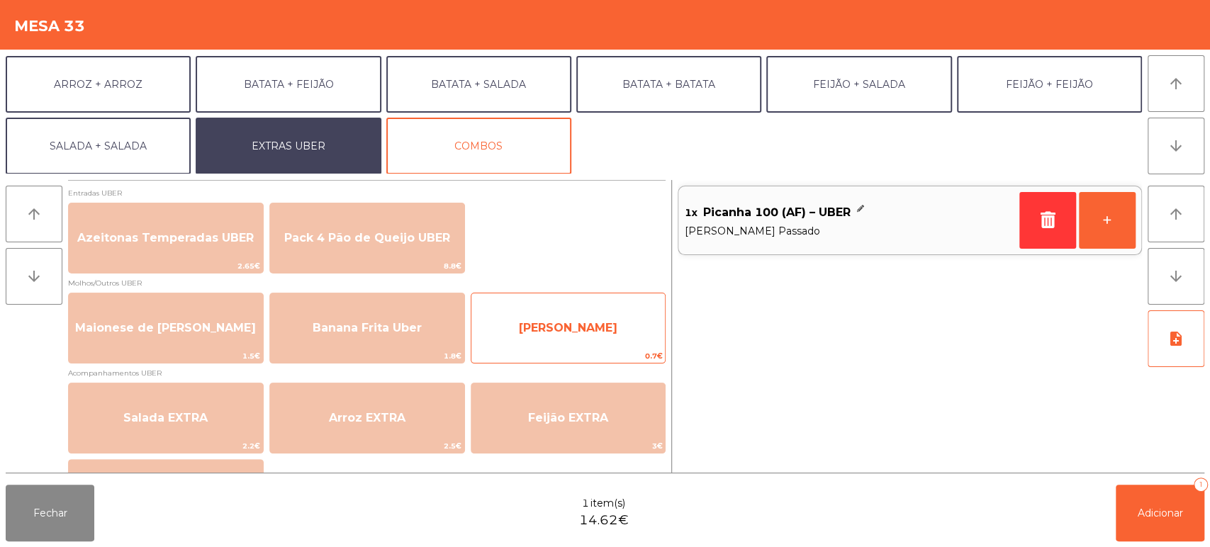
click at [595, 330] on span "[PERSON_NAME]" at bounding box center [568, 327] width 99 height 13
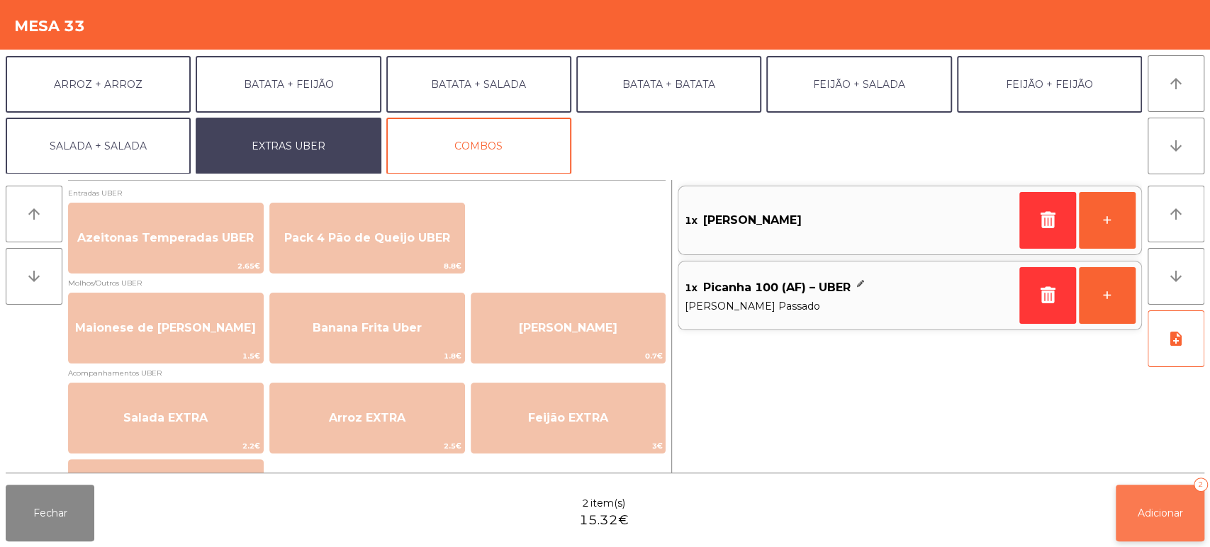
click at [1133, 509] on button "Adicionar 2" at bounding box center [1160, 513] width 89 height 57
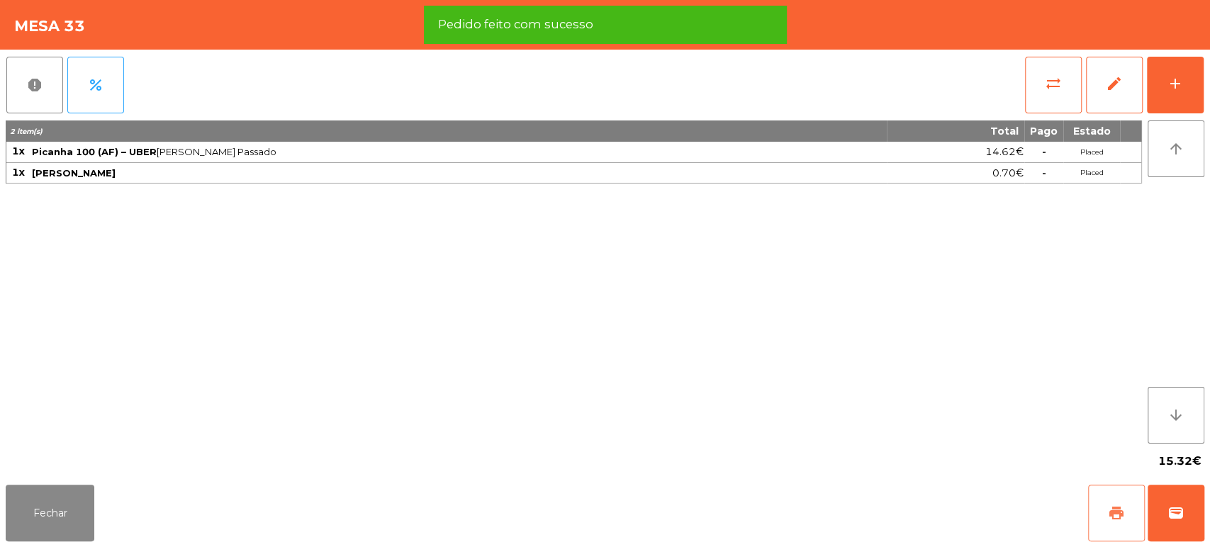
click at [1096, 516] on button "print" at bounding box center [1116, 513] width 57 height 57
click at [1172, 510] on span "wallet" at bounding box center [1175, 513] width 17 height 17
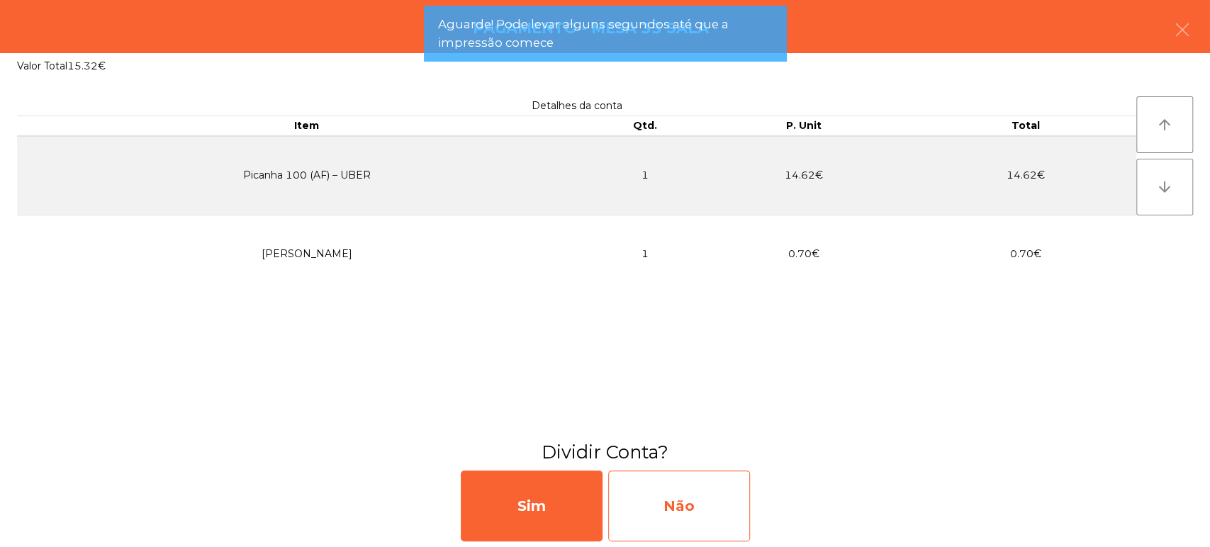
click at [697, 506] on div "Não" at bounding box center [679, 506] width 142 height 71
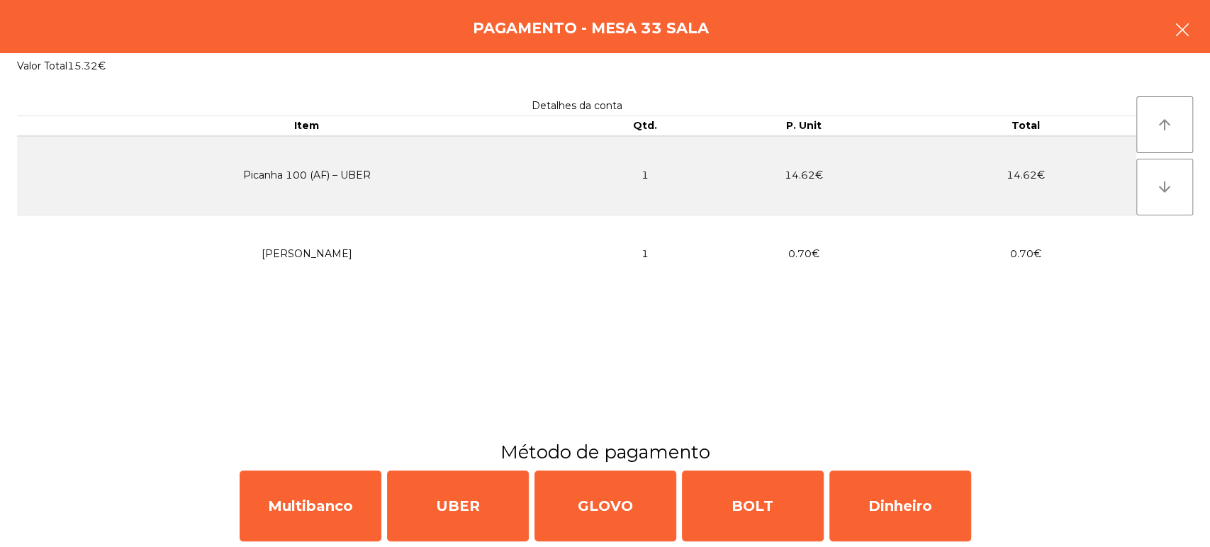
click at [1196, 30] on button "button" at bounding box center [1182, 31] width 40 height 43
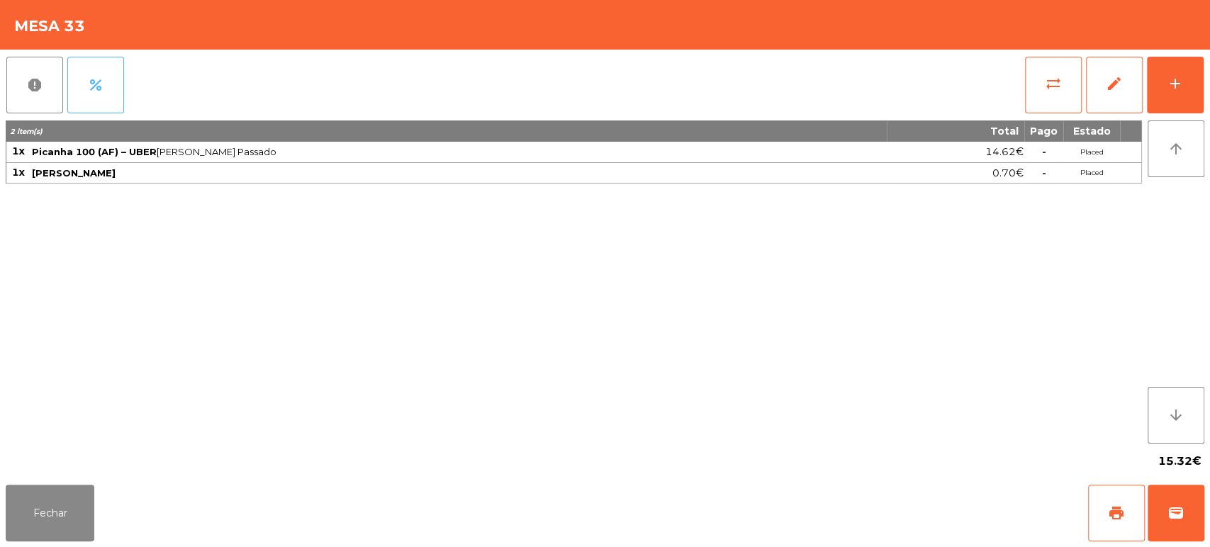
click at [85, 82] on button "percent" at bounding box center [95, 85] width 57 height 57
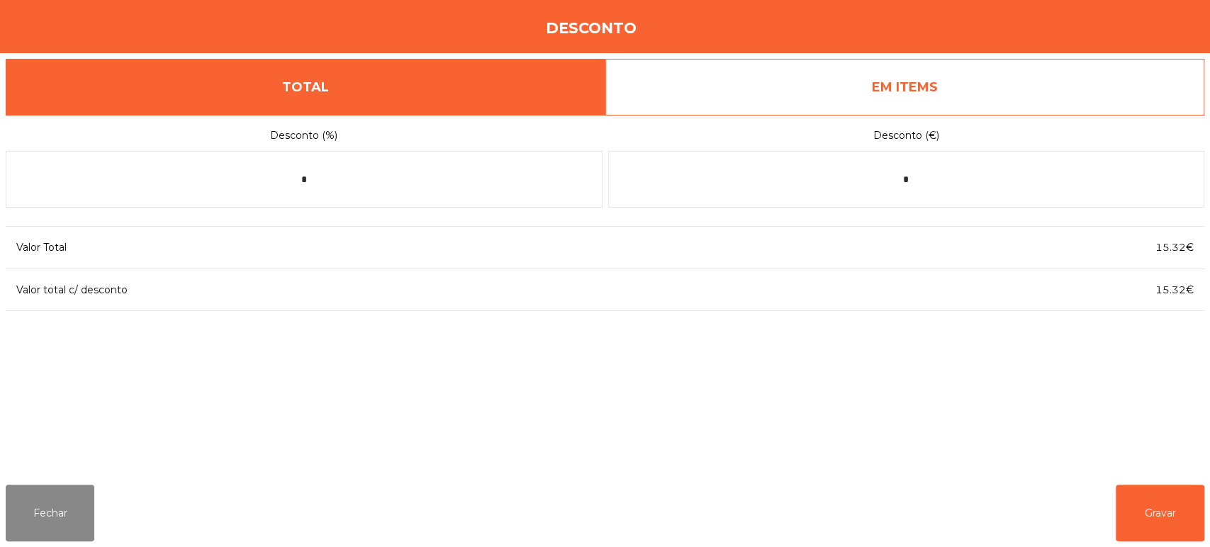
click at [1016, 91] on link "EM ITEMS" at bounding box center [905, 87] width 600 height 57
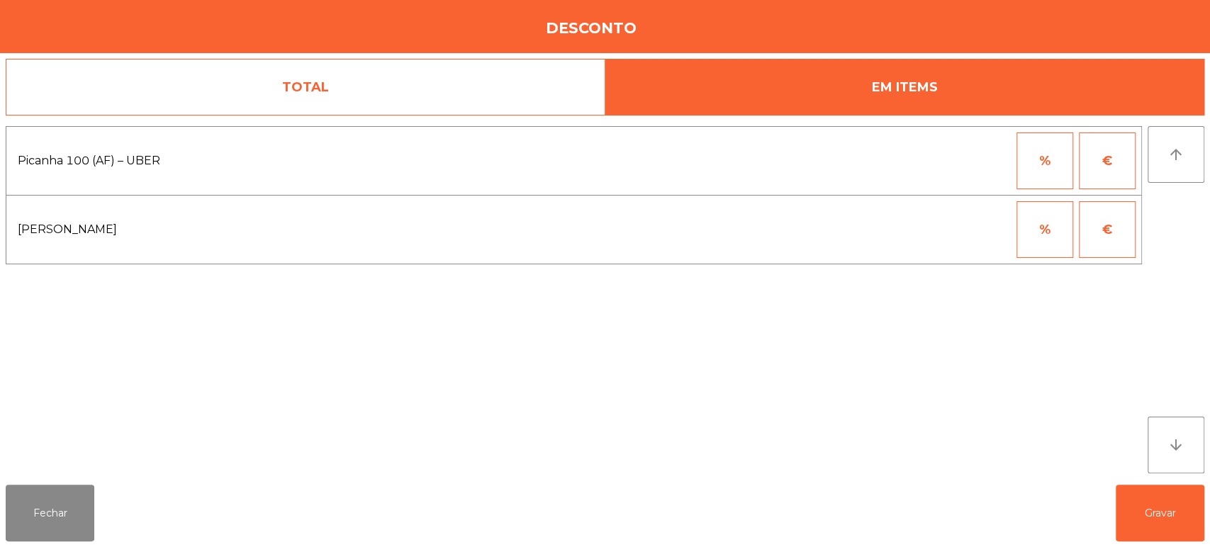
click at [1111, 228] on button "€" at bounding box center [1107, 229] width 57 height 57
click at [992, 225] on input "*" at bounding box center [975, 229] width 71 height 57
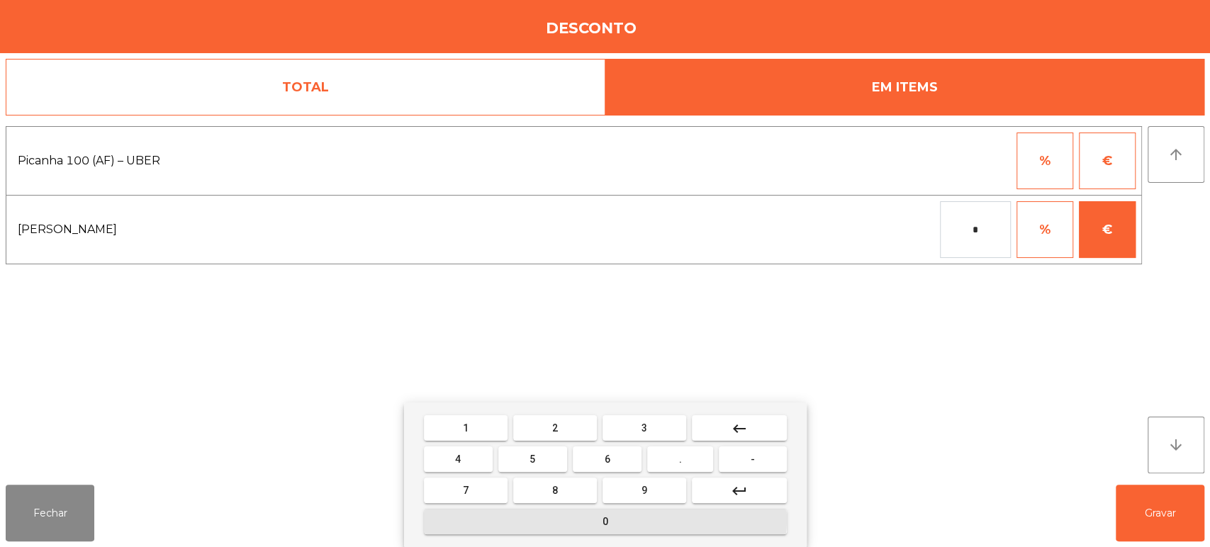
click at [602, 519] on span "0" at bounding box center [605, 521] width 6 height 11
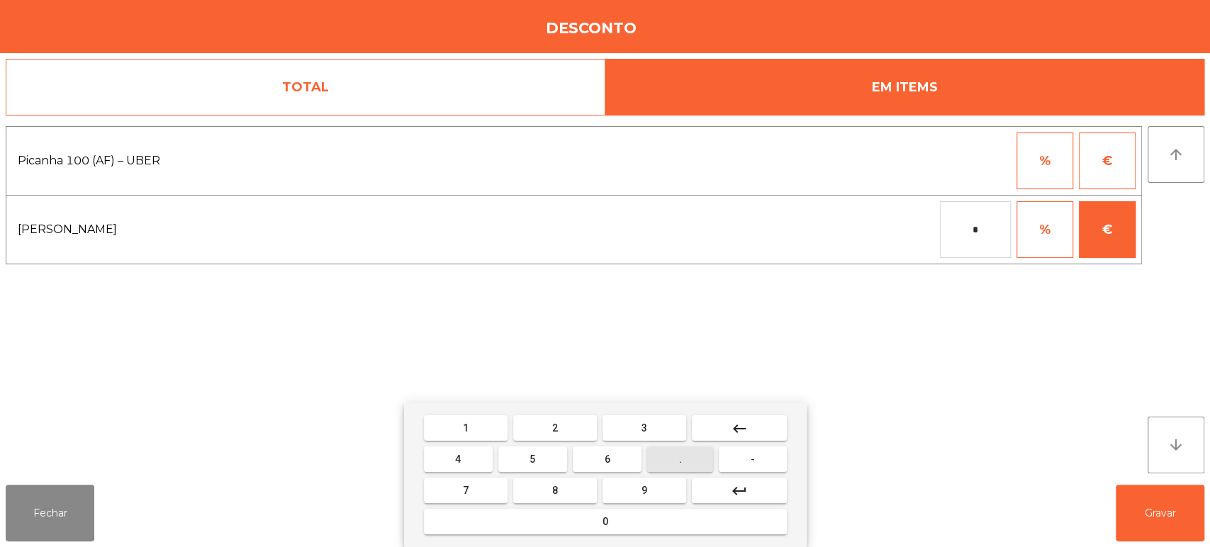
click at [696, 451] on button "." at bounding box center [680, 459] width 66 height 26
click at [480, 433] on button "1" at bounding box center [466, 428] width 84 height 26
click at [553, 539] on div "1 2 3 keyboard_backspace 4 5 6 . - 7 8 9 keyboard_return 0" at bounding box center [605, 475] width 403 height 145
click at [698, 522] on button "0" at bounding box center [605, 522] width 363 height 26
type input "****"
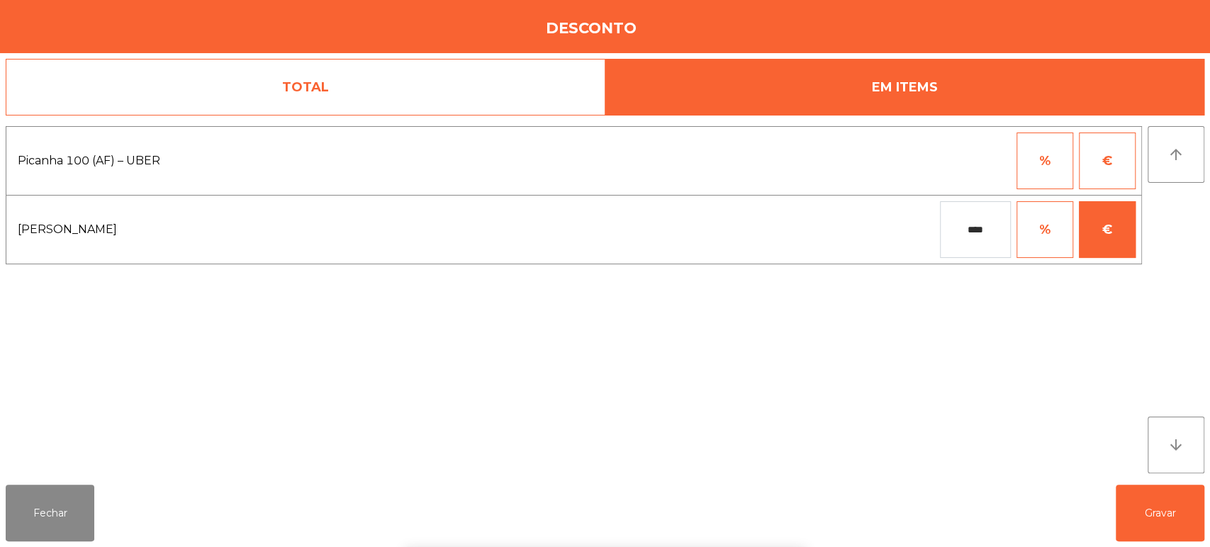
click at [1142, 495] on div "1 2 3 keyboard_backspace 4 5 6 . - 7 8 9 keyboard_return 0" at bounding box center [605, 475] width 1210 height 145
click at [1176, 495] on button "Gravar" at bounding box center [1160, 513] width 89 height 57
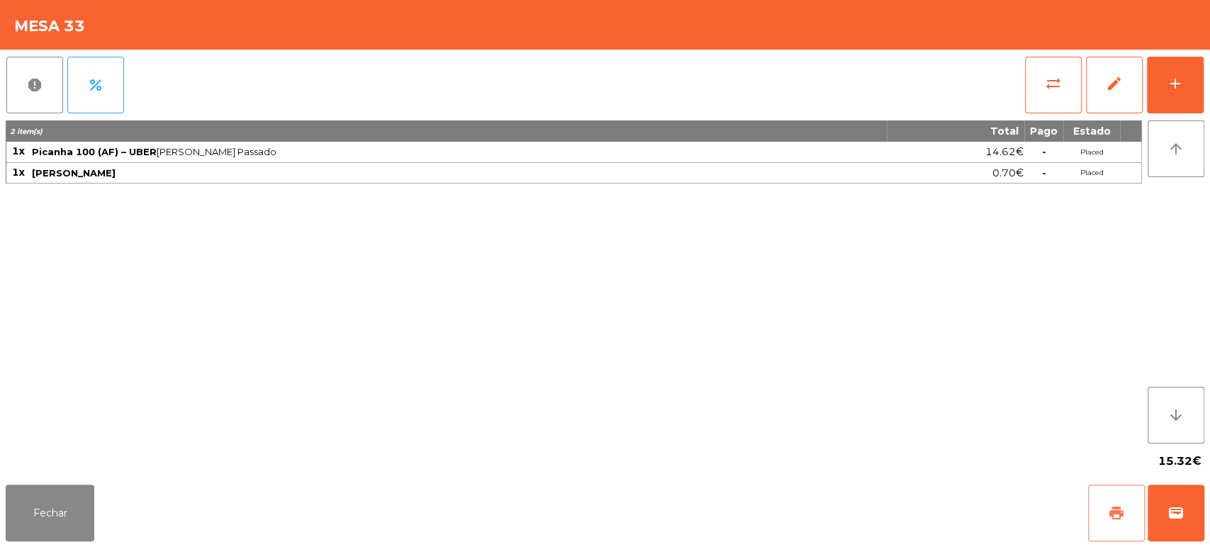
click at [1118, 509] on span "print" at bounding box center [1116, 513] width 17 height 17
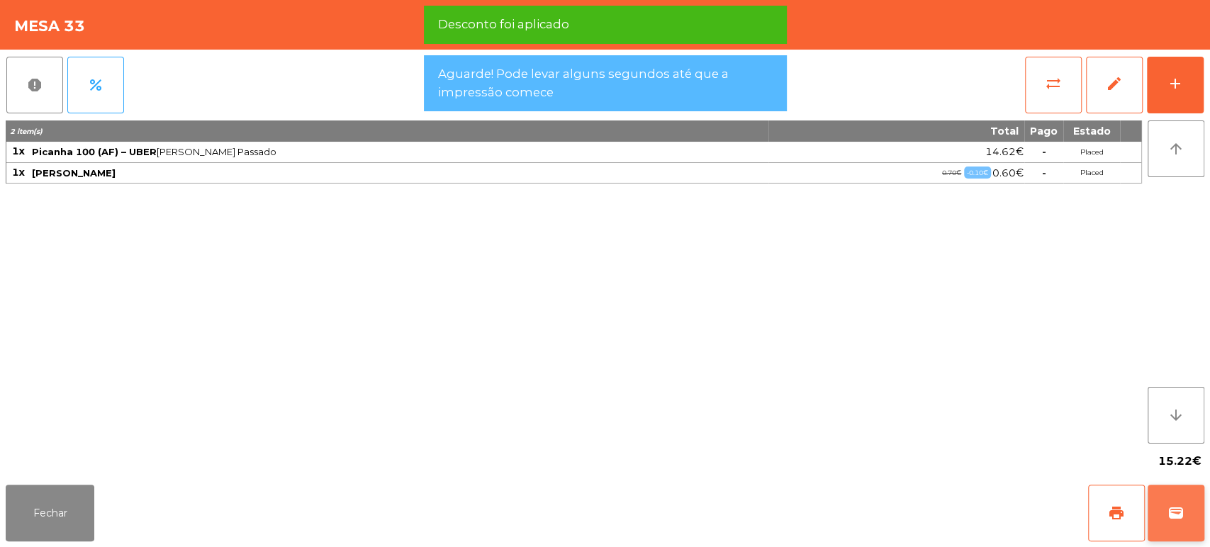
click at [1169, 515] on span "wallet" at bounding box center [1175, 513] width 17 height 17
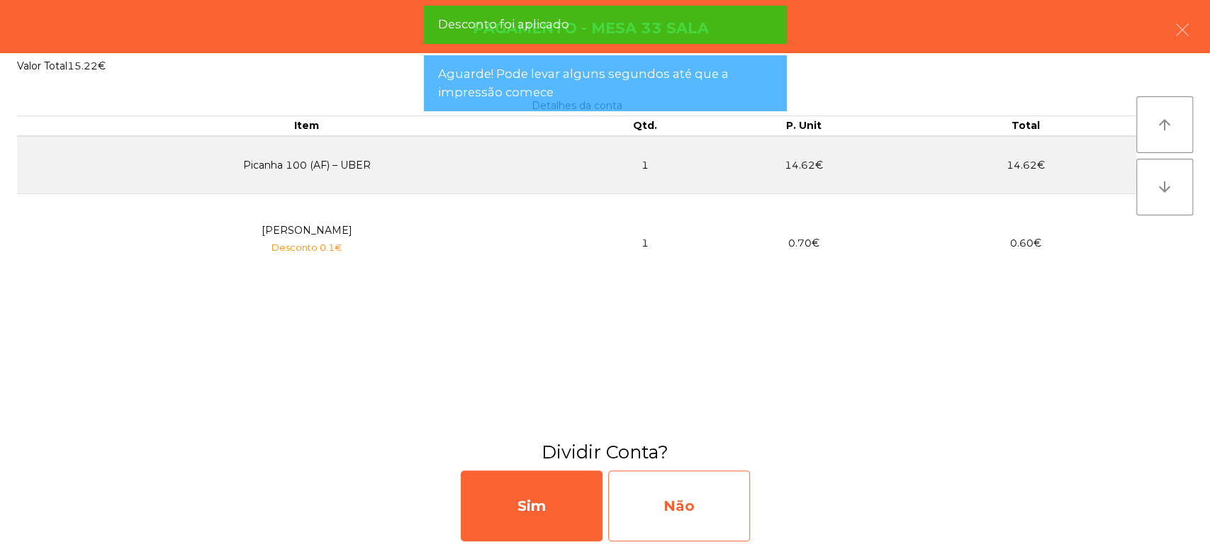
click at [680, 481] on div "Não" at bounding box center [679, 506] width 142 height 71
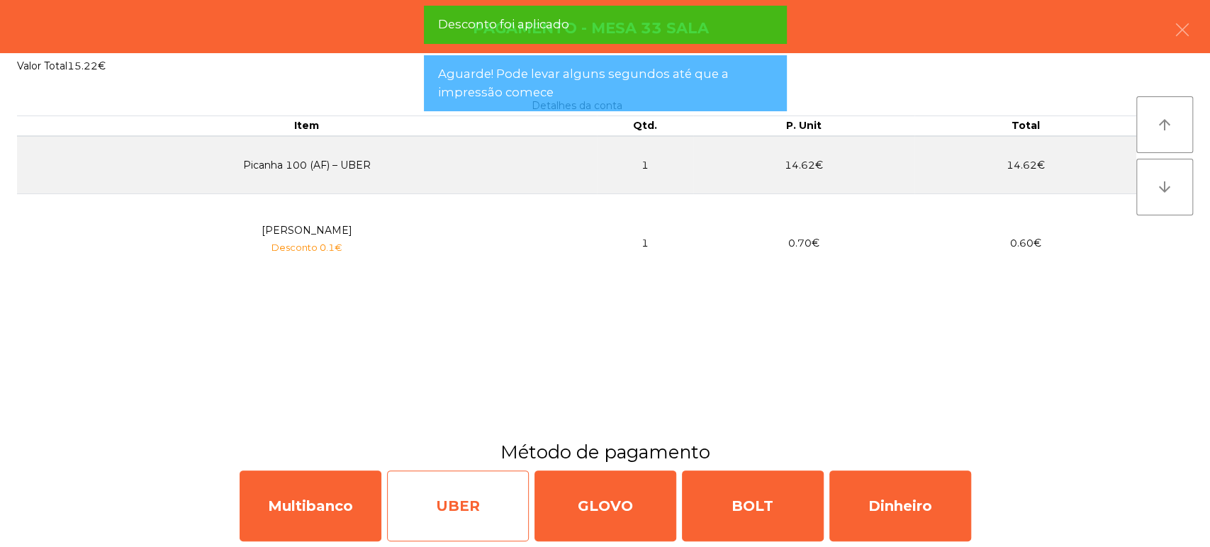
click at [468, 492] on div "UBER" at bounding box center [458, 506] width 142 height 71
select select "**"
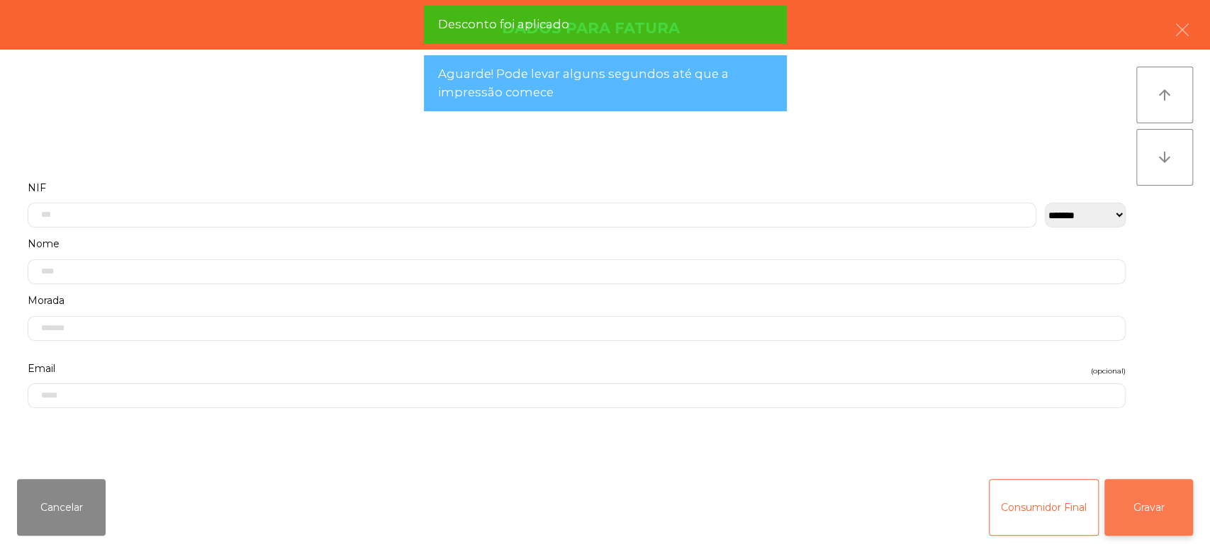
click at [1140, 489] on button "Gravar" at bounding box center [1148, 507] width 89 height 57
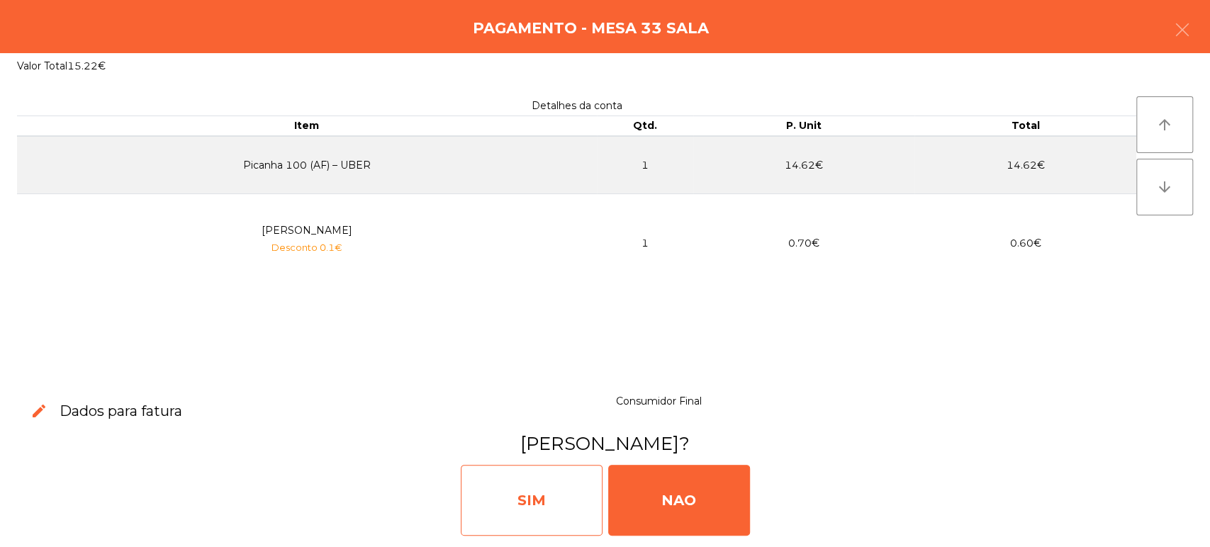
click at [527, 512] on div "SIM" at bounding box center [532, 500] width 142 height 71
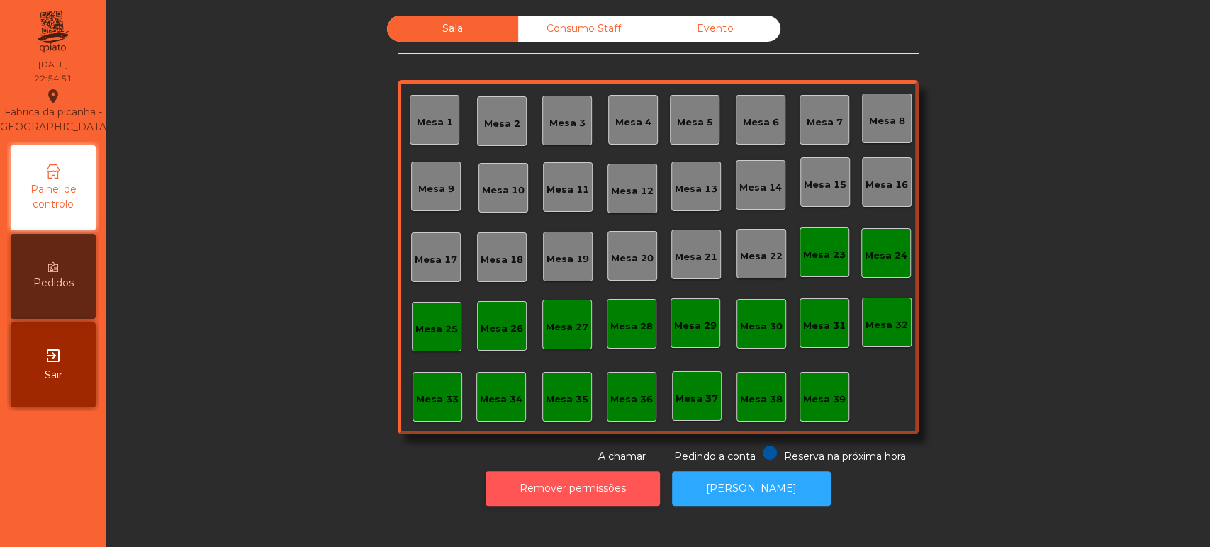
click at [583, 477] on button "Remover permissões" at bounding box center [572, 488] width 174 height 35
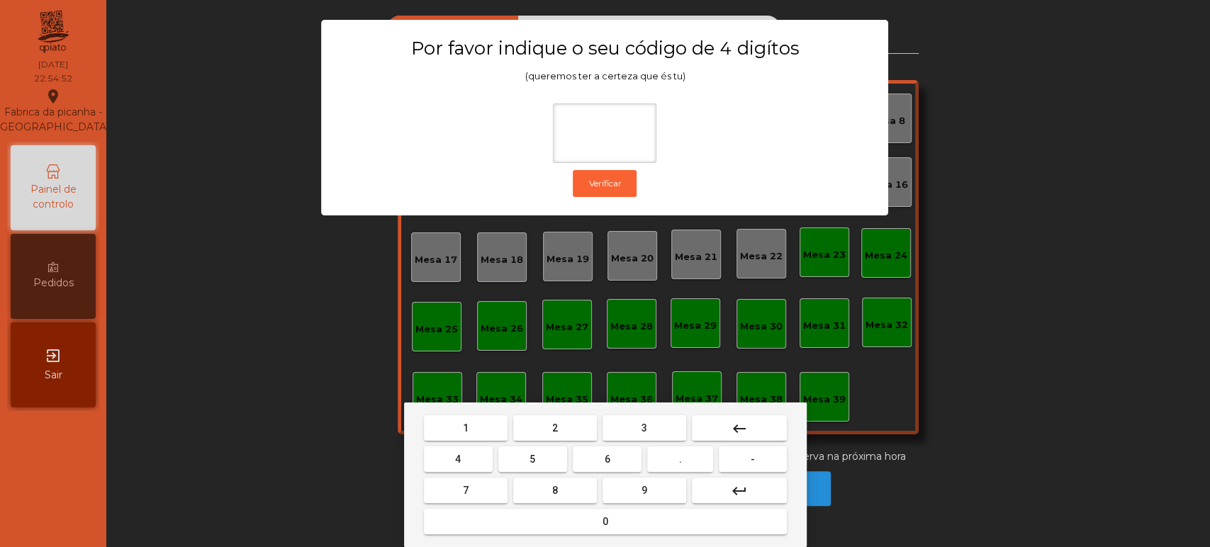
click at [465, 427] on span "1" at bounding box center [466, 427] width 6 height 11
click at [631, 425] on button "3" at bounding box center [644, 428] width 84 height 26
click at [522, 452] on button "5" at bounding box center [532, 459] width 69 height 26
click at [548, 513] on button "0" at bounding box center [605, 522] width 363 height 26
type input "****"
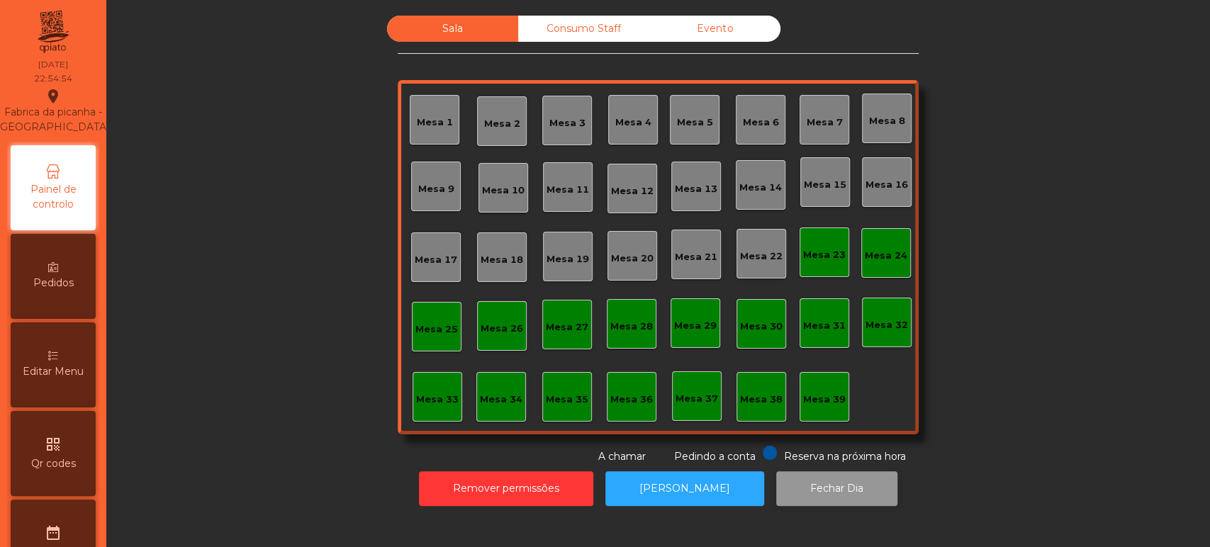
click at [776, 471] on button "Fechar Dia" at bounding box center [836, 488] width 121 height 35
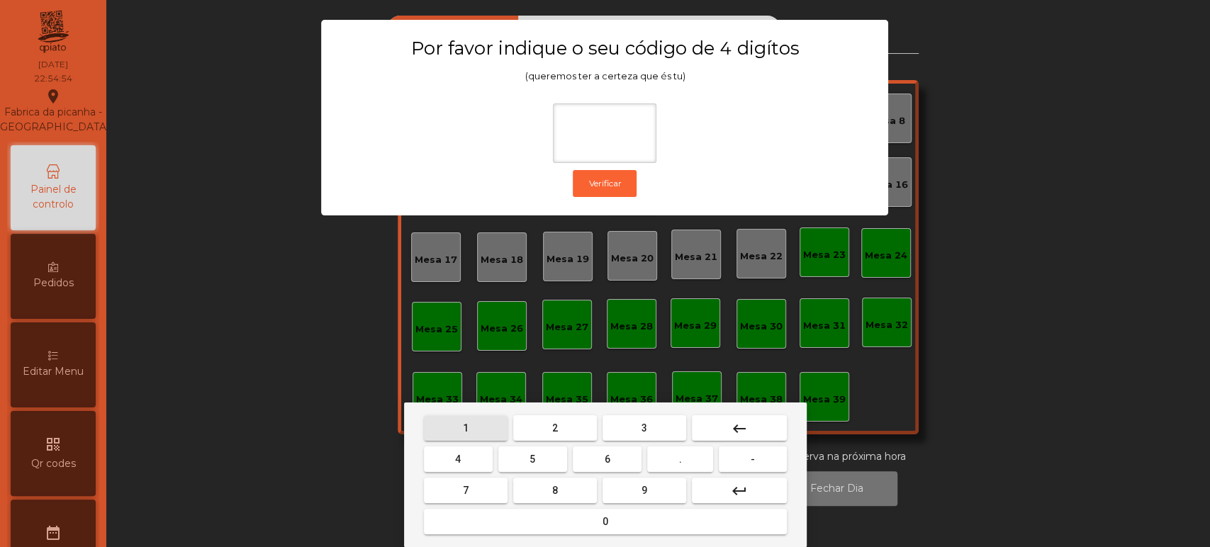
click at [465, 427] on span "1" at bounding box center [466, 427] width 6 height 11
click at [643, 422] on span "3" at bounding box center [644, 427] width 6 height 11
click at [532, 459] on span "5" at bounding box center [532, 459] width 6 height 11
click at [542, 538] on div "1 2 3 keyboard_backspace 4 5 6 . - 7 8 9 keyboard_return 0" at bounding box center [605, 475] width 403 height 145
click at [517, 541] on div "1 2 3 keyboard_backspace 4 5 6 . - 7 8 9 keyboard_return 0" at bounding box center [605, 475] width 403 height 145
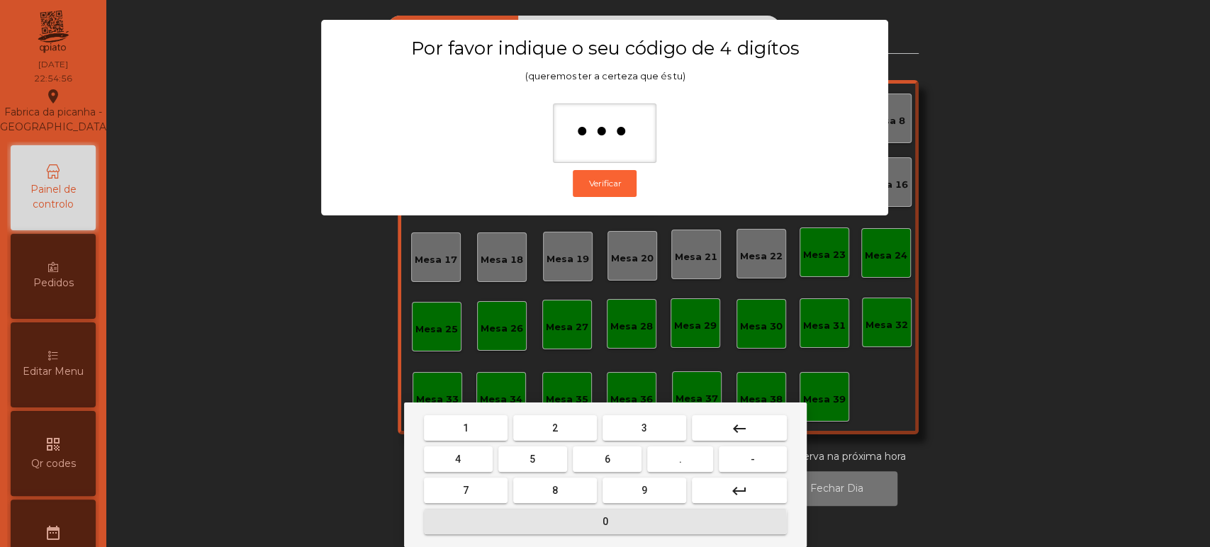
click at [540, 524] on button "0" at bounding box center [605, 522] width 363 height 26
type input "****"
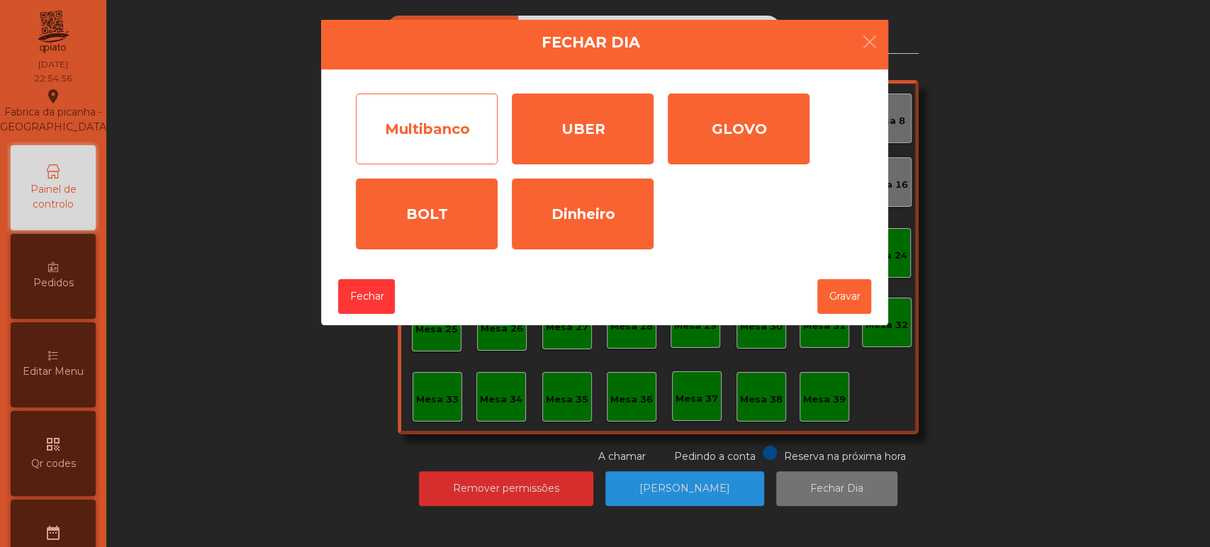
click at [472, 119] on div "Multibanco" at bounding box center [427, 129] width 142 height 71
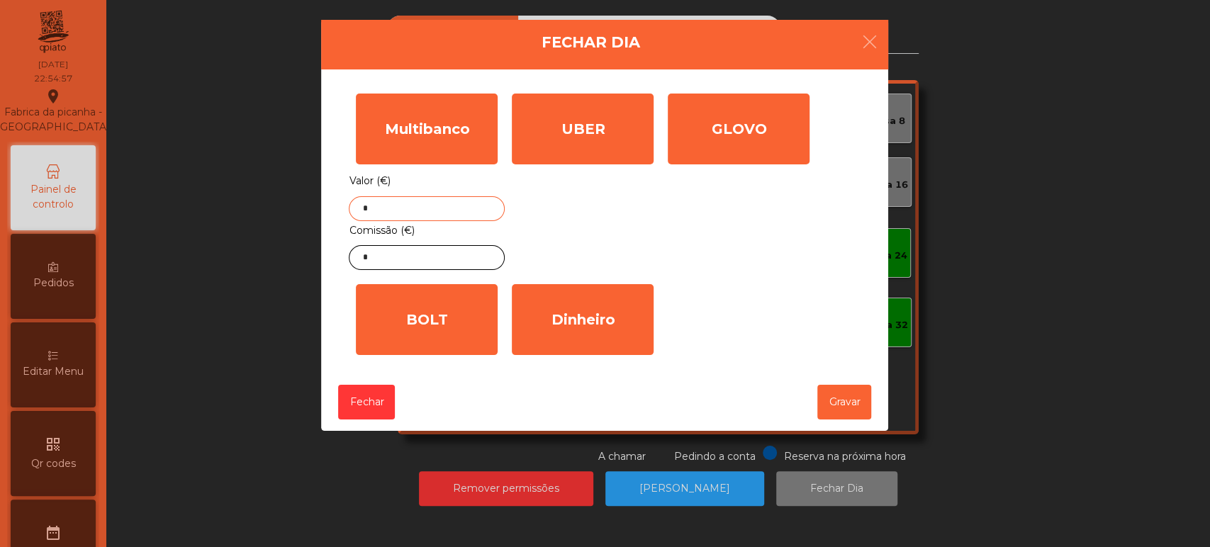
click at [454, 218] on input "*" at bounding box center [427, 208] width 156 height 25
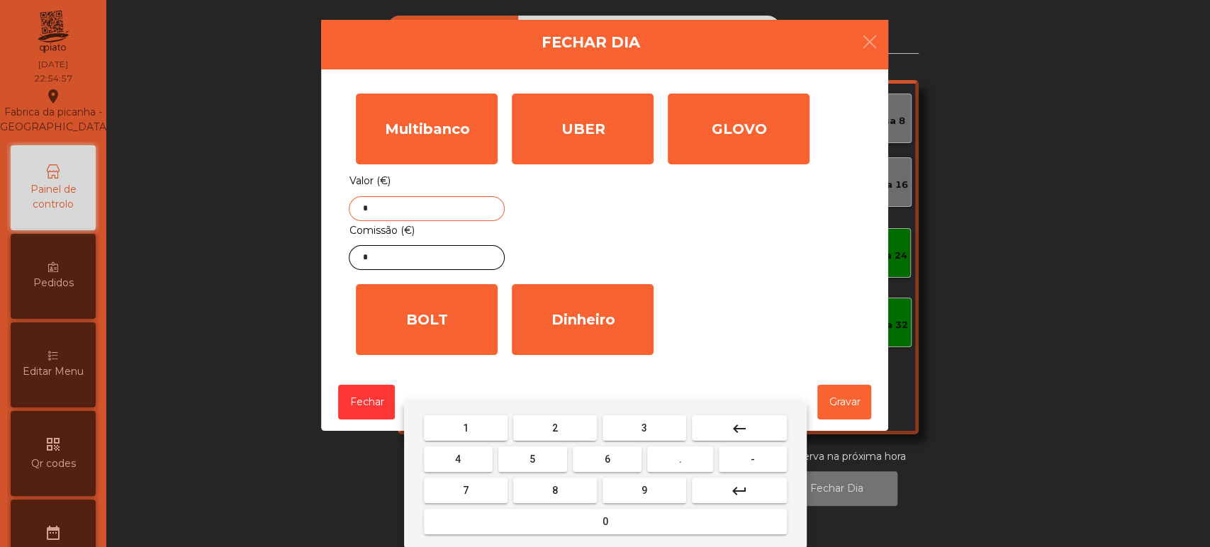
click at [763, 429] on button "keyboard_backspace" at bounding box center [739, 428] width 95 height 26
click at [468, 408] on div "1 2 3 keyboard_backspace 4 5 6 . - 7 8 9 keyboard_return 0" at bounding box center [605, 475] width 403 height 145
click at [476, 420] on button "1" at bounding box center [466, 428] width 84 height 26
click at [476, 426] on button "1" at bounding box center [466, 428] width 84 height 26
click at [636, 447] on button "6" at bounding box center [607, 459] width 69 height 26
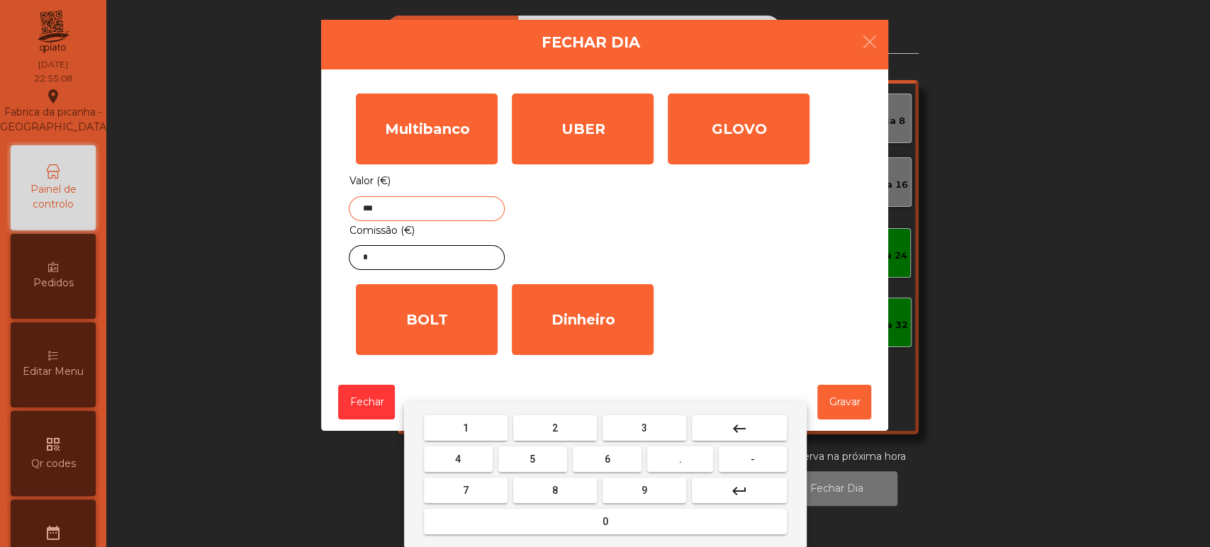
click at [724, 422] on button "keyboard_backspace" at bounding box center [739, 428] width 95 height 26
click at [607, 463] on span "6" at bounding box center [608, 459] width 6 height 11
click at [464, 427] on span "1" at bounding box center [466, 427] width 6 height 11
click at [668, 461] on button "." at bounding box center [680, 459] width 66 height 26
click at [458, 459] on span "4" at bounding box center [458, 459] width 6 height 11
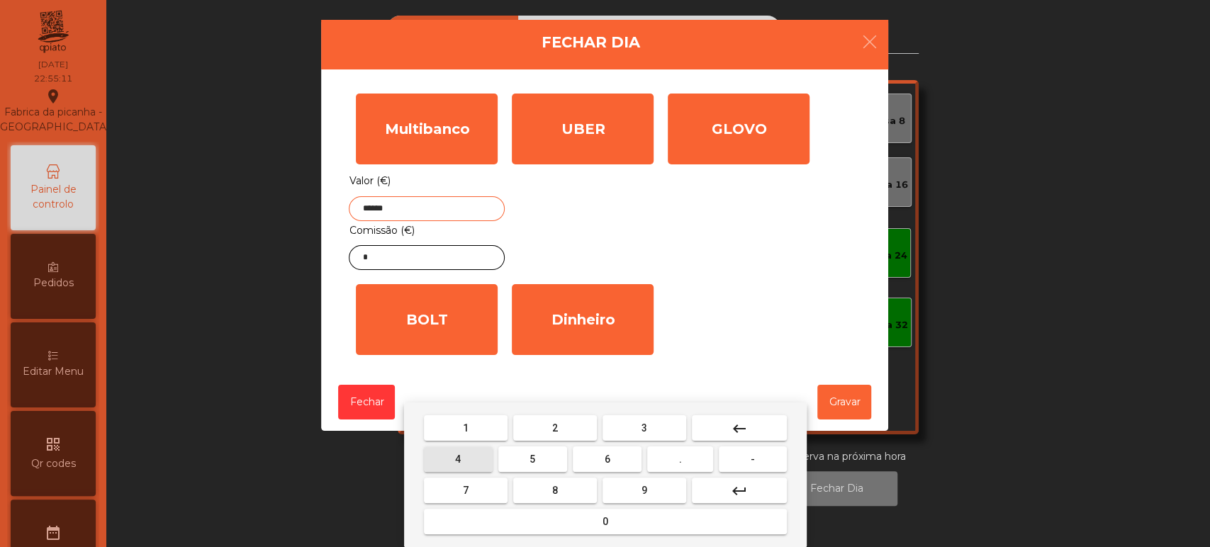
click at [616, 433] on button "3" at bounding box center [644, 428] width 84 height 26
type input "*******"
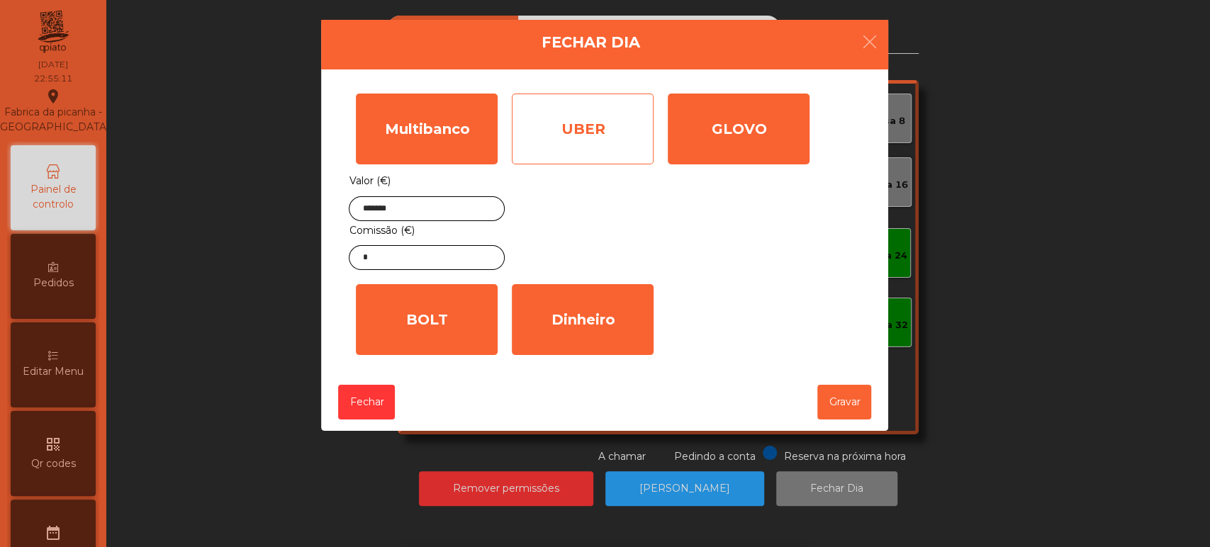
click at [601, 135] on div "UBER" at bounding box center [583, 129] width 142 height 71
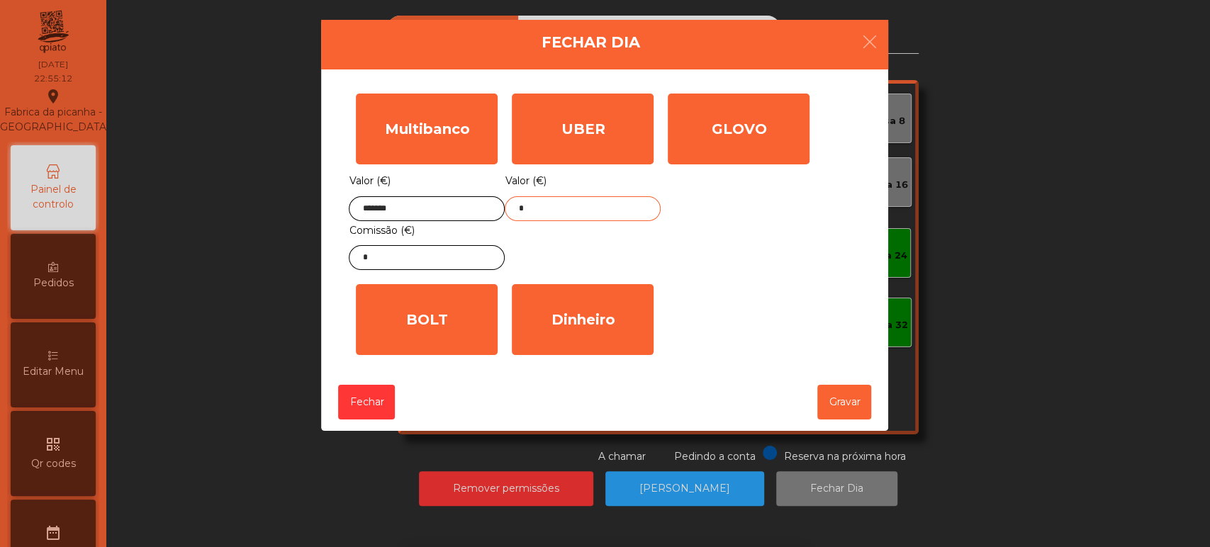
click at [596, 197] on input "*" at bounding box center [583, 208] width 156 height 25
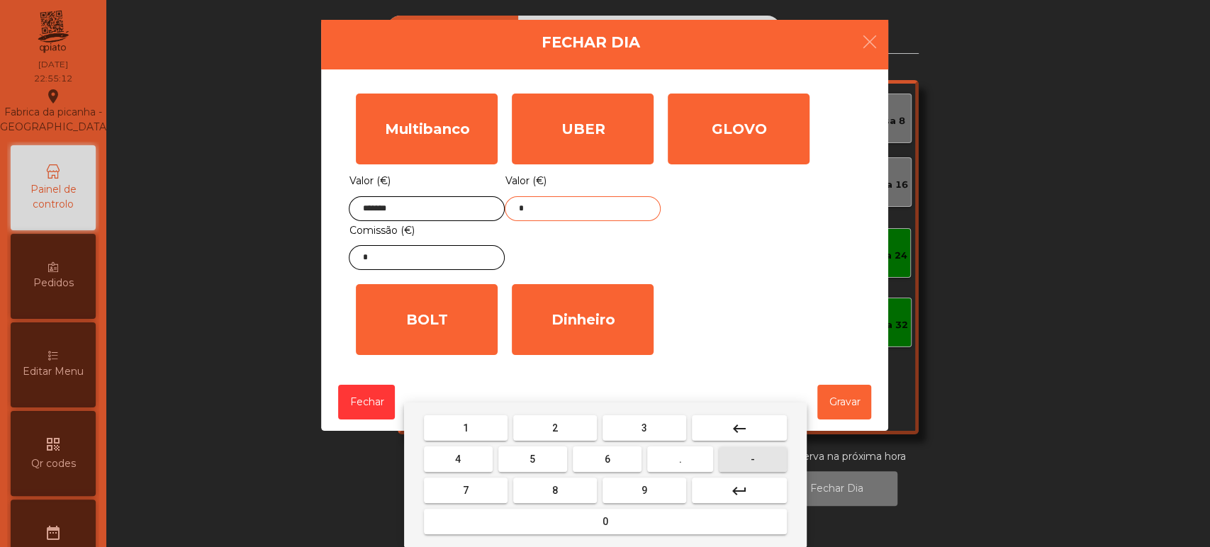
click at [753, 452] on button "-" at bounding box center [752, 459] width 67 height 26
type input "*"
click at [726, 438] on button "keyboard_backspace" at bounding box center [739, 428] width 95 height 26
click at [730, 452] on button "-" at bounding box center [752, 459] width 67 height 26
click at [736, 451] on button "-" at bounding box center [752, 459] width 67 height 26
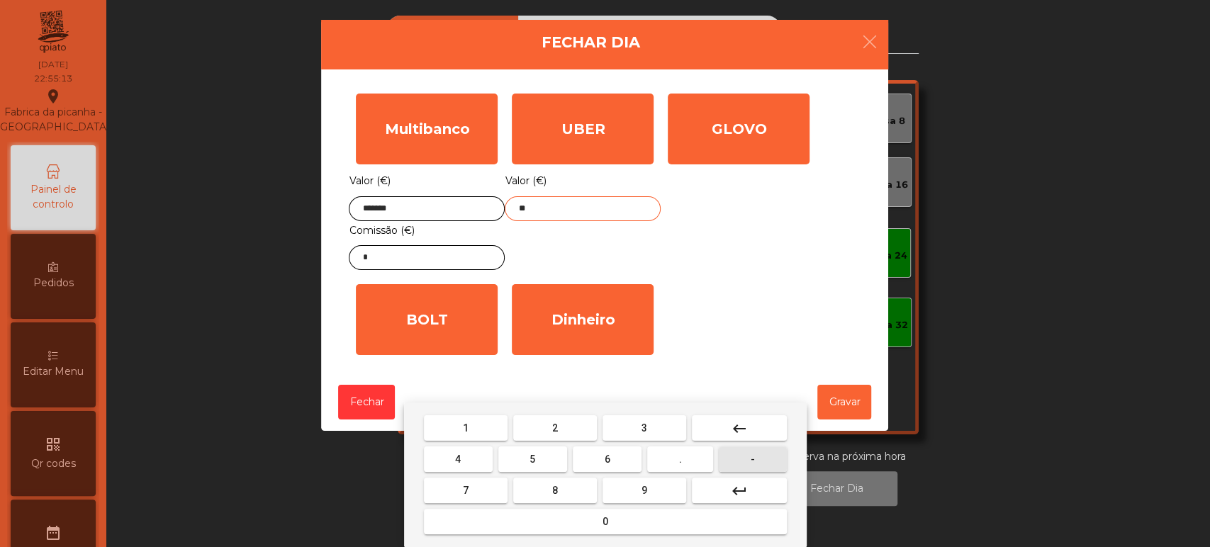
click at [743, 448] on button "-" at bounding box center [752, 459] width 67 height 26
click at [573, 487] on button "8" at bounding box center [555, 491] width 84 height 26
click at [661, 490] on button "9" at bounding box center [644, 491] width 84 height 26
click at [680, 459] on span "." at bounding box center [680, 459] width 3 height 11
click at [573, 427] on button "2" at bounding box center [555, 428] width 84 height 26
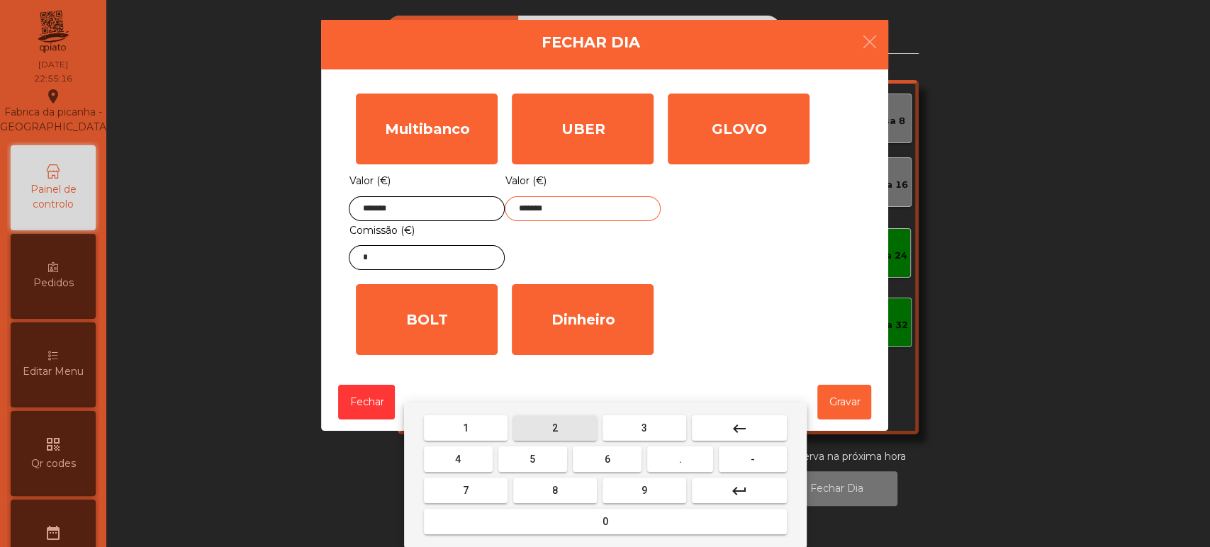
click at [616, 513] on button "0" at bounding box center [605, 522] width 363 height 26
type input "*"
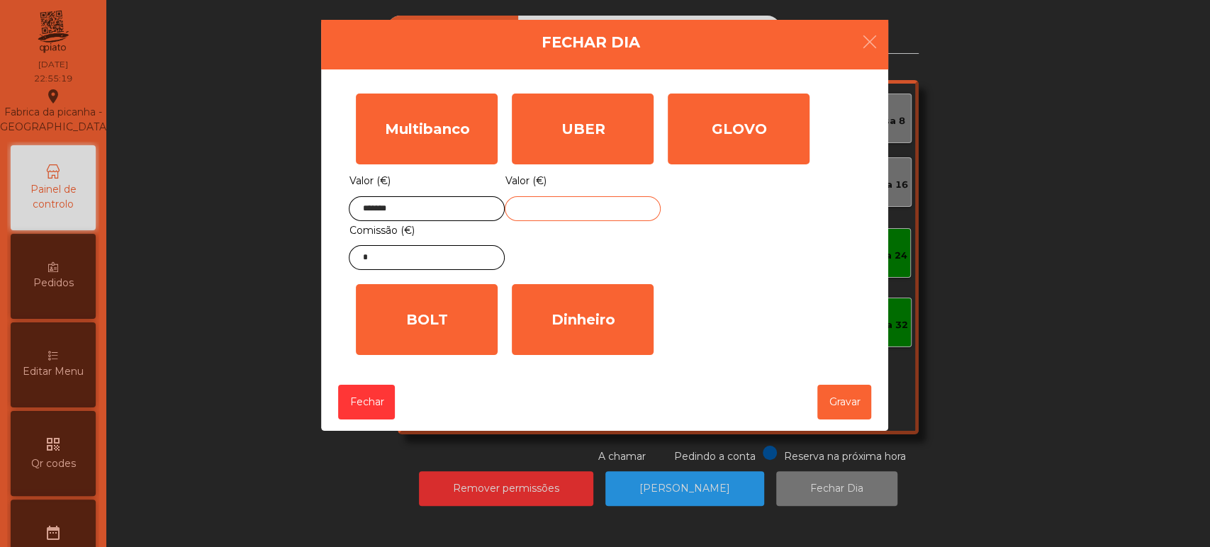
click at [600, 208] on input "text" at bounding box center [583, 208] width 156 height 25
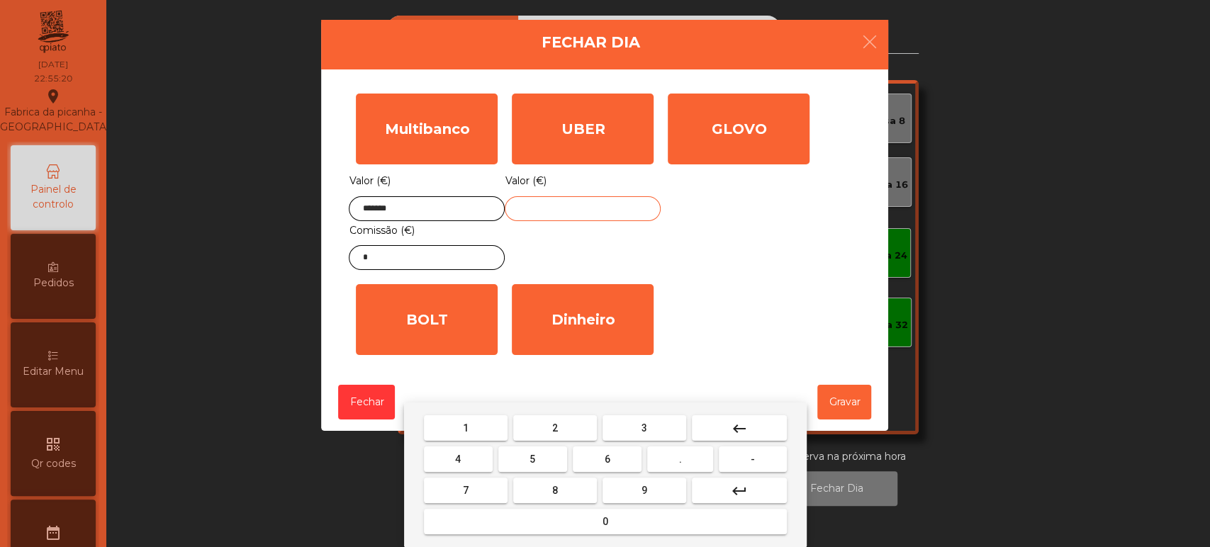
click at [567, 489] on button "8" at bounding box center [555, 491] width 84 height 26
click at [644, 490] on span "9" at bounding box center [644, 490] width 6 height 11
click at [700, 459] on button "." at bounding box center [680, 459] width 66 height 26
click at [556, 429] on span "2" at bounding box center [555, 427] width 6 height 11
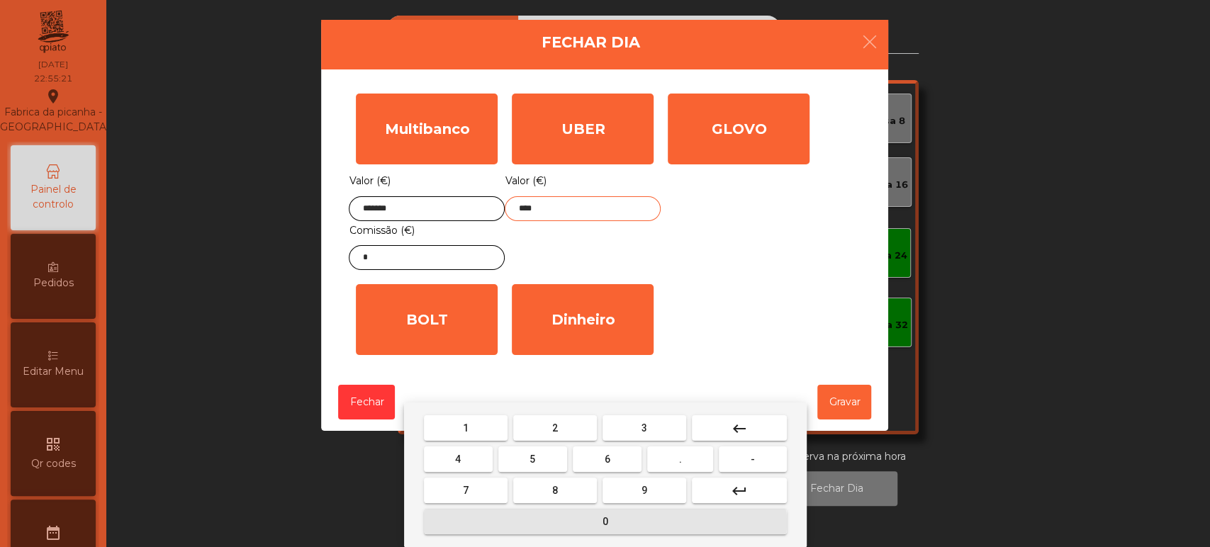
click at [563, 522] on button "0" at bounding box center [605, 522] width 363 height 26
type input "*****"
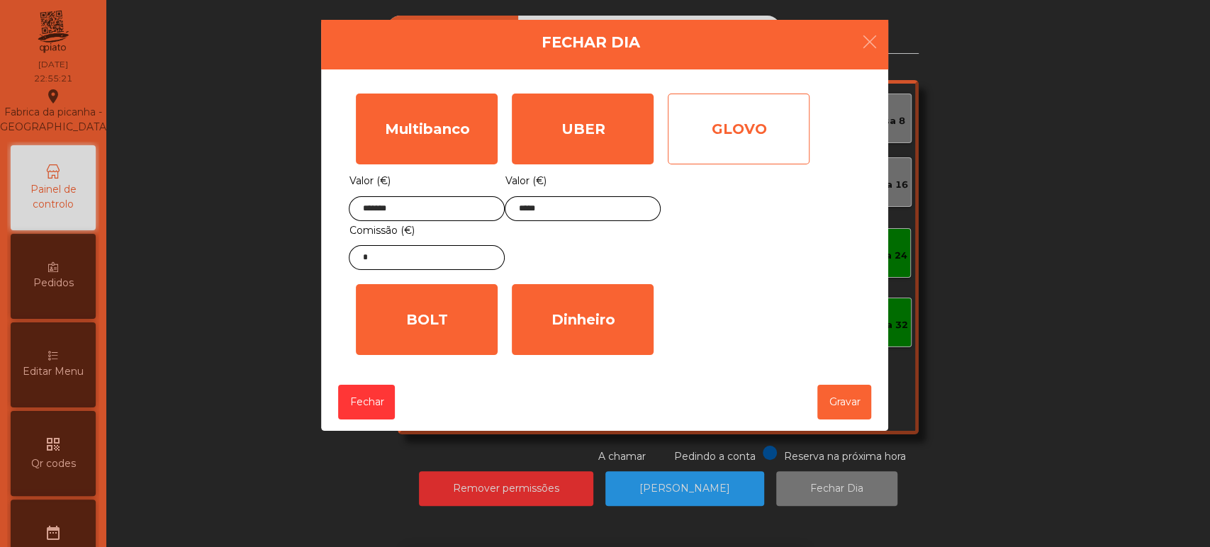
click at [735, 127] on div "GLOVO" at bounding box center [739, 129] width 142 height 71
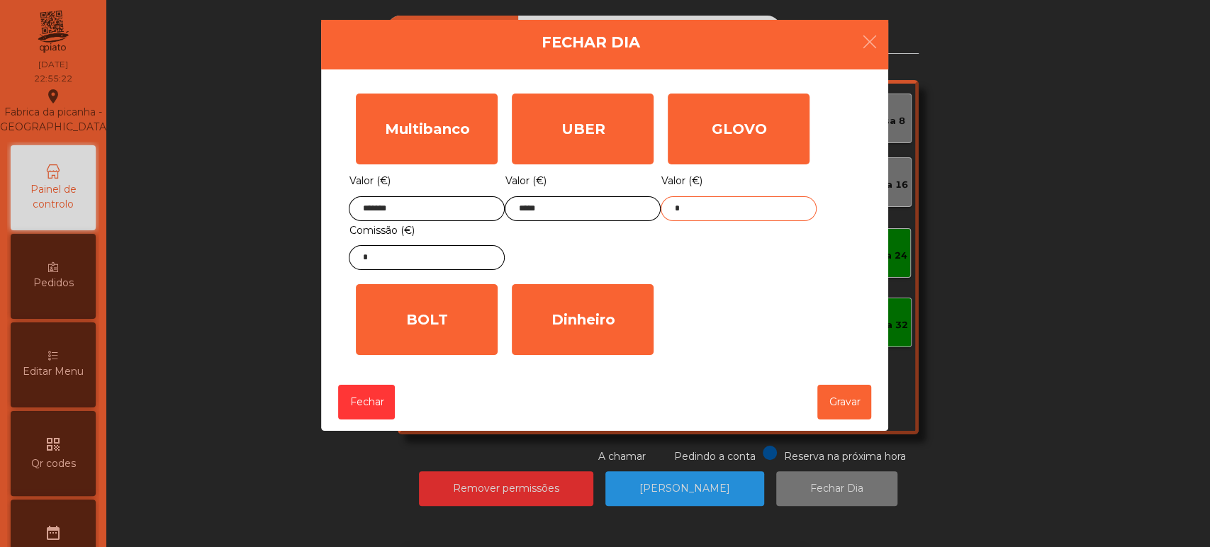
click at [720, 210] on input "*" at bounding box center [739, 208] width 156 height 25
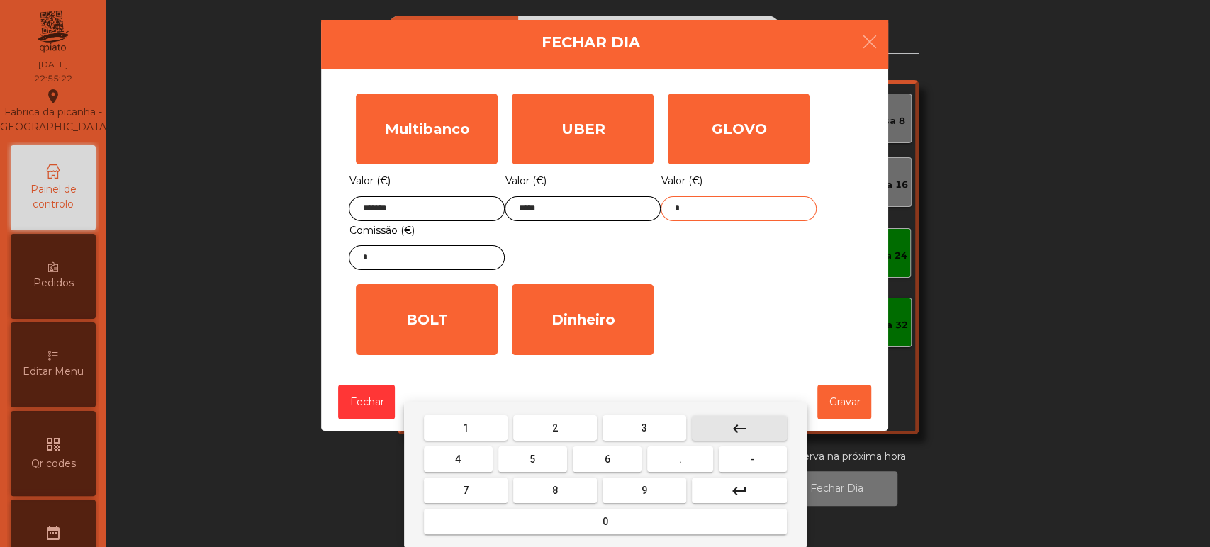
click at [715, 434] on button "keyboard_backspace" at bounding box center [739, 428] width 95 height 26
click at [459, 429] on button "1" at bounding box center [466, 428] width 84 height 26
click at [466, 501] on button "7" at bounding box center [466, 491] width 84 height 26
click at [687, 468] on button "." at bounding box center [680, 459] width 66 height 26
click at [458, 459] on span "4" at bounding box center [458, 459] width 6 height 11
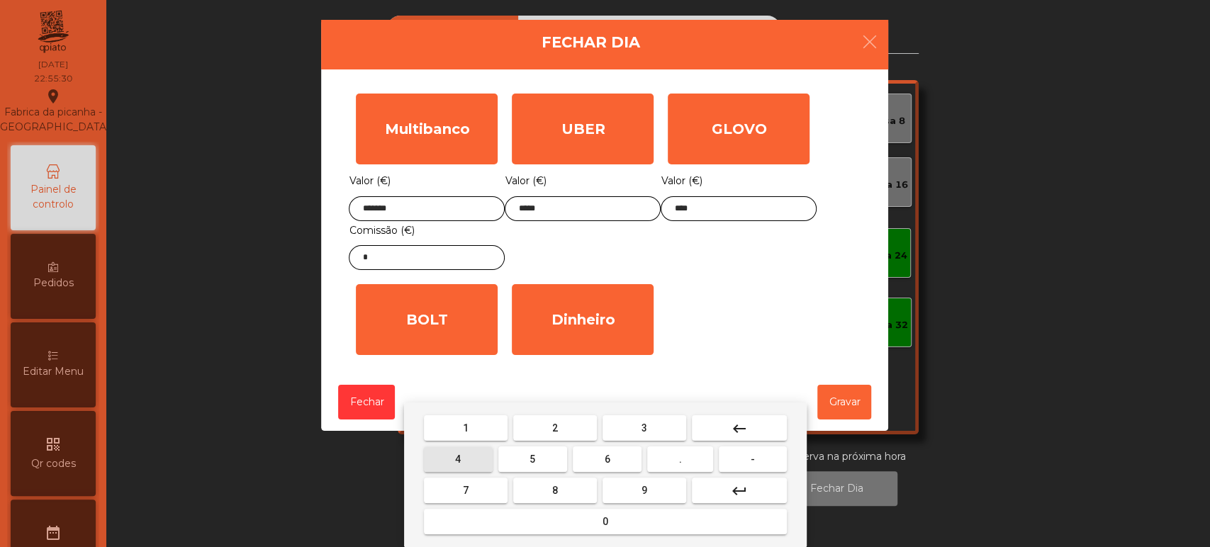
click at [554, 426] on span "2" at bounding box center [555, 427] width 6 height 11
type input "*****"
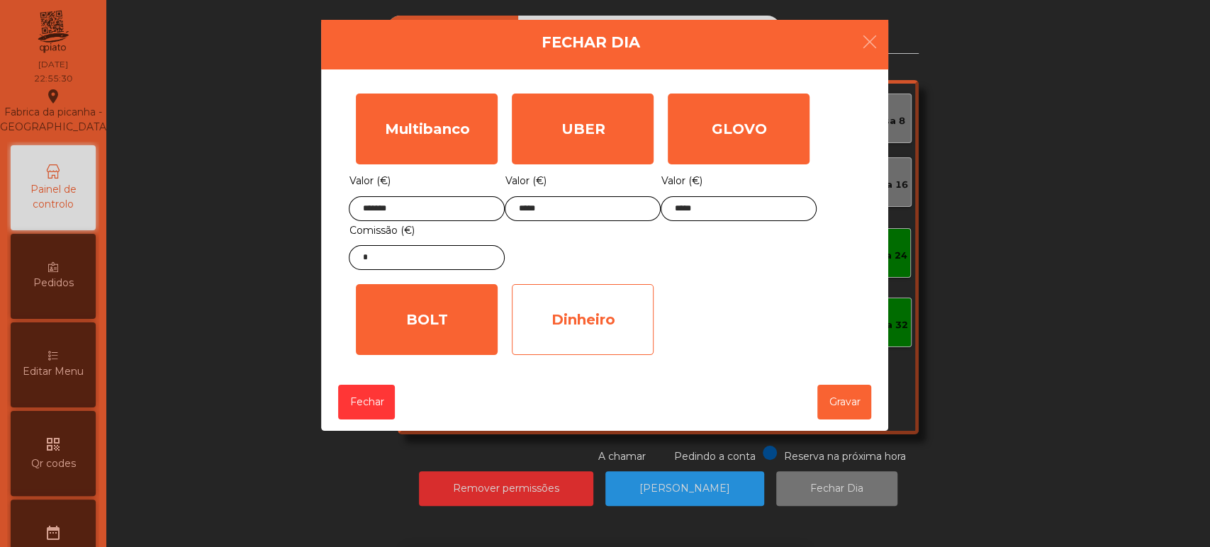
click at [631, 313] on div "Dinheiro" at bounding box center [583, 319] width 142 height 71
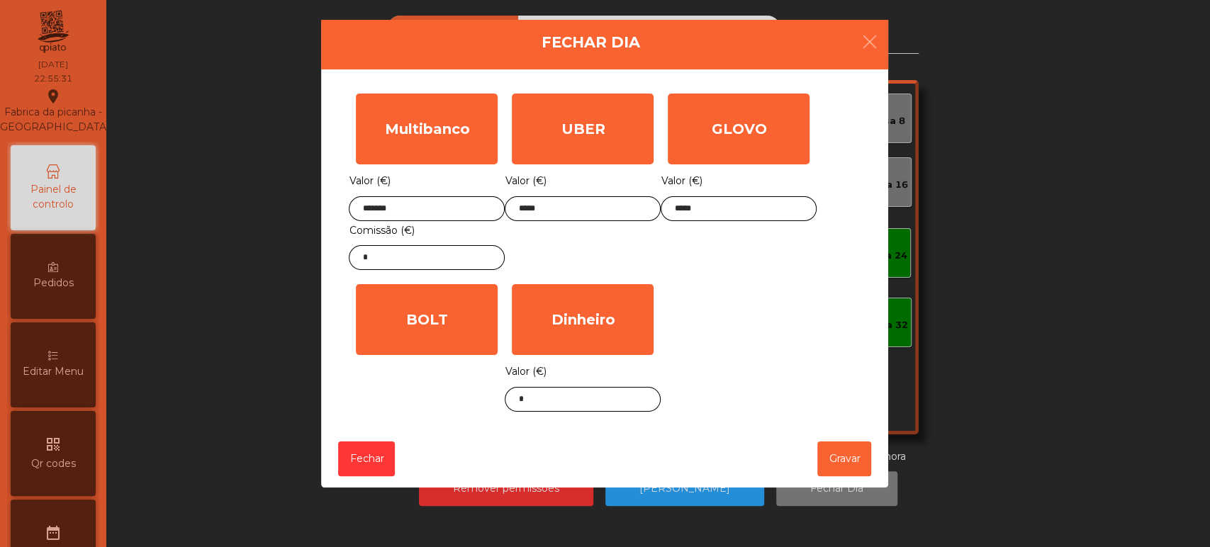
click at [607, 373] on div "Valor (€) *" at bounding box center [583, 387] width 156 height 50
click at [609, 402] on input "*" at bounding box center [583, 399] width 156 height 25
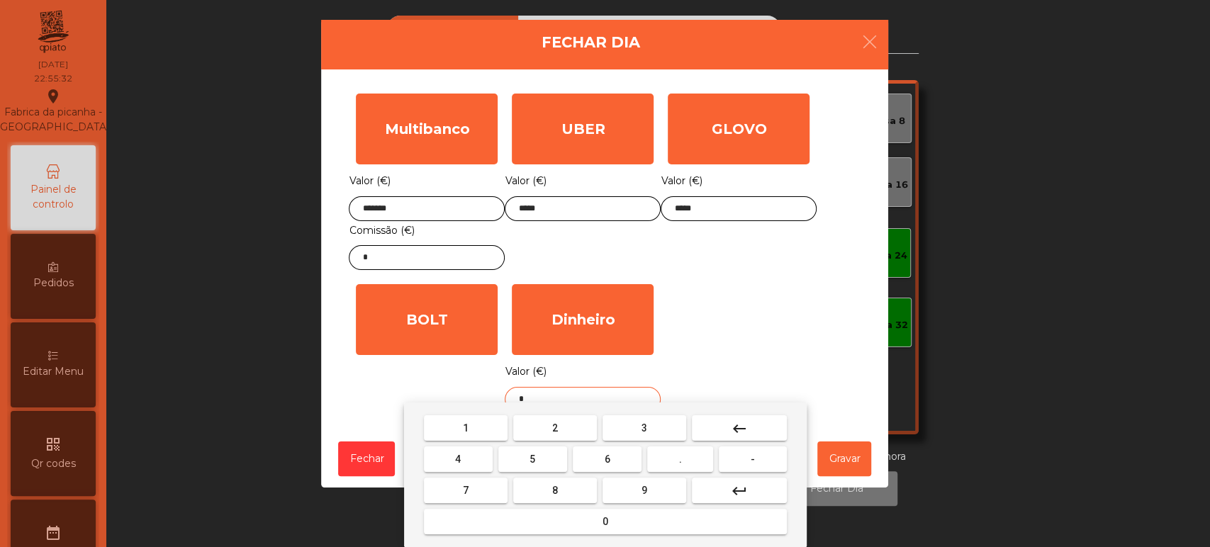
click at [752, 431] on button "keyboard_backspace" at bounding box center [739, 428] width 95 height 26
click at [566, 427] on button "2" at bounding box center [555, 428] width 84 height 26
click at [564, 425] on button "2" at bounding box center [555, 428] width 84 height 26
click at [627, 488] on button "9" at bounding box center [644, 491] width 84 height 26
click at [692, 454] on button "." at bounding box center [680, 459] width 66 height 26
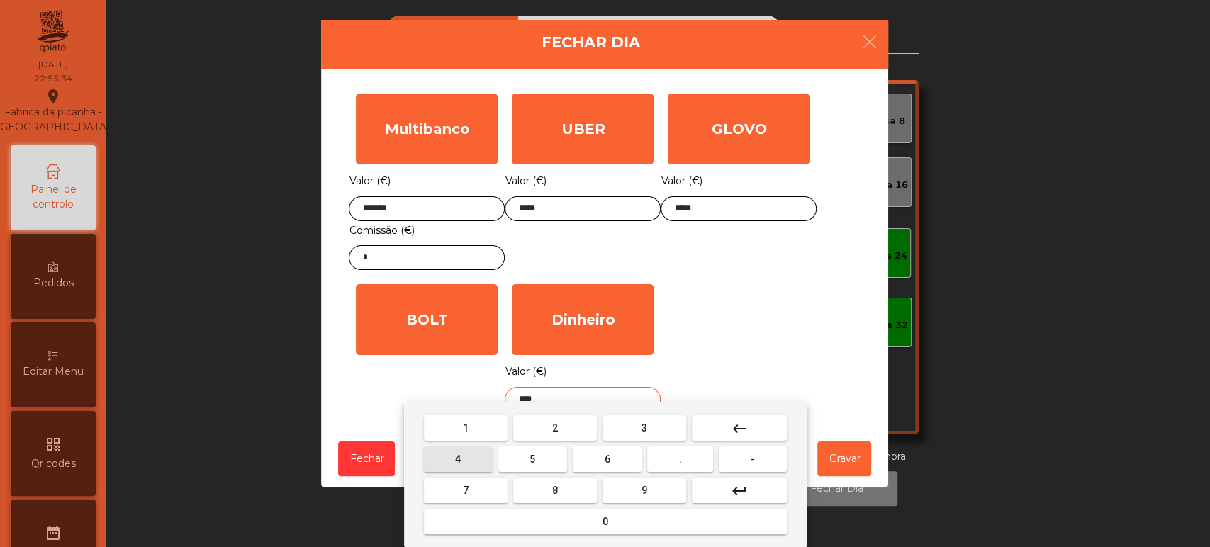
click at [458, 459] on span "4" at bounding box center [458, 459] width 6 height 11
click at [513, 522] on button "0" at bounding box center [605, 522] width 363 height 26
type input "******"
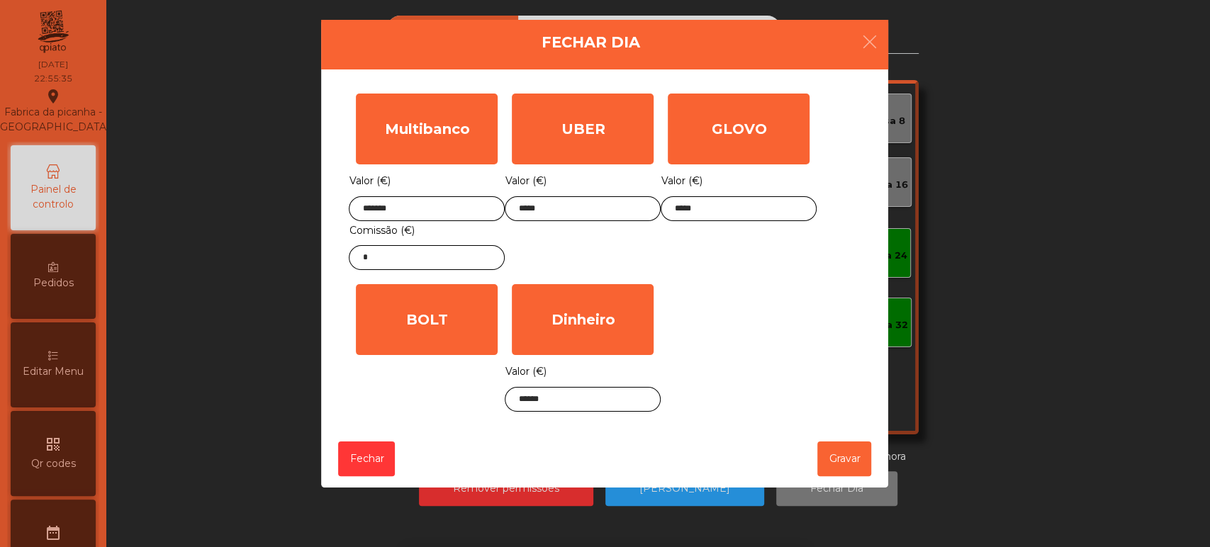
click at [711, 330] on div "Multibanco Valor (€) ******* Comissão (€) * UBER Valor (€) ***** GLOVO Valor (€…" at bounding box center [605, 252] width 512 height 332
click at [415, 260] on input "*" at bounding box center [427, 257] width 156 height 25
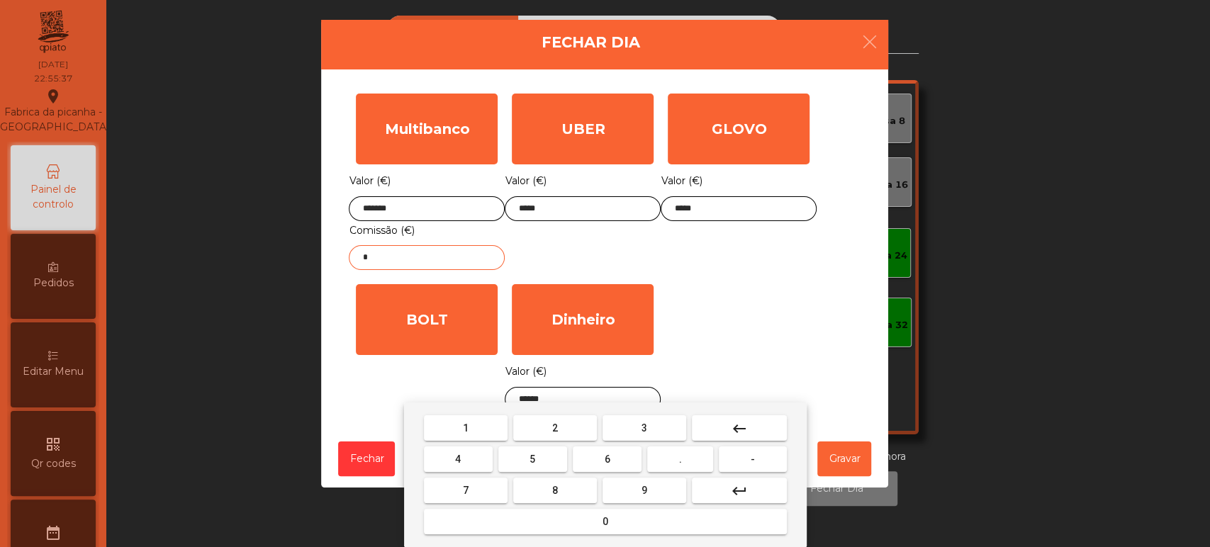
click at [751, 434] on button "keyboard_backspace" at bounding box center [739, 428] width 95 height 26
click at [607, 460] on span "6" at bounding box center [608, 459] width 6 height 11
click at [680, 459] on span "." at bounding box center [680, 459] width 3 height 11
click at [644, 427] on span "3" at bounding box center [644, 427] width 6 height 11
click at [634, 511] on button "0" at bounding box center [605, 522] width 363 height 26
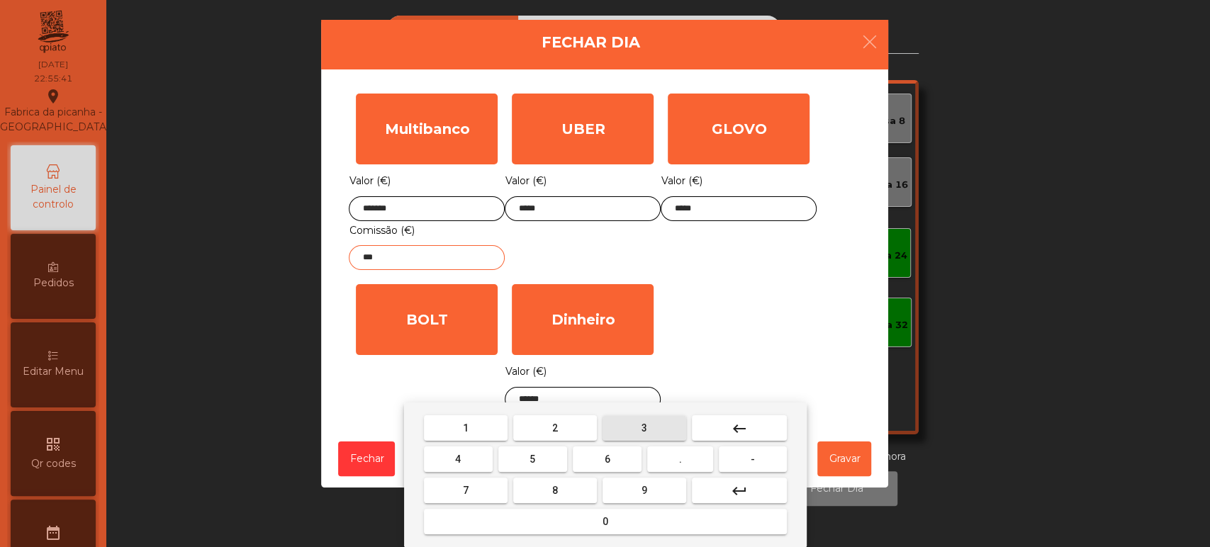
type input "****"
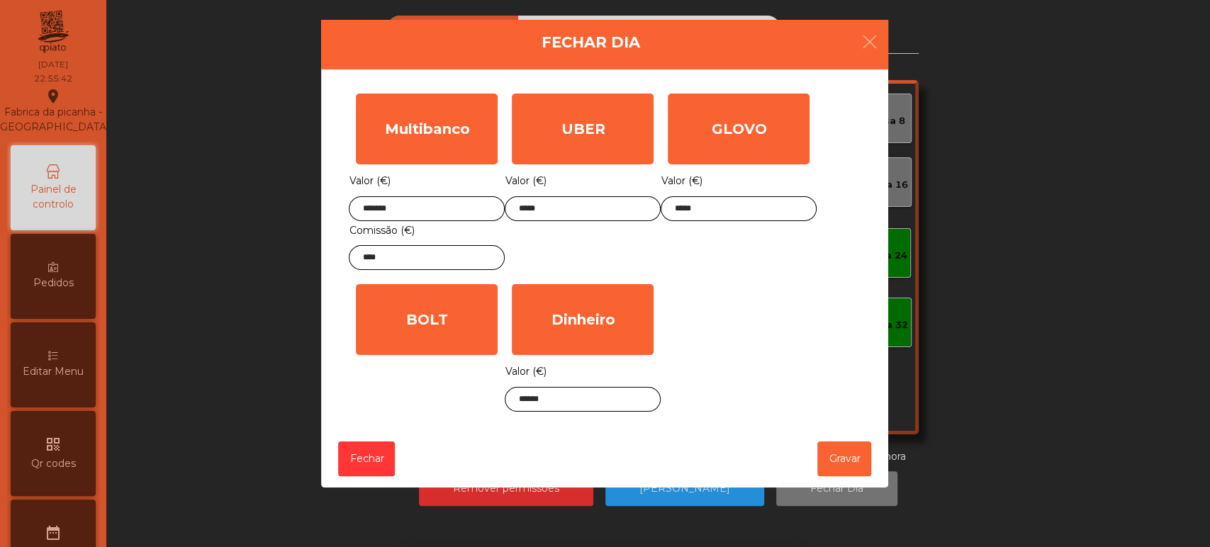
click at [756, 296] on div "Multibanco Valor (€) ******* Comissão (€) **** UBER Valor (€) ***** GLOVO Valor…" at bounding box center [605, 252] width 512 height 332
click at [840, 471] on button "Gravar" at bounding box center [844, 459] width 54 height 35
